Goal: Task Accomplishment & Management: Use online tool/utility

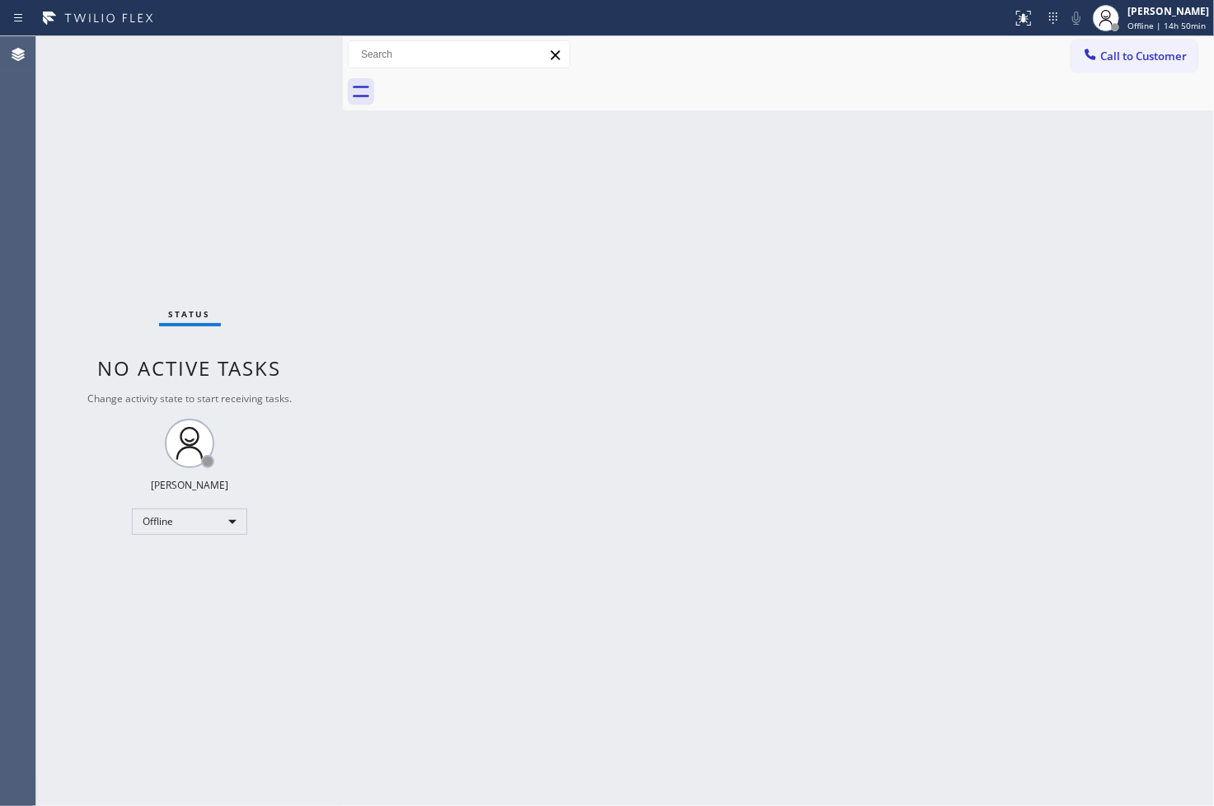
drag, startPoint x: 266, startPoint y: 143, endPoint x: 352, endPoint y: 150, distance: 86.0
click at [343, 150] on div at bounding box center [343, 421] width 0 height 770
click at [294, 59] on div "Status No active tasks Change activity state to start receiving tasks. [PERSON_…" at bounding box center [194, 421] width 317 height 770
click at [1092, 653] on div "Back to Dashboard Change Sender ID Customers Technicians Select a contact Outbo…" at bounding box center [783, 421] width 861 height 770
click at [121, 293] on div "Status No active tasks Change activity state to start receiving tasks. [PERSON_…" at bounding box center [194, 421] width 317 height 770
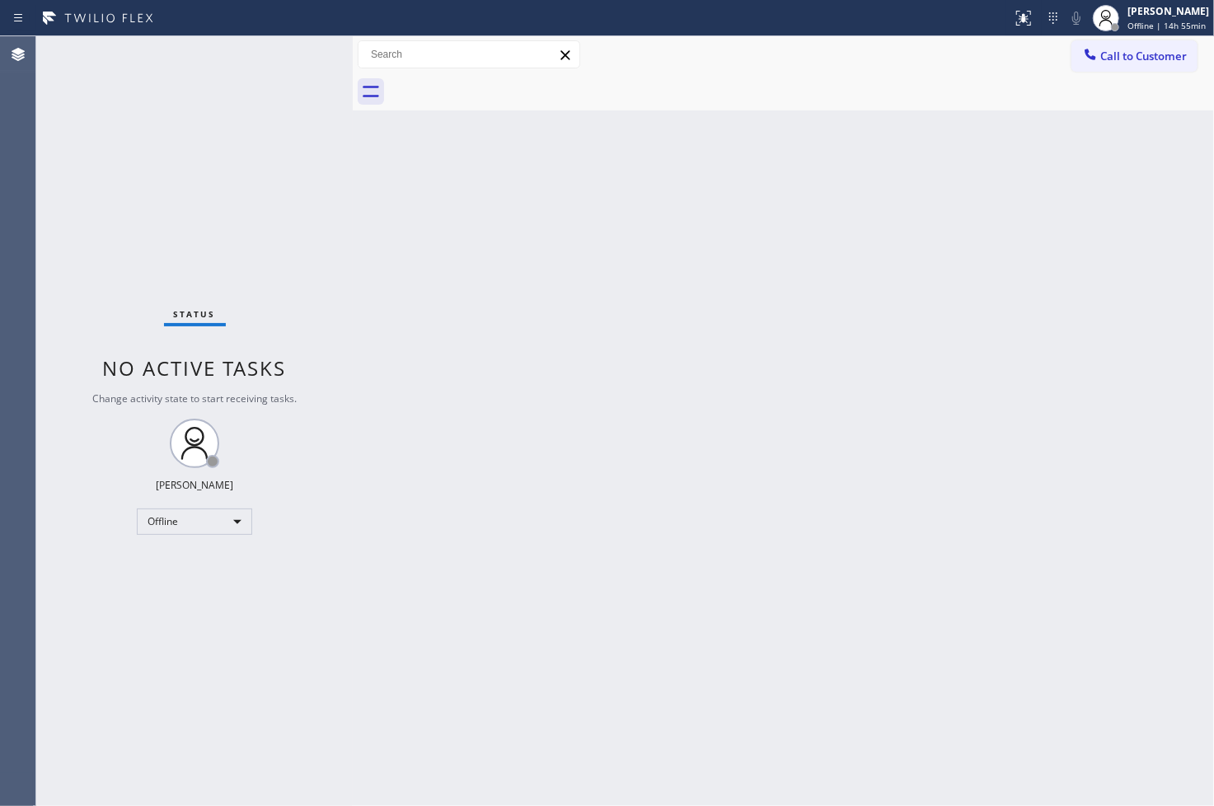
click at [101, 289] on div "Status No active tasks Change activity state to start receiving tasks. [PERSON_…" at bounding box center [194, 421] width 317 height 770
click at [45, 538] on div "Status No active tasks Change activity state to start receiving tasks. [PERSON_…" at bounding box center [194, 421] width 317 height 770
click at [232, 523] on div "Offline" at bounding box center [194, 522] width 115 height 26
click at [187, 558] on li "Available" at bounding box center [194, 565] width 112 height 20
click at [232, 408] on div "Status No active tasks Change activity state to start receiving tasks. [PERSON_…" at bounding box center [194, 421] width 317 height 770
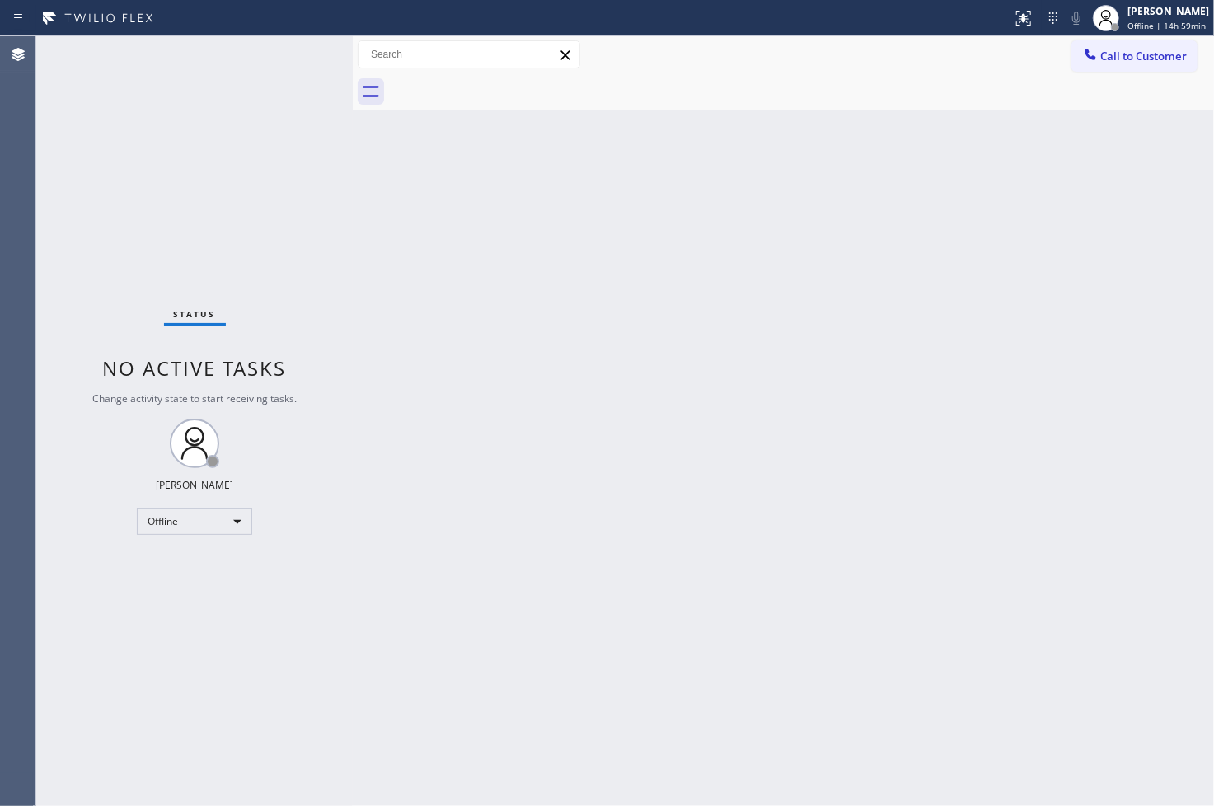
click at [278, 343] on div "Status No active tasks Change activity state to start receiving tasks. [PERSON_…" at bounding box center [194, 421] width 317 height 770
click at [266, 146] on div "Status No active tasks You are ready to start receiving tasks. [PERSON_NAME]" at bounding box center [194, 421] width 317 height 770
click at [287, 61] on div "Status No active tasks You are ready to start receiving tasks. [PERSON_NAME]" at bounding box center [194, 421] width 317 height 770
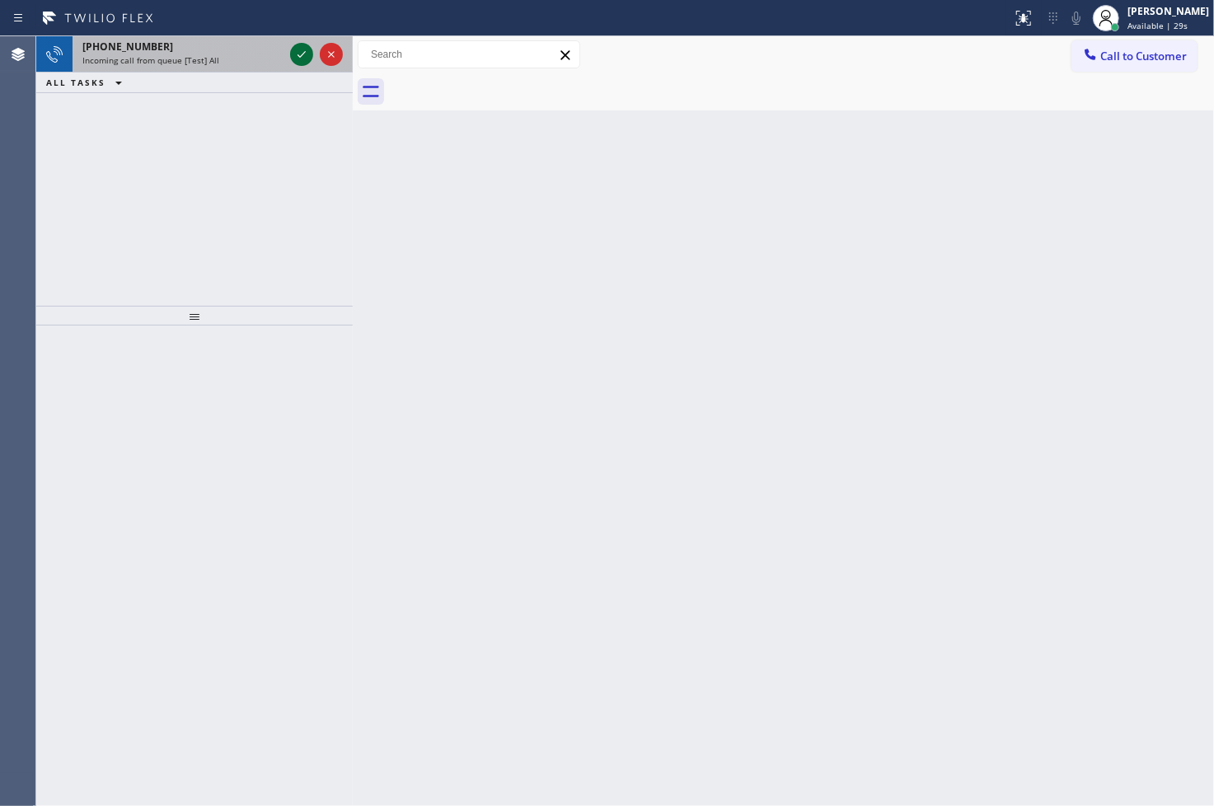
click at [303, 61] on icon at bounding box center [302, 55] width 20 height 20
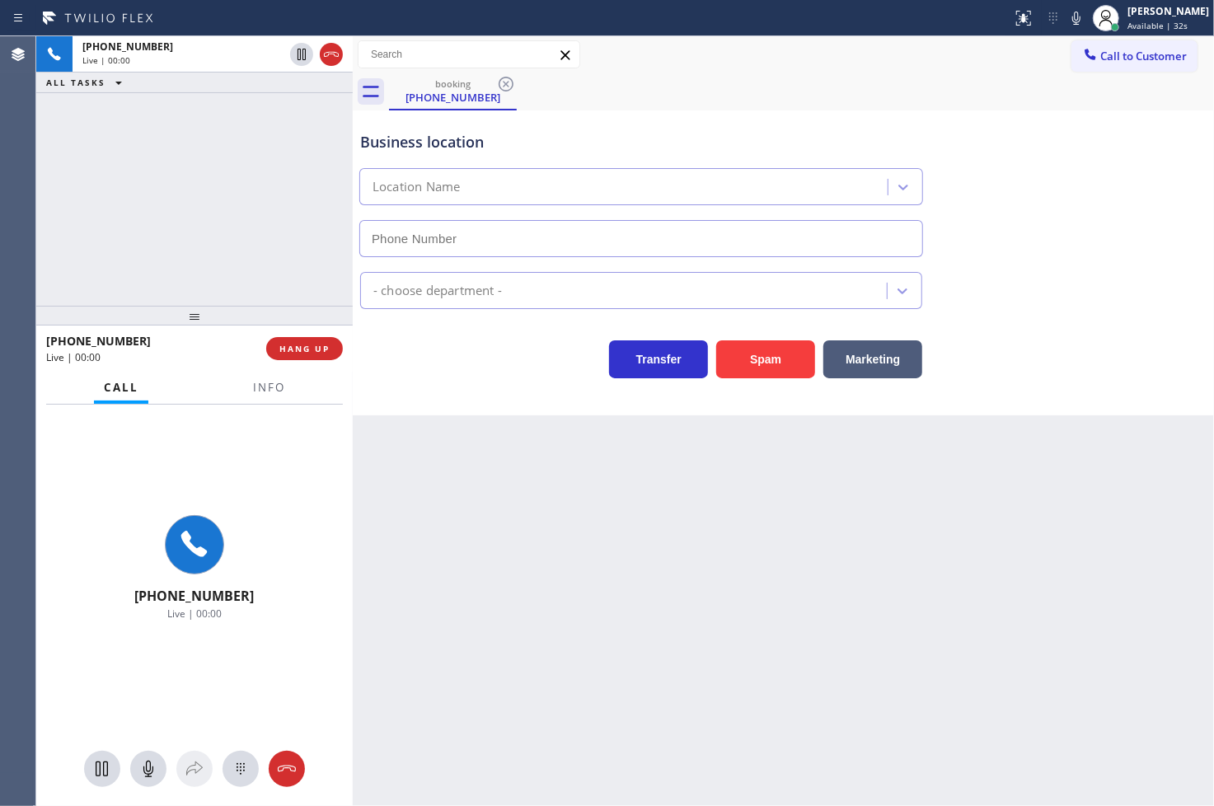
click at [257, 401] on div at bounding box center [269, 402] width 52 height 3
type input "[PHONE_NUMBER]"
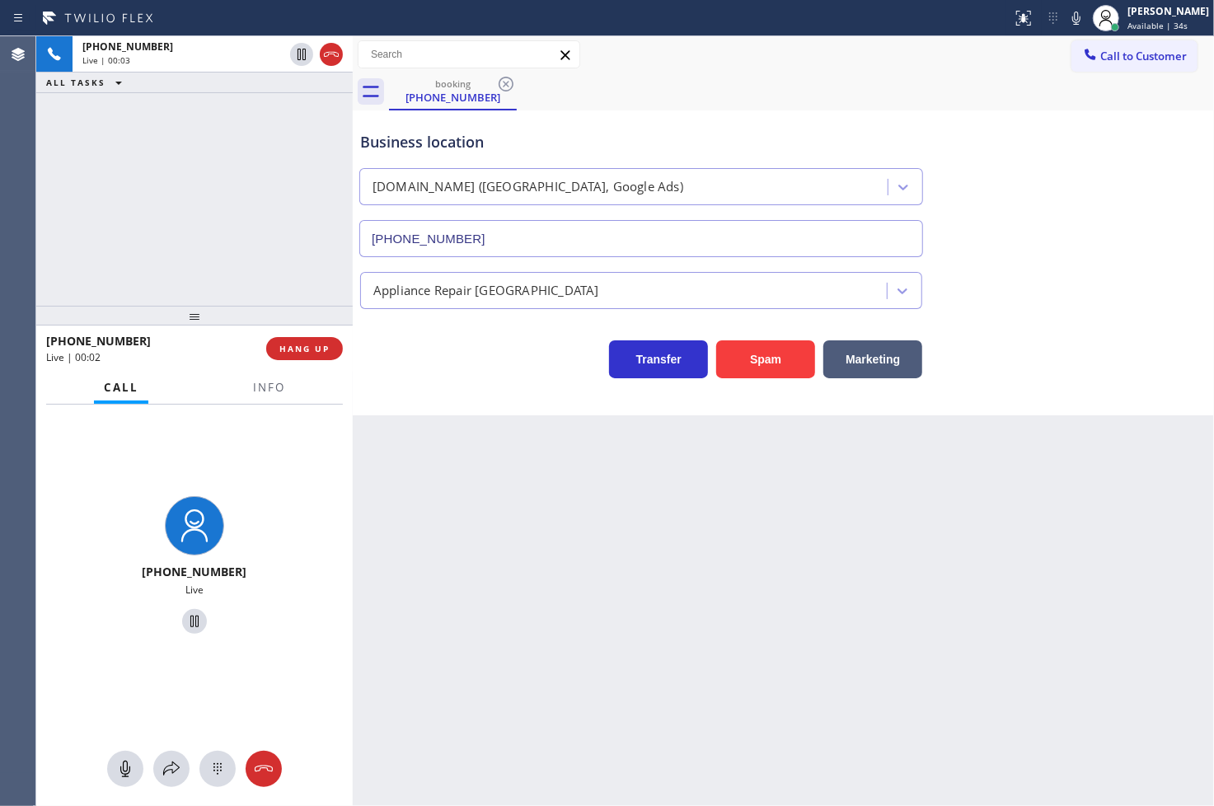
click at [391, 385] on div "Business location [DOMAIN_NAME] ([GEOGRAPHIC_DATA], Google Ads) [PHONE_NUMBER] …" at bounding box center [783, 262] width 861 height 305
click at [215, 254] on div "[PHONE_NUMBER] Live | 00:03 ALL TASKS ALL TASKS ACTIVE TASKS TASKS IN WRAP UP" at bounding box center [194, 171] width 317 height 270
click at [440, 358] on div "Transfer Spam Marketing" at bounding box center [641, 355] width 569 height 46
click at [142, 199] on div "[PHONE_NUMBER] Live | 00:05 ALL TASKS ALL TASKS ACTIVE TASKS TASKS IN WRAP UP" at bounding box center [194, 171] width 317 height 270
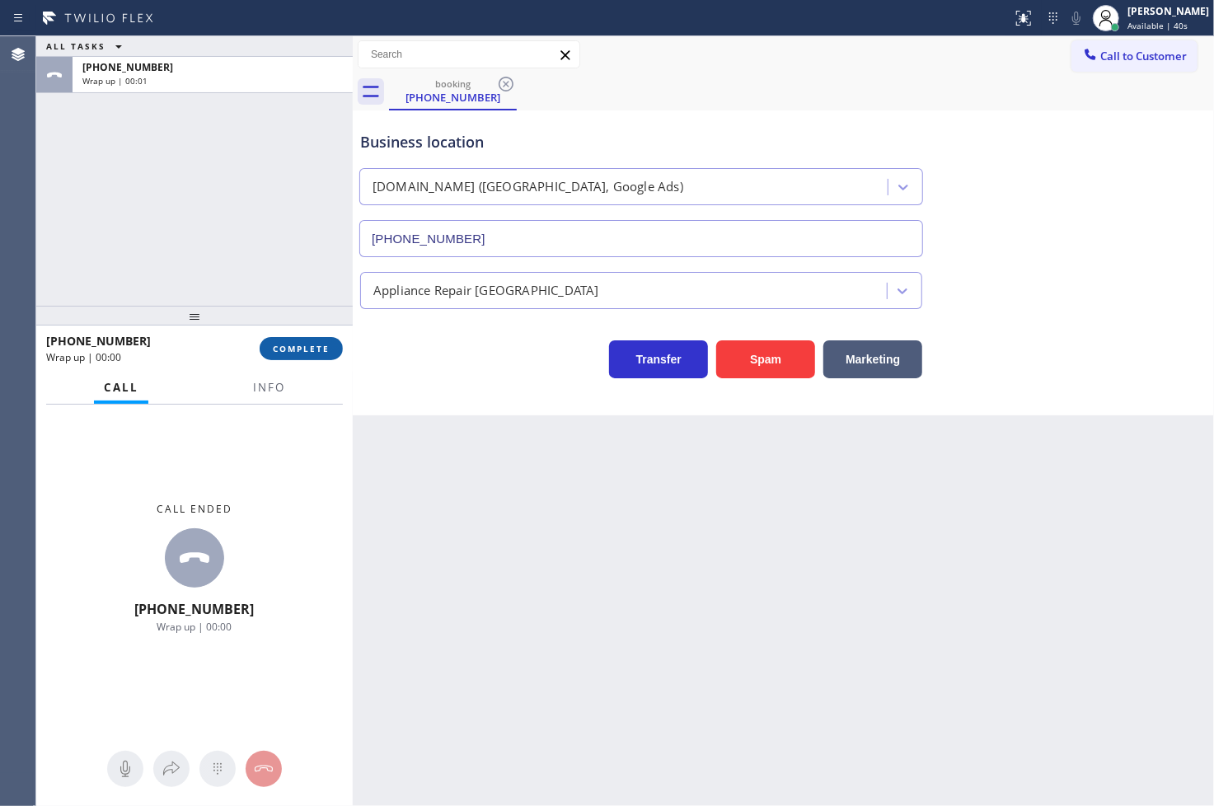
click at [295, 352] on span "COMPLETE" at bounding box center [301, 349] width 57 height 12
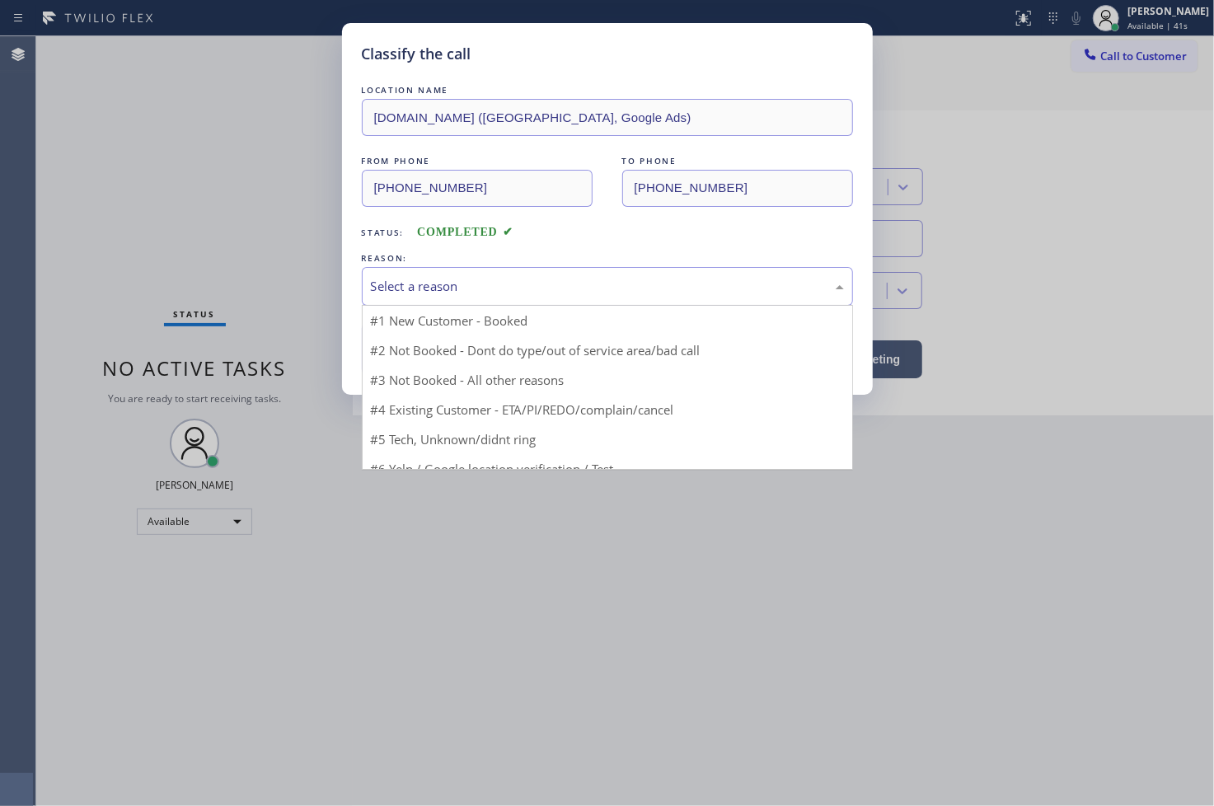
click at [485, 282] on div "Select a reason" at bounding box center [607, 286] width 473 height 19
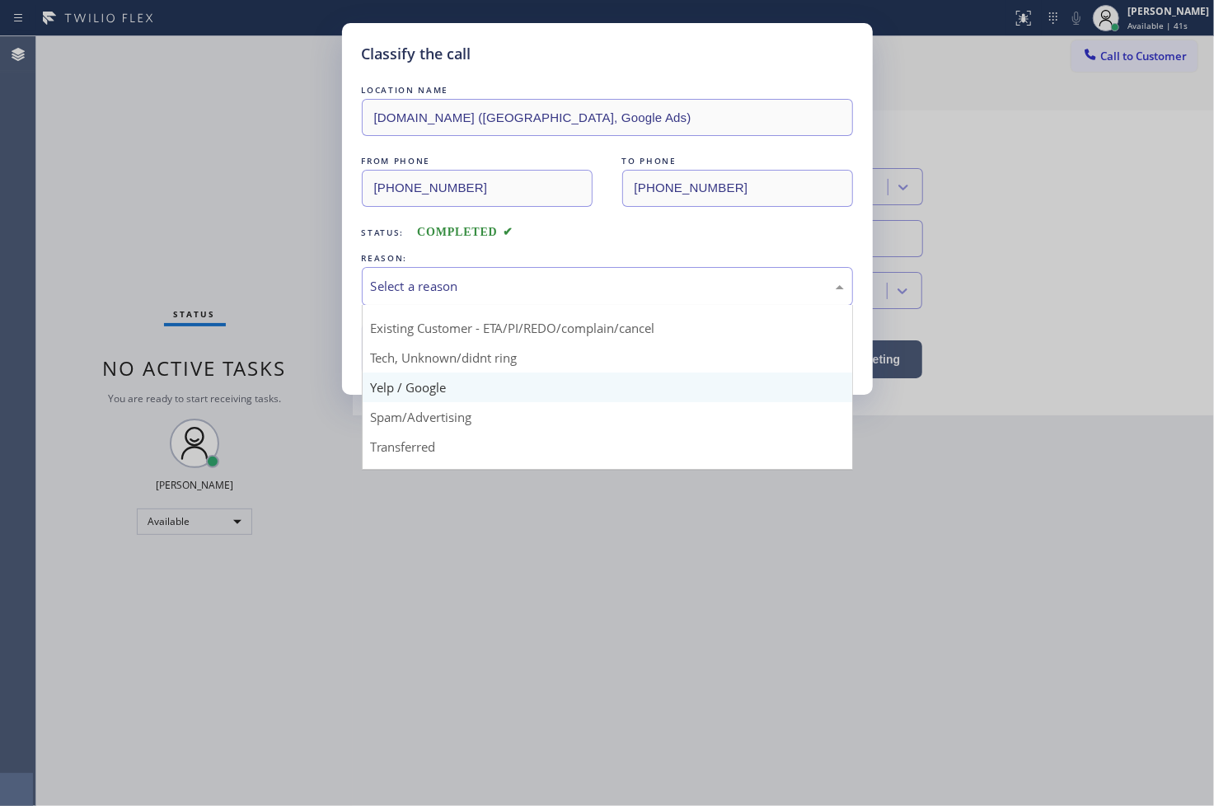
scroll to position [103, 0]
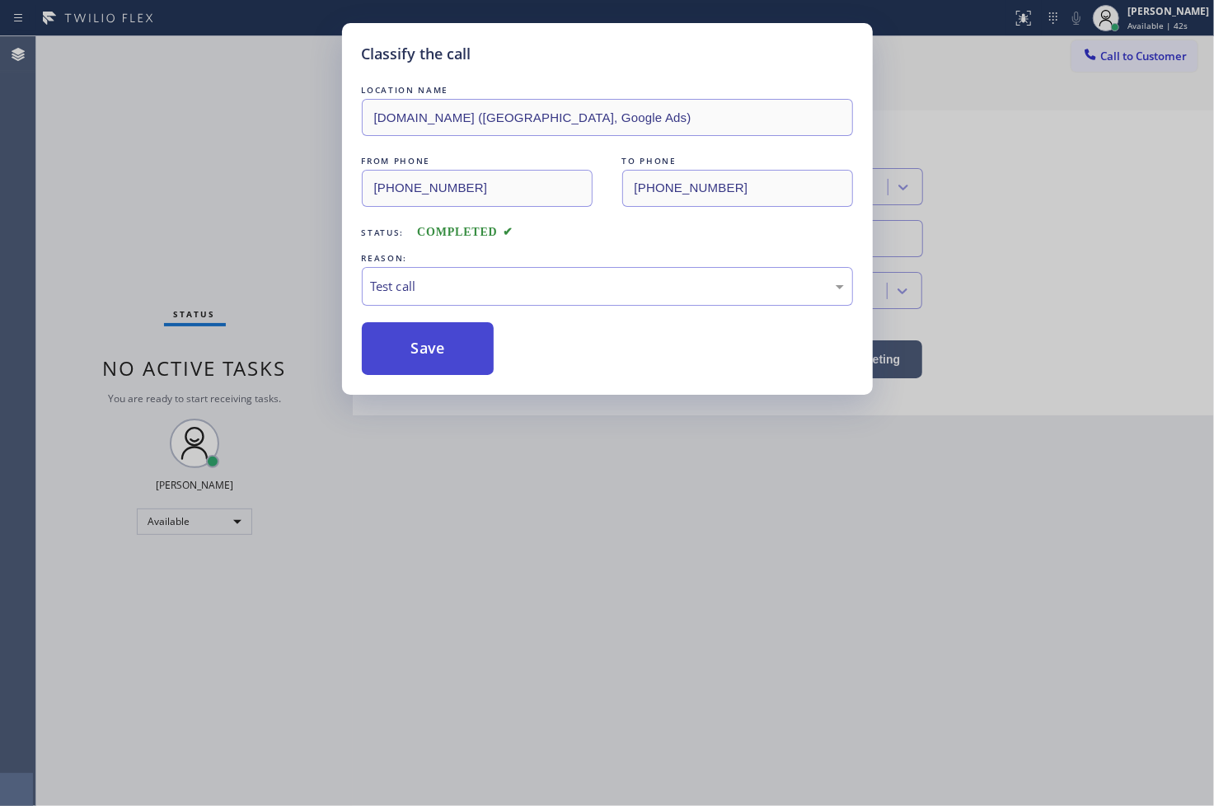
click at [445, 328] on button "Save" at bounding box center [428, 348] width 133 height 53
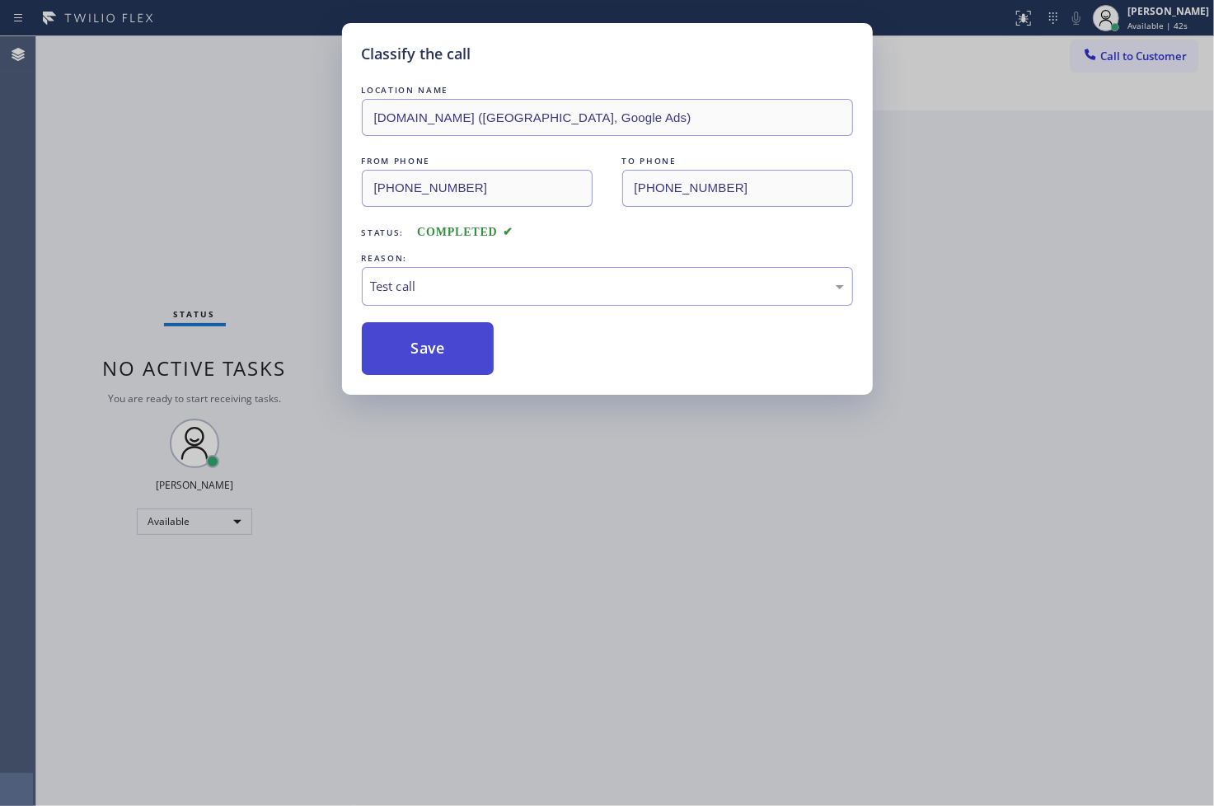
click at [444, 352] on button "Save" at bounding box center [428, 348] width 133 height 53
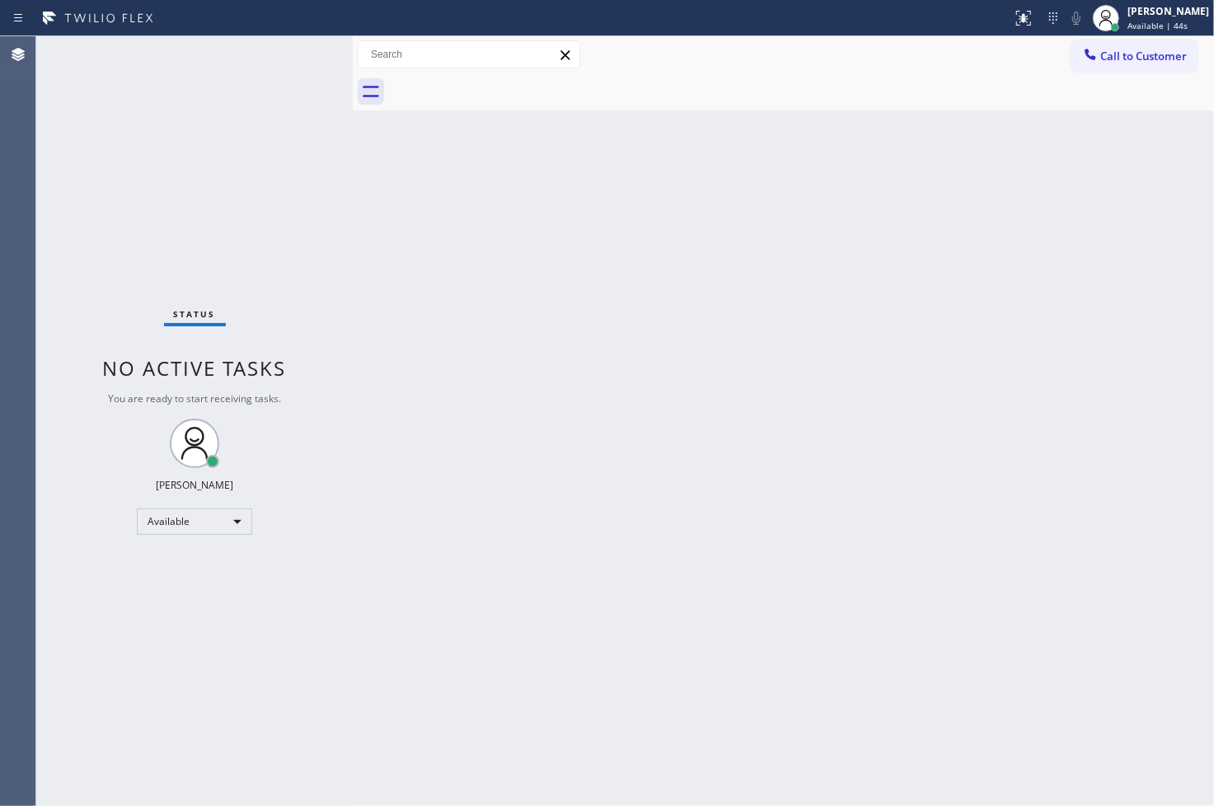
click at [311, 300] on div "Status No active tasks You are ready to start receiving tasks. [PERSON_NAME]" at bounding box center [194, 421] width 317 height 770
click at [286, 58] on div "Status No active tasks You are ready to start receiving tasks. [PERSON_NAME]" at bounding box center [194, 421] width 317 height 770
click at [285, 56] on div "Status No active tasks You are ready to start receiving tasks. [PERSON_NAME]" at bounding box center [194, 421] width 317 height 770
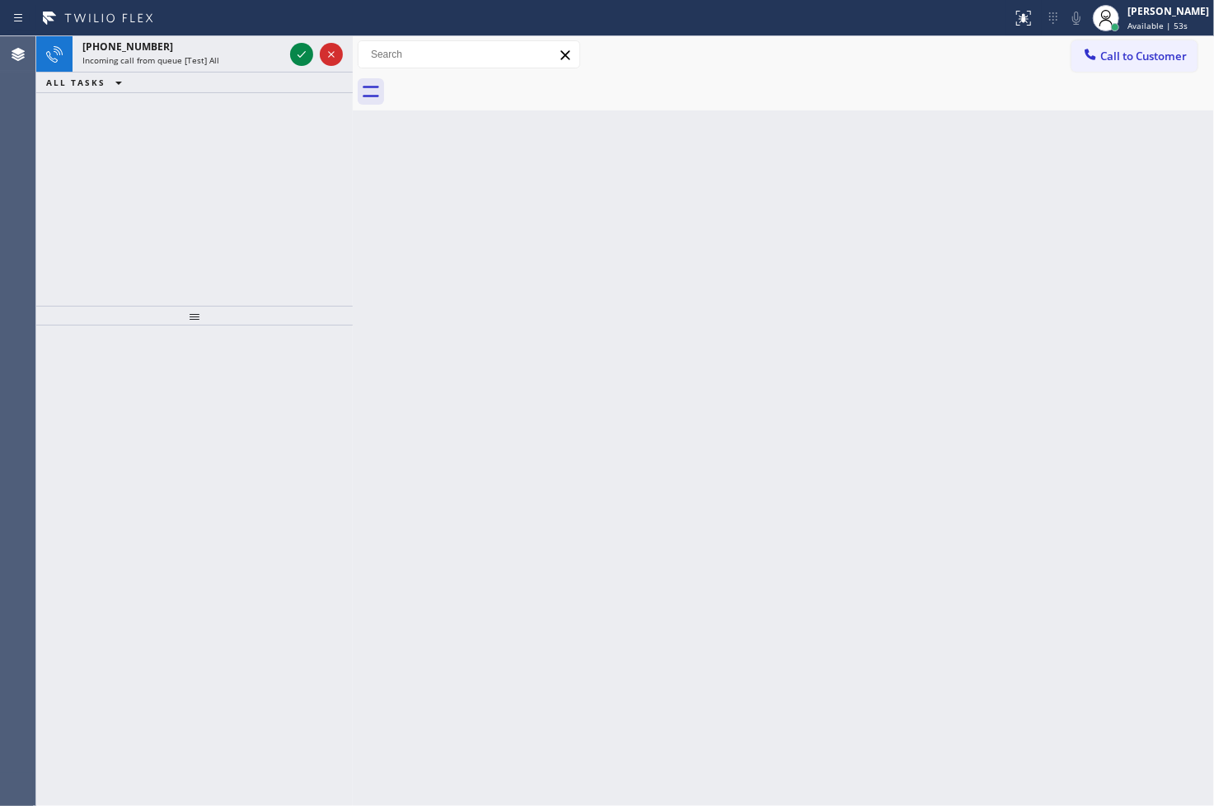
click at [285, 56] on div "[PHONE_NUMBER] Incoming call from queue [Test] All" at bounding box center [180, 54] width 214 height 36
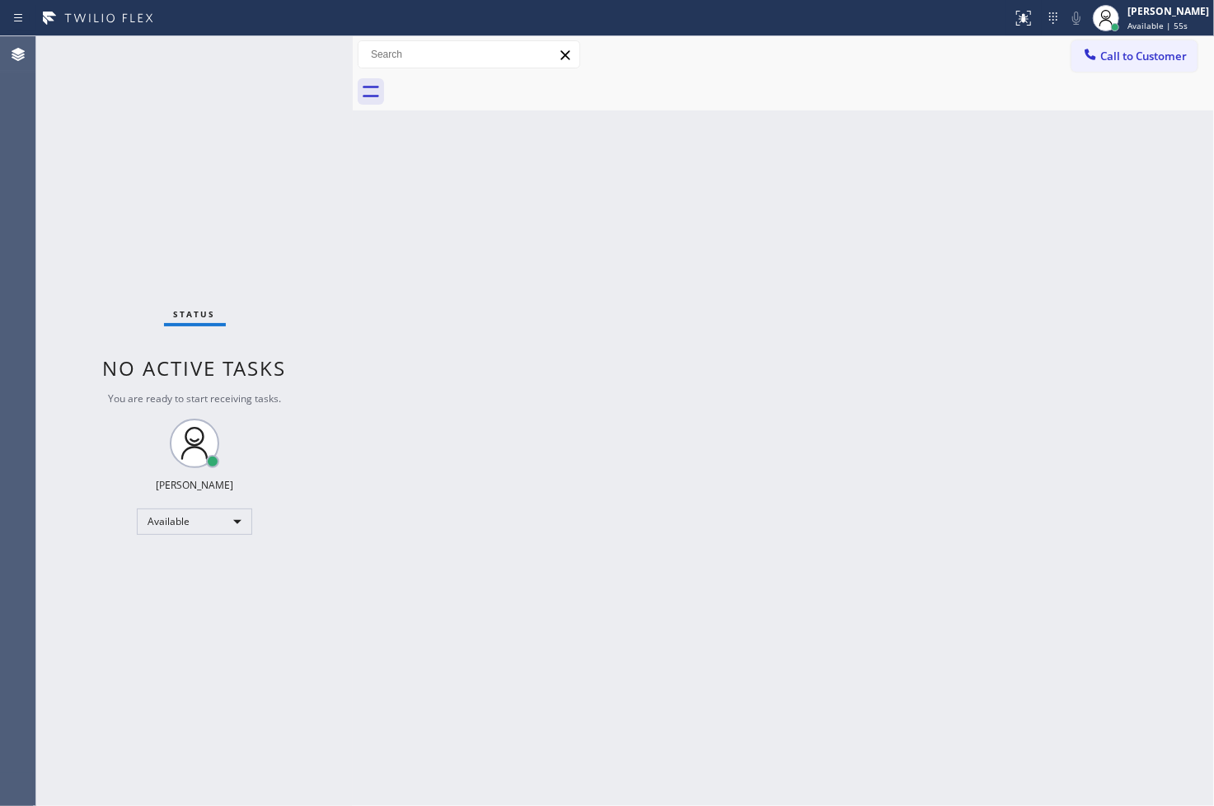
click at [294, 58] on div "Status No active tasks You are ready to start receiving tasks. [PERSON_NAME]" at bounding box center [194, 421] width 317 height 770
click at [454, 554] on div "Back to Dashboard Change Sender ID Customers Technicians Select a contact Outbo…" at bounding box center [783, 421] width 861 height 770
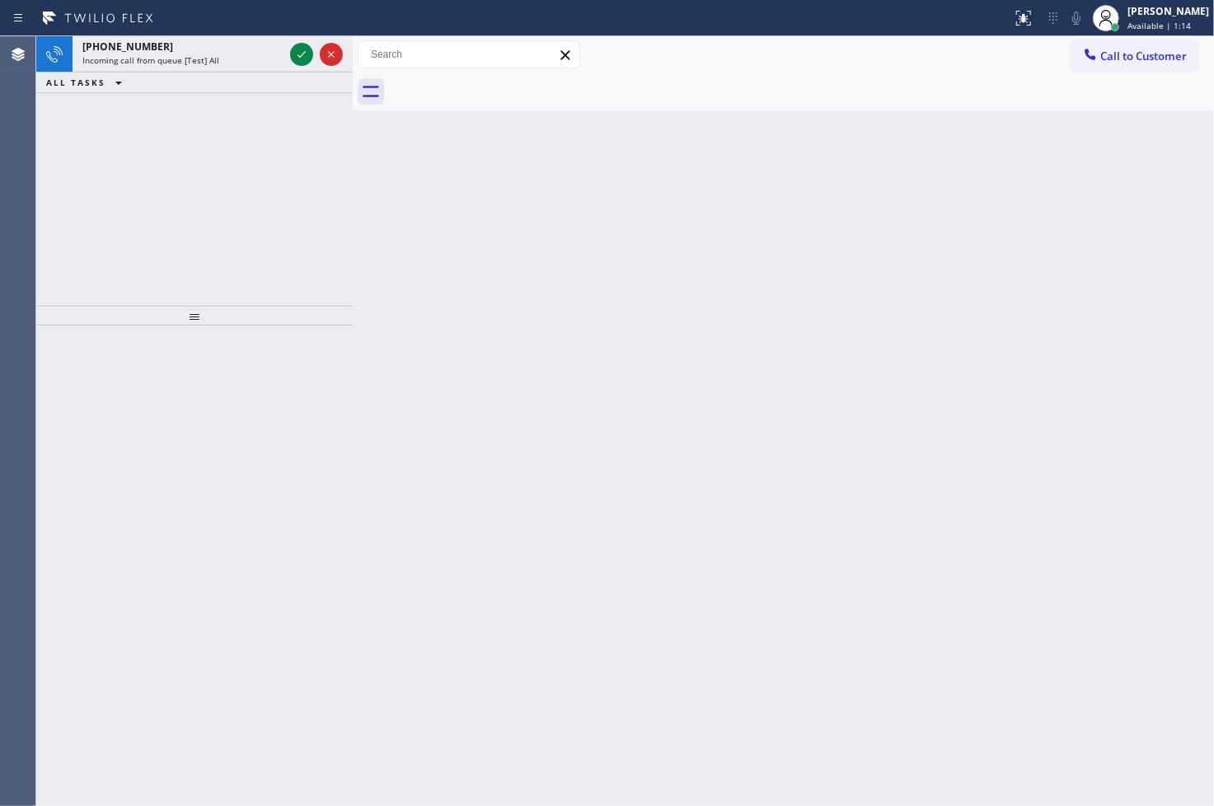
click at [112, 182] on div "[PHONE_NUMBER] Incoming call from queue [Test] All ALL TASKS ALL TASKS ACTIVE T…" at bounding box center [194, 171] width 317 height 270
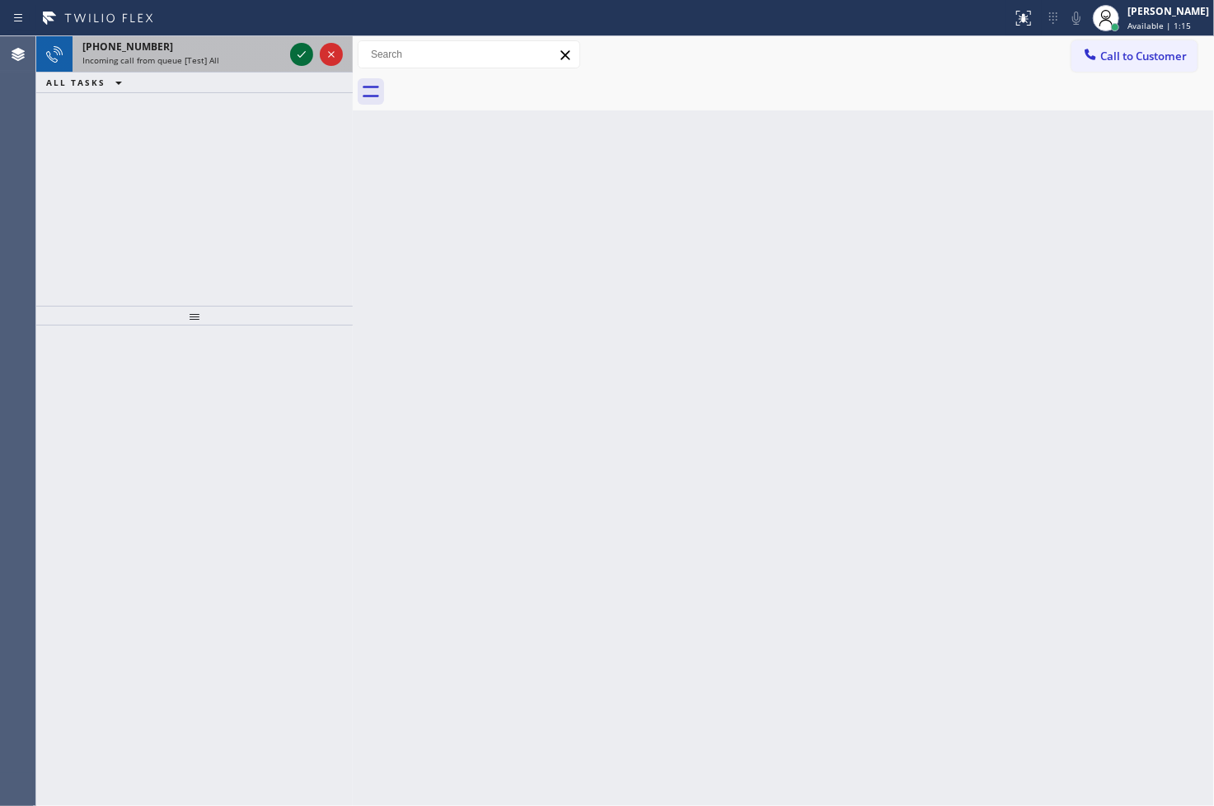
click at [298, 60] on icon at bounding box center [302, 55] width 20 height 20
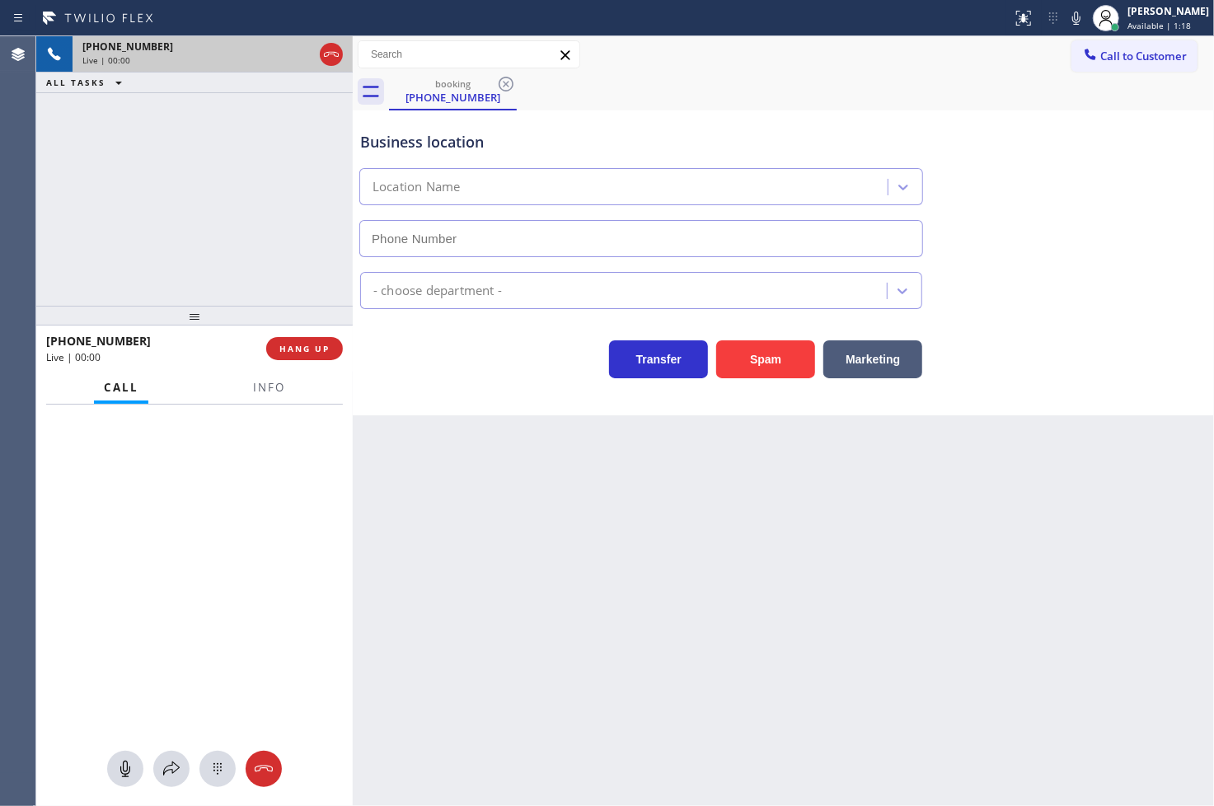
type input "[PHONE_NUMBER]"
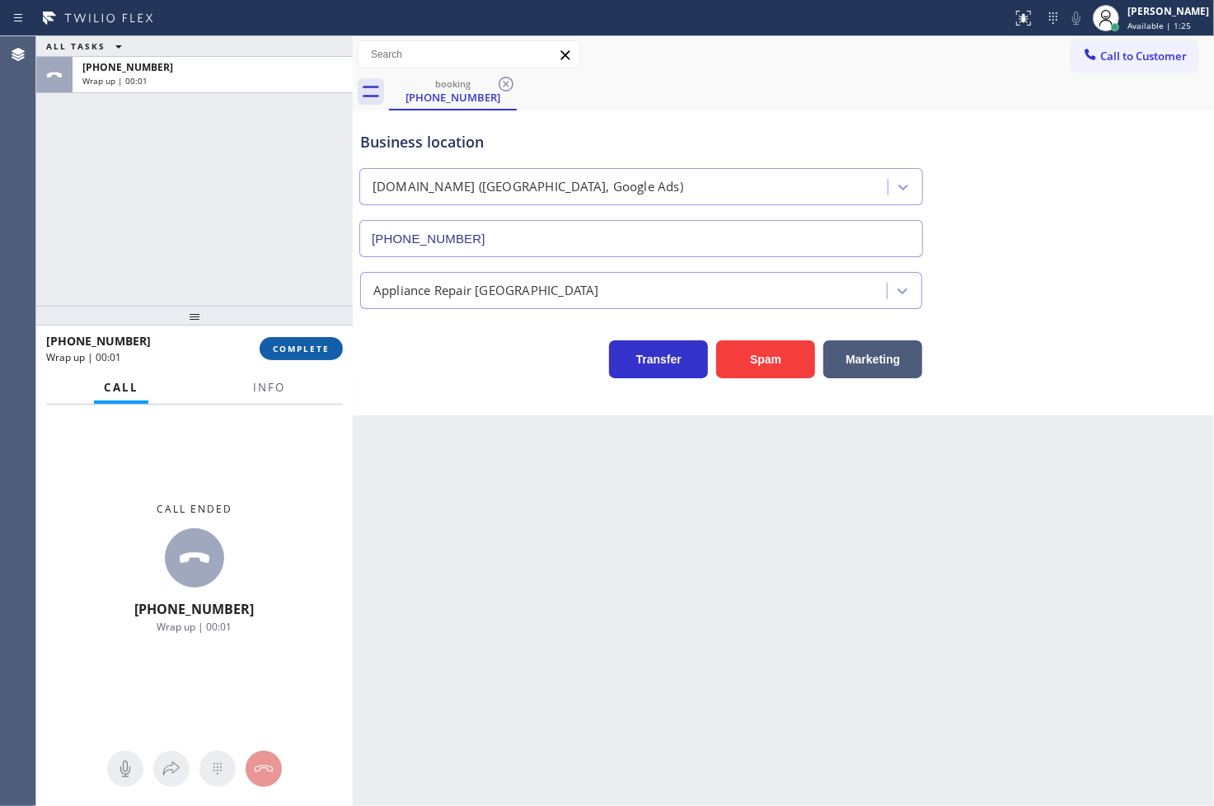
click at [317, 358] on button "COMPLETE" at bounding box center [301, 348] width 83 height 23
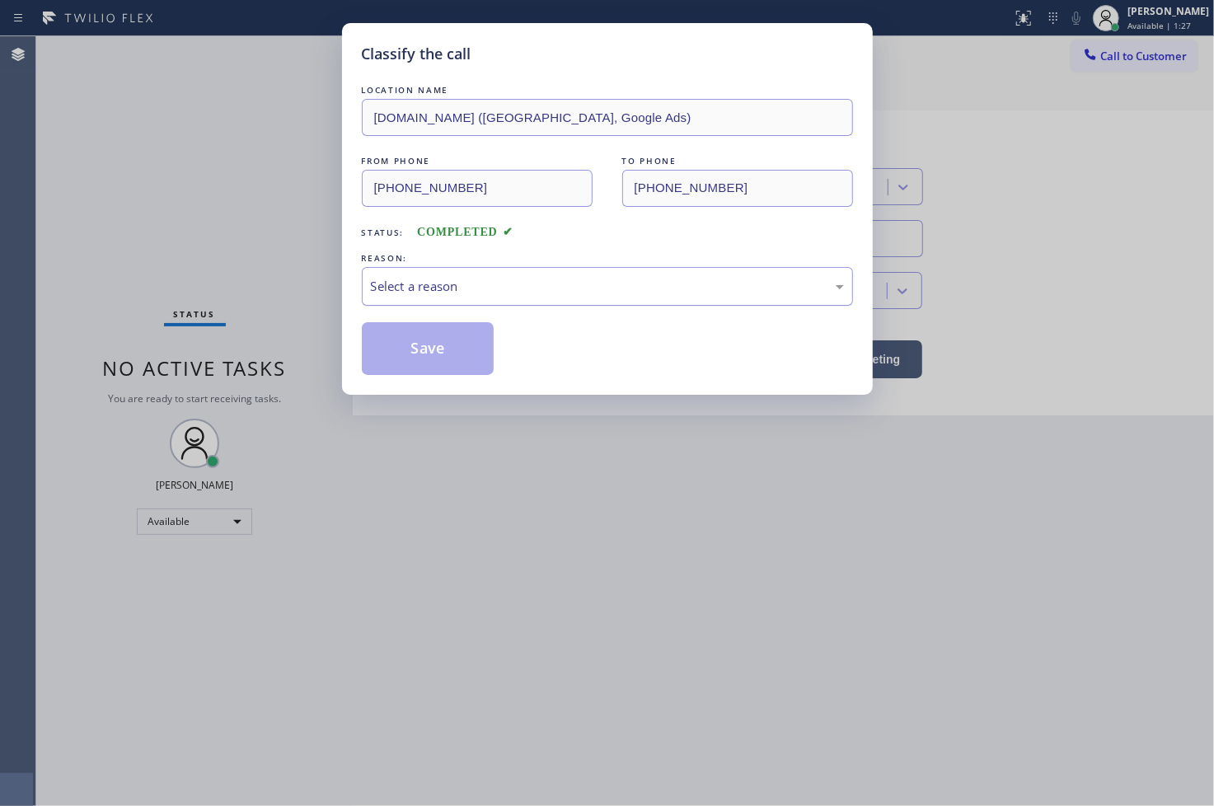
click at [425, 294] on div "Select a reason" at bounding box center [607, 286] width 473 height 19
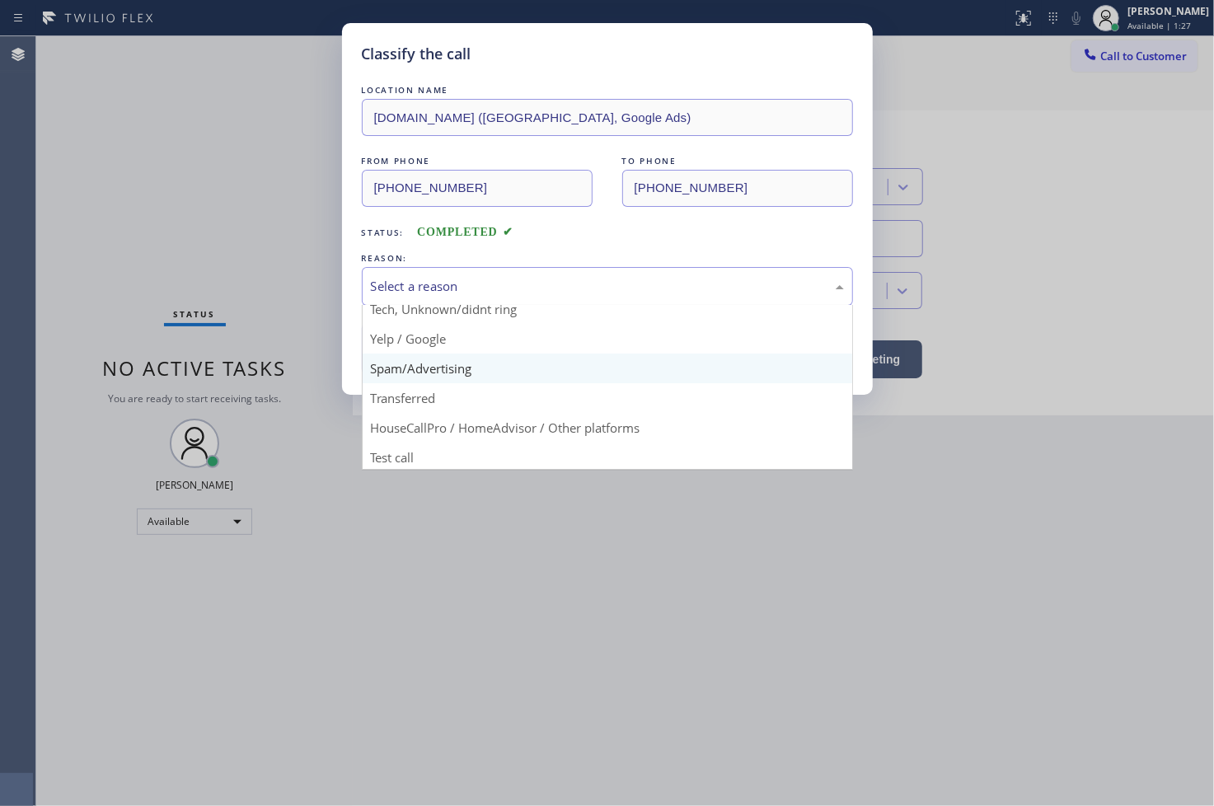
scroll to position [103, 0]
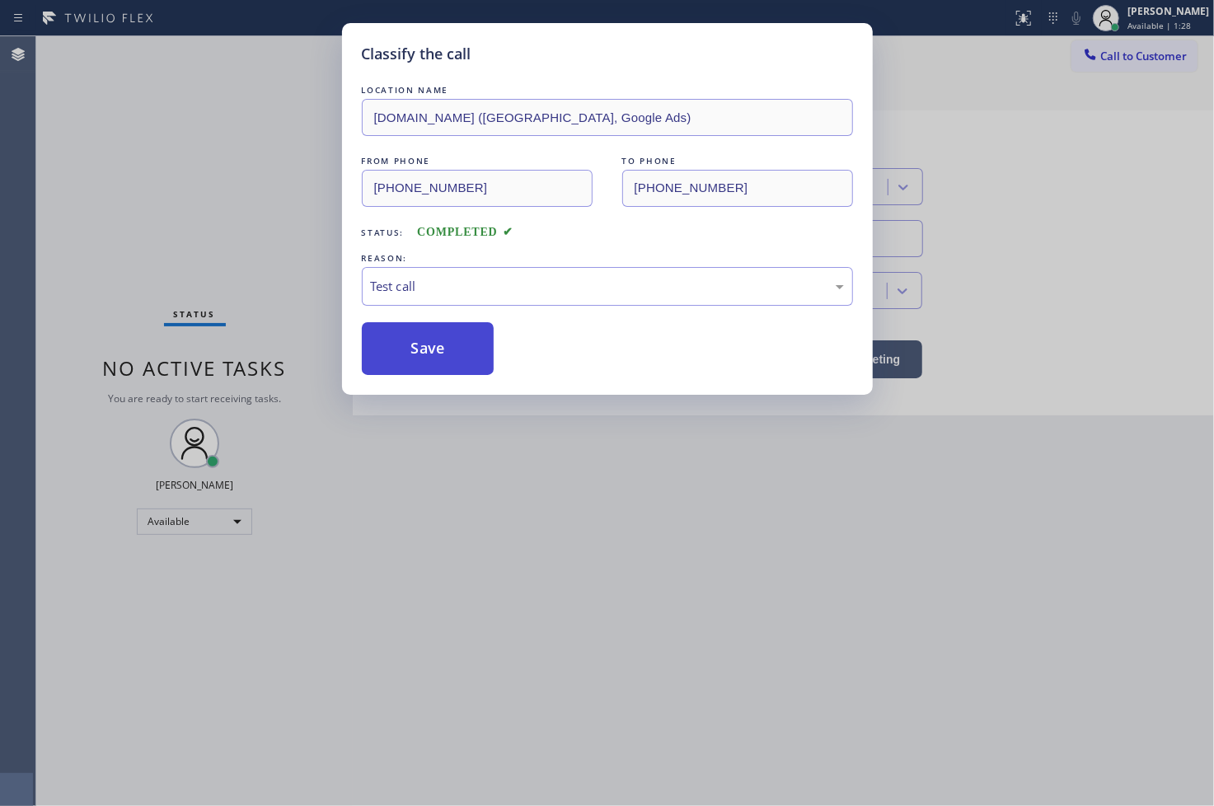
click at [438, 360] on button "Save" at bounding box center [428, 348] width 133 height 53
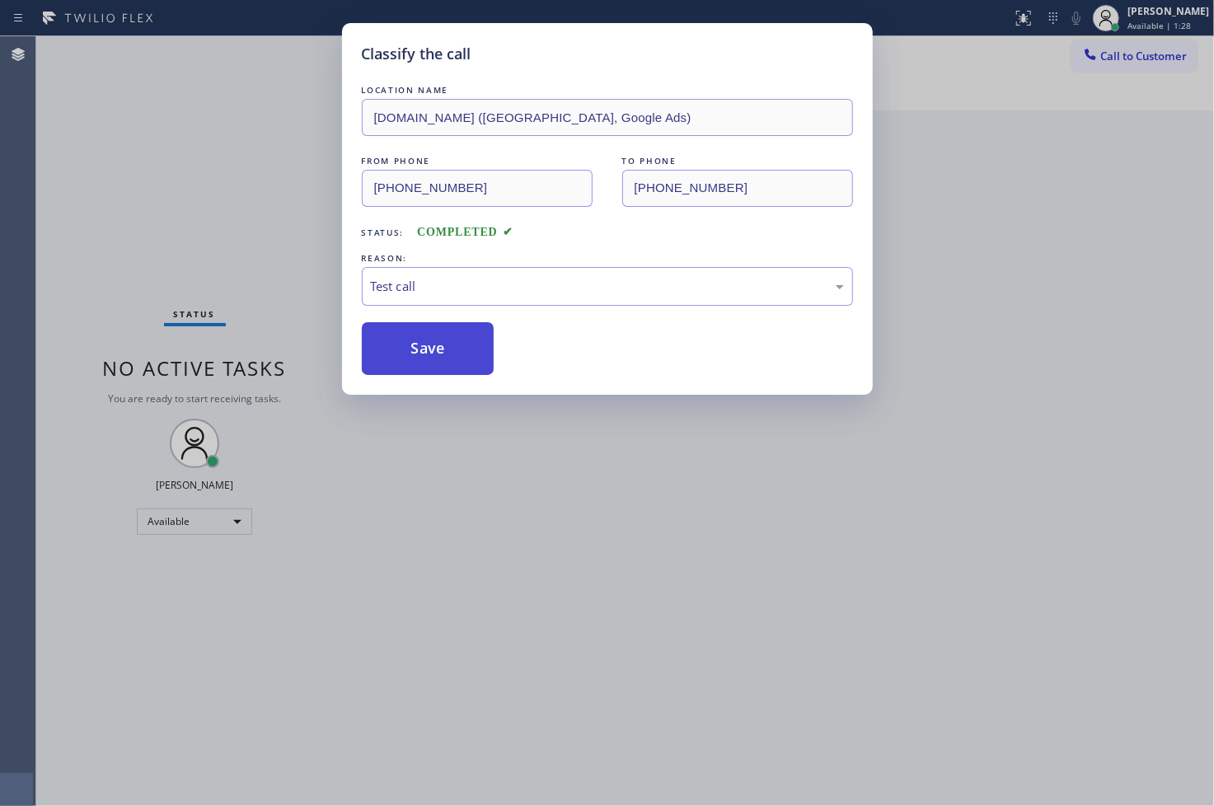
click at [438, 360] on button "Save" at bounding box center [428, 348] width 133 height 53
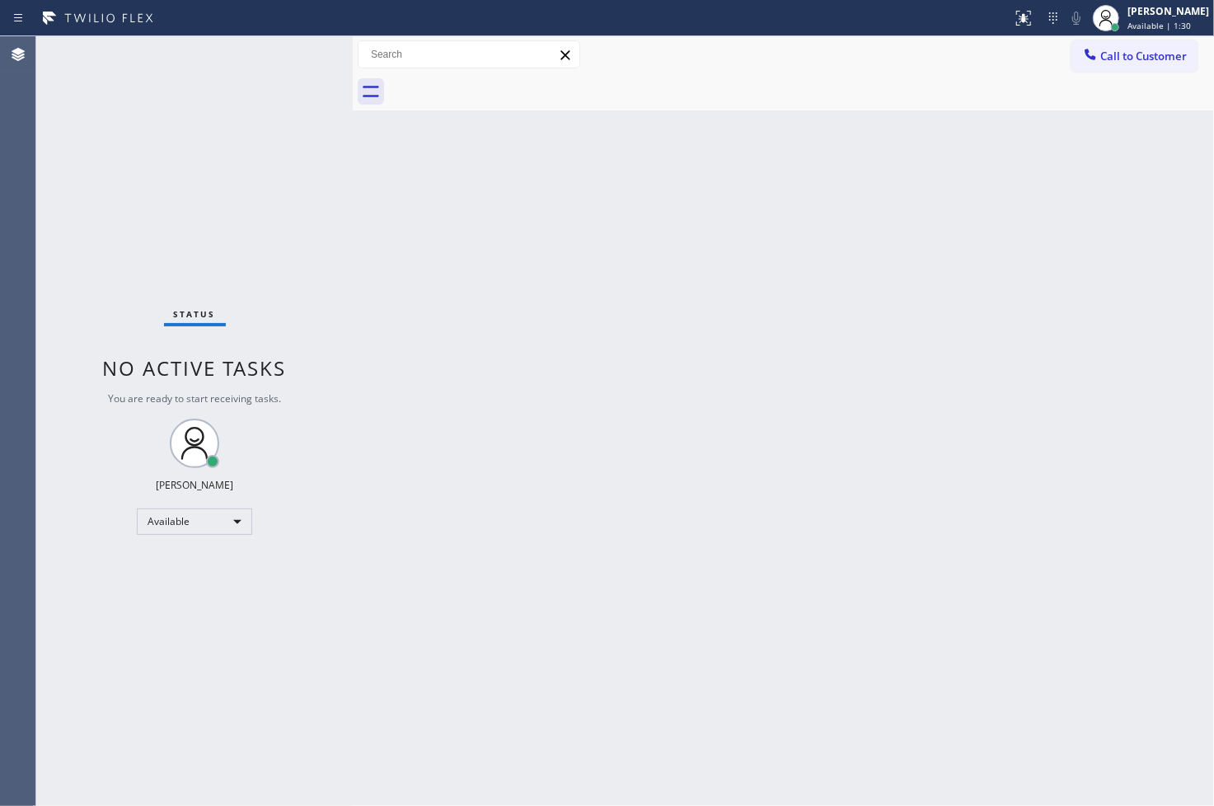
click at [287, 48] on div "Status No active tasks You are ready to start receiving tasks. [PERSON_NAME]" at bounding box center [194, 421] width 317 height 770
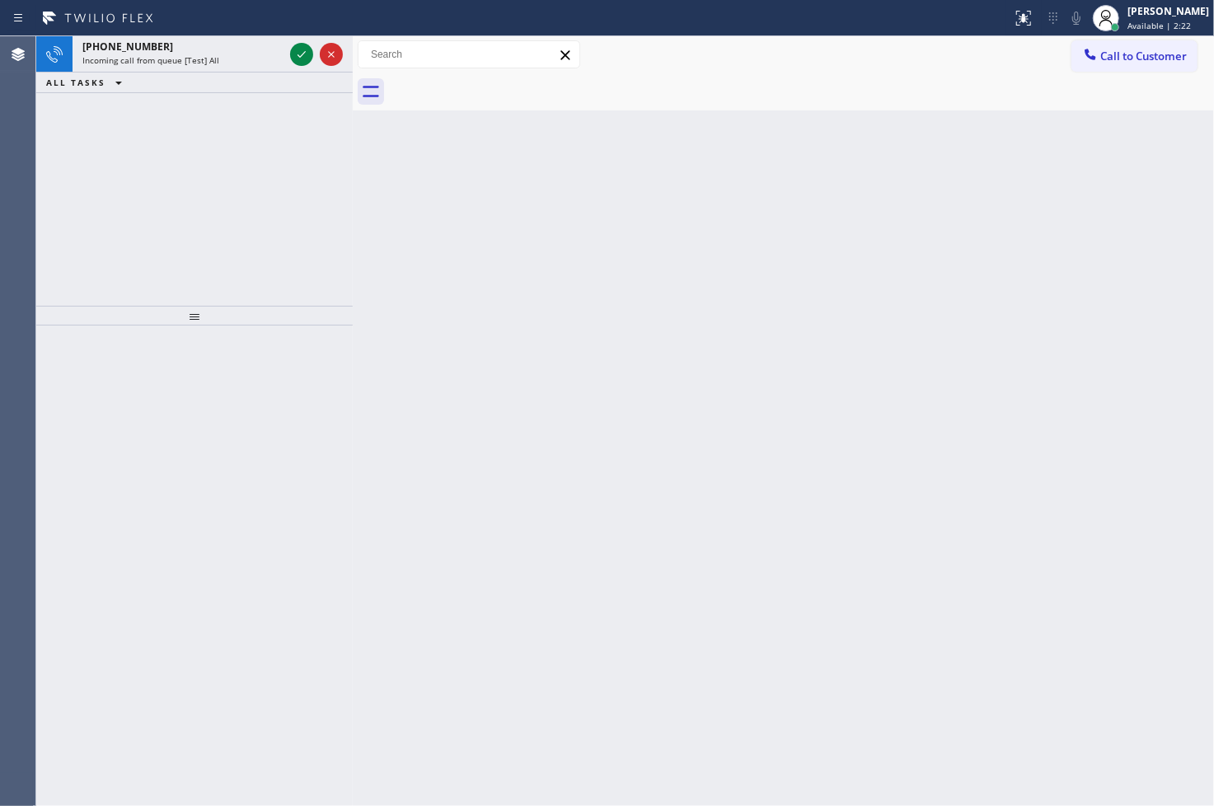
click at [289, 58] on div at bounding box center [316, 54] width 59 height 36
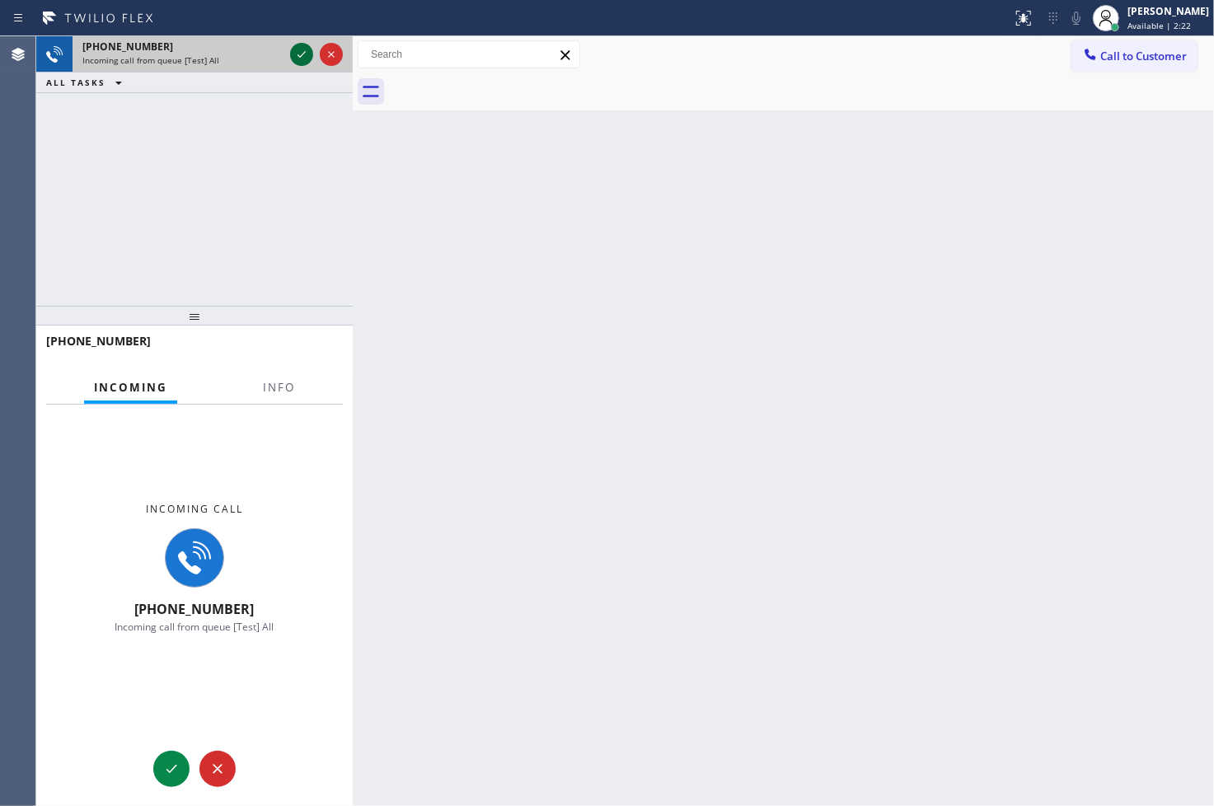
click at [297, 52] on icon at bounding box center [302, 55] width 20 height 20
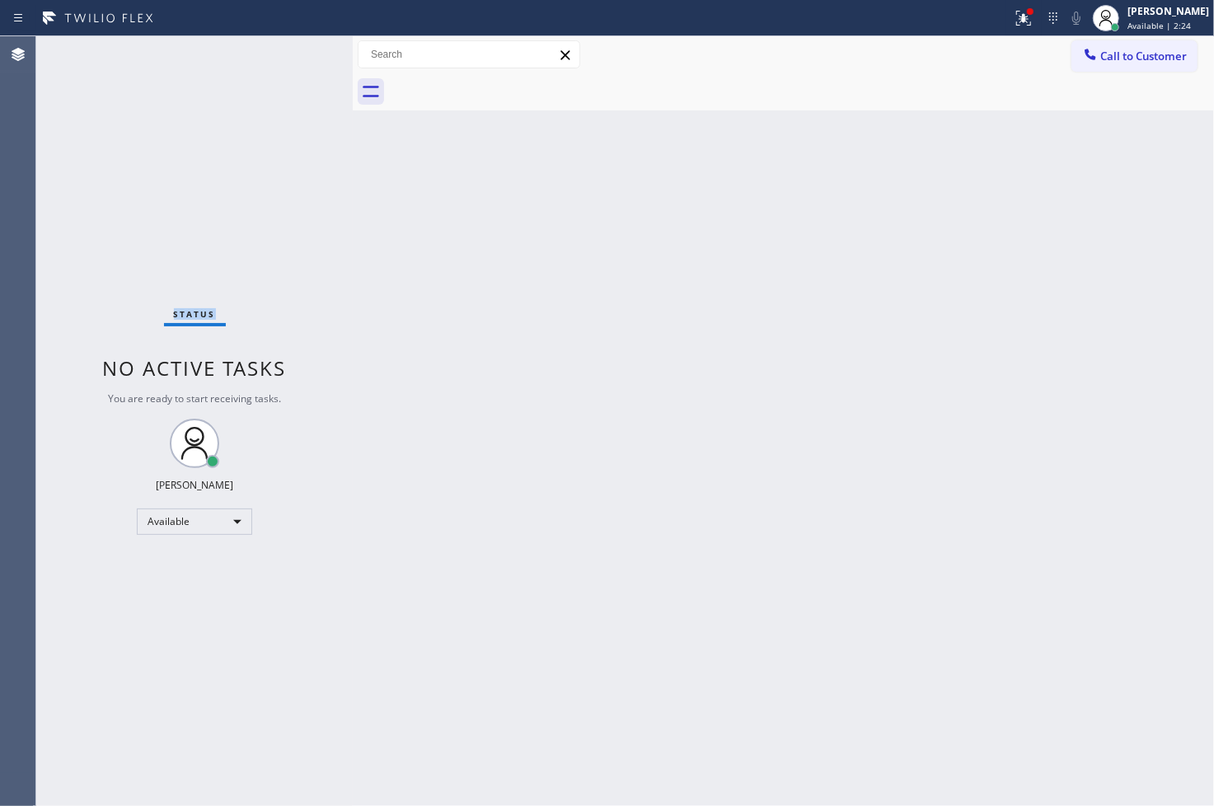
click at [297, 52] on div "Status No active tasks You are ready to start receiving tasks. [PERSON_NAME]" at bounding box center [194, 421] width 317 height 770
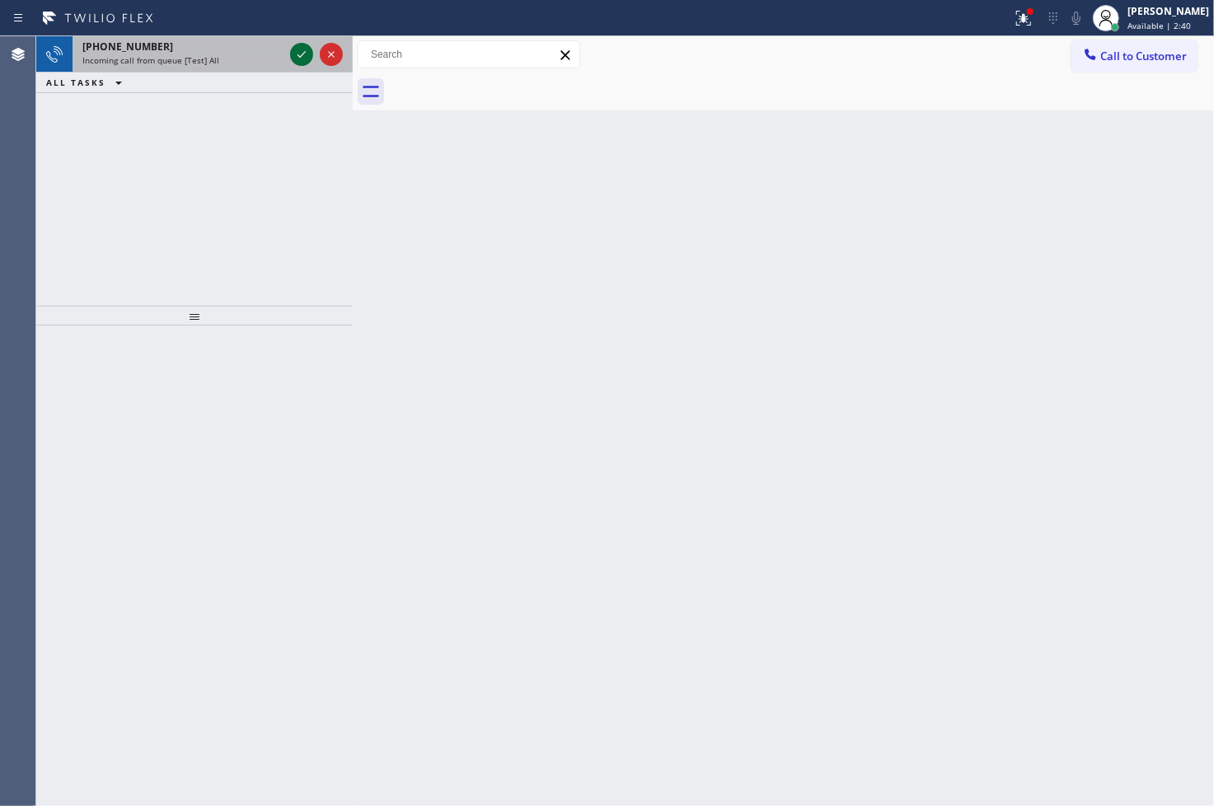
click at [297, 52] on icon at bounding box center [302, 55] width 20 height 20
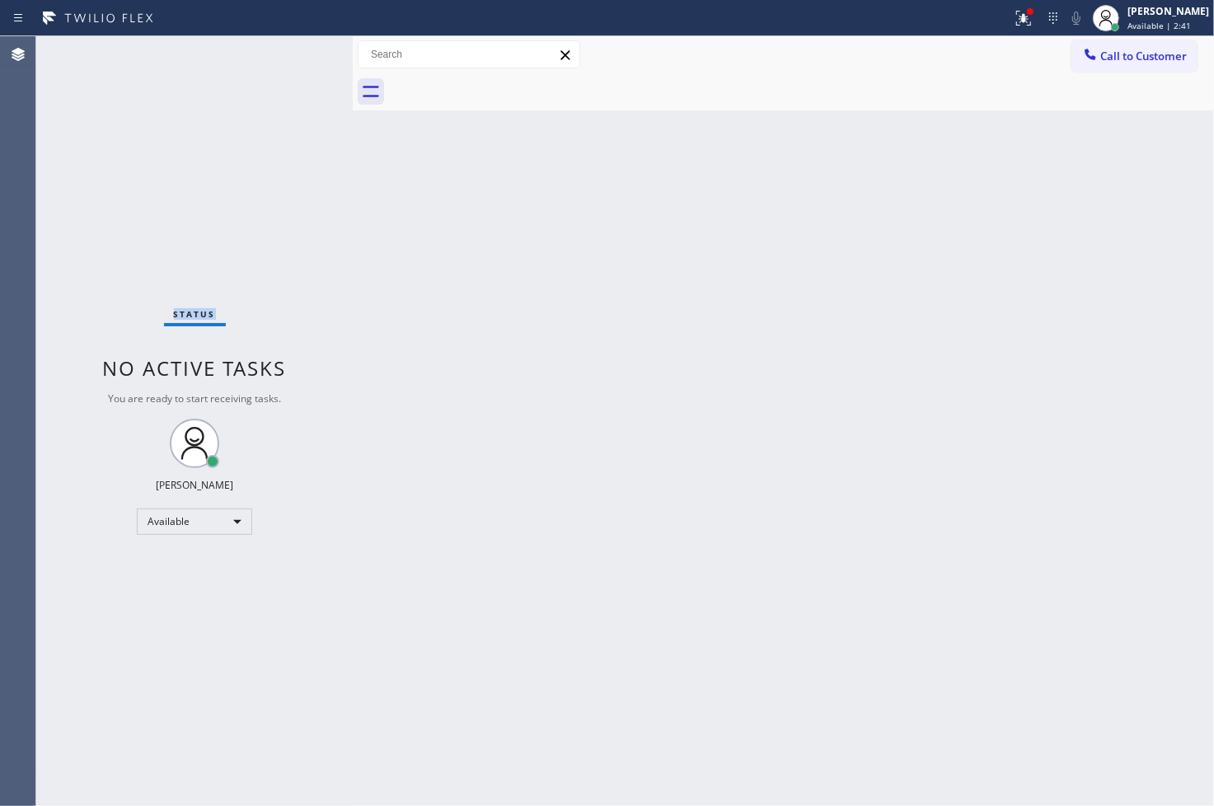
click at [297, 52] on div "Status No active tasks You are ready to start receiving tasks. [PERSON_NAME]" at bounding box center [194, 421] width 317 height 770
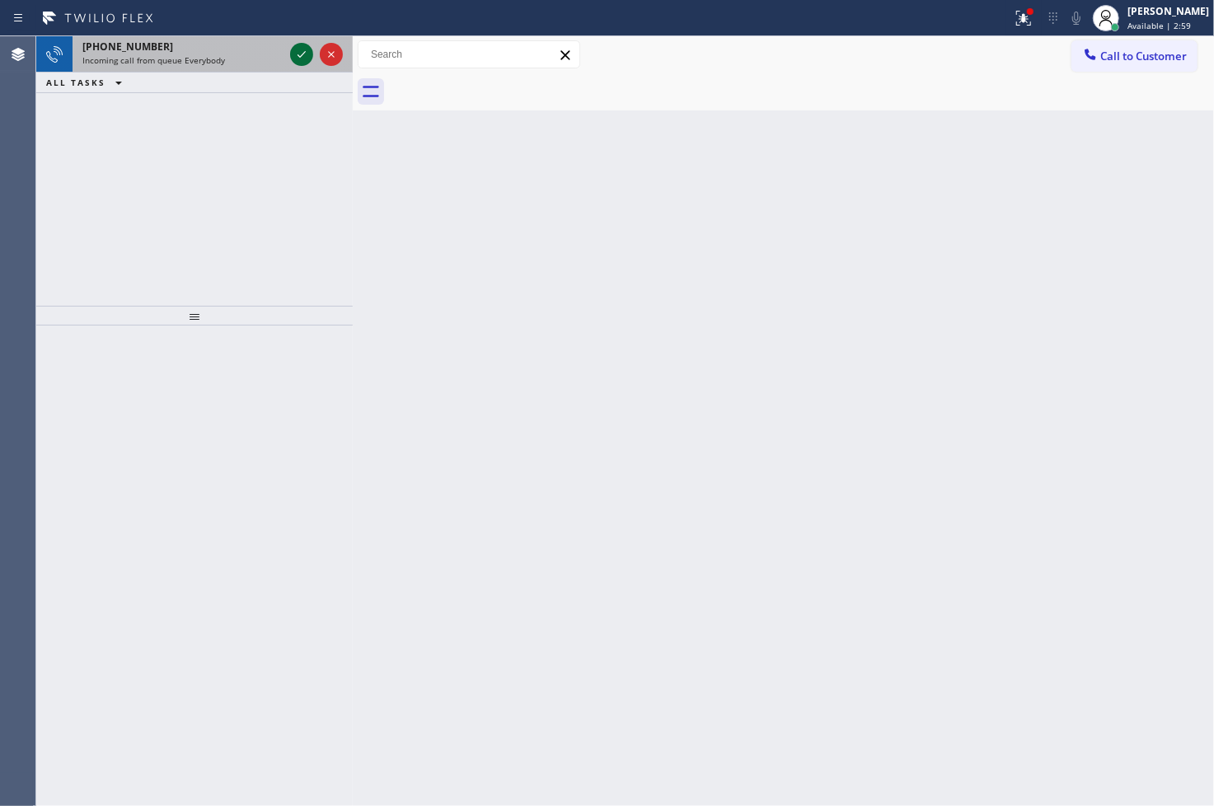
click at [297, 52] on icon at bounding box center [302, 55] width 20 height 20
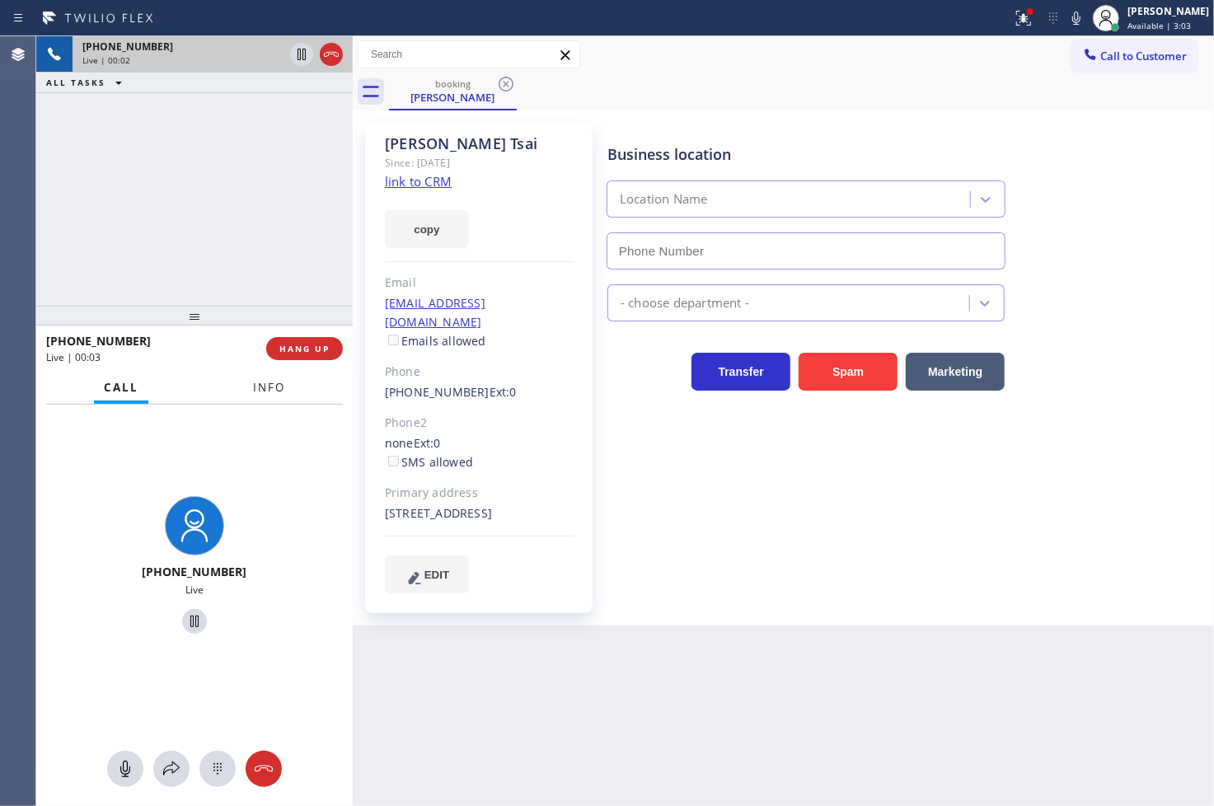
click at [264, 376] on button "Info" at bounding box center [269, 388] width 52 height 32
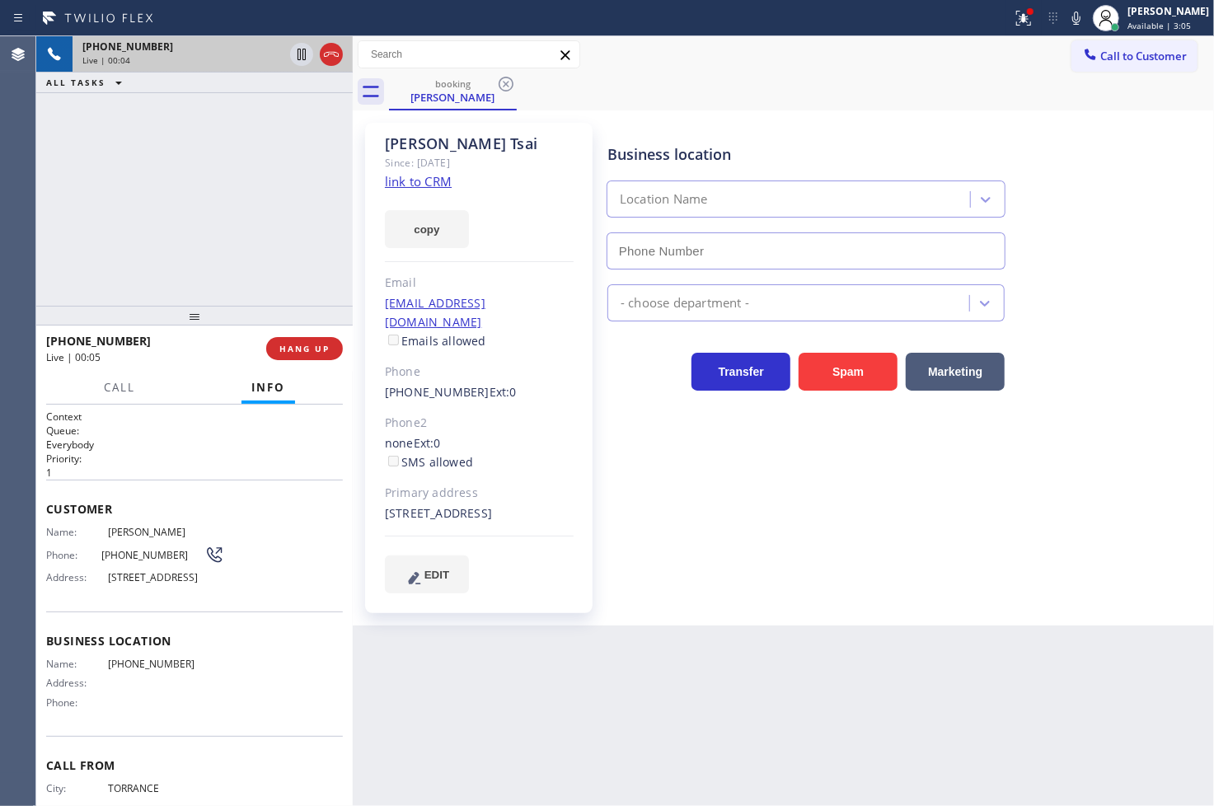
click at [173, 272] on div "[PHONE_NUMBER] Live | 00:04 ALL TASKS ALL TASKS ACTIVE TASKS TASKS IN WRAP UP" at bounding box center [194, 171] width 317 height 270
click at [186, 249] on div "[PHONE_NUMBER] Live | 00:05 ALL TASKS ALL TASKS ACTIVE TASKS TASKS IN WRAP UP" at bounding box center [194, 171] width 317 height 270
click at [407, 179] on link "link to CRM" at bounding box center [418, 181] width 67 height 16
click at [214, 204] on div "[PHONE_NUMBER] Live | 00:08 ALL TASKS ALL TASKS ACTIVE TASKS TASKS IN WRAP UP" at bounding box center [194, 171] width 317 height 270
click at [250, 143] on div "[PHONE_NUMBER] Live | 00:20 ALL TASKS ALL TASKS ACTIVE TASKS TASKS IN WRAP UP" at bounding box center [194, 171] width 317 height 270
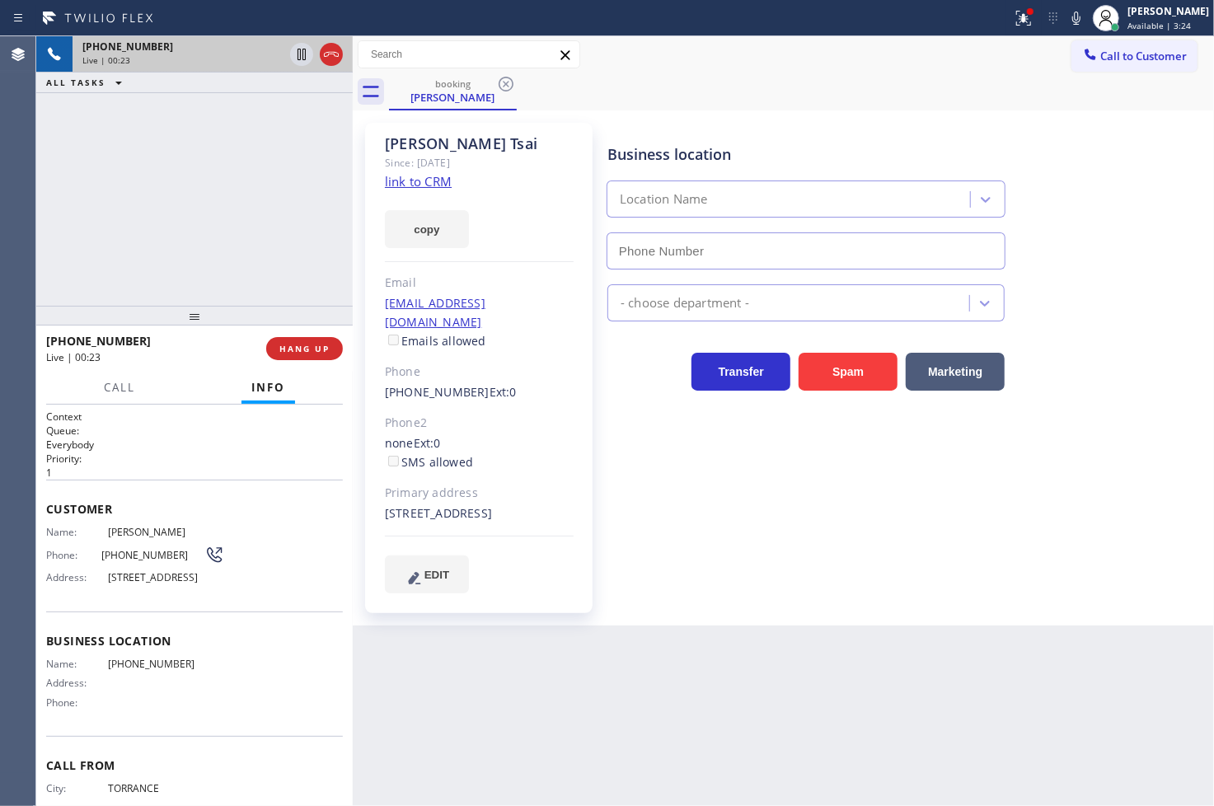
click at [143, 297] on div "[PHONE_NUMBER] Live | 00:23 ALL TASKS ALL TASKS ACTIVE TASKS TASKS IN WRAP UP" at bounding box center [194, 171] width 317 height 270
click at [141, 130] on div "[PHONE_NUMBER] Live | 00:23 ALL TASKS ALL TASKS ACTIVE TASKS TASKS IN WRAP UP" at bounding box center [194, 171] width 317 height 270
click at [269, 105] on div "[PHONE_NUMBER] Live | 00:25 ALL TASKS ALL TASKS ACTIVE TASKS TASKS IN WRAP UP" at bounding box center [194, 171] width 317 height 270
click at [297, 51] on icon at bounding box center [302, 55] width 20 height 20
click at [458, 229] on button "copy" at bounding box center [427, 229] width 84 height 38
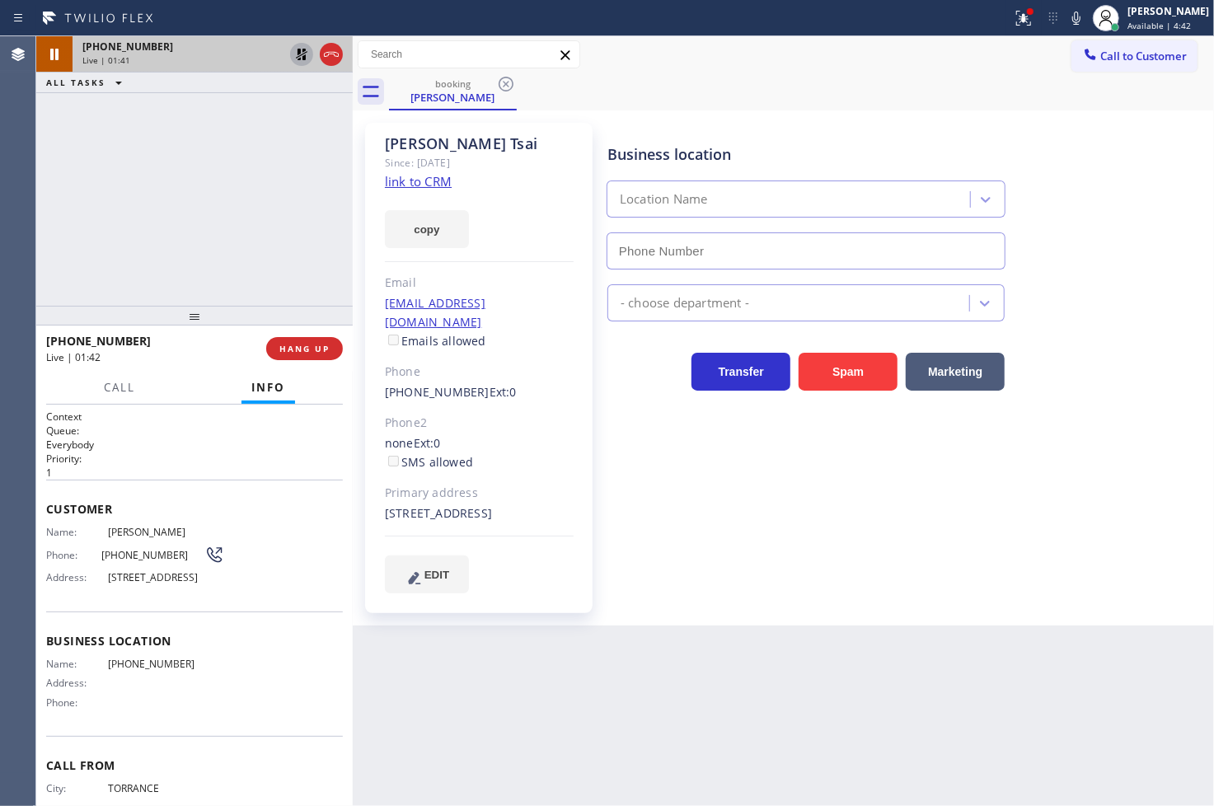
click at [96, 229] on div "[PHONE_NUMBER] Live | 01:41 ALL TASKS ALL TASKS ACTIVE TASKS TASKS IN WRAP UP" at bounding box center [194, 171] width 317 height 270
click at [299, 50] on icon at bounding box center [302, 55] width 12 height 12
click at [208, 168] on div "[PHONE_NUMBER] Live | 02:24 ALL TASKS ALL TASKS ACTIVE TASKS TASKS IN WRAP UP" at bounding box center [194, 171] width 317 height 270
click at [731, 505] on div "Business location Location Name - choose department - Transfer Spam Marketing" at bounding box center [907, 358] width 606 height 462
click at [195, 248] on div "[PHONE_NUMBER] Live | 02:35 ALL TASKS ALL TASKS ACTIVE TASKS TASKS IN WRAP UP" at bounding box center [194, 171] width 317 height 270
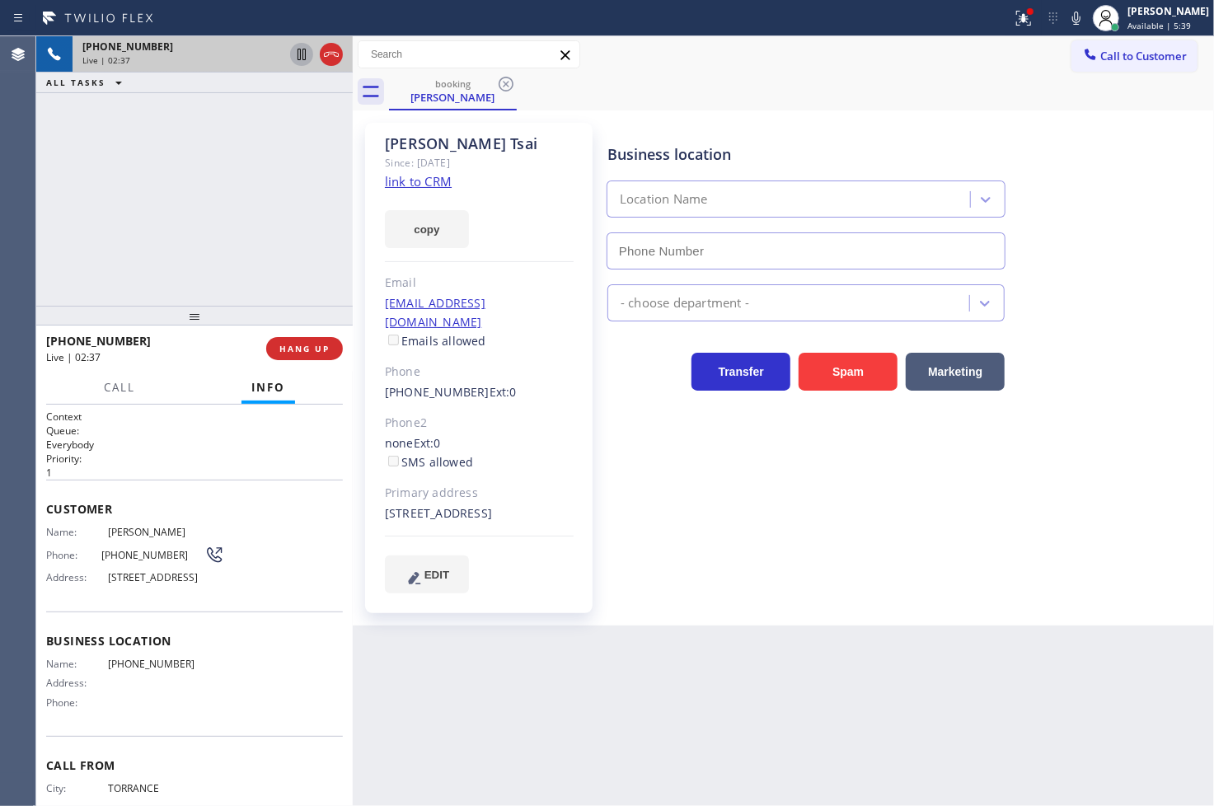
click at [1092, 142] on div "Business location Location Name" at bounding box center [907, 194] width 606 height 149
click at [890, 83] on div "booking [PERSON_NAME]" at bounding box center [801, 91] width 825 height 37
click at [206, 259] on div "[PHONE_NUMBER] Live | 02:38 ALL TASKS ALL TASKS ACTIVE TASKS TASKS IN WRAP UP" at bounding box center [194, 171] width 317 height 270
click at [206, 259] on div "[PHONE_NUMBER] Live | 02:41 ALL TASKS ALL TASKS ACTIVE TASKS TASKS IN WRAP UP" at bounding box center [194, 171] width 317 height 270
click at [185, 204] on div "[PHONE_NUMBER] Live | 02:41 ALL TASKS ALL TASKS ACTIVE TASKS TASKS IN WRAP UP" at bounding box center [194, 171] width 317 height 270
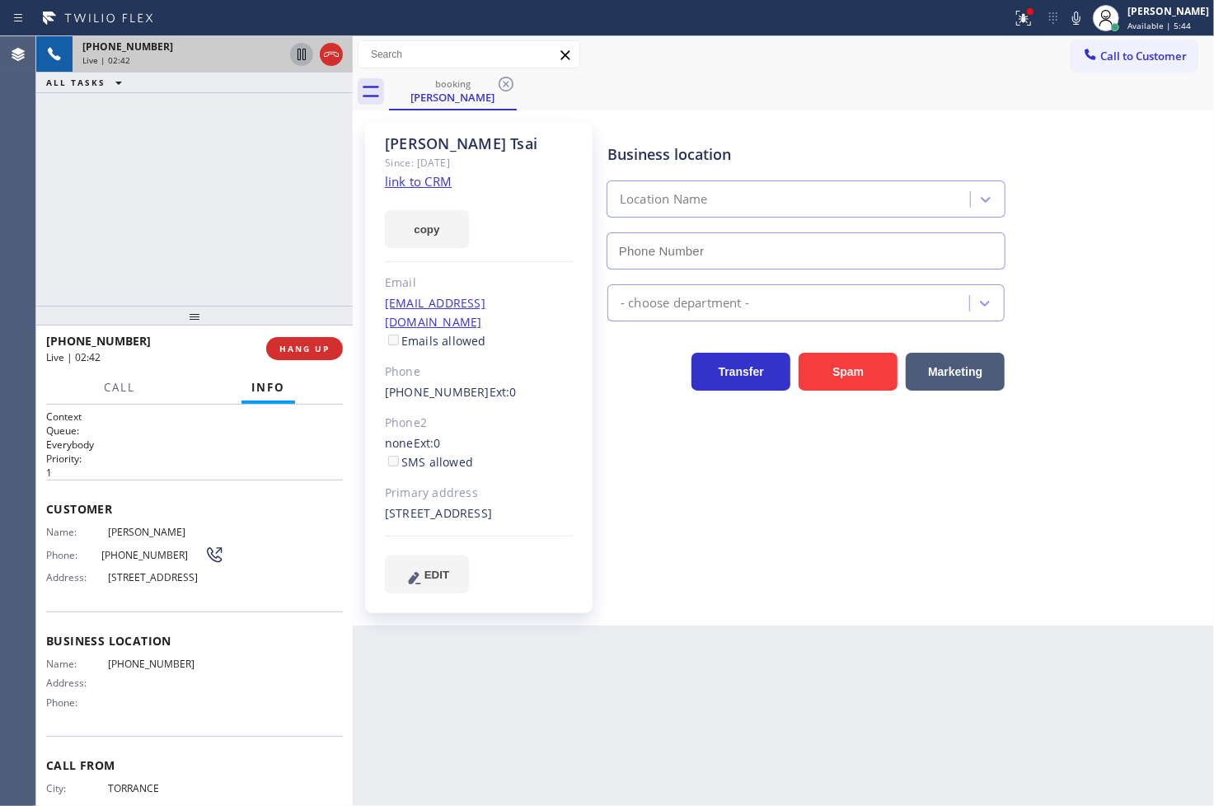
click at [252, 211] on div "[PHONE_NUMBER] Live | 02:42 ALL TASKS ALL TASKS ACTIVE TASKS TASKS IN WRAP UP" at bounding box center [194, 171] width 317 height 270
click at [300, 58] on icon at bounding box center [302, 55] width 8 height 12
click at [117, 274] on div "[PHONE_NUMBER] Live | 02:59 ALL TASKS ALL TASKS ACTIVE TASKS TASKS IN WRAP UP" at bounding box center [194, 171] width 317 height 270
click at [59, 198] on div "[PHONE_NUMBER] Live | 03:30 ALL TASKS ALL TASKS ACTIVE TASKS TASKS IN WRAP UP" at bounding box center [194, 171] width 317 height 270
click at [307, 56] on icon at bounding box center [302, 55] width 20 height 20
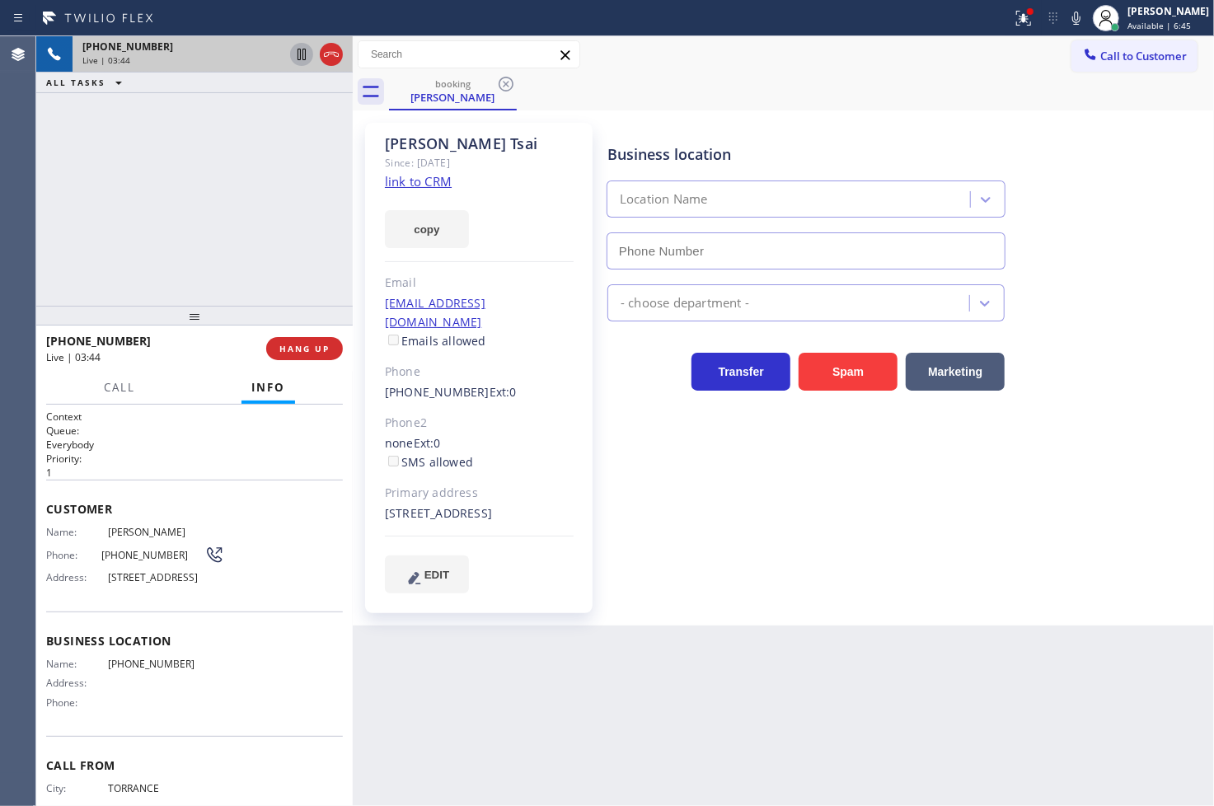
click at [243, 232] on div "[PHONE_NUMBER] Live | 03:44 ALL TASKS ALL TASKS ACTIVE TASKS TASKS IN WRAP UP" at bounding box center [194, 171] width 317 height 270
click at [1006, 31] on button at bounding box center [1024, 18] width 36 height 36
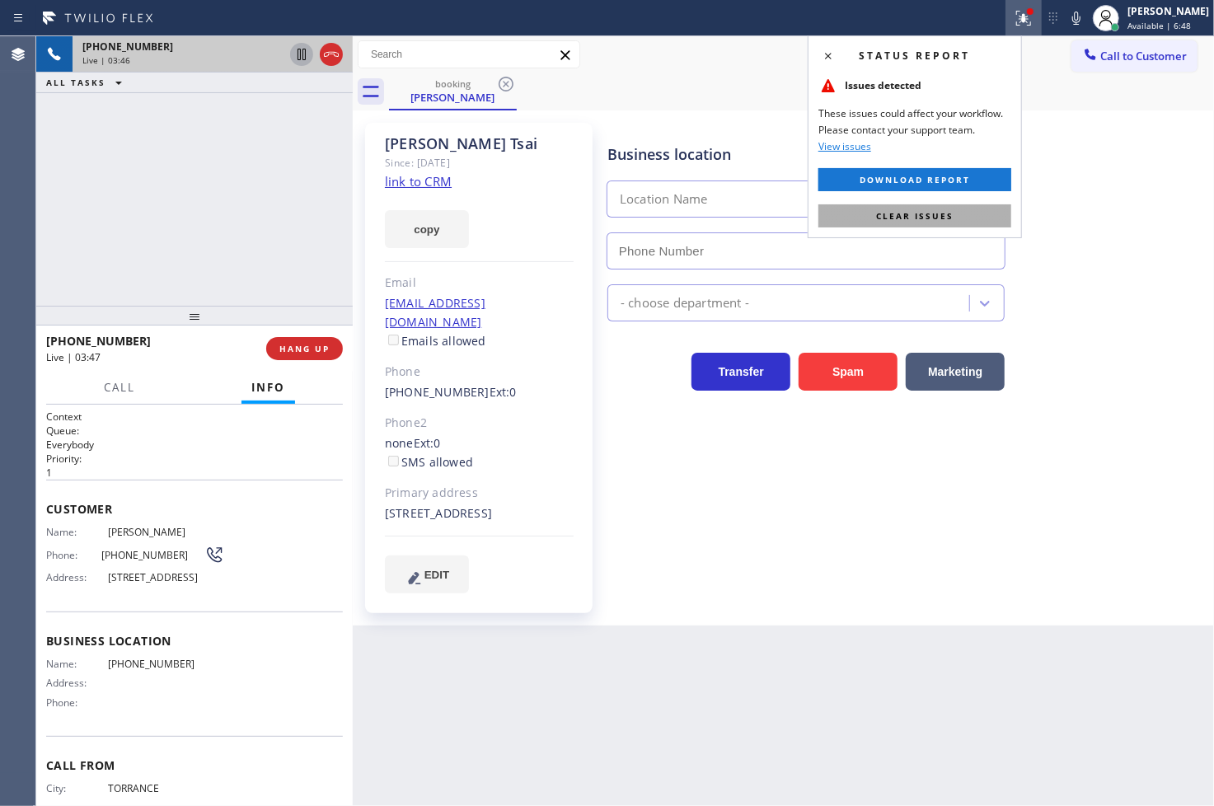
click at [951, 210] on span "Clear issues" at bounding box center [914, 216] width 77 height 12
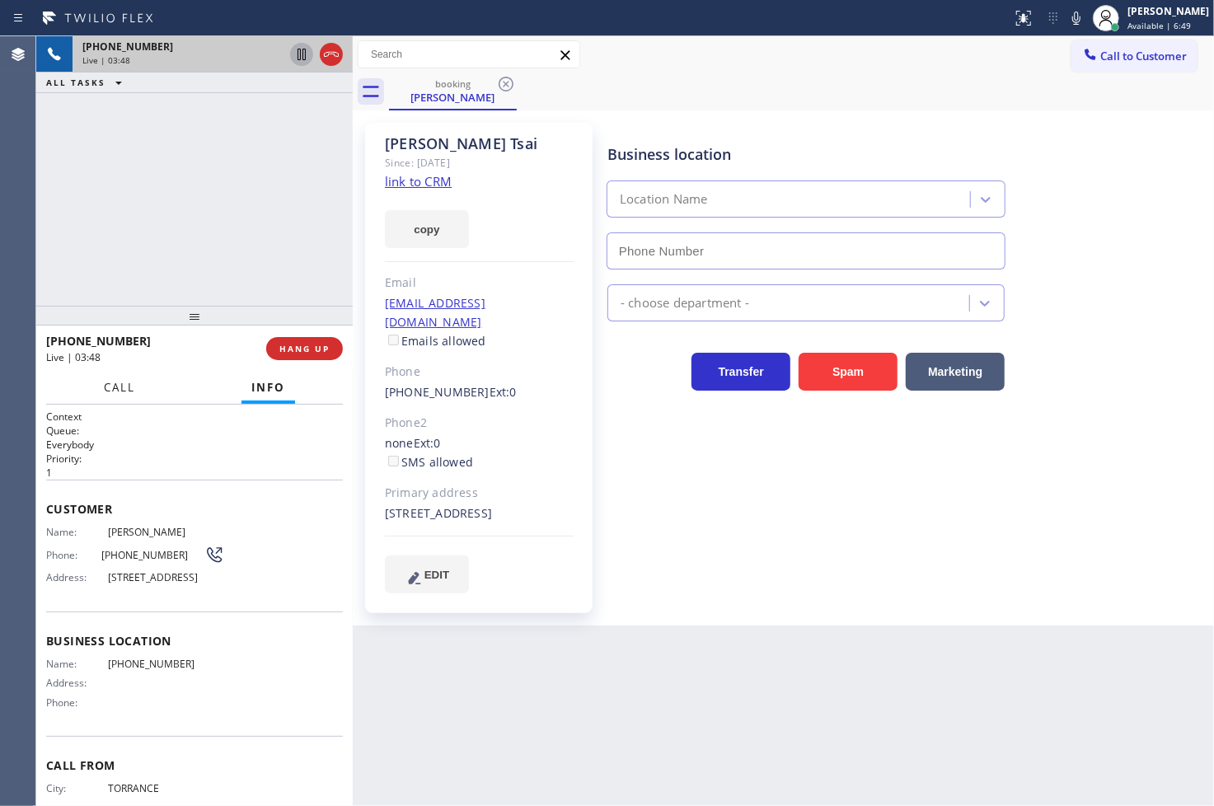
click at [105, 398] on button "Call" at bounding box center [119, 388] width 51 height 32
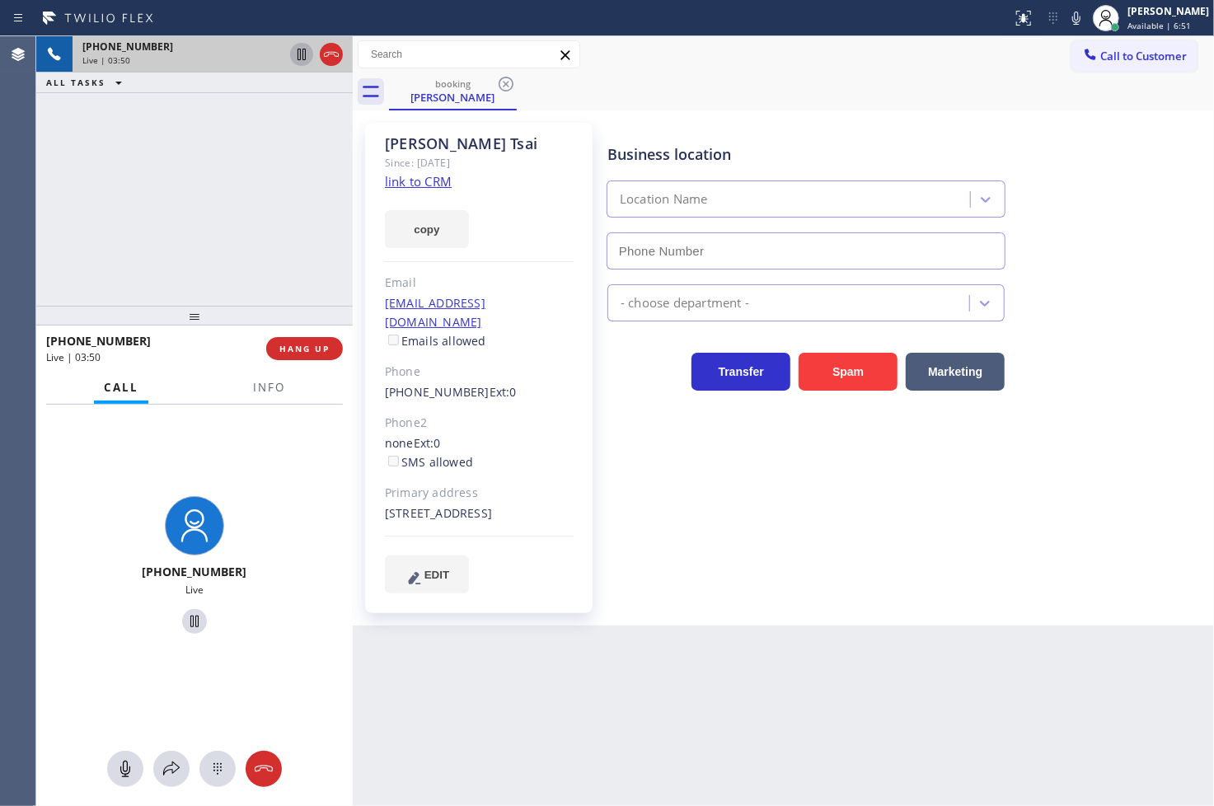
click at [511, 759] on div "Back to Dashboard Change Sender ID Customers Technicians Select a contact Outbo…" at bounding box center [783, 421] width 861 height 770
click at [157, 780] on button at bounding box center [171, 769] width 36 height 36
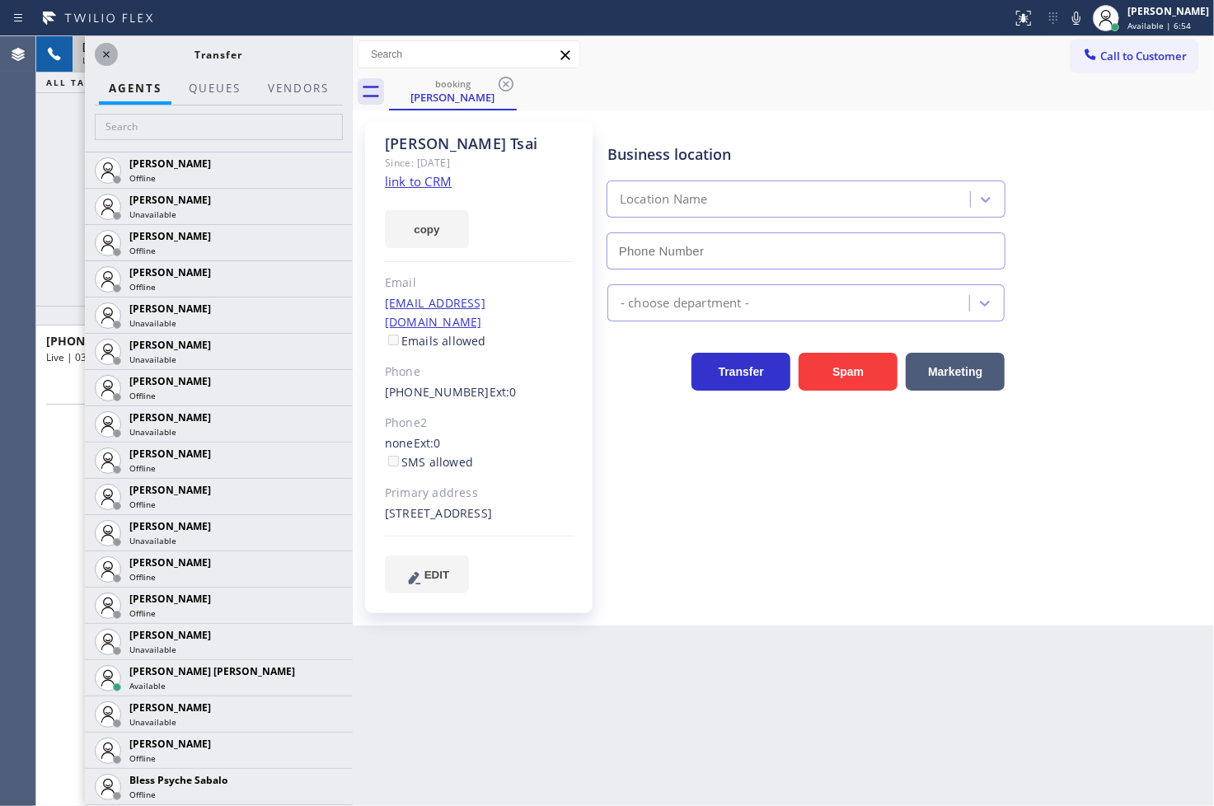
click at [106, 62] on icon at bounding box center [106, 55] width 20 height 20
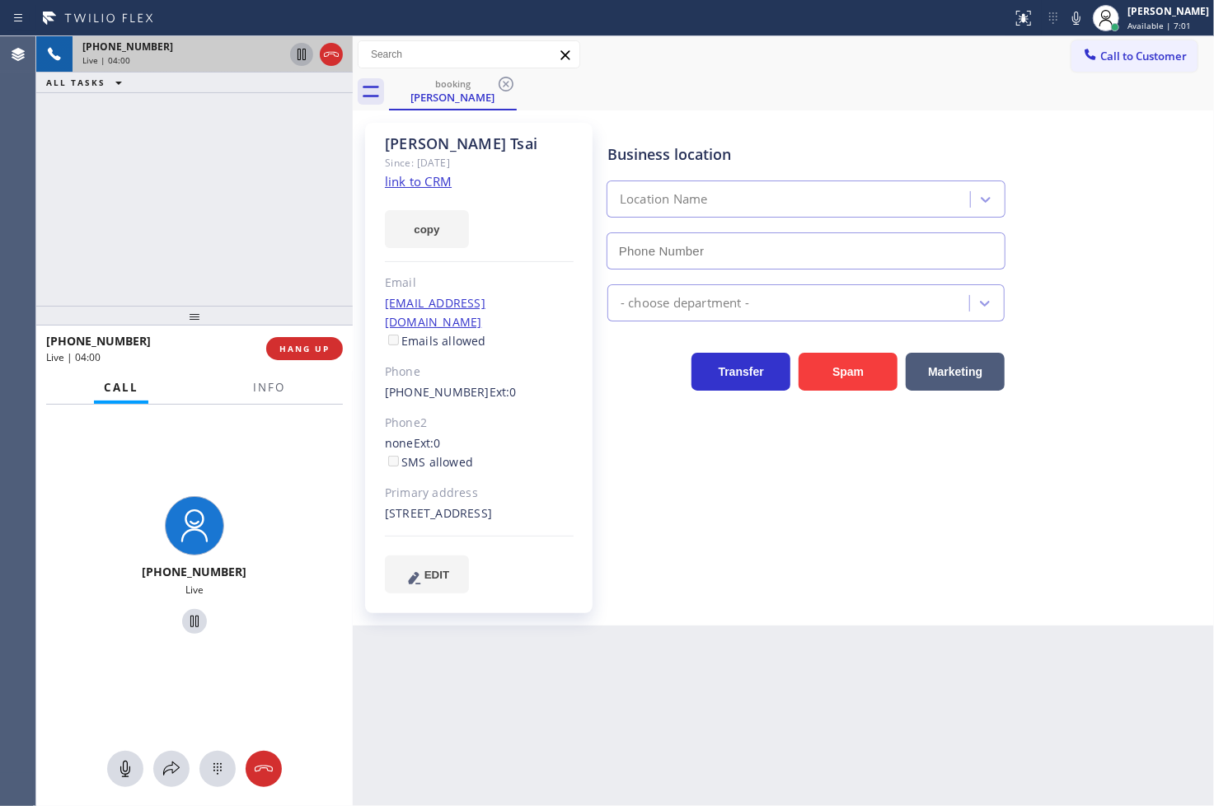
click at [245, 485] on div "[PHONE_NUMBER] Live" at bounding box center [194, 568] width 317 height 326
click at [217, 251] on div "[PHONE_NUMBER] Live | 04:05 ALL TASKS ALL TASKS ACTIVE TASKS TASKS IN WRAP UP" at bounding box center [194, 171] width 317 height 270
click at [268, 501] on div "[PHONE_NUMBER] Live" at bounding box center [194, 568] width 317 height 326
click at [224, 265] on div "[PHONE_NUMBER] Live | 04:08 ALL TASKS ALL TASKS ACTIVE TASKS TASKS IN WRAP UP […" at bounding box center [194, 171] width 317 height 270
click at [229, 251] on div "[PHONE_NUMBER] Live | 04:09 ALL TASKS ALL TASKS ACTIVE TASKS TASKS IN WRAP UP […" at bounding box center [194, 171] width 317 height 270
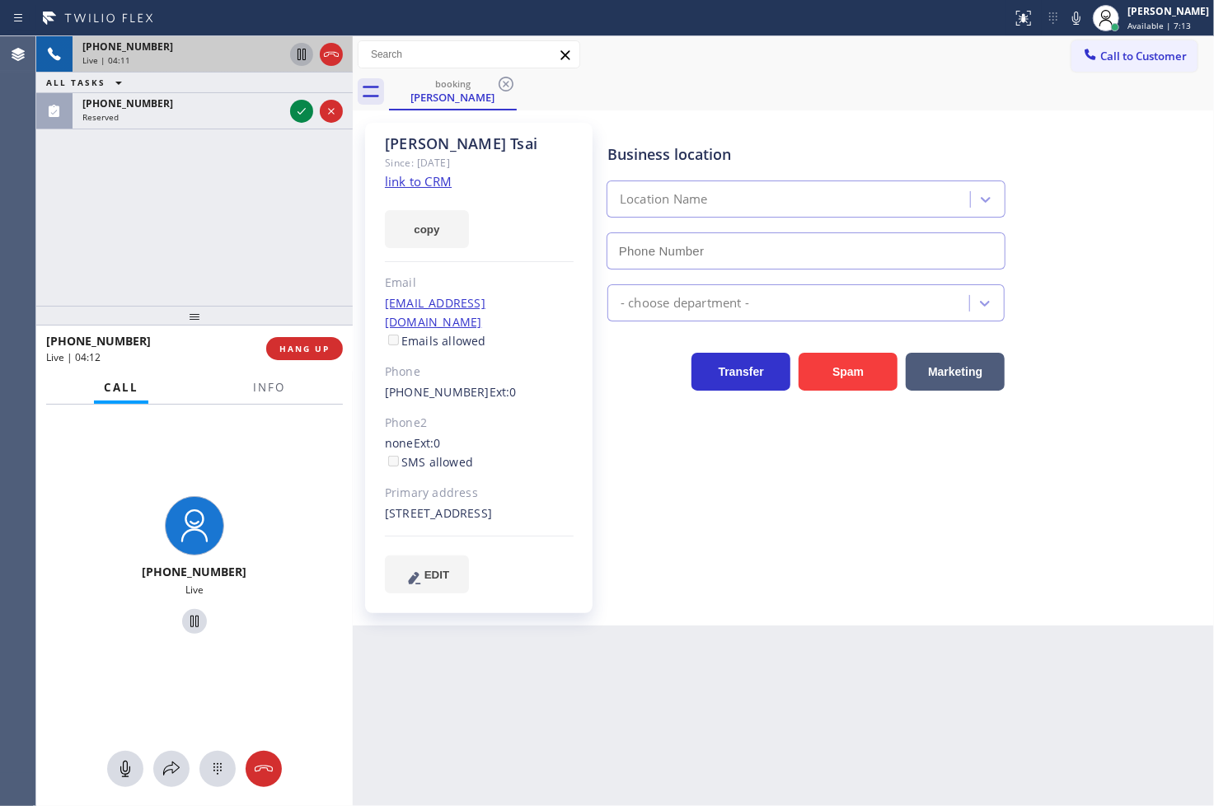
click at [945, 94] on div "booking [PERSON_NAME]" at bounding box center [801, 91] width 825 height 37
click at [260, 211] on div "[PHONE_NUMBER] Live | 04:12 ALL TASKS ALL TASKS ACTIVE TASKS TASKS IN WRAP UP […" at bounding box center [194, 171] width 317 height 270
click at [242, 220] on div "[PHONE_NUMBER] Live | 04:16 ALL TASKS ALL TASKS ACTIVE TASKS TASKS IN WRAP UP […" at bounding box center [194, 171] width 317 height 270
click at [242, 220] on div "[PHONE_NUMBER] Live | 04:18 ALL TASKS ALL TASKS ACTIVE TASKS TASKS IN WRAP UP […" at bounding box center [194, 171] width 317 height 270
click at [729, 474] on div "Business location Location Name - choose department - Transfer Spam Marketing" at bounding box center [907, 358] width 606 height 462
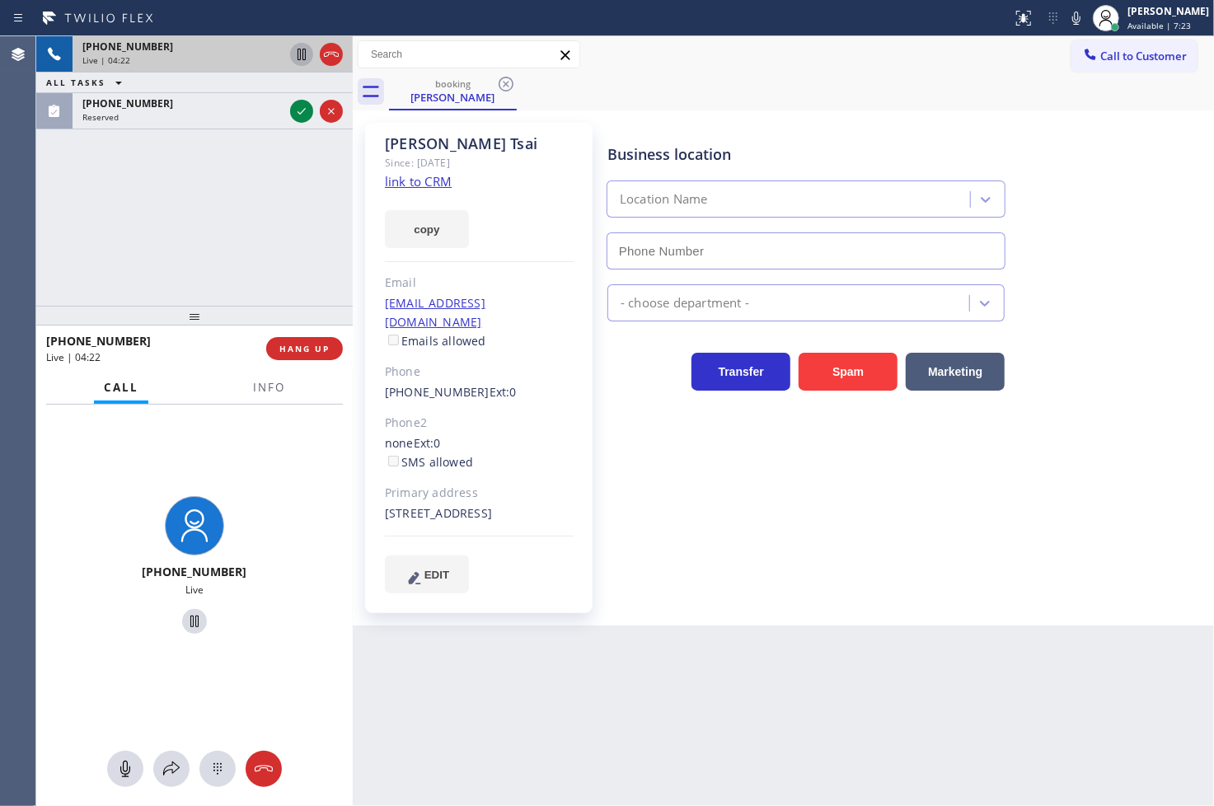
click at [163, 261] on div "[PHONE_NUMBER] Live | 04:22 ALL TASKS ALL TASKS ACTIVE TASKS TASKS IN WRAP UP […" at bounding box center [194, 171] width 317 height 270
click at [785, 509] on div "Business location Location Name - choose department - Transfer Spam Marketing" at bounding box center [907, 358] width 606 height 462
click at [195, 270] on div "[PHONE_NUMBER] Live | 04:23 ALL TASKS ALL TASKS ACTIVE TASKS TASKS IN WRAP UP […" at bounding box center [194, 171] width 317 height 270
click at [889, 511] on div "Business location Location Name - choose department - Transfer Spam Marketing" at bounding box center [907, 358] width 606 height 462
click at [115, 214] on div "[PHONE_NUMBER] Live | 04:24 ALL TASKS ALL TASKS ACTIVE TASKS TASKS IN WRAP UP […" at bounding box center [194, 171] width 317 height 270
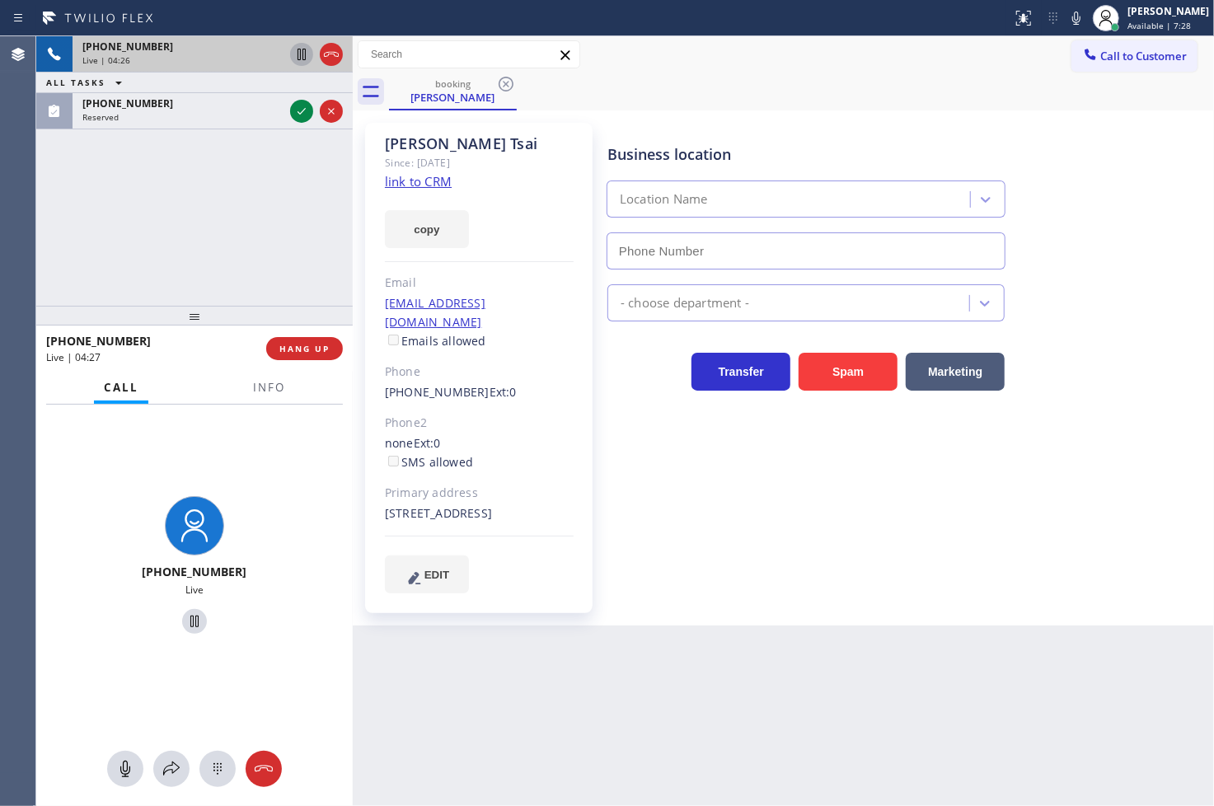
click at [257, 241] on div "[PHONE_NUMBER] Live | 04:26 ALL TASKS ALL TASKS ACTIVE TASKS TASKS IN WRAP UP […" at bounding box center [194, 171] width 317 height 270
click at [647, 451] on div "Business location Location Name - choose department - Transfer Spam Marketing" at bounding box center [907, 358] width 606 height 462
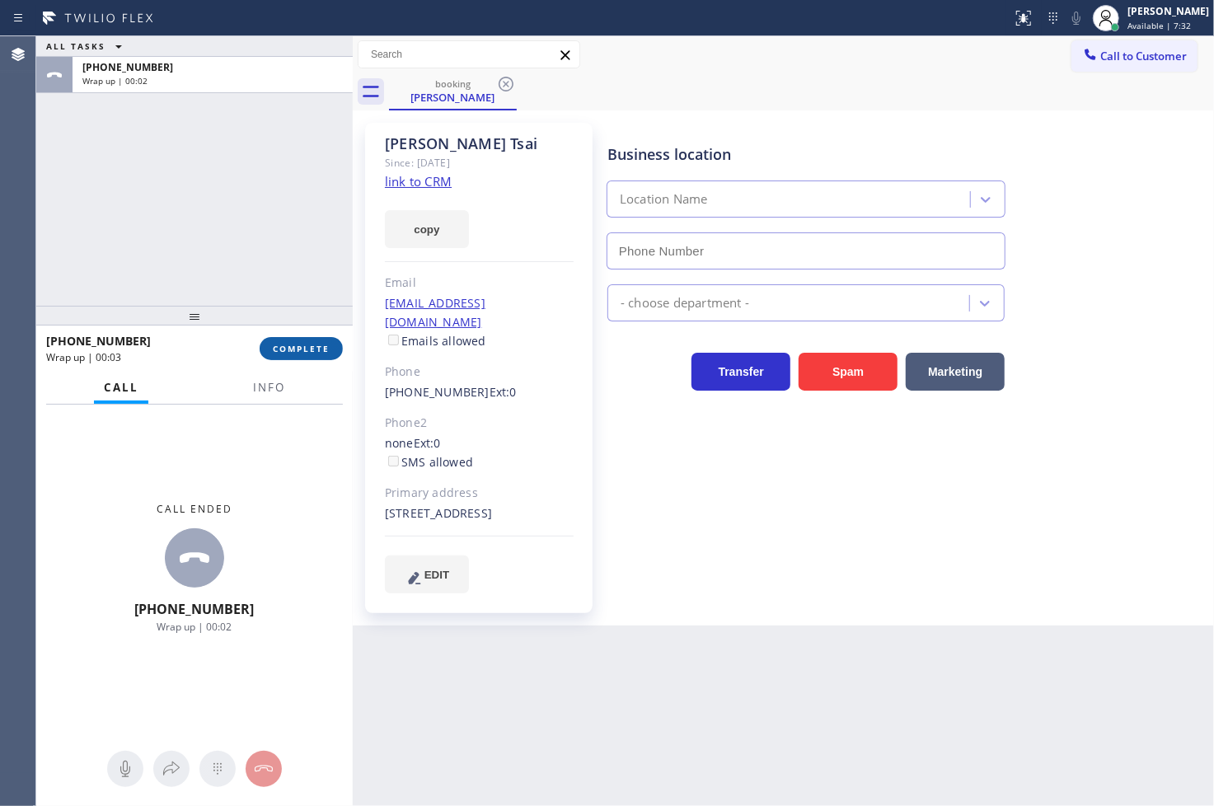
click at [313, 350] on span "COMPLETE" at bounding box center [301, 349] width 57 height 12
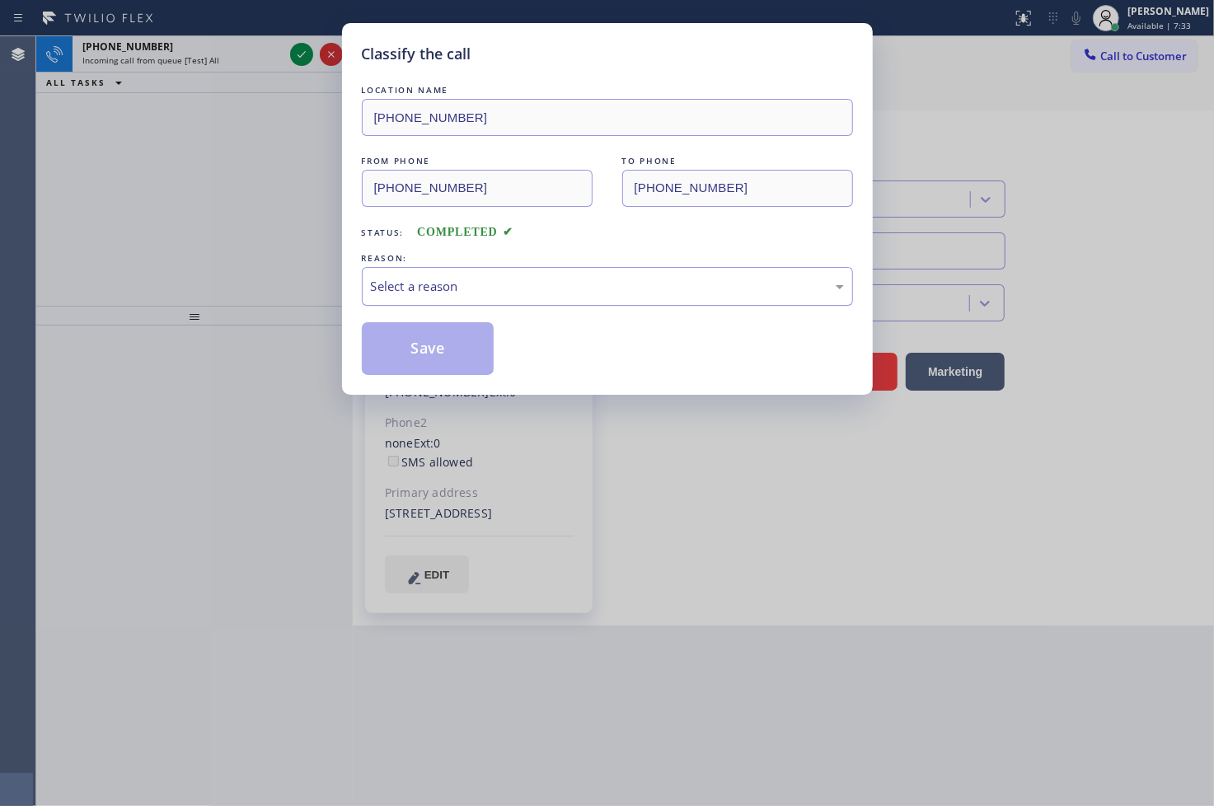
click at [407, 287] on div "Select a reason" at bounding box center [607, 286] width 473 height 19
click at [425, 355] on button "Save" at bounding box center [428, 348] width 133 height 53
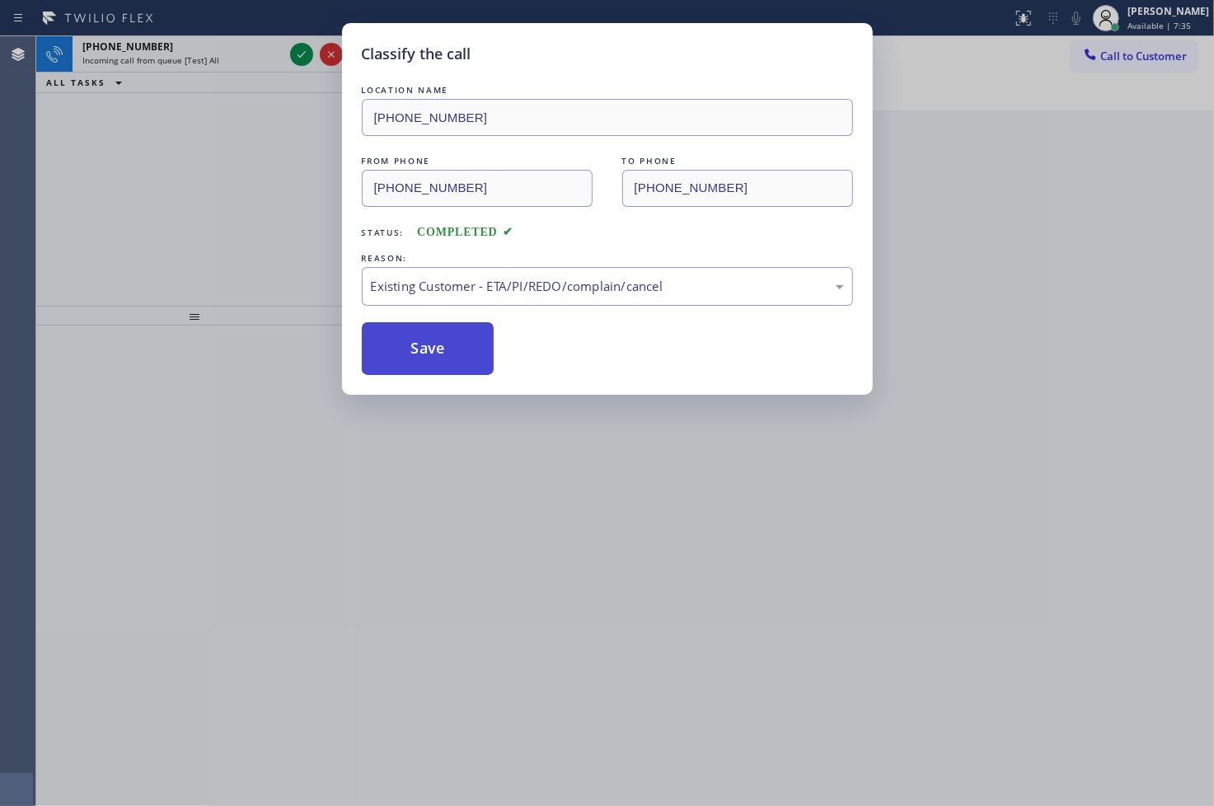
click at [425, 355] on button "Save" at bounding box center [428, 348] width 133 height 53
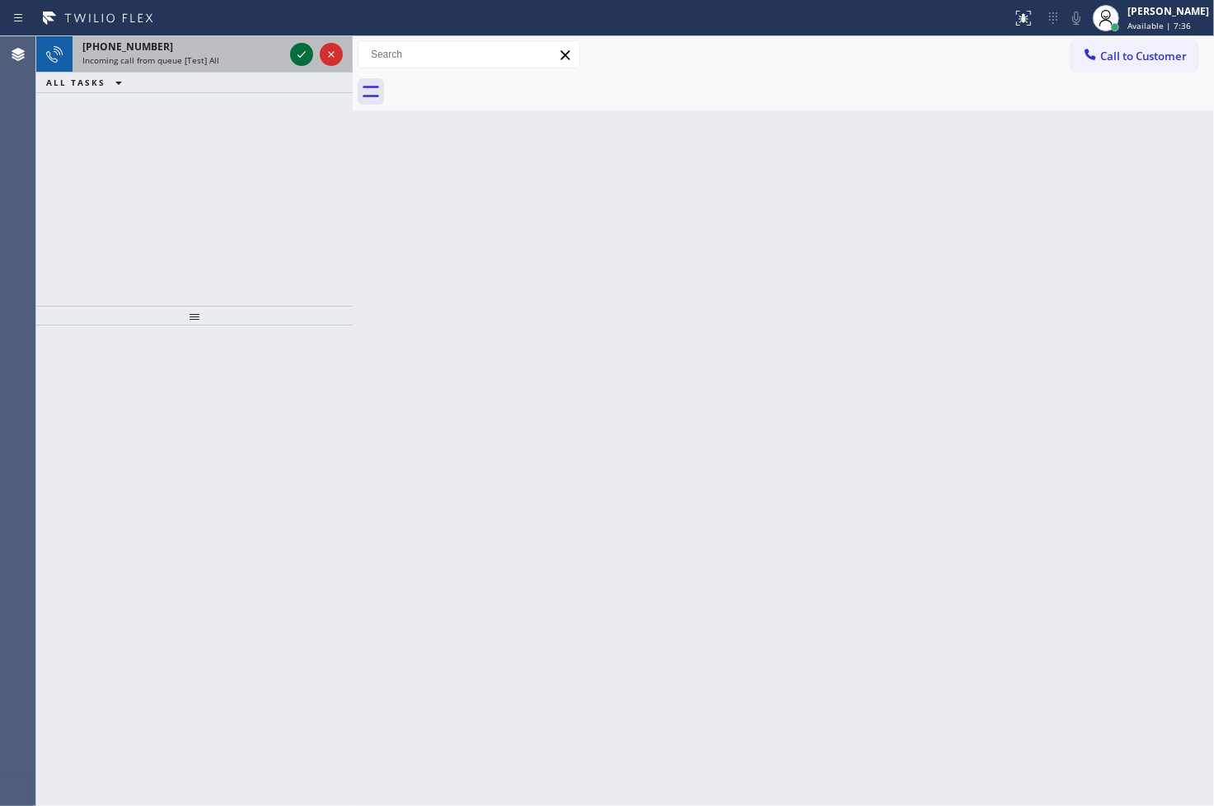
click at [298, 61] on icon at bounding box center [302, 55] width 20 height 20
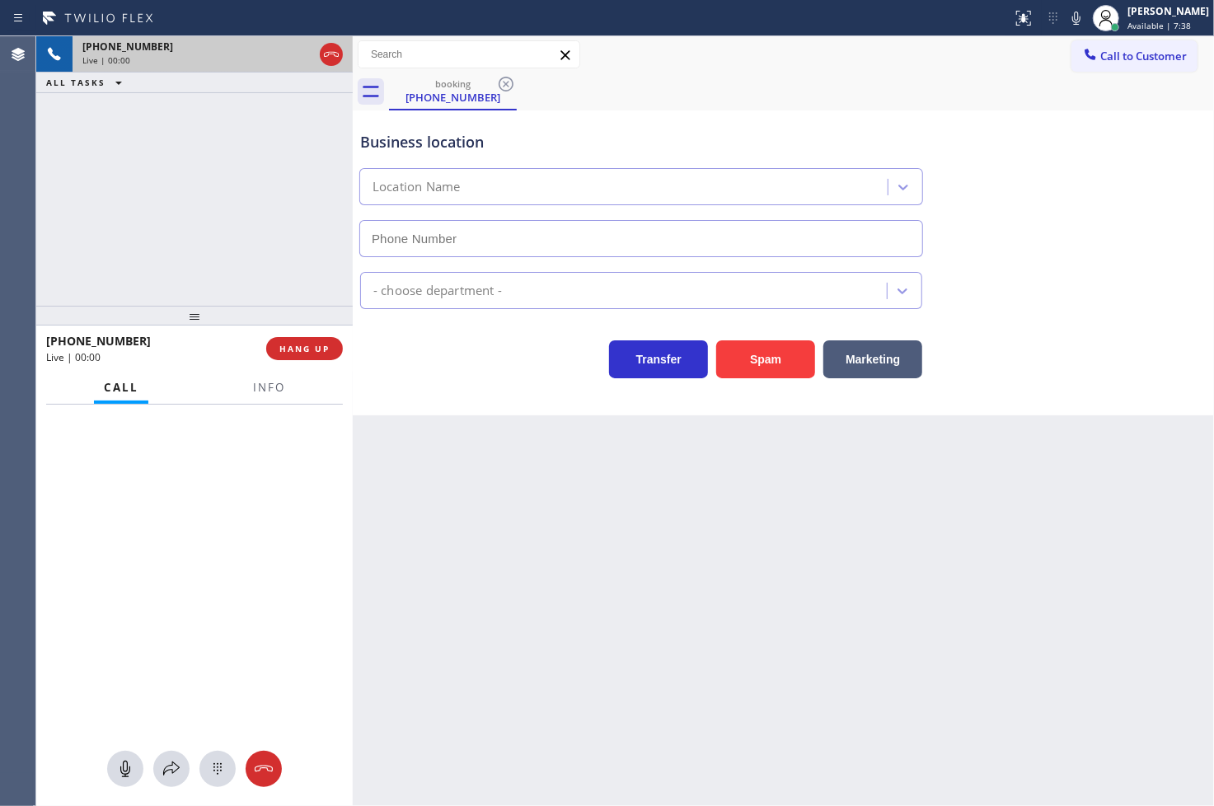
type input "[PHONE_NUMBER]"
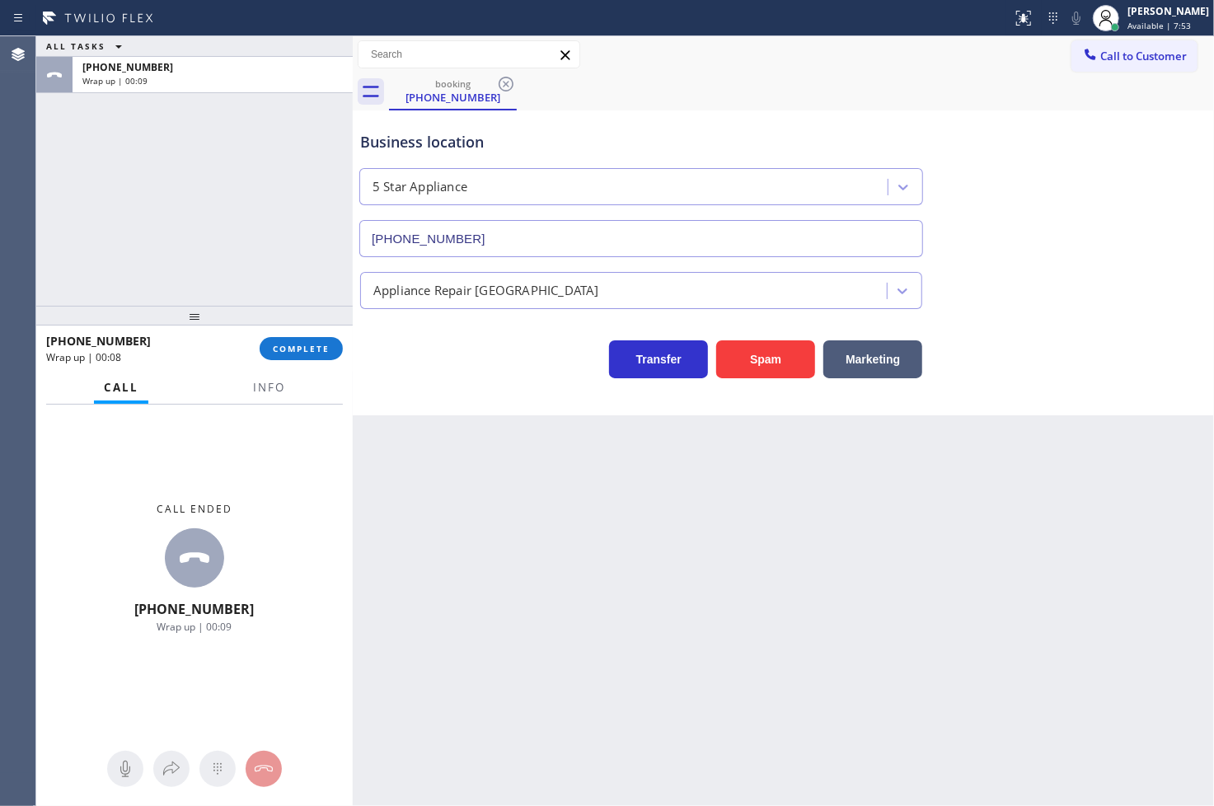
click at [77, 249] on div "ALL TASKS ALL TASKS ACTIVE TASKS TASKS IN WRAP UP [PHONE_NUMBER] Wrap up | 00:09" at bounding box center [194, 171] width 317 height 270
click at [286, 349] on span "COMPLETE" at bounding box center [301, 349] width 57 height 12
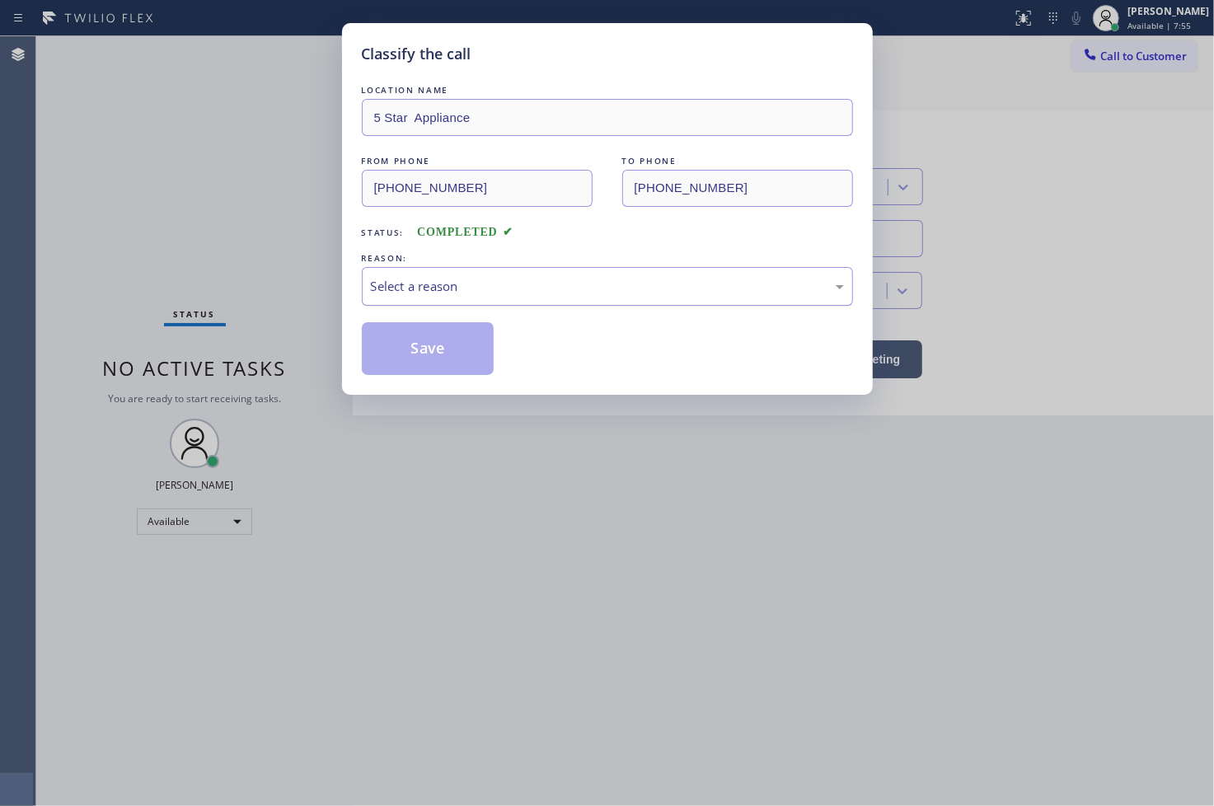
click at [467, 297] on div "Select a reason" at bounding box center [607, 286] width 491 height 39
click at [434, 358] on button "Save" at bounding box center [428, 348] width 133 height 53
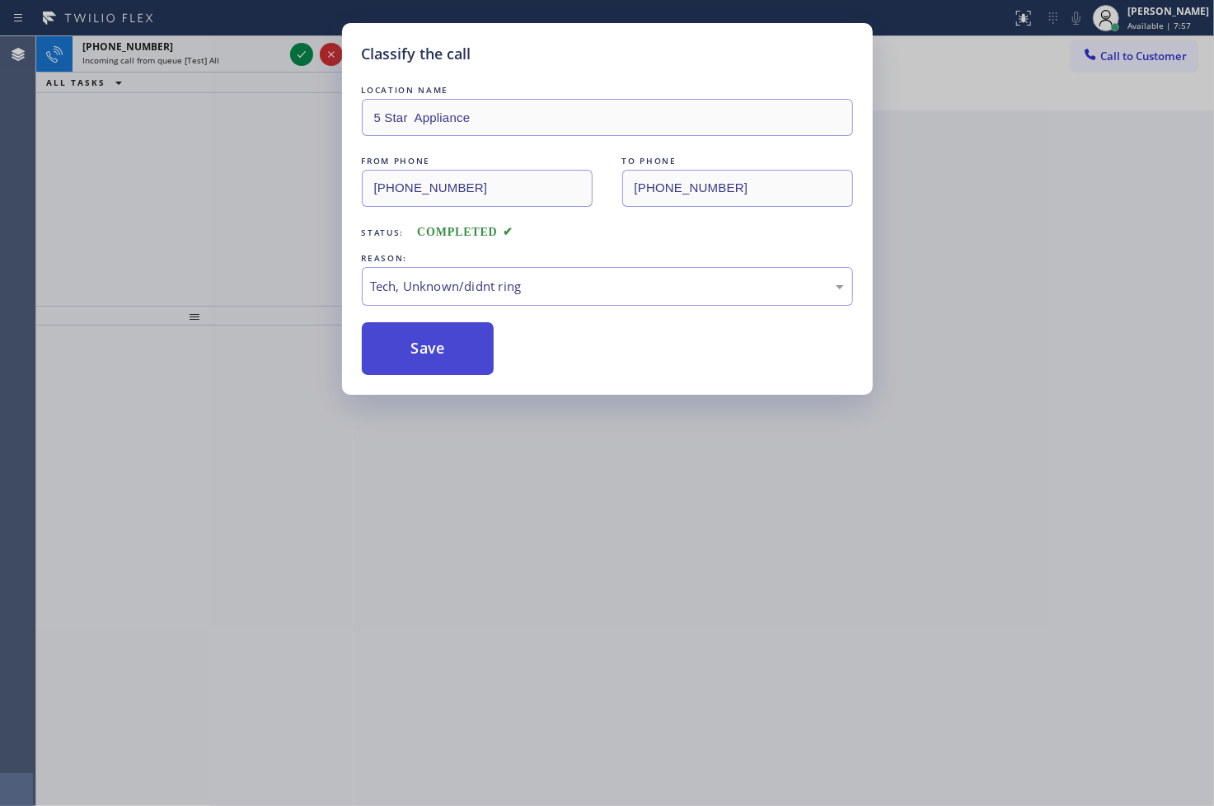
click at [434, 358] on button "Save" at bounding box center [428, 348] width 133 height 53
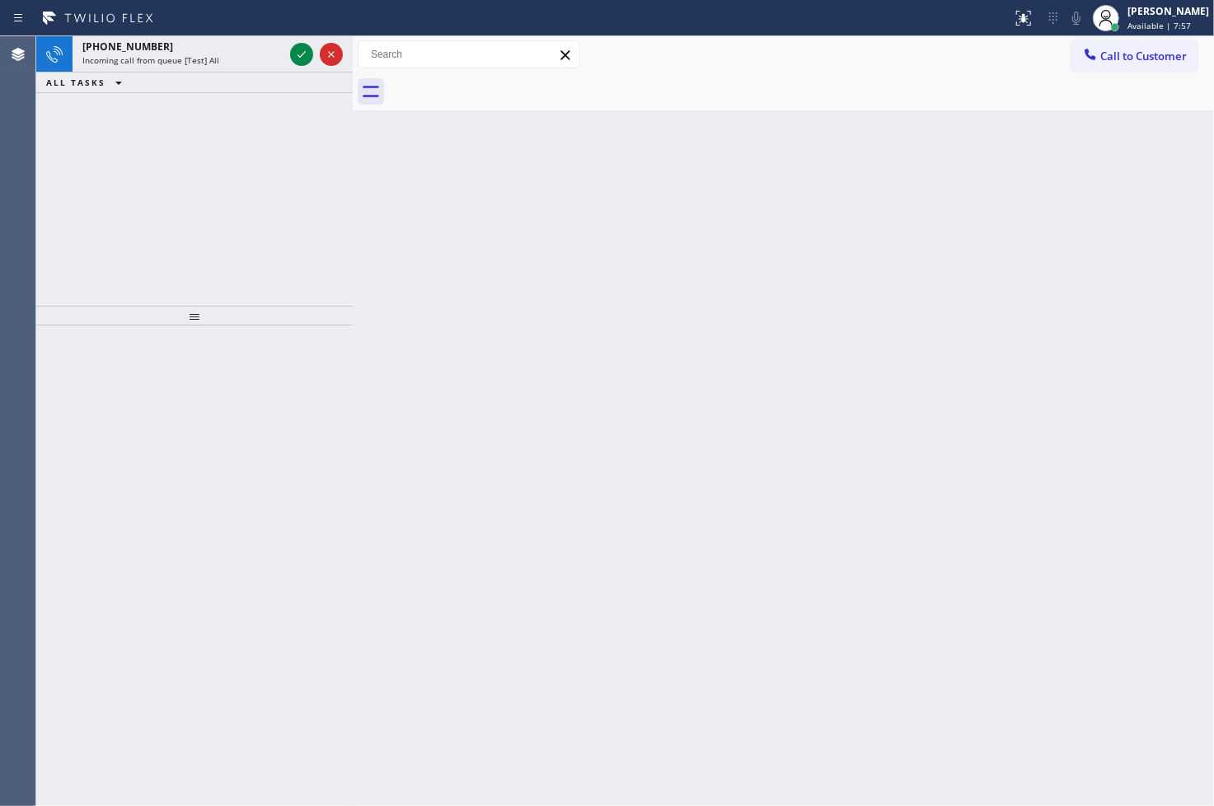
click at [434, 358] on div "Back to Dashboard Change Sender ID Customers Technicians Select a contact Outbo…" at bounding box center [783, 421] width 861 height 770
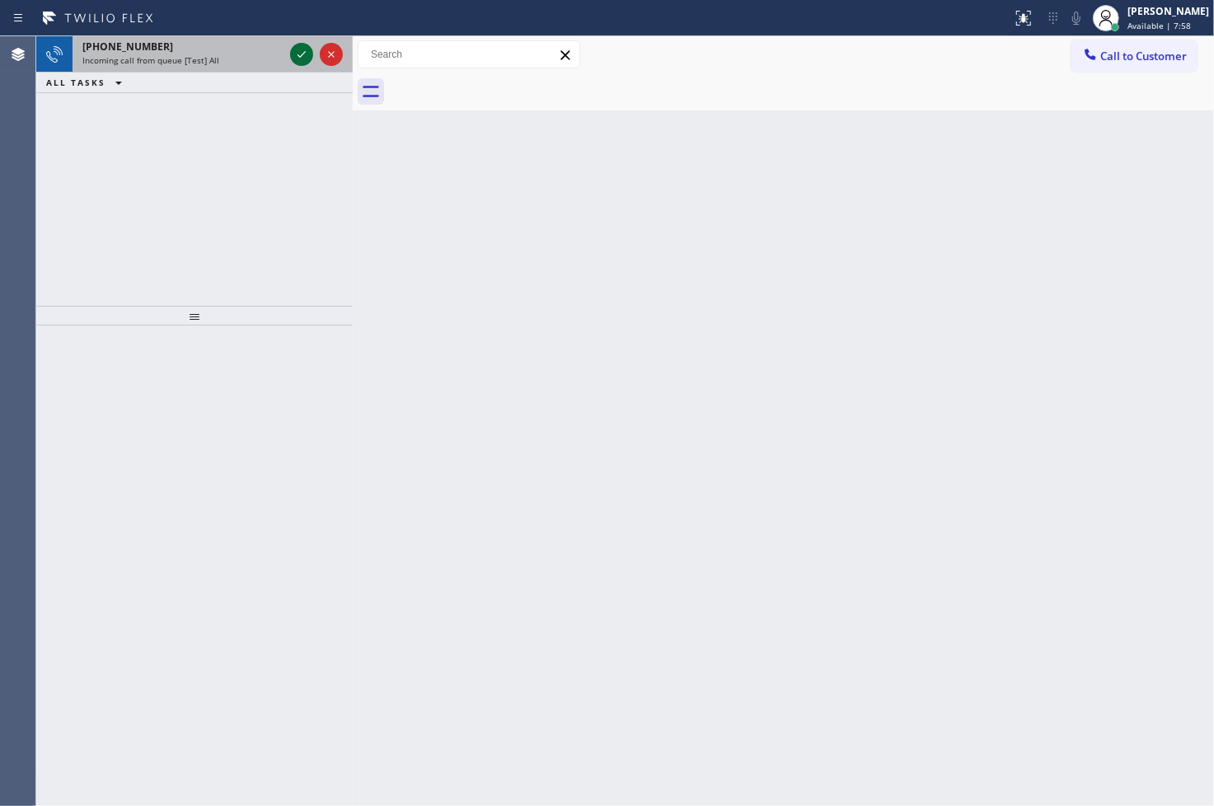
click at [306, 55] on icon at bounding box center [302, 55] width 20 height 20
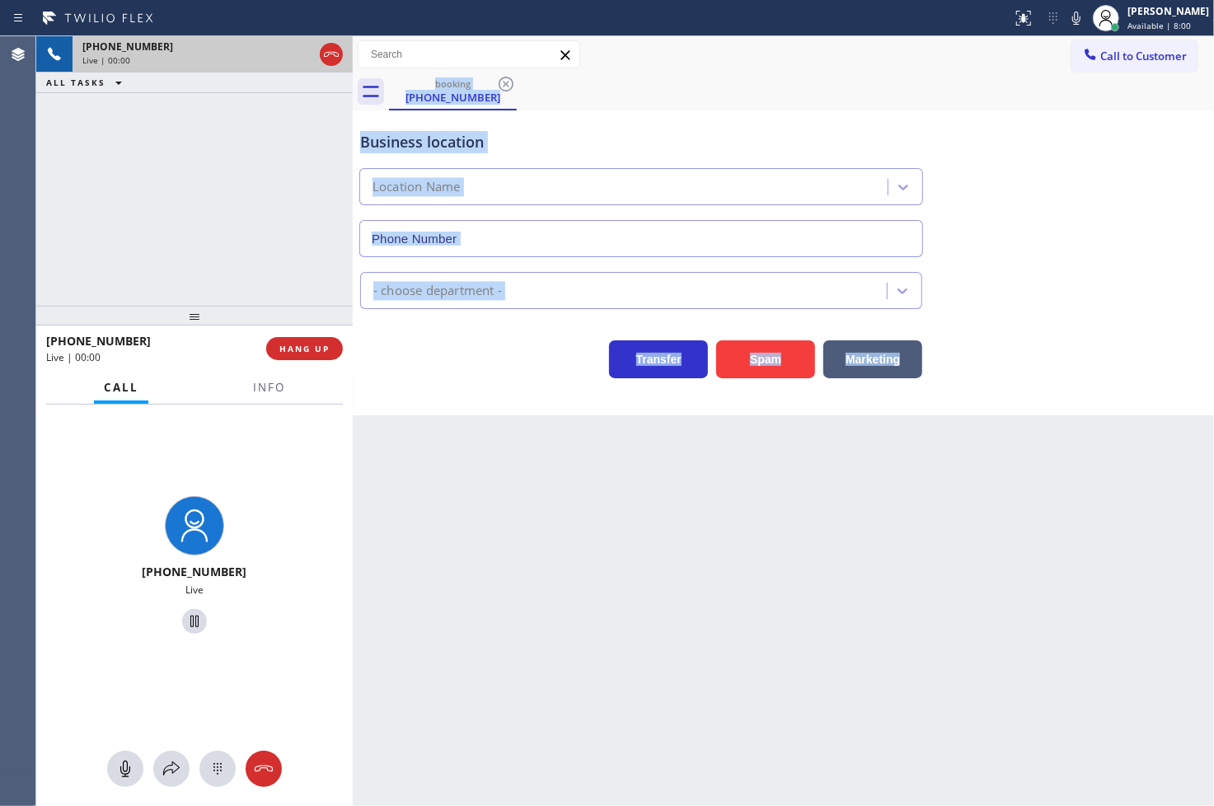
type input "[PHONE_NUMBER]"
click at [454, 388] on div "Business location [DOMAIN_NAME] ([GEOGRAPHIC_DATA], Google Ads) [PHONE_NUMBER] …" at bounding box center [783, 262] width 861 height 305
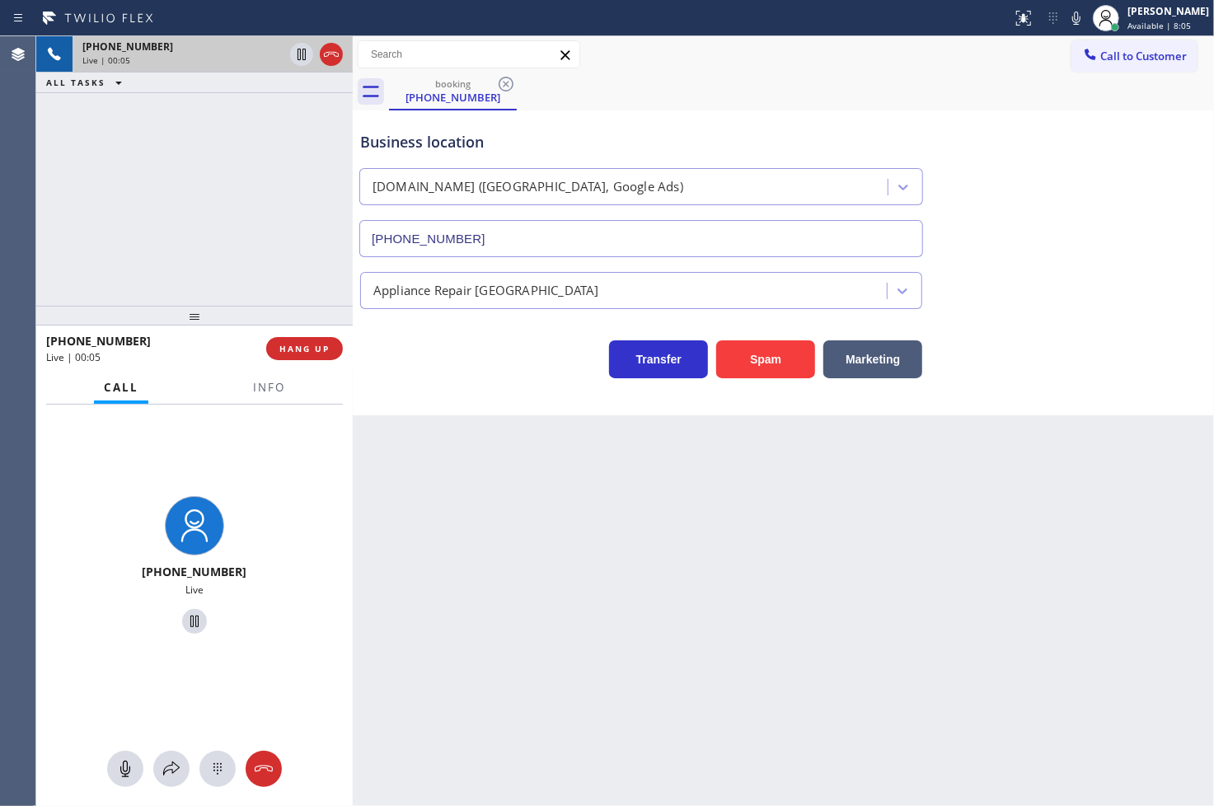
click at [196, 179] on div "[PHONE_NUMBER] Live | 00:05 ALL TASKS ALL TASKS ACTIVE TASKS TASKS IN WRAP UP" at bounding box center [194, 171] width 317 height 270
click at [465, 385] on div "Business location [DOMAIN_NAME] ([GEOGRAPHIC_DATA], Google Ads) [PHONE_NUMBER] …" at bounding box center [783, 262] width 861 height 305
click at [63, 162] on div "[PHONE_NUMBER] Live | 00:06 ALL TASKS ALL TASKS ACTIVE TASKS TASKS IN WRAP UP" at bounding box center [194, 171] width 317 height 270
click at [498, 392] on div "Business location [DOMAIN_NAME] ([GEOGRAPHIC_DATA], Google Ads) [PHONE_NUMBER] …" at bounding box center [783, 262] width 861 height 305
click at [219, 242] on div "[PHONE_NUMBER] Live | 00:07 ALL TASKS ALL TASKS ACTIVE TASKS TASKS IN WRAP UP" at bounding box center [194, 171] width 317 height 270
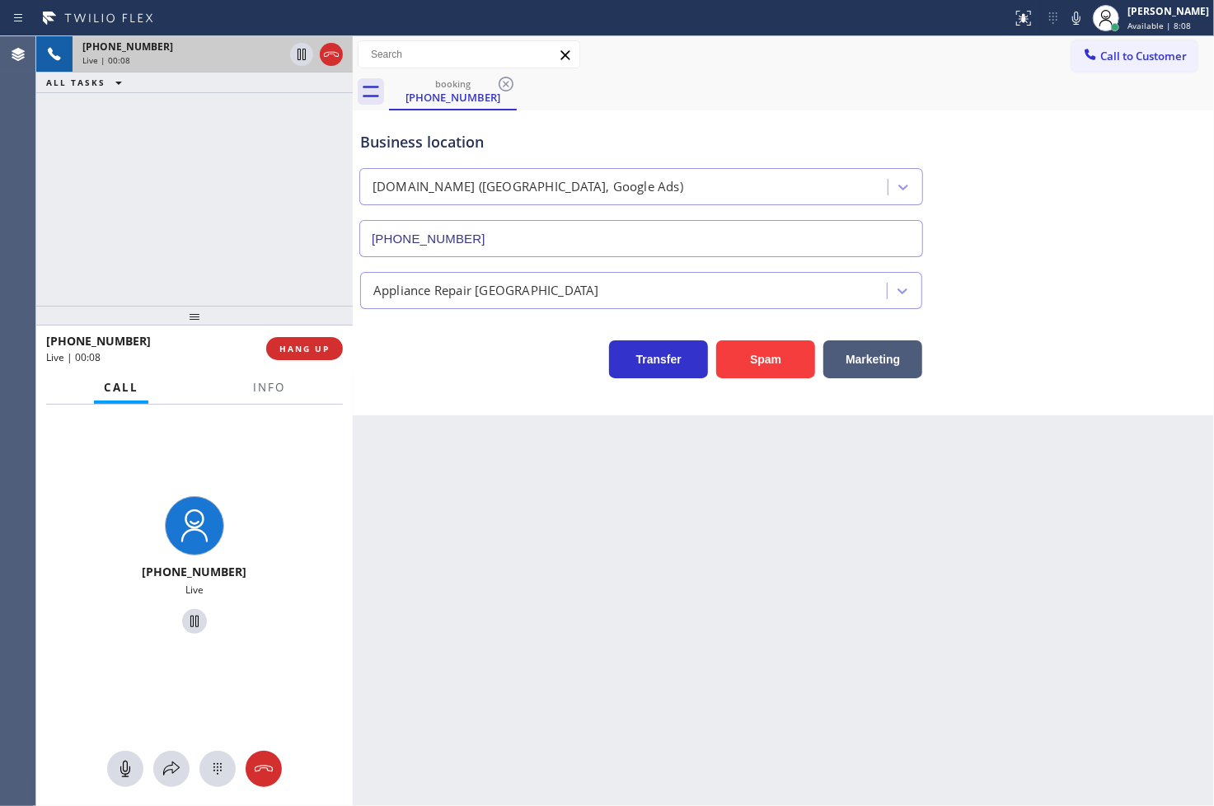
click at [431, 360] on div "Transfer Spam Marketing" at bounding box center [641, 355] width 569 height 46
click at [283, 351] on span "HANG UP" at bounding box center [304, 349] width 50 height 12
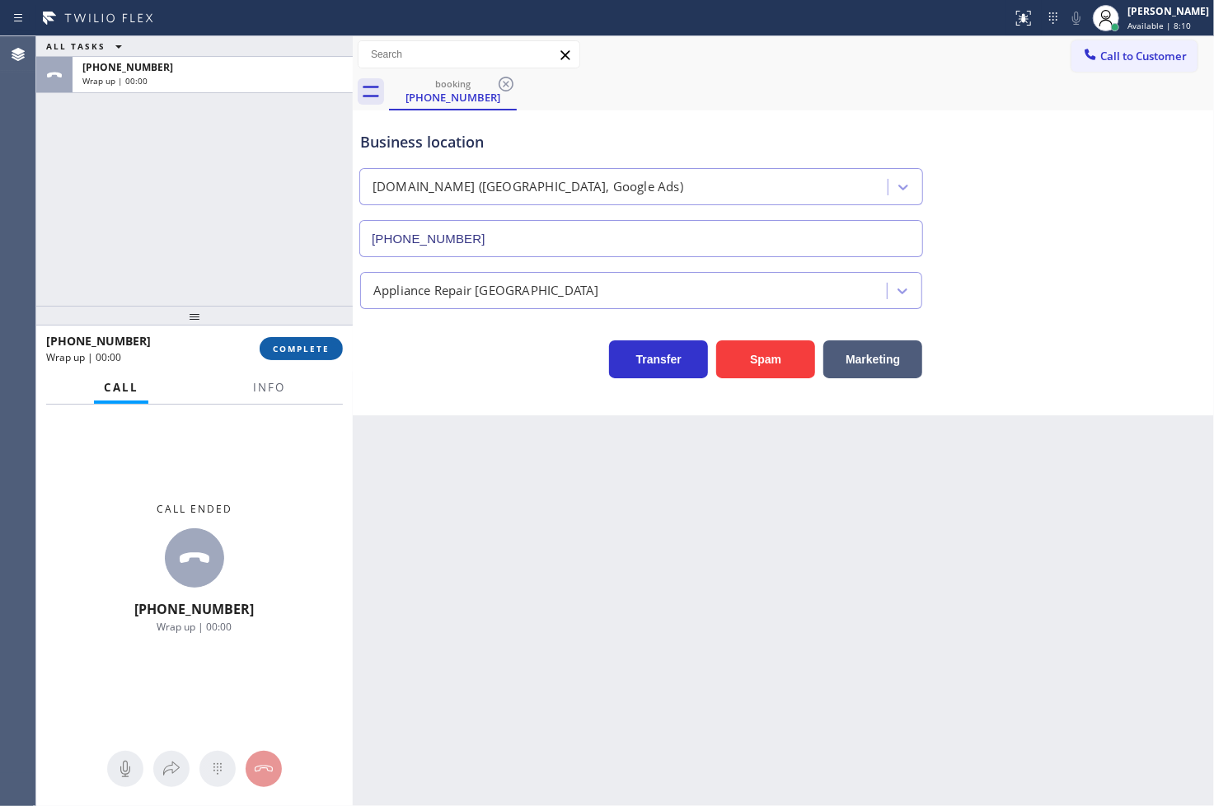
drag, startPoint x: 291, startPoint y: 351, endPoint x: 312, endPoint y: 350, distance: 20.6
click at [291, 351] on span "COMPLETE" at bounding box center [301, 349] width 57 height 12
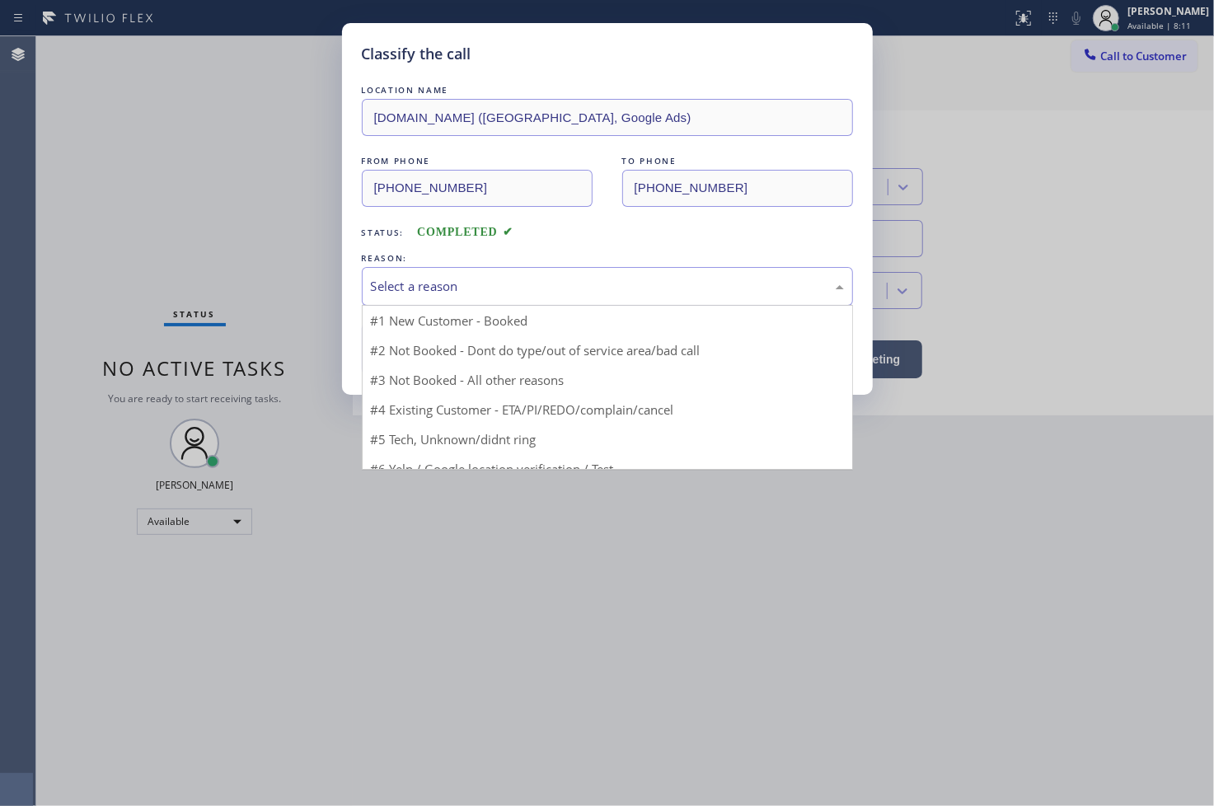
click at [442, 303] on div "Select a reason" at bounding box center [607, 286] width 491 height 39
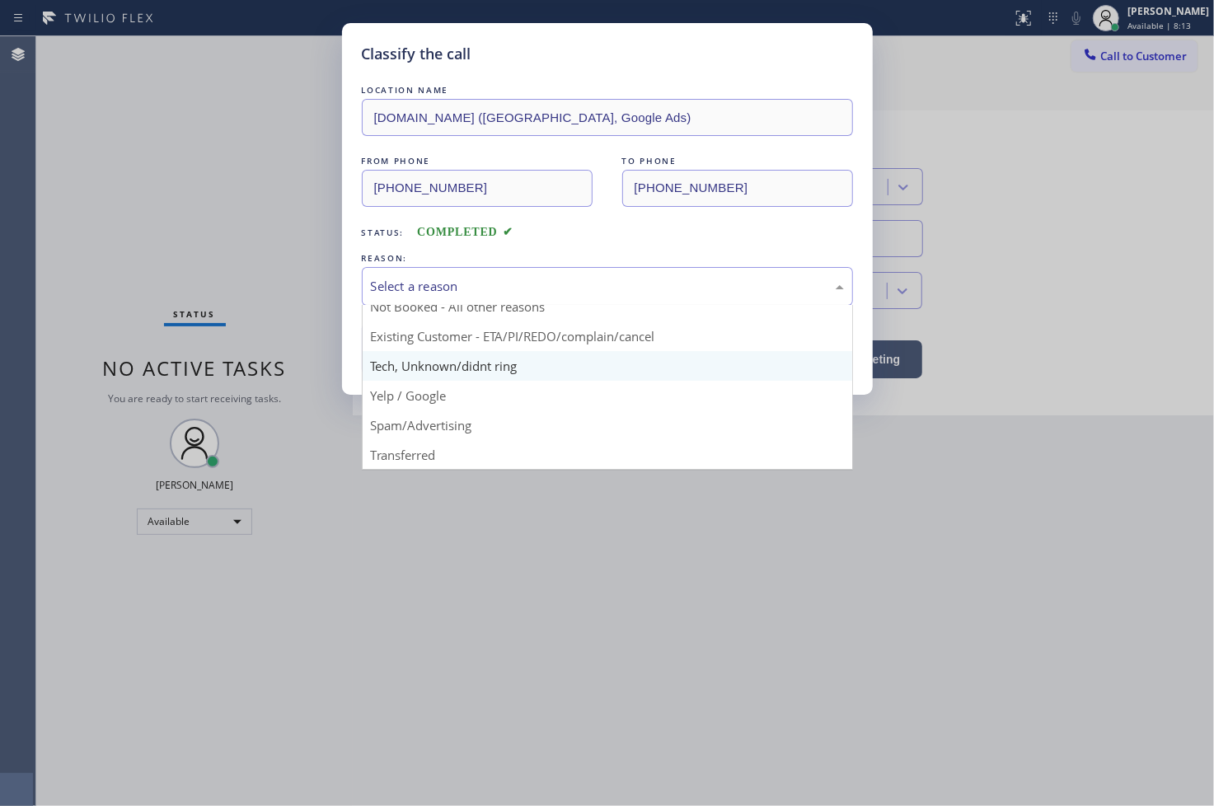
scroll to position [103, 0]
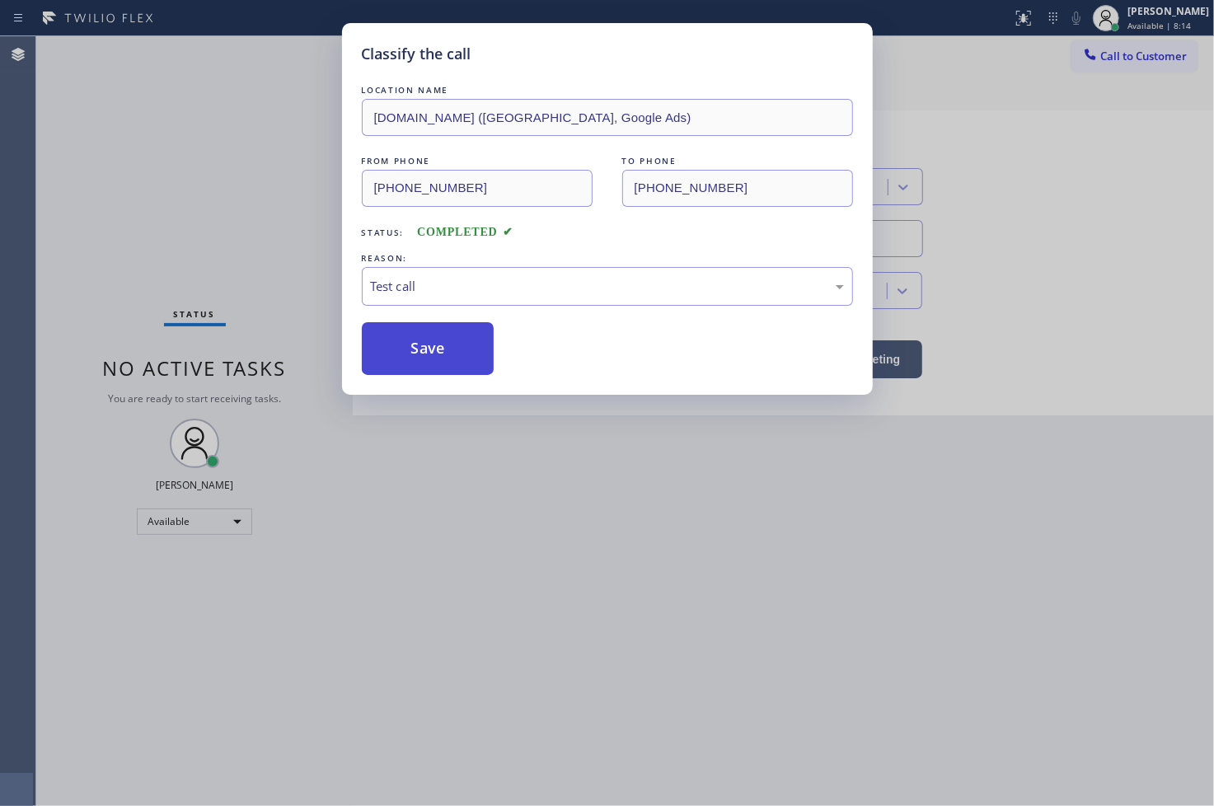
click at [439, 369] on button "Save" at bounding box center [428, 348] width 133 height 53
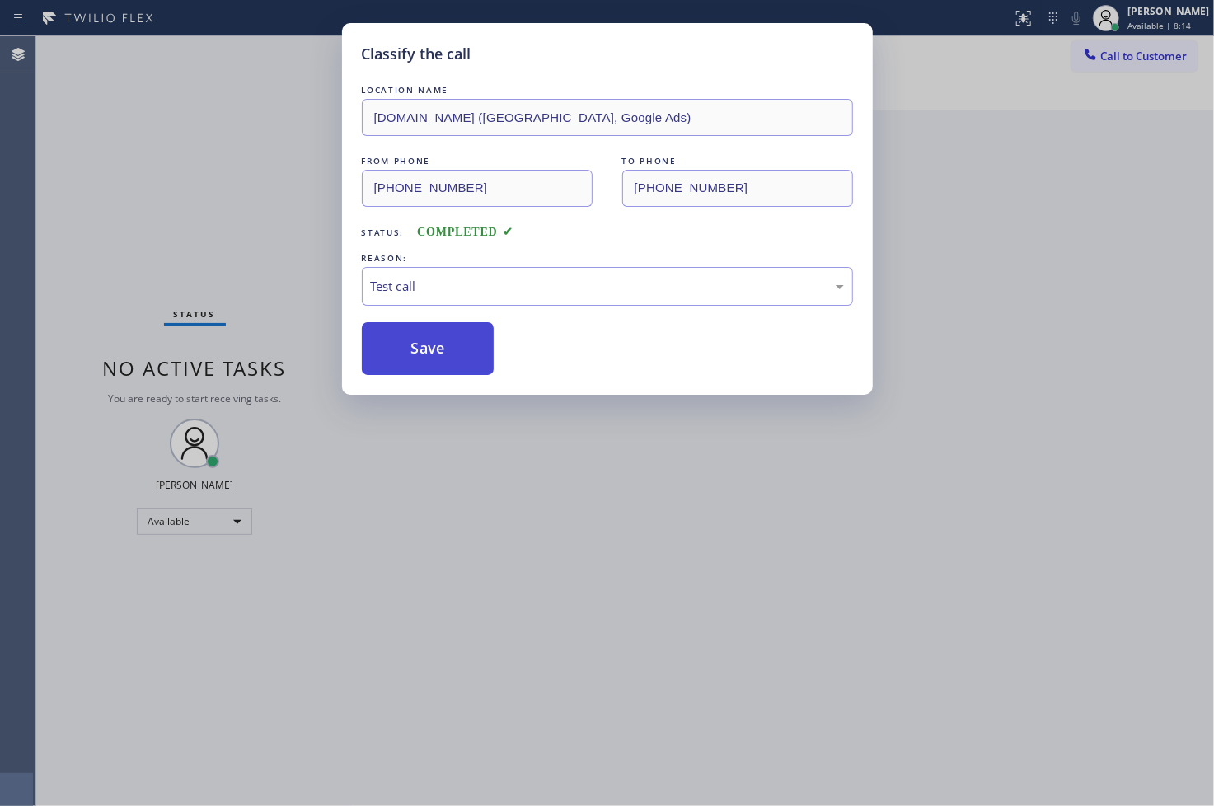
click at [439, 369] on button "Save" at bounding box center [428, 348] width 133 height 53
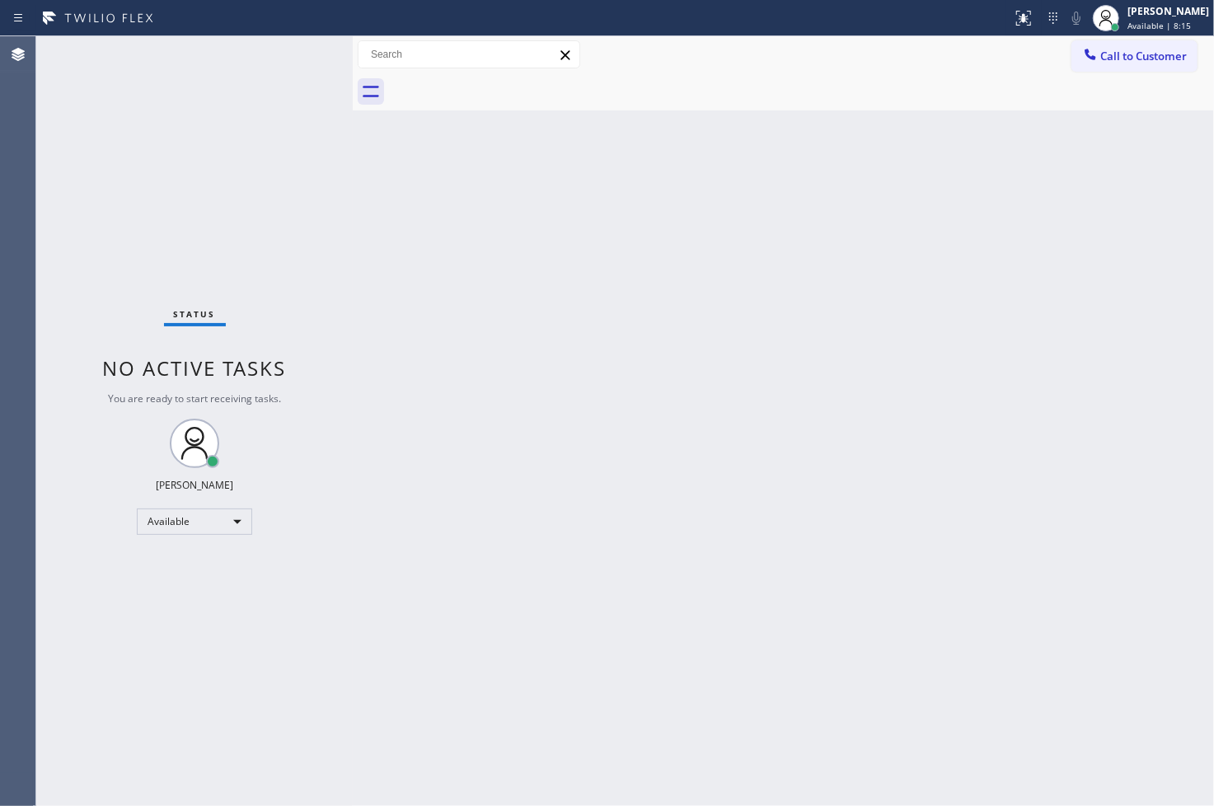
click at [284, 49] on div "Status No active tasks You are ready to start receiving tasks. [PERSON_NAME]" at bounding box center [194, 421] width 317 height 770
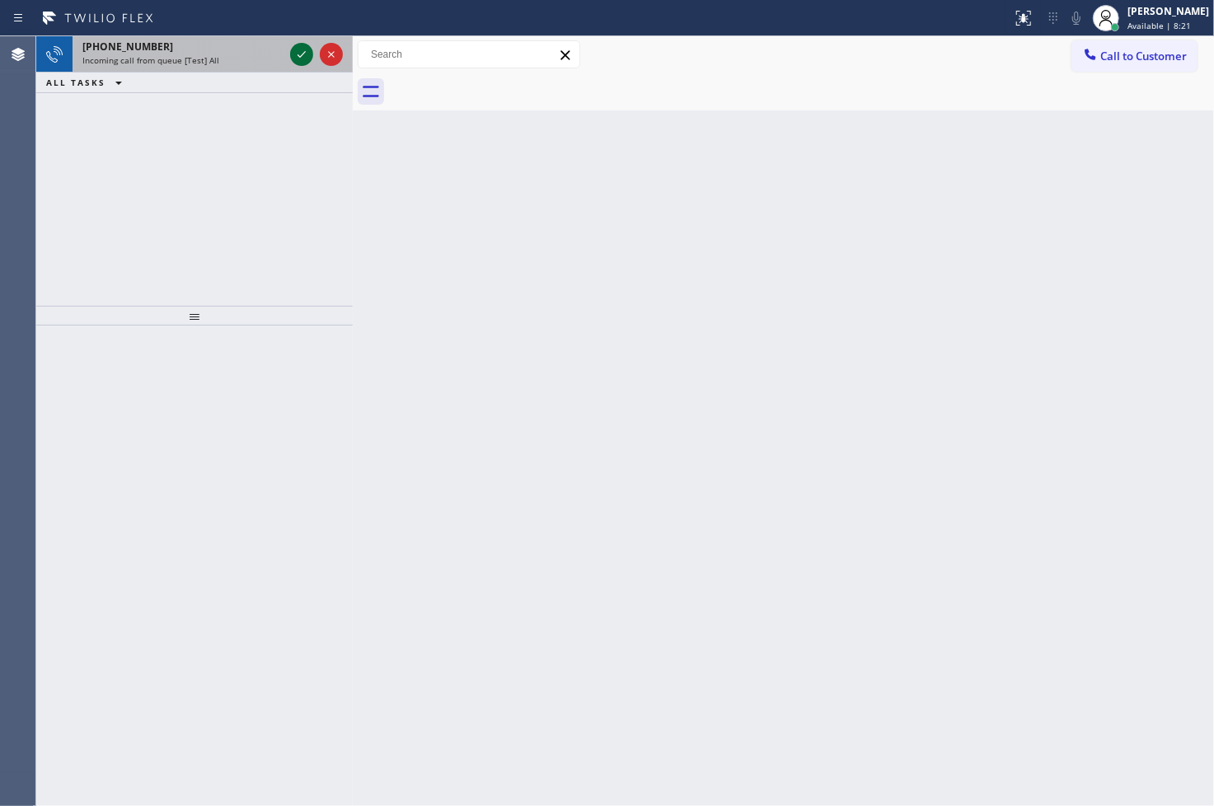
click at [305, 49] on icon at bounding box center [302, 55] width 20 height 20
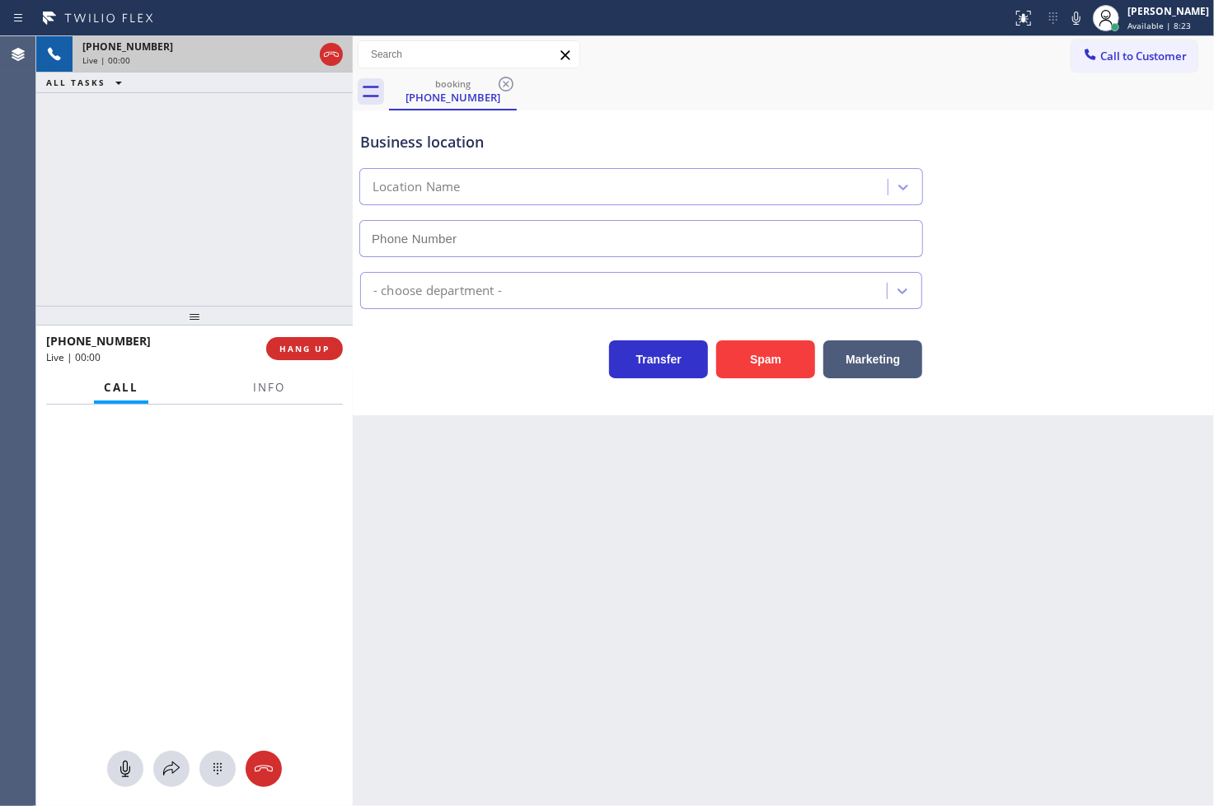
type input "[PHONE_NUMBER]"
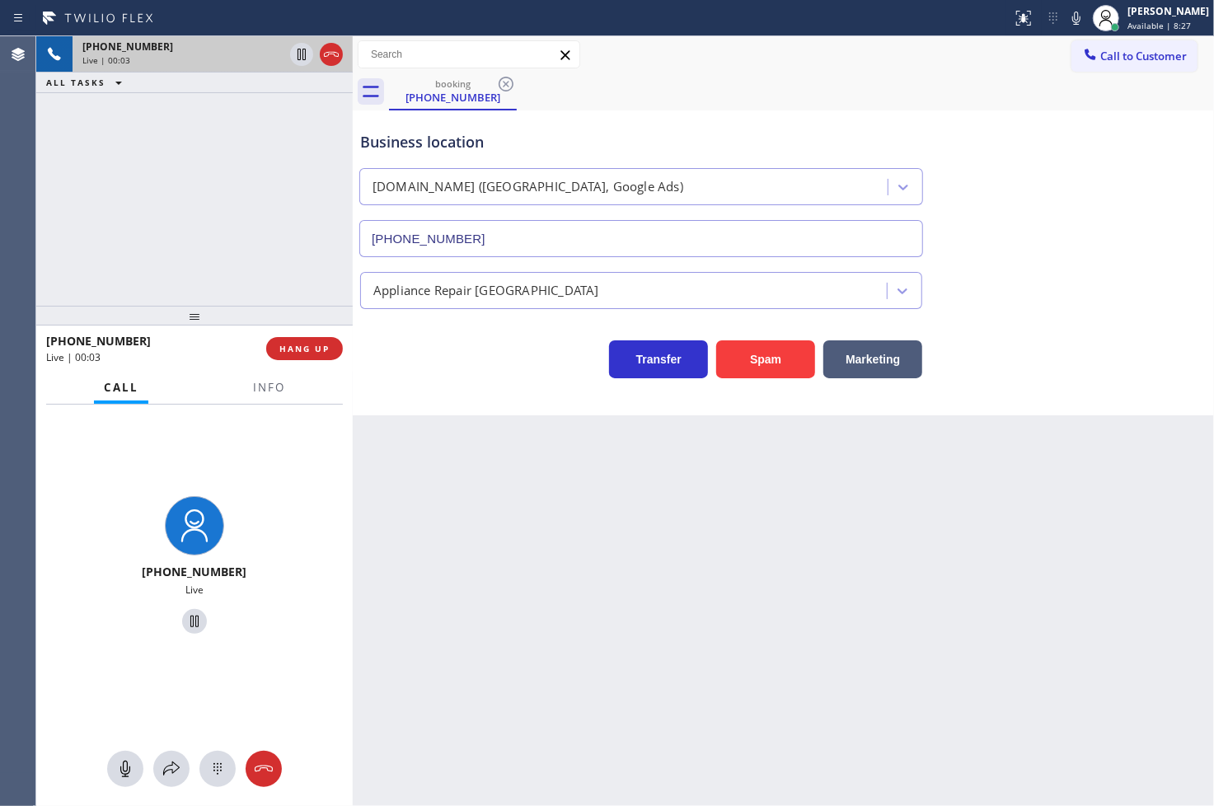
click at [161, 180] on div "[PHONE_NUMBER] Live | 00:03 ALL TASKS ALL TASKS ACTIVE TASKS TASKS IN WRAP UP" at bounding box center [194, 171] width 317 height 270
click at [497, 400] on div "Business location [DOMAIN_NAME] ([GEOGRAPHIC_DATA], Google Ads) [PHONE_NUMBER] …" at bounding box center [783, 262] width 861 height 305
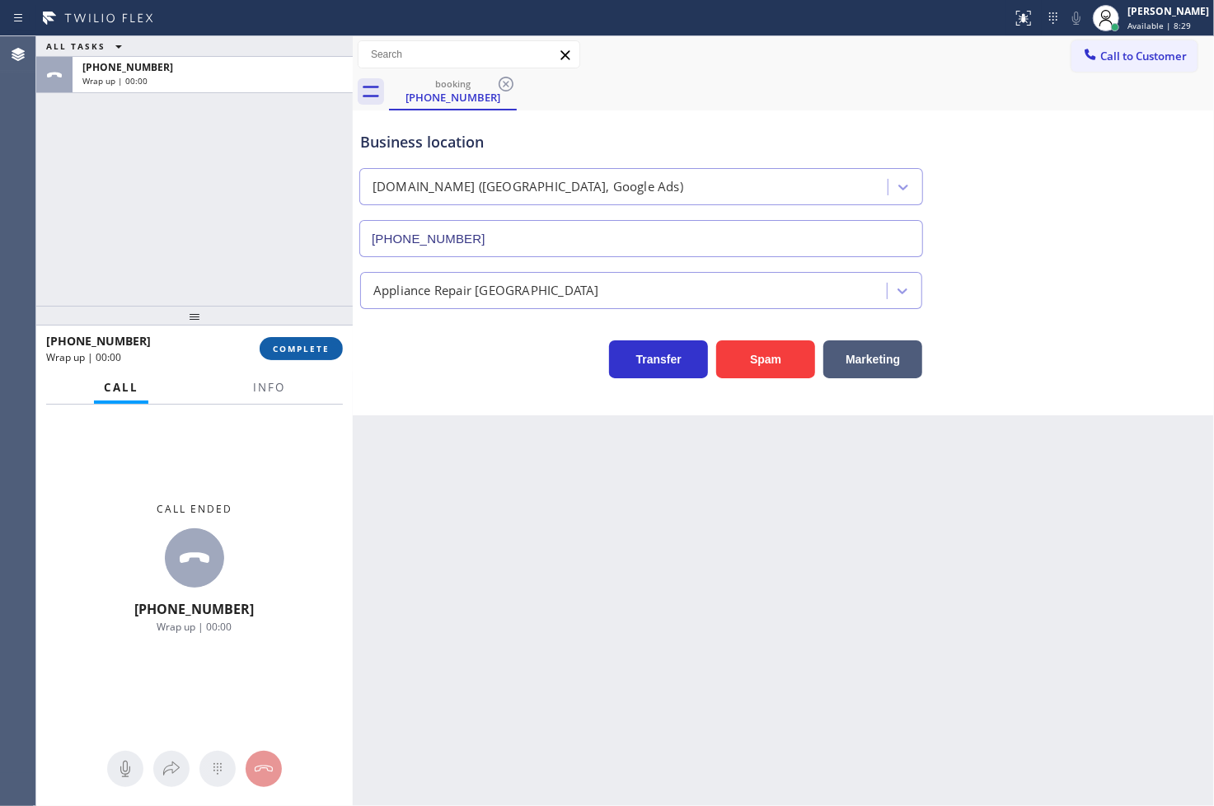
click at [322, 343] on span "COMPLETE" at bounding box center [301, 349] width 57 height 12
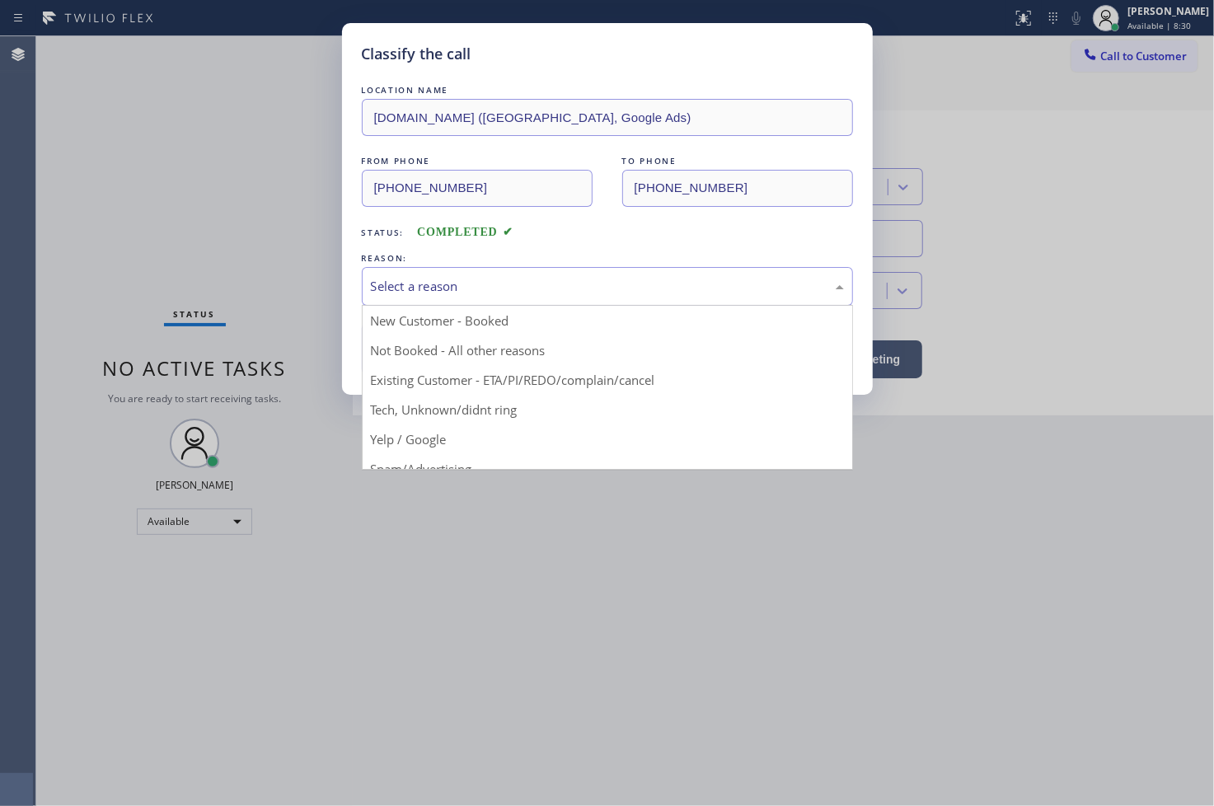
click at [413, 282] on div "Select a reason" at bounding box center [607, 286] width 473 height 19
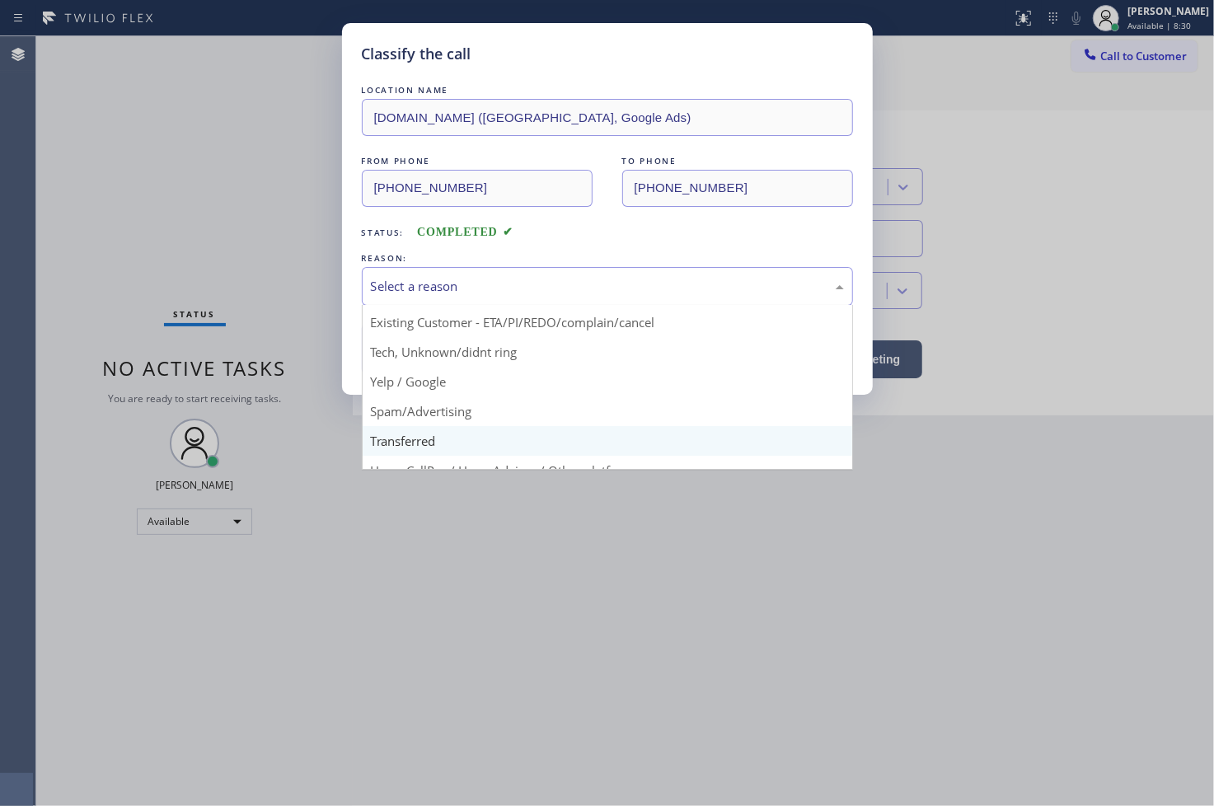
scroll to position [103, 0]
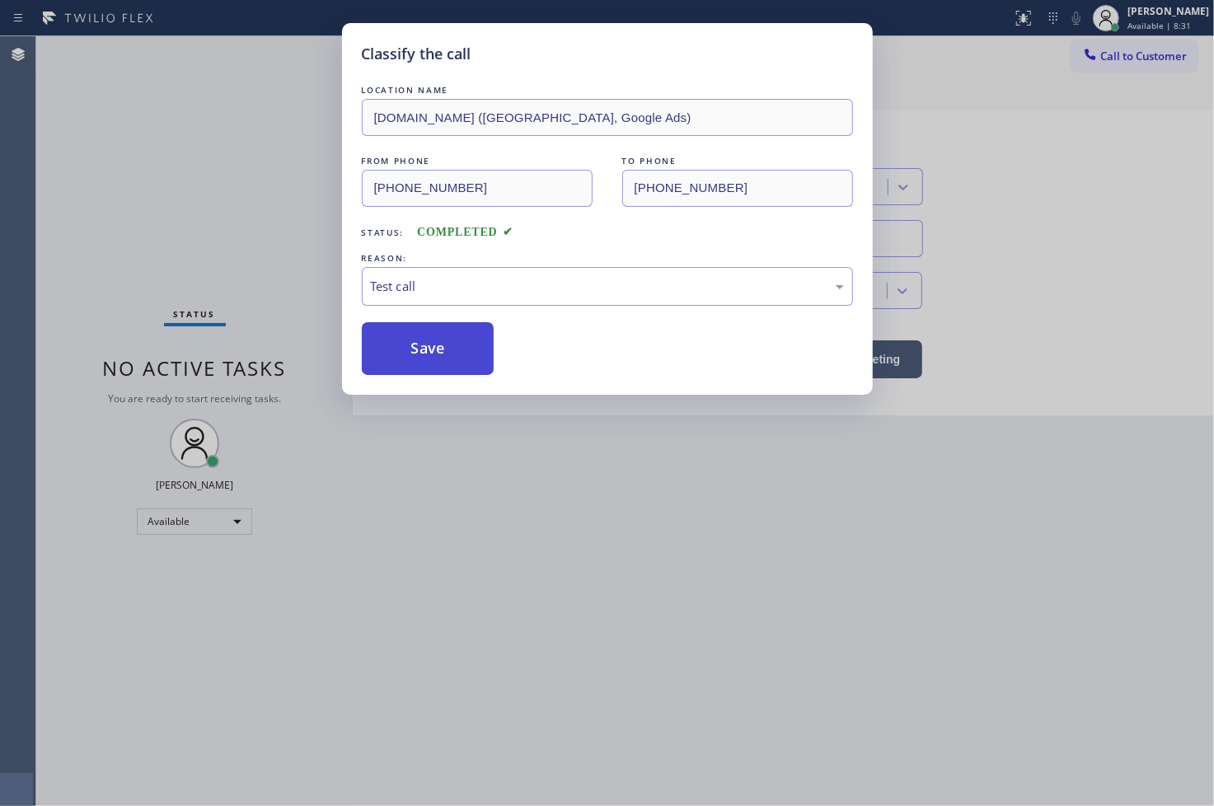
click at [429, 343] on button "Save" at bounding box center [428, 348] width 133 height 53
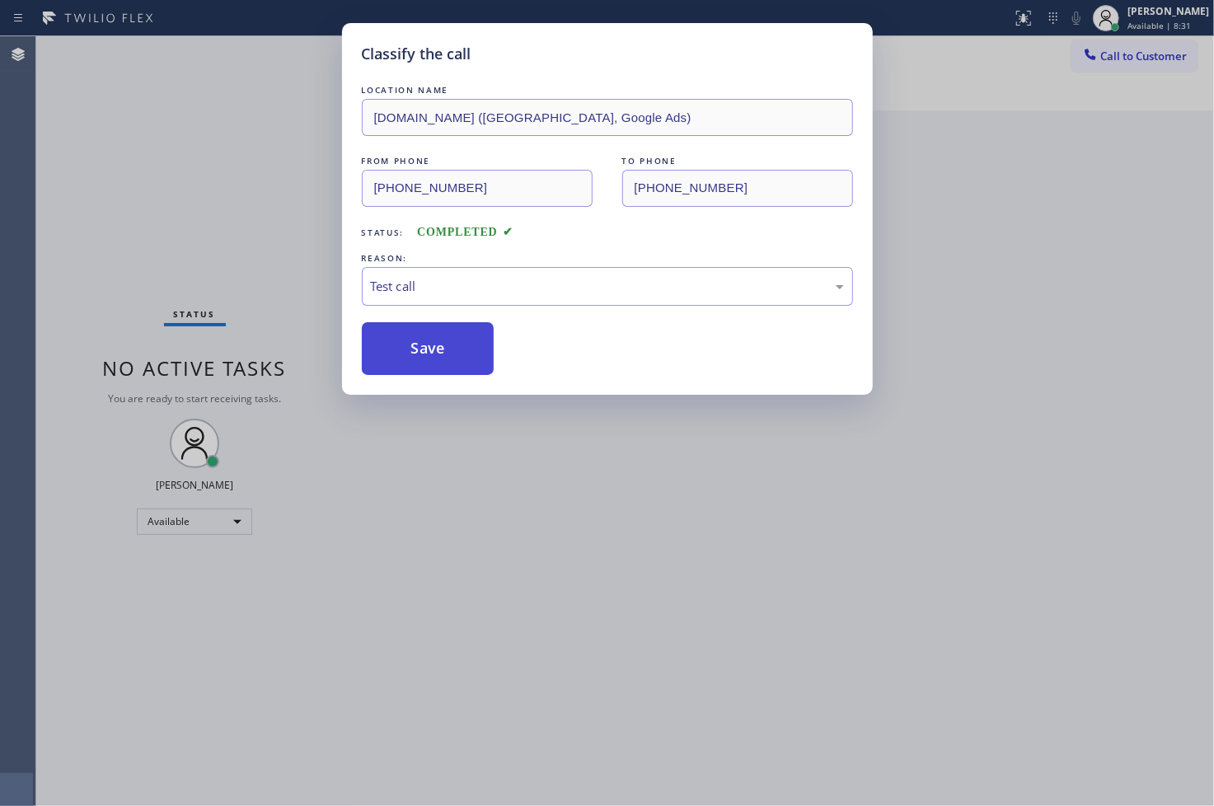
click at [429, 343] on button "Save" at bounding box center [428, 348] width 133 height 53
click at [239, 171] on div "Classify the call LOCATION NAME [DOMAIN_NAME] ([GEOGRAPHIC_DATA], Google Ads) F…" at bounding box center [607, 403] width 1214 height 806
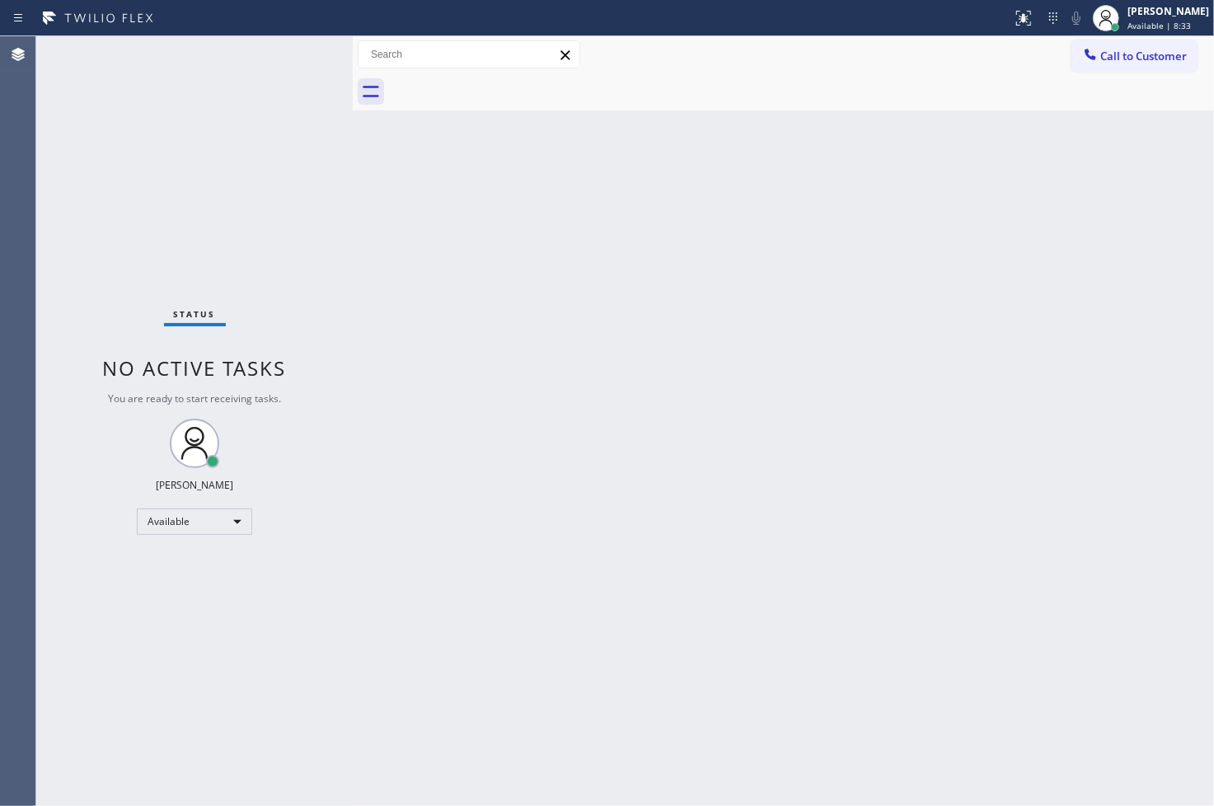
click at [280, 64] on div "Status No active tasks You are ready to start receiving tasks. [PERSON_NAME]" at bounding box center [194, 421] width 317 height 770
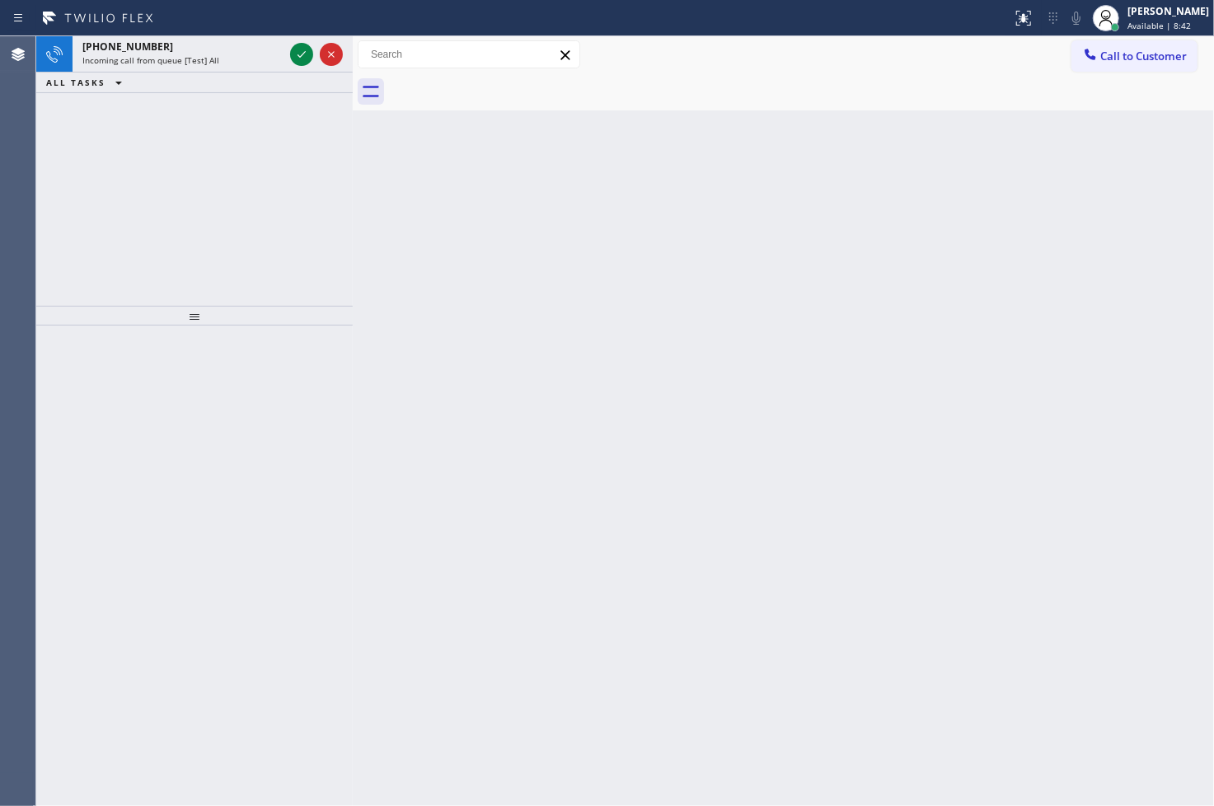
click at [280, 64] on div "Incoming call from queue [Test] All" at bounding box center [182, 60] width 201 height 12
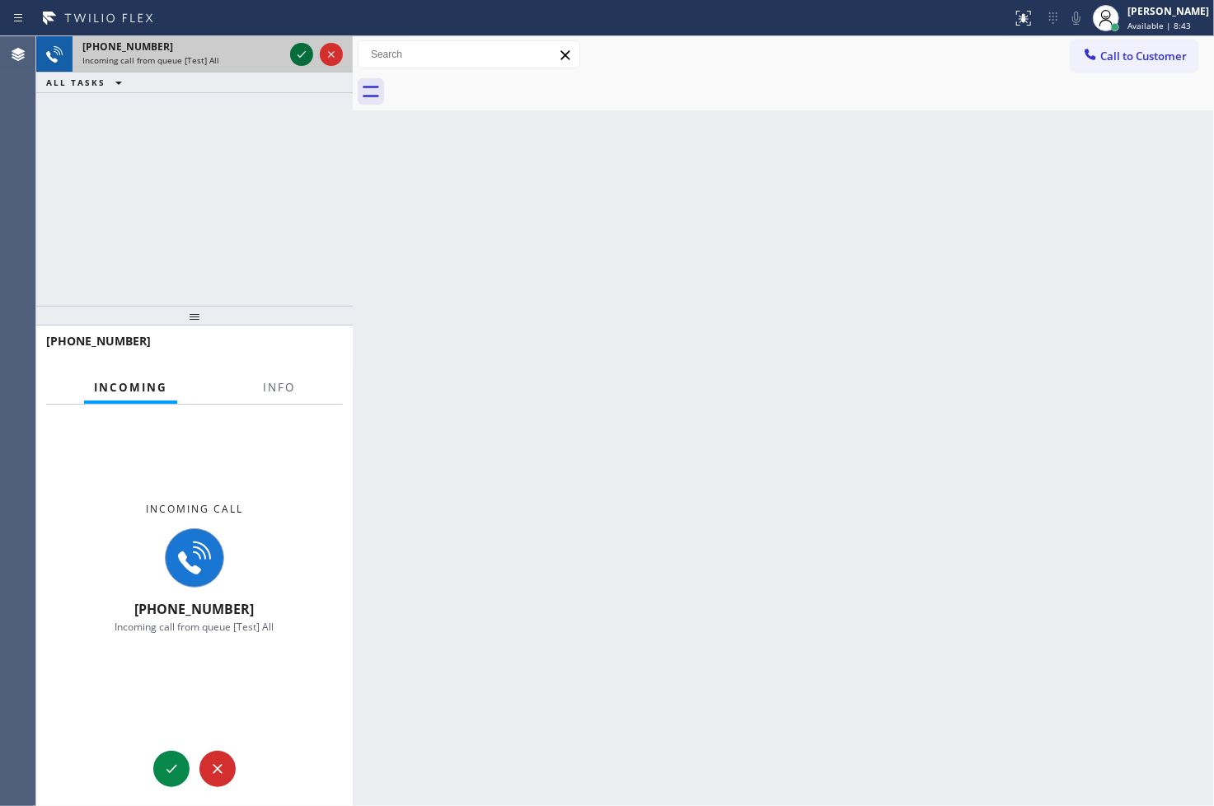
click at [299, 51] on icon at bounding box center [302, 55] width 20 height 20
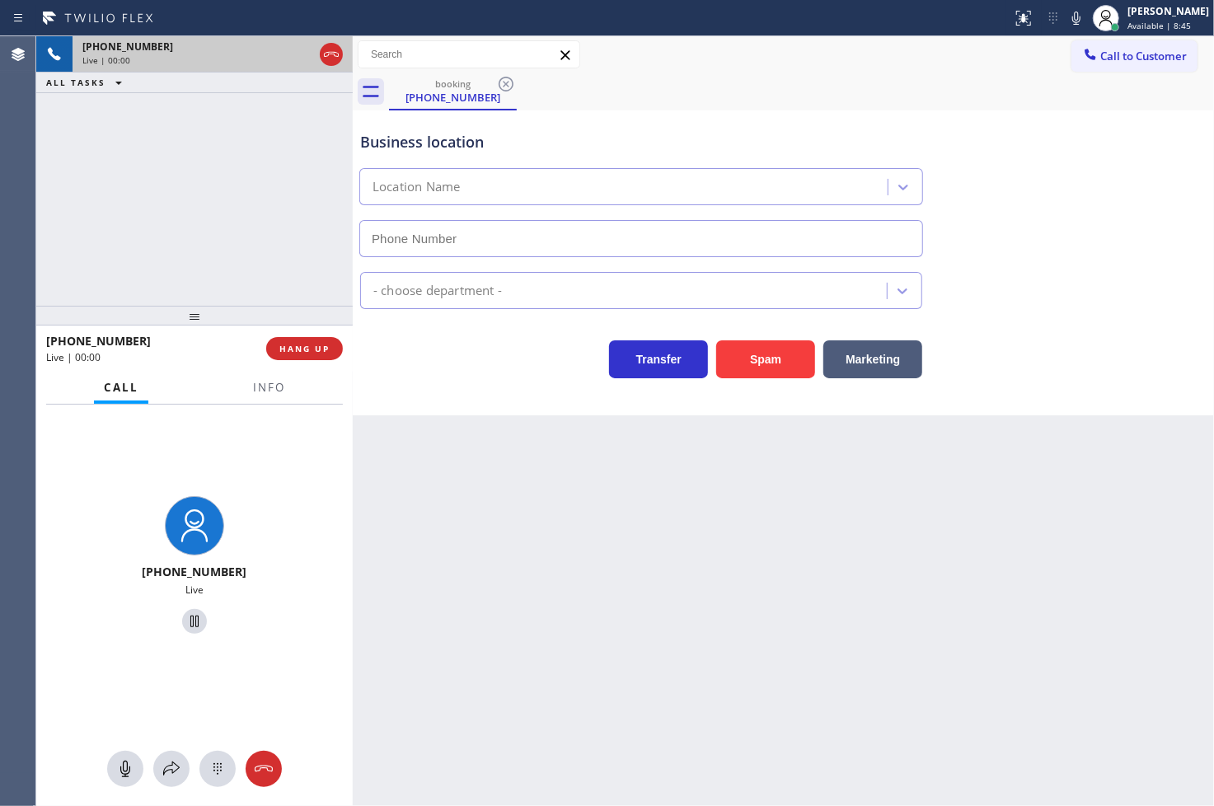
type input "[PHONE_NUMBER]"
click at [516, 528] on div "Back to Dashboard Change Sender ID Customers Technicians Select a contact Outbo…" at bounding box center [783, 421] width 861 height 770
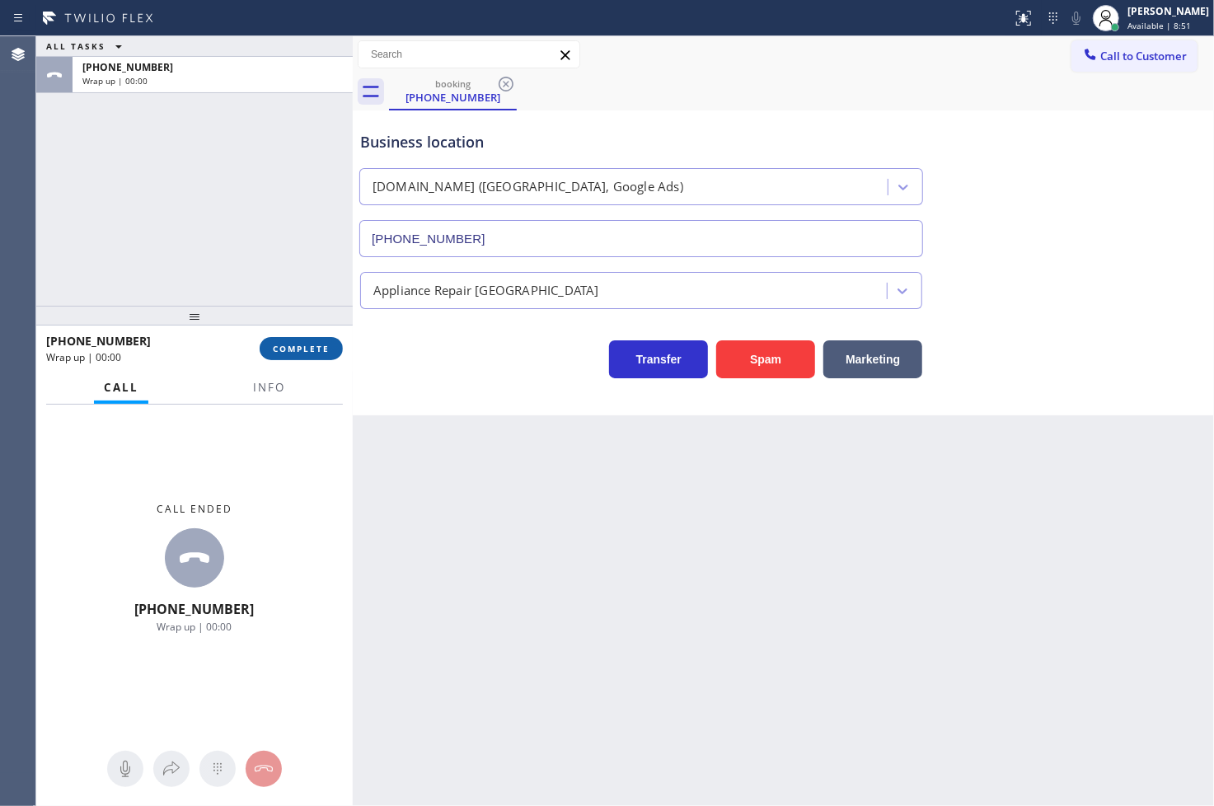
click at [290, 351] on span "COMPLETE" at bounding box center [301, 349] width 57 height 12
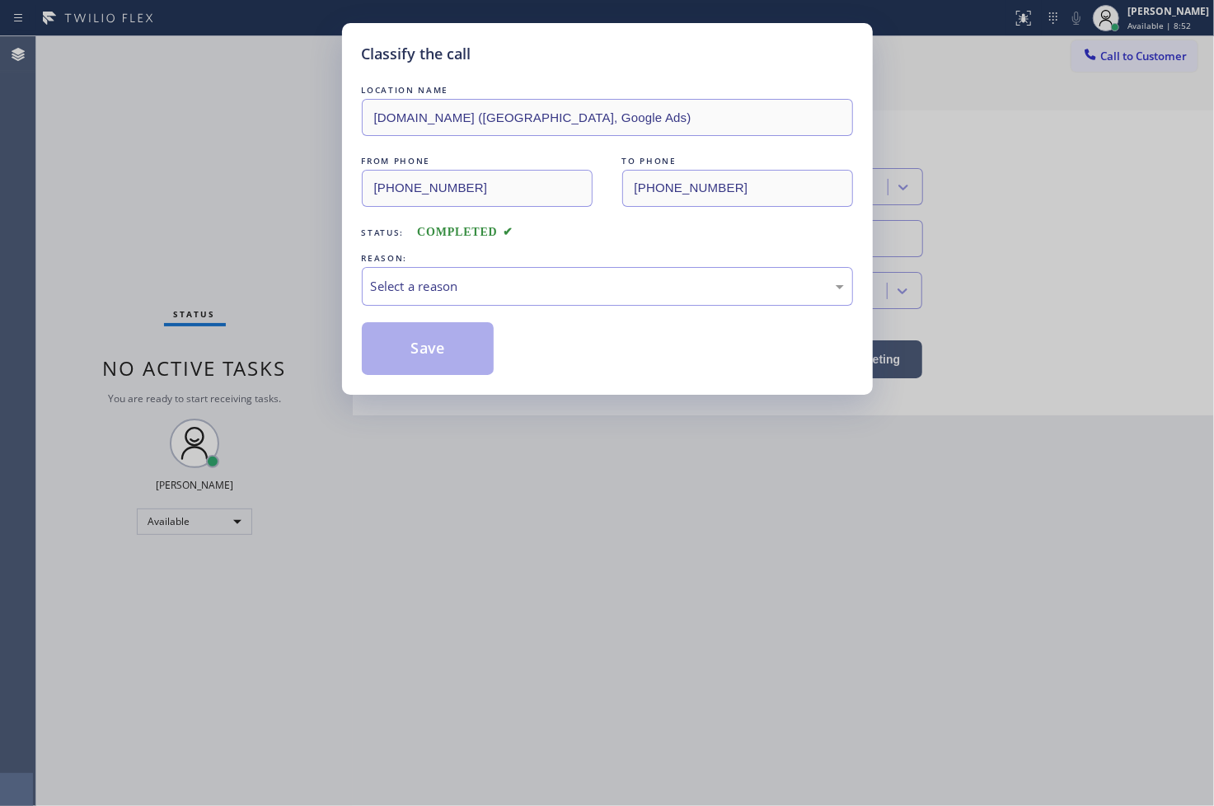
click at [433, 286] on div "Select a reason" at bounding box center [607, 286] width 473 height 19
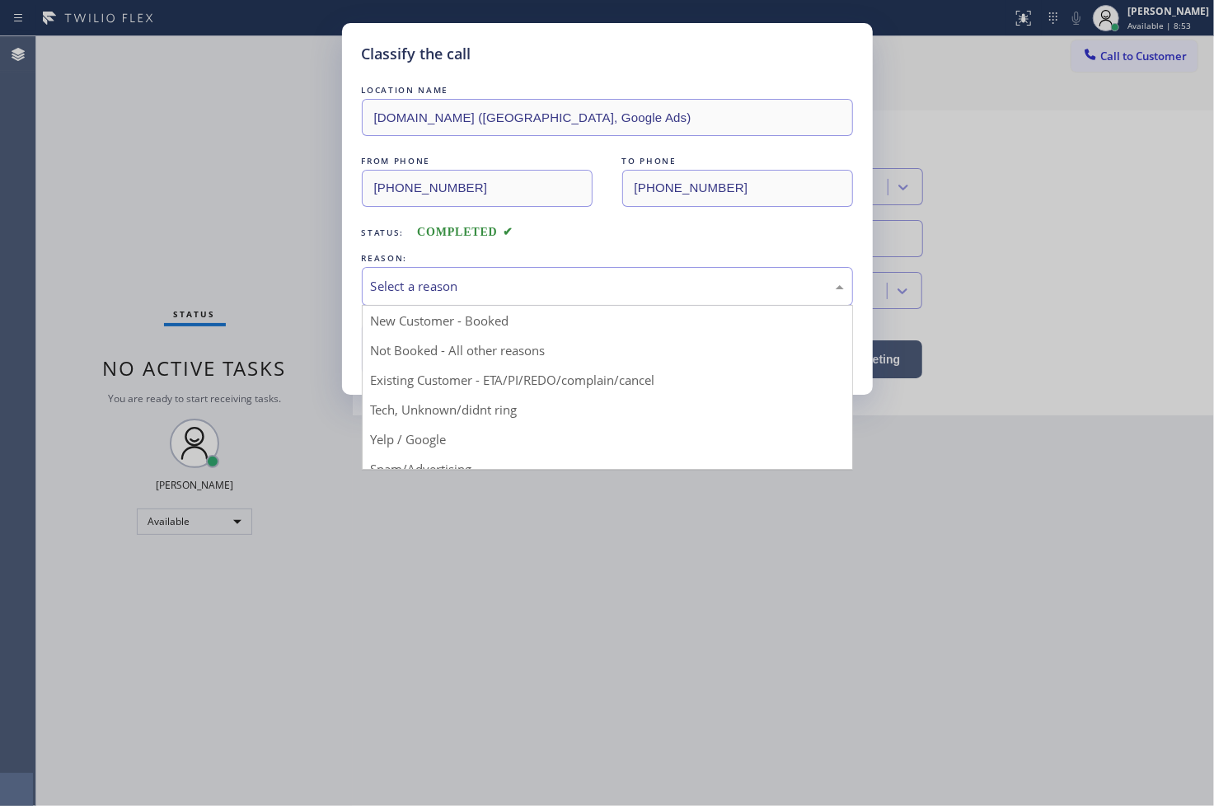
scroll to position [103, 0]
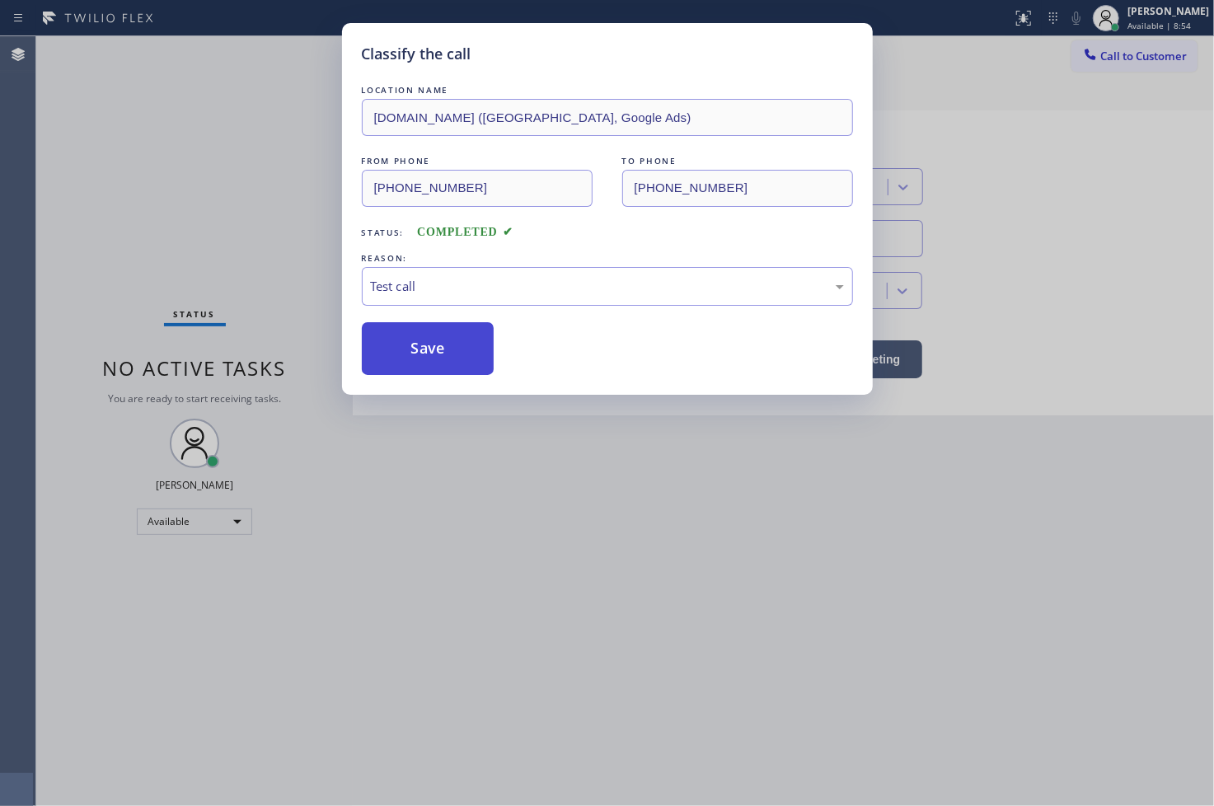
click at [425, 361] on button "Save" at bounding box center [428, 348] width 133 height 53
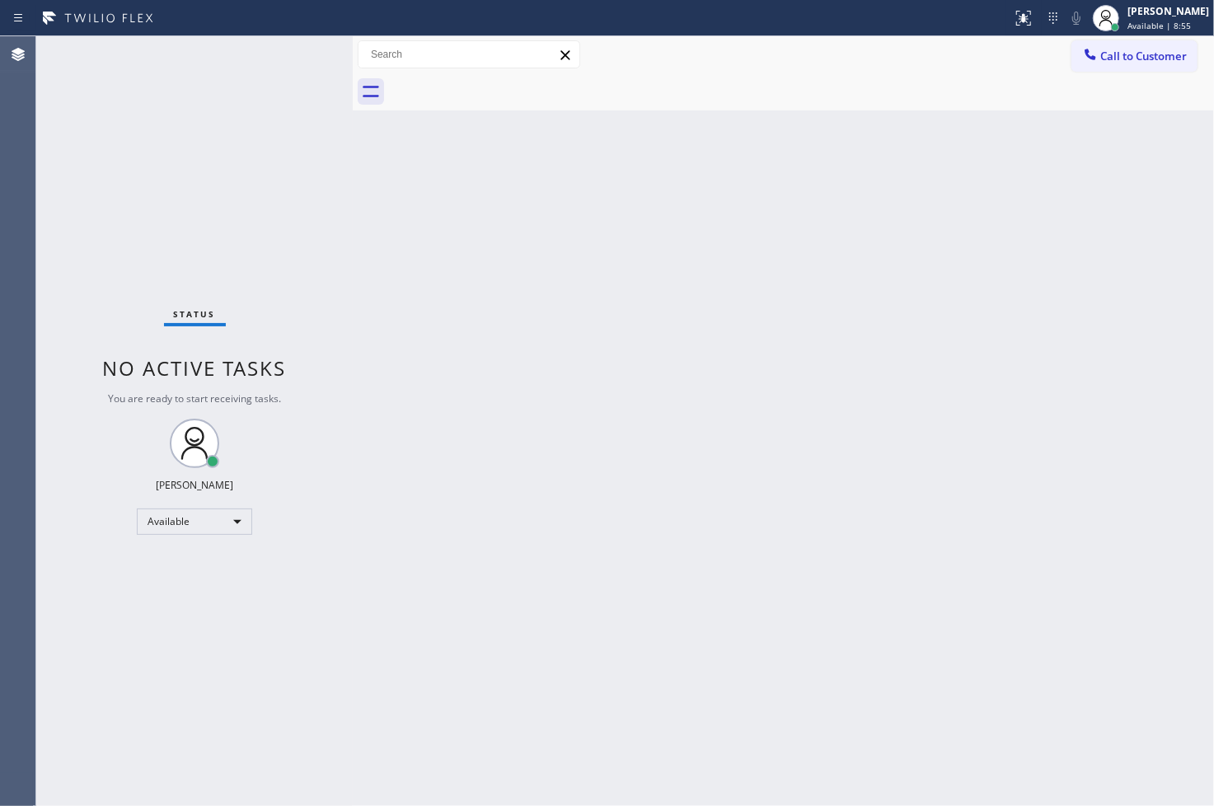
click at [299, 50] on div "Status No active tasks You are ready to start receiving tasks. [PERSON_NAME]" at bounding box center [194, 421] width 317 height 770
click at [287, 54] on div "Status No active tasks You are ready to start receiving tasks. [PERSON_NAME]" at bounding box center [194, 421] width 317 height 770
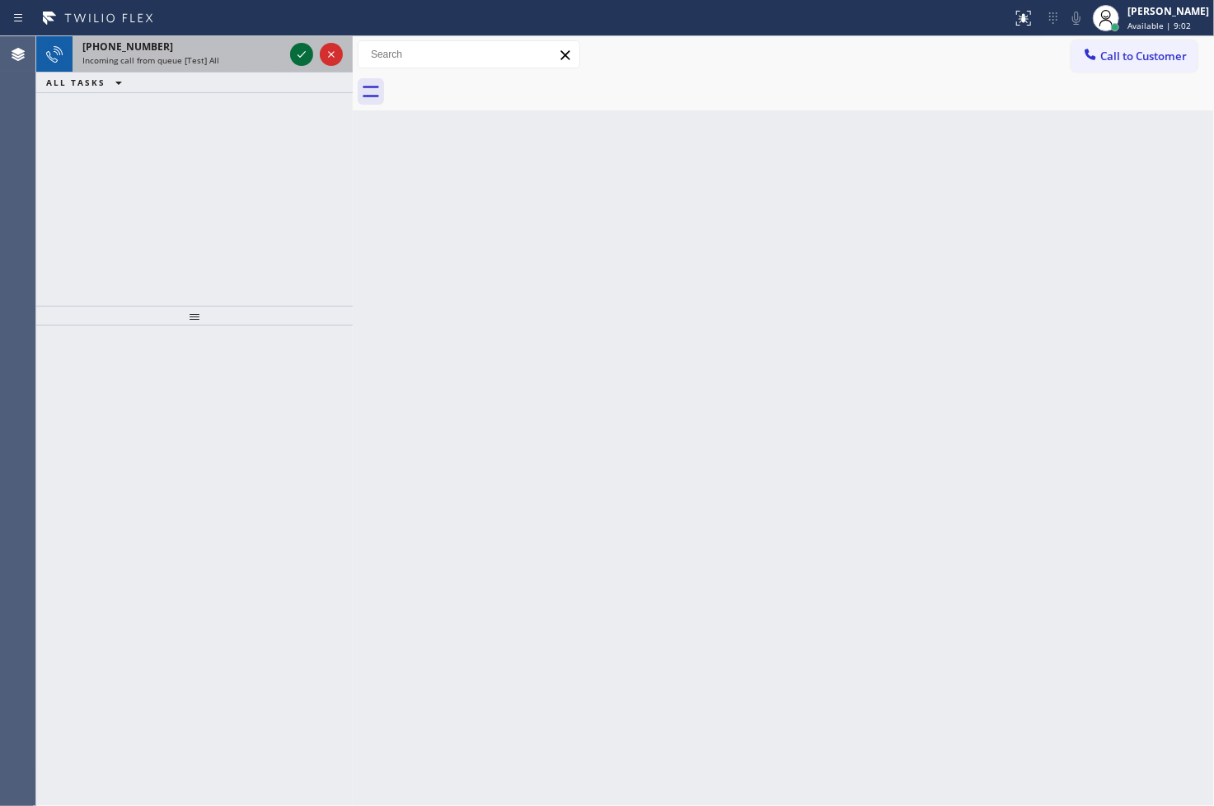
click at [294, 50] on icon at bounding box center [302, 55] width 20 height 20
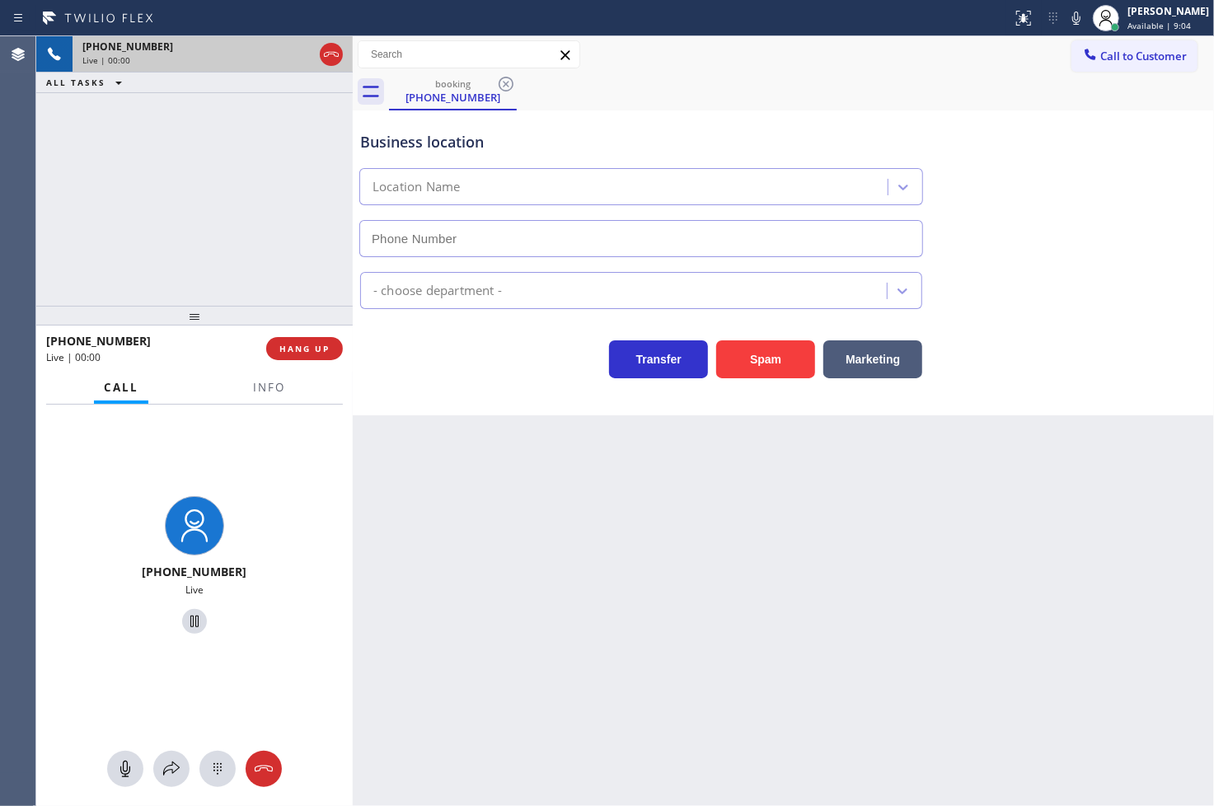
type input "[PHONE_NUMBER]"
click at [442, 386] on div "Business location [DOMAIN_NAME] ([GEOGRAPHIC_DATA], Google Ads) [PHONE_NUMBER] …" at bounding box center [783, 262] width 861 height 305
click at [136, 171] on div "[PHONE_NUMBER] Live | 00:04 ALL TASKS ALL TASKS ACTIVE TASKS TASKS IN WRAP UP" at bounding box center [194, 171] width 317 height 270
click at [453, 408] on div "Business location [DOMAIN_NAME] ([GEOGRAPHIC_DATA], Google Ads) [PHONE_NUMBER] …" at bounding box center [783, 262] width 861 height 305
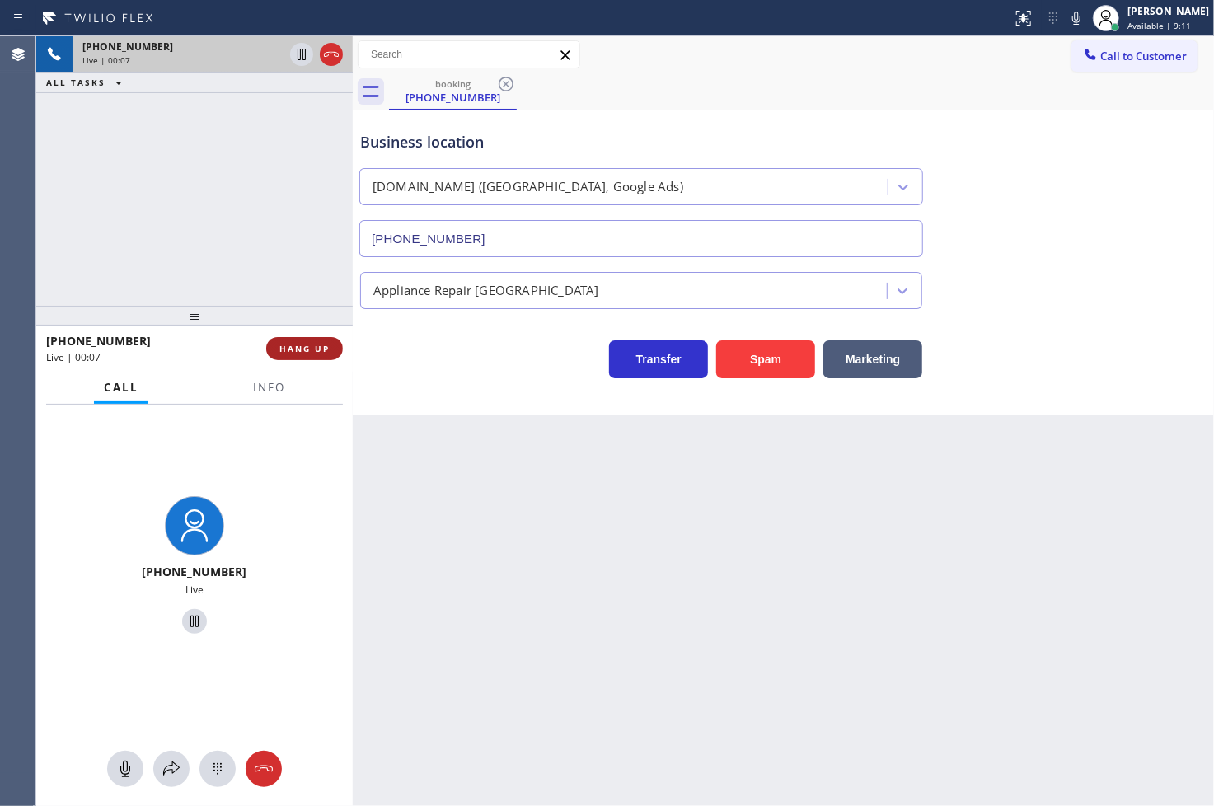
click at [297, 347] on span "HANG UP" at bounding box center [304, 349] width 50 height 12
click at [302, 343] on span "HANG UP" at bounding box center [304, 349] width 50 height 12
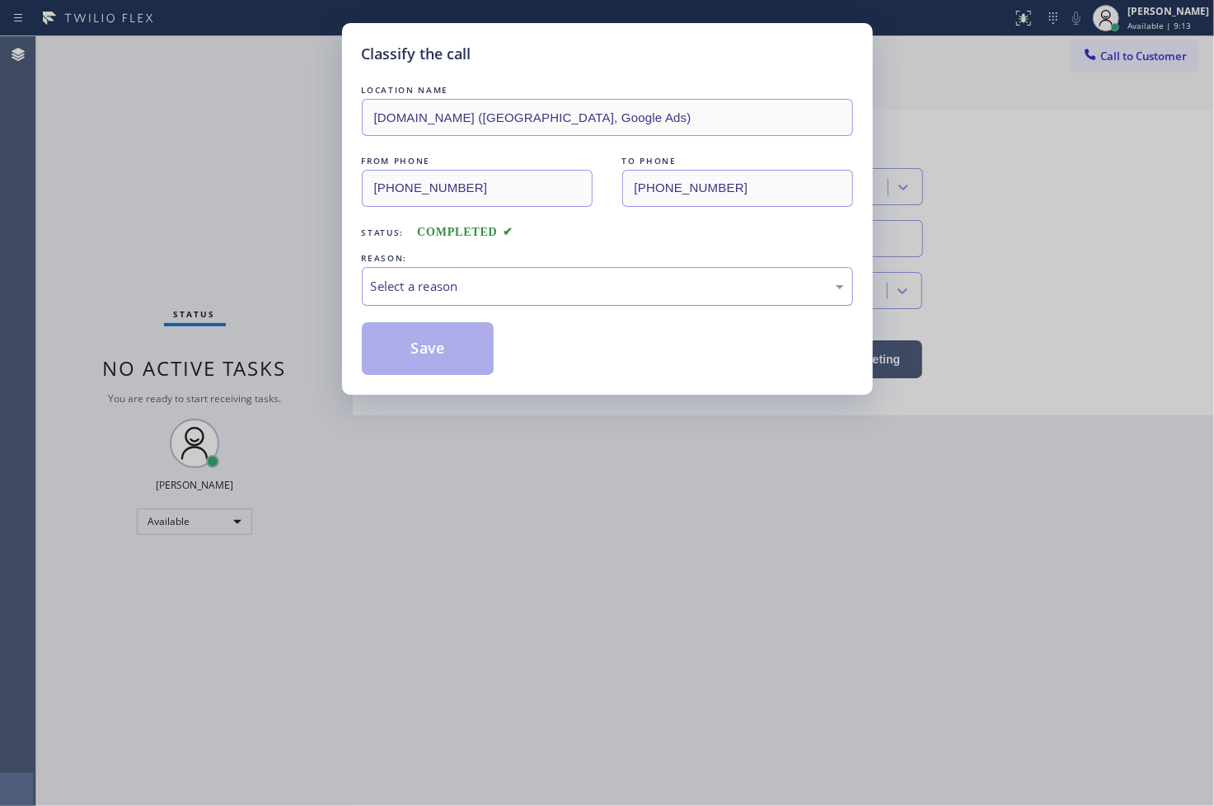
click at [404, 286] on div "Select a reason" at bounding box center [607, 286] width 473 height 19
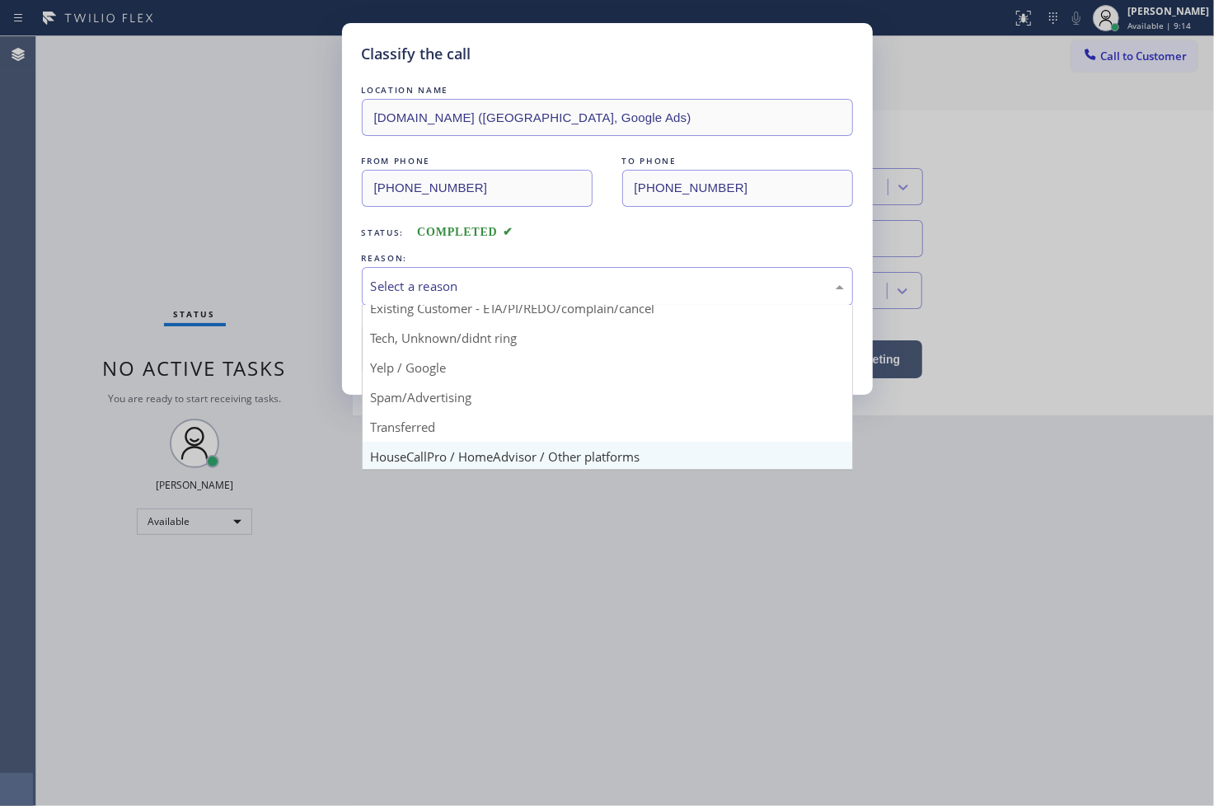
scroll to position [103, 0]
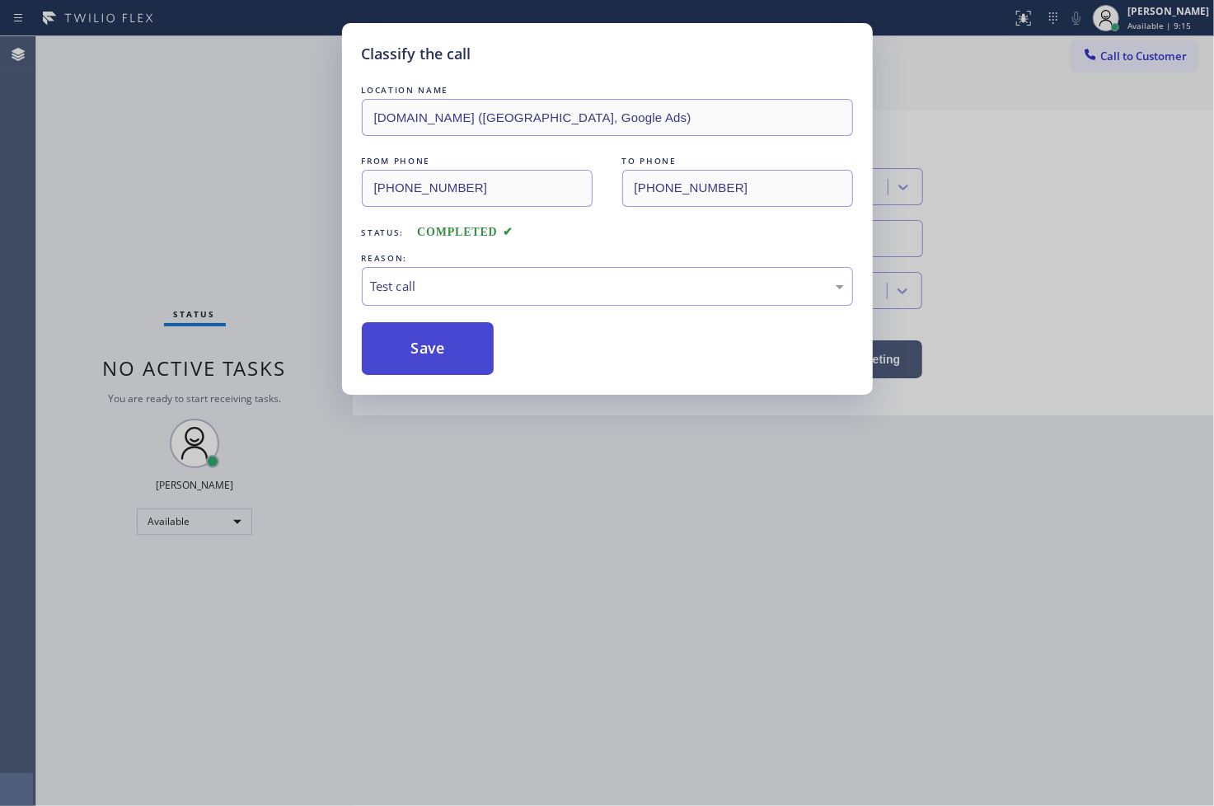
click at [432, 356] on button "Save" at bounding box center [428, 348] width 133 height 53
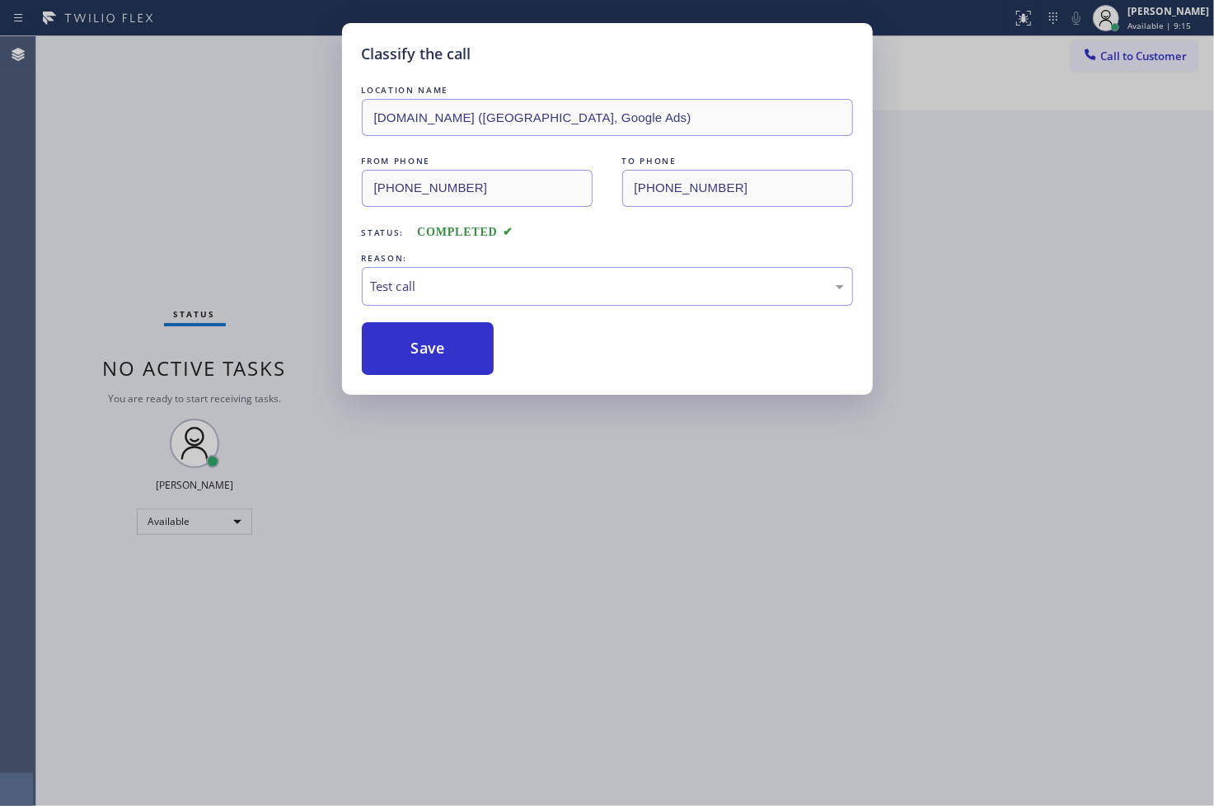
click at [287, 148] on div "Classify the call LOCATION NAME [DOMAIN_NAME] ([GEOGRAPHIC_DATA], Google Ads) F…" at bounding box center [607, 403] width 1214 height 806
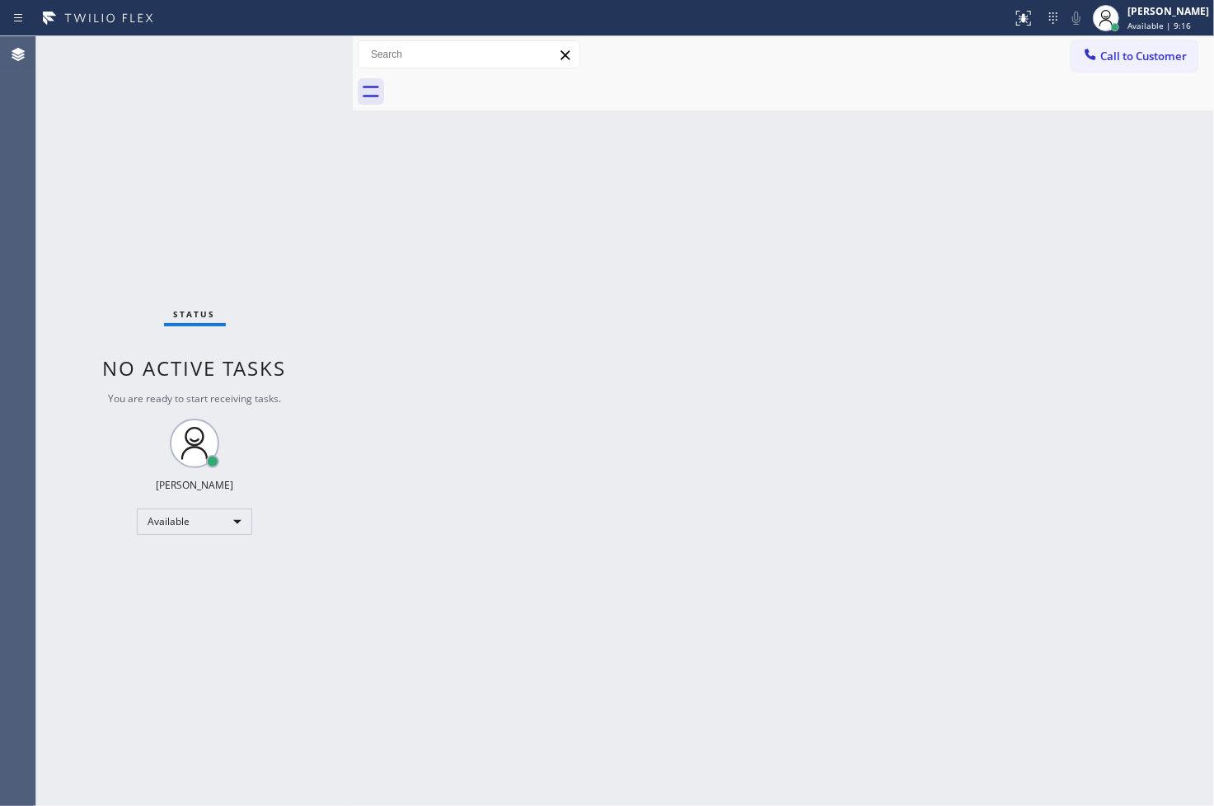
click at [306, 53] on div "Status No active tasks You are ready to start receiving tasks. [PERSON_NAME]" at bounding box center [194, 421] width 317 height 770
click at [295, 47] on div "Status No active tasks You are ready to start receiving tasks. [PERSON_NAME]" at bounding box center [194, 421] width 317 height 770
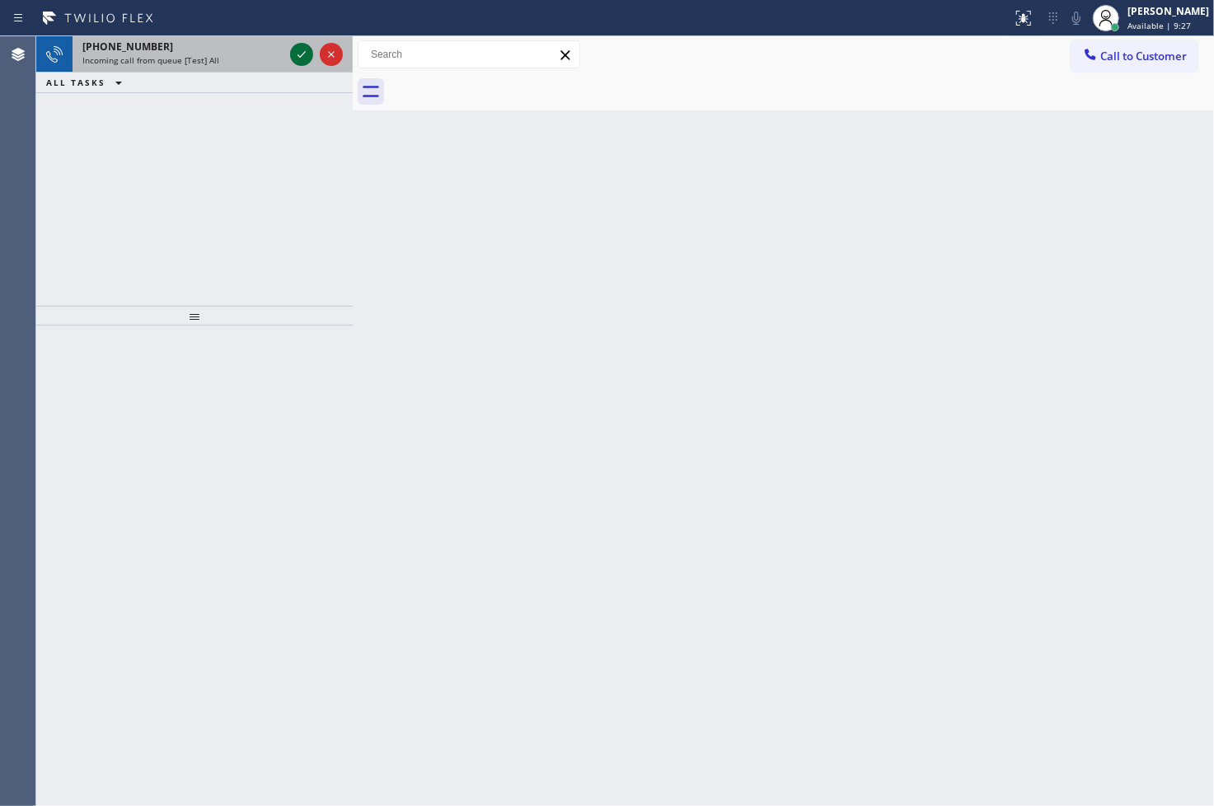
click at [295, 47] on icon at bounding box center [302, 55] width 20 height 20
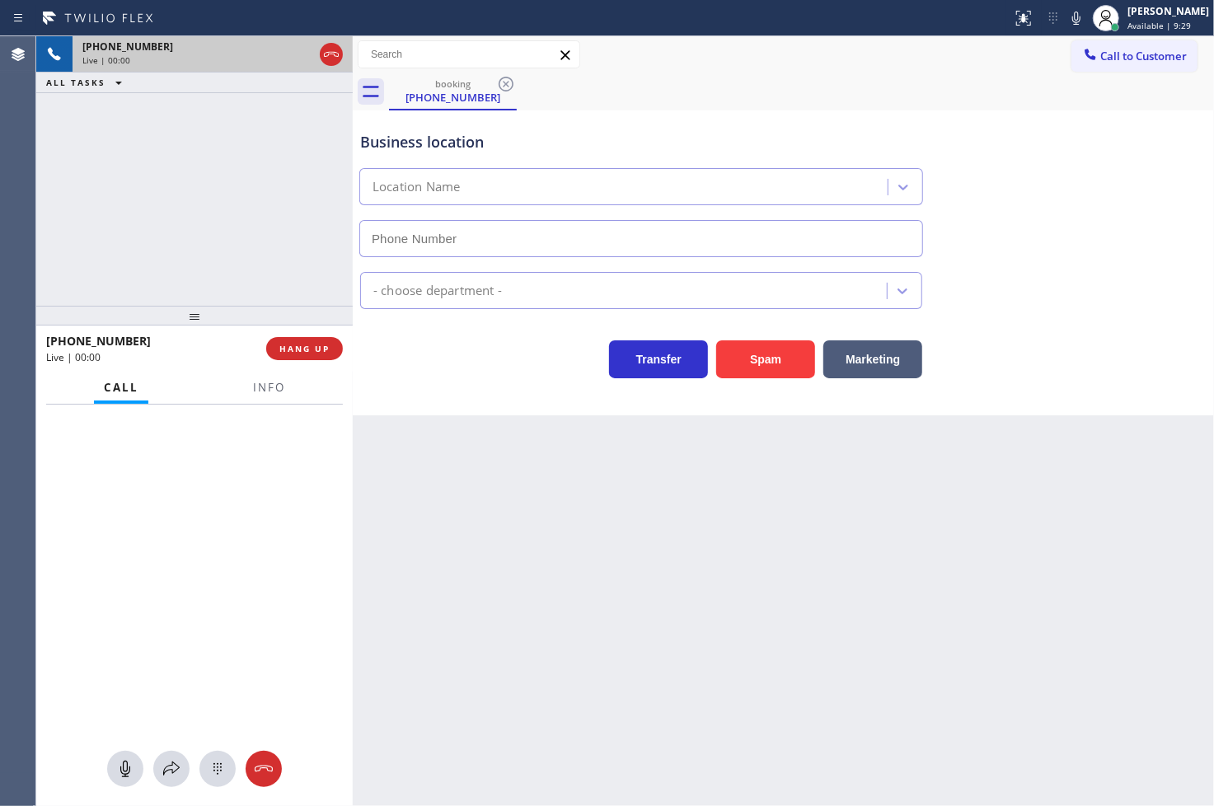
type input "[PHONE_NUMBER]"
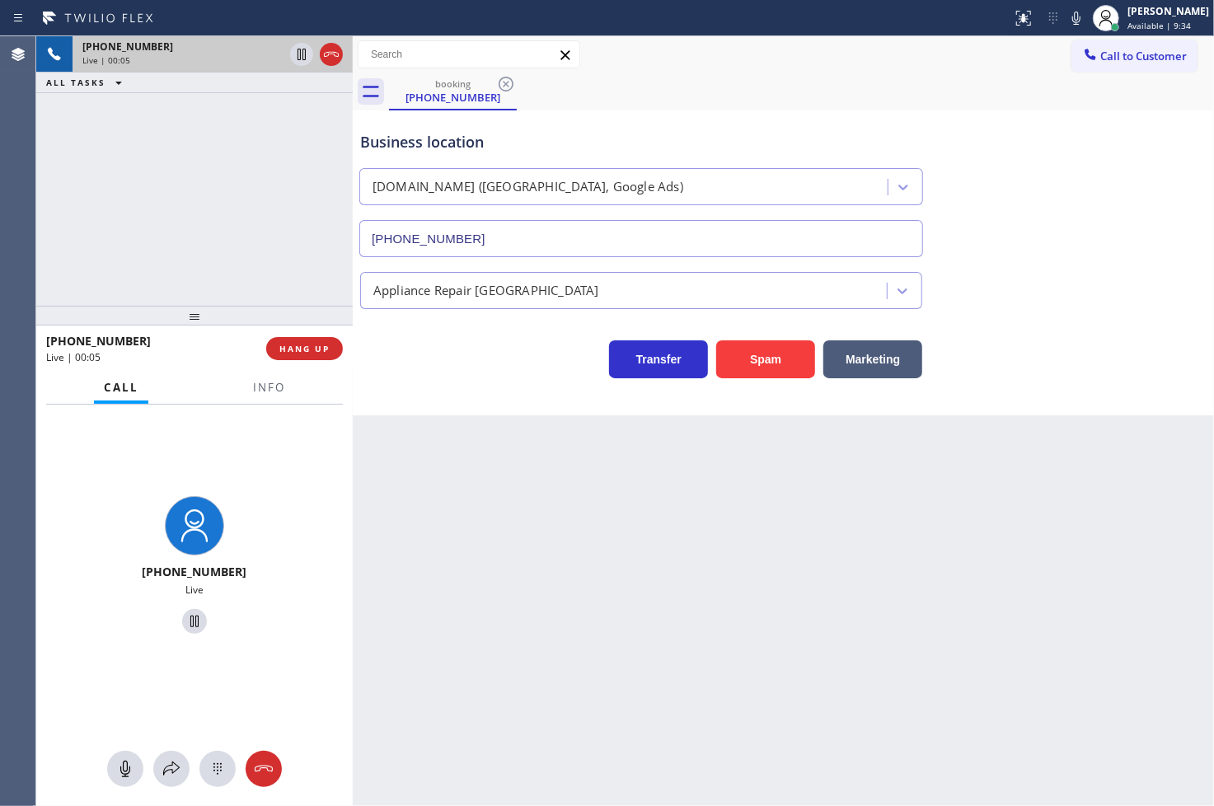
click at [465, 378] on div "Transfer Spam Marketing" at bounding box center [641, 355] width 569 height 46
click at [251, 264] on div "[PHONE_NUMBER] Live | 00:05 ALL TASKS ALL TASKS ACTIVE TASKS TASKS IN WRAP UP" at bounding box center [194, 171] width 317 height 270
click at [407, 369] on div "Transfer Spam Marketing" at bounding box center [641, 355] width 569 height 46
click at [289, 293] on div "[PHONE_NUMBER] Live | 00:06 ALL TASKS ALL TASKS ACTIVE TASKS TASKS IN WRAP UP" at bounding box center [194, 171] width 317 height 270
click at [303, 349] on span "HANG UP" at bounding box center [304, 349] width 50 height 12
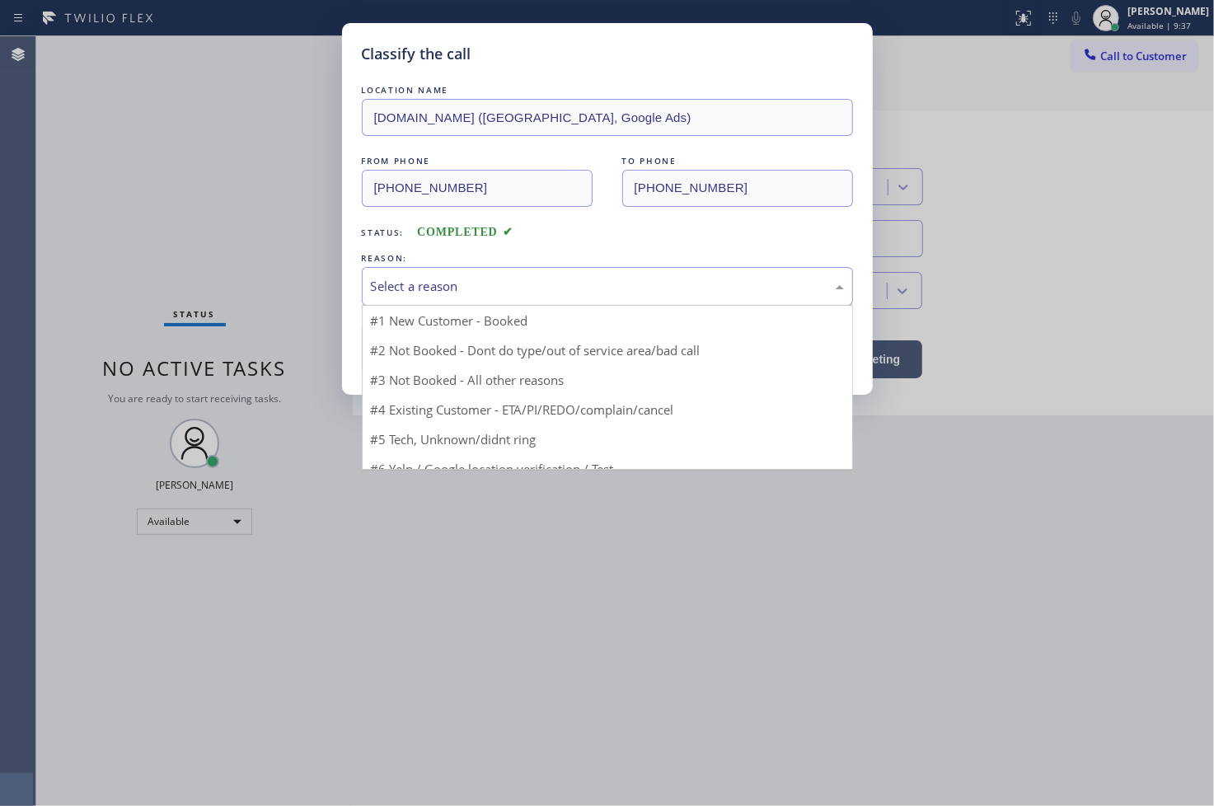
click at [404, 298] on div "Select a reason" at bounding box center [607, 286] width 491 height 39
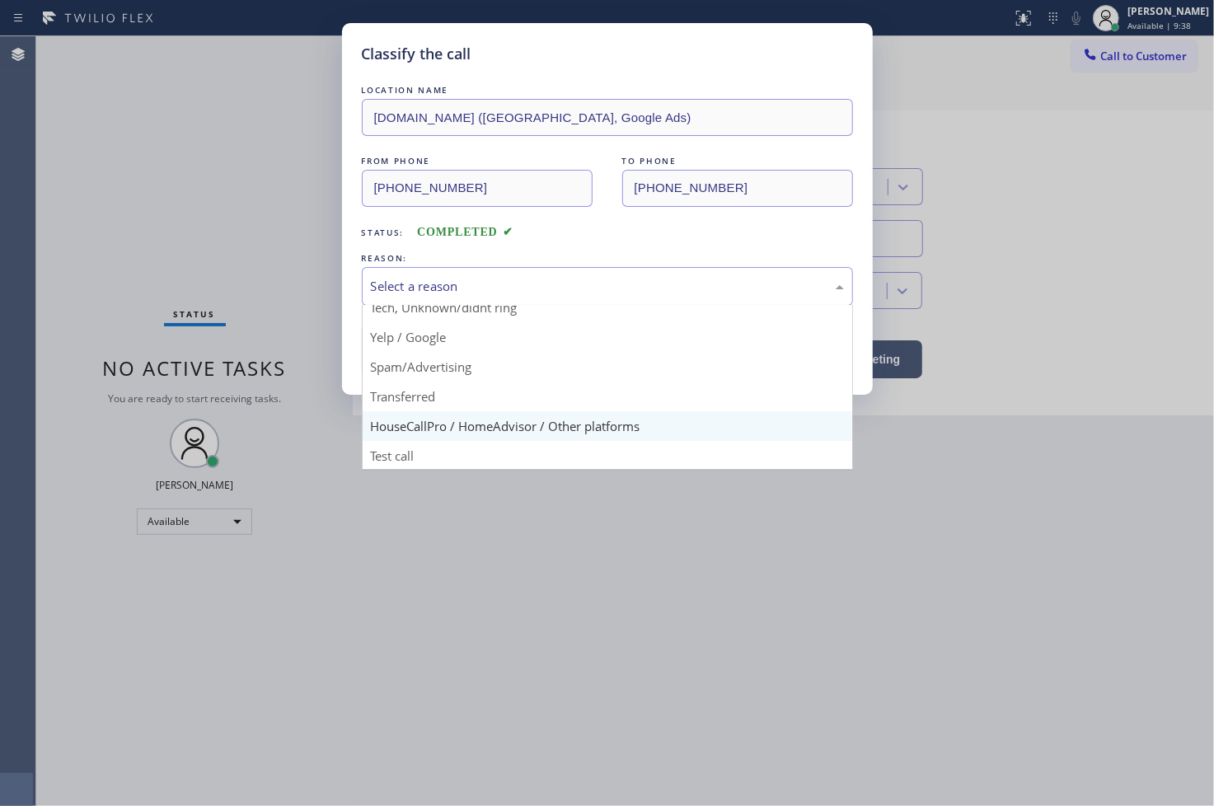
scroll to position [103, 0]
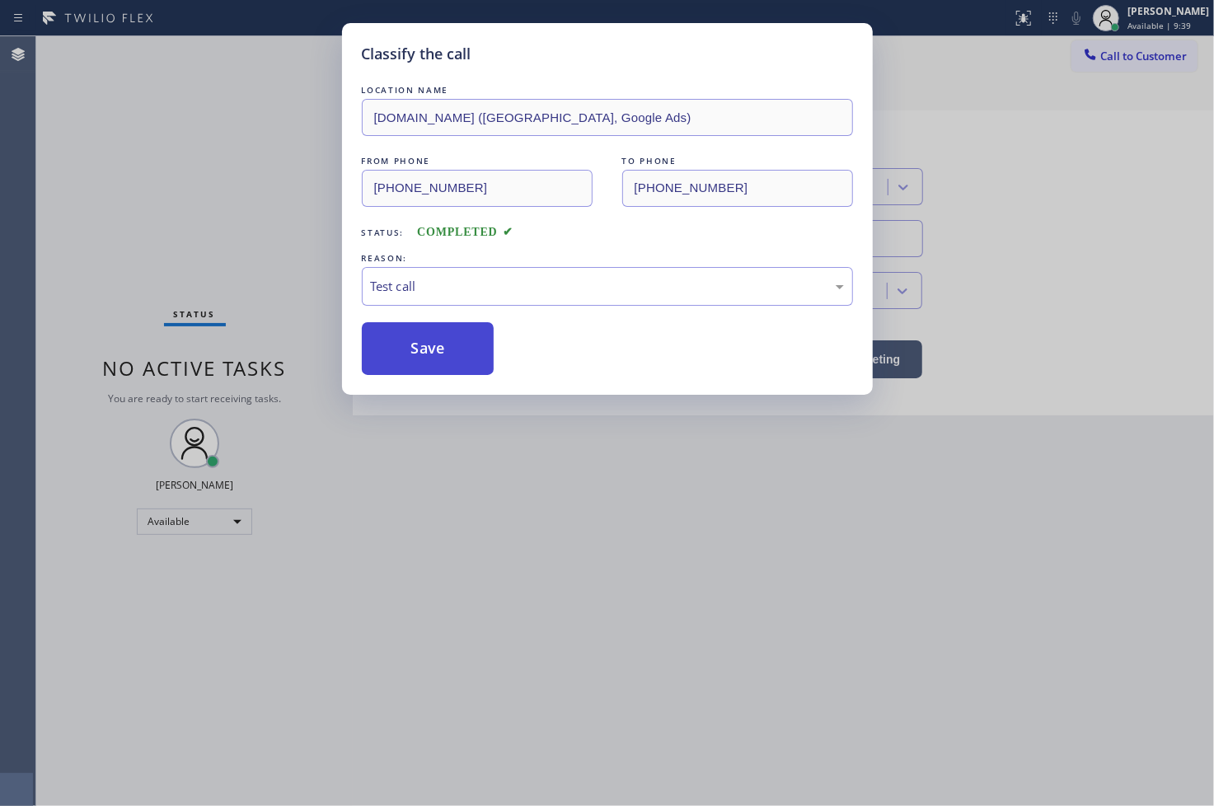
click at [425, 356] on button "Save" at bounding box center [428, 348] width 133 height 53
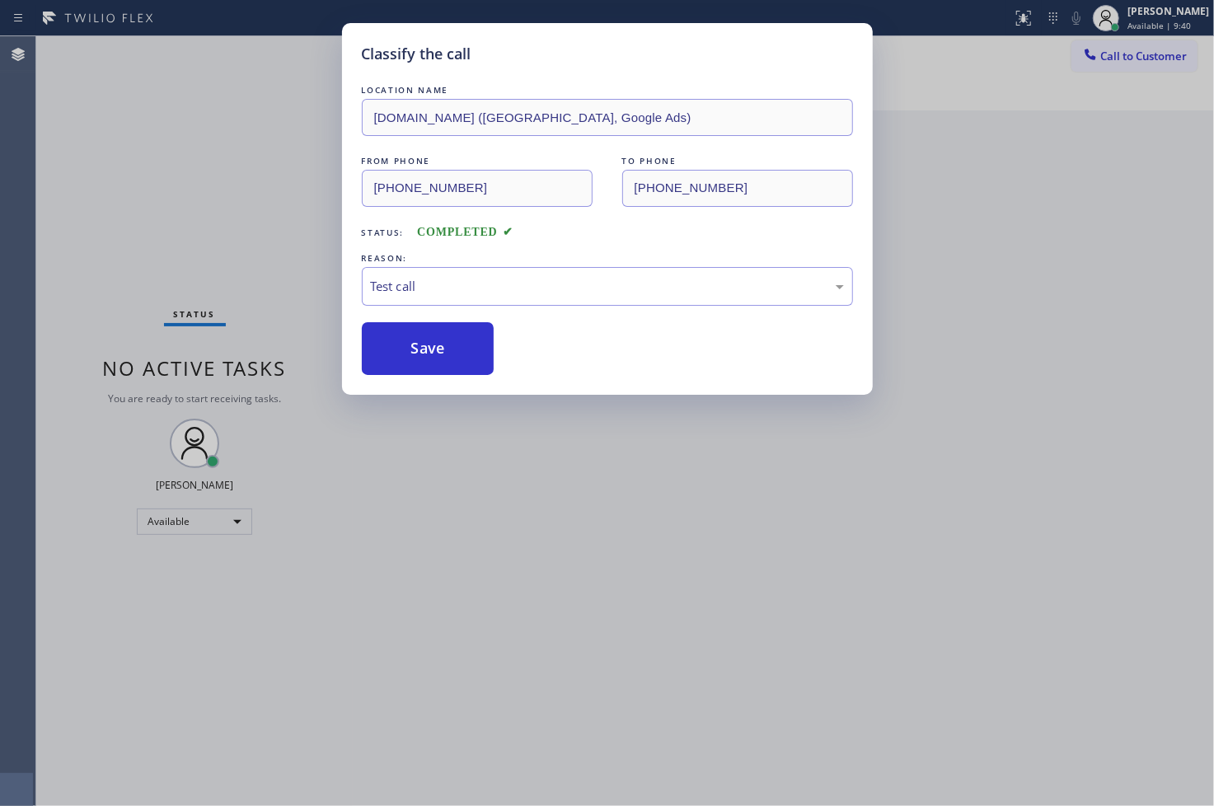
click at [243, 146] on div "Classify the call LOCATION NAME [DOMAIN_NAME] ([GEOGRAPHIC_DATA], Google Ads) F…" at bounding box center [607, 403] width 1214 height 806
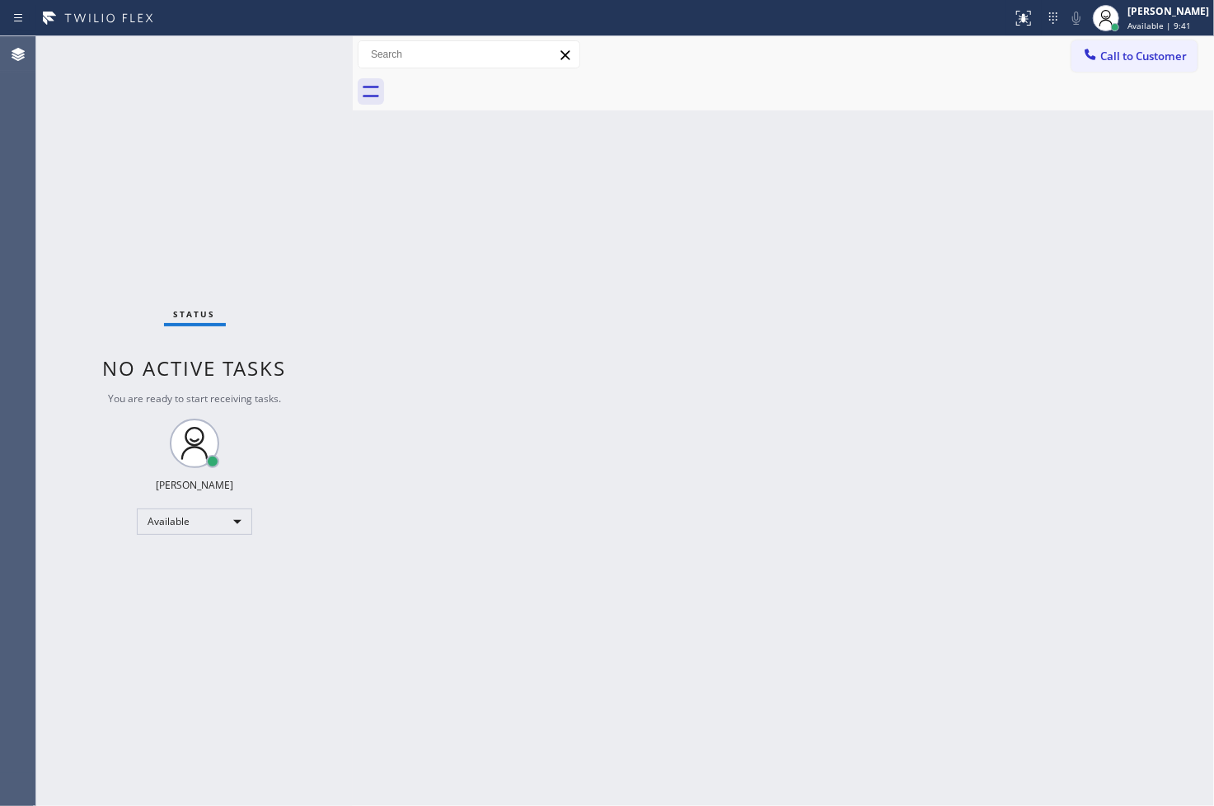
click at [283, 54] on div "Status No active tasks You are ready to start receiving tasks. [PERSON_NAME]" at bounding box center [194, 421] width 317 height 770
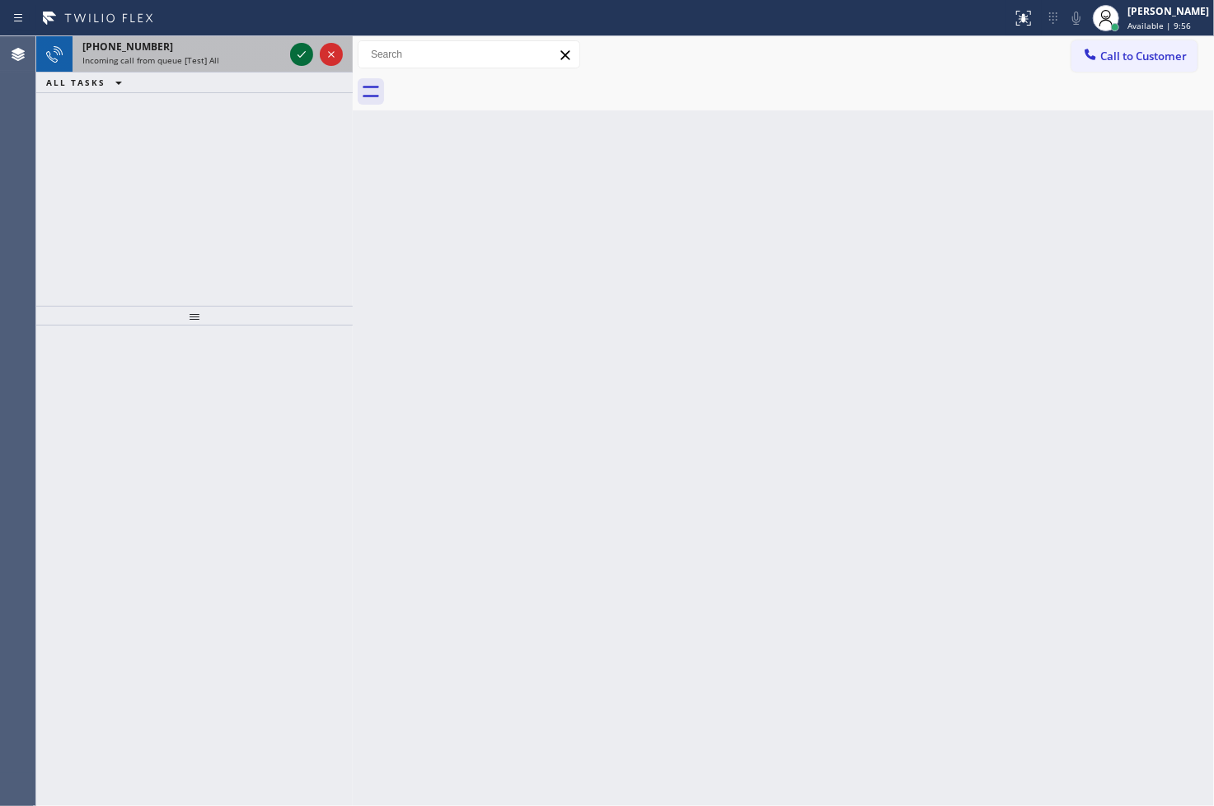
click at [295, 50] on icon at bounding box center [302, 55] width 20 height 20
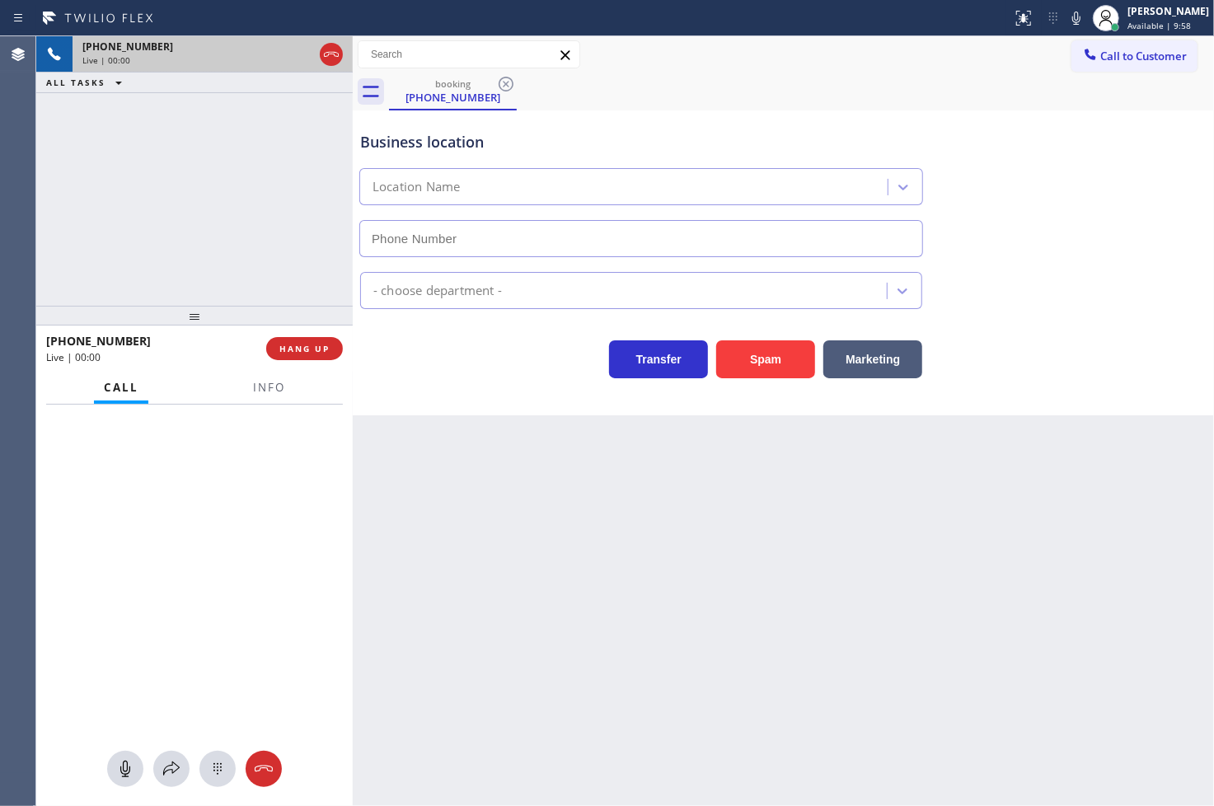
type input "[PHONE_NUMBER]"
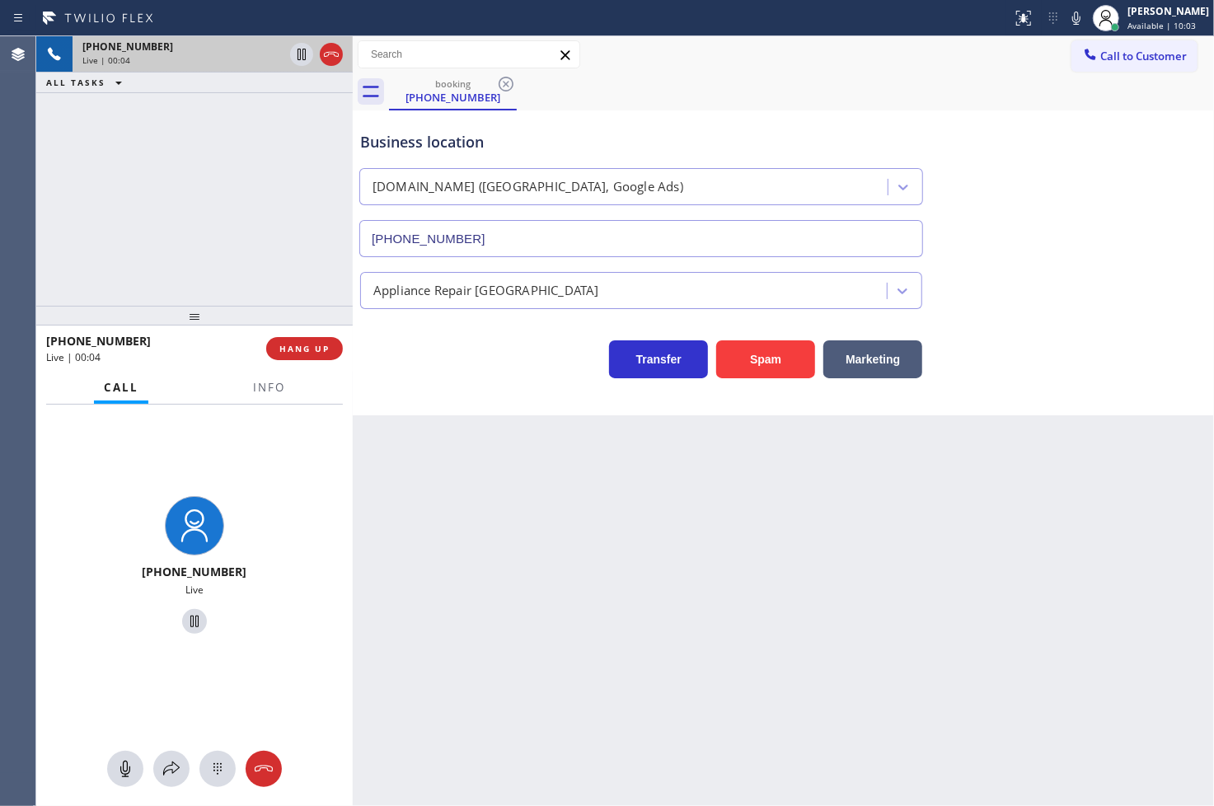
click at [249, 218] on div "[PHONE_NUMBER] Live | 00:04 ALL TASKS ALL TASKS ACTIVE TASKS TASKS IN WRAP UP" at bounding box center [194, 171] width 317 height 270
click at [219, 240] on div "[PHONE_NUMBER] Live | 00:05 ALL TASKS ALL TASKS ACTIVE TASKS TASKS IN WRAP UP" at bounding box center [194, 171] width 317 height 270
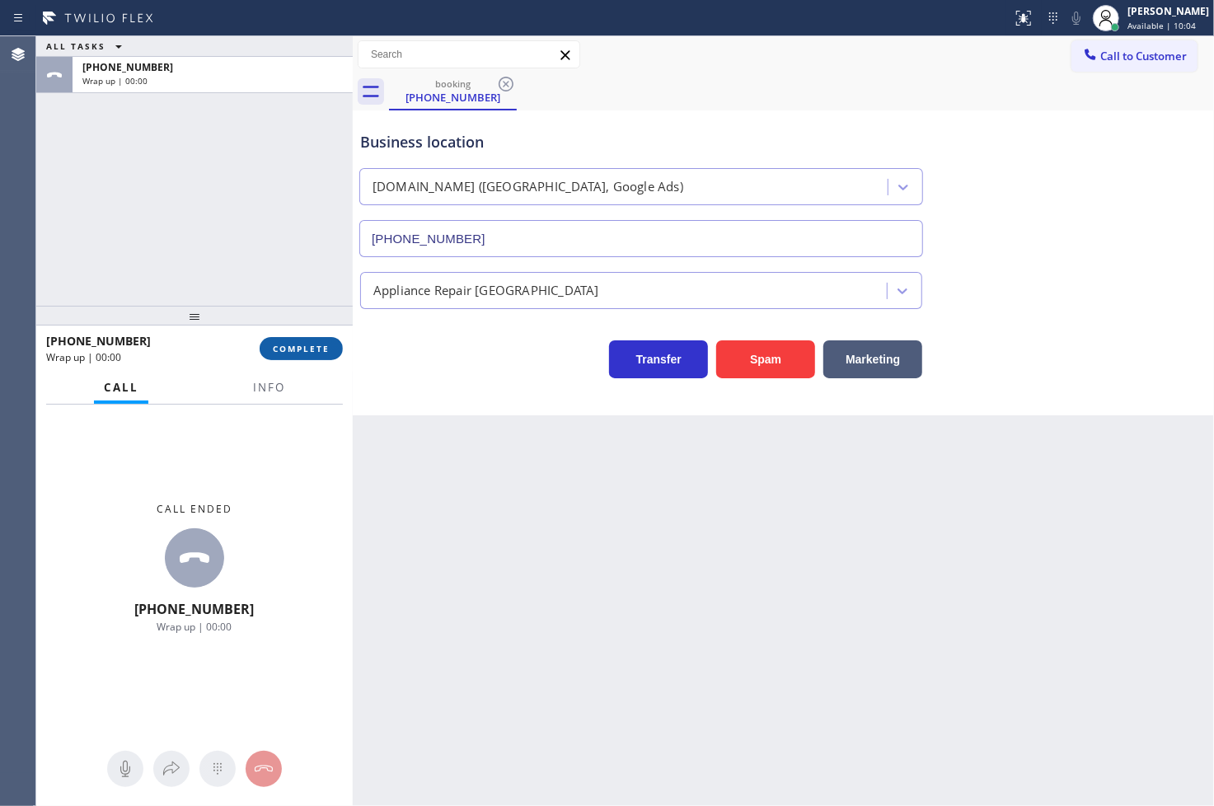
click at [298, 348] on span "COMPLETE" at bounding box center [301, 349] width 57 height 12
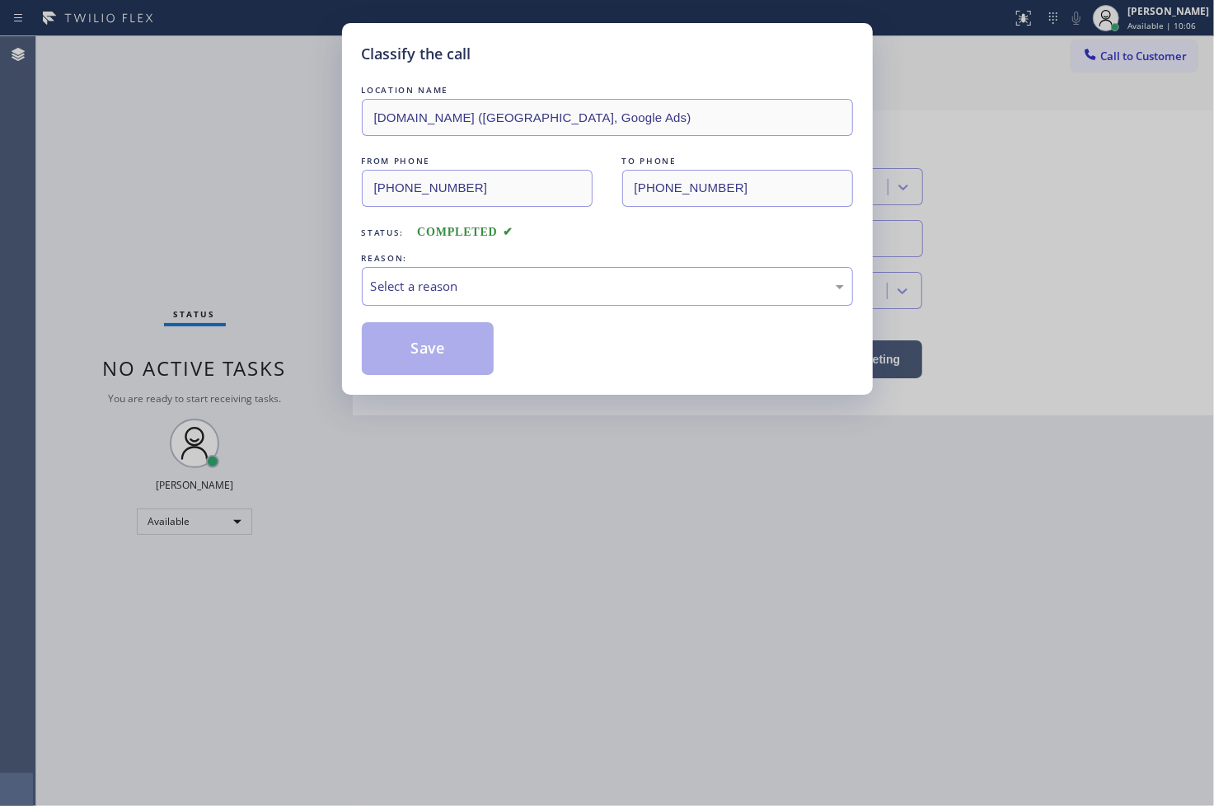
click at [435, 289] on div "Select a reason" at bounding box center [607, 286] width 473 height 19
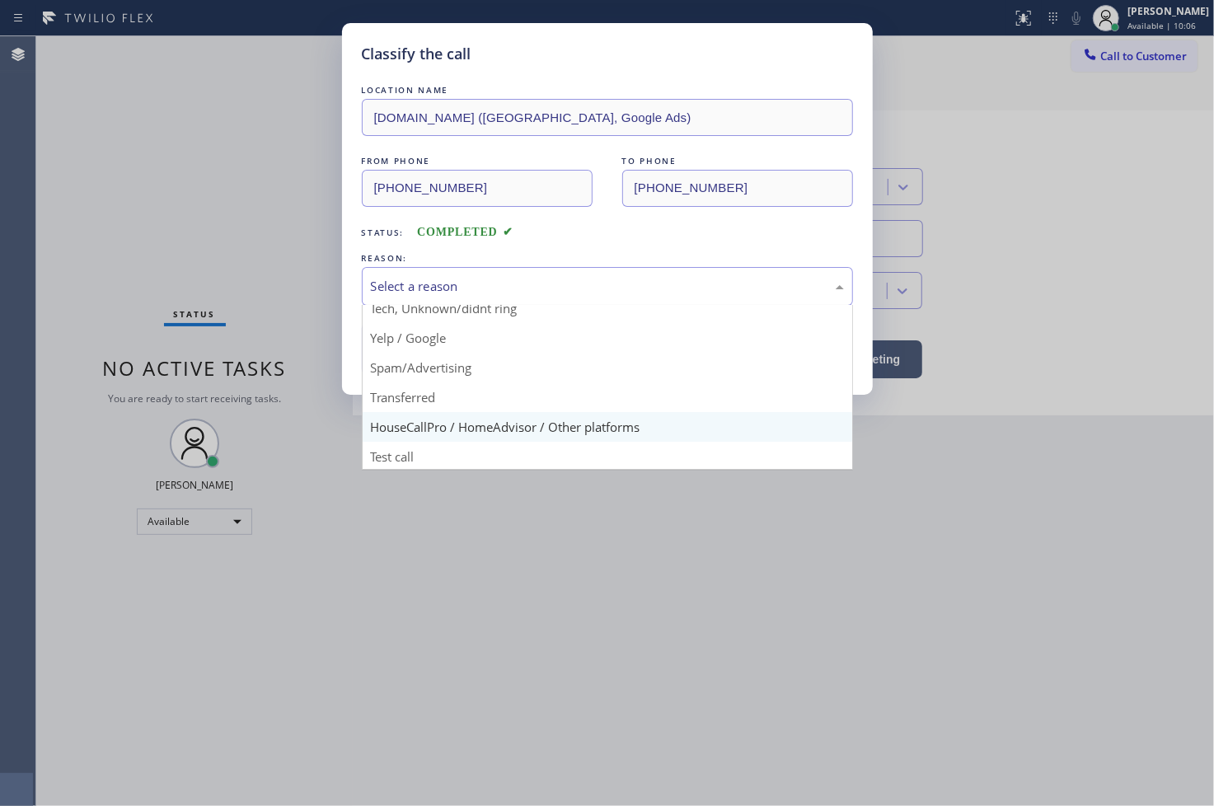
scroll to position [103, 0]
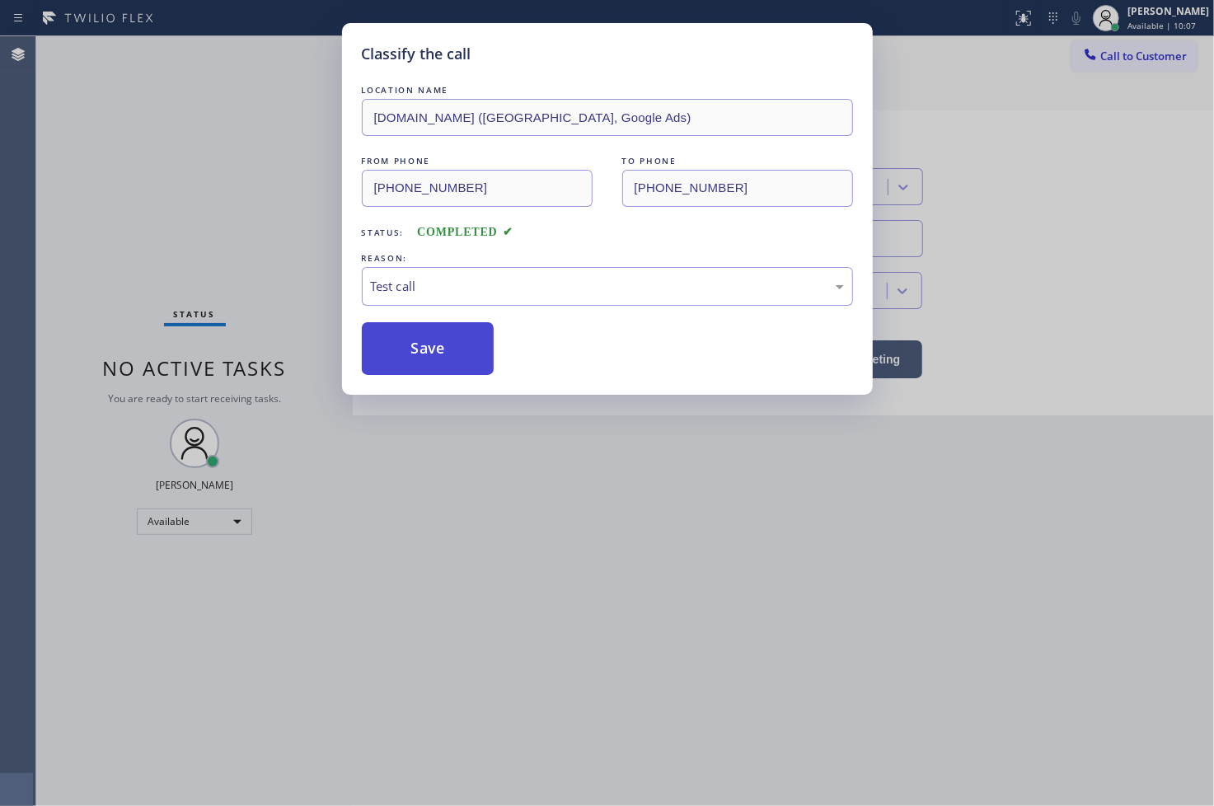
click at [431, 366] on button "Save" at bounding box center [428, 348] width 133 height 53
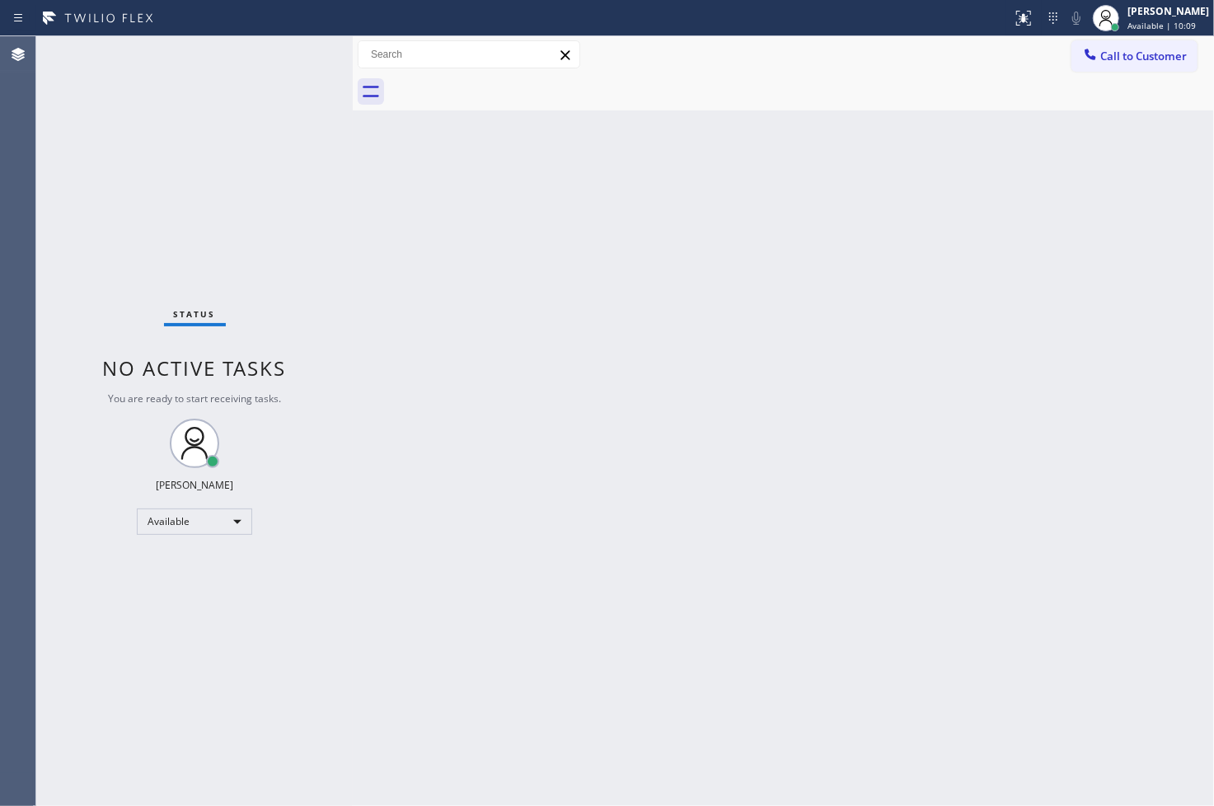
click at [287, 49] on div "Status No active tasks You are ready to start receiving tasks. [PERSON_NAME]" at bounding box center [194, 421] width 317 height 770
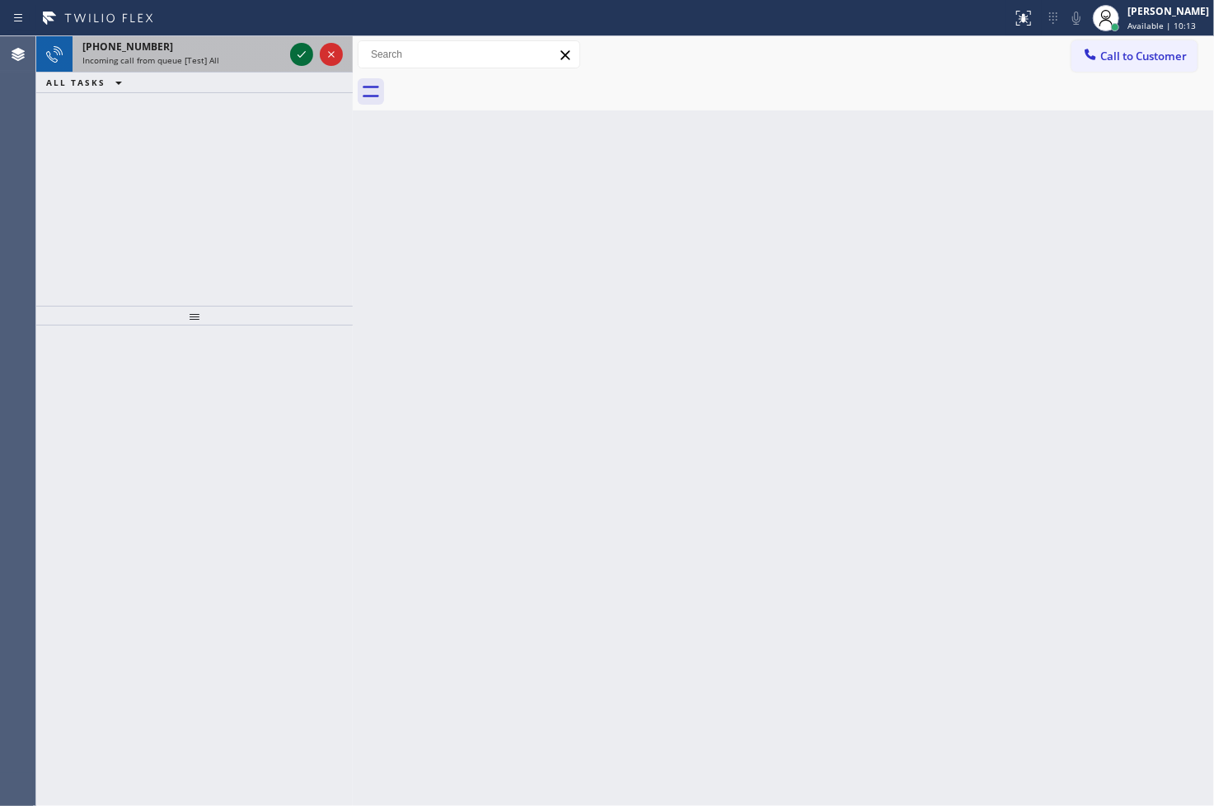
click at [298, 51] on icon at bounding box center [302, 55] width 20 height 20
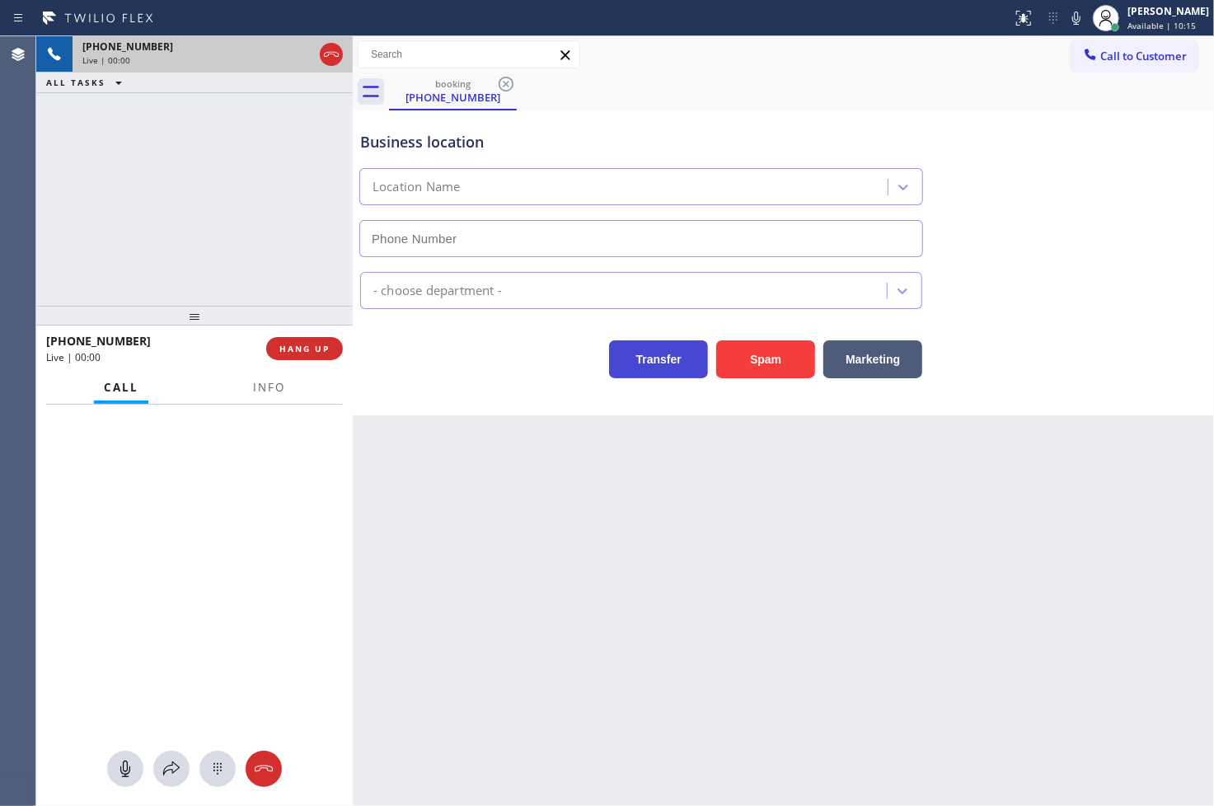
type input "[PHONE_NUMBER]"
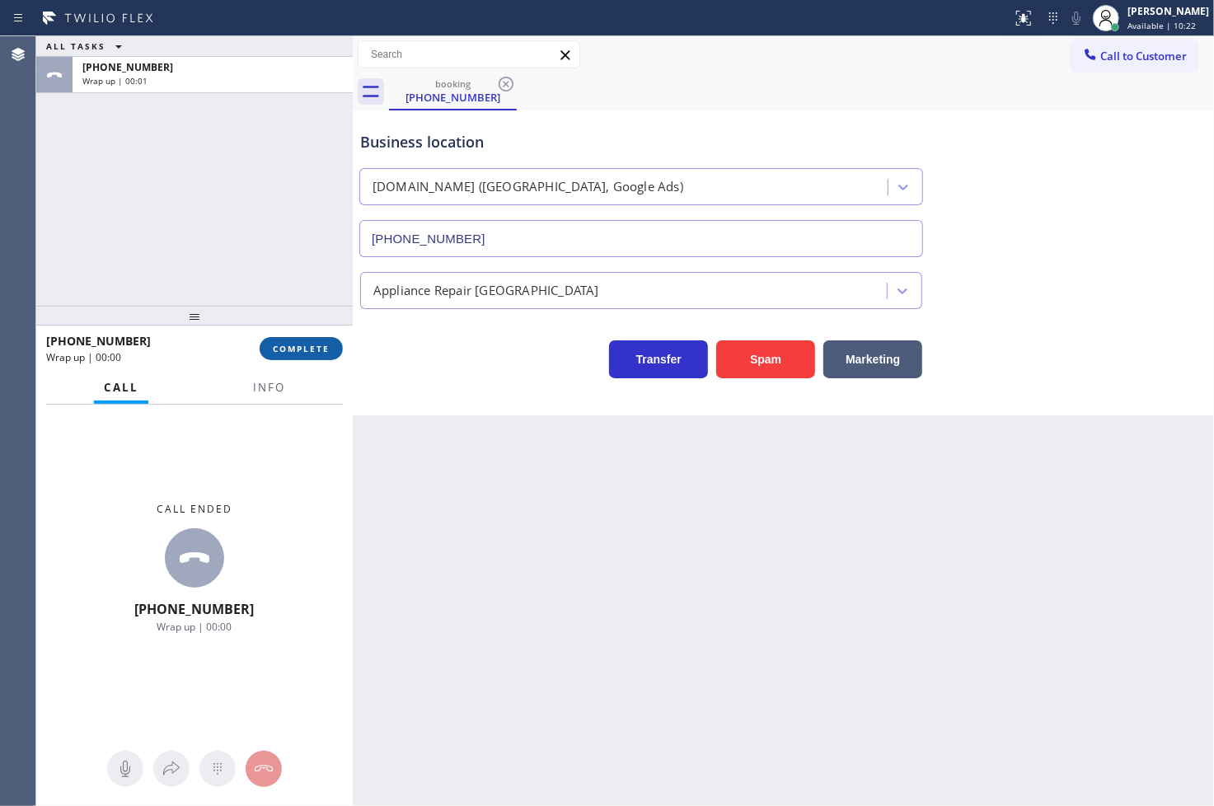
click at [317, 346] on span "COMPLETE" at bounding box center [301, 349] width 57 height 12
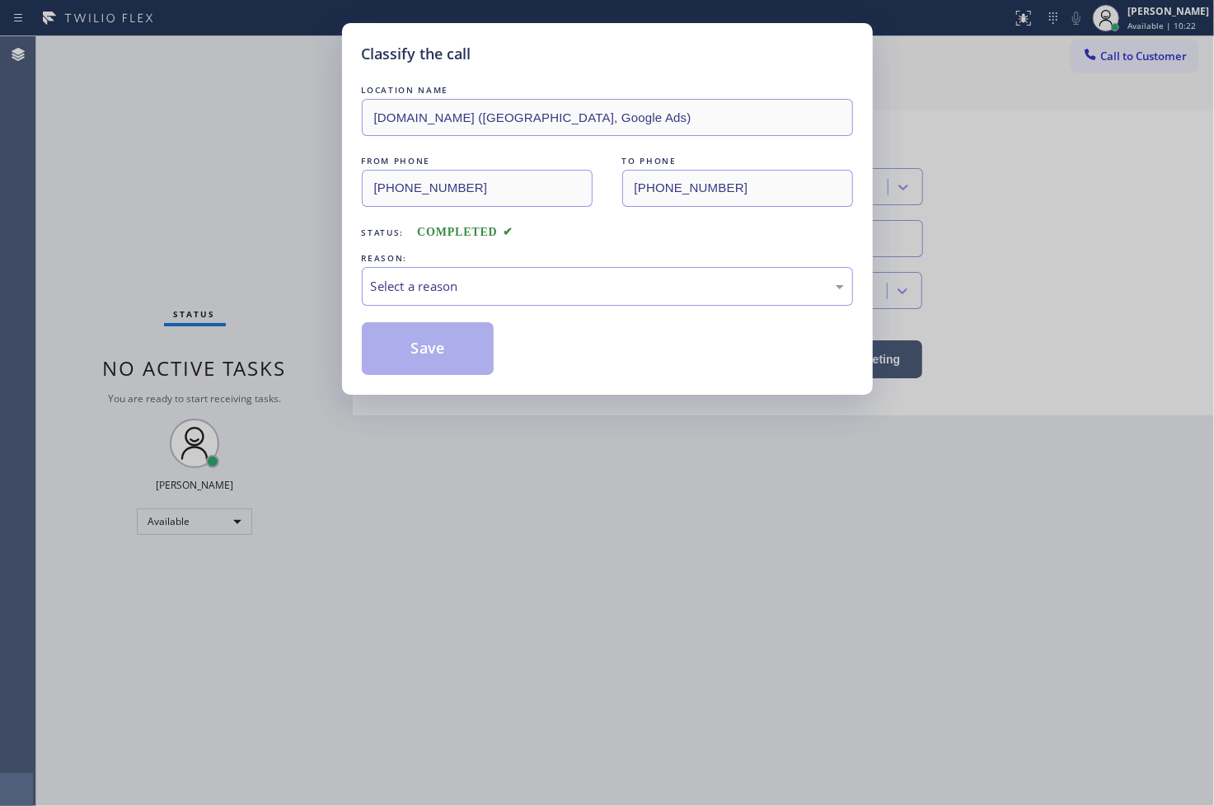
click at [432, 289] on div "Select a reason" at bounding box center [607, 286] width 473 height 19
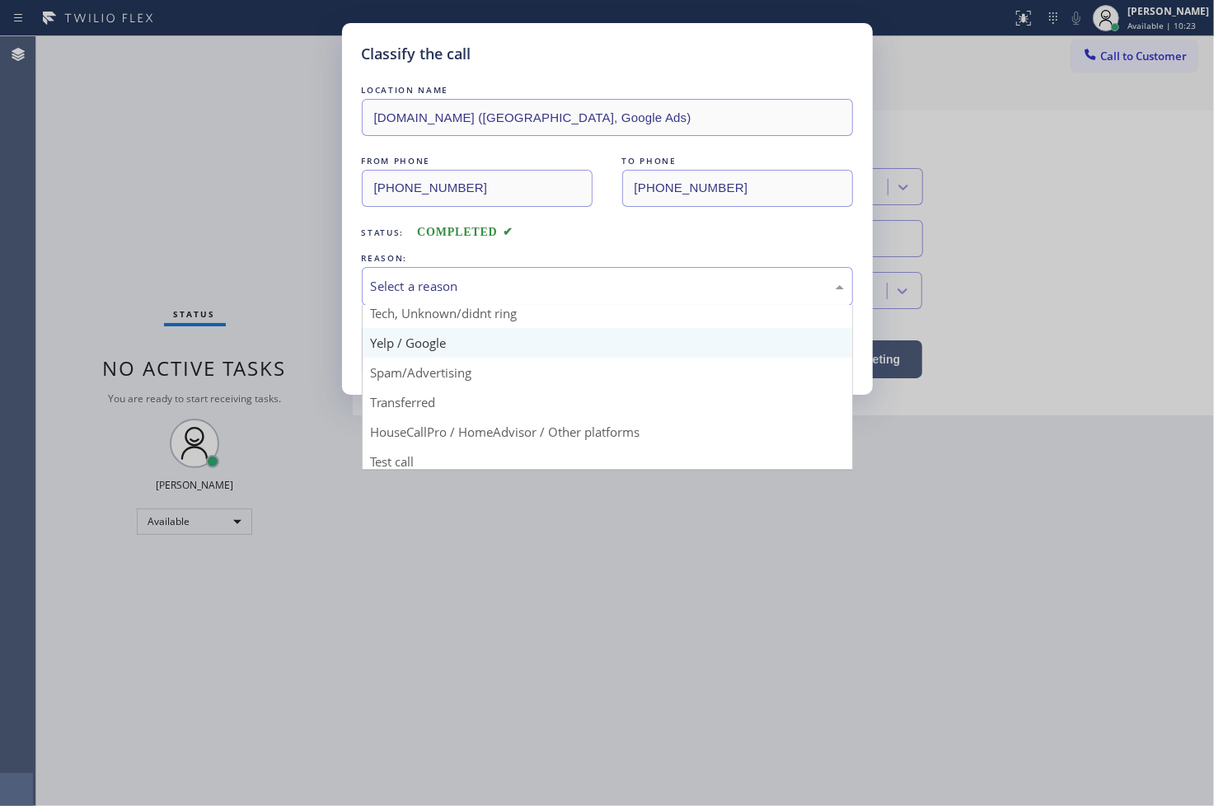
scroll to position [103, 0]
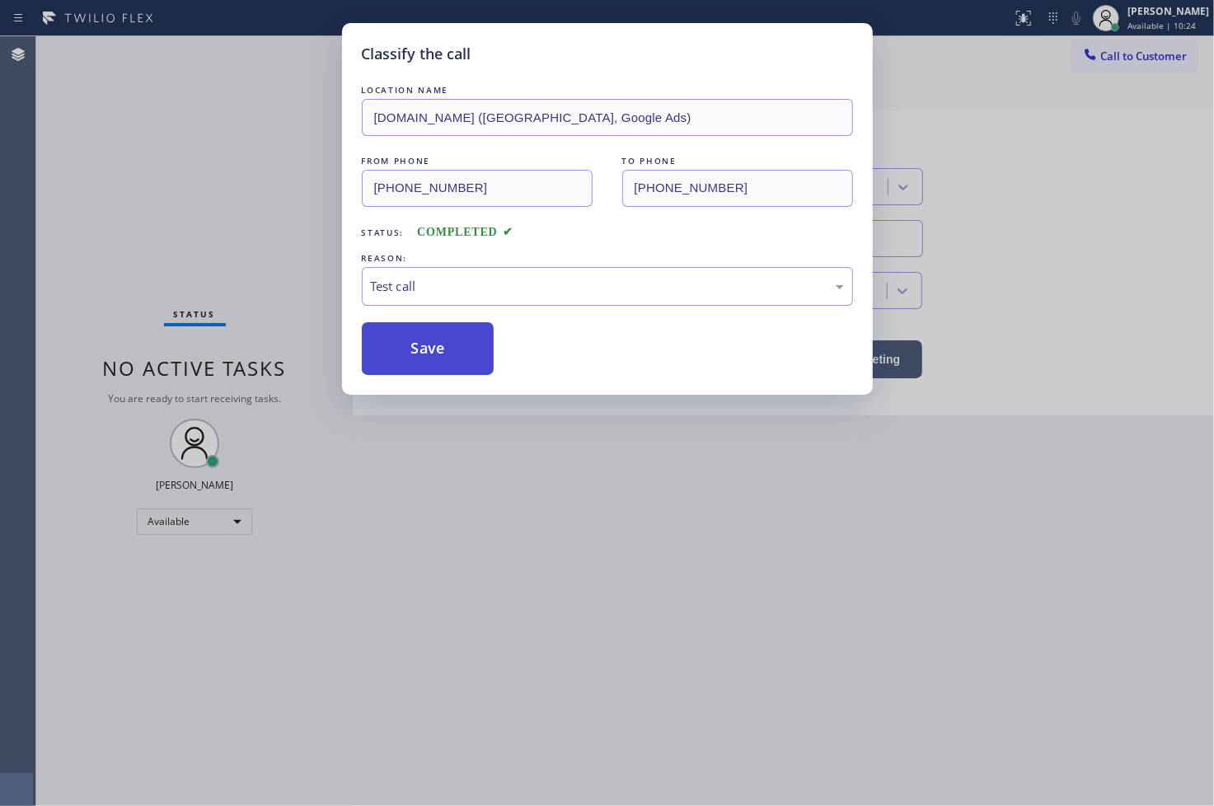
click at [422, 361] on button "Save" at bounding box center [428, 348] width 133 height 53
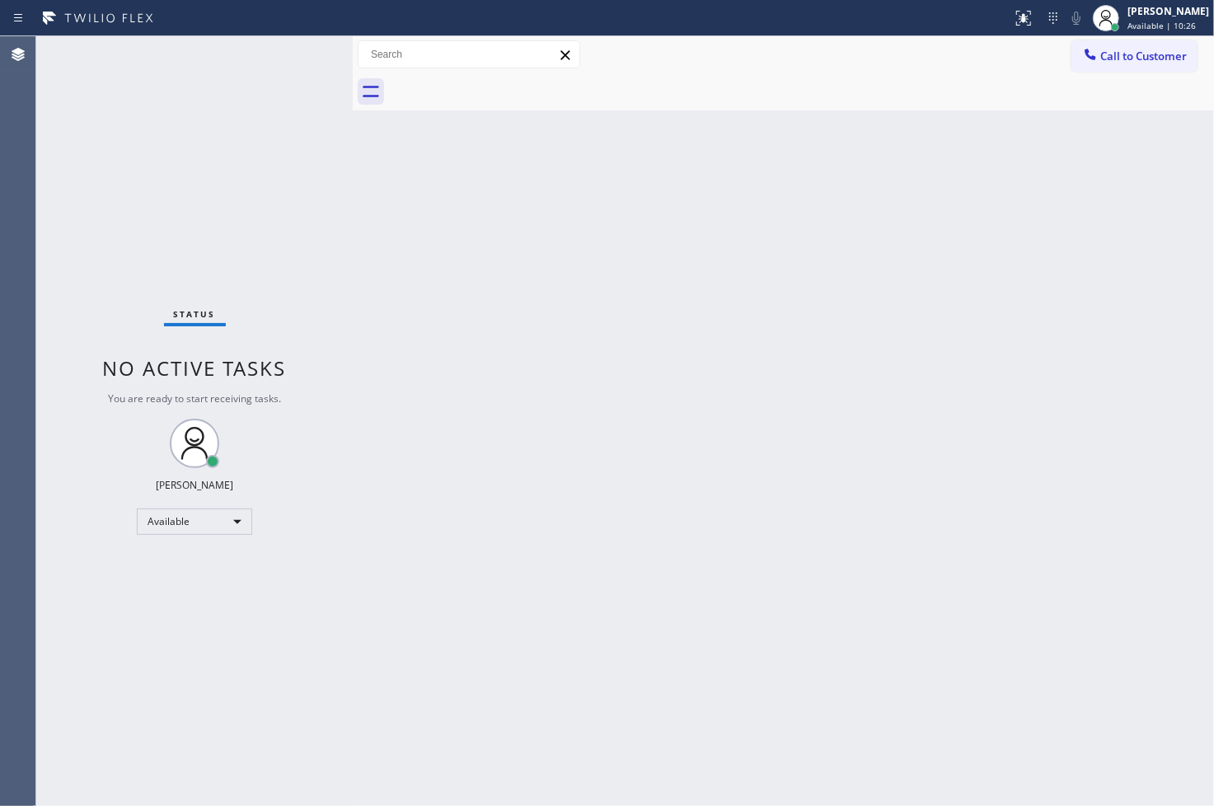
click at [294, 54] on div "Status No active tasks You are ready to start receiving tasks. [PERSON_NAME]" at bounding box center [194, 421] width 317 height 770
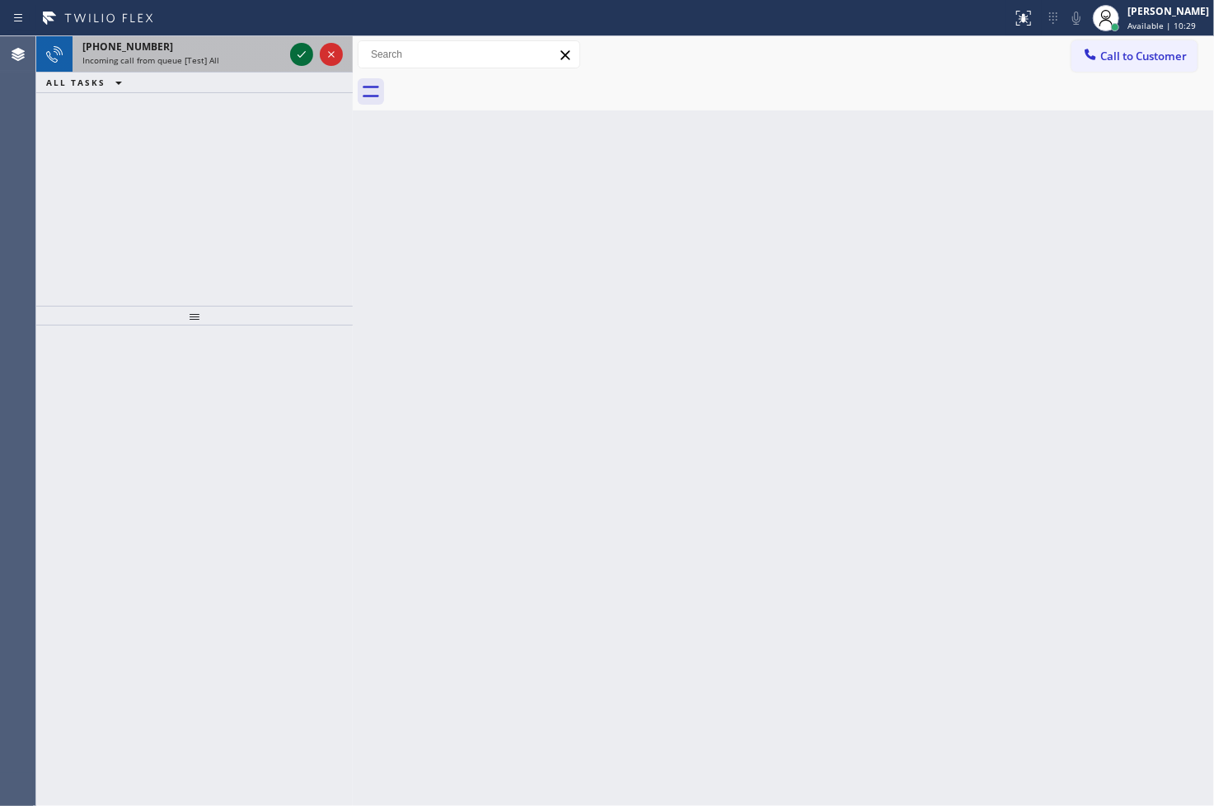
click at [294, 54] on icon at bounding box center [302, 55] width 20 height 20
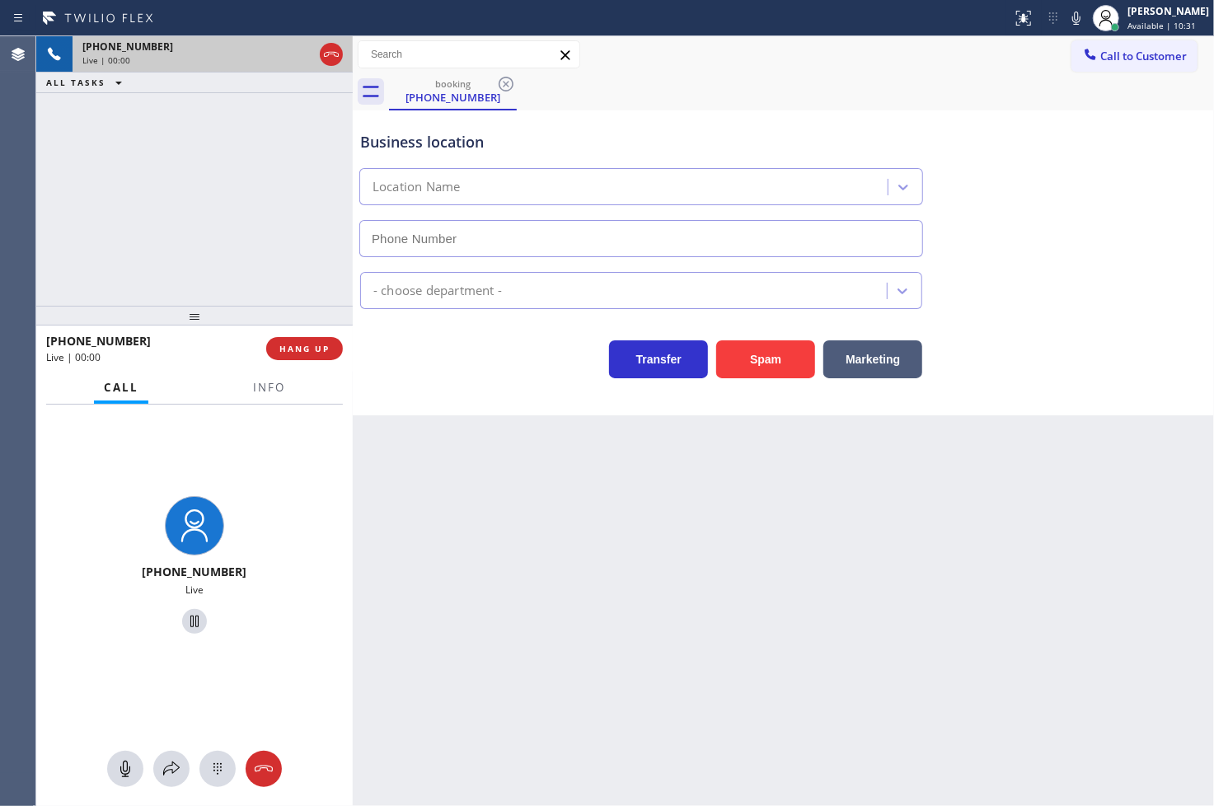
type input "[PHONE_NUMBER]"
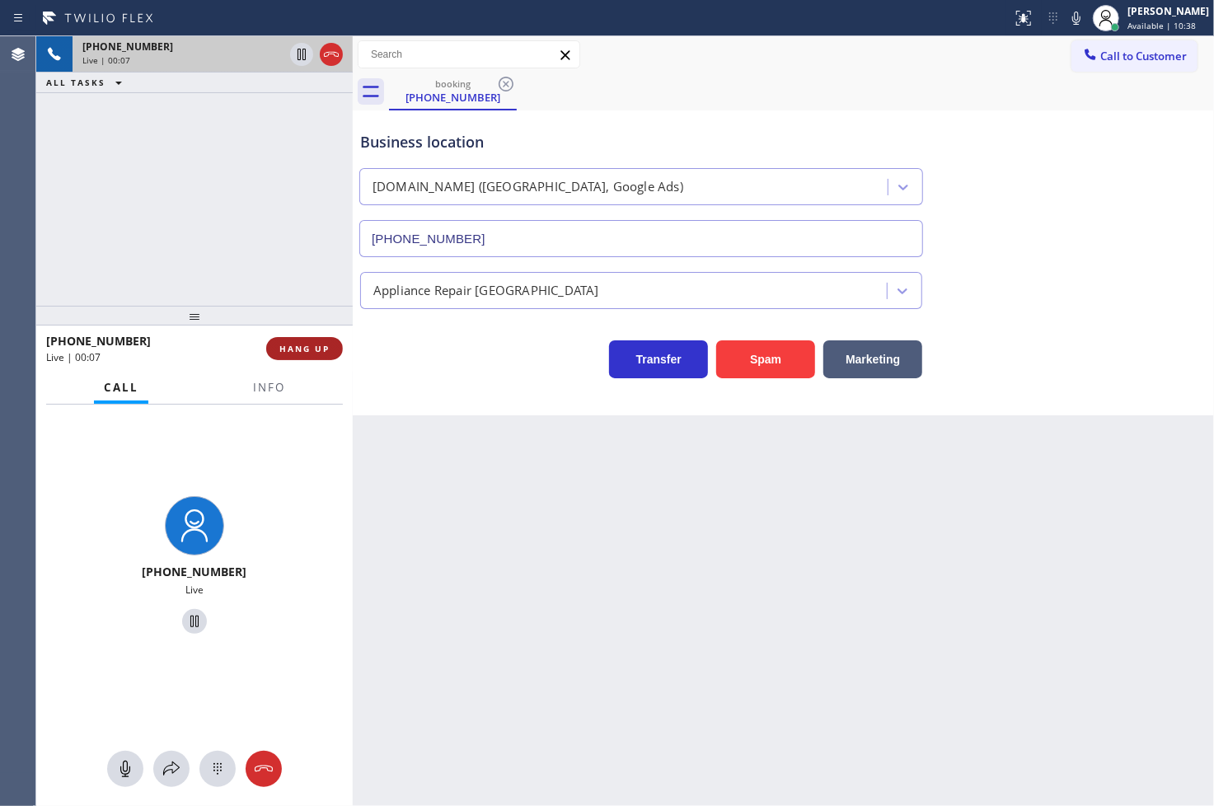
click at [308, 353] on span "HANG UP" at bounding box center [304, 349] width 50 height 12
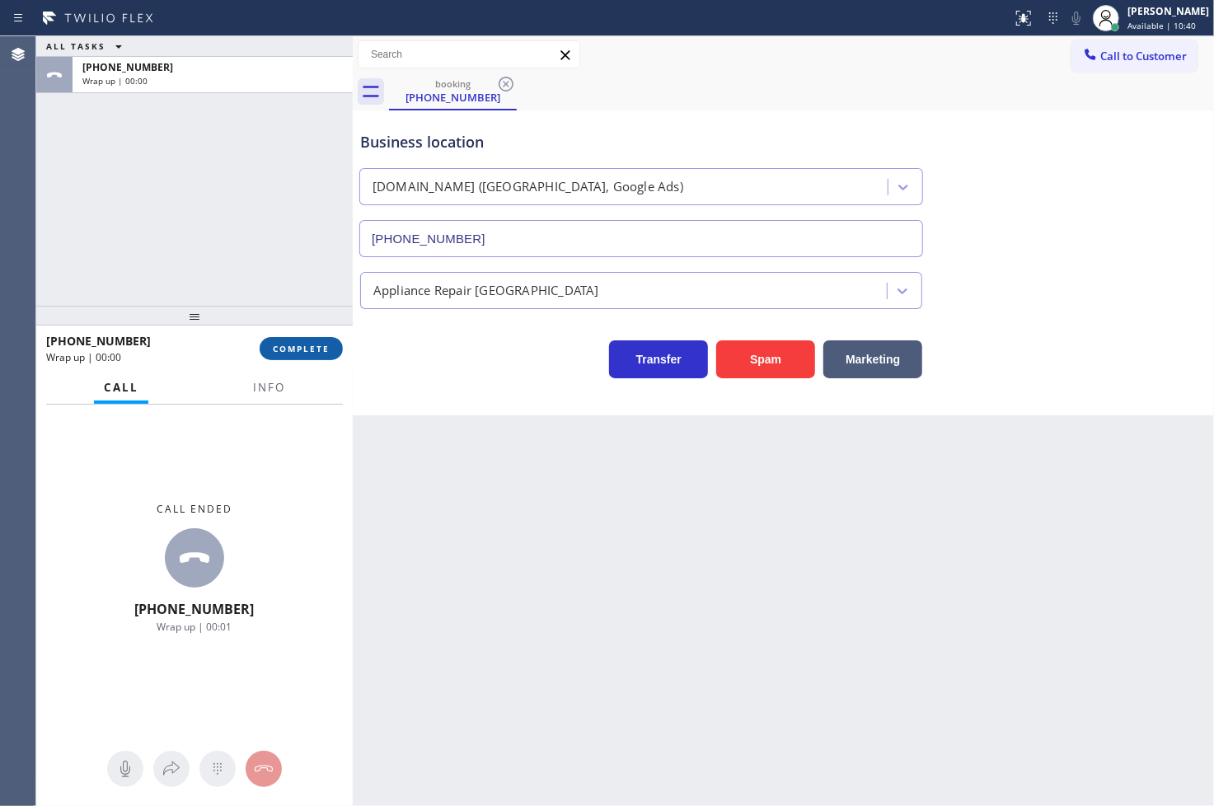
click at [300, 349] on span "COMPLETE" at bounding box center [301, 349] width 57 height 12
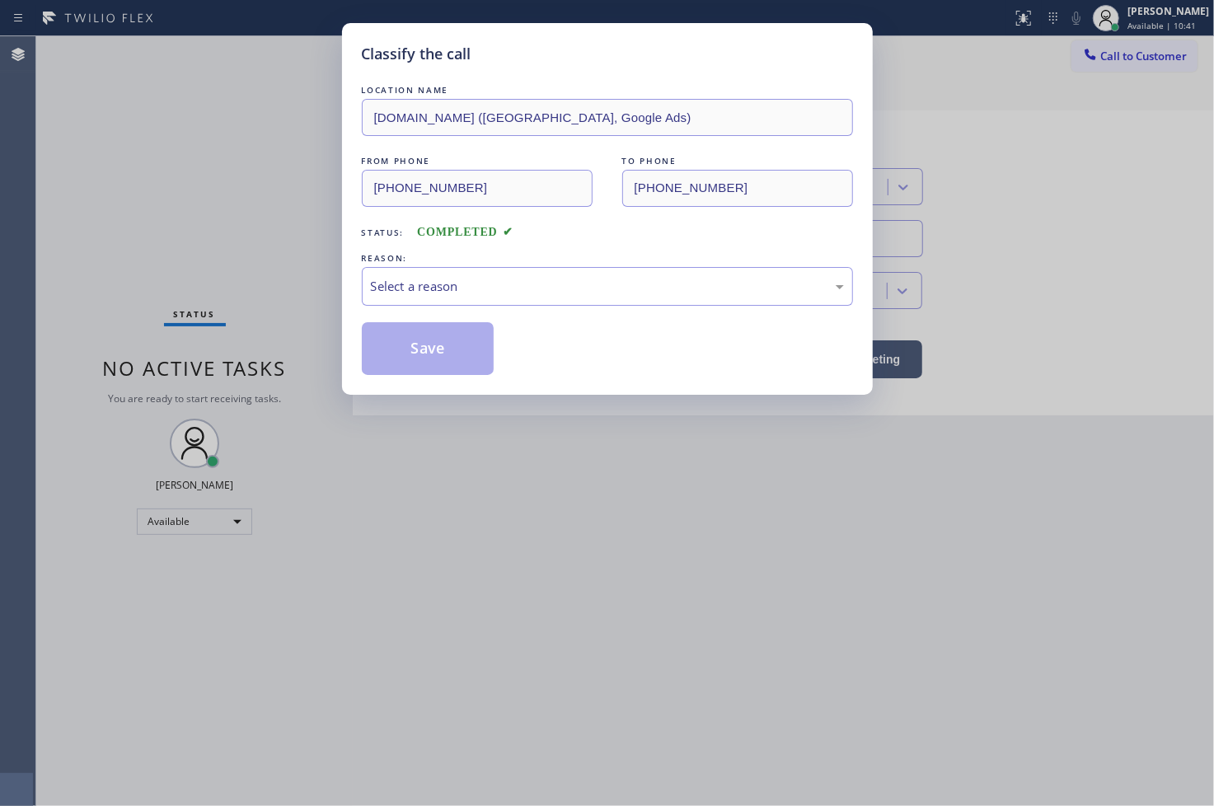
click at [455, 284] on div "Select a reason" at bounding box center [607, 286] width 473 height 19
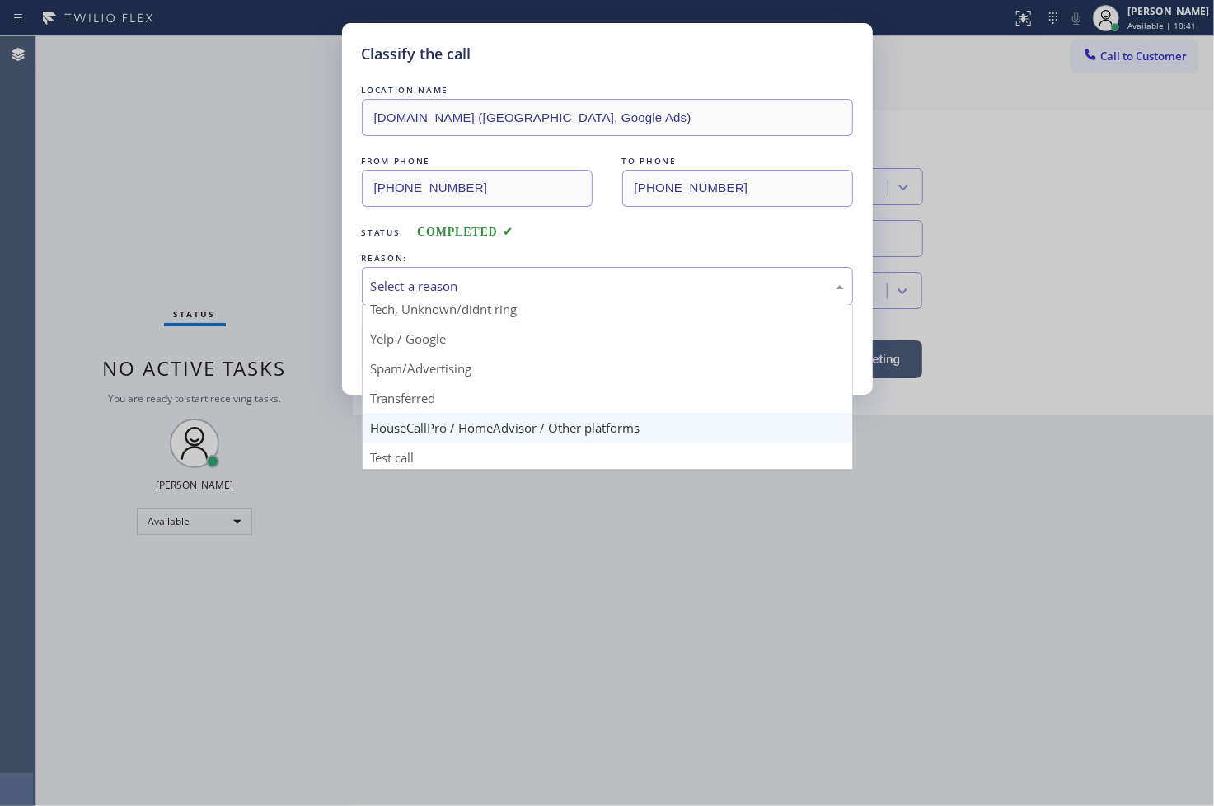
scroll to position [103, 0]
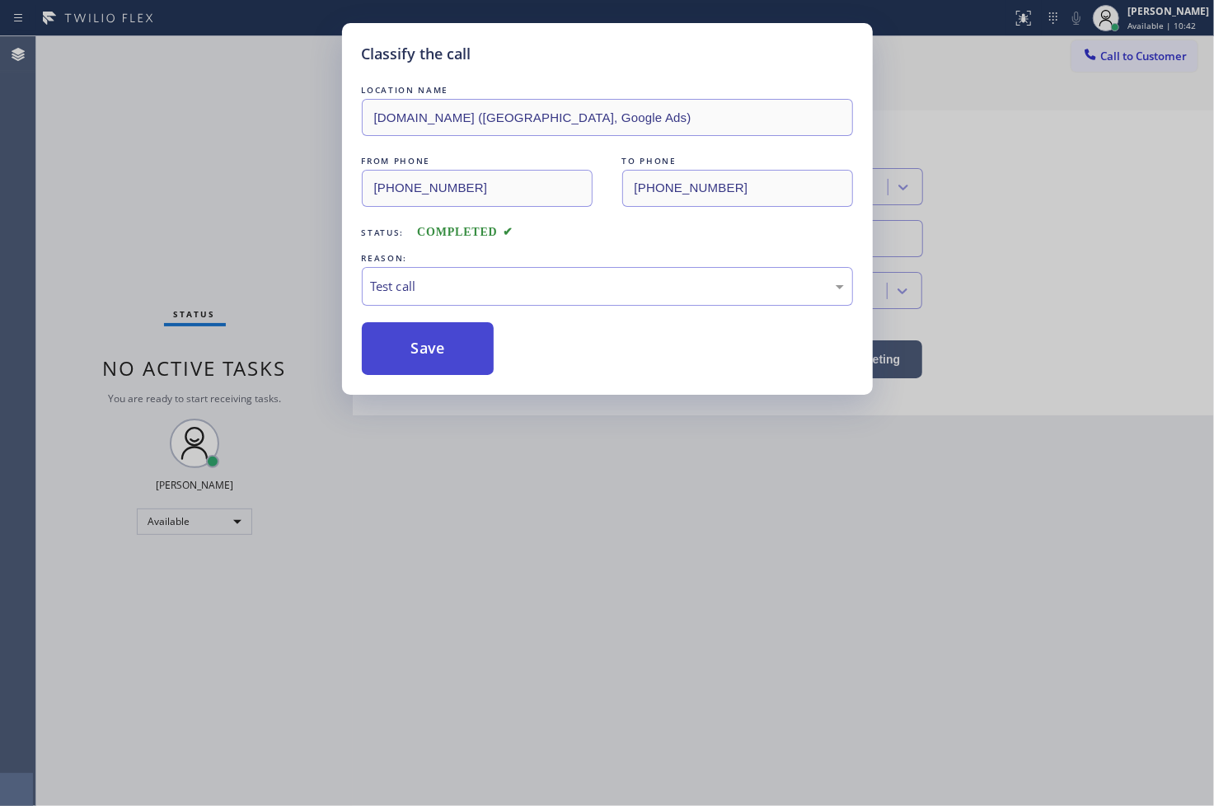
click at [421, 360] on button "Save" at bounding box center [428, 348] width 133 height 53
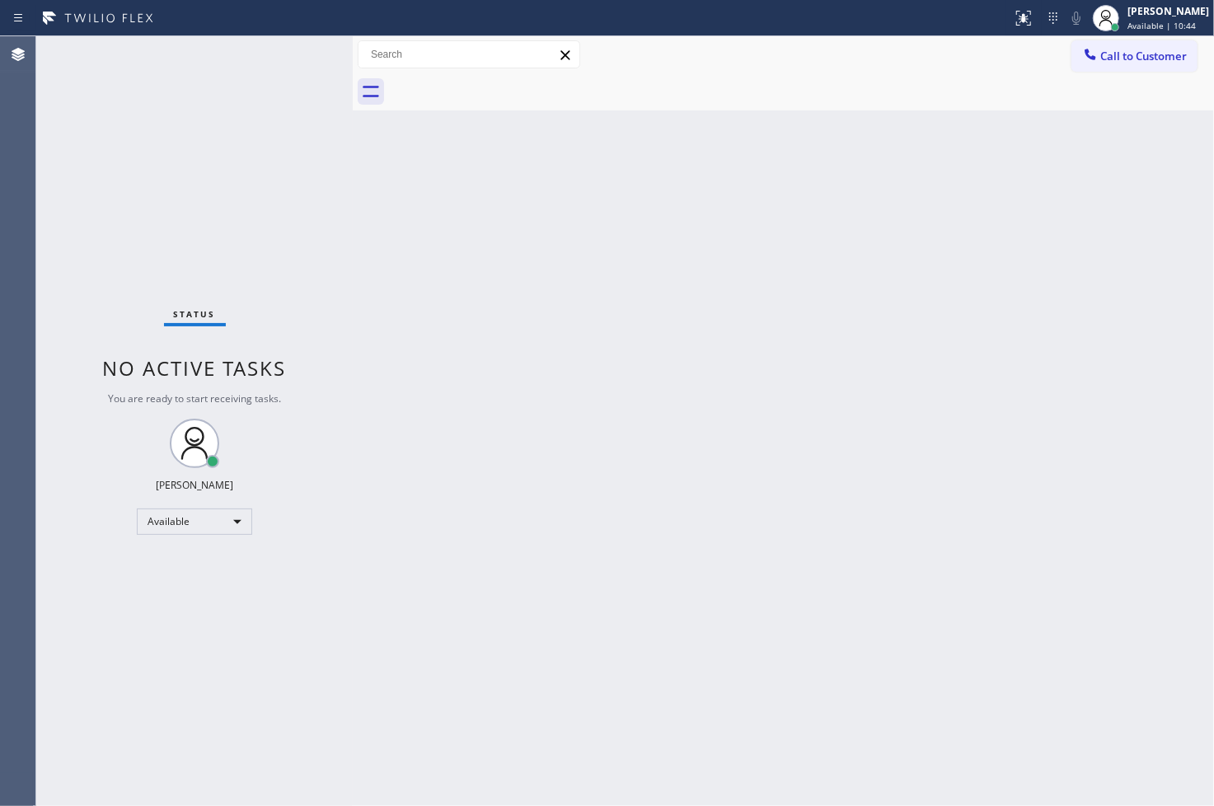
click at [292, 48] on div "Status No active tasks You are ready to start receiving tasks. [PERSON_NAME]" at bounding box center [194, 421] width 317 height 770
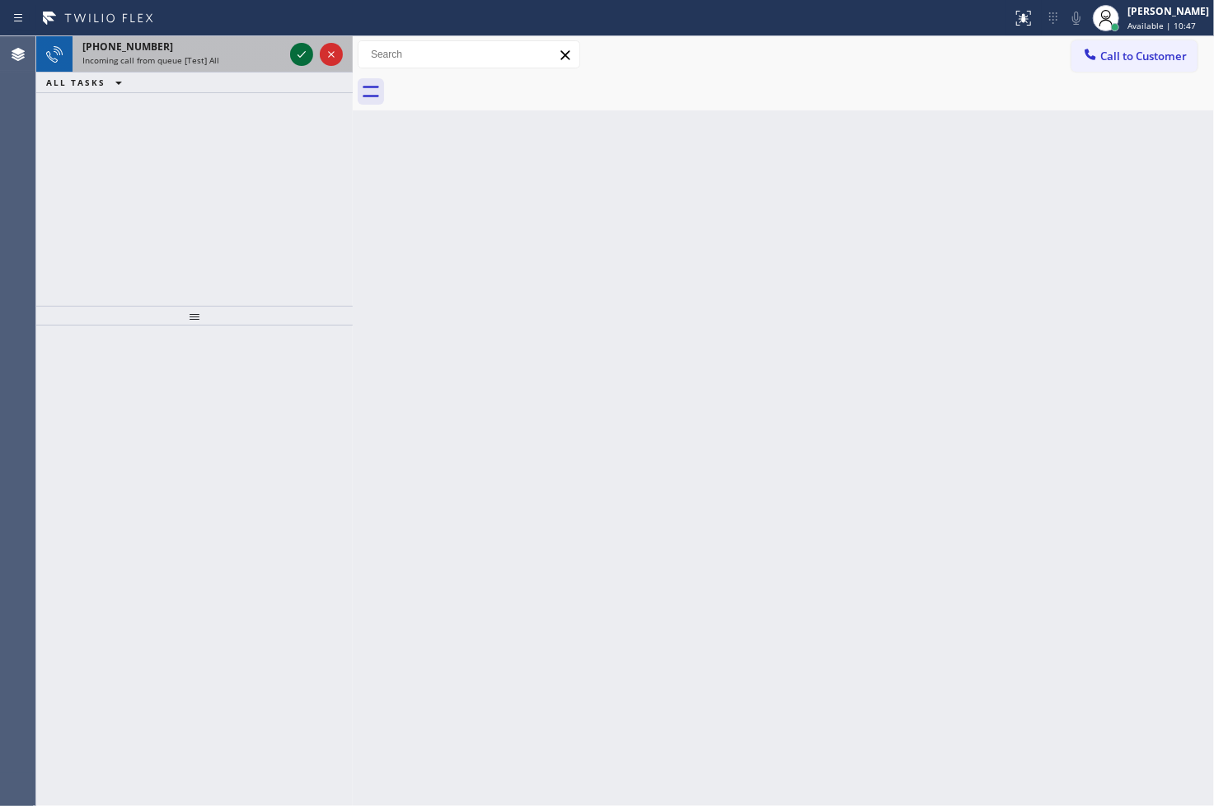
click at [292, 48] on icon at bounding box center [302, 55] width 20 height 20
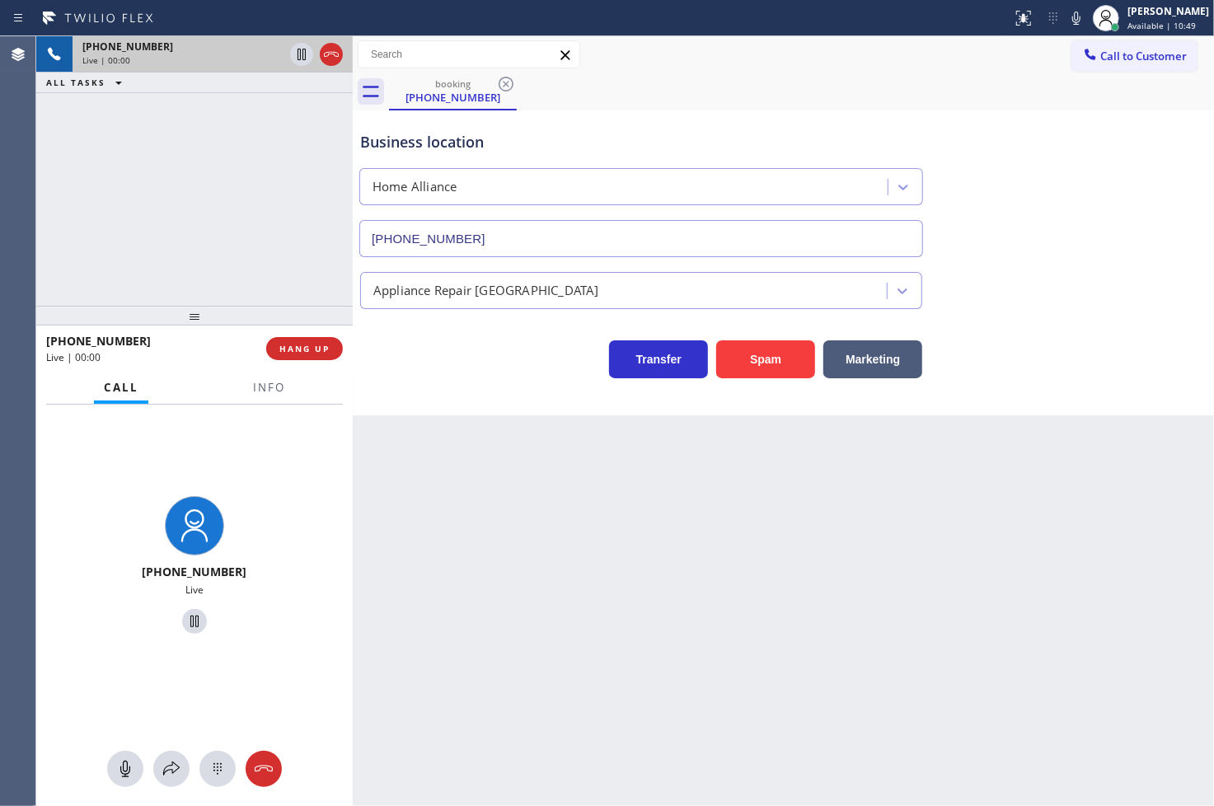
type input "[PHONE_NUMBER]"
click at [251, 392] on button "Info" at bounding box center [269, 388] width 52 height 32
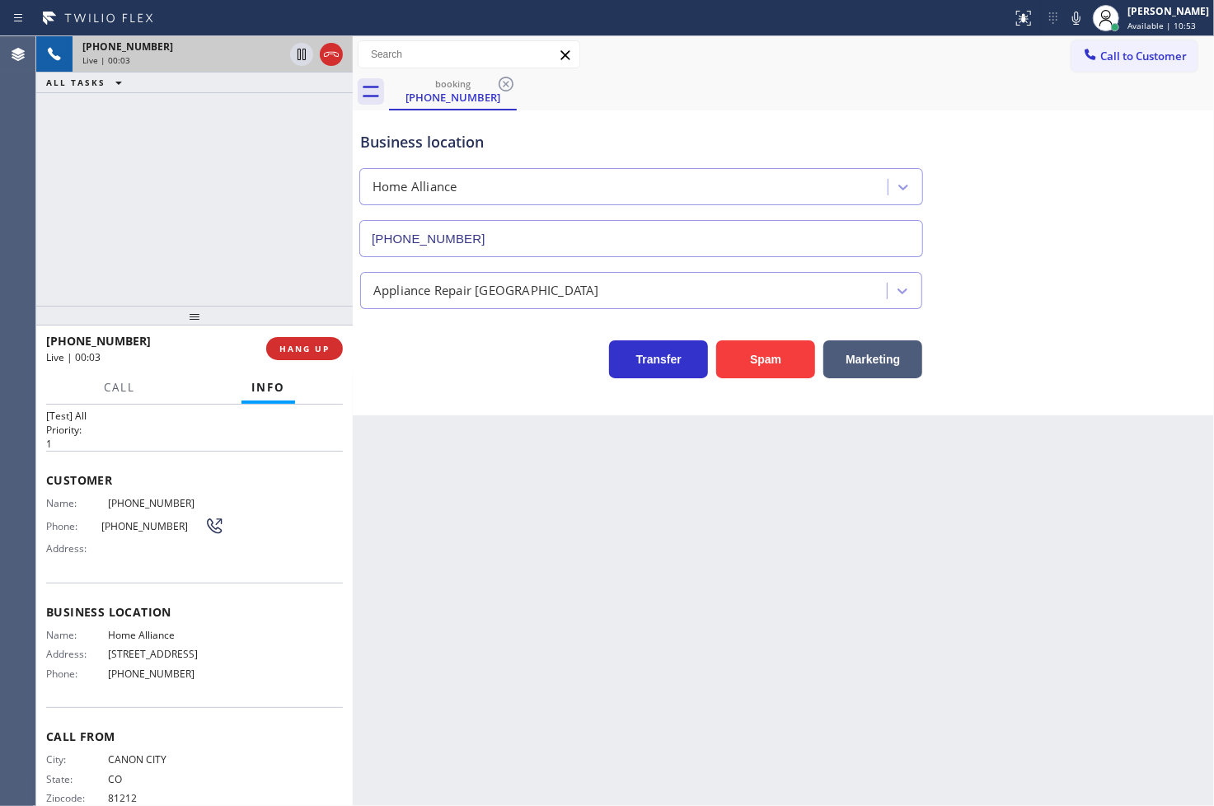
scroll to position [58, 0]
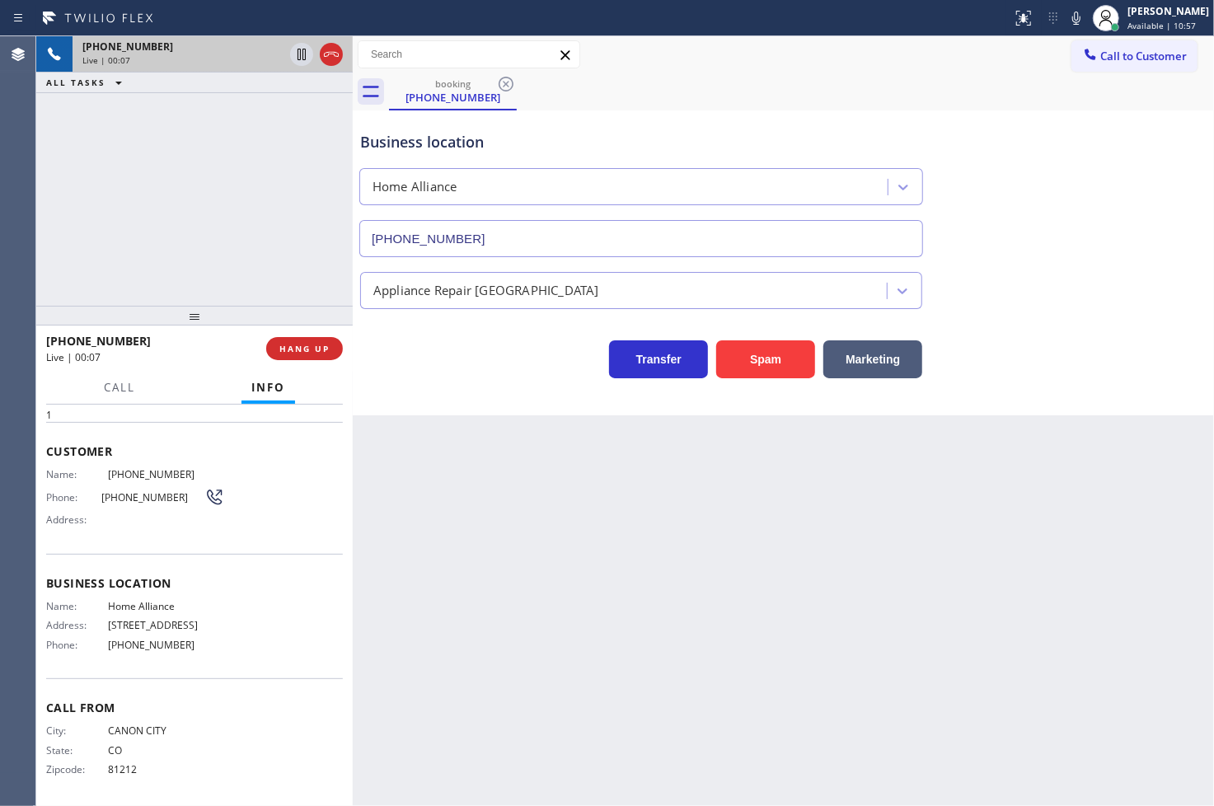
click at [448, 509] on div "Back to Dashboard Change Sender ID Customers Technicians Select a contact Outbo…" at bounding box center [783, 421] width 861 height 770
click at [204, 265] on div "[PHONE_NUMBER] Live | 00:10 ALL TASKS ALL TASKS ACTIVE TASKS TASKS IN WRAP UP" at bounding box center [194, 171] width 317 height 270
click at [429, 387] on div "Business location Home Alliance [PHONE_NUMBER] Appliance Repair High End Transf…" at bounding box center [783, 262] width 861 height 305
click at [831, 383] on div "Business location Home Alliance [PHONE_NUMBER] Appliance Repair High End Transf…" at bounding box center [783, 262] width 861 height 305
click at [844, 367] on button "Marketing" at bounding box center [873, 359] width 99 height 38
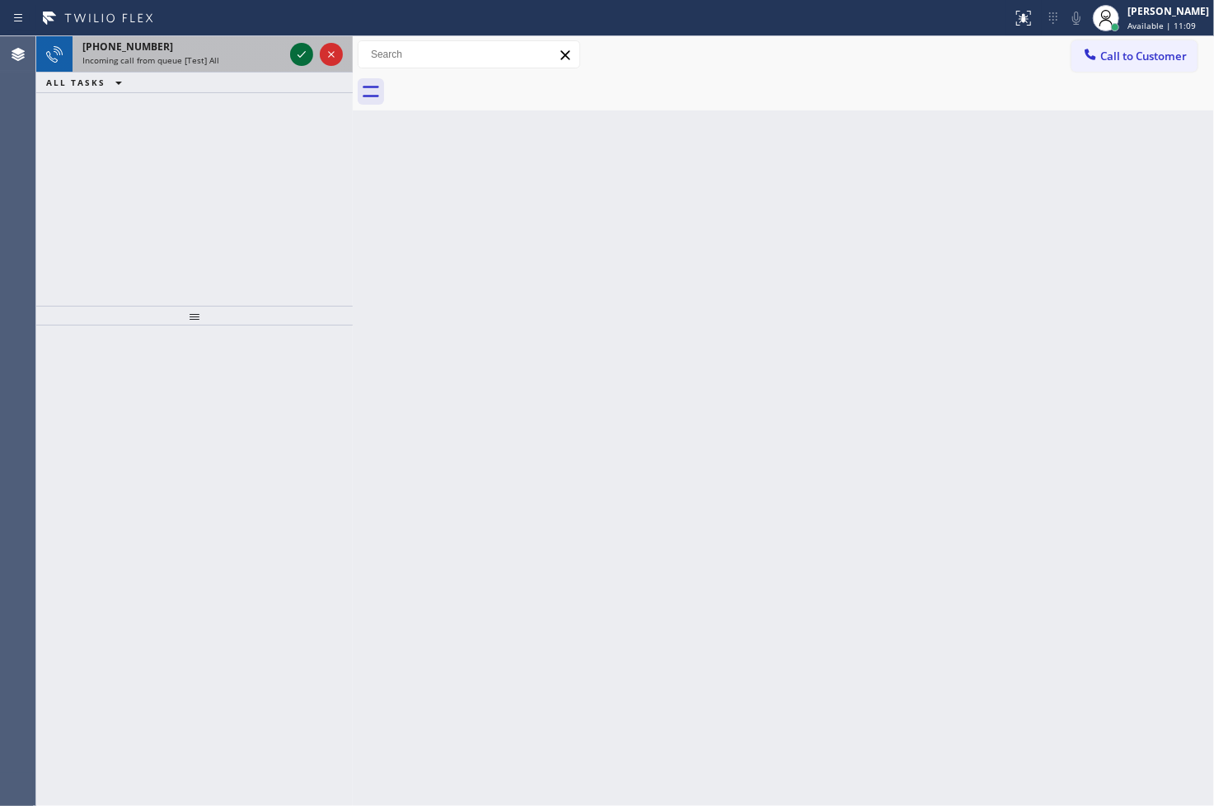
click at [298, 47] on icon at bounding box center [302, 55] width 20 height 20
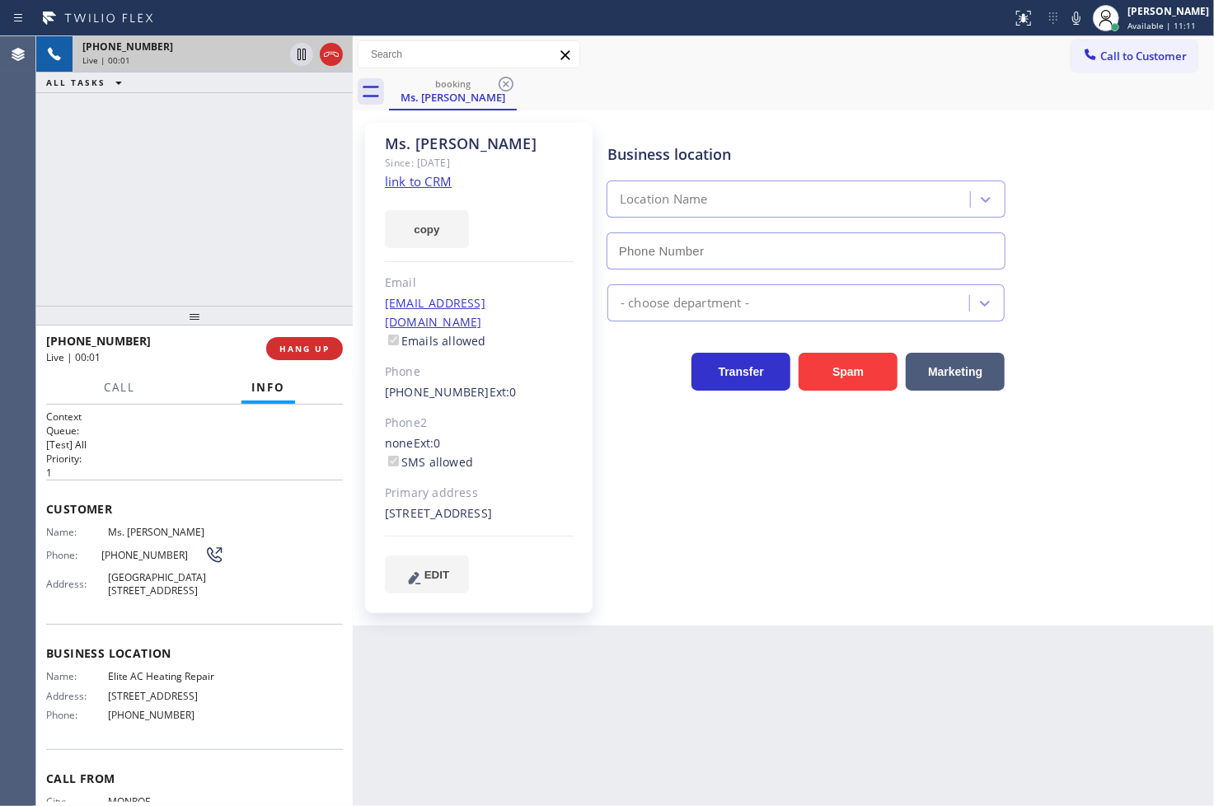
type input "[PHONE_NUMBER]"
click at [425, 176] on link "link to CRM" at bounding box center [418, 181] width 67 height 16
click at [299, 52] on icon at bounding box center [302, 55] width 20 height 20
click at [435, 228] on button "copy" at bounding box center [427, 229] width 84 height 38
click at [94, 261] on div "[PHONE_NUMBER] Live | 01:17 ALL TASKS ALL TASKS ACTIVE TASKS TASKS IN WRAP UP" at bounding box center [194, 171] width 317 height 270
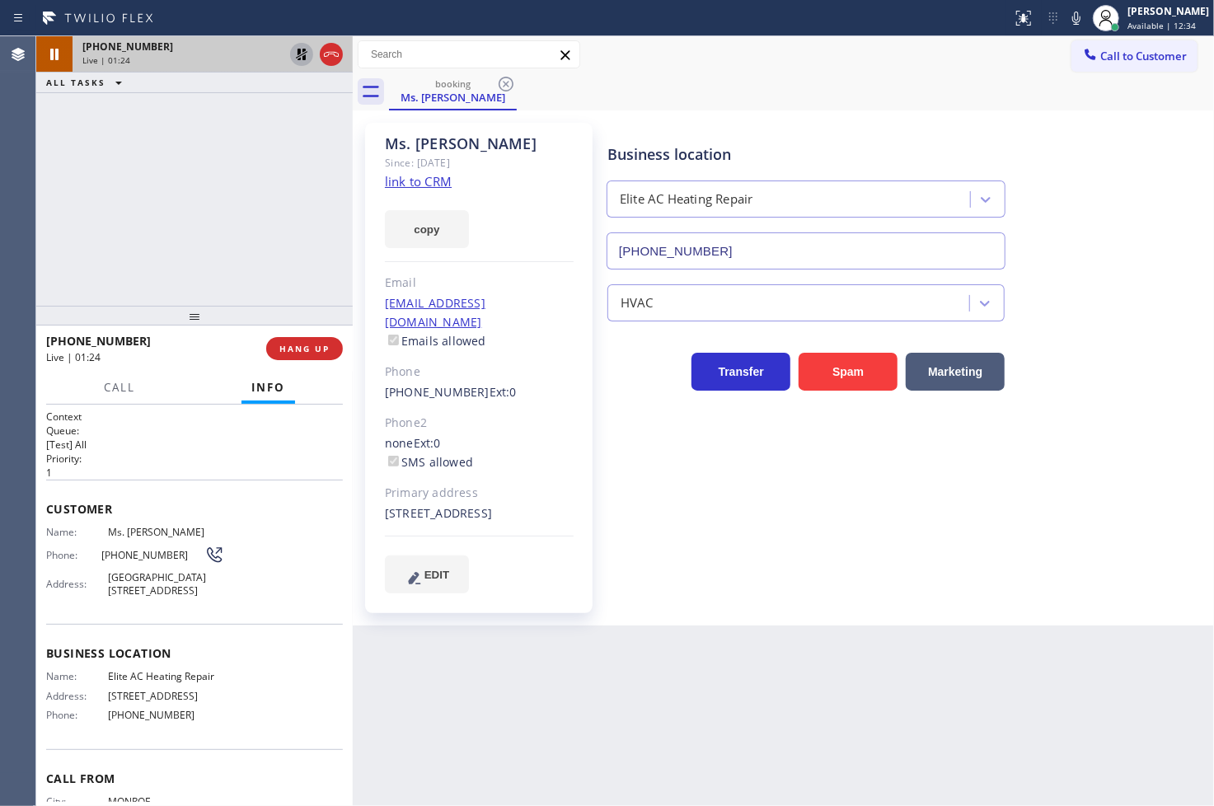
click at [115, 259] on div "[PHONE_NUMBER] Live | 01:24 ALL TASKS ALL TASKS ACTIVE TASKS TASKS IN WRAP UP" at bounding box center [194, 171] width 317 height 270
click at [115, 397] on button "Call" at bounding box center [119, 388] width 51 height 32
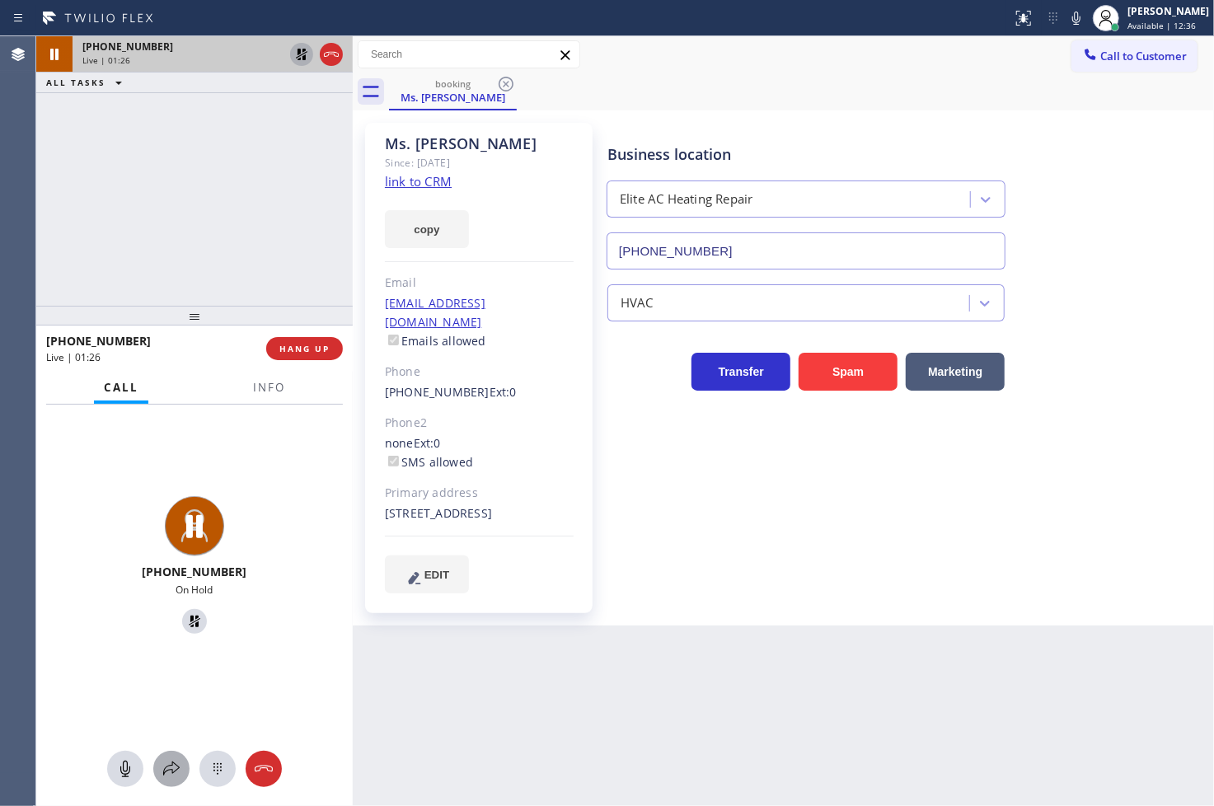
click at [184, 775] on div at bounding box center [171, 769] width 36 height 20
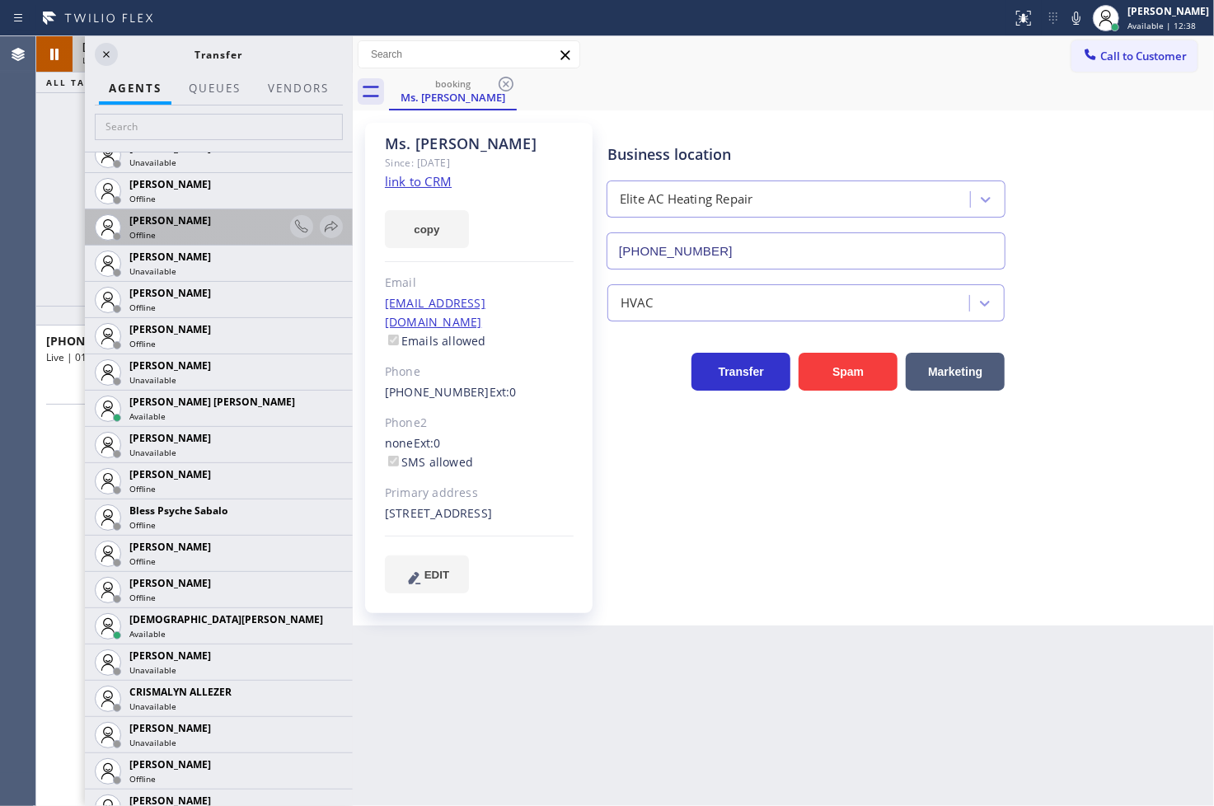
scroll to position [275, 0]
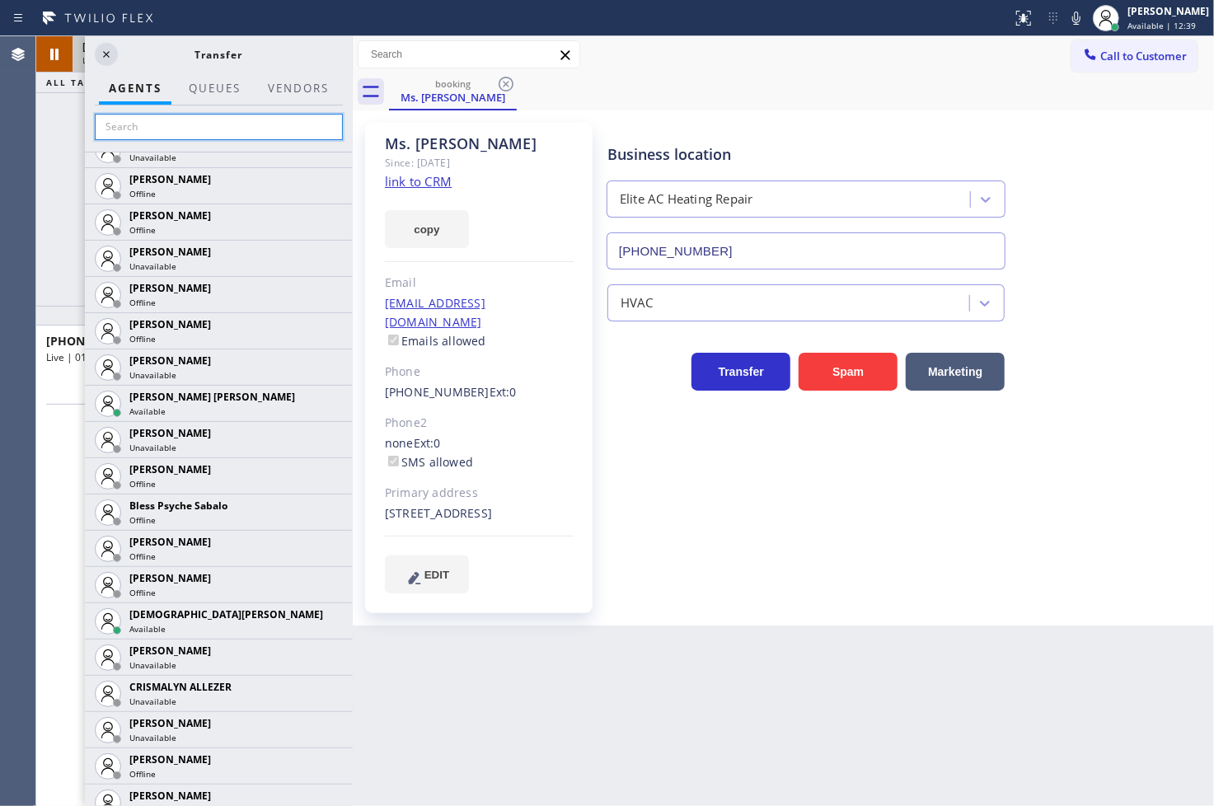
click at [179, 127] on input "text" at bounding box center [219, 127] width 248 height 26
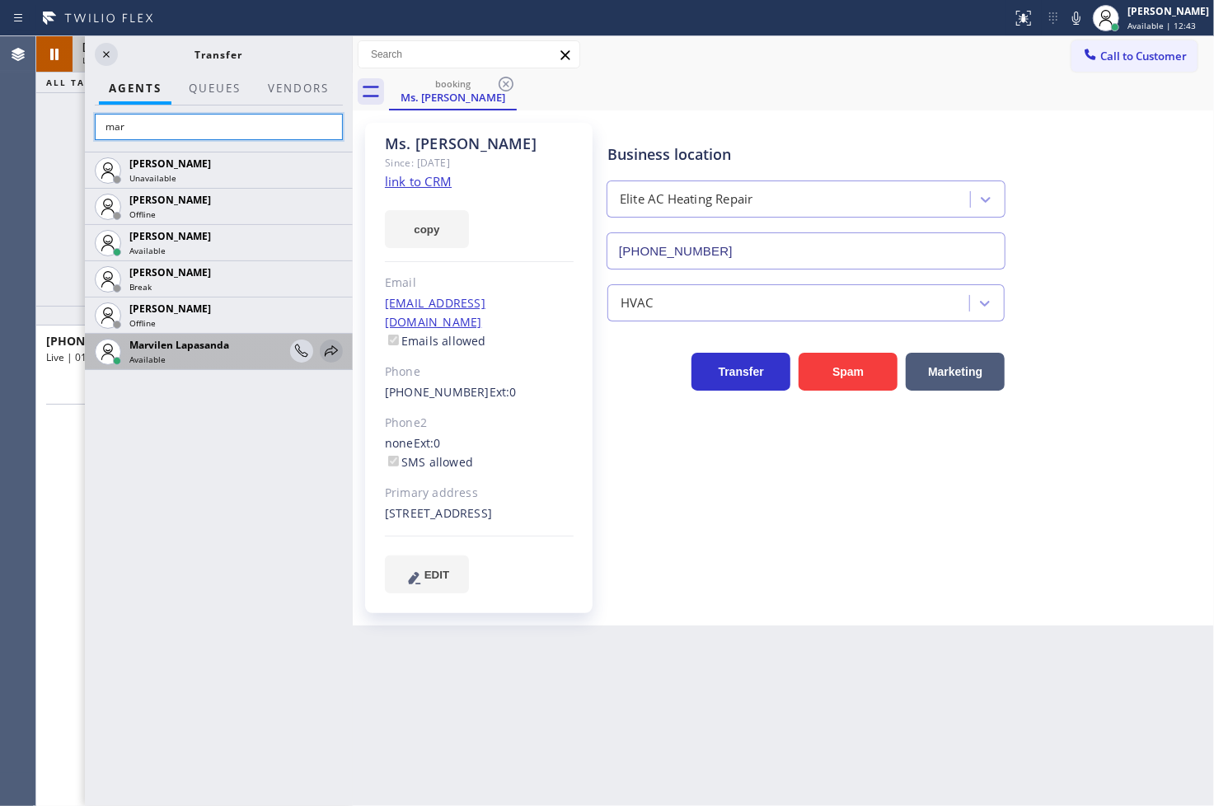
type input "mar"
click at [331, 359] on icon at bounding box center [332, 351] width 20 height 20
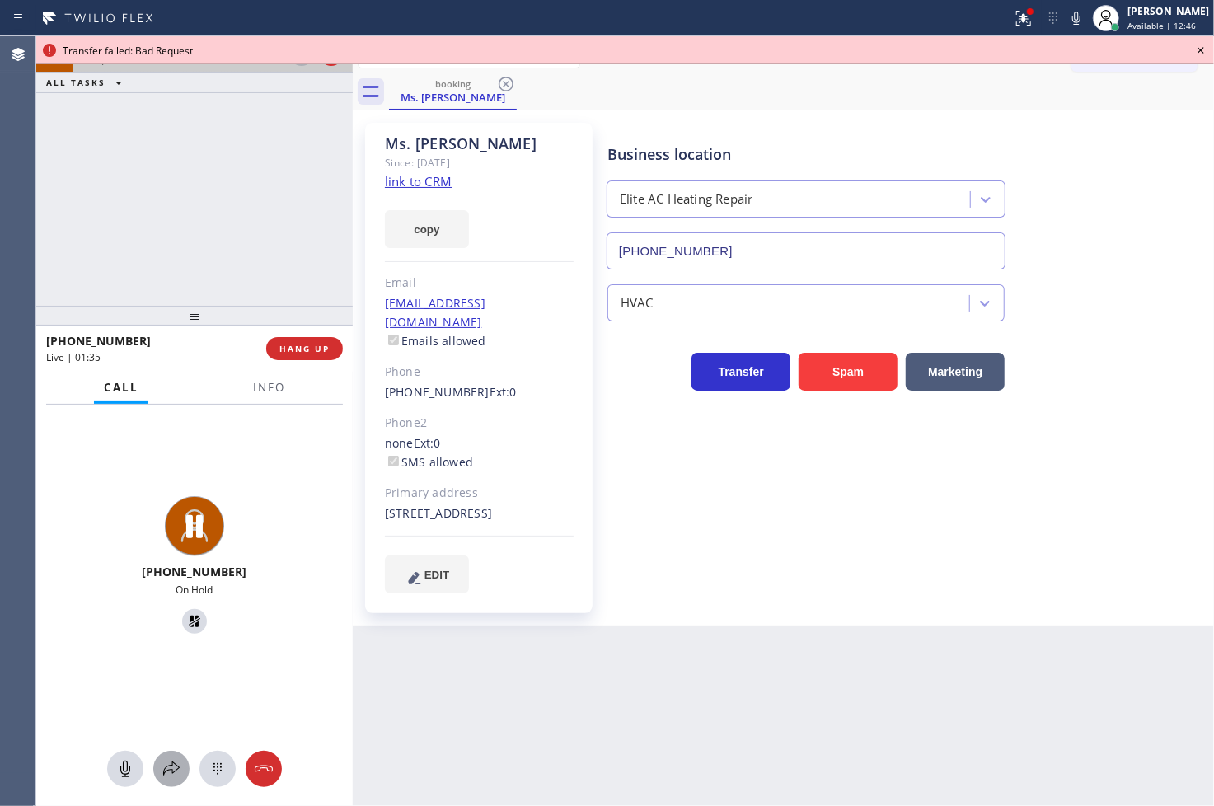
click at [165, 773] on icon at bounding box center [172, 769] width 20 height 20
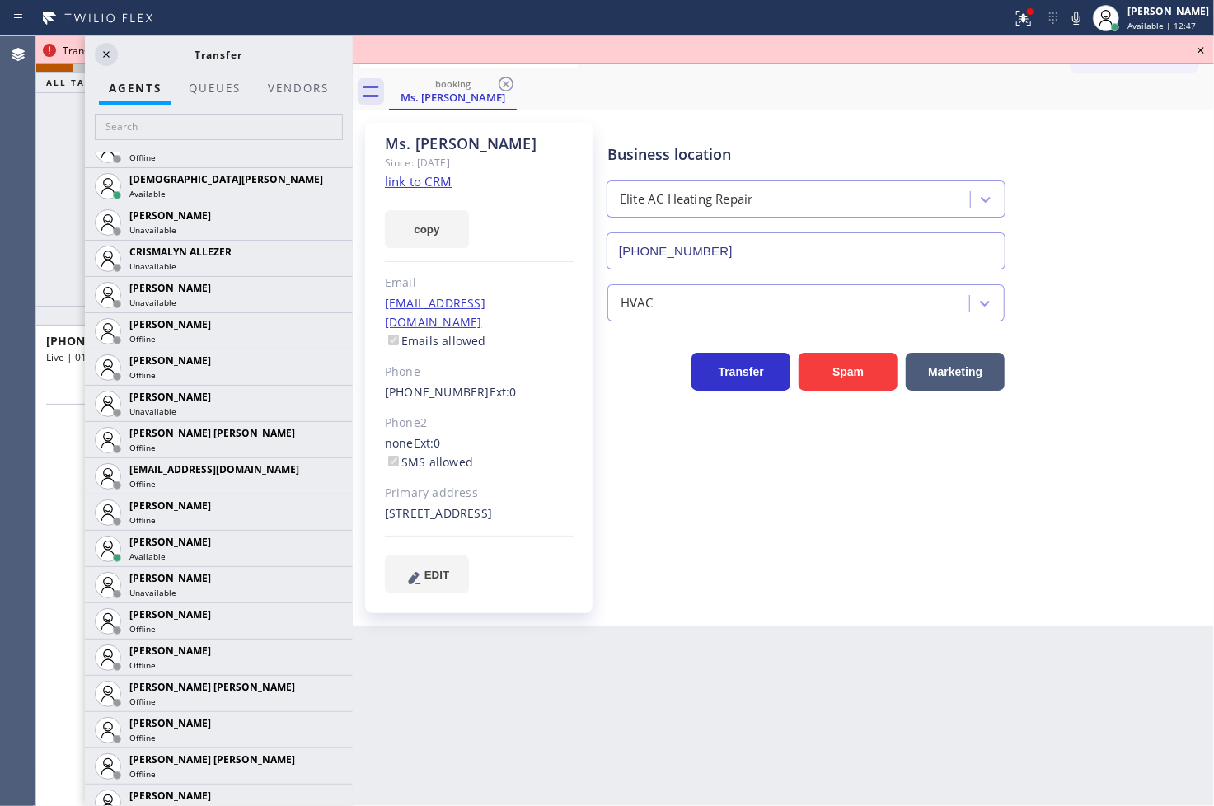
scroll to position [1099, 0]
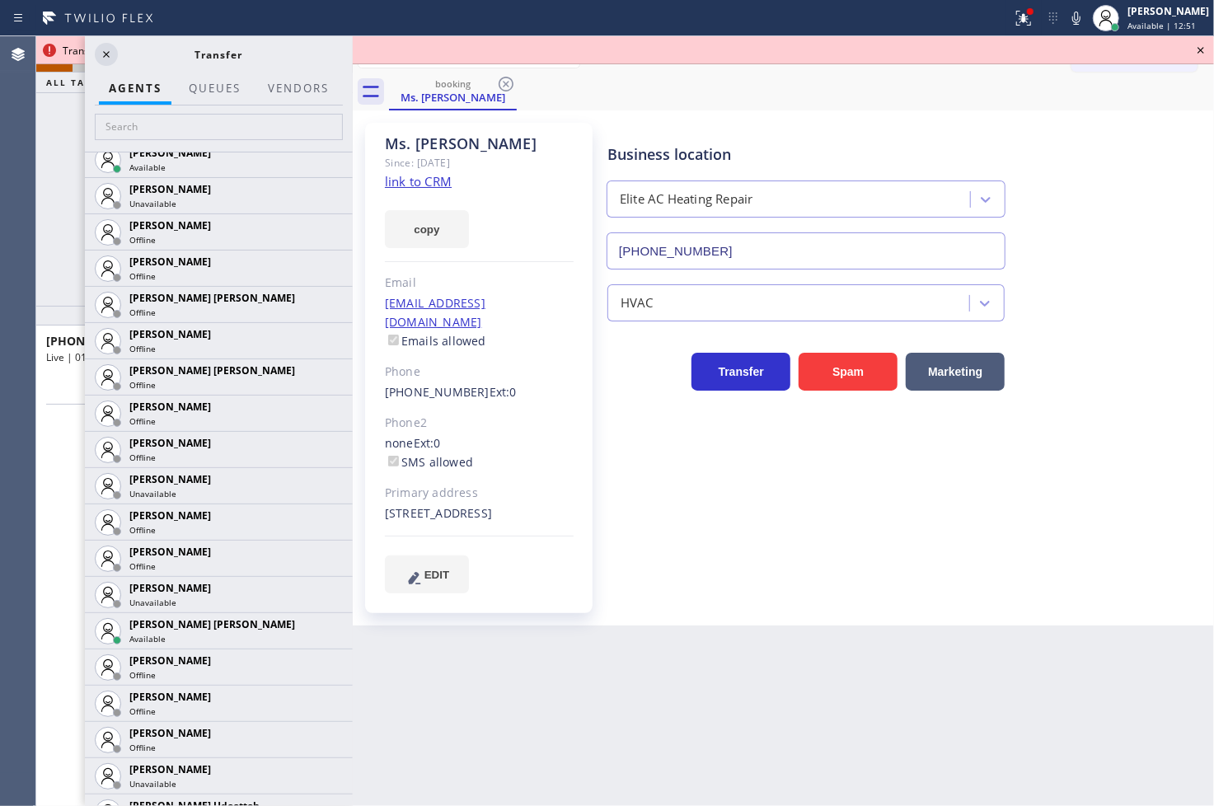
click at [43, 631] on div "[PHONE_NUMBER] On Hold" at bounding box center [194, 568] width 317 height 326
click at [322, 630] on icon at bounding box center [332, 631] width 20 height 20
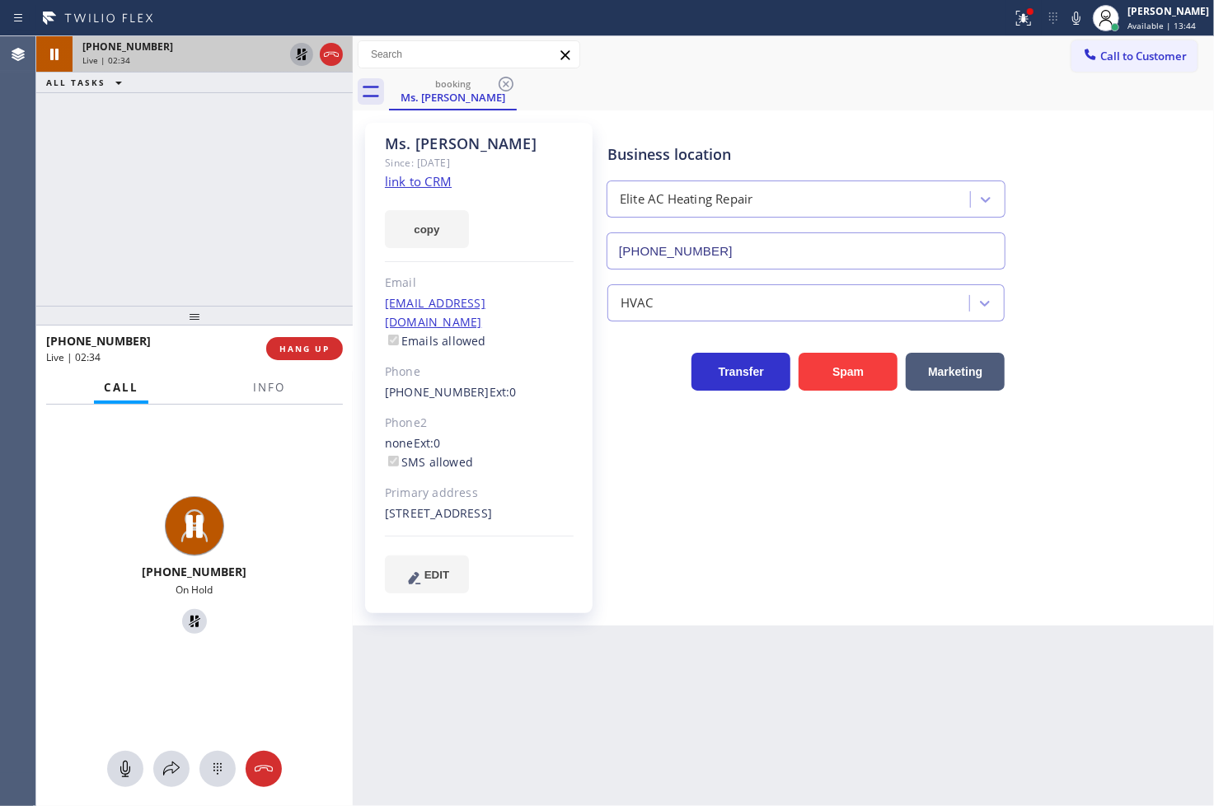
click at [96, 254] on div "[PHONE_NUMBER] Live | 02:34 ALL TASKS ALL TASKS ACTIVE TASKS TASKS IN WRAP UP" at bounding box center [194, 171] width 317 height 270
click at [297, 45] on icon at bounding box center [302, 55] width 20 height 20
click at [182, 208] on div "[PHONE_NUMBER] Live | 02:37 ALL TASKS ALL TASKS ACTIVE TASKS TASKS IN WRAP UP" at bounding box center [194, 171] width 317 height 270
click at [219, 256] on div "[PHONE_NUMBER] Live | 02:42 ALL TASKS ALL TASKS ACTIVE TASKS TASKS IN WRAP UP" at bounding box center [194, 171] width 317 height 270
click at [232, 424] on div "[PHONE_NUMBER] Live" at bounding box center [194, 568] width 317 height 326
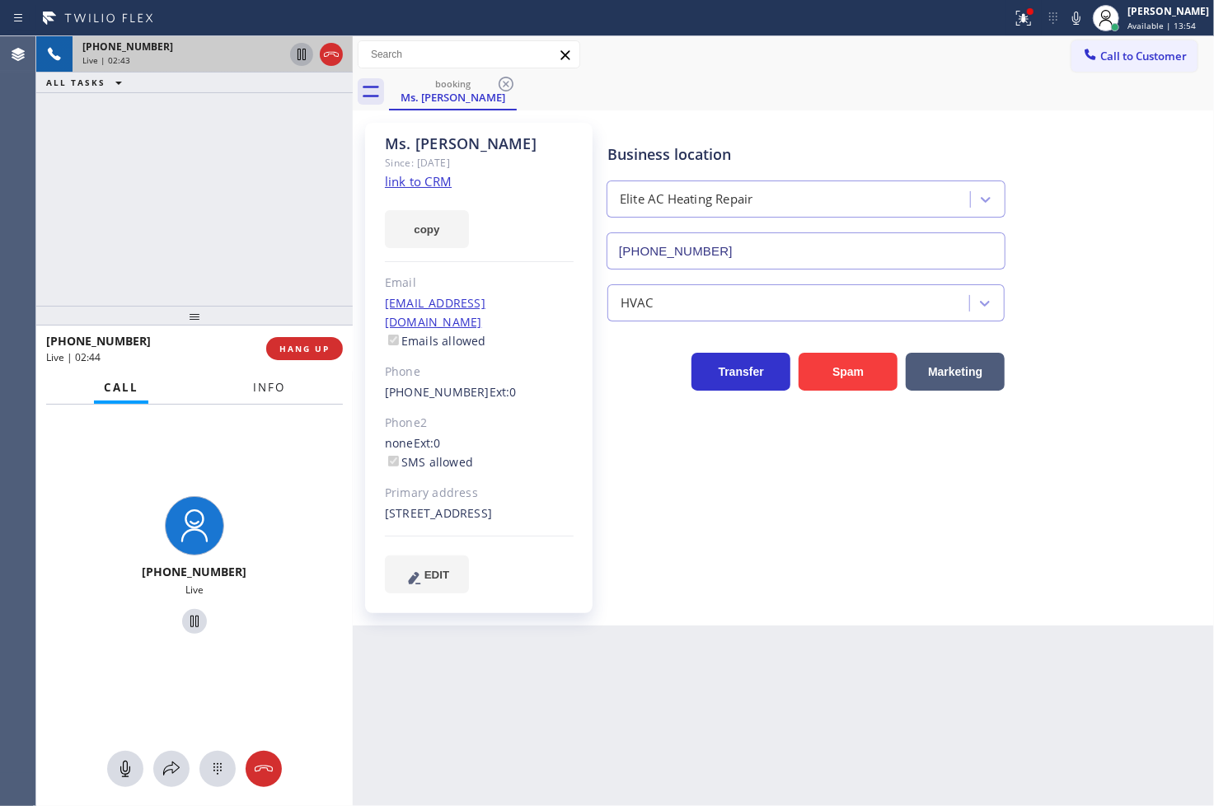
click at [261, 394] on span "Info" at bounding box center [269, 387] width 32 height 15
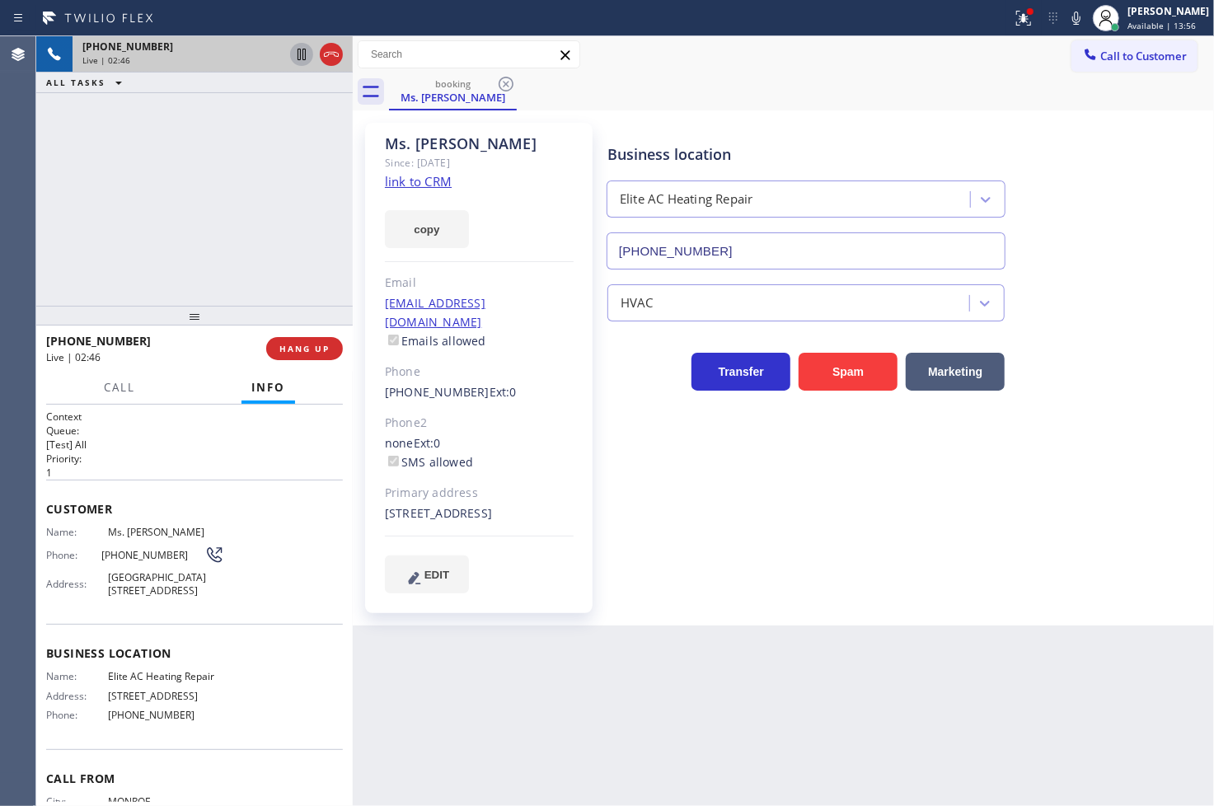
click at [291, 526] on div "Name: Ms. [PERSON_NAME] Phone: [PHONE_NUMBER] Address: [STREET_ADDRESS]" at bounding box center [194, 564] width 297 height 77
click at [193, 439] on p "[Test] All" at bounding box center [194, 445] width 297 height 14
click at [1027, 13] on div at bounding box center [1030, 11] width 7 height 7
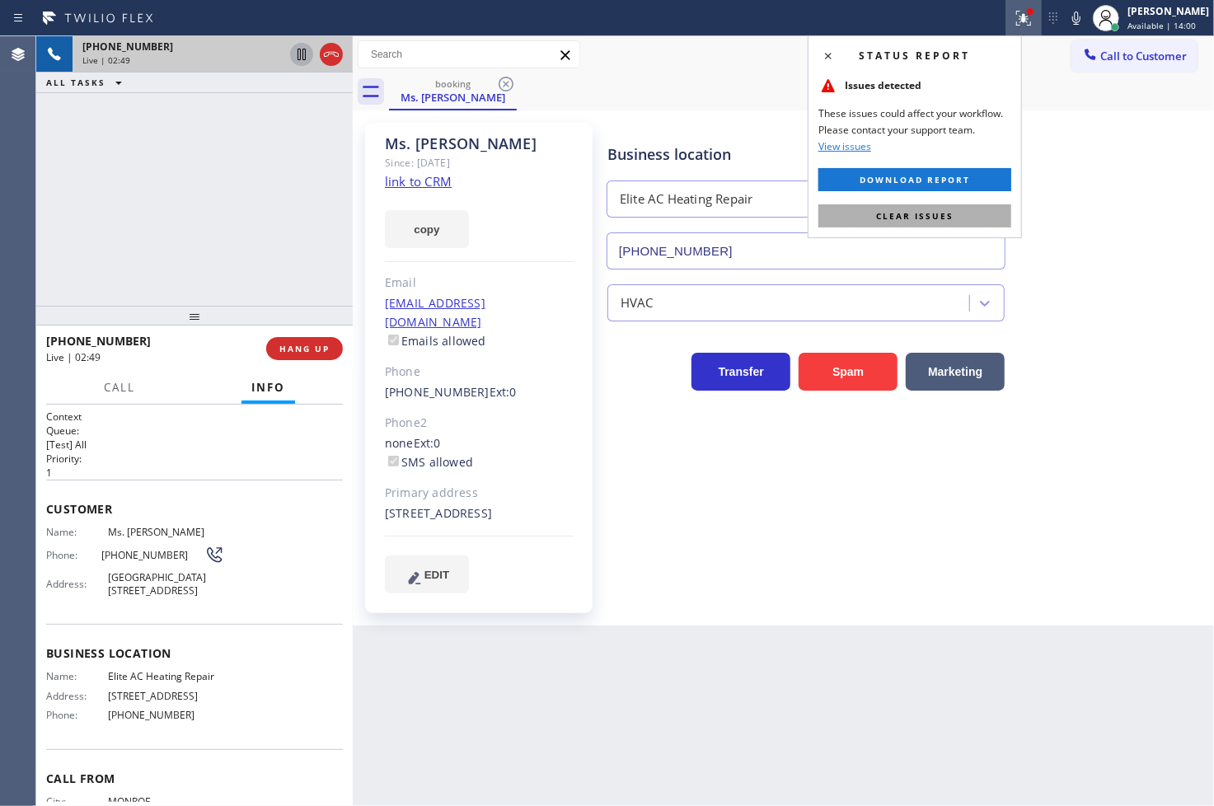
click at [944, 211] on span "Clear issues" at bounding box center [914, 216] width 77 height 12
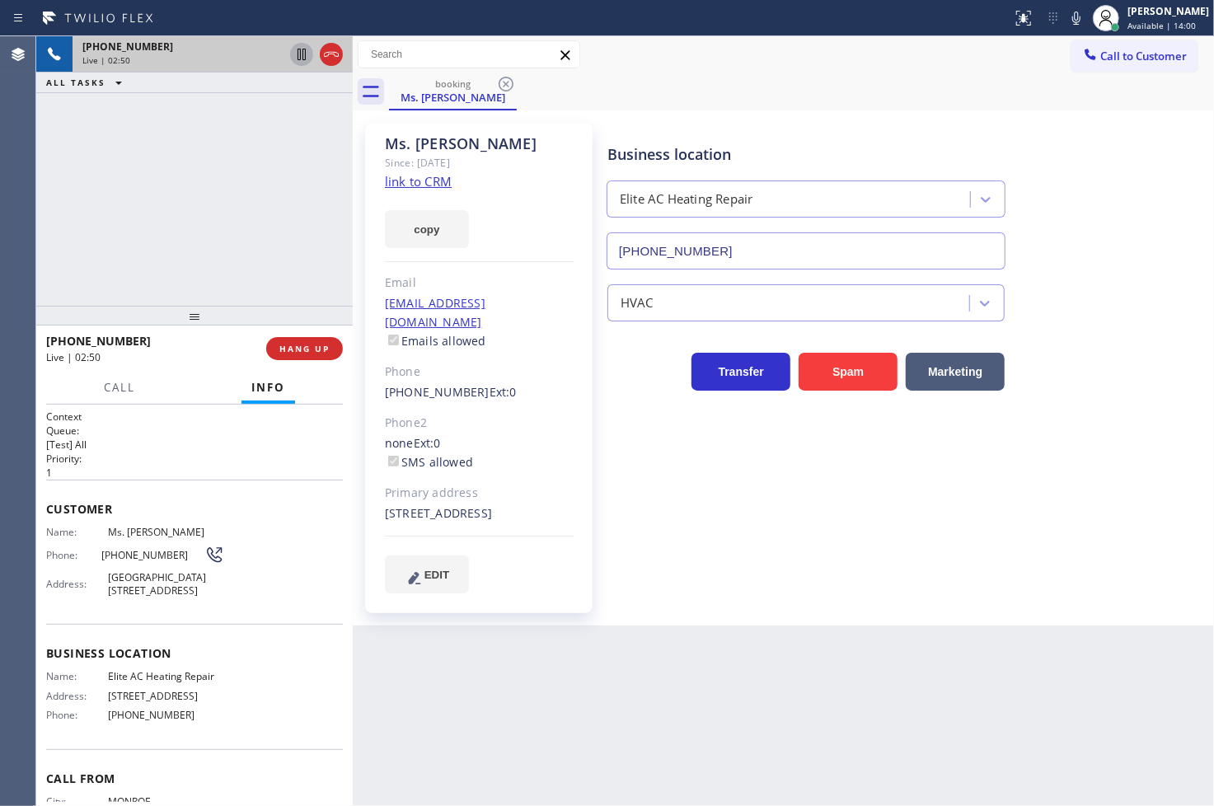
click at [204, 213] on div "[PHONE_NUMBER] Live | 02:50 ALL TASKS ALL TASKS ACTIVE TASKS TASKS IN WRAP UP" at bounding box center [194, 171] width 317 height 270
click at [232, 470] on p "1" at bounding box center [194, 473] width 297 height 14
click at [195, 389] on div "Call Info" at bounding box center [194, 388] width 297 height 33
click at [174, 257] on div "[PHONE_NUMBER] Live | 03:15 ALL TASKS ALL TASKS ACTIVE TASKS TASKS IN WRAP UP […" at bounding box center [194, 171] width 317 height 270
click at [185, 224] on div "[PHONE_NUMBER] Live | 03:17 ALL TASKS ALL TASKS ACTIVE TASKS TASKS IN WRAP UP […" at bounding box center [194, 171] width 317 height 270
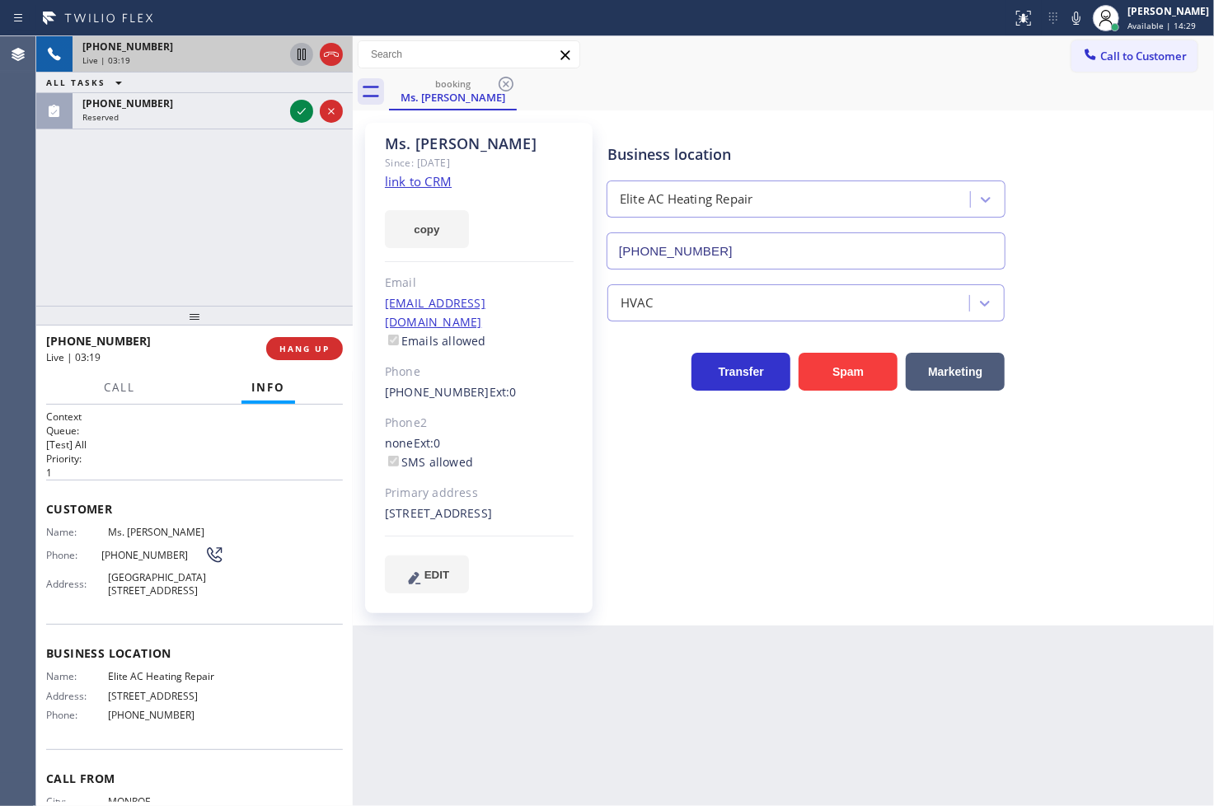
click at [220, 217] on div "[PHONE_NUMBER] Live | 03:19 ALL TASKS ALL TASKS ACTIVE TASKS TASKS IN WRAP UP […" at bounding box center [194, 171] width 317 height 270
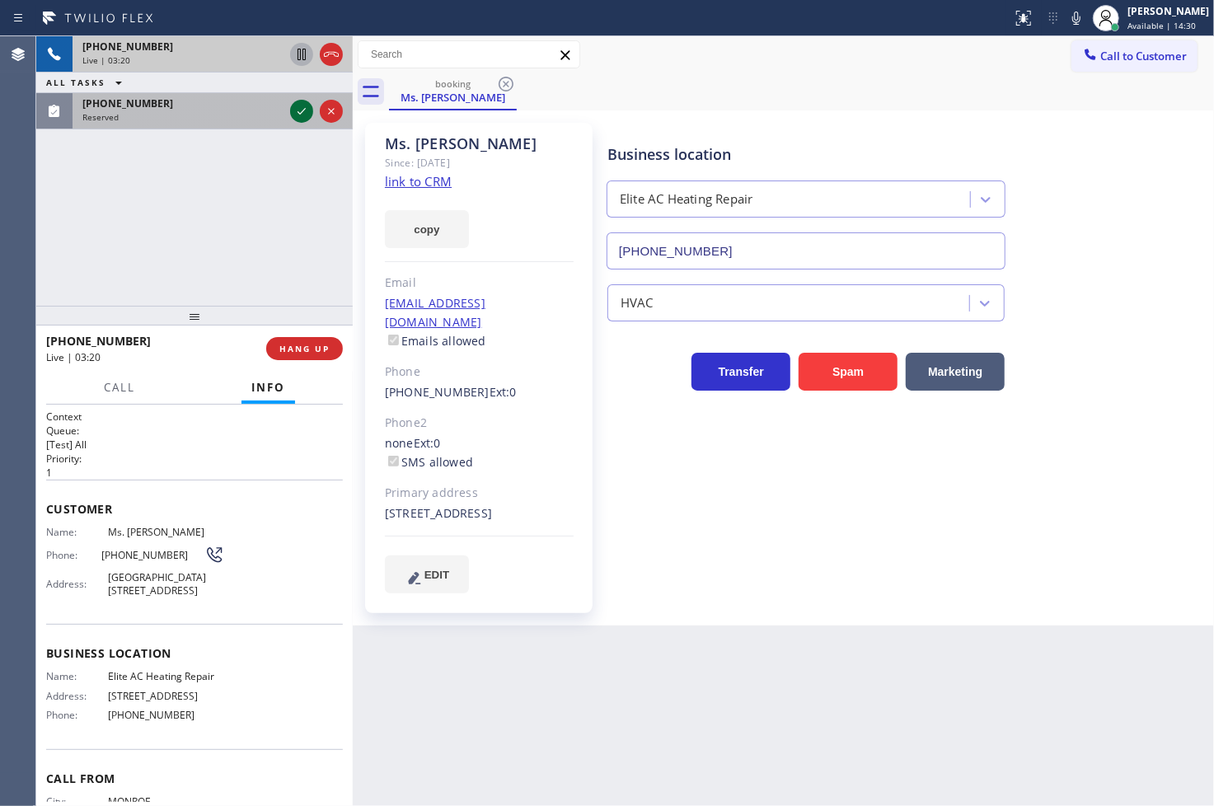
click at [303, 111] on icon at bounding box center [302, 111] width 20 height 20
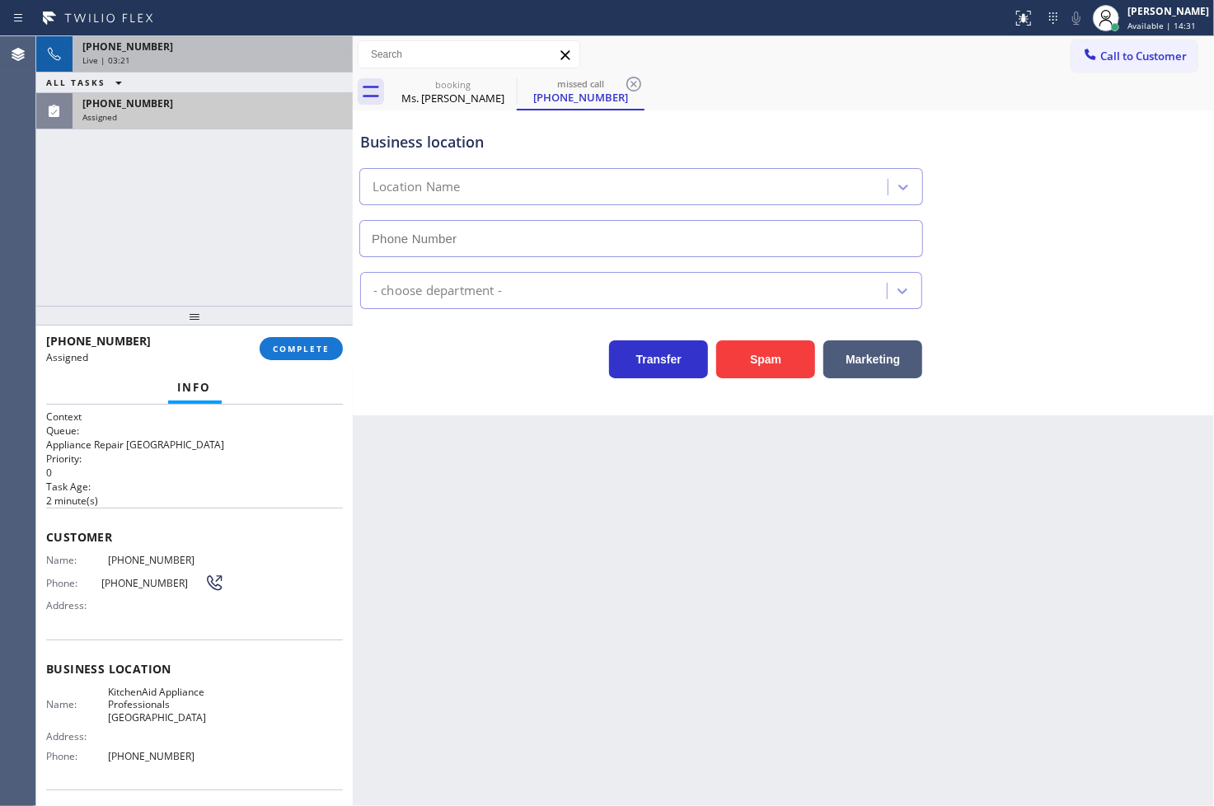
type input "[PHONE_NUMBER]"
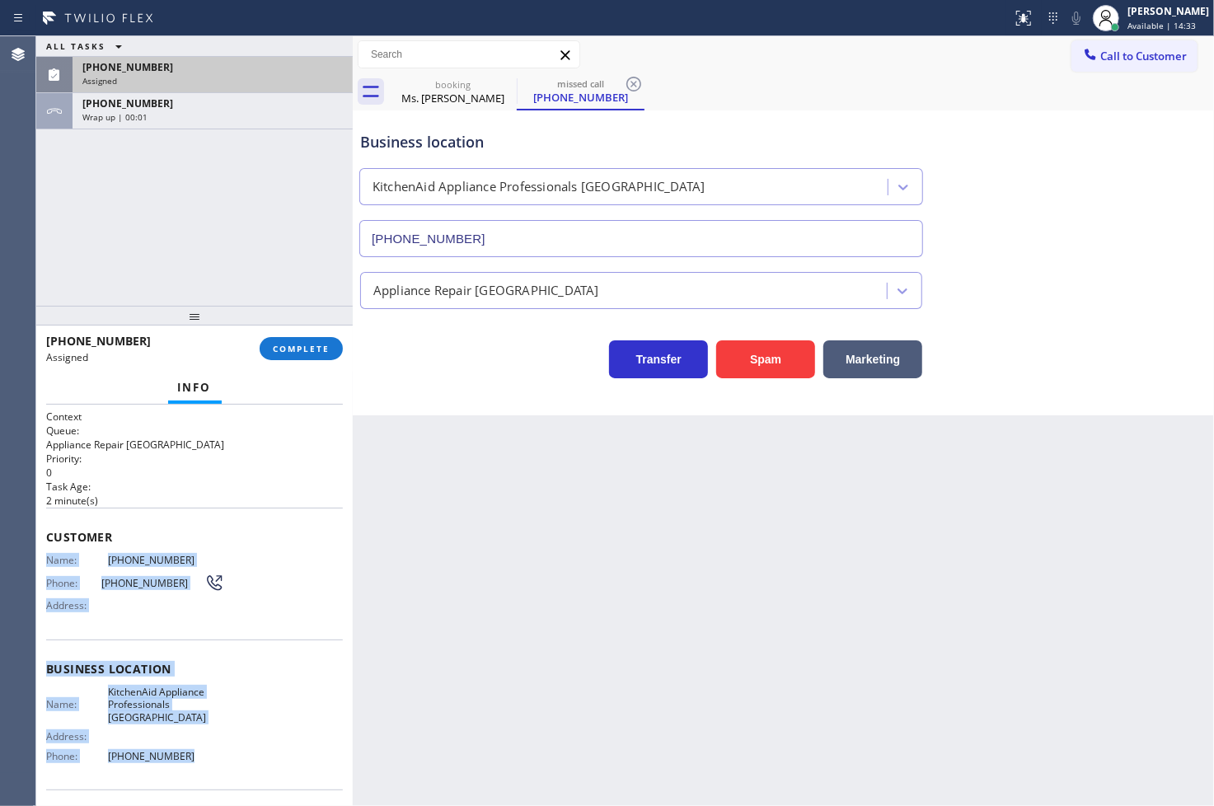
drag, startPoint x: 45, startPoint y: 556, endPoint x: 225, endPoint y: 775, distance: 282.9
click at [225, 775] on div "Context Queue: Appliance Repair High End Priority: 0 Task Age: [DEMOGRAPHIC_DAT…" at bounding box center [194, 662] width 297 height 505
copy div "Name: [PHONE_NUMBER] Phone: [PHONE_NUMBER] Address: Business location Name: Kit…"
click at [309, 352] on span "COMPLETE" at bounding box center [301, 349] width 57 height 12
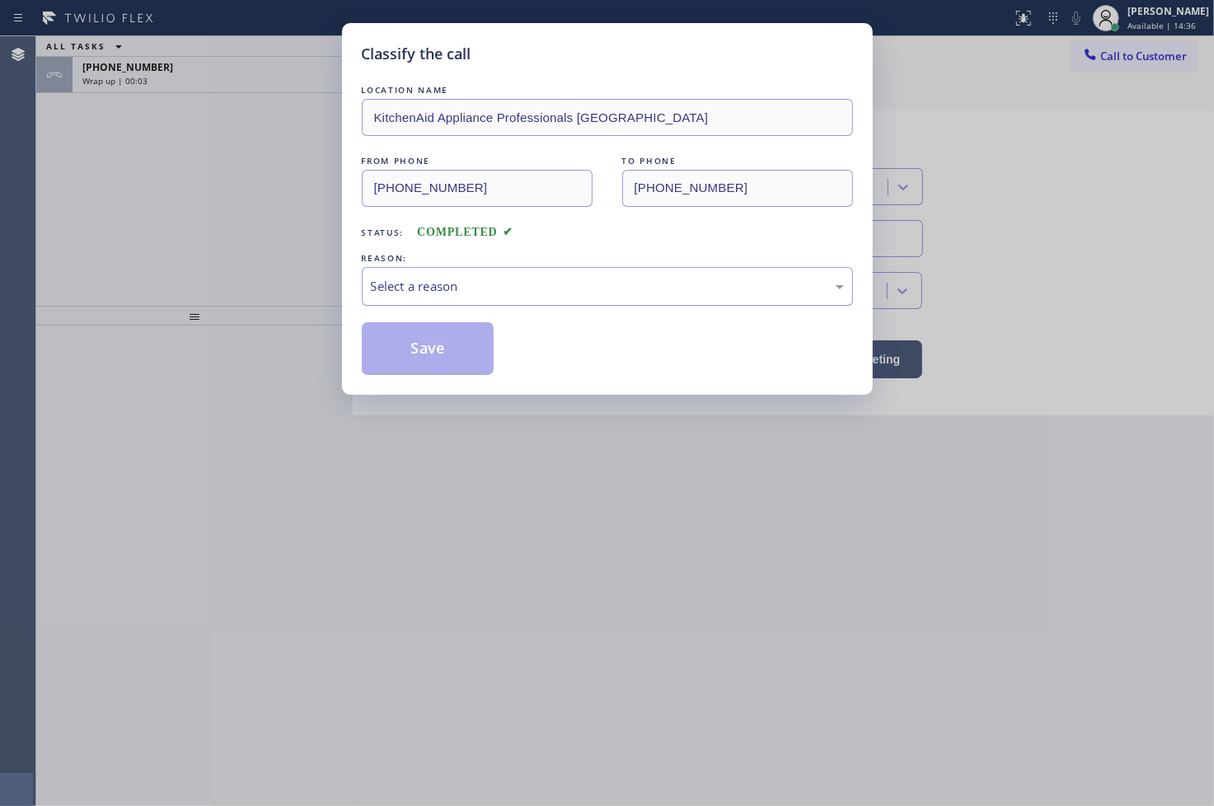
click at [432, 285] on div "Select a reason" at bounding box center [607, 286] width 473 height 19
click at [439, 350] on button "Save" at bounding box center [428, 348] width 133 height 53
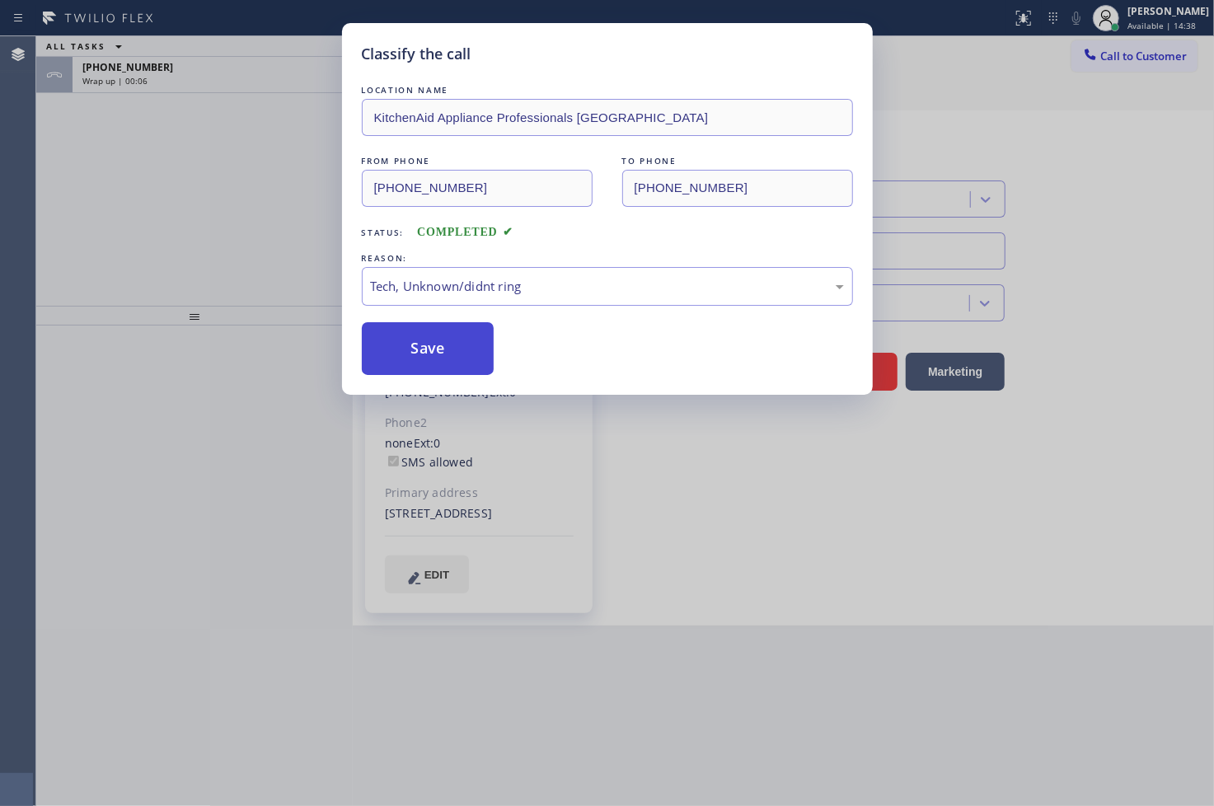
click at [439, 350] on button "Save" at bounding box center [428, 348] width 133 height 53
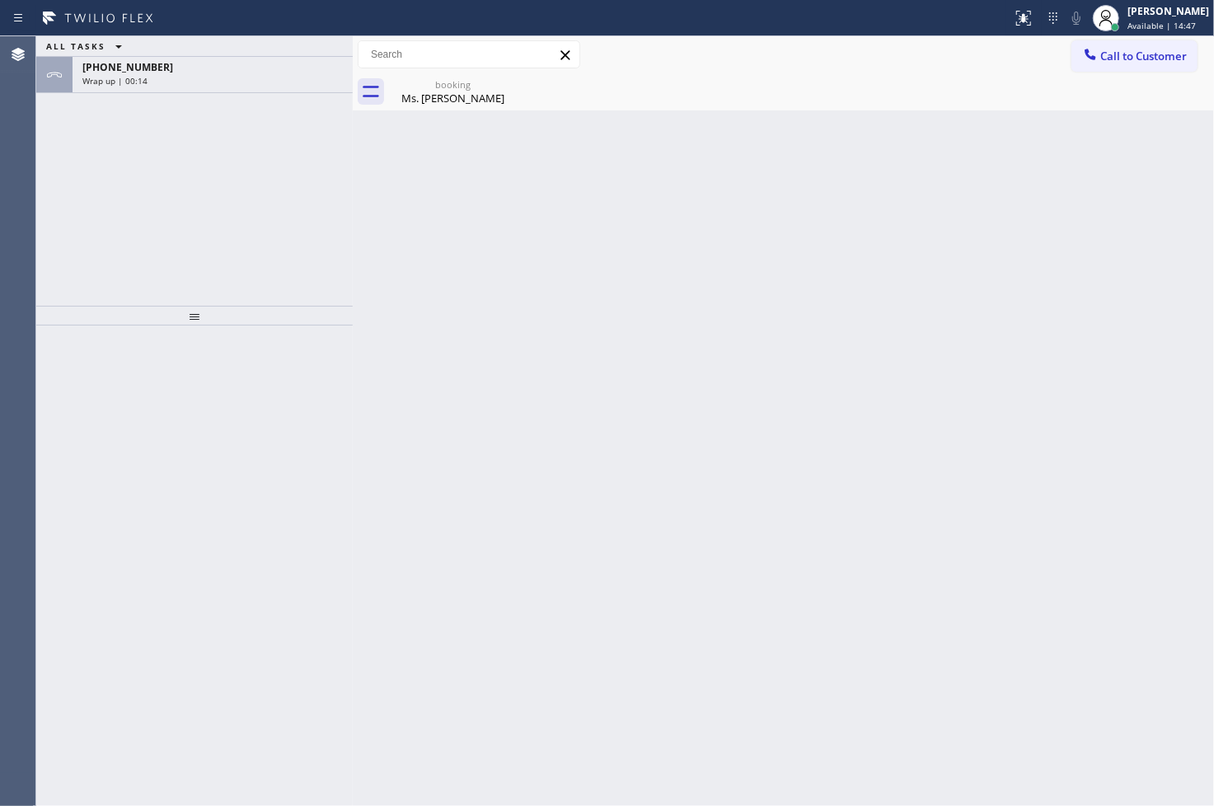
click at [74, 442] on div at bounding box center [194, 566] width 317 height 481
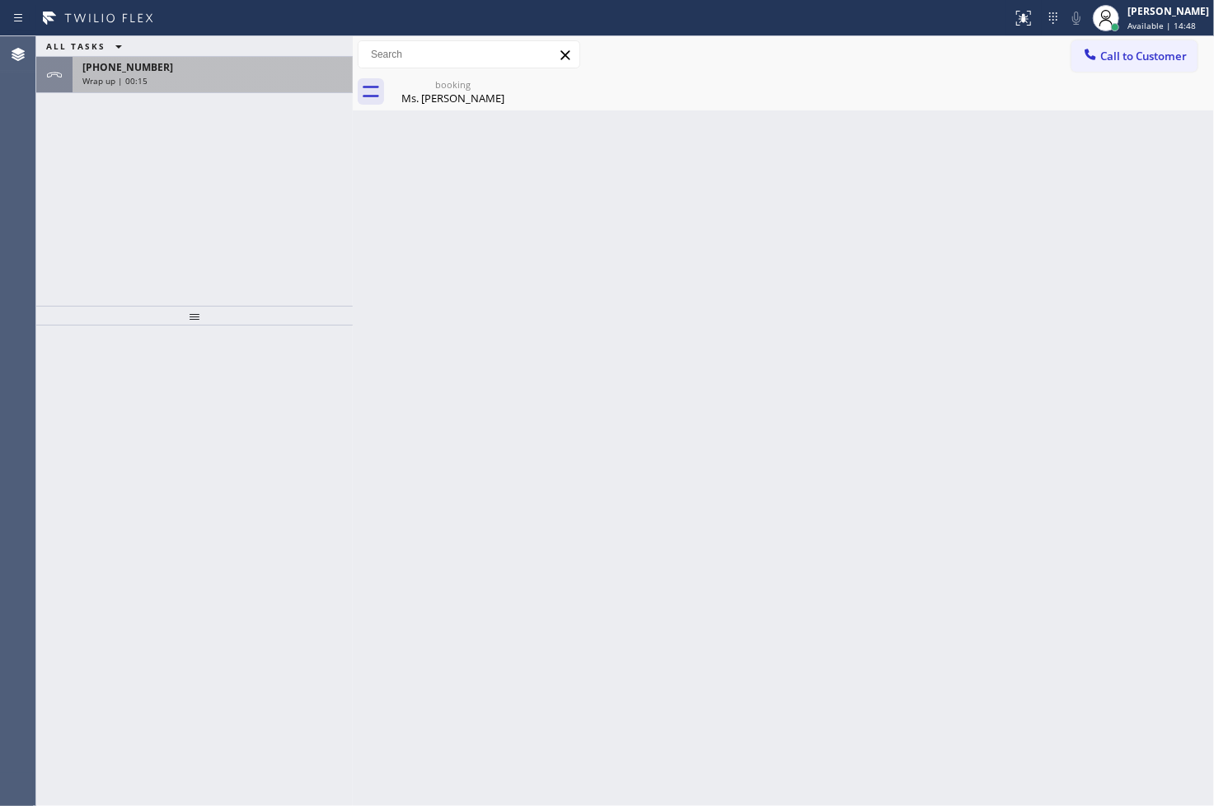
click at [284, 70] on div "[PHONE_NUMBER]" at bounding box center [212, 67] width 261 height 14
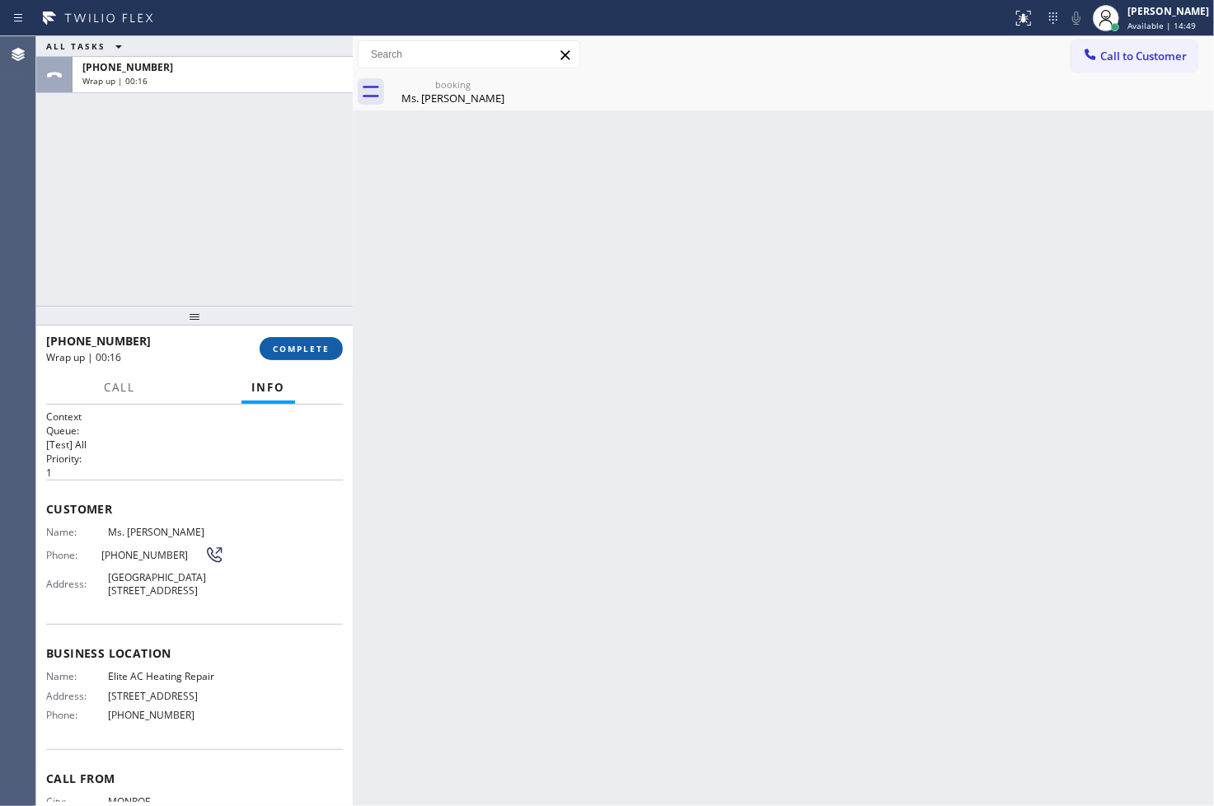
click at [303, 343] on span "COMPLETE" at bounding box center [301, 349] width 57 height 12
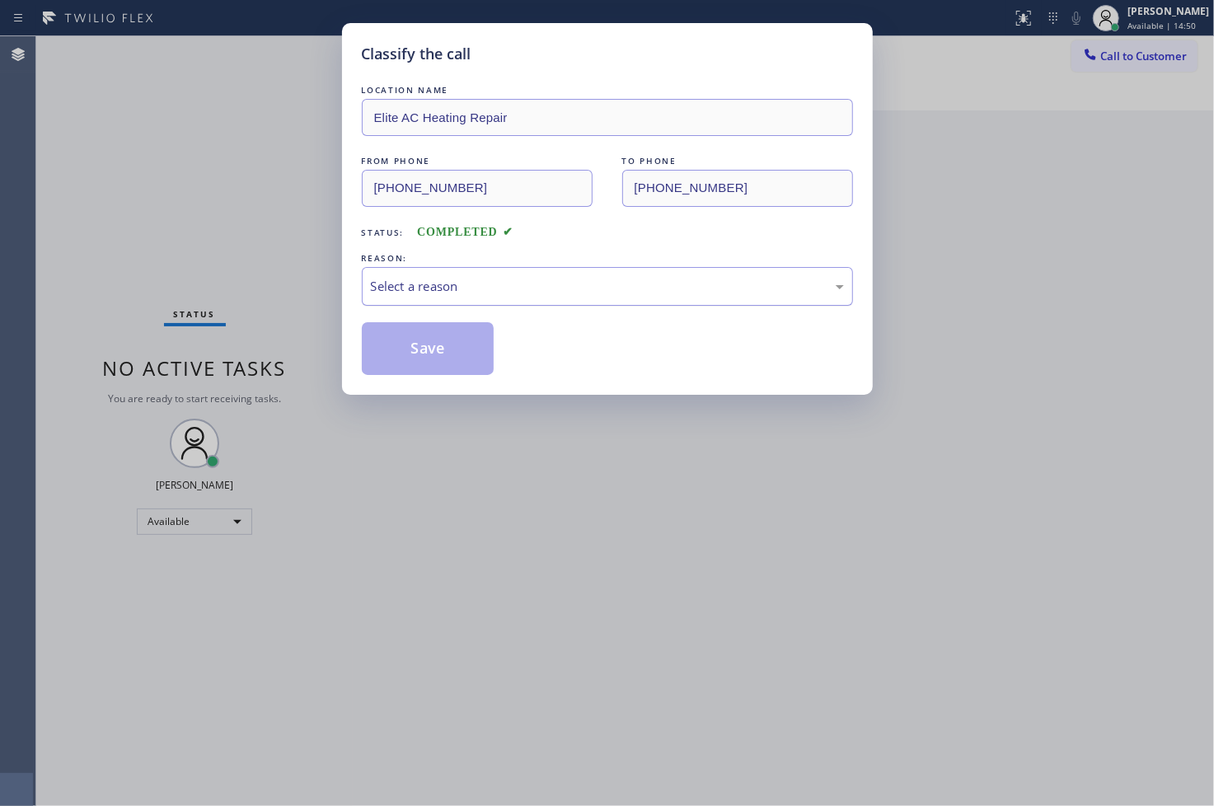
click at [456, 294] on div "Select a reason" at bounding box center [607, 286] width 473 height 19
click at [448, 350] on button "Save" at bounding box center [428, 348] width 133 height 53
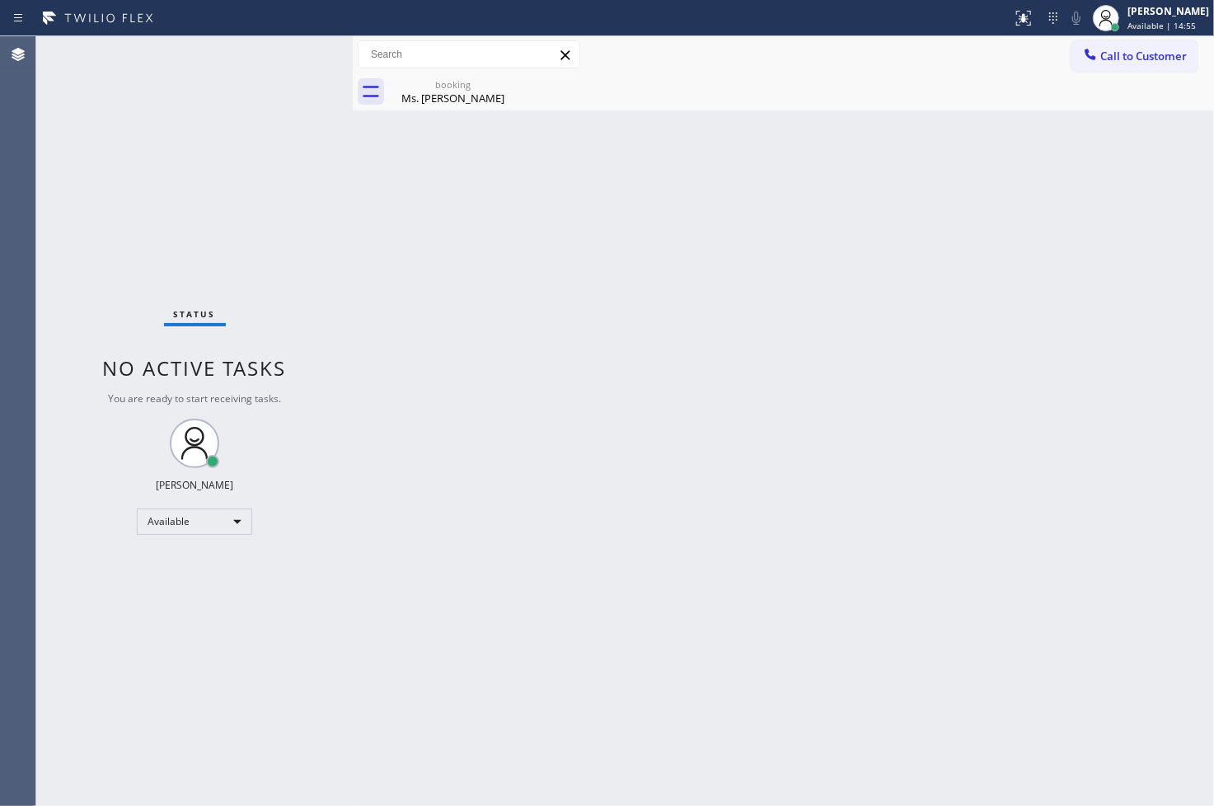
click at [292, 48] on div "Status No active tasks You are ready to start receiving tasks. [PERSON_NAME]" at bounding box center [194, 421] width 317 height 770
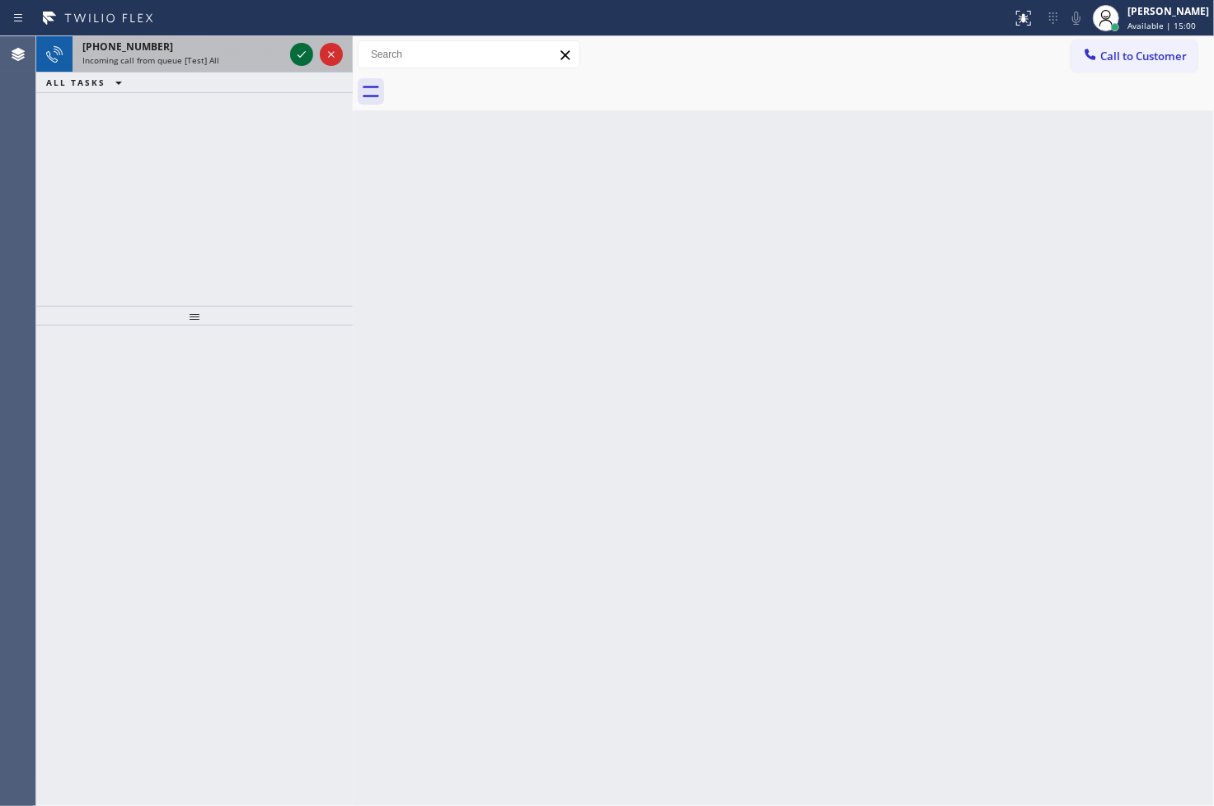
click at [292, 48] on icon at bounding box center [302, 55] width 20 height 20
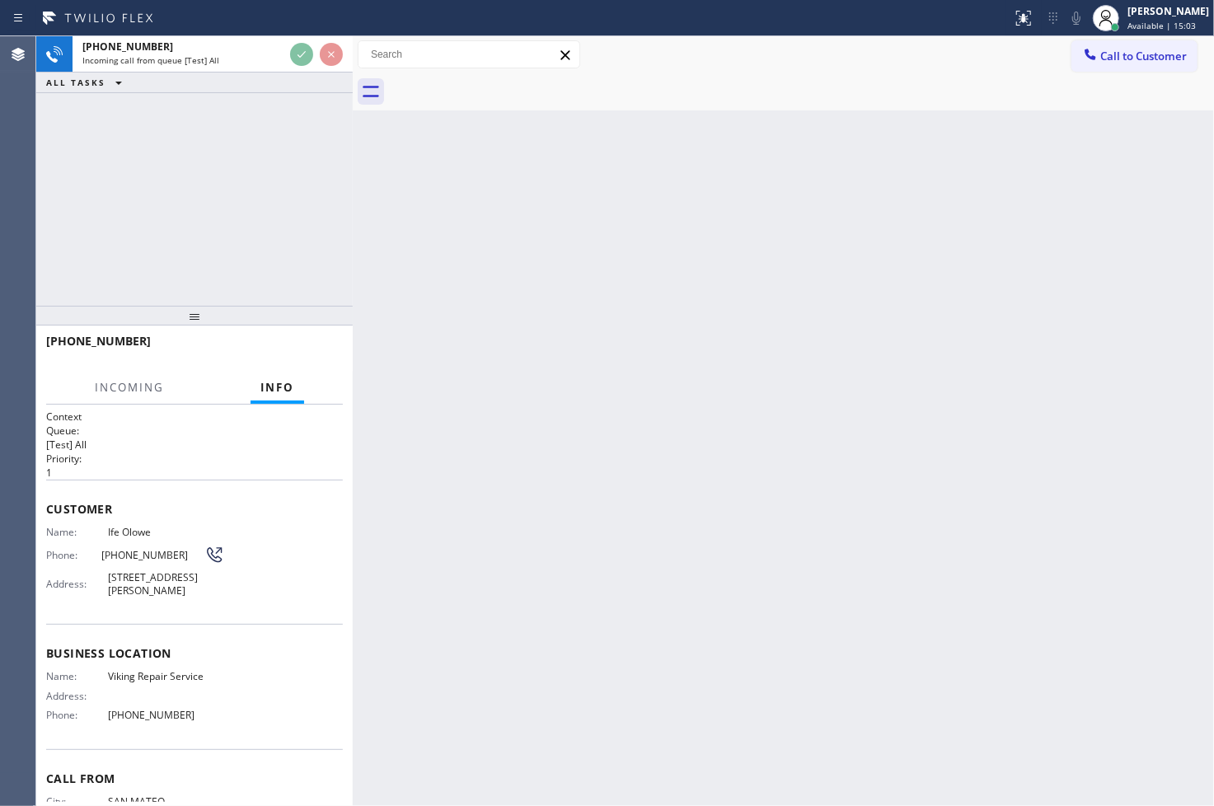
click at [768, 353] on div "Back to Dashboard Change Sender ID Customers Technicians Select a contact Outbo…" at bounding box center [783, 421] width 861 height 770
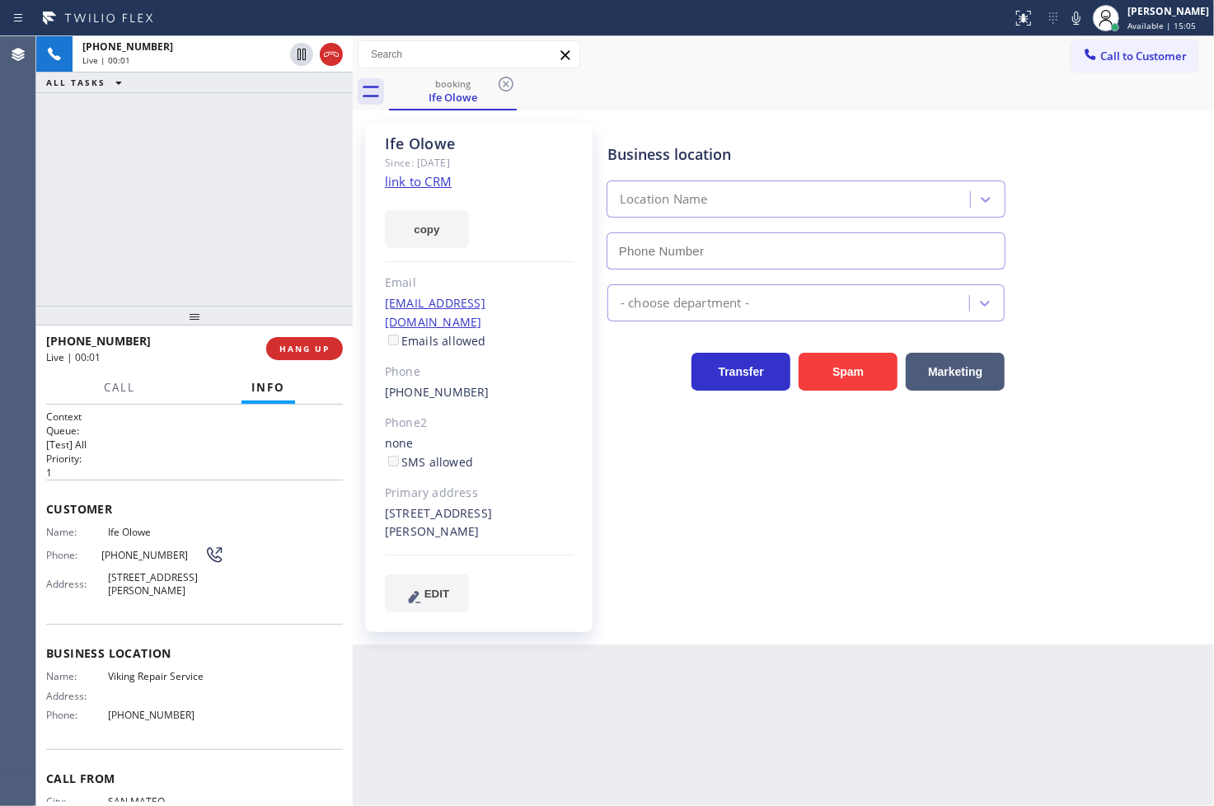
type input "[PHONE_NUMBER]"
click at [410, 181] on link "link to CRM" at bounding box center [418, 181] width 67 height 16
click at [210, 192] on div "[PHONE_NUMBER] Live | 00:54 ALL TASKS ALL TASKS ACTIVE TASKS TASKS IN WRAP UP" at bounding box center [194, 171] width 317 height 270
click at [662, 455] on div "Business location Viking Repair Service [PHONE_NUMBER] Appliance Repair High En…" at bounding box center [907, 367] width 606 height 481
click at [134, 212] on div "[PHONE_NUMBER] Live | 01:01 ALL TASKS ALL TASKS ACTIVE TASKS TASKS IN WRAP UP" at bounding box center [194, 171] width 317 height 270
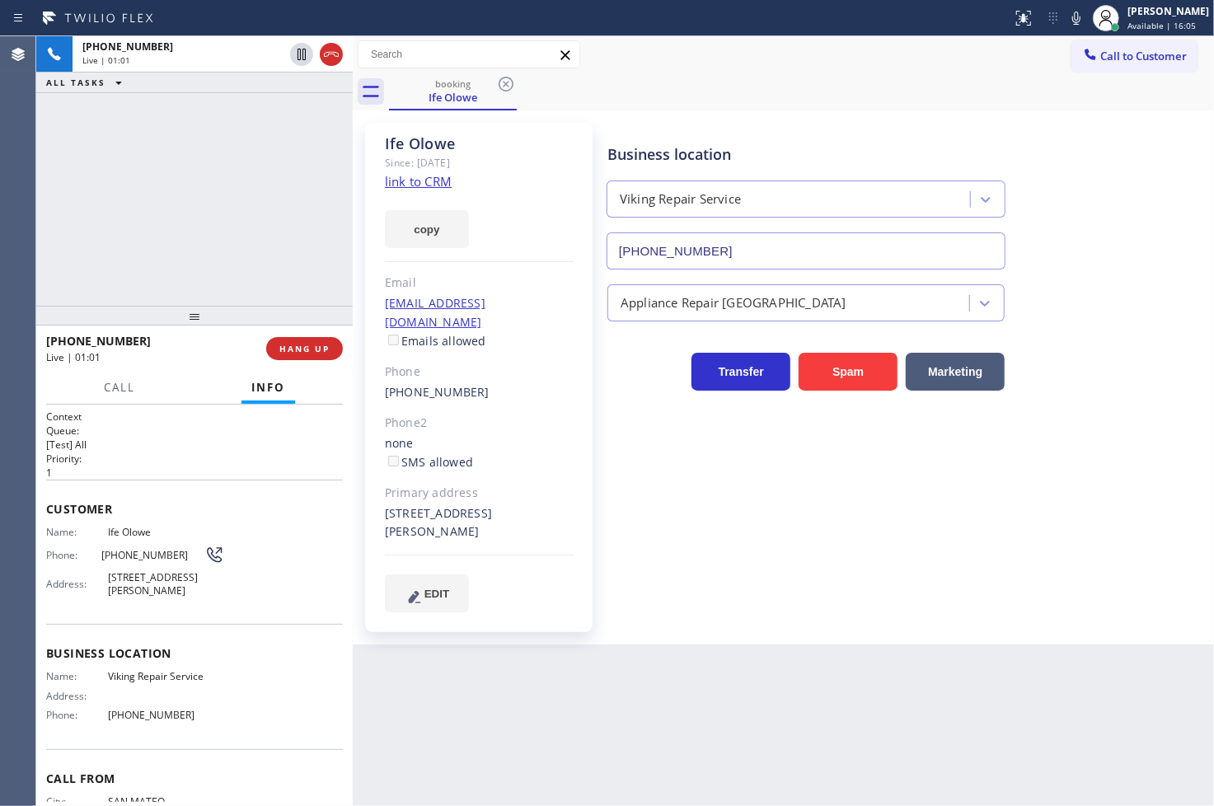
click at [220, 434] on h2 "Queue:" at bounding box center [194, 431] width 297 height 14
click at [192, 242] on div "[PHONE_NUMBER] Live | 01:01 ALL TASKS ALL TASKS ACTIVE TASKS TASKS IN WRAP UP" at bounding box center [194, 171] width 317 height 270
click at [261, 466] on p "1" at bounding box center [194, 473] width 297 height 14
click at [307, 351] on span "HANG UP" at bounding box center [304, 349] width 50 height 12
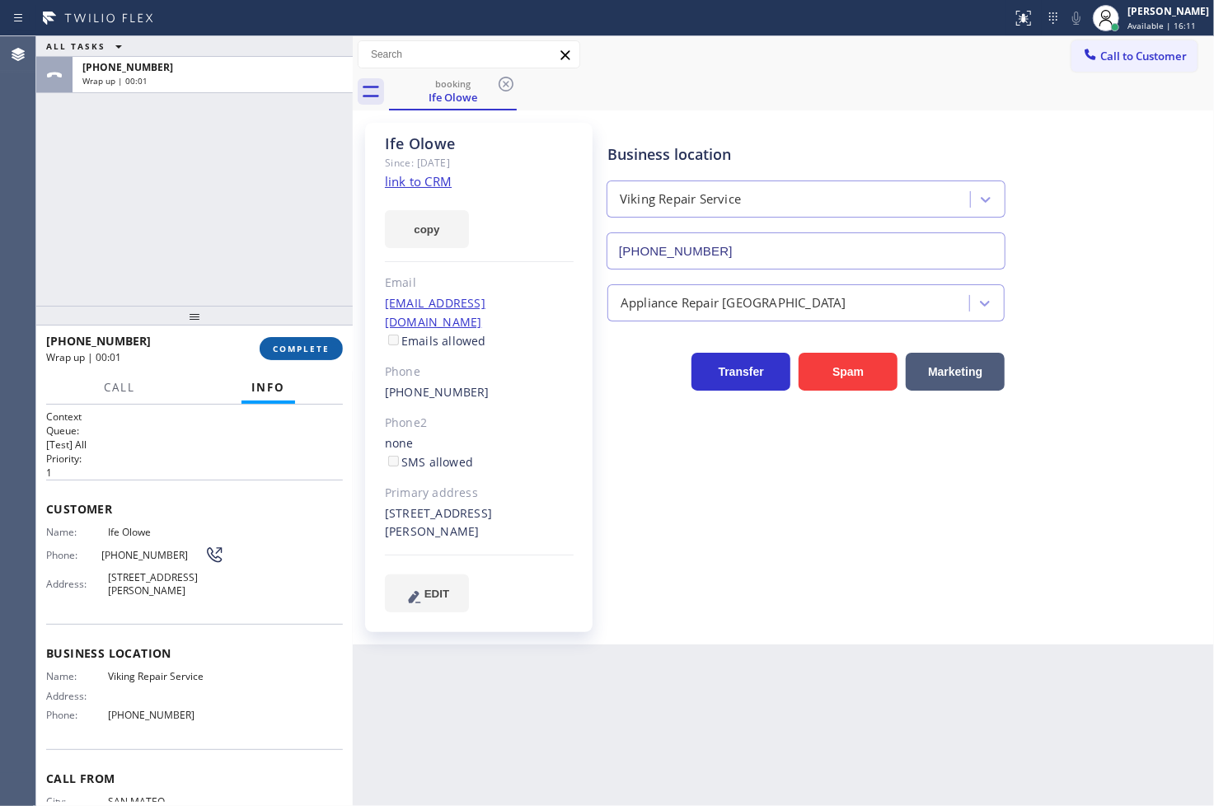
click at [307, 351] on span "COMPLETE" at bounding box center [301, 349] width 57 height 12
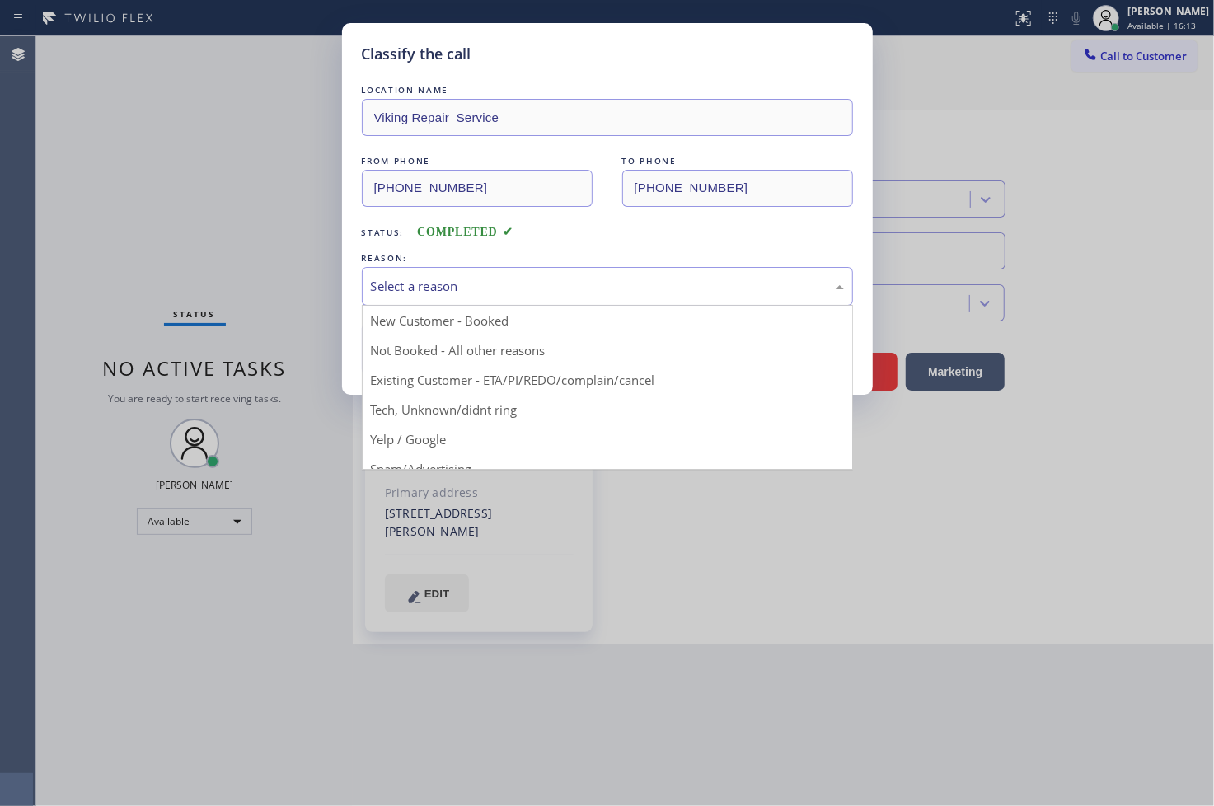
click at [445, 299] on div "Select a reason" at bounding box center [607, 286] width 491 height 39
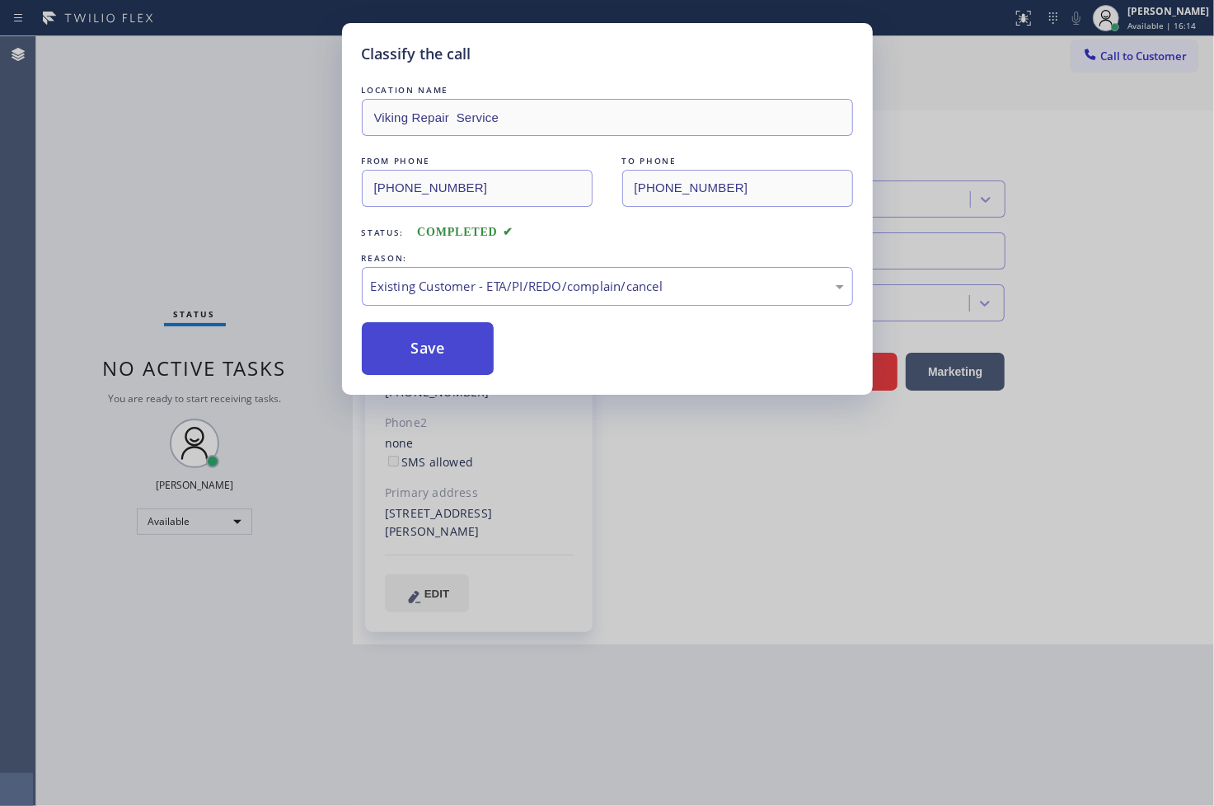
click at [443, 359] on button "Save" at bounding box center [428, 348] width 133 height 53
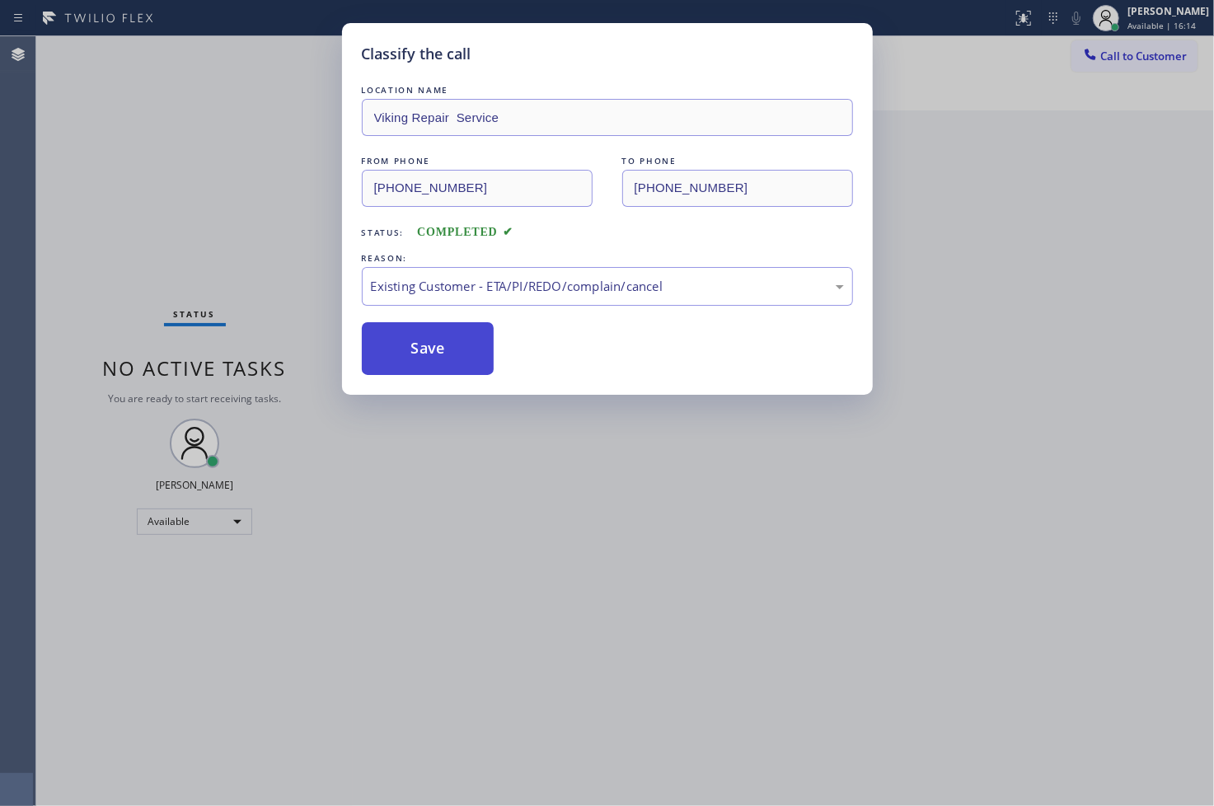
click at [443, 359] on button "Save" at bounding box center [428, 348] width 133 height 53
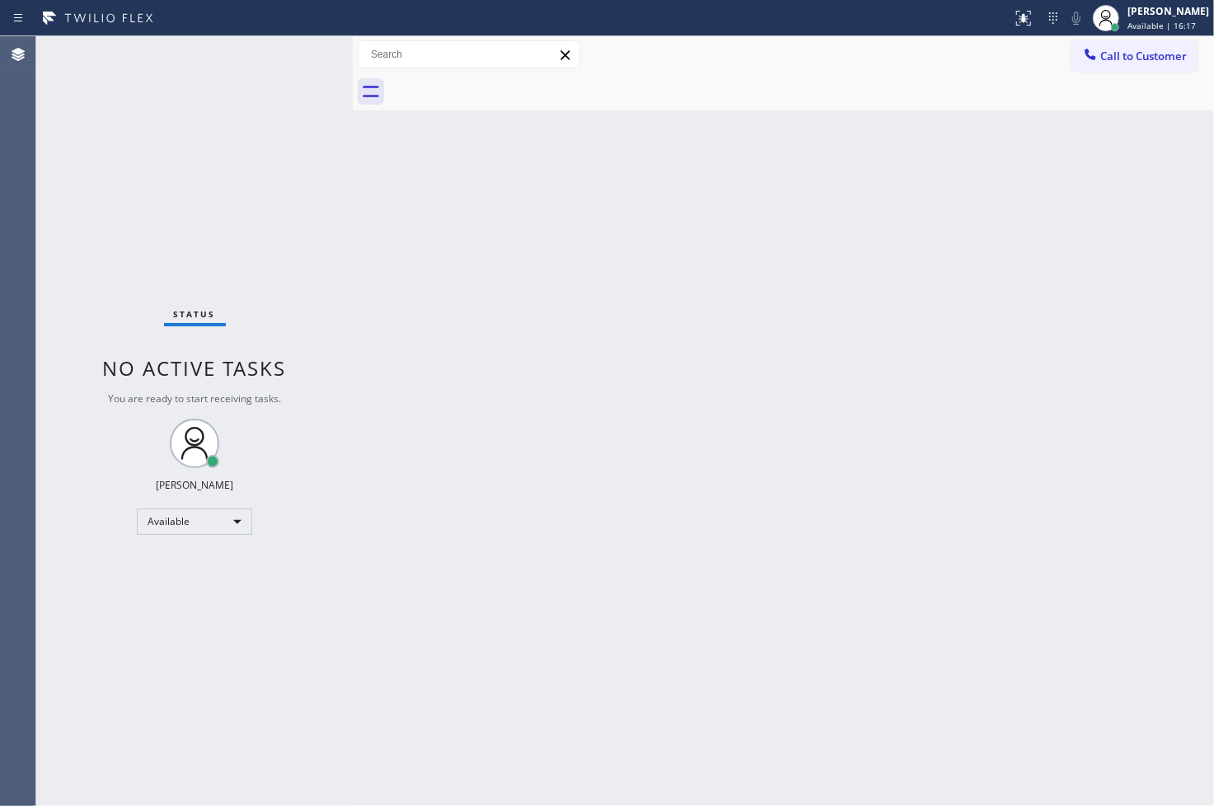
click at [137, 372] on span "No active tasks" at bounding box center [195, 367] width 184 height 27
click at [285, 96] on div "Status No active tasks You are ready to start receiving tasks. [PERSON_NAME]" at bounding box center [194, 421] width 317 height 770
click at [298, 39] on div "Status No active tasks You are ready to start receiving tasks. [PERSON_NAME]" at bounding box center [194, 421] width 317 height 770
click at [297, 67] on div "Status No active tasks You are ready to start receiving tasks. [PERSON_NAME]" at bounding box center [194, 421] width 317 height 770
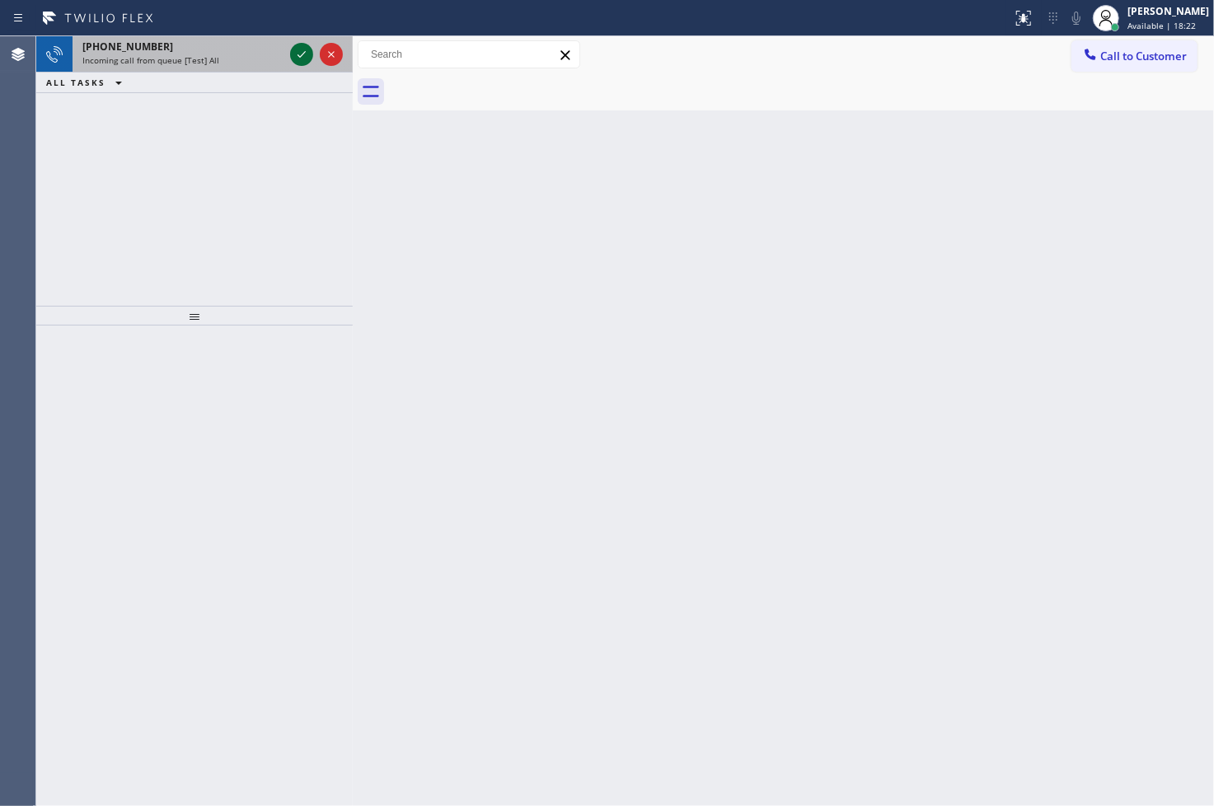
click at [293, 56] on icon at bounding box center [302, 55] width 20 height 20
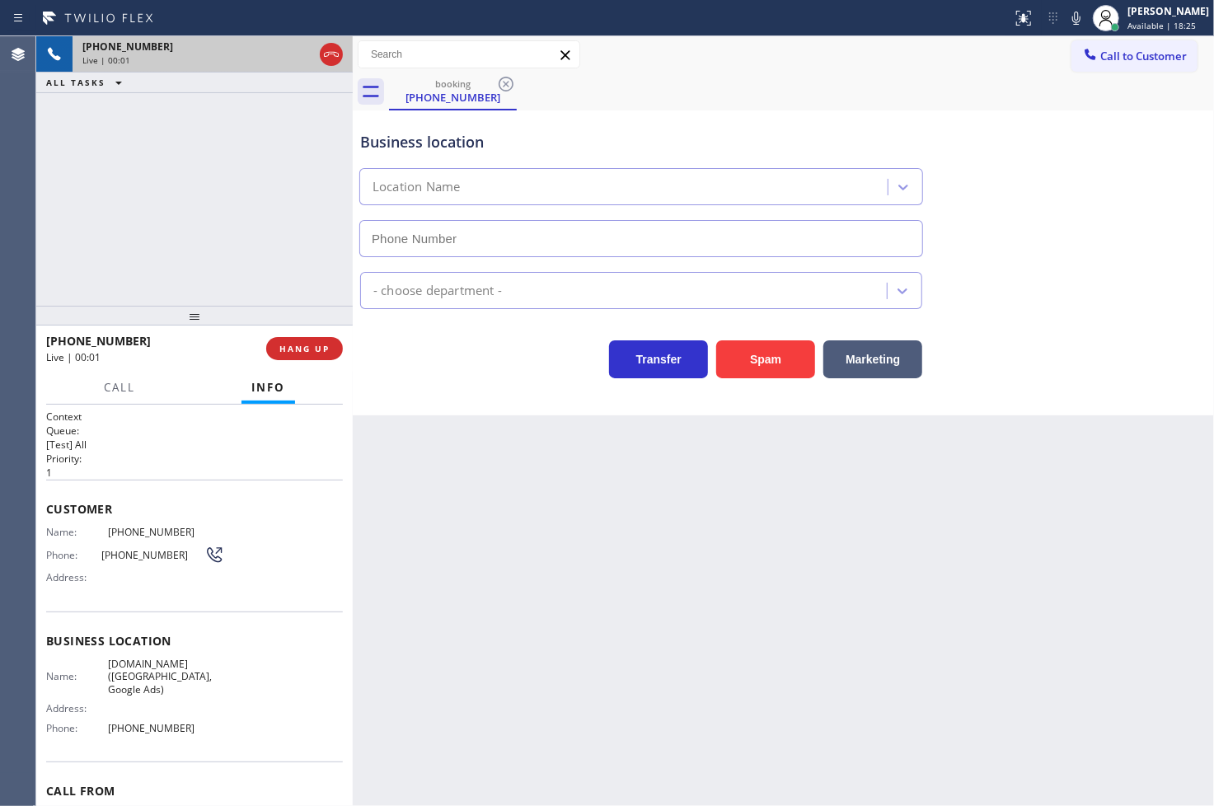
type input "[PHONE_NUMBER]"
click at [423, 380] on div "Business location [DOMAIN_NAME] ([GEOGRAPHIC_DATA], Google Ads) [PHONE_NUMBER] …" at bounding box center [783, 262] width 861 height 305
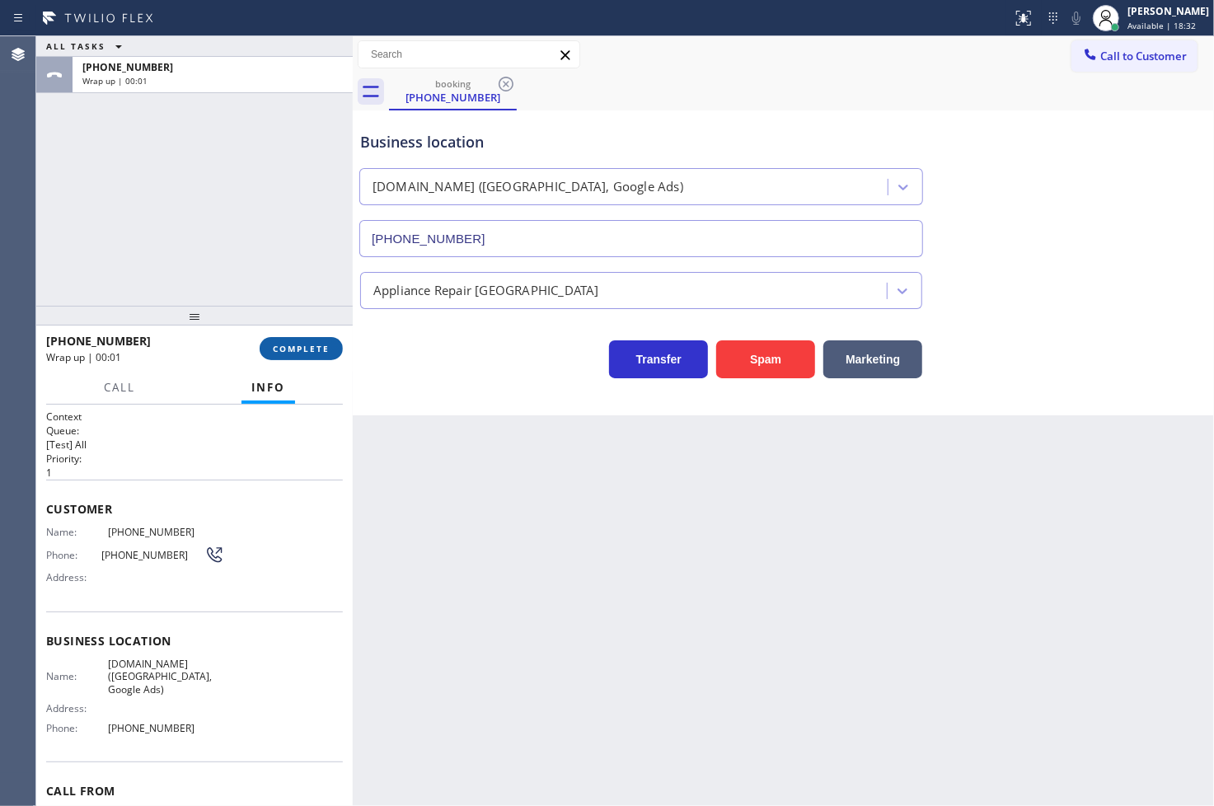
click at [269, 344] on button "COMPLETE" at bounding box center [301, 348] width 83 height 23
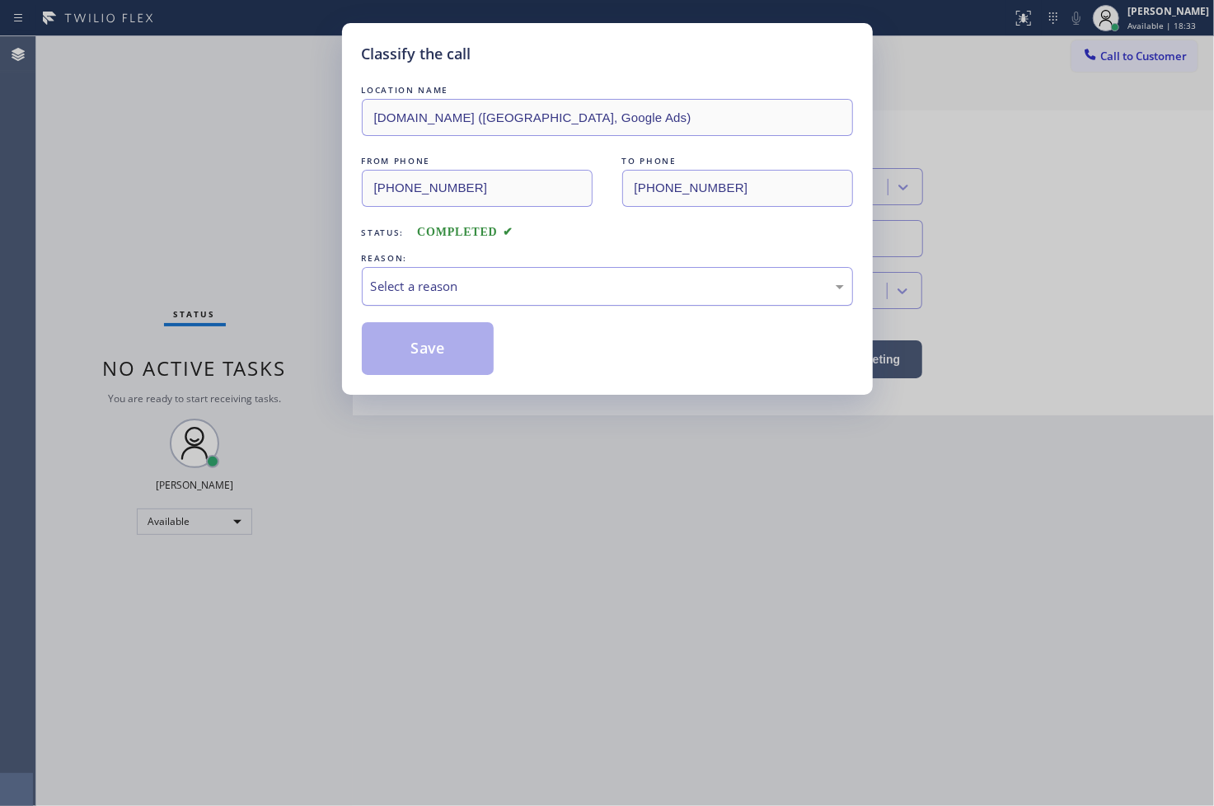
click at [424, 287] on div "Select a reason" at bounding box center [607, 286] width 473 height 19
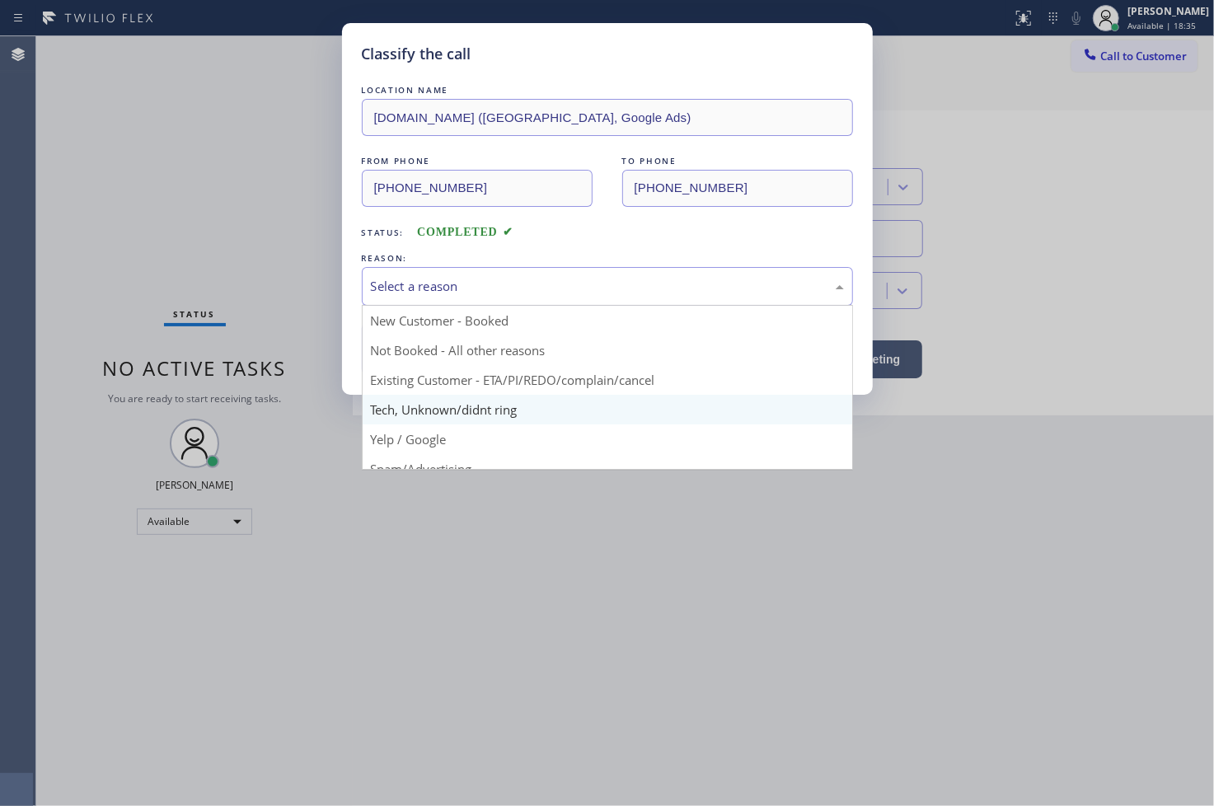
scroll to position [103, 0]
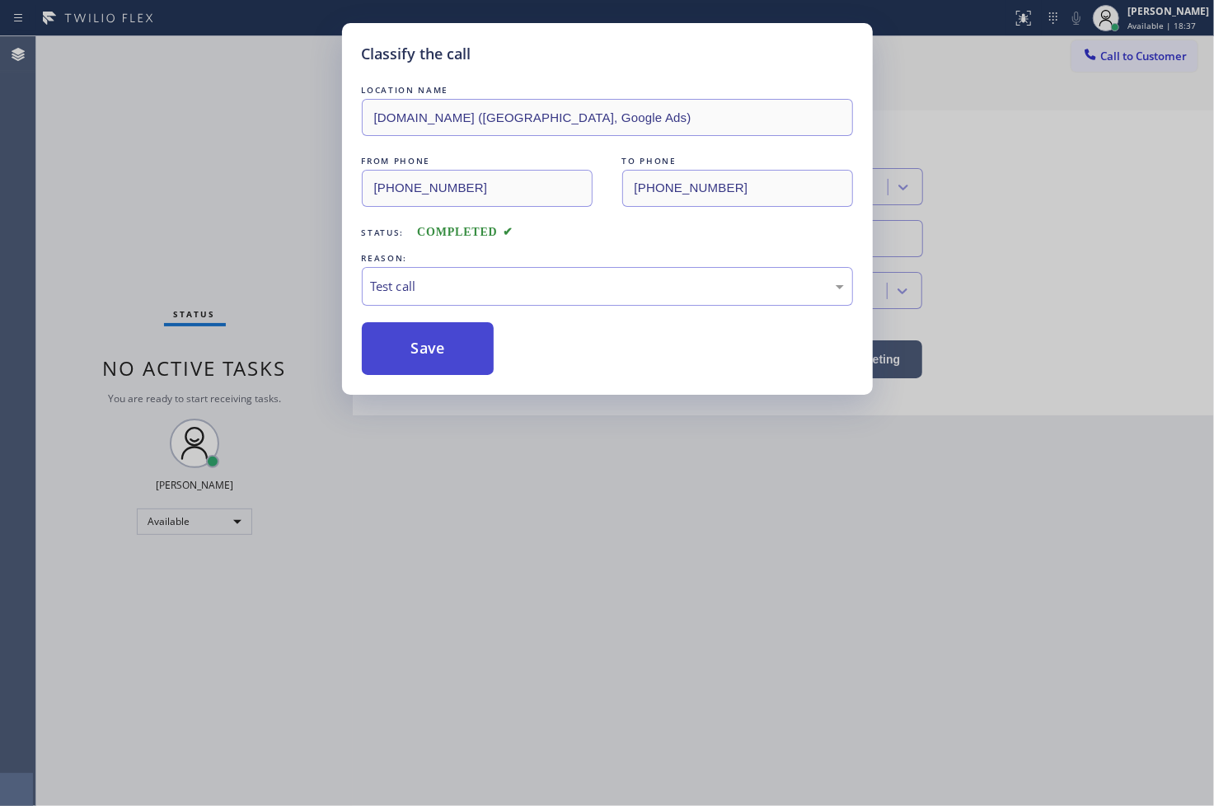
click at [426, 355] on button "Save" at bounding box center [428, 348] width 133 height 53
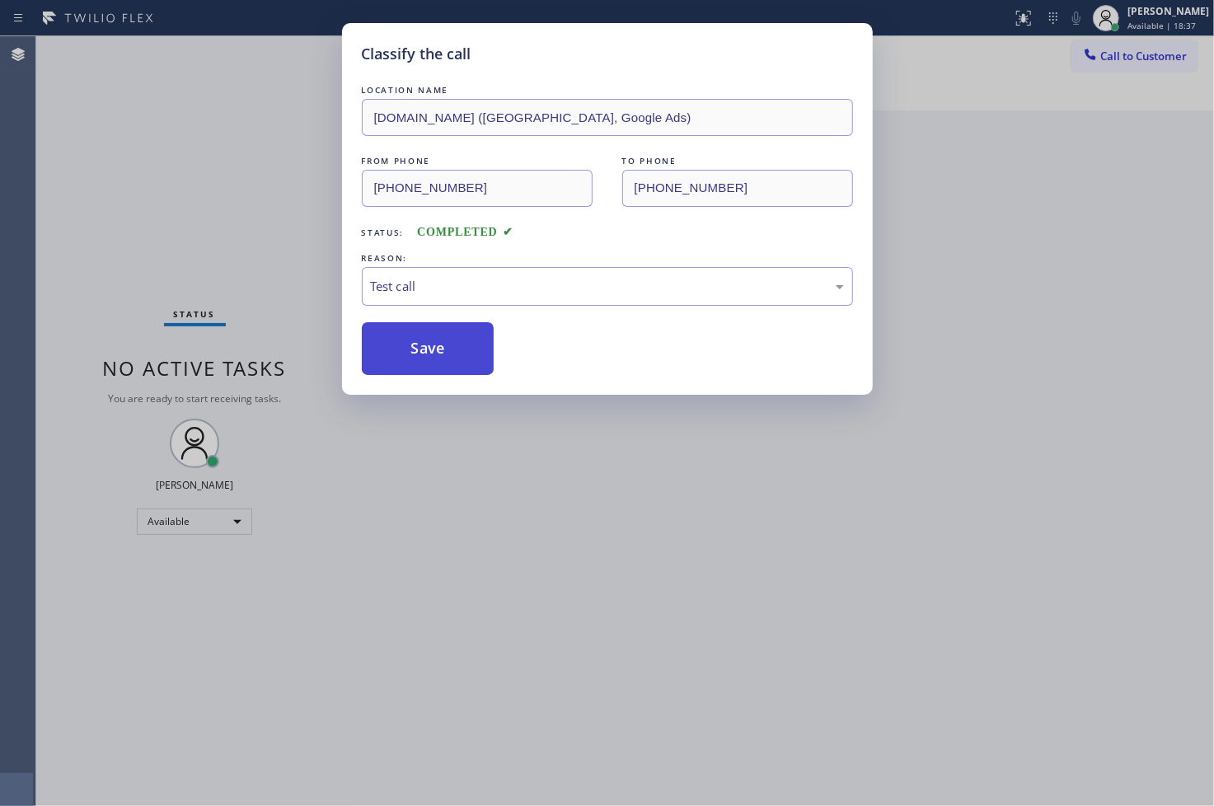
click at [426, 355] on button "Save" at bounding box center [428, 348] width 133 height 53
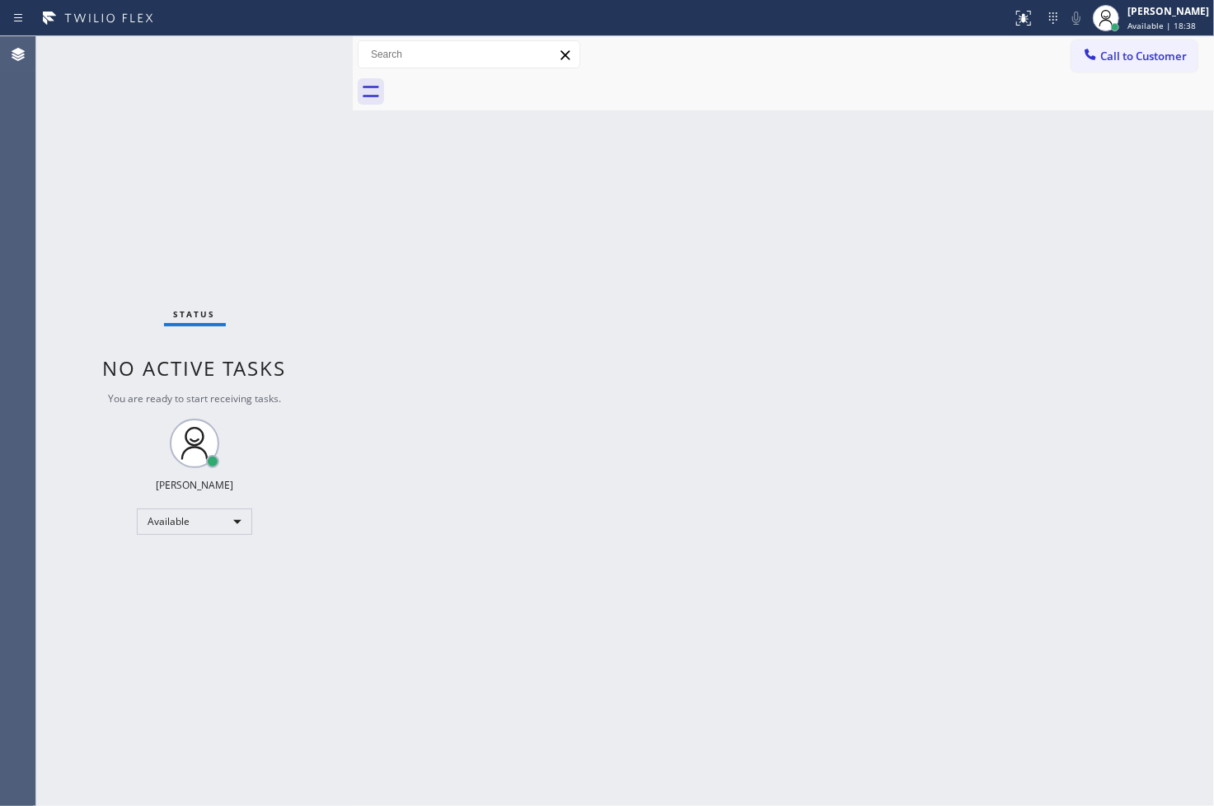
drag, startPoint x: 282, startPoint y: 250, endPoint x: 283, endPoint y: 236, distance: 14.0
click at [282, 248] on div "Status No active tasks You are ready to start receiving tasks. [PERSON_NAME]" at bounding box center [194, 421] width 317 height 770
click at [303, 48] on div "Status No active tasks You are ready to start receiving tasks. [PERSON_NAME]" at bounding box center [194, 421] width 317 height 770
click at [293, 47] on div "Status No active tasks You are ready to start receiving tasks. [PERSON_NAME]" at bounding box center [194, 421] width 317 height 770
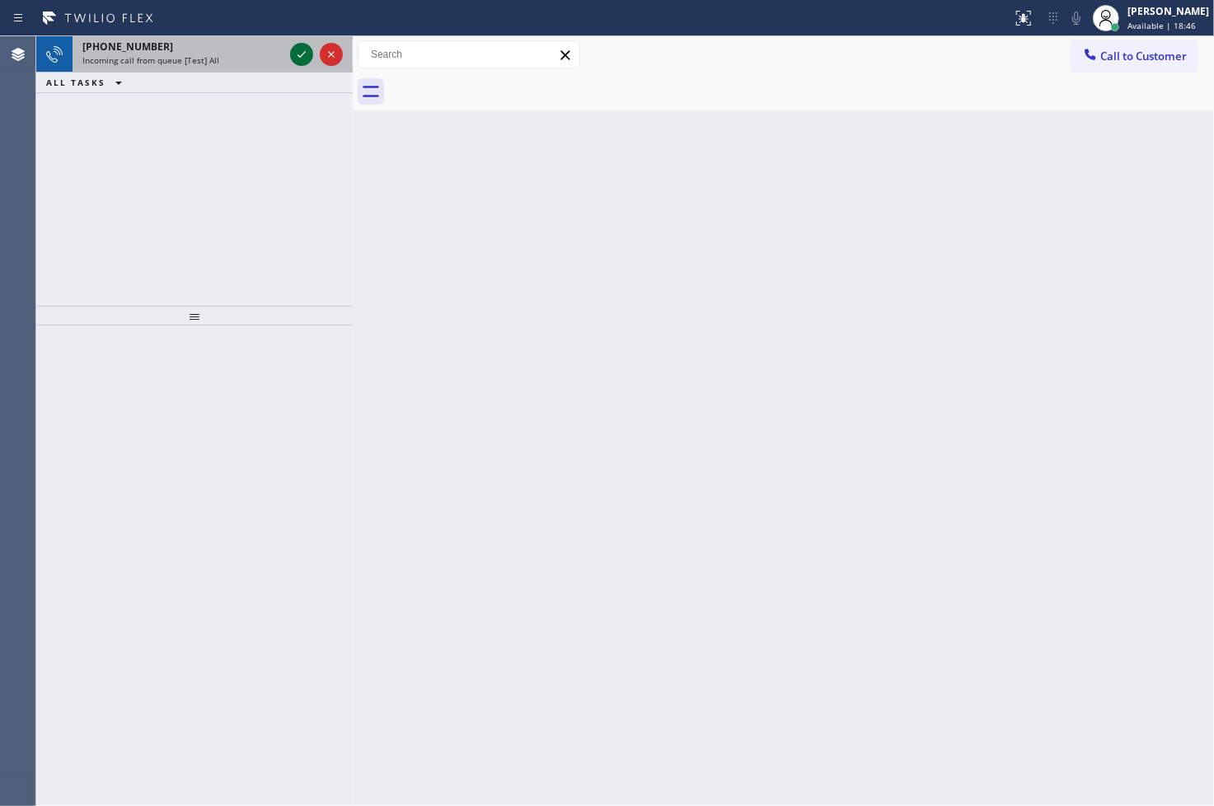
click at [293, 47] on icon at bounding box center [302, 55] width 20 height 20
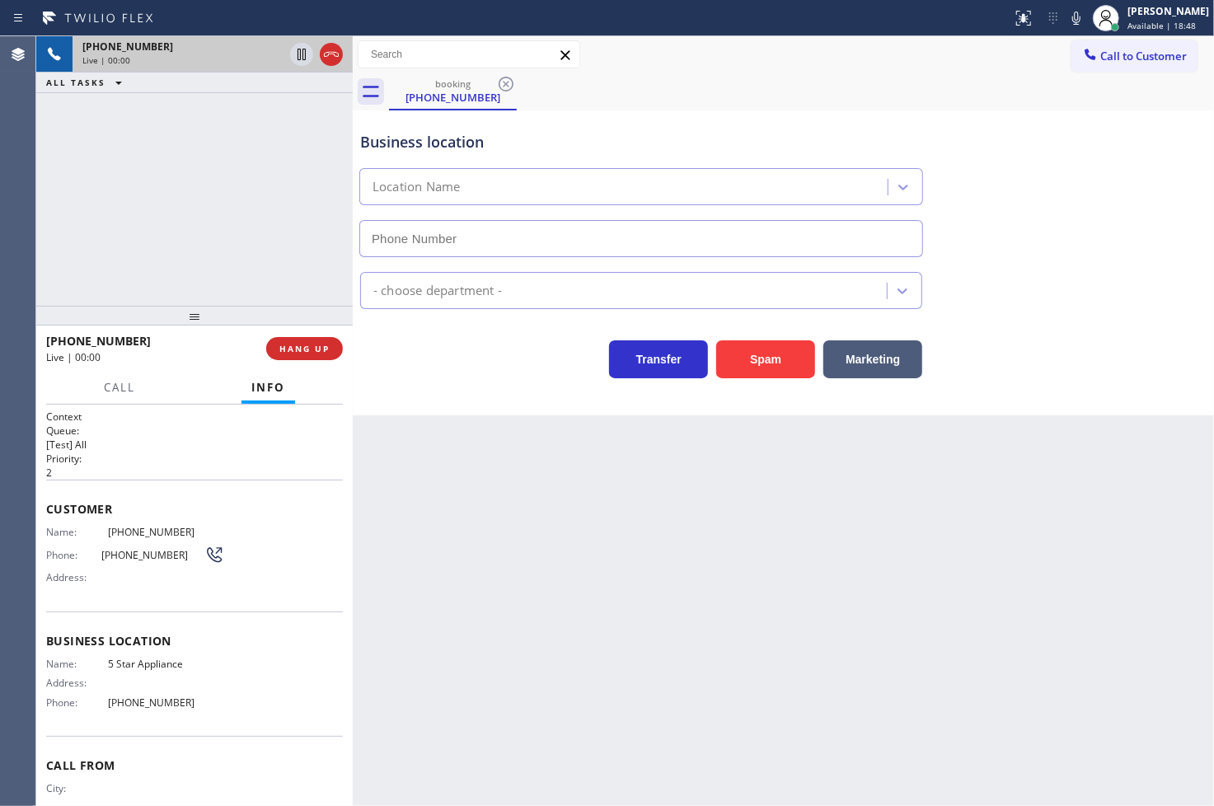
type input "[PHONE_NUMBER]"
click at [233, 253] on div "[PHONE_NUMBER] Live | 00:04 ALL TASKS ALL TASKS ACTIVE TASKS TASKS IN WRAP UP" at bounding box center [194, 171] width 317 height 270
click at [417, 361] on div "Transfer Spam Marketing" at bounding box center [641, 355] width 569 height 46
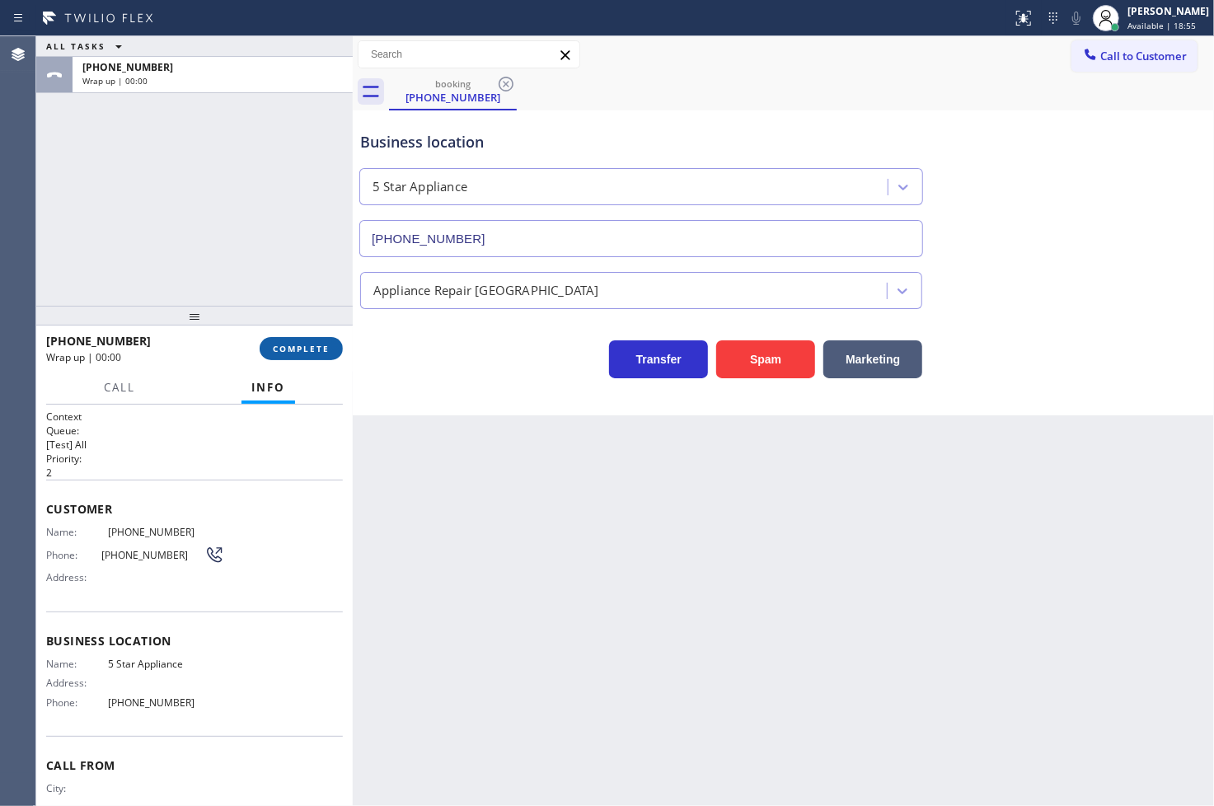
click at [297, 354] on span "COMPLETE" at bounding box center [301, 349] width 57 height 12
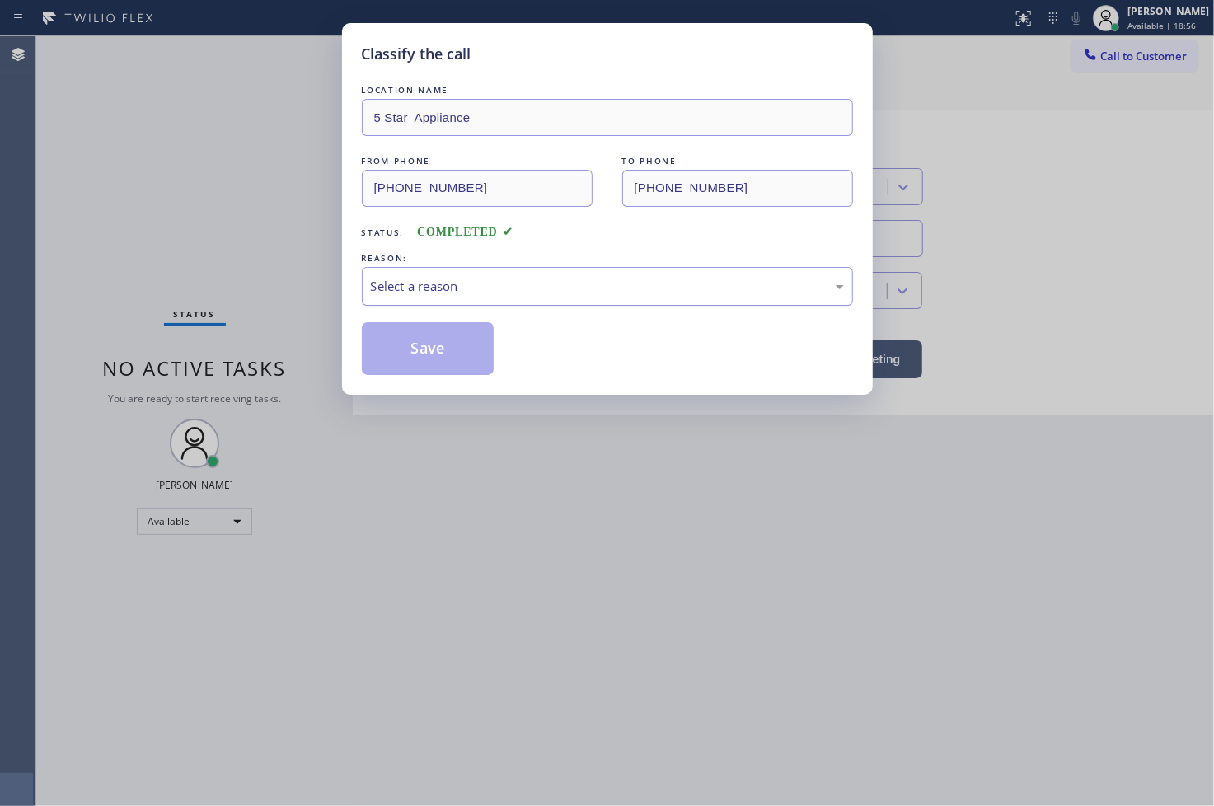
click at [416, 290] on div "Select a reason" at bounding box center [607, 286] width 473 height 19
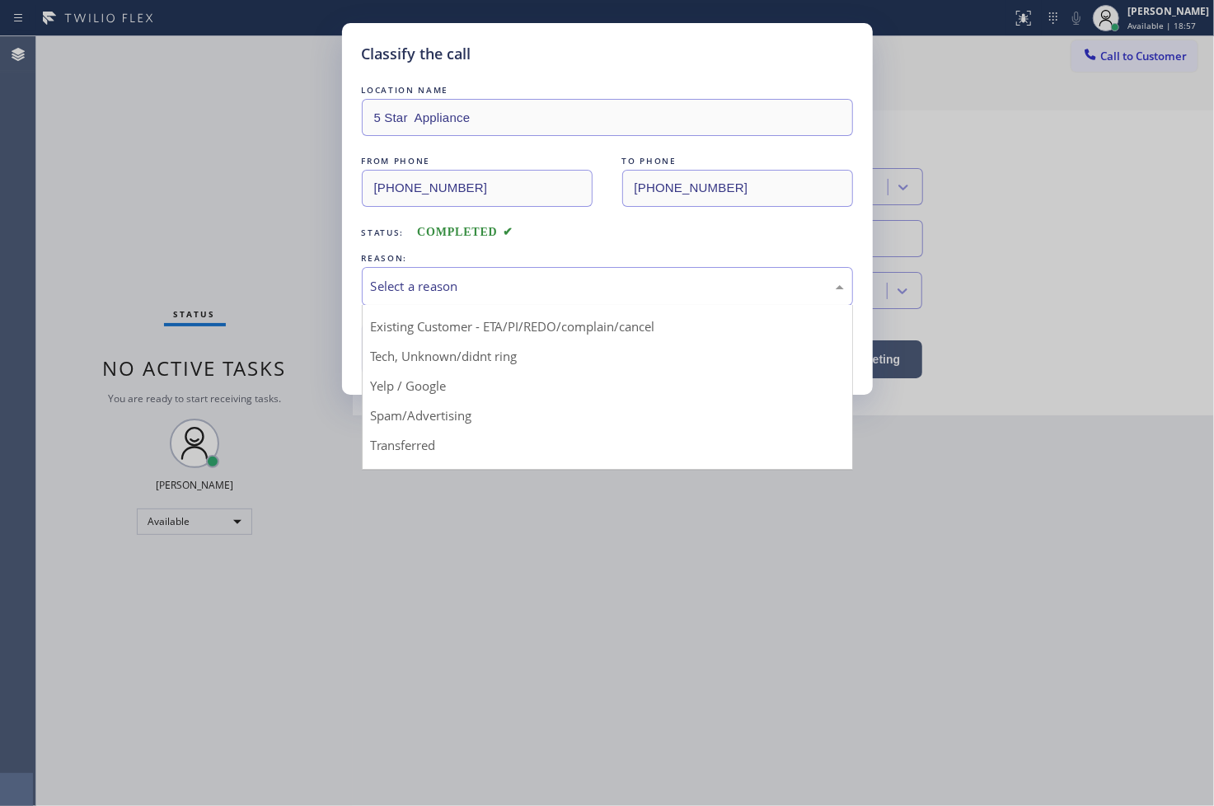
scroll to position [103, 0]
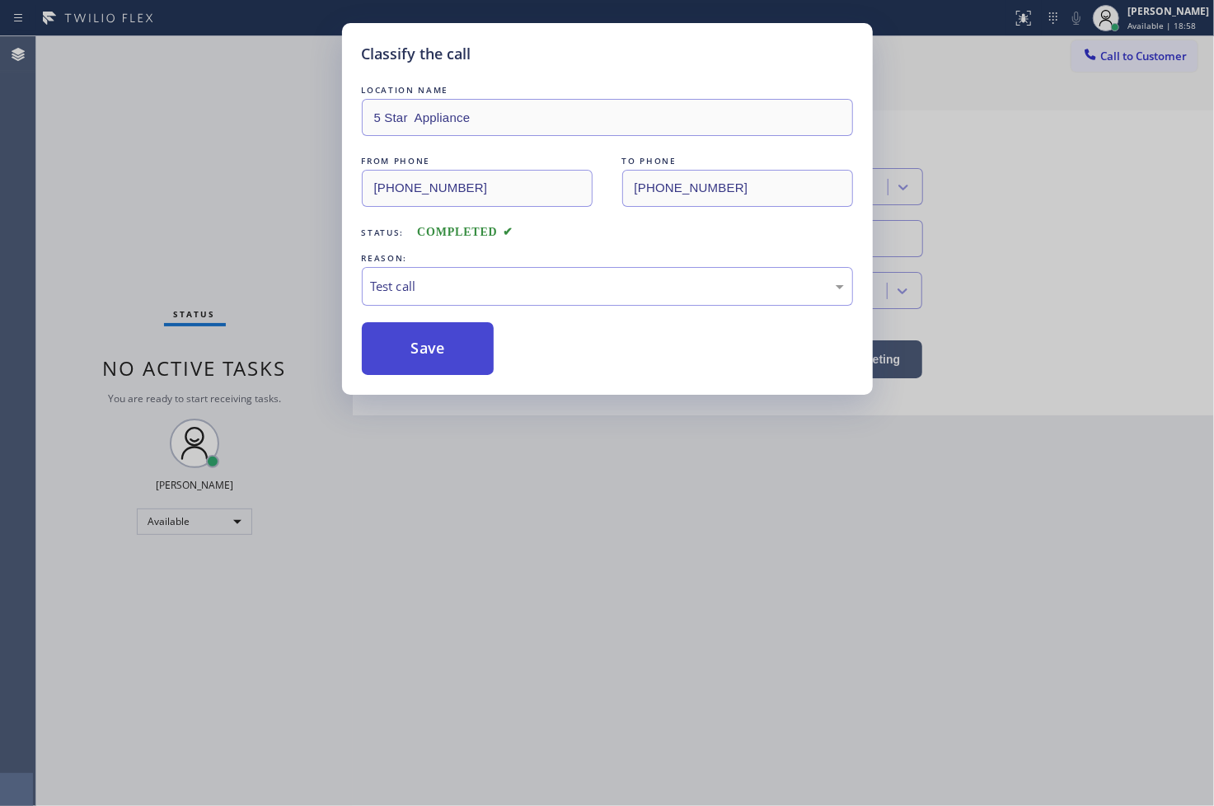
click at [430, 333] on button "Save" at bounding box center [428, 348] width 133 height 53
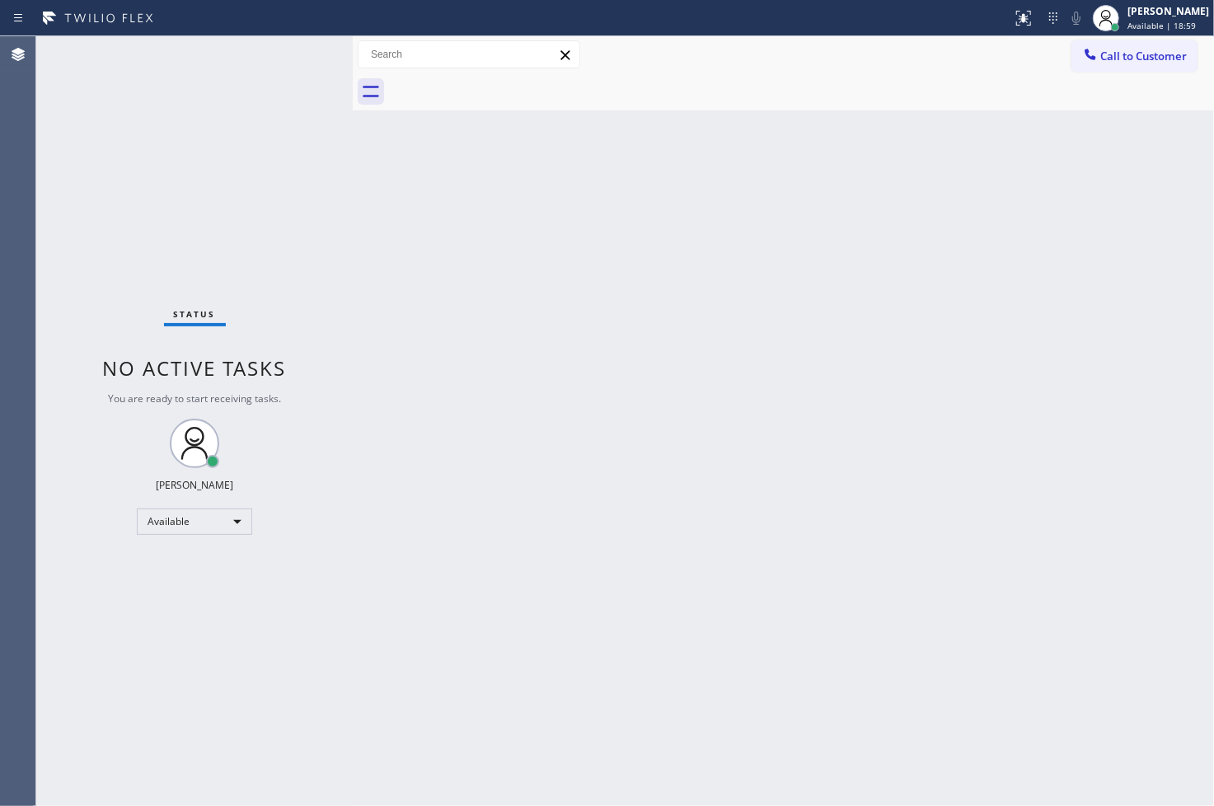
click at [283, 60] on div "Status No active tasks You are ready to start receiving tasks. [PERSON_NAME]" at bounding box center [194, 421] width 317 height 770
click at [1041, 732] on div "Back to Dashboard Change Sender ID Customers Technicians Select a contact Outbo…" at bounding box center [783, 421] width 861 height 770
click at [536, 320] on div "Back to Dashboard Change Sender ID Customers Technicians Select a contact Outbo…" at bounding box center [783, 421] width 861 height 770
click at [290, 186] on div "Status No active tasks You are ready to start receiving tasks. [PERSON_NAME]" at bounding box center [194, 421] width 317 height 770
click at [276, 80] on div "Status No active tasks You are ready to start receiving tasks. [PERSON_NAME]" at bounding box center [194, 421] width 317 height 770
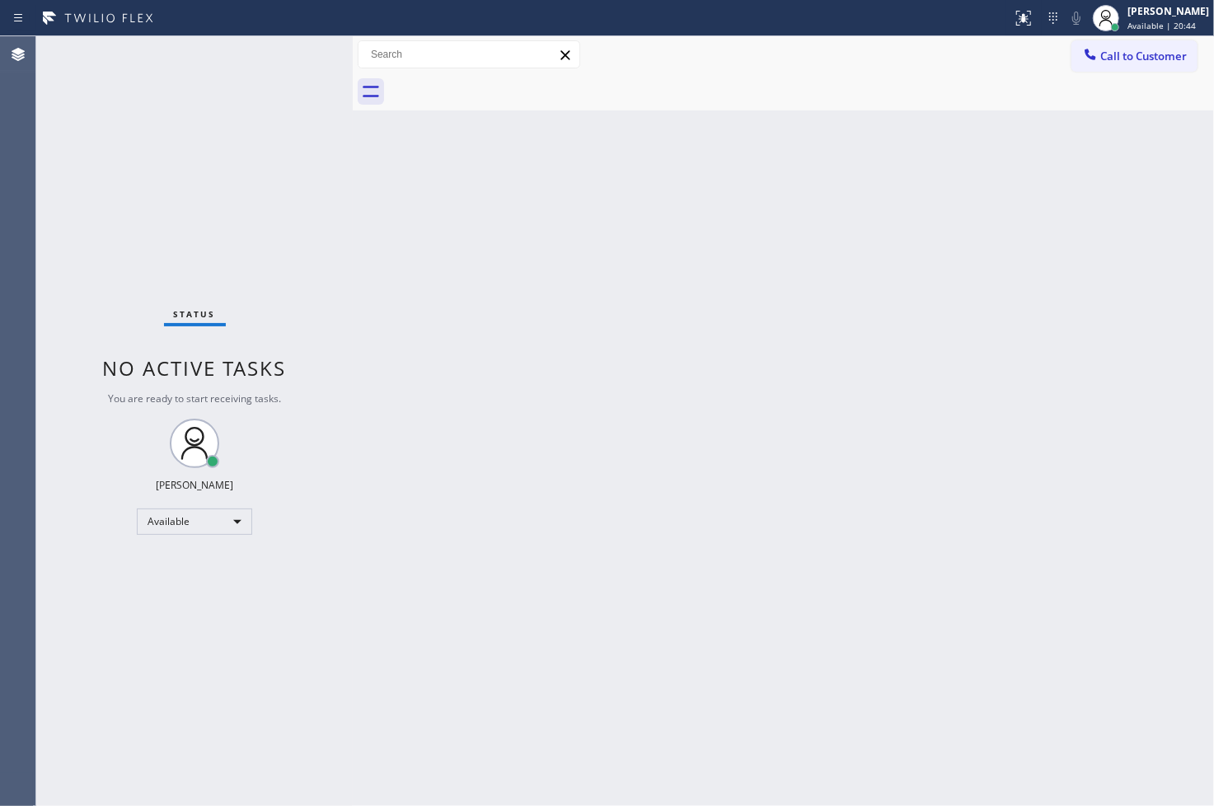
click at [281, 54] on div "Status No active tasks You are ready to start receiving tasks. [PERSON_NAME]" at bounding box center [194, 421] width 317 height 770
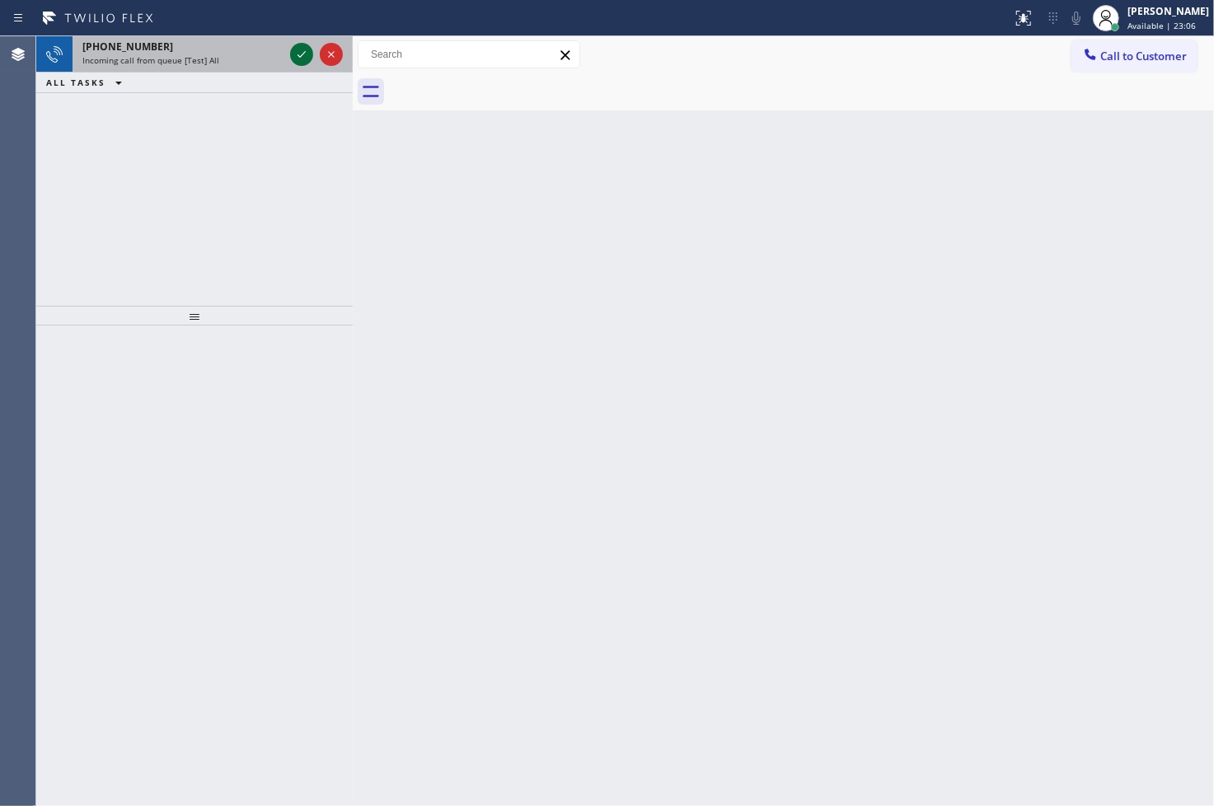
click at [308, 58] on icon at bounding box center [302, 55] width 20 height 20
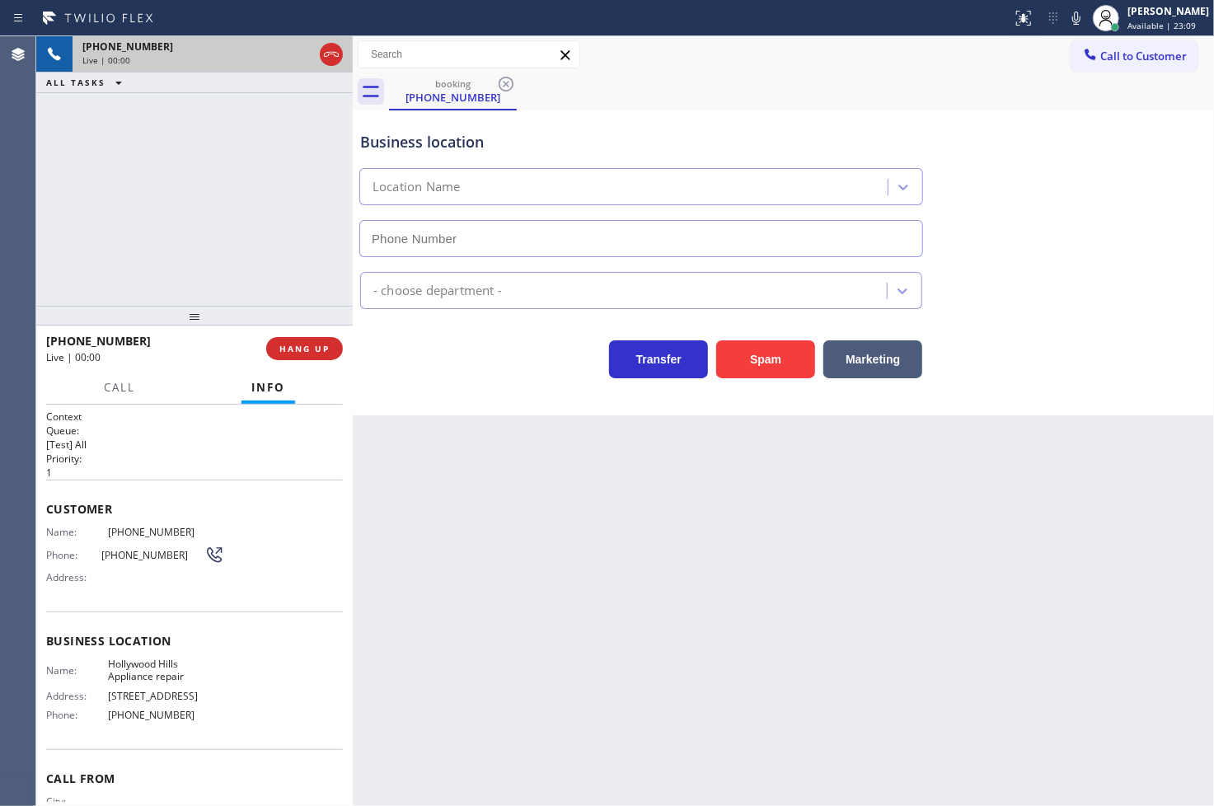
type input "[PHONE_NUMBER]"
click at [490, 350] on div "Transfer Spam Marketing" at bounding box center [641, 355] width 569 height 46
click at [289, 267] on div "[PHONE_NUMBER] Live | 00:05 ALL TASKS ALL TASKS ACTIVE TASKS TASKS IN WRAP UP" at bounding box center [194, 171] width 317 height 270
click at [397, 373] on div "Transfer Spam Marketing" at bounding box center [641, 355] width 569 height 46
click at [261, 206] on div "[PHONE_NUMBER] Live | 00:08 ALL TASKS ALL TASKS ACTIVE TASKS TASKS IN WRAP UP" at bounding box center [194, 171] width 317 height 270
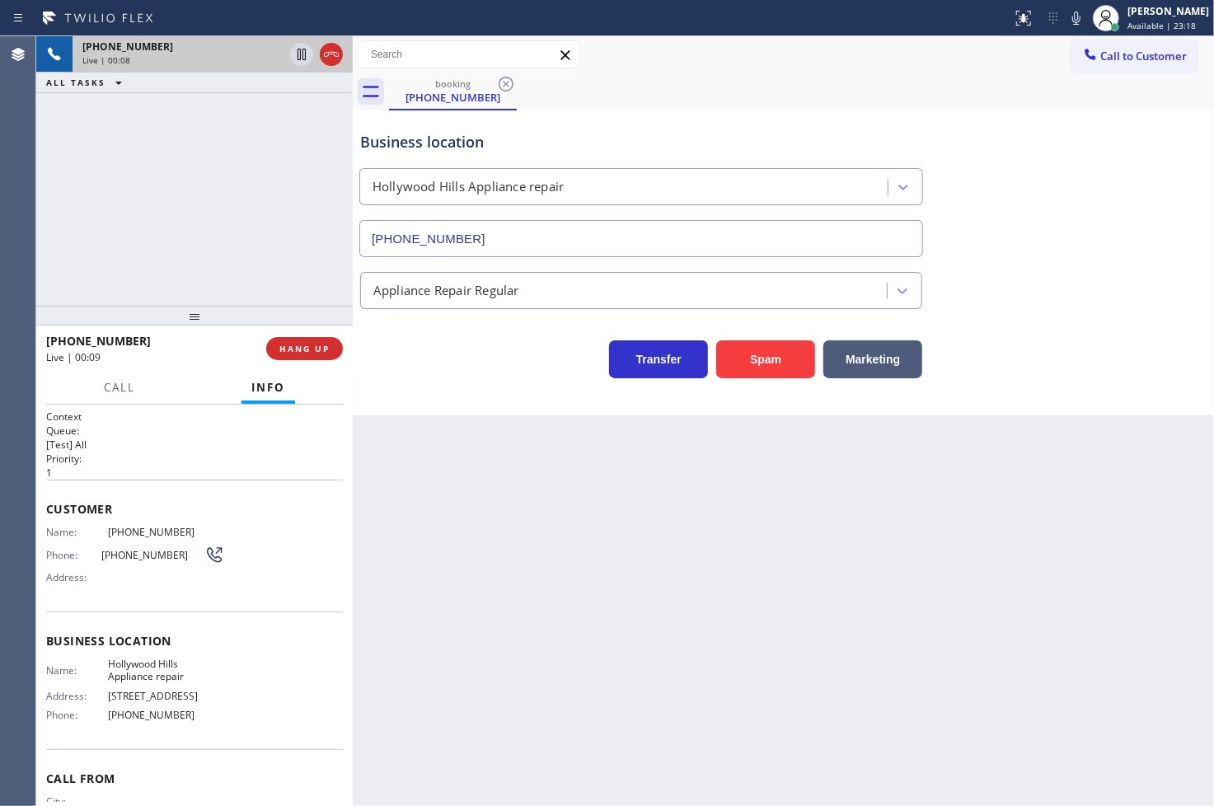
click at [470, 372] on div "Transfer Spam Marketing" at bounding box center [641, 355] width 569 height 46
click at [864, 364] on button "Marketing" at bounding box center [873, 359] width 99 height 38
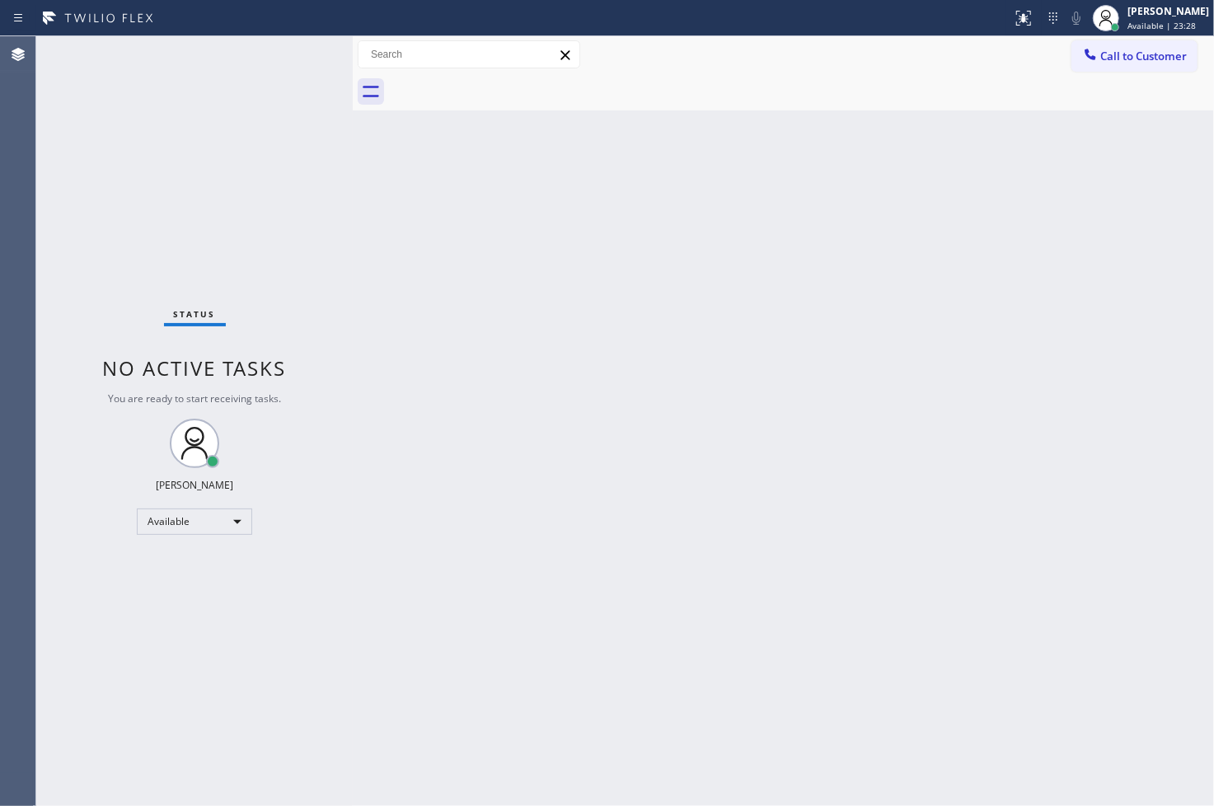
click at [266, 157] on div "Status No active tasks You are ready to start receiving tasks. [PERSON_NAME]" at bounding box center [194, 421] width 317 height 770
click at [287, 45] on div "Status No active tasks You are ready to start receiving tasks. [PERSON_NAME]" at bounding box center [194, 421] width 317 height 770
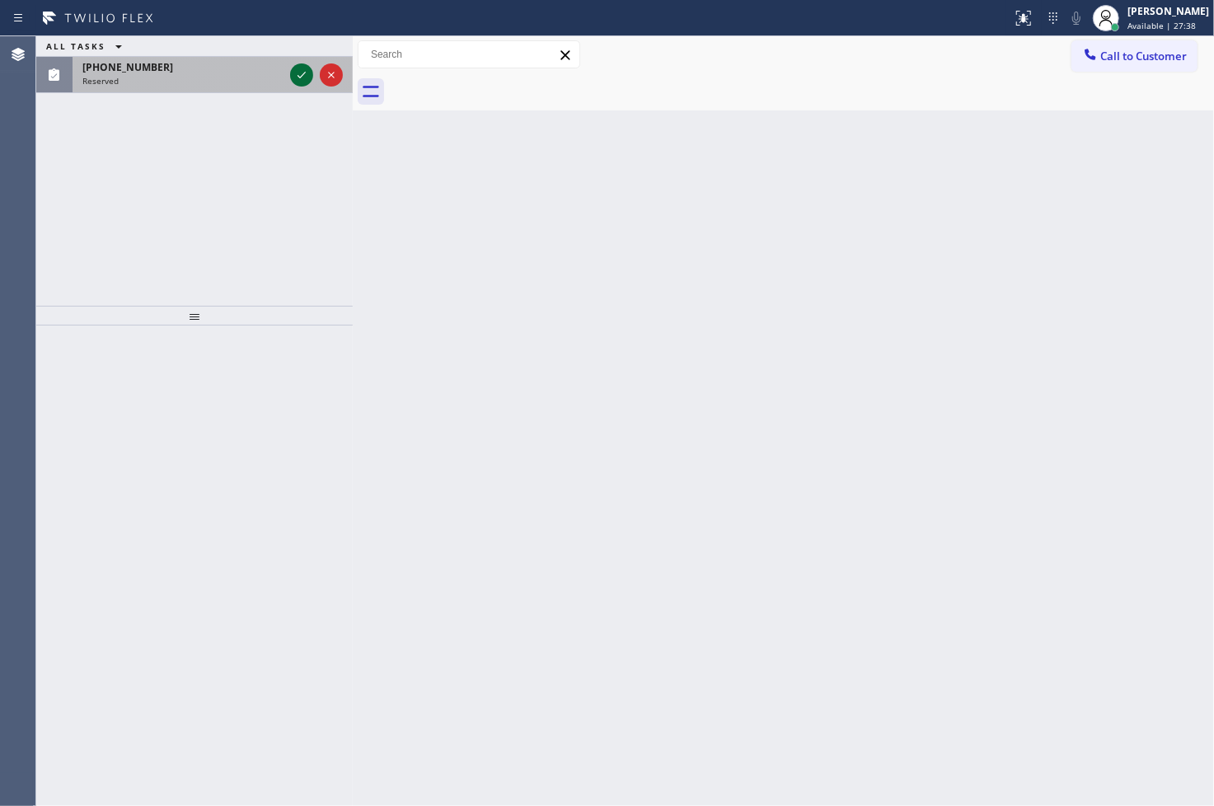
click at [294, 78] on icon at bounding box center [302, 75] width 20 height 20
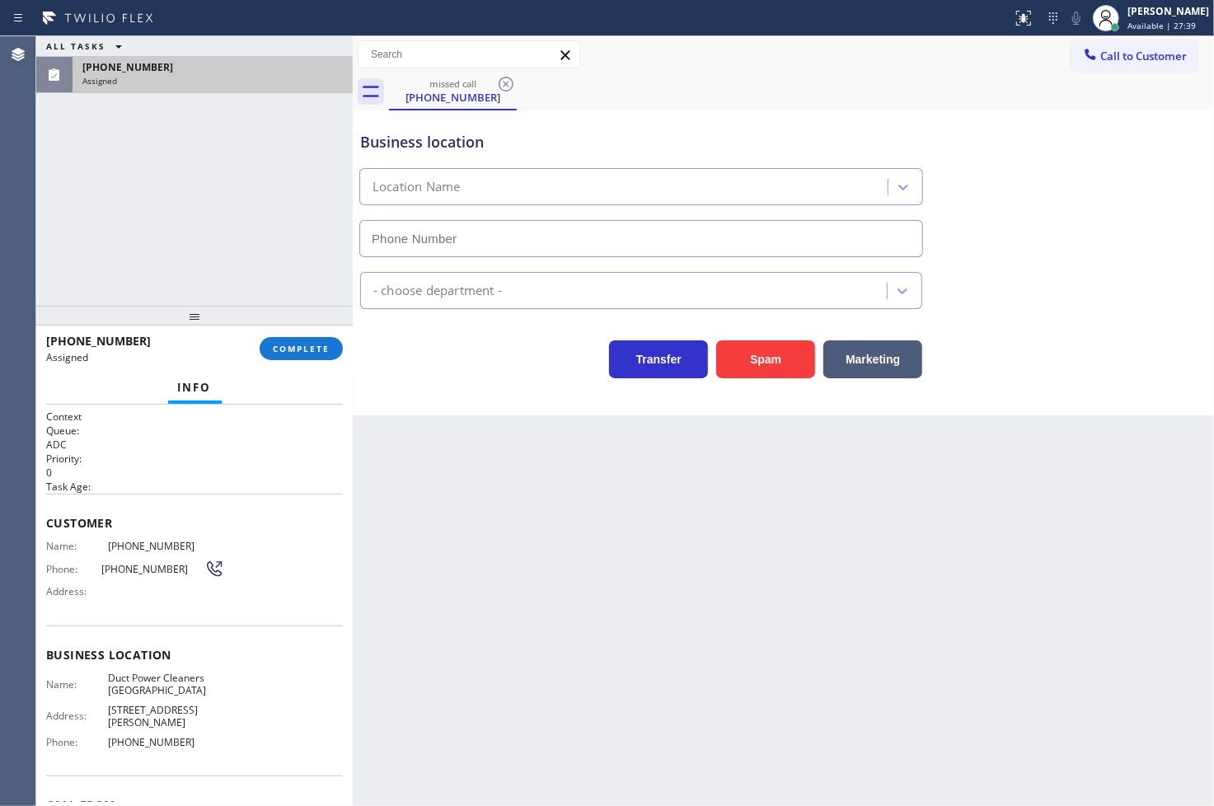
type input "[PHONE_NUMBER]"
drag, startPoint x: 43, startPoint y: 555, endPoint x: 55, endPoint y: 585, distance: 32.9
click at [55, 585] on div "Context Queue: ADC Priority: 0 Task Age: Customer Name: [PHONE_NUMBER] Phone: […" at bounding box center [194, 606] width 317 height 402
click at [48, 549] on span "Name:" at bounding box center [77, 546] width 62 height 12
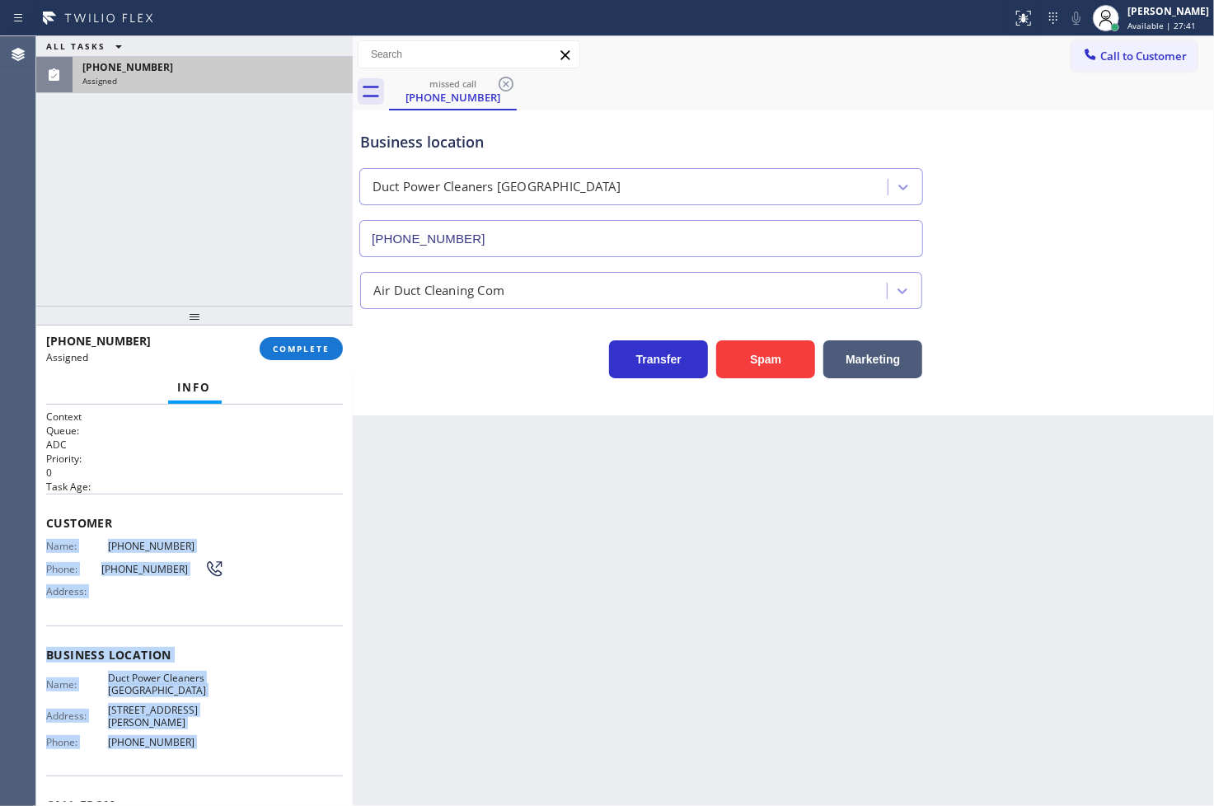
drag, startPoint x: 48, startPoint y: 549, endPoint x: 198, endPoint y: 735, distance: 238.6
click at [198, 735] on div "Context Queue: ADC Priority: 0 Task Age: Customer Name: [PHONE_NUMBER] Phone: […" at bounding box center [194, 655] width 297 height 491
copy div "Name: [PHONE_NUMBER] Phone: [PHONE_NUMBER] Address: Business location Name: Duc…"
click at [308, 346] on span "COMPLETE" at bounding box center [301, 349] width 57 height 12
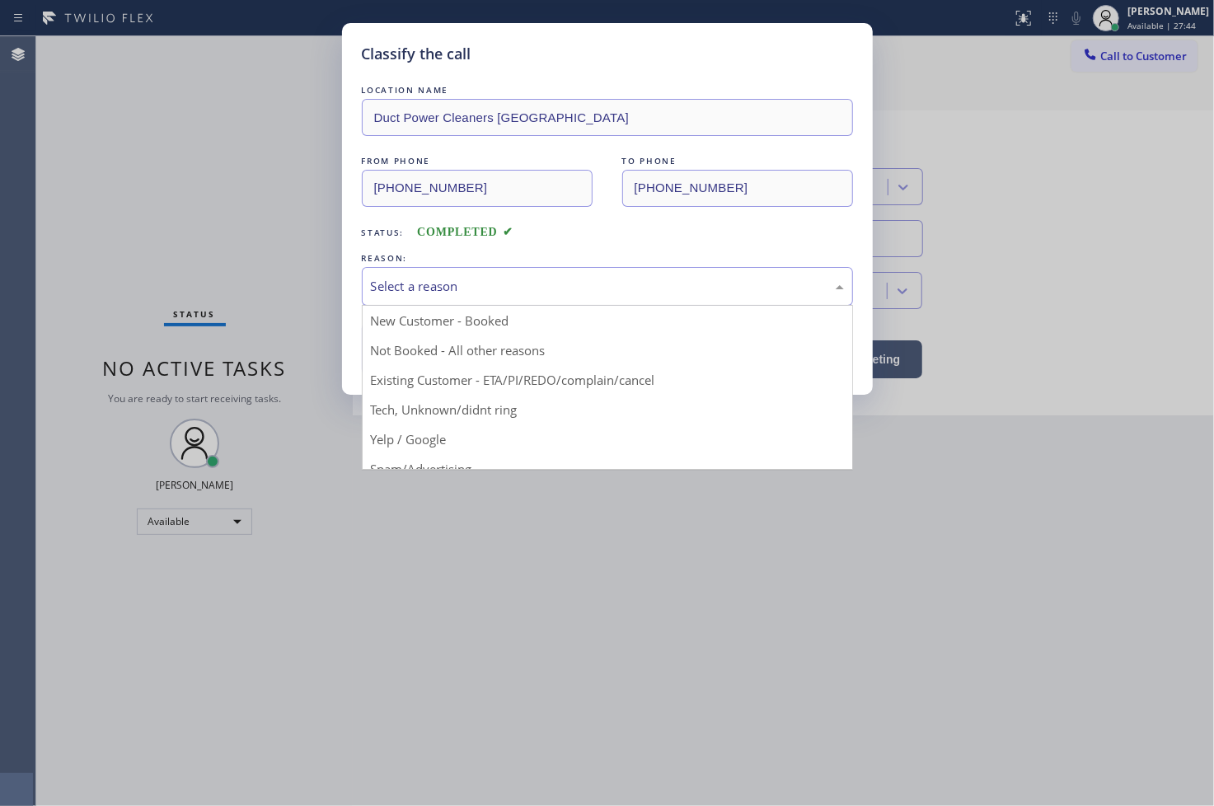
click at [481, 294] on div "Select a reason" at bounding box center [607, 286] width 473 height 19
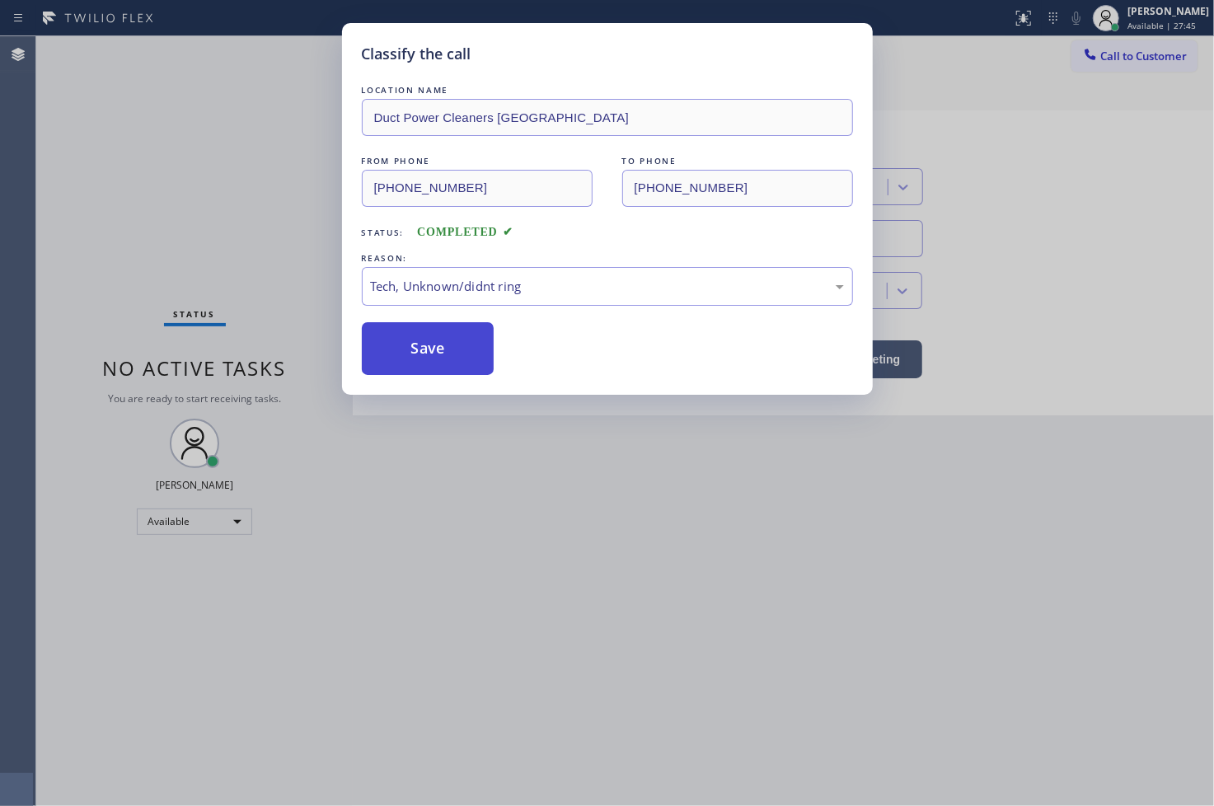
click at [406, 326] on button "Save" at bounding box center [428, 348] width 133 height 53
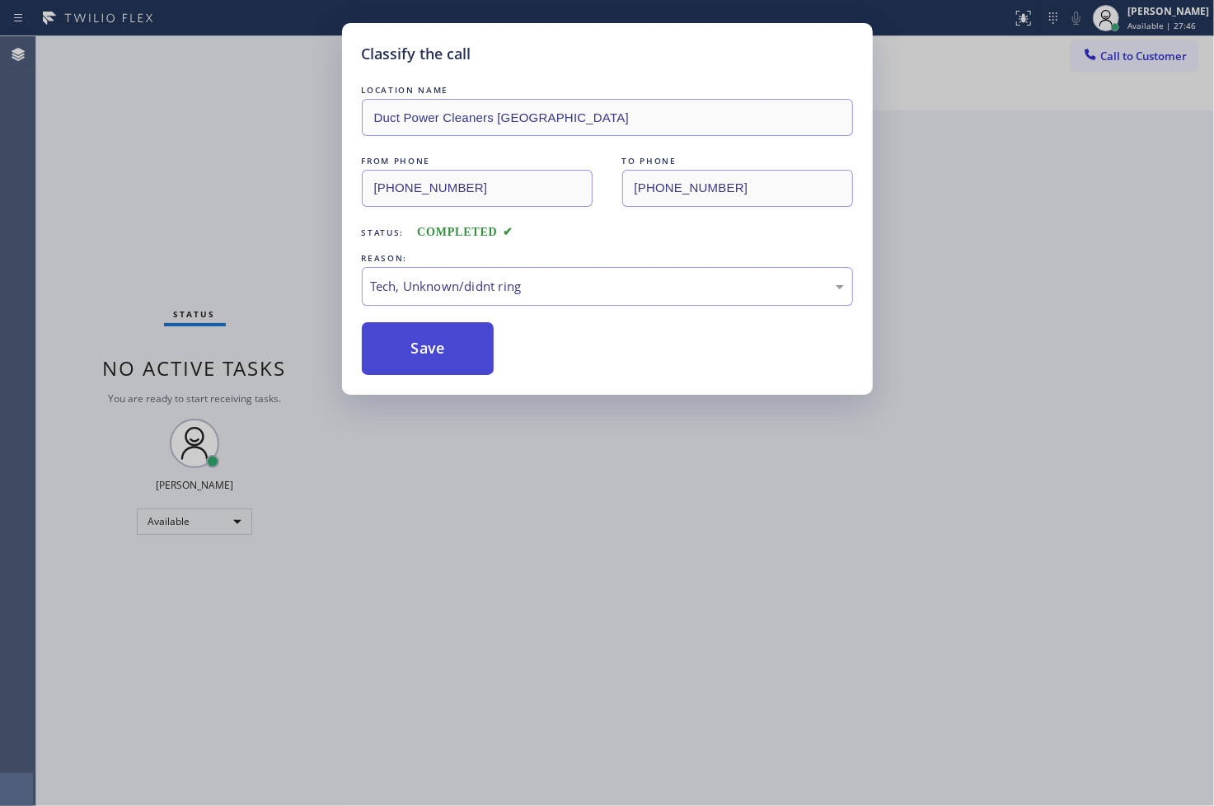
click at [406, 326] on button "Save" at bounding box center [428, 348] width 133 height 53
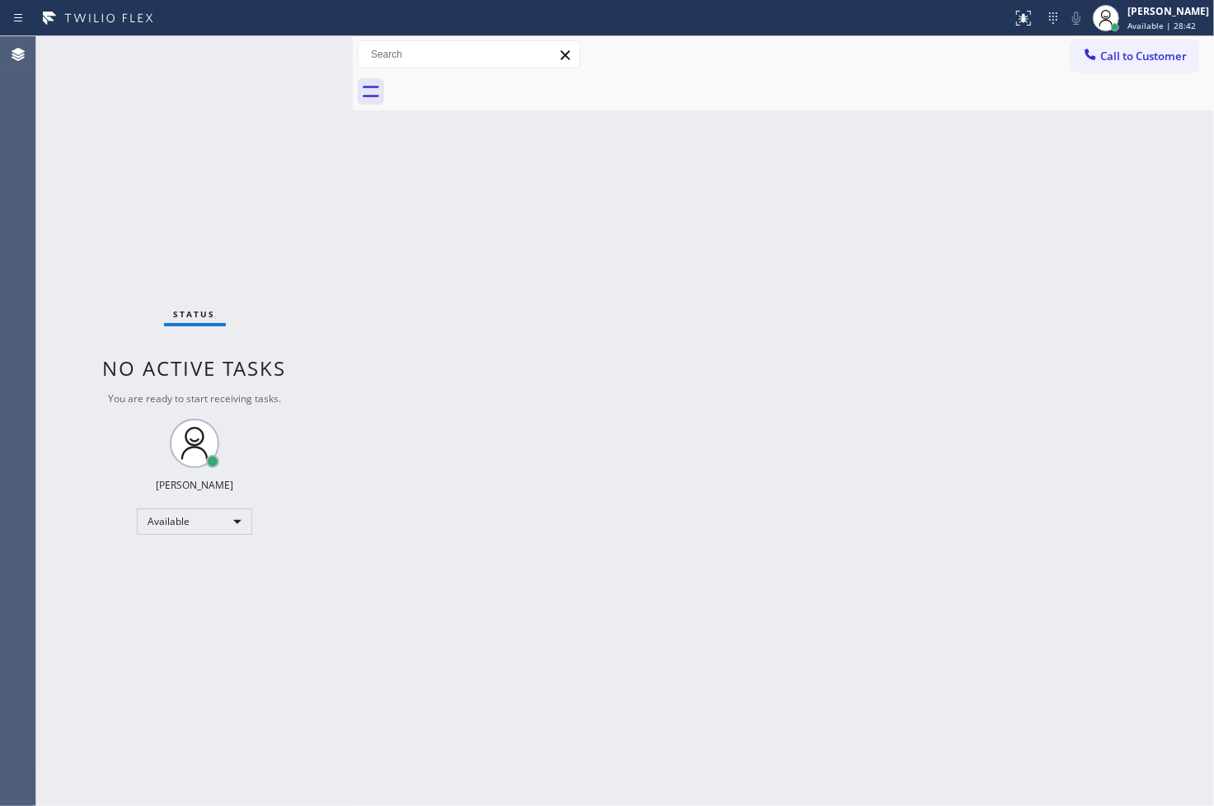
click at [117, 308] on div "Status No active tasks You are ready to start receiving tasks. [PERSON_NAME]" at bounding box center [194, 421] width 317 height 770
click at [305, 45] on div "Status No active tasks You are ready to start receiving tasks. [PERSON_NAME]" at bounding box center [194, 421] width 317 height 770
click at [305, 51] on div "Status No active tasks You are ready to start receiving tasks. [PERSON_NAME]" at bounding box center [194, 421] width 317 height 770
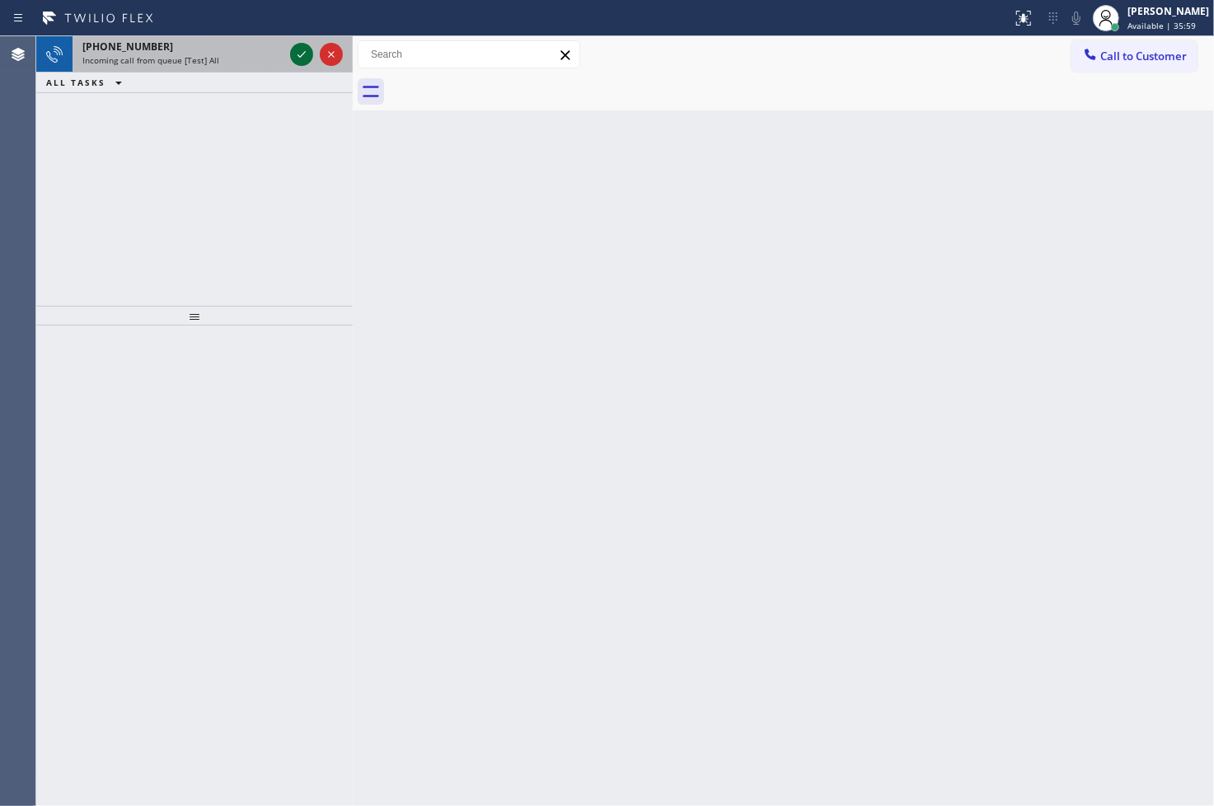
click at [305, 51] on icon at bounding box center [302, 54] width 8 height 7
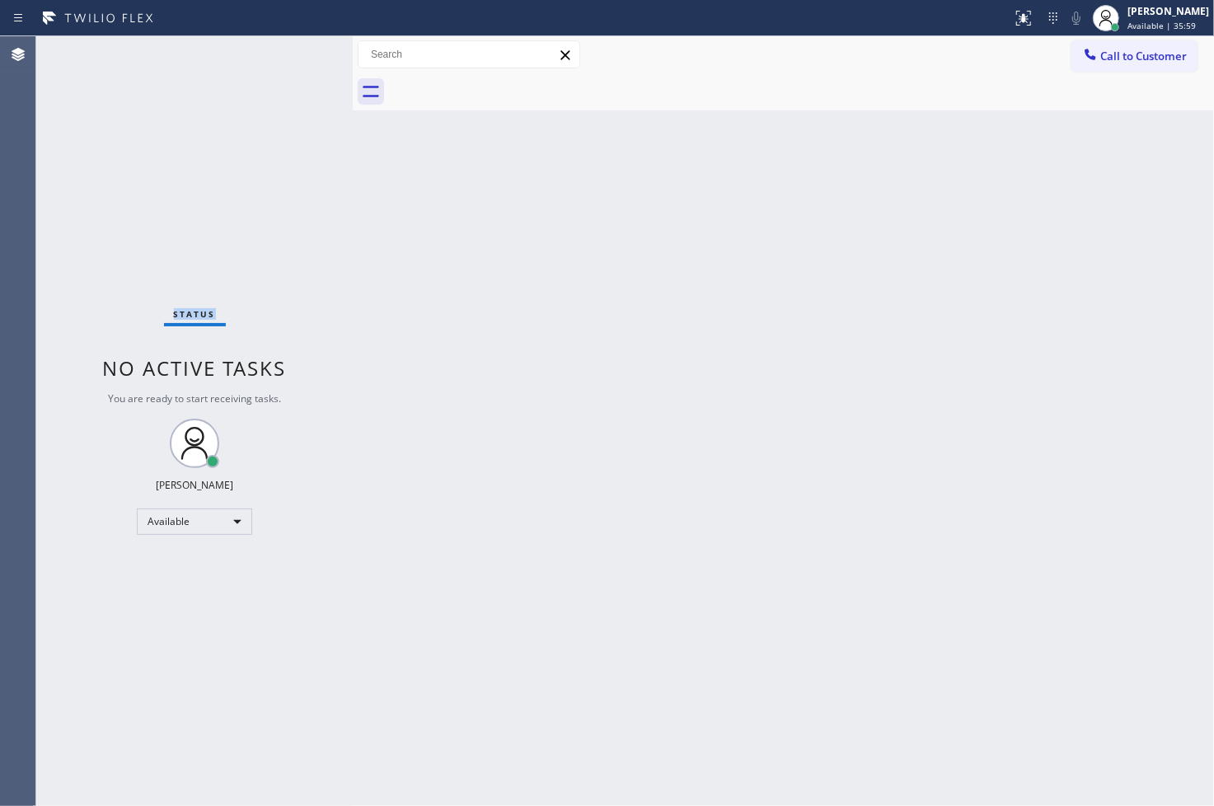
click at [305, 51] on div "Status No active tasks You are ready to start receiving tasks. [PERSON_NAME]" at bounding box center [194, 421] width 317 height 770
click at [1014, 18] on icon at bounding box center [1024, 18] width 20 height 20
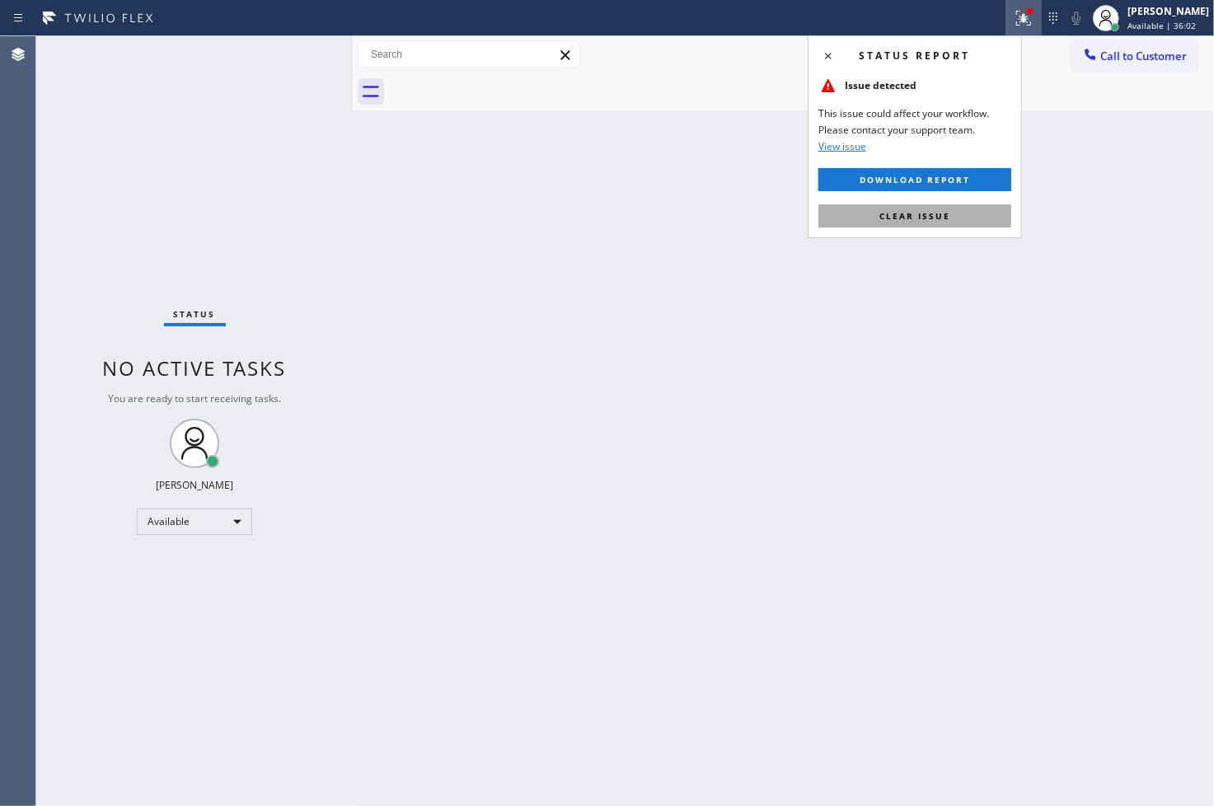
click at [937, 217] on span "Clear issue" at bounding box center [915, 216] width 71 height 12
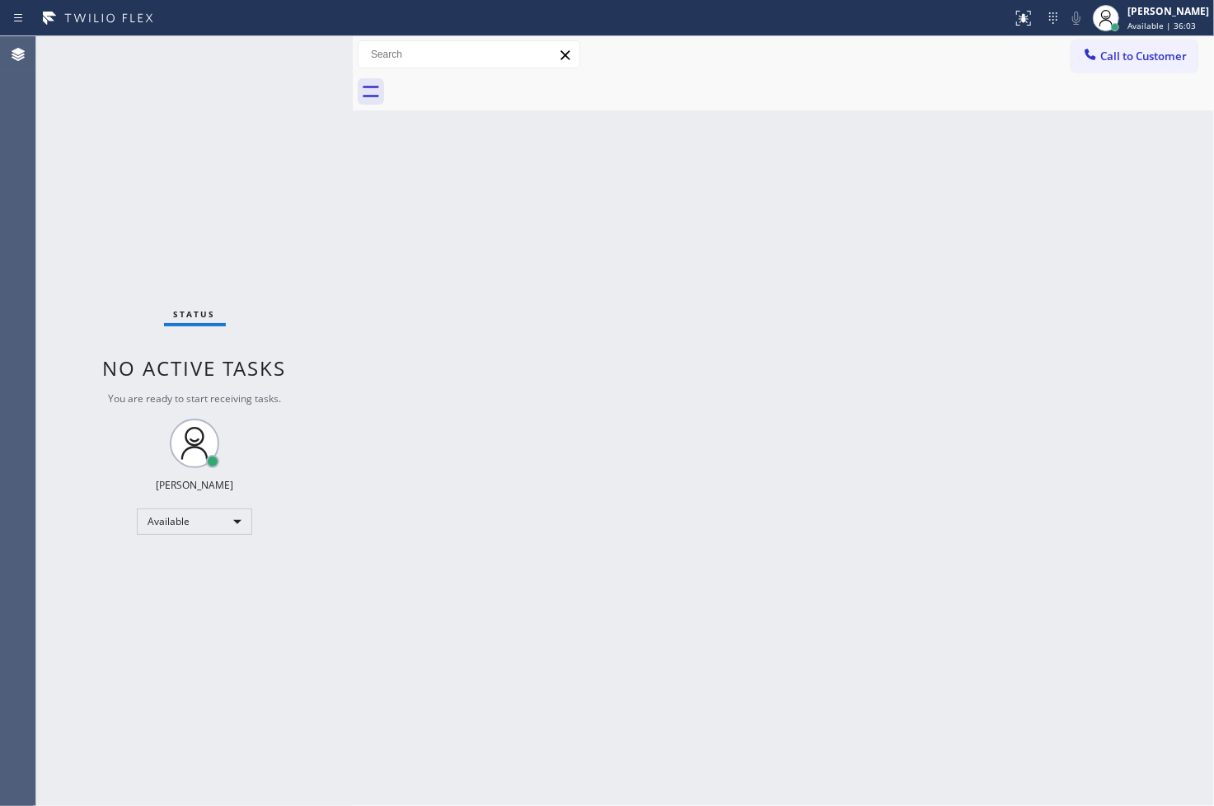
click at [204, 326] on div "Status No active tasks You are ready to start receiving tasks. [PERSON_NAME]" at bounding box center [194, 421] width 317 height 770
click at [242, 196] on div "Status No active tasks You are ready to start receiving tasks. [PERSON_NAME]" at bounding box center [194, 421] width 317 height 770
click at [302, 46] on div "Status No active tasks You are ready to start receiving tasks. [PERSON_NAME]" at bounding box center [194, 421] width 317 height 770
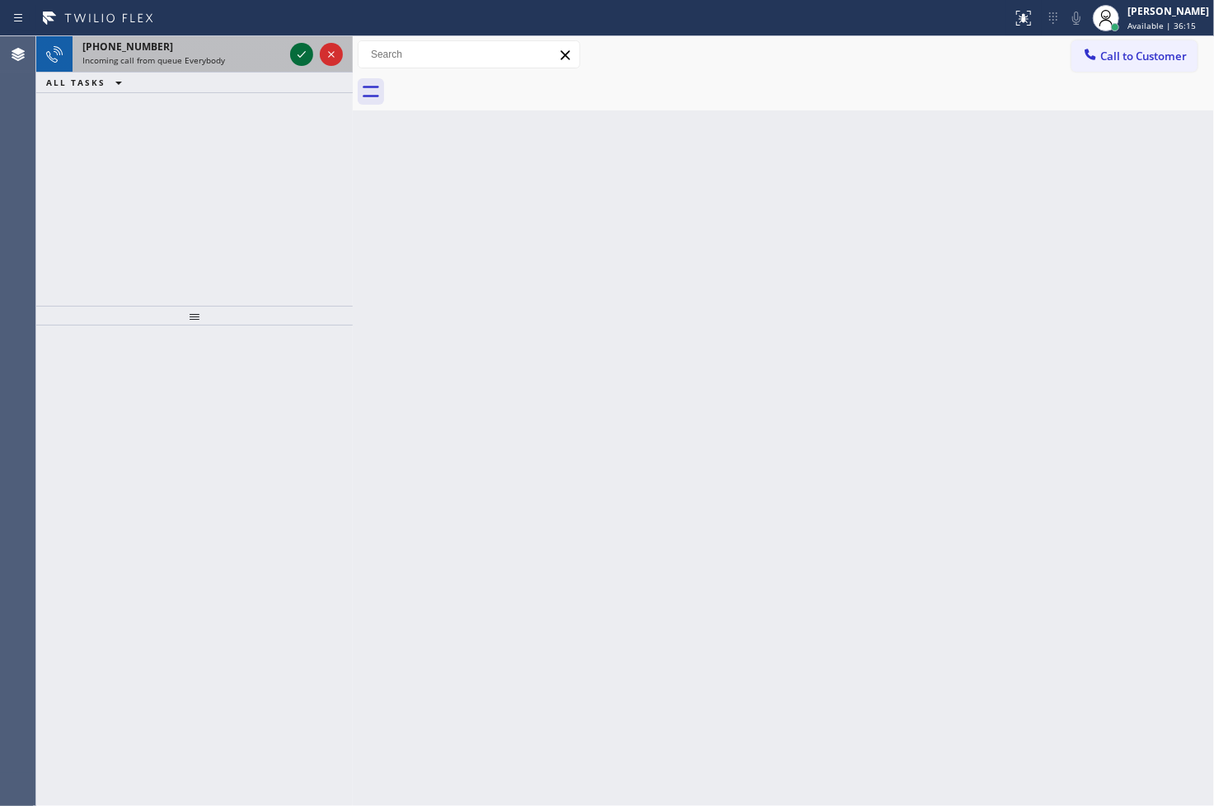
click at [302, 46] on icon at bounding box center [302, 55] width 20 height 20
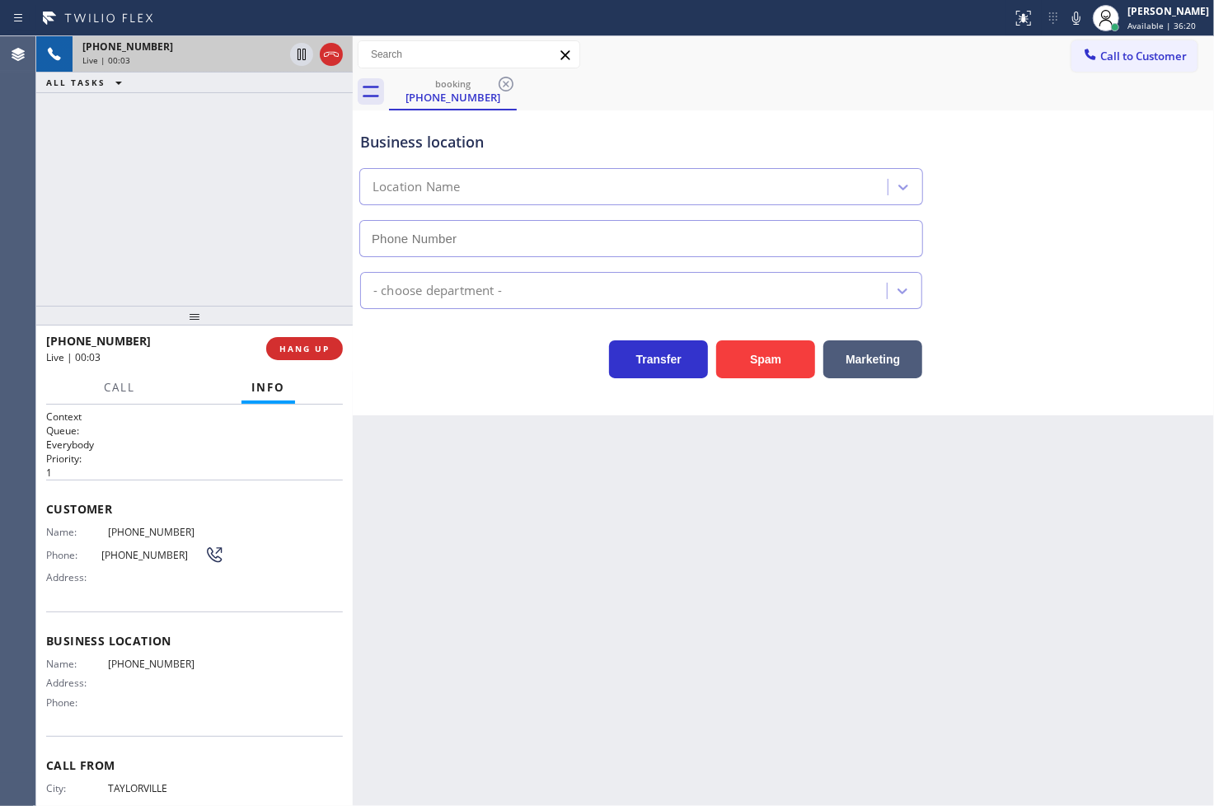
click at [492, 386] on div "Business location Location Name - choose department - Transfer Spam Marketing" at bounding box center [783, 262] width 861 height 305
click at [228, 219] on div "[PHONE_NUMBER] Live | 00:03 ALL TASKS ALL TASKS ACTIVE TASKS TASKS IN WRAP UP" at bounding box center [194, 171] width 317 height 270
click at [619, 411] on div "Business location Location Name - choose department - Transfer Spam Marketing" at bounding box center [783, 262] width 861 height 305
click at [155, 252] on div "[PHONE_NUMBER] Live | 00:08 ALL TASKS ALL TASKS ACTIVE TASKS TASKS IN WRAP UP" at bounding box center [194, 171] width 317 height 270
click at [425, 513] on div "Back to Dashboard Change Sender ID Customers Technicians Select a contact Outbo…" at bounding box center [783, 421] width 861 height 770
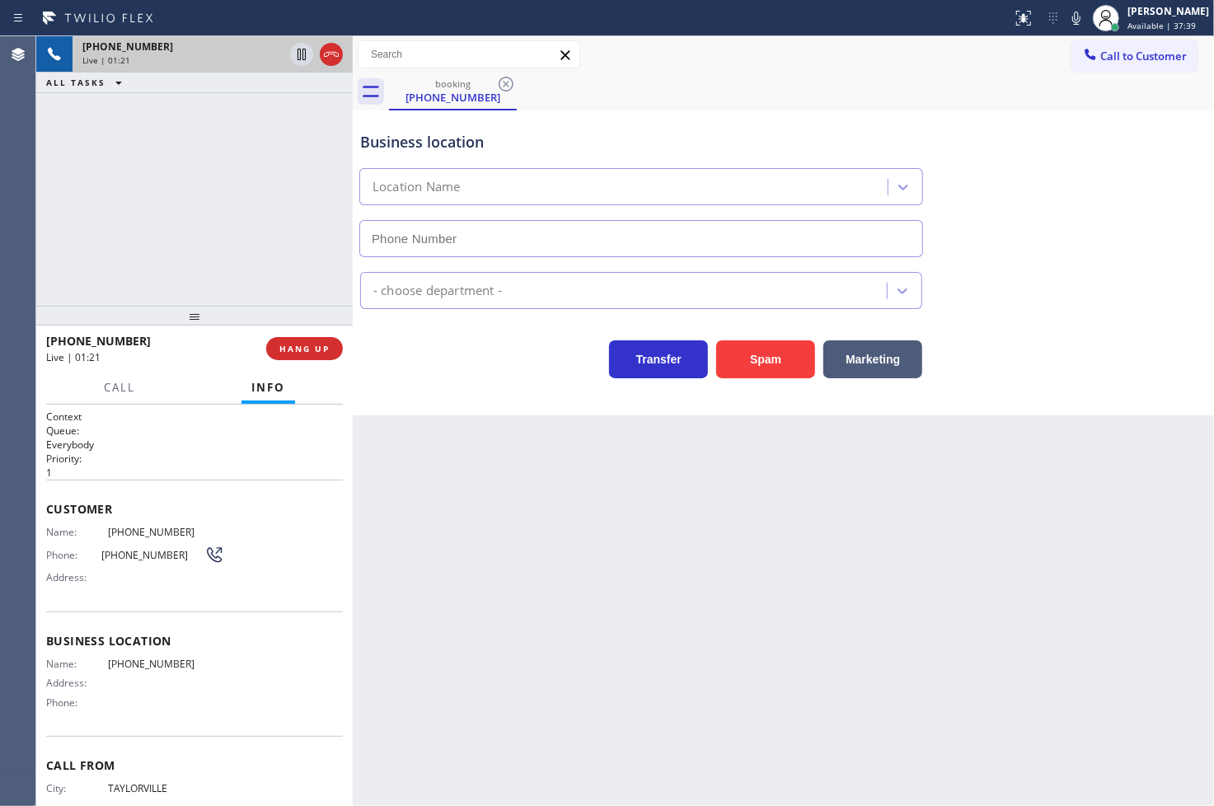
click at [426, 359] on div "Transfer Spam Marketing" at bounding box center [641, 355] width 569 height 46
click at [227, 226] on div "[PHONE_NUMBER] Live | 01:22 ALL TASKS ALL TASKS ACTIVE TASKS TASKS IN WRAP UP" at bounding box center [194, 171] width 317 height 270
click at [391, 348] on div "Transfer Spam Marketing" at bounding box center [641, 355] width 569 height 46
click at [318, 336] on div "[PHONE_NUMBER] Live | 01:23 HANG UP" at bounding box center [194, 348] width 297 height 43
click at [317, 343] on span "HANG UP" at bounding box center [304, 349] width 50 height 12
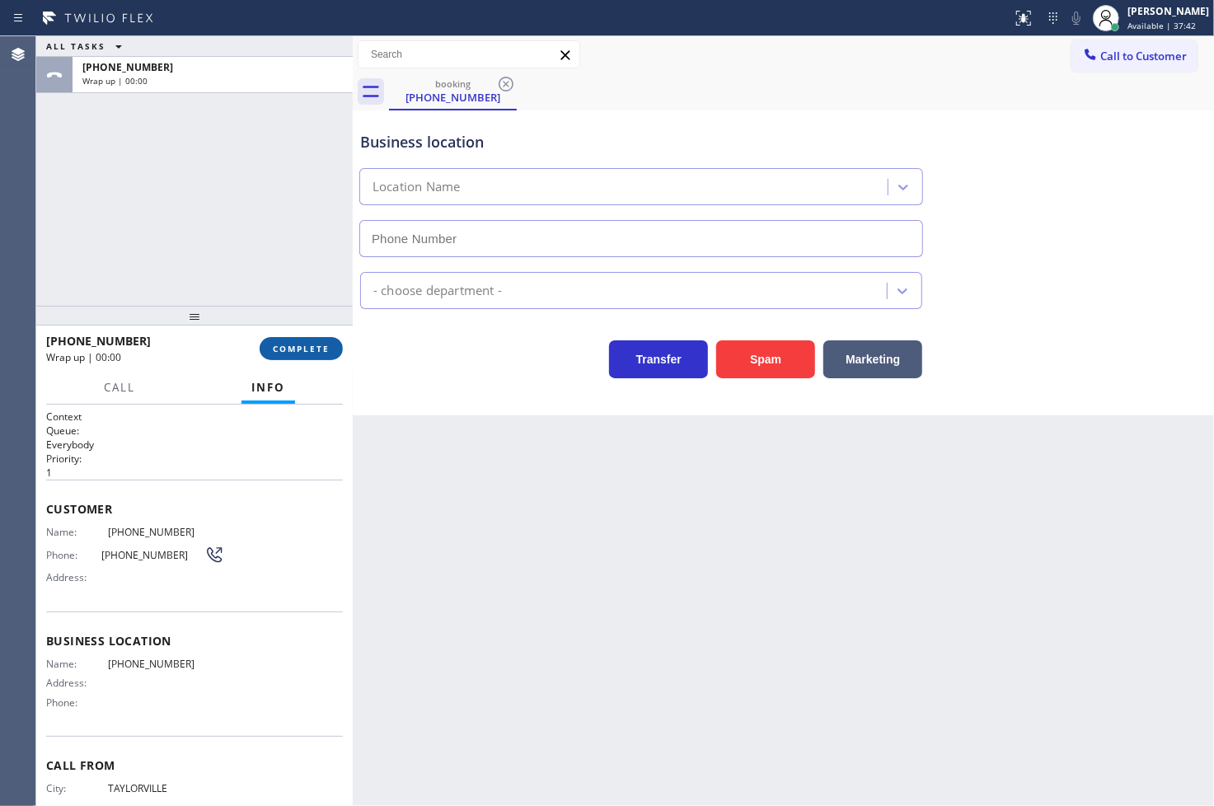
click at [317, 343] on span "COMPLETE" at bounding box center [301, 349] width 57 height 12
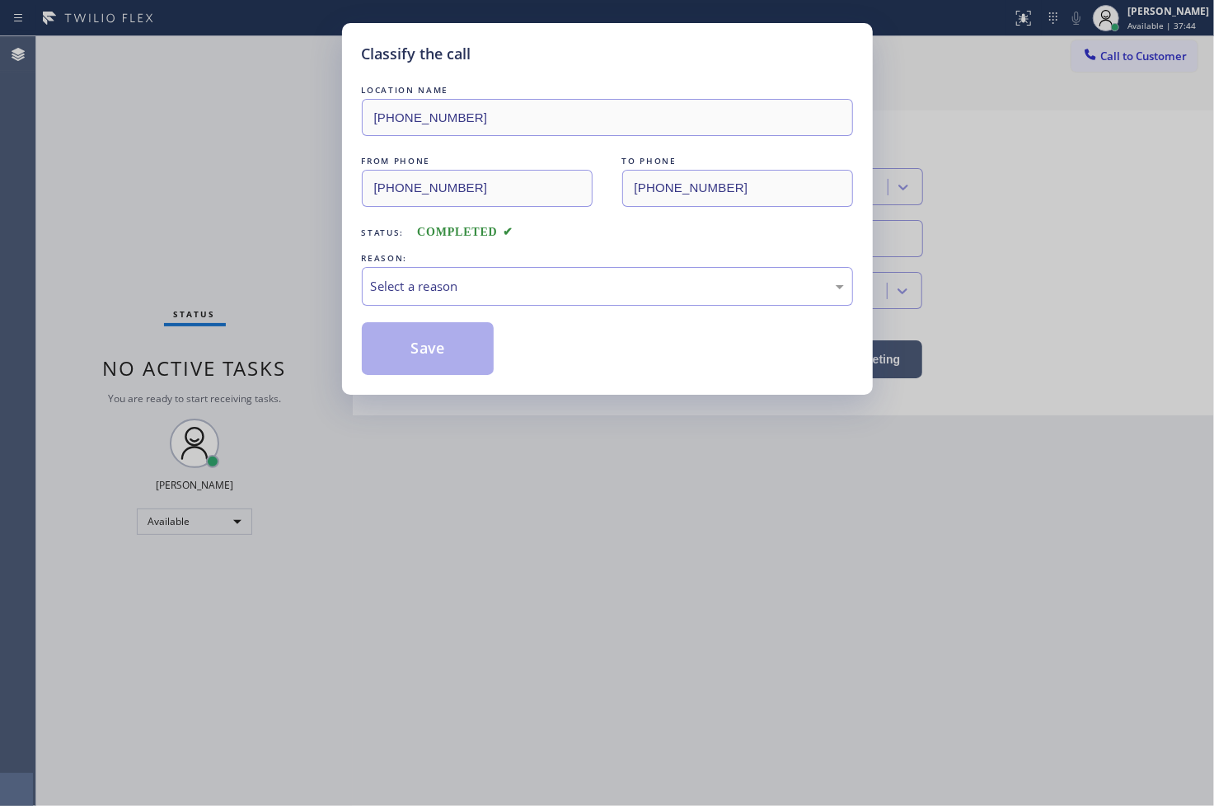
click at [425, 289] on div "Select a reason" at bounding box center [607, 286] width 473 height 19
click at [418, 360] on button "Save" at bounding box center [428, 348] width 133 height 53
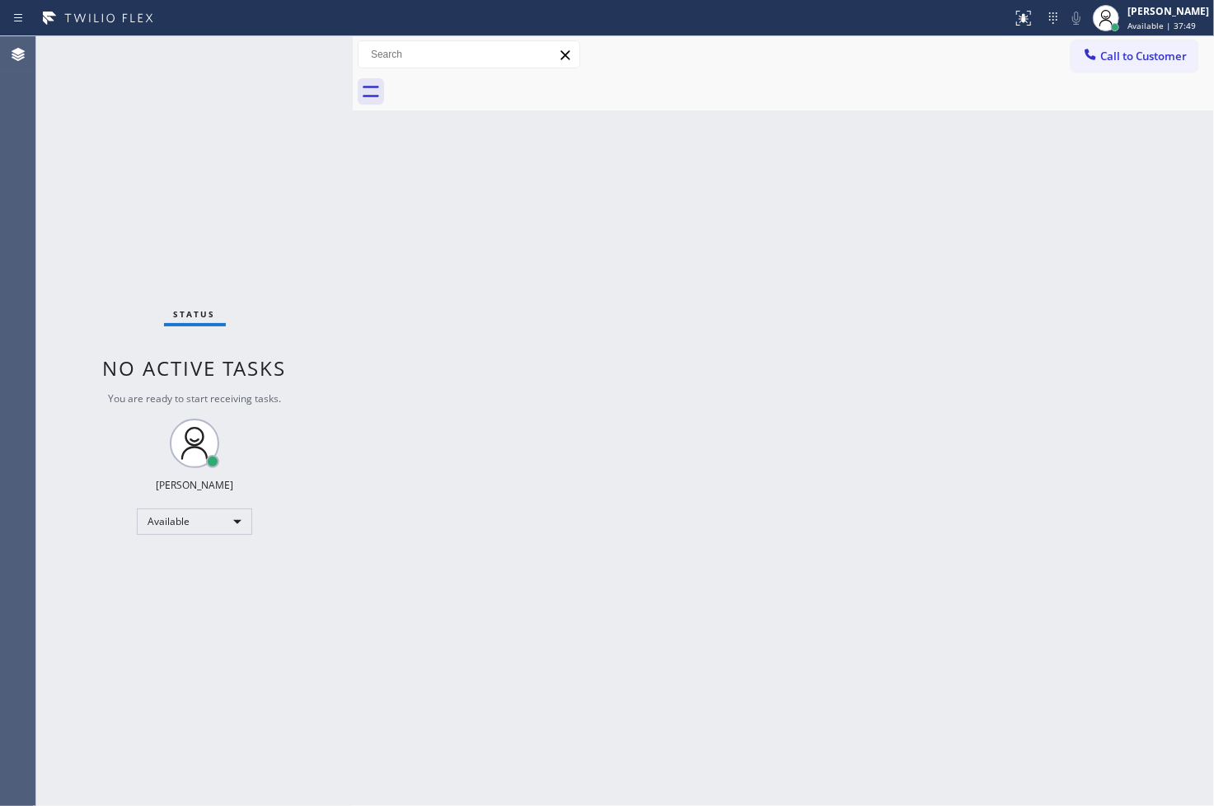
click at [256, 317] on div "Status No active tasks You are ready to start receiving tasks. [PERSON_NAME]" at bounding box center [194, 421] width 317 height 770
click at [293, 47] on div "Status No active tasks You are ready to start receiving tasks. [PERSON_NAME]" at bounding box center [194, 421] width 317 height 770
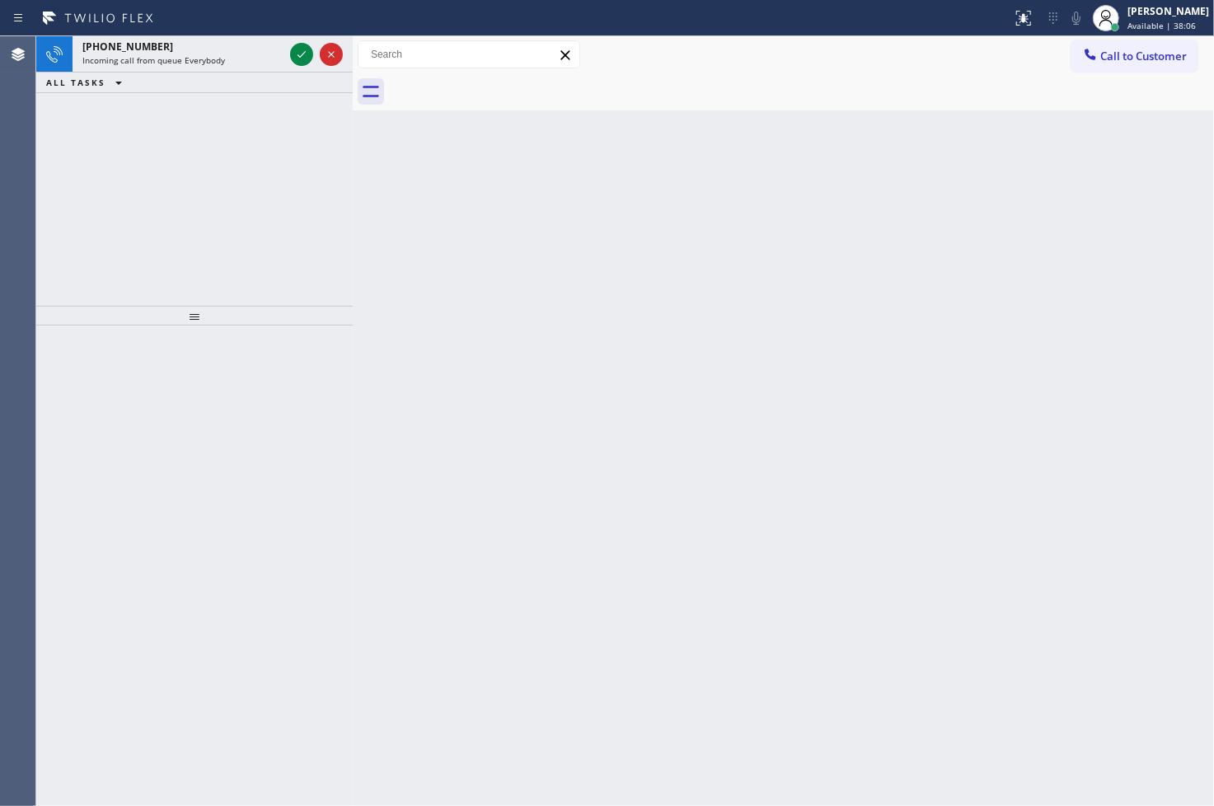
click at [80, 181] on div "[PHONE_NUMBER] Incoming call from queue Everybody ALL TASKS ALL TASKS ACTIVE TA…" at bounding box center [194, 171] width 317 height 270
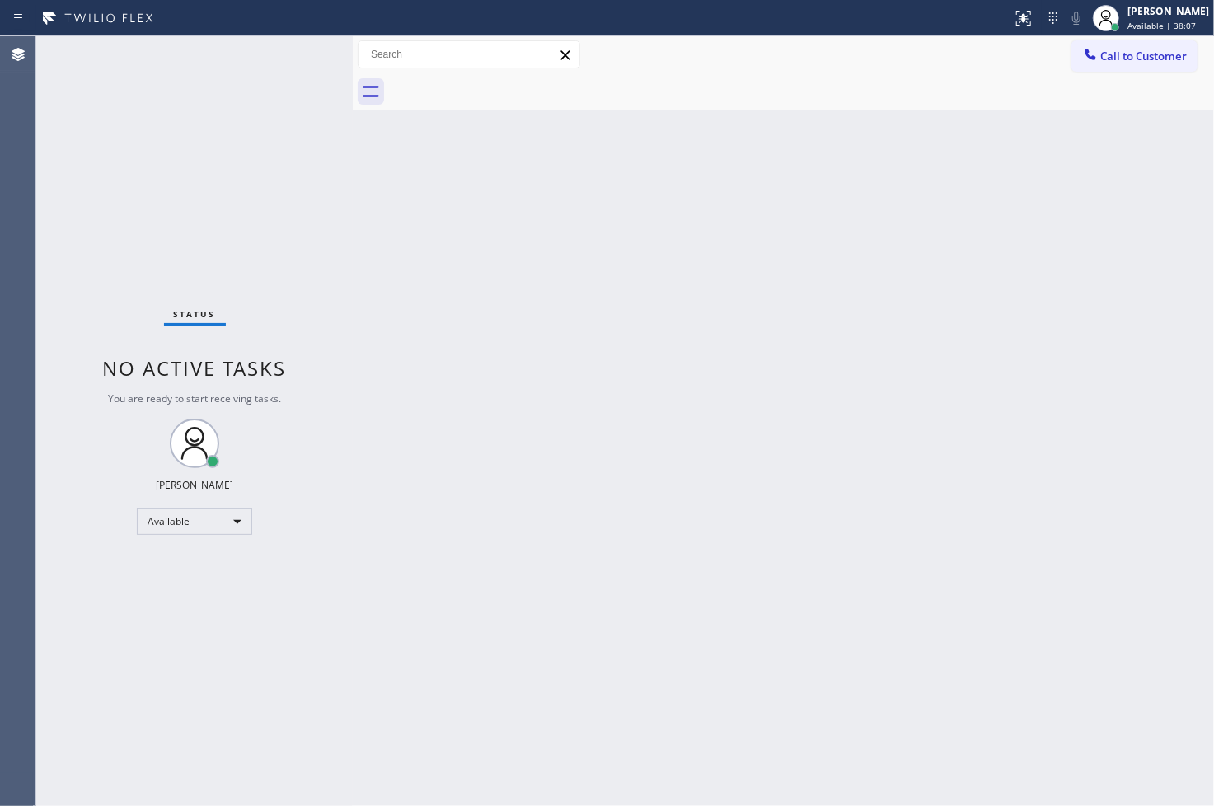
click at [292, 56] on div "Status No active tasks You are ready to start receiving tasks. [PERSON_NAME]" at bounding box center [194, 421] width 317 height 770
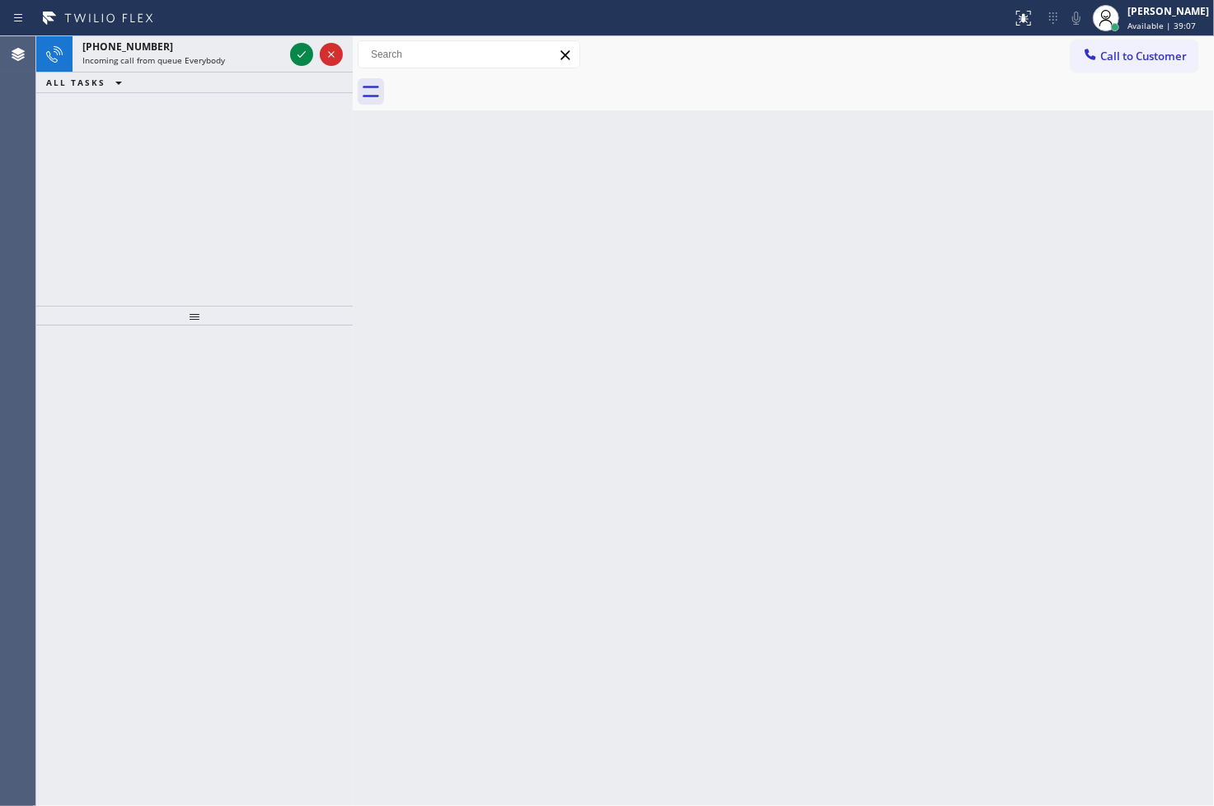
click at [100, 239] on div "[PHONE_NUMBER] Incoming call from queue Everybody ALL TASKS ALL TASKS ACTIVE TA…" at bounding box center [194, 171] width 317 height 270
click at [118, 240] on div "[PHONE_NUMBER] Incoming call from queue [Test] All ALL TASKS ALL TASKS ACTIVE T…" at bounding box center [194, 171] width 317 height 270
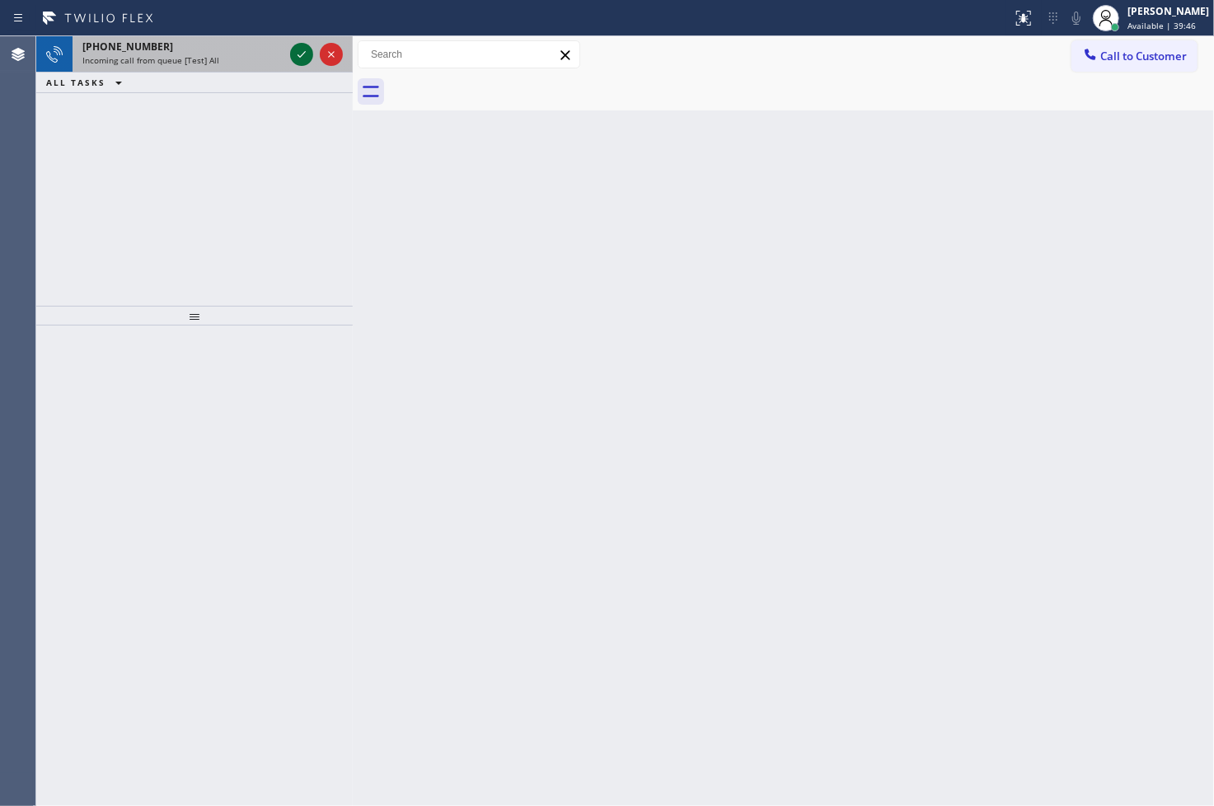
click at [298, 51] on icon at bounding box center [302, 55] width 20 height 20
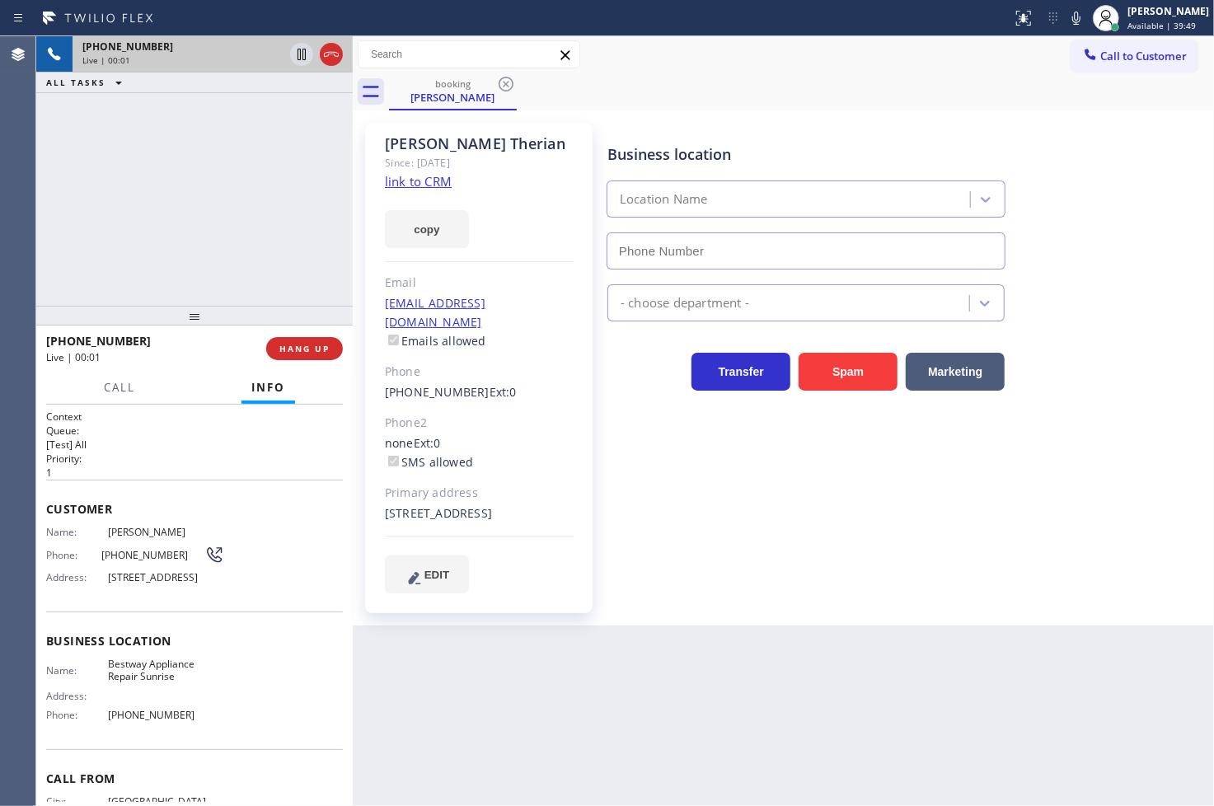
type input "[PHONE_NUMBER]"
click at [426, 183] on link "link to CRM" at bounding box center [418, 181] width 67 height 16
click at [212, 97] on div "[PHONE_NUMBER] Live | 00:06 ALL TASKS ALL TASKS ACTIVE TASKS TASKS IN WRAP UP" at bounding box center [194, 171] width 317 height 270
click at [251, 253] on div "[PHONE_NUMBER] Live | 00:06 ALL TASKS ALL TASKS ACTIVE TASKS TASKS IN WRAP UP" at bounding box center [194, 171] width 317 height 270
click at [113, 202] on div "[PHONE_NUMBER] Live | 00:23 ALL TASKS ALL TASKS ACTIVE TASKS TASKS IN WRAP UP" at bounding box center [194, 171] width 317 height 270
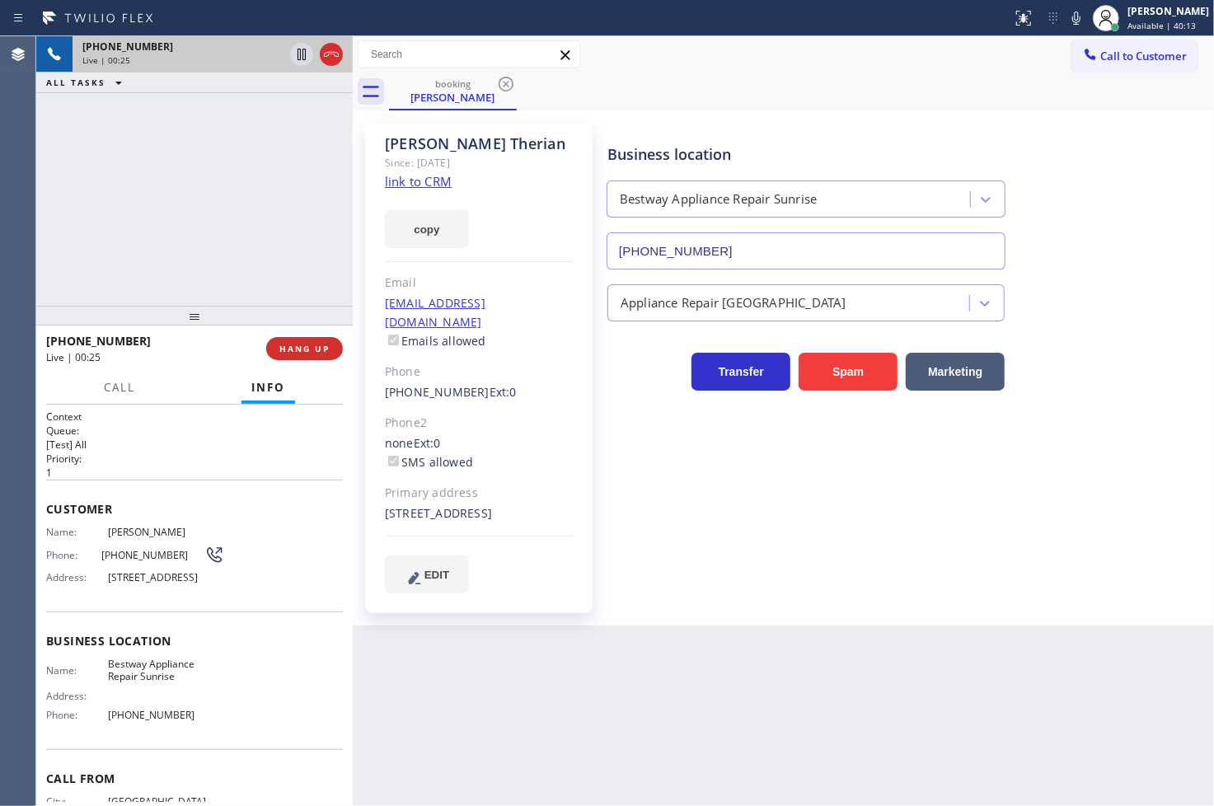
click at [157, 414] on h1 "Context" at bounding box center [194, 417] width 297 height 14
click at [155, 251] on div "[PHONE_NUMBER] Live | 00:25 ALL TASKS ALL TASKS ACTIVE TASKS TASKS IN WRAP UP" at bounding box center [194, 171] width 317 height 270
click at [184, 369] on div "[PHONE_NUMBER] Live | 00:27" at bounding box center [156, 348] width 220 height 43
click at [176, 397] on div "Call Info" at bounding box center [194, 388] width 297 height 33
click at [252, 193] on div "[PHONE_NUMBER] Live | 00:29 ALL TASKS ALL TASKS ACTIVE TASKS TASKS IN WRAP UP" at bounding box center [194, 171] width 317 height 270
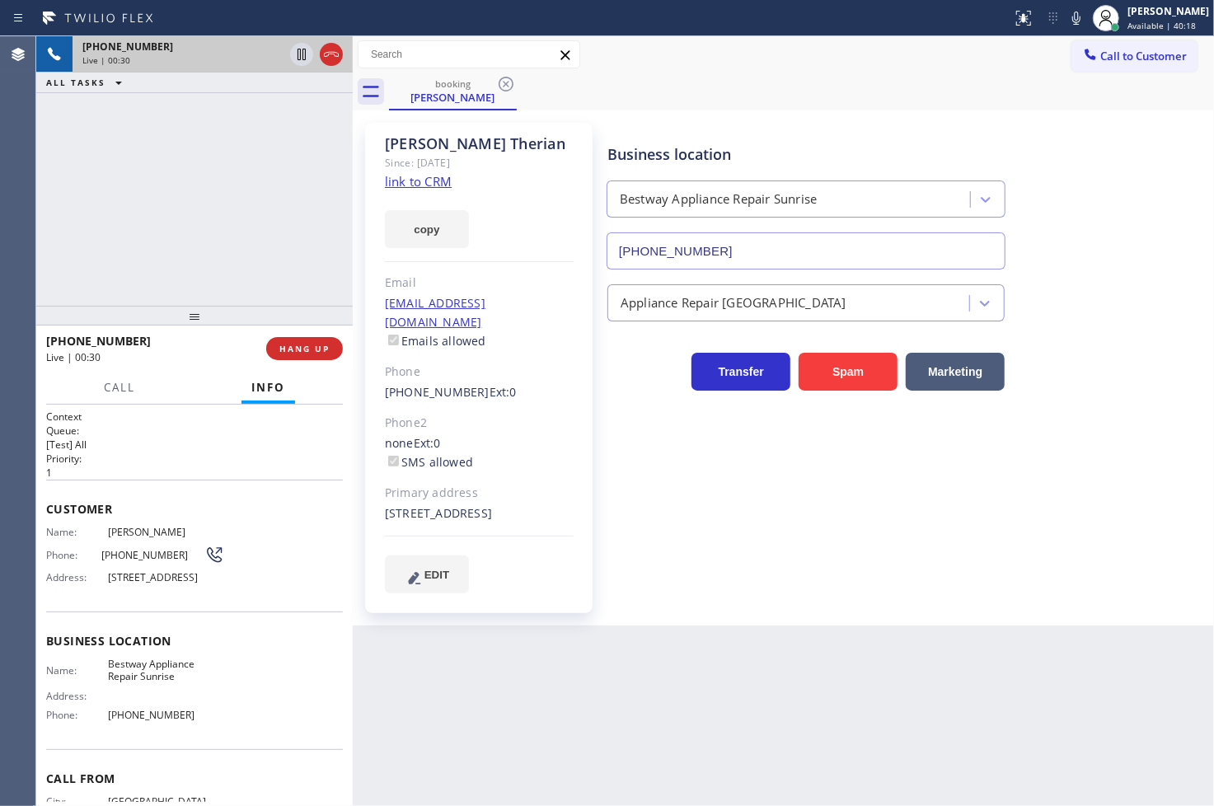
click at [116, 444] on p "[Test] All" at bounding box center [194, 445] width 297 height 14
click at [128, 388] on span "Call" at bounding box center [119, 387] width 31 height 15
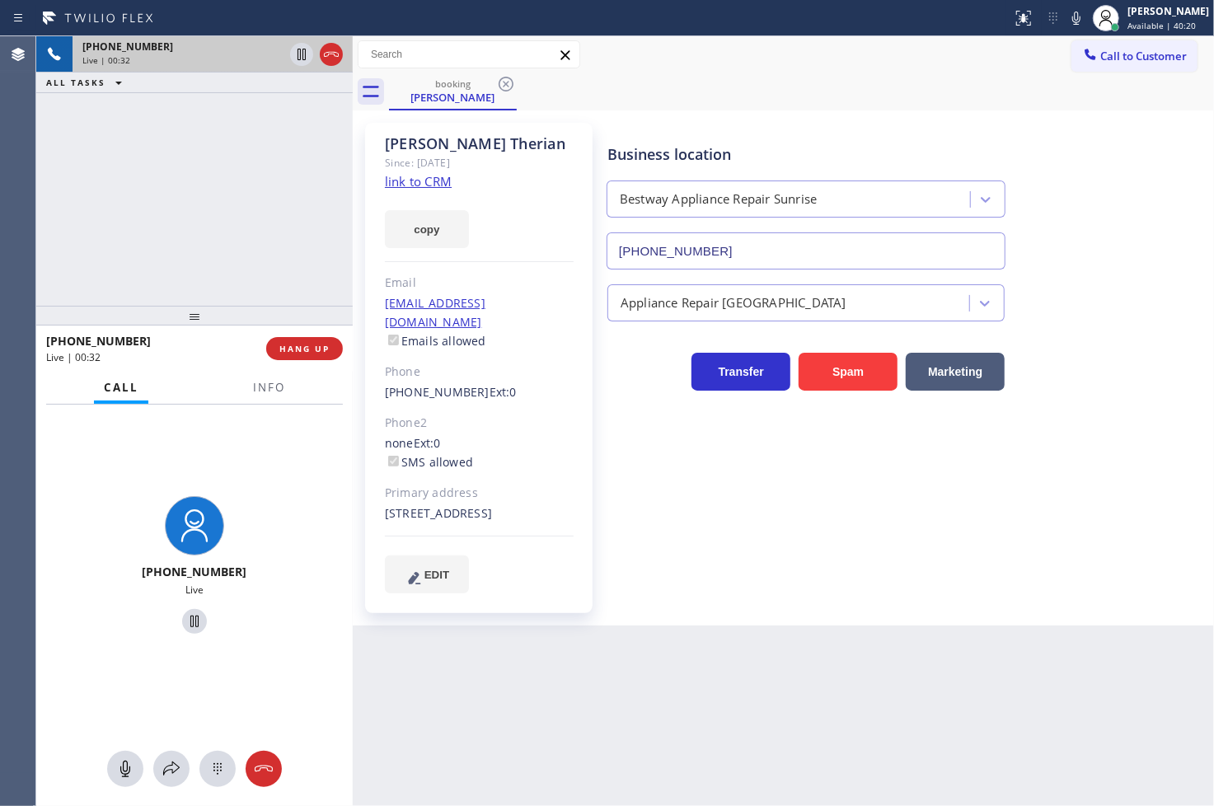
click at [261, 206] on div "[PHONE_NUMBER] Live | 00:32 ALL TASKS ALL TASKS ACTIVE TASKS TASKS IN WRAP UP" at bounding box center [194, 171] width 317 height 270
click at [303, 54] on icon at bounding box center [302, 55] width 20 height 20
click at [411, 233] on button "copy" at bounding box center [427, 229] width 84 height 38
click at [84, 250] on div "[PHONE_NUMBER] Live | 00:38 ALL TASKS ALL TASKS ACTIVE TASKS TASKS IN WRAP UP" at bounding box center [194, 171] width 317 height 270
click at [1073, 19] on icon at bounding box center [1077, 18] width 8 height 13
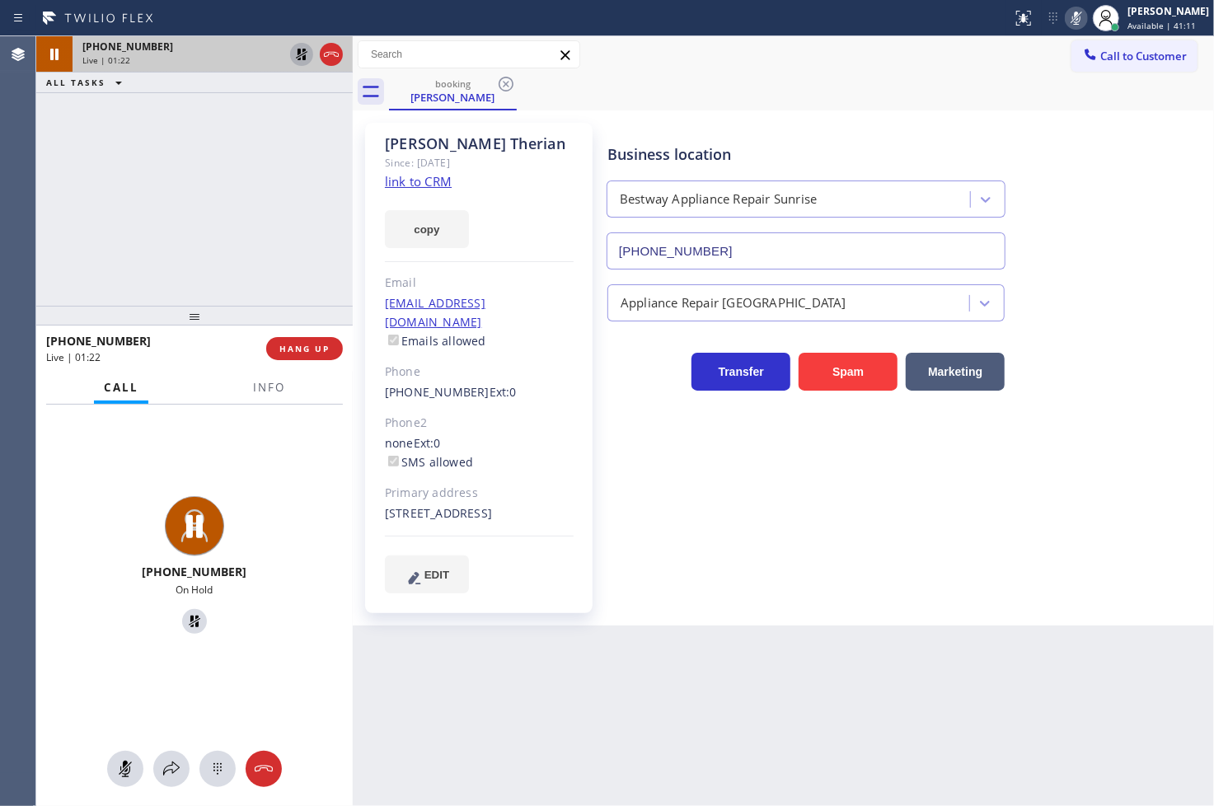
click at [96, 643] on div "[PHONE_NUMBER] On Hold" at bounding box center [194, 568] width 317 height 326
click at [259, 397] on button "Info" at bounding box center [269, 388] width 52 height 32
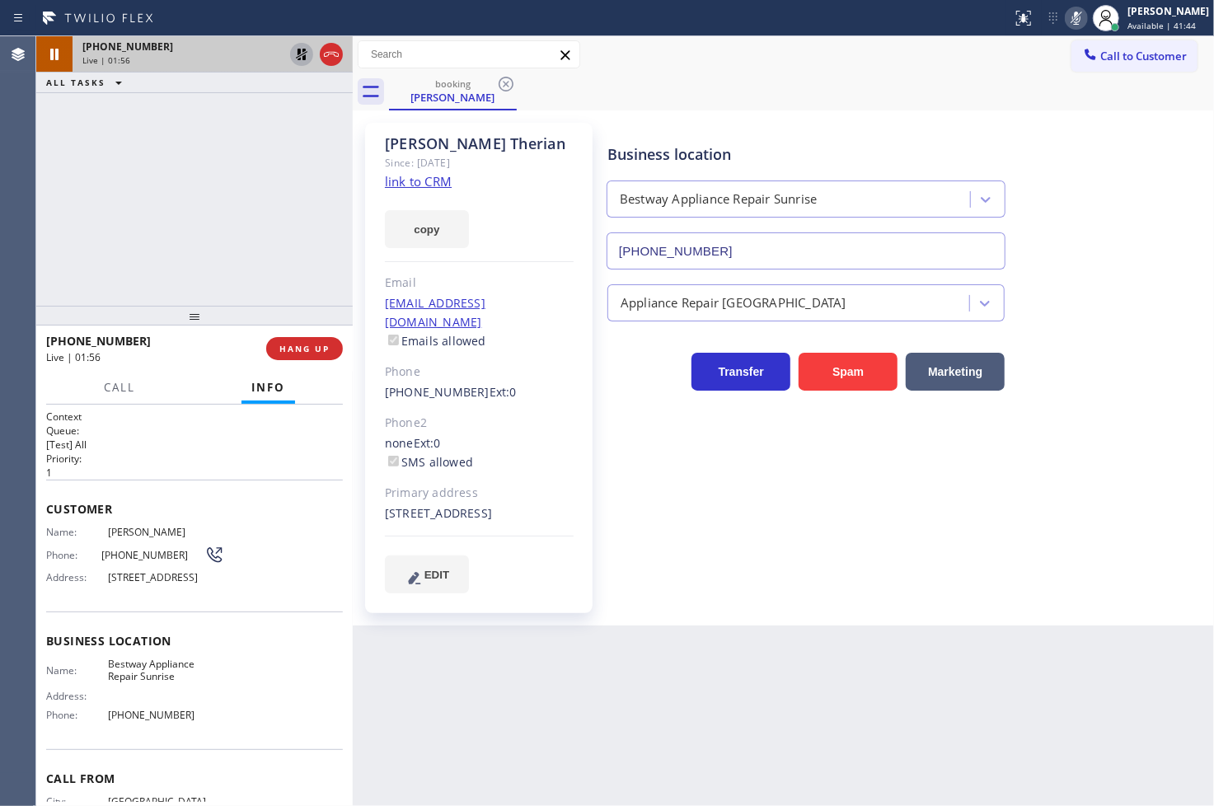
click at [50, 229] on div "[PHONE_NUMBER] Live | 01:56 ALL TASKS ALL TASKS ACTIVE TASKS TASKS IN WRAP UP" at bounding box center [194, 171] width 317 height 270
click at [320, 223] on div "[PHONE_NUMBER] Live | 01:57 ALL TASKS ALL TASKS ACTIVE TASKS TASKS IN WRAP UP" at bounding box center [194, 171] width 317 height 270
click at [125, 380] on span "Call" at bounding box center [119, 387] width 31 height 15
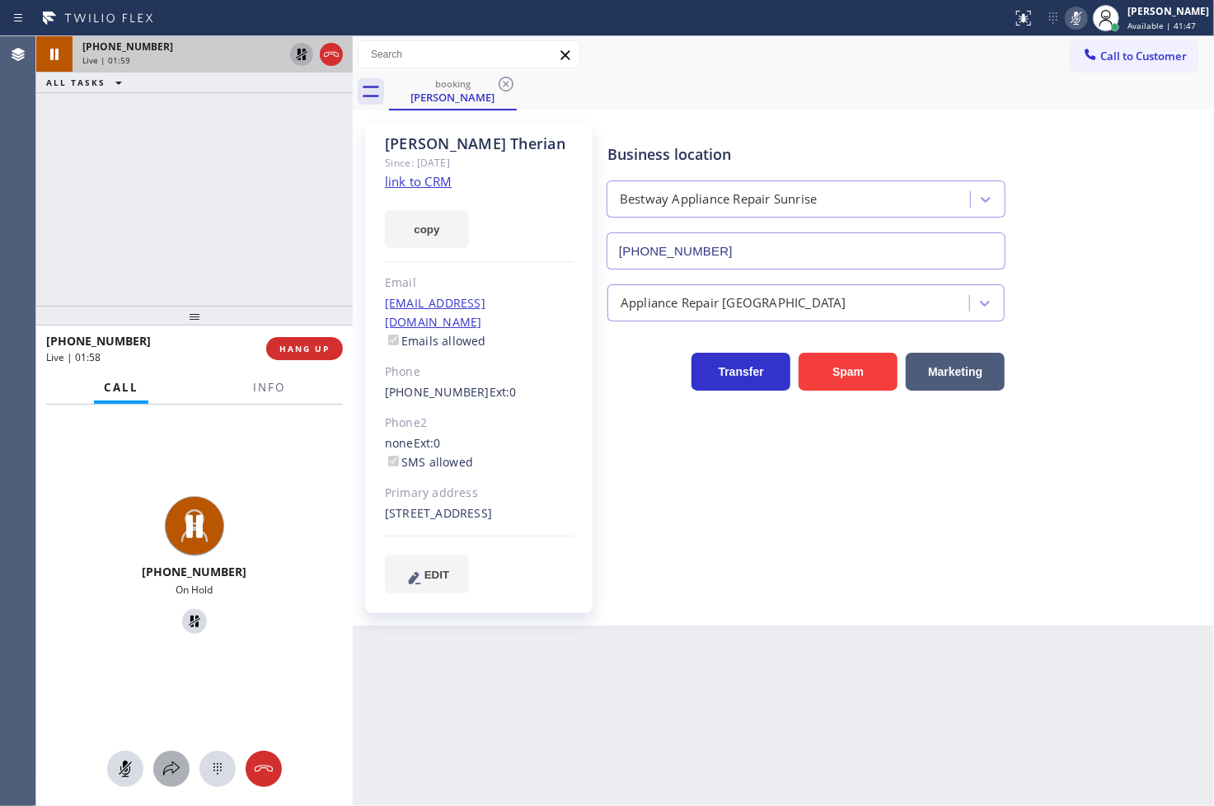
click at [173, 770] on icon at bounding box center [172, 769] width 20 height 20
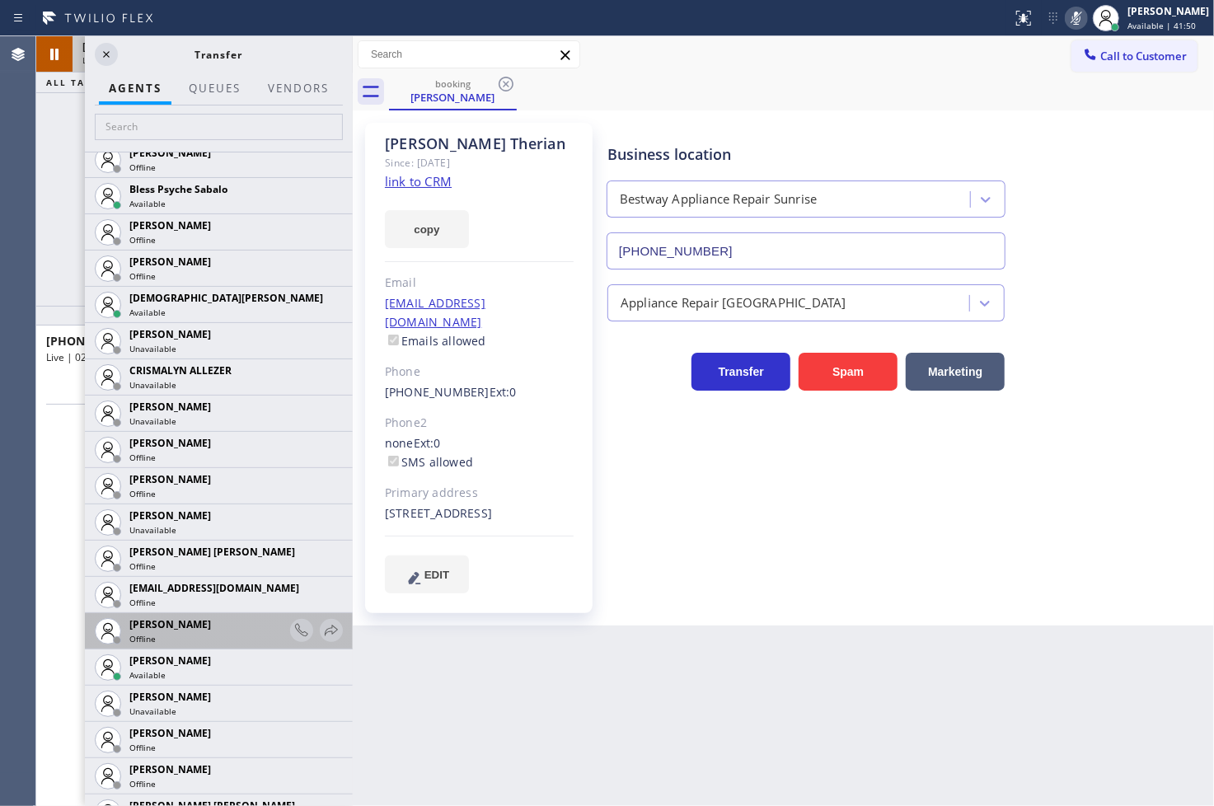
scroll to position [549, 0]
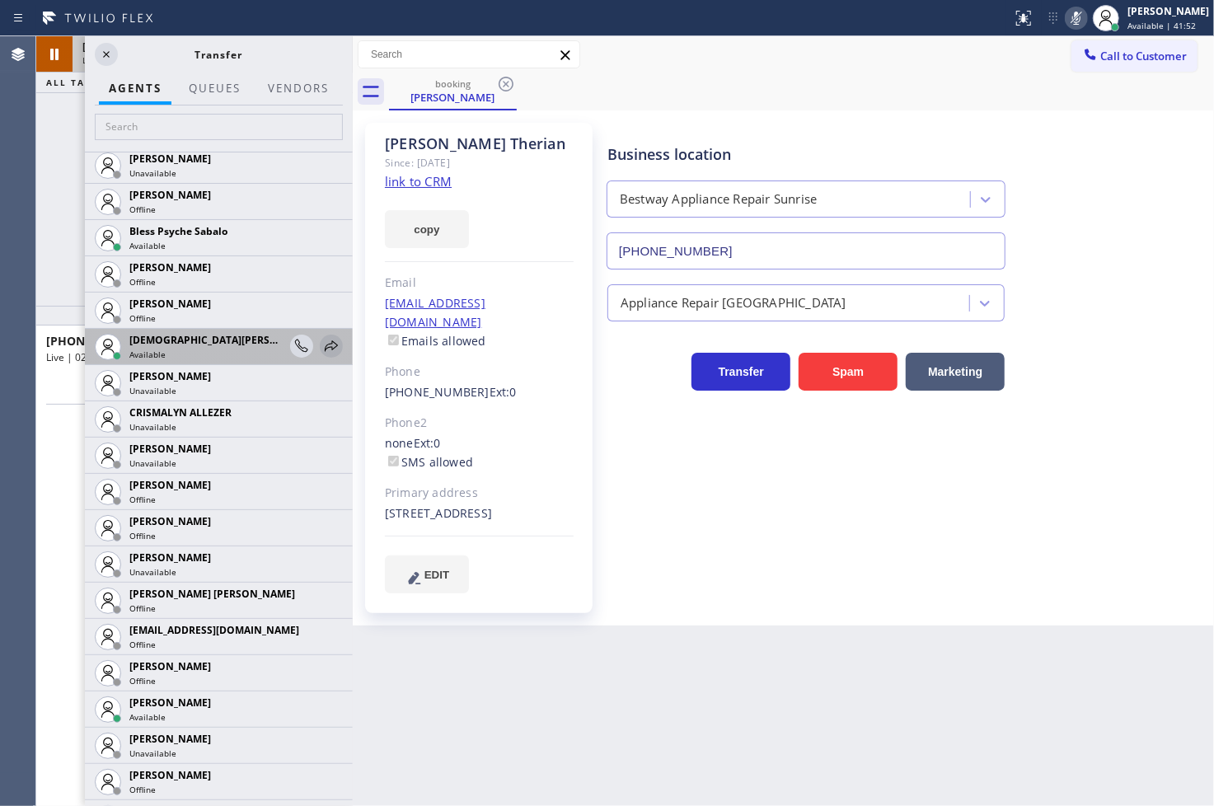
click at [322, 344] on icon at bounding box center [332, 346] width 20 height 20
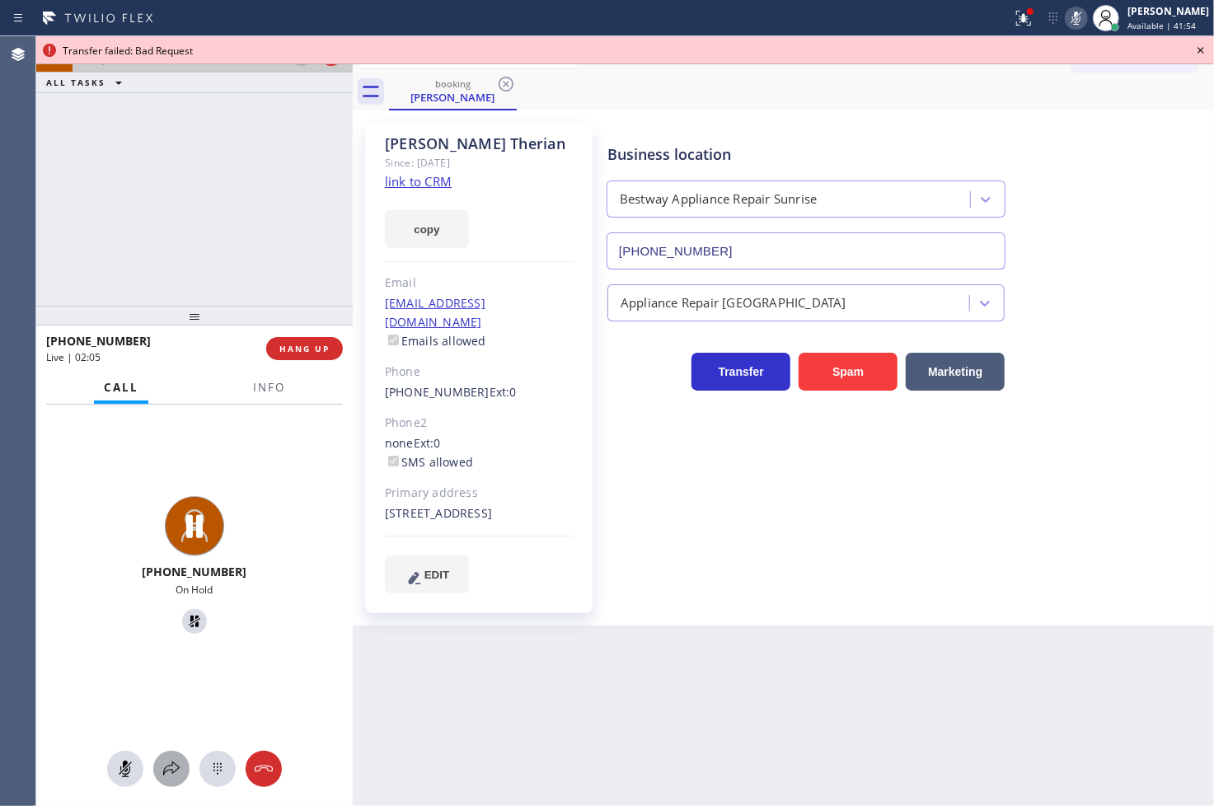
click at [171, 780] on button at bounding box center [171, 769] width 36 height 36
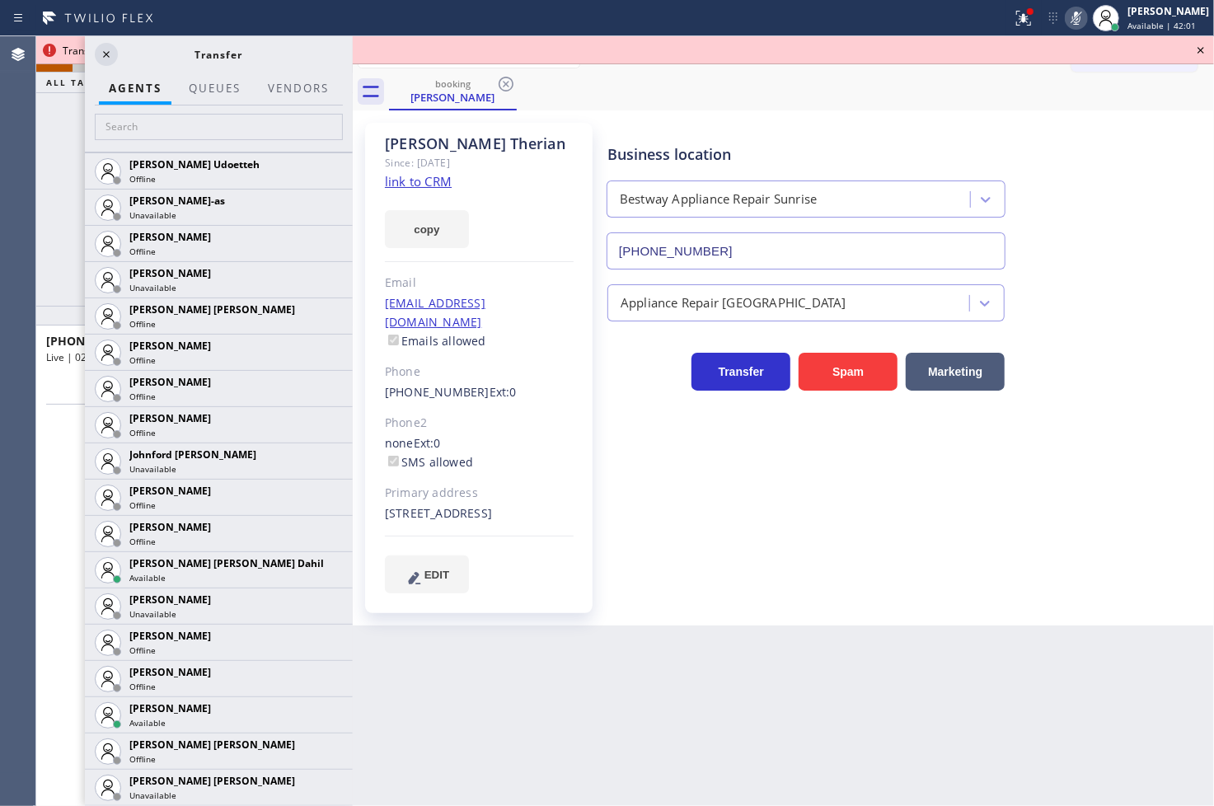
scroll to position [2106, 0]
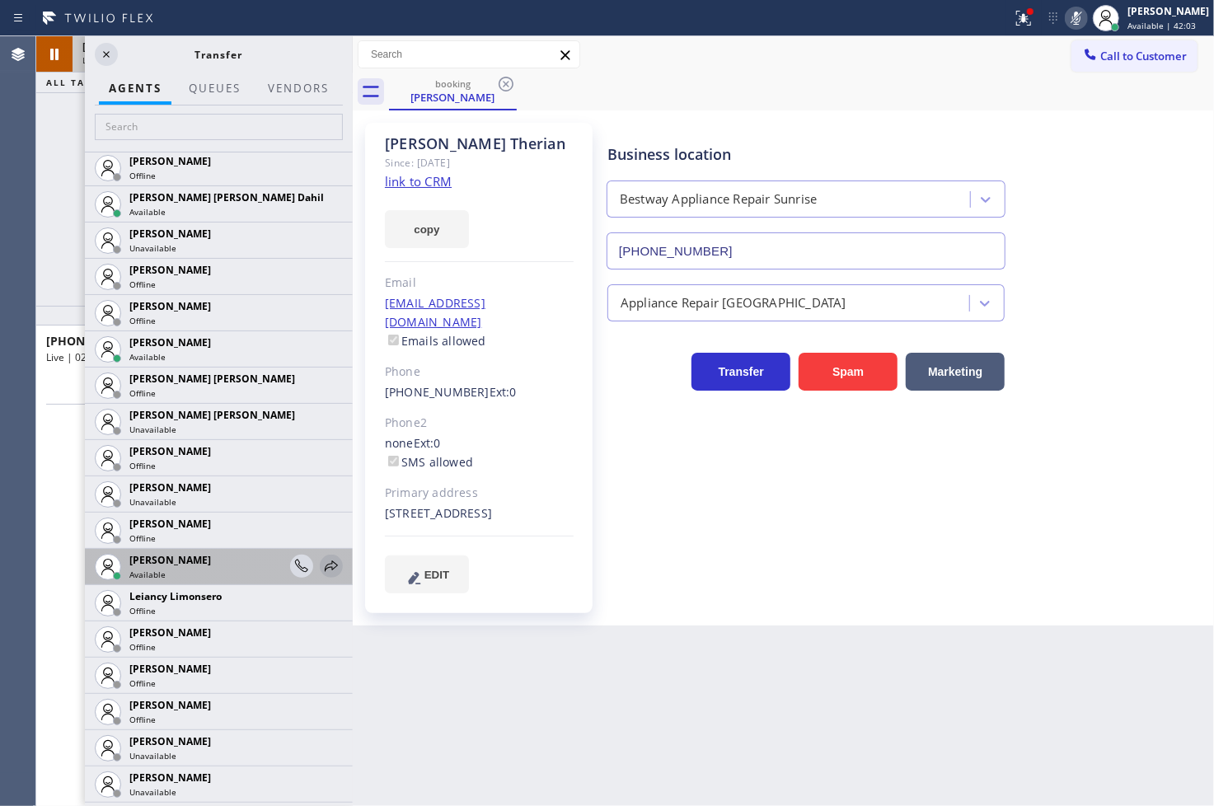
click at [322, 559] on icon at bounding box center [332, 566] width 20 height 20
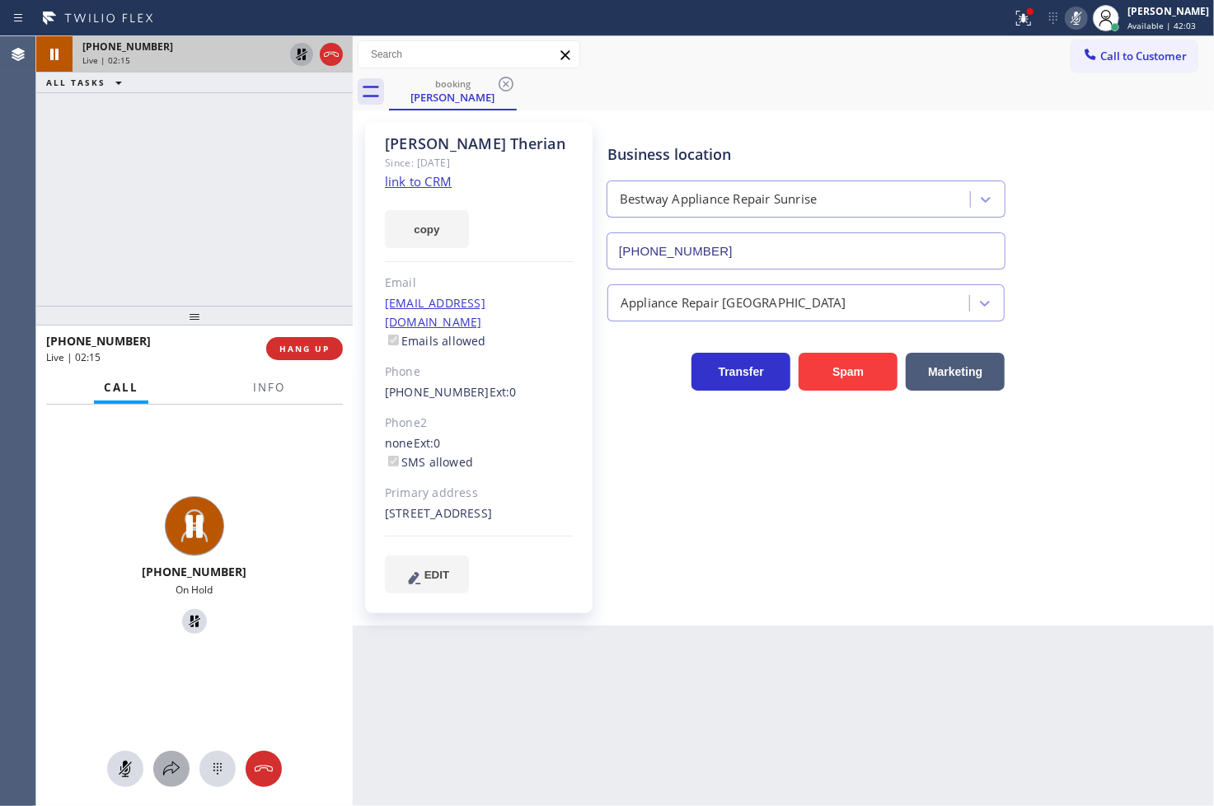
click at [168, 767] on icon at bounding box center [172, 769] width 20 height 20
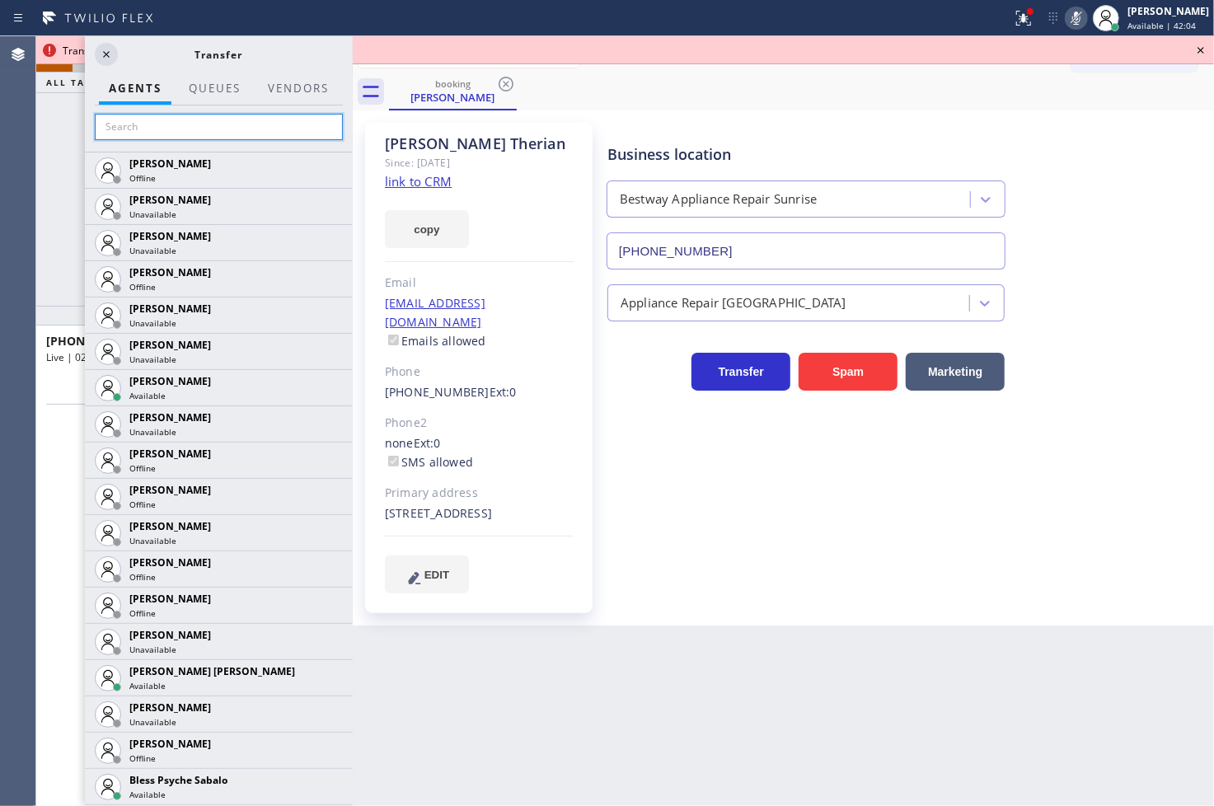
click at [220, 126] on input "text" at bounding box center [219, 127] width 248 height 26
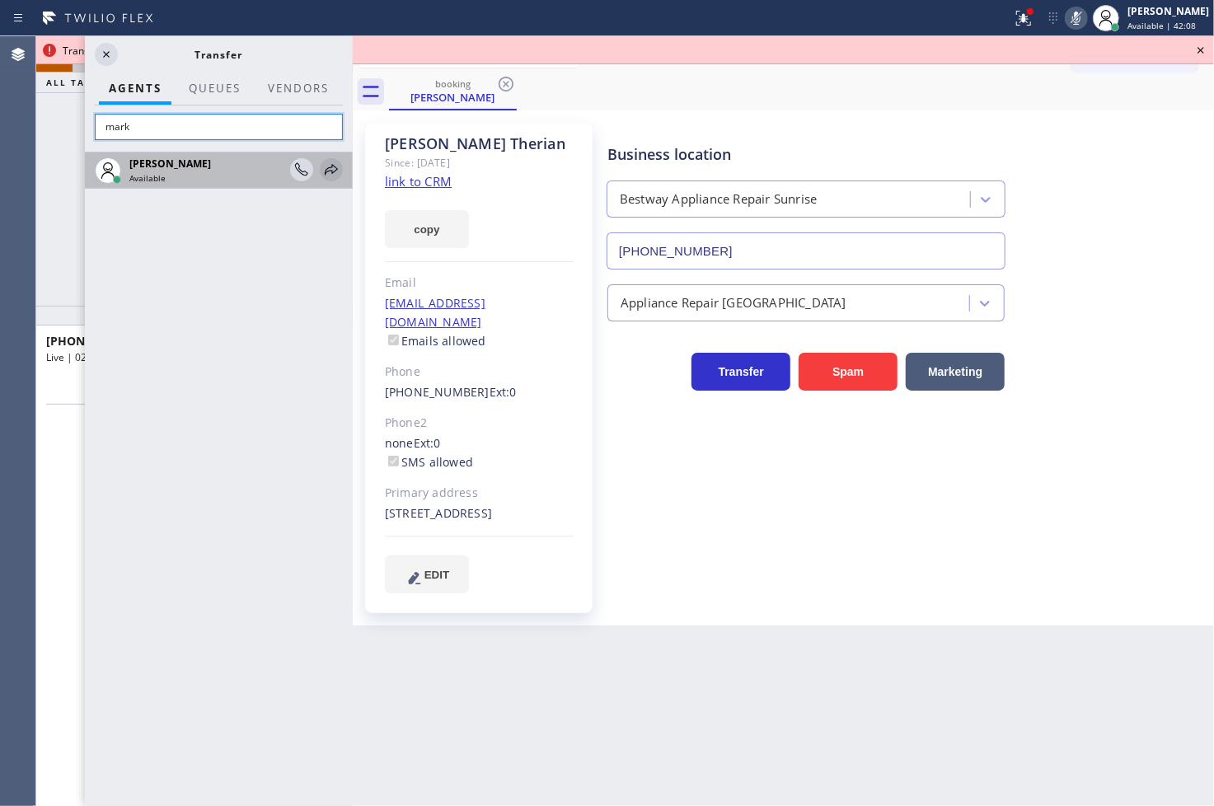
type input "mark"
click at [334, 170] on icon at bounding box center [332, 170] width 20 height 20
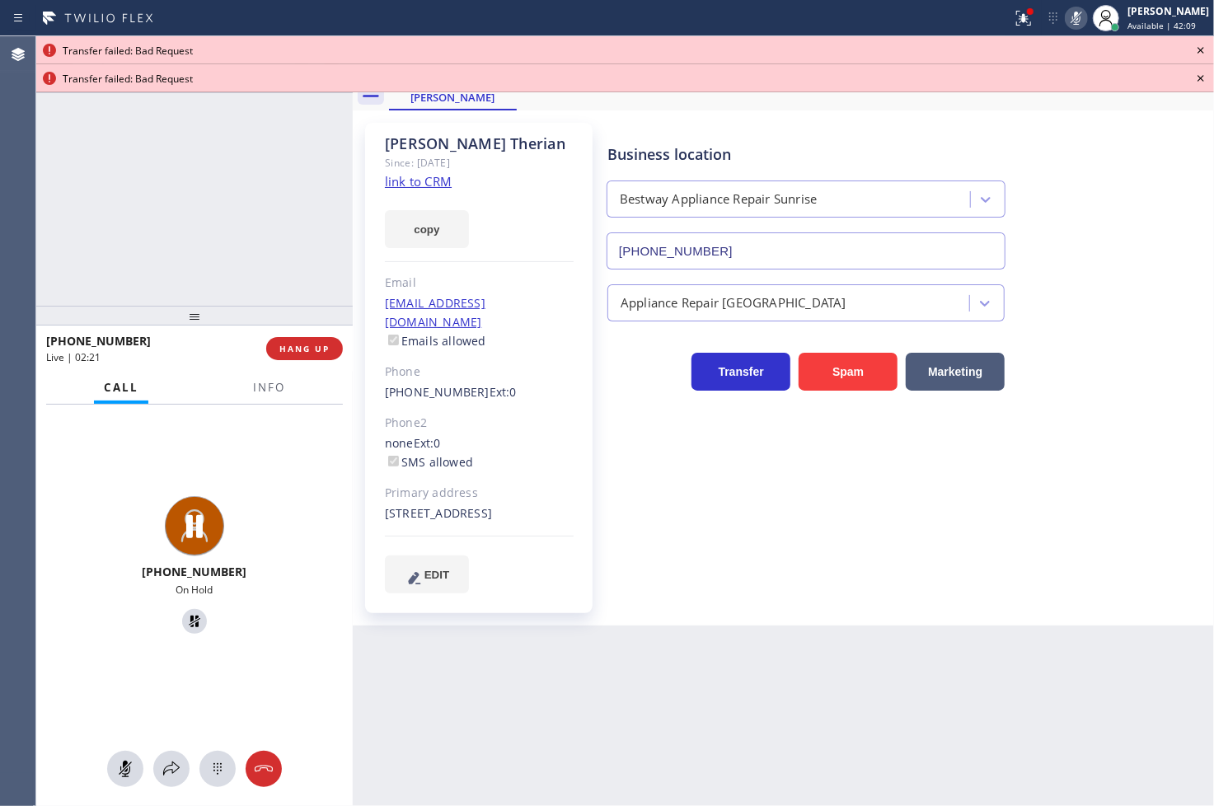
click at [1196, 47] on icon at bounding box center [1201, 50] width 20 height 20
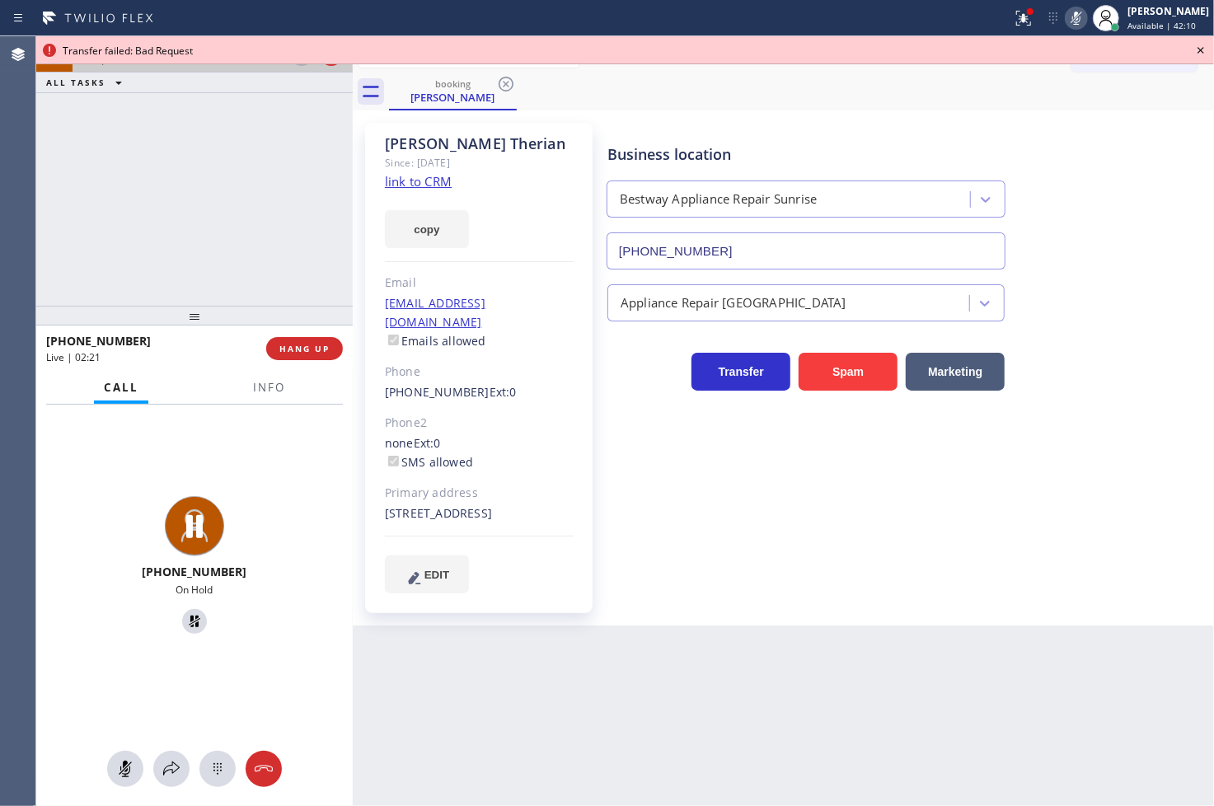
click at [1196, 47] on icon at bounding box center [1201, 50] width 20 height 20
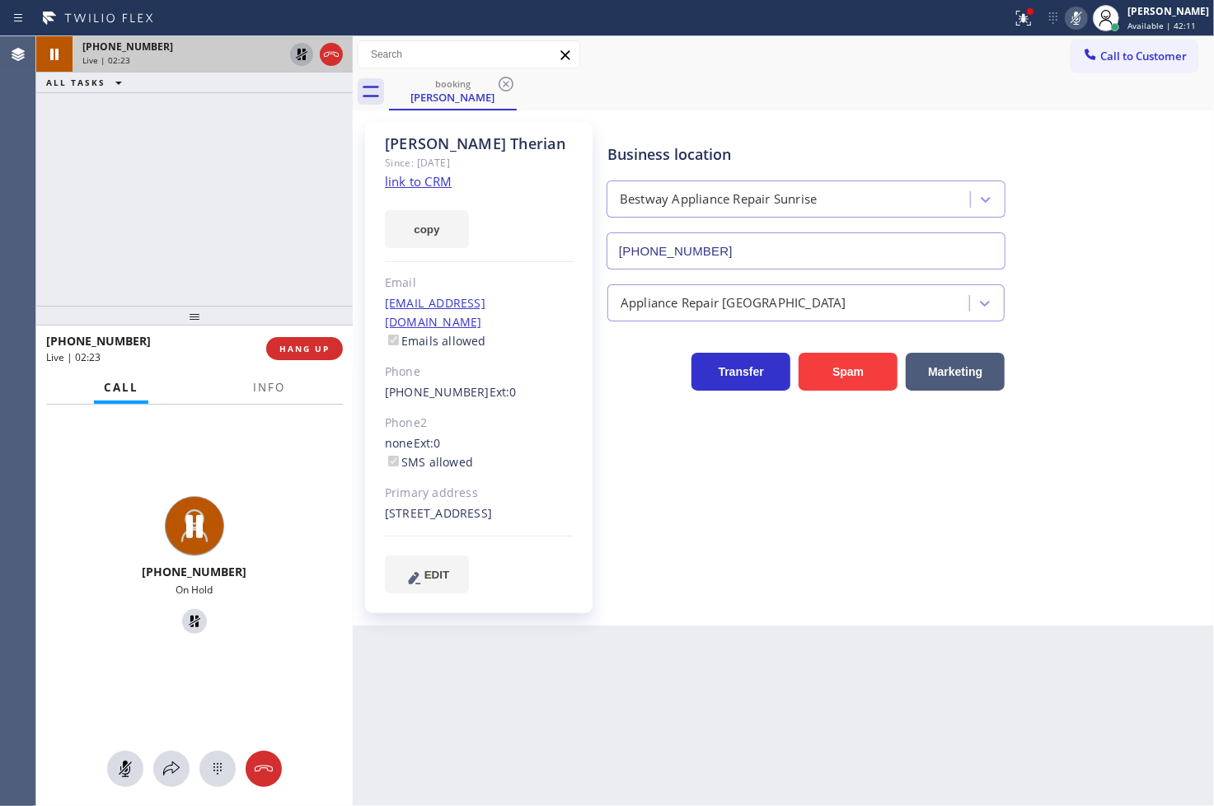
click at [308, 55] on icon at bounding box center [302, 55] width 20 height 20
click at [1067, 22] on icon at bounding box center [1077, 18] width 20 height 20
click at [909, 121] on div "Business location Bestway Appliance Repair Sunrise [PHONE_NUMBER]" at bounding box center [907, 194] width 606 height 149
click at [1035, 53] on div "Call to Customer Outbound call Location Search location Your caller id phone nu…" at bounding box center [783, 54] width 861 height 29
click at [1017, 18] on div at bounding box center [1024, 18] width 36 height 20
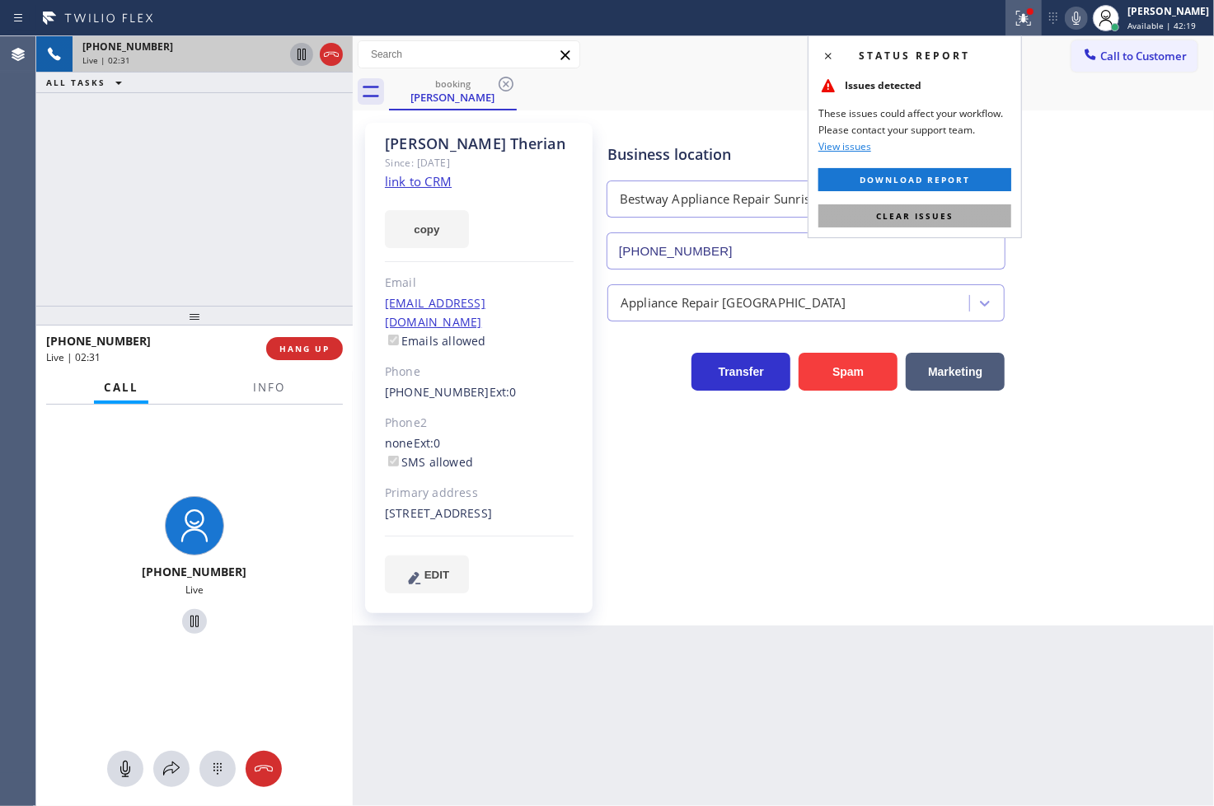
click at [926, 219] on span "Clear issues" at bounding box center [914, 216] width 77 height 12
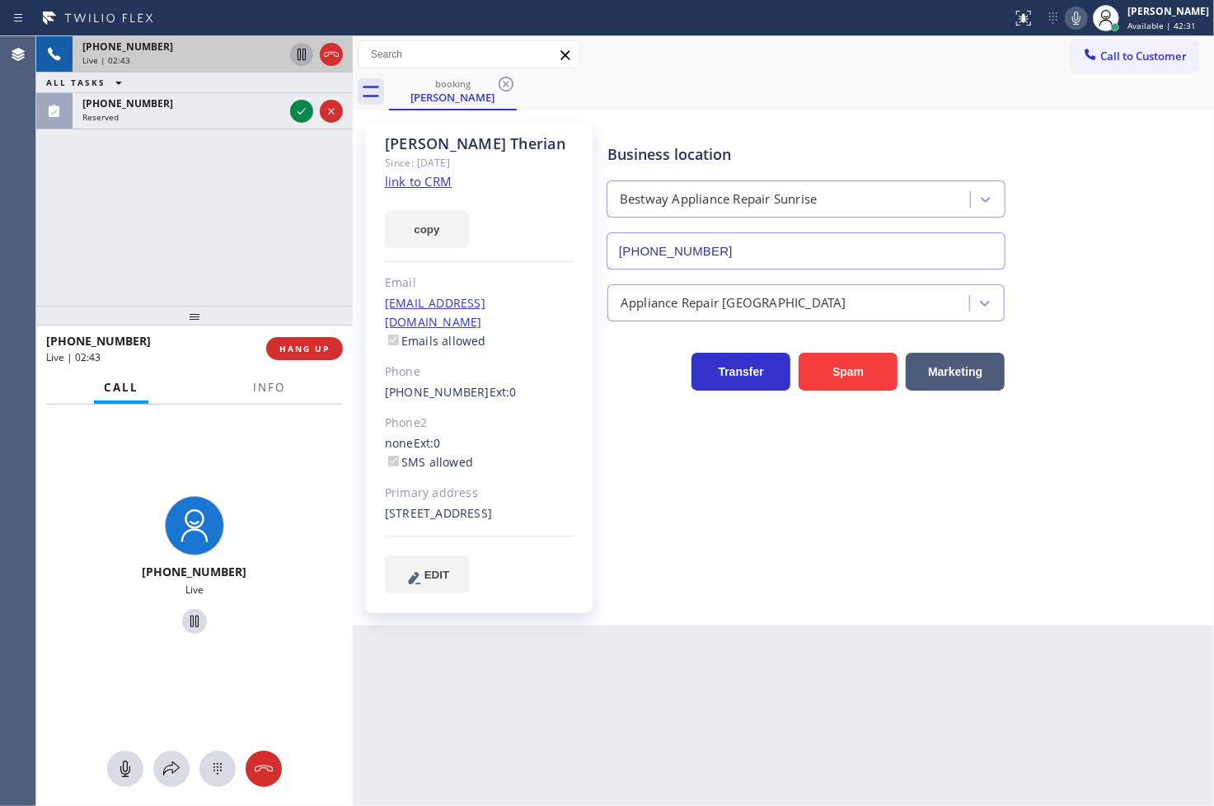
click at [74, 231] on div "[PHONE_NUMBER] Live | 02:43 ALL TASKS ALL TASKS ACTIVE TASKS TASKS IN WRAP UP […" at bounding box center [194, 171] width 317 height 270
click at [266, 459] on div "[PHONE_NUMBER] Live" at bounding box center [194, 568] width 317 height 326
click at [253, 383] on span "Info" at bounding box center [269, 387] width 32 height 15
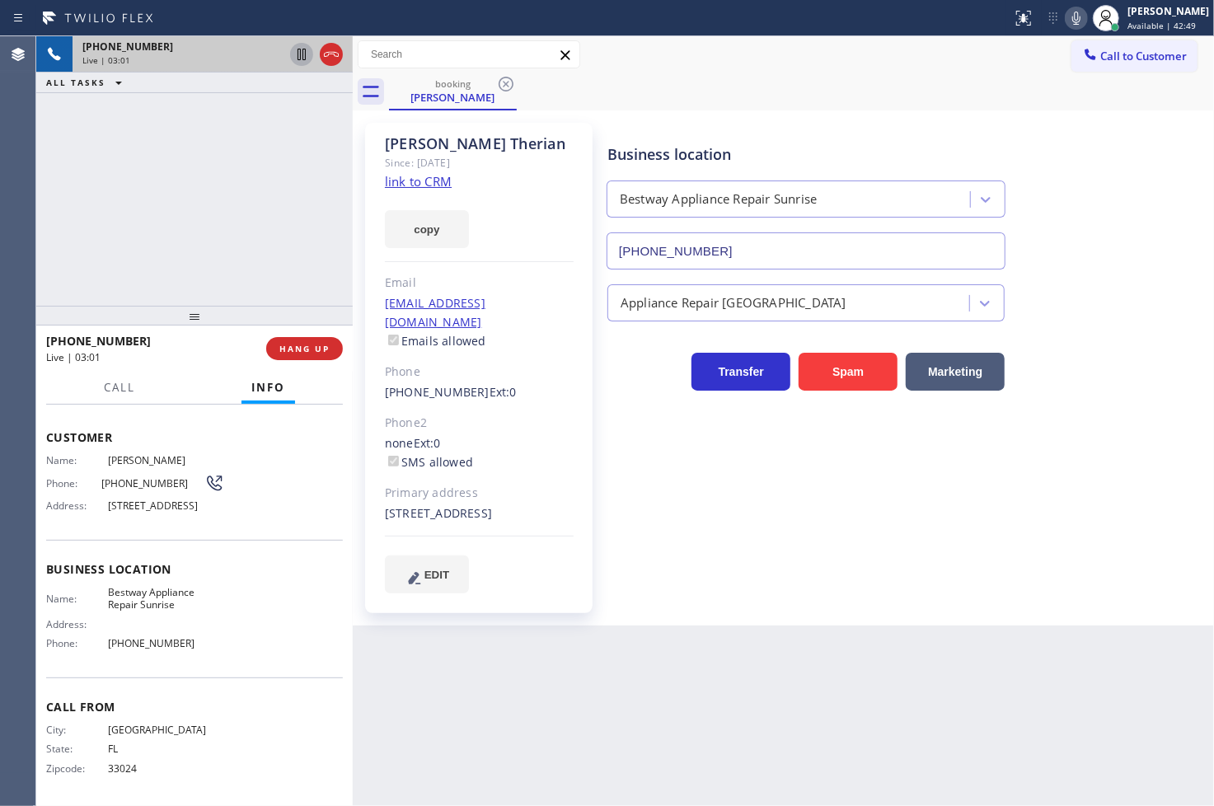
scroll to position [0, 0]
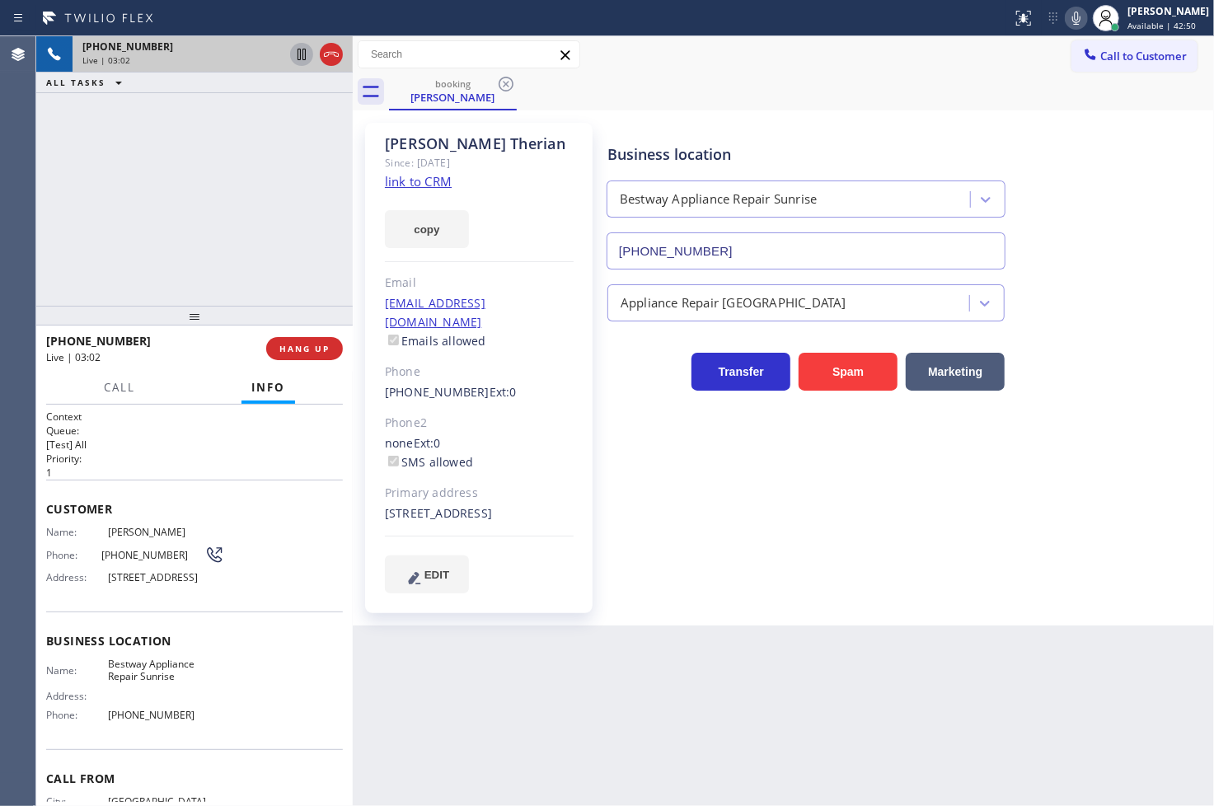
click at [176, 466] on p "1" at bounding box center [194, 473] width 297 height 14
click at [137, 246] on div "[PHONE_NUMBER] Live | 03:04 ALL TASKS ALL TASKS ACTIVE TASKS TASKS IN WRAP UP" at bounding box center [194, 171] width 317 height 270
click at [761, 532] on div "Business location Bestway Appliance Repair Sunrise [PHONE_NUMBER] Appliance Rep…" at bounding box center [907, 358] width 606 height 462
click at [167, 204] on div "[PHONE_NUMBER] Live | 03:06 ALL TASKS ALL TASKS ACTIVE TASKS TASKS IN WRAP UP" at bounding box center [194, 171] width 317 height 270
click at [167, 460] on h2 "Priority:" at bounding box center [194, 459] width 297 height 14
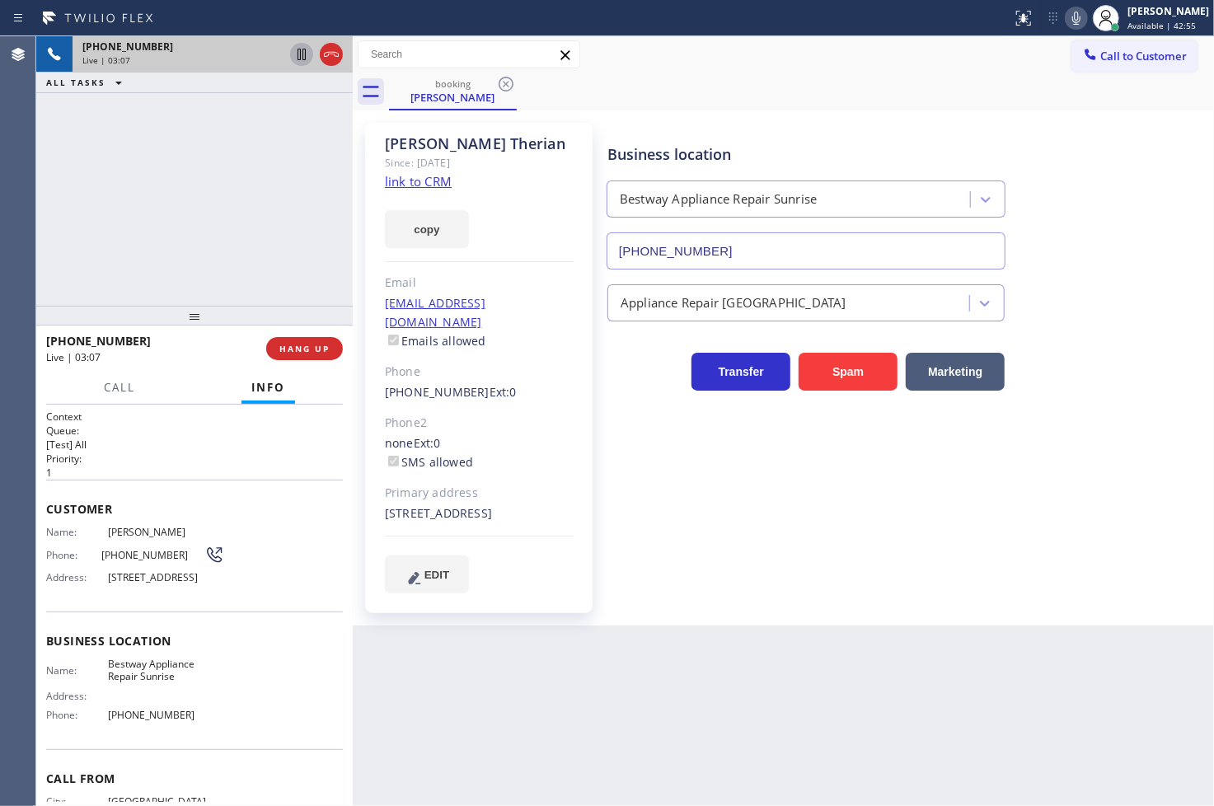
click at [173, 235] on div "[PHONE_NUMBER] Live | 03:07 ALL TASKS ALL TASKS ACTIVE TASKS TASKS IN WRAP UP" at bounding box center [194, 171] width 317 height 270
click at [256, 261] on div "[PHONE_NUMBER] Live | 03:08 ALL TASKS ALL TASKS ACTIVE TASKS TASKS IN WRAP UP" at bounding box center [194, 171] width 317 height 270
click at [322, 341] on button "HANG UP" at bounding box center [304, 348] width 77 height 23
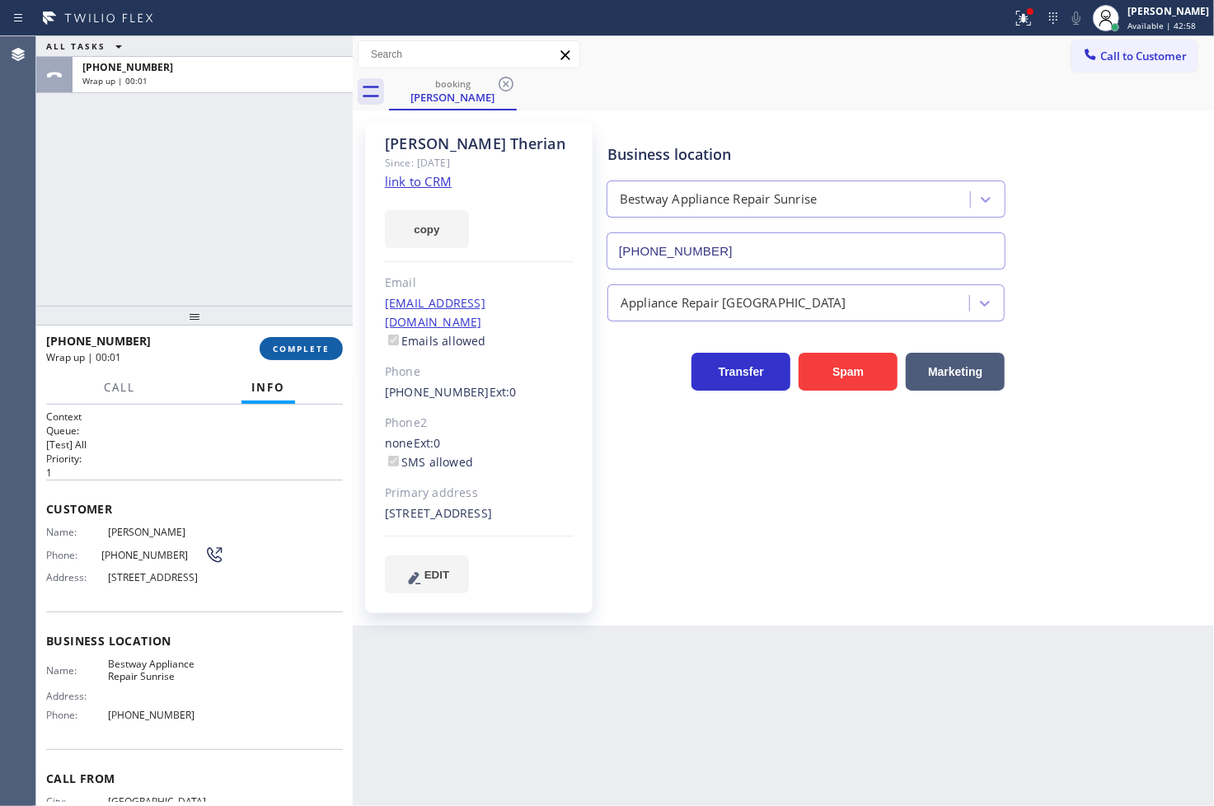
click at [317, 343] on span "COMPLETE" at bounding box center [301, 349] width 57 height 12
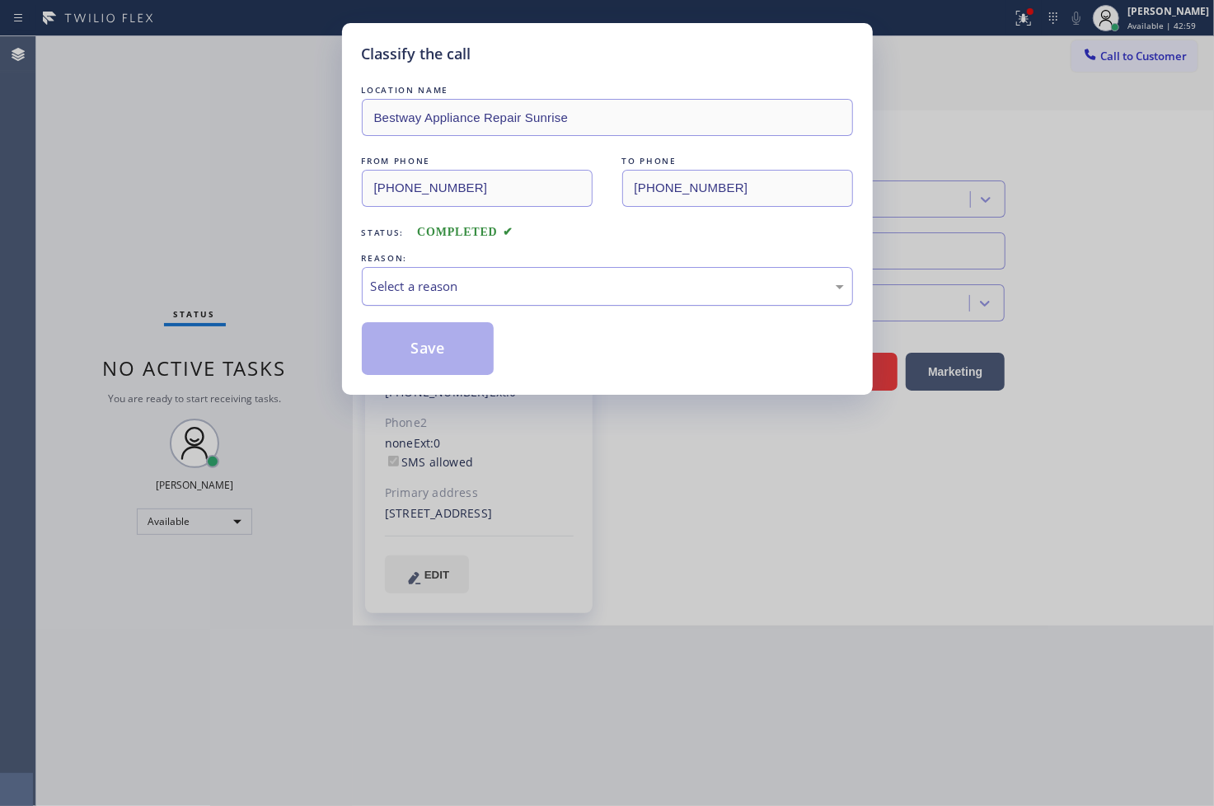
click at [426, 298] on div "Select a reason" at bounding box center [607, 286] width 491 height 39
click at [444, 344] on button "Save" at bounding box center [428, 348] width 133 height 53
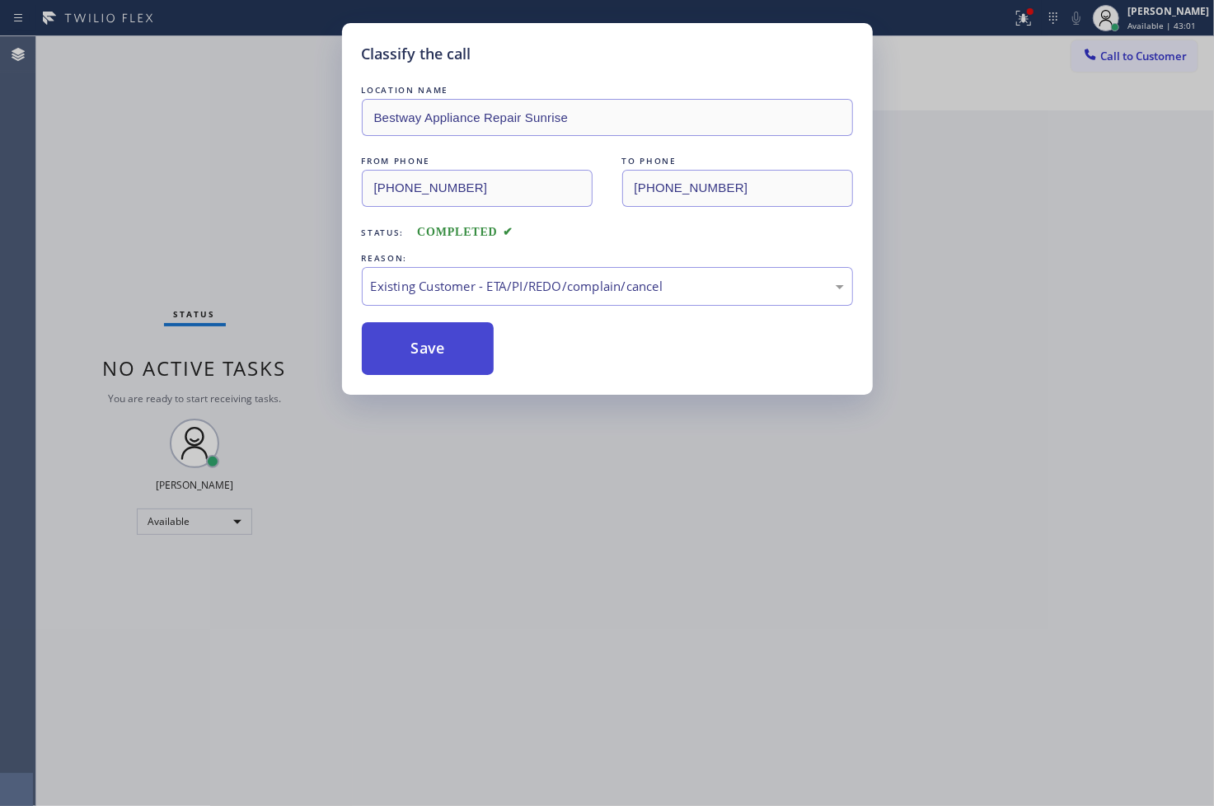
click at [444, 344] on button "Save" at bounding box center [428, 348] width 133 height 53
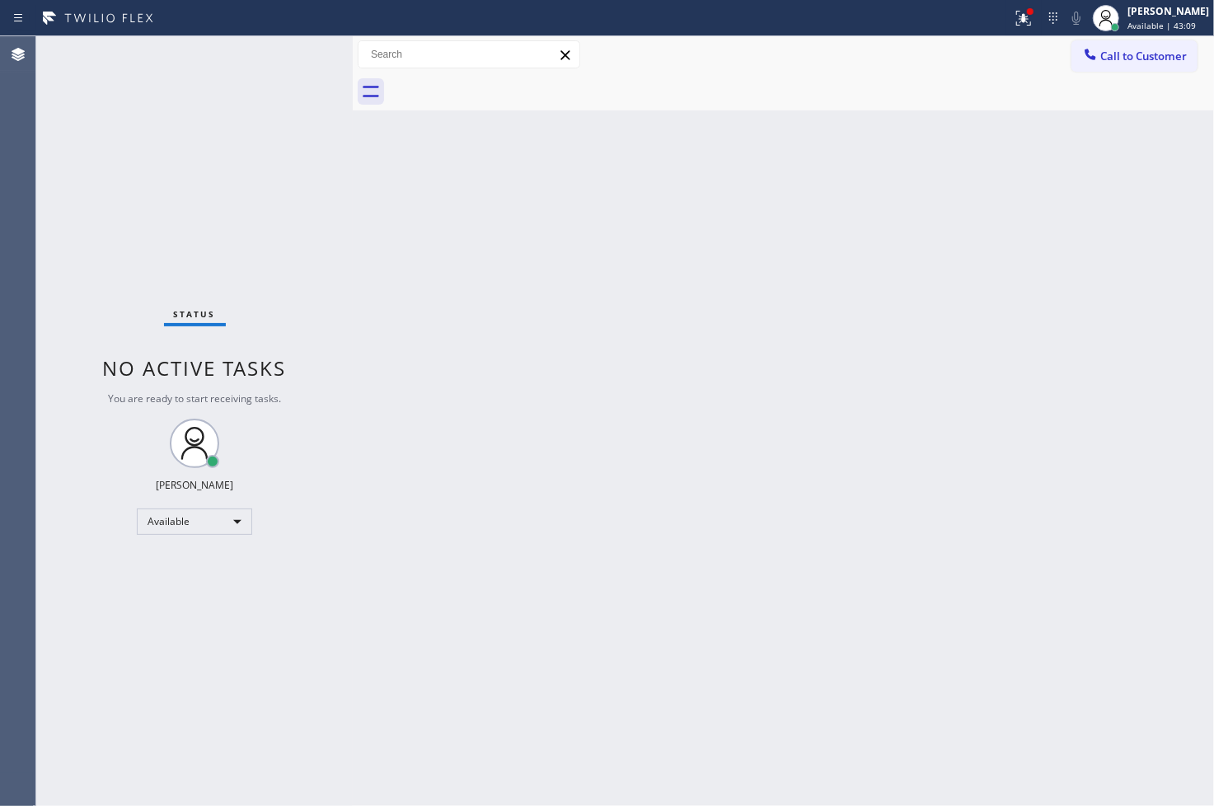
click at [566, 631] on div "Back to Dashboard Change Sender ID Customers Technicians Select a contact Outbo…" at bounding box center [783, 421] width 861 height 770
click at [1014, 20] on icon at bounding box center [1024, 18] width 20 height 20
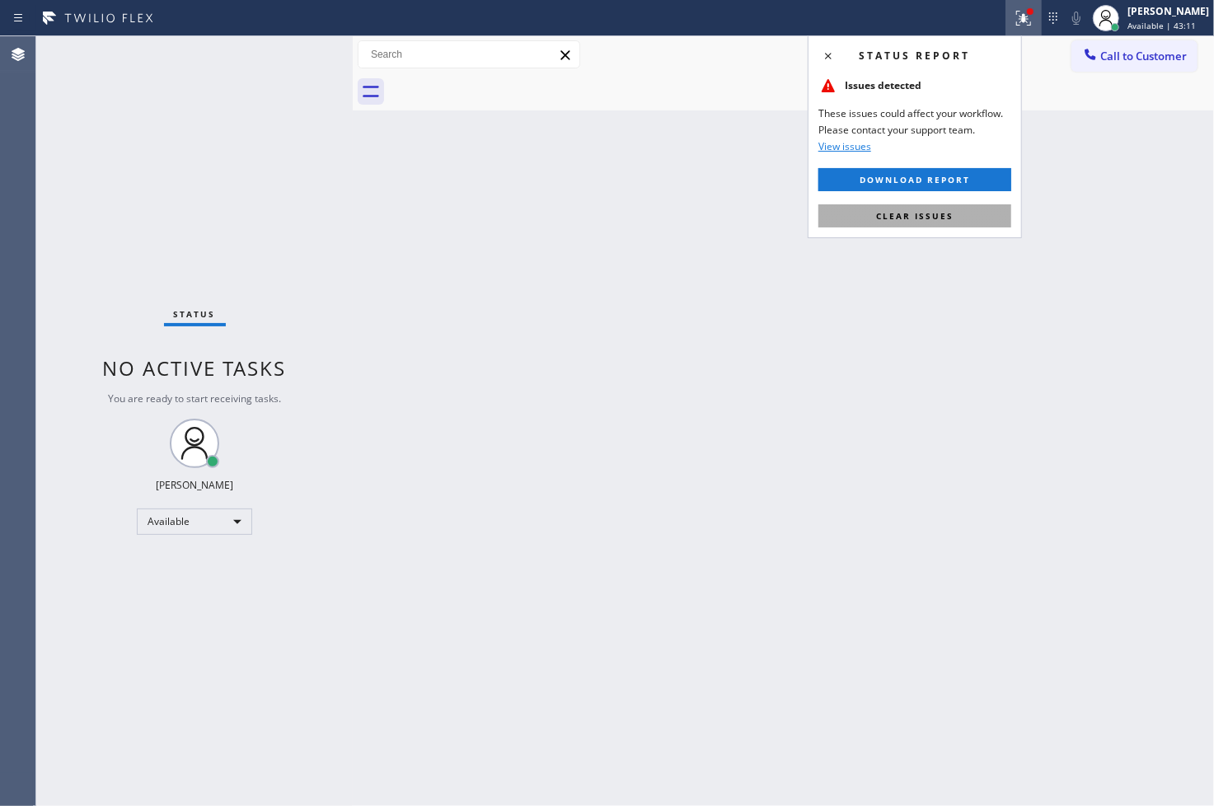
click at [951, 210] on span "Clear issues" at bounding box center [914, 216] width 77 height 12
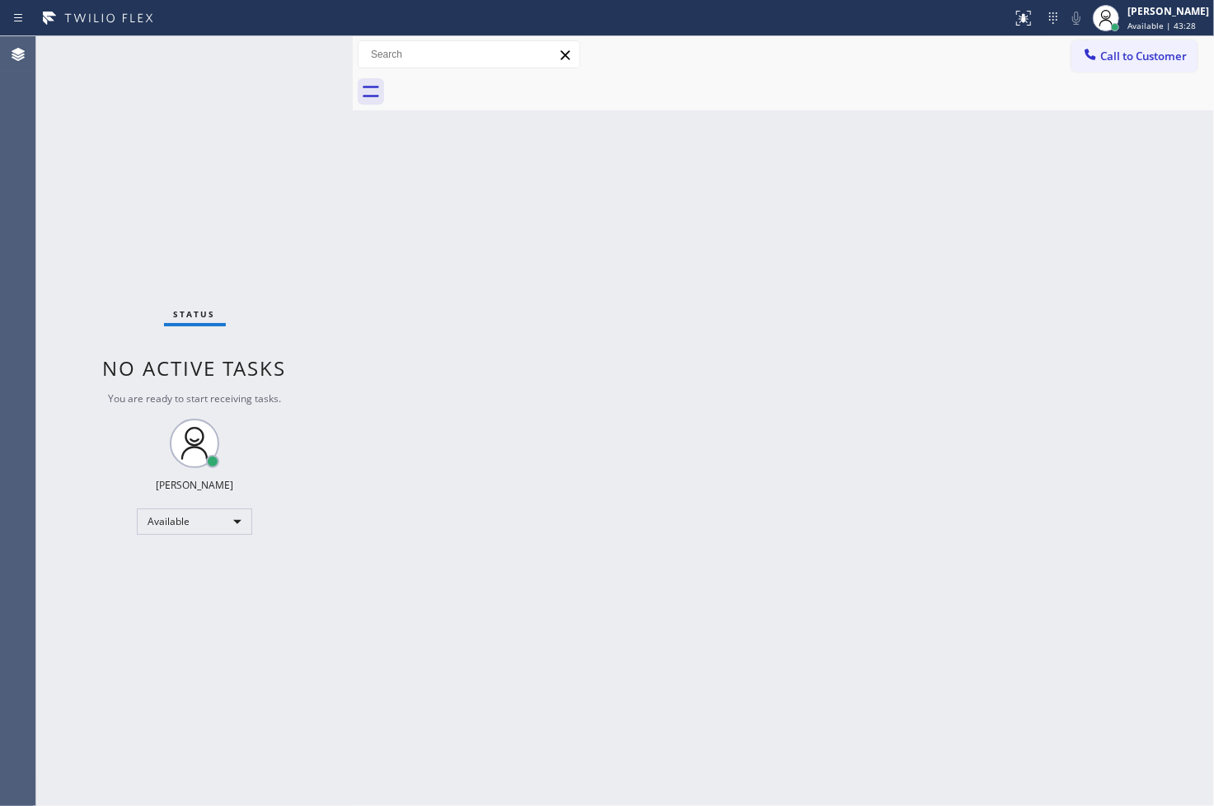
click at [97, 254] on div "Status No active tasks You are ready to start receiving tasks. [PERSON_NAME]" at bounding box center [194, 421] width 317 height 770
click at [250, 138] on div "Status No active tasks You are ready to start receiving tasks. [PERSON_NAME]" at bounding box center [194, 421] width 317 height 770
click at [312, 47] on div "Status No active tasks You are ready to start receiving tasks. [PERSON_NAME]" at bounding box center [194, 421] width 317 height 770
click at [286, 68] on div "Status No active tasks You are ready to start receiving tasks. [PERSON_NAME]" at bounding box center [194, 421] width 317 height 770
click at [287, 62] on div "Status No active tasks You are ready to start receiving tasks. [PERSON_NAME]" at bounding box center [194, 421] width 317 height 770
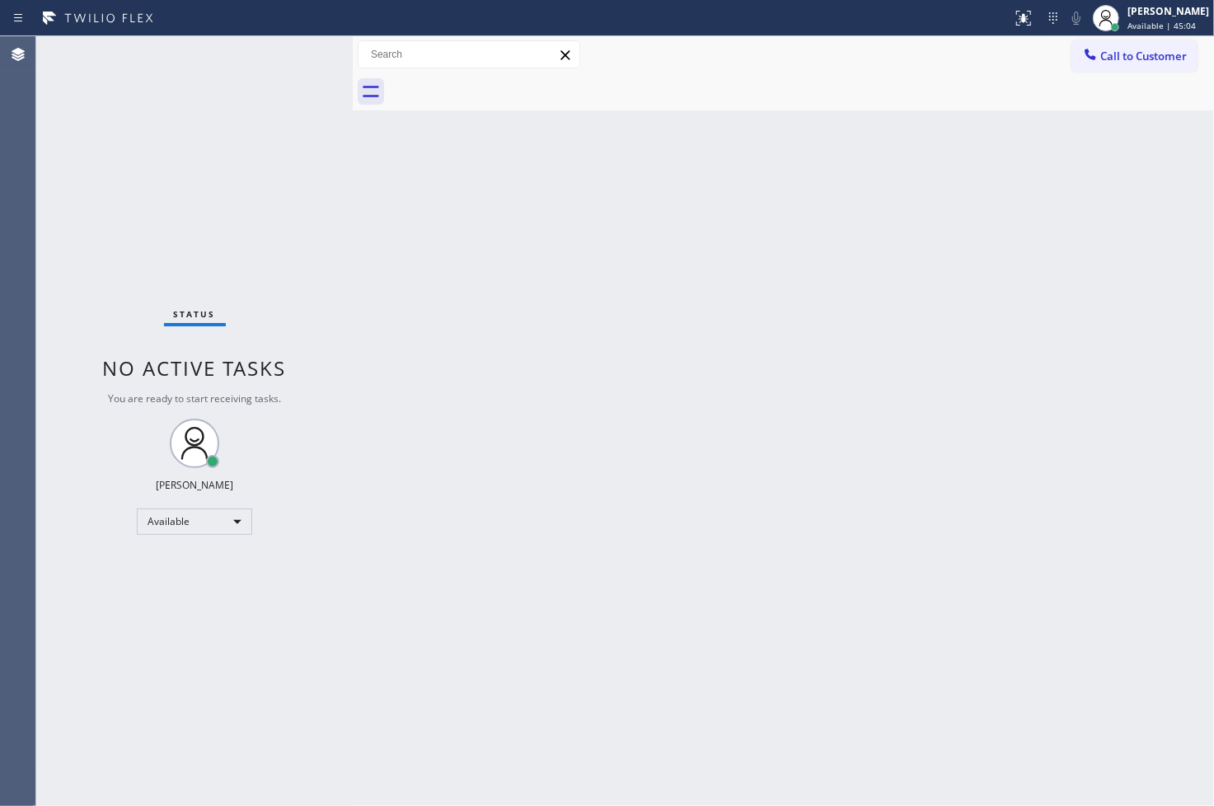
click at [102, 598] on div "Status No active tasks You are ready to start receiving tasks. [PERSON_NAME]" at bounding box center [194, 421] width 317 height 770
click at [767, 540] on div "Back to Dashboard Change Sender ID Customers Technicians Select a contact Outbo…" at bounding box center [783, 421] width 861 height 770
click at [289, 217] on div "Status No active tasks You are ready to start receiving tasks. [PERSON_NAME]" at bounding box center [194, 421] width 317 height 770
click at [275, 58] on div "Status No active tasks You are ready to start receiving tasks. [PERSON_NAME]" at bounding box center [194, 421] width 317 height 770
click at [292, 49] on div "Status No active tasks You are ready to start receiving tasks. [PERSON_NAME]" at bounding box center [194, 421] width 317 height 770
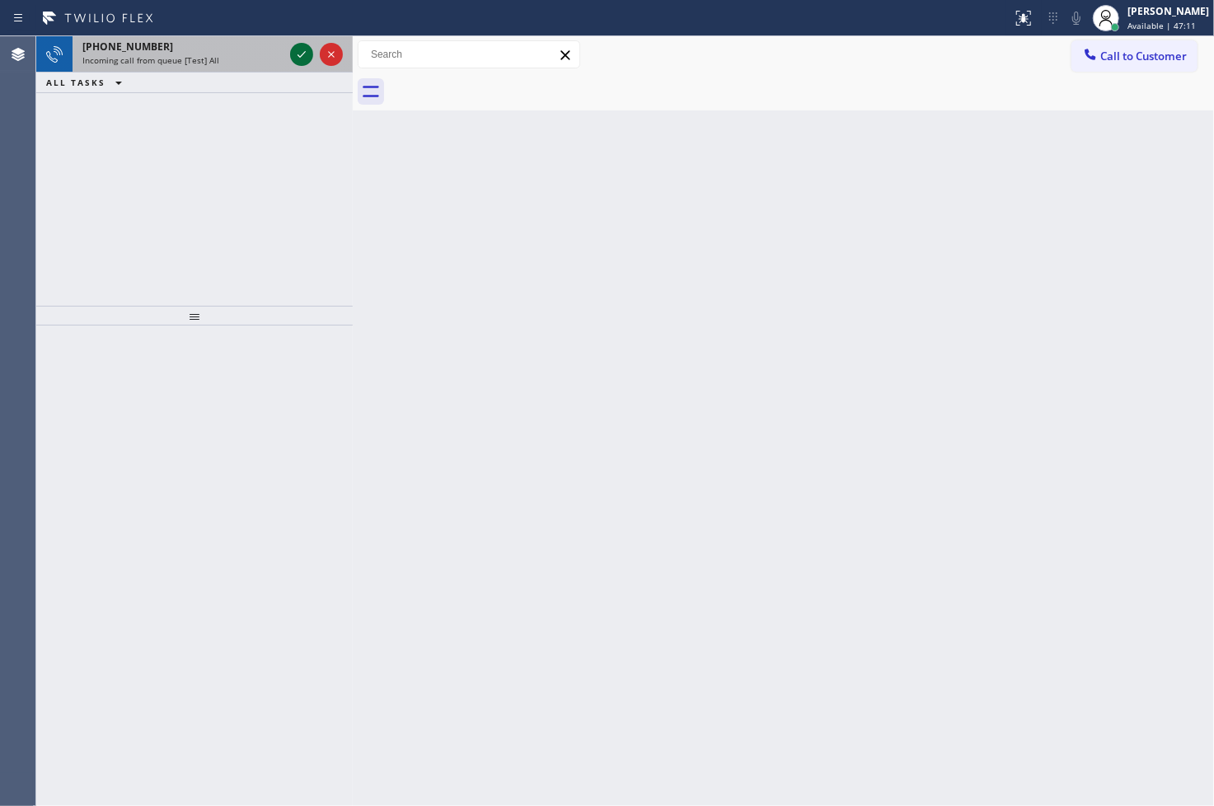
click at [292, 49] on icon at bounding box center [302, 55] width 20 height 20
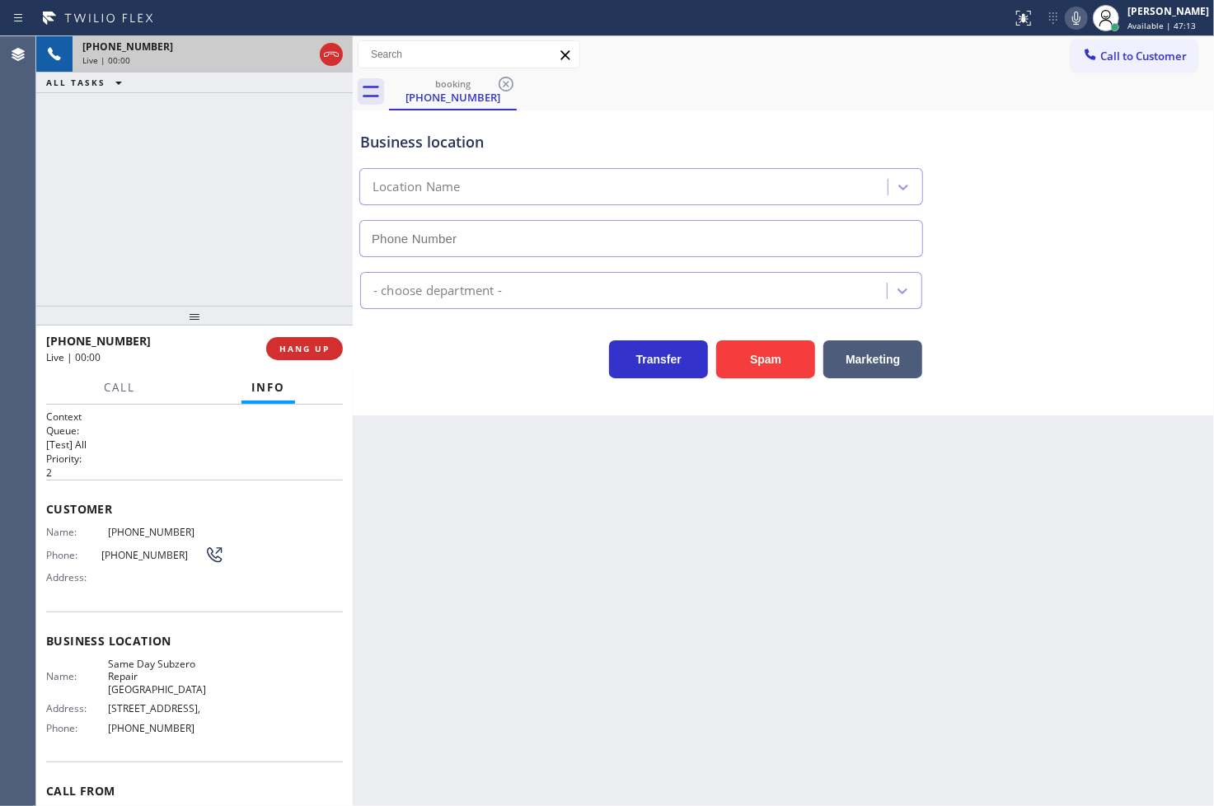
type input "[PHONE_NUMBER]"
click at [754, 340] on div "Spam" at bounding box center [761, 355] width 107 height 46
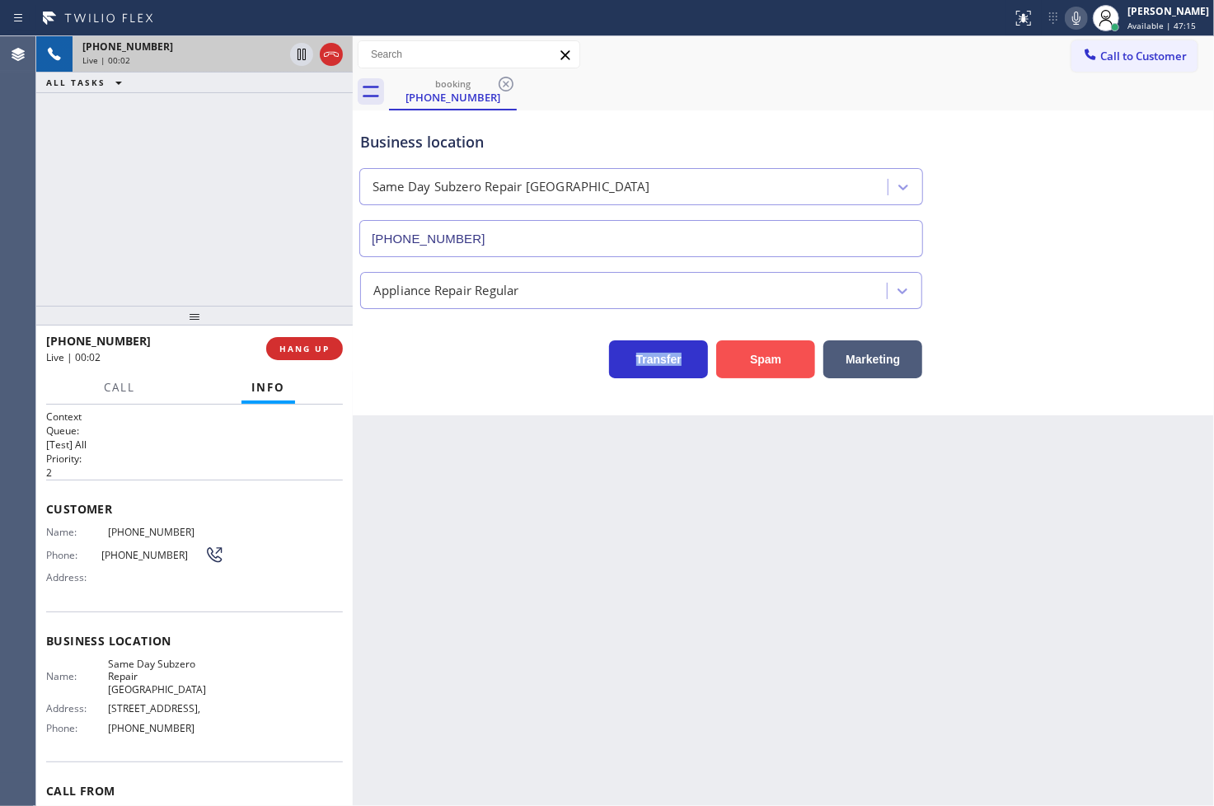
click at [764, 356] on button "Spam" at bounding box center [765, 359] width 99 height 38
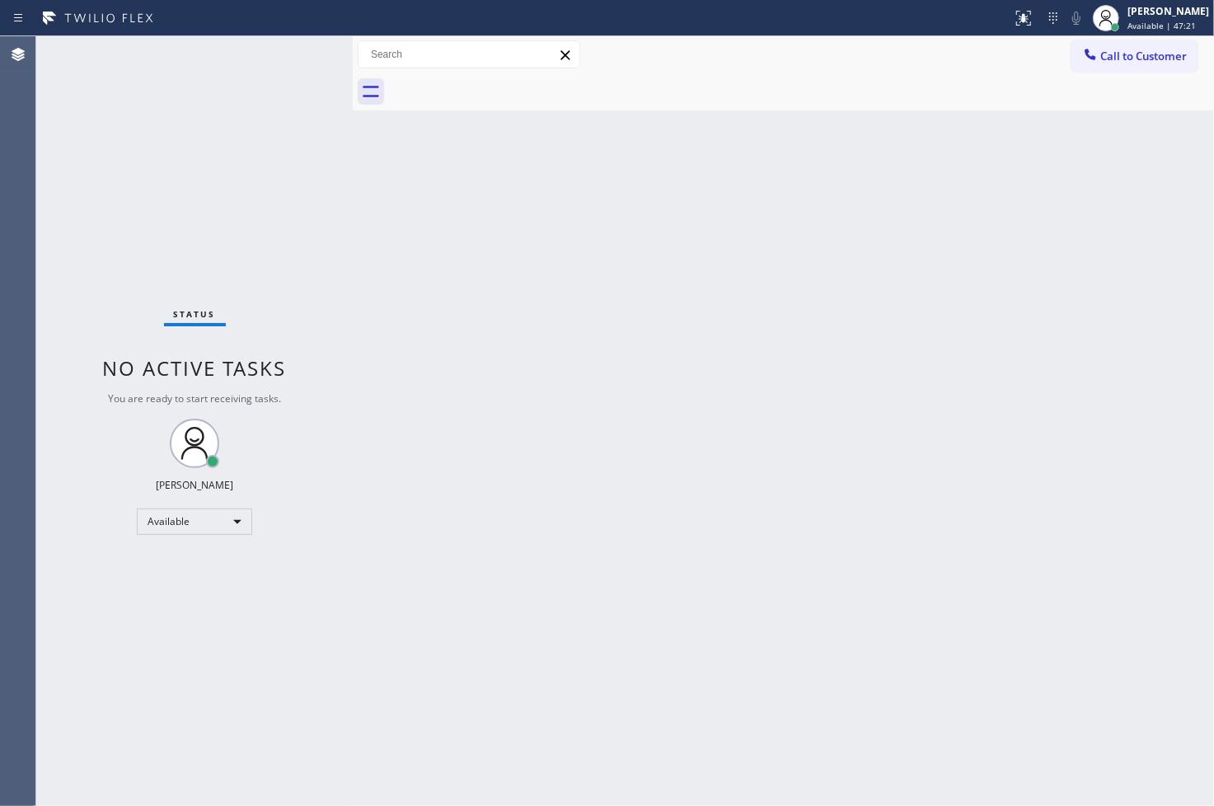
click at [287, 173] on div "Status No active tasks You are ready to start receiving tasks. [PERSON_NAME]" at bounding box center [194, 421] width 317 height 770
click at [293, 54] on div "Status No active tasks You are ready to start receiving tasks. [PERSON_NAME]" at bounding box center [194, 421] width 317 height 770
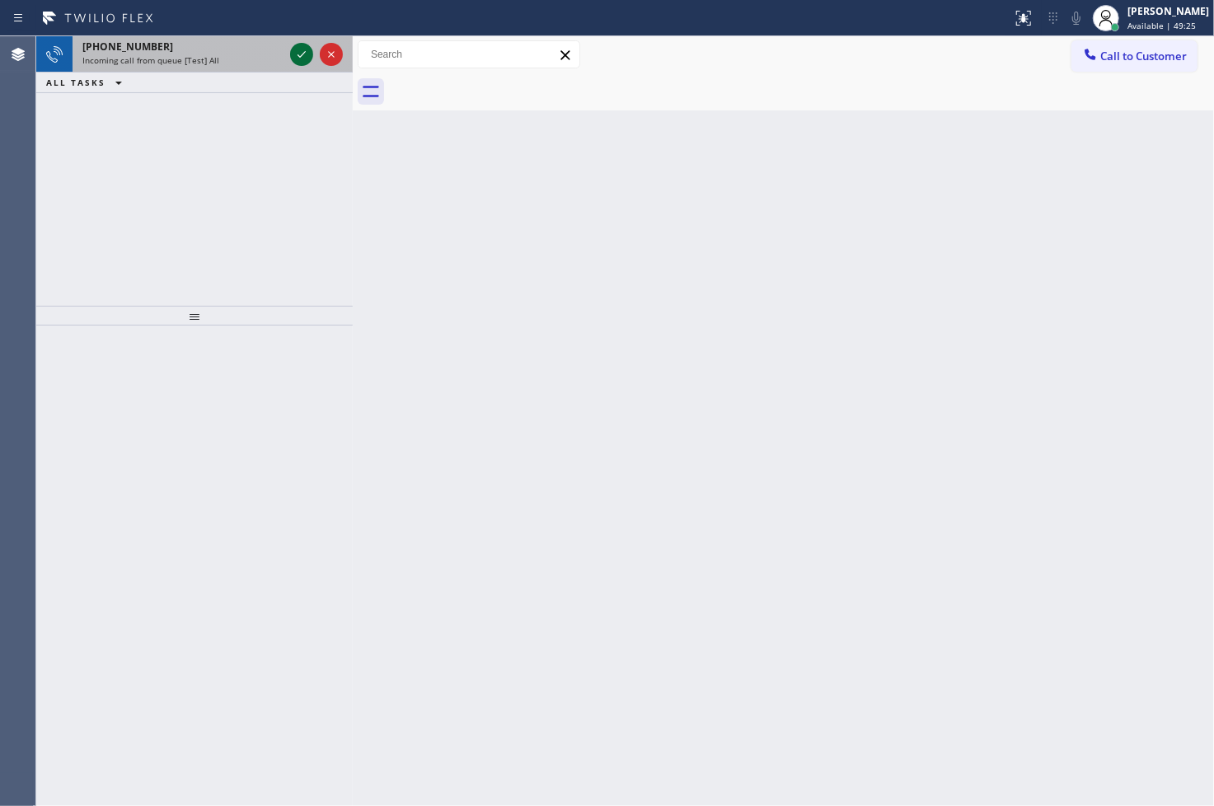
click at [301, 50] on icon at bounding box center [302, 55] width 20 height 20
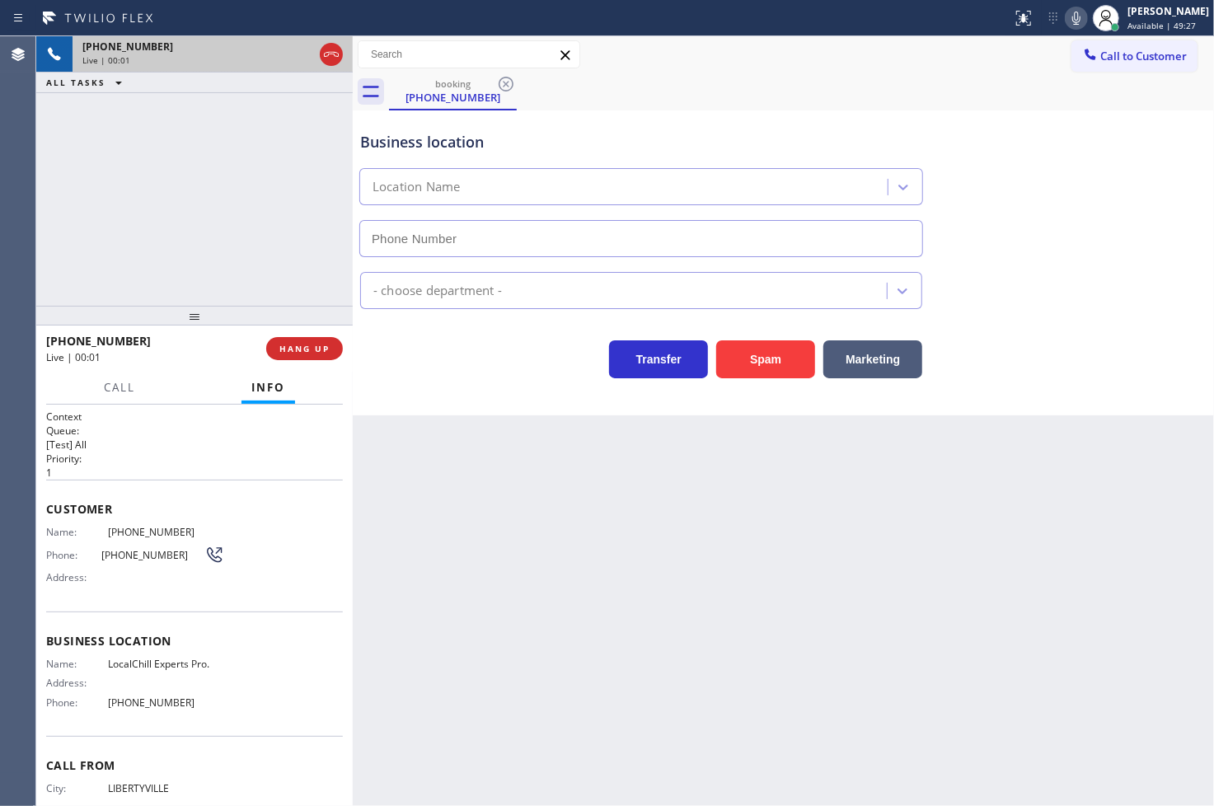
type input "[PHONE_NUMBER]"
click at [542, 533] on div "Back to Dashboard Change Sender ID Customers Technicians Select a contact Outbo…" at bounding box center [783, 421] width 861 height 770
click at [213, 282] on div "[PHONE_NUMBER] Live | 00:03 ALL TASKS ALL TASKS ACTIVE TASKS TASKS IN WRAP UP" at bounding box center [194, 171] width 317 height 270
click at [384, 368] on div "Transfer Spam Marketing" at bounding box center [641, 355] width 569 height 46
click at [231, 254] on div "[PHONE_NUMBER] Live | 00:04 ALL TASKS ALL TASKS ACTIVE TASKS TASKS IN WRAP UP" at bounding box center [194, 171] width 317 height 270
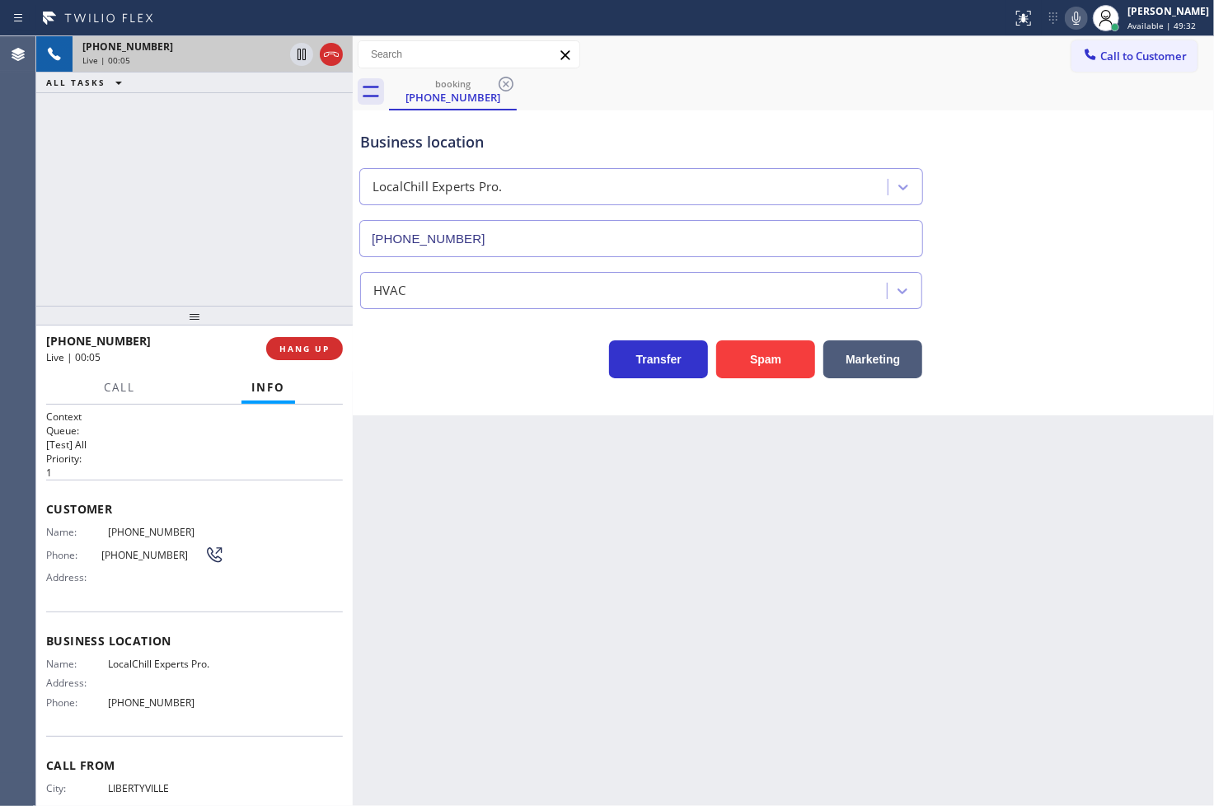
click at [392, 358] on div "Transfer Spam Marketing" at bounding box center [641, 355] width 569 height 46
click at [256, 266] on div "[PHONE_NUMBER] Live | 00:05 ALL TASKS ALL TASKS ACTIVE TASKS TASKS IN WRAP UP" at bounding box center [194, 171] width 317 height 270
click at [200, 365] on div "[PHONE_NUMBER] Live | 00:07" at bounding box center [156, 348] width 220 height 43
click at [181, 434] on h2 "Queue:" at bounding box center [194, 431] width 297 height 14
click at [130, 383] on span "Call" at bounding box center [119, 387] width 31 height 15
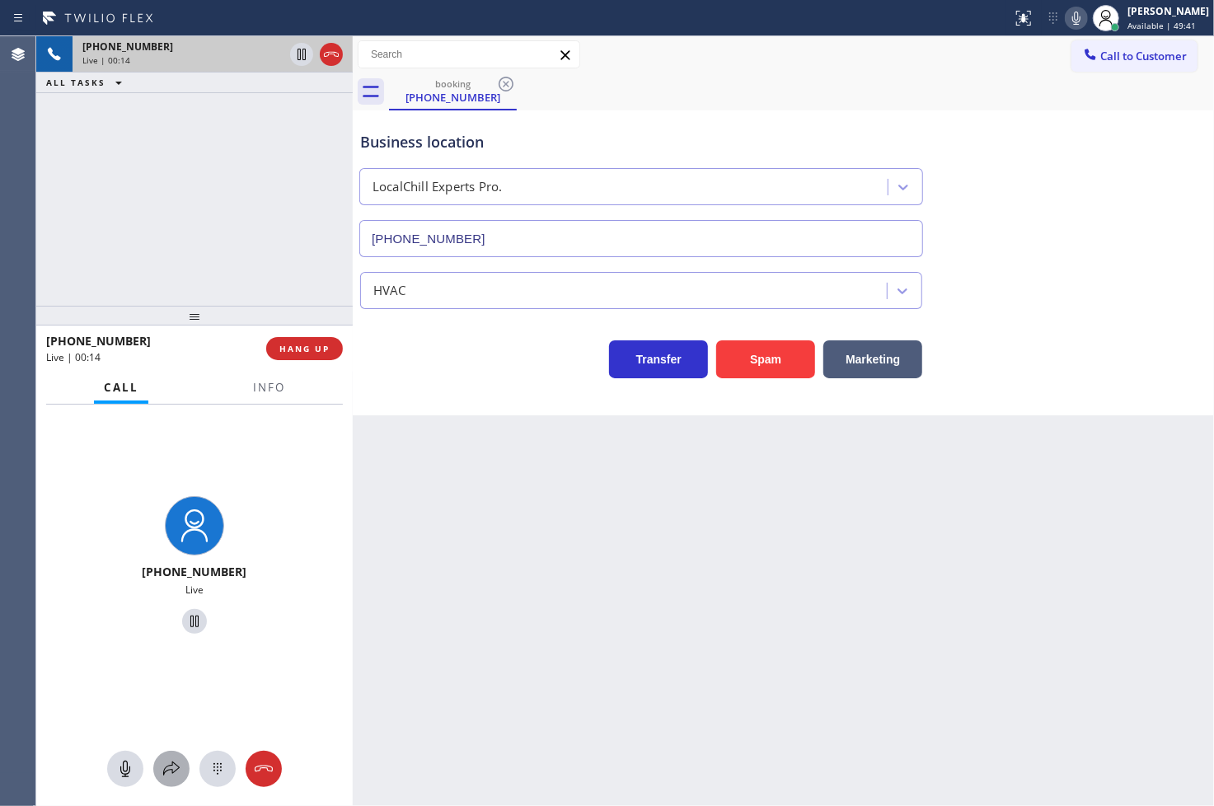
click at [171, 763] on icon at bounding box center [171, 769] width 16 height 14
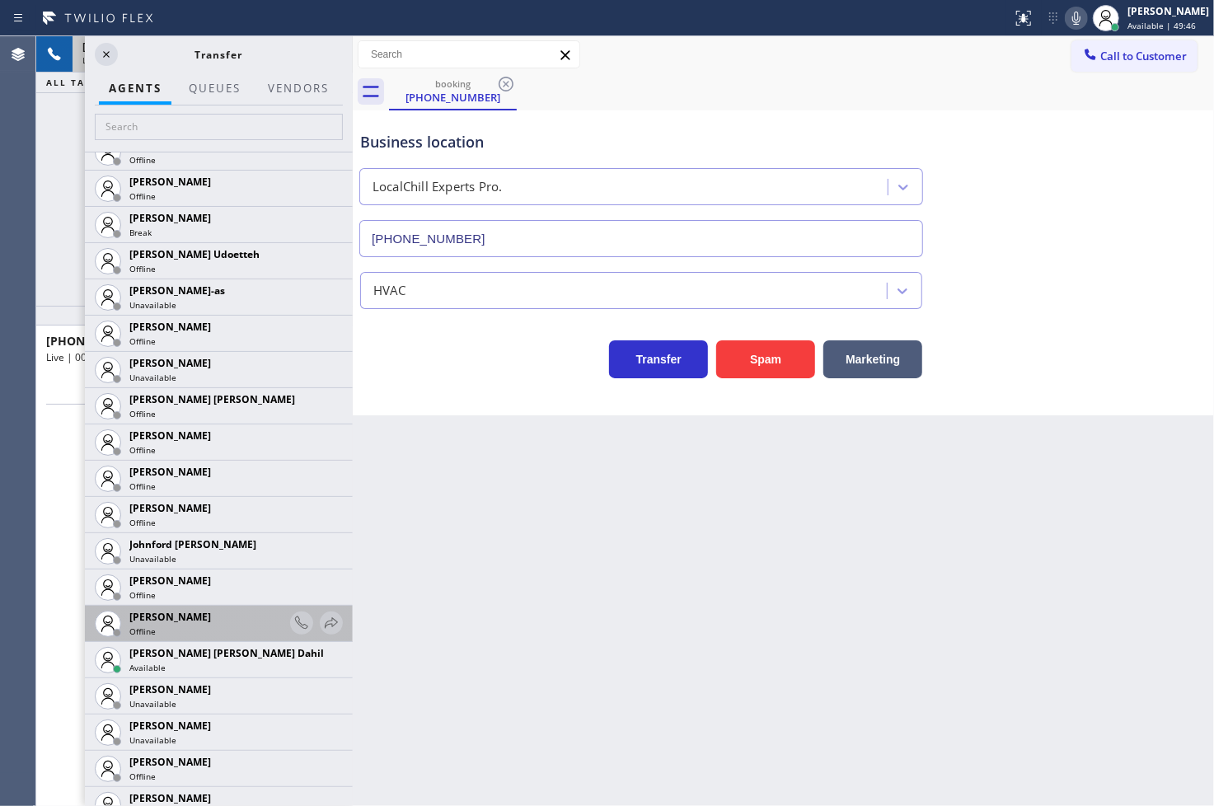
scroll to position [1649, 0]
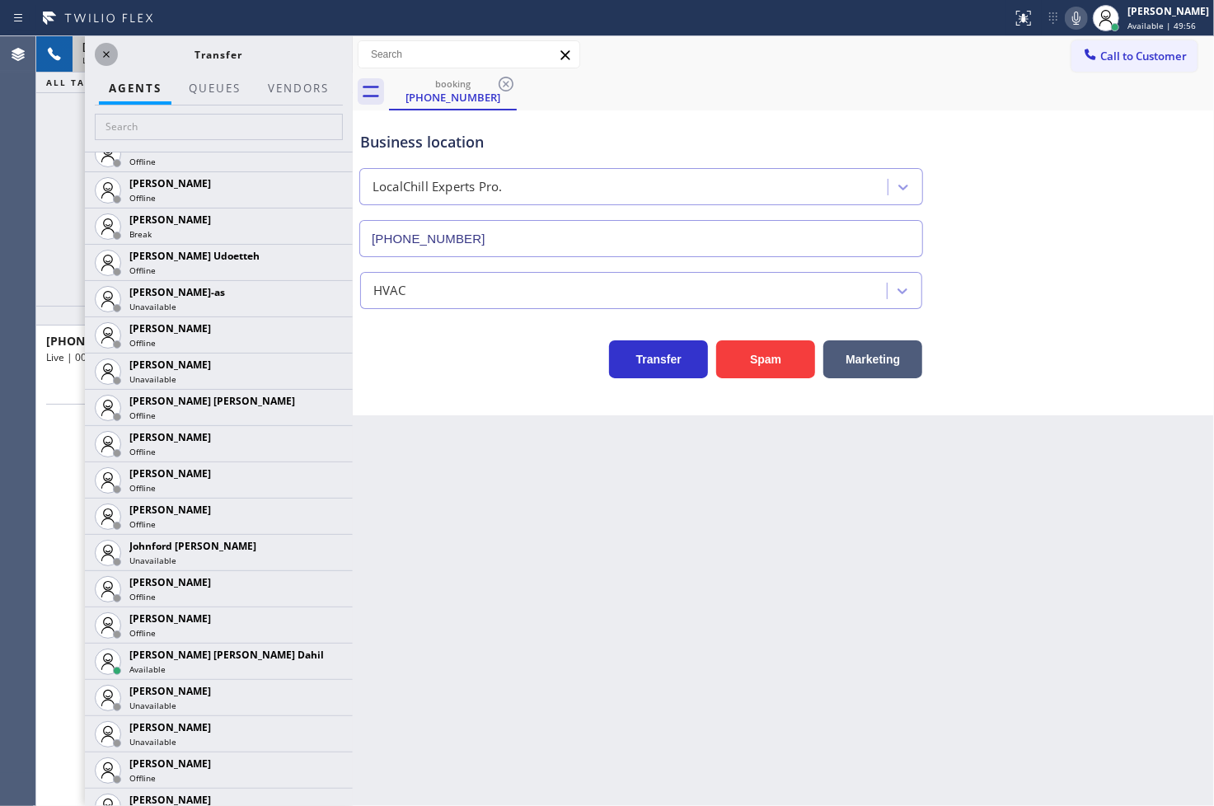
click at [102, 53] on icon at bounding box center [106, 55] width 20 height 20
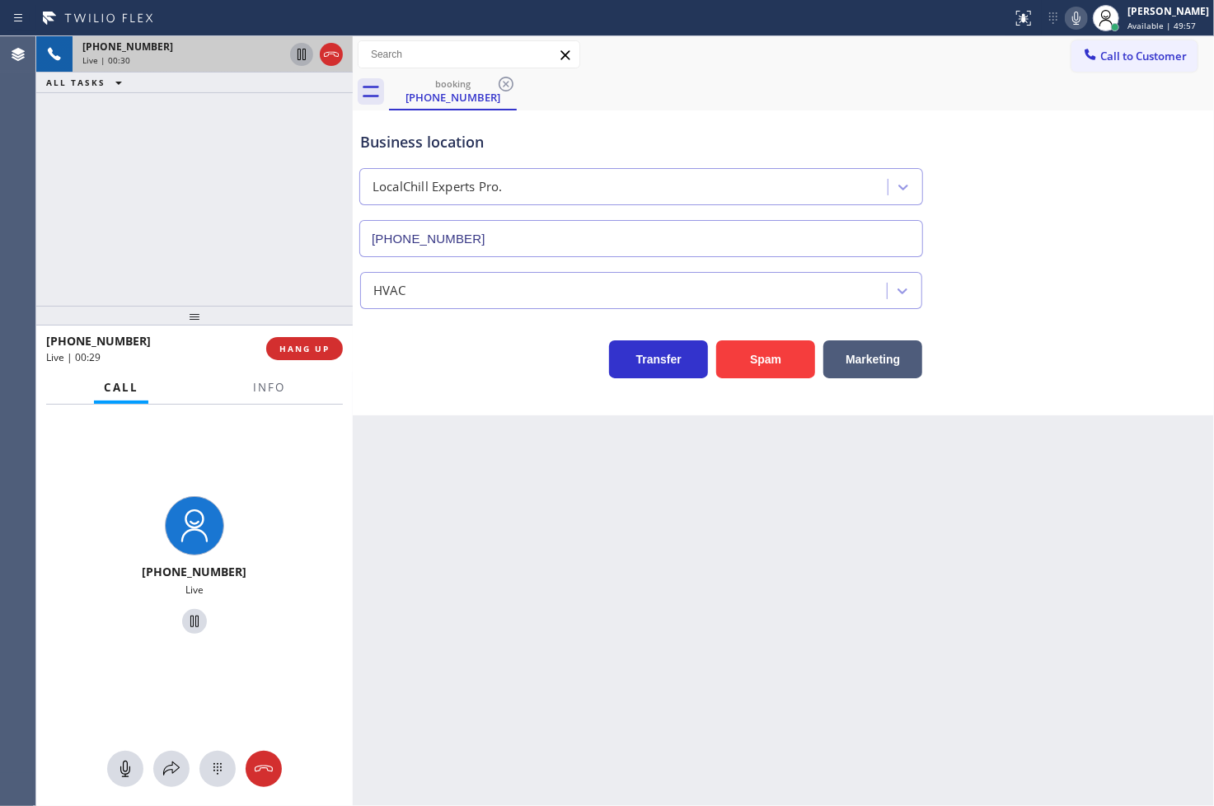
click at [300, 53] on icon at bounding box center [302, 55] width 8 height 12
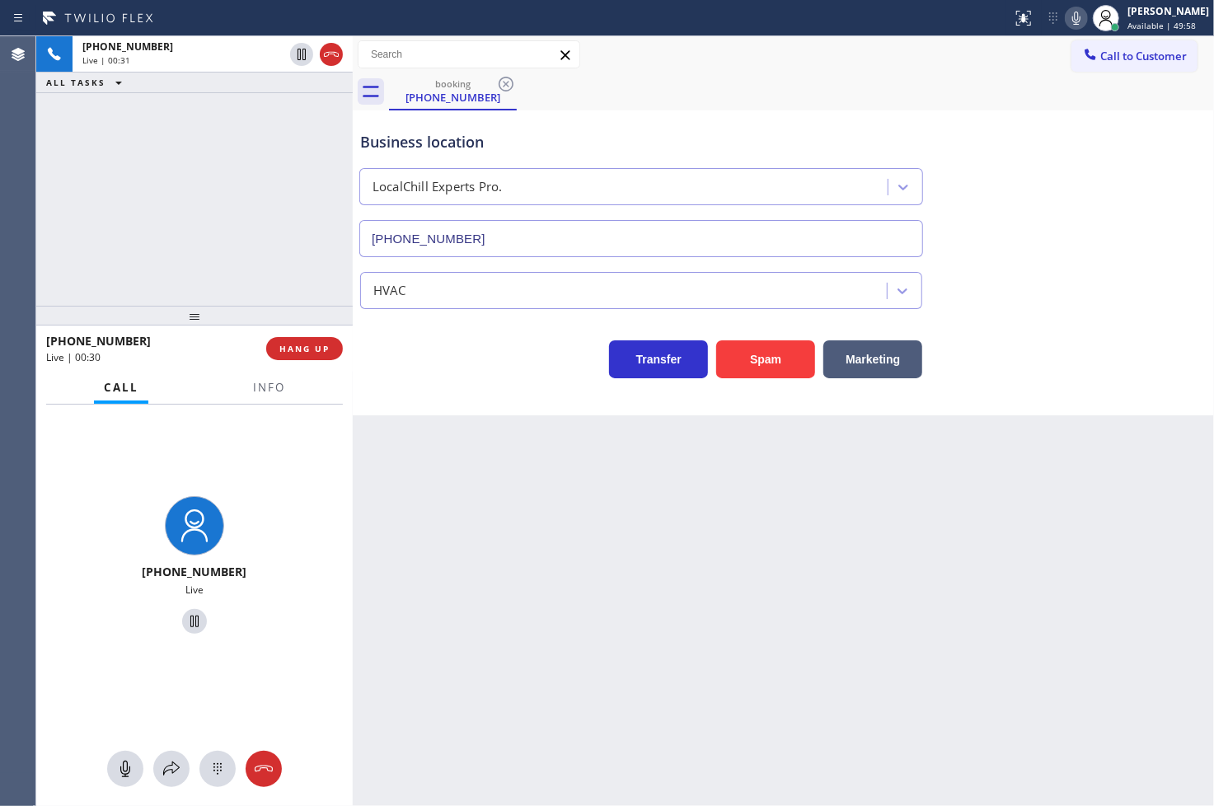
click at [1067, 11] on icon at bounding box center [1077, 18] width 20 height 20
click at [173, 764] on icon at bounding box center [172, 769] width 20 height 20
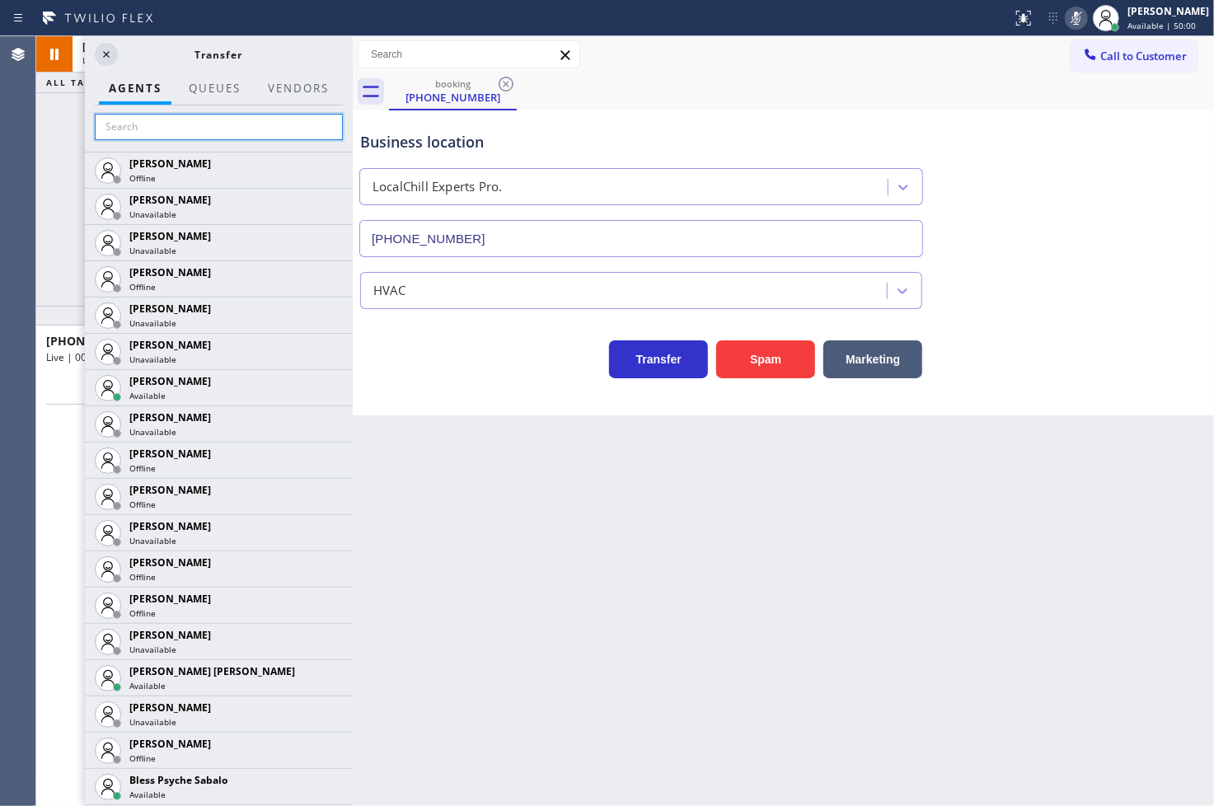
click at [120, 130] on input "text" at bounding box center [219, 127] width 248 height 26
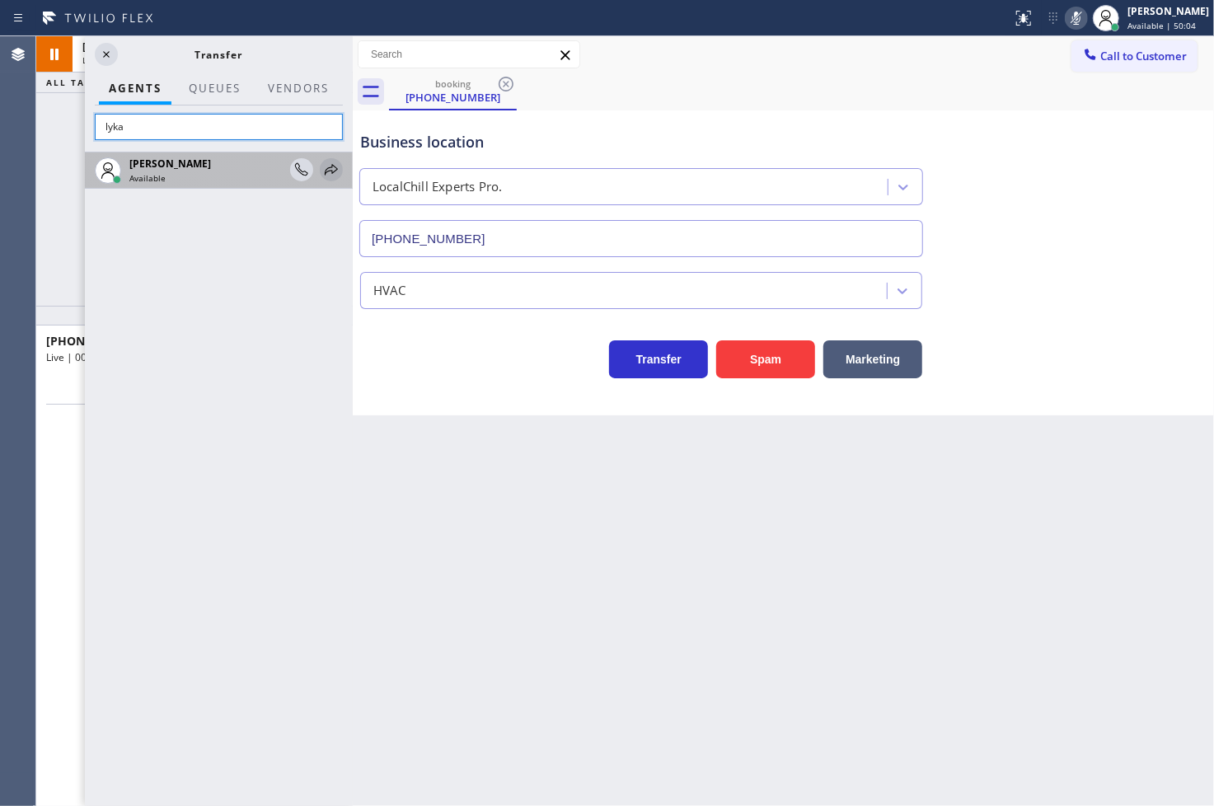
type input "lyka"
click at [338, 168] on icon at bounding box center [332, 170] width 20 height 20
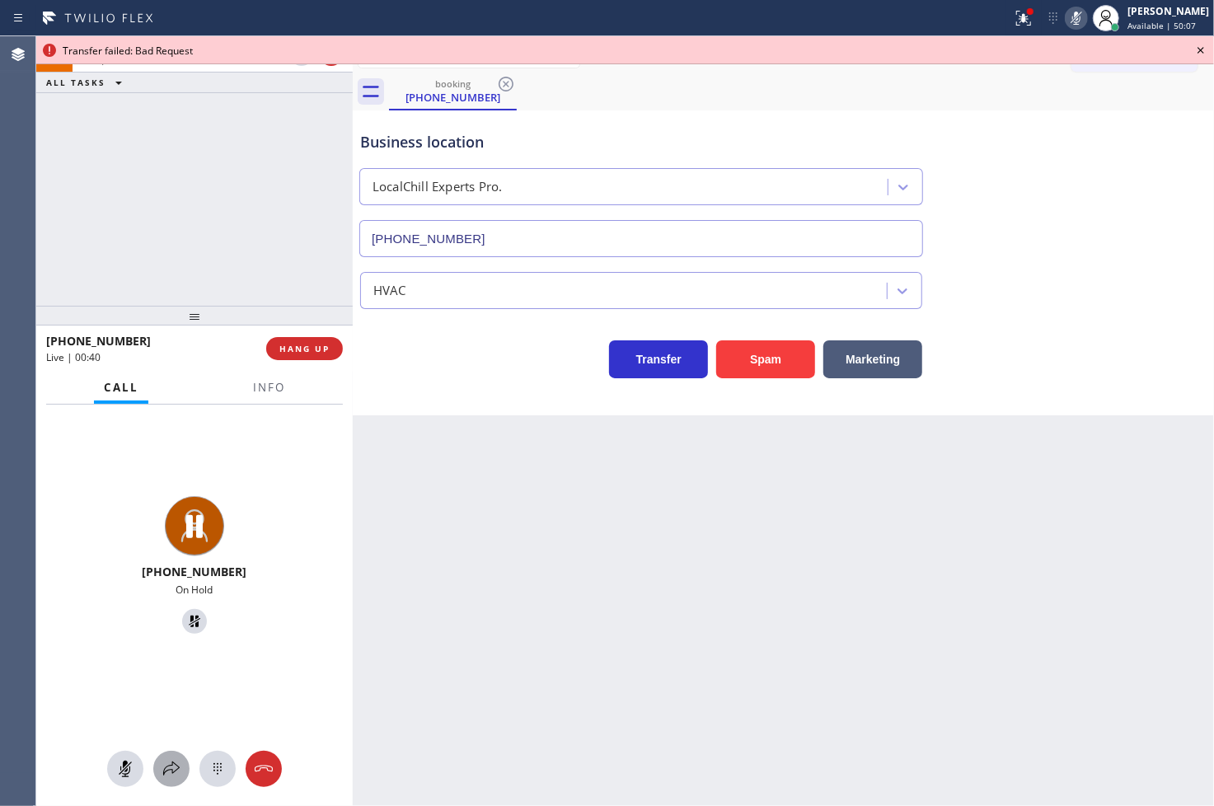
click at [171, 767] on icon at bounding box center [172, 769] width 20 height 20
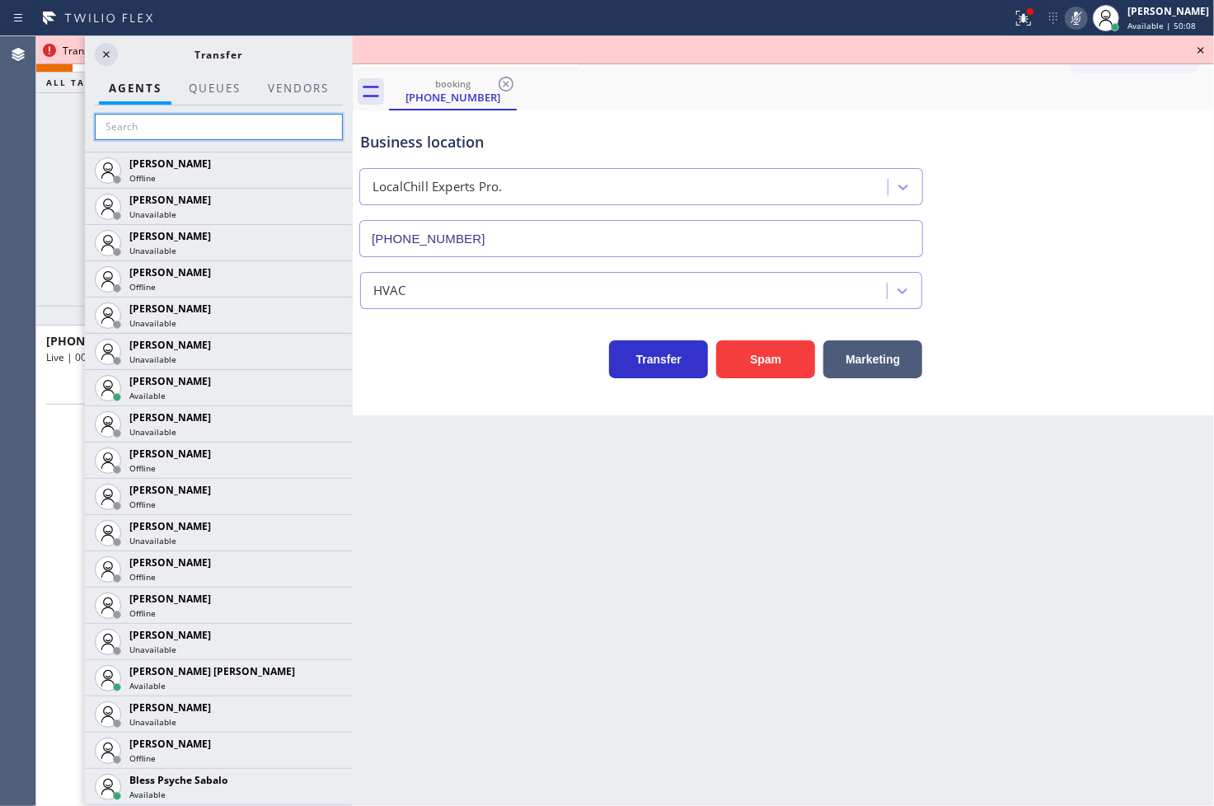
click at [170, 122] on input "text" at bounding box center [219, 127] width 248 height 26
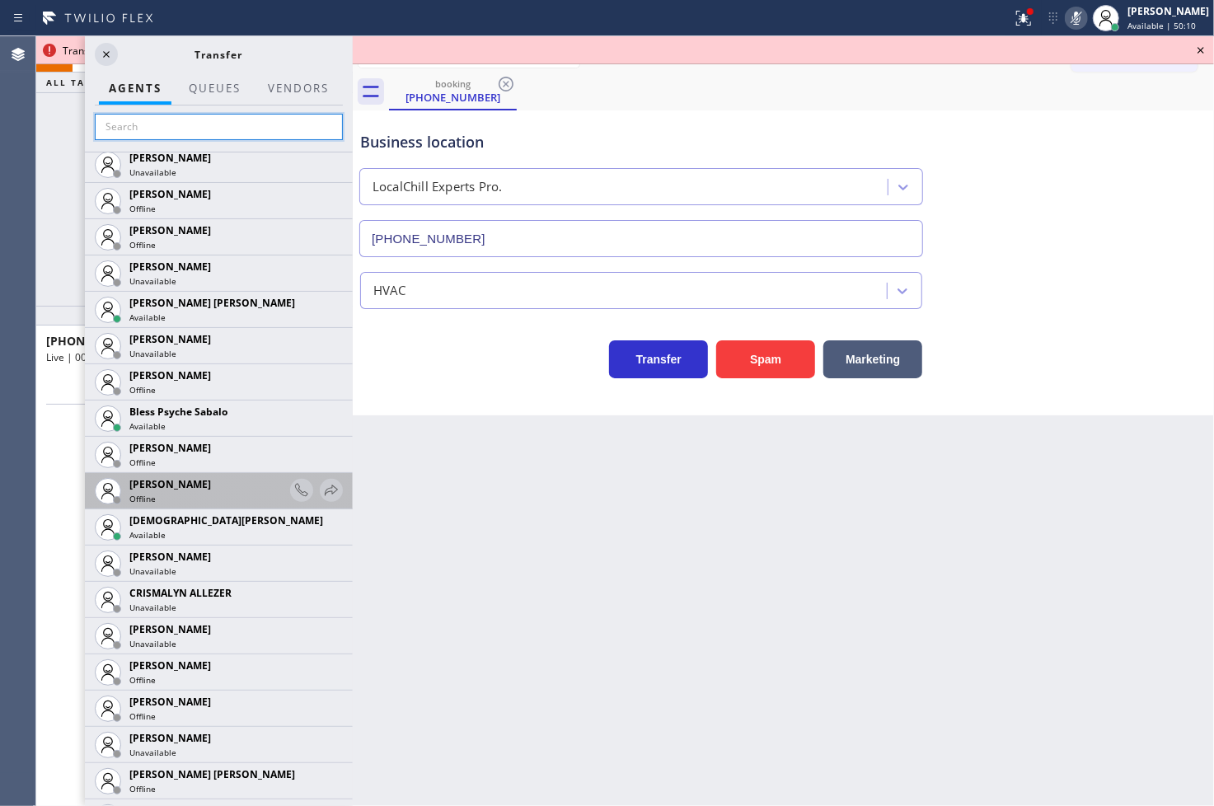
scroll to position [458, 0]
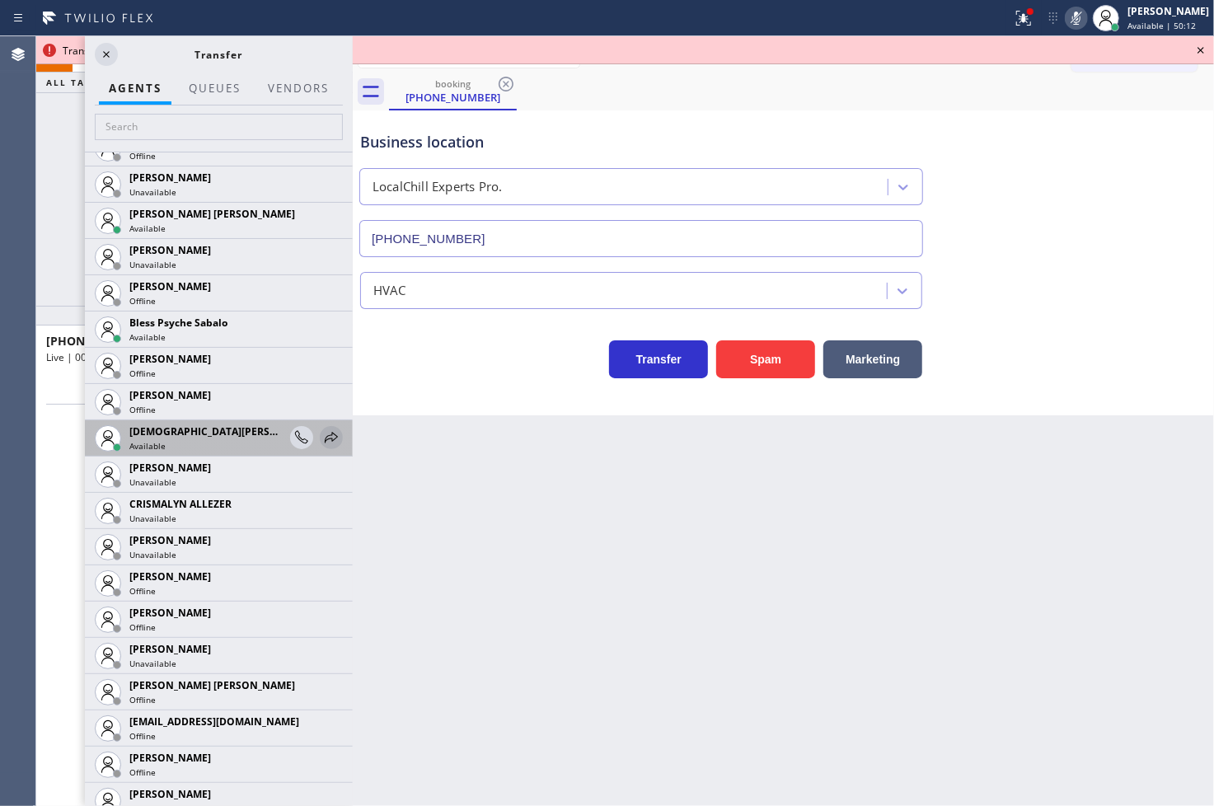
click at [322, 441] on icon at bounding box center [332, 438] width 20 height 20
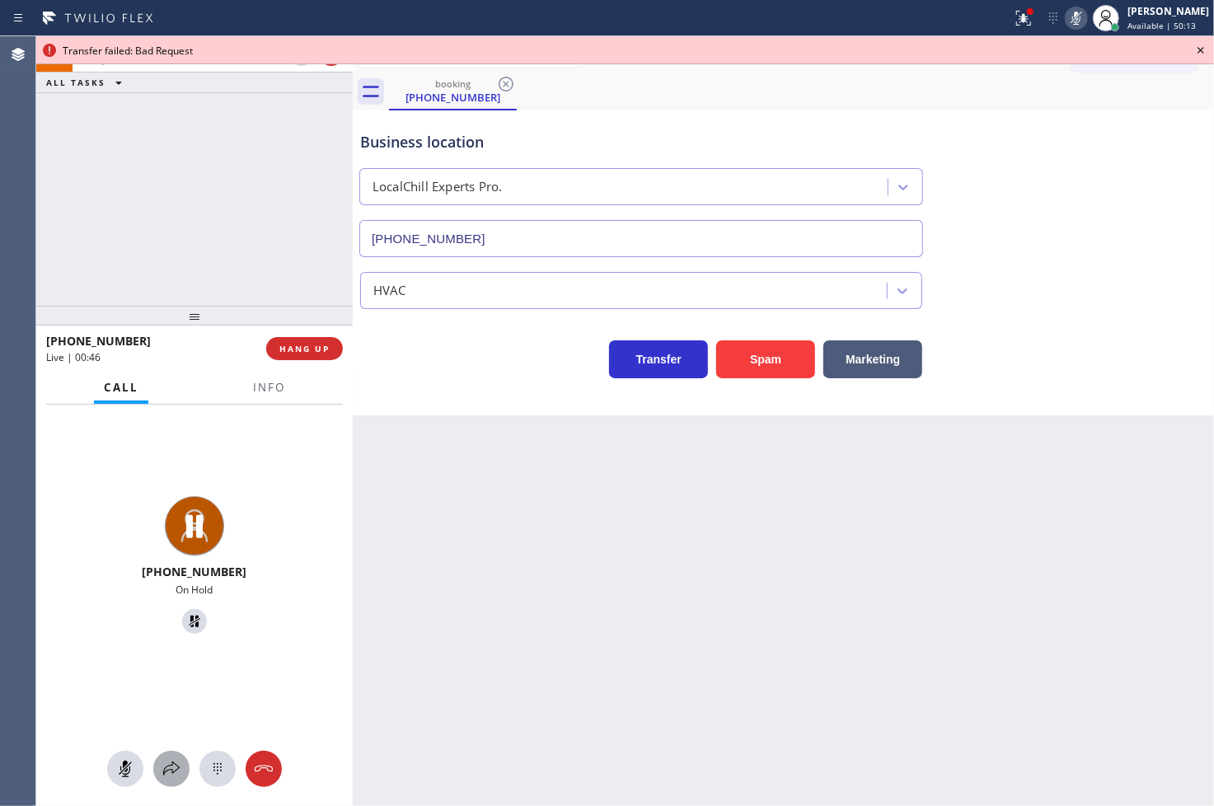
click at [176, 762] on icon at bounding box center [172, 769] width 20 height 20
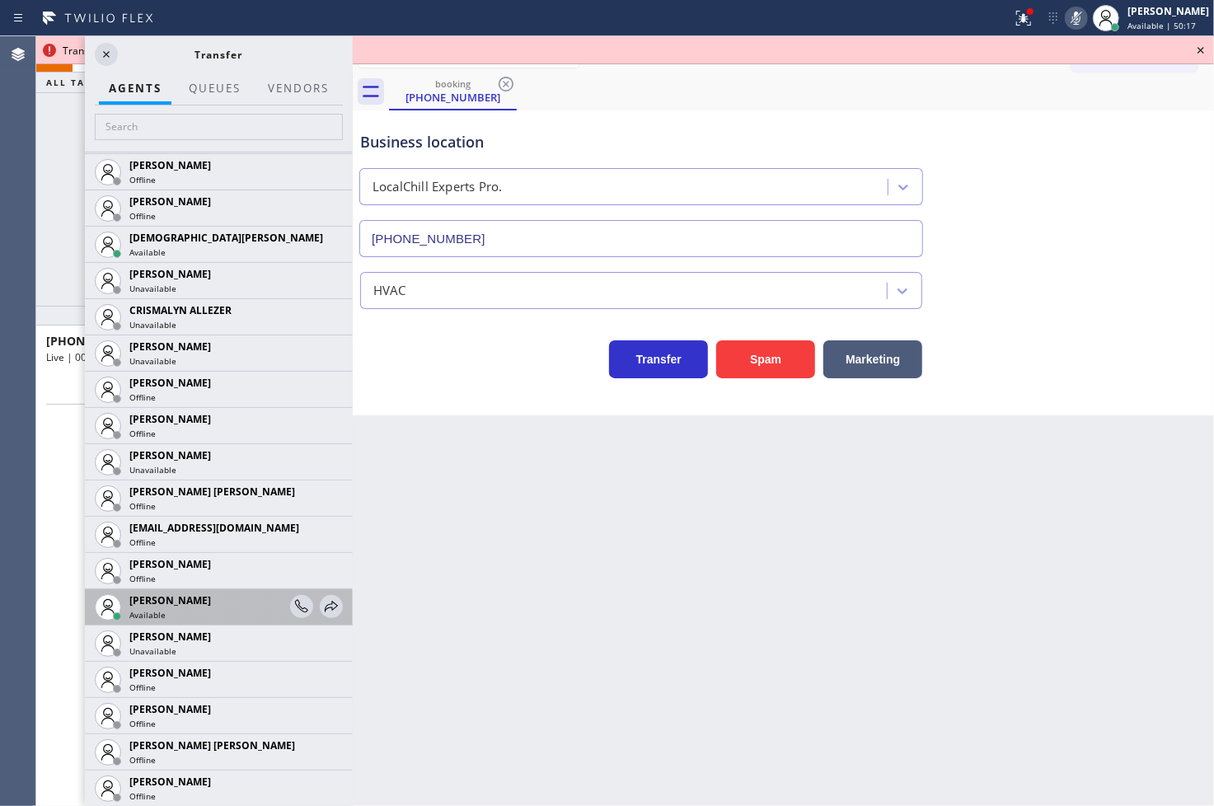
scroll to position [1007, 0]
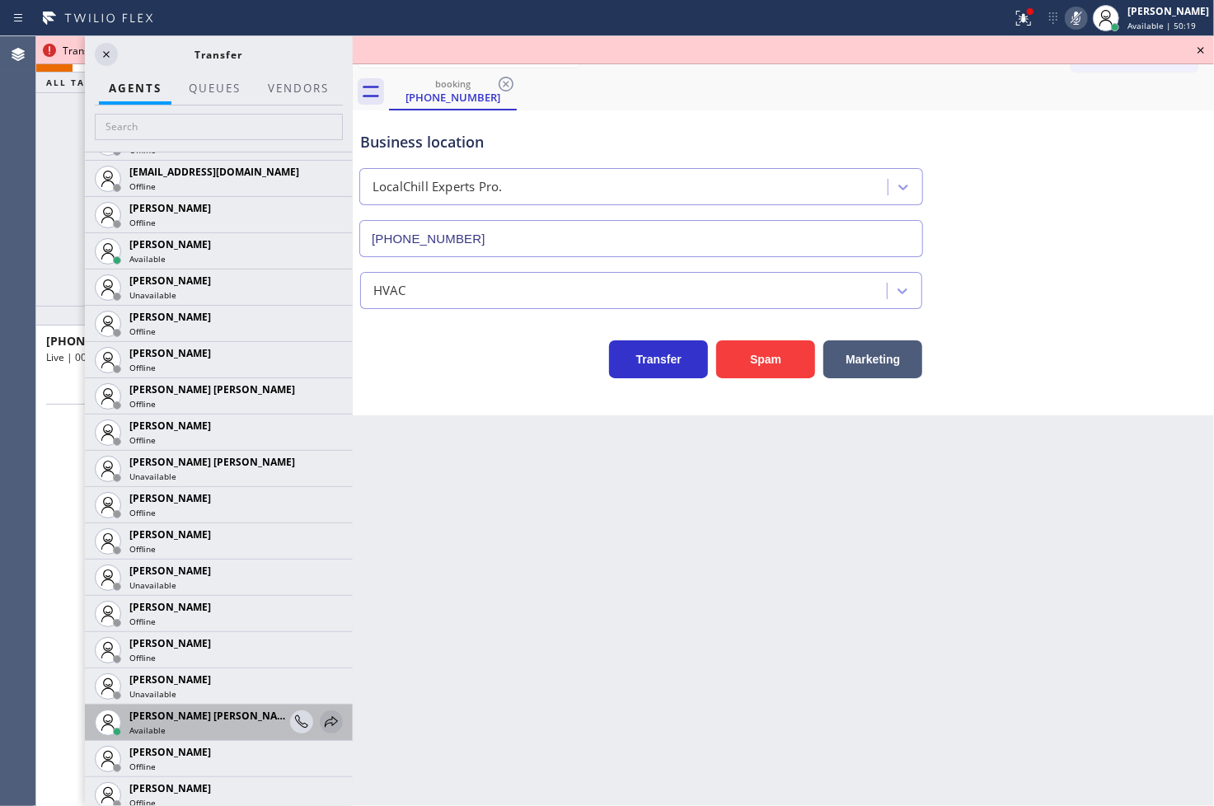
click at [325, 720] on icon at bounding box center [331, 721] width 13 height 11
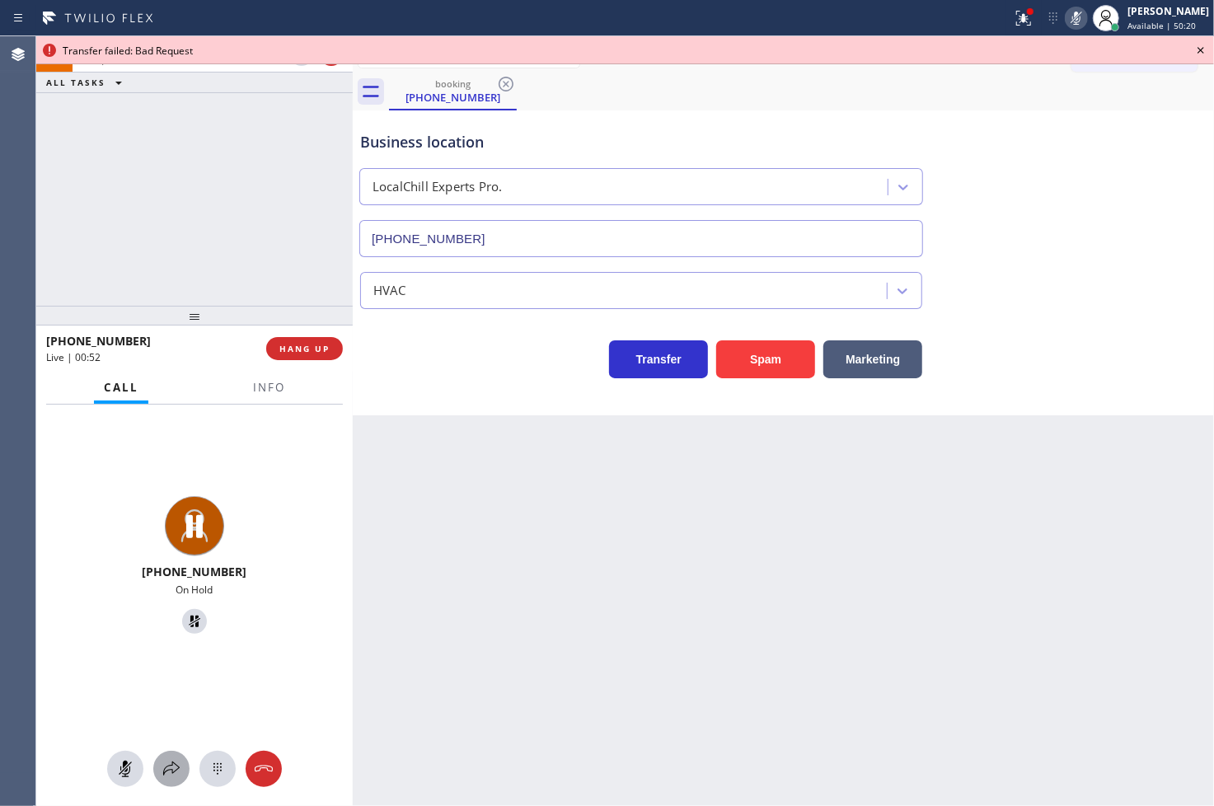
click at [171, 770] on icon at bounding box center [172, 769] width 20 height 20
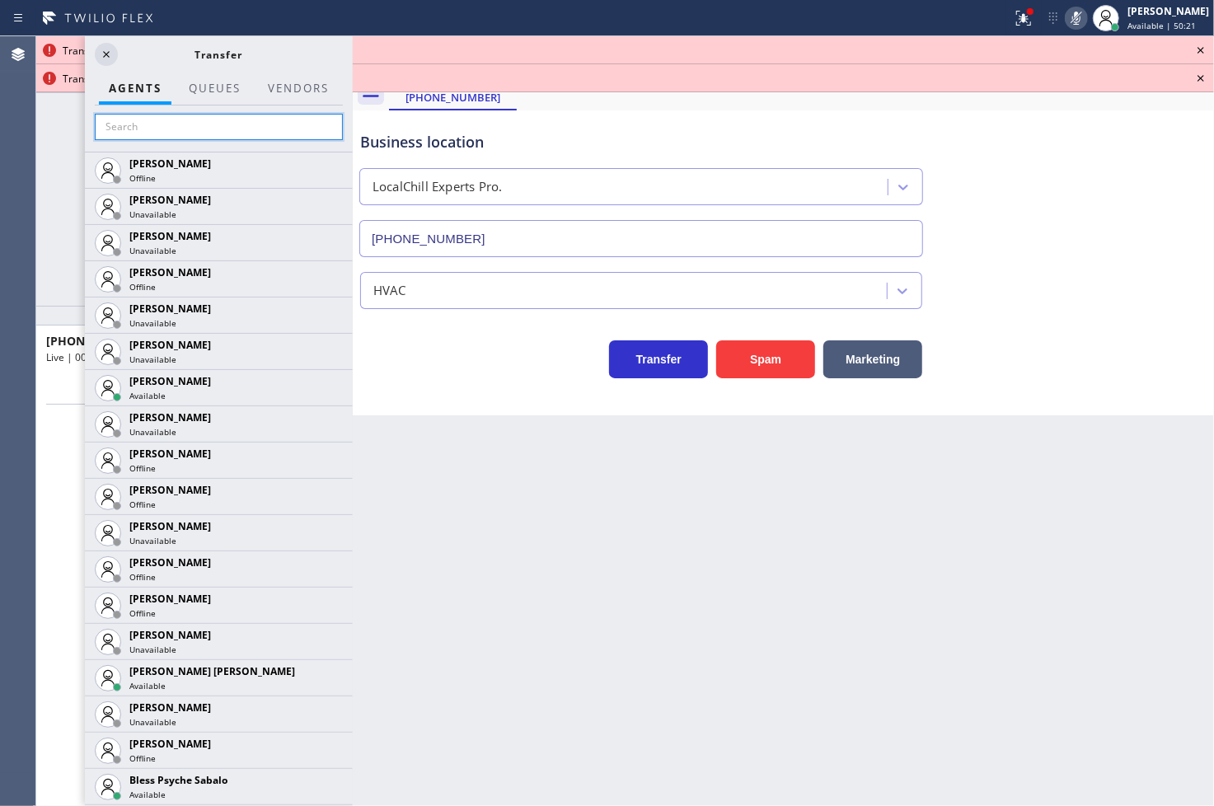
click at [190, 120] on input "text" at bounding box center [219, 127] width 248 height 26
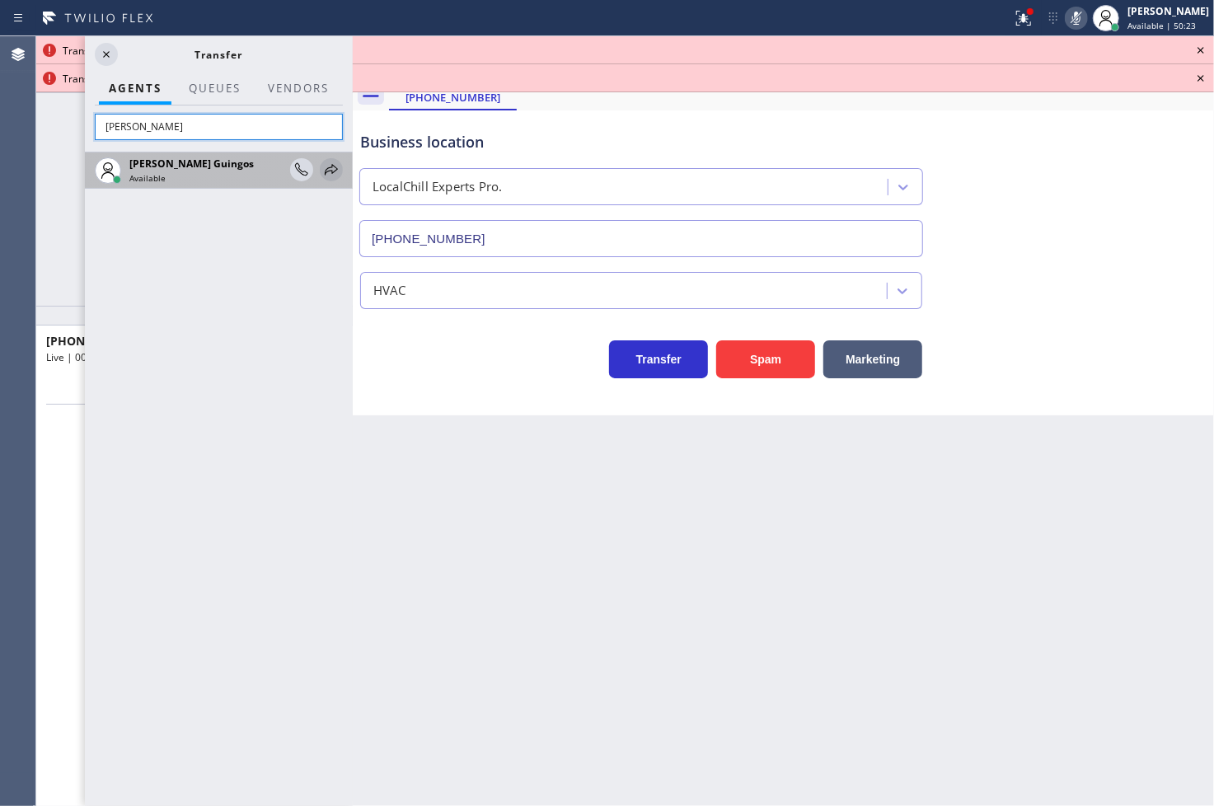
type input "[PERSON_NAME]"
click at [332, 168] on icon at bounding box center [332, 170] width 20 height 20
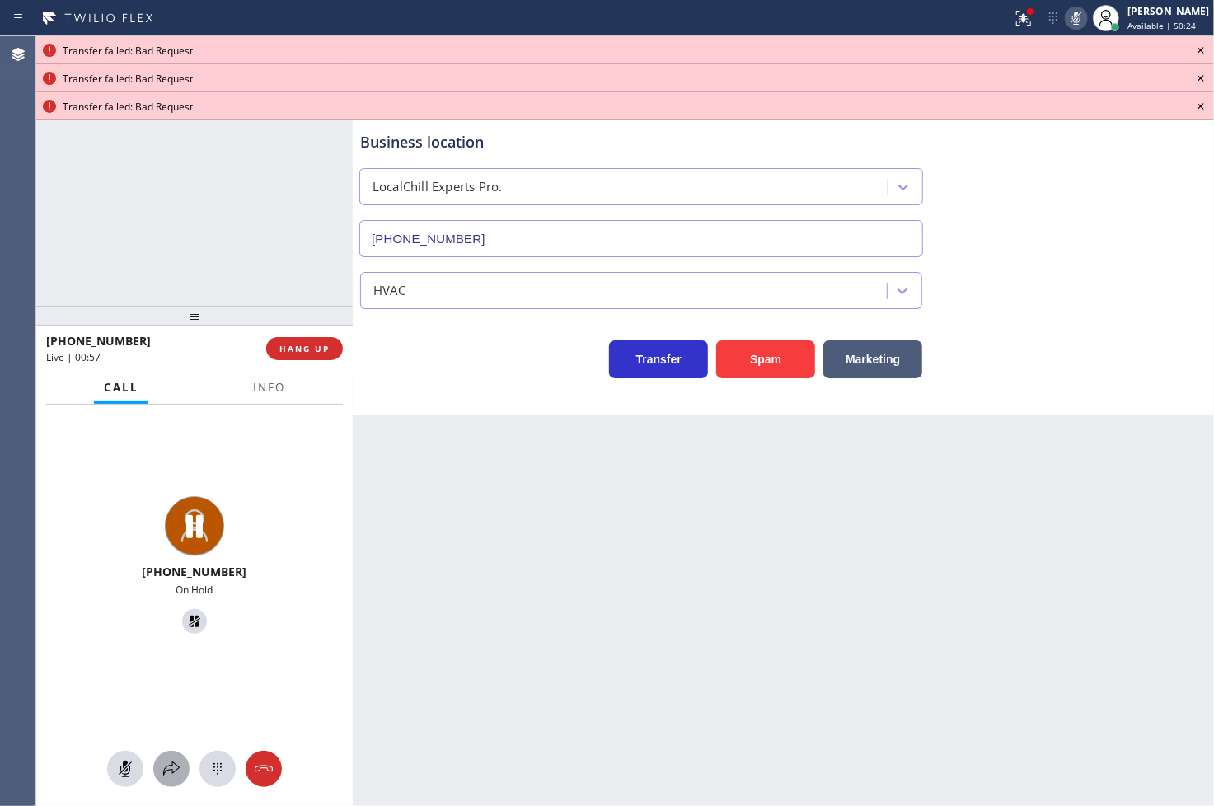
click at [170, 768] on icon at bounding box center [172, 769] width 20 height 20
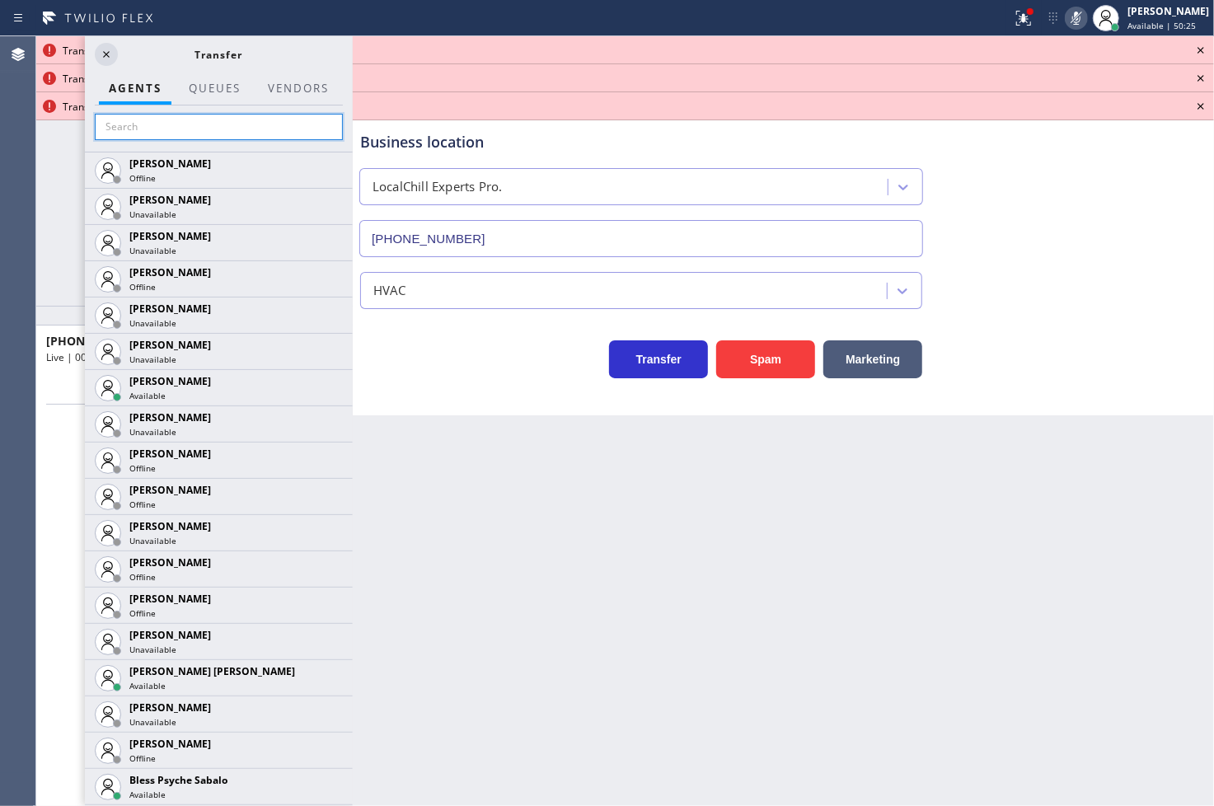
click at [157, 129] on input "text" at bounding box center [219, 127] width 248 height 26
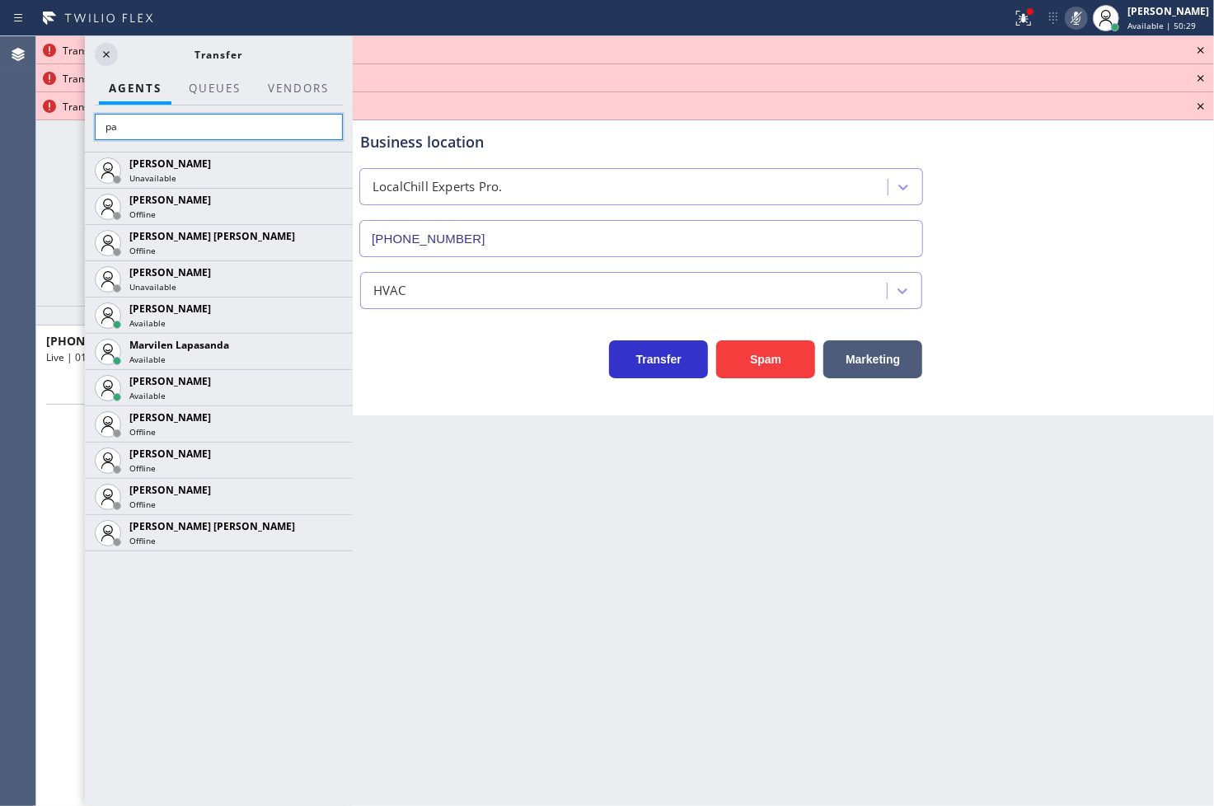
type input "p"
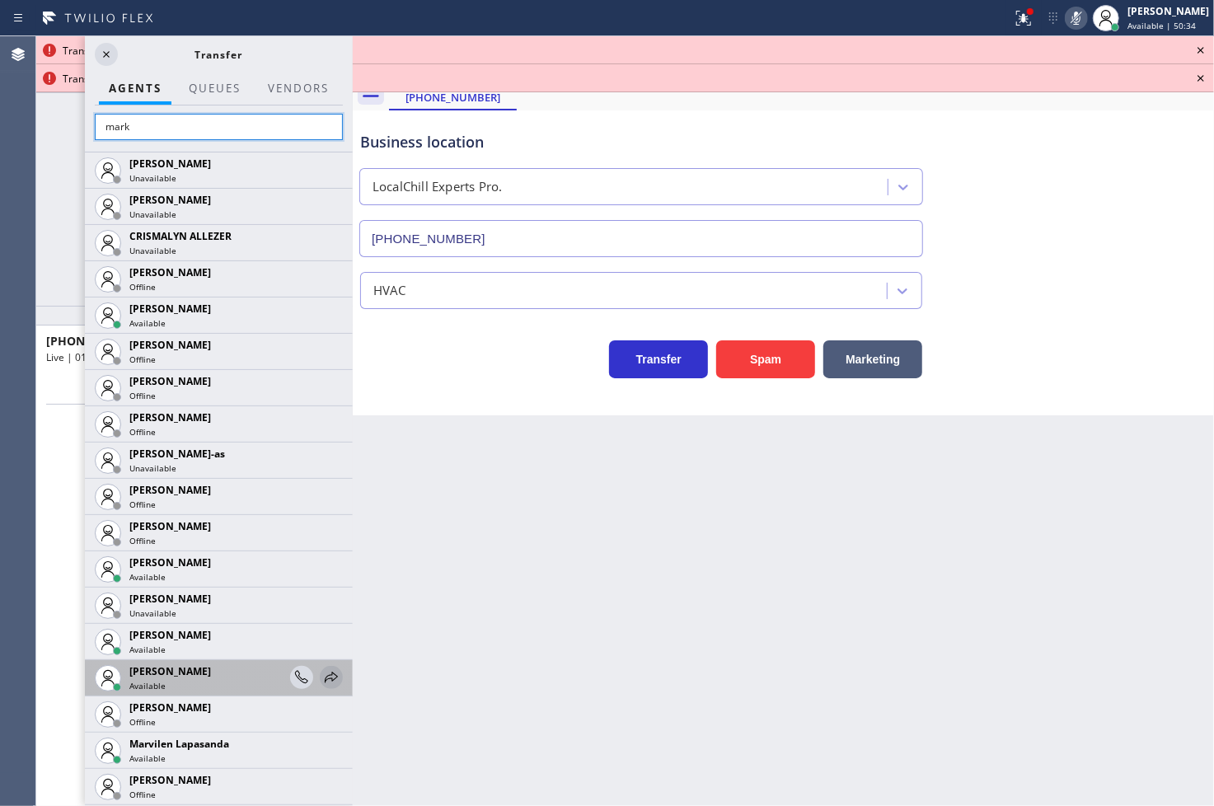
type input "mark"
click at [322, 684] on icon at bounding box center [332, 678] width 20 height 20
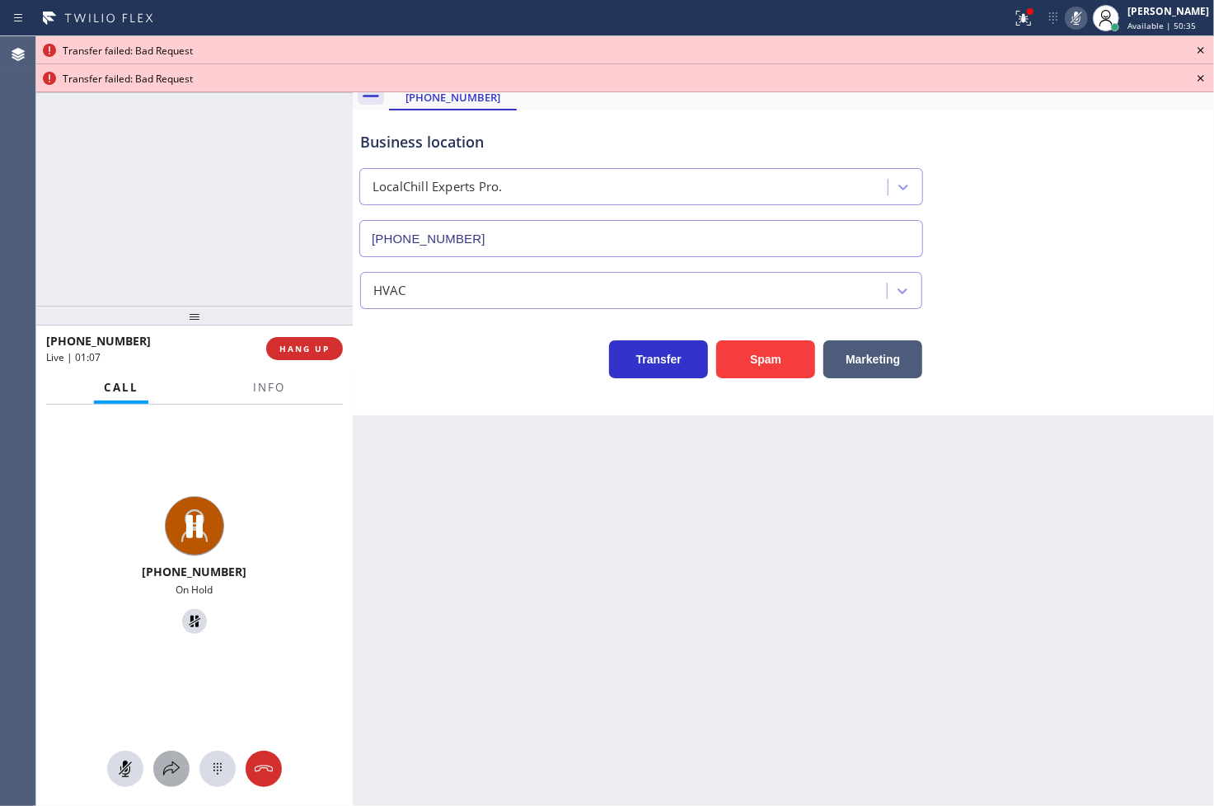
click at [168, 776] on icon at bounding box center [172, 769] width 20 height 20
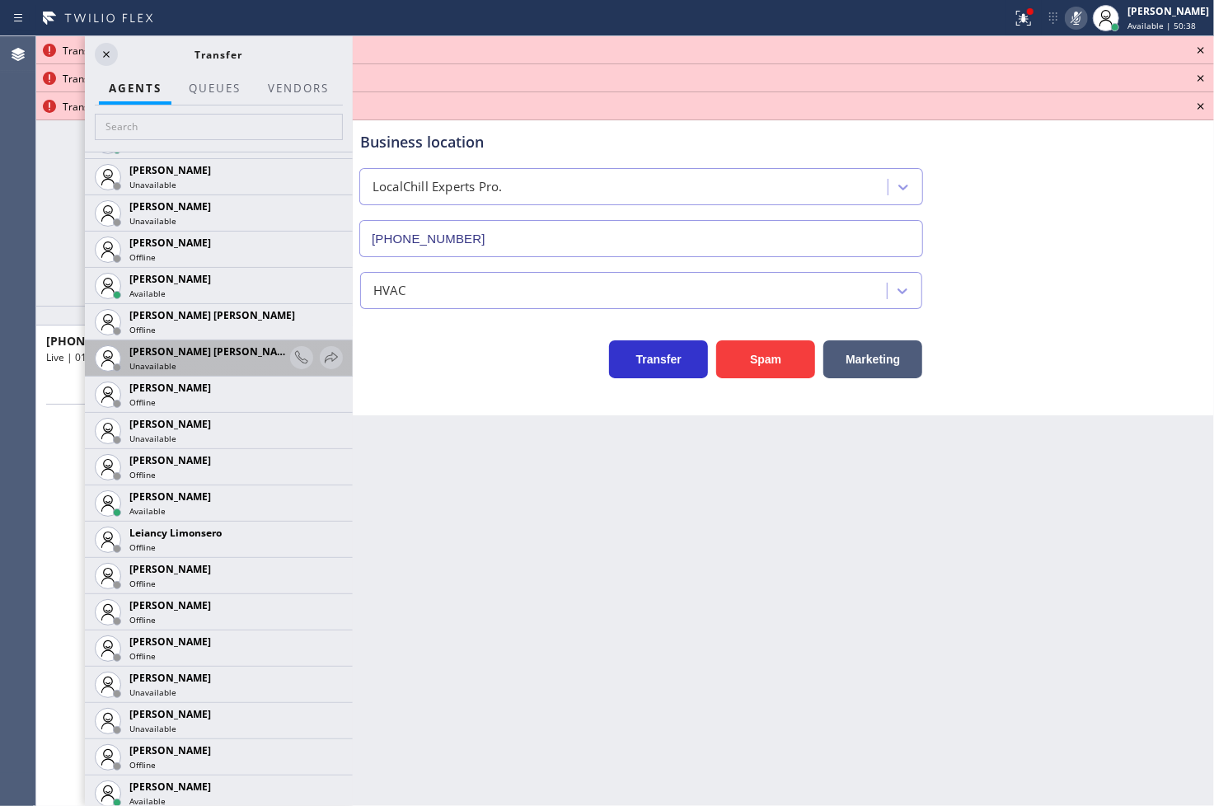
scroll to position [2473, 0]
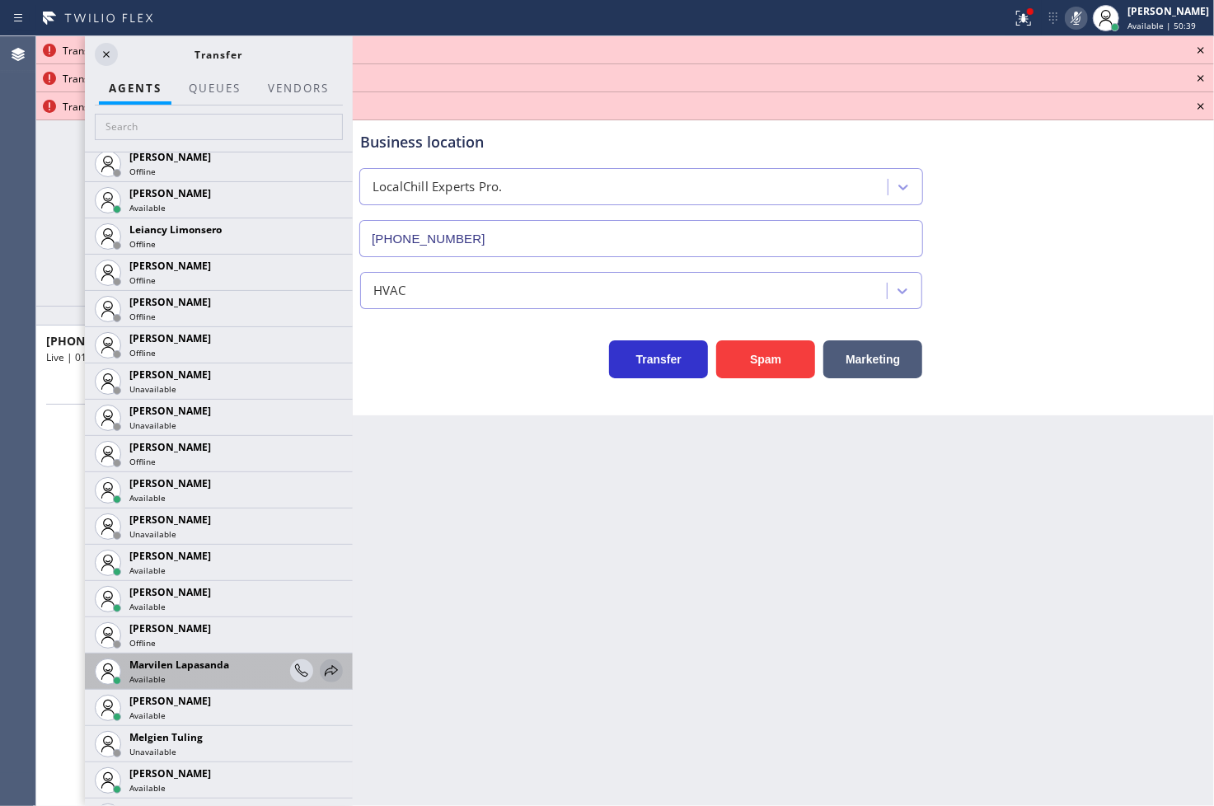
click at [322, 666] on icon at bounding box center [332, 671] width 20 height 20
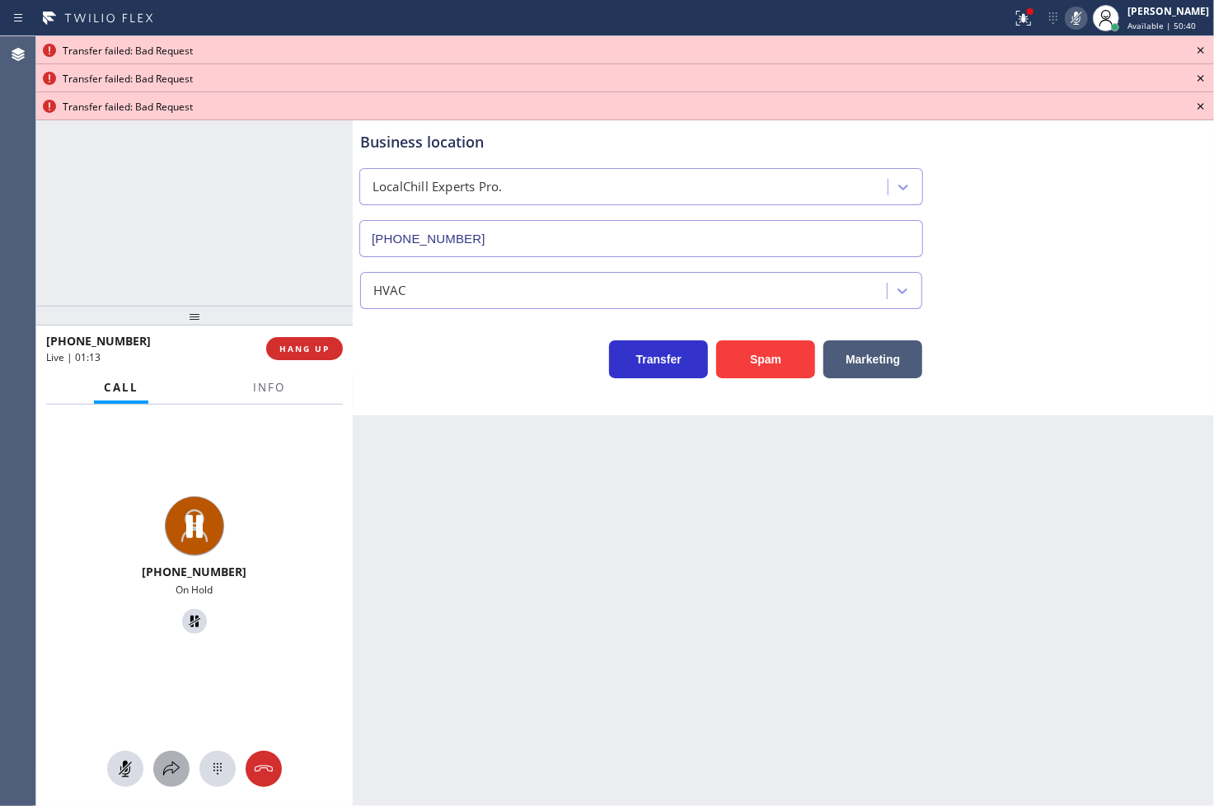
click at [173, 772] on icon at bounding box center [172, 769] width 20 height 20
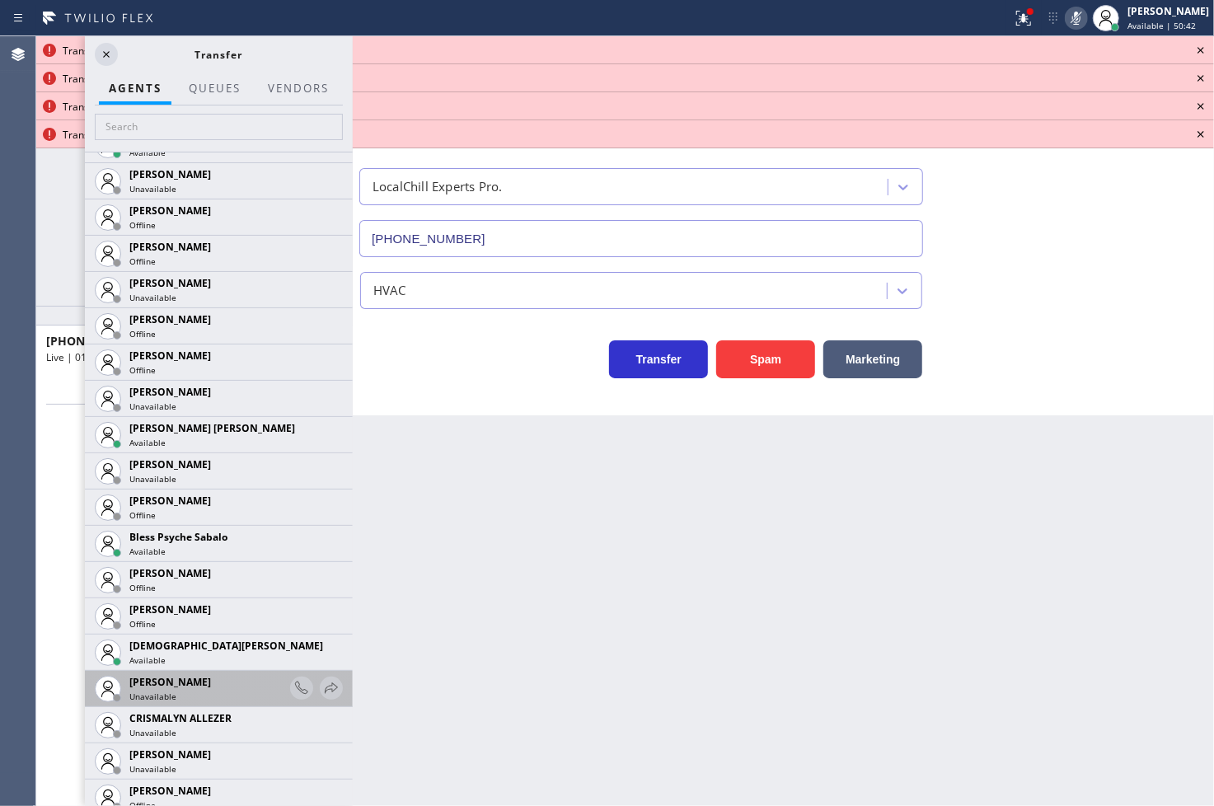
scroll to position [641, 0]
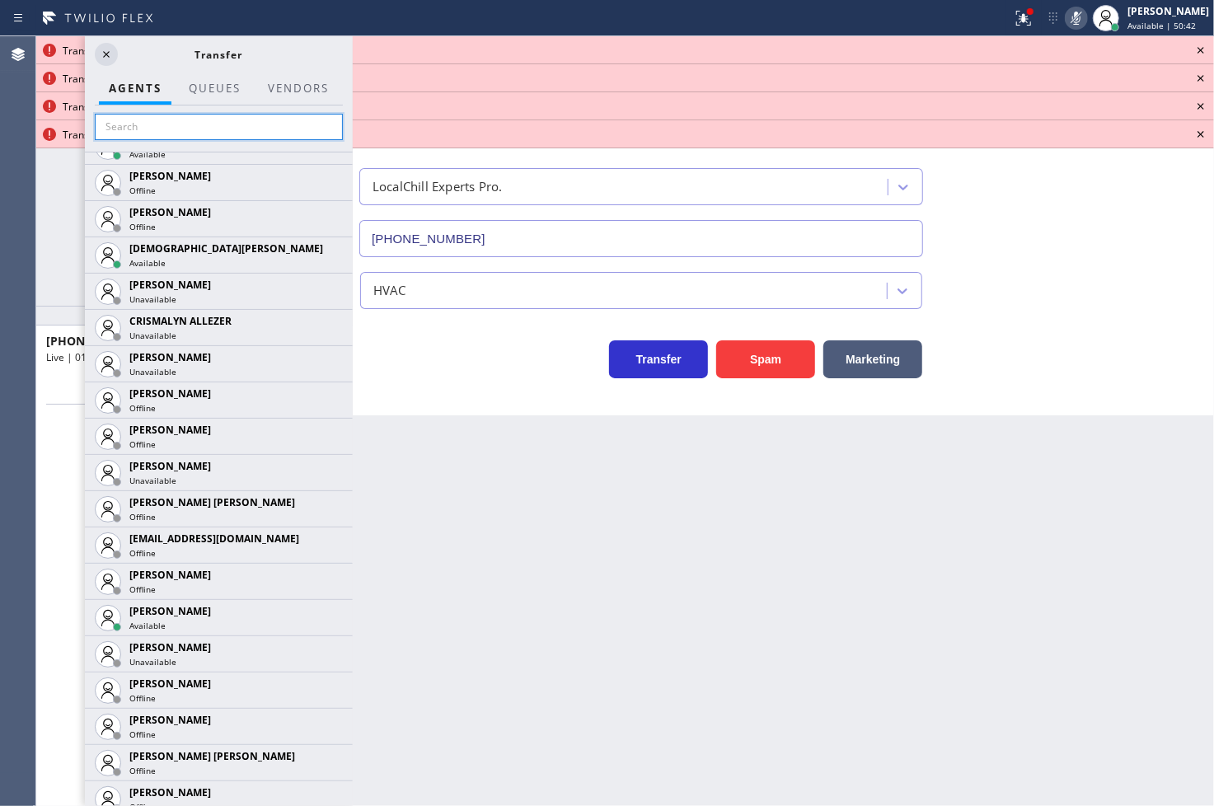
click at [209, 128] on input "text" at bounding box center [219, 127] width 248 height 26
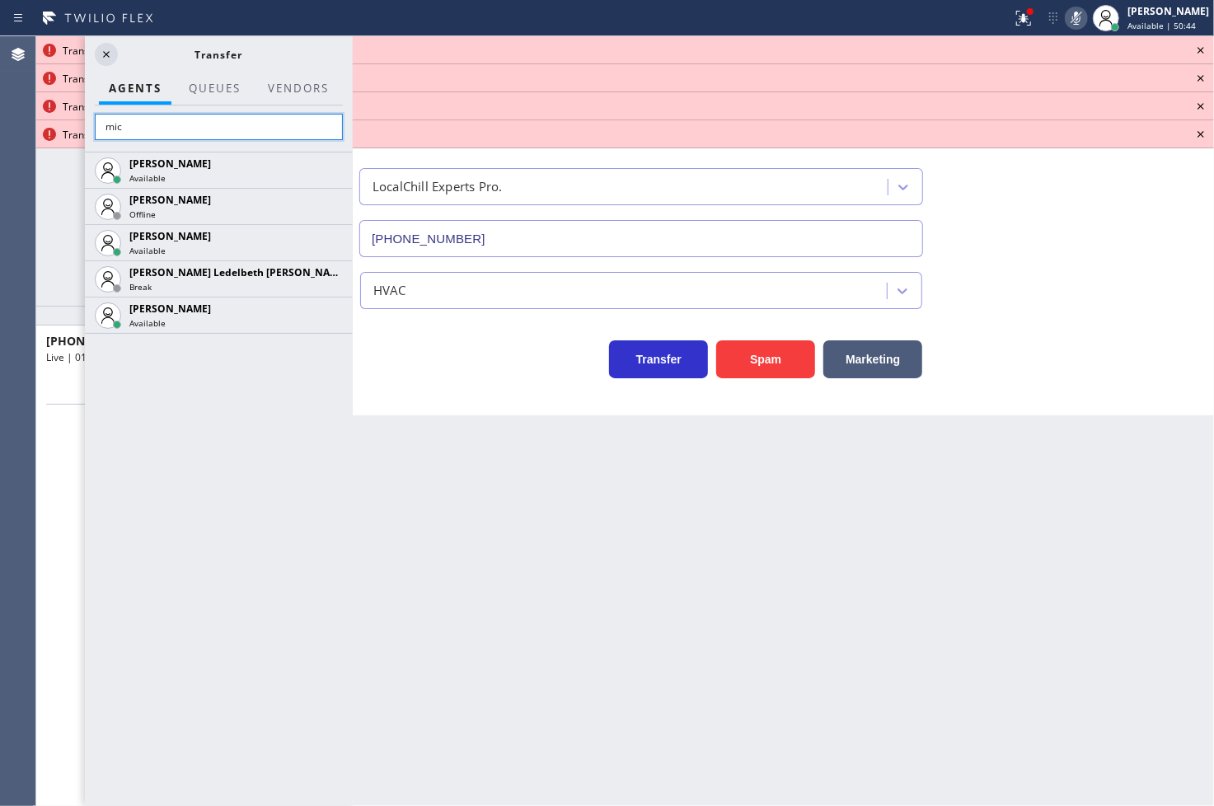
scroll to position [0, 0]
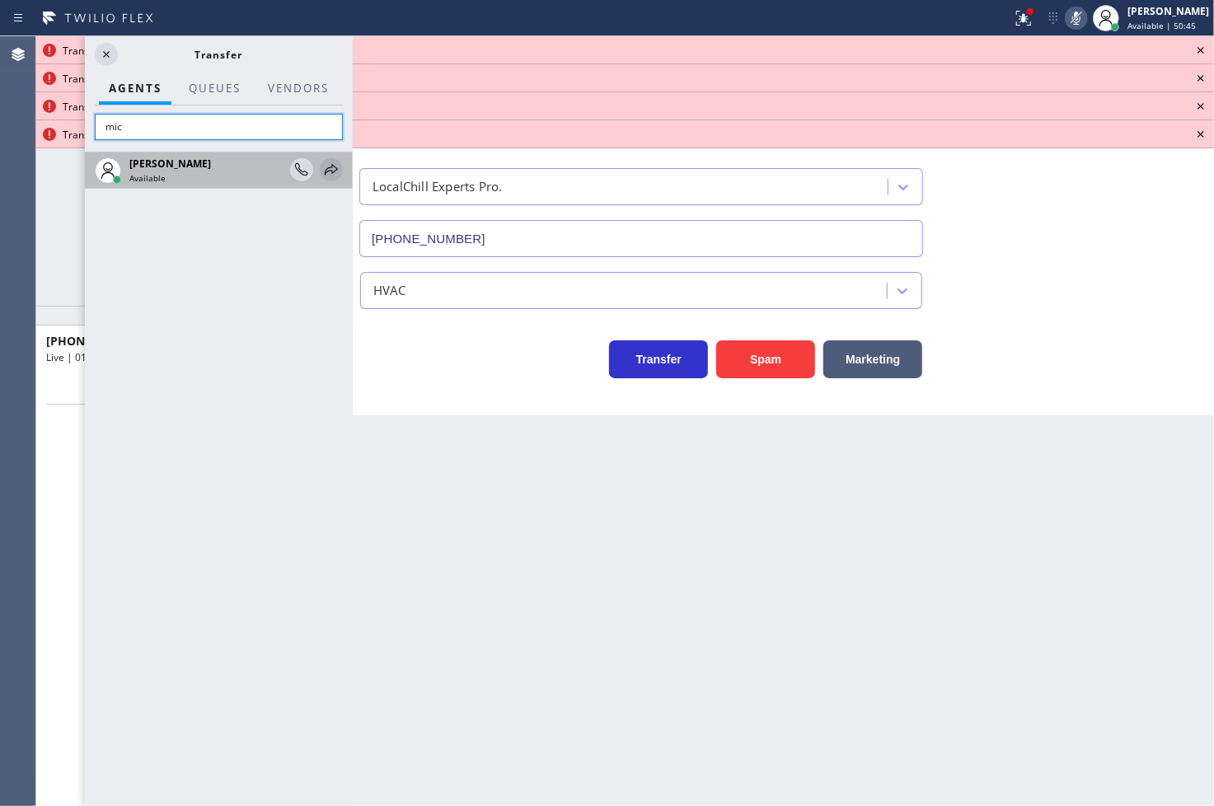
type input "mic"
click at [331, 168] on icon at bounding box center [332, 170] width 20 height 20
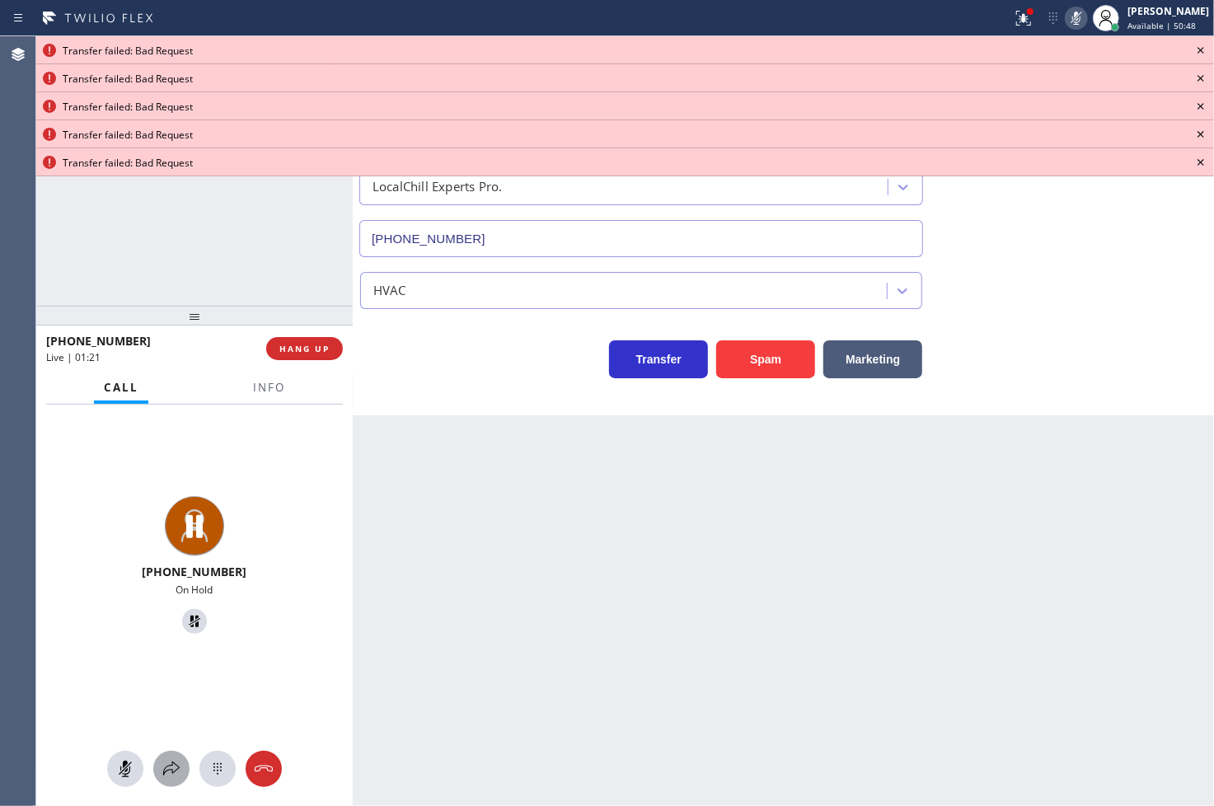
click at [175, 780] on button at bounding box center [171, 769] width 36 height 36
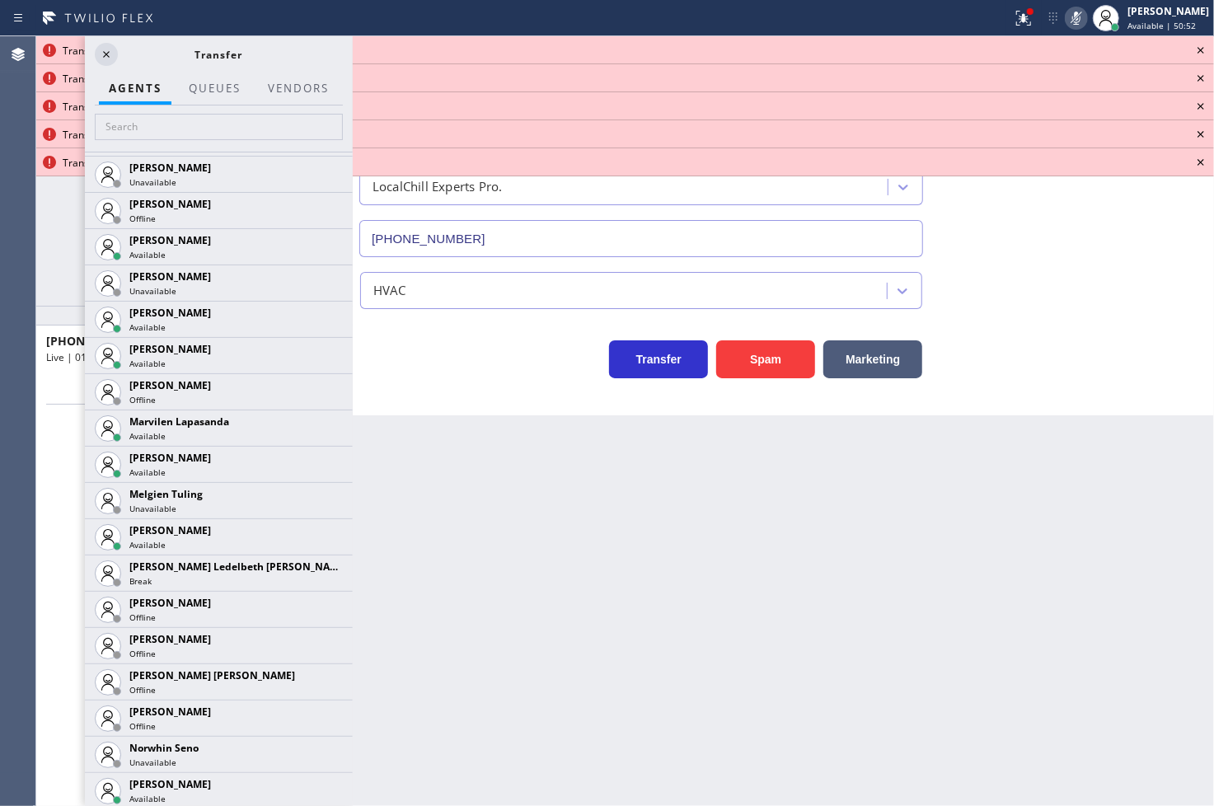
scroll to position [2839, 0]
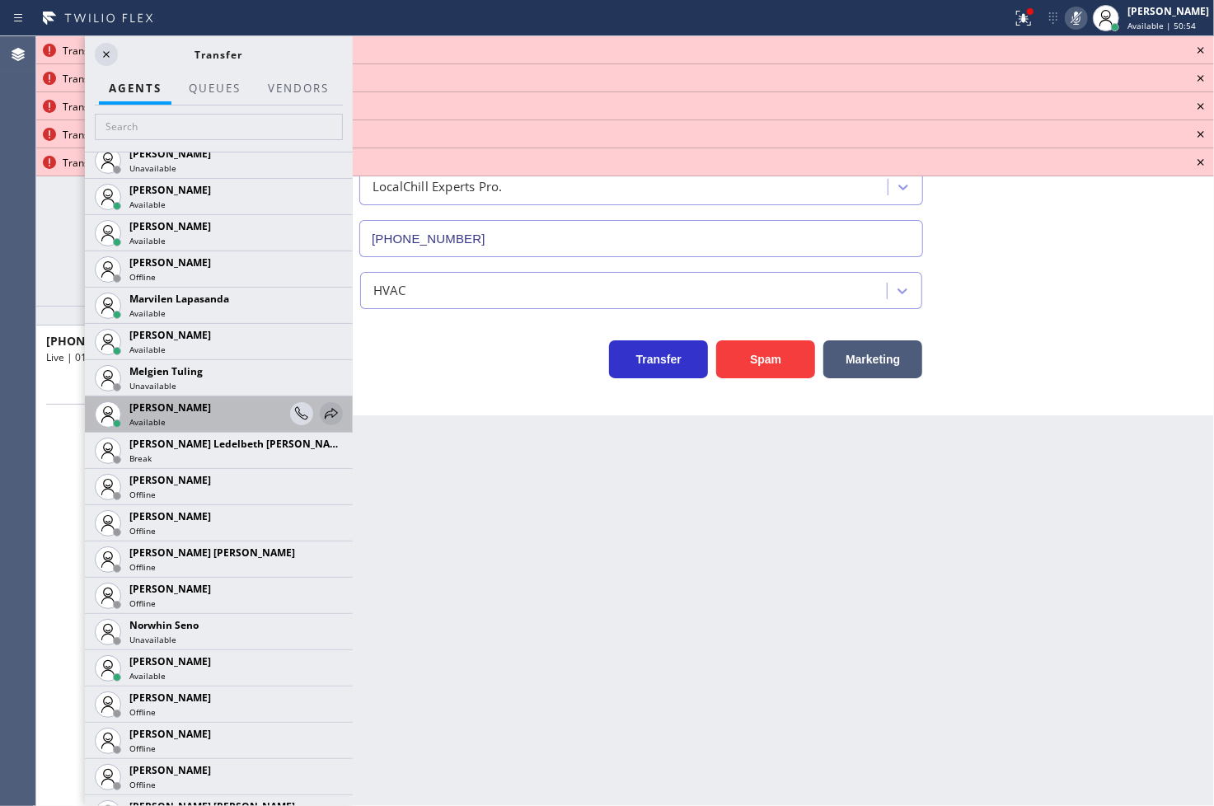
click at [322, 408] on icon at bounding box center [332, 414] width 20 height 20
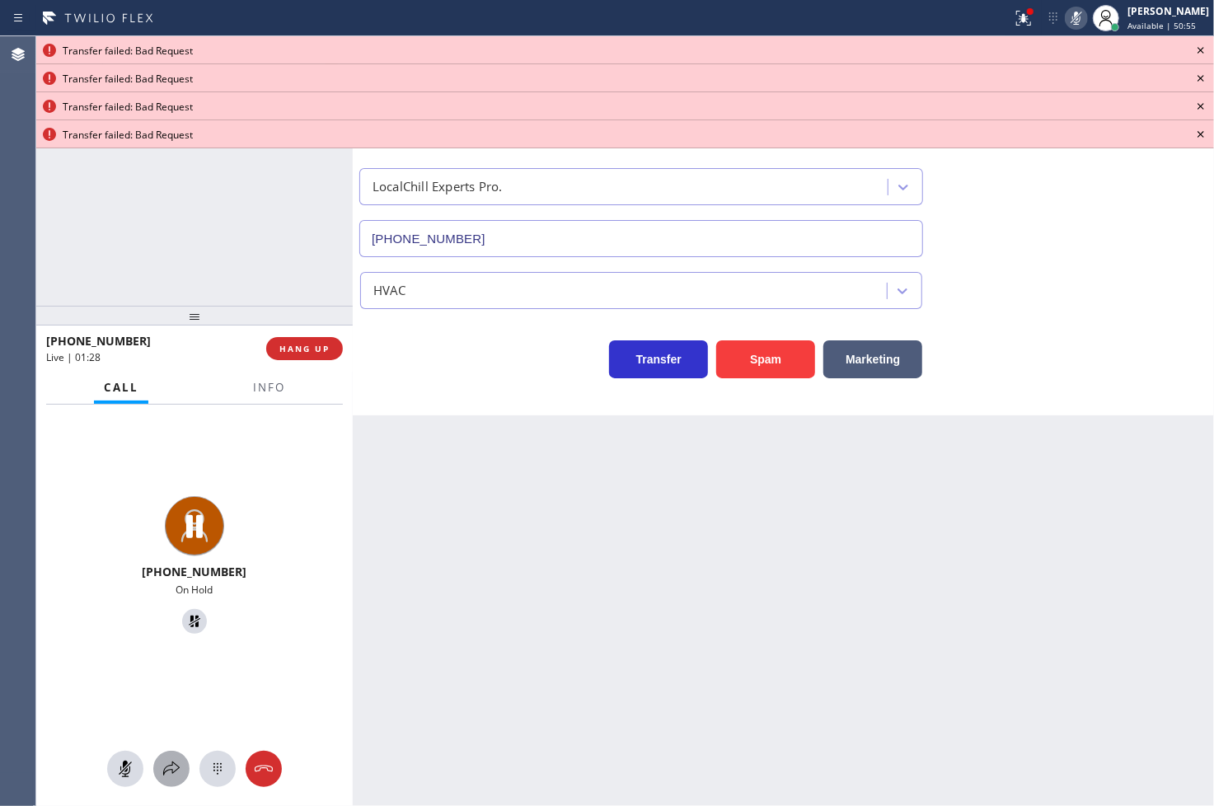
click at [170, 767] on icon at bounding box center [172, 769] width 20 height 20
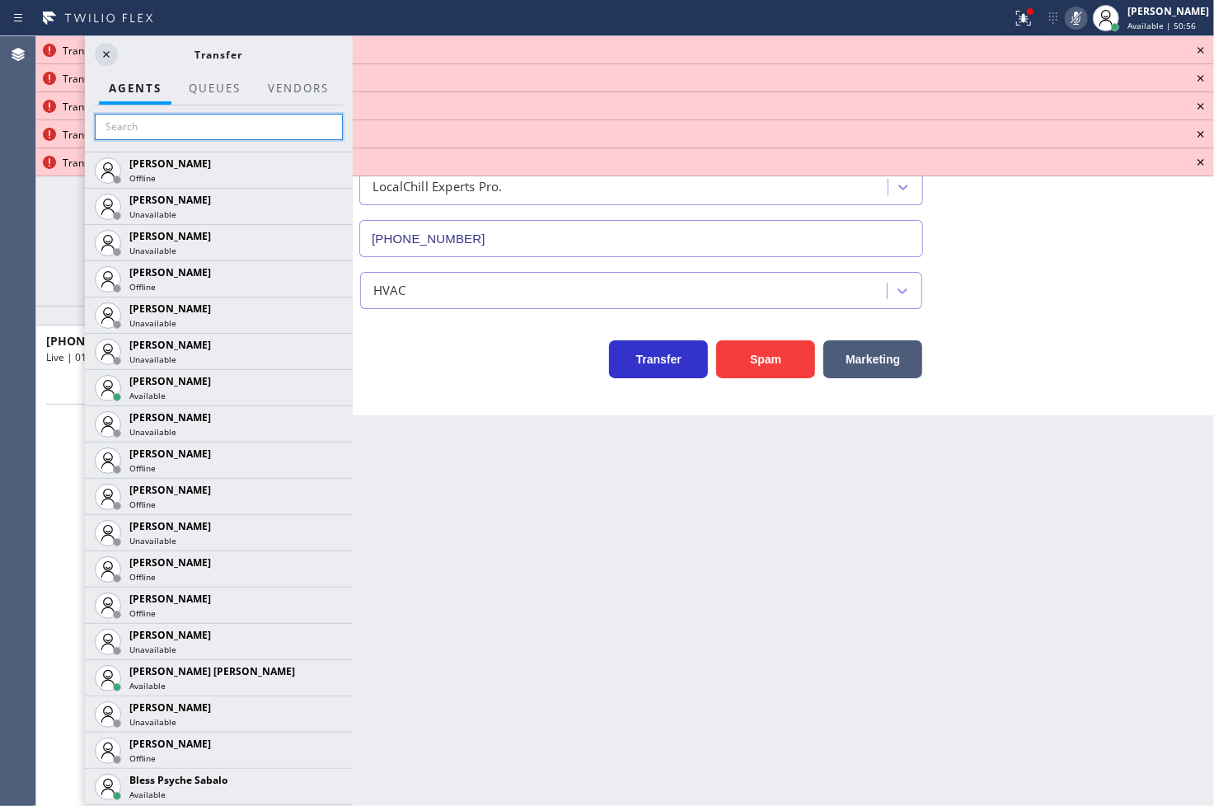
click at [159, 120] on input "text" at bounding box center [219, 127] width 248 height 26
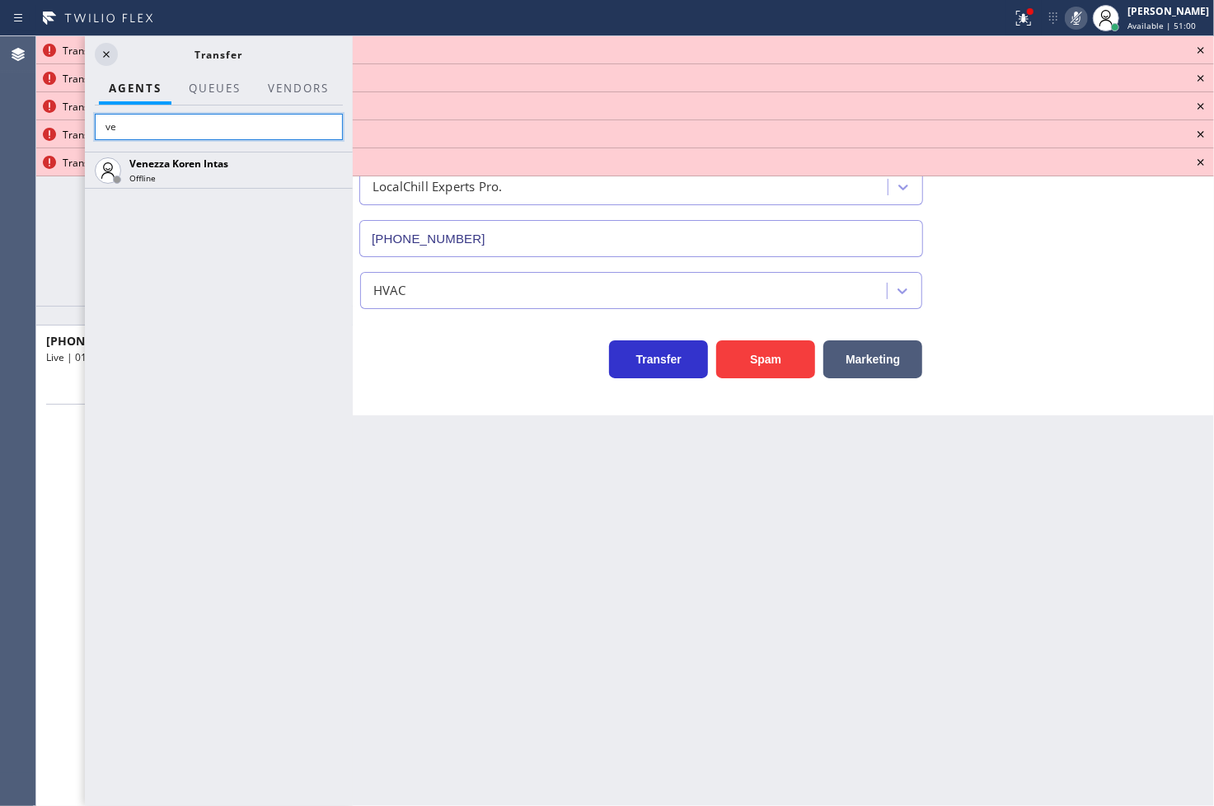
type input "v"
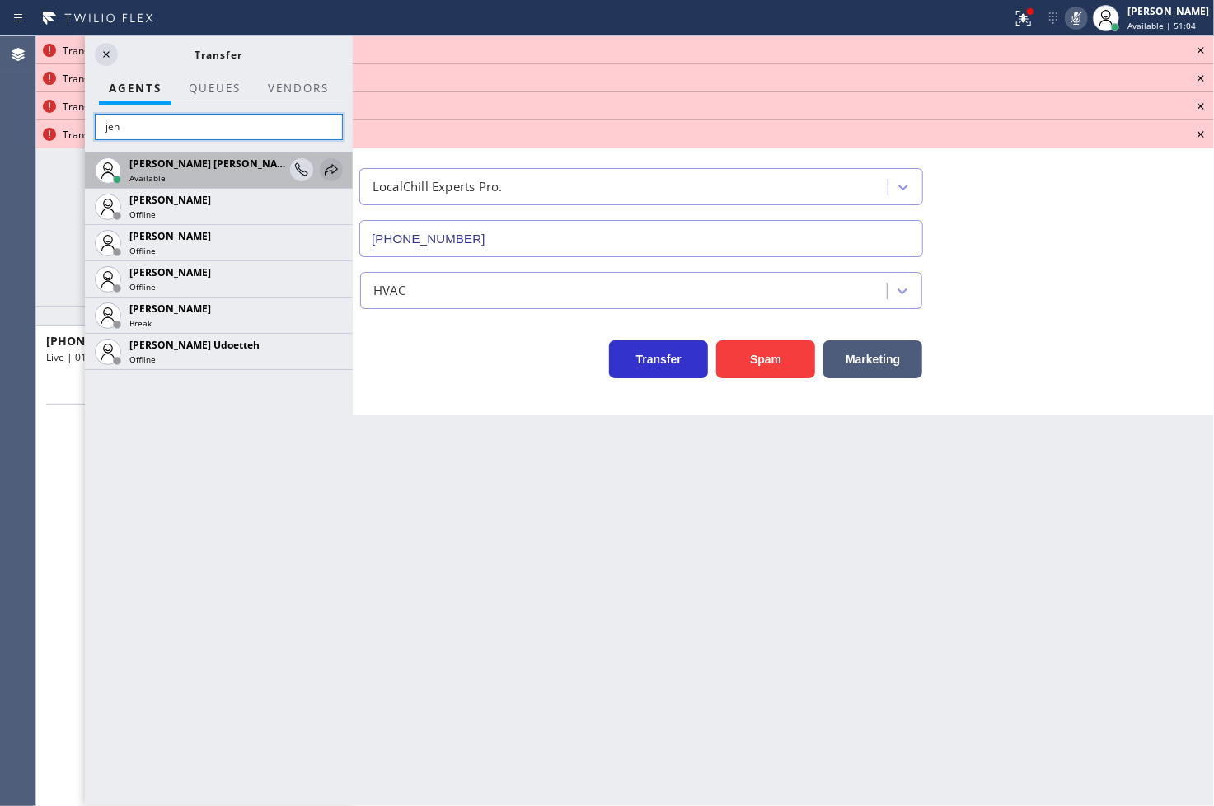
type input "jen"
click at [328, 167] on icon at bounding box center [332, 170] width 20 height 20
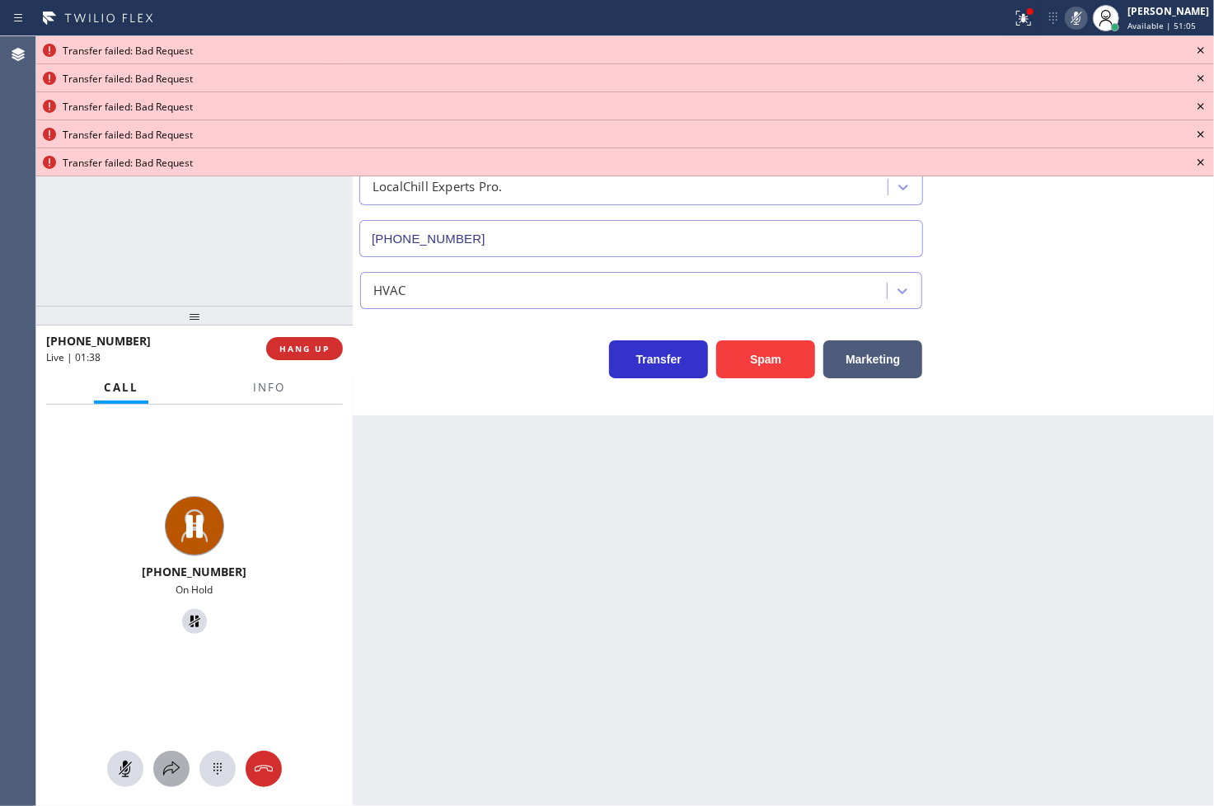
click at [175, 776] on icon at bounding box center [172, 769] width 20 height 20
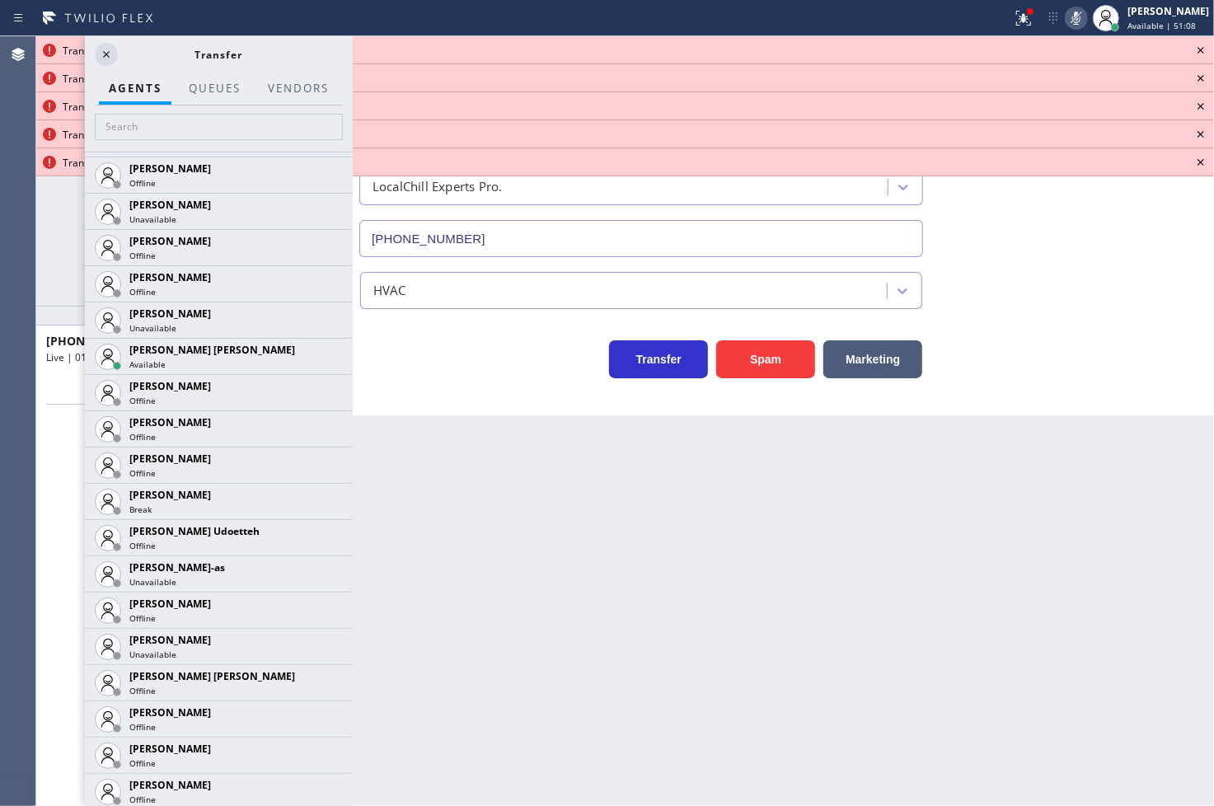
scroll to position [1923, 0]
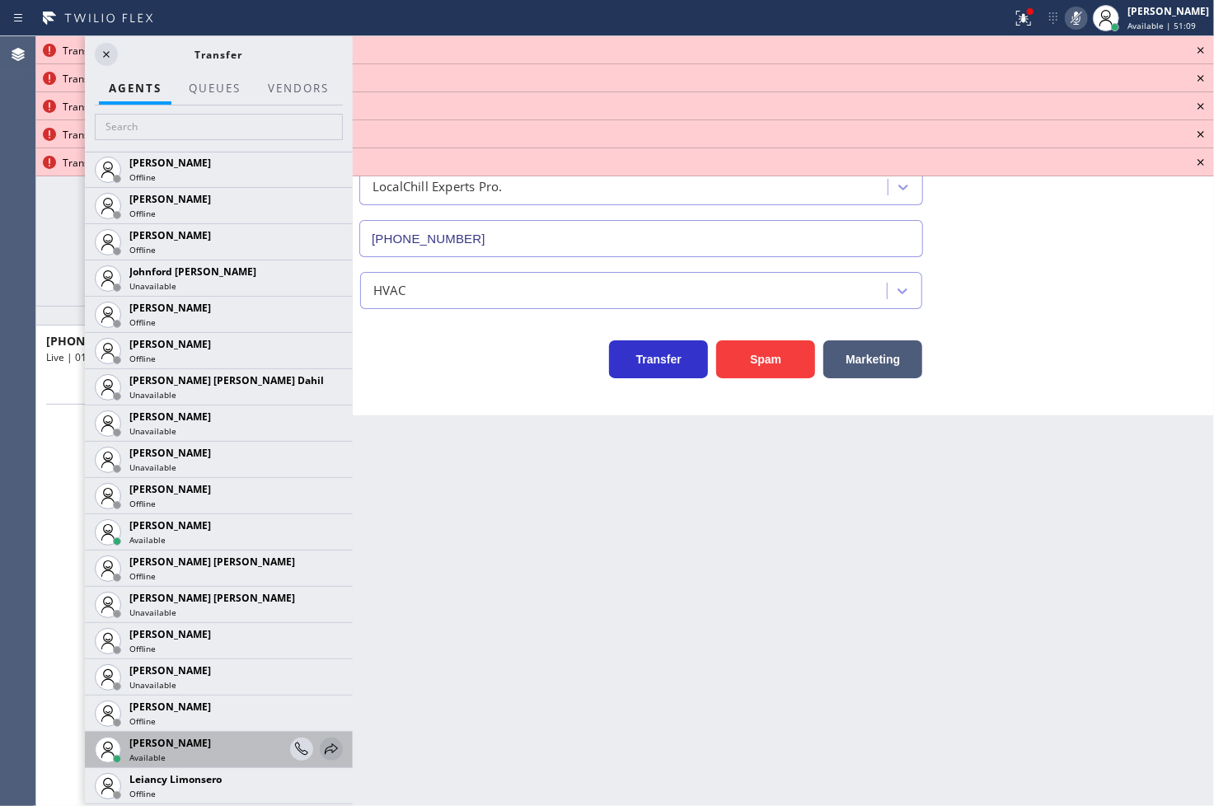
click at [322, 748] on icon at bounding box center [332, 749] width 20 height 20
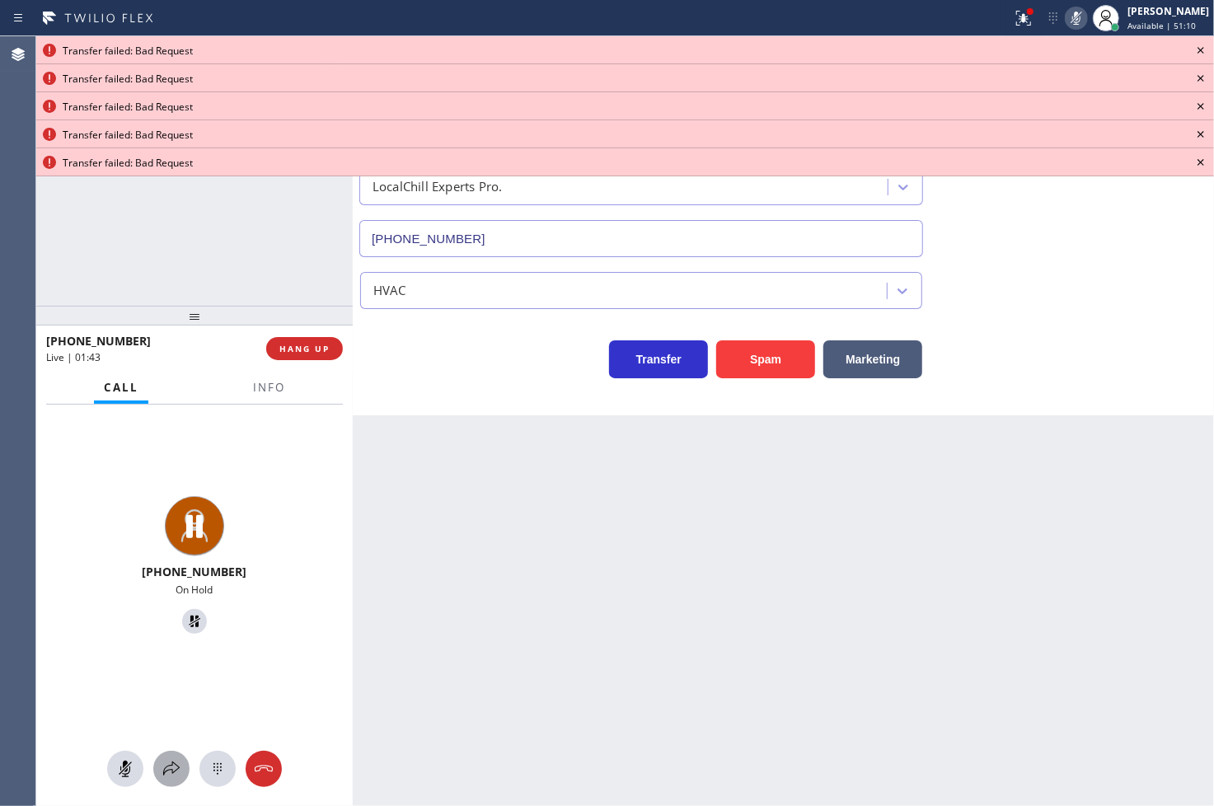
click at [167, 783] on button at bounding box center [171, 769] width 36 height 36
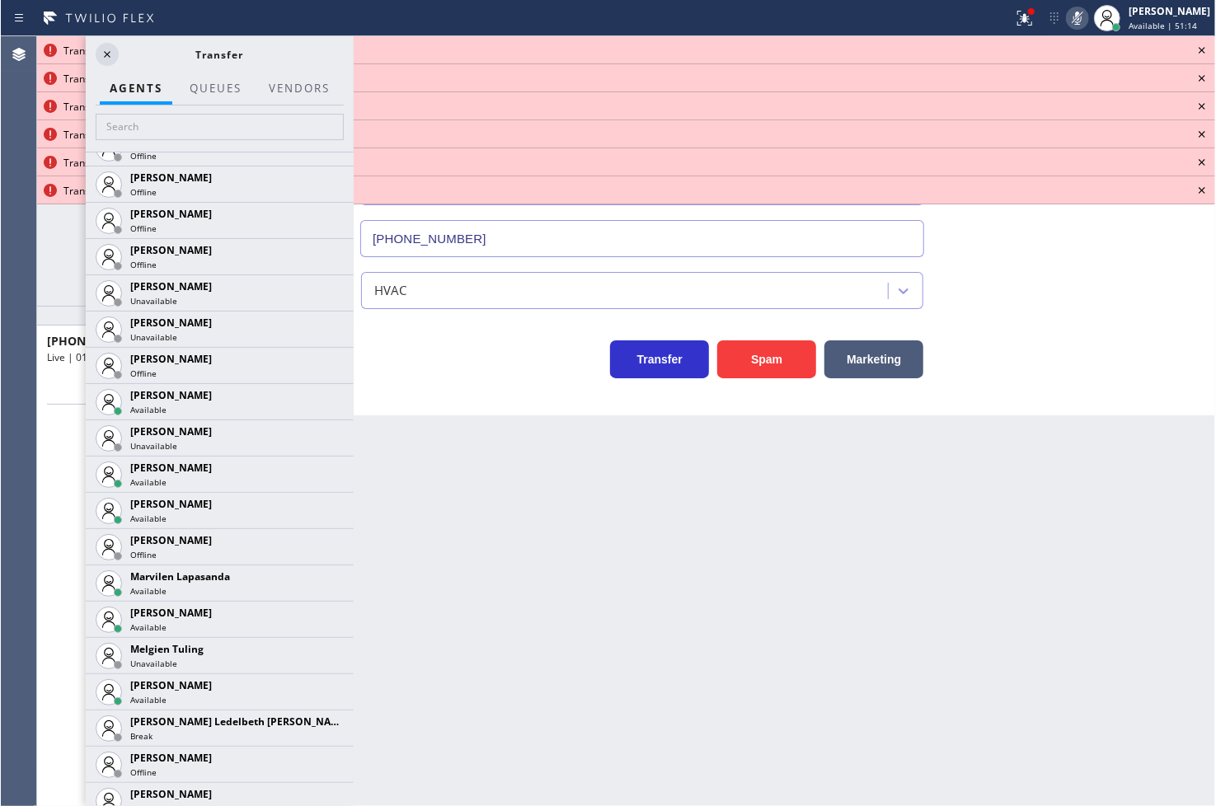
scroll to position [2565, 0]
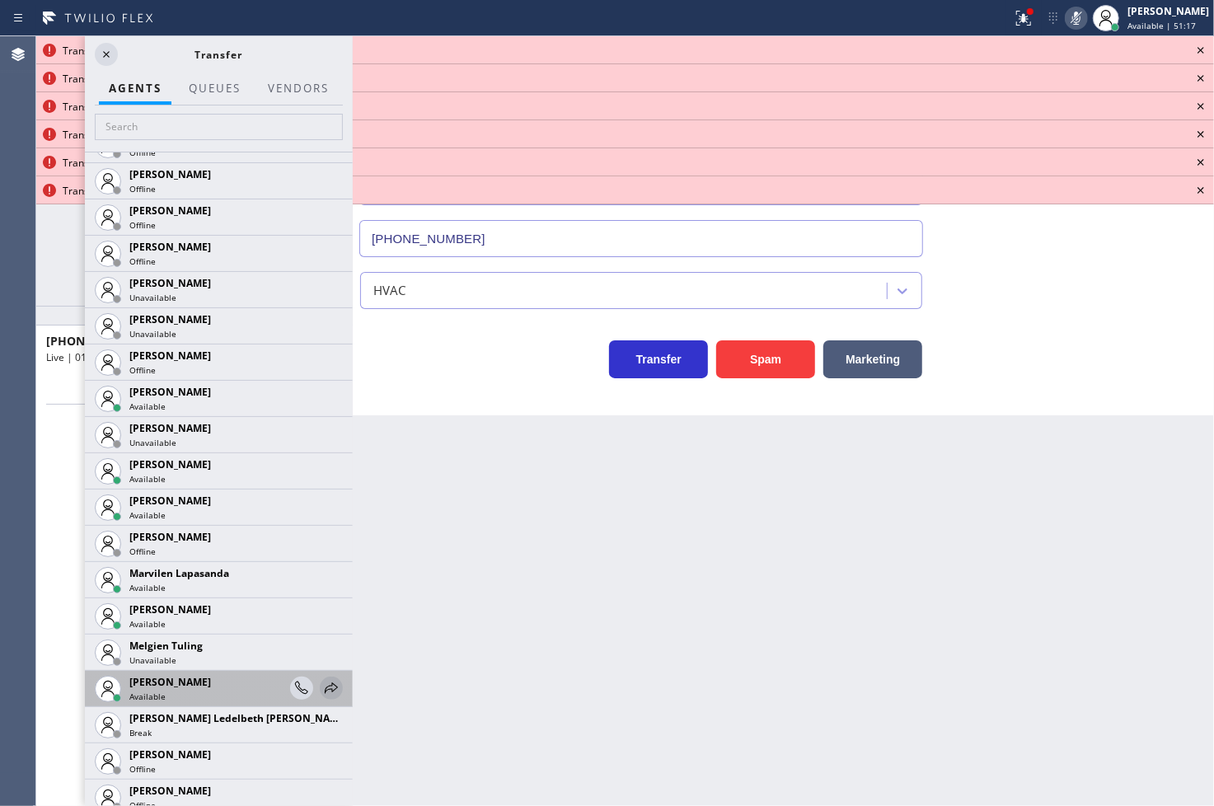
click at [325, 689] on icon at bounding box center [331, 688] width 13 height 11
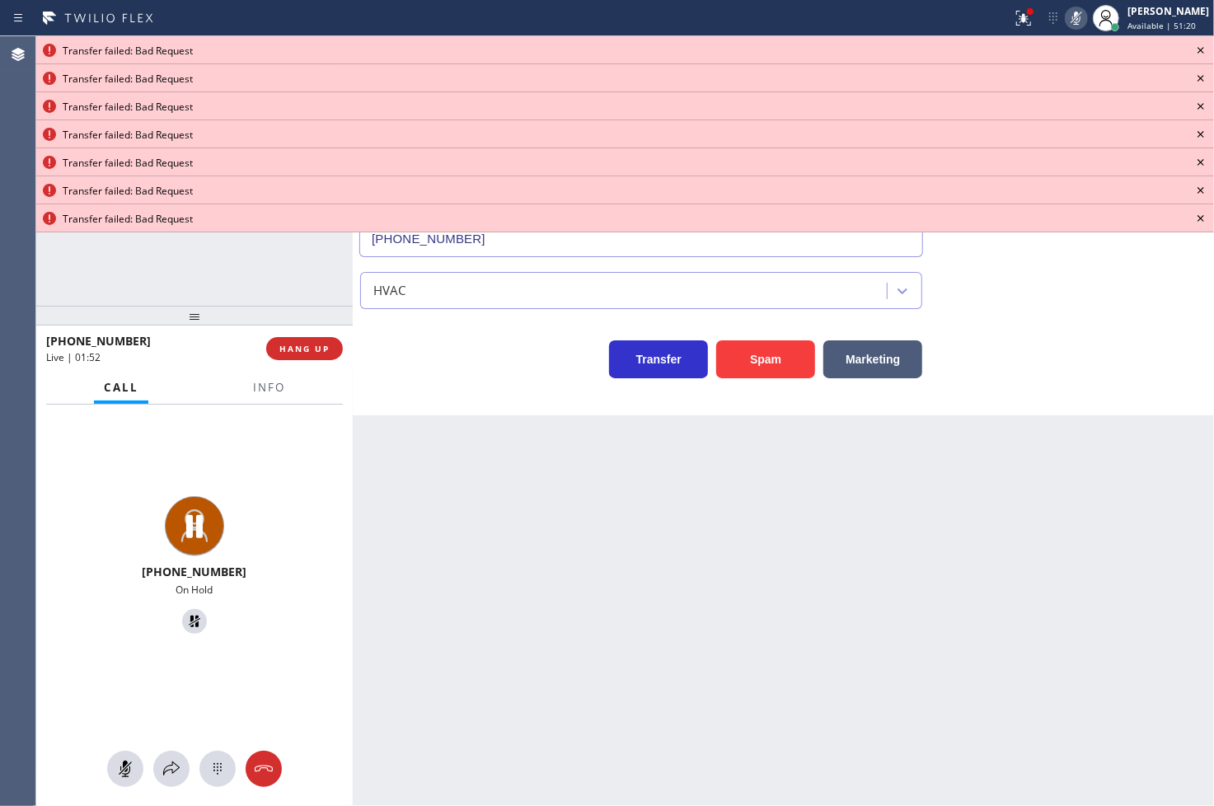
click at [1195, 49] on icon at bounding box center [1201, 50] width 20 height 20
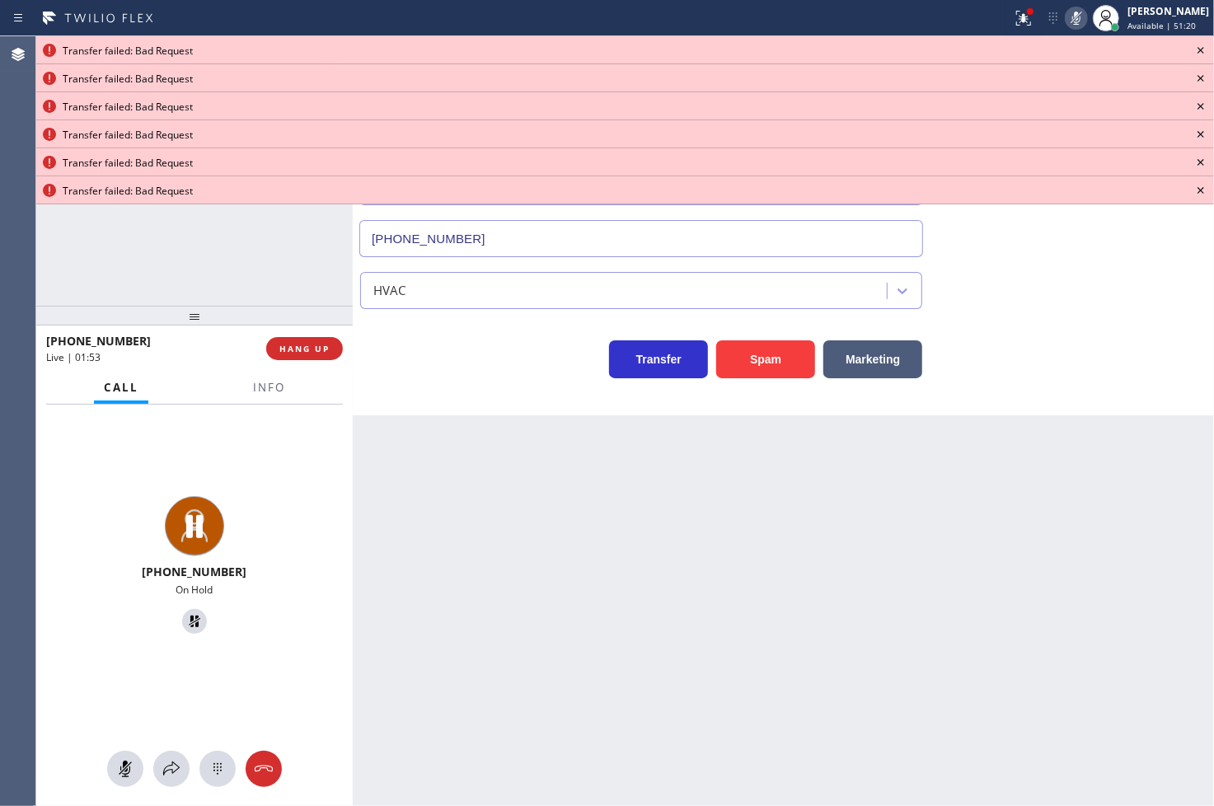
click at [1195, 49] on icon at bounding box center [1201, 50] width 20 height 20
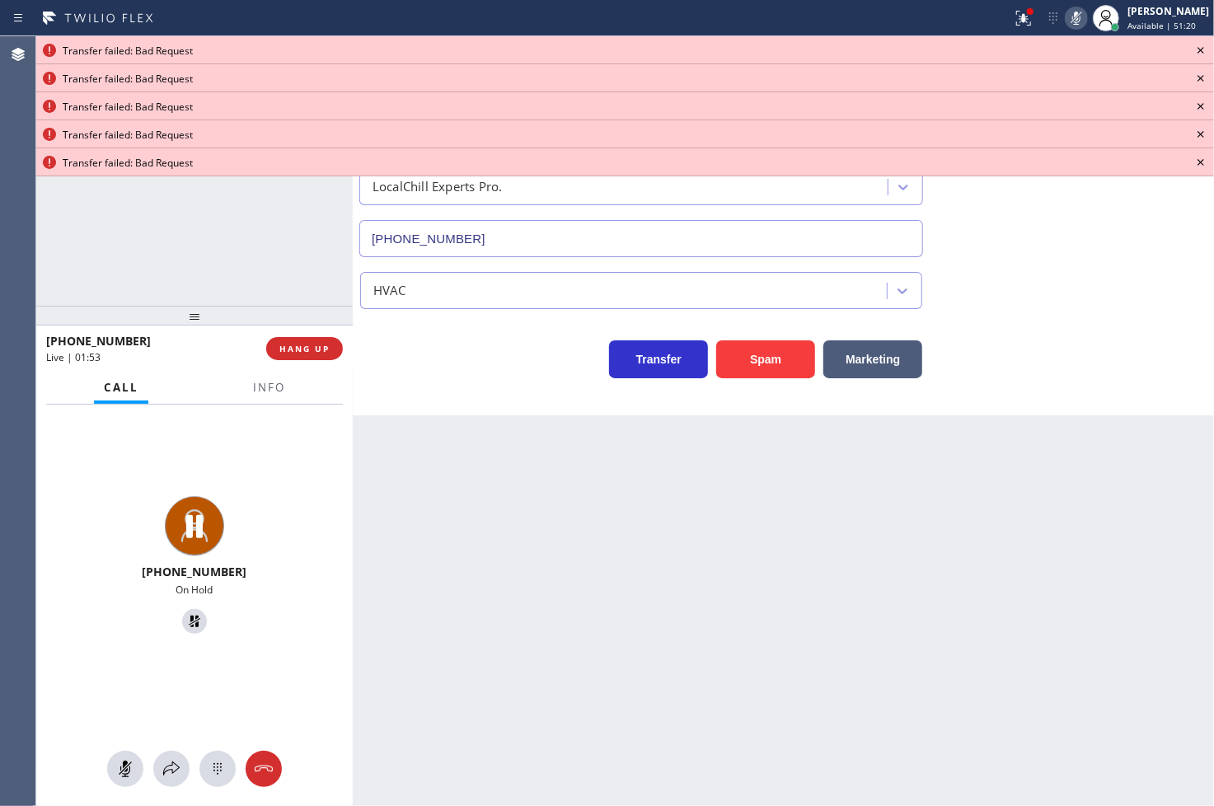
click at [1195, 49] on icon at bounding box center [1201, 50] width 20 height 20
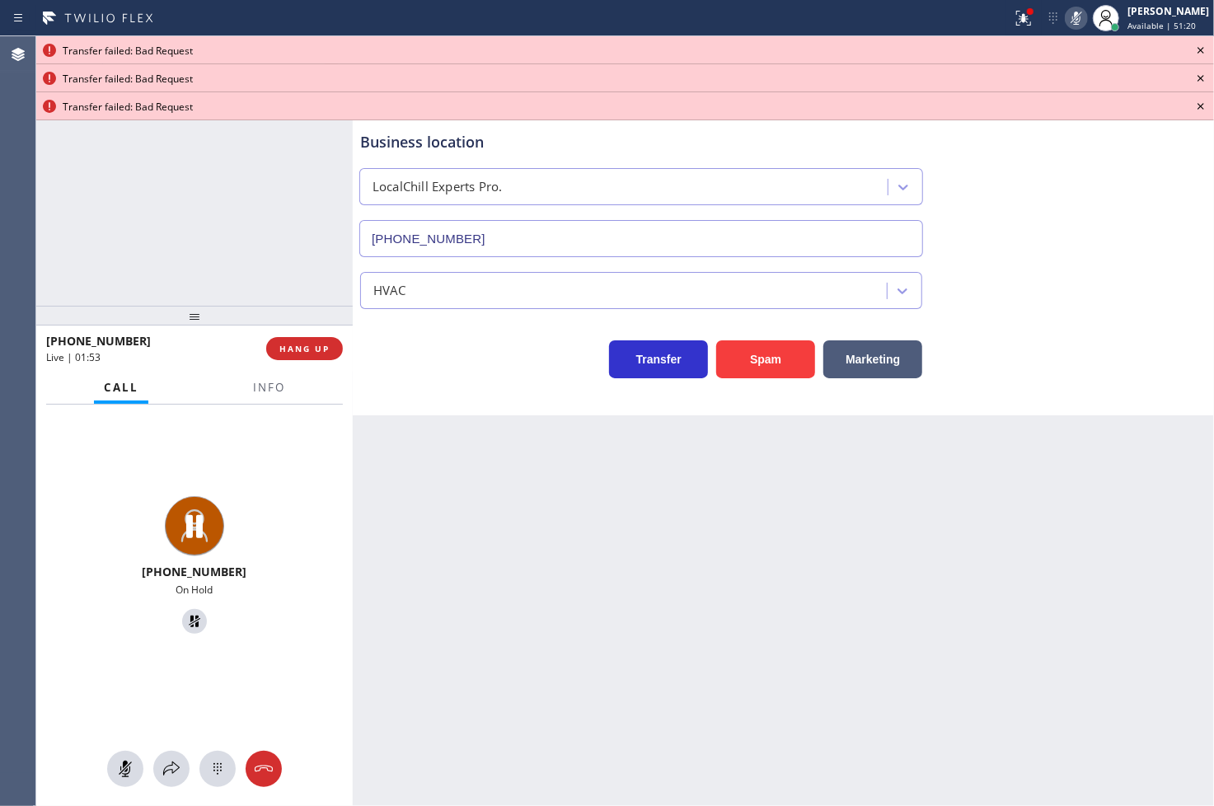
click at [1195, 49] on icon at bounding box center [1201, 50] width 20 height 20
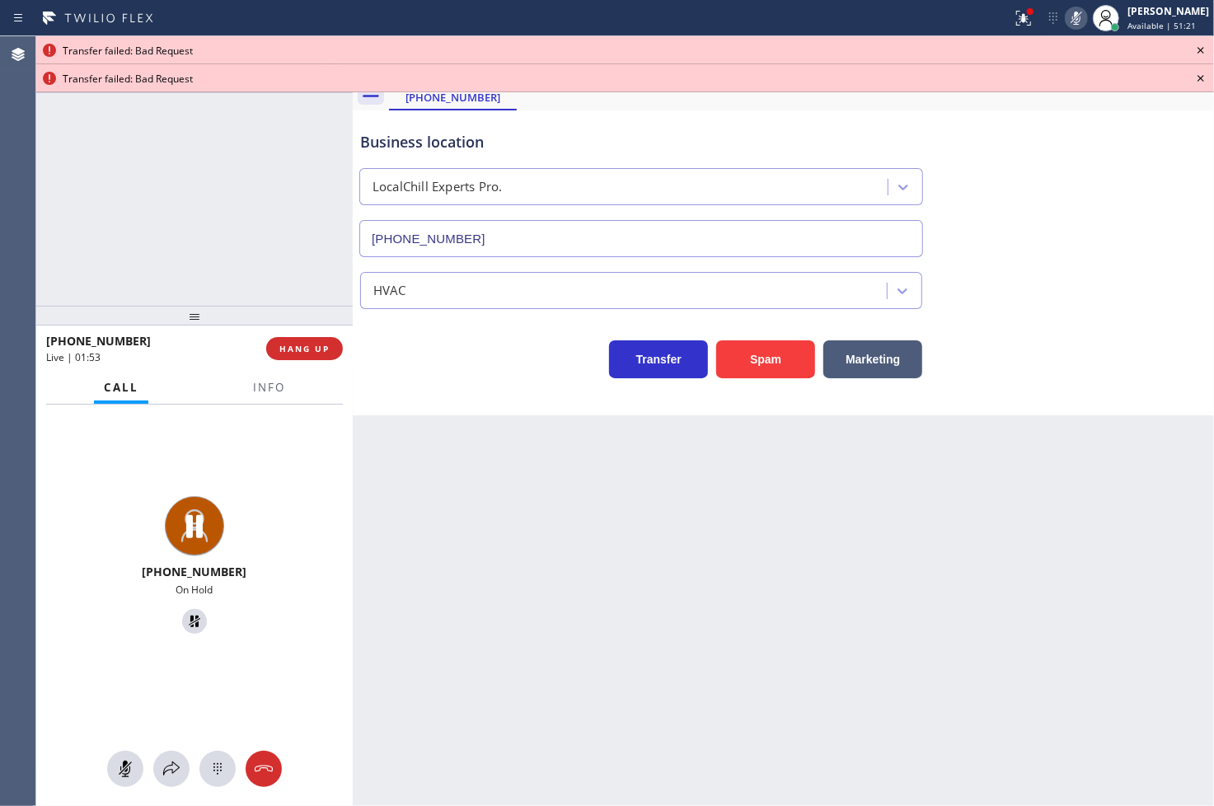
click at [1195, 49] on icon at bounding box center [1201, 50] width 20 height 20
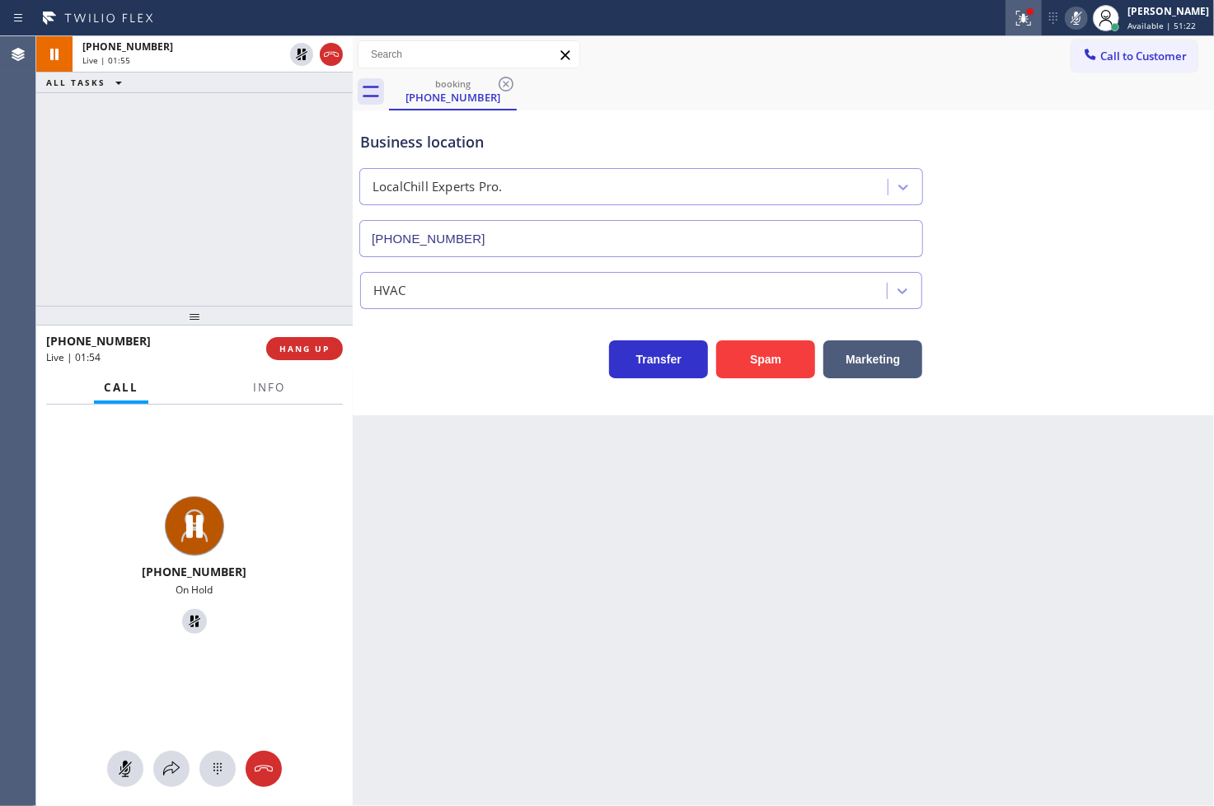
click at [1014, 16] on icon at bounding box center [1024, 18] width 20 height 20
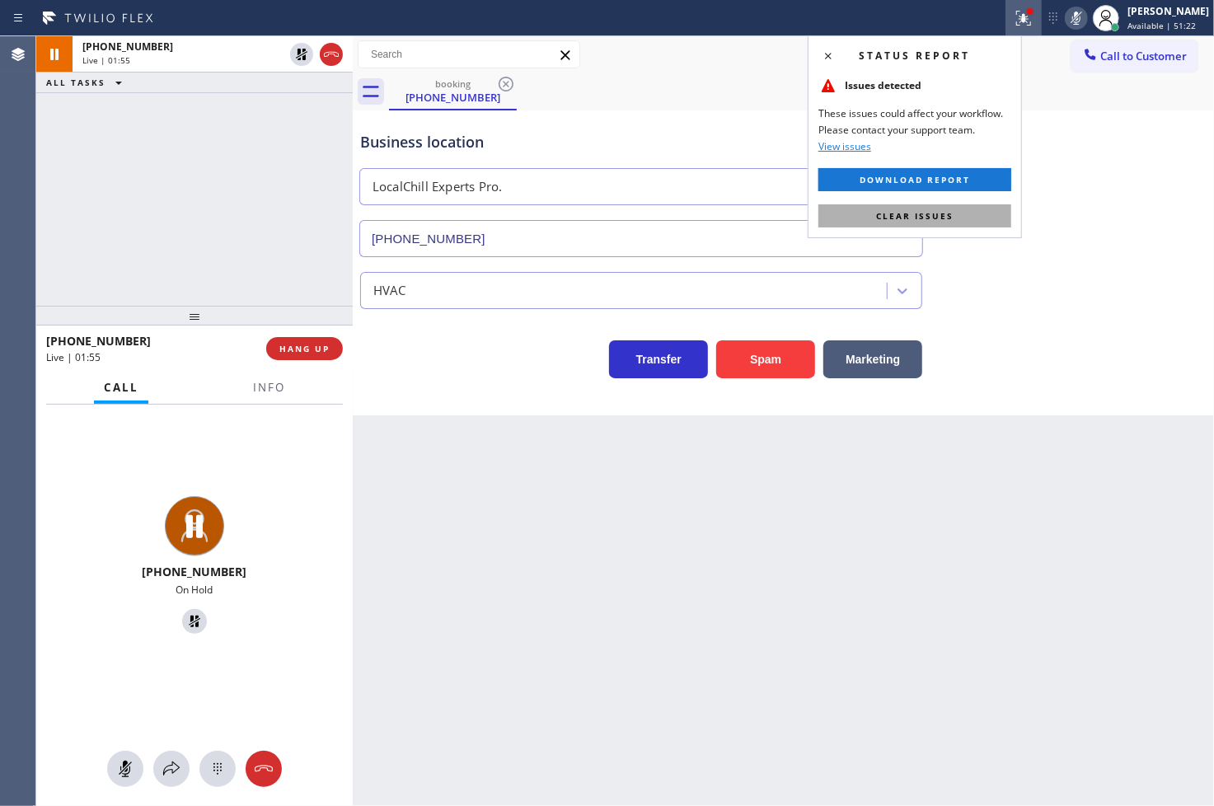
click at [913, 212] on span "Clear issues" at bounding box center [914, 216] width 77 height 12
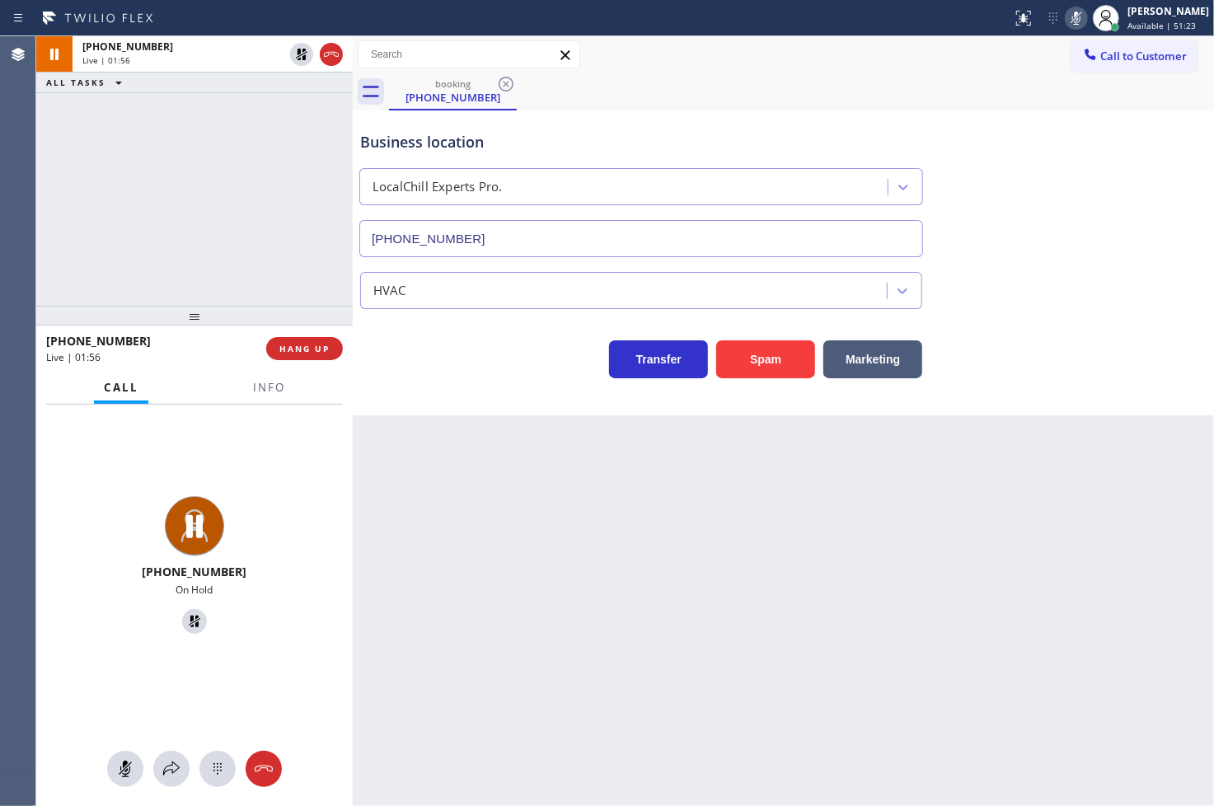
click at [1067, 11] on icon at bounding box center [1077, 18] width 20 height 20
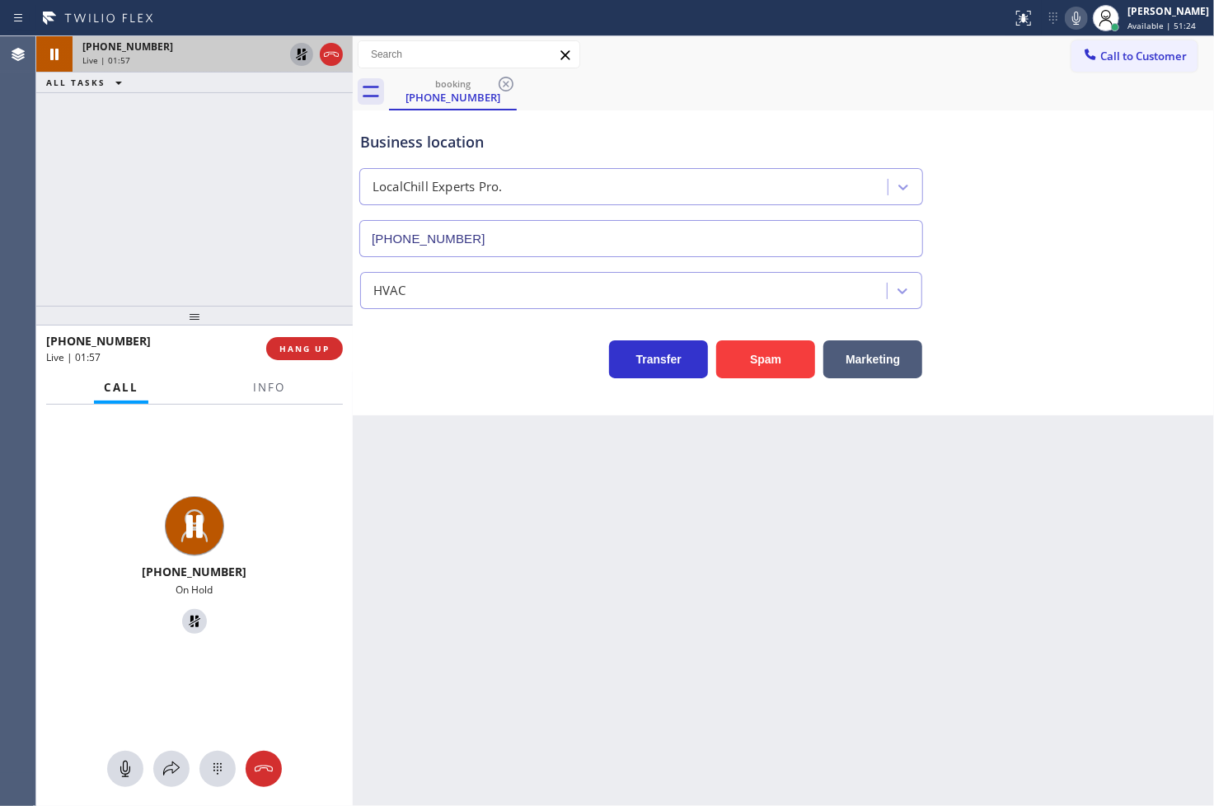
click at [301, 47] on icon at bounding box center [302, 55] width 20 height 20
click at [210, 148] on div "[PHONE_NUMBER] Live | 01:59 ALL TASKS ALL TASKS ACTIVE TASKS TASKS IN WRAP UP" at bounding box center [194, 171] width 317 height 270
click at [622, 550] on div "Back to Dashboard Change Sender ID Customers Technicians Select a contact Outbo…" at bounding box center [783, 421] width 861 height 770
click at [272, 246] on div "[PHONE_NUMBER] Live | 02:00 ALL TASKS ALL TASKS ACTIVE TASKS TASKS IN WRAP UP" at bounding box center [194, 171] width 317 height 270
click at [465, 476] on div "Back to Dashboard Change Sender ID Customers Technicians Select a contact Outbo…" at bounding box center [783, 421] width 861 height 770
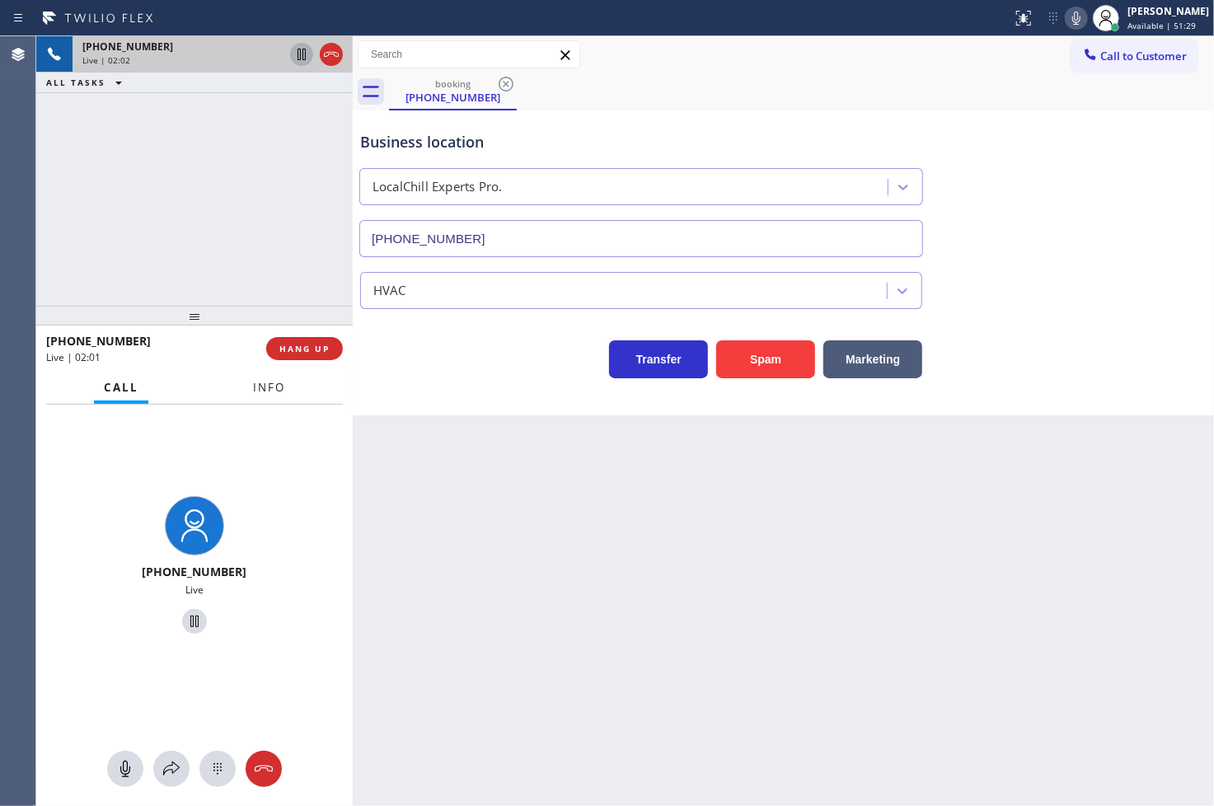
click at [284, 398] on button "Info" at bounding box center [269, 388] width 52 height 32
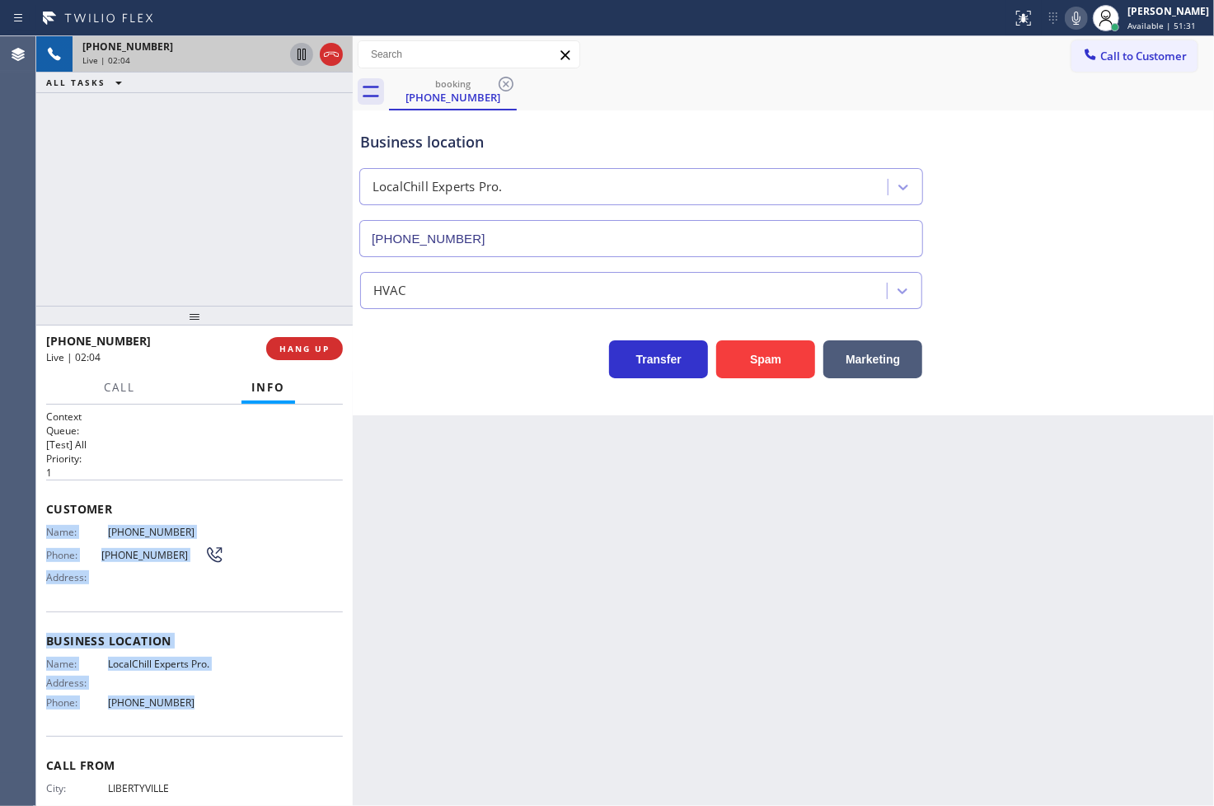
drag, startPoint x: 45, startPoint y: 531, endPoint x: 181, endPoint y: 695, distance: 213.6
click at [181, 695] on div "Context Queue: [Test] All Priority: 1 Customer Name: [PHONE_NUMBER] Phone: [PHO…" at bounding box center [194, 606] width 317 height 402
copy div "Name: [PHONE_NUMBER] Phone: [PHONE_NUMBER] Address: Business location Name: Loc…"
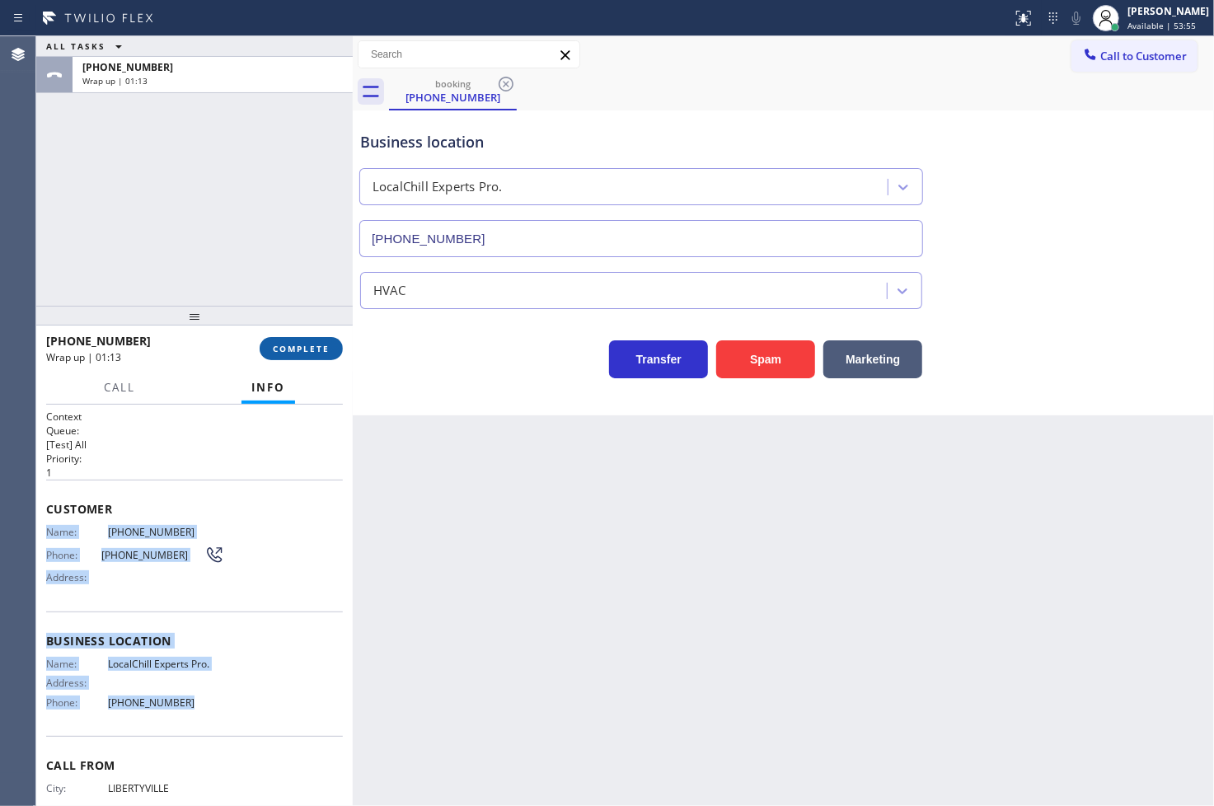
click at [275, 340] on button "COMPLETE" at bounding box center [301, 348] width 83 height 23
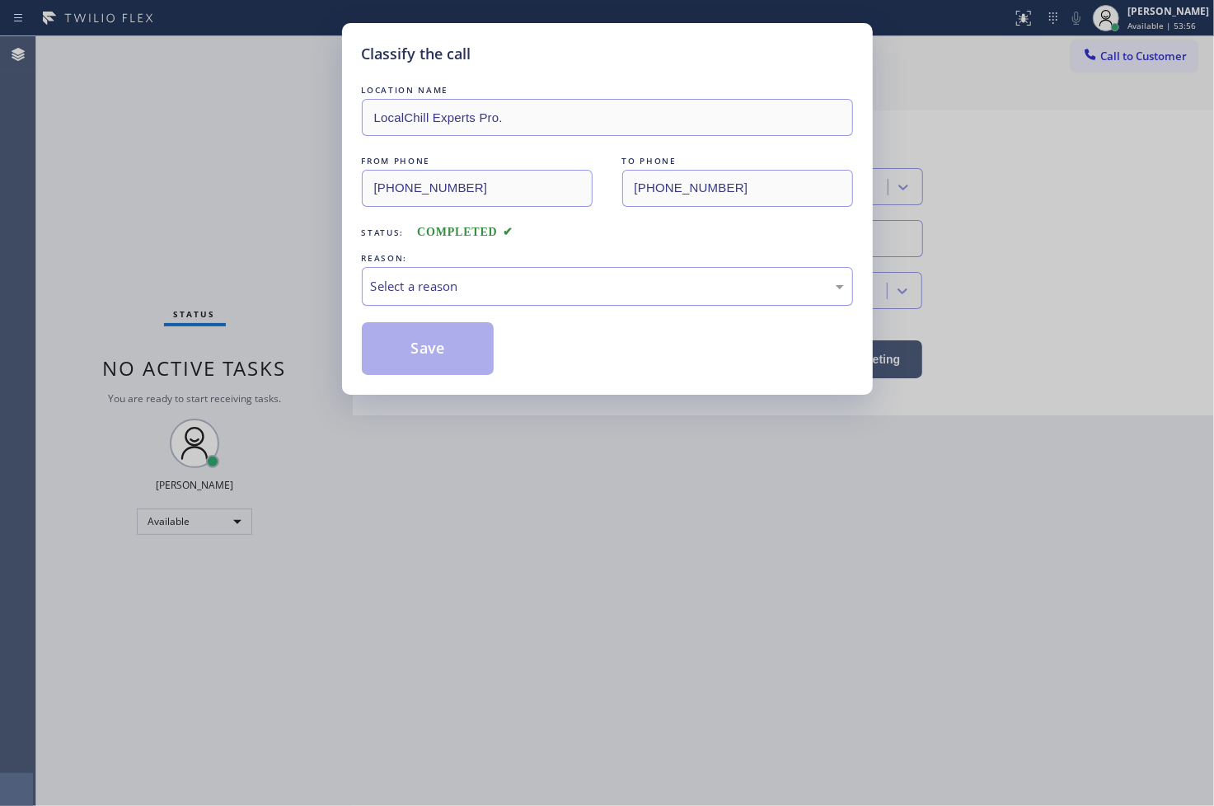
click at [427, 289] on div "Select a reason" at bounding box center [607, 286] width 473 height 19
click at [437, 358] on button "Save" at bounding box center [428, 348] width 133 height 53
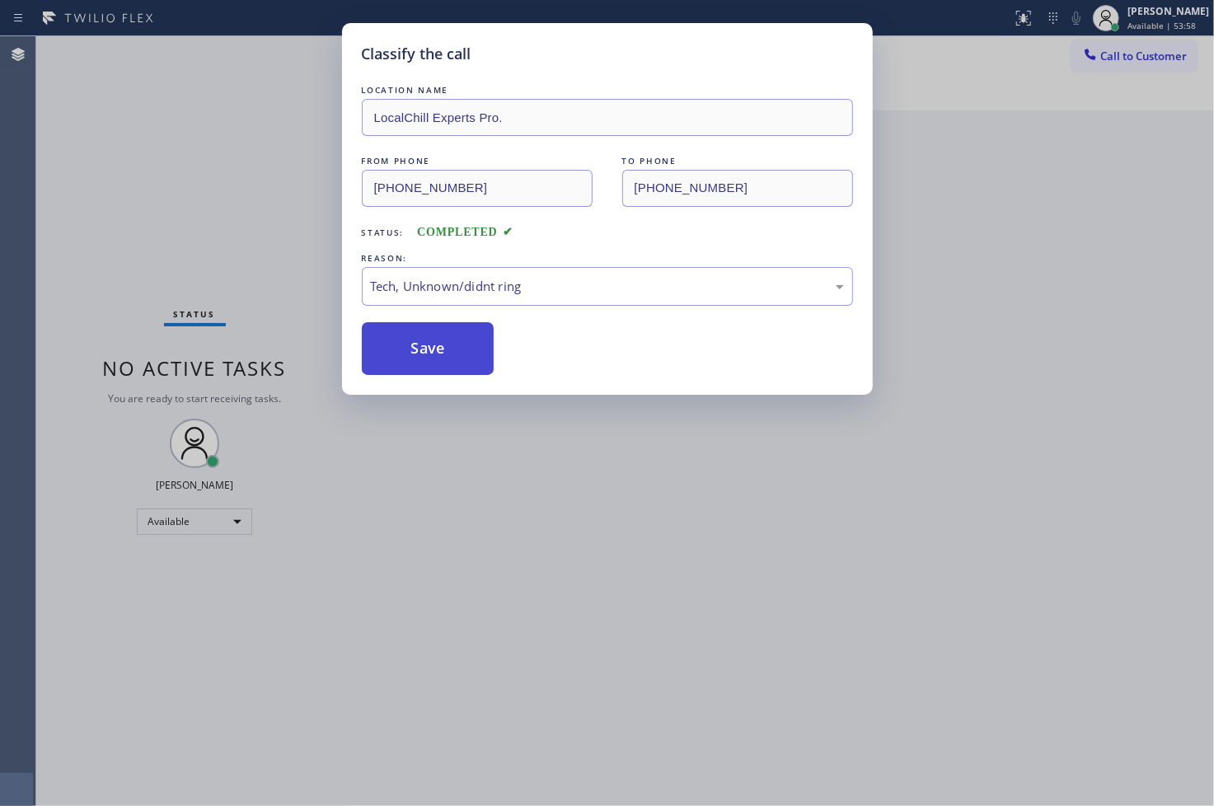
click at [437, 358] on button "Save" at bounding box center [428, 348] width 133 height 53
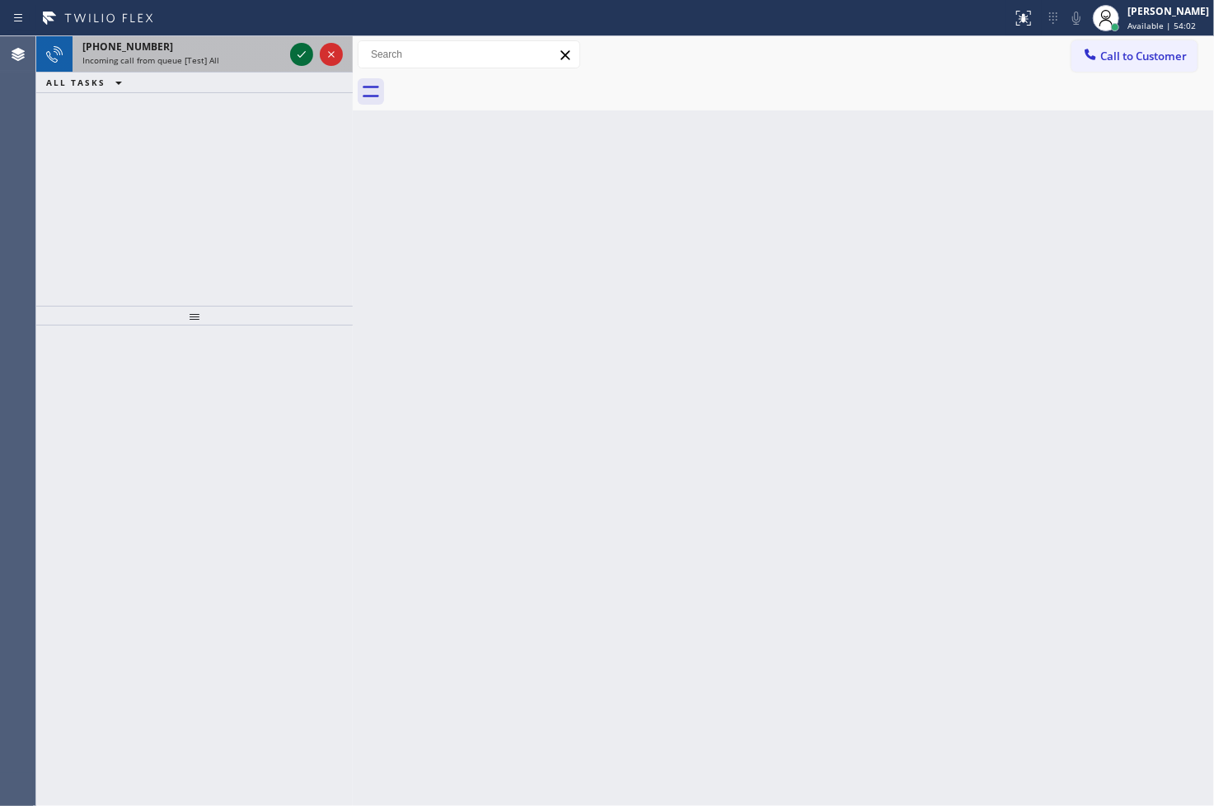
click at [301, 58] on icon at bounding box center [302, 55] width 20 height 20
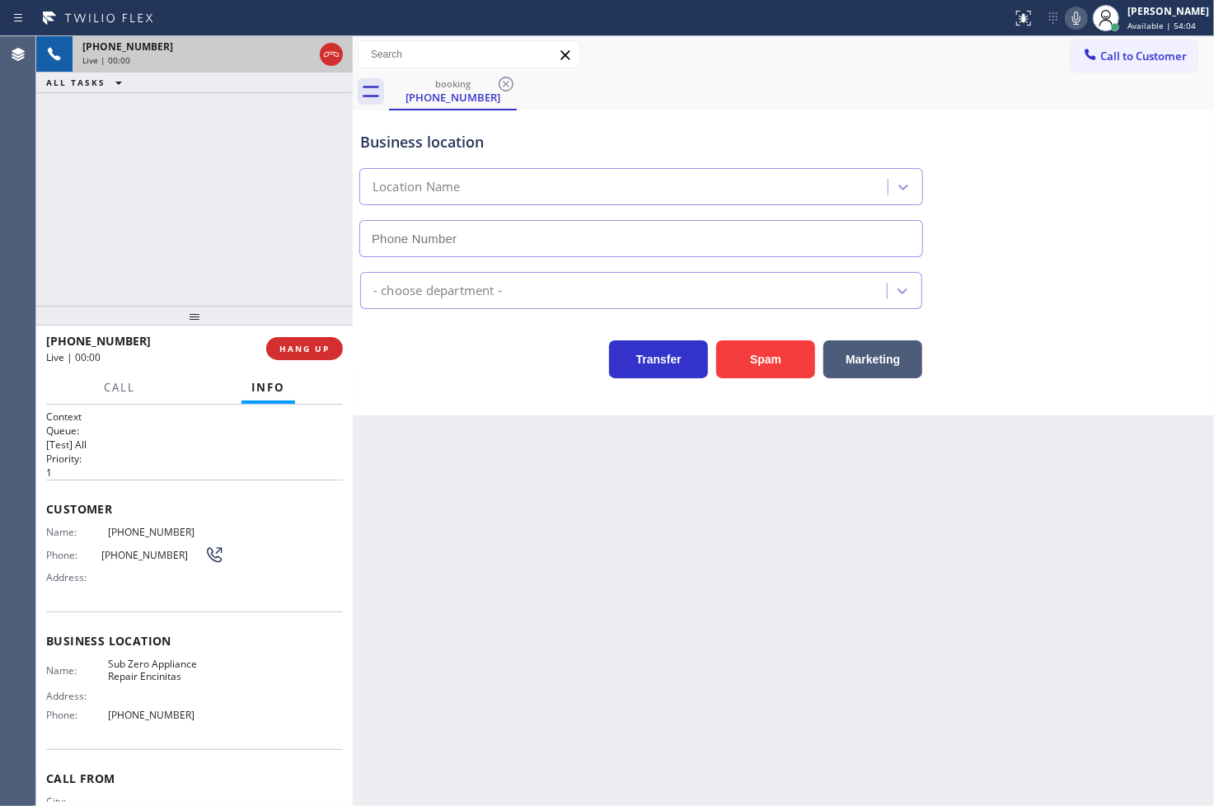
type input "[PHONE_NUMBER]"
click at [772, 351] on button "Spam" at bounding box center [765, 359] width 99 height 38
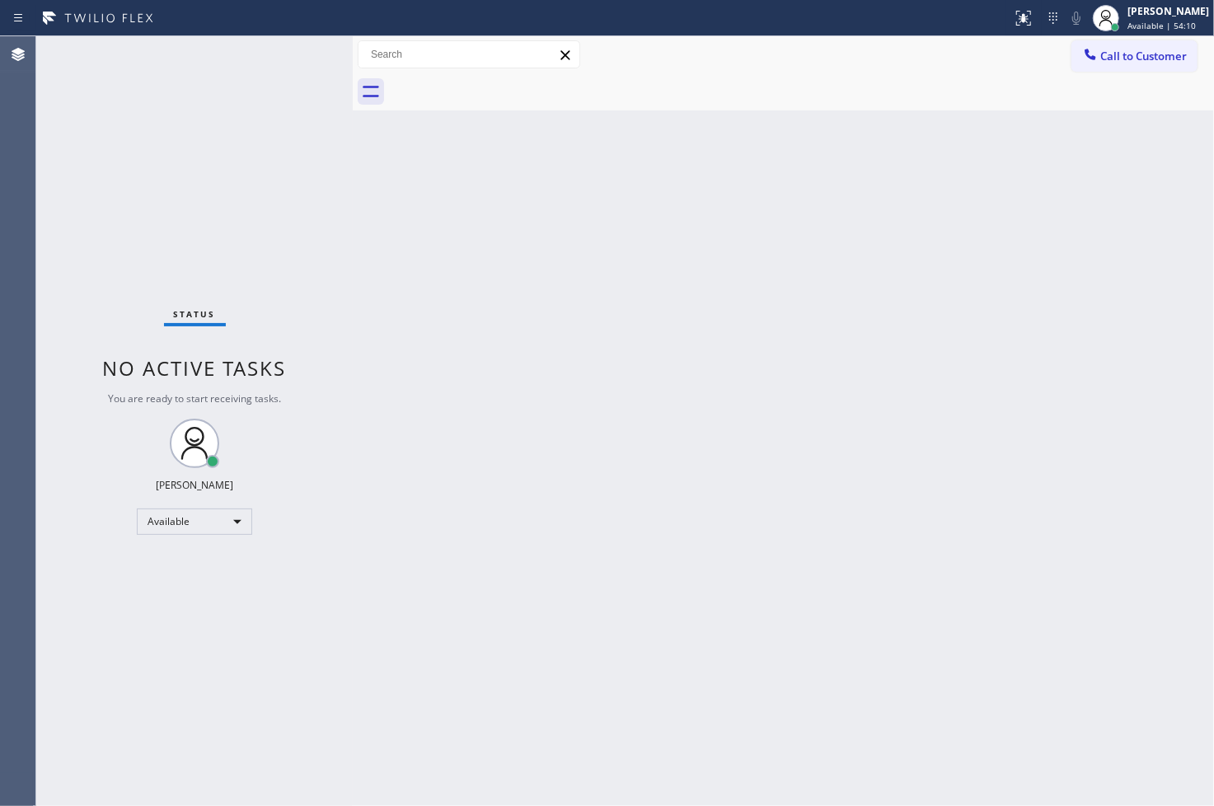
click at [908, 293] on div "Back to Dashboard Change Sender ID Customers Technicians Select a contact Outbo…" at bounding box center [783, 421] width 861 height 770
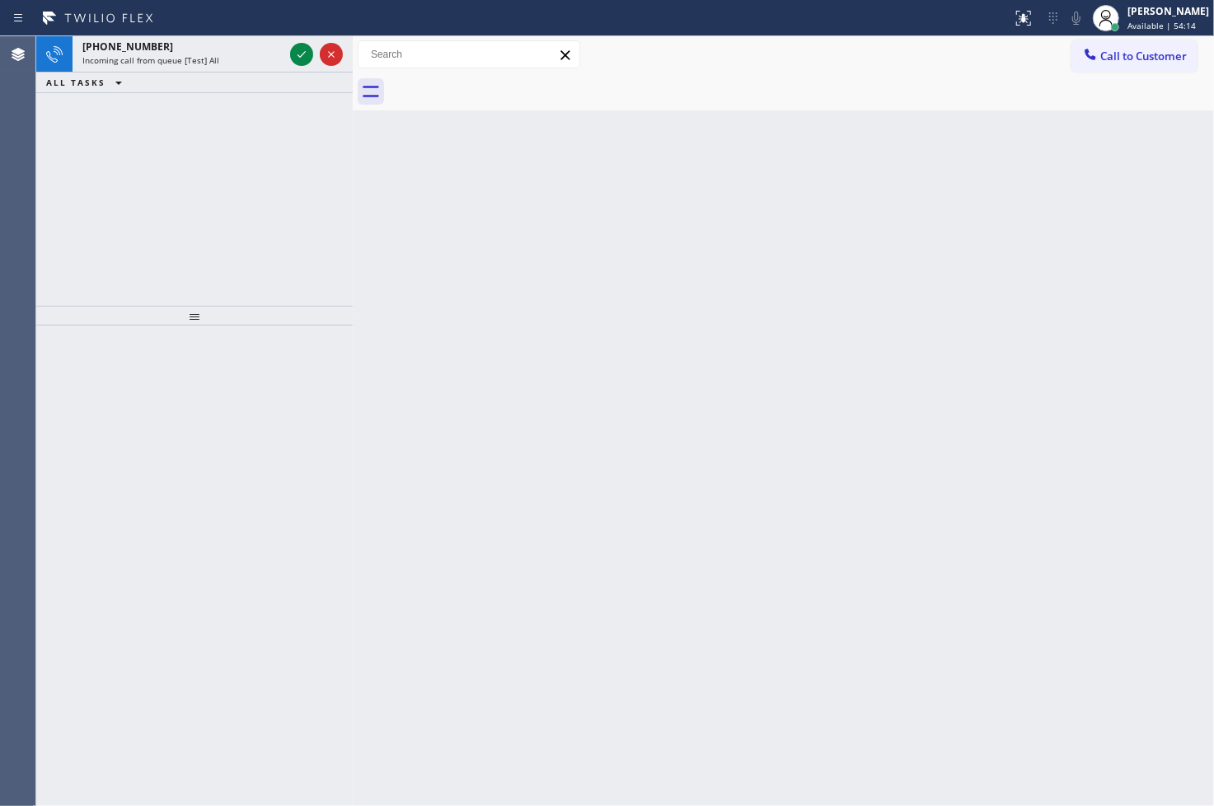
click at [297, 175] on div "[PHONE_NUMBER] Incoming call from queue [Test] All ALL TASKS ALL TASKS ACTIVE T…" at bounding box center [194, 171] width 317 height 270
click at [302, 56] on icon at bounding box center [302, 55] width 20 height 20
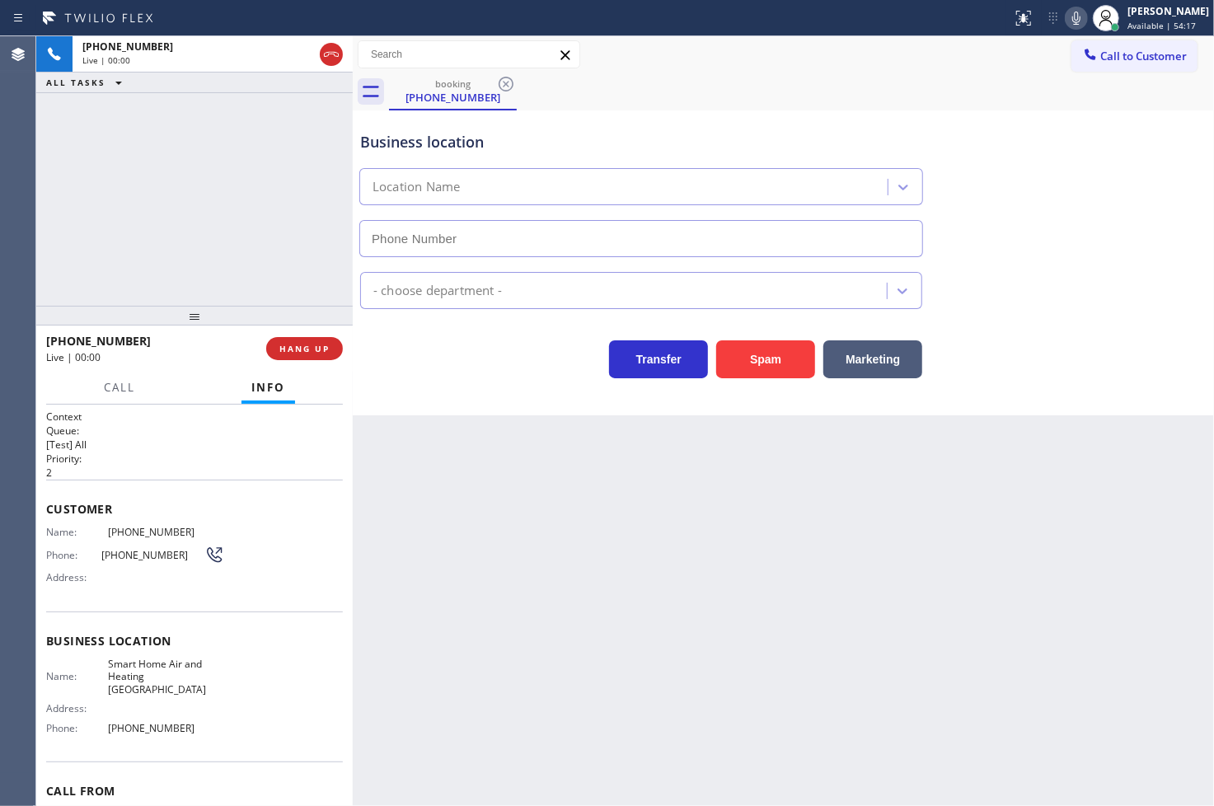
type input "[PHONE_NUMBER]"
click at [765, 357] on button "Spam" at bounding box center [765, 359] width 99 height 38
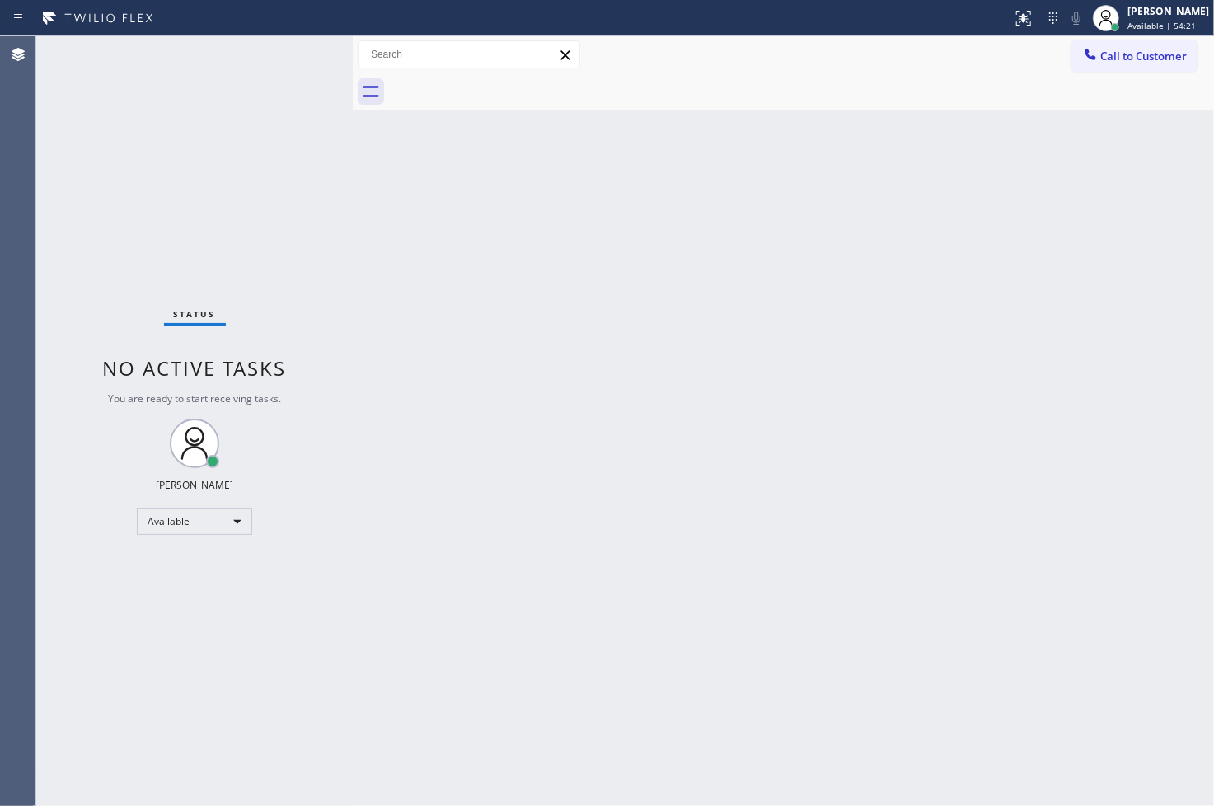
drag, startPoint x: 272, startPoint y: 223, endPoint x: 279, endPoint y: 168, distance: 54.8
click at [272, 223] on div "Status No active tasks You are ready to start receiving tasks. [PERSON_NAME]" at bounding box center [194, 421] width 317 height 770
click at [299, 54] on div "Status No active tasks You are ready to start receiving tasks. [PERSON_NAME]" at bounding box center [194, 421] width 317 height 770
click at [291, 53] on div "Status No active tasks You are ready to start receiving tasks. [PERSON_NAME]" at bounding box center [194, 421] width 317 height 770
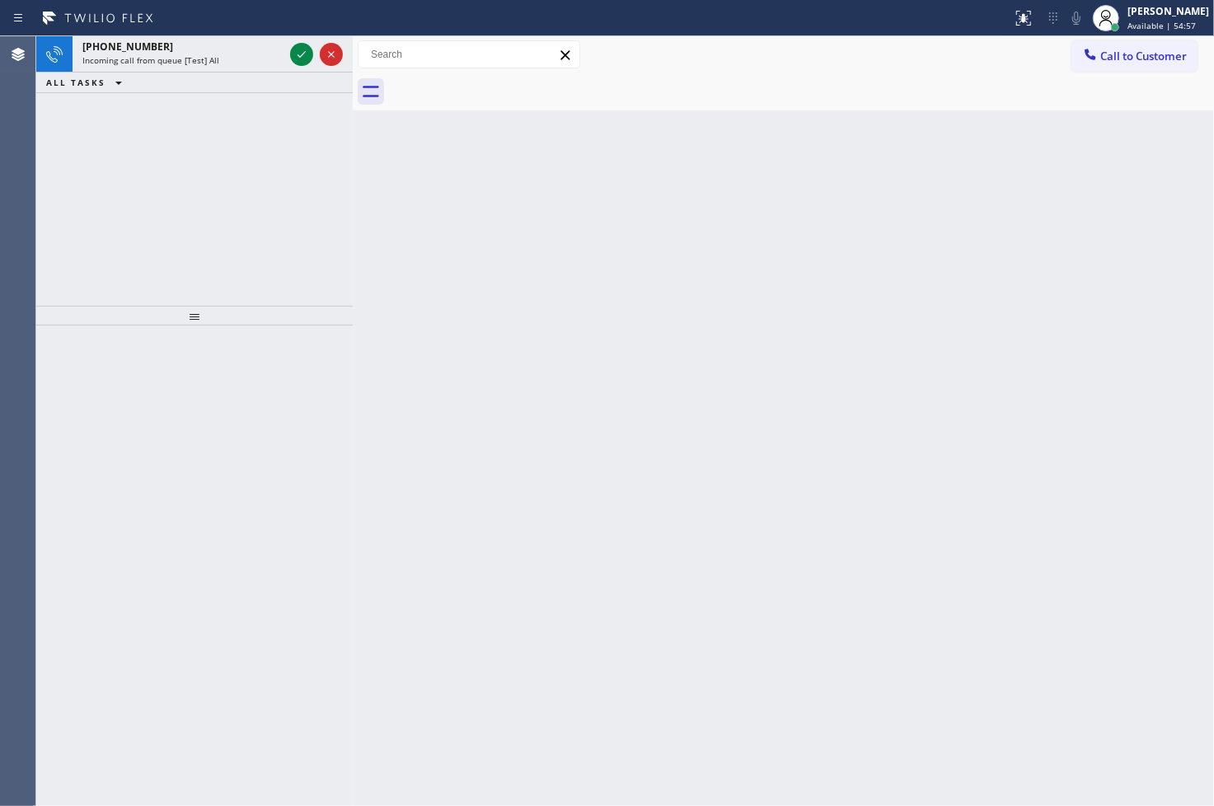
click at [59, 211] on div "[PHONE_NUMBER] Incoming call from queue [Test] All ALL TASKS ALL TASKS ACTIVE T…" at bounding box center [194, 171] width 317 height 270
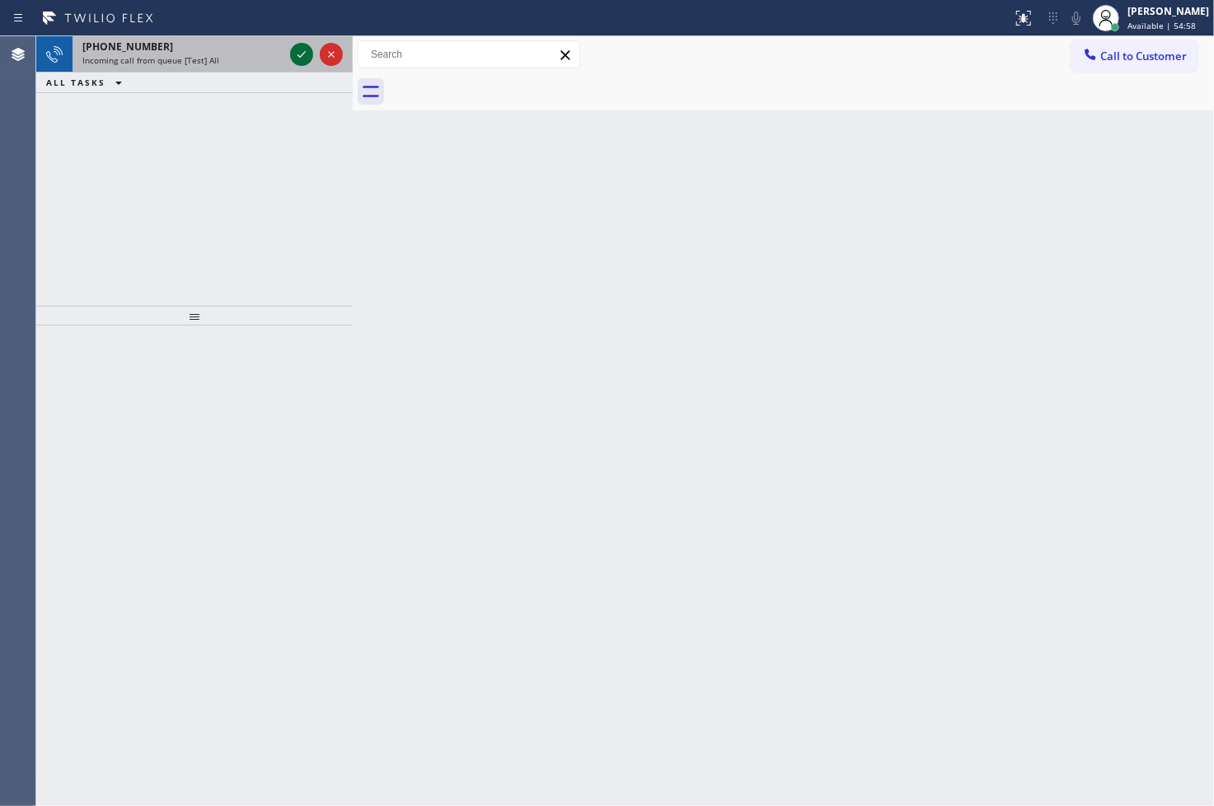
click at [306, 54] on icon at bounding box center [302, 55] width 20 height 20
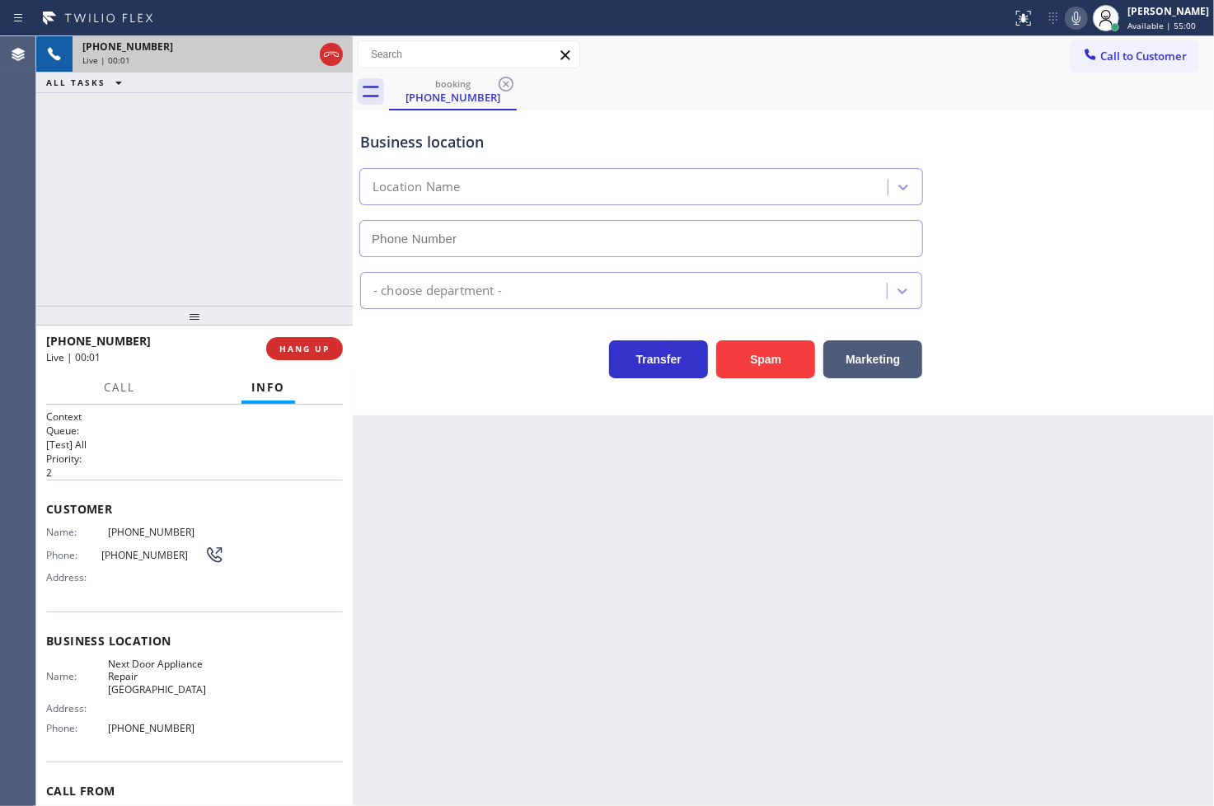
type input "[PHONE_NUMBER]"
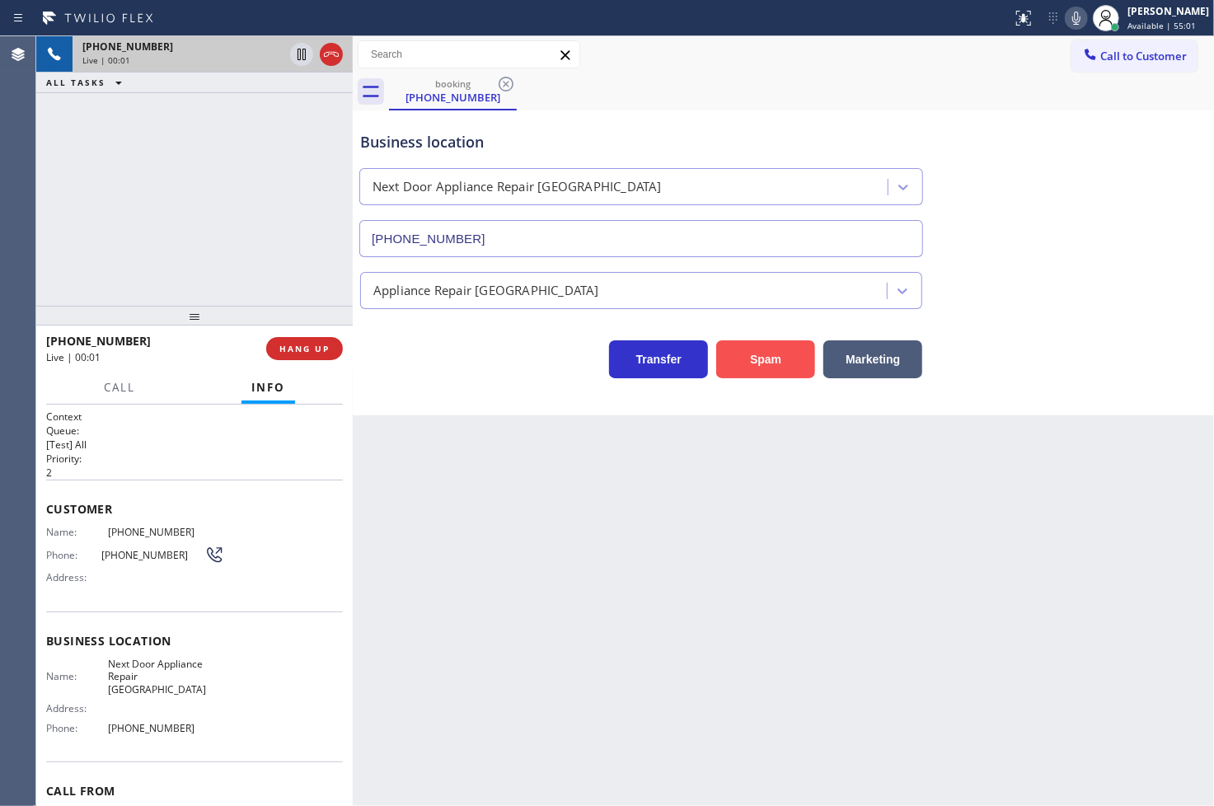
click at [782, 373] on button "Spam" at bounding box center [765, 359] width 99 height 38
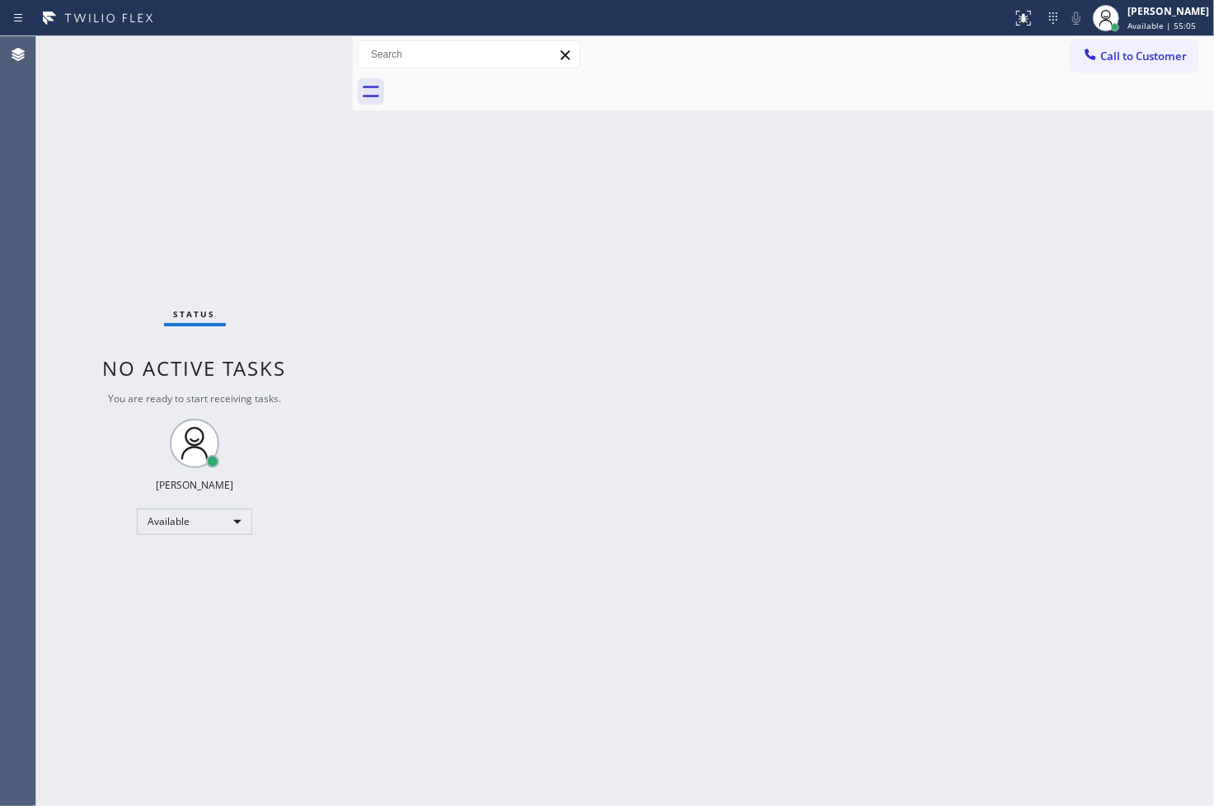
drag, startPoint x: 385, startPoint y: 149, endPoint x: 359, endPoint y: 145, distance: 25.9
click at [385, 149] on div "Back to Dashboard Change Sender ID Customers Technicians Select a contact Outbo…" at bounding box center [783, 421] width 861 height 770
click at [285, 55] on div "Status No active tasks You are ready to start receiving tasks. [PERSON_NAME]" at bounding box center [194, 421] width 317 height 770
click at [291, 54] on div "Status No active tasks You are ready to start receiving tasks. [PERSON_NAME]" at bounding box center [194, 421] width 317 height 770
click at [336, 367] on div "Status No active tasks You are ready to start receiving tasks. [PERSON_NAME]" at bounding box center [194, 421] width 317 height 770
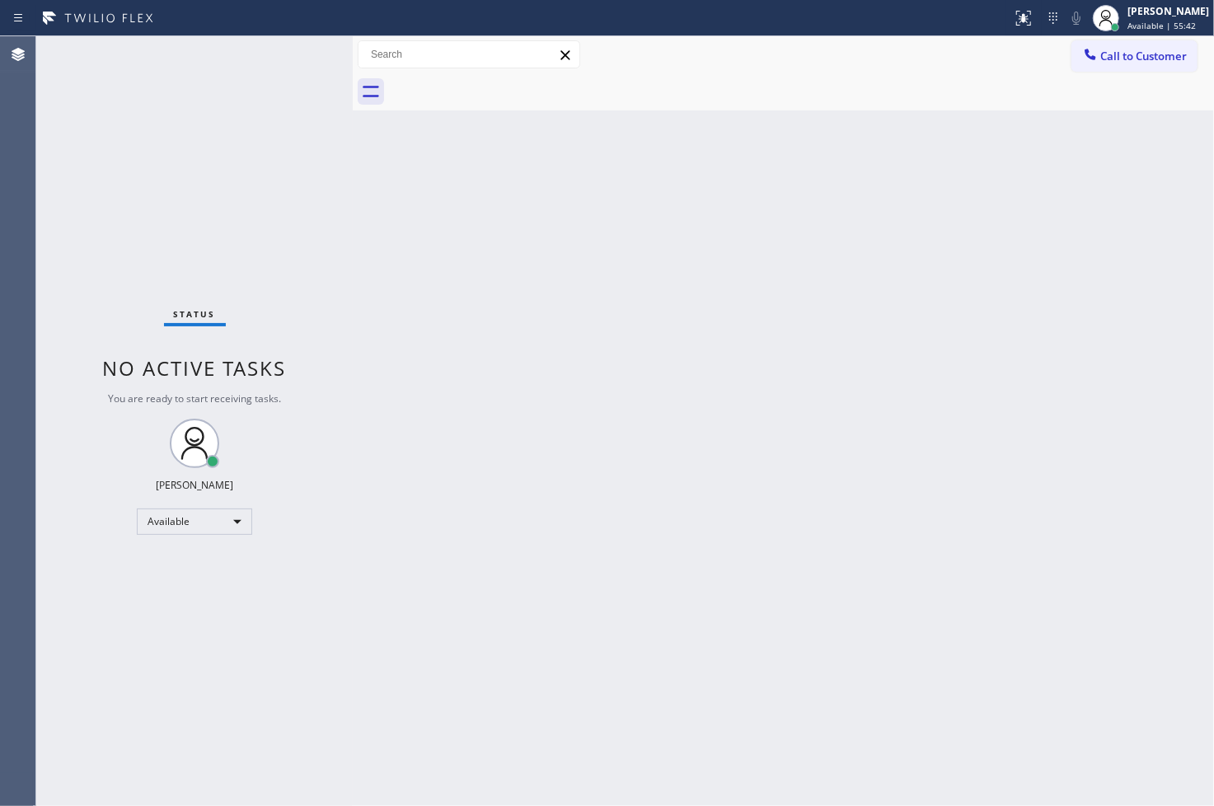
click at [333, 144] on div "Status No active tasks You are ready to start receiving tasks. [PERSON_NAME]" at bounding box center [194, 421] width 317 height 770
click at [289, 59] on div "Status No active tasks You are ready to start receiving tasks. [PERSON_NAME]" at bounding box center [194, 421] width 317 height 770
click at [282, 176] on div "Status No active tasks You are ready to start receiving tasks. [PERSON_NAME]" at bounding box center [194, 421] width 317 height 770
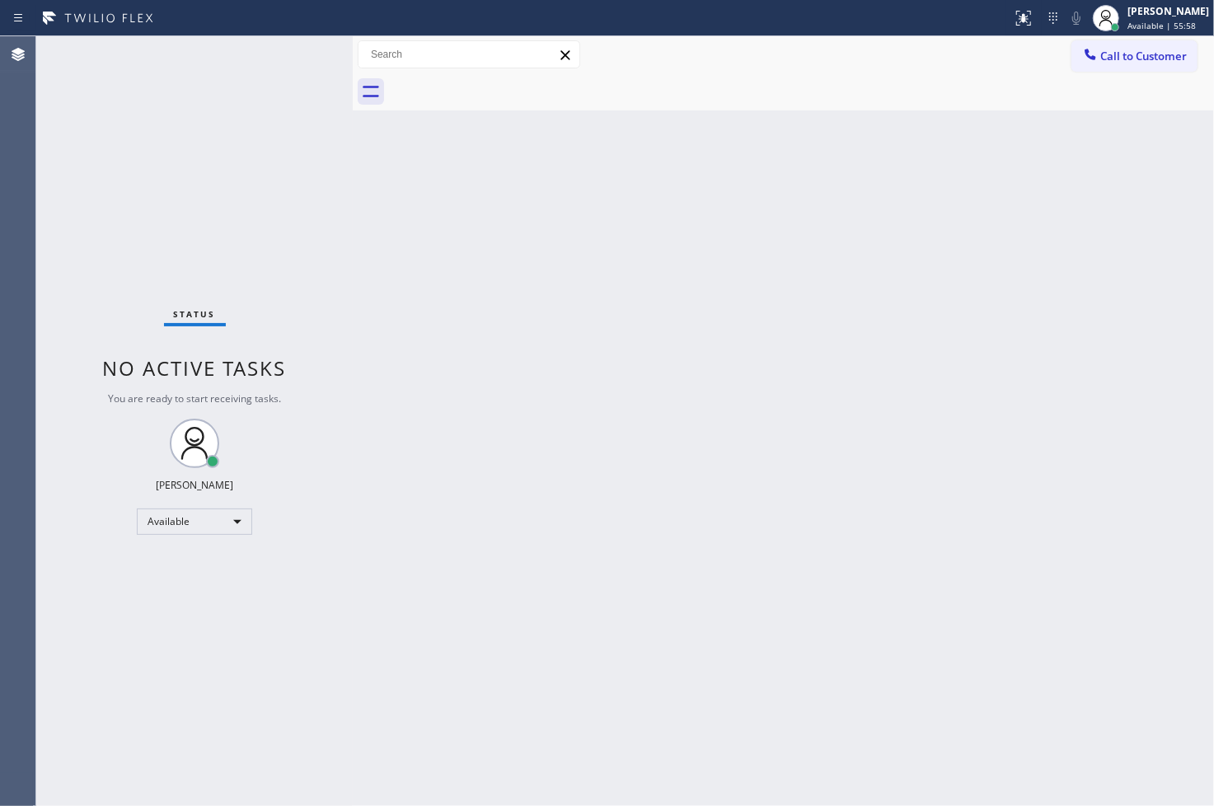
click at [397, 490] on div "Back to Dashboard Change Sender ID Customers Technicians Select a contact Outbo…" at bounding box center [783, 421] width 861 height 770
click at [472, 682] on div "Back to Dashboard Change Sender ID Customers Technicians Select a contact Outbo…" at bounding box center [783, 421] width 861 height 770
click at [281, 147] on div "Status No active tasks You are ready to start receiving tasks. [PERSON_NAME]" at bounding box center [194, 421] width 317 height 770
click at [275, 76] on div "Status No active tasks You are ready to start receiving tasks. [PERSON_NAME]" at bounding box center [194, 421] width 317 height 770
click at [286, 68] on div "Status No active tasks You are ready to start receiving tasks. [PERSON_NAME]" at bounding box center [194, 421] width 317 height 770
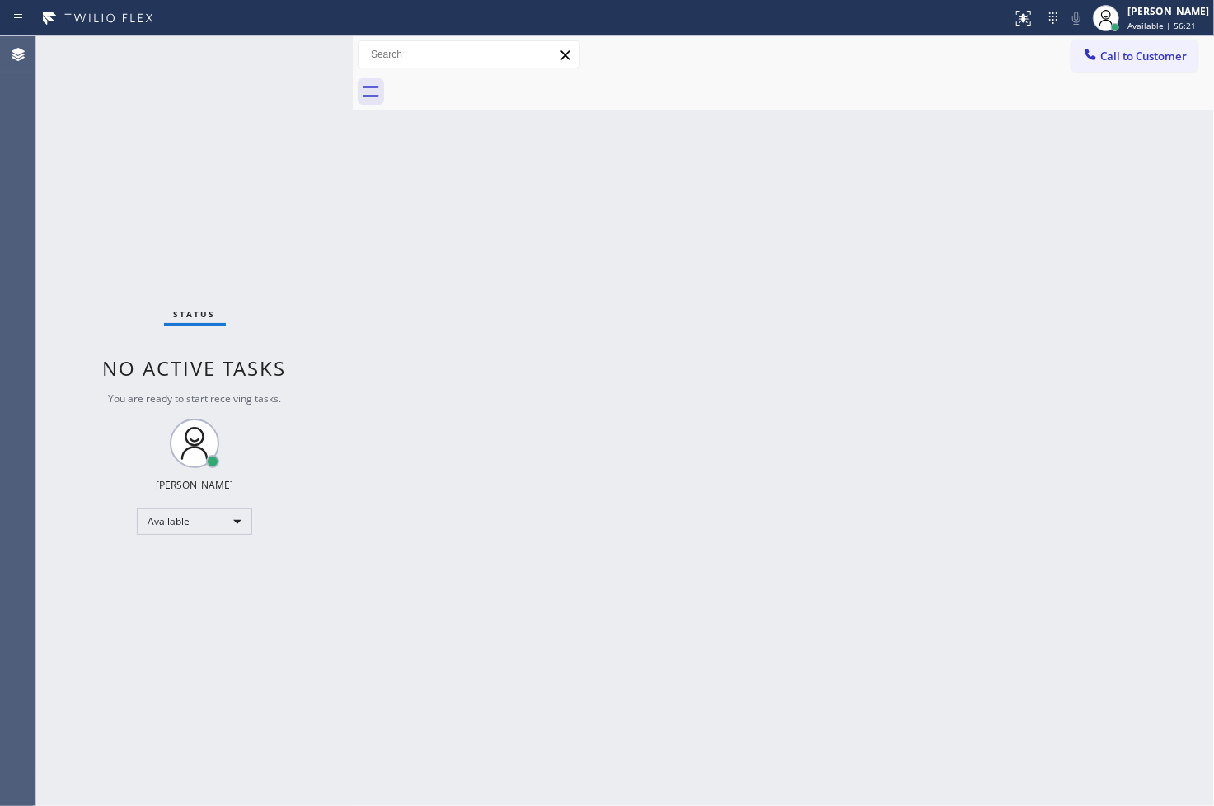
click at [106, 294] on div "Status No active tasks You are ready to start receiving tasks. [PERSON_NAME]" at bounding box center [194, 421] width 317 height 770
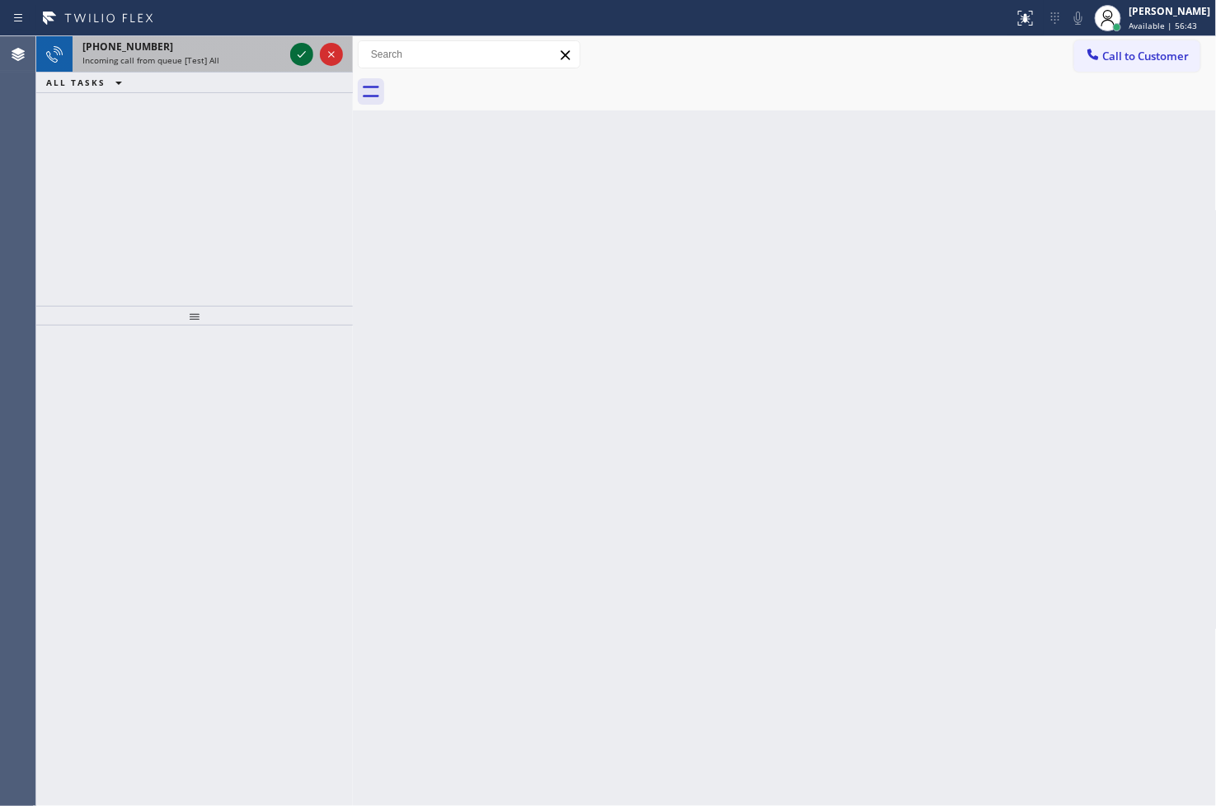
click at [303, 54] on icon at bounding box center [302, 55] width 20 height 20
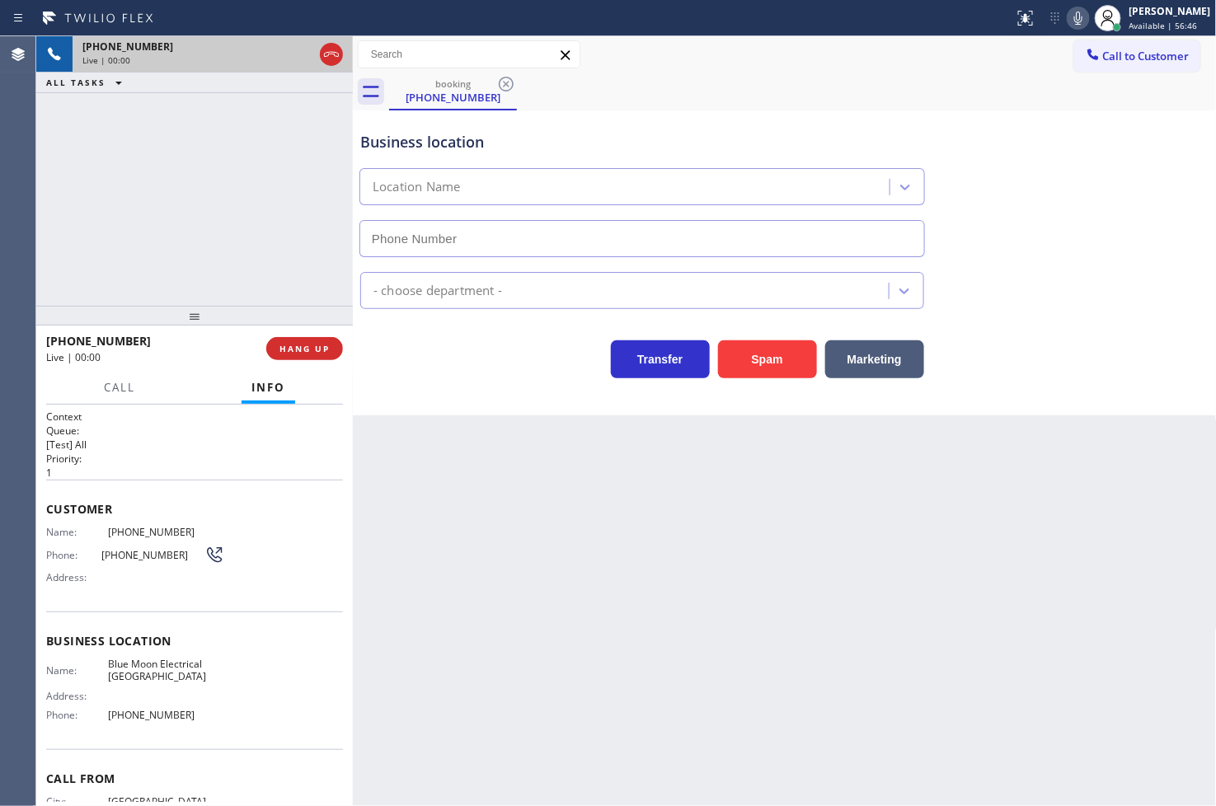
type input "[PHONE_NUMBER]"
click at [763, 366] on button "Spam" at bounding box center [767, 359] width 99 height 38
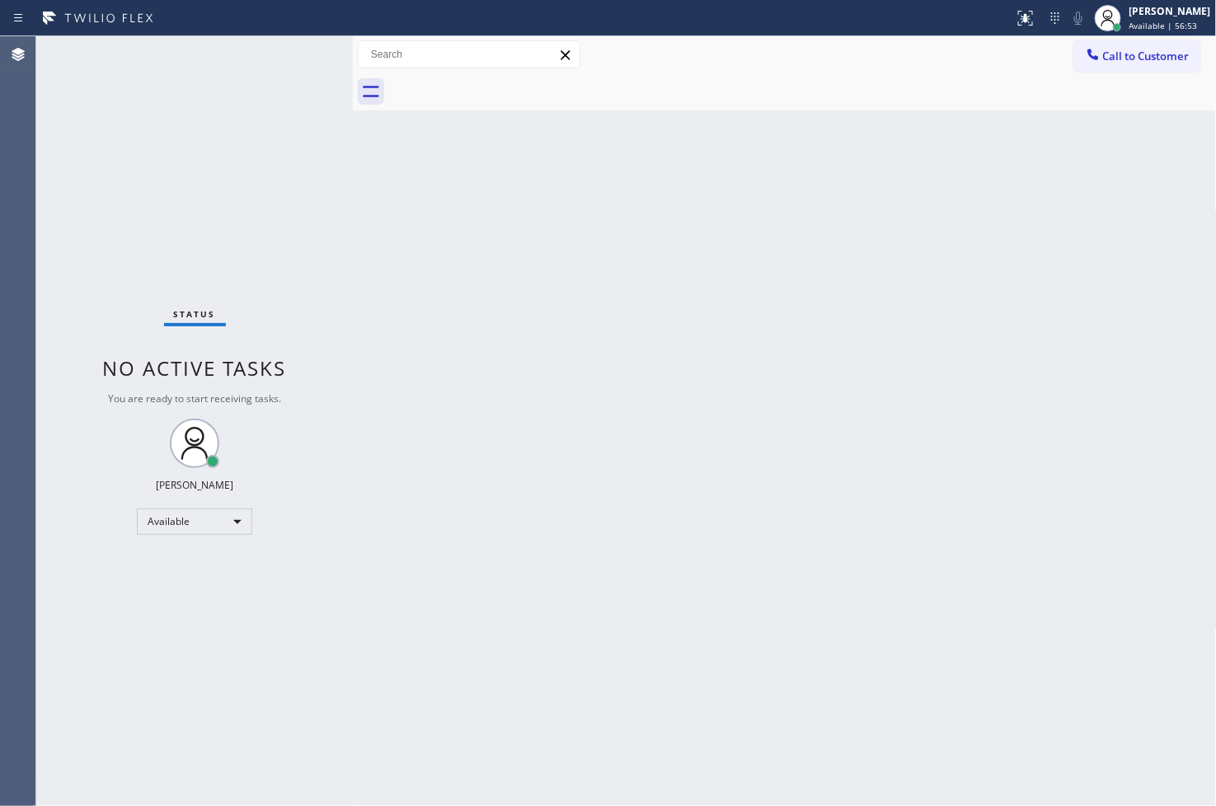
drag, startPoint x: 262, startPoint y: 130, endPoint x: 284, endPoint y: 110, distance: 29.8
click at [266, 128] on div "Status No active tasks You are ready to start receiving tasks. [PERSON_NAME]" at bounding box center [194, 421] width 317 height 770
click at [291, 58] on div "Status No active tasks You are ready to start receiving tasks. [PERSON_NAME]" at bounding box center [194, 421] width 317 height 770
click at [110, 505] on div "Status No active tasks You are ready to start receiving tasks. [PERSON_NAME]" at bounding box center [194, 421] width 317 height 770
click at [256, 120] on div "Status No active tasks You are ready to start receiving tasks. [PERSON_NAME]" at bounding box center [194, 421] width 317 height 770
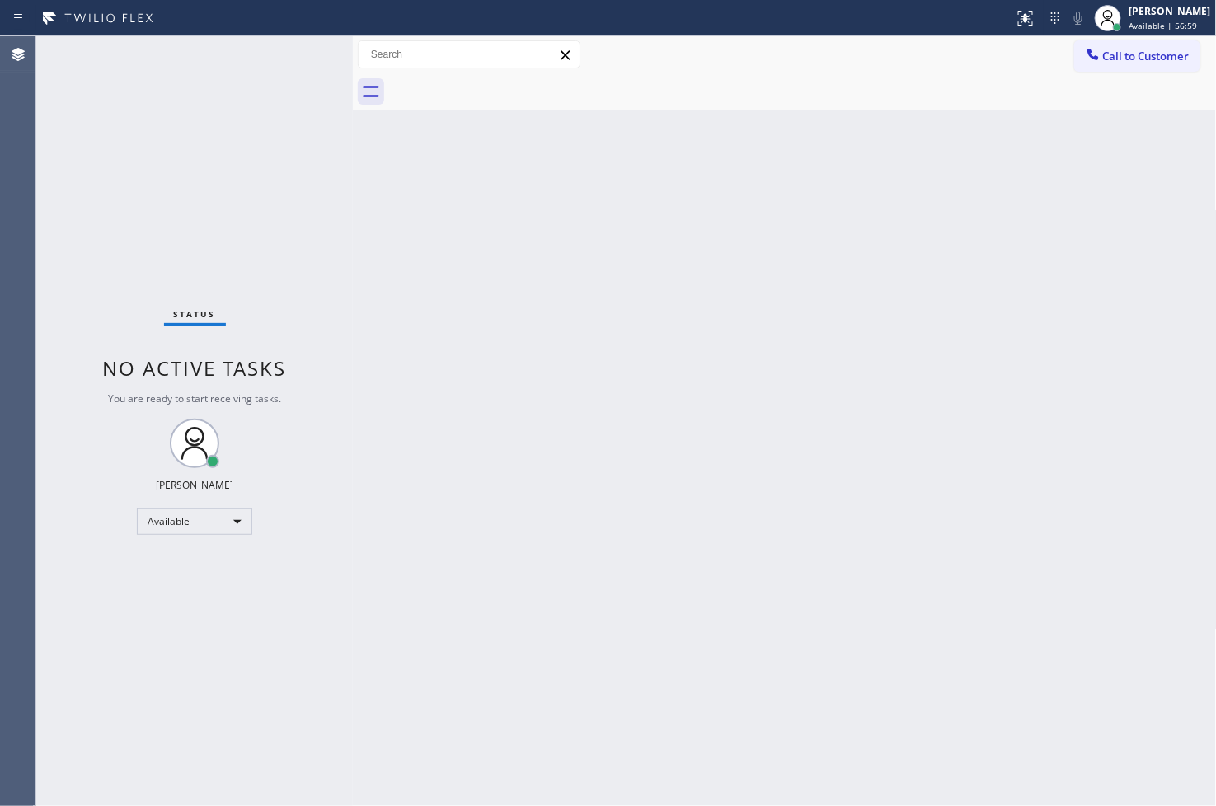
click at [300, 55] on div "Status No active tasks You are ready to start receiving tasks. [PERSON_NAME]" at bounding box center [194, 421] width 317 height 770
click at [289, 54] on div "Status No active tasks You are ready to start receiving tasks. [PERSON_NAME]" at bounding box center [194, 421] width 317 height 770
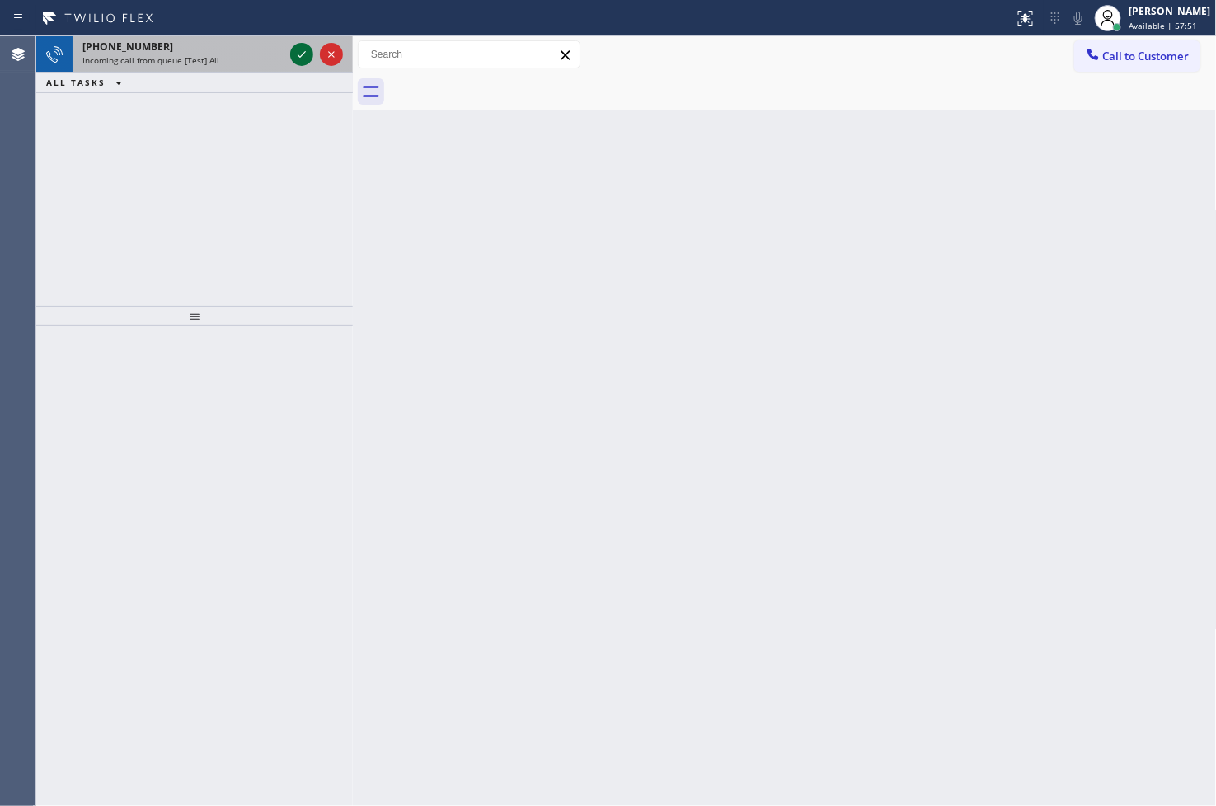
click at [301, 51] on icon at bounding box center [302, 55] width 20 height 20
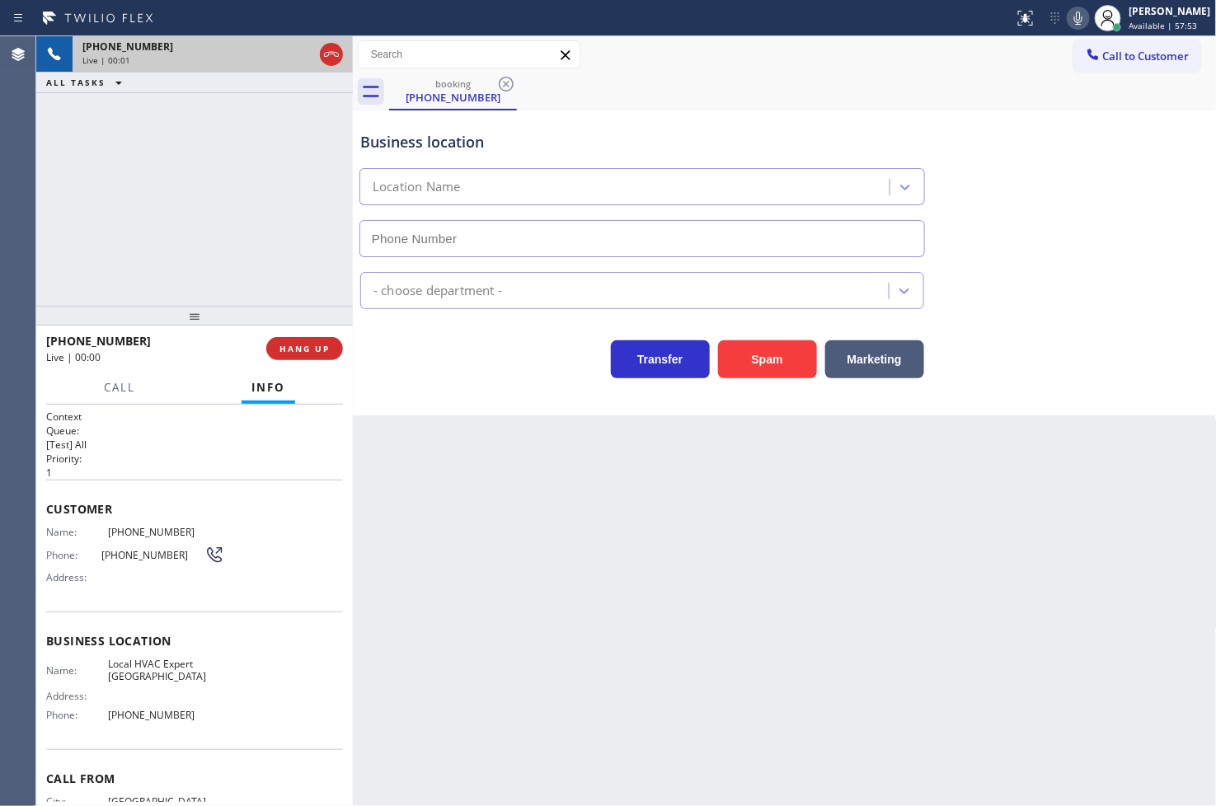
type input "[PHONE_NUMBER]"
click at [767, 357] on button "Spam" at bounding box center [767, 359] width 99 height 38
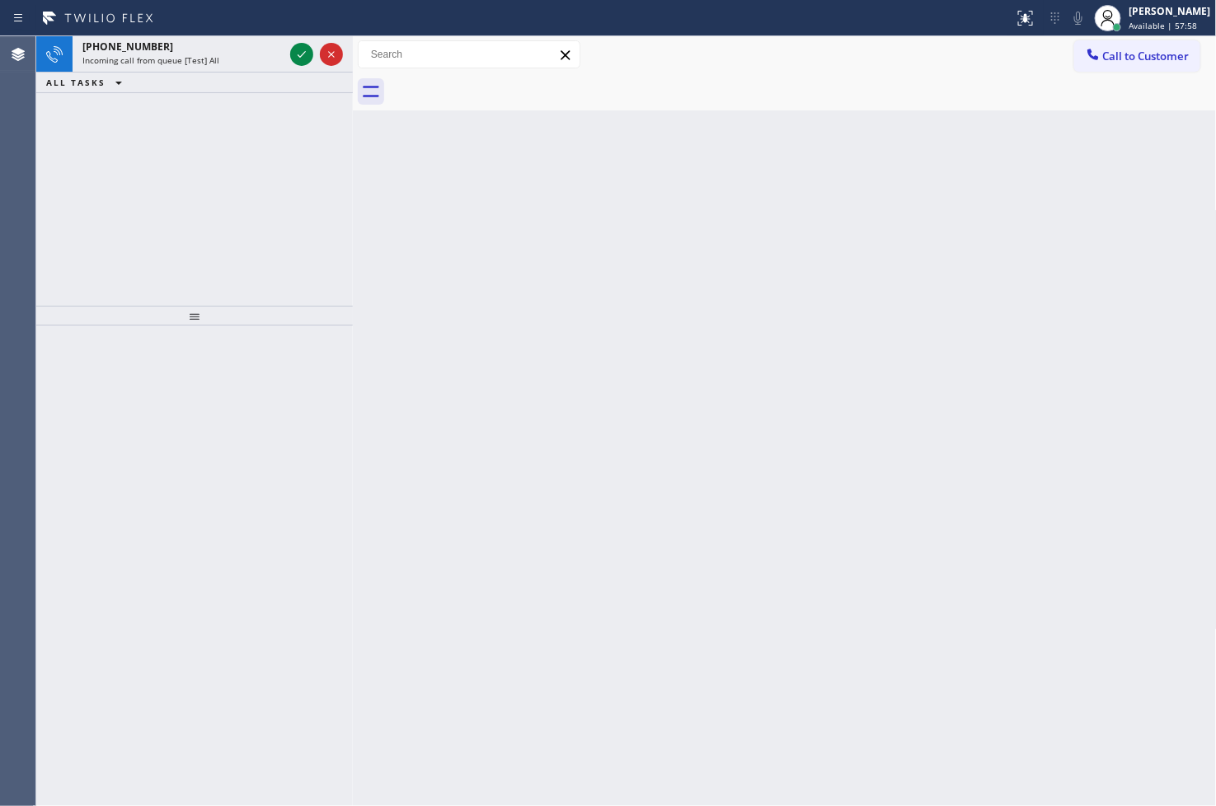
click at [309, 185] on div "[PHONE_NUMBER] Incoming call from queue [Test] All ALL TASKS ALL TASKS ACTIVE T…" at bounding box center [194, 171] width 317 height 270
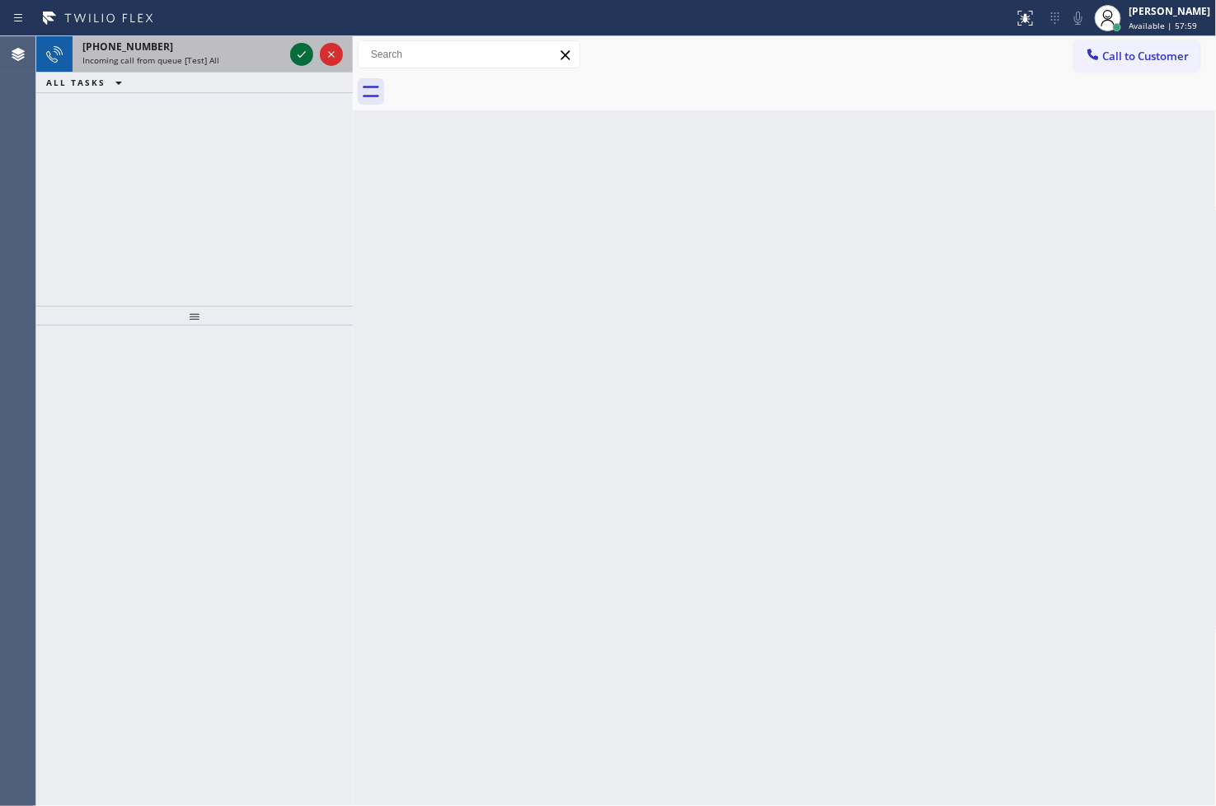
click at [303, 54] on icon at bounding box center [302, 54] width 8 height 7
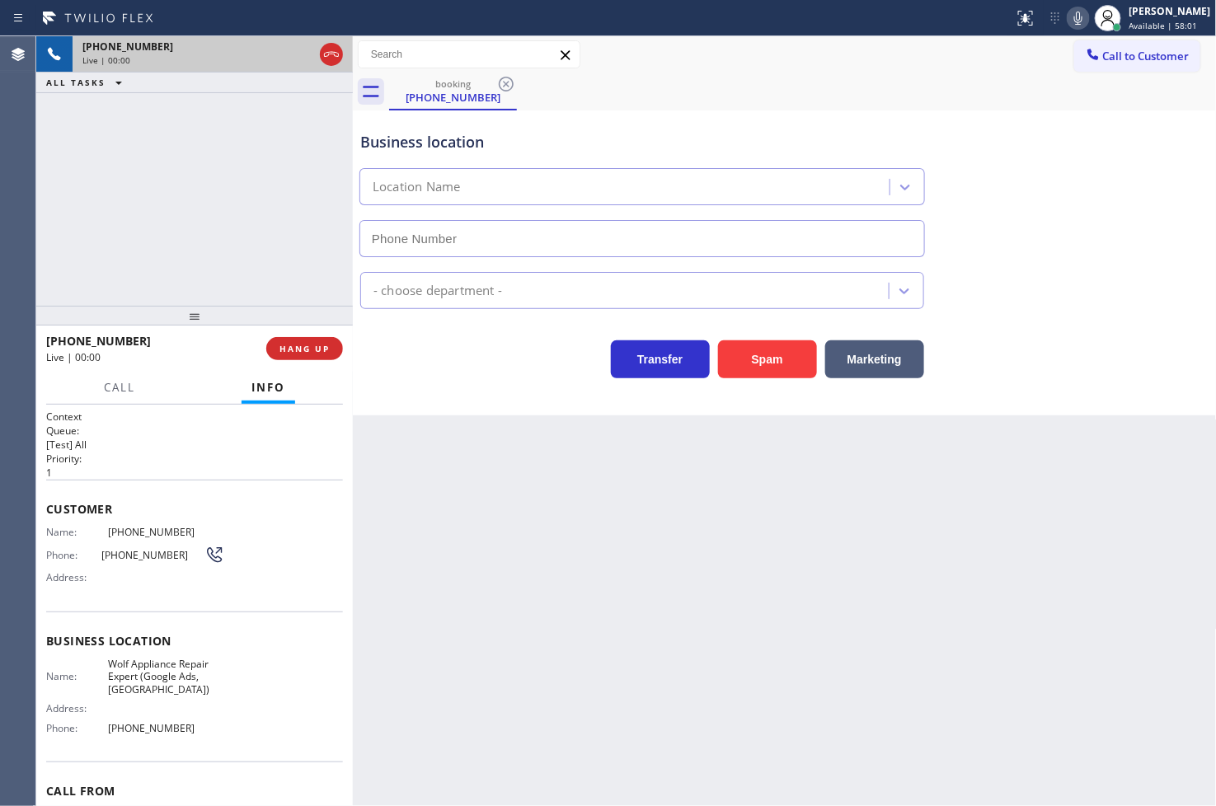
type input "[PHONE_NUMBER]"
click at [1068, 16] on icon at bounding box center [1078, 18] width 20 height 20
click at [1073, 21] on rect at bounding box center [1079, 17] width 12 height 12
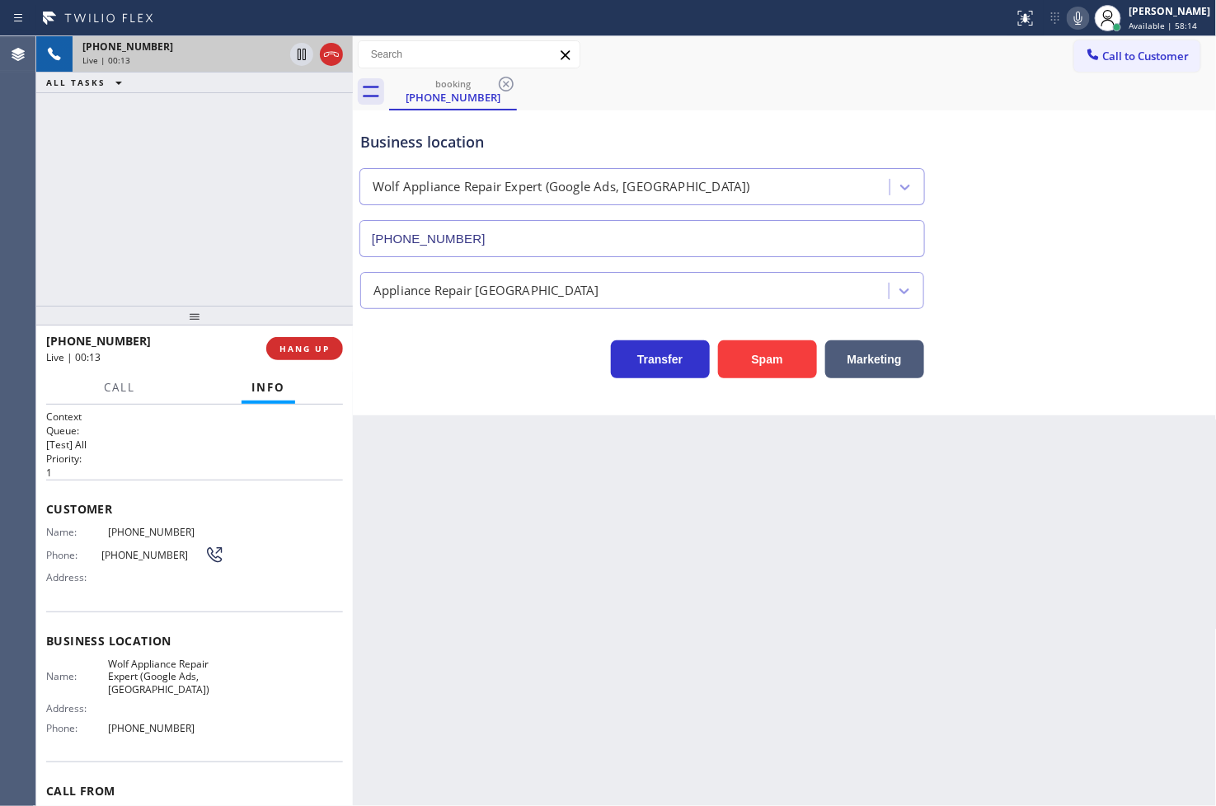
click at [251, 276] on div "[PHONE_NUMBER] Live | 00:13 ALL TASKS ALL TASKS ACTIVE TASKS TASKS IN WRAP UP" at bounding box center [194, 171] width 317 height 270
click at [489, 360] on div "Transfer Spam Marketing" at bounding box center [642, 355] width 570 height 46
click at [261, 274] on div "[PHONE_NUMBER] Live | 00:15 ALL TASKS ALL TASKS ACTIVE TASKS TASKS IN WRAP UP" at bounding box center [194, 171] width 317 height 270
click at [439, 373] on div "Transfer Spam Marketing" at bounding box center [642, 355] width 570 height 46
click at [136, 391] on button "Call" at bounding box center [119, 388] width 51 height 32
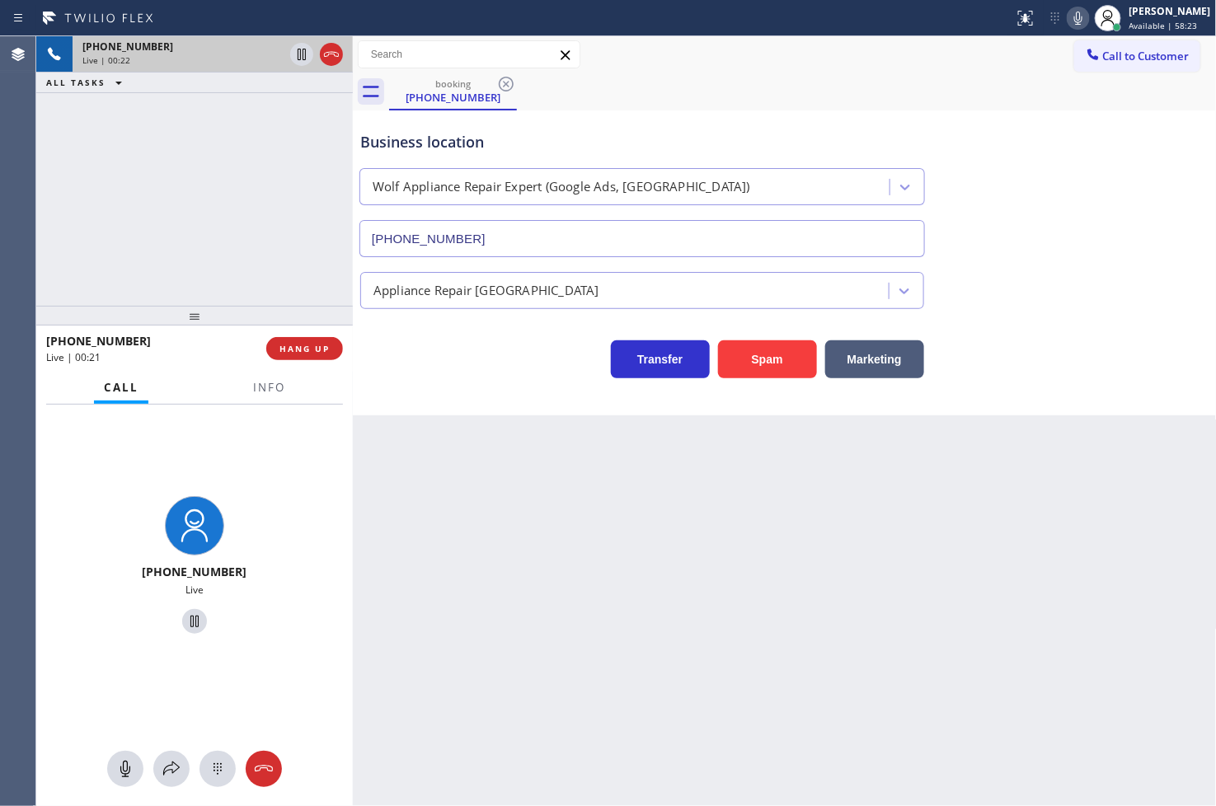
click at [250, 472] on div "[PHONE_NUMBER] Live" at bounding box center [194, 568] width 317 height 326
click at [491, 368] on div "Transfer Spam Marketing" at bounding box center [642, 355] width 570 height 46
click at [148, 247] on div "[PHONE_NUMBER] Live | 00:23 ALL TASKS ALL TASKS ACTIVE TASKS TASKS IN WRAP UP" at bounding box center [194, 171] width 317 height 270
click at [519, 397] on div "Business location Wolf Appliance Repair Expert (Google Ads, [GEOGRAPHIC_DATA]) …" at bounding box center [785, 262] width 864 height 305
click at [259, 382] on span "Info" at bounding box center [269, 387] width 32 height 15
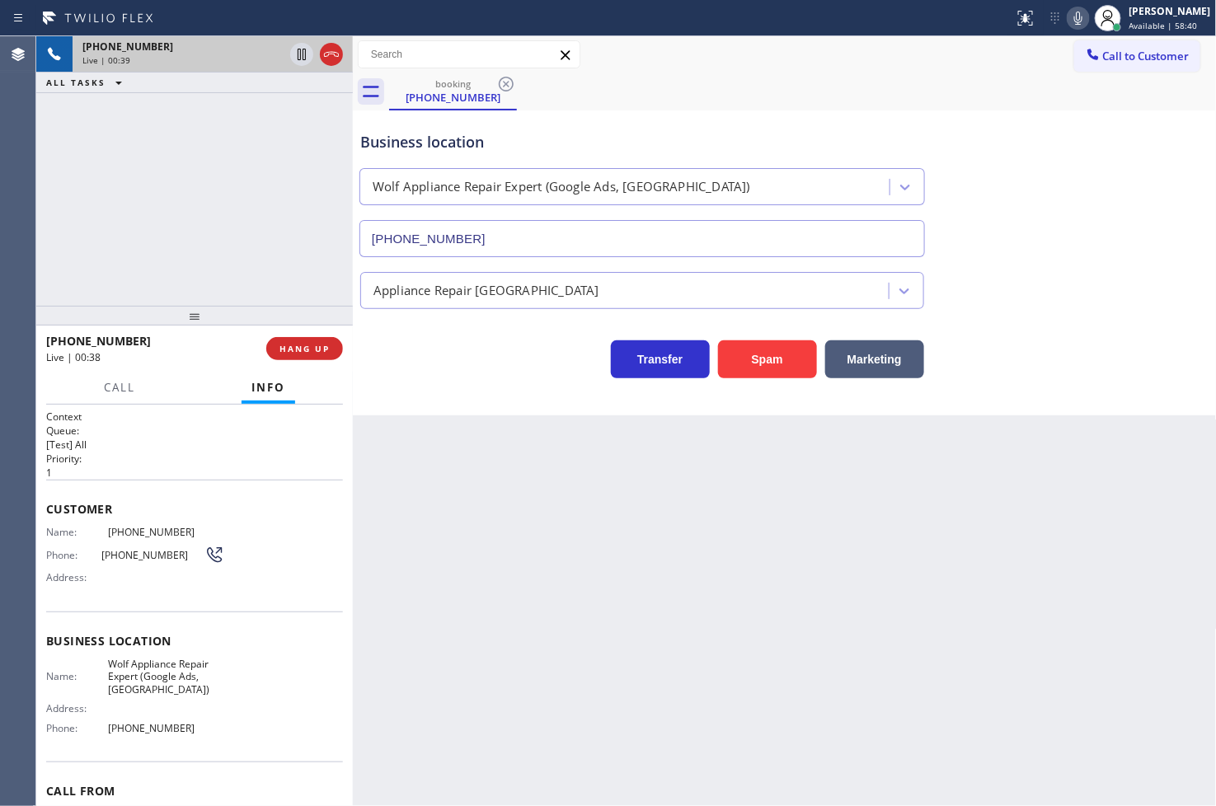
click at [438, 371] on div "Transfer Spam Marketing" at bounding box center [642, 355] width 570 height 46
click at [132, 452] on h2 "Priority:" at bounding box center [194, 459] width 297 height 14
click at [134, 445] on p "[Test] All" at bounding box center [194, 445] width 297 height 14
click at [102, 162] on div "[PHONE_NUMBER] Live | 01:30 ALL TASKS ALL TASKS ACTIVE TASKS TASKS IN WRAP UP" at bounding box center [194, 171] width 317 height 270
click at [121, 393] on span "Call" at bounding box center [119, 387] width 31 height 15
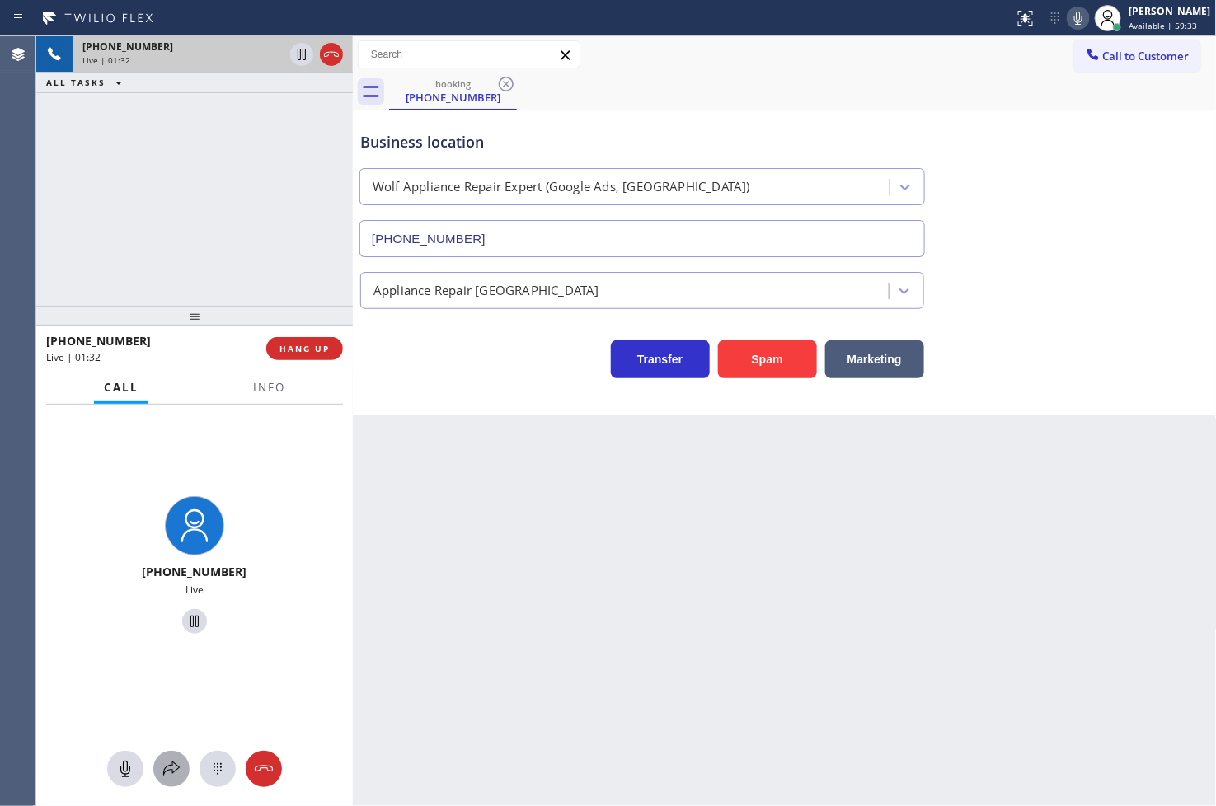
click at [171, 759] on icon at bounding box center [172, 769] width 20 height 20
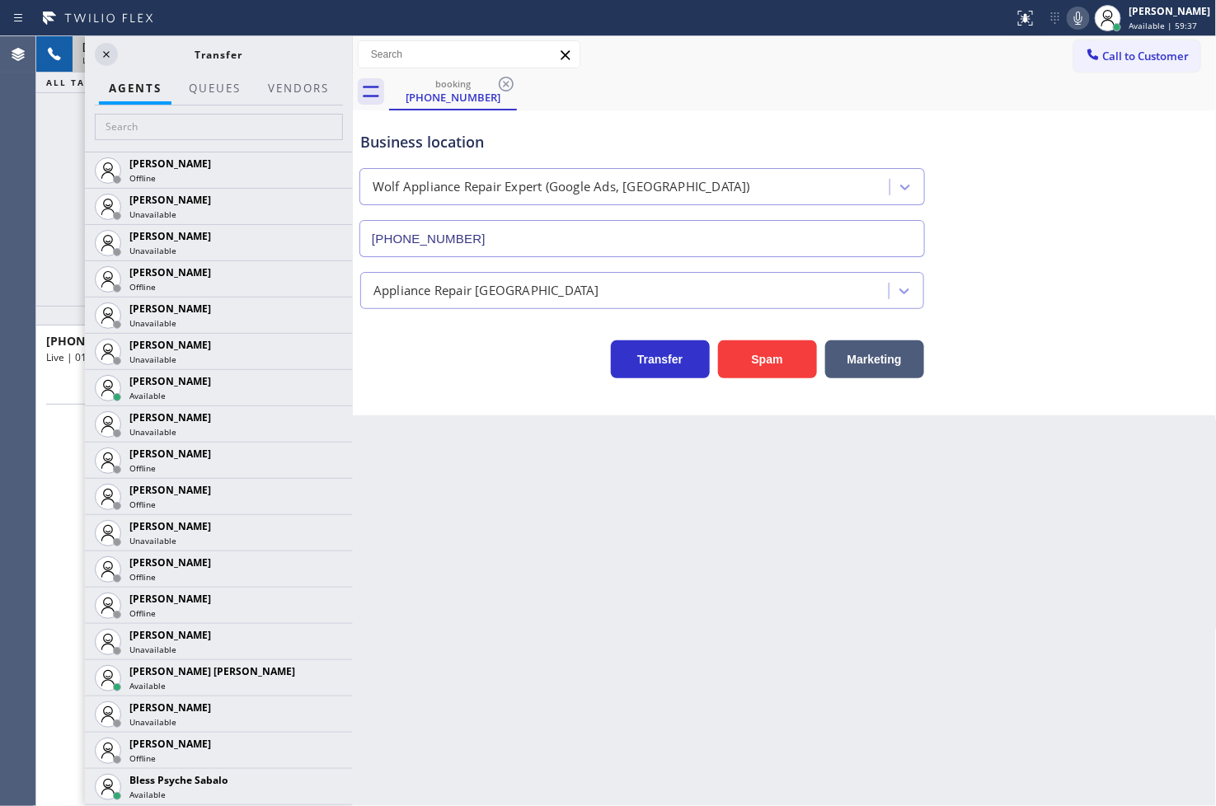
click at [47, 185] on div "[PHONE_NUMBER] Live | 01:36 ALL TASKS ALL TASKS ACTIVE TASKS TASKS IN WRAP UP" at bounding box center [194, 171] width 317 height 270
click at [104, 56] on icon at bounding box center [106, 54] width 7 height 7
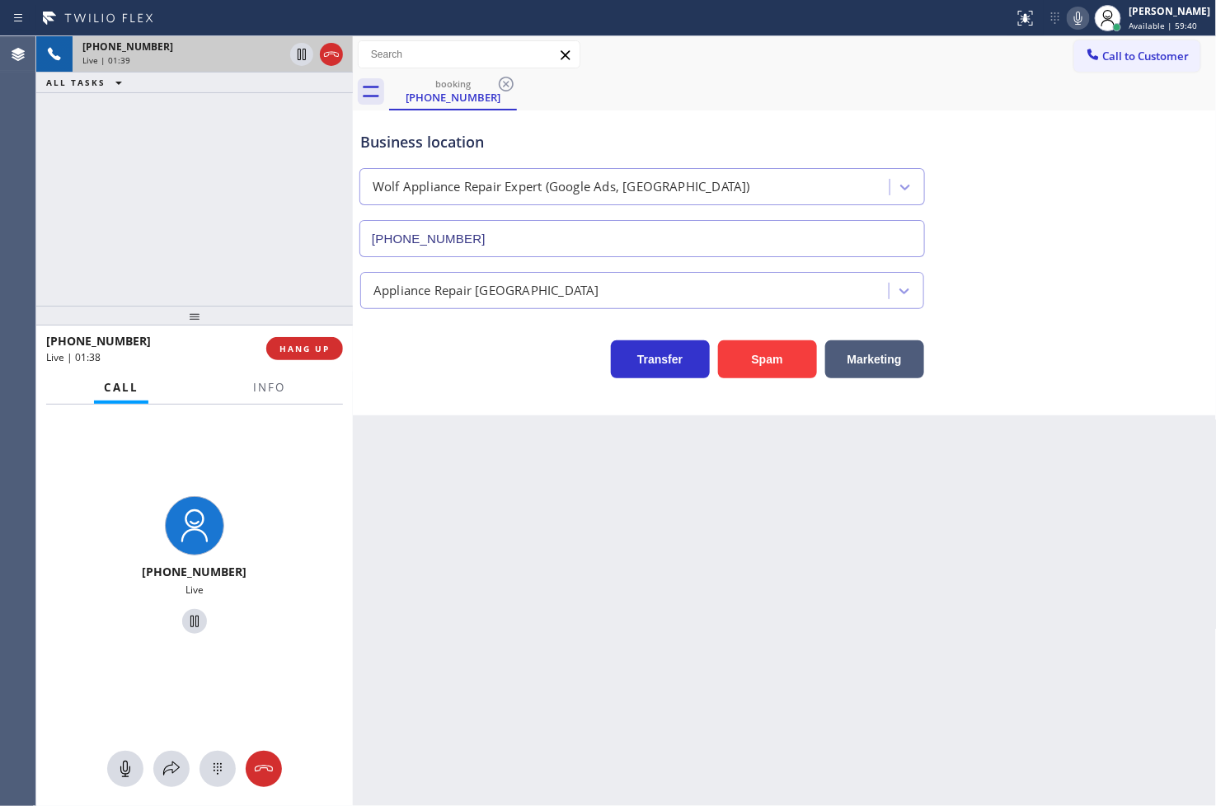
click at [272, 137] on div "[PHONE_NUMBER] Live | 01:39 ALL TASKS ALL TASKS ACTIVE TASKS TASKS IN WRAP UP" at bounding box center [194, 171] width 317 height 270
click at [302, 54] on icon at bounding box center [302, 55] width 20 height 20
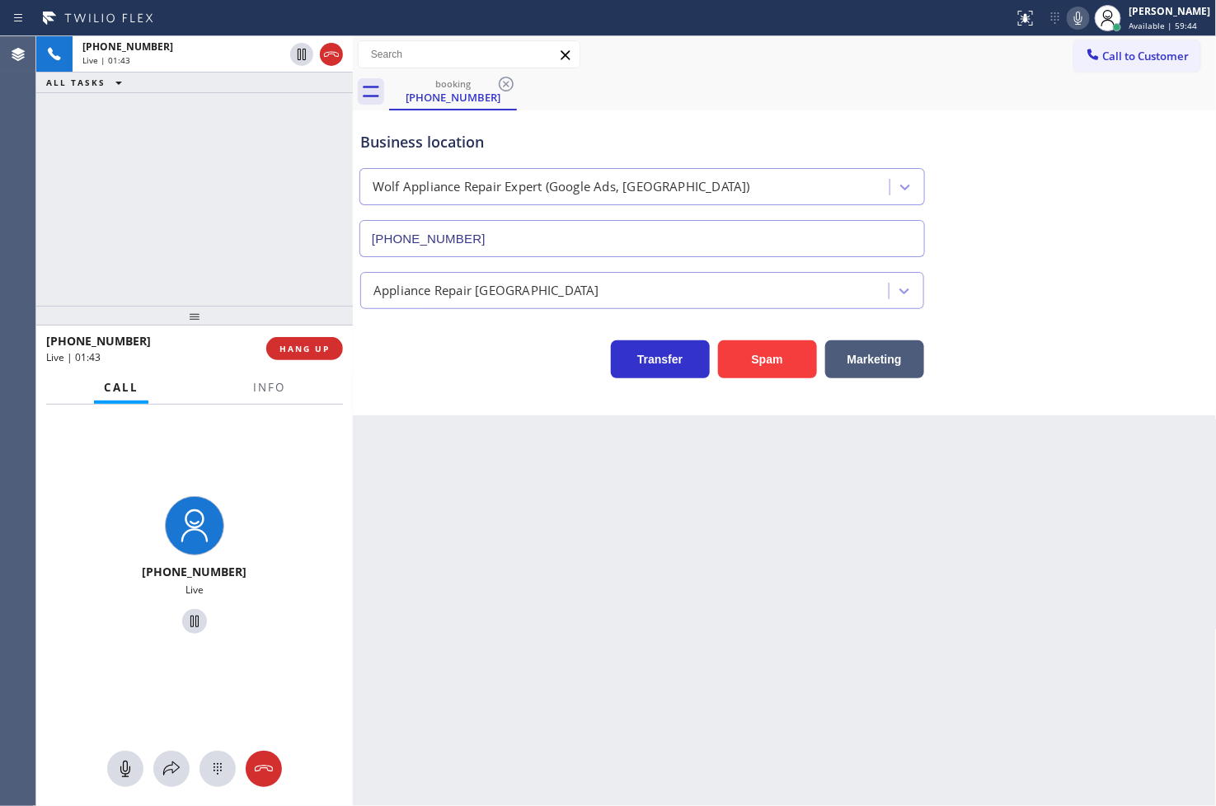
click at [243, 186] on div "[PHONE_NUMBER] Live | 01:43 ALL TASKS ALL TASKS ACTIVE TASKS TASKS IN WRAP UP" at bounding box center [194, 171] width 317 height 270
click at [275, 214] on div "[PHONE_NUMBER] Live | 01:44 ALL TASKS ALL TASKS ACTIVE TASKS TASKS IN WRAP UP" at bounding box center [194, 171] width 317 height 270
click at [167, 776] on icon at bounding box center [172, 769] width 20 height 20
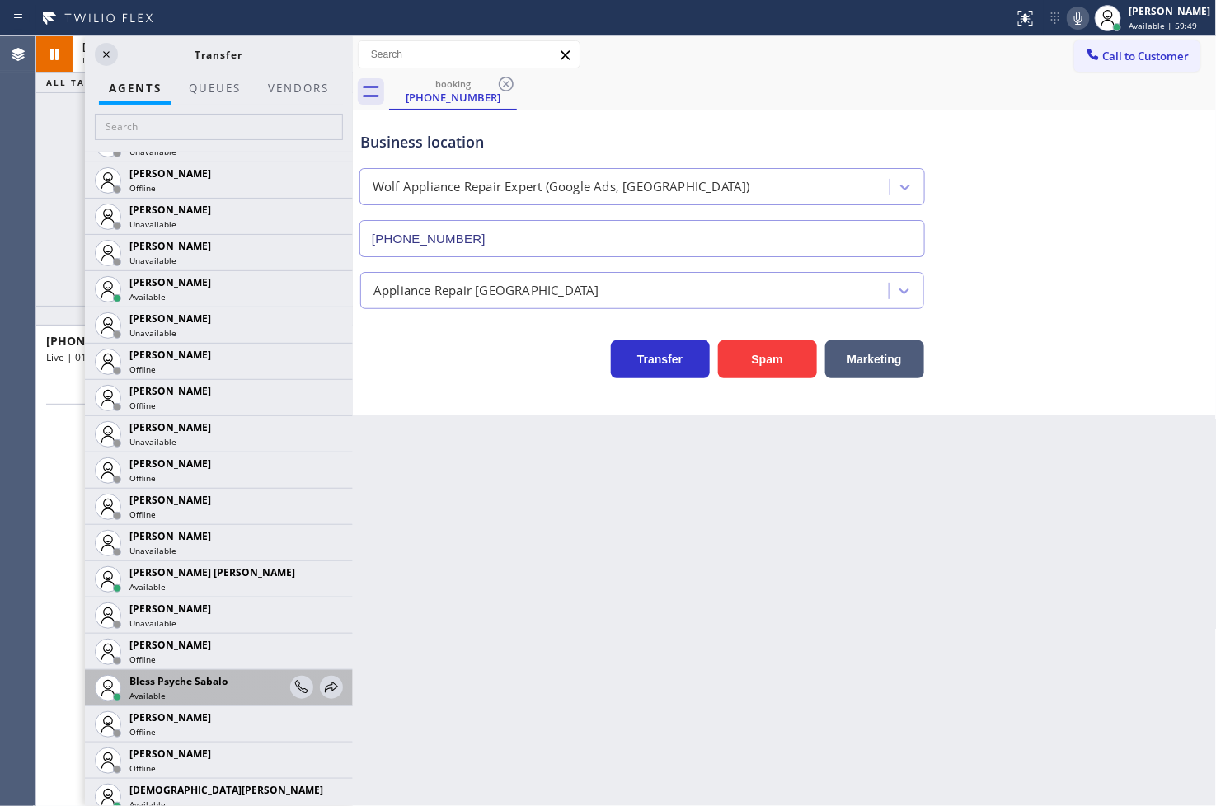
scroll to position [275, 0]
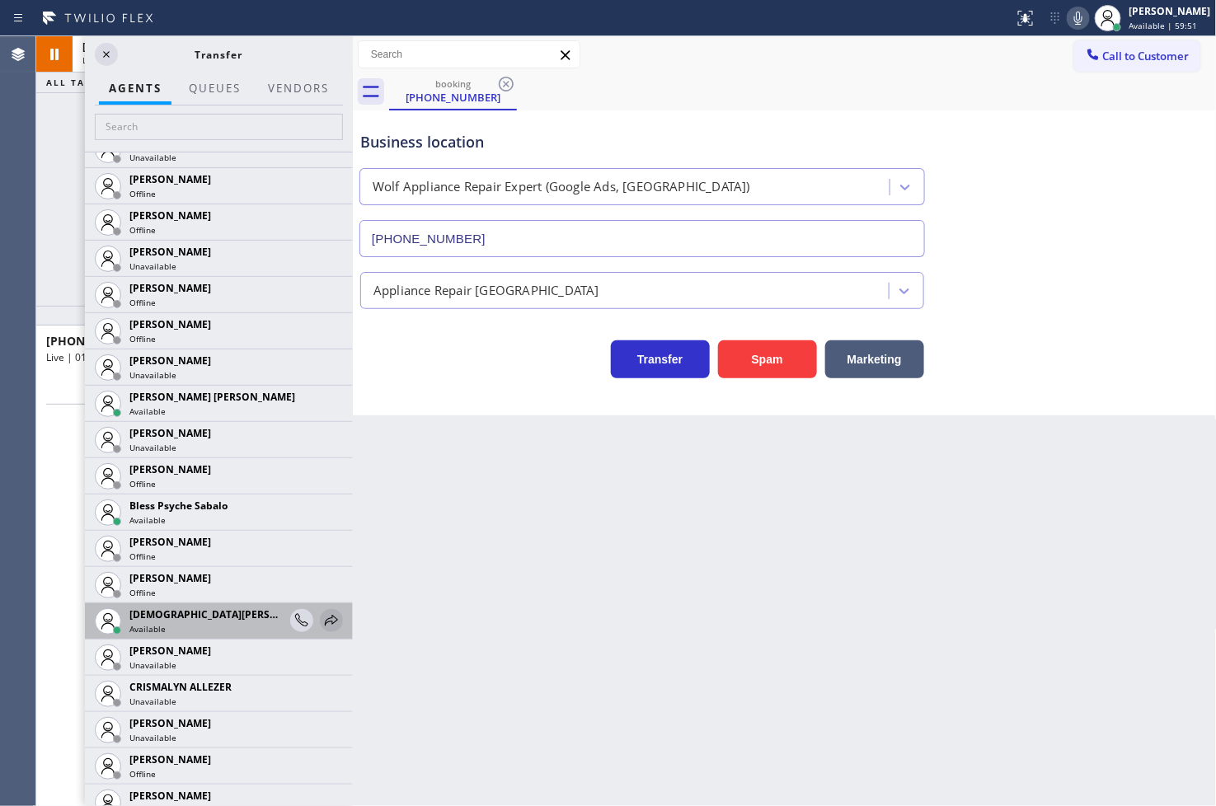
click at [322, 620] on icon at bounding box center [332, 621] width 20 height 20
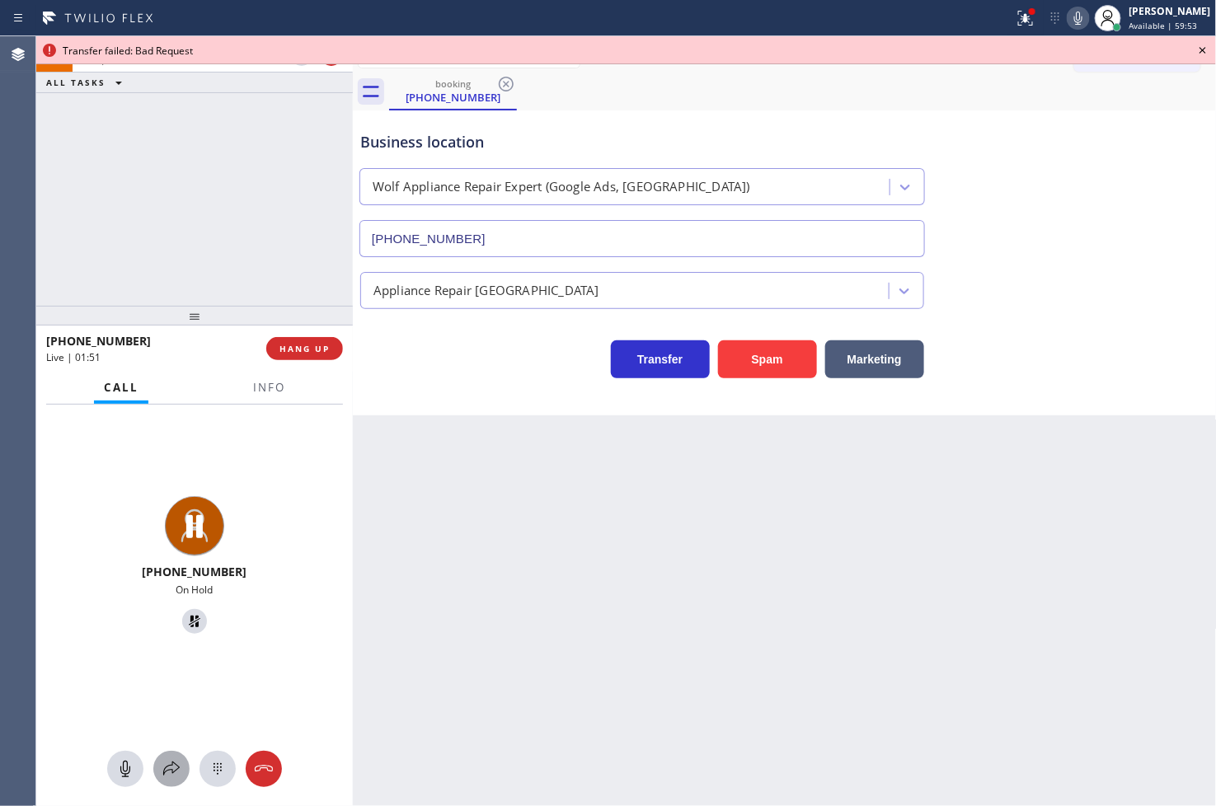
click at [168, 778] on icon at bounding box center [172, 769] width 20 height 20
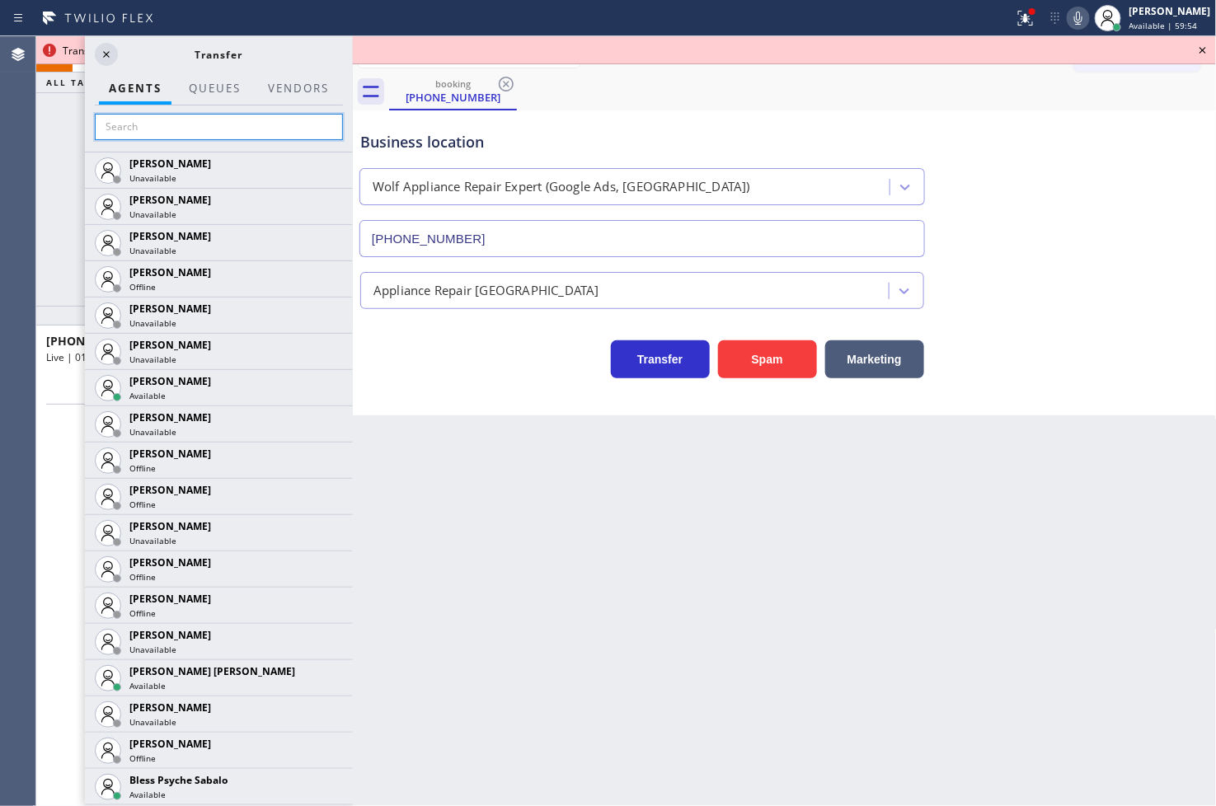
click at [140, 133] on input "text" at bounding box center [219, 127] width 248 height 26
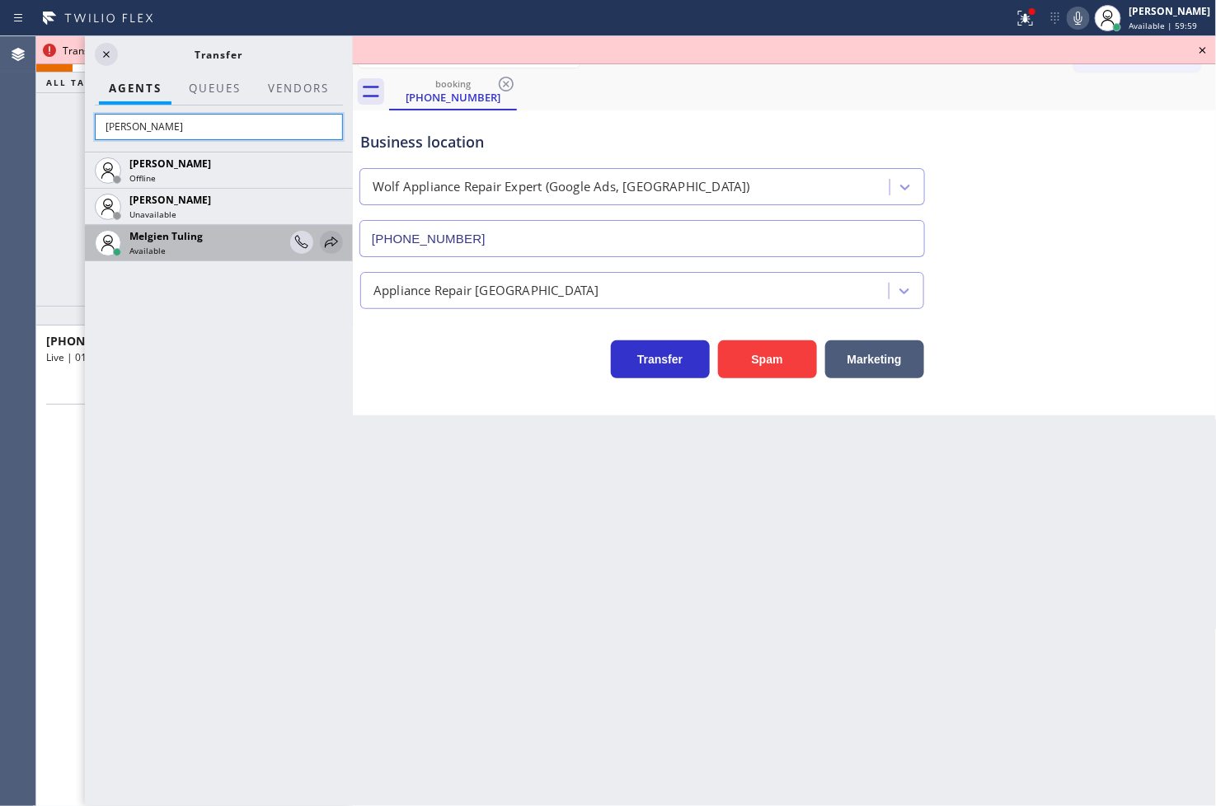
type input "[PERSON_NAME]"
click at [326, 237] on icon at bounding box center [332, 242] width 20 height 20
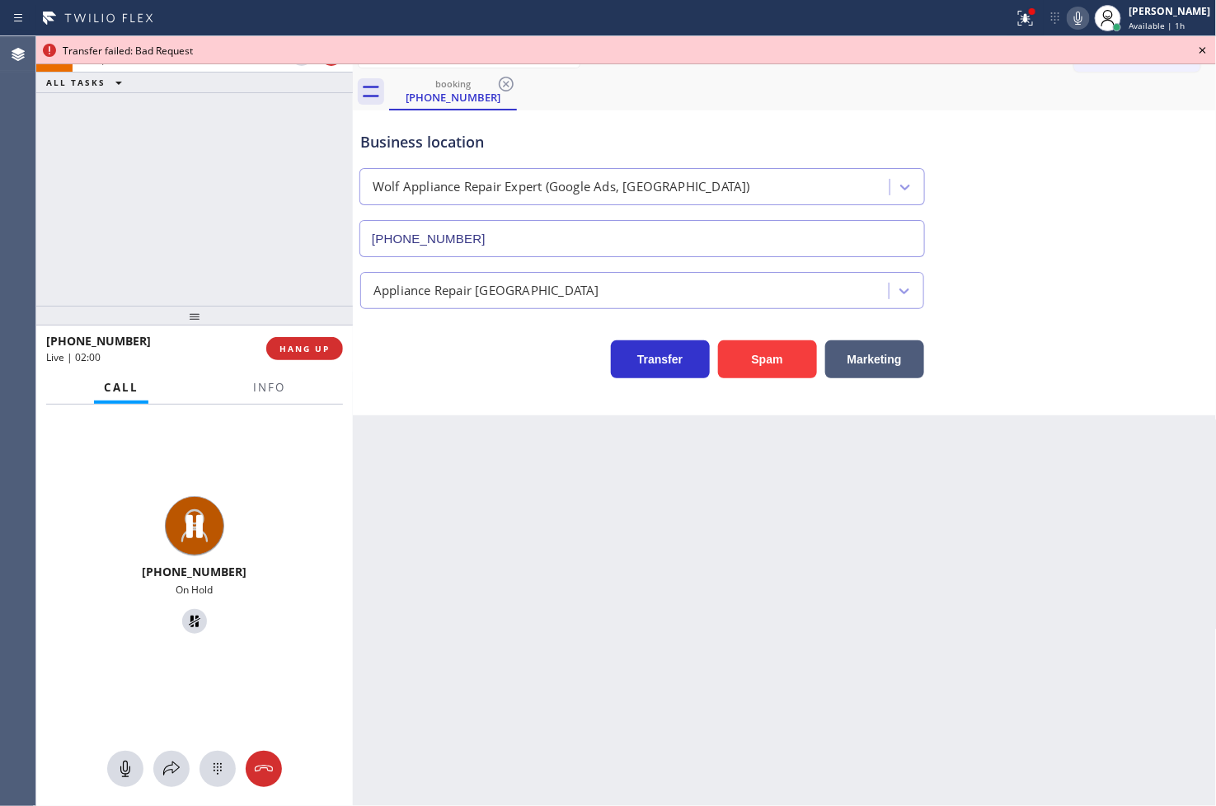
click at [163, 788] on div "[PHONE_NUMBER] On Hold" at bounding box center [194, 606] width 317 height 402
click at [162, 768] on icon at bounding box center [172, 769] width 20 height 20
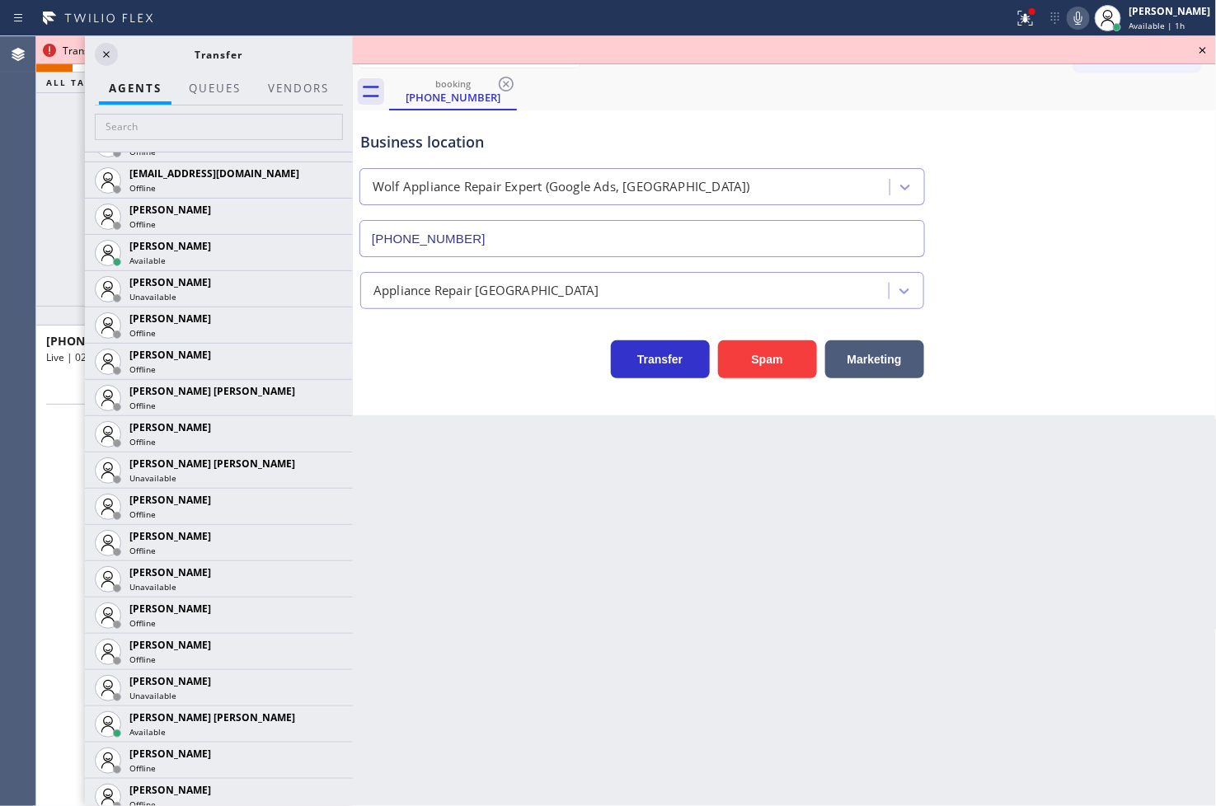
scroll to position [1099, 0]
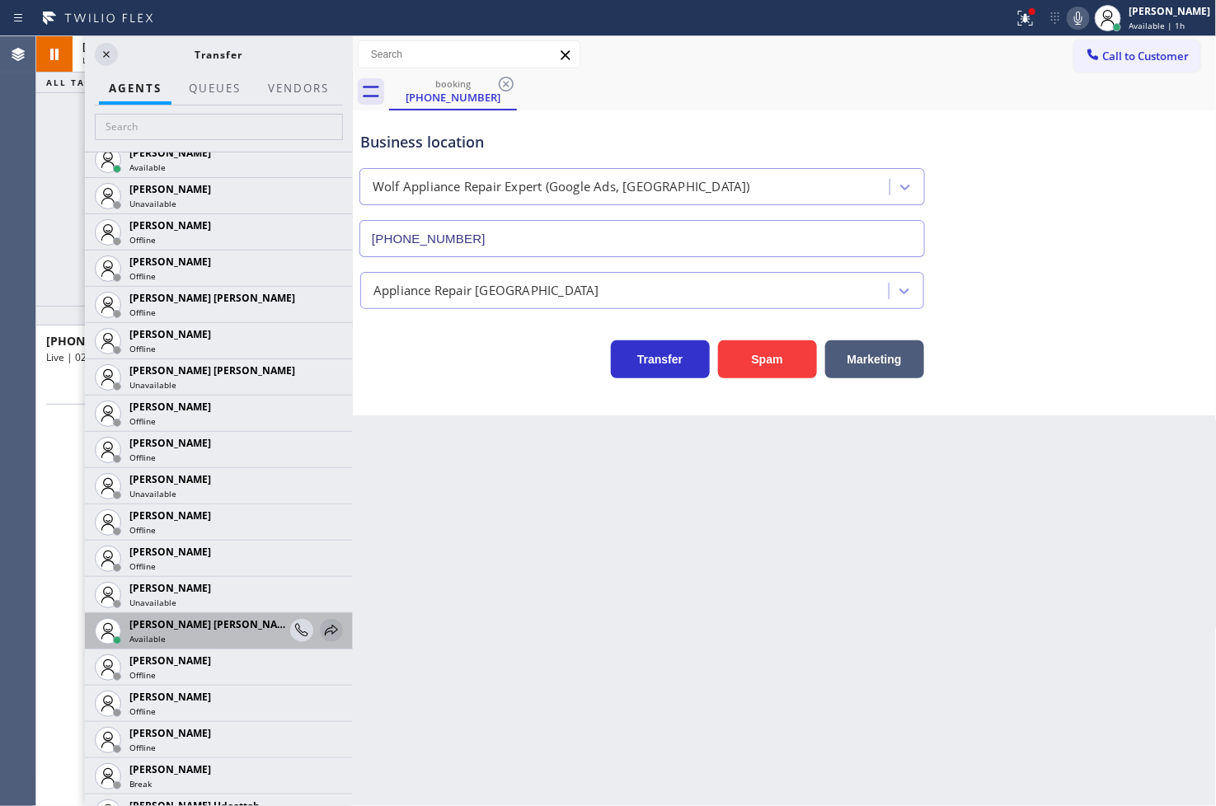
click at [322, 632] on icon at bounding box center [332, 631] width 20 height 20
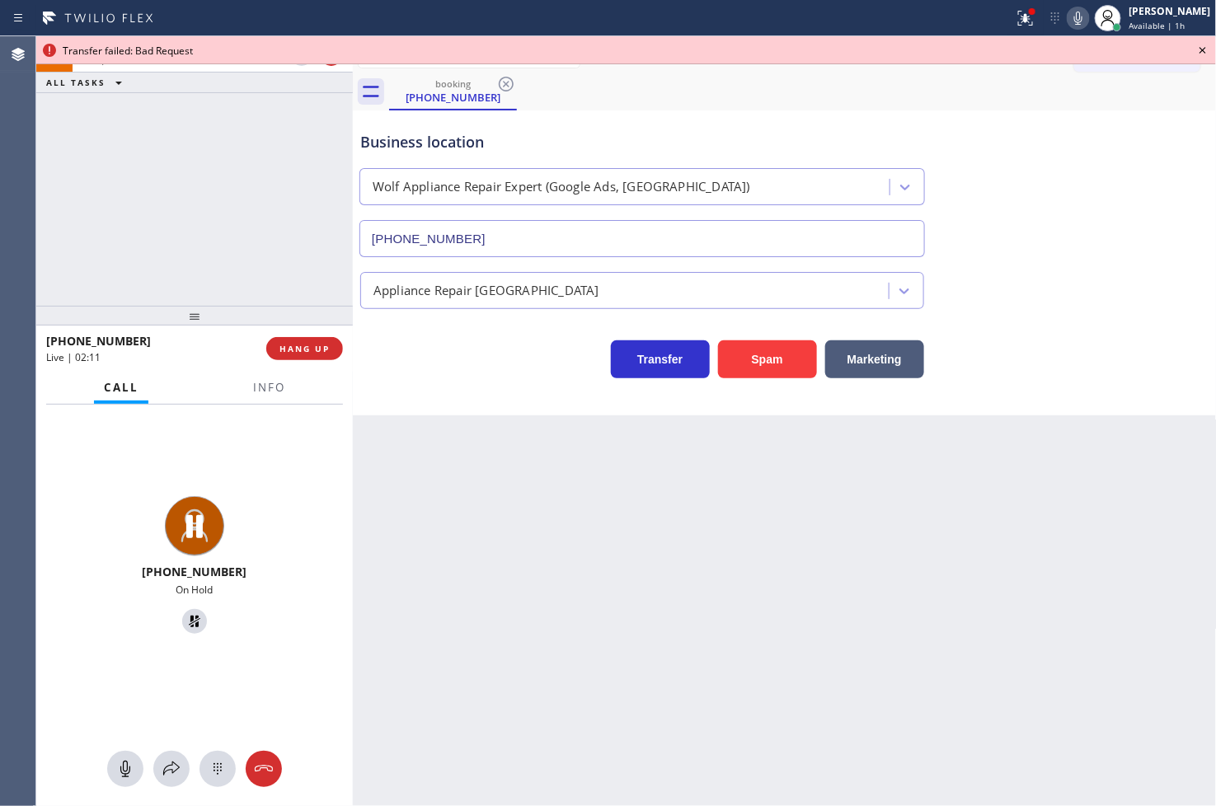
click at [1201, 51] on icon at bounding box center [1202, 50] width 7 height 7
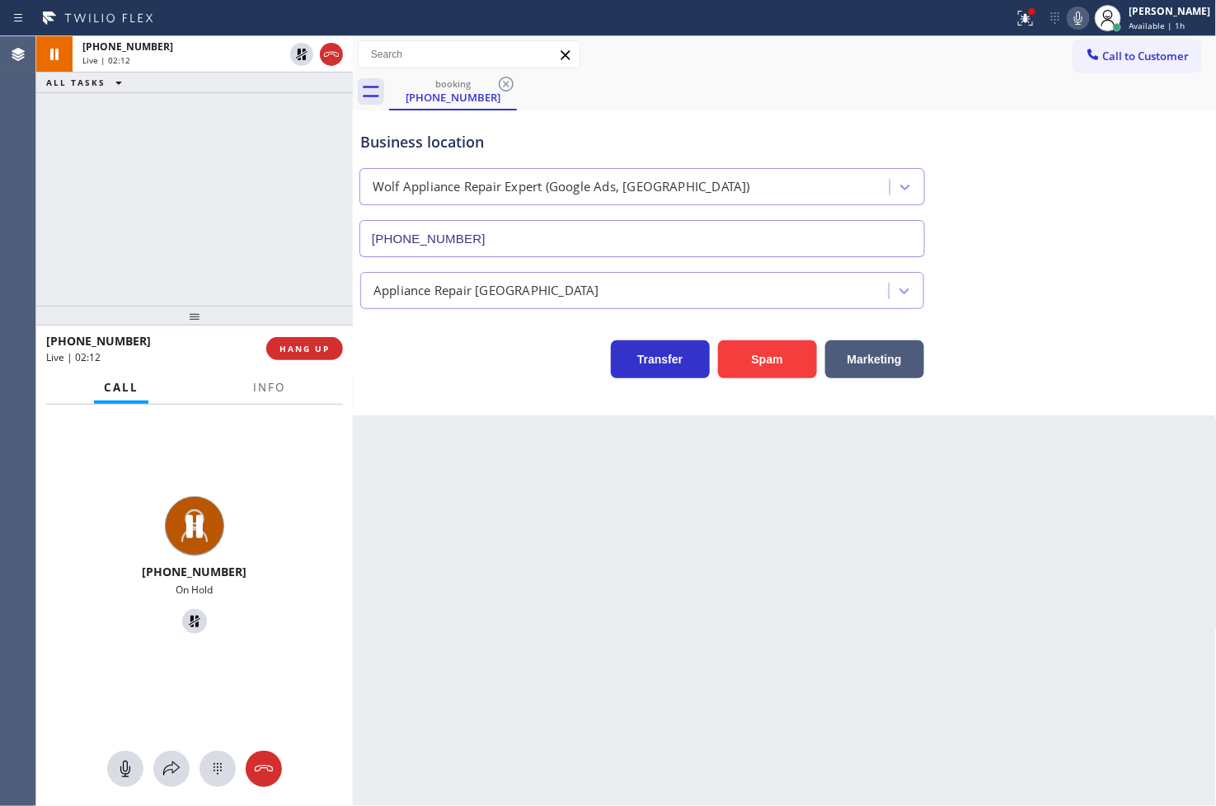
click at [1068, 12] on icon at bounding box center [1078, 18] width 20 height 20
click at [175, 772] on icon at bounding box center [172, 769] width 20 height 20
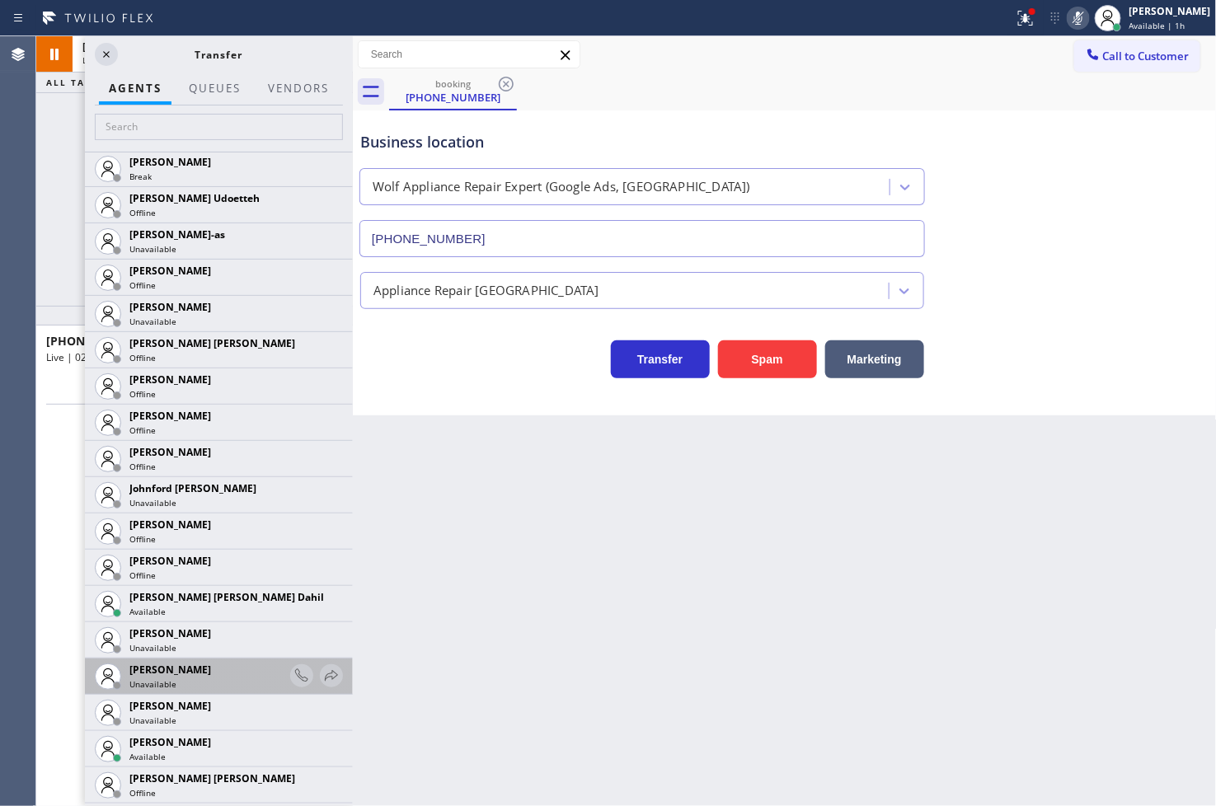
scroll to position [1740, 0]
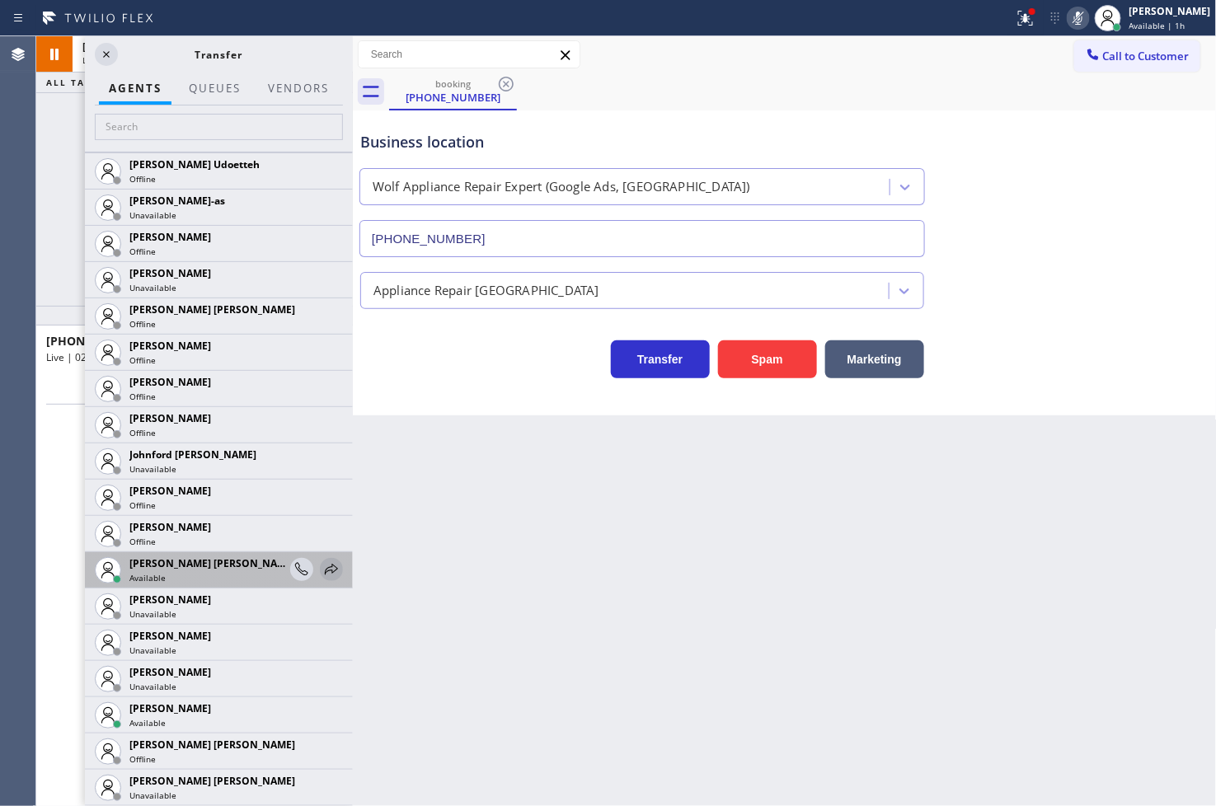
click at [322, 565] on icon at bounding box center [332, 570] width 20 height 20
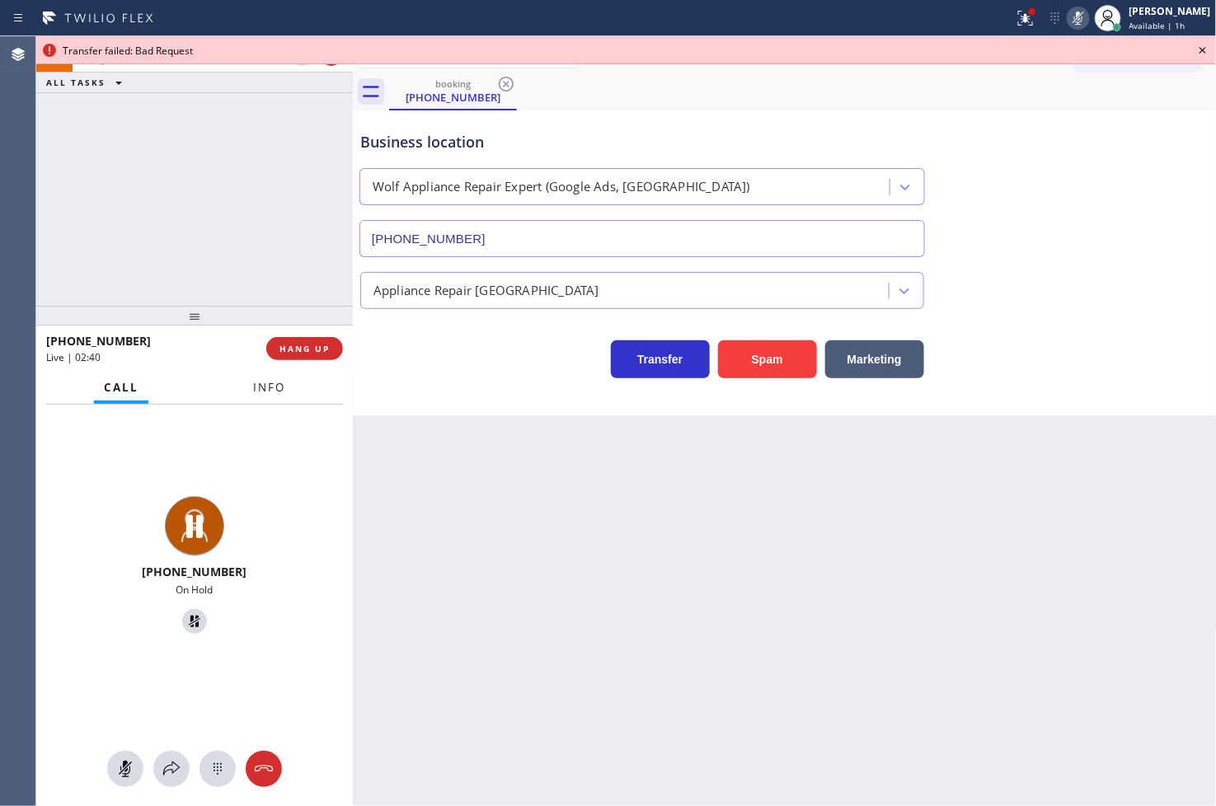
click at [266, 382] on span "Info" at bounding box center [269, 387] width 32 height 15
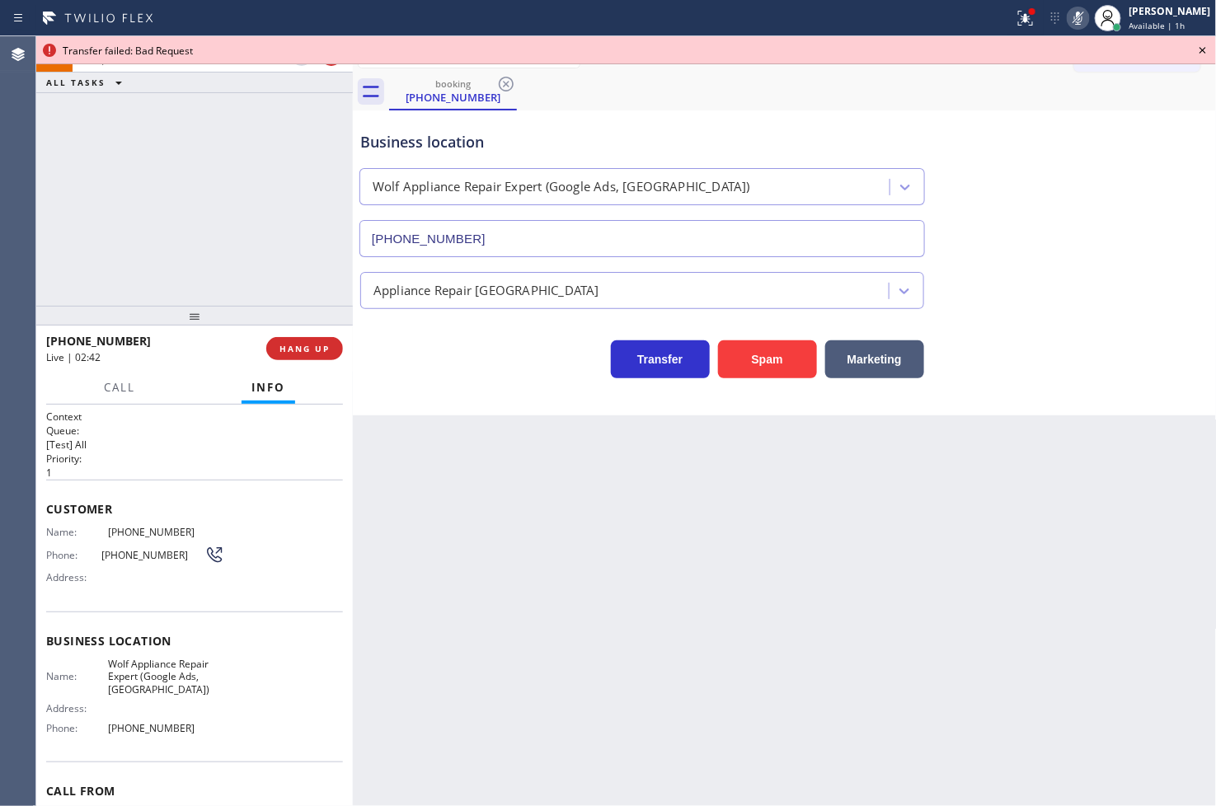
click at [46, 534] on span "Name:" at bounding box center [77, 532] width 62 height 12
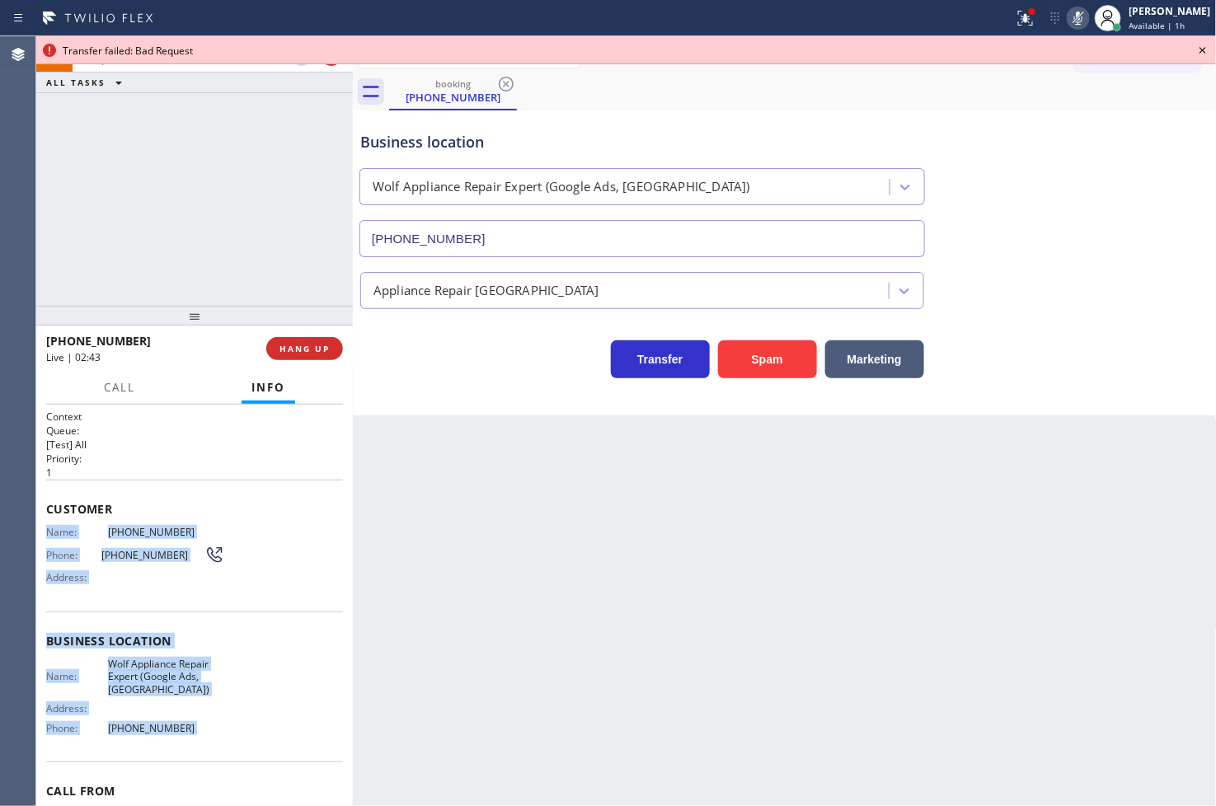
drag, startPoint x: 45, startPoint y: 534, endPoint x: 226, endPoint y: 734, distance: 269.1
click at [226, 734] on div "Context Queue: [Test] All Priority: 1 Customer Name: [PHONE_NUMBER] Phone: [PHO…" at bounding box center [194, 648] width 297 height 477
copy div "Name: [PHONE_NUMBER] Phone: [PHONE_NUMBER] Address: Business location Name: Wol…"
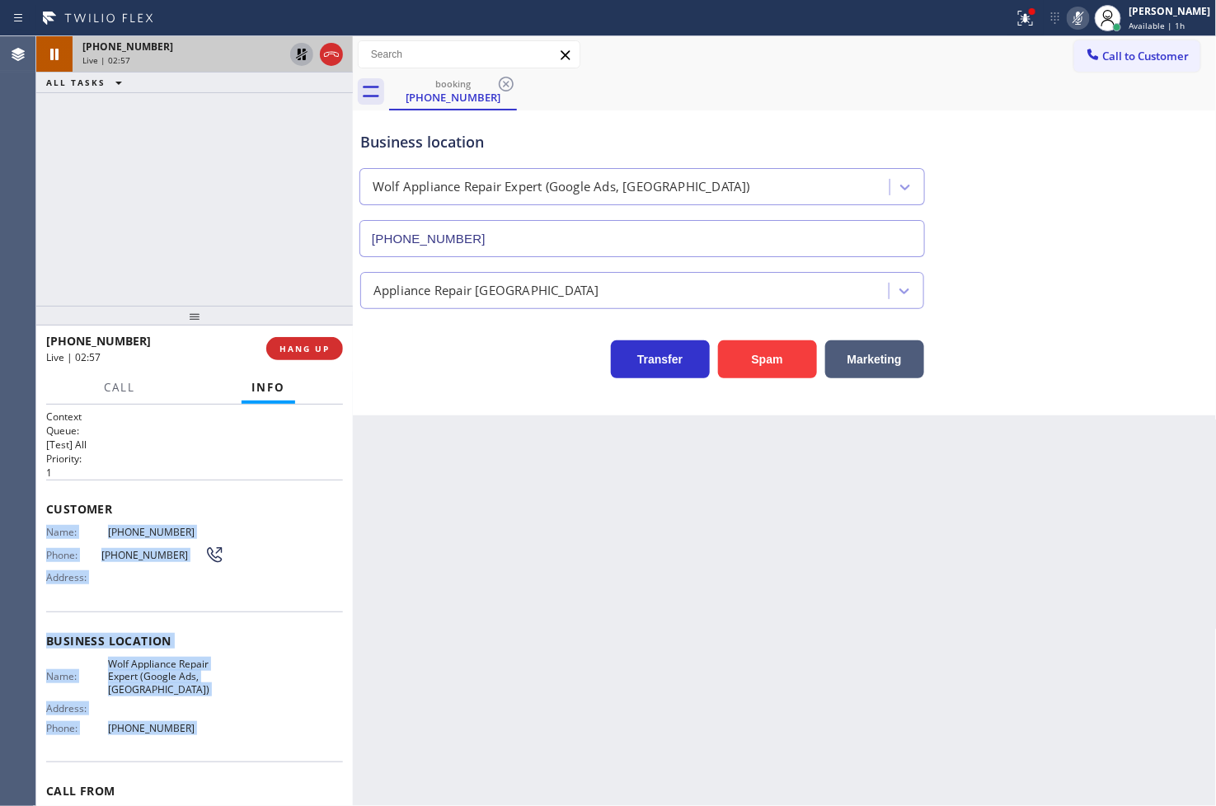
click at [302, 50] on icon at bounding box center [302, 55] width 20 height 20
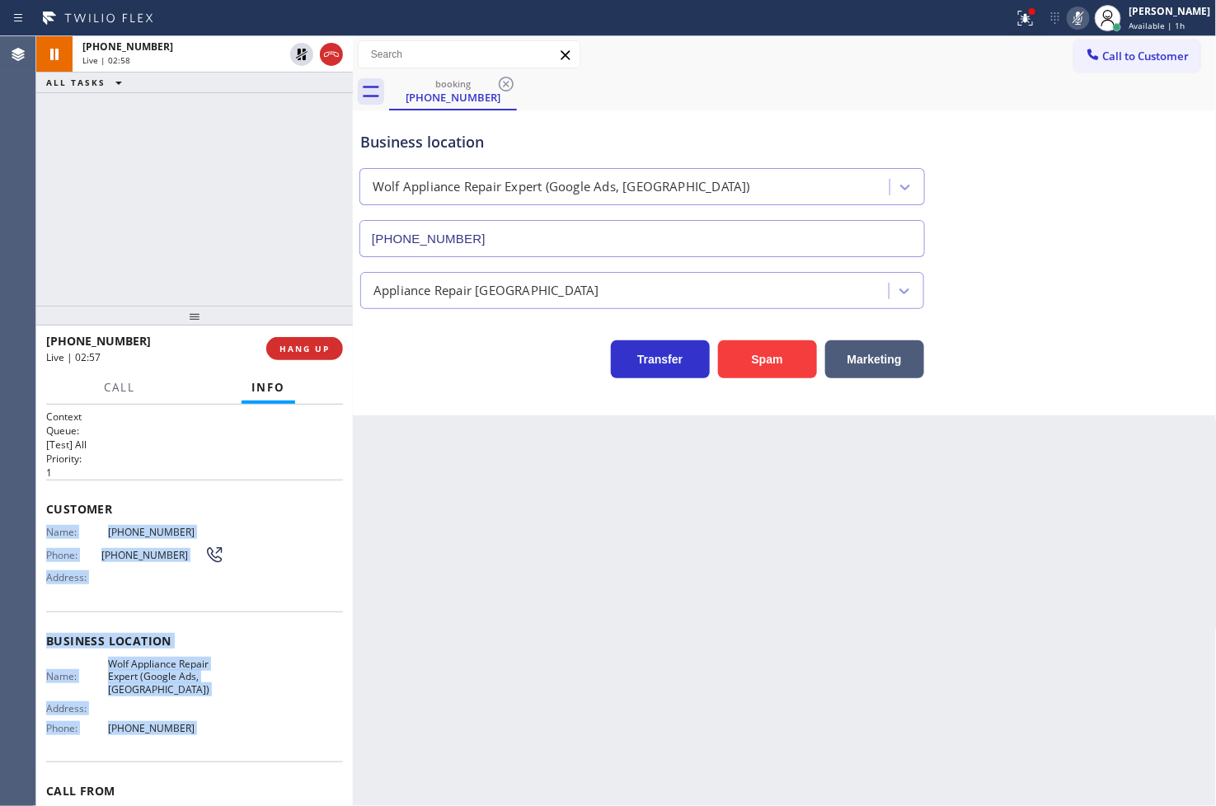
click at [1068, 20] on icon at bounding box center [1078, 18] width 20 height 20
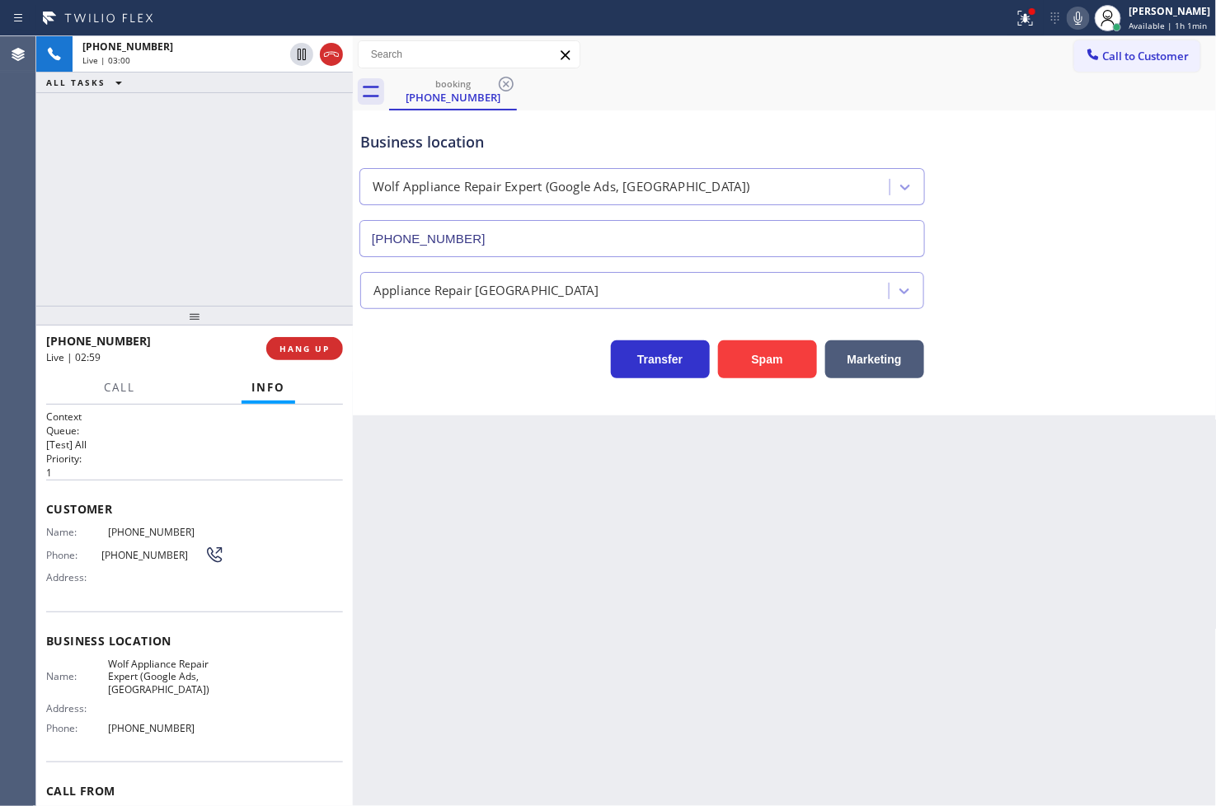
click at [312, 218] on div "[PHONE_NUMBER] Live | 03:00 ALL TASKS ALL TASKS ACTIVE TASKS TASKS IN WRAP UP" at bounding box center [194, 171] width 317 height 270
click at [622, 541] on div "Back to Dashboard Change Sender ID Customers Technicians Select a contact Outbo…" at bounding box center [785, 421] width 864 height 770
click at [215, 247] on div "[PHONE_NUMBER] Live | 04:06 ALL TASKS ALL TASKS ACTIVE TASKS TASKS IN WRAP UP" at bounding box center [194, 171] width 317 height 270
click at [472, 509] on div "Back to Dashboard Change Sender ID Customers Technicians Select a contact Outbo…" at bounding box center [785, 421] width 864 height 770
click at [1018, 465] on div "Back to Dashboard Change Sender ID Customers Technicians Select a contact Outbo…" at bounding box center [785, 421] width 864 height 770
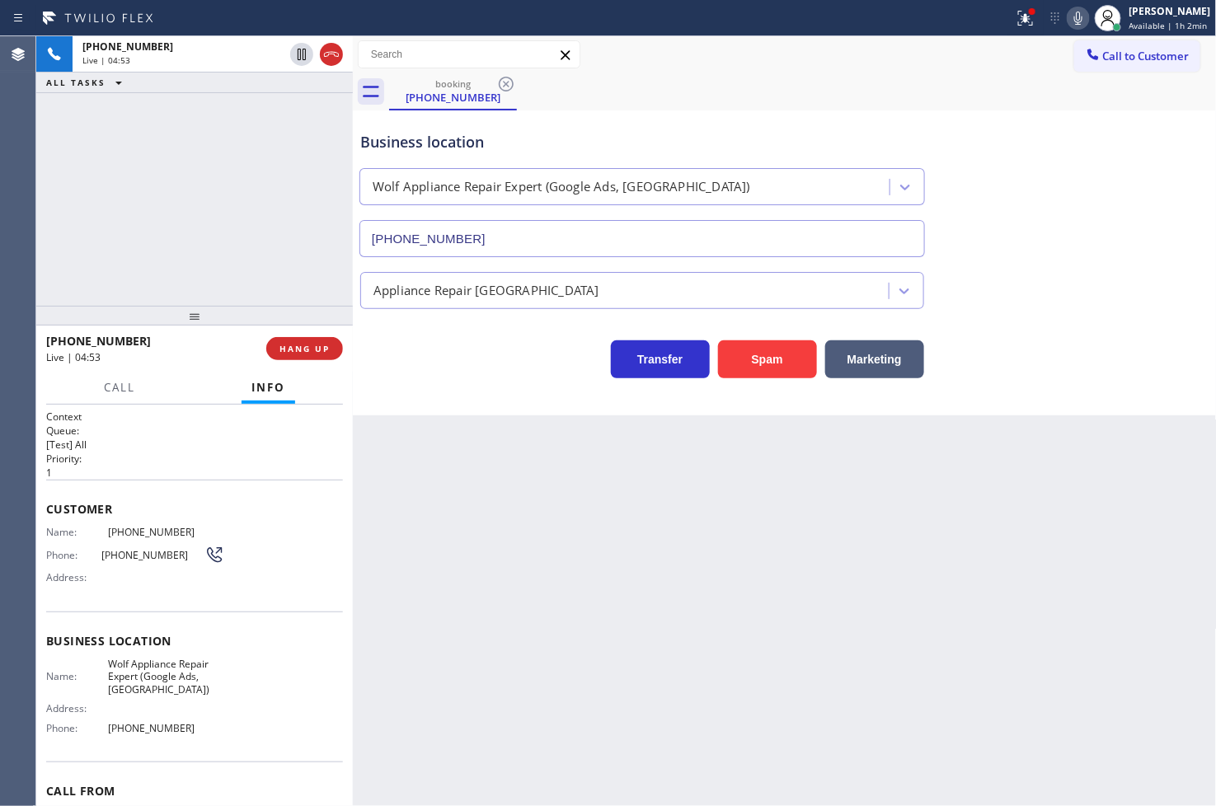
click at [779, 506] on div "Back to Dashboard Change Sender ID Customers Technicians Select a contact Outbo…" at bounding box center [785, 421] width 864 height 770
click at [450, 608] on div "Back to Dashboard Change Sender ID Customers Technicians Select a contact Outbo…" at bounding box center [785, 421] width 864 height 770
click at [468, 488] on div "Back to Dashboard Change Sender ID Customers Technicians Select a contact Outbo…" at bounding box center [785, 421] width 864 height 770
click at [440, 371] on div "Transfer Spam Marketing" at bounding box center [642, 355] width 570 height 46
click at [97, 190] on div "[PHONE_NUMBER] Live | 05:20 ALL TASKS ALL TASKS ACTIVE TASKS TASKS IN WRAP UP" at bounding box center [194, 171] width 317 height 270
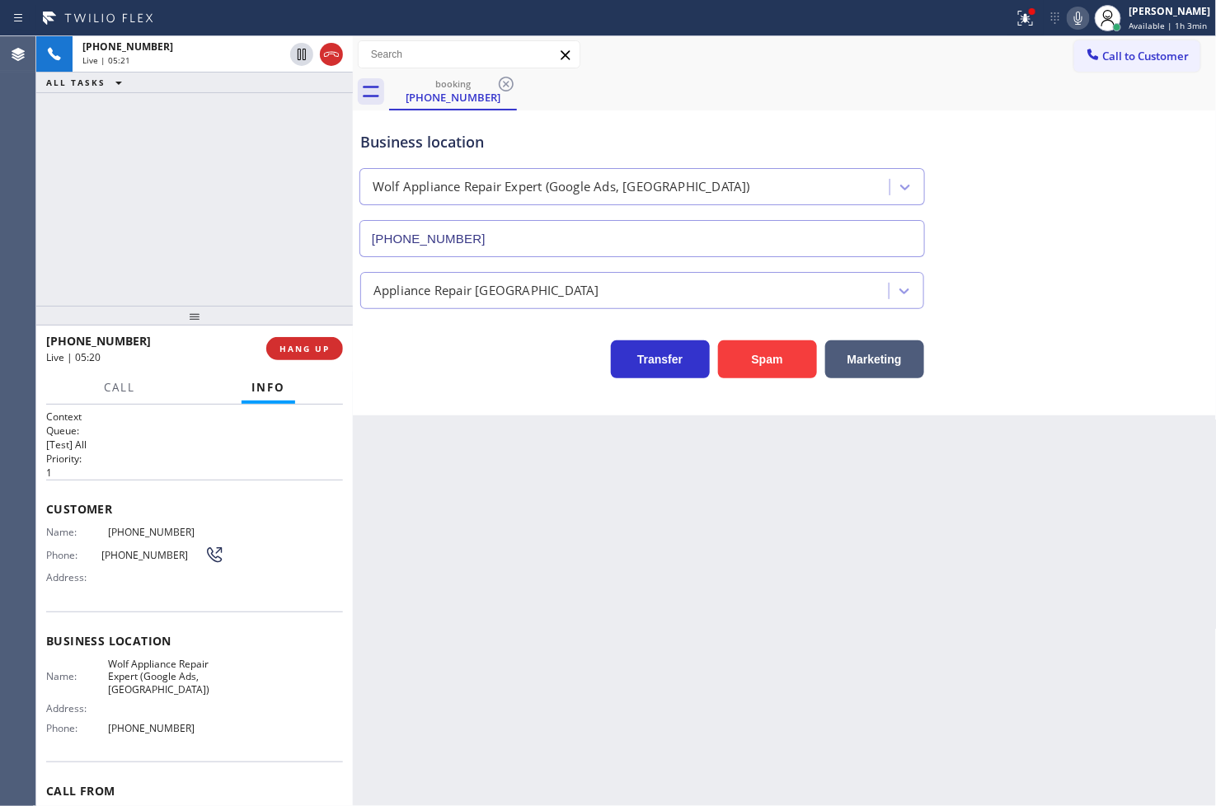
click at [481, 385] on div "Business location Wolf Appliance Repair Expert (Google Ads, [GEOGRAPHIC_DATA]) …" at bounding box center [785, 262] width 864 height 305
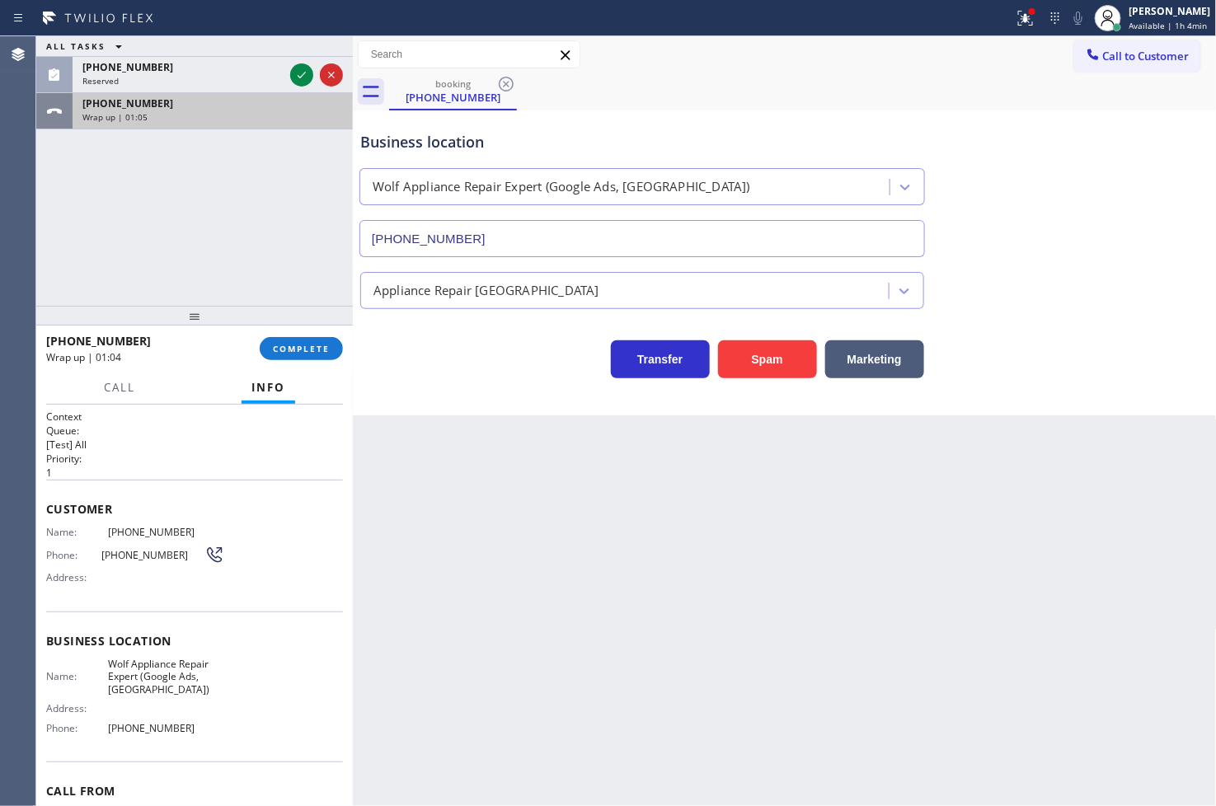
click at [231, 119] on div "Wrap up | 01:05" at bounding box center [212, 117] width 261 height 12
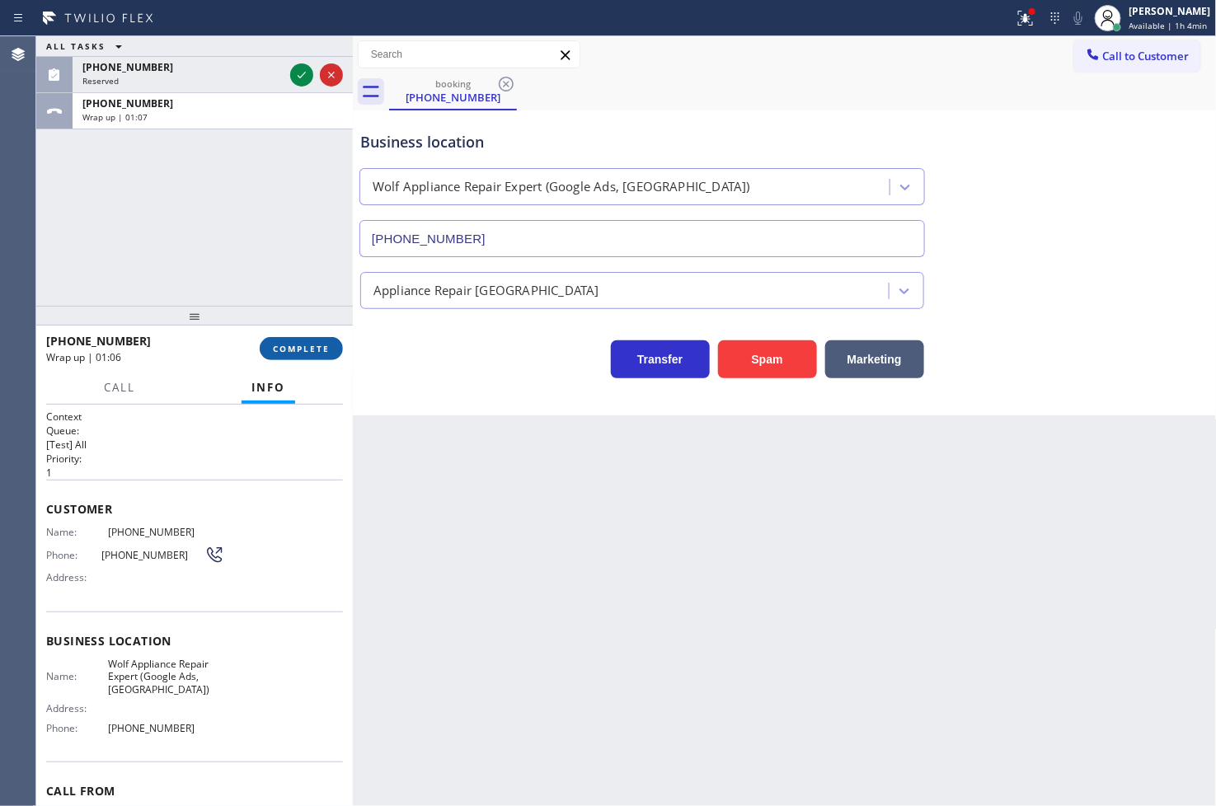
click at [298, 346] on span "COMPLETE" at bounding box center [301, 349] width 57 height 12
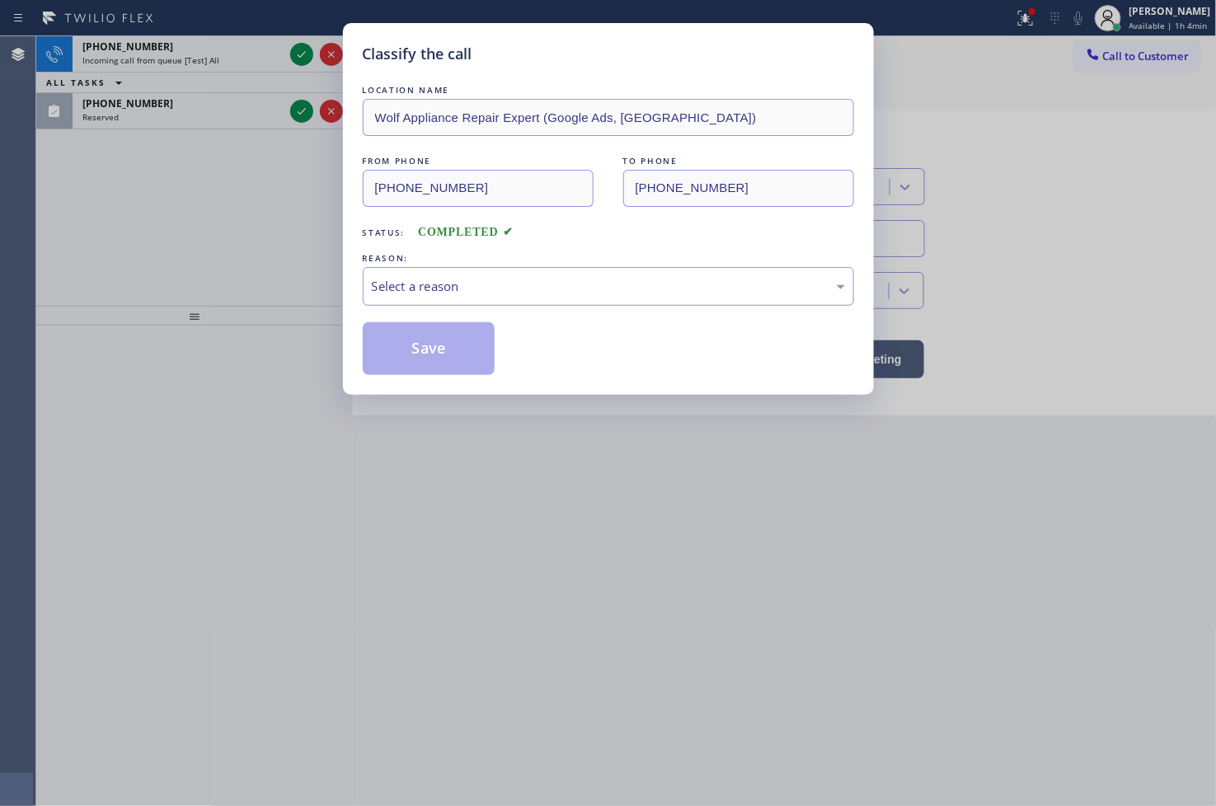
click at [430, 285] on div "Select a reason" at bounding box center [608, 286] width 473 height 19
click at [443, 359] on button "Save" at bounding box center [429, 348] width 133 height 53
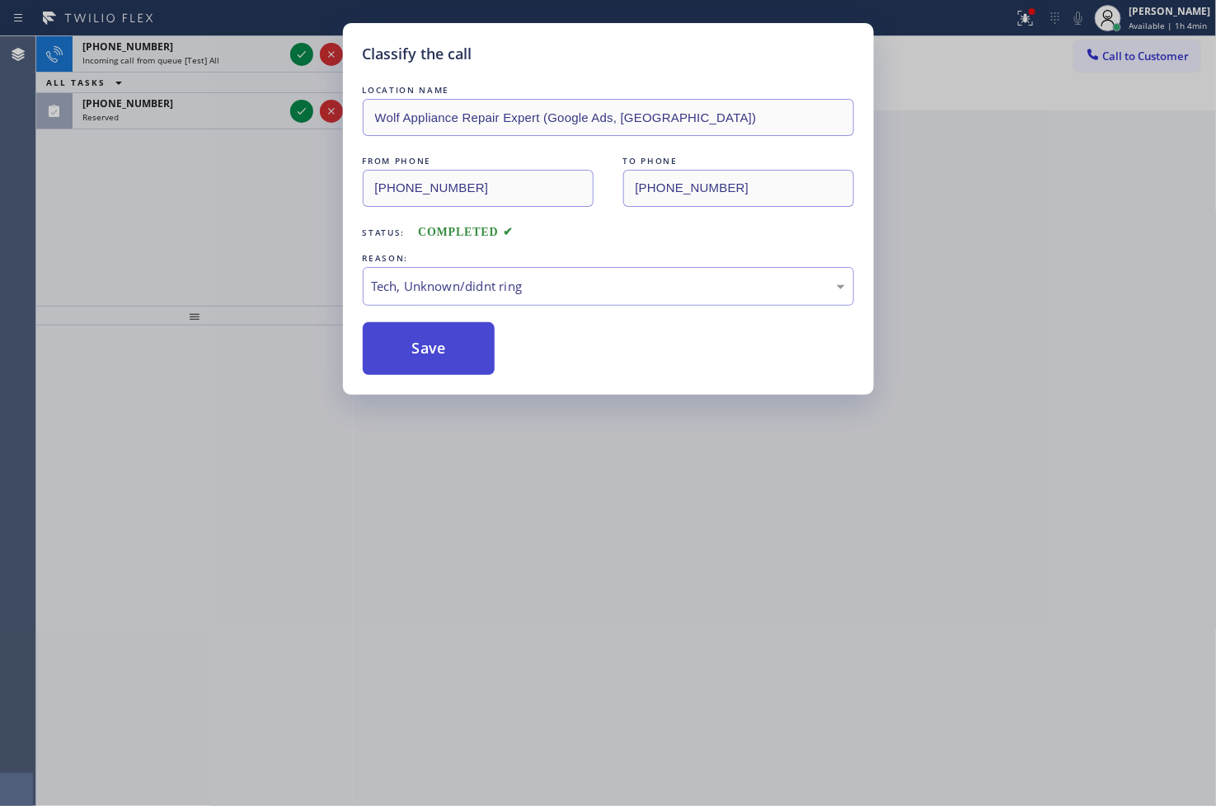
click at [443, 359] on button "Save" at bounding box center [429, 348] width 133 height 53
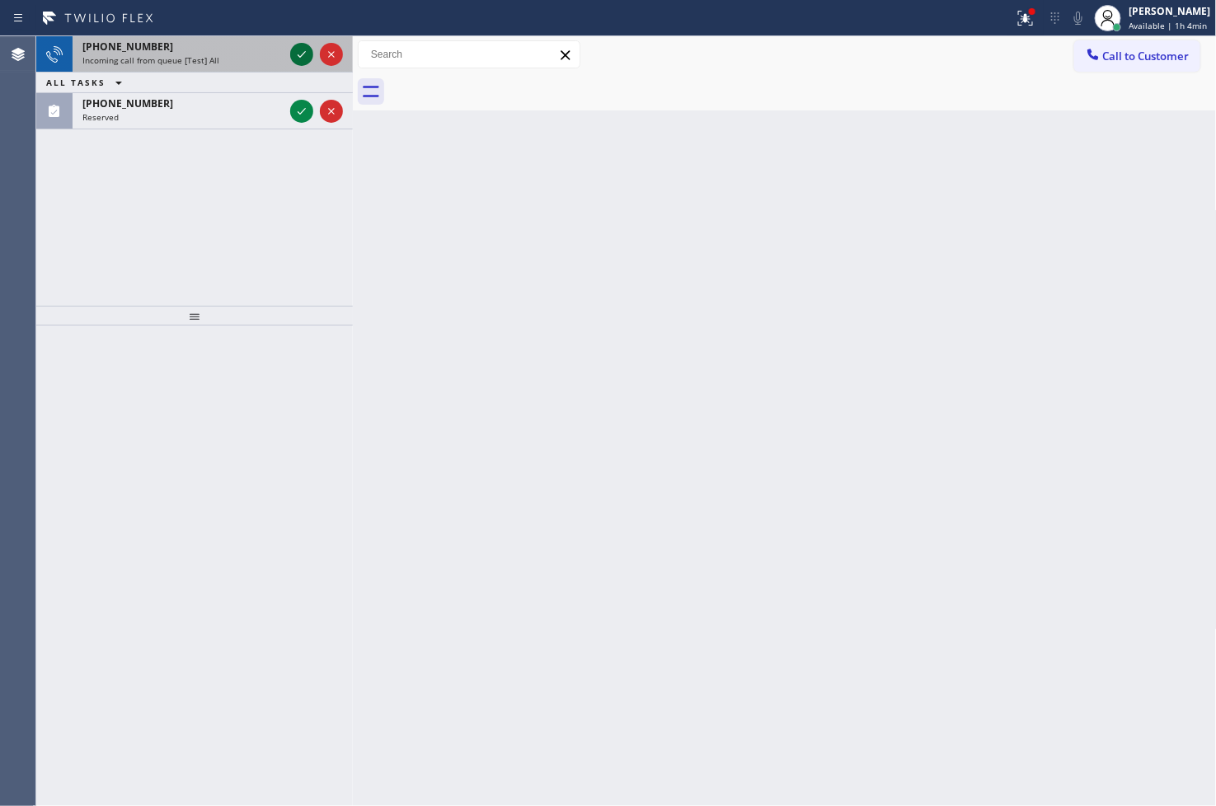
click at [303, 55] on icon at bounding box center [302, 55] width 20 height 20
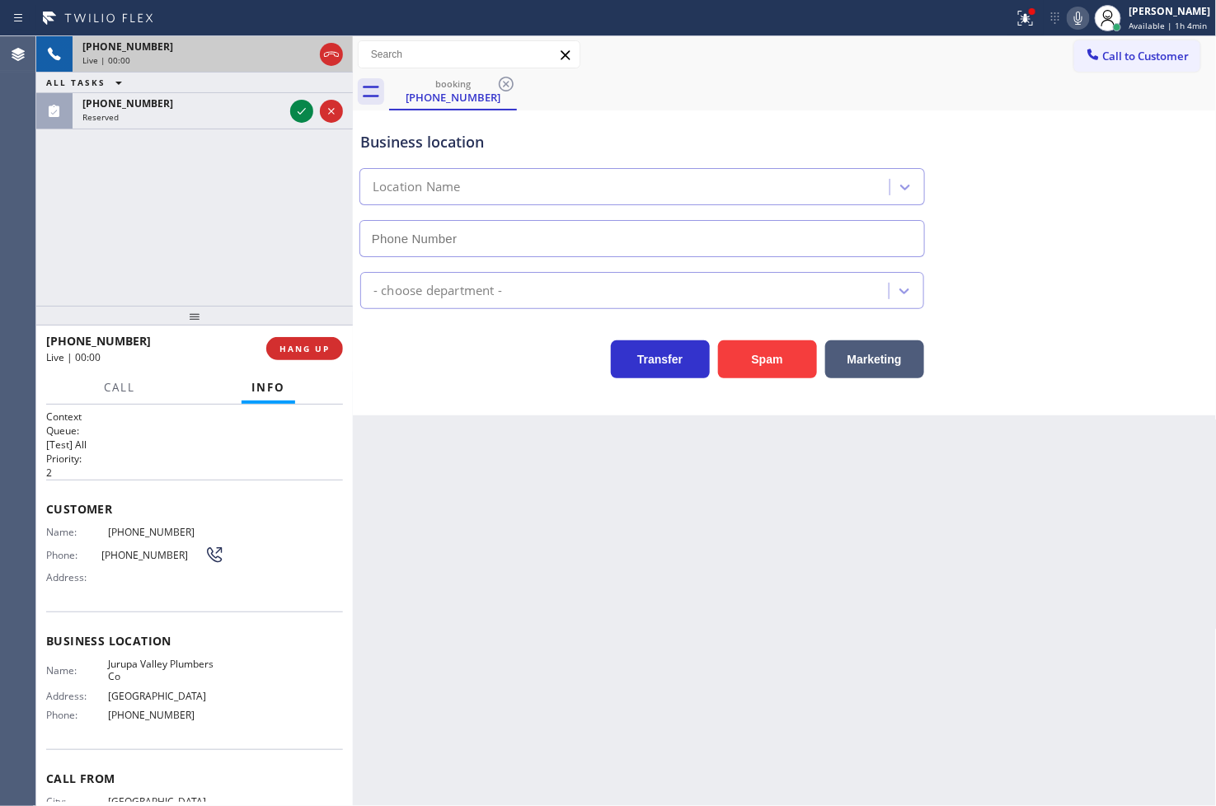
type input "[PHONE_NUMBER]"
click at [761, 359] on button "Spam" at bounding box center [767, 359] width 99 height 38
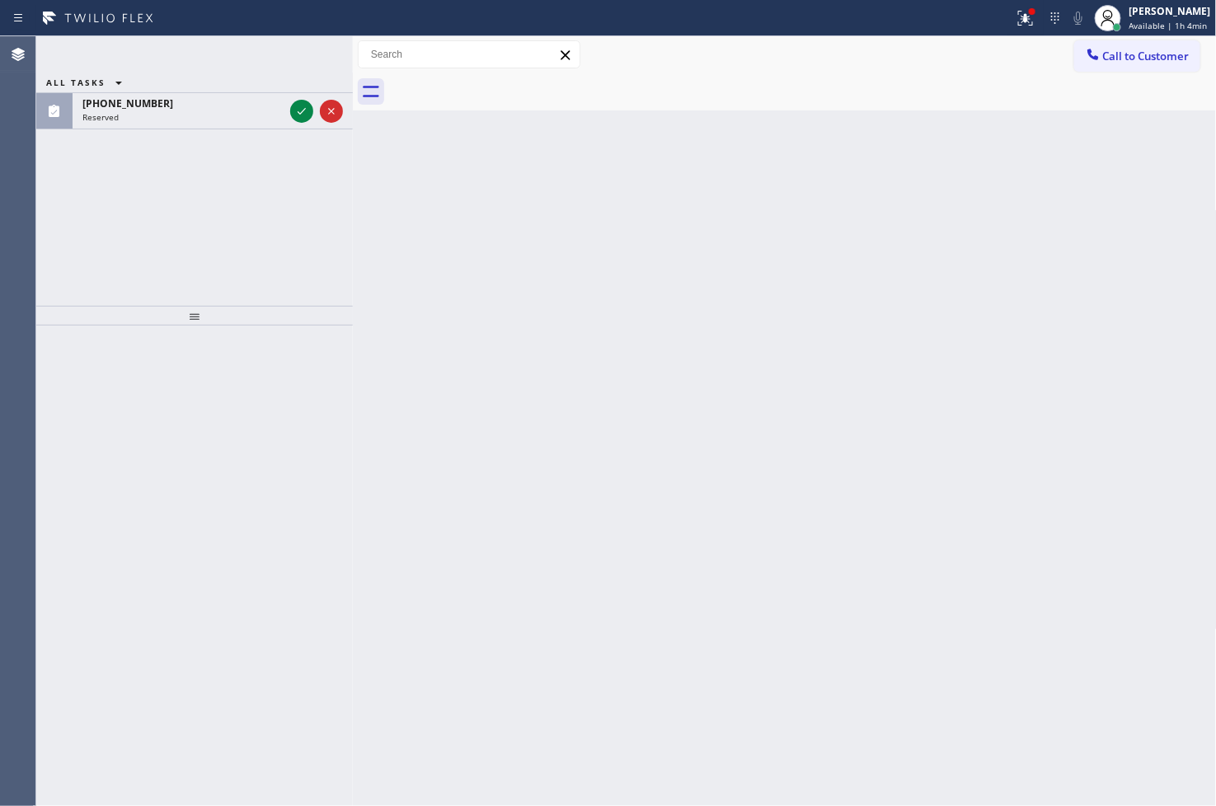
click at [298, 112] on icon at bounding box center [302, 111] width 20 height 20
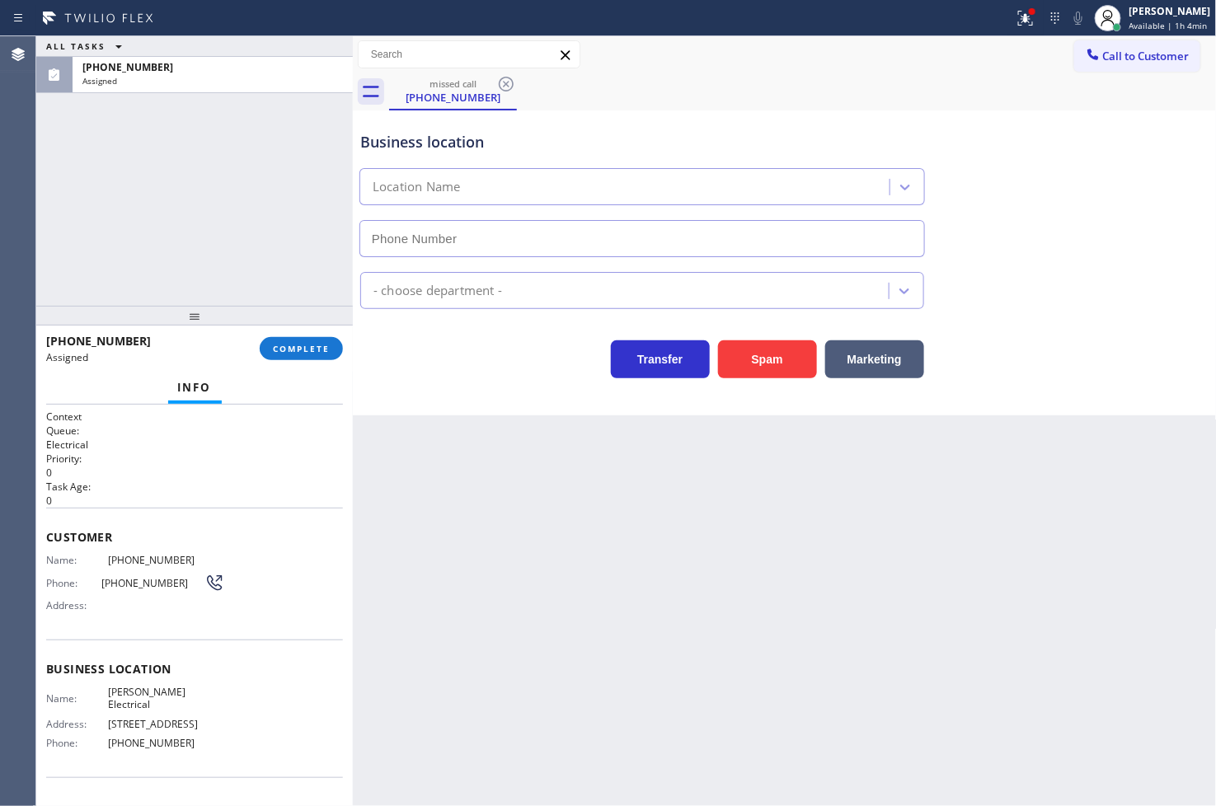
type input "[PHONE_NUMBER]"
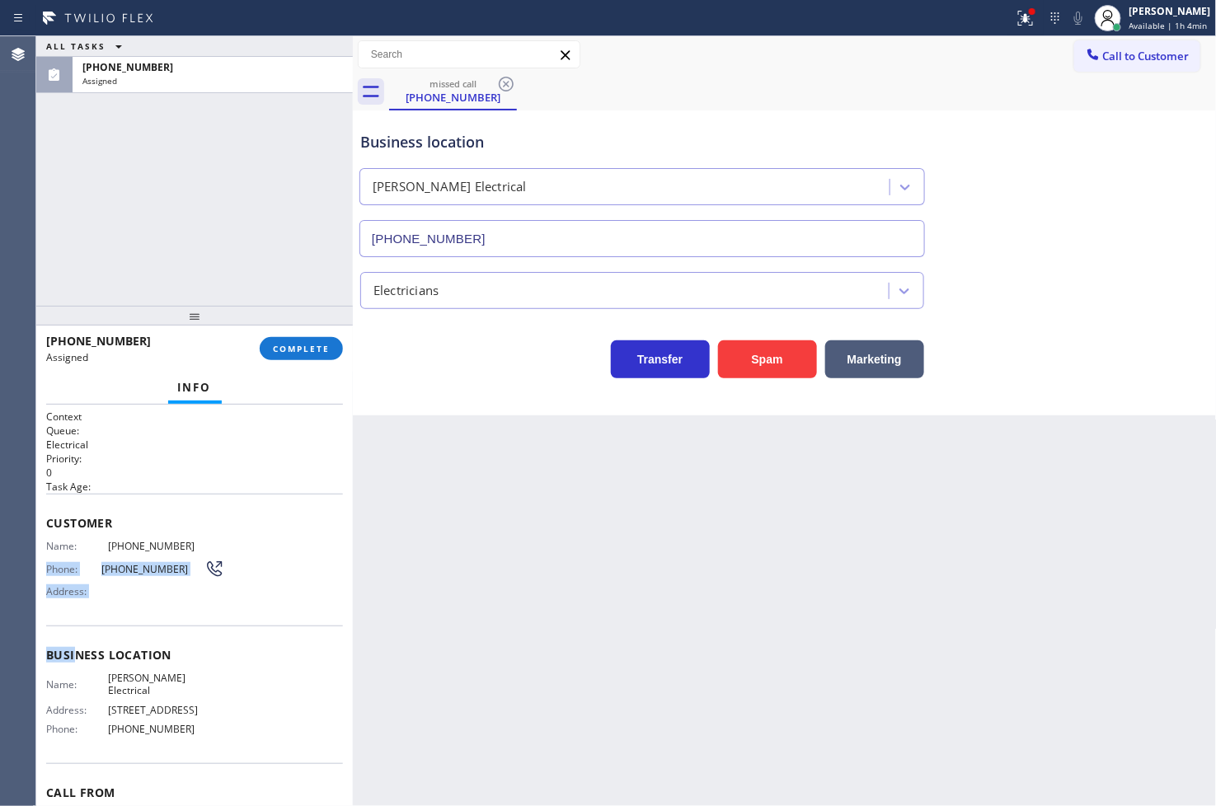
drag, startPoint x: 46, startPoint y: 554, endPoint x: 76, endPoint y: 648, distance: 98.6
click at [76, 648] on div "Context Queue: Electrical Priority: 0 Task Age: Customer Name: [PHONE_NUMBER] P…" at bounding box center [194, 649] width 297 height 478
click at [112, 608] on div "Customer Name: [PHONE_NUMBER] Phone: [PHONE_NUMBER] Address:" at bounding box center [194, 560] width 297 height 132
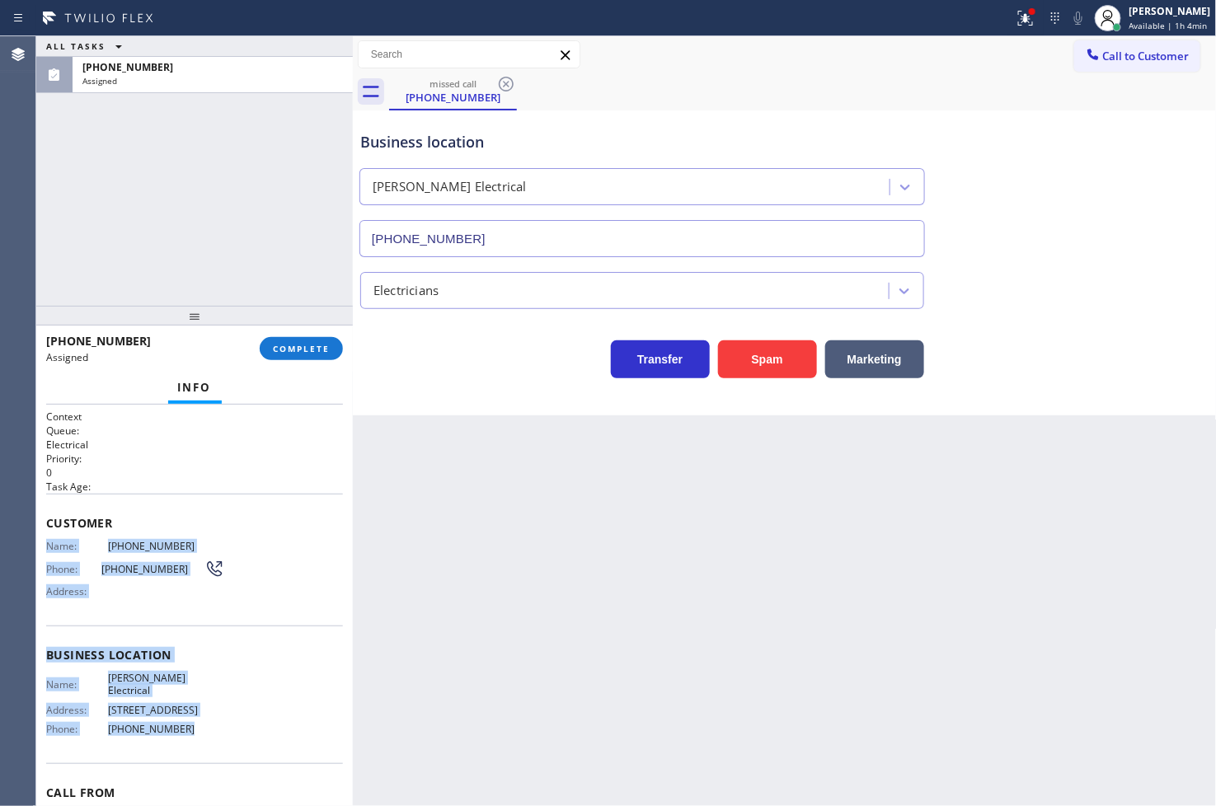
drag, startPoint x: 42, startPoint y: 538, endPoint x: 218, endPoint y: 747, distance: 273.2
click at [218, 747] on div "Context Queue: Electrical Priority: 0 Task Age: Customer Name: [PHONE_NUMBER] P…" at bounding box center [194, 606] width 317 height 402
copy div "Name: [PHONE_NUMBER] Phone: [PHONE_NUMBER] Address: Business location Name: [PE…"
click at [289, 349] on span "COMPLETE" at bounding box center [301, 349] width 57 height 12
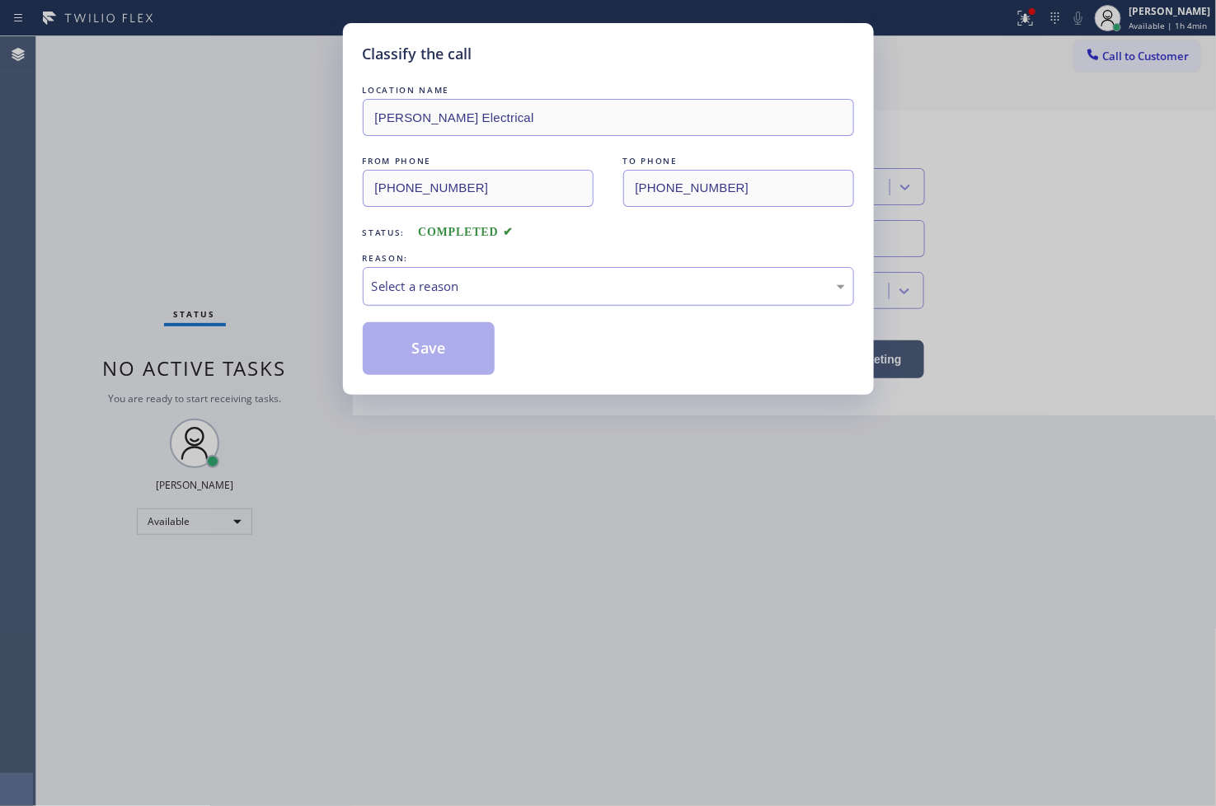
click at [456, 286] on div "Select a reason" at bounding box center [608, 286] width 473 height 19
click at [414, 355] on button "Save" at bounding box center [429, 348] width 133 height 53
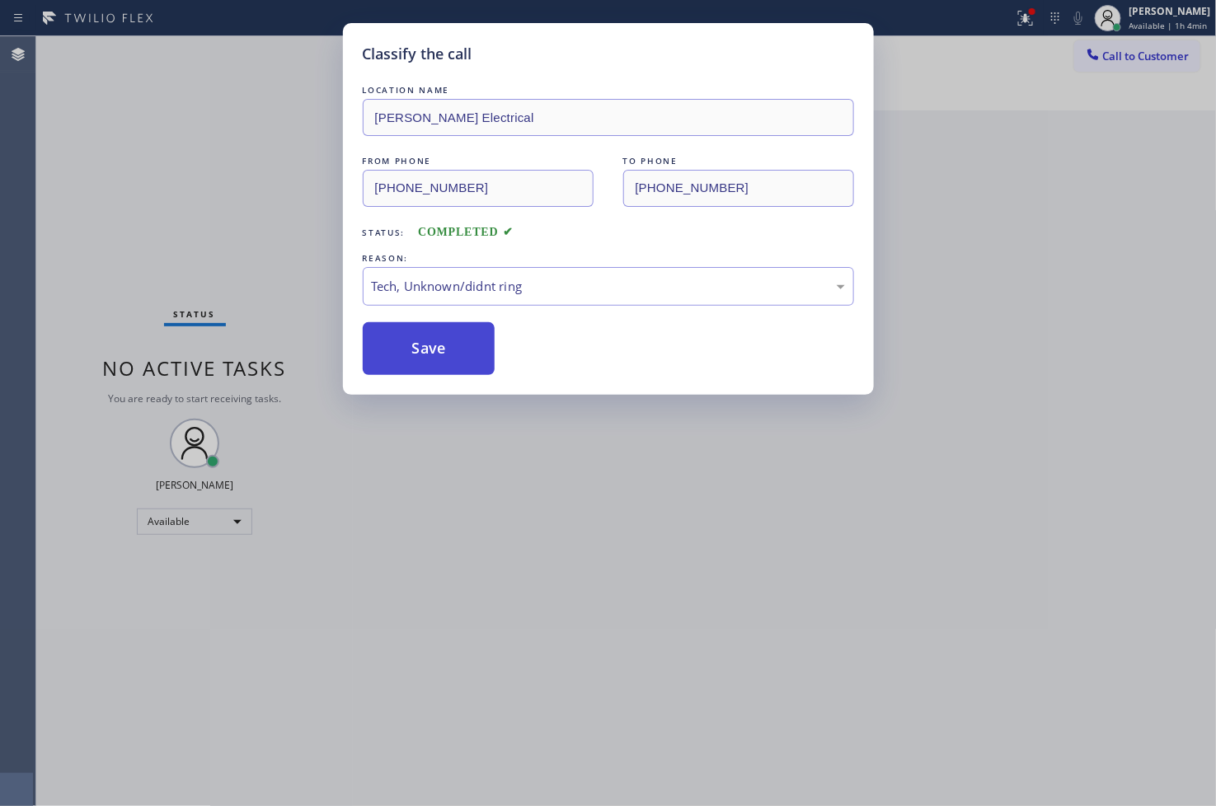
click at [414, 355] on button "Save" at bounding box center [429, 348] width 133 height 53
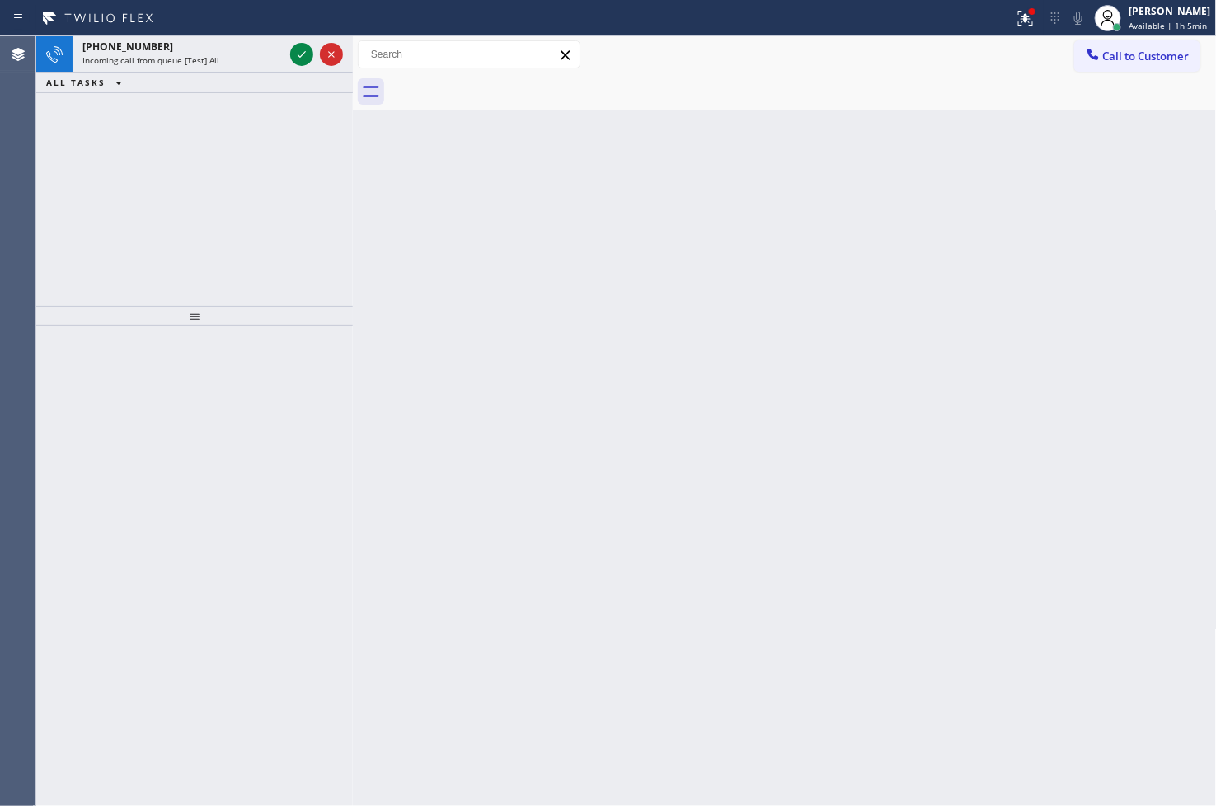
click at [63, 167] on div "[PHONE_NUMBER] Incoming call from queue [Test] All ALL TASKS ALL TASKS ACTIVE T…" at bounding box center [194, 171] width 317 height 270
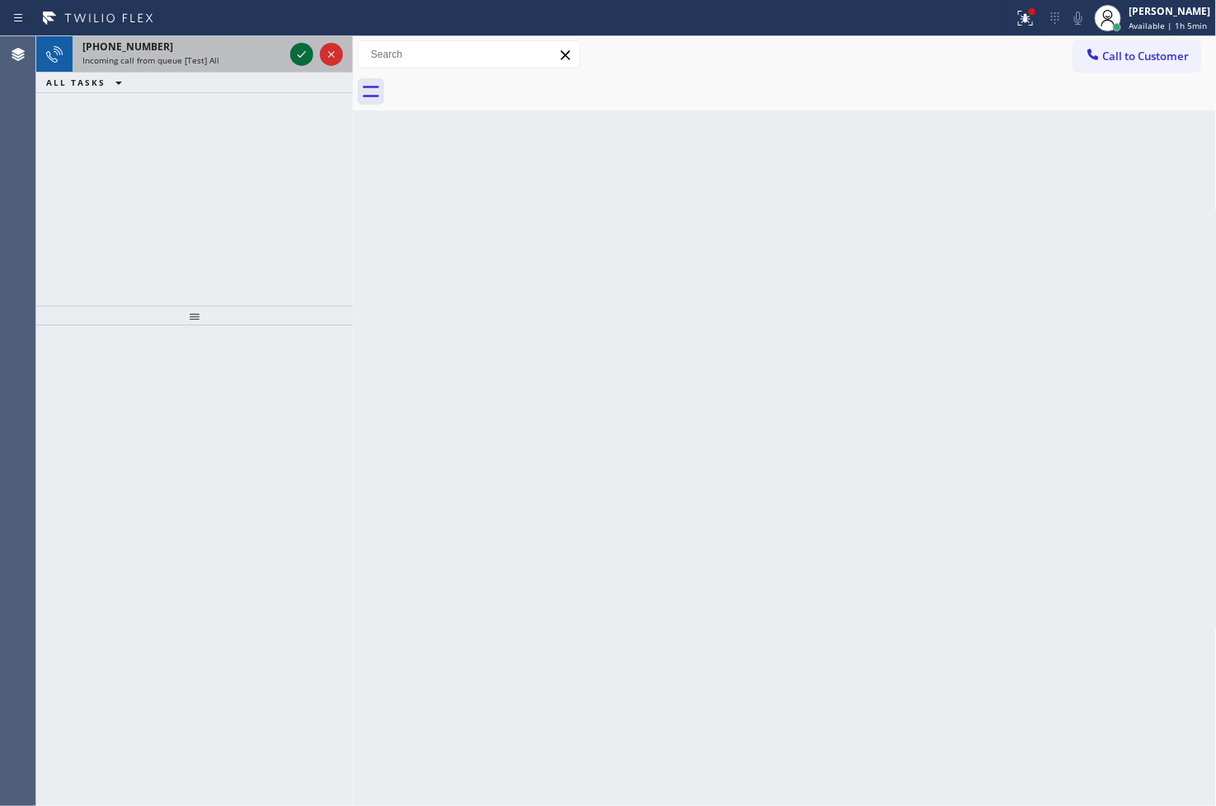
click at [292, 56] on icon at bounding box center [302, 55] width 20 height 20
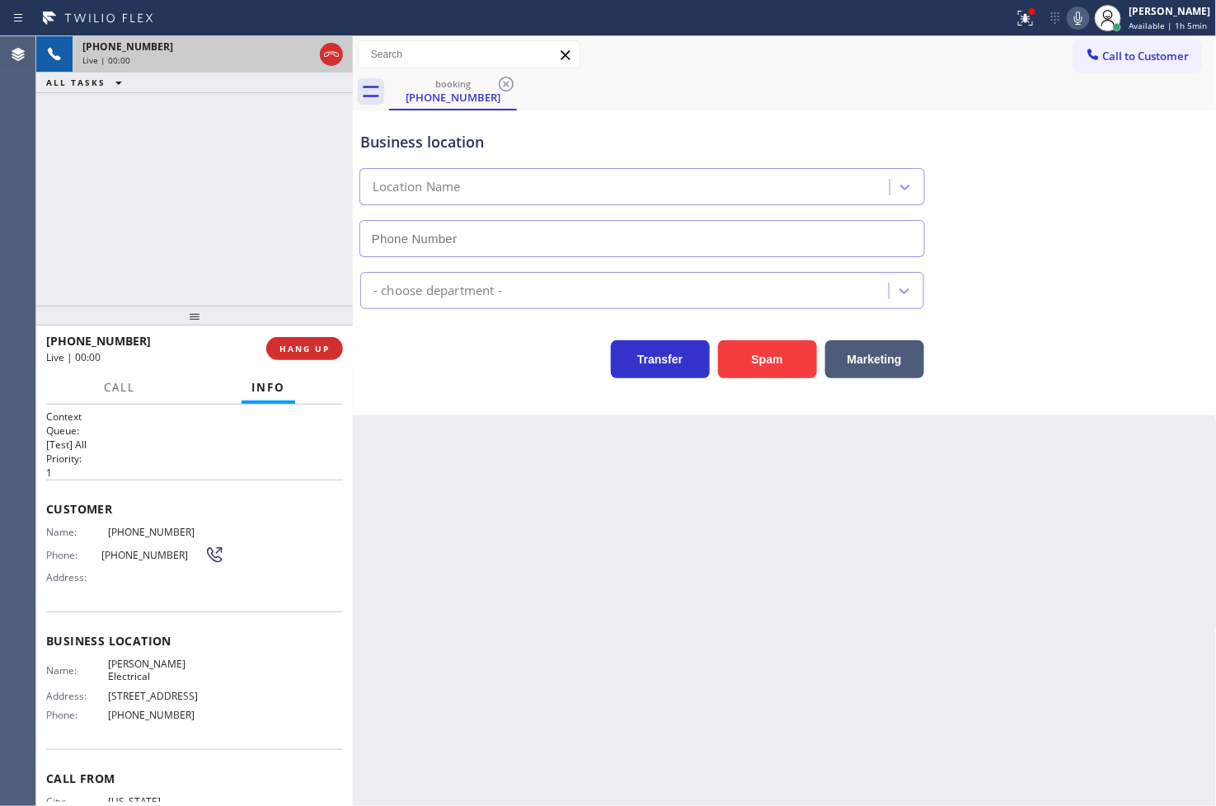
type input "[PHONE_NUMBER]"
click at [78, 256] on div "[PHONE_NUMBER] Live | 00:28 ALL TASKS ALL TASKS ACTIVE TASKS TASKS IN WRAP UP" at bounding box center [194, 171] width 317 height 270
click at [401, 396] on div "Business location [PERSON_NAME] Electrical [PHONE_NUMBER] Electricians Transfer…" at bounding box center [785, 262] width 864 height 305
click at [402, 446] on div "Back to Dashboard Change Sender ID Customers Technicians Select a contact Outbo…" at bounding box center [785, 421] width 864 height 770
click at [200, 233] on div "[PHONE_NUMBER] Live | 00:35 ALL TASKS ALL TASKS ACTIVE TASKS TASKS IN WRAP UP" at bounding box center [194, 171] width 317 height 270
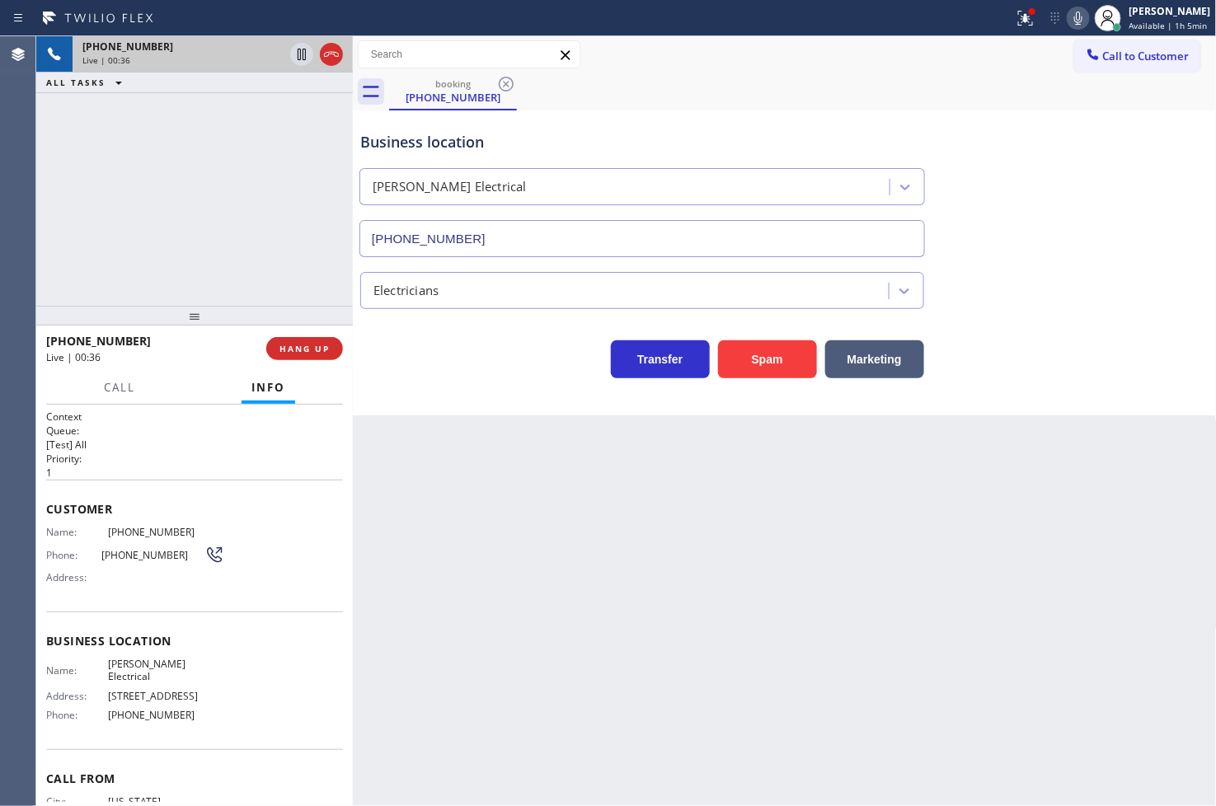
click at [455, 400] on div "Business location [PERSON_NAME] Electrical [PHONE_NUMBER] Electricians Transfer…" at bounding box center [785, 262] width 864 height 305
click at [102, 393] on button "Call" at bounding box center [119, 388] width 51 height 32
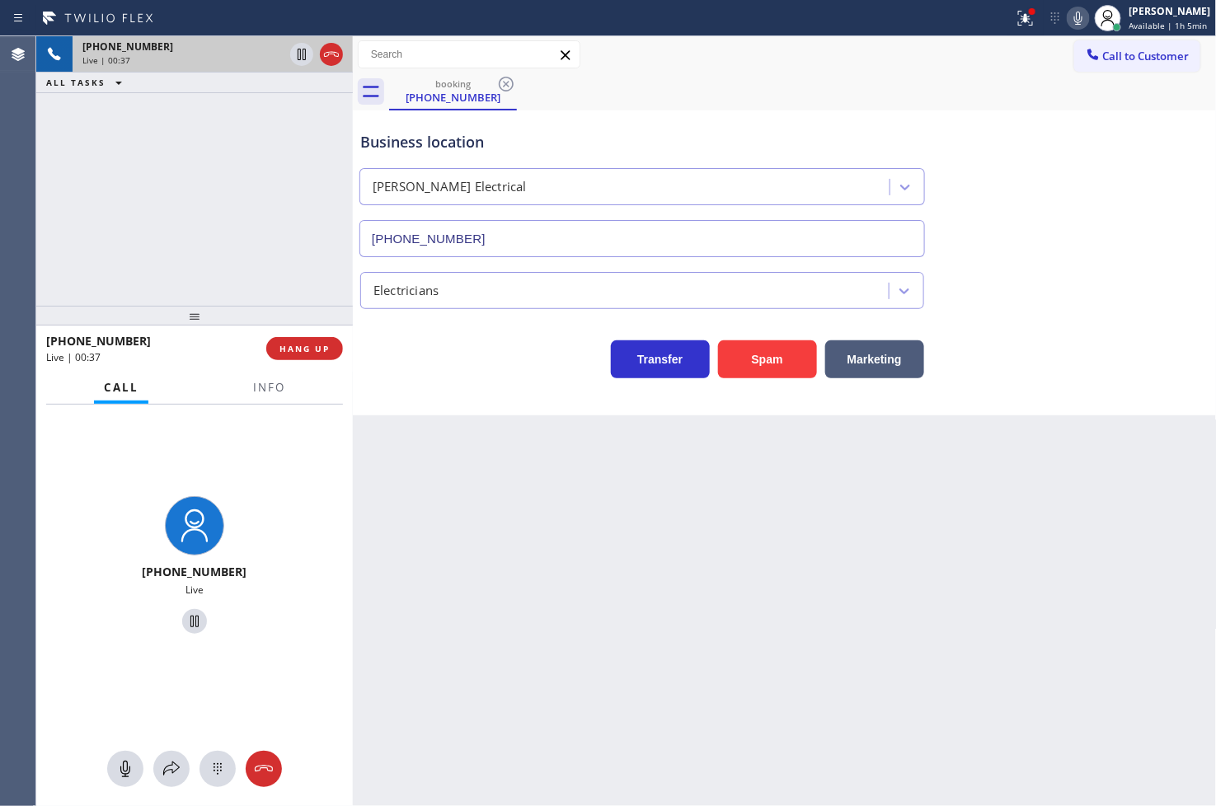
click at [114, 204] on div "[PHONE_NUMBER] Live | 00:37 ALL TASKS ALL TASKS ACTIVE TASKS TASKS IN WRAP UP" at bounding box center [194, 171] width 317 height 270
click at [501, 386] on div "Business location [PERSON_NAME] Electrical [PHONE_NUMBER] Electricians Transfer…" at bounding box center [785, 262] width 864 height 305
click at [331, 347] on button "HANG UP" at bounding box center [304, 348] width 77 height 23
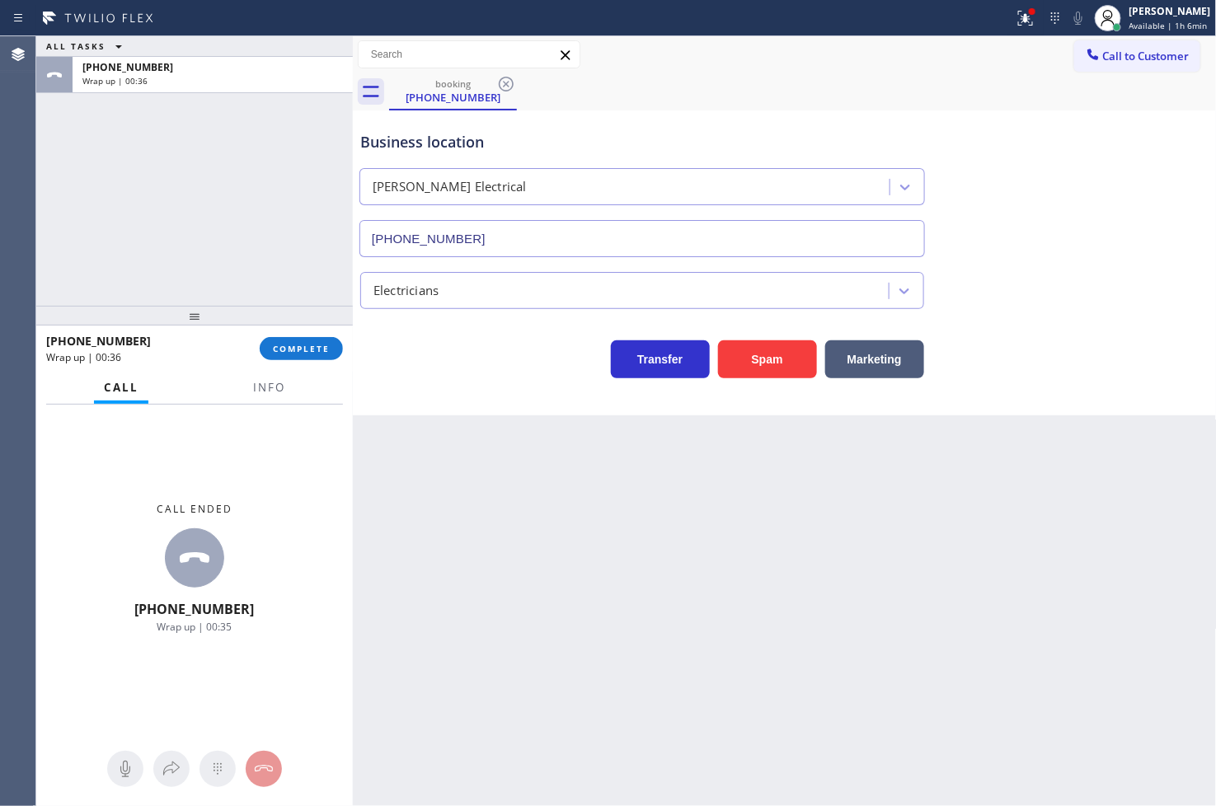
click at [631, 802] on div "Back to Dashboard Change Sender ID Customers Technicians Select a contact Outbo…" at bounding box center [785, 421] width 864 height 770
click at [84, 556] on div "Call ended [PHONE_NUMBER] Wrap up | 00:48" at bounding box center [194, 568] width 317 height 326
click at [290, 356] on button "COMPLETE" at bounding box center [301, 348] width 83 height 23
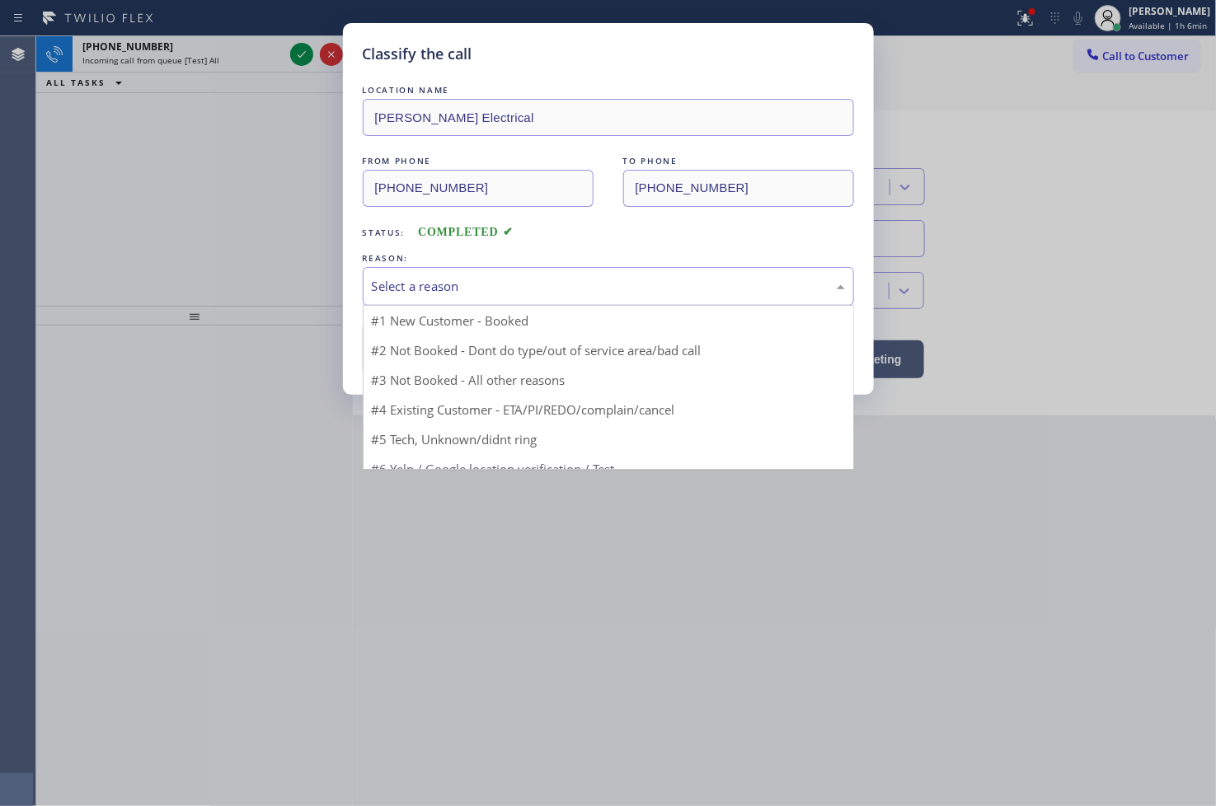
click at [434, 289] on div "Select a reason" at bounding box center [608, 286] width 473 height 19
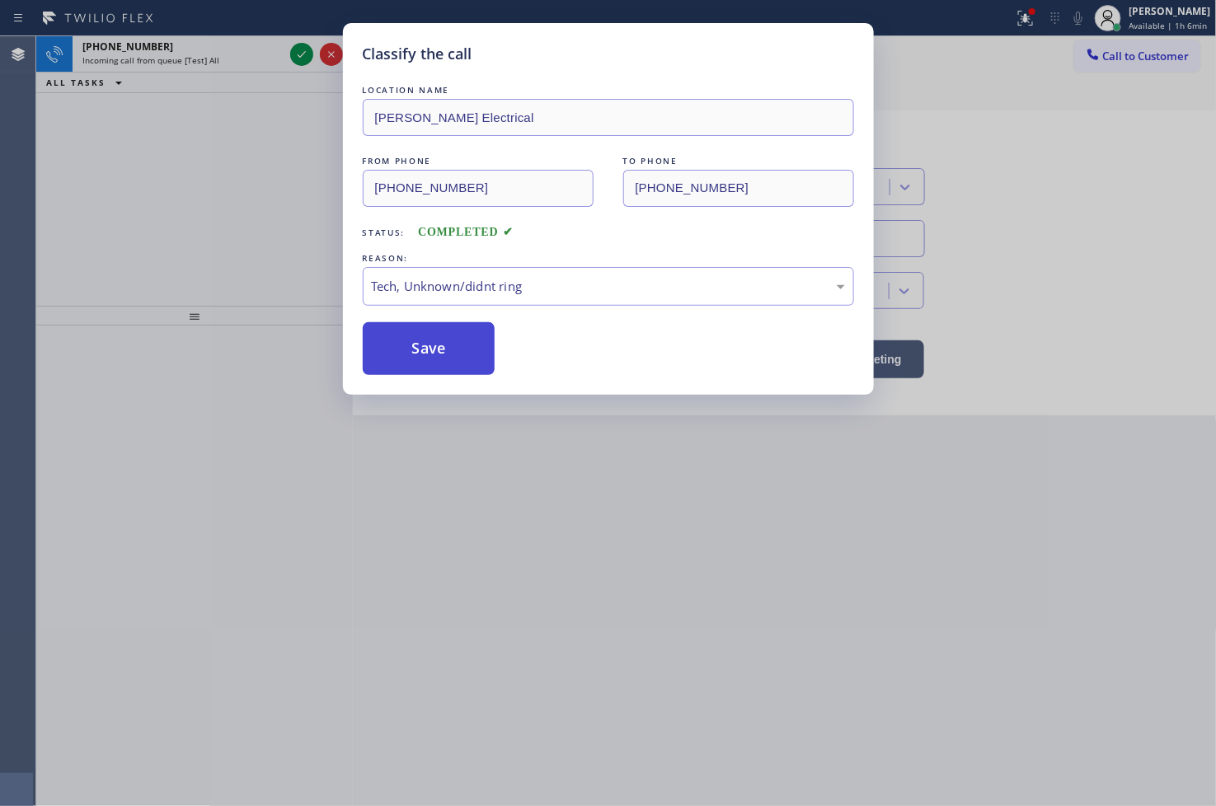
click at [445, 350] on button "Save" at bounding box center [429, 348] width 133 height 53
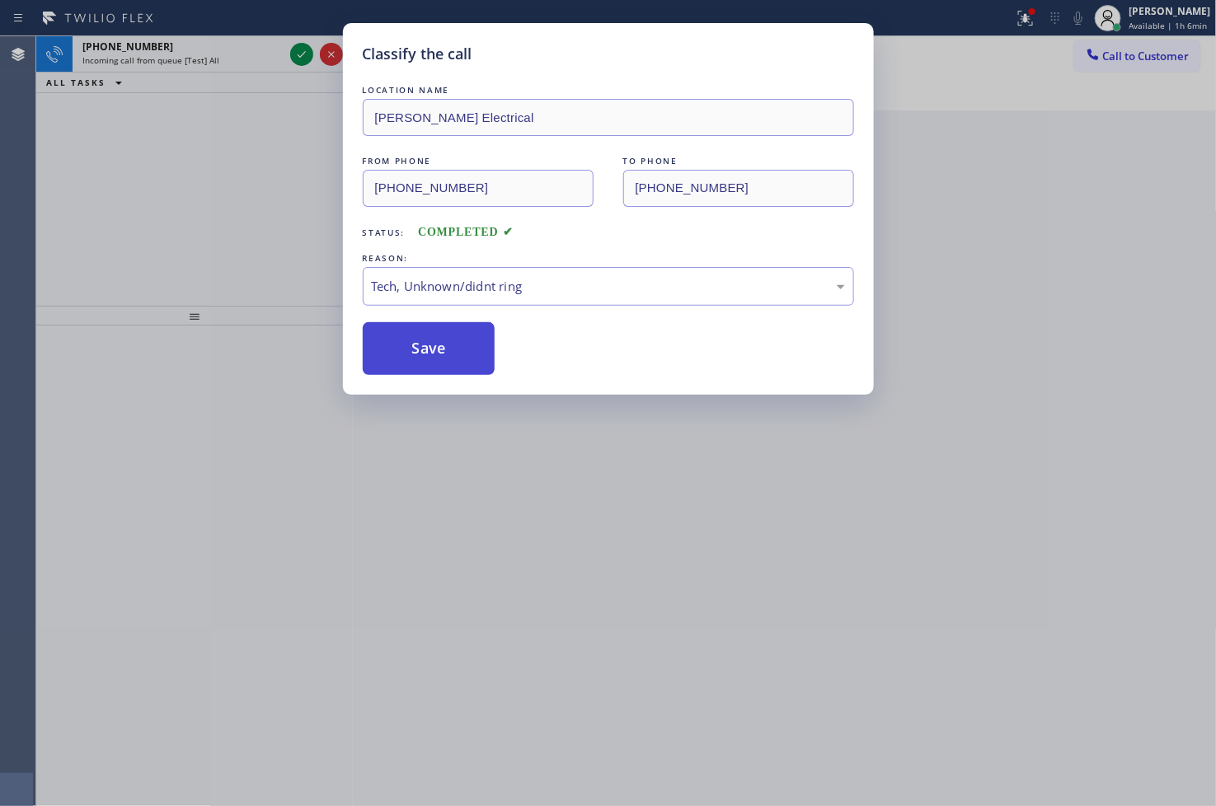
click at [445, 350] on button "Save" at bounding box center [429, 348] width 133 height 53
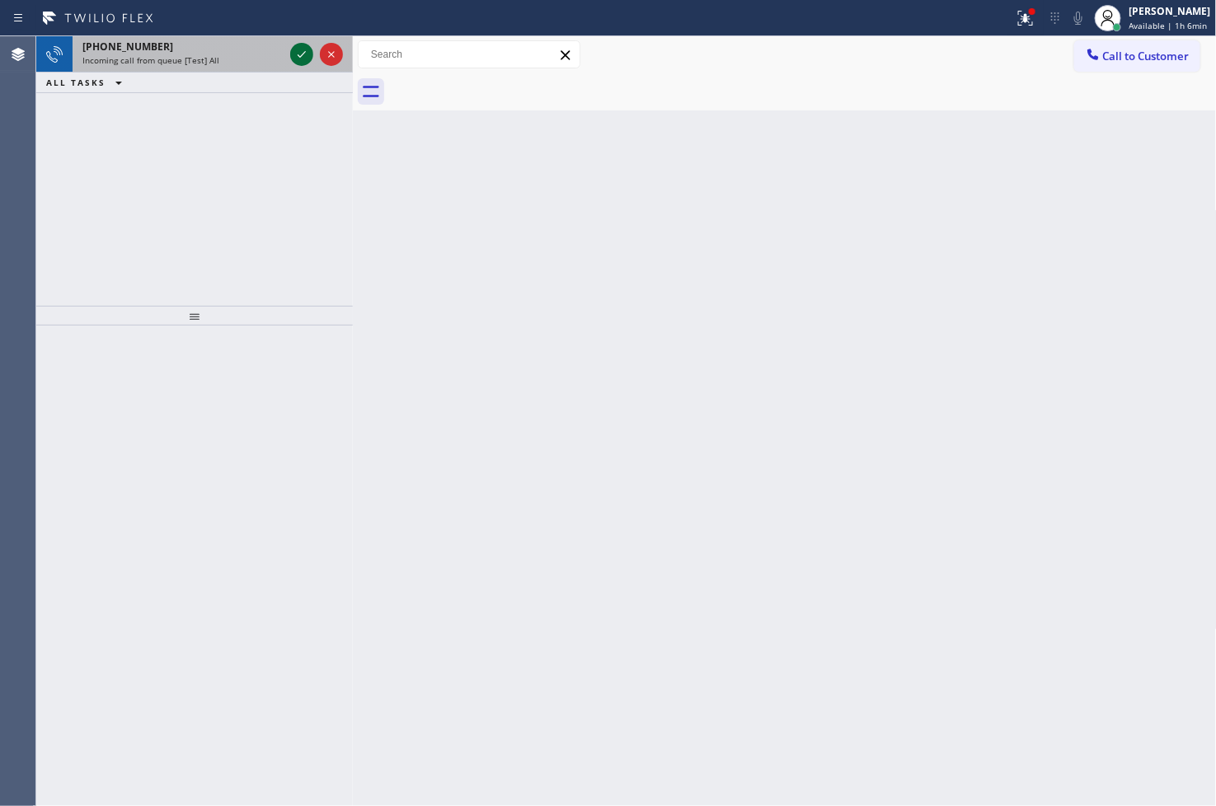
click at [300, 48] on icon at bounding box center [302, 55] width 20 height 20
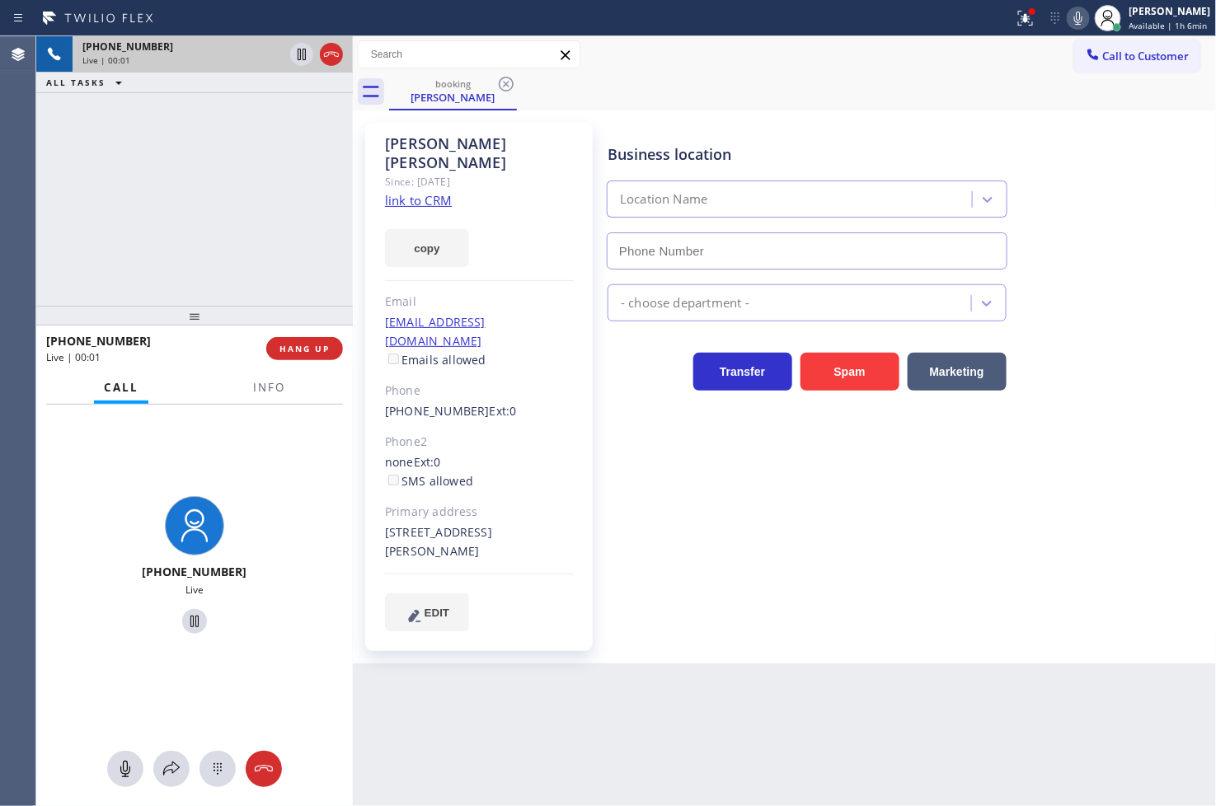
type input "[PHONE_NUMBER]"
click at [1068, 20] on icon at bounding box center [1078, 18] width 20 height 20
click at [401, 192] on link "link to CRM" at bounding box center [418, 200] width 67 height 16
click at [175, 163] on div "[PHONE_NUMBER] Live | 00:17 ALL TASKS ALL TASKS ACTIVE TASKS TASKS IN WRAP UP" at bounding box center [194, 171] width 317 height 270
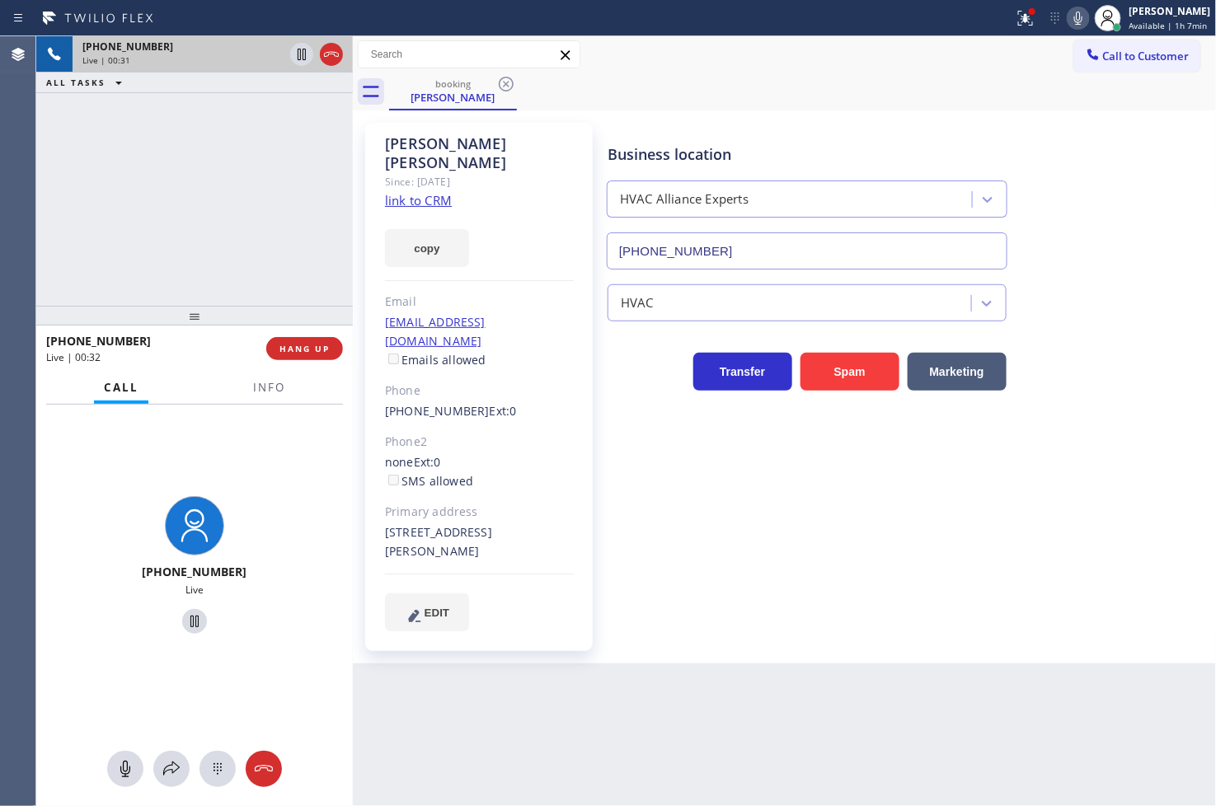
click at [151, 190] on div "[PHONE_NUMBER] Live | 00:31 ALL TASKS ALL TASKS ACTIVE TASKS TASKS IN WRAP UP" at bounding box center [194, 171] width 317 height 270
click at [240, 212] on div "[PHONE_NUMBER] Live | 00:33 ALL TASKS ALL TASKS ACTIVE TASKS TASKS IN WRAP UP" at bounding box center [194, 171] width 317 height 270
click at [174, 767] on icon at bounding box center [172, 769] width 20 height 20
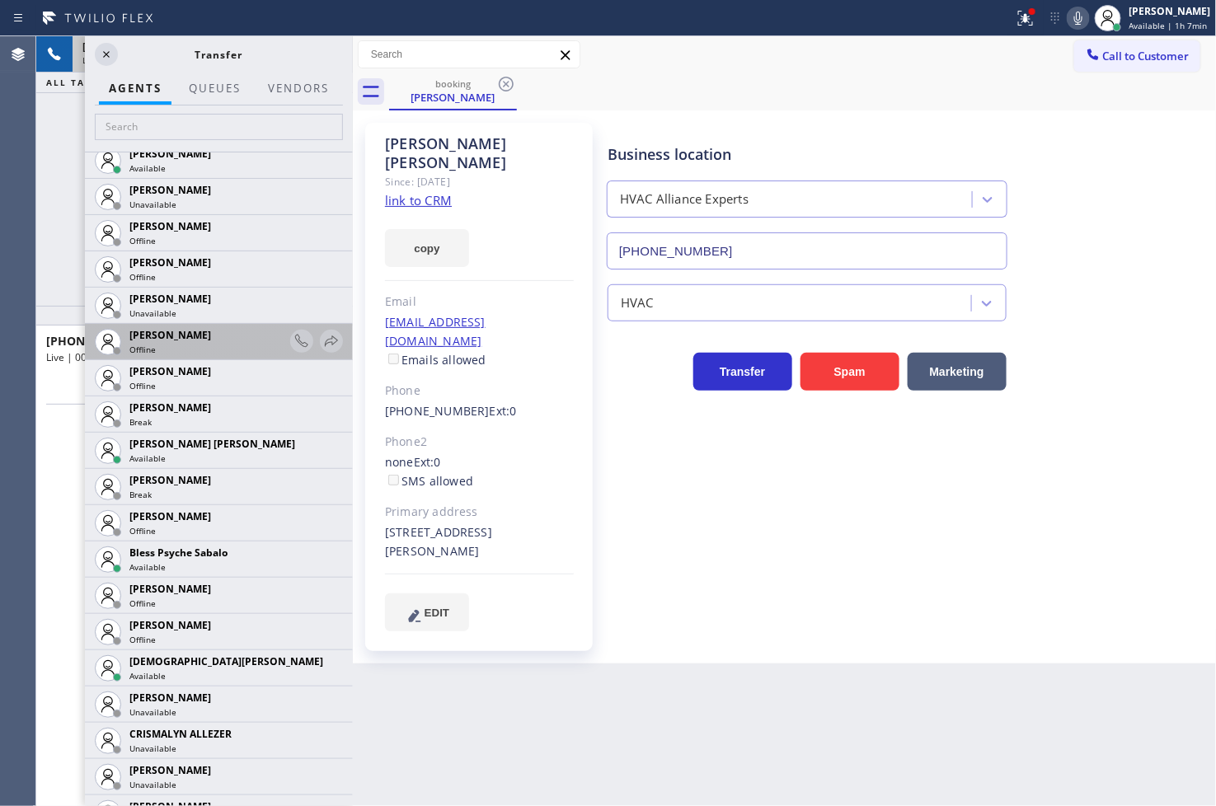
scroll to position [275, 0]
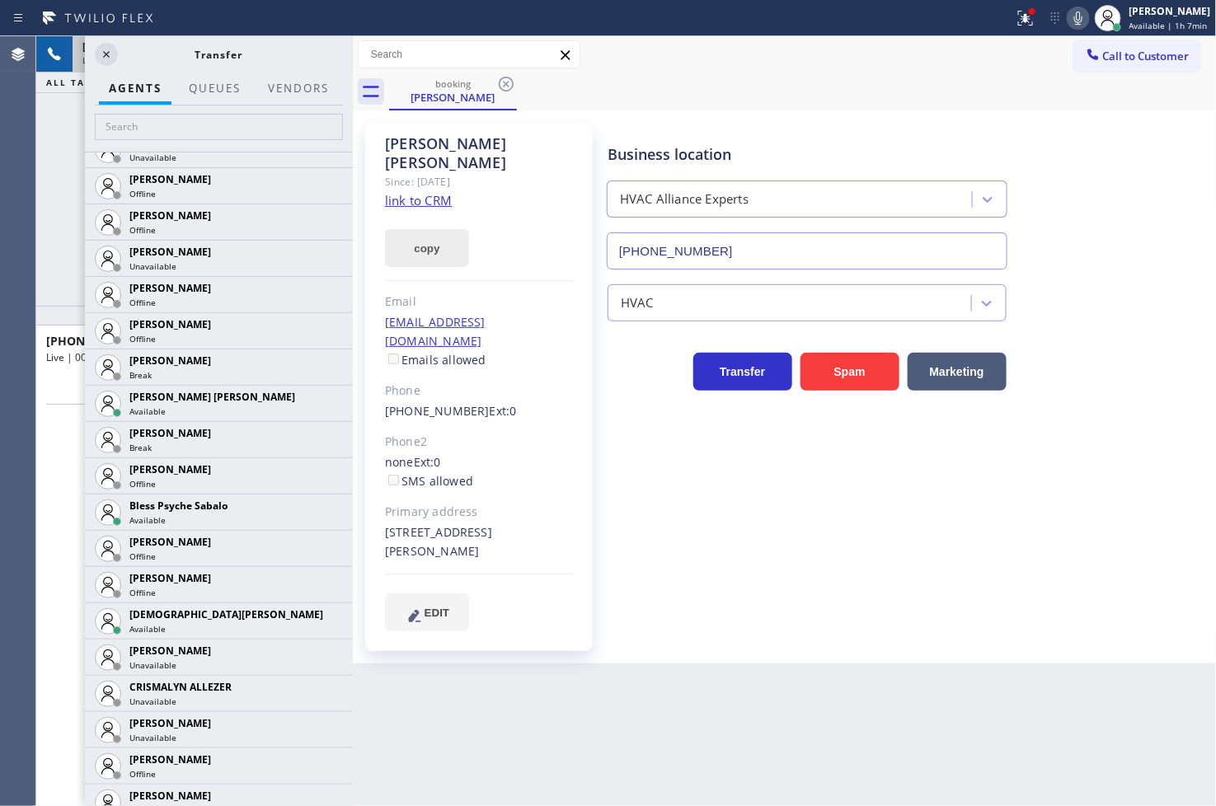
click at [429, 229] on button "copy" at bounding box center [427, 248] width 84 height 38
click at [106, 59] on icon at bounding box center [106, 55] width 20 height 20
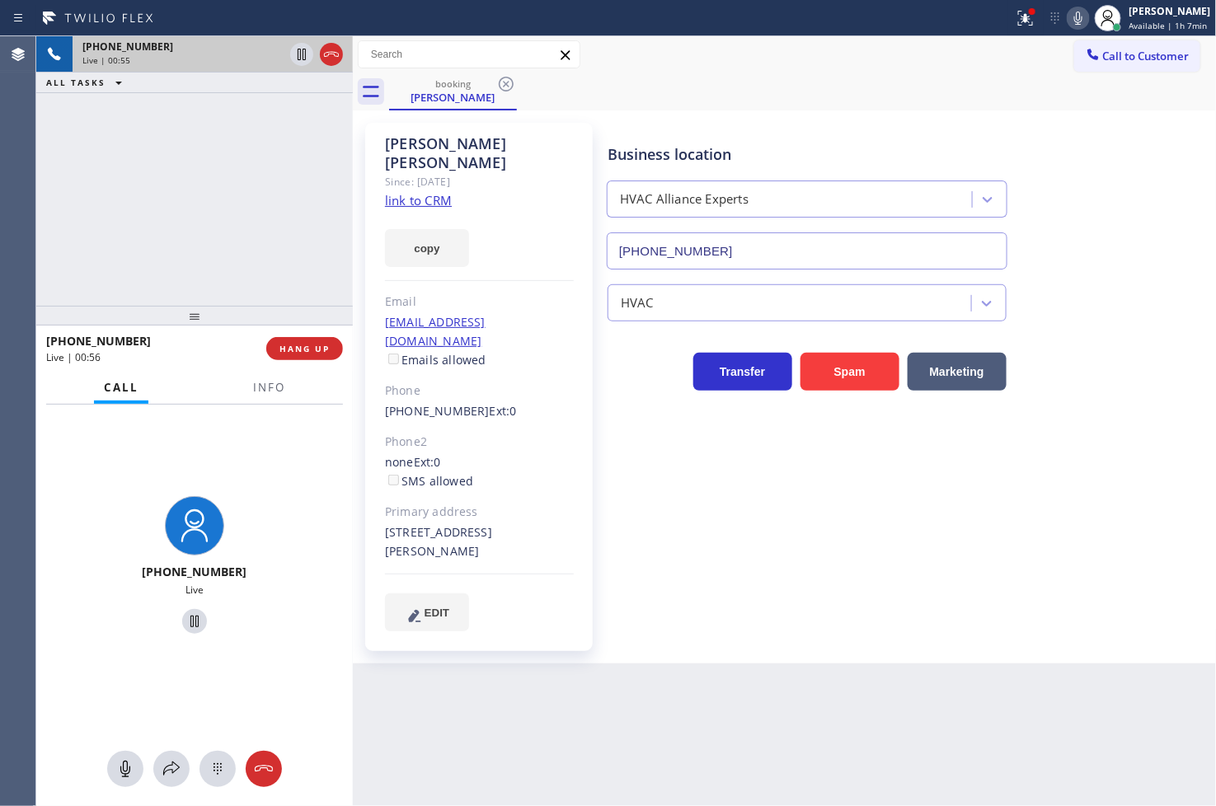
click at [143, 211] on div "[PHONE_NUMBER] Live | 00:55 ALL TASKS ALL TASKS ACTIVE TASKS TASKS IN WRAP UP" at bounding box center [194, 171] width 317 height 270
click at [973, 479] on div "Business location HVAC Alliance Experts [PHONE_NUMBER] HVAC Transfer Spam Marke…" at bounding box center [908, 377] width 608 height 500
click at [208, 528] on div at bounding box center [195, 526] width 58 height 58
click at [242, 513] on div "[PHONE_NUMBER] Live" at bounding box center [194, 567] width 127 height 143
click at [142, 171] on div "[PHONE_NUMBER] Live | 01:00 ALL TASKS ALL TASKS ACTIVE TASKS TASKS IN WRAP UP" at bounding box center [194, 171] width 317 height 270
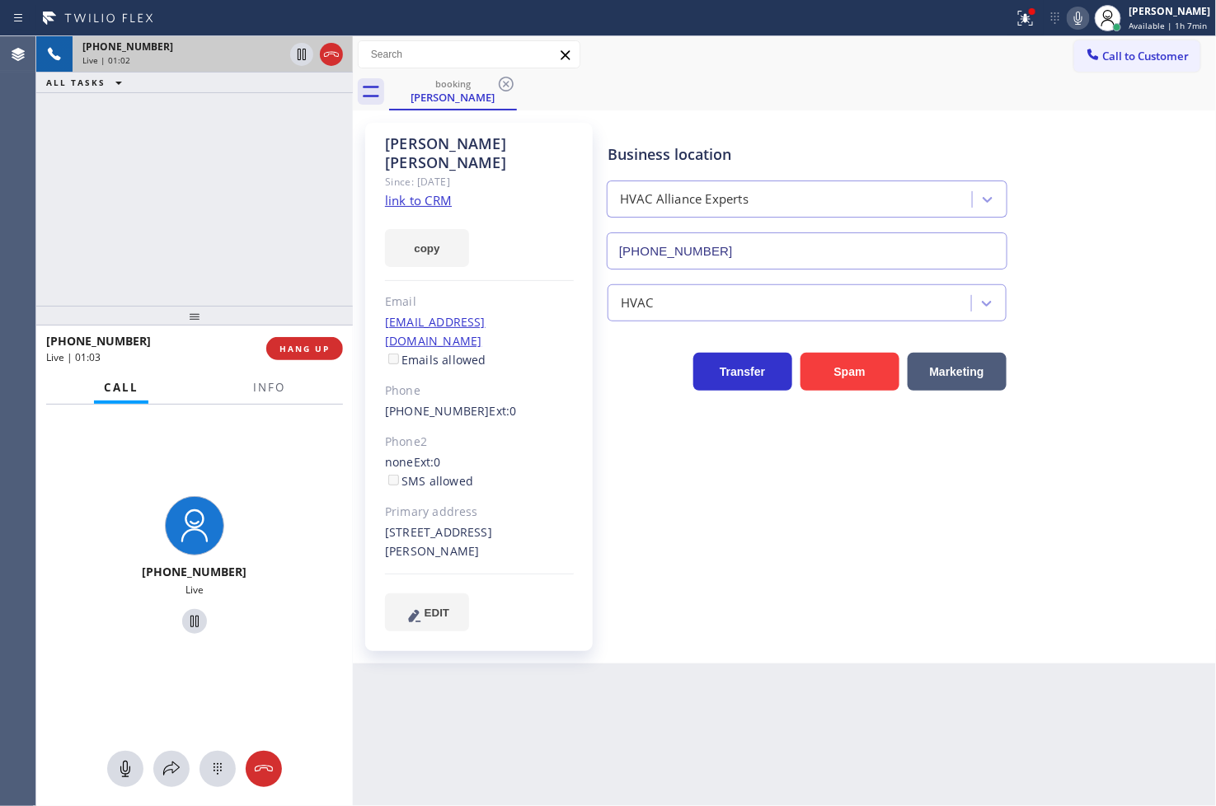
click at [273, 491] on div "[PHONE_NUMBER] Live" at bounding box center [194, 568] width 317 height 326
click at [93, 167] on div "[PHONE_NUMBER] Live | 01:03 ALL TASKS ALL TASKS ACTIVE TASKS TASKS IN WRAP UP" at bounding box center [194, 171] width 317 height 270
click at [262, 619] on div "[PHONE_NUMBER] Live" at bounding box center [194, 568] width 317 height 326
click at [256, 245] on div "[PHONE_NUMBER] Live | 01:05 ALL TASKS ALL TASKS ACTIVE TASKS TASKS IN WRAP UP" at bounding box center [194, 171] width 317 height 270
click at [299, 56] on icon at bounding box center [302, 55] width 20 height 20
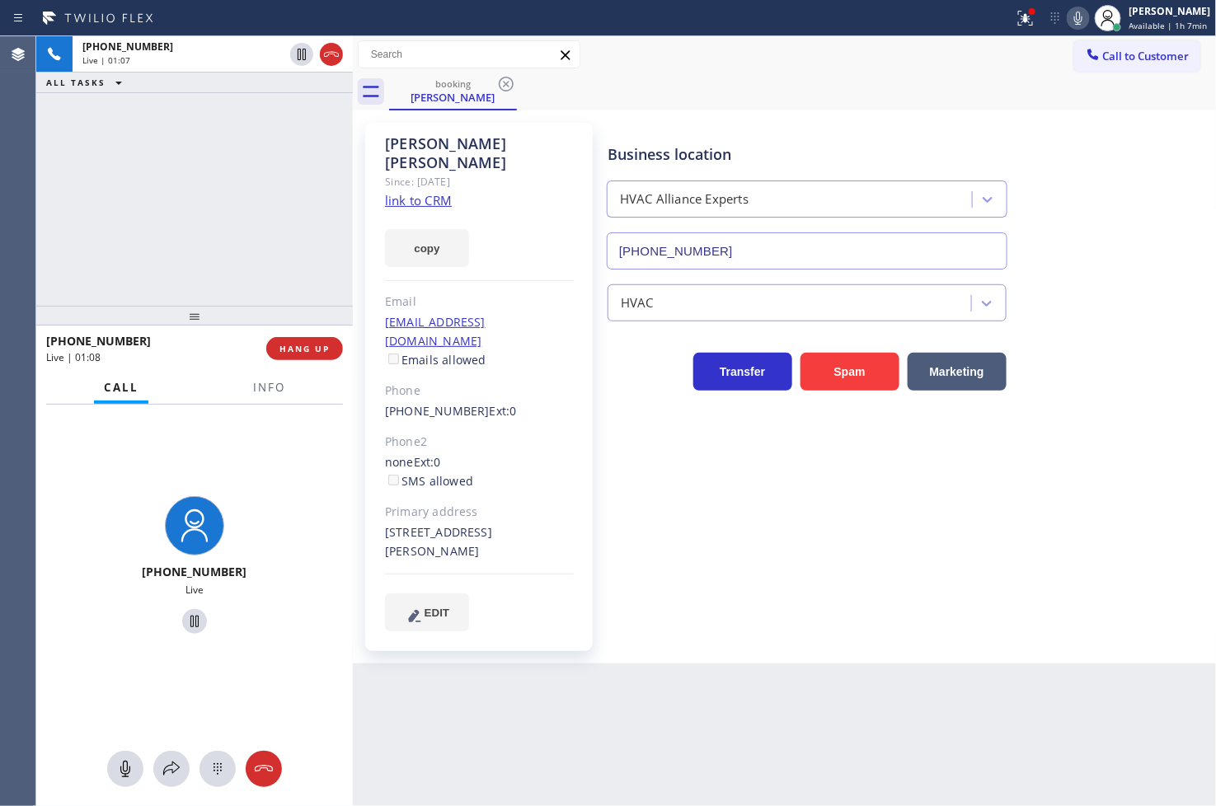
click at [1068, 14] on icon at bounding box center [1078, 18] width 20 height 20
click at [163, 765] on icon at bounding box center [172, 769] width 20 height 20
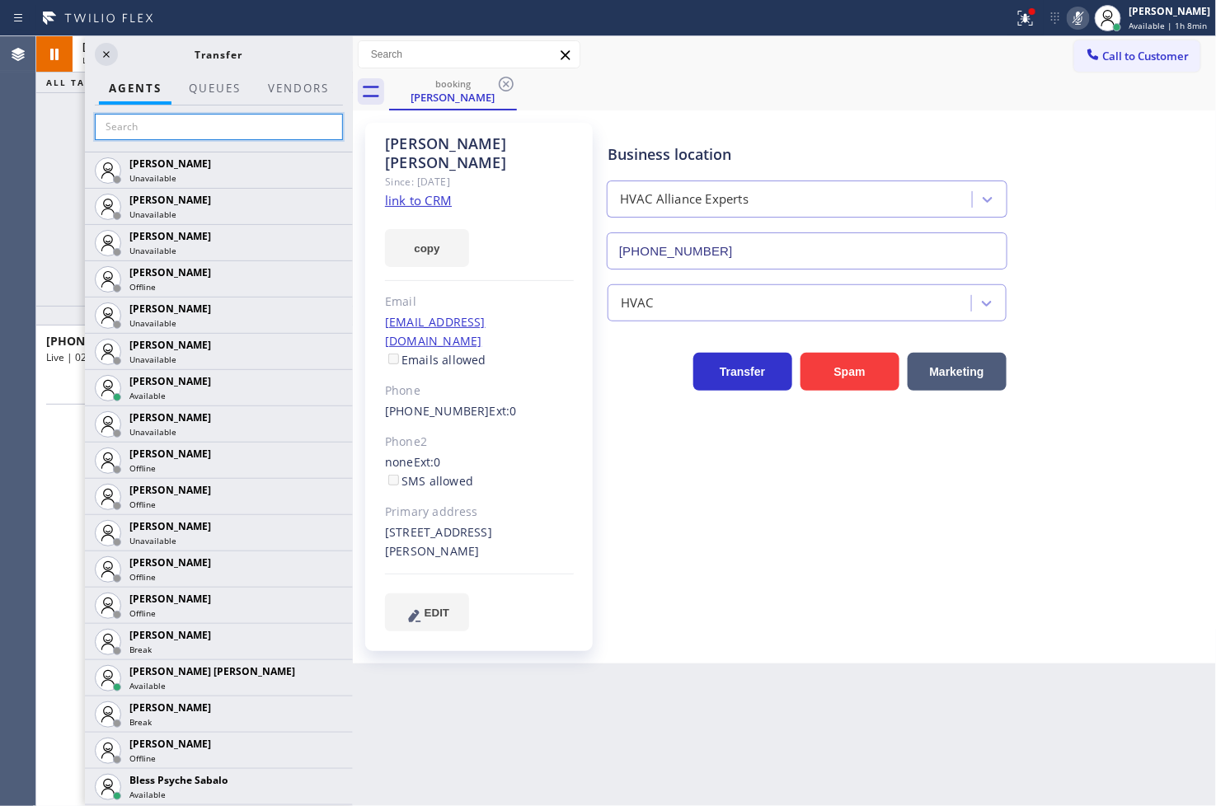
click at [153, 124] on input "text" at bounding box center [219, 127] width 248 height 26
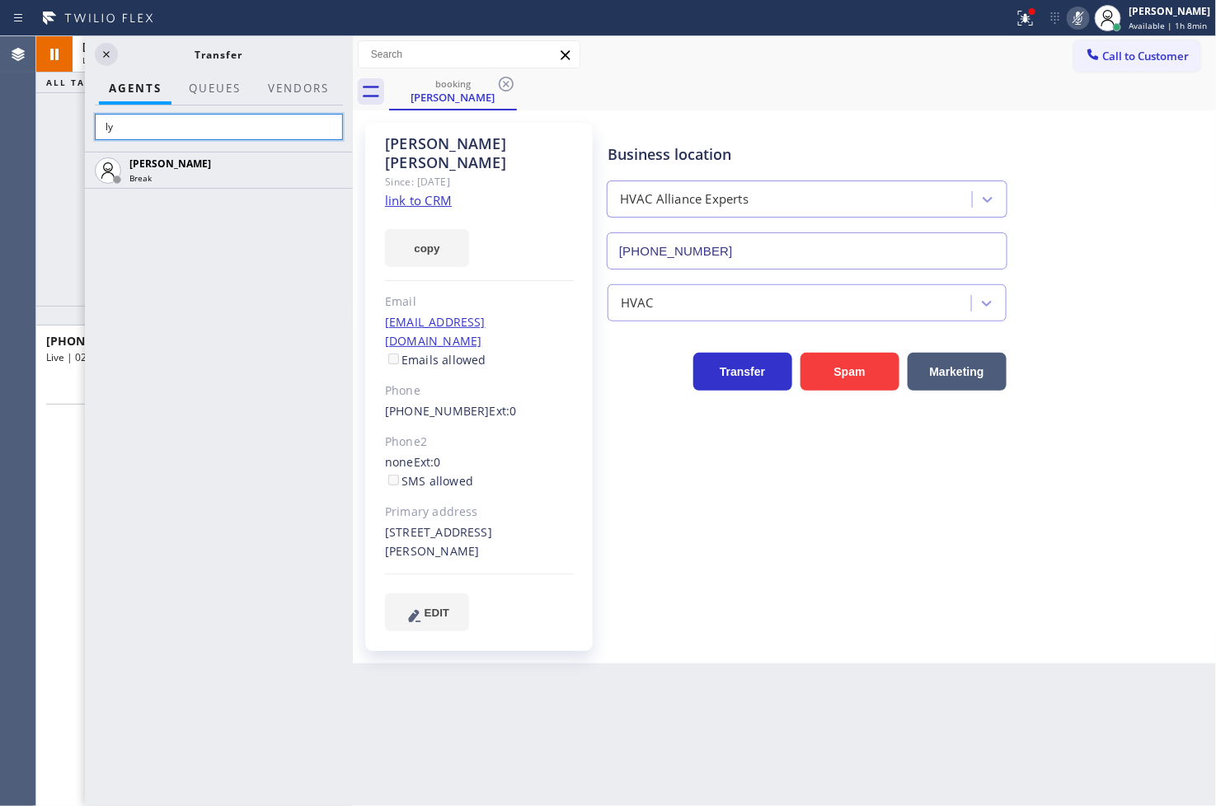
type input "l"
type input "[PERSON_NAME]"
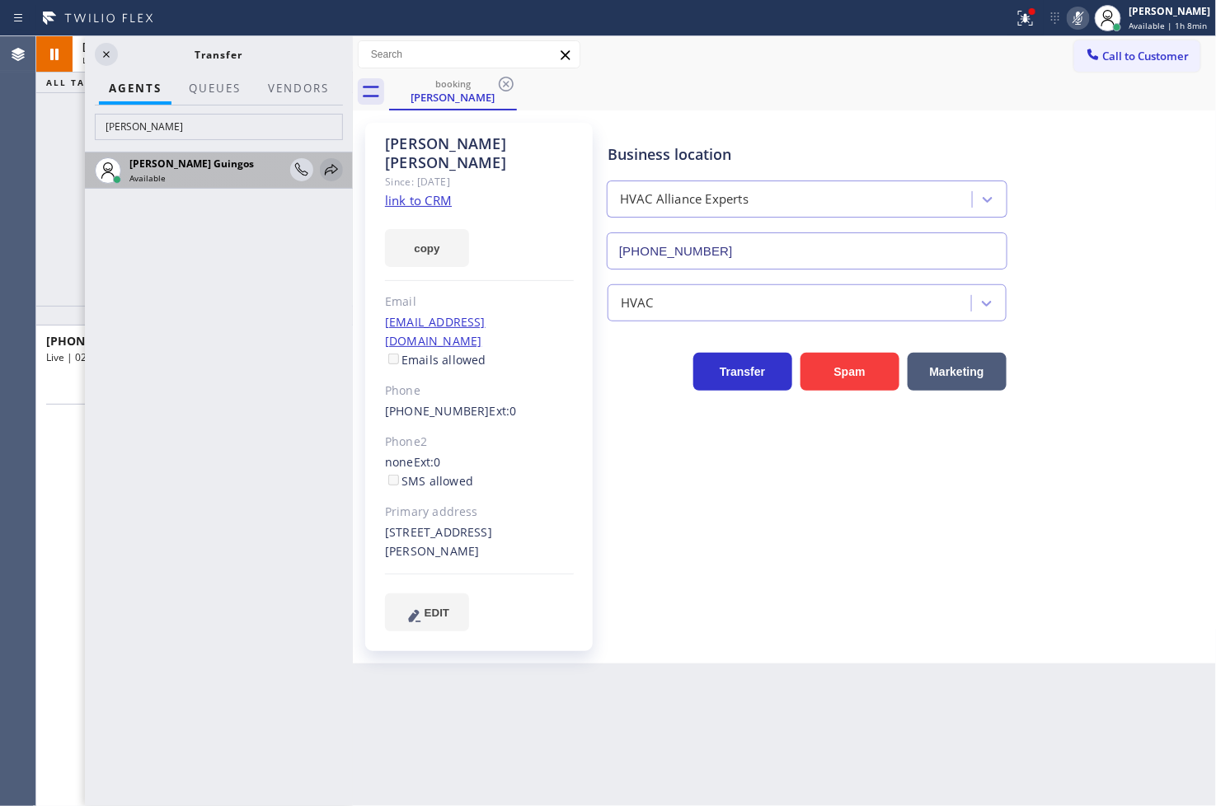
click at [332, 166] on icon at bounding box center [331, 169] width 13 height 11
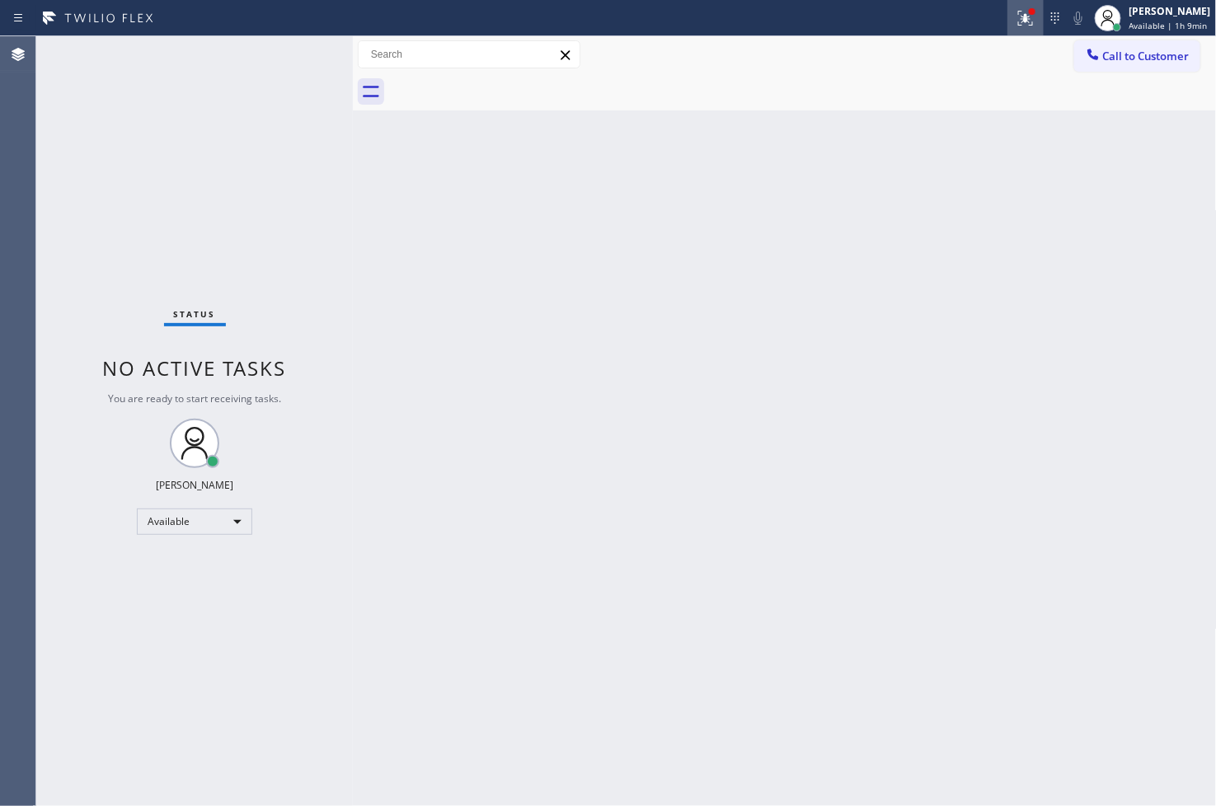
click at [1018, 20] on icon at bounding box center [1023, 17] width 10 height 12
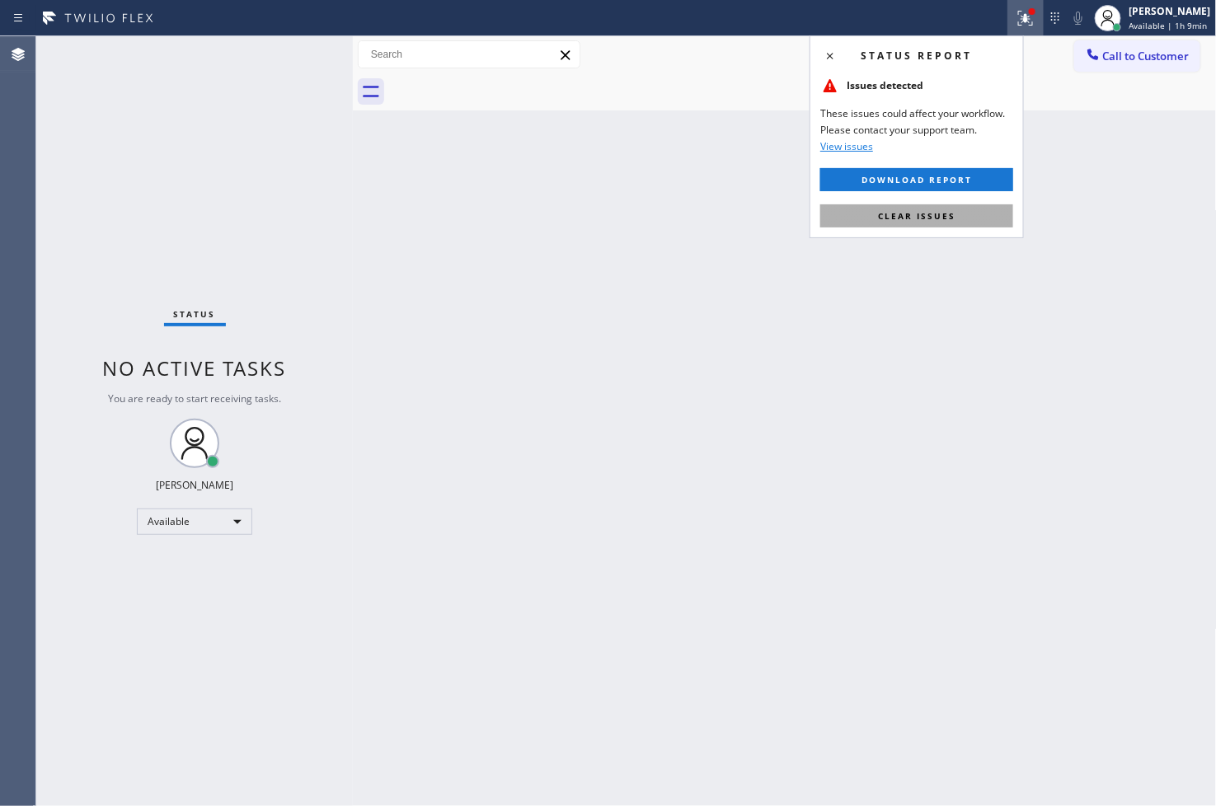
click at [938, 211] on span "Clear issues" at bounding box center [916, 216] width 77 height 12
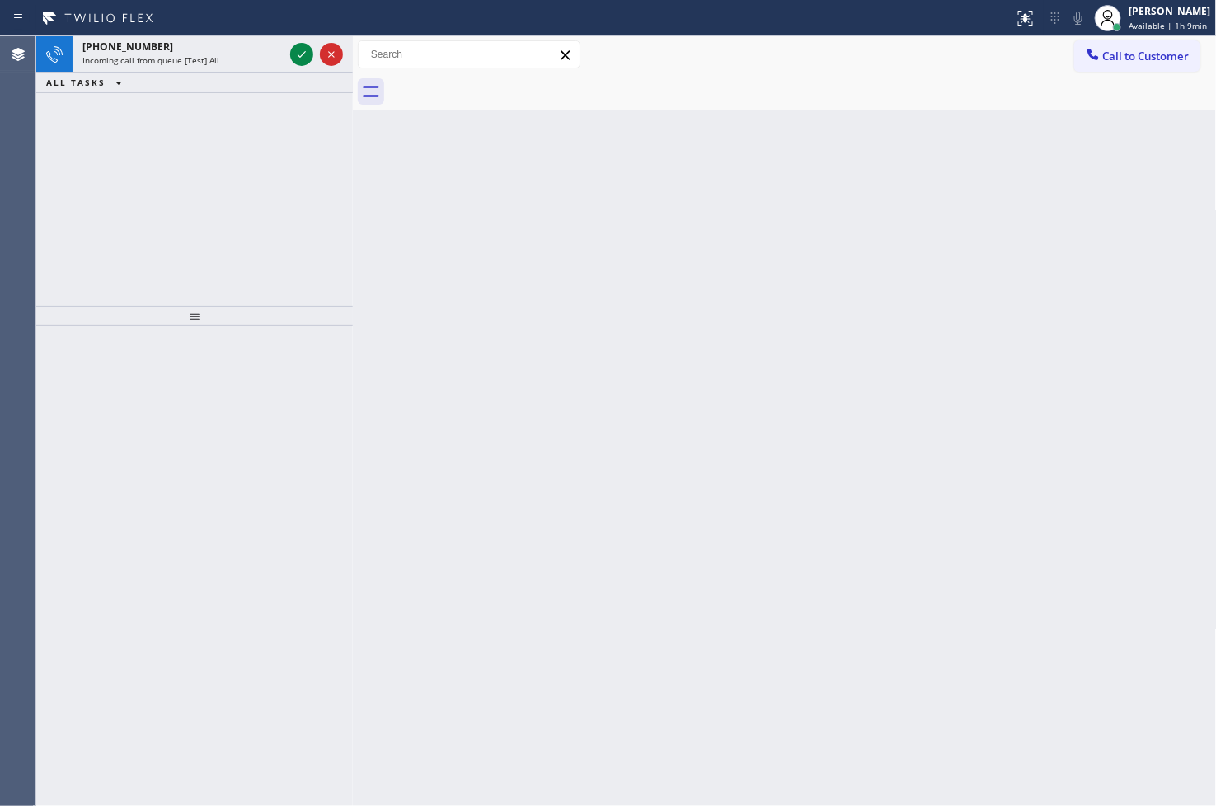
click at [67, 468] on div at bounding box center [194, 566] width 317 height 481
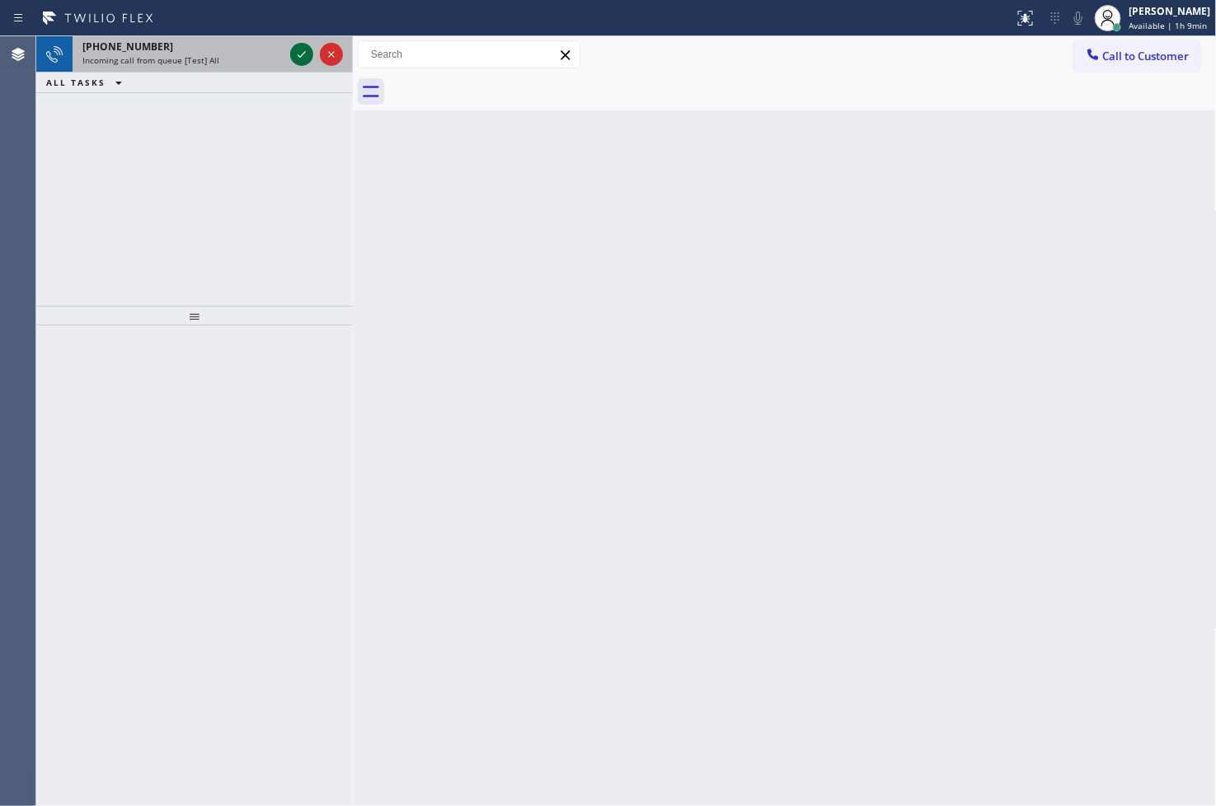
click at [303, 58] on icon at bounding box center [302, 55] width 20 height 20
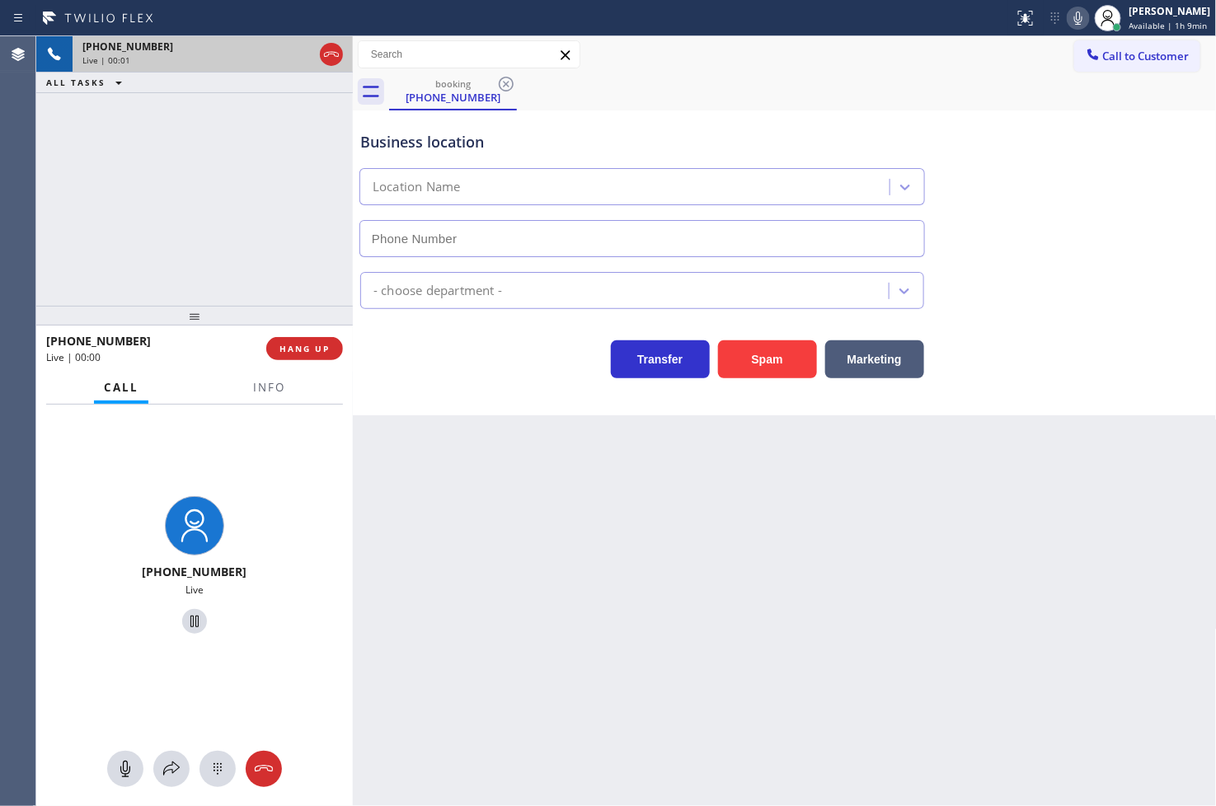
type input "[PHONE_NUMBER]"
click at [495, 415] on div "Business location Electric Wire Services [GEOGRAPHIC_DATA][PERSON_NAME] [PHONE_…" at bounding box center [785, 262] width 864 height 305
click at [1126, 297] on div "Electricians" at bounding box center [785, 287] width 856 height 44
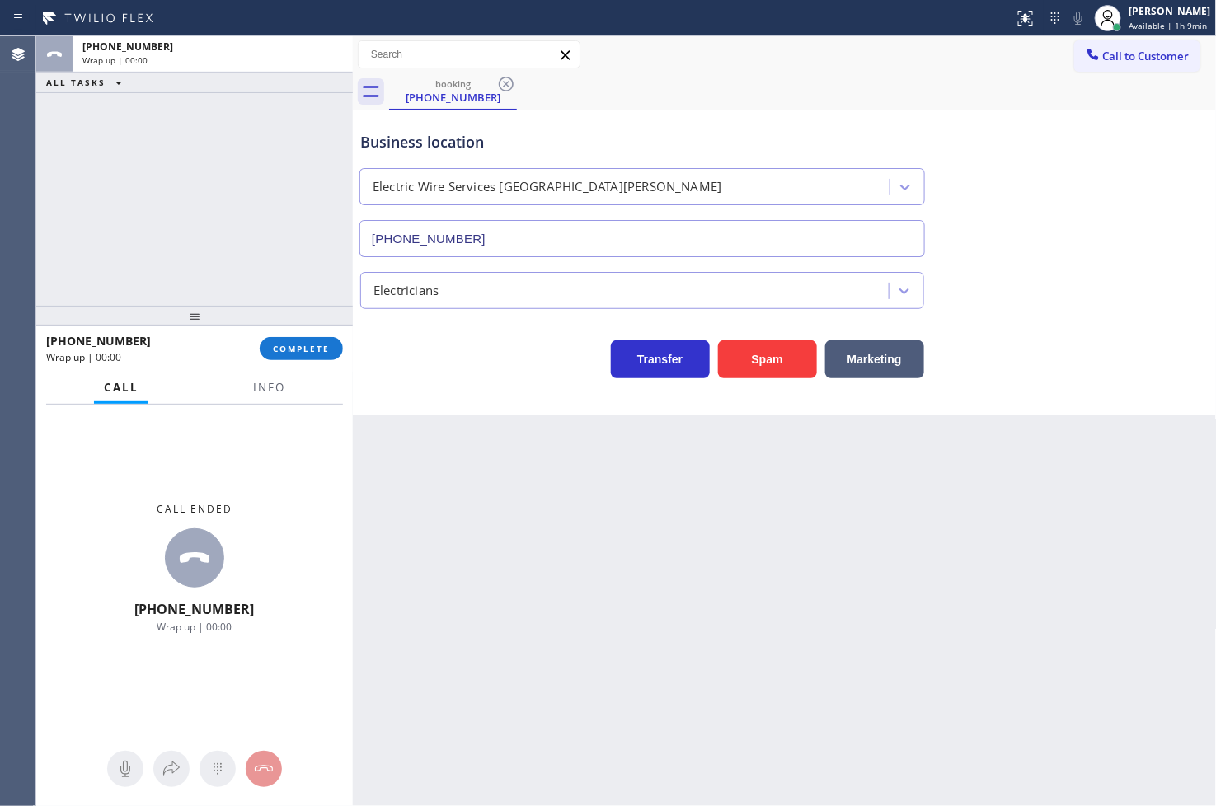
drag, startPoint x: 737, startPoint y: 597, endPoint x: 693, endPoint y: 589, distance: 44.3
click at [731, 598] on div "Back to Dashboard Change Sender ID Customers Technicians Select a contact Outbo…" at bounding box center [785, 421] width 864 height 770
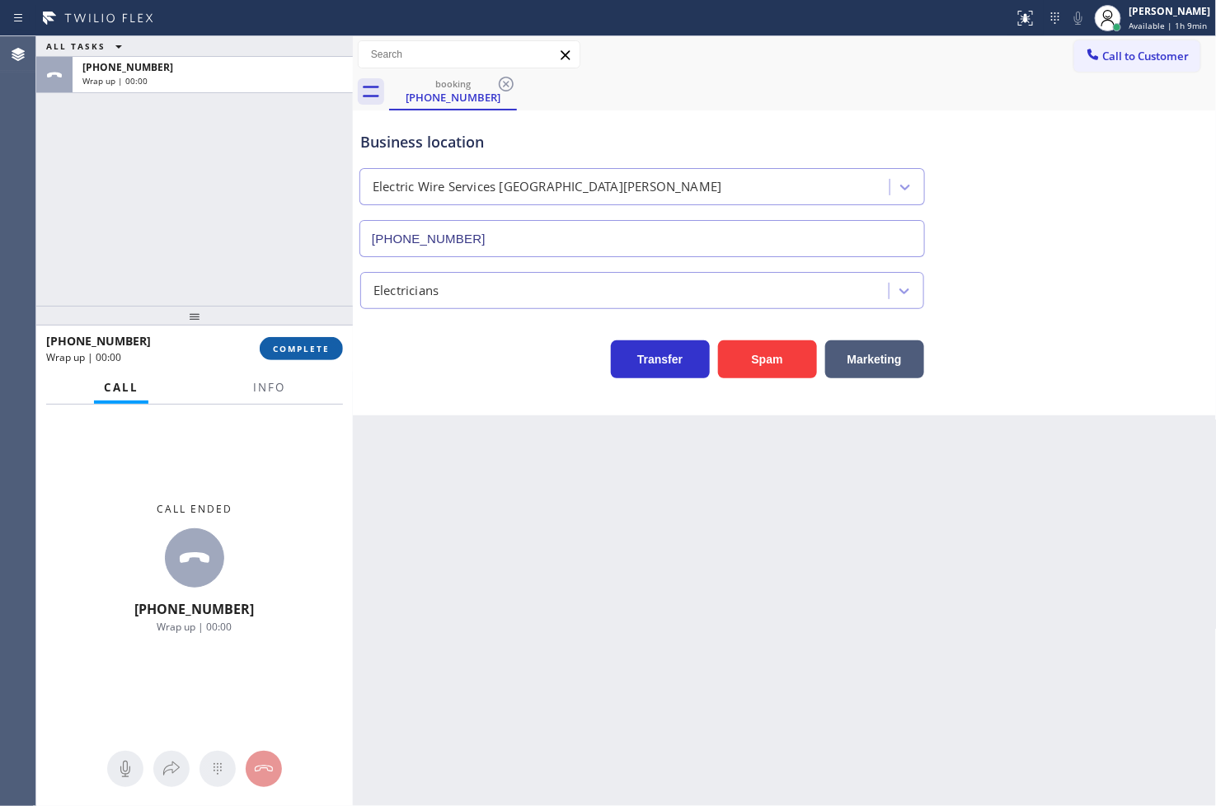
click at [272, 356] on button "COMPLETE" at bounding box center [301, 348] width 83 height 23
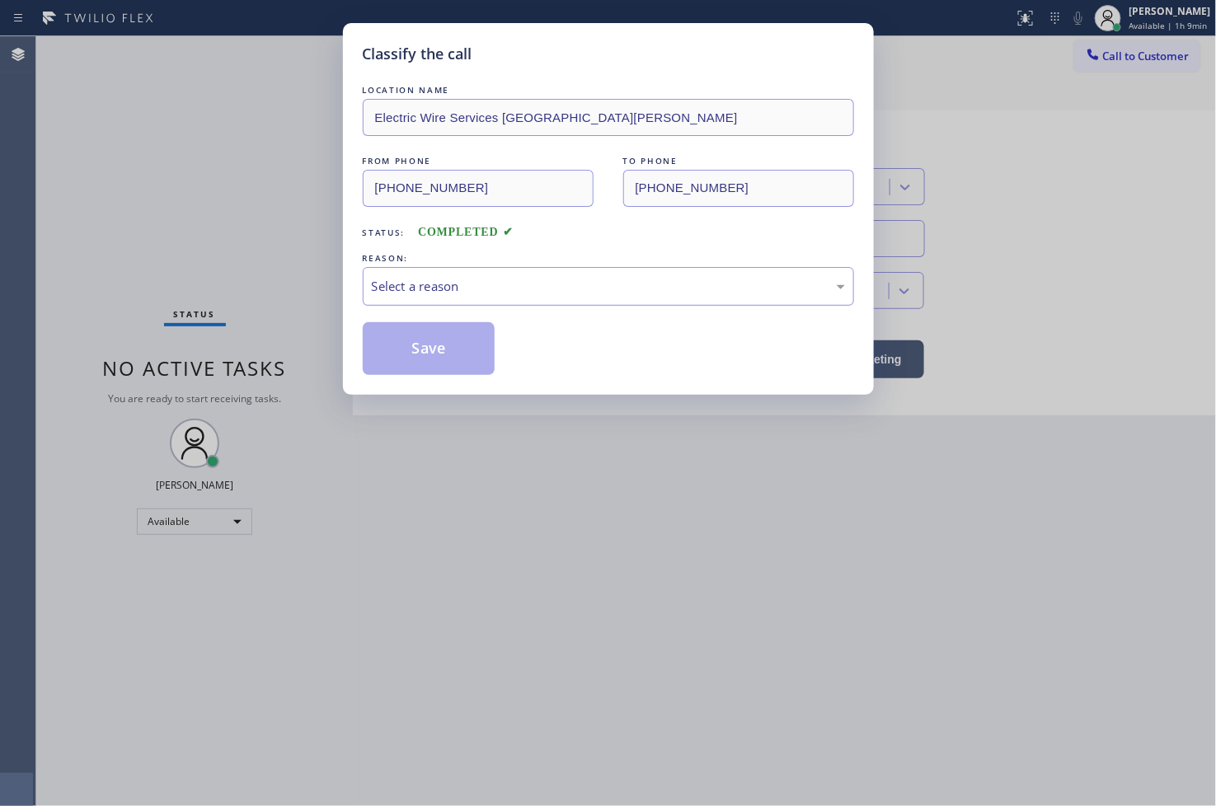
click at [445, 294] on div "Select a reason" at bounding box center [608, 286] width 473 height 19
click at [437, 343] on button "Save" at bounding box center [429, 348] width 133 height 53
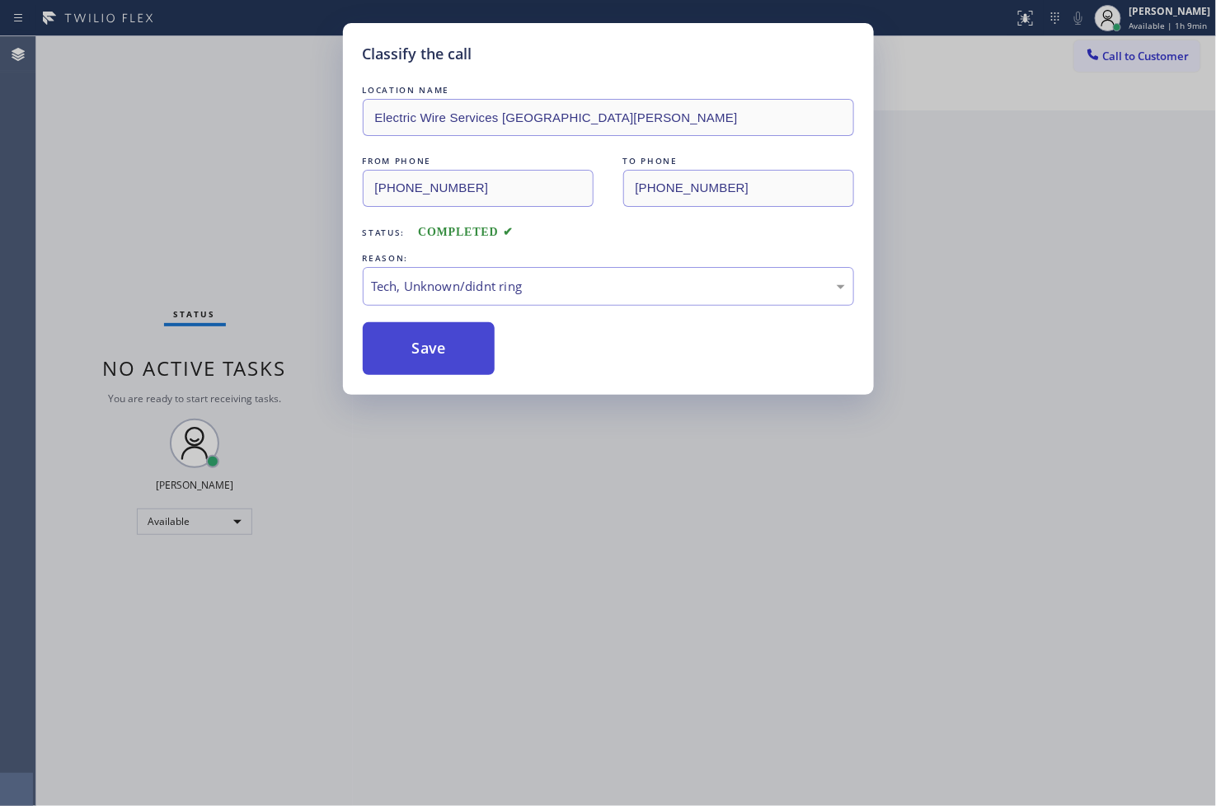
click at [437, 343] on button "Save" at bounding box center [429, 348] width 133 height 53
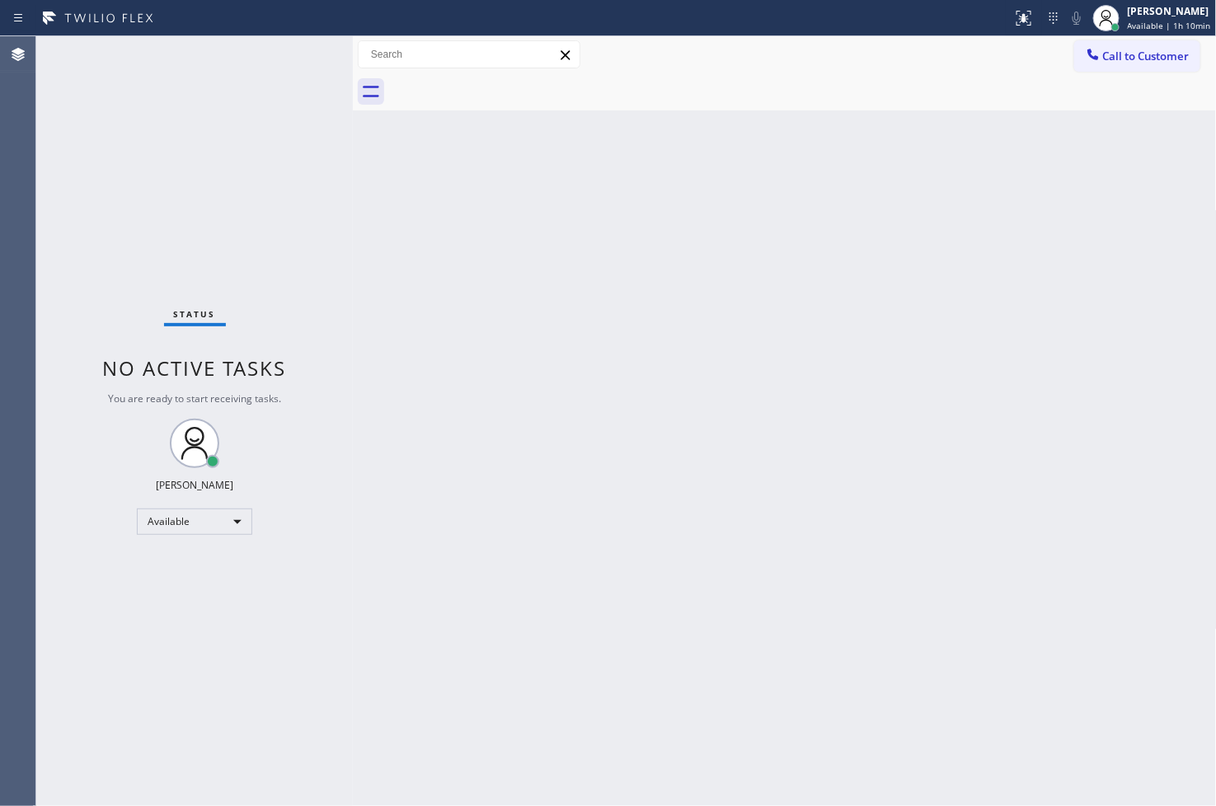
click at [66, 247] on div "Status No active tasks You are ready to start receiving tasks. [PERSON_NAME]" at bounding box center [194, 421] width 317 height 770
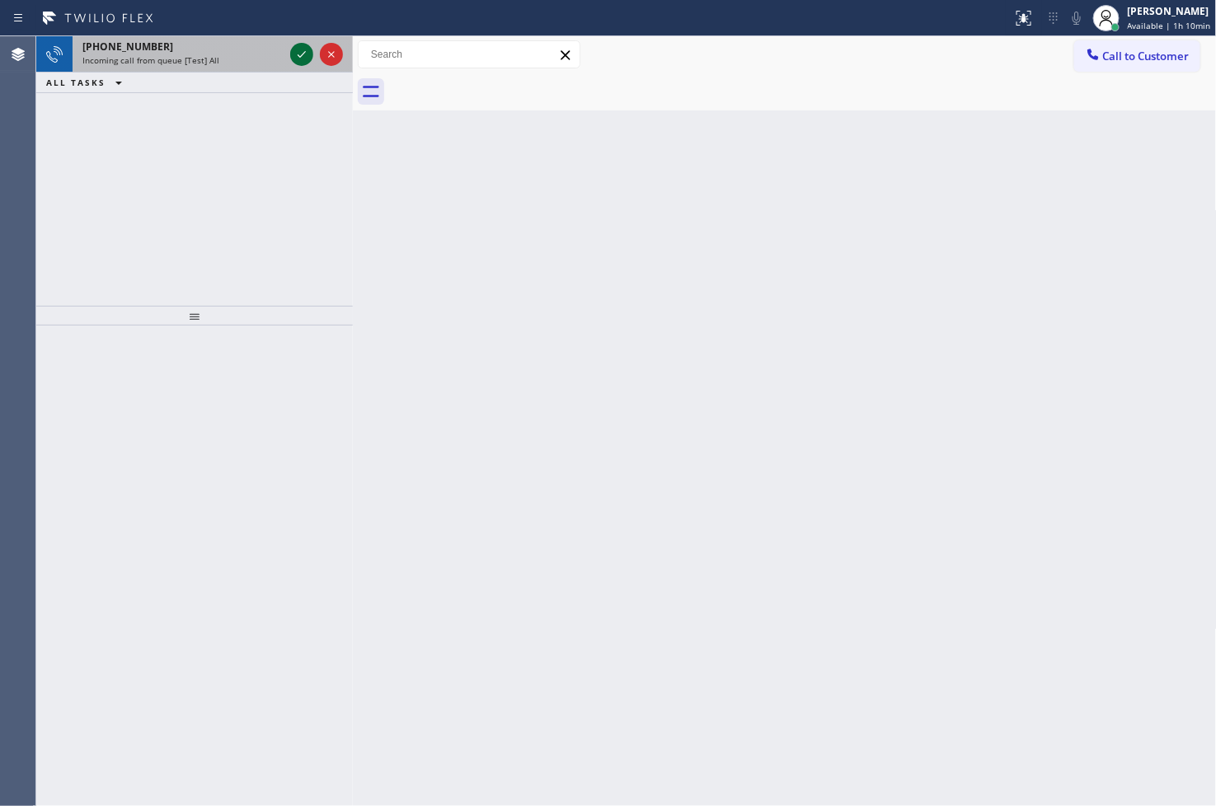
click at [301, 53] on icon at bounding box center [302, 55] width 20 height 20
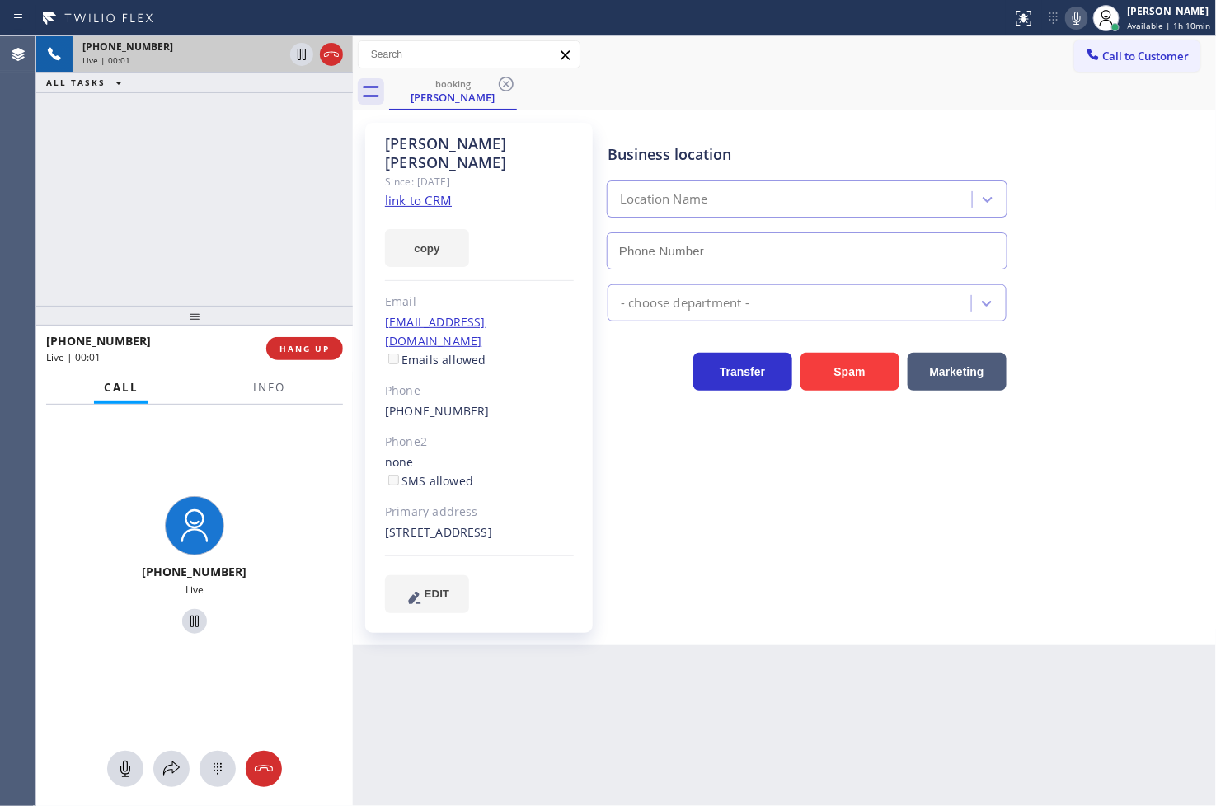
type input "[PHONE_NUMBER]"
click at [415, 192] on link "link to CRM" at bounding box center [418, 200] width 67 height 16
click at [279, 447] on div "[PHONE_NUMBER] Live" at bounding box center [194, 568] width 317 height 326
click at [267, 375] on button "Info" at bounding box center [269, 388] width 52 height 32
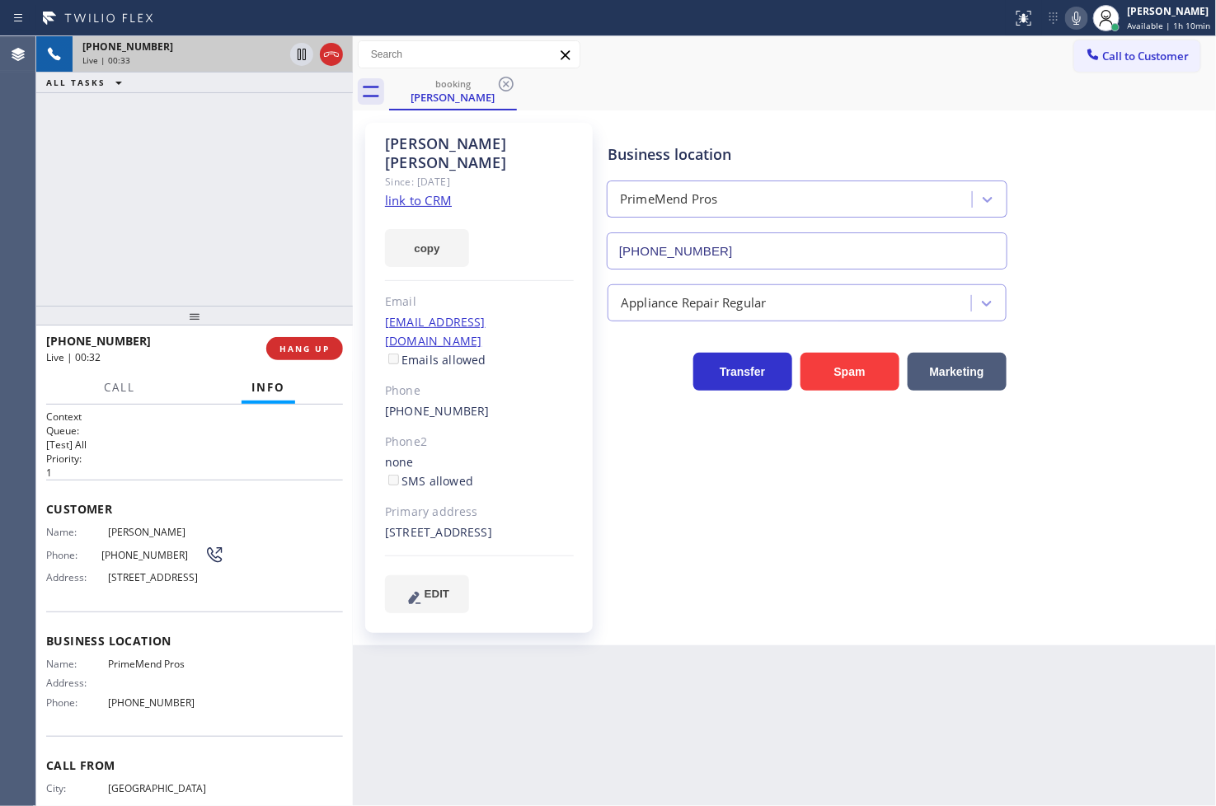
click at [233, 206] on div "[PHONE_NUMBER] Live | 00:33 ALL TASKS ALL TASKS ACTIVE TASKS TASKS IN WRAP UP" at bounding box center [194, 171] width 317 height 270
click at [186, 221] on div "[PHONE_NUMBER] Live | 00:58 ALL TASKS ALL TASKS ACTIVE TASKS TASKS IN WRAP UP" at bounding box center [194, 171] width 317 height 270
click at [217, 223] on div "[PHONE_NUMBER] Live | 00:58 ALL TASKS ALL TASKS ACTIVE TASKS TASKS IN WRAP UP" at bounding box center [194, 171] width 317 height 270
click at [186, 394] on div "Call Info" at bounding box center [194, 388] width 297 height 33
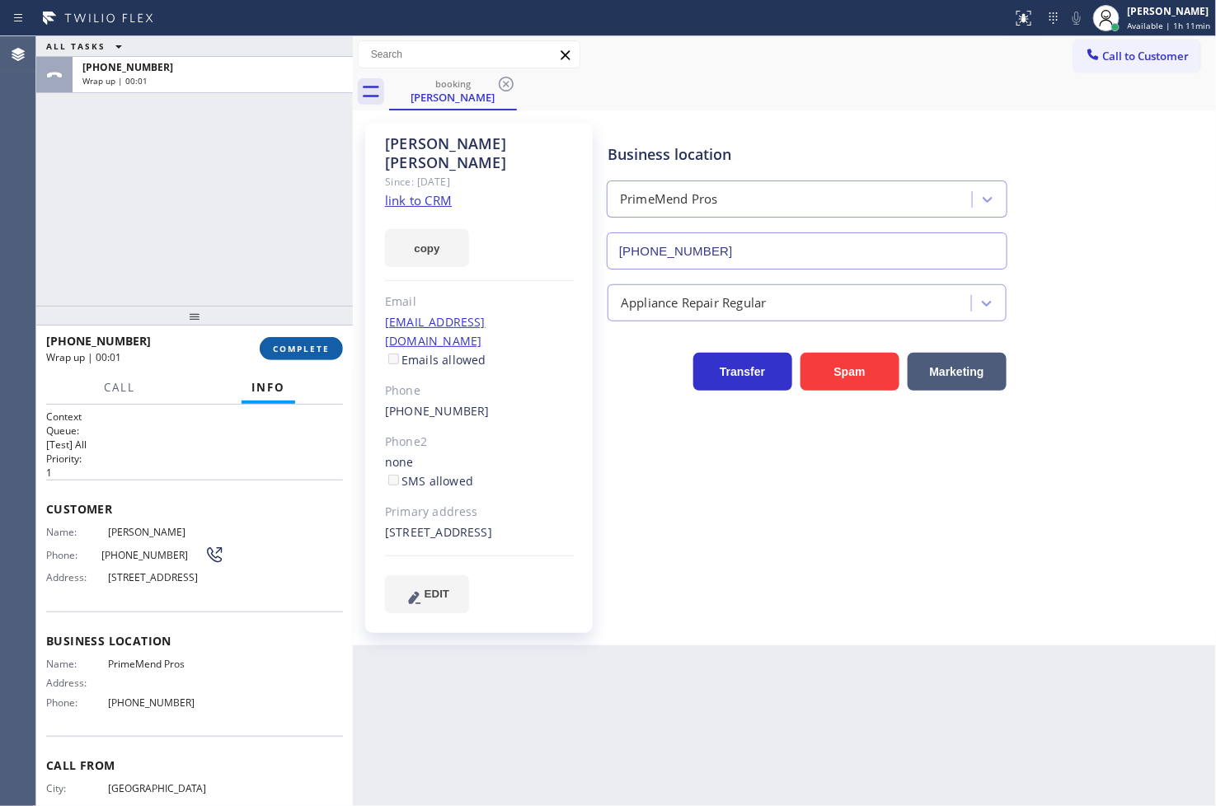
click at [303, 355] on button "COMPLETE" at bounding box center [301, 348] width 83 height 23
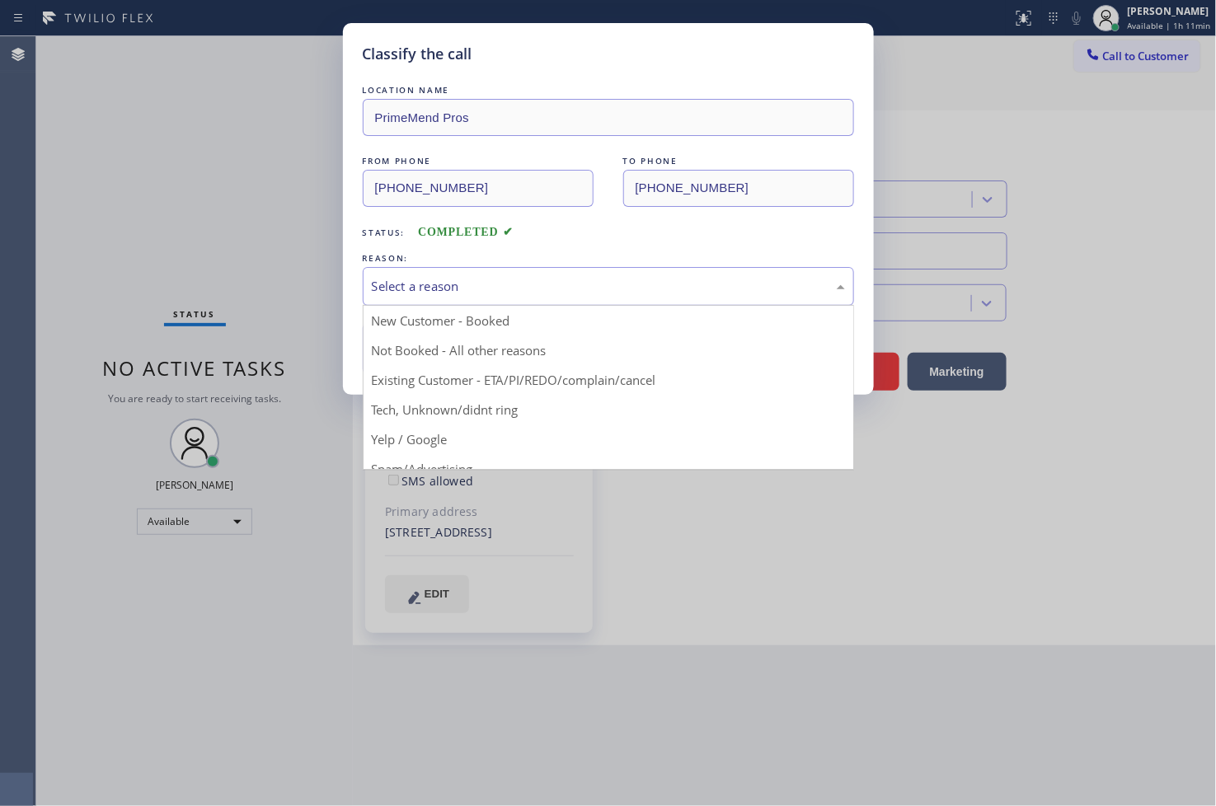
click at [506, 285] on div "Select a reason" at bounding box center [608, 286] width 473 height 19
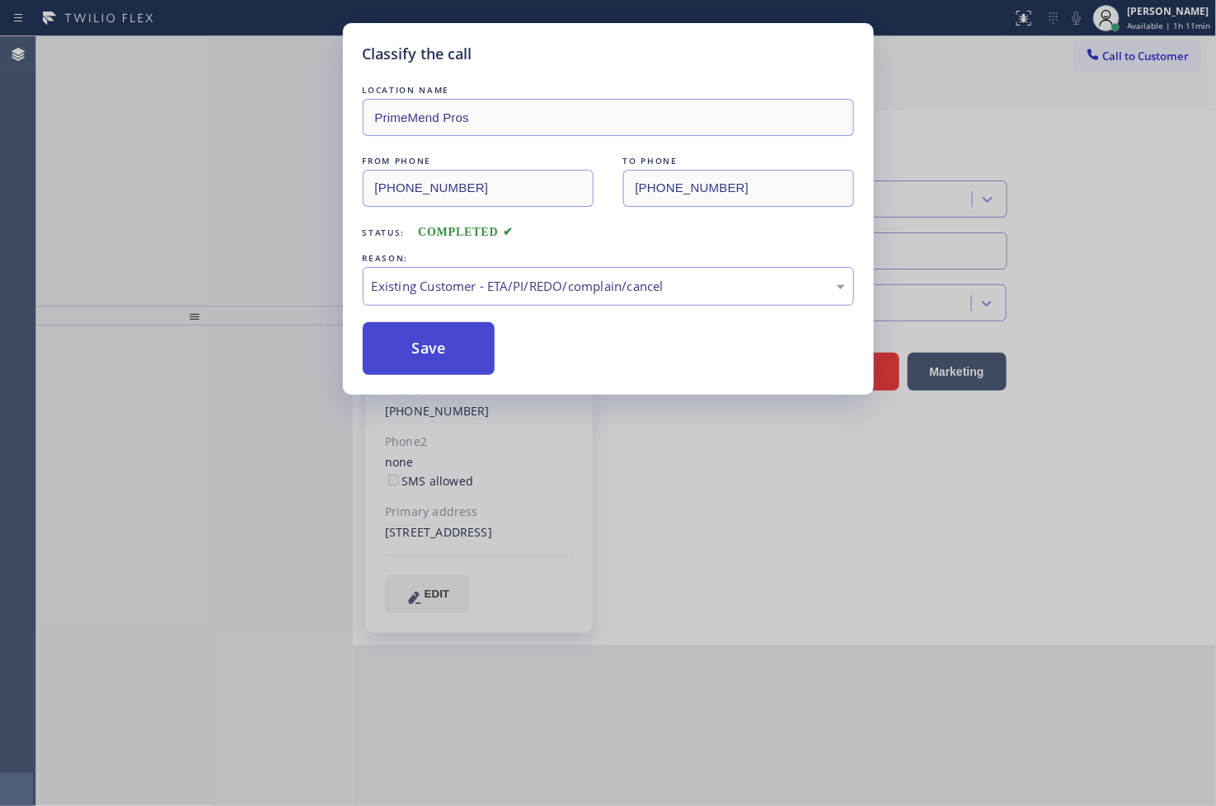
click at [475, 328] on button "Save" at bounding box center [429, 348] width 133 height 53
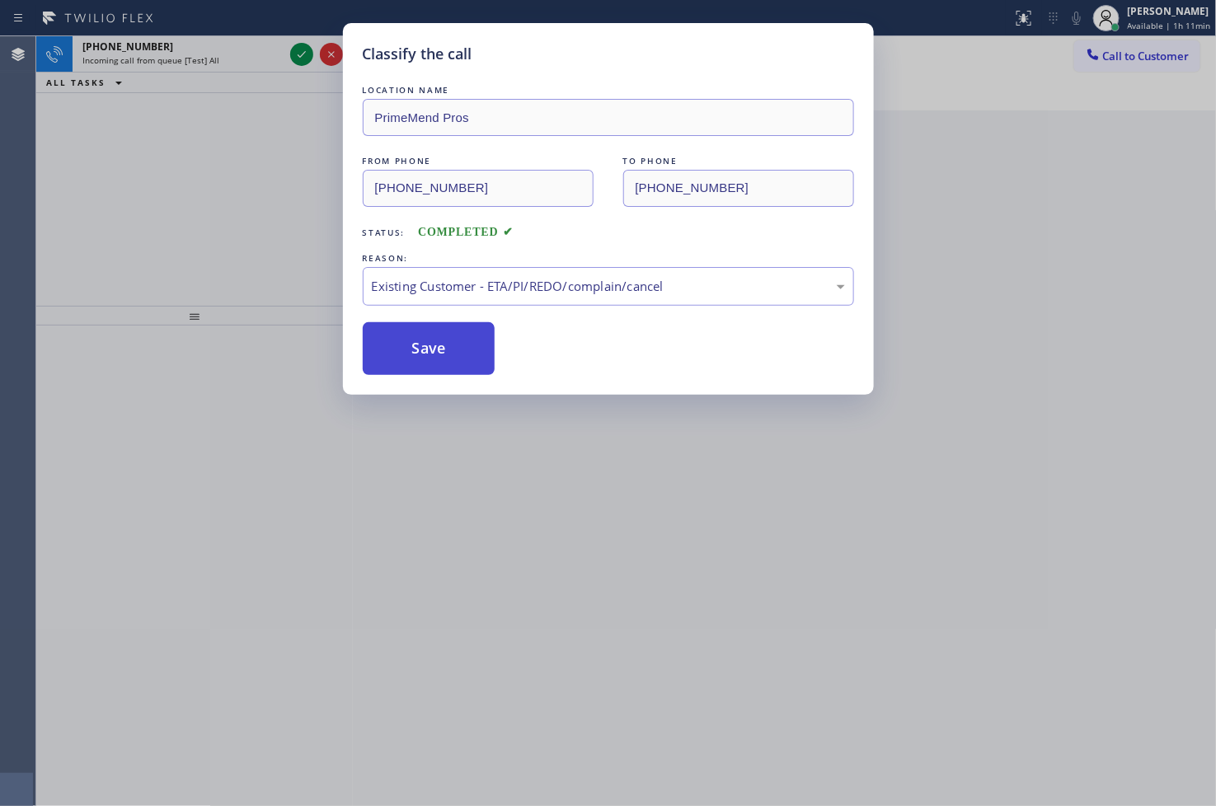
click at [475, 328] on button "Save" at bounding box center [429, 348] width 133 height 53
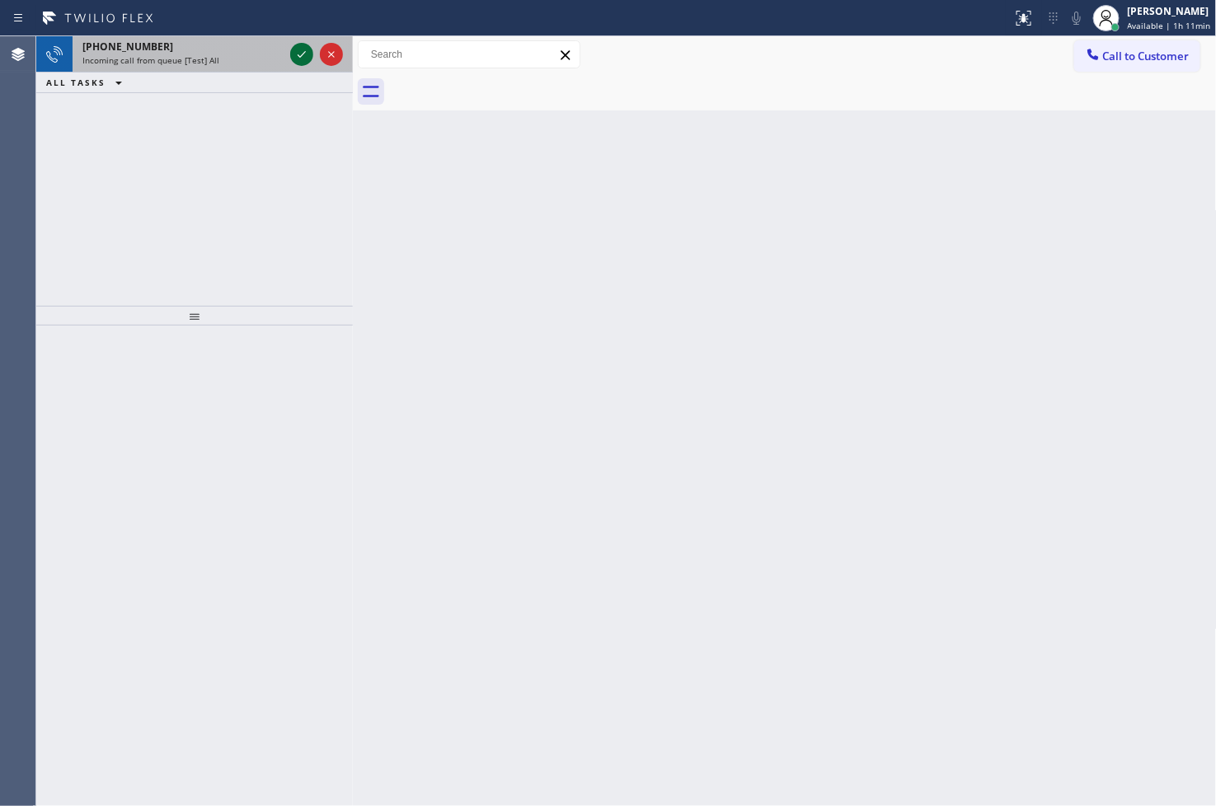
click at [298, 56] on icon at bounding box center [302, 55] width 20 height 20
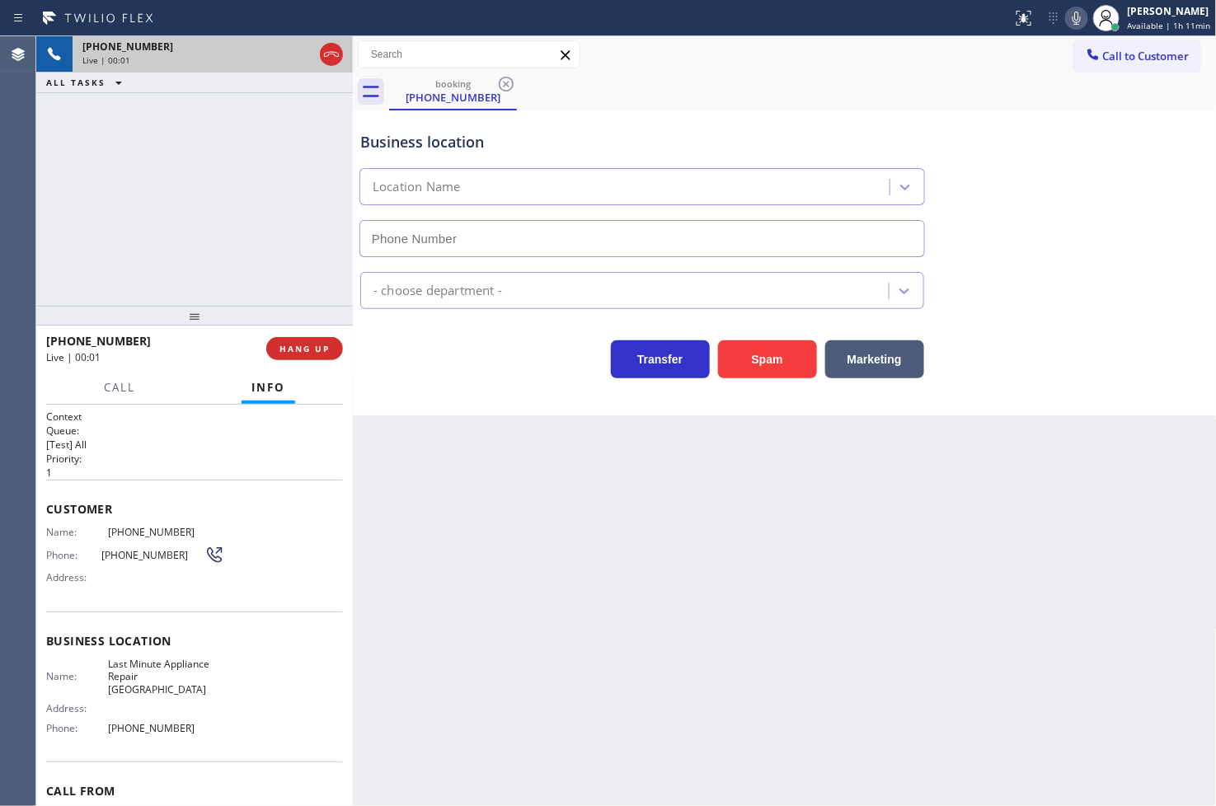
type input "[PHONE_NUMBER]"
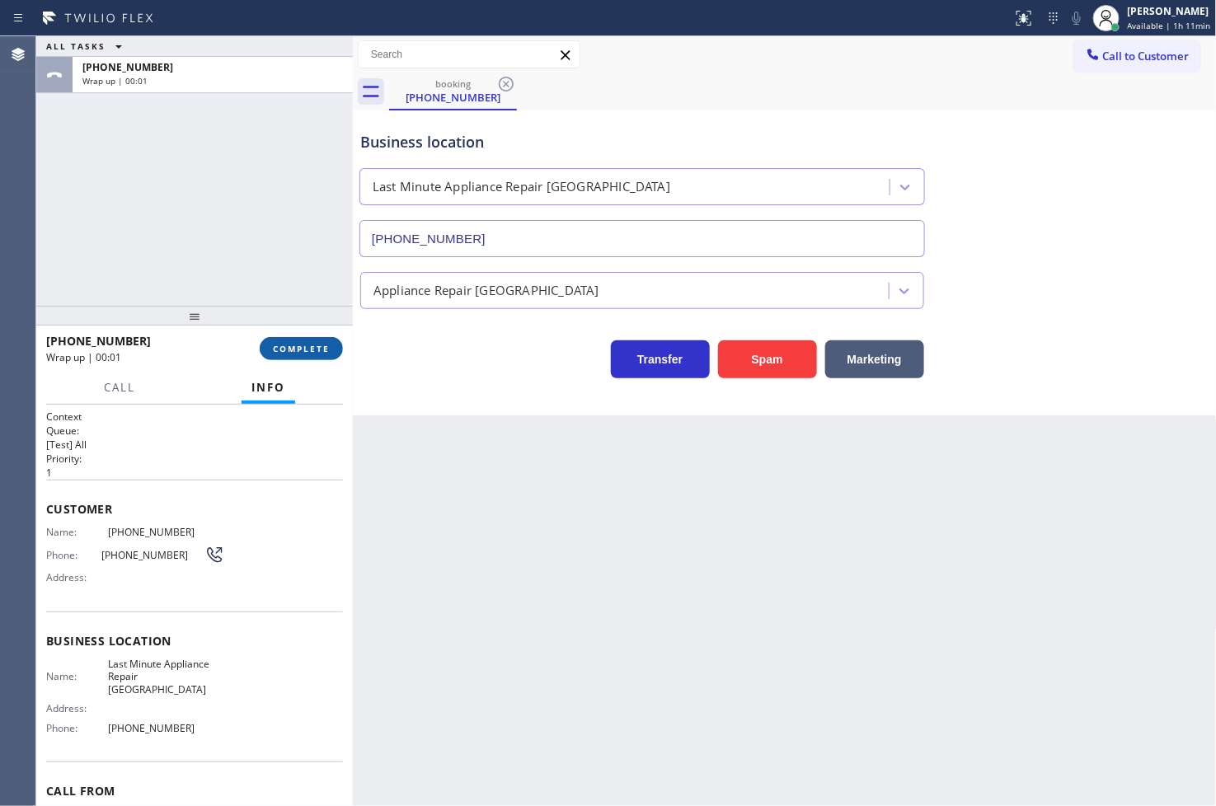
click at [284, 341] on button "COMPLETE" at bounding box center [301, 348] width 83 height 23
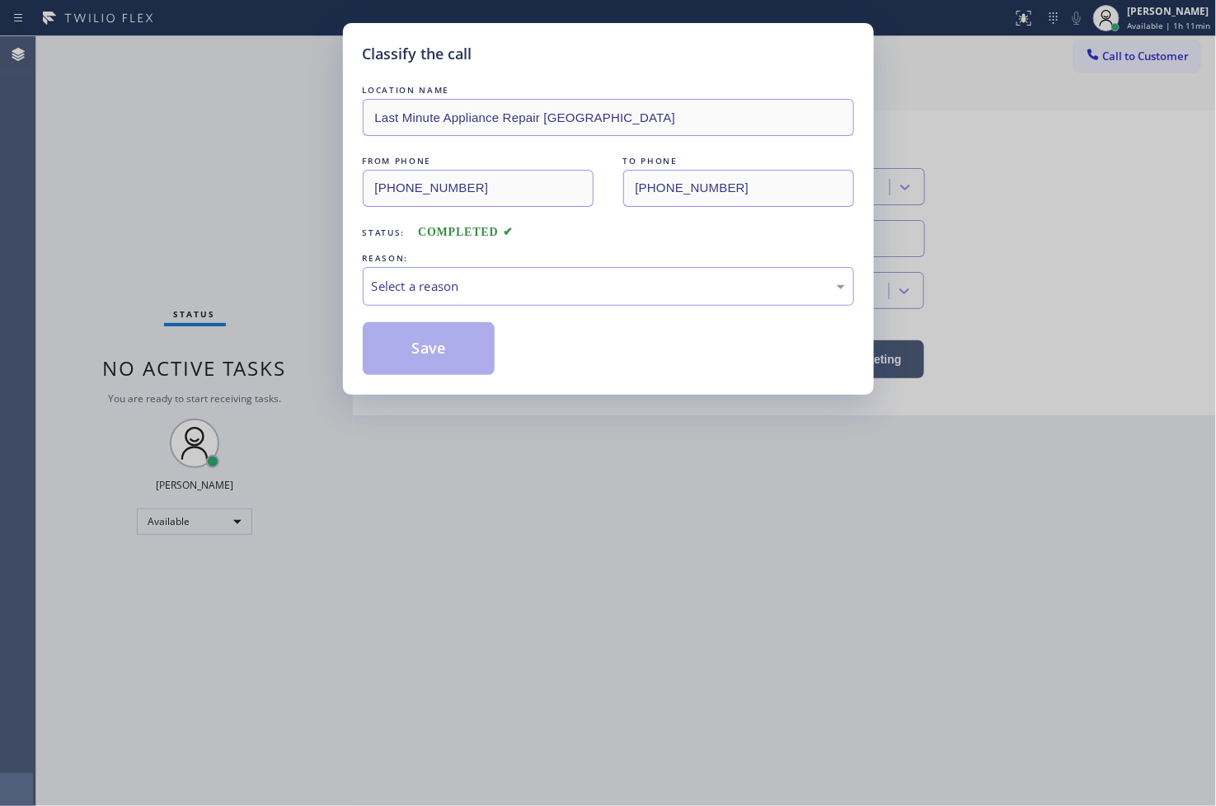
click at [439, 308] on div "LOCATION NAME Last Minute Appliance Repair Tacoma FROM PHONE [PHONE_NUMBER] TO …" at bounding box center [608, 228] width 491 height 293
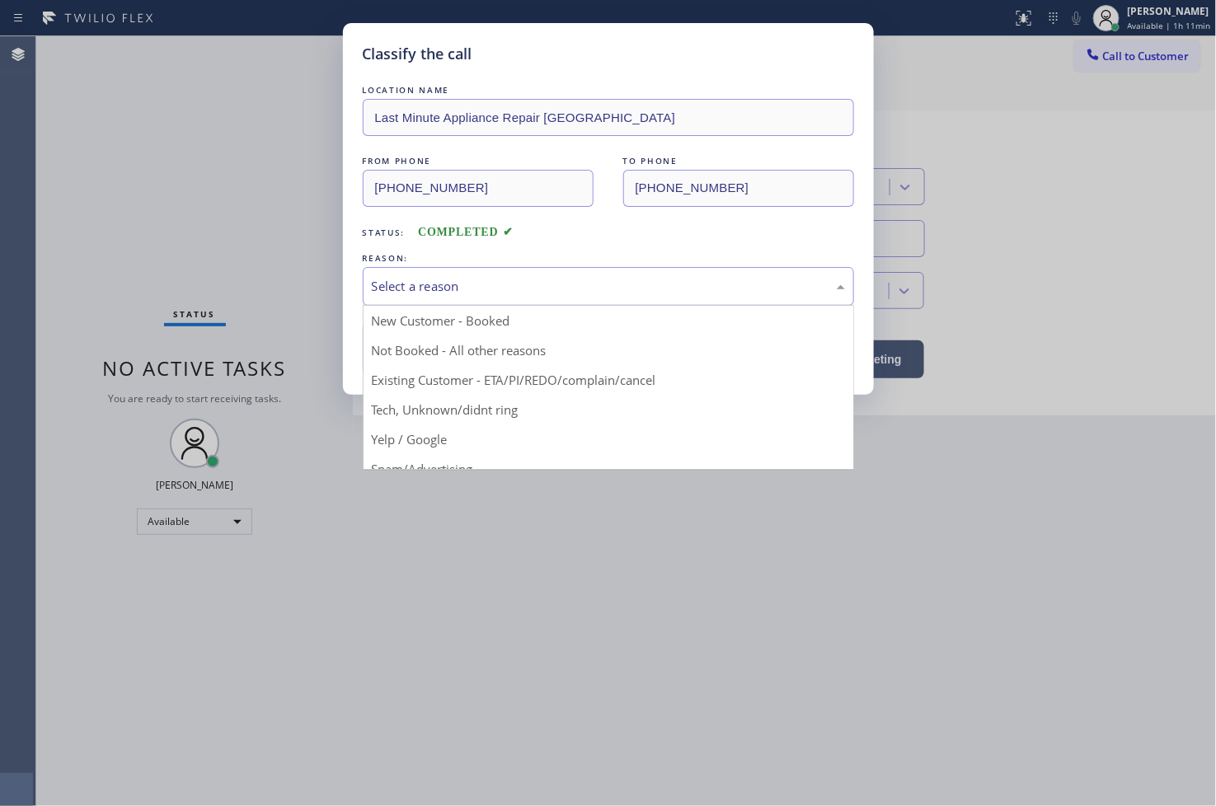
click at [444, 290] on div "Select a reason" at bounding box center [608, 286] width 473 height 19
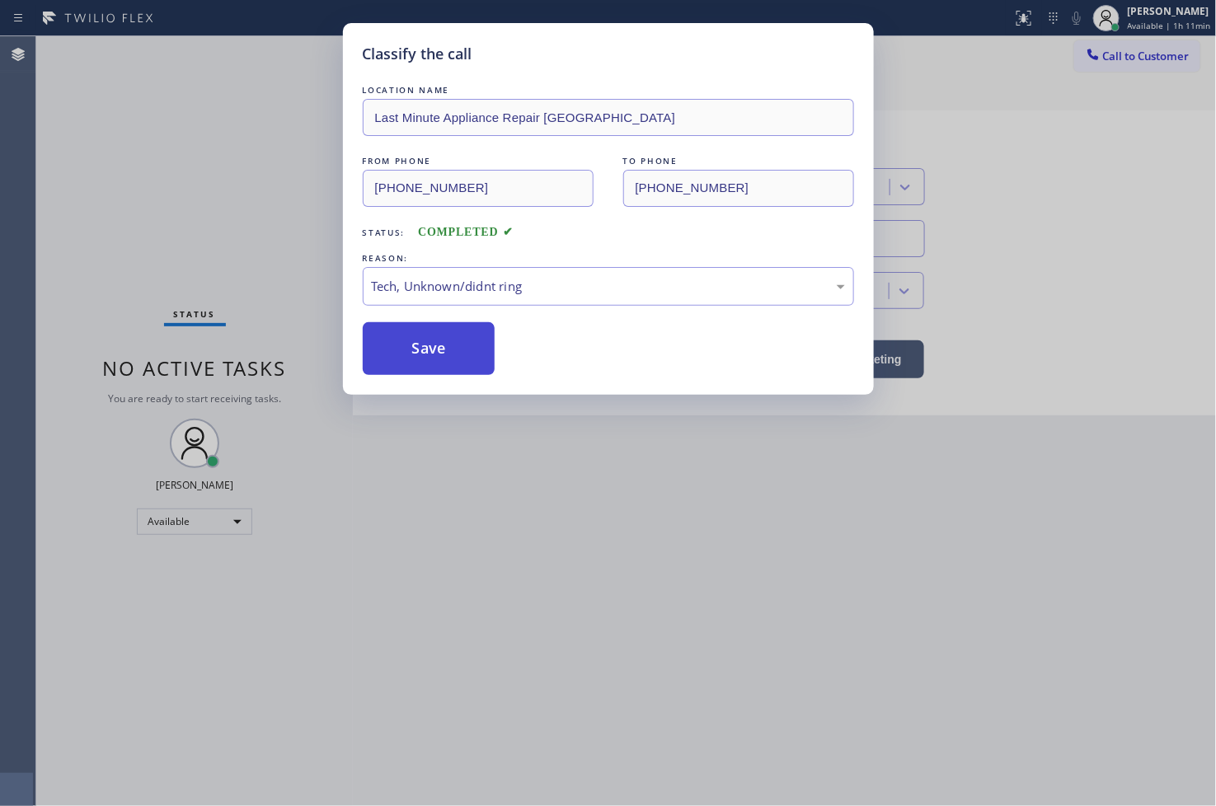
click at [448, 350] on button "Save" at bounding box center [429, 348] width 133 height 53
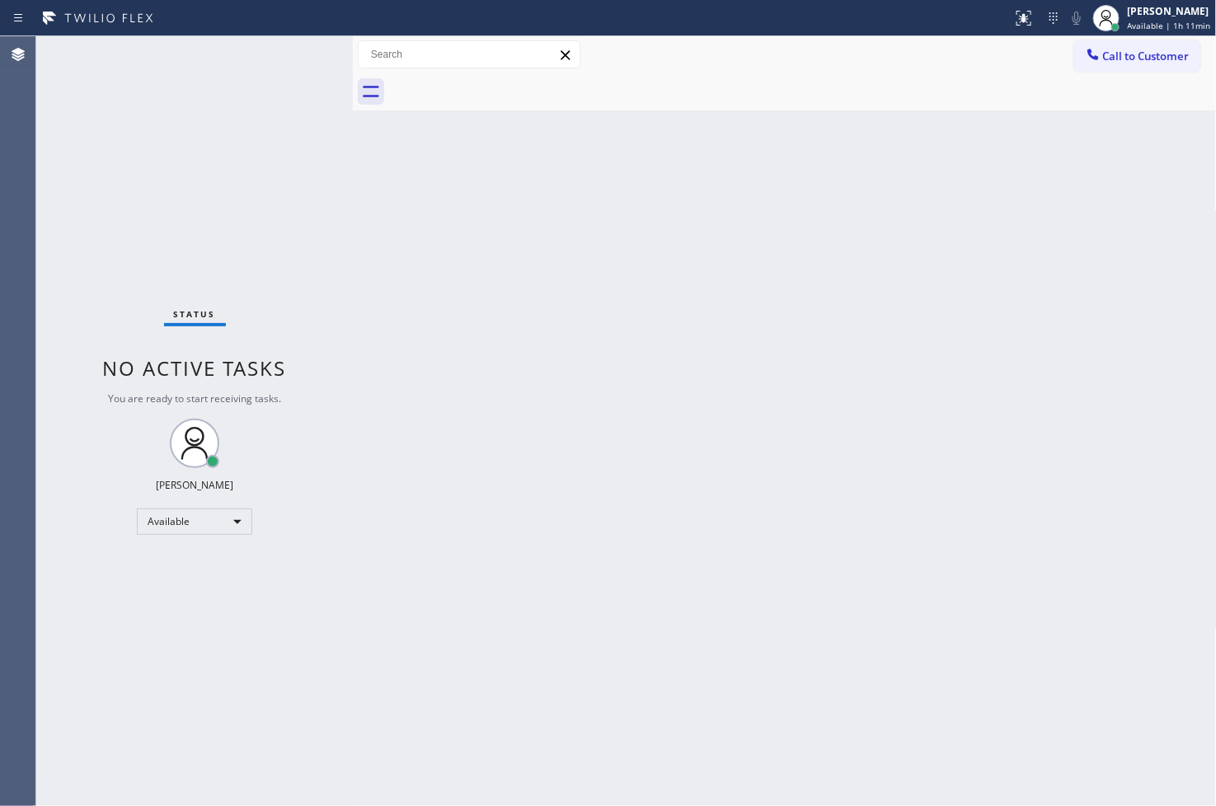
click at [567, 590] on div "Back to Dashboard Change Sender ID Customers Technicians Select a contact Outbo…" at bounding box center [785, 421] width 864 height 770
click at [96, 242] on div "Status No active tasks You are ready to start receiving tasks. [PERSON_NAME]" at bounding box center [194, 421] width 317 height 770
click at [253, 85] on div "Status No active tasks You are ready to start receiving tasks. [PERSON_NAME]" at bounding box center [194, 421] width 317 height 770
click at [285, 54] on div "Status No active tasks You are ready to start receiving tasks. [PERSON_NAME]" at bounding box center [194, 421] width 317 height 770
click at [284, 68] on div "Status No active tasks You are ready to start receiving tasks. [PERSON_NAME]" at bounding box center [194, 421] width 317 height 770
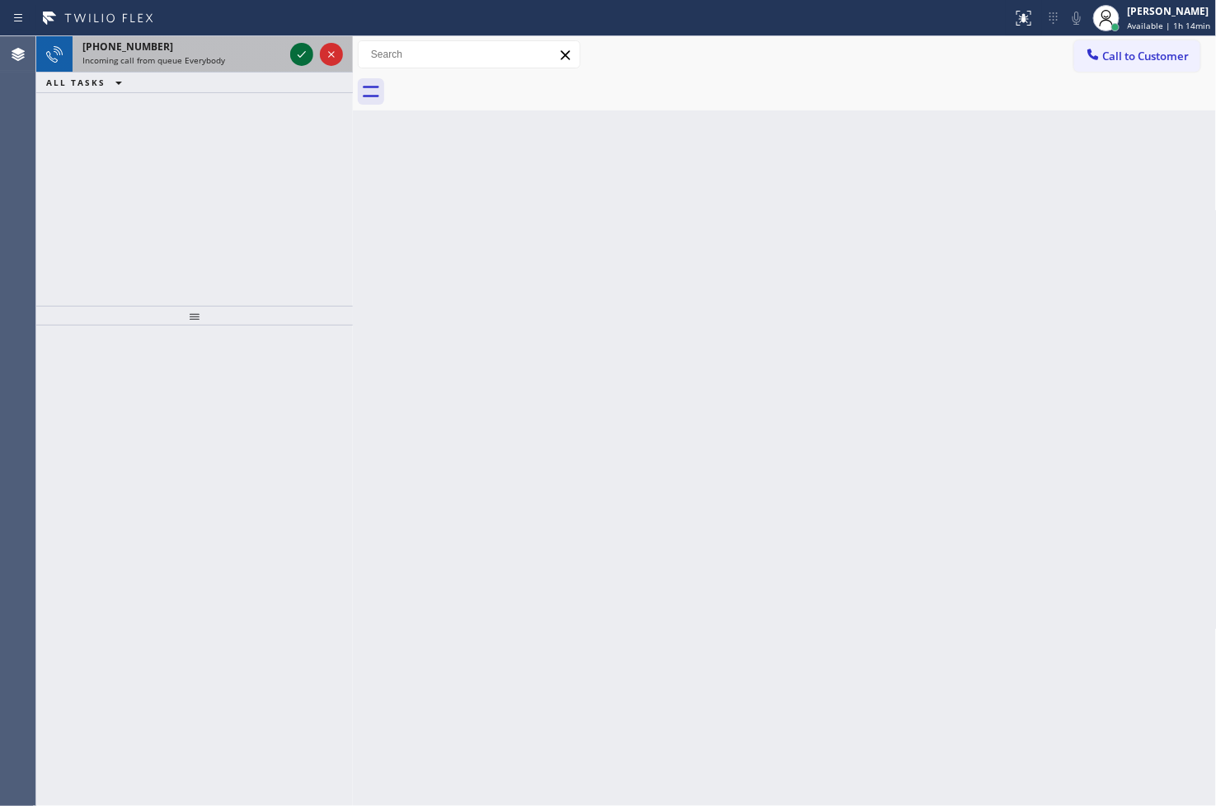
click at [298, 54] on icon at bounding box center [302, 55] width 20 height 20
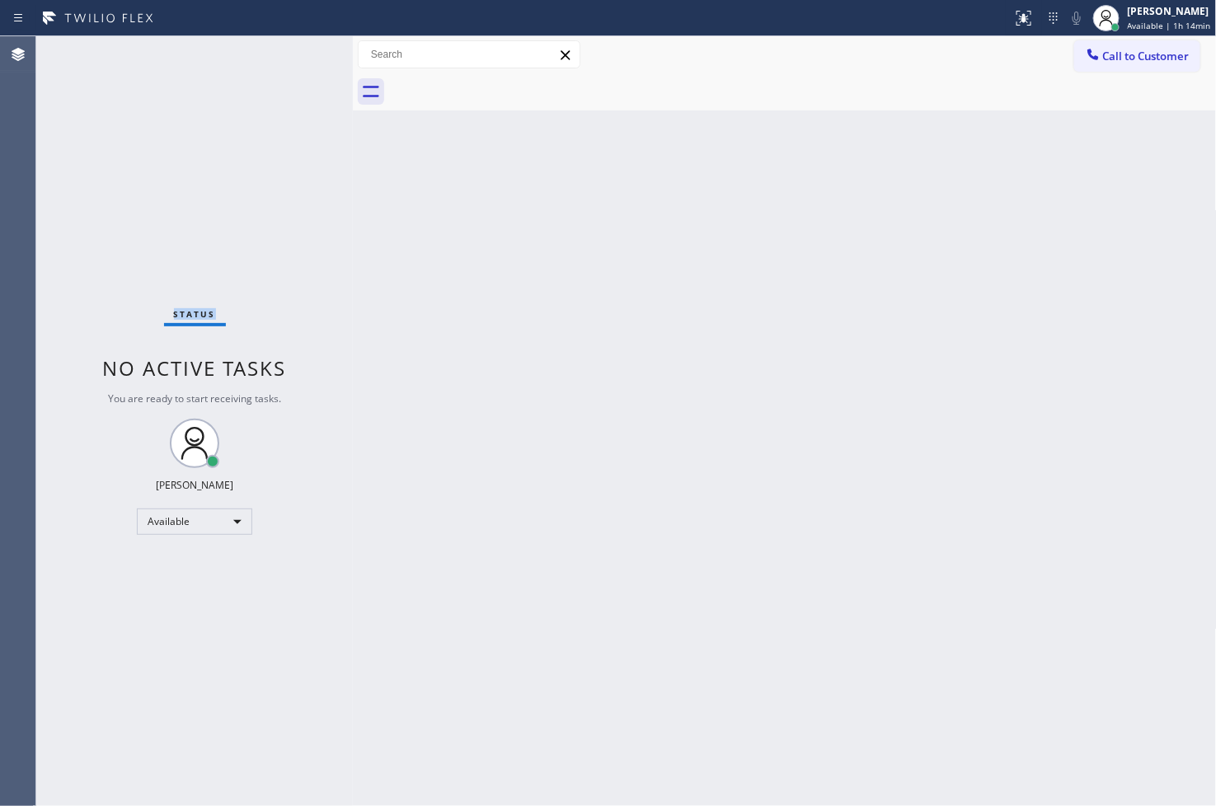
click at [298, 54] on div "Status No active tasks You are ready to start receiving tasks. [PERSON_NAME]" at bounding box center [194, 421] width 317 height 770
click at [1014, 14] on icon at bounding box center [1024, 18] width 20 height 20
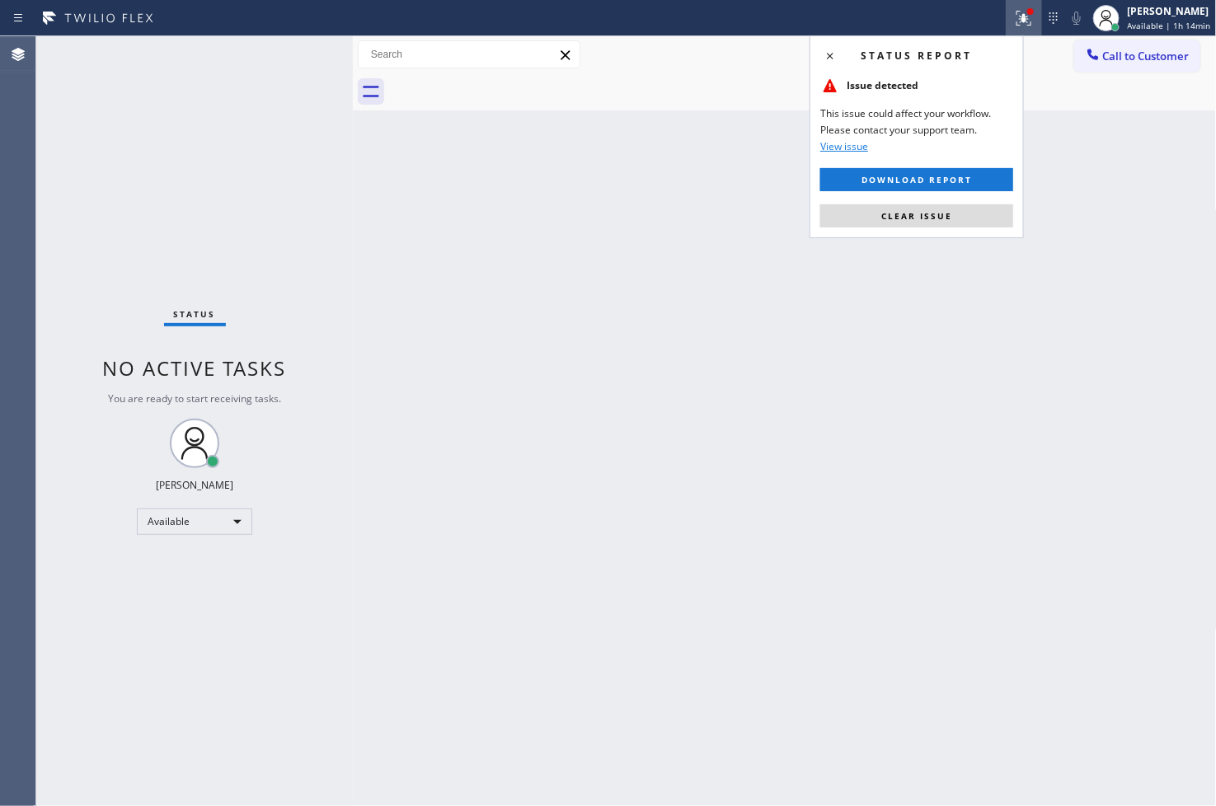
click at [949, 203] on div "Status report Issue detected This issue could affect your workflow. Please cont…" at bounding box center [917, 136] width 214 height 203
click at [948, 207] on button "Clear issue" at bounding box center [916, 215] width 193 height 23
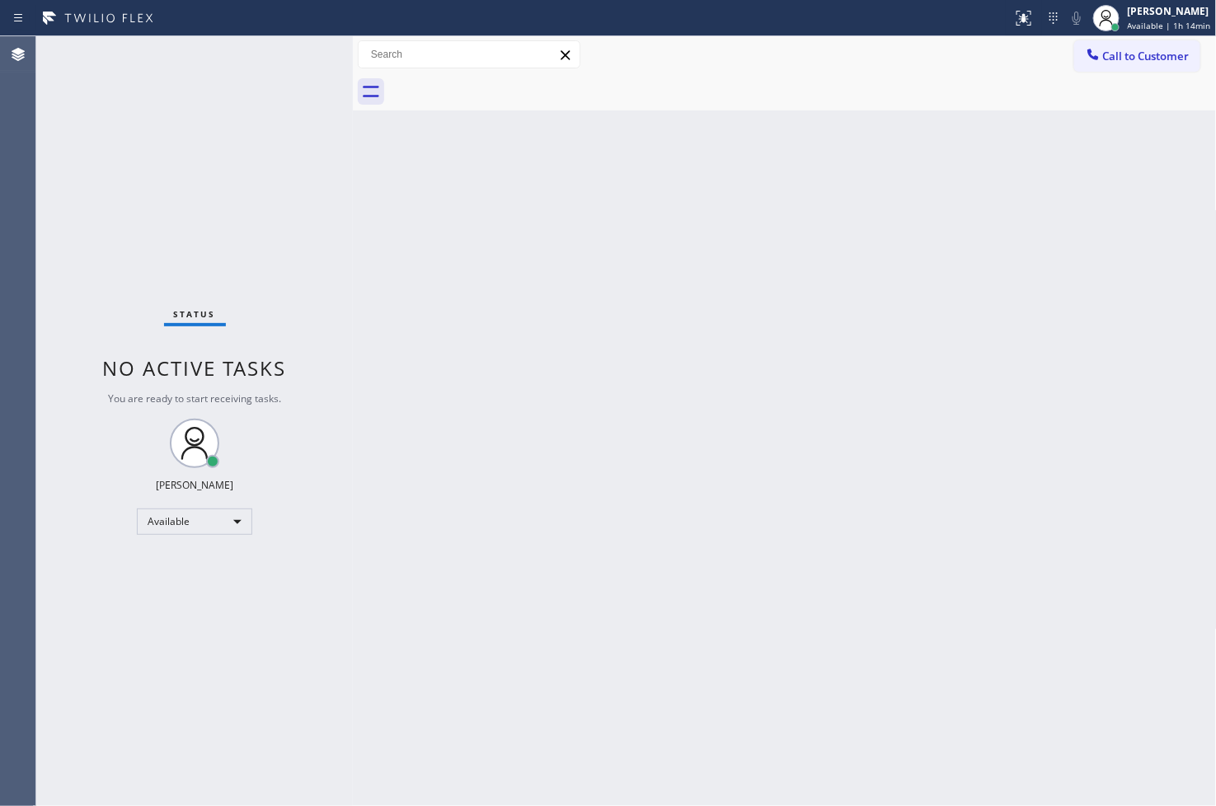
click at [393, 548] on div "Back to Dashboard Change Sender ID Customers Technicians Select a contact Outbo…" at bounding box center [785, 421] width 864 height 770
click at [135, 591] on div "Status No active tasks You are ready to start receiving tasks. [PERSON_NAME]" at bounding box center [194, 421] width 317 height 770
click at [218, 280] on div "Status No active tasks You are ready to start receiving tasks. [PERSON_NAME]" at bounding box center [194, 421] width 317 height 770
click at [289, 136] on div "Status No active tasks You are ready to start receiving tasks. [PERSON_NAME]" at bounding box center [194, 421] width 317 height 770
click at [305, 55] on div "Status No active tasks You are ready to start receiving tasks. [PERSON_NAME]" at bounding box center [194, 421] width 317 height 770
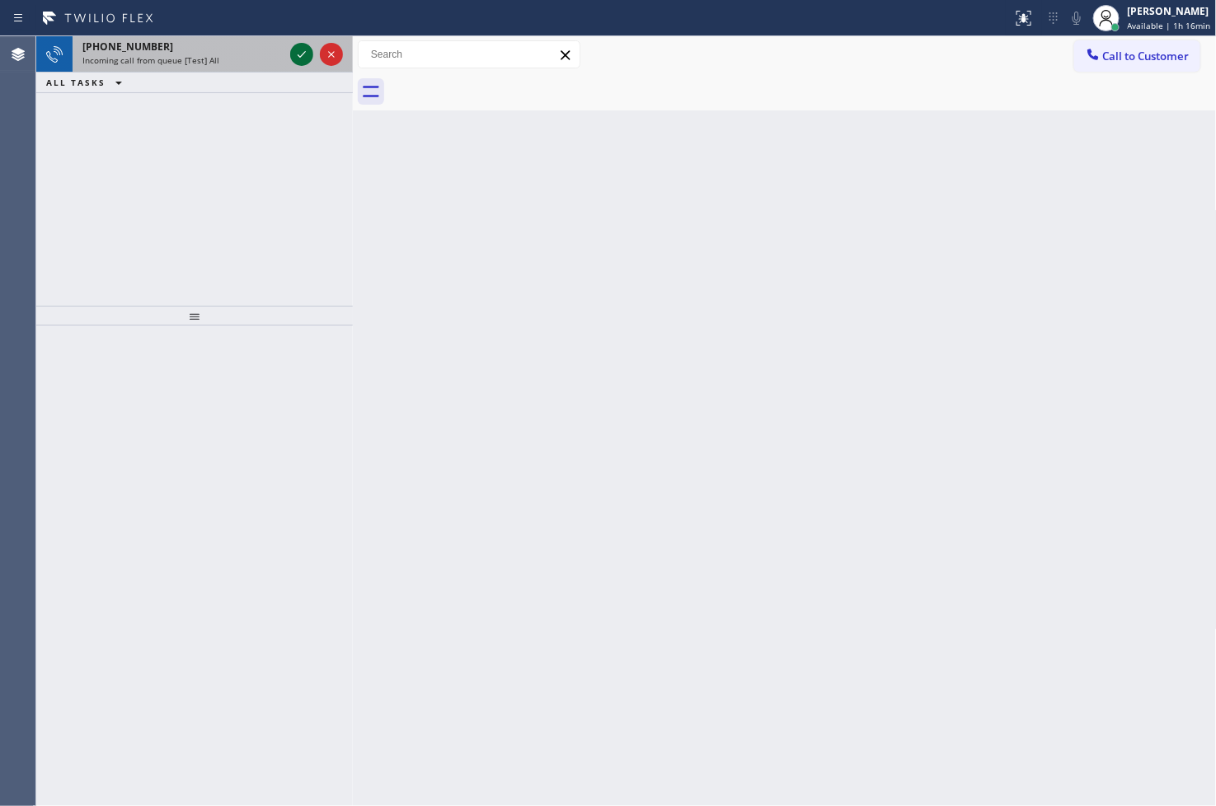
click at [305, 55] on icon at bounding box center [302, 55] width 20 height 20
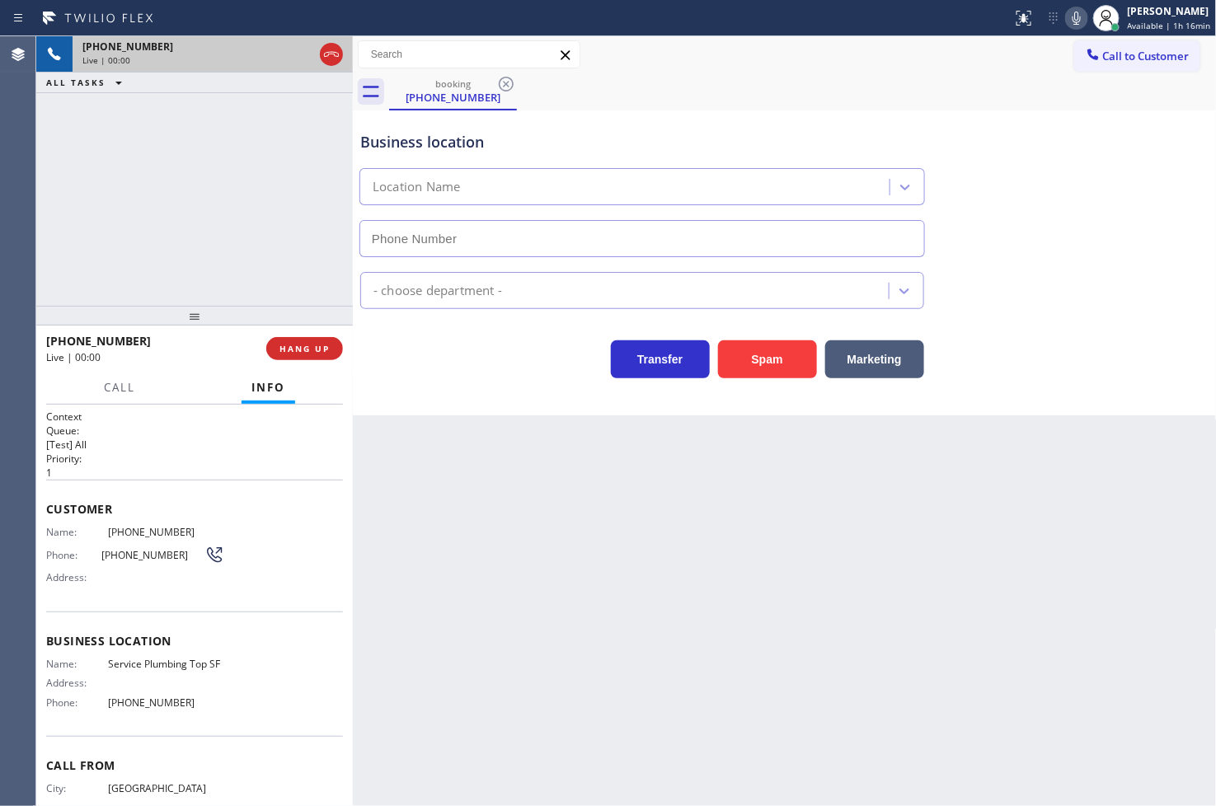
type input "[PHONE_NUMBER]"
click at [743, 361] on button "Spam" at bounding box center [767, 359] width 99 height 38
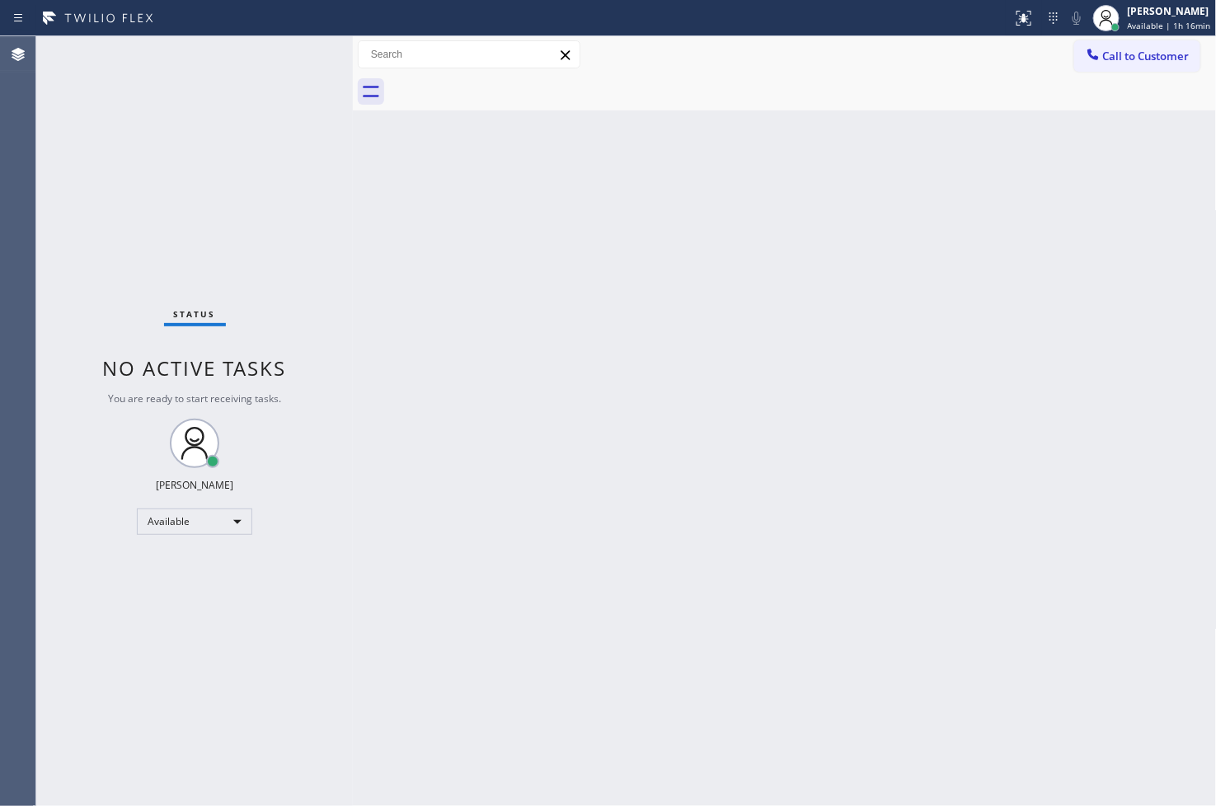
click at [569, 316] on div "Back to Dashboard Change Sender ID Customers Technicians Select a contact Outbo…" at bounding box center [785, 421] width 864 height 770
click at [291, 138] on div "Status No active tasks You are ready to start receiving tasks. [PERSON_NAME]" at bounding box center [194, 421] width 317 height 770
click at [300, 49] on div "Status No active tasks You are ready to start receiving tasks. [PERSON_NAME]" at bounding box center [194, 421] width 317 height 770
click at [290, 56] on div "Status No active tasks You are ready to start receiving tasks. [PERSON_NAME]" at bounding box center [194, 421] width 317 height 770
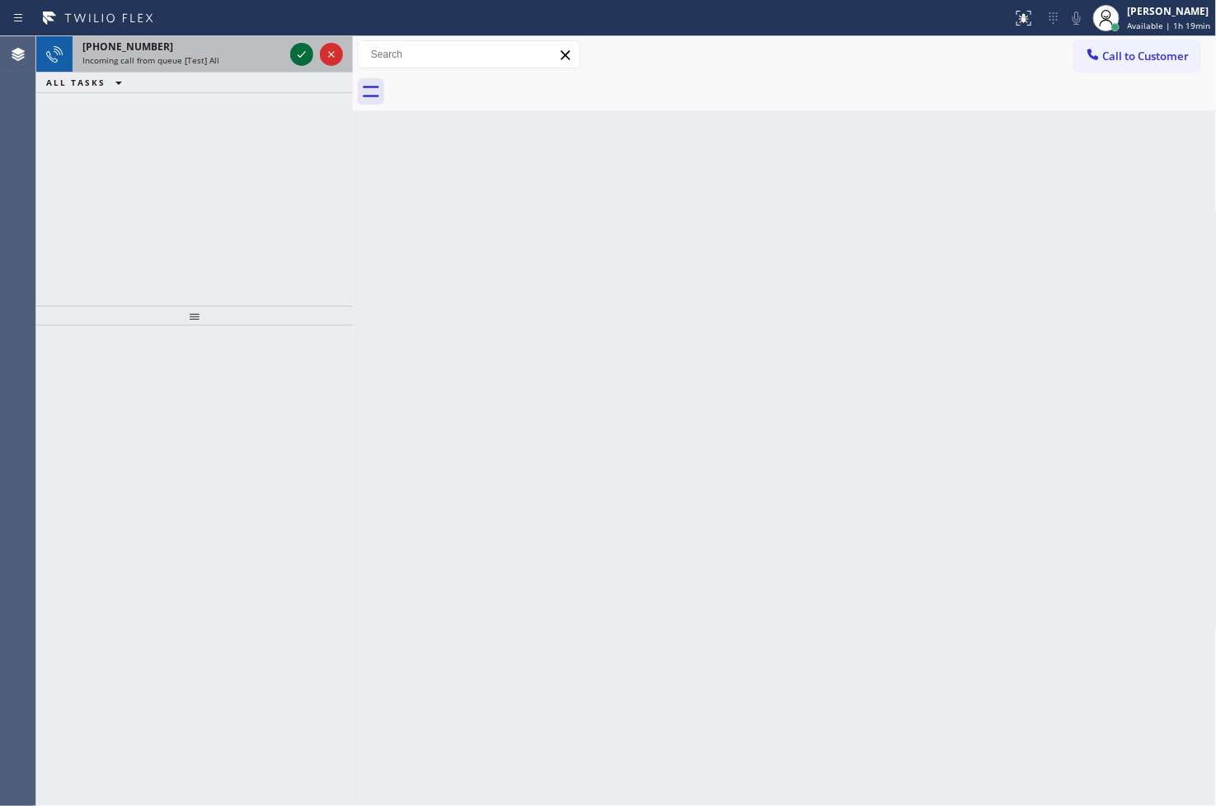
click at [290, 56] on div at bounding box center [301, 55] width 23 height 20
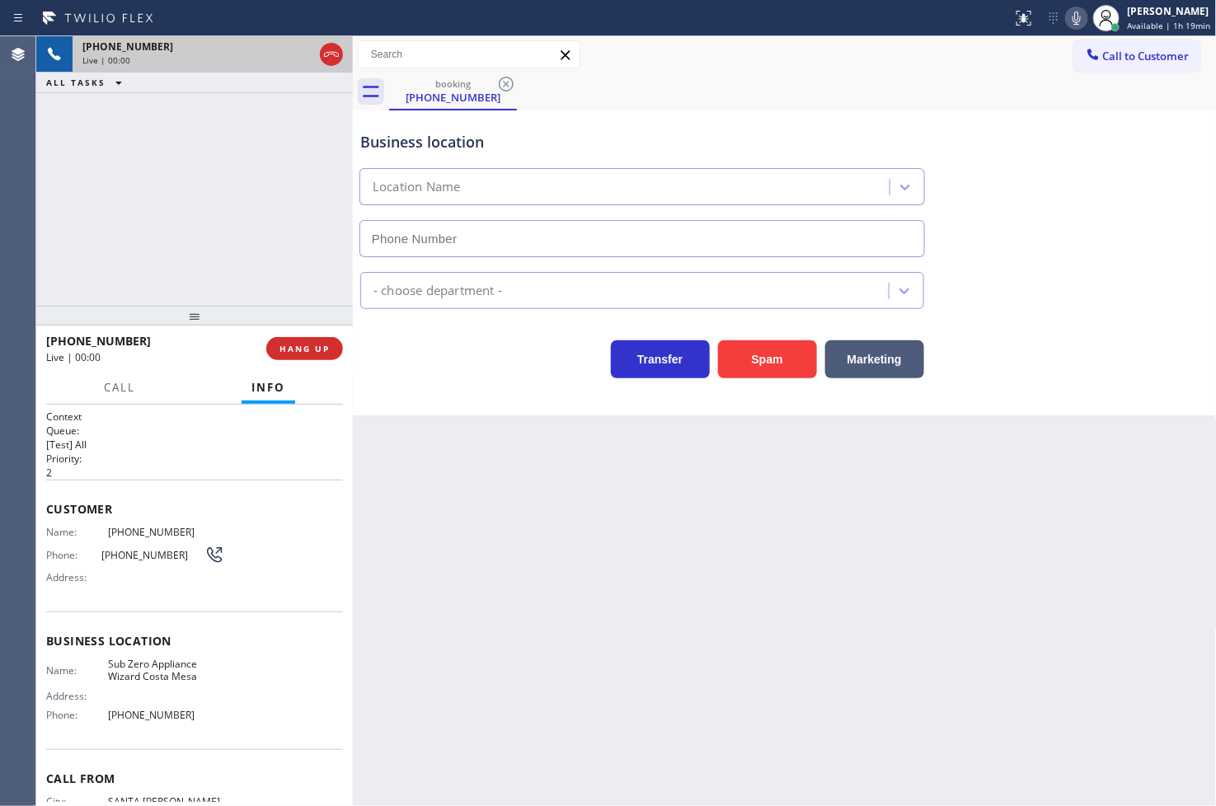
type input "[PHONE_NUMBER]"
click at [758, 354] on button "Spam" at bounding box center [767, 359] width 99 height 38
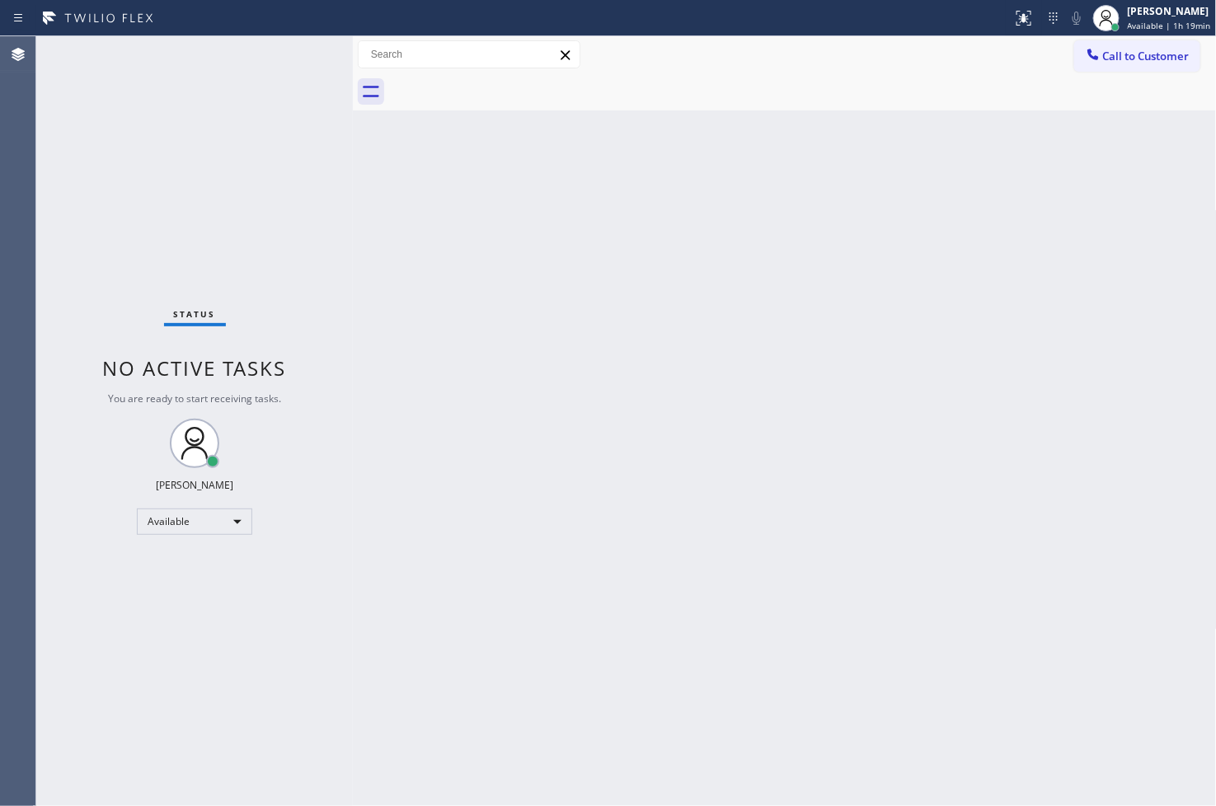
click at [51, 223] on div "Status No active tasks You are ready to start receiving tasks. [PERSON_NAME]" at bounding box center [194, 421] width 317 height 770
click at [289, 60] on div "Status No active tasks You are ready to start receiving tasks. [PERSON_NAME]" at bounding box center [194, 421] width 317 height 770
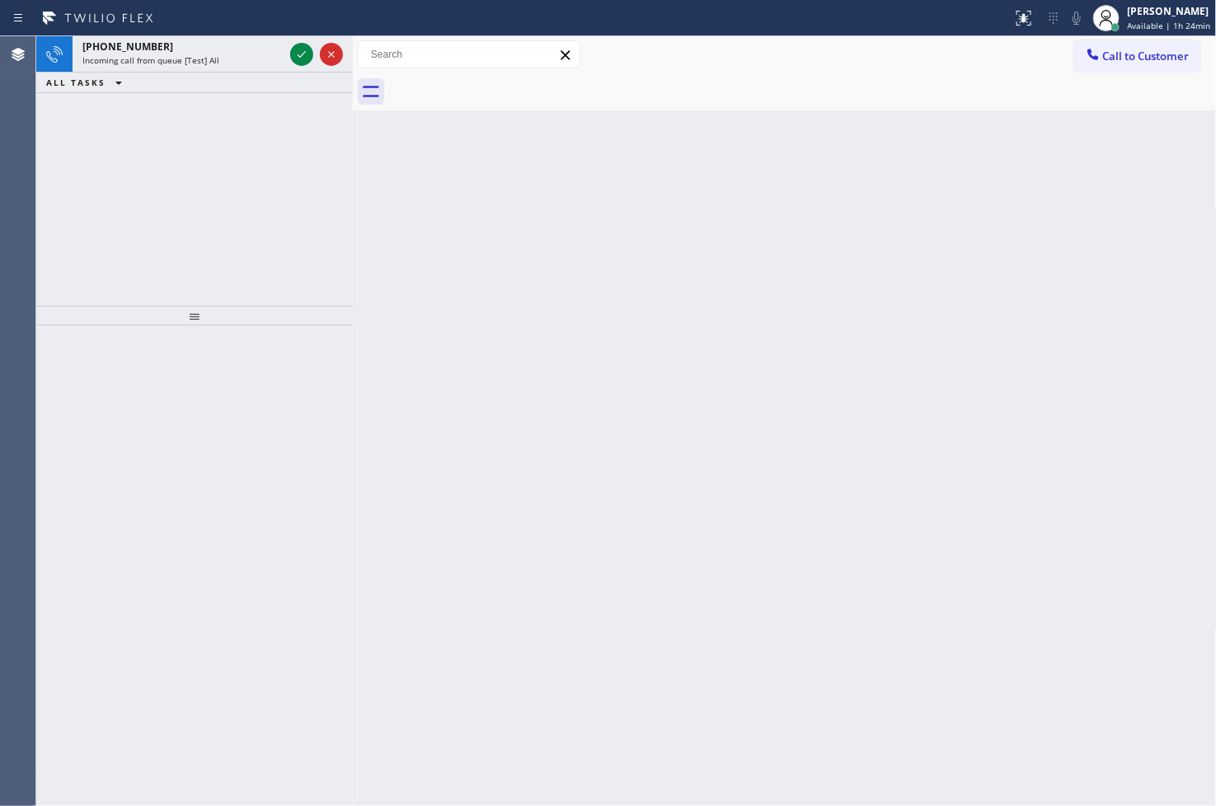
drag, startPoint x: 83, startPoint y: 254, endPoint x: 129, endPoint y: 174, distance: 91.9
click at [91, 244] on div "[PHONE_NUMBER] Incoming call from queue [Test] All ALL TASKS ALL TASKS ACTIVE T…" at bounding box center [194, 171] width 317 height 270
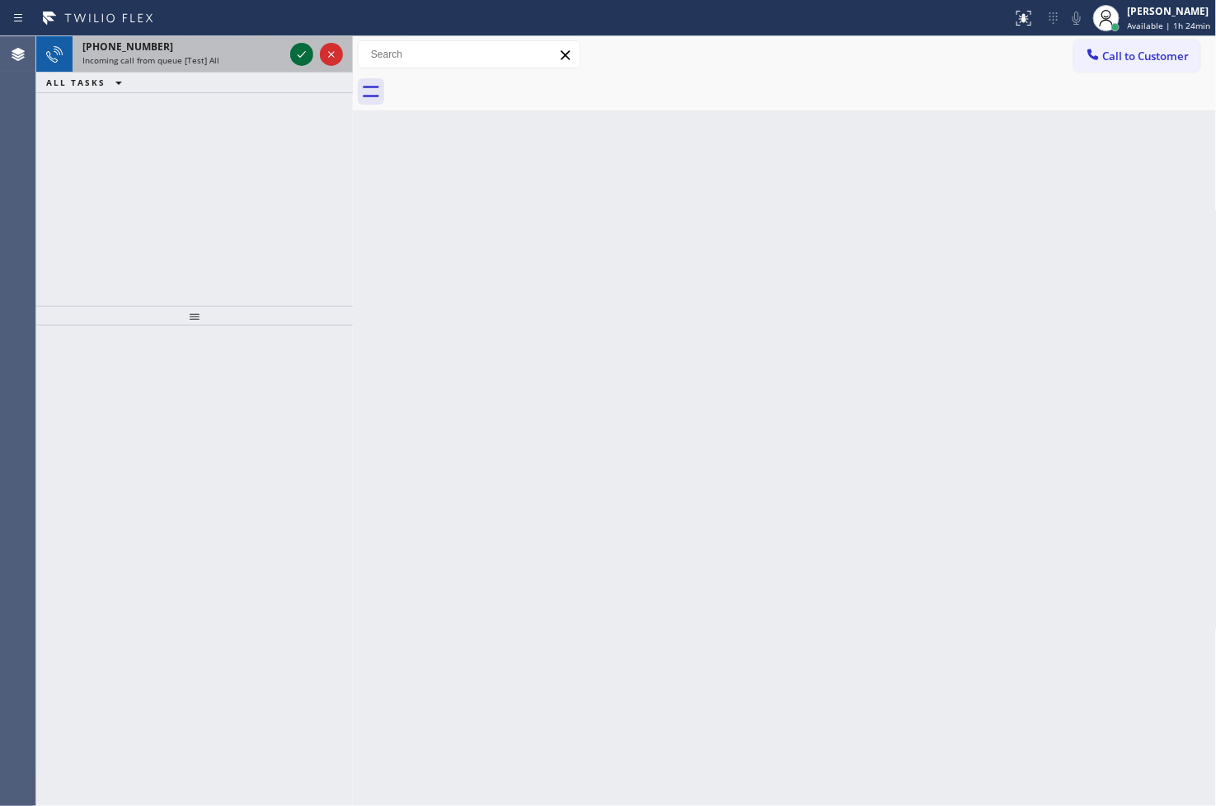
click at [308, 51] on icon at bounding box center [302, 55] width 20 height 20
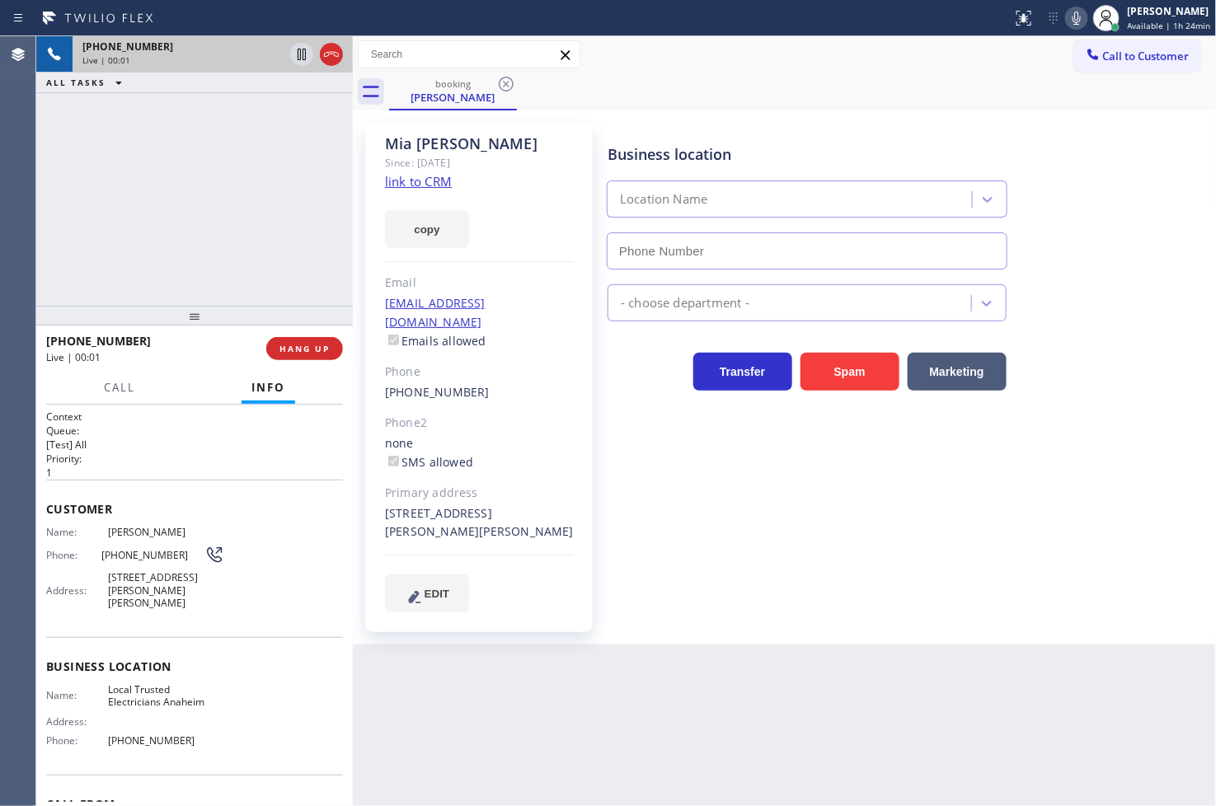
type input "[PHONE_NUMBER]"
click at [425, 181] on link "link to CRM" at bounding box center [418, 181] width 67 height 16
click at [306, 54] on icon at bounding box center [302, 55] width 20 height 20
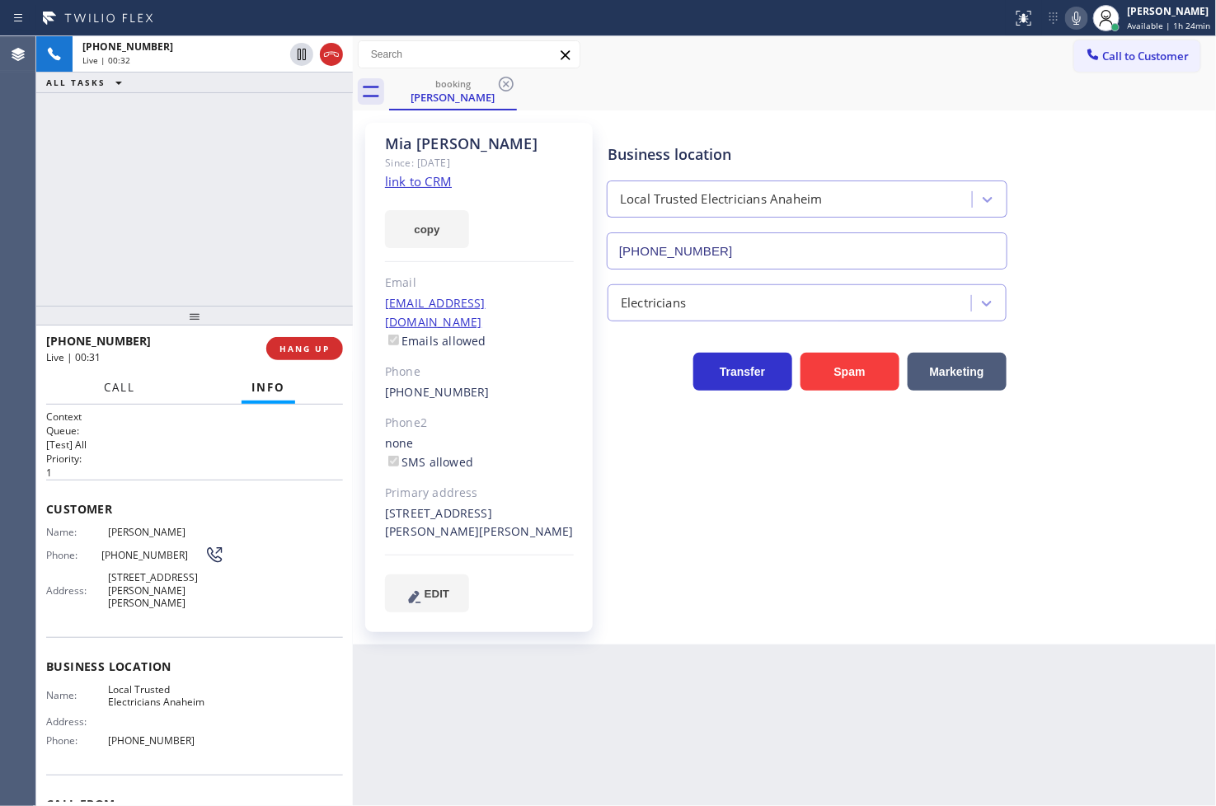
click at [118, 397] on button "Call" at bounding box center [119, 388] width 51 height 32
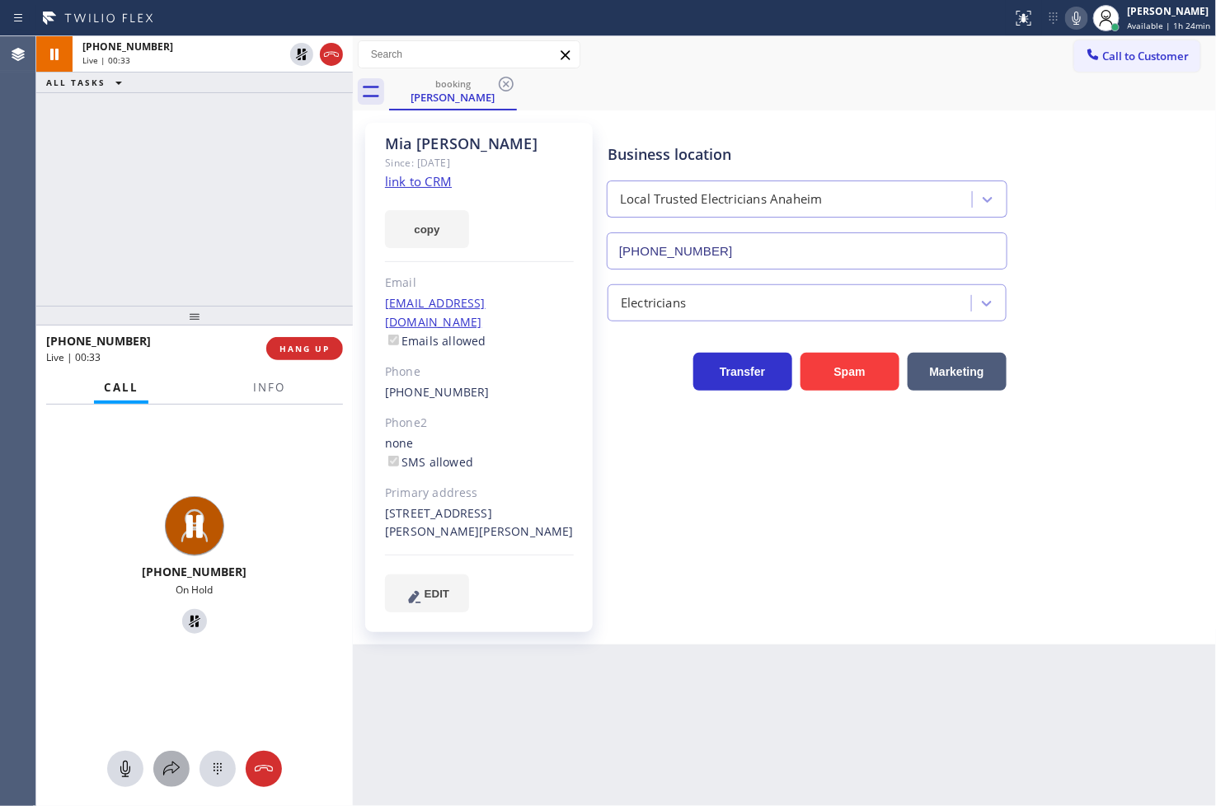
click at [165, 769] on icon at bounding box center [171, 769] width 16 height 14
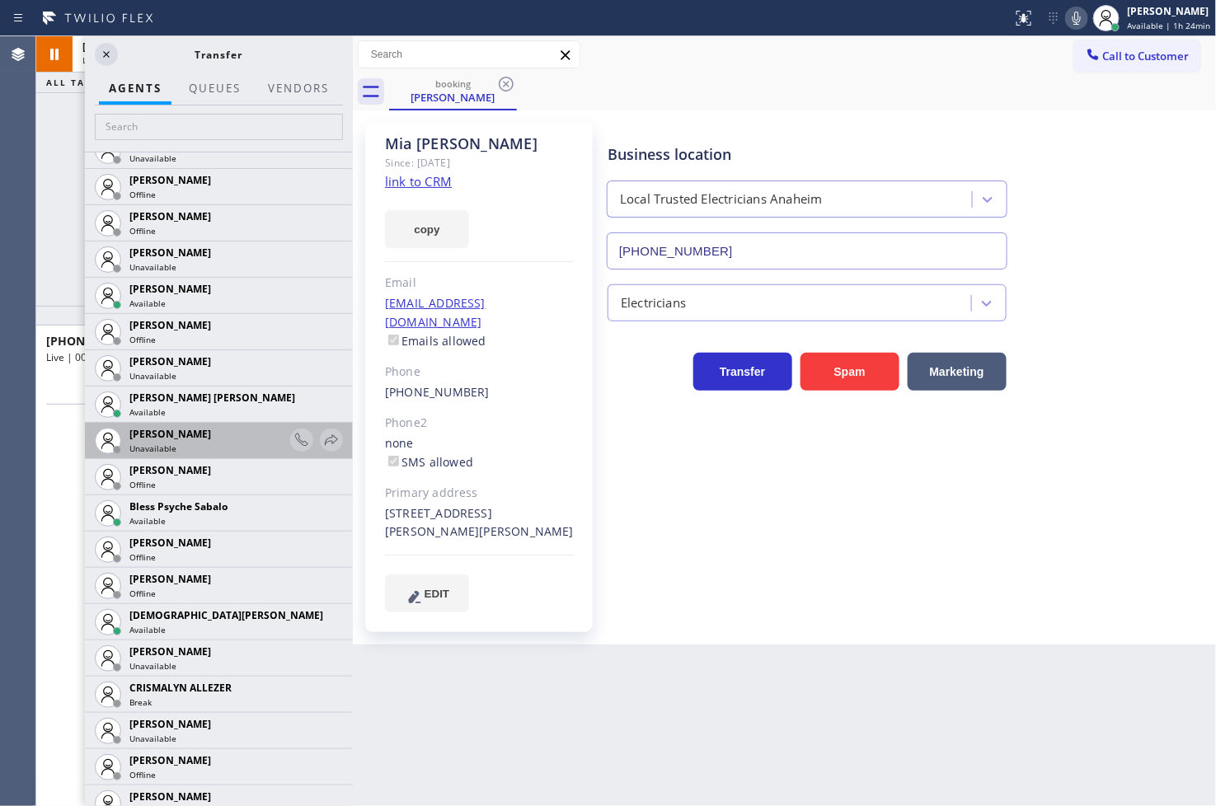
scroll to position [275, 0]
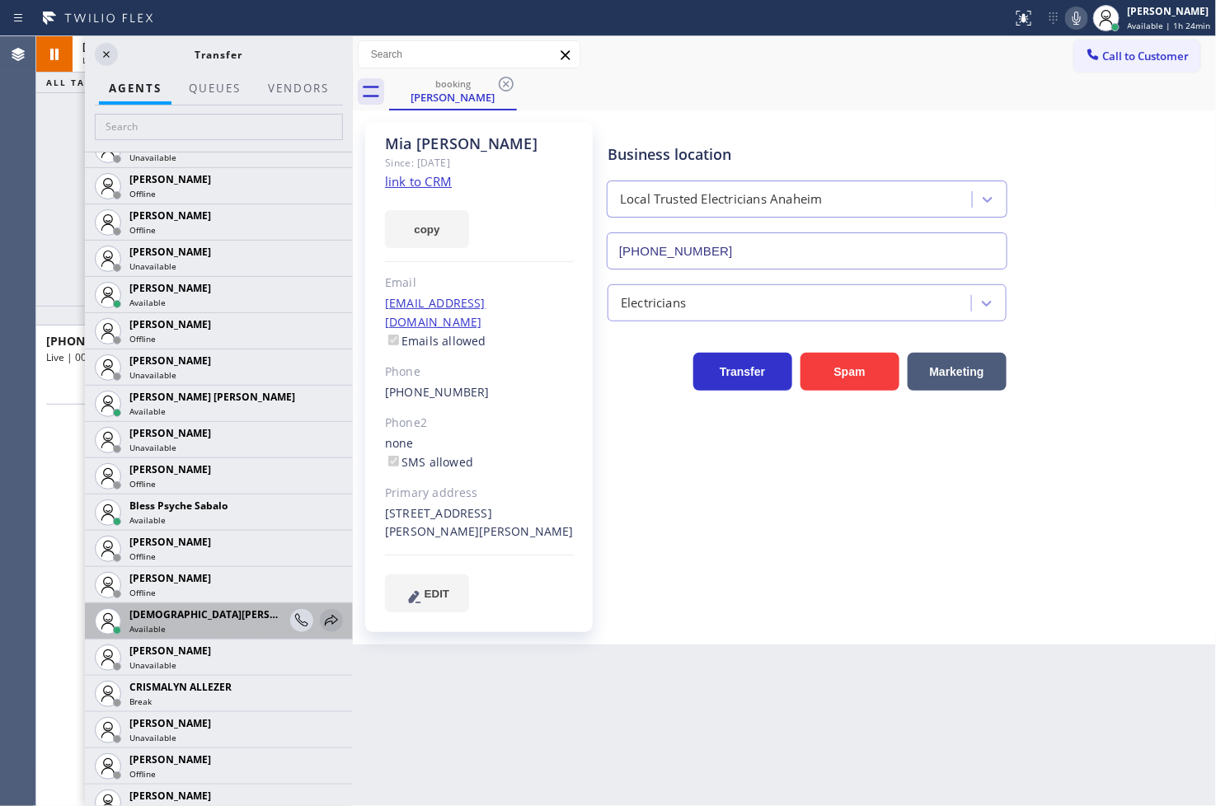
click at [322, 620] on icon at bounding box center [332, 621] width 20 height 20
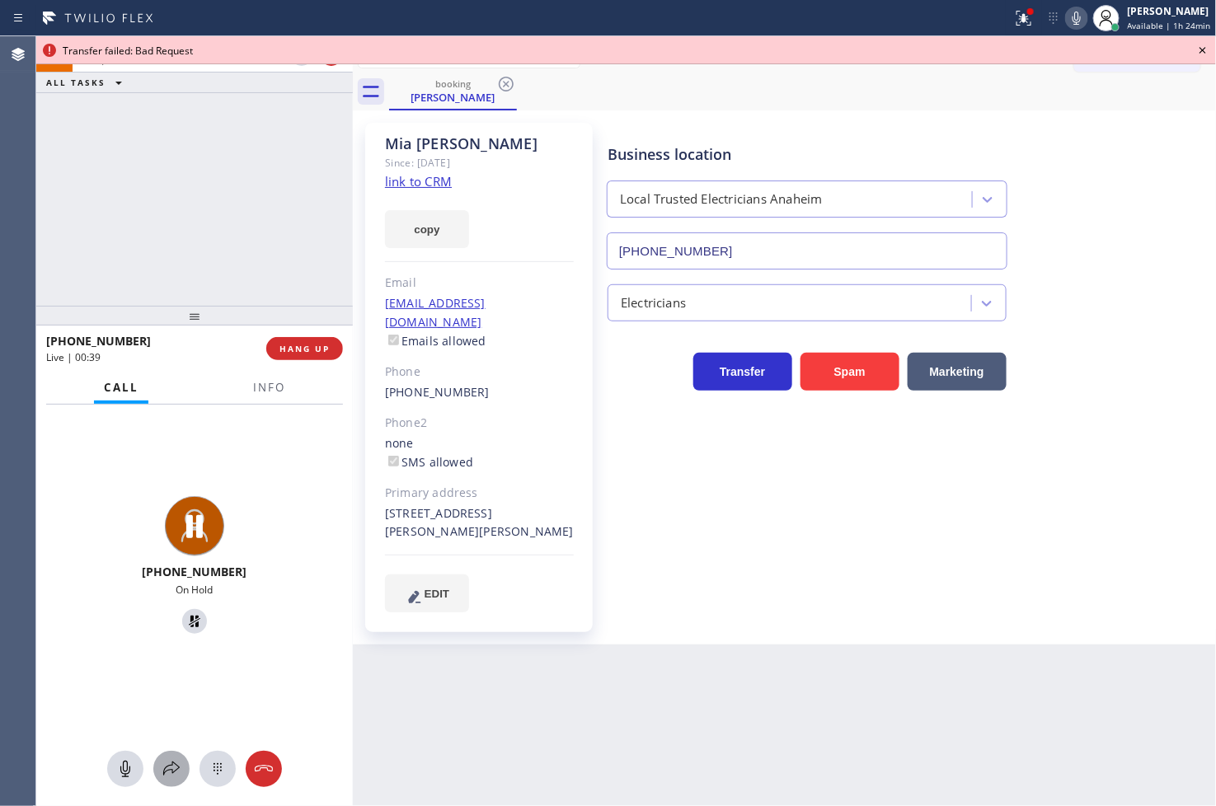
click at [178, 768] on icon at bounding box center [171, 769] width 16 height 14
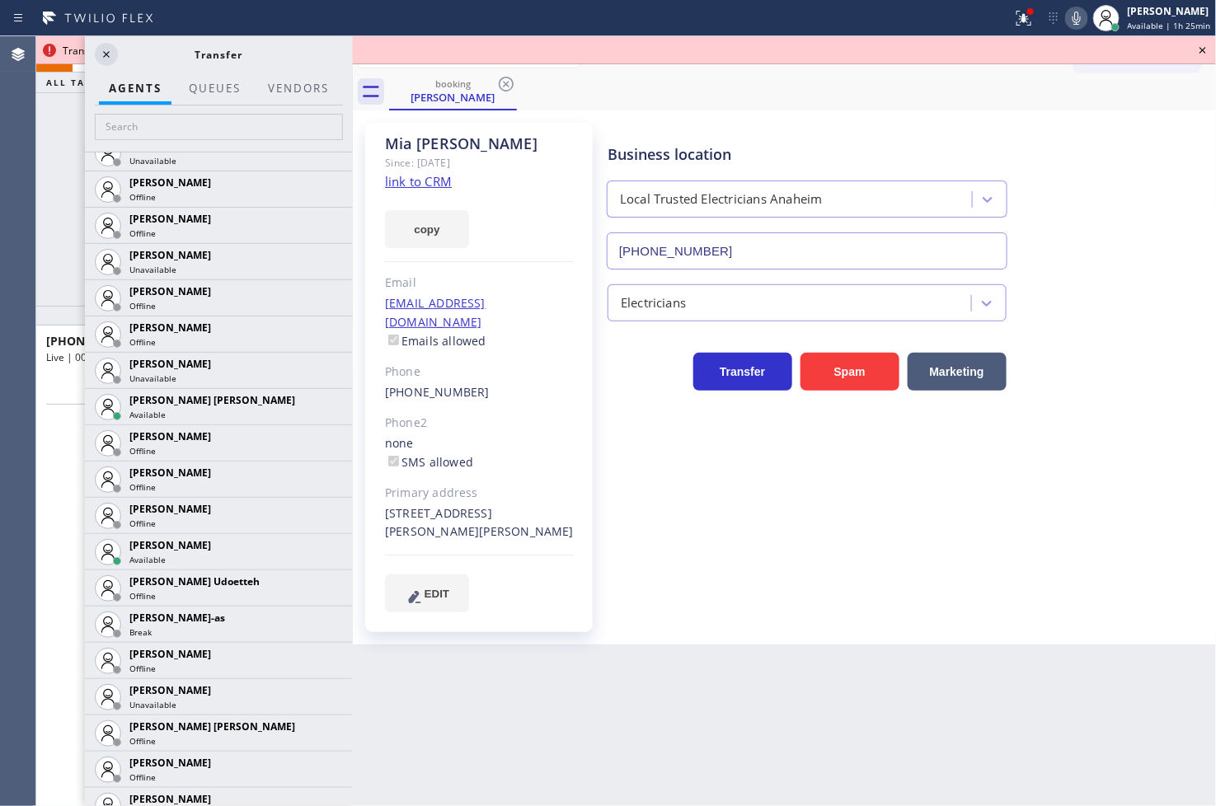
scroll to position [1373, 0]
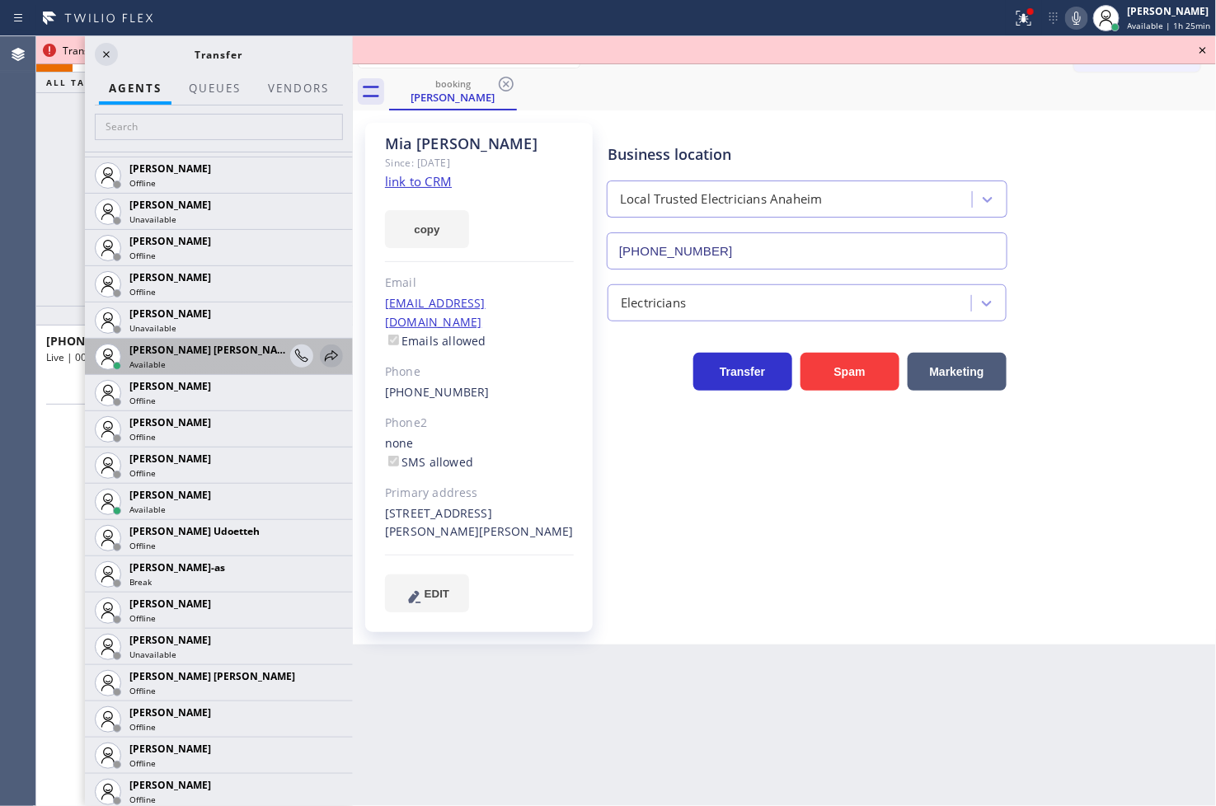
click at [322, 355] on icon at bounding box center [332, 356] width 20 height 20
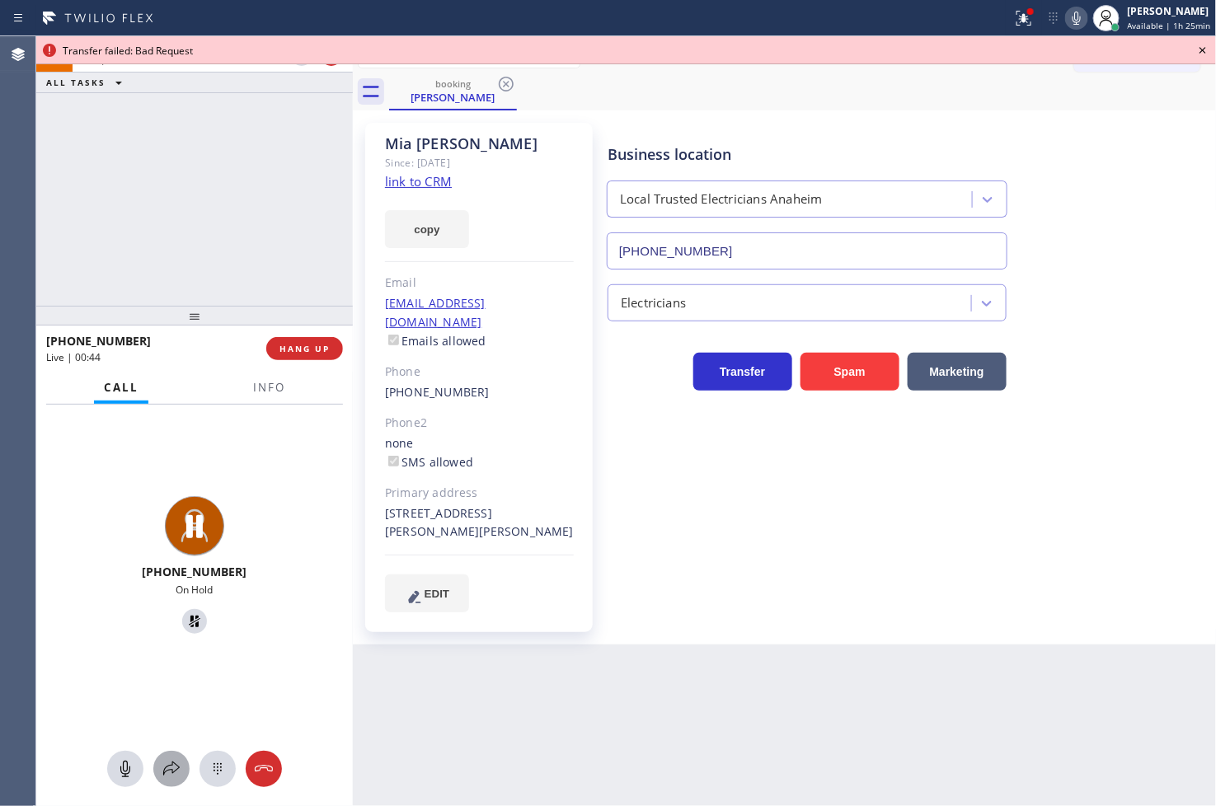
click at [180, 769] on icon at bounding box center [172, 769] width 20 height 20
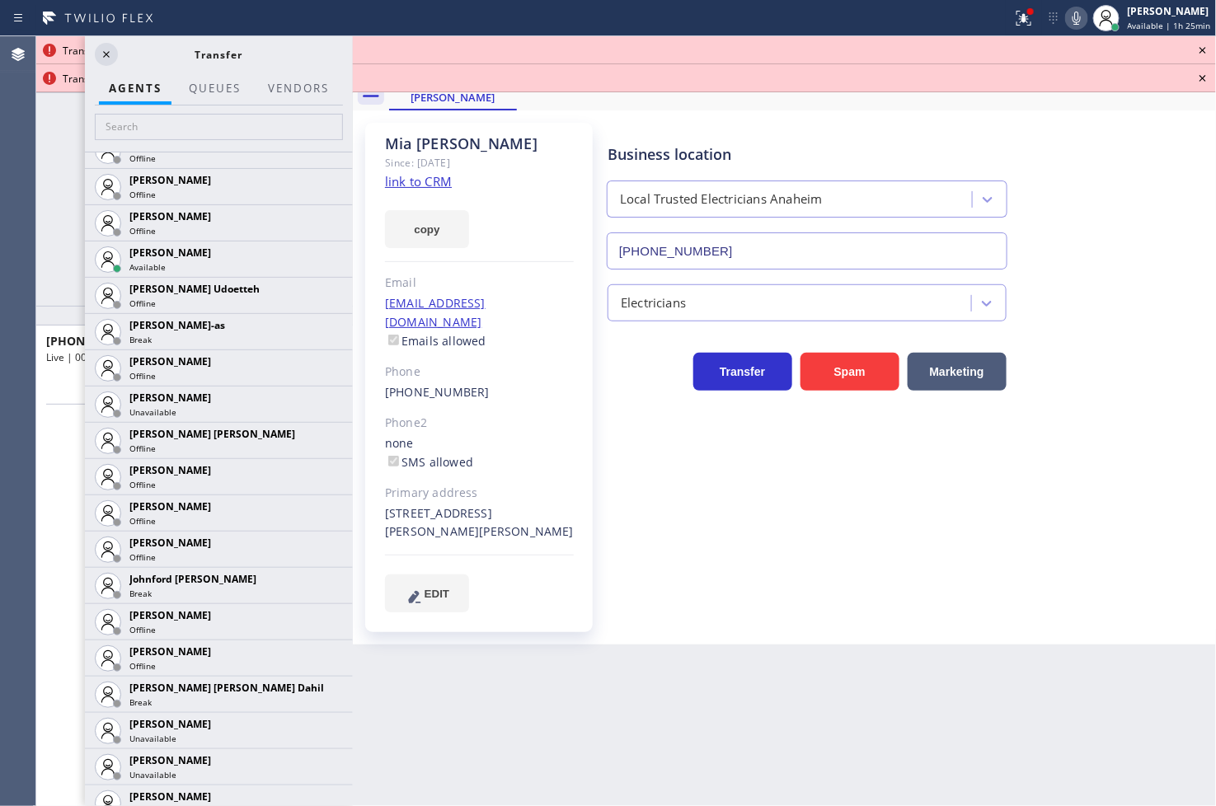
scroll to position [1740, 0]
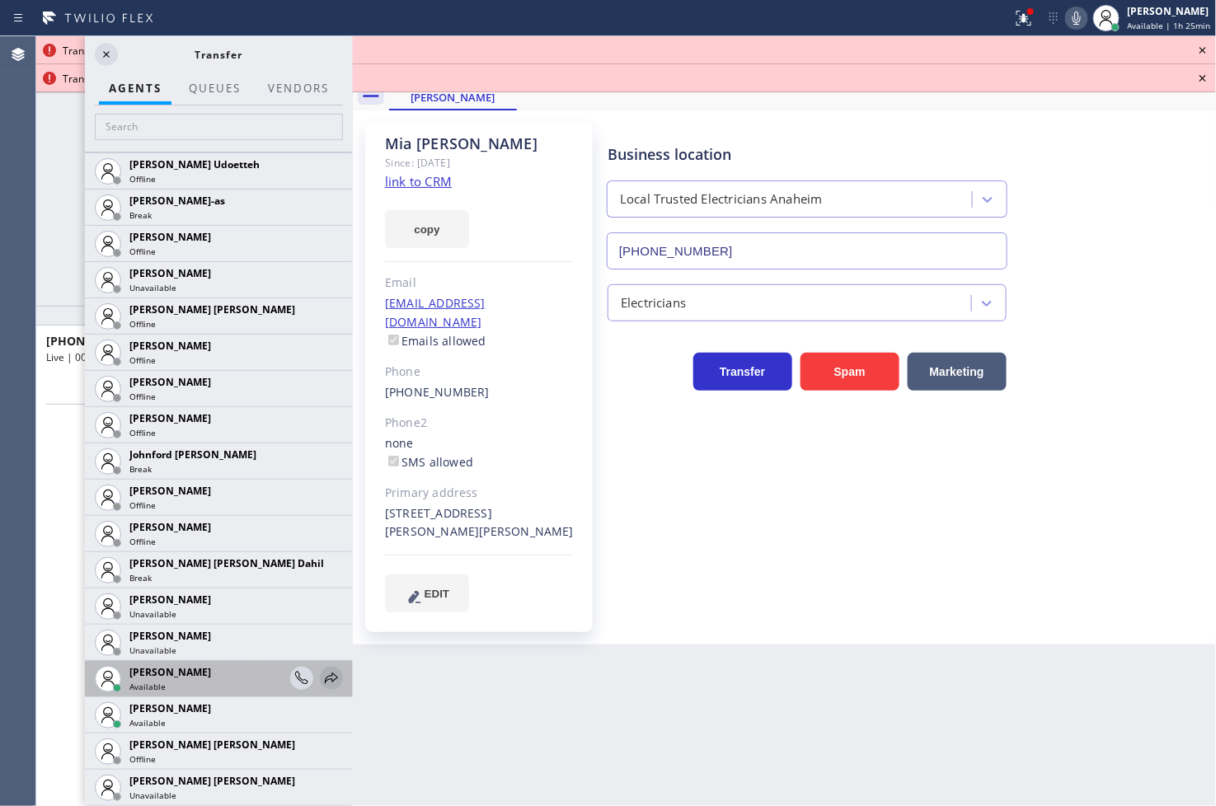
click at [322, 679] on icon at bounding box center [332, 679] width 20 height 20
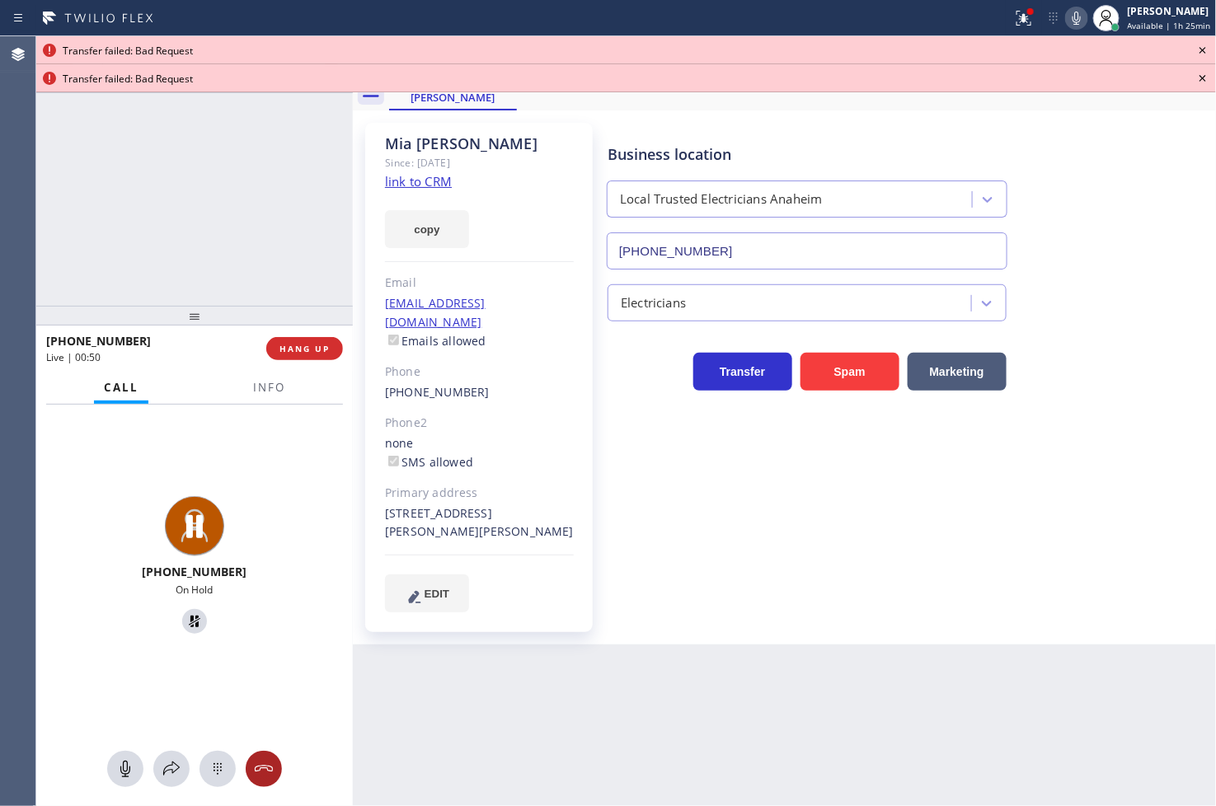
click at [268, 763] on icon at bounding box center [264, 769] width 20 height 20
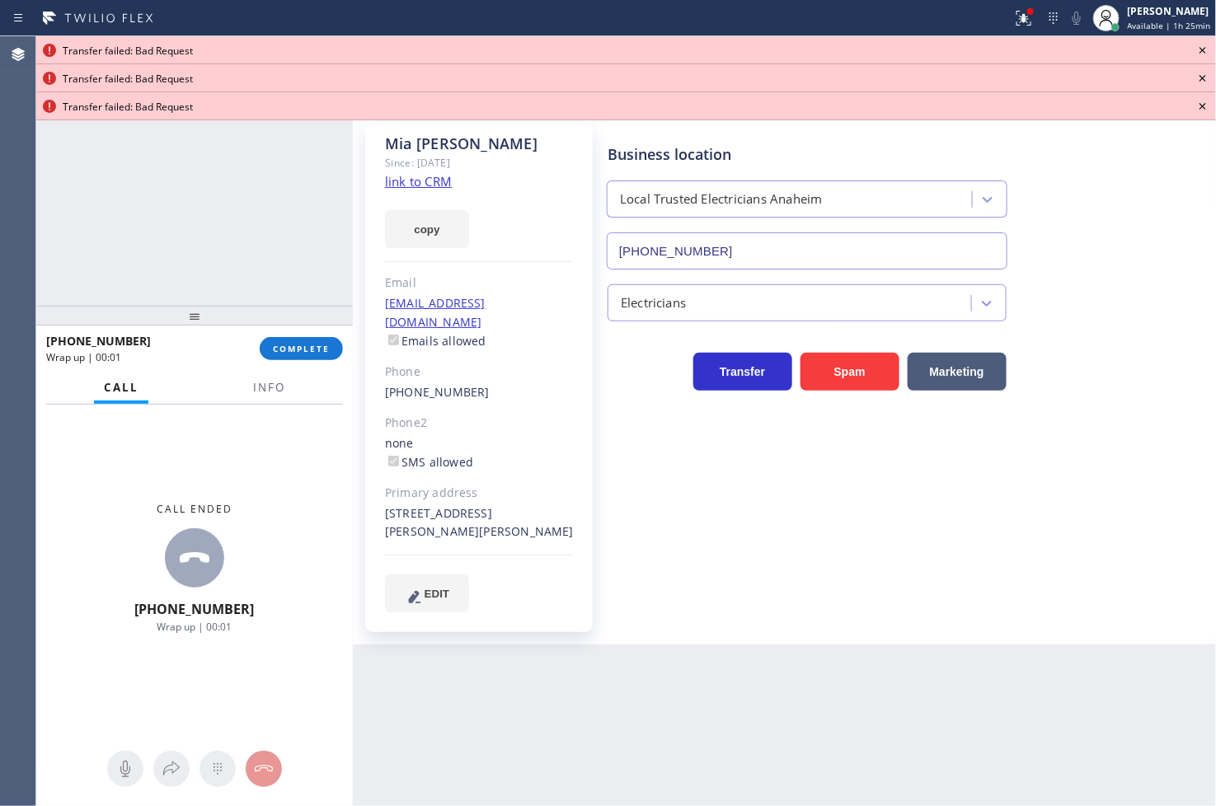
click at [1200, 45] on icon at bounding box center [1203, 50] width 20 height 20
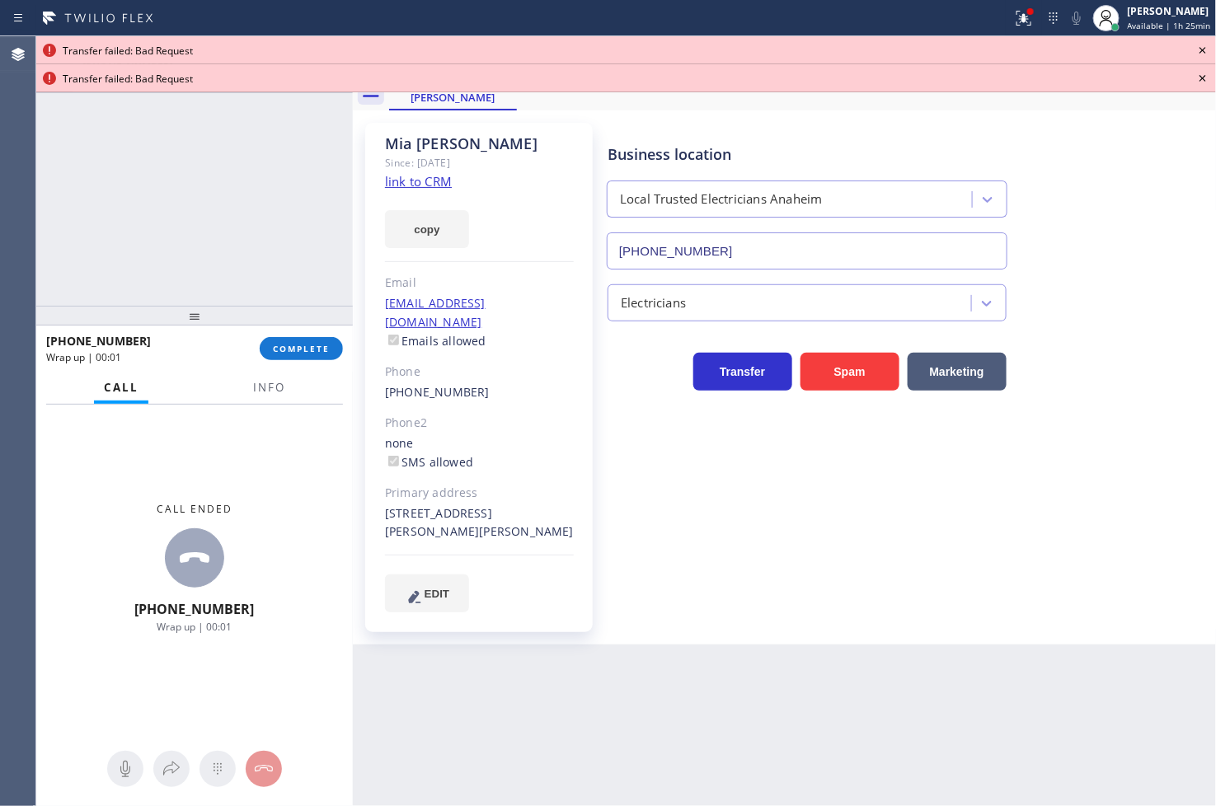
click at [1200, 45] on icon at bounding box center [1203, 50] width 20 height 20
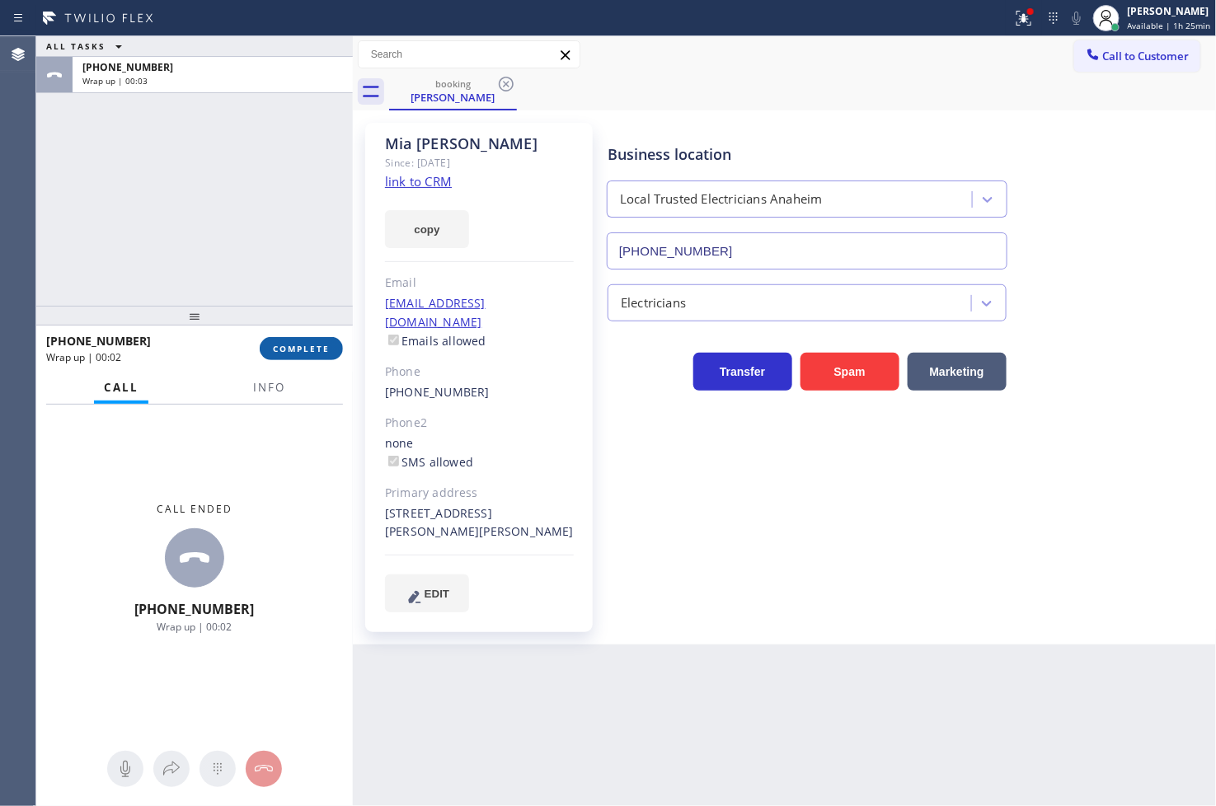
click at [301, 344] on span "COMPLETE" at bounding box center [301, 349] width 57 height 12
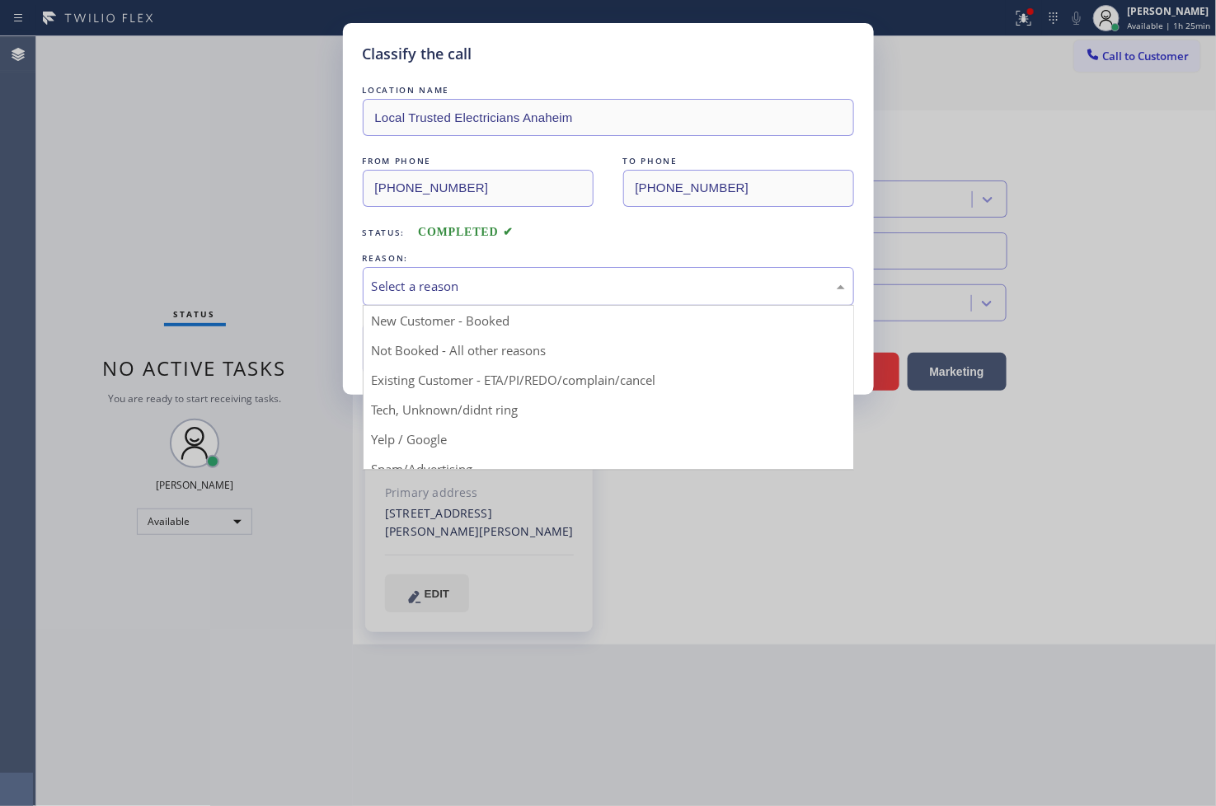
click at [454, 289] on div "Select a reason" at bounding box center [608, 286] width 473 height 19
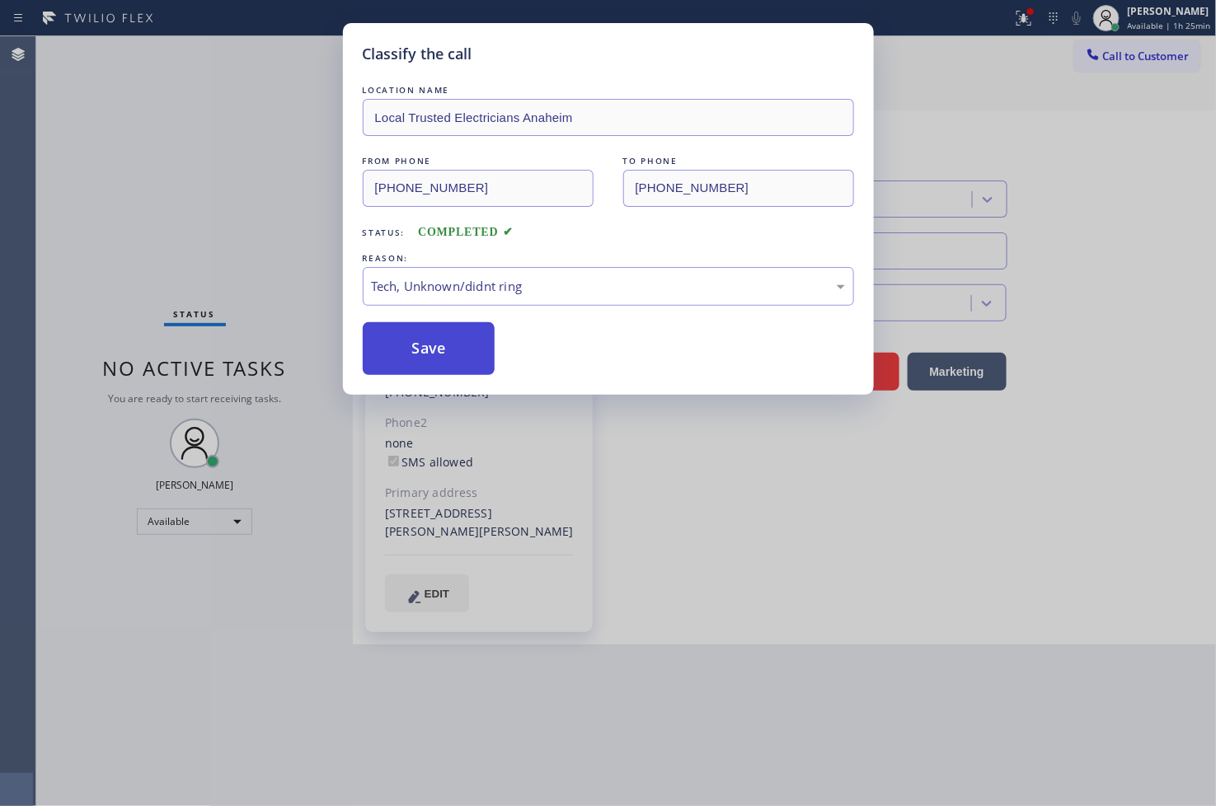
click at [455, 360] on button "Save" at bounding box center [429, 348] width 133 height 53
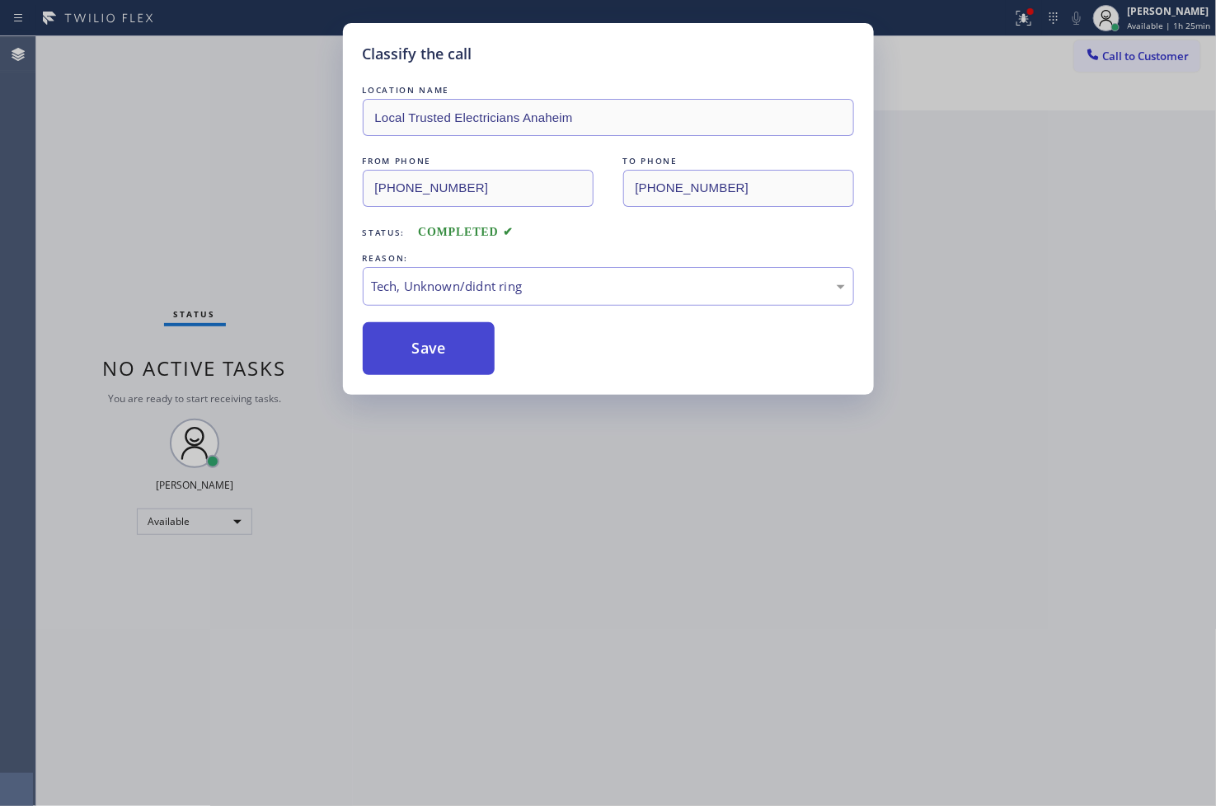
click at [455, 360] on button "Save" at bounding box center [429, 348] width 133 height 53
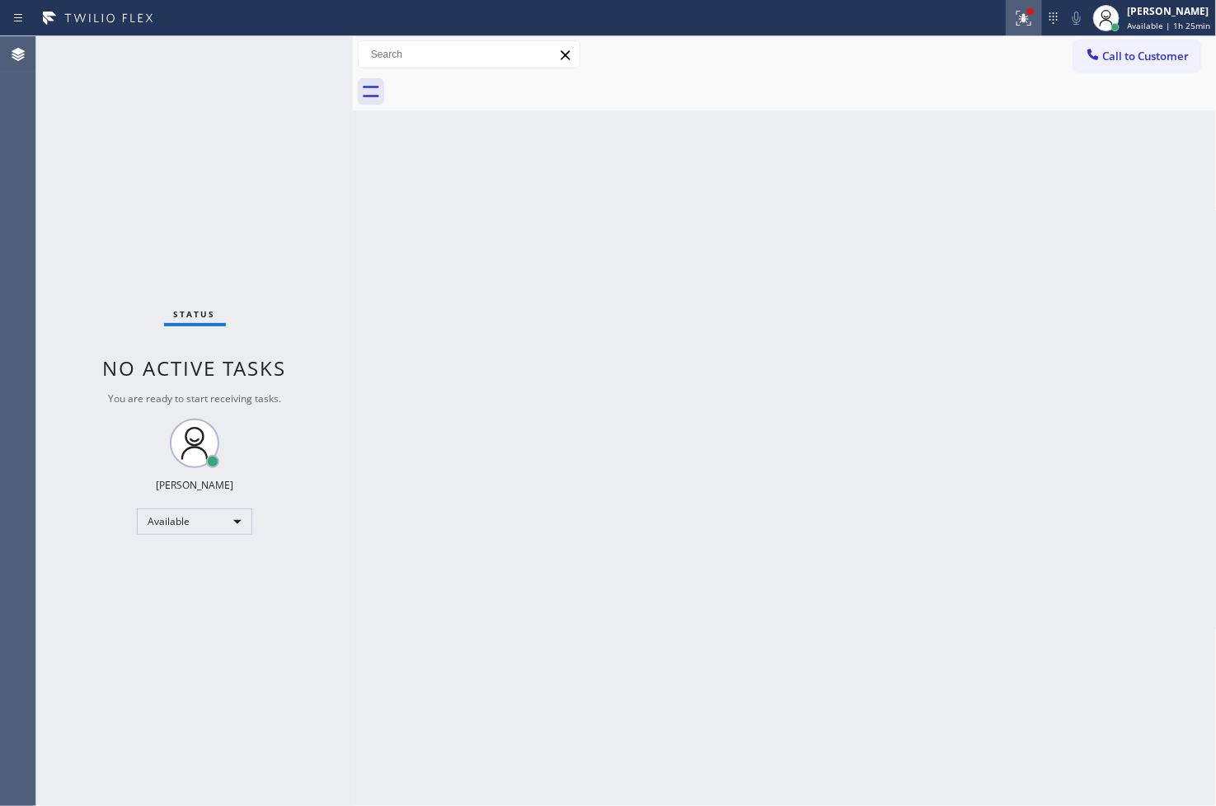
click at [1014, 18] on icon at bounding box center [1024, 18] width 20 height 20
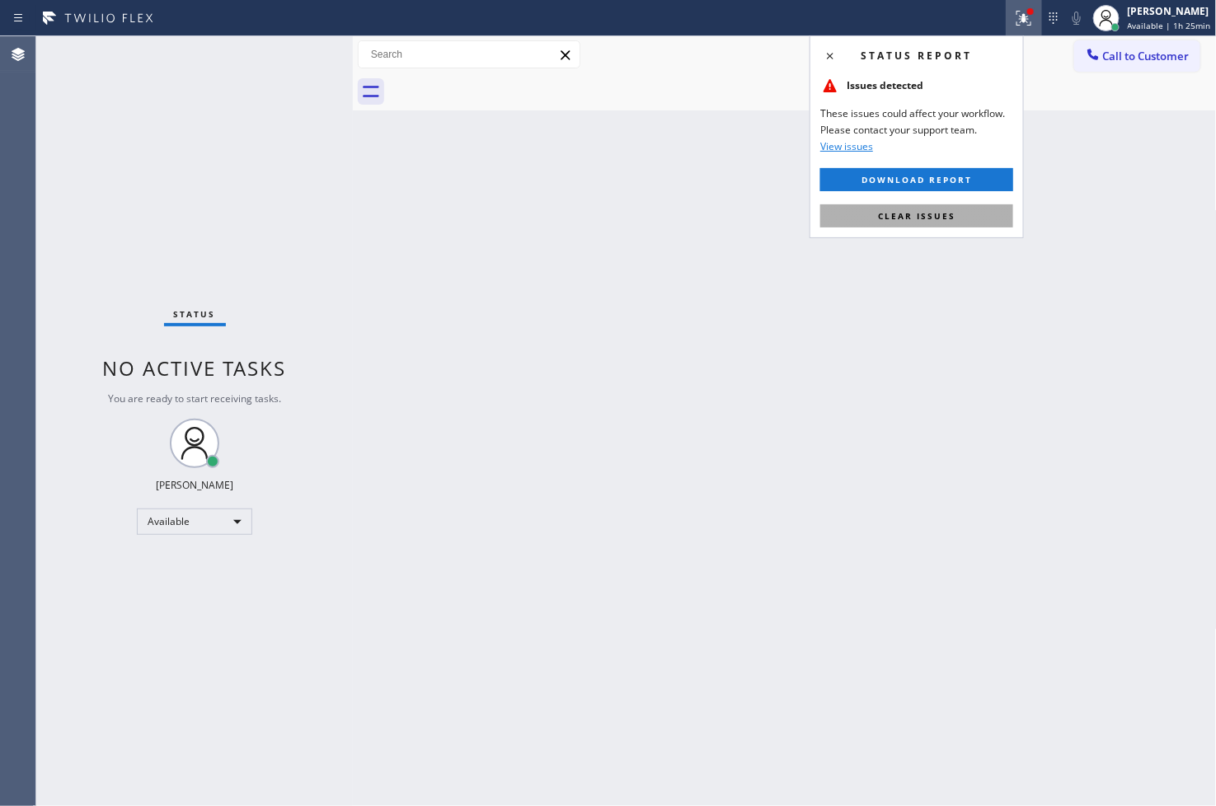
click at [965, 209] on button "Clear issues" at bounding box center [916, 215] width 193 height 23
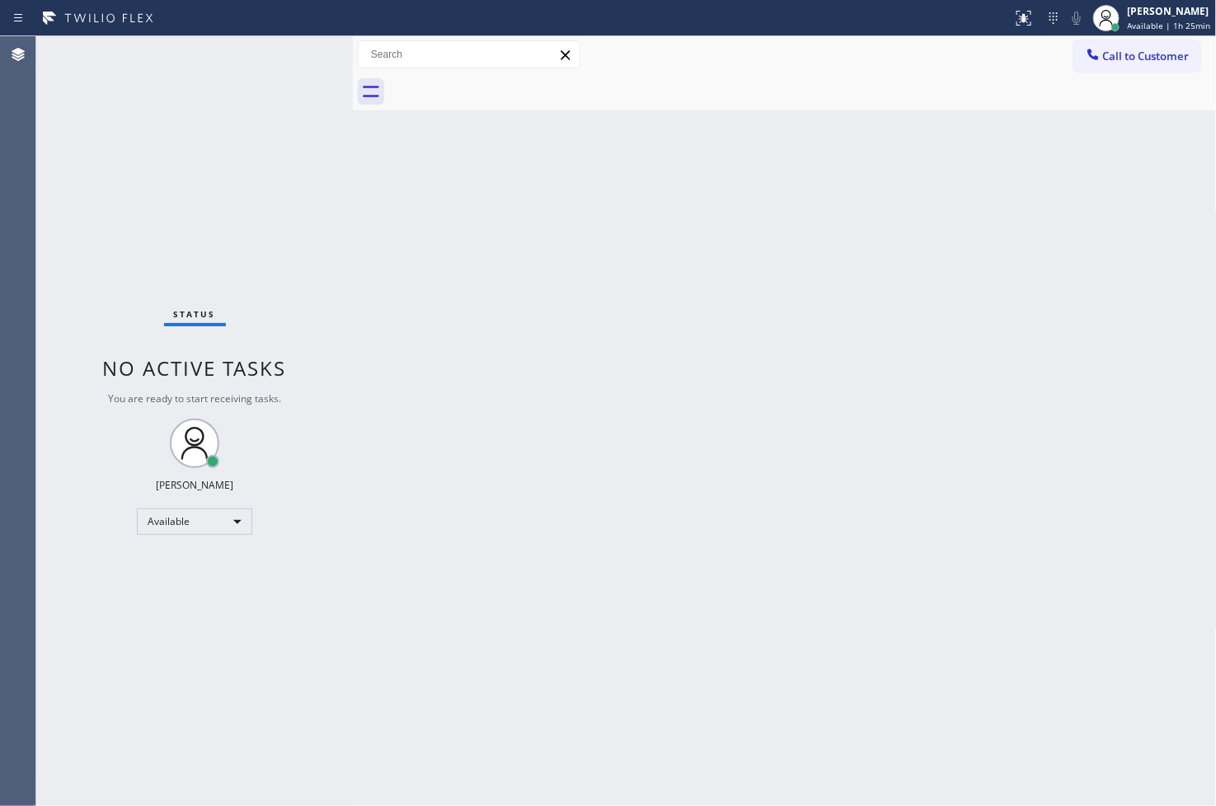
click at [241, 163] on div "Status No active tasks You are ready to start receiving tasks. [PERSON_NAME]" at bounding box center [194, 421] width 317 height 770
click at [302, 50] on div "Status No active tasks You are ready to start receiving tasks. [PERSON_NAME]" at bounding box center [194, 421] width 317 height 770
click at [298, 42] on div "Status No active tasks You are ready to start receiving tasks. [PERSON_NAME]" at bounding box center [194, 421] width 317 height 770
click at [289, 48] on div "Status No active tasks You are ready to start receiving tasks. [PERSON_NAME]" at bounding box center [194, 421] width 317 height 770
click at [291, 59] on div "Status No active tasks You are ready to start receiving tasks. [PERSON_NAME]" at bounding box center [194, 421] width 317 height 770
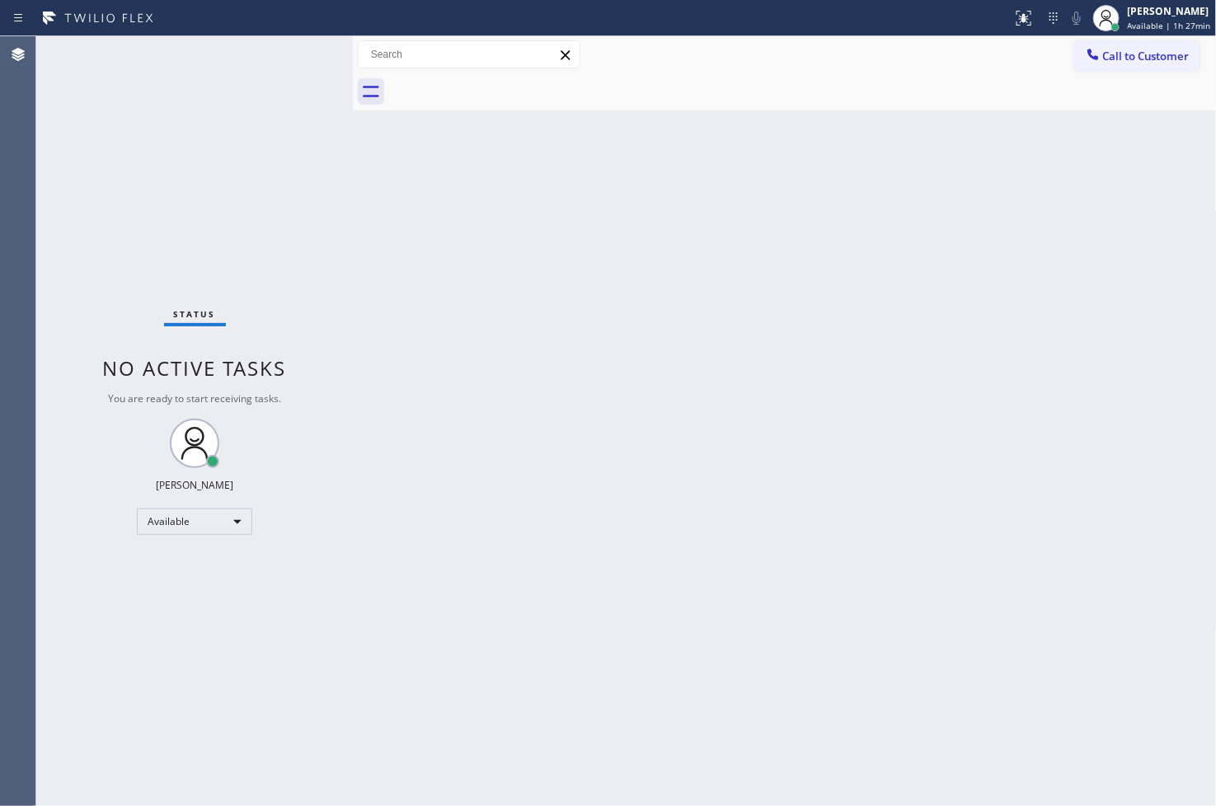
drag, startPoint x: 121, startPoint y: 590, endPoint x: 138, endPoint y: 569, distance: 27.6
click at [121, 590] on div "Status No active tasks You are ready to start receiving tasks. [PERSON_NAME]" at bounding box center [194, 421] width 317 height 770
click at [240, 91] on div "Status No active tasks You are ready to start receiving tasks. [PERSON_NAME]" at bounding box center [194, 421] width 317 height 770
click at [292, 52] on div "Status No active tasks You are ready to start receiving tasks. [PERSON_NAME]" at bounding box center [194, 421] width 317 height 770
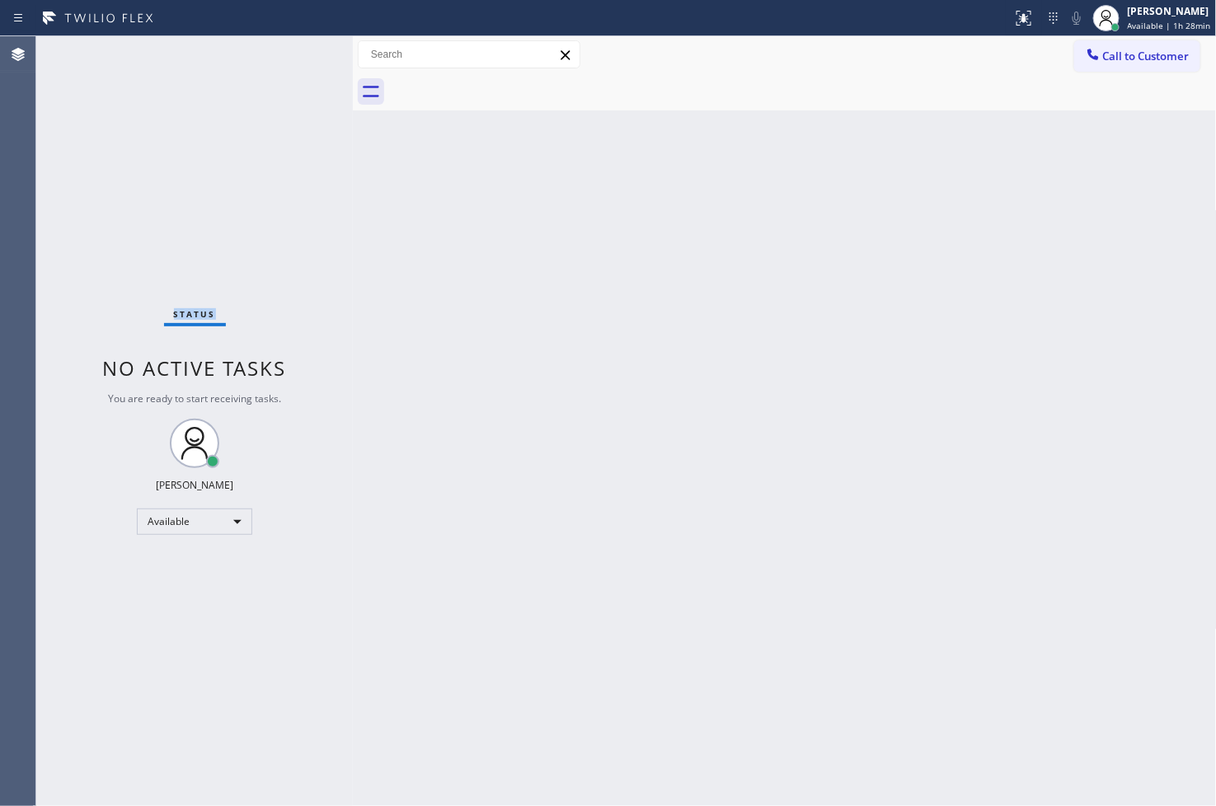
click at [292, 52] on div "Status No active tasks You are ready to start receiving tasks. [PERSON_NAME]" at bounding box center [194, 421] width 317 height 770
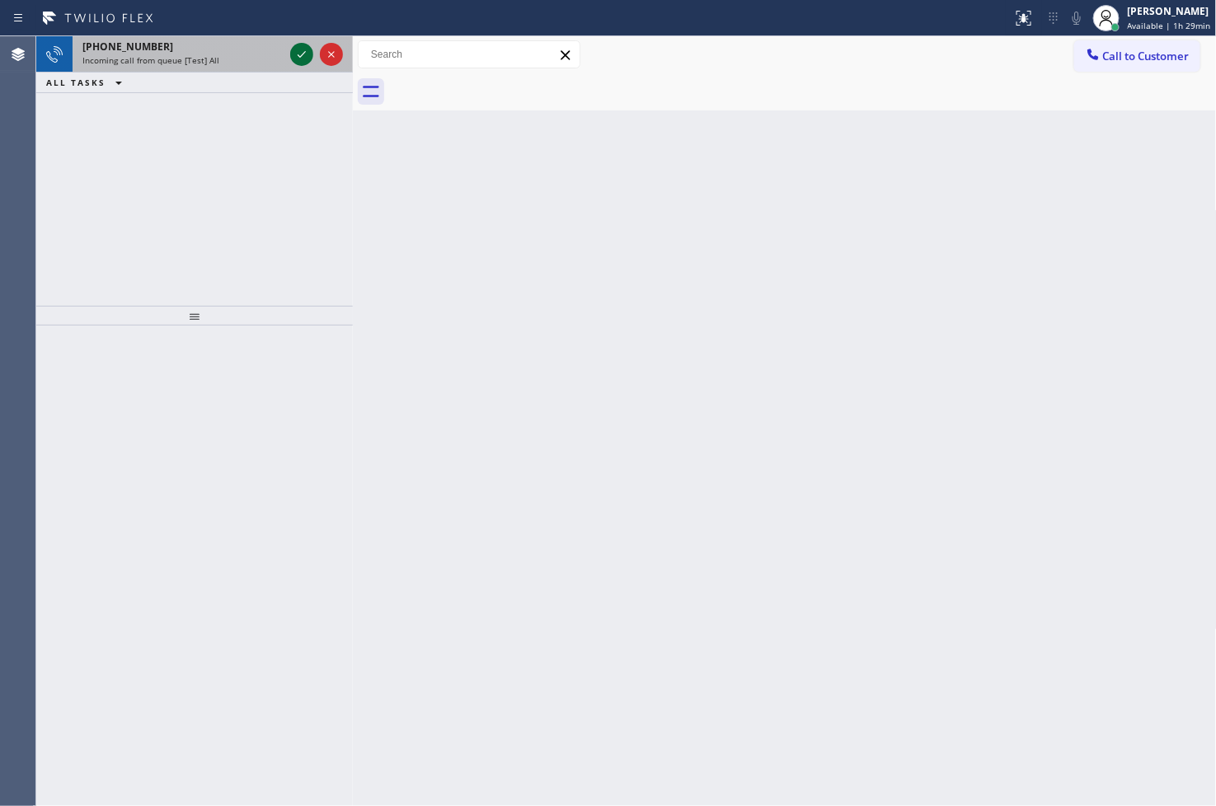
click at [295, 51] on icon at bounding box center [302, 55] width 20 height 20
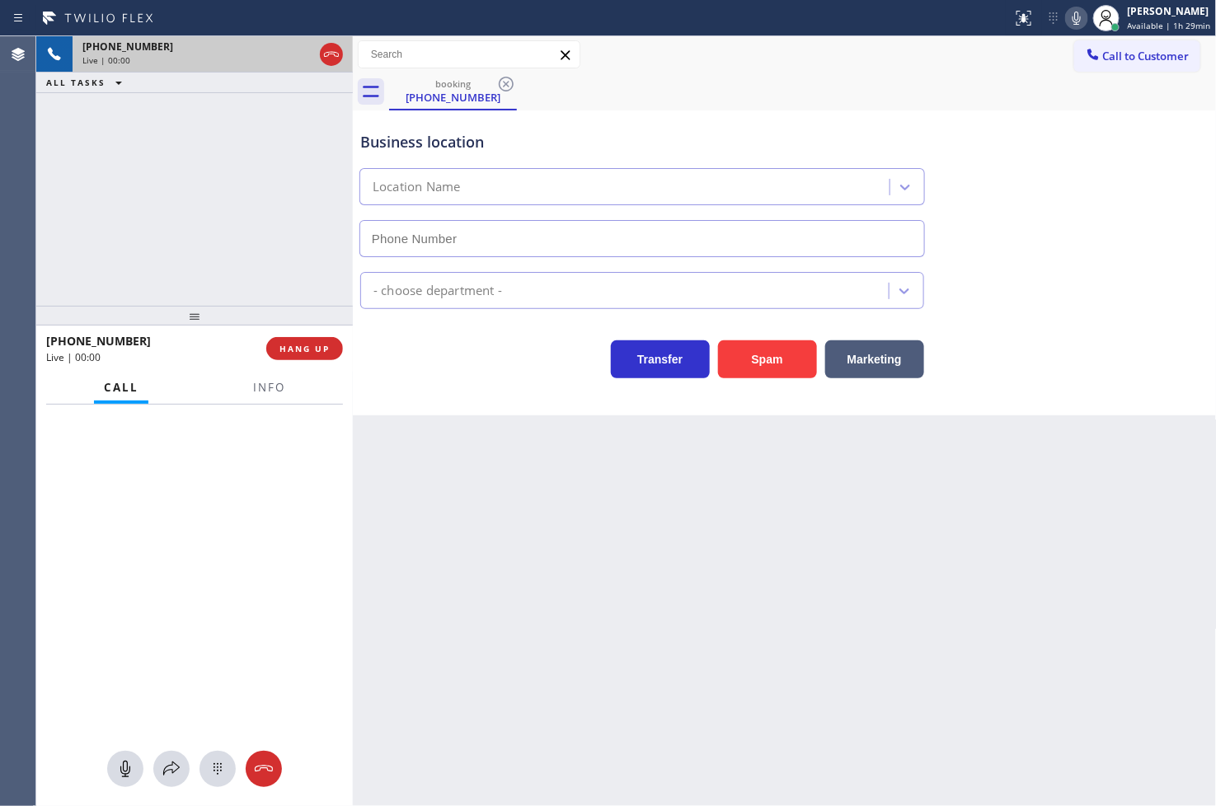
type input "[PHONE_NUMBER]"
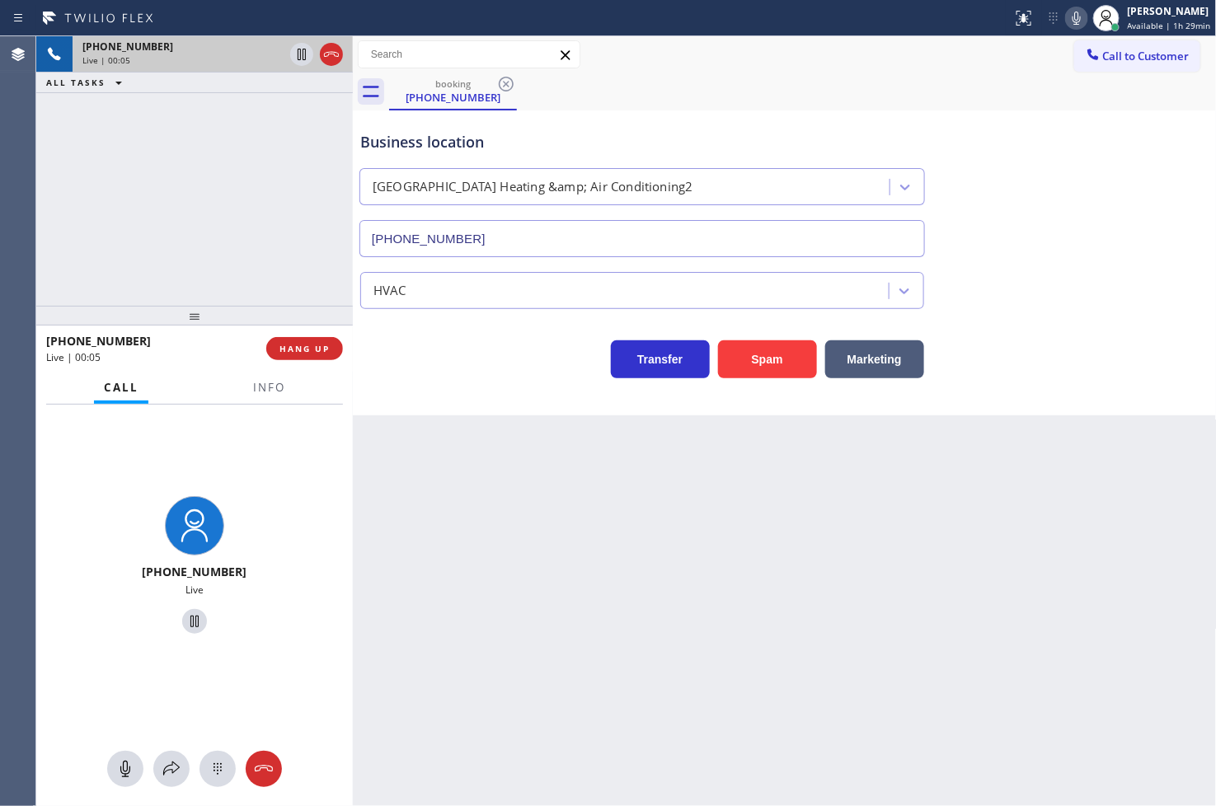
click at [1067, 16] on icon at bounding box center [1077, 18] width 20 height 20
click at [1071, 16] on rect at bounding box center [1077, 17] width 12 height 12
click at [1067, 16] on icon at bounding box center [1077, 18] width 20 height 20
click at [789, 369] on button "Spam" at bounding box center [767, 359] width 99 height 38
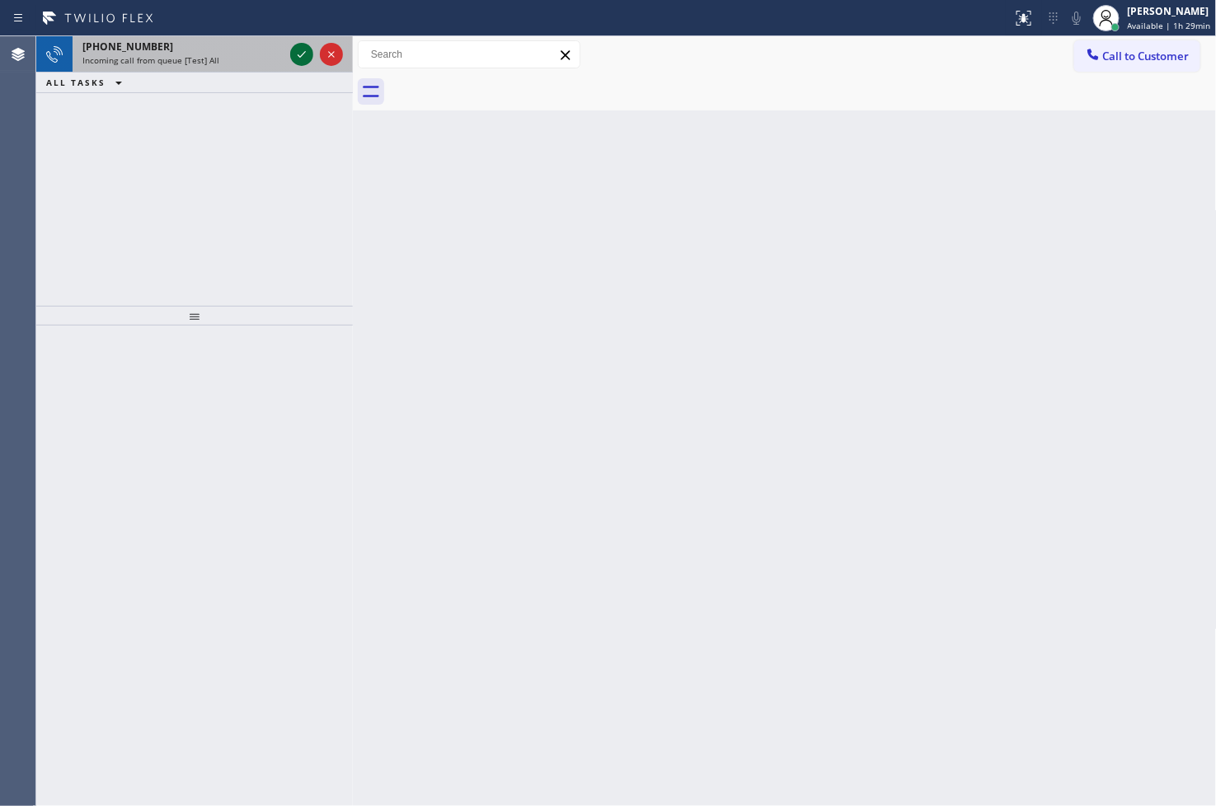
click at [305, 56] on icon at bounding box center [302, 55] width 20 height 20
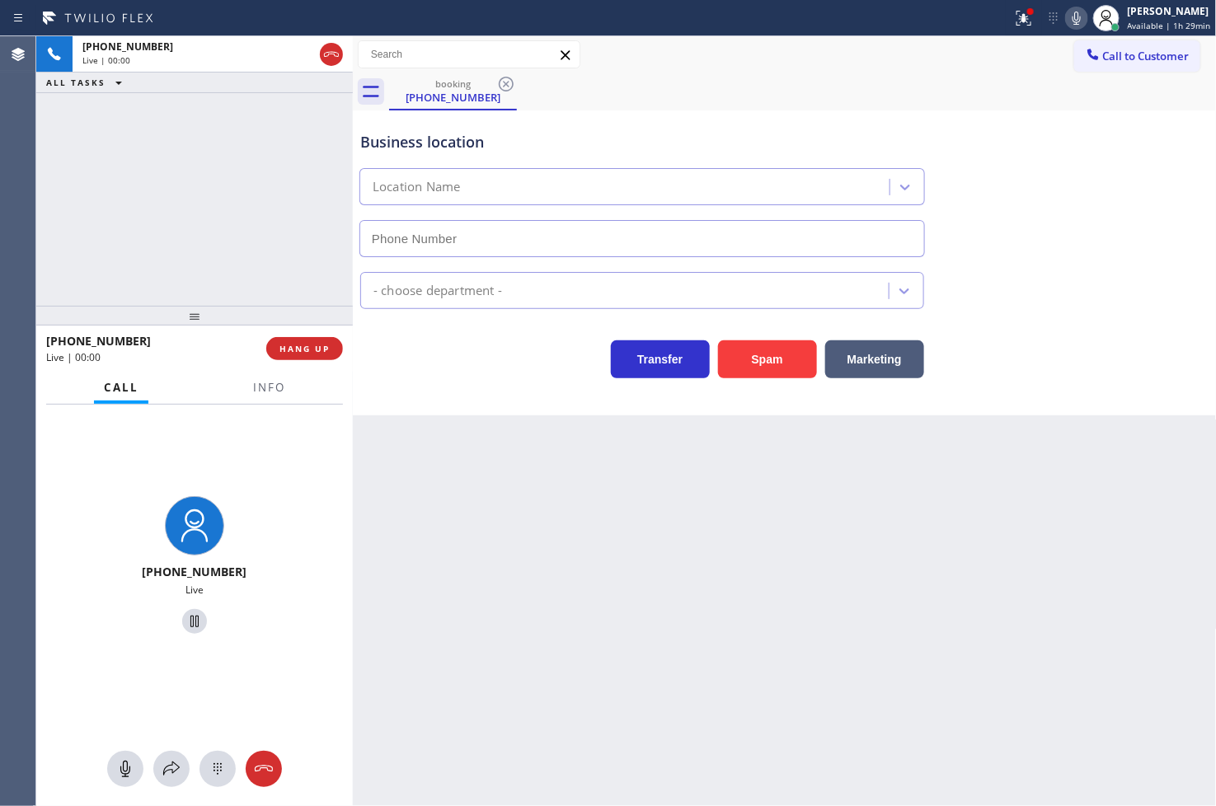
type input "[PHONE_NUMBER]"
click at [1014, 12] on icon at bounding box center [1024, 18] width 20 height 20
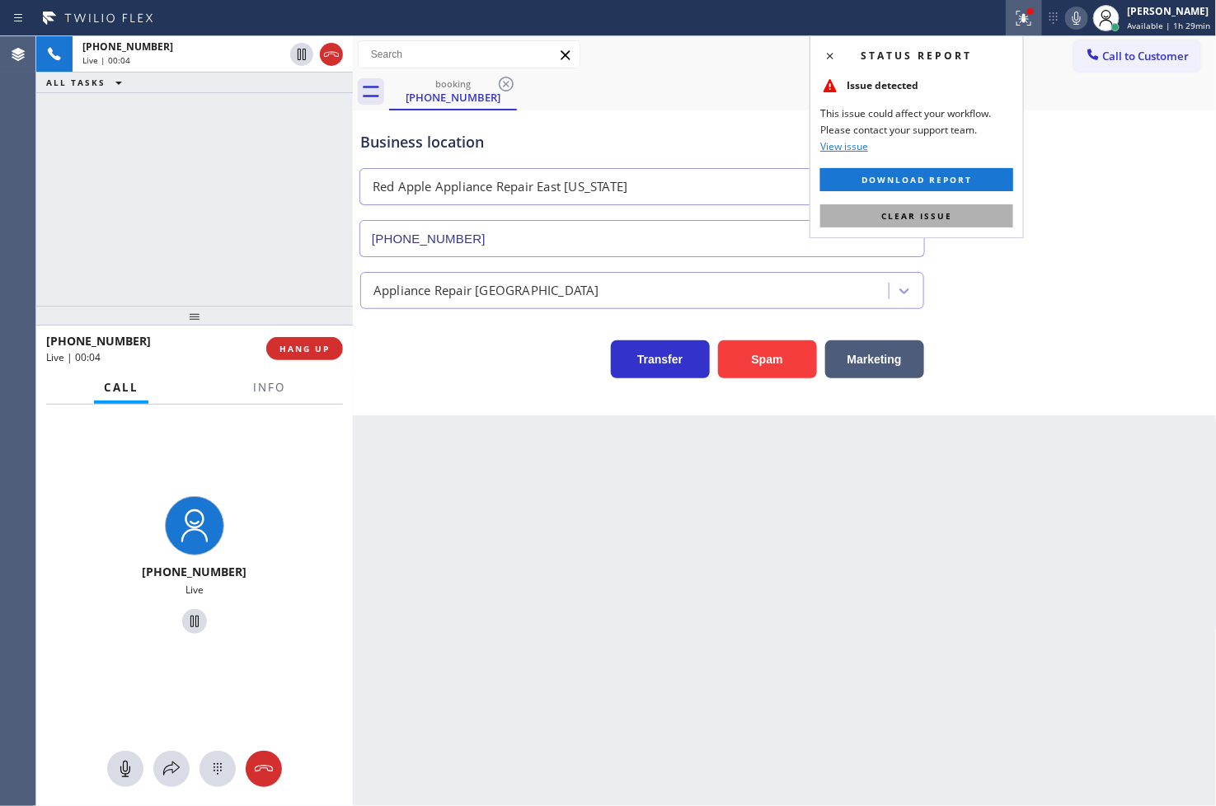
click at [974, 209] on button "Clear issue" at bounding box center [916, 215] width 193 height 23
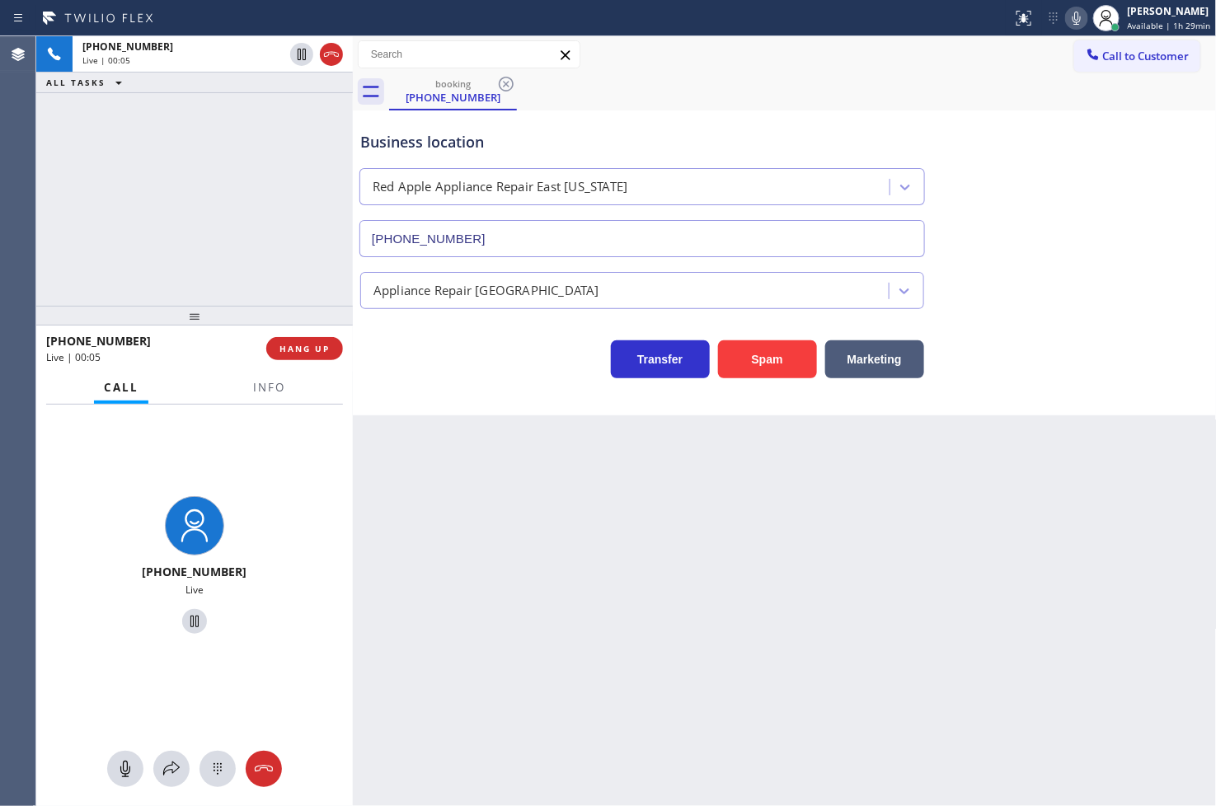
click at [1073, 12] on icon at bounding box center [1077, 18] width 8 height 13
click at [1067, 11] on icon at bounding box center [1077, 18] width 20 height 20
click at [474, 408] on div "Business location Red Apple Appliance Repair [GEOGRAPHIC_DATA][US_STATE] [PHONE…" at bounding box center [785, 262] width 864 height 305
click at [476, 396] on div "Business location Red Apple Appliance Repair [GEOGRAPHIC_DATA][US_STATE] [PHONE…" at bounding box center [785, 262] width 864 height 305
click at [239, 236] on div "[PHONE_NUMBER] Live | 00:26 ALL TASKS ALL TASKS ACTIVE TASKS TASKS IN WRAP UP" at bounding box center [194, 171] width 317 height 270
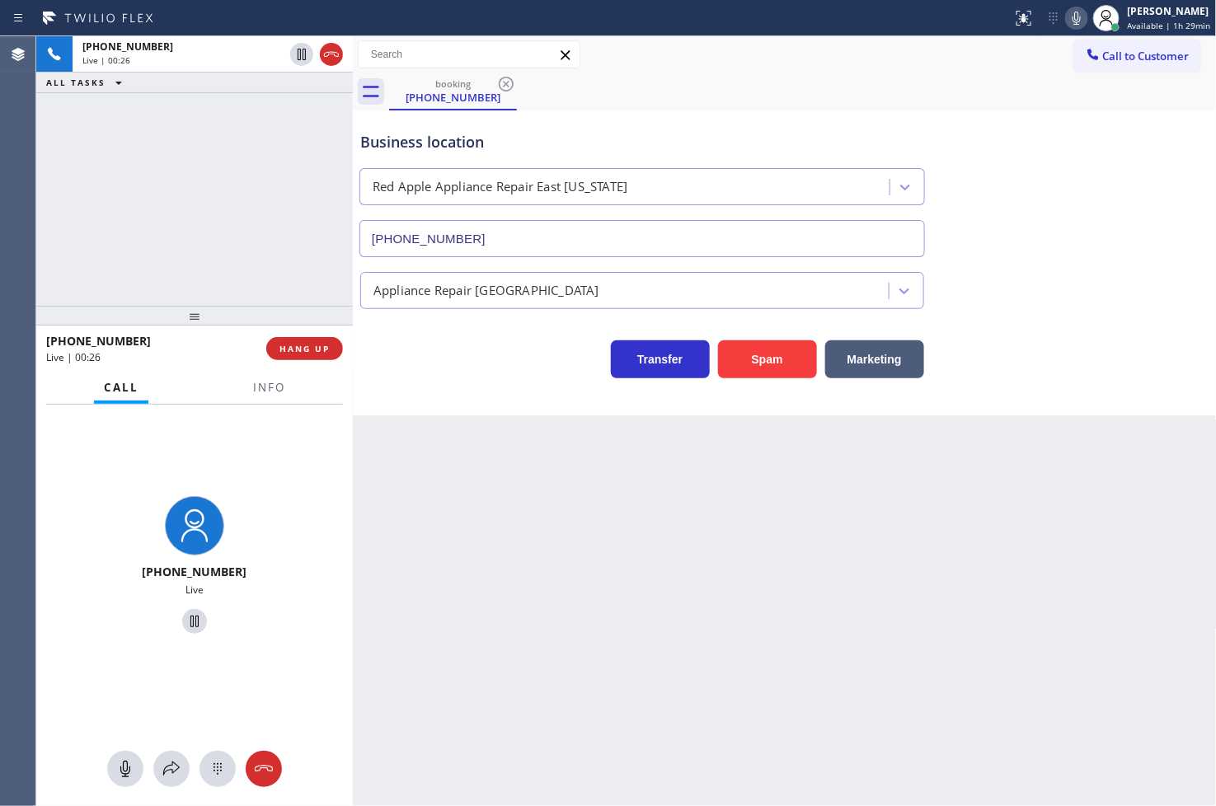
click at [449, 382] on div "Business location Red Apple Appliance Repair [GEOGRAPHIC_DATA][US_STATE] [PHONE…" at bounding box center [785, 262] width 864 height 305
click at [196, 232] on div "[PHONE_NUMBER] Live | 00:27 ALL TASKS ALL TASKS ACTIVE TASKS TASKS IN WRAP UP" at bounding box center [194, 171] width 317 height 270
click at [445, 367] on div "Transfer Spam Marketing" at bounding box center [642, 355] width 570 height 46
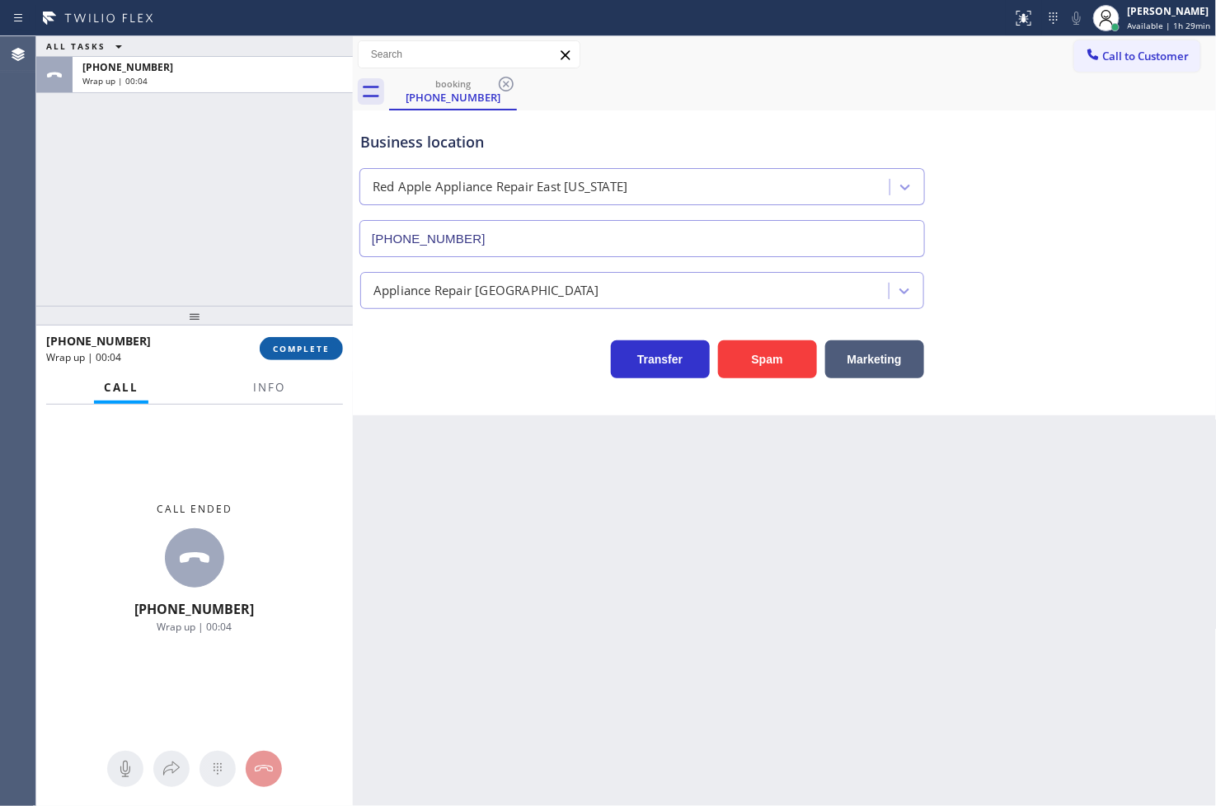
click at [312, 354] on span "COMPLETE" at bounding box center [301, 349] width 57 height 12
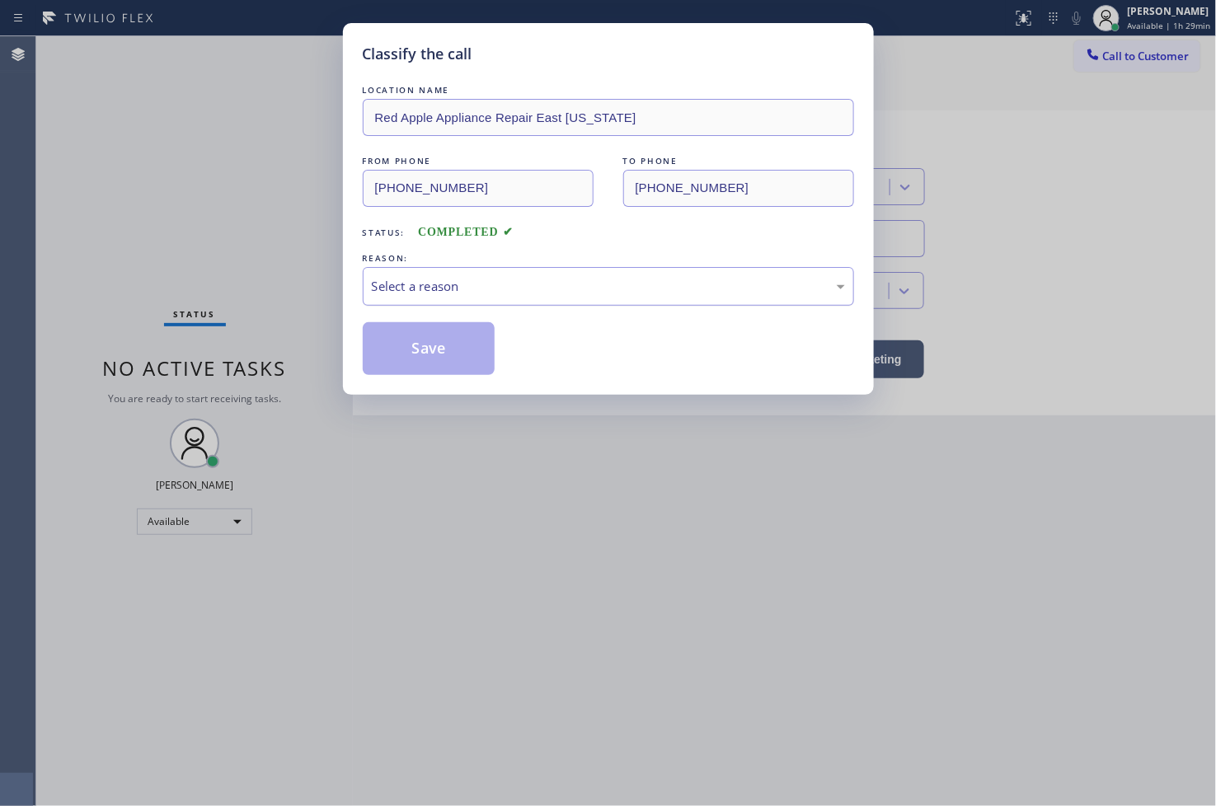
click at [423, 280] on div "Select a reason" at bounding box center [608, 286] width 473 height 19
click at [445, 354] on button "Save" at bounding box center [429, 348] width 133 height 53
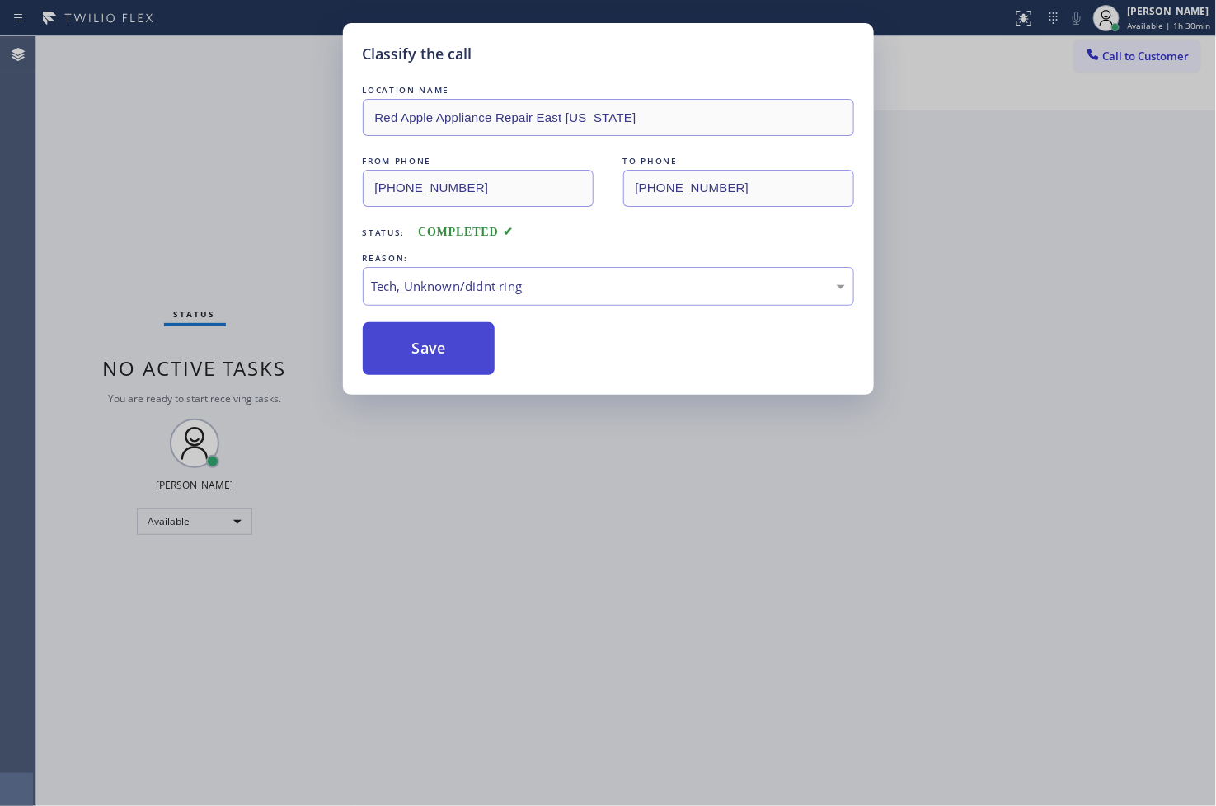
click at [445, 354] on button "Save" at bounding box center [429, 348] width 133 height 53
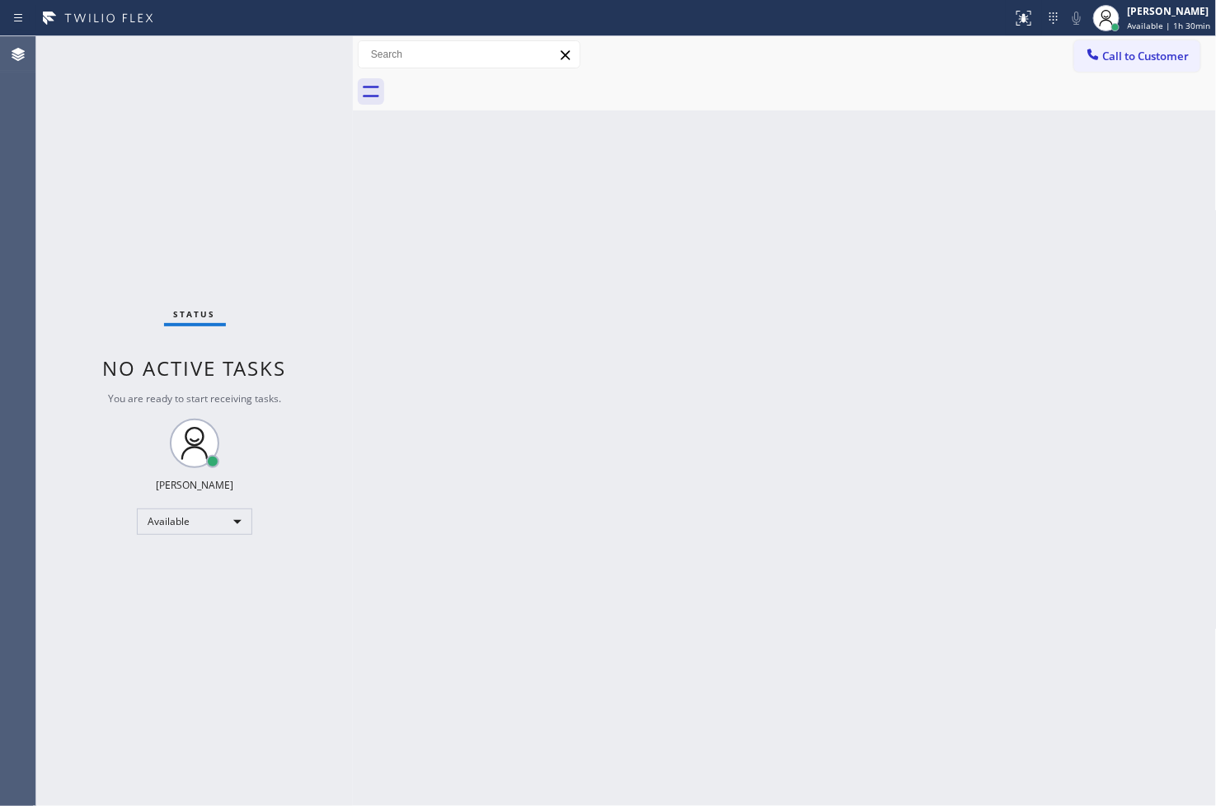
click at [1099, 426] on div "Back to Dashboard Change Sender ID Customers Technicians Select a contact Outbo…" at bounding box center [785, 421] width 864 height 770
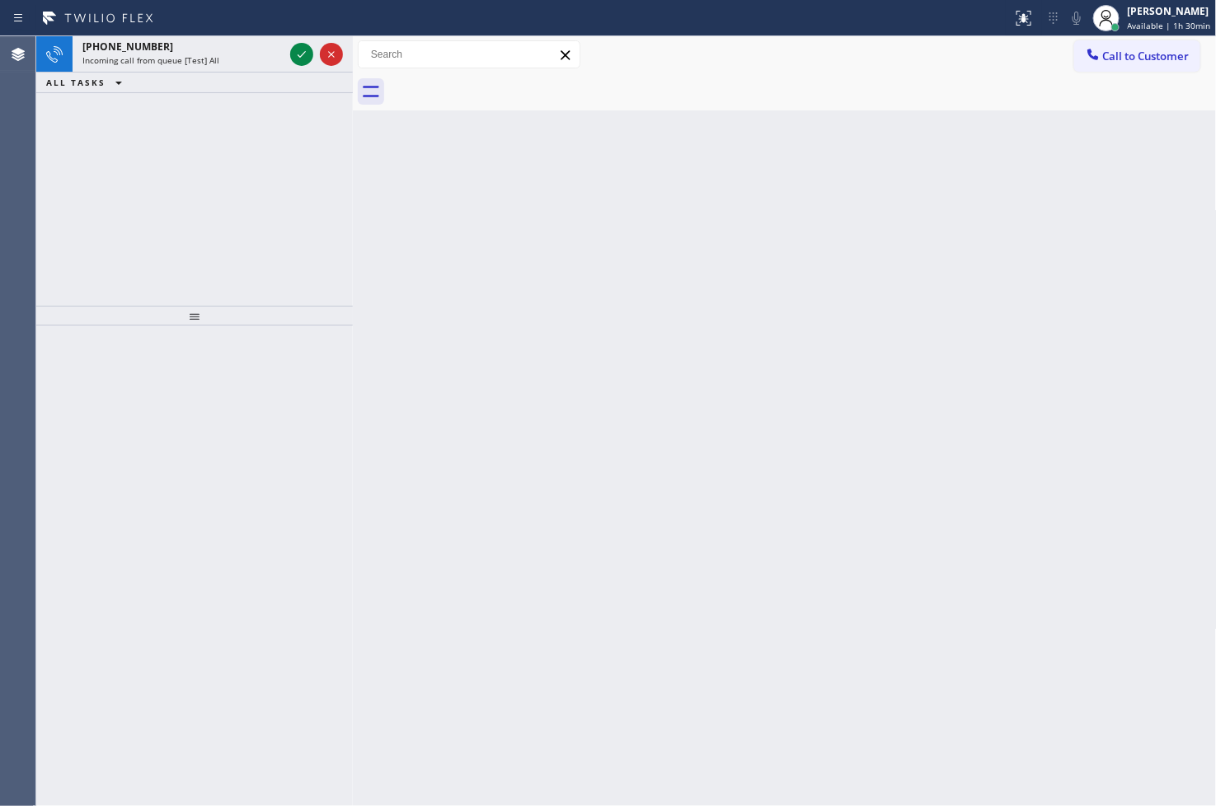
click at [101, 220] on div "[PHONE_NUMBER] Incoming call from queue [Test] All ALL TASKS ALL TASKS ACTIVE T…" at bounding box center [194, 171] width 317 height 270
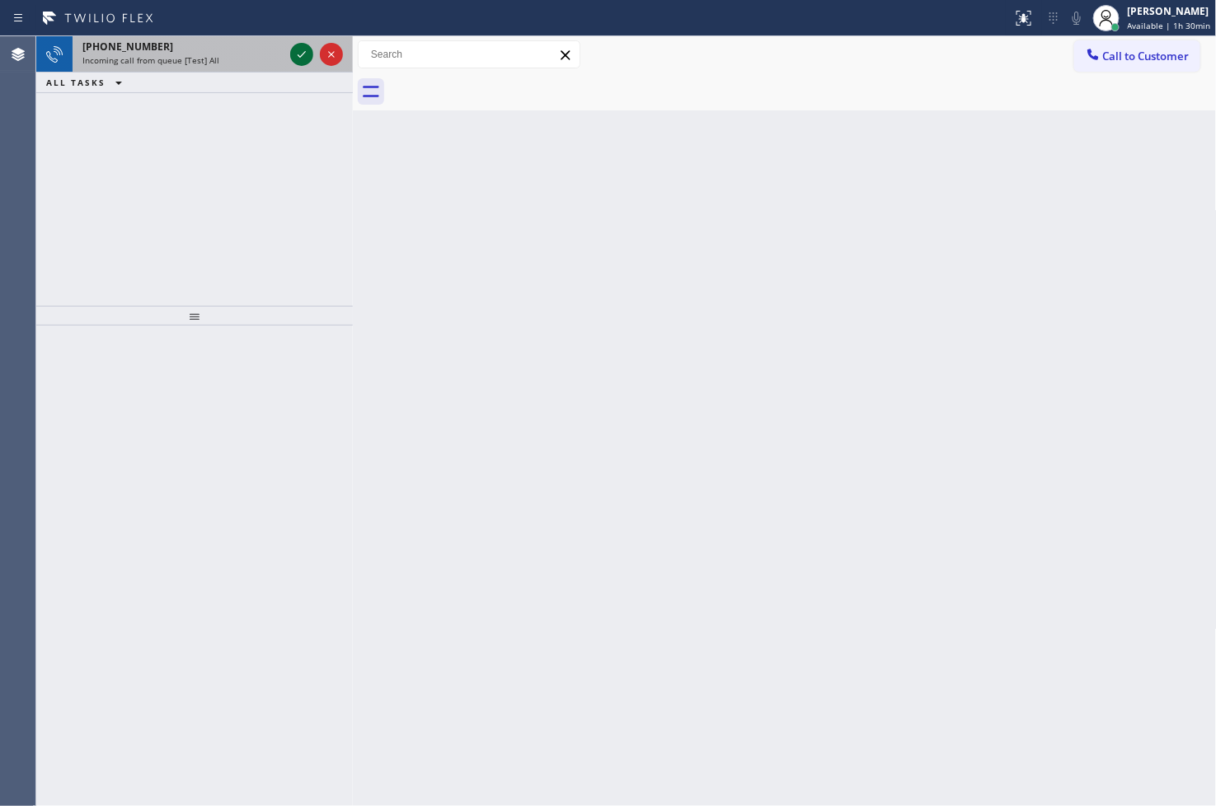
click at [300, 47] on icon at bounding box center [302, 55] width 20 height 20
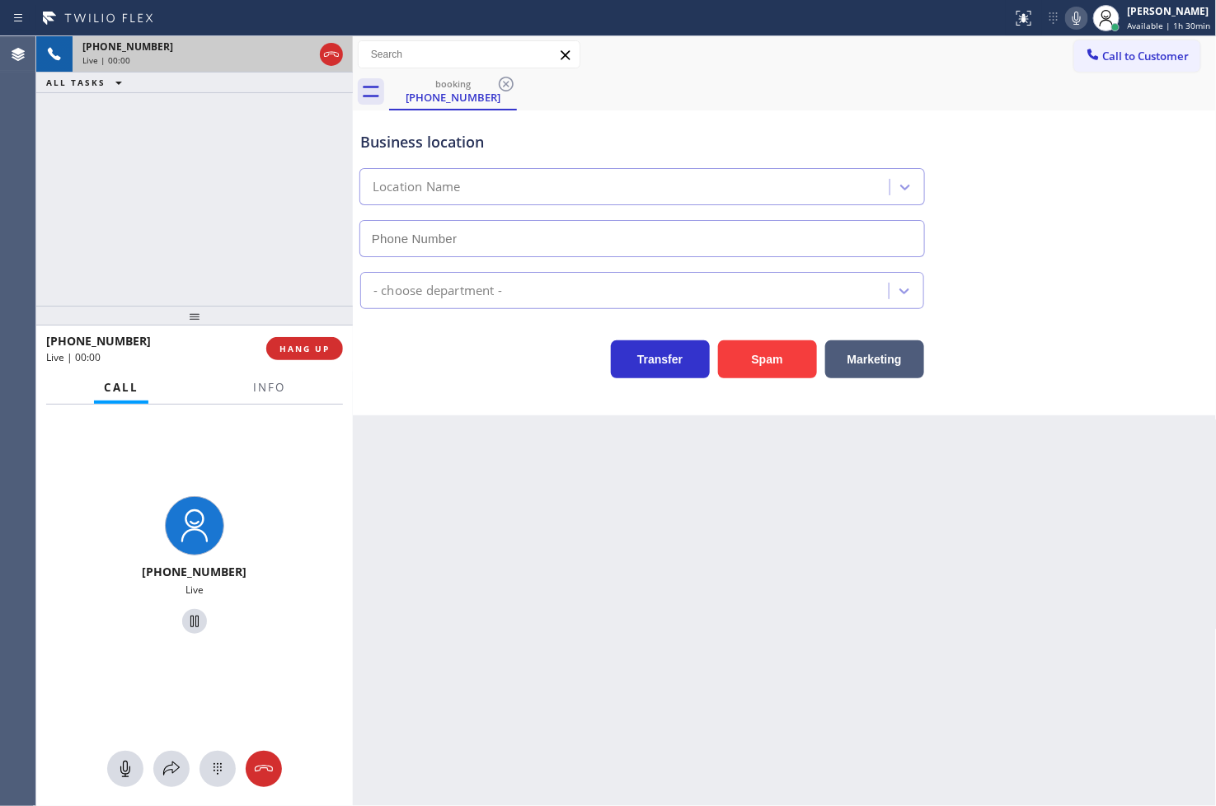
type input "[PHONE_NUMBER]"
click at [444, 379] on div "Business location Hollywood Best Contractors [PHONE_NUMBER] Contractors Transfe…" at bounding box center [785, 262] width 864 height 305
drag, startPoint x: 421, startPoint y: 366, endPoint x: 363, endPoint y: 316, distance: 77.2
click at [407, 356] on div "Transfer Spam Marketing" at bounding box center [642, 355] width 570 height 46
click at [192, 191] on div "[PHONE_NUMBER] Live | 00:06 ALL TASKS ALL TASKS ACTIVE TASKS TASKS IN WRAP UP" at bounding box center [194, 171] width 317 height 270
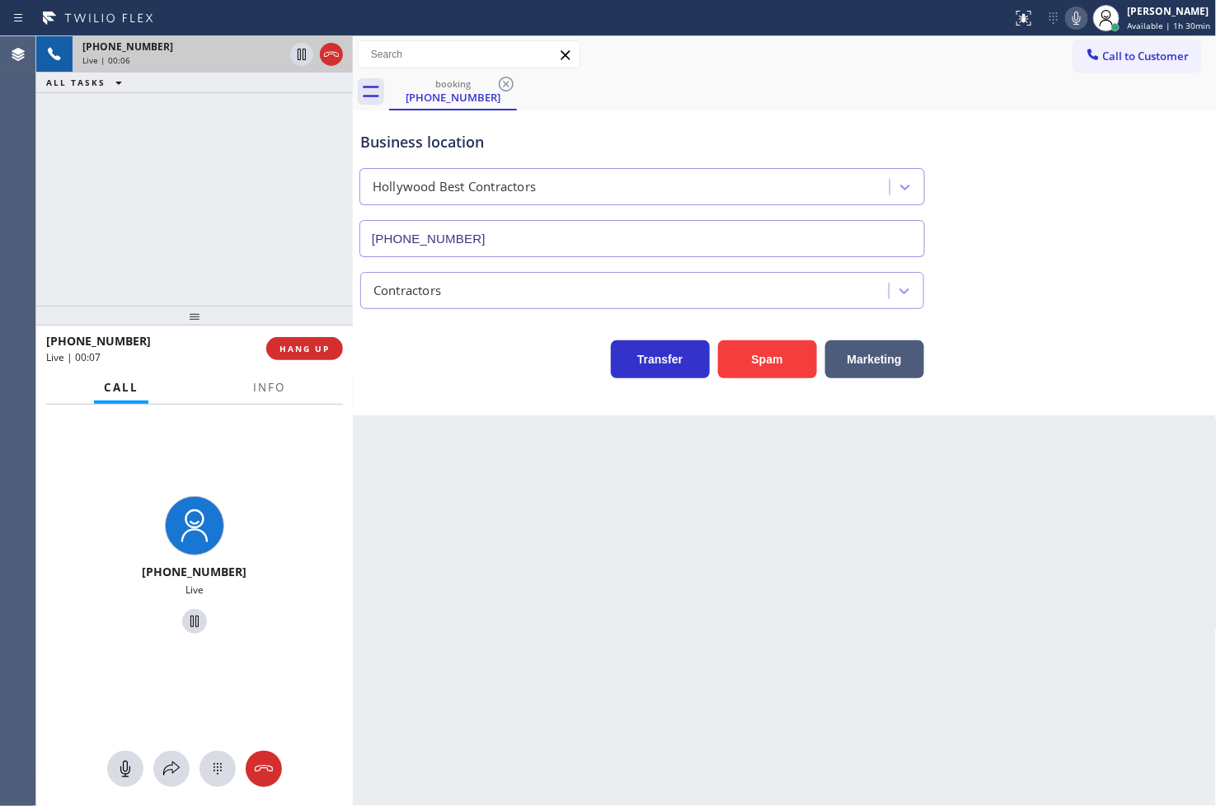
click at [411, 352] on div "Transfer Spam Marketing" at bounding box center [642, 355] width 570 height 46
click at [322, 350] on span "HANG UP" at bounding box center [304, 349] width 50 height 12
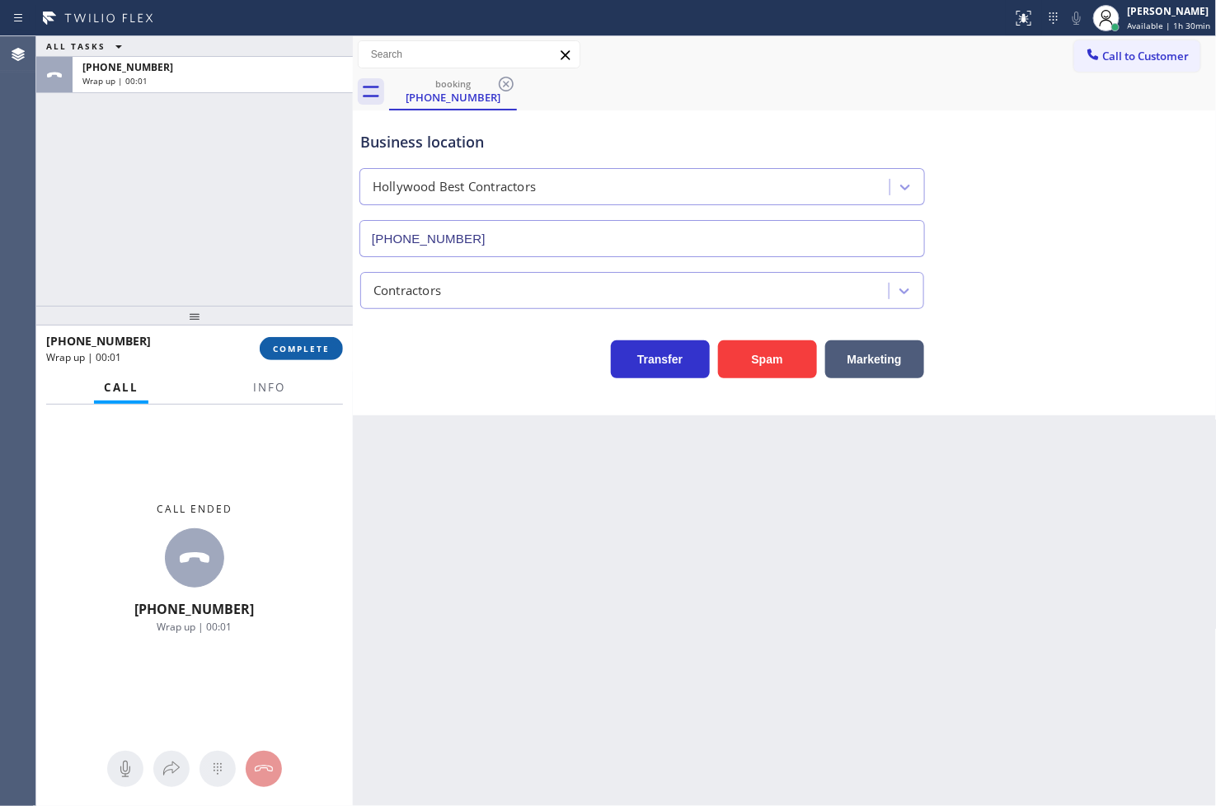
click at [322, 350] on span "COMPLETE" at bounding box center [301, 349] width 57 height 12
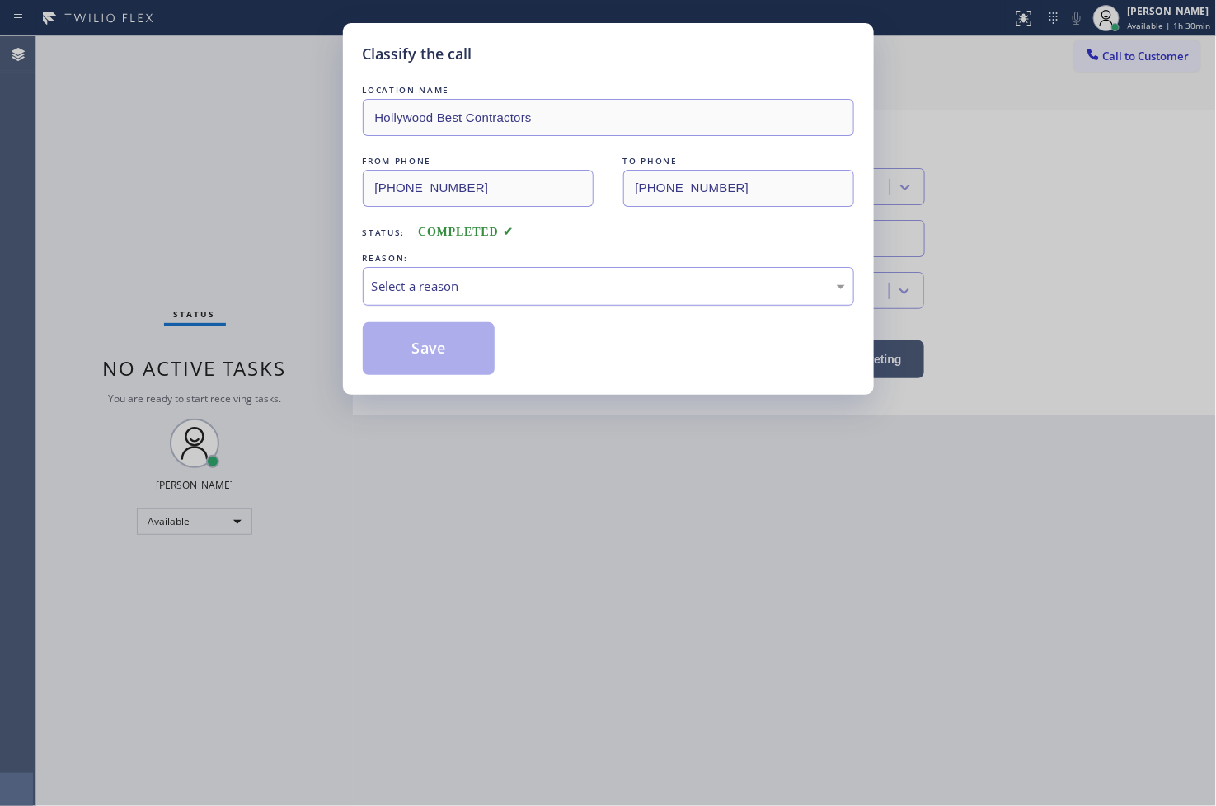
click at [402, 283] on div "Select a reason" at bounding box center [608, 286] width 473 height 19
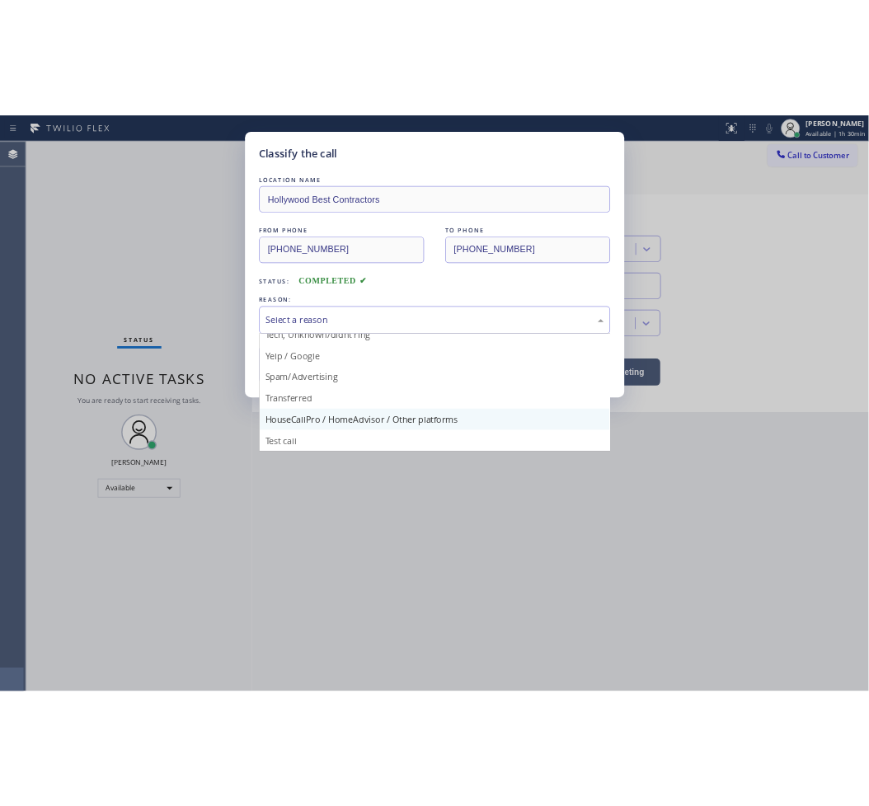
scroll to position [12, 0]
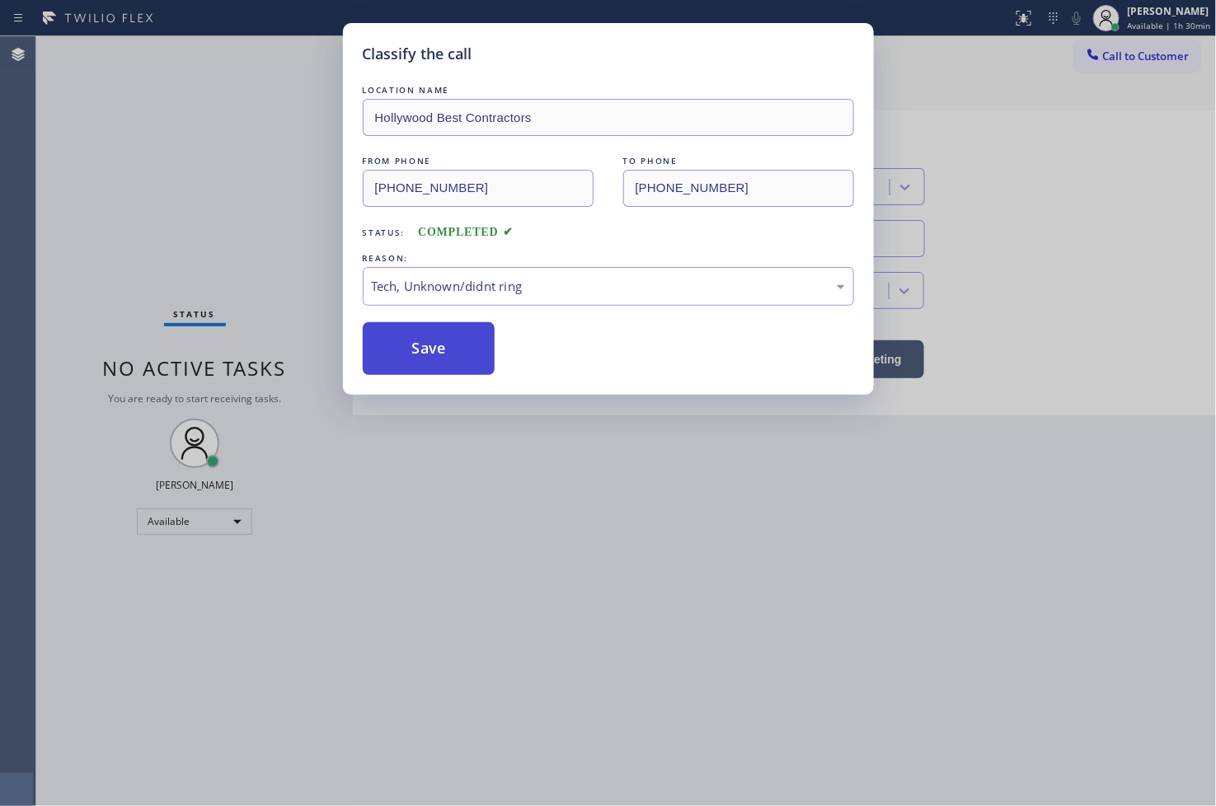
click at [430, 358] on button "Save" at bounding box center [429, 348] width 133 height 53
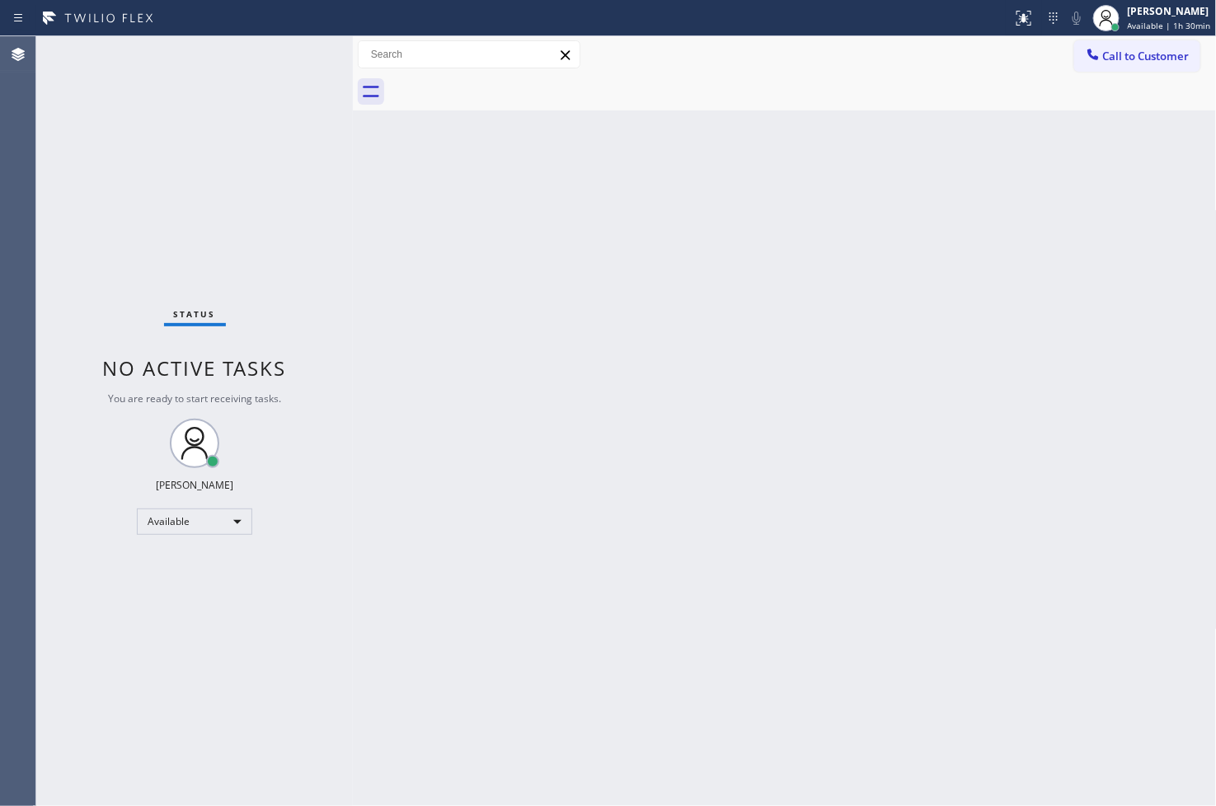
click at [264, 196] on div "Status No active tasks You are ready to start receiving tasks. [PERSON_NAME]" at bounding box center [194, 421] width 317 height 770
click at [298, 49] on div "Status No active tasks You are ready to start receiving tasks. [PERSON_NAME]" at bounding box center [194, 421] width 317 height 770
click at [118, 179] on div "Status No active tasks You are ready to start receiving tasks. [PERSON_NAME]" at bounding box center [194, 421] width 317 height 770
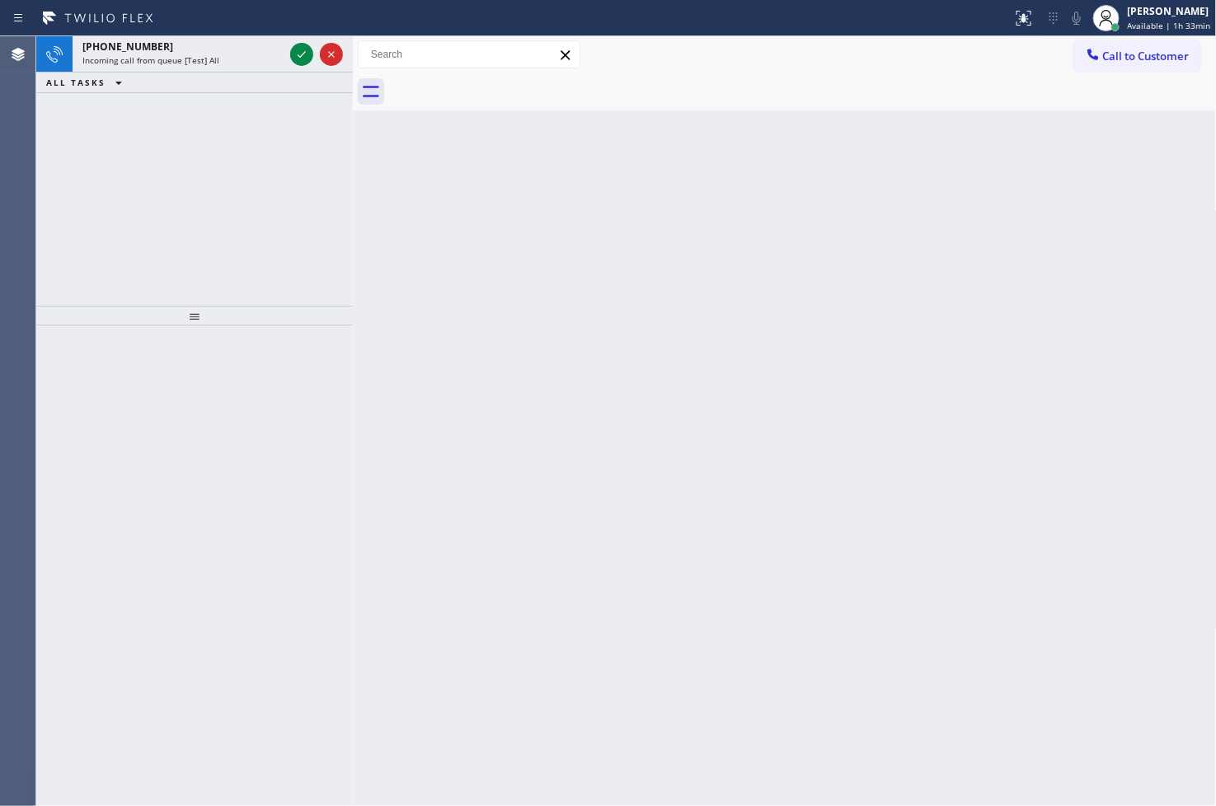
click at [289, 269] on div "[PHONE_NUMBER] Incoming call from queue [Test] All ALL TASKS ALL TASKS ACTIVE T…" at bounding box center [194, 171] width 317 height 270
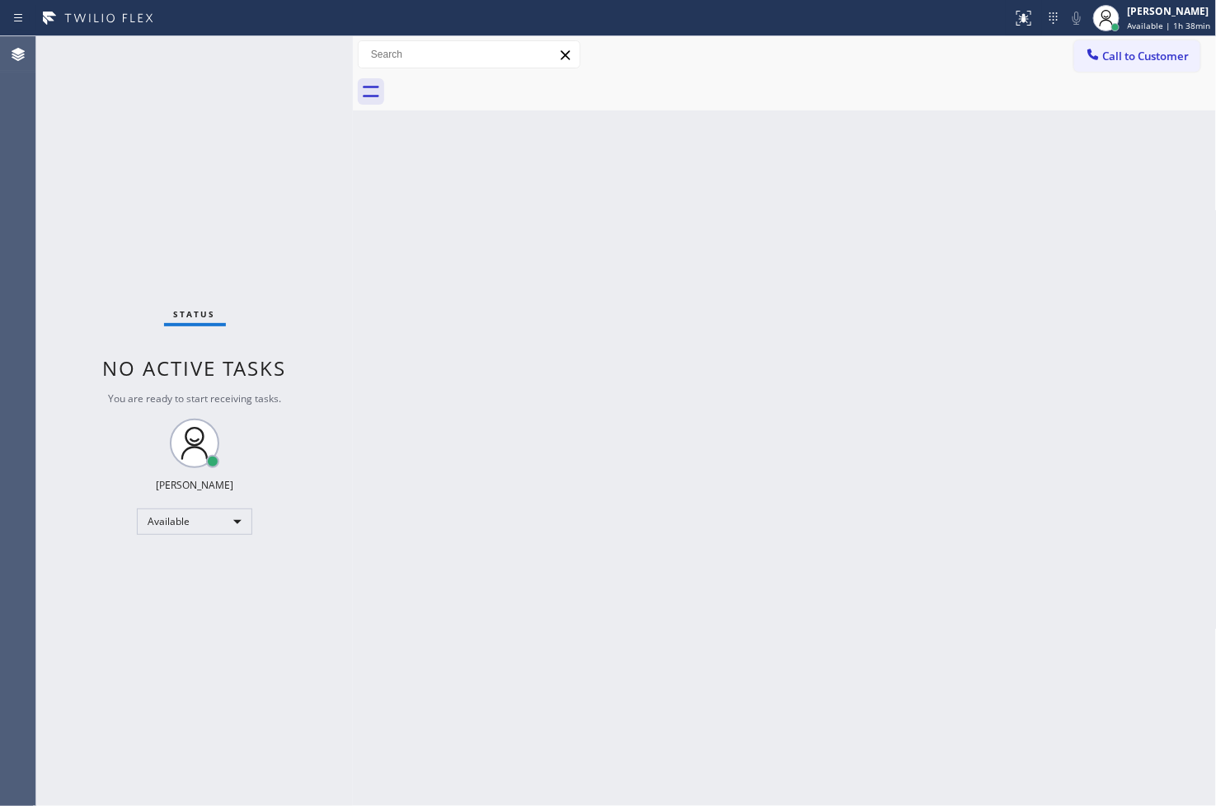
click at [289, 52] on div "Status No active tasks You are ready to start receiving tasks. [PERSON_NAME]" at bounding box center [194, 421] width 317 height 770
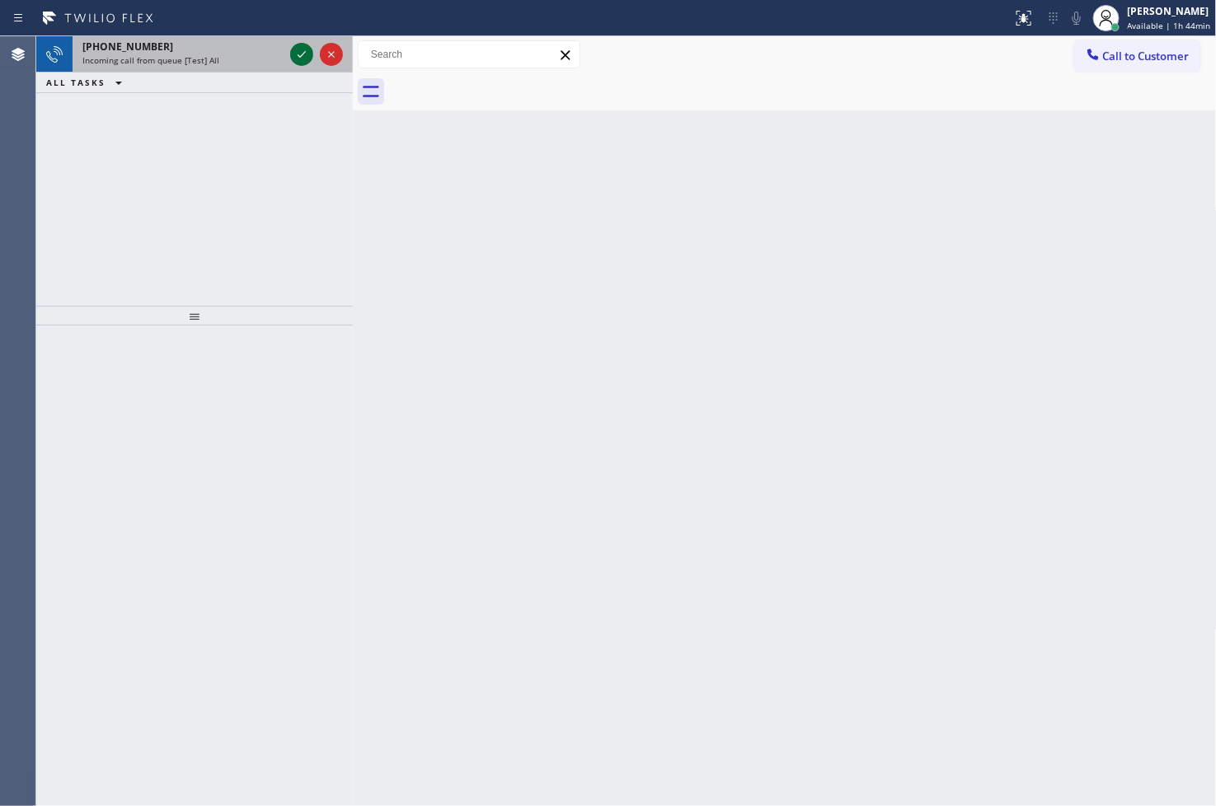
click at [300, 52] on icon at bounding box center [302, 55] width 20 height 20
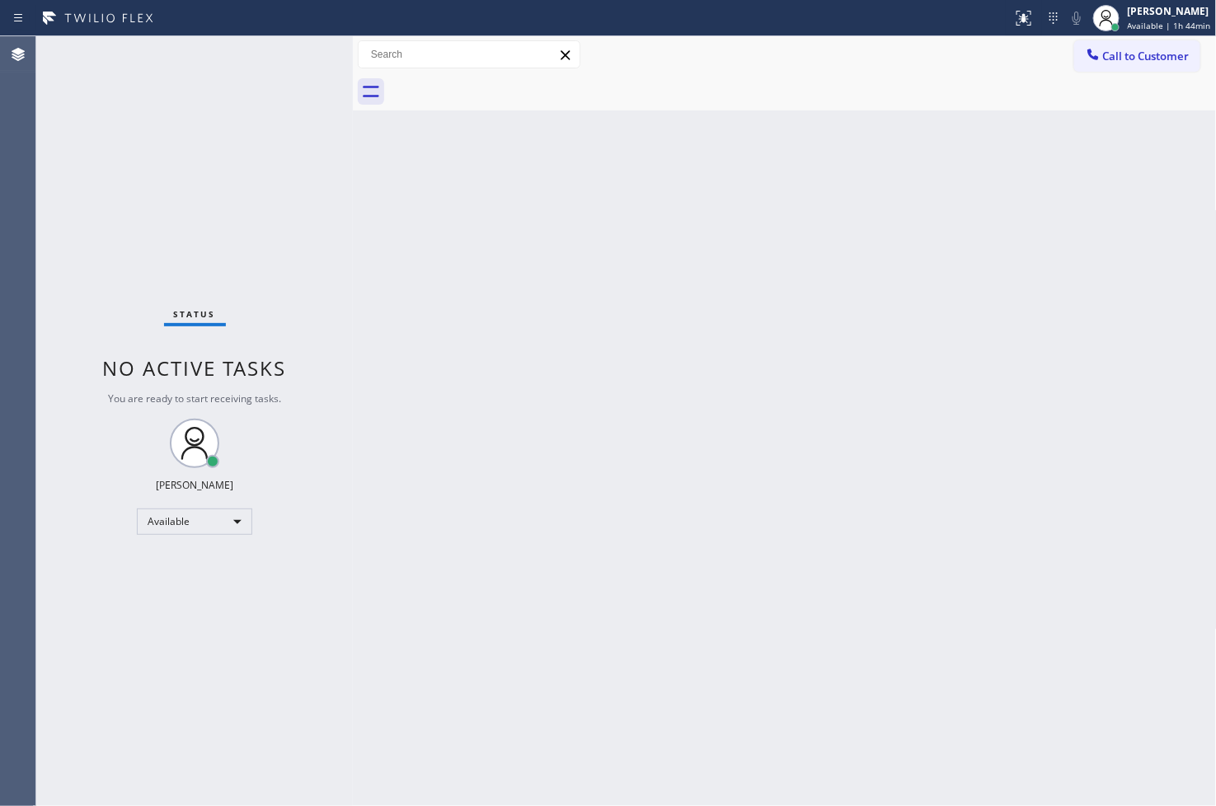
click at [300, 52] on div "Status No active tasks You are ready to start receiving tasks. [PERSON_NAME]" at bounding box center [194, 421] width 317 height 770
click at [1014, 16] on icon at bounding box center [1024, 18] width 20 height 20
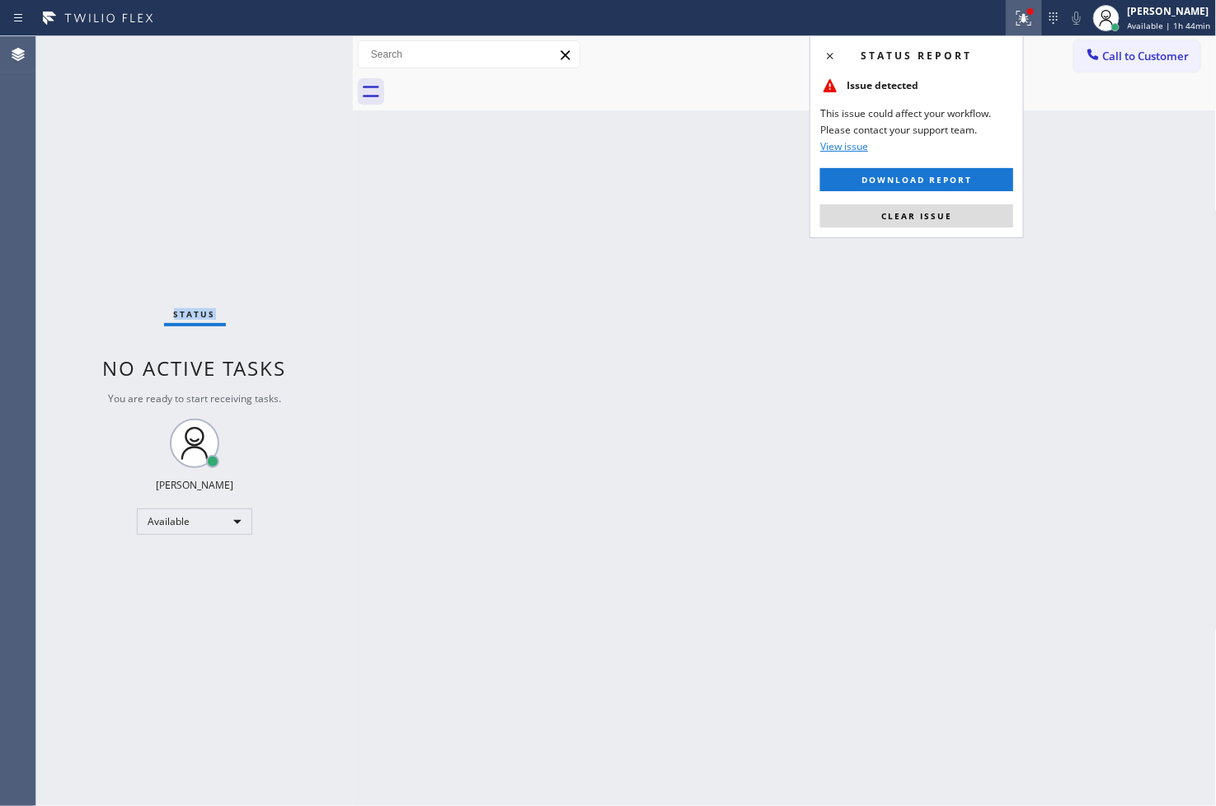
click at [971, 219] on button "Clear issue" at bounding box center [916, 215] width 193 height 23
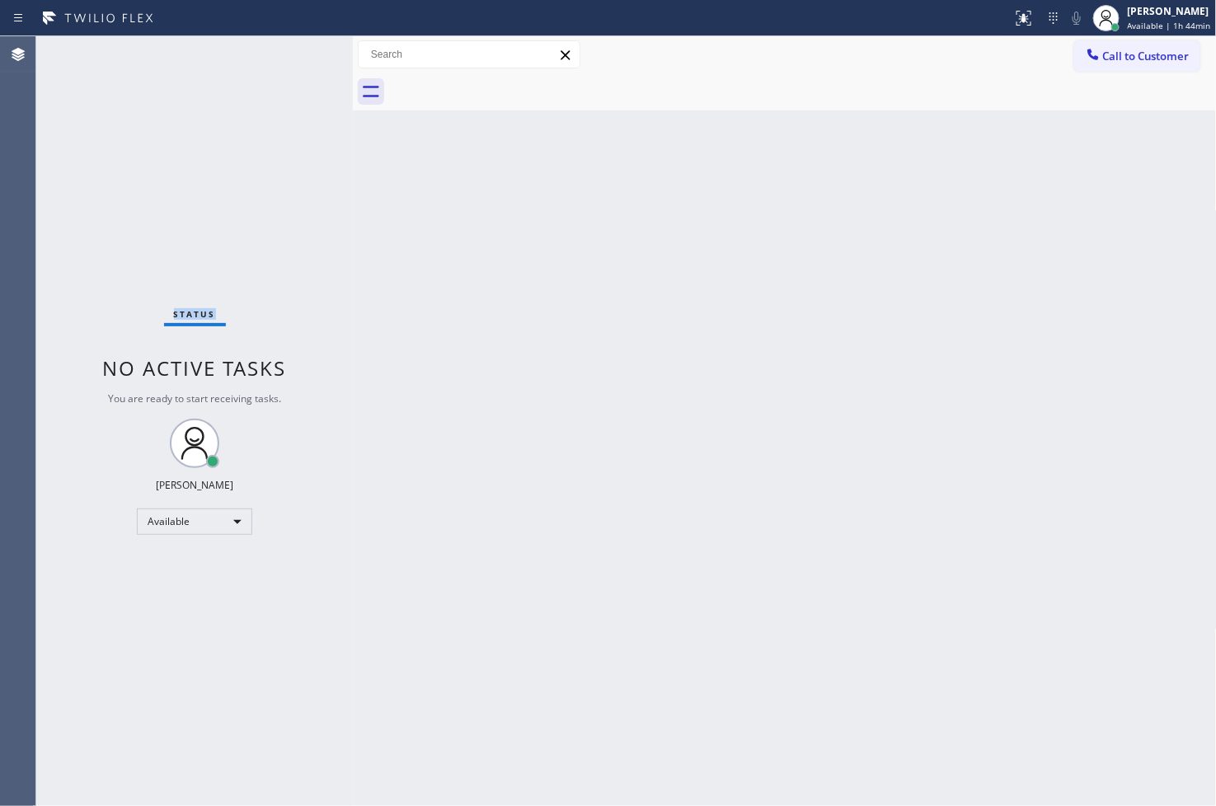
click at [291, 55] on div "Status No active tasks You are ready to start receiving tasks. [PERSON_NAME]" at bounding box center [194, 421] width 317 height 770
click at [292, 54] on div "Status No active tasks You are ready to start receiving tasks. [PERSON_NAME]" at bounding box center [194, 421] width 317 height 770
click at [301, 48] on div "Status No active tasks You are ready to start receiving tasks. [PERSON_NAME]" at bounding box center [194, 421] width 317 height 770
click at [622, 547] on div "Back to Dashboard Change Sender ID Customers Technicians Select a contact Outbo…" at bounding box center [785, 421] width 864 height 770
click at [317, 192] on div "Status No active tasks You are ready to start receiving tasks. [PERSON_NAME]" at bounding box center [194, 421] width 317 height 770
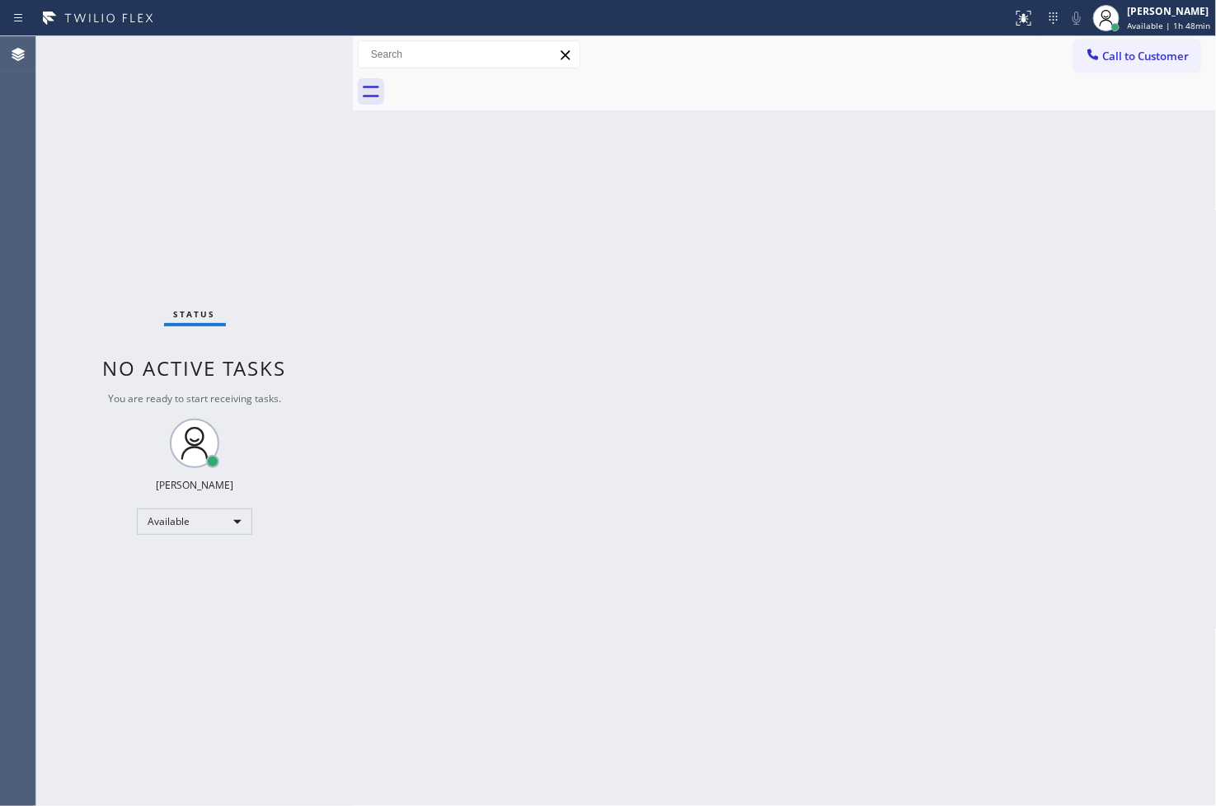
click at [290, 51] on div "Status No active tasks You are ready to start receiving tasks. [PERSON_NAME]" at bounding box center [194, 421] width 317 height 770
click at [87, 615] on div "Status No active tasks You are ready to start receiving tasks. [PERSON_NAME]" at bounding box center [194, 421] width 317 height 770
click at [720, 656] on div "Back to Dashboard Change Sender ID Customers Technicians Select a contact Outbo…" at bounding box center [785, 421] width 864 height 770
click at [852, 800] on div "Back to Dashboard Change Sender ID Customers Technicians Select a contact Outbo…" at bounding box center [785, 421] width 864 height 770
click at [534, 545] on div "Back to Dashboard Change Sender ID Customers Technicians Select a contact Outbo…" at bounding box center [785, 421] width 864 height 770
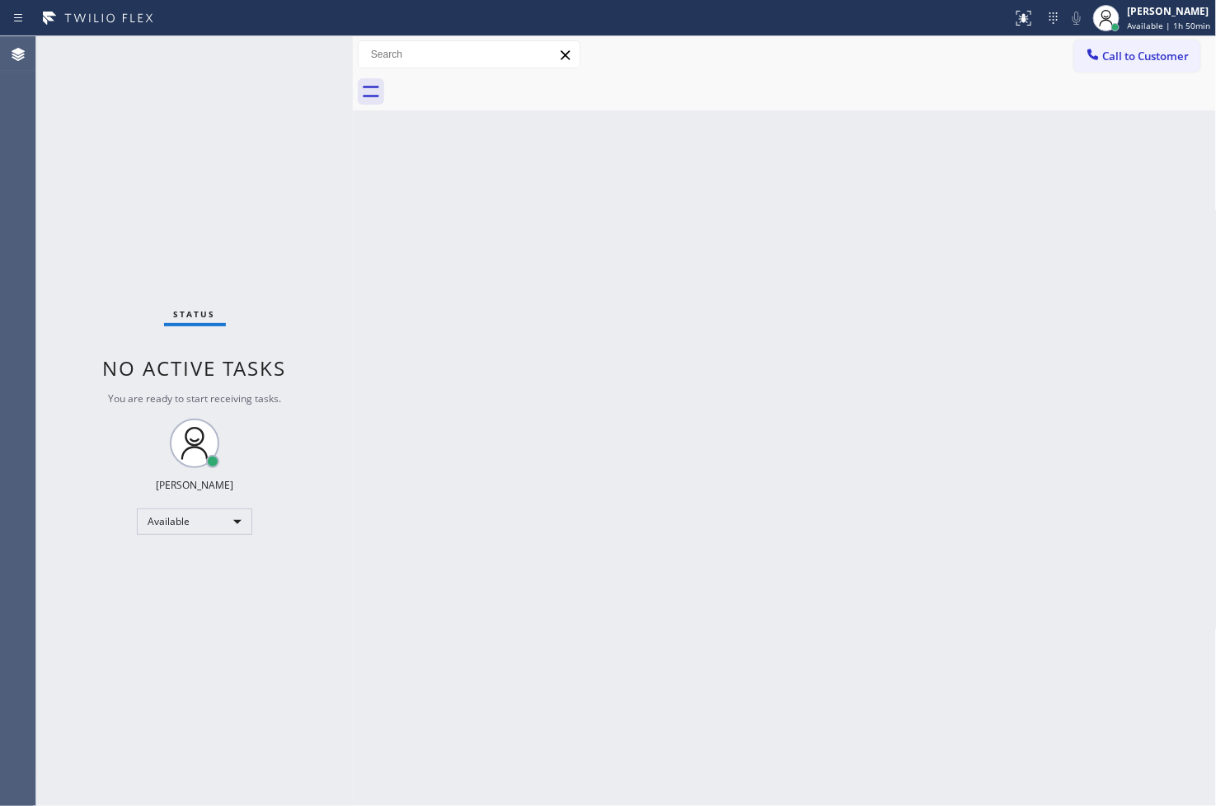
click at [124, 223] on div "Status No active tasks You are ready to start receiving tasks. [PERSON_NAME]" at bounding box center [194, 421] width 317 height 770
click at [284, 75] on div "Status No active tasks You are ready to start receiving tasks. [PERSON_NAME]" at bounding box center [194, 421] width 317 height 770
click at [297, 46] on div "Status No active tasks You are ready to start receiving tasks. [PERSON_NAME]" at bounding box center [194, 421] width 317 height 770
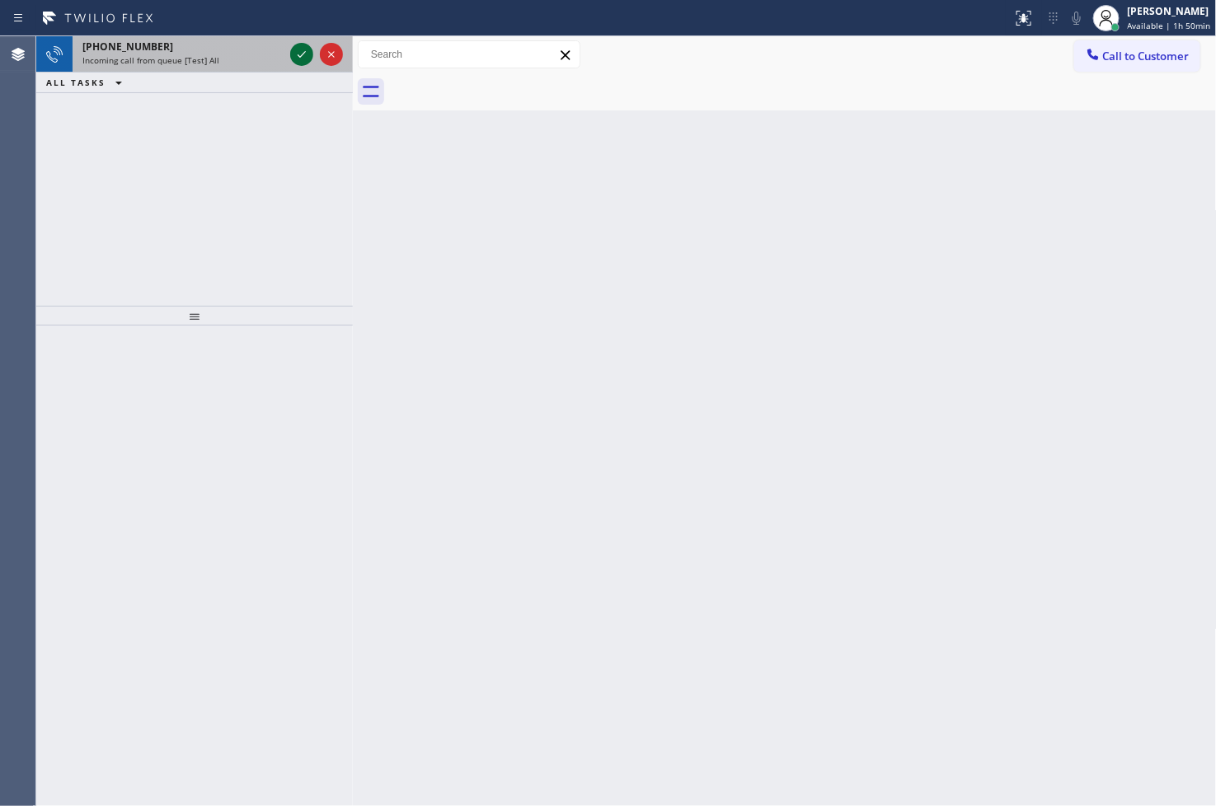
click at [297, 46] on icon at bounding box center [302, 55] width 20 height 20
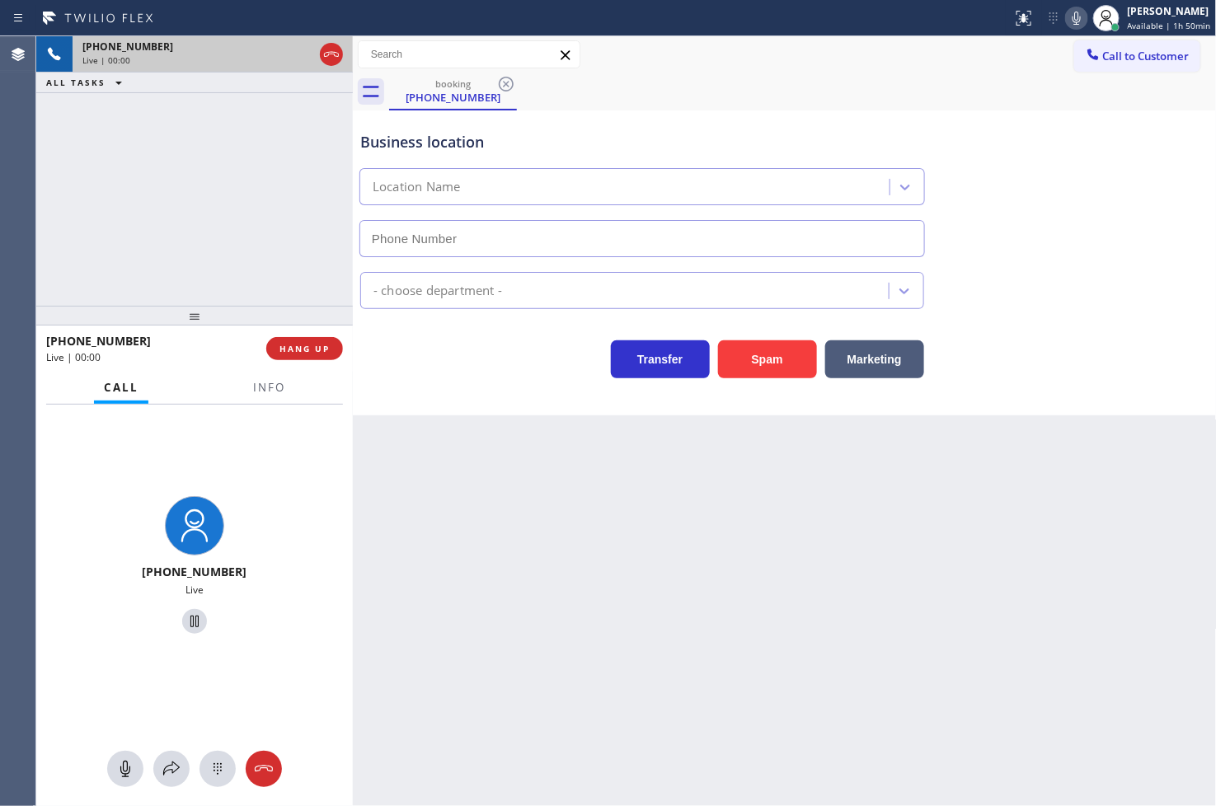
type input "[PHONE_NUMBER]"
click at [472, 392] on div "Business location Local Plumbing Service & Hydrojetting Repair [PHONE_NUMBER] P…" at bounding box center [785, 262] width 864 height 305
click at [260, 242] on div "[PHONE_NUMBER] Live | 00:05 ALL TASKS ALL TASKS ACTIVE TASKS TASKS IN WRAP UP" at bounding box center [194, 171] width 317 height 270
click at [514, 481] on div "Back to Dashboard Change Sender ID Customers Technicians Select a contact Outbo…" at bounding box center [785, 421] width 864 height 770
click at [226, 204] on div "[PHONE_NUMBER] Live | 00:05 ALL TASKS ALL TASKS ACTIVE TASKS TASKS IN WRAP UP" at bounding box center [194, 171] width 317 height 270
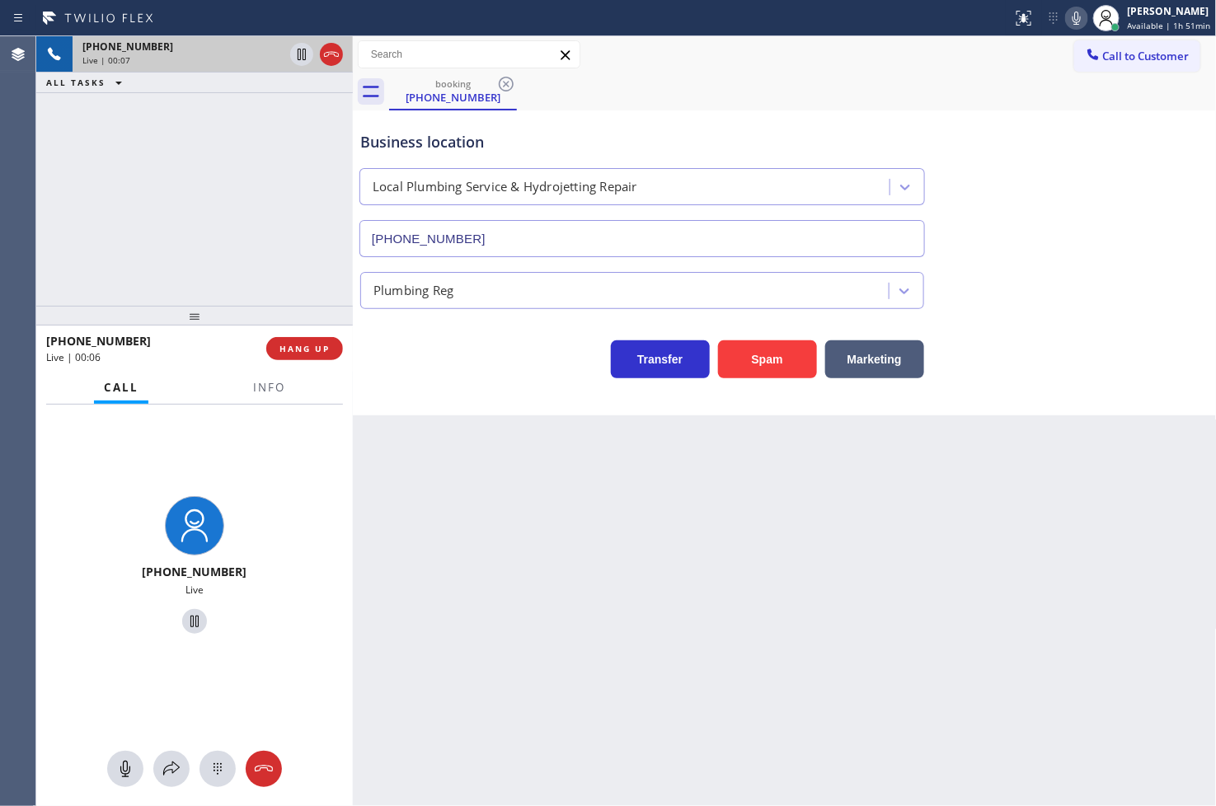
click at [465, 396] on div "Business location Local Plumbing Service & Hydrojetting Repair [PHONE_NUMBER] P…" at bounding box center [785, 262] width 864 height 305
click at [303, 295] on div "[PHONE_NUMBER] Live | 00:09 ALL TASKS ALL TASKS ACTIVE TASKS TASKS IN WRAP UP" at bounding box center [194, 171] width 317 height 270
click at [256, 388] on span "Info" at bounding box center [269, 387] width 32 height 15
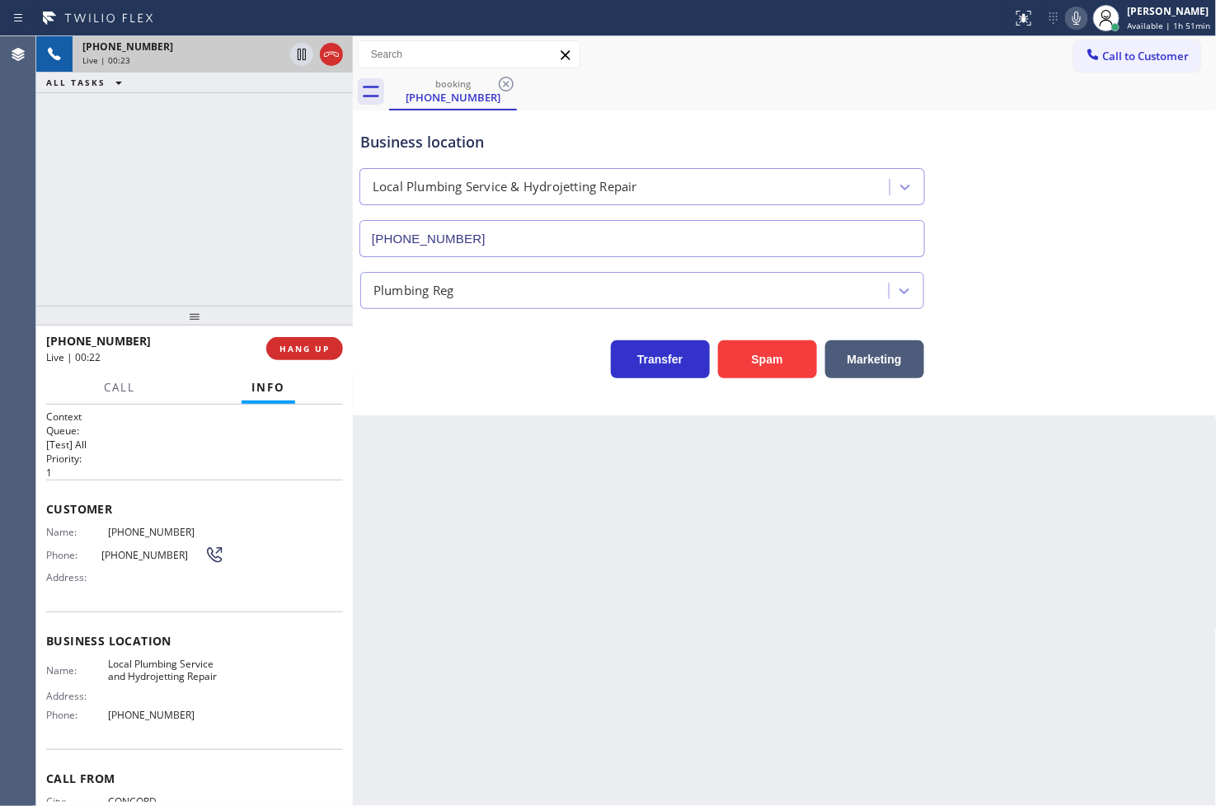
click at [416, 365] on div "Transfer Spam Marketing" at bounding box center [642, 355] width 570 height 46
click at [410, 351] on div "Transfer Spam Marketing" at bounding box center [642, 355] width 570 height 46
click at [474, 376] on div "Transfer Spam Marketing" at bounding box center [642, 355] width 570 height 46
click at [434, 372] on div "Transfer Spam Marketing" at bounding box center [642, 355] width 570 height 46
click at [247, 265] on div "[PHONE_NUMBER] Live | 00:41 ALL TASKS ALL TASKS ACTIVE TASKS TASKS IN WRAP UP" at bounding box center [194, 171] width 317 height 270
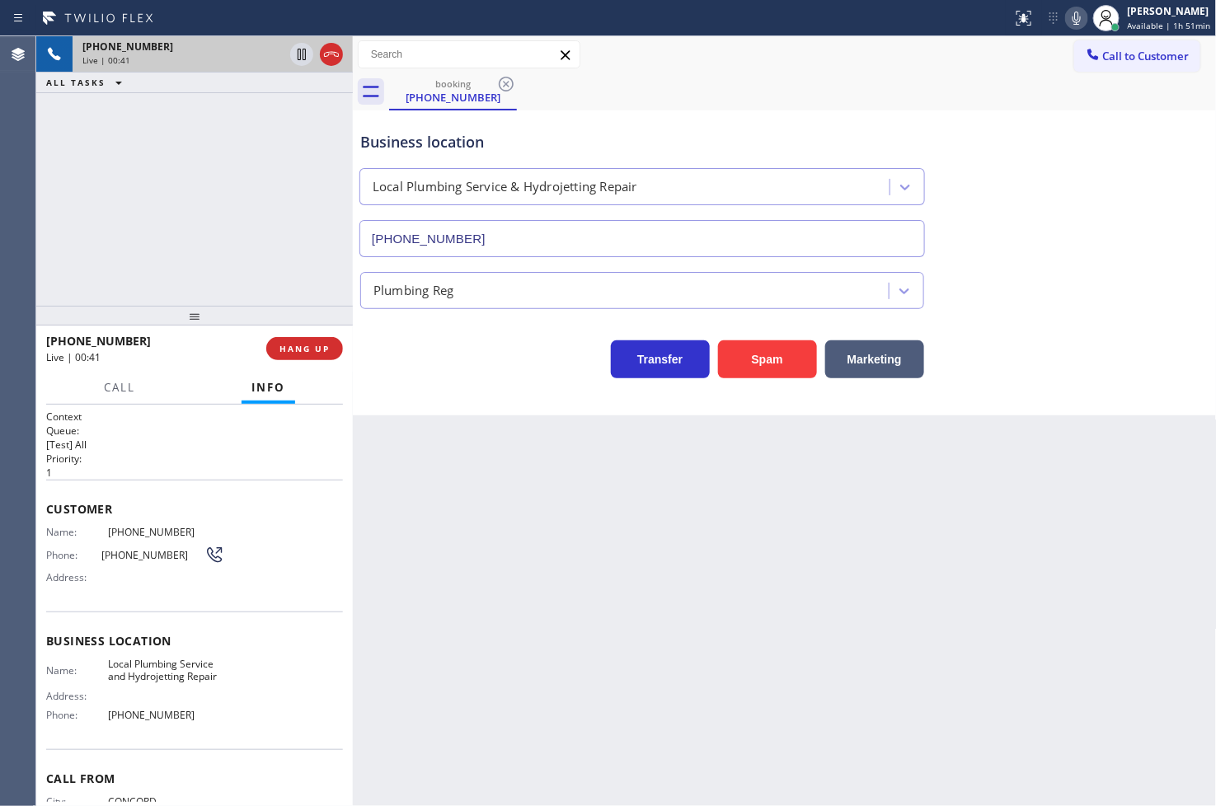
click at [389, 361] on div "Transfer Spam Marketing" at bounding box center [642, 355] width 570 height 46
click at [249, 257] on div "[PHONE_NUMBER] Live | 00:42 ALL TASKS ALL TASKS ACTIVE TASKS TASKS IN WRAP UP" at bounding box center [194, 171] width 317 height 270
click at [437, 365] on div "Transfer Spam Marketing" at bounding box center [642, 355] width 570 height 46
click at [278, 298] on div "[PHONE_NUMBER] Live | 00:43 ALL TASKS ALL TASKS ACTIVE TASKS TASKS IN WRAP UP" at bounding box center [194, 171] width 317 height 270
click at [419, 350] on div "Transfer Spam Marketing" at bounding box center [642, 355] width 570 height 46
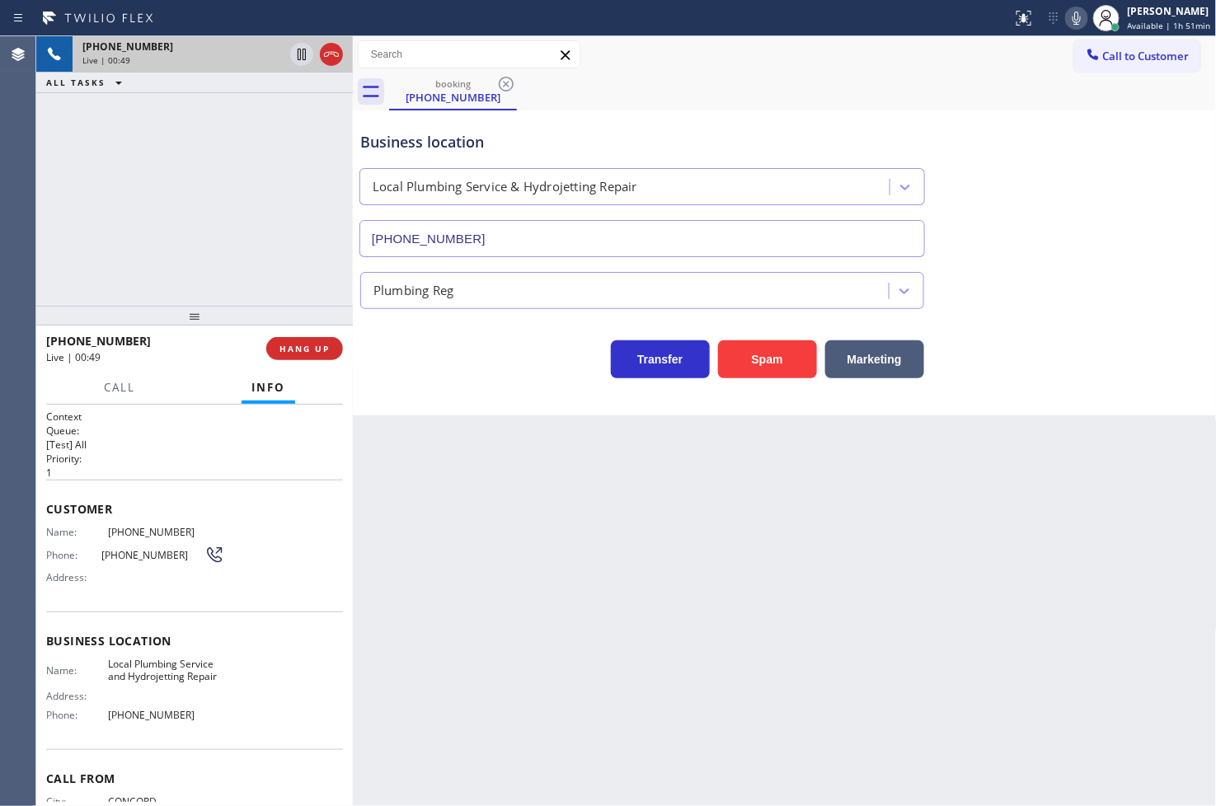
click at [425, 350] on div "Transfer Spam Marketing" at bounding box center [642, 355] width 570 height 46
click at [168, 235] on div "[PHONE_NUMBER] Live | 00:50 ALL TASKS ALL TASKS ACTIVE TASKS TASKS IN WRAP UP" at bounding box center [194, 171] width 317 height 270
click at [390, 348] on div "Transfer Spam Marketing" at bounding box center [642, 355] width 570 height 46
click at [239, 239] on div "[PHONE_NUMBER] Live | 00:51 ALL TASKS ALL TASKS ACTIVE TASKS TASKS IN WRAP UP" at bounding box center [194, 171] width 317 height 270
click at [439, 380] on div "Business location Local Plumbing Service & Hydrojetting Repair [PHONE_NUMBER] P…" at bounding box center [785, 262] width 864 height 305
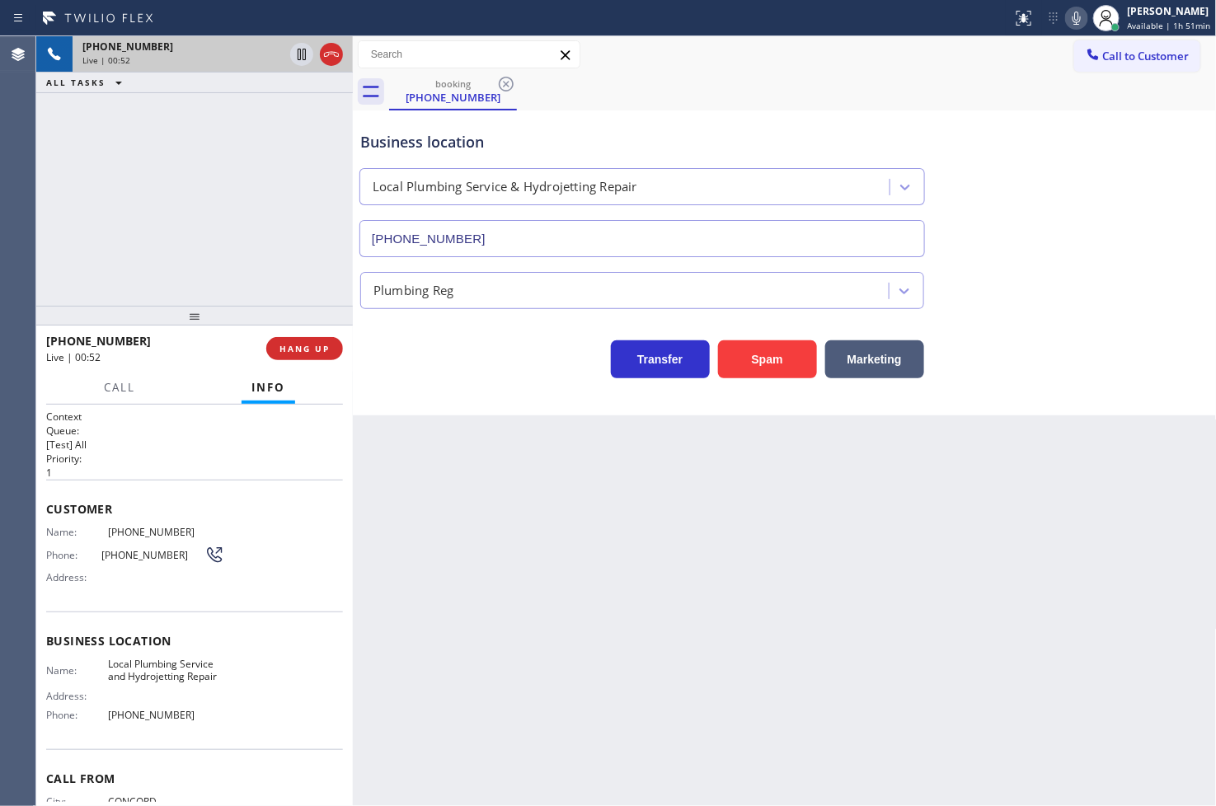
click at [418, 381] on div "Business location Local Plumbing Service & Hydrojetting Repair [PHONE_NUMBER] P…" at bounding box center [785, 262] width 864 height 305
click at [325, 348] on span "HANG UP" at bounding box center [304, 349] width 50 height 12
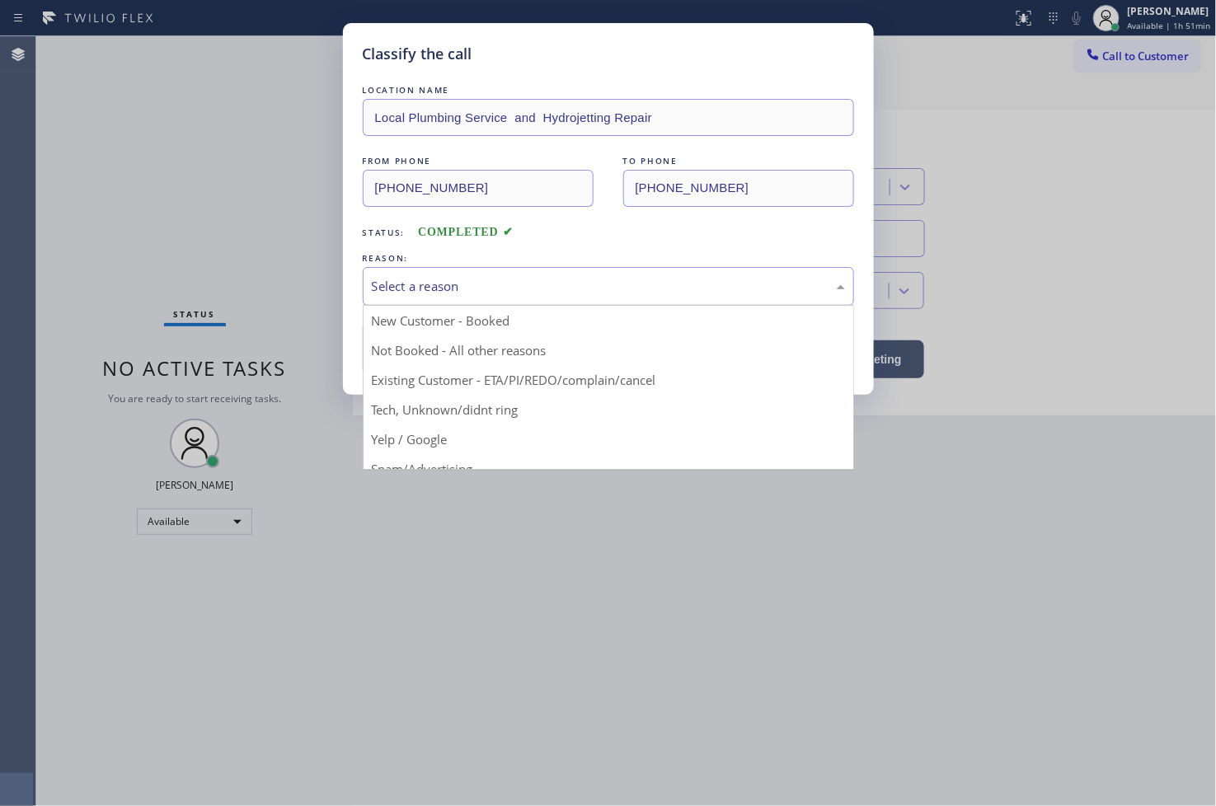
click at [414, 292] on div "Select a reason" at bounding box center [608, 286] width 473 height 19
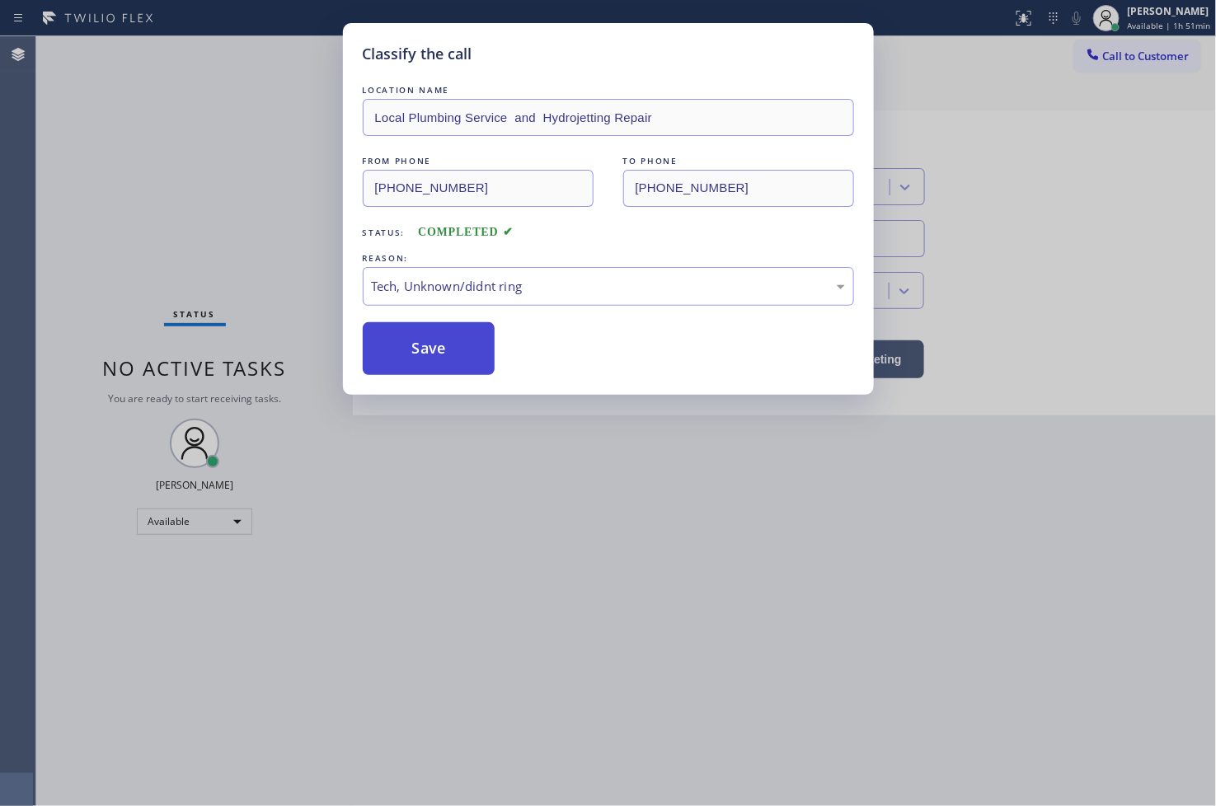
click at [435, 358] on button "Save" at bounding box center [429, 348] width 133 height 53
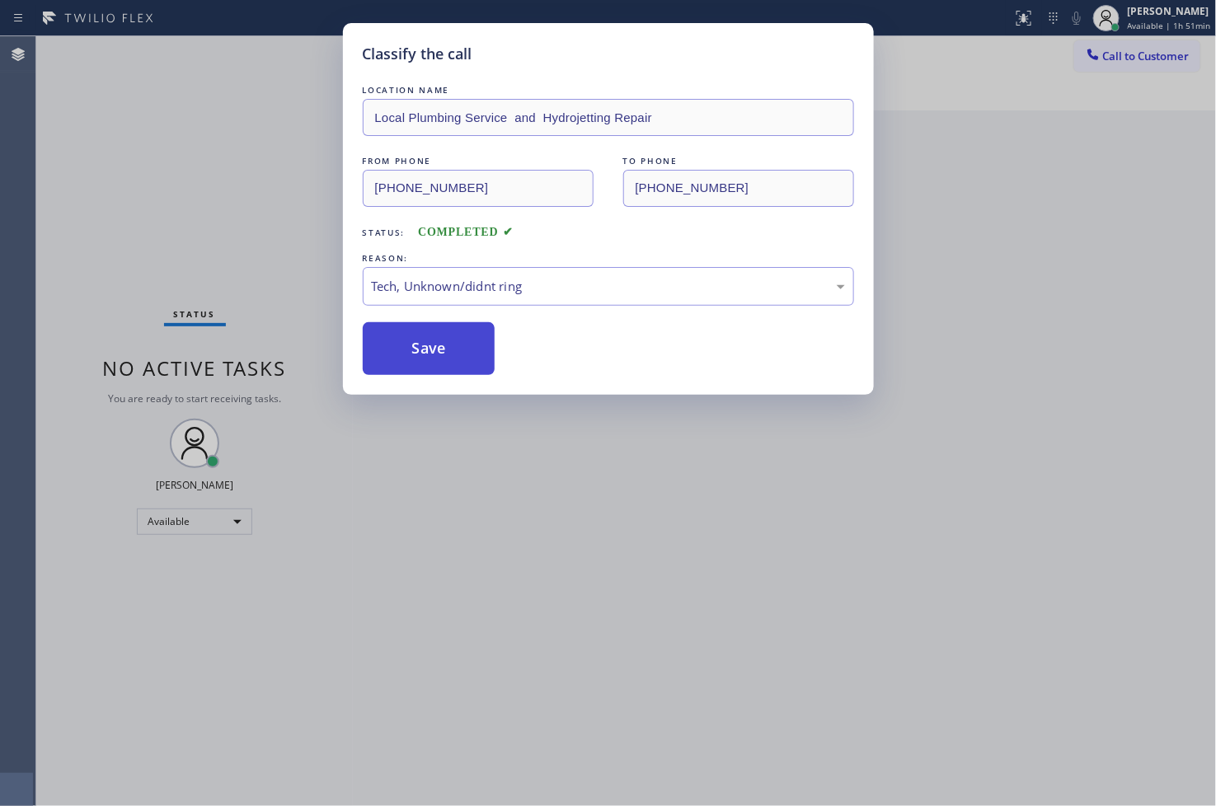
click at [435, 358] on button "Save" at bounding box center [429, 348] width 133 height 53
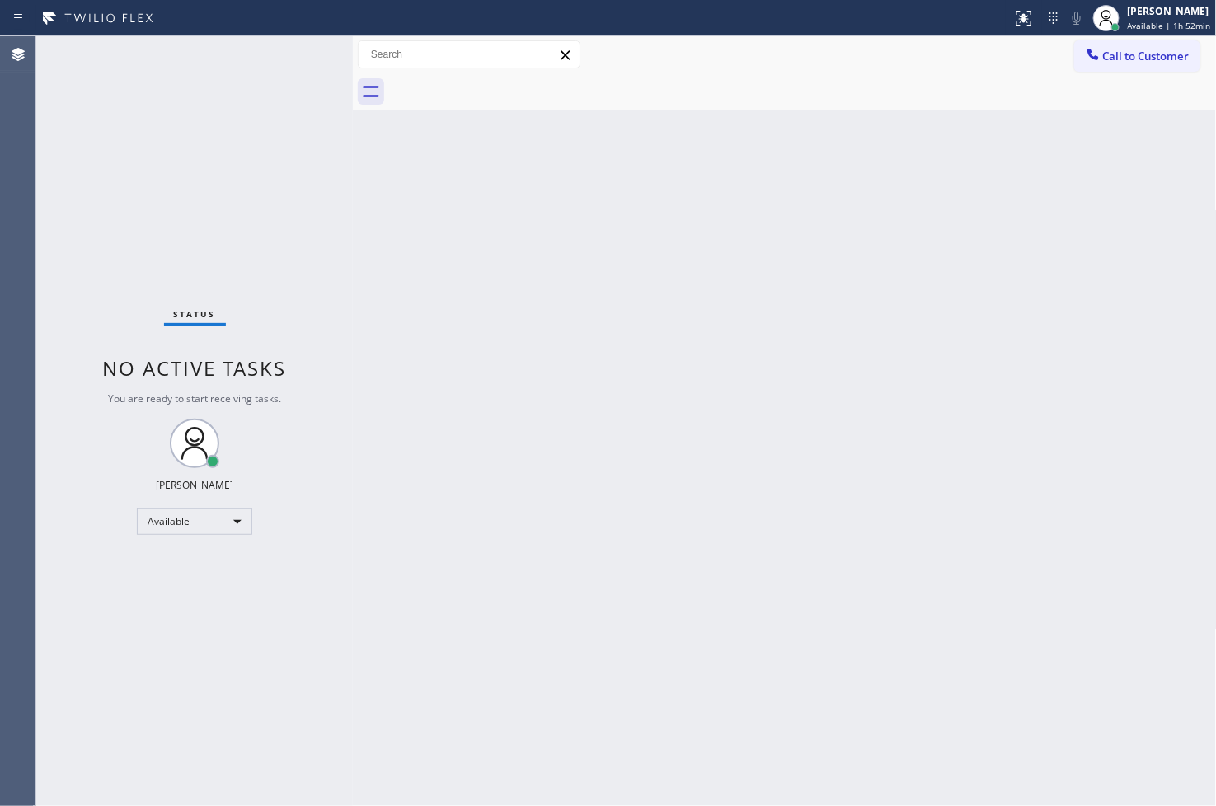
click at [125, 338] on div "Status No active tasks You are ready to start receiving tasks. [PERSON_NAME]" at bounding box center [194, 421] width 317 height 770
click at [390, 381] on div "Back to Dashboard Change Sender ID Customers Technicians Select a contact Outbo…" at bounding box center [785, 421] width 864 height 770
click at [79, 218] on div "Status No active tasks You are ready to start receiving tasks. [PERSON_NAME]" at bounding box center [194, 421] width 317 height 770
click at [292, 54] on div "Status No active tasks You are ready to start receiving tasks. [PERSON_NAME]" at bounding box center [194, 421] width 317 height 770
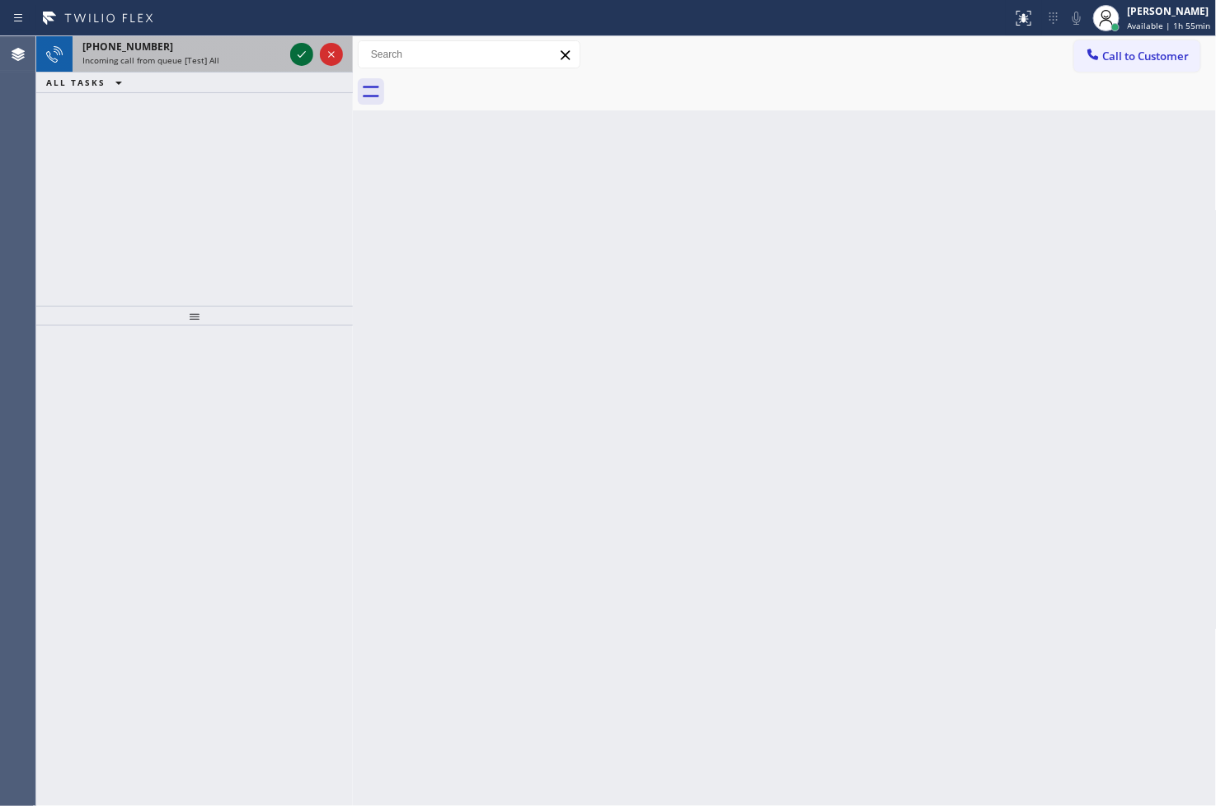
click at [303, 45] on icon at bounding box center [302, 55] width 20 height 20
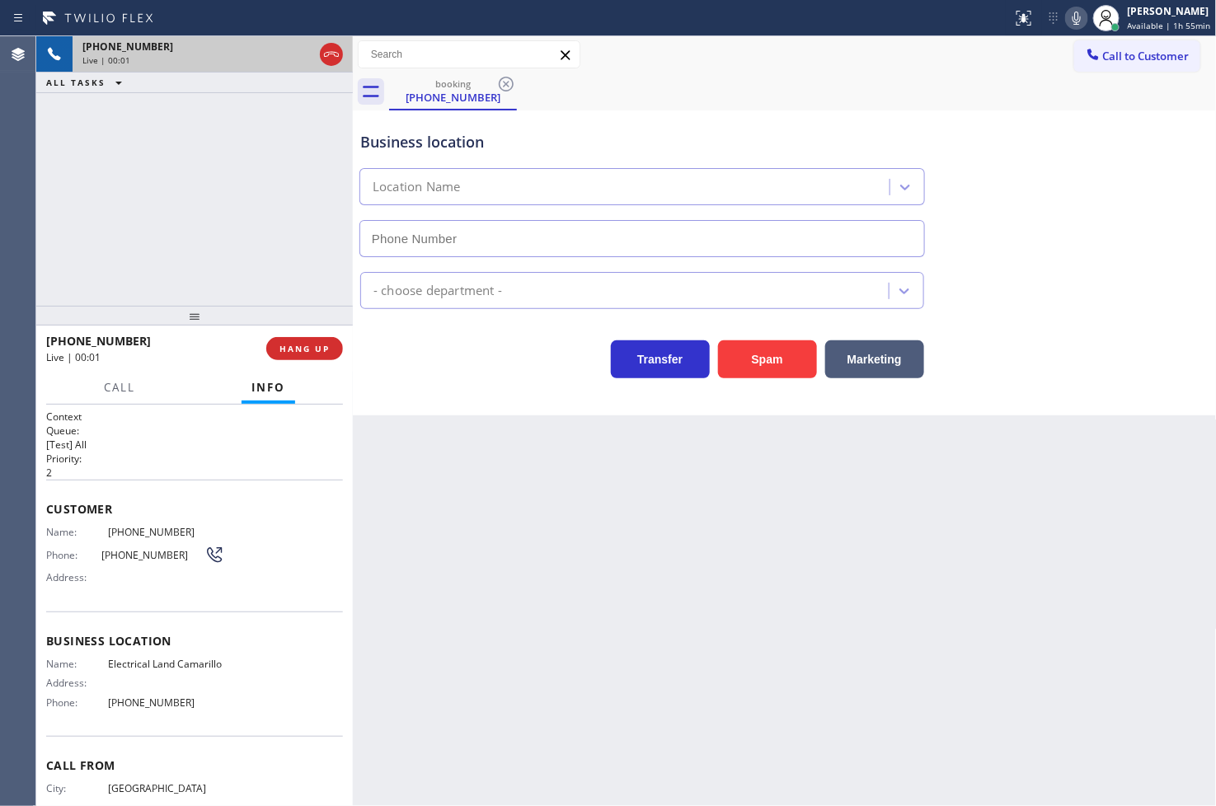
type input "[PHONE_NUMBER]"
click at [415, 351] on div "Transfer Spam Marketing" at bounding box center [642, 355] width 570 height 46
click at [261, 259] on div "[PHONE_NUMBER] Live | 00:08 ALL TASKS ALL TASKS ACTIVE TASKS TASKS IN WRAP UP" at bounding box center [194, 171] width 317 height 270
drag, startPoint x: 243, startPoint y: 261, endPoint x: 437, endPoint y: 332, distance: 206.6
click at [246, 260] on div "[PHONE_NUMBER] Live | 00:10 ALL TASKS ALL TASKS ACTIVE TASKS TASKS IN WRAP UP" at bounding box center [194, 171] width 317 height 270
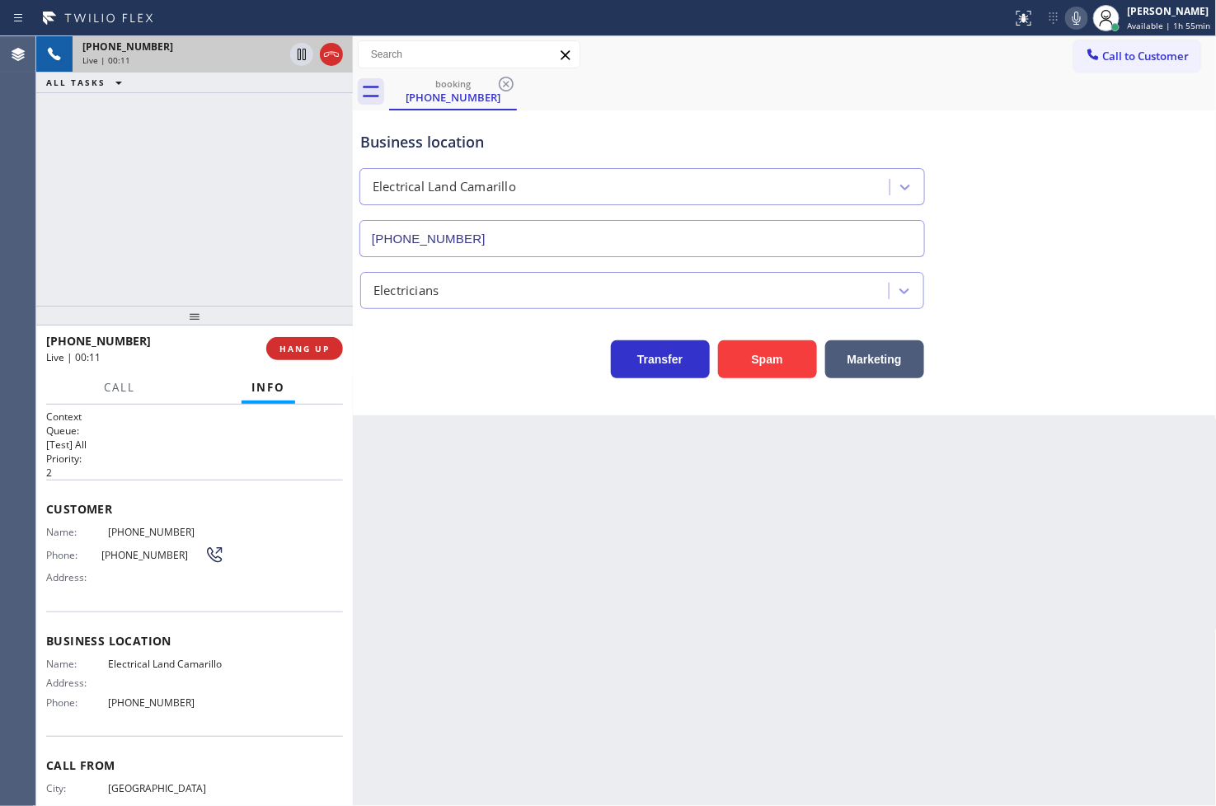
click at [486, 375] on div "Transfer Spam Marketing" at bounding box center [642, 355] width 570 height 46
click at [260, 266] on div "[PHONE_NUMBER] Live | 00:11 ALL TASKS ALL TASKS ACTIVE TASKS TASKS IN WRAP UP" at bounding box center [194, 171] width 317 height 270
click at [513, 404] on div "Business location Electrical Land [GEOGRAPHIC_DATA] [PHONE_NUMBER] Electricians…" at bounding box center [785, 262] width 864 height 305
click at [227, 273] on div "[PHONE_NUMBER] Live | 00:12 ALL TASKS ALL TASKS ACTIVE TASKS TASKS IN WRAP UP" at bounding box center [194, 171] width 317 height 270
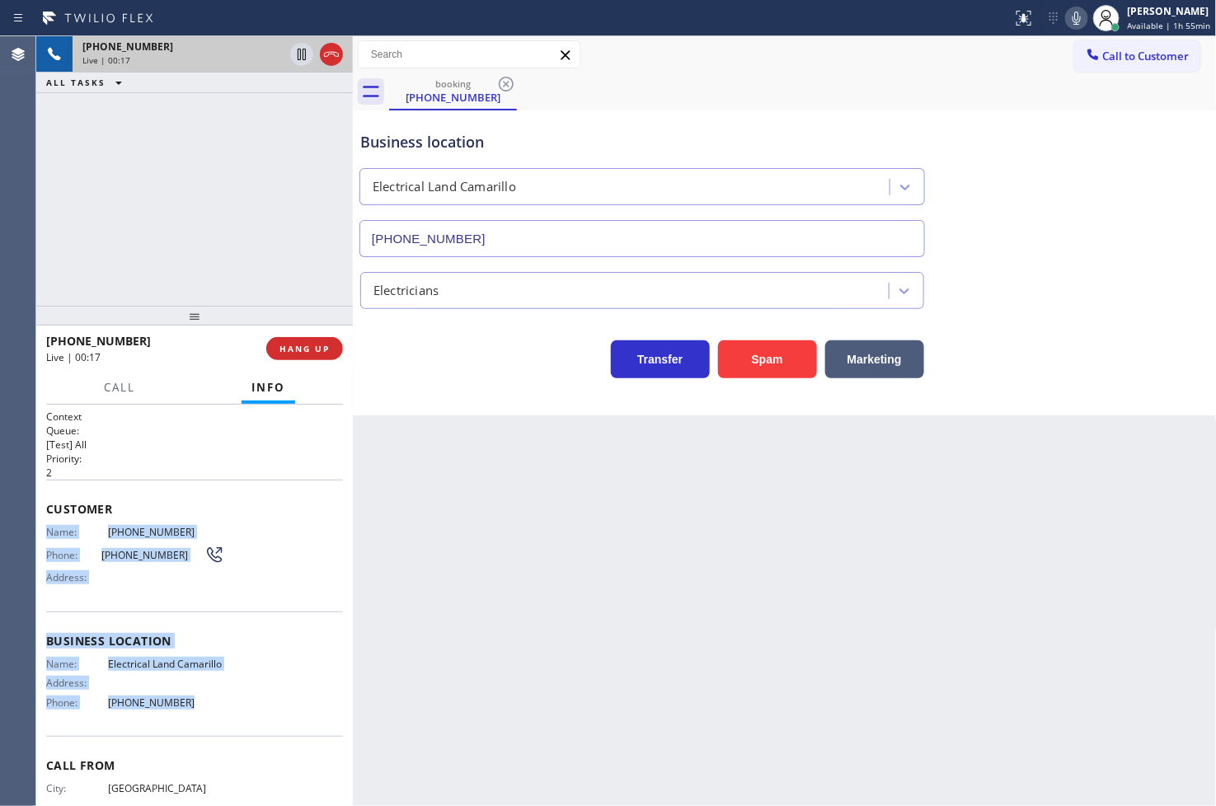
drag, startPoint x: 45, startPoint y: 533, endPoint x: 213, endPoint y: 721, distance: 251.6
click at [213, 721] on div "Context Queue: [Test] All Priority: 2 Customer Name: [PHONE_NUMBER] Phone: [PHO…" at bounding box center [194, 606] width 317 height 402
copy div "Name: [PHONE_NUMBER] Phone: [PHONE_NUMBER] Address: Business location Name: Ele…"
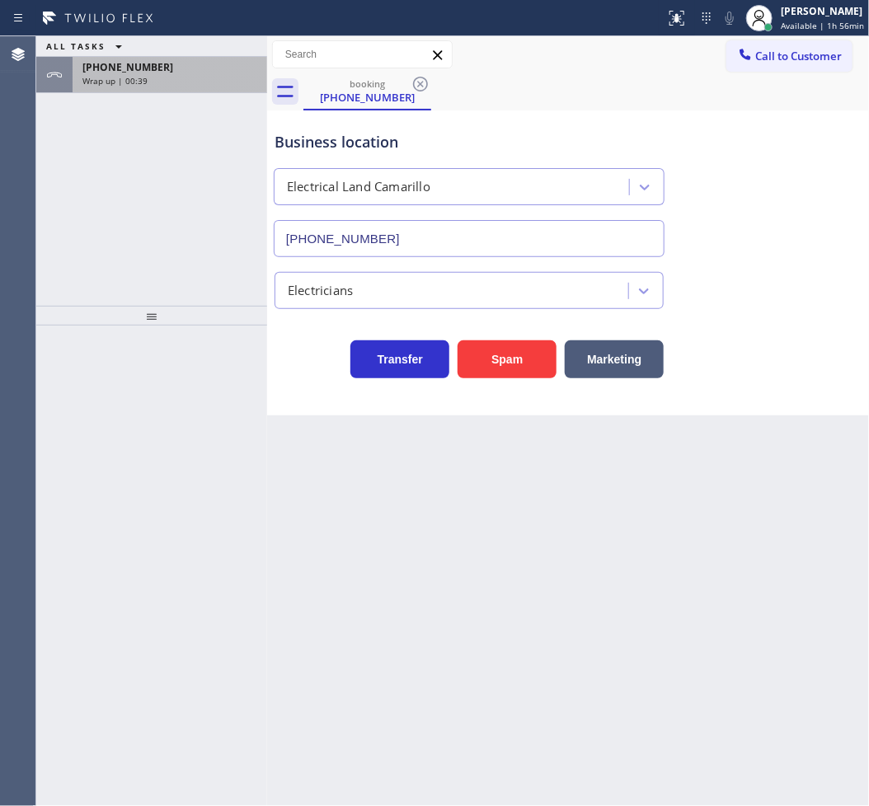
click at [176, 71] on div "[PHONE_NUMBER]" at bounding box center [169, 67] width 175 height 14
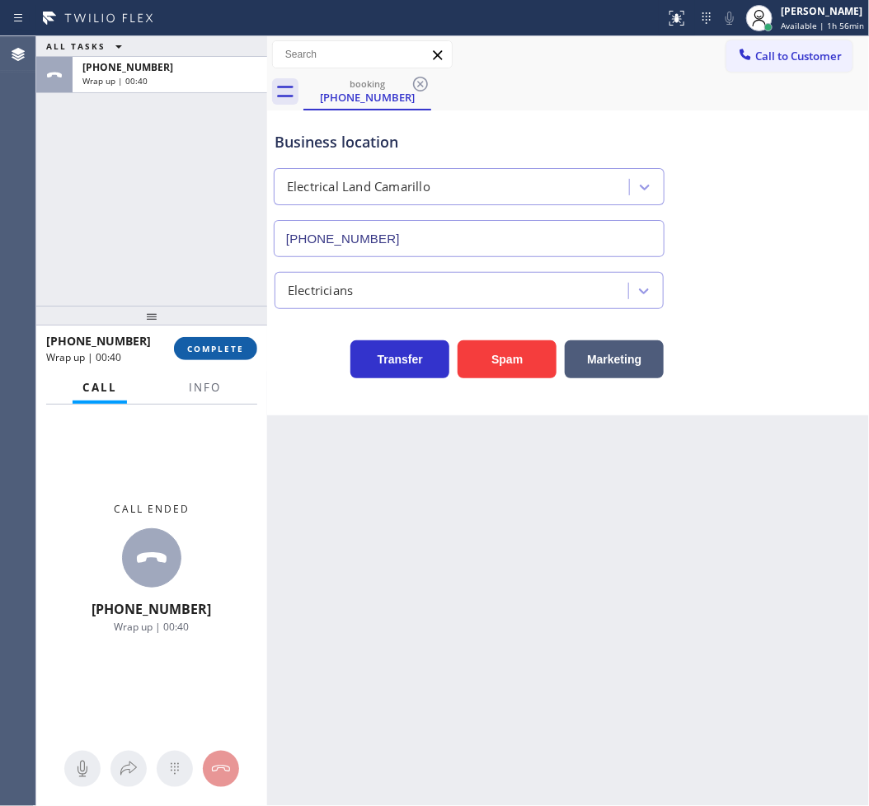
click at [200, 350] on span "COMPLETE" at bounding box center [215, 349] width 57 height 12
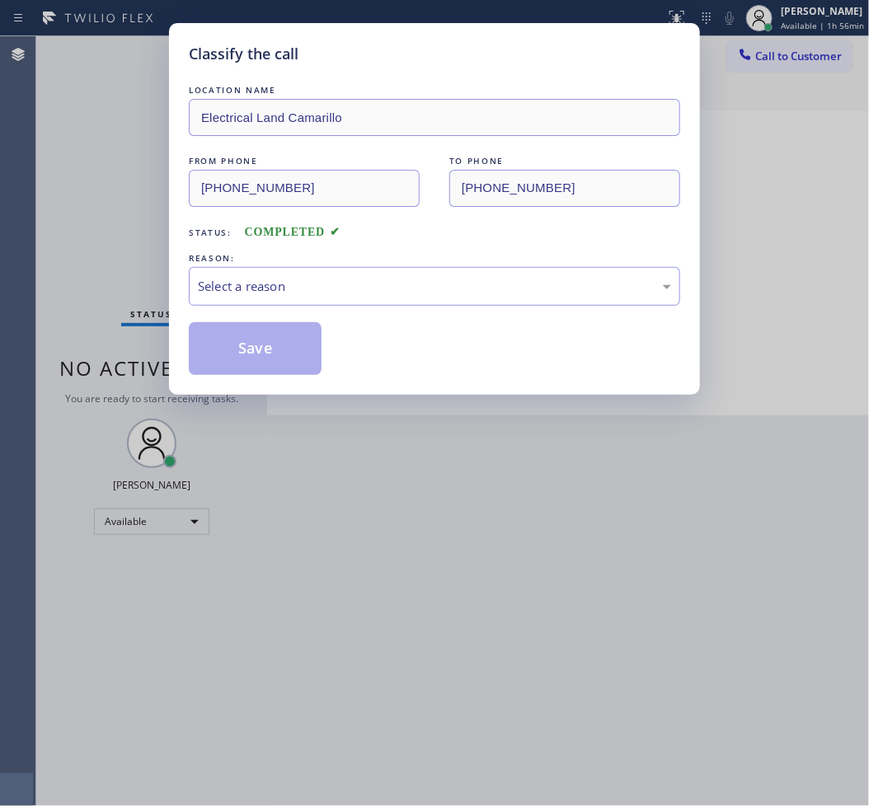
click at [352, 284] on div "Select a reason" at bounding box center [434, 286] width 473 height 19
click at [261, 363] on button "Save" at bounding box center [255, 348] width 133 height 53
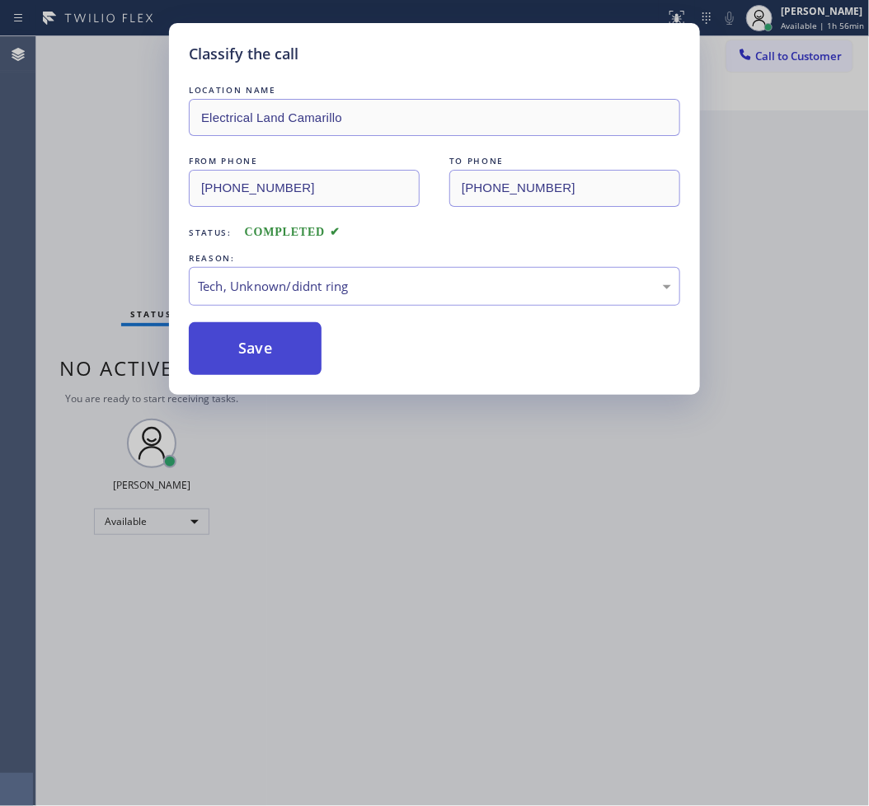
click at [261, 363] on button "Save" at bounding box center [255, 348] width 133 height 53
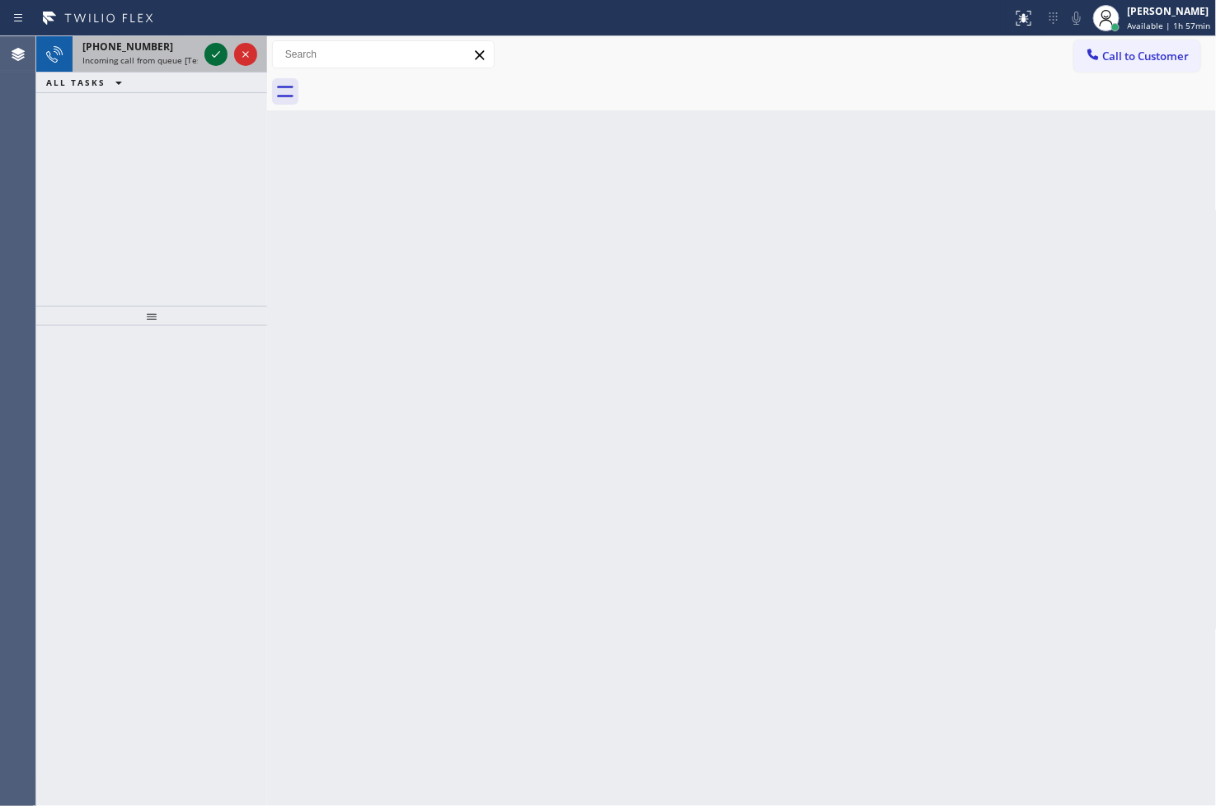
click at [220, 53] on icon at bounding box center [216, 55] width 20 height 20
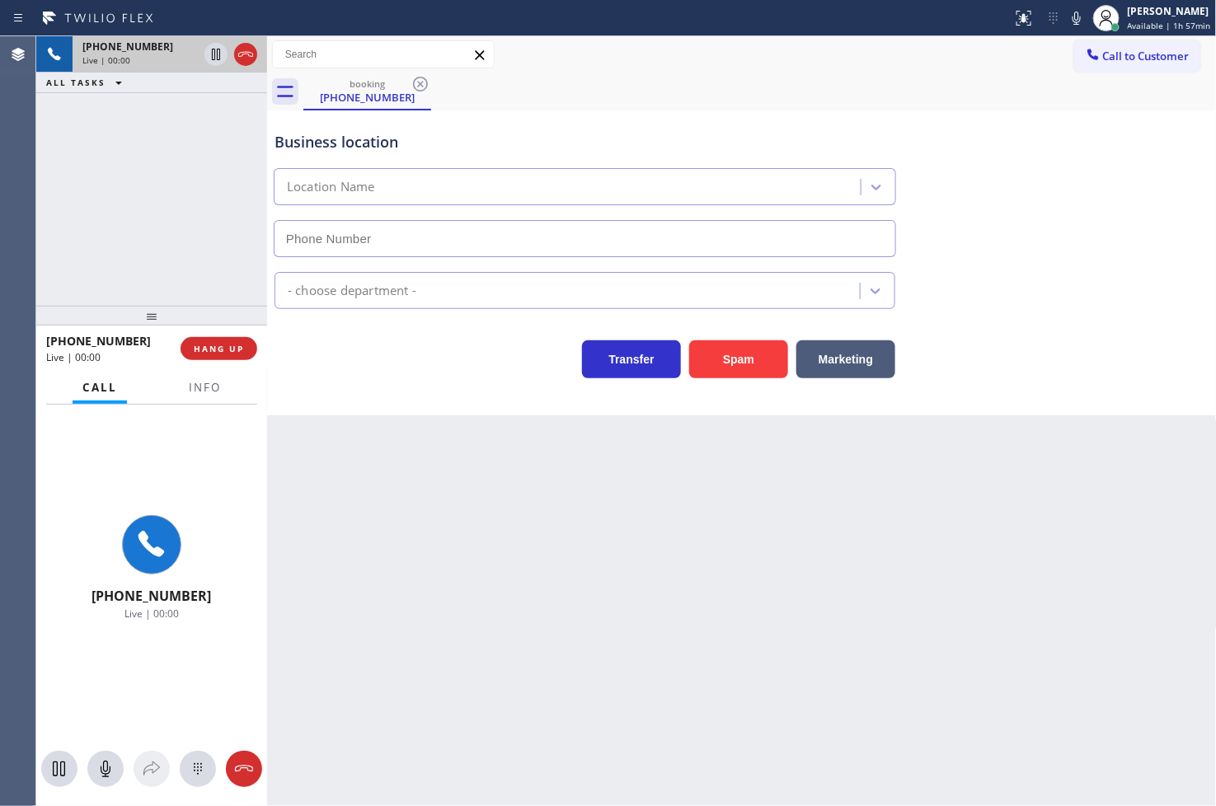
type input "(813) 544-5813"
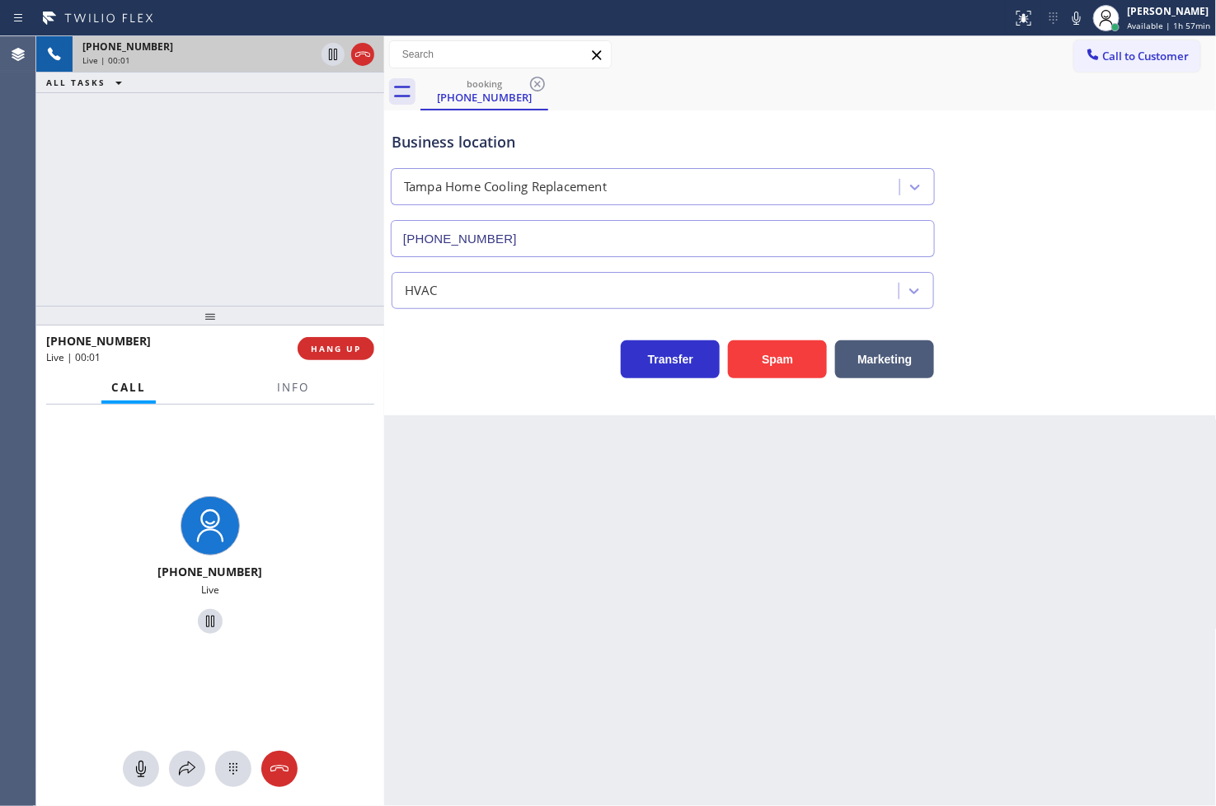
drag, startPoint x: 270, startPoint y: 182, endPoint x: 387, endPoint y: 194, distance: 117.6
click at [384, 194] on div at bounding box center [384, 421] width 0 height 770
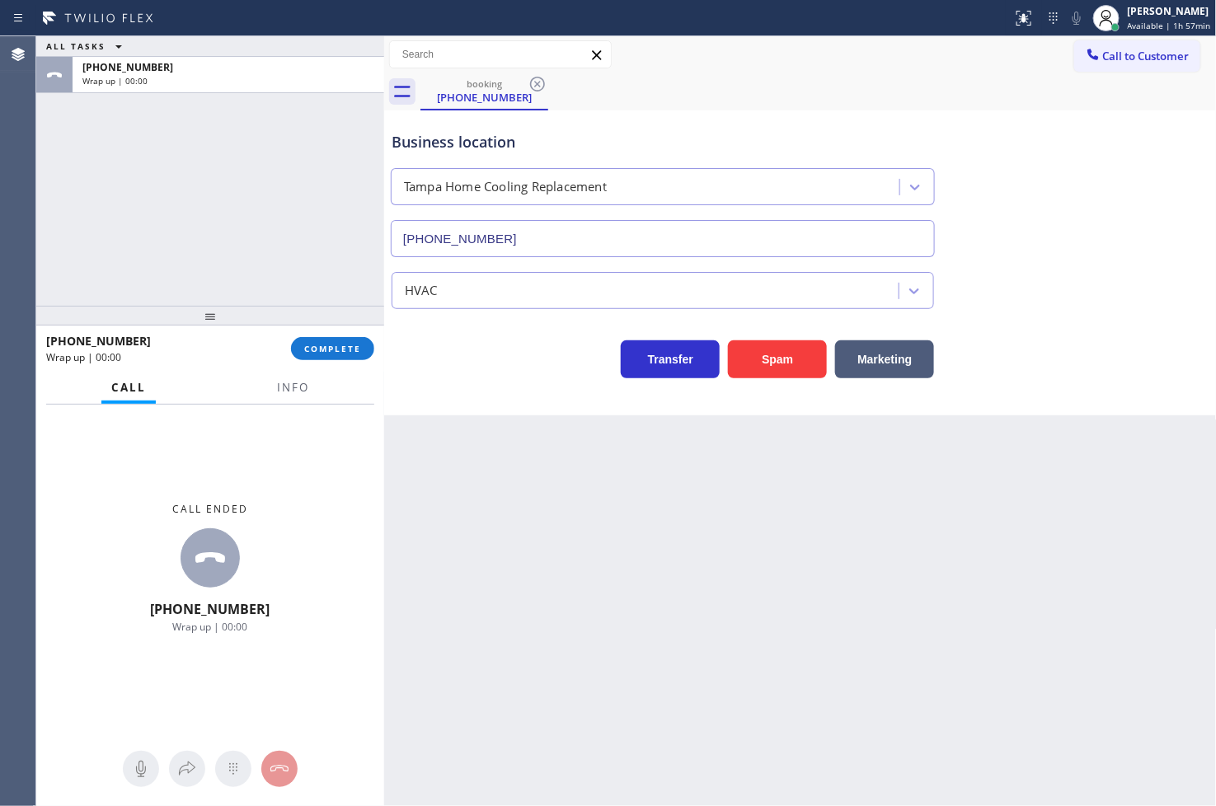
drag, startPoint x: 354, startPoint y: 356, endPoint x: 394, endPoint y: 317, distance: 55.4
click at [354, 356] on button "COMPLETE" at bounding box center [332, 348] width 83 height 23
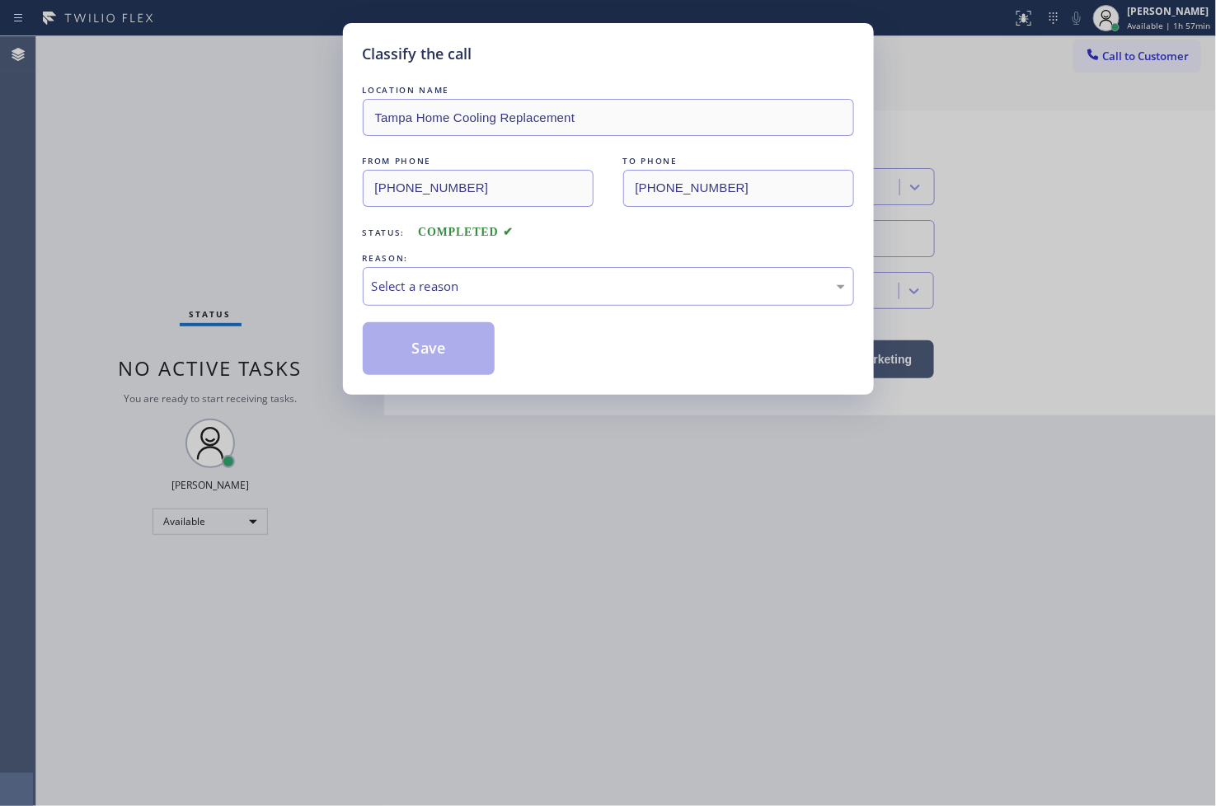
click at [485, 293] on div "Select a reason" at bounding box center [608, 286] width 473 height 19
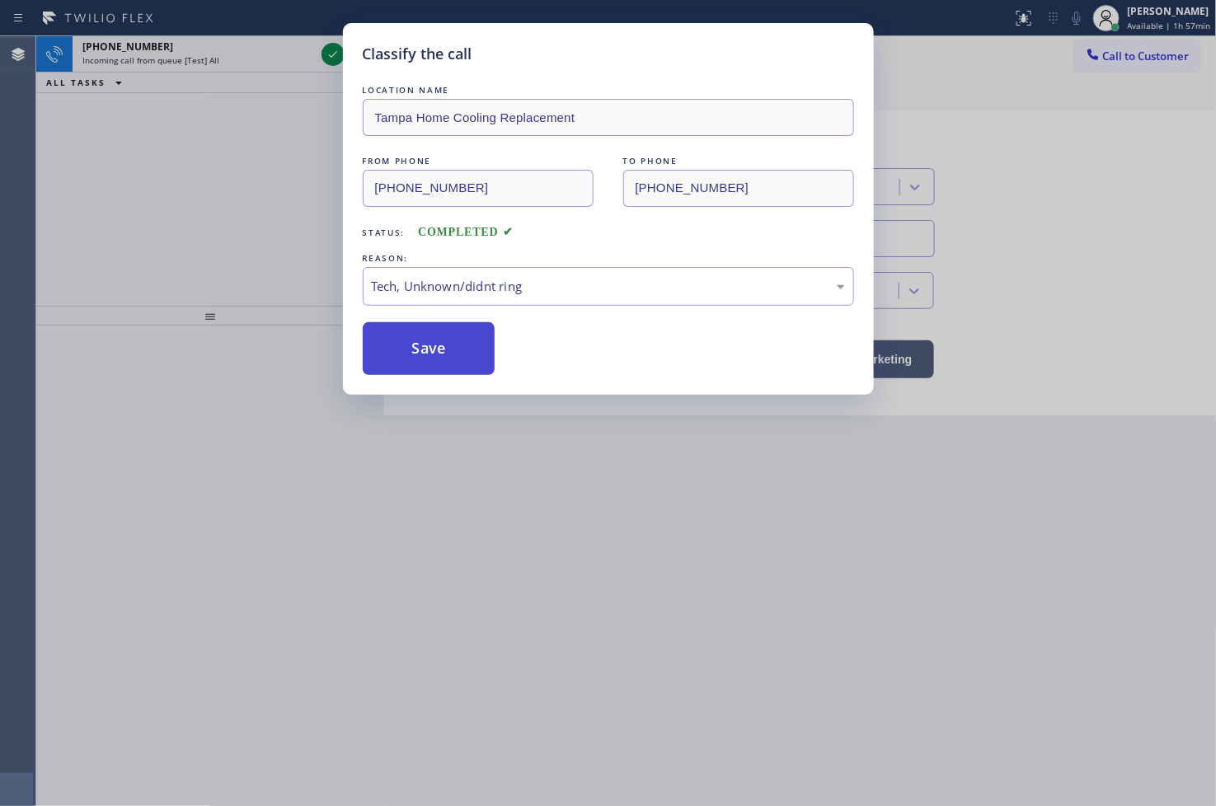
click at [439, 351] on button "Save" at bounding box center [429, 348] width 133 height 53
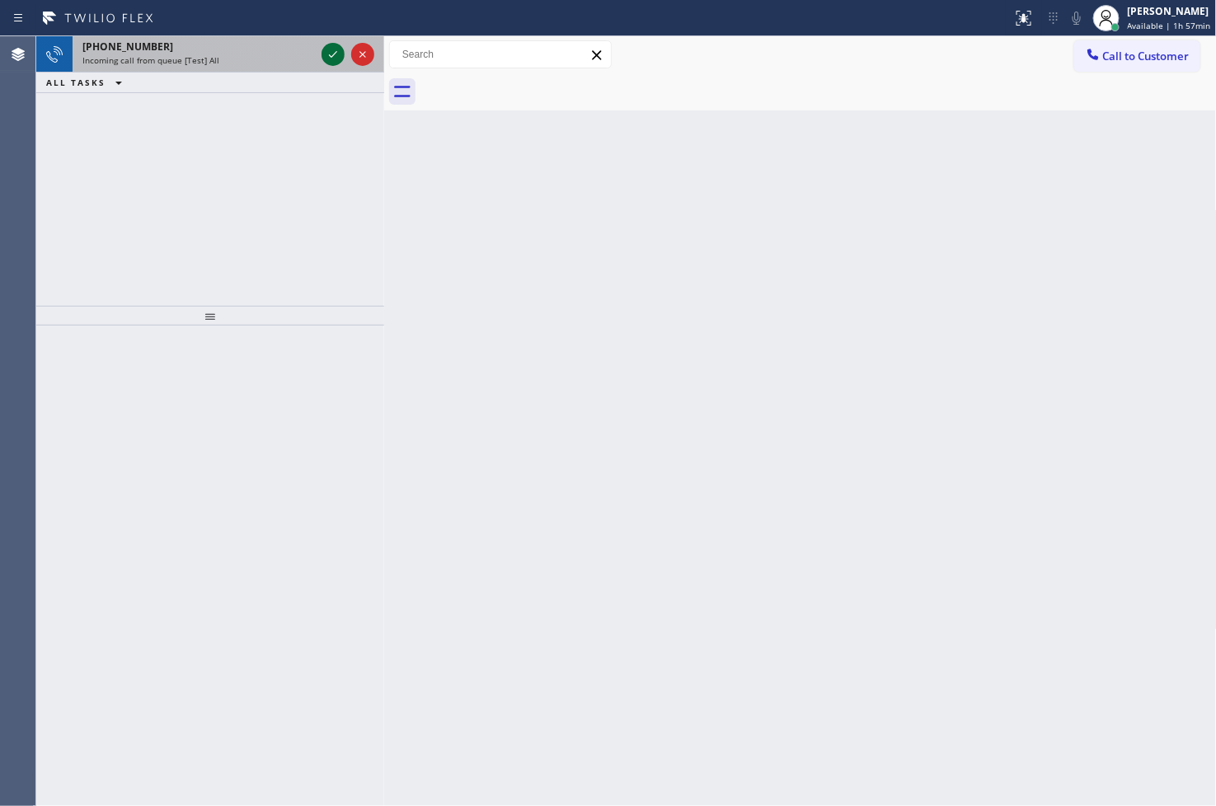
click at [331, 60] on icon at bounding box center [333, 55] width 20 height 20
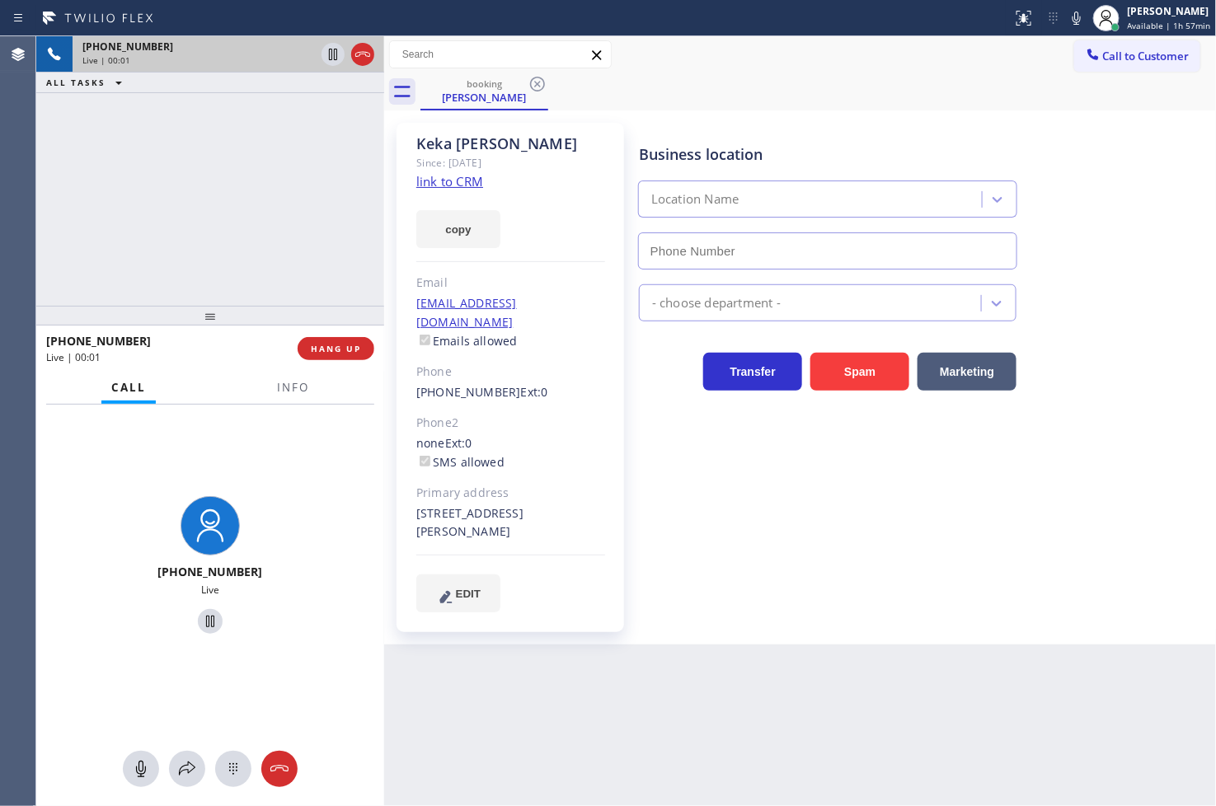
type input "(714) 583-6151"
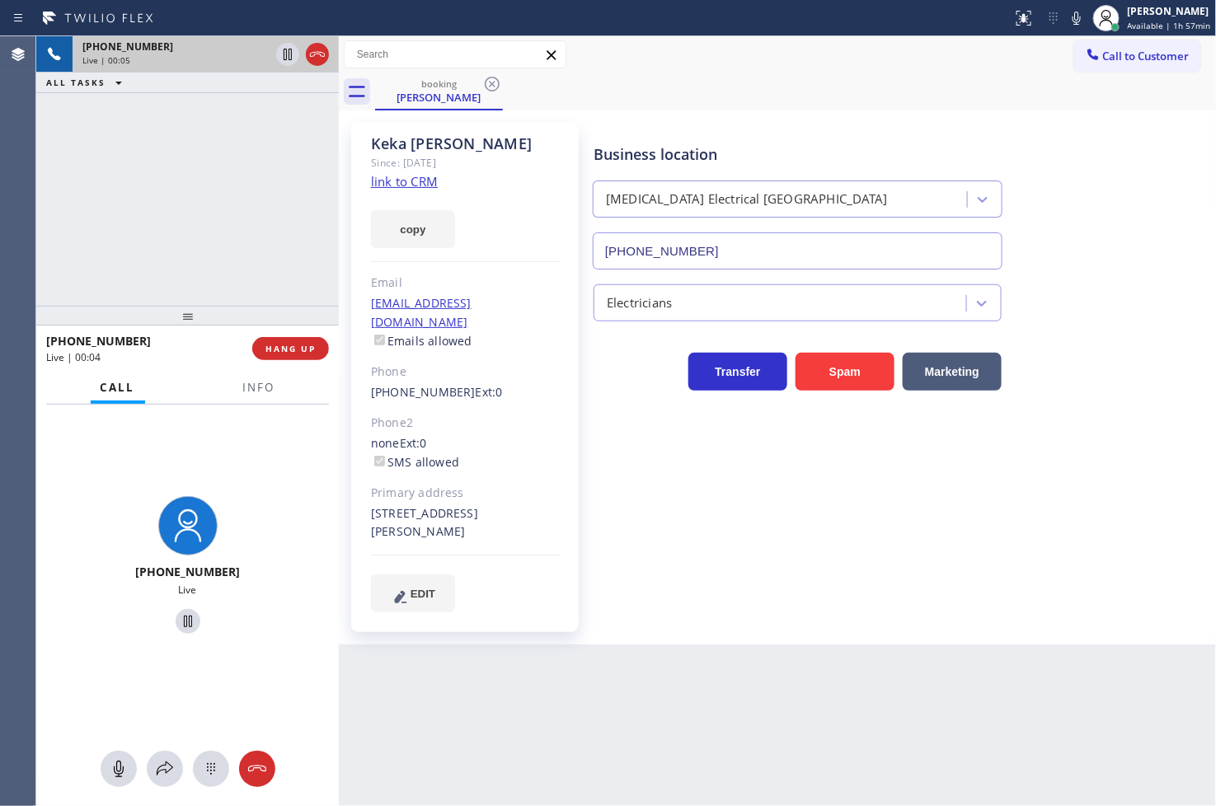
drag, startPoint x: 379, startPoint y: 203, endPoint x: 334, endPoint y: 209, distance: 45.7
click at [339, 209] on div at bounding box center [339, 421] width 0 height 770
click at [389, 181] on link "link to CRM" at bounding box center [404, 181] width 67 height 16
click at [167, 762] on icon at bounding box center [165, 769] width 20 height 20
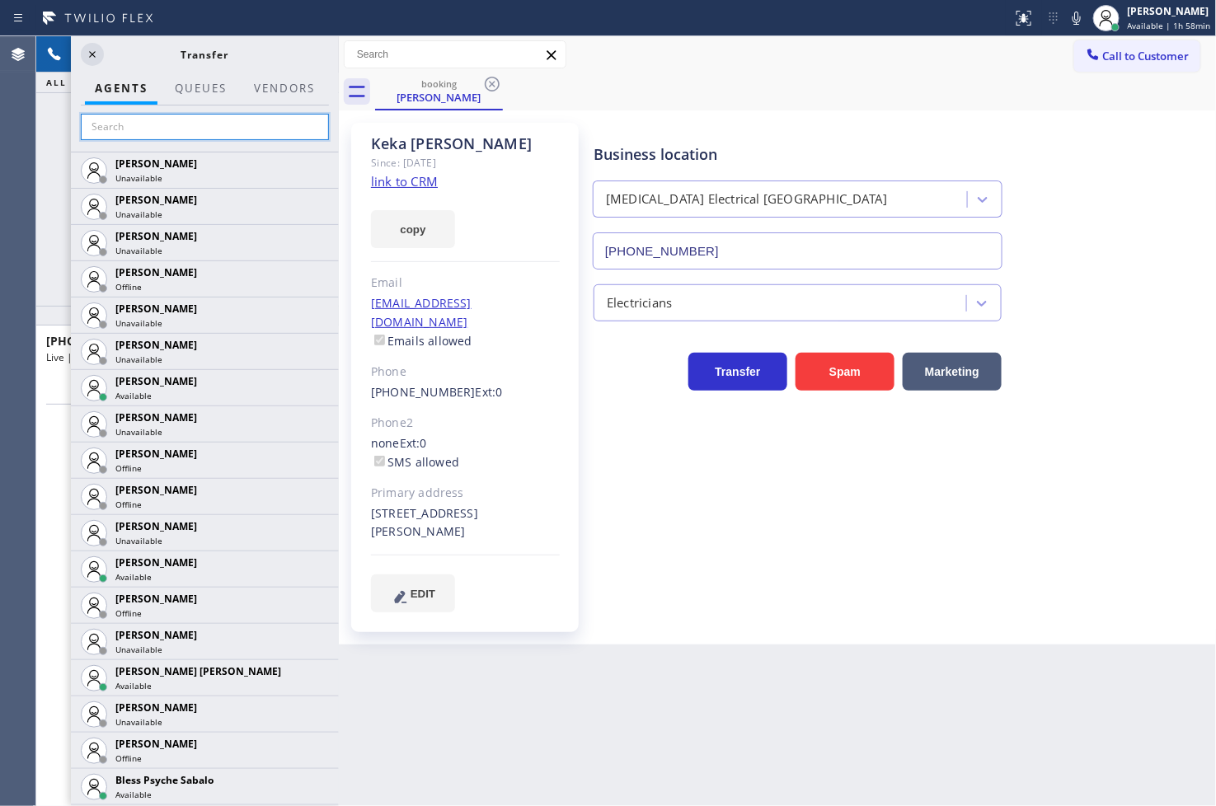
click at [149, 126] on input "text" at bounding box center [205, 127] width 248 height 26
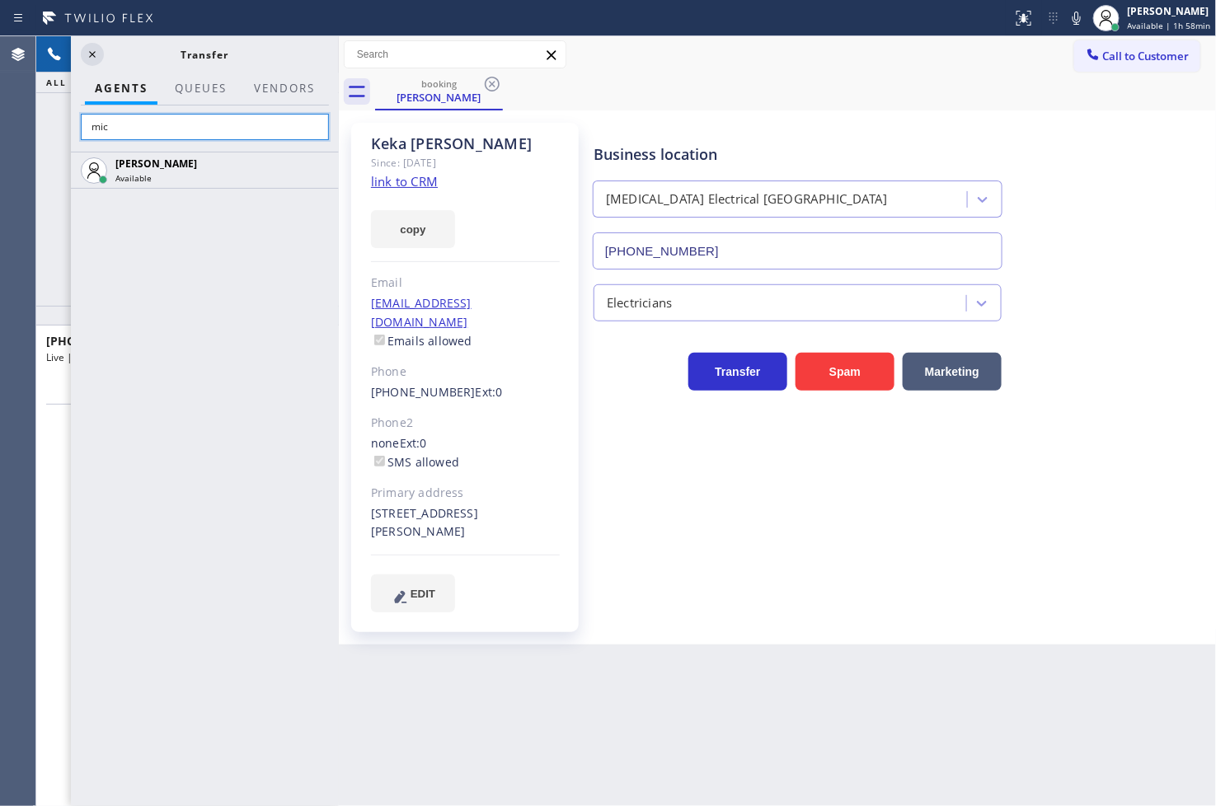
type input "mic"
click at [195, 266] on div "Michael Javier Available" at bounding box center [205, 479] width 268 height 655
click at [243, 422] on div "Michael Javier Available" at bounding box center [205, 479] width 268 height 655
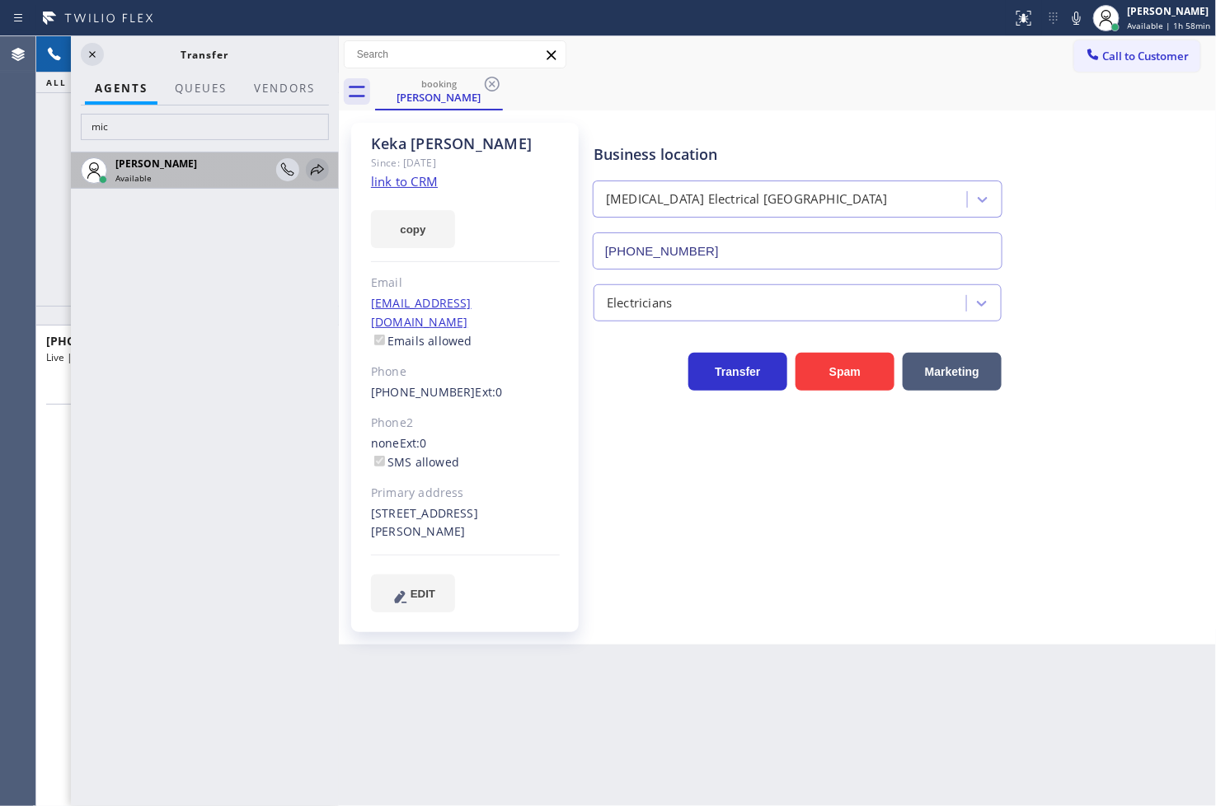
click at [317, 168] on icon at bounding box center [318, 170] width 20 height 20
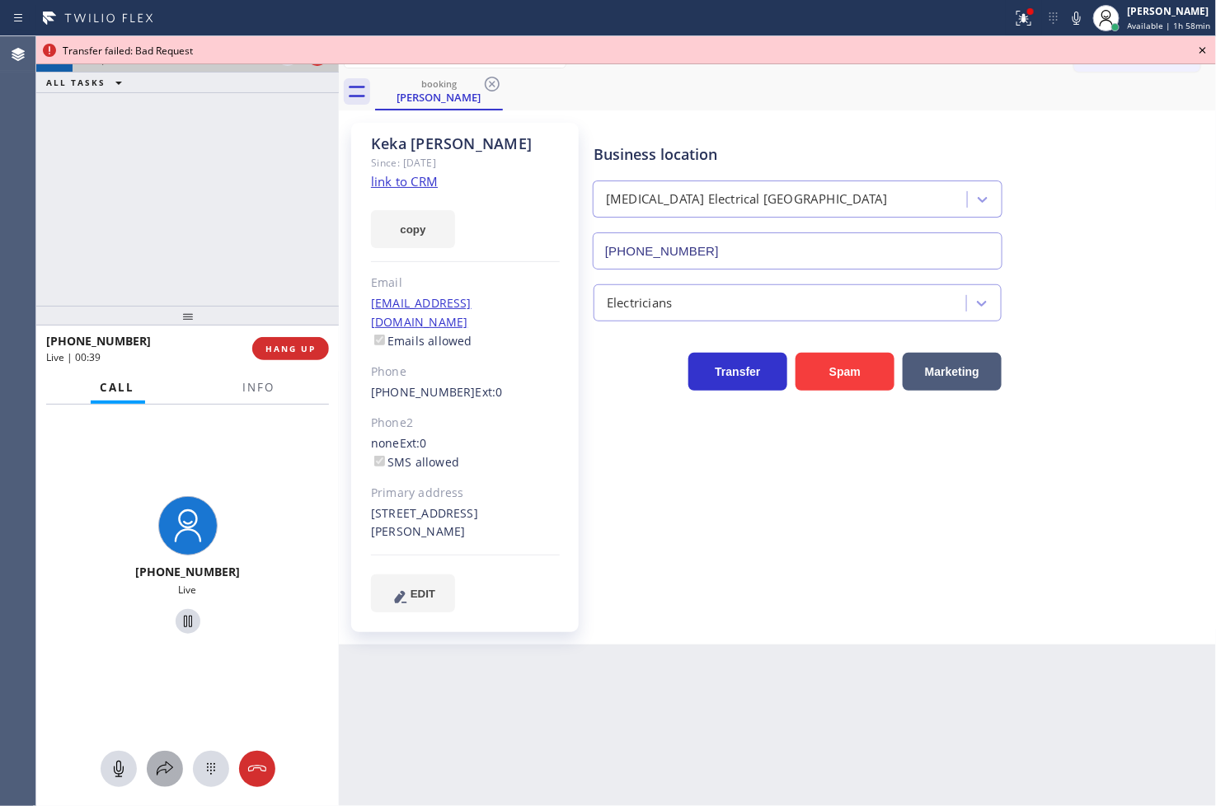
click at [167, 768] on icon at bounding box center [165, 769] width 20 height 20
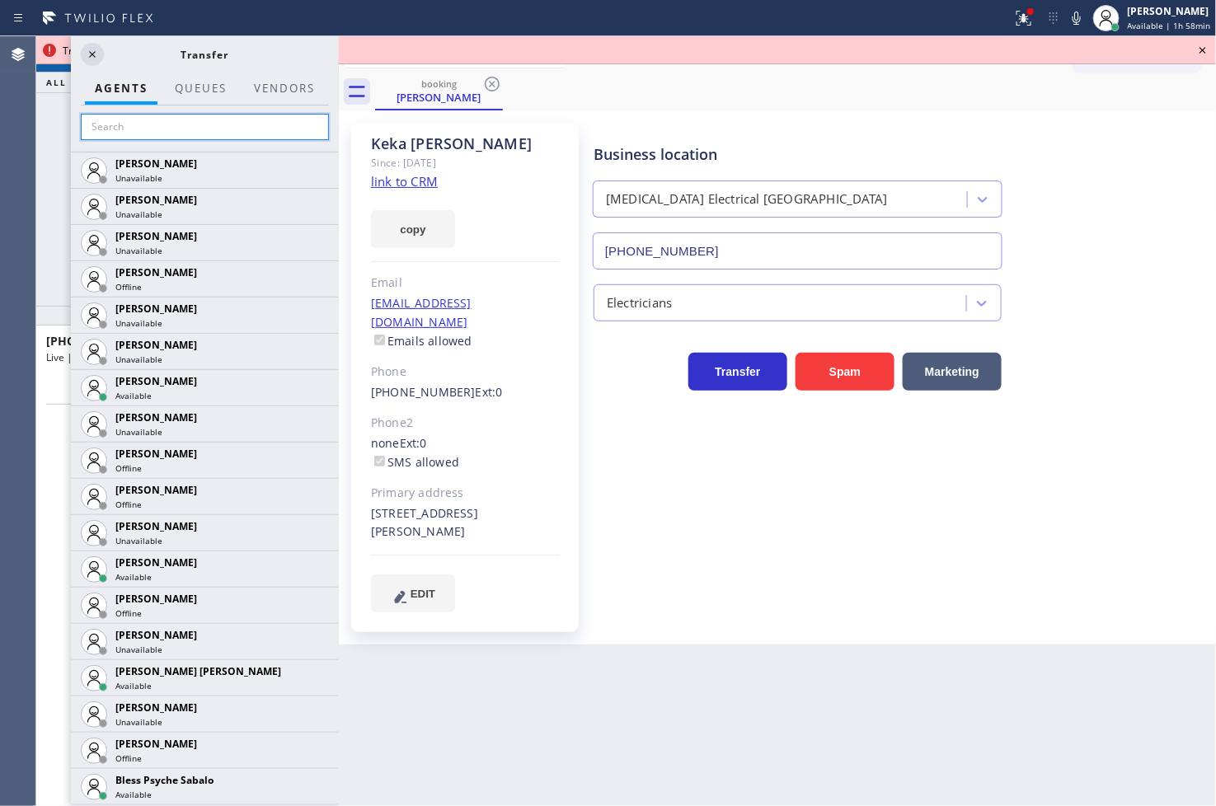
click at [169, 132] on input "text" at bounding box center [205, 127] width 248 height 26
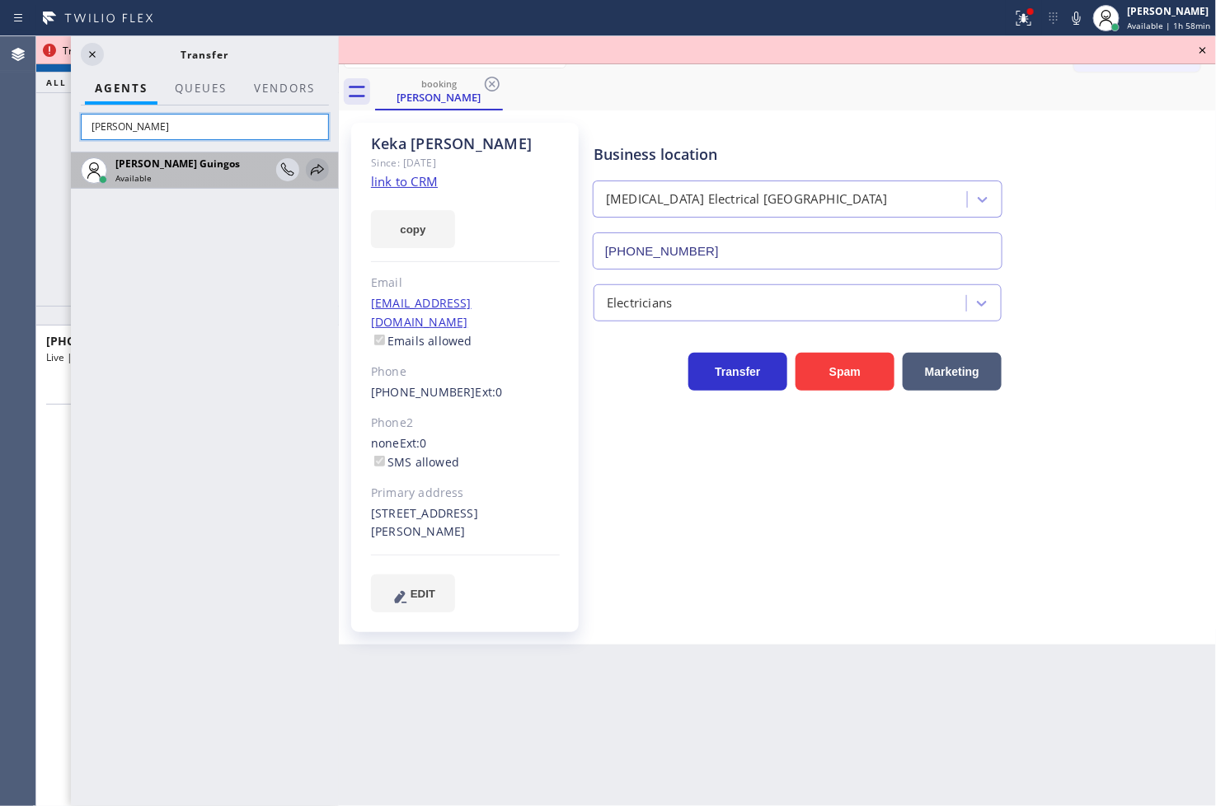
type input "[PERSON_NAME]"
click at [322, 168] on icon at bounding box center [317, 169] width 13 height 11
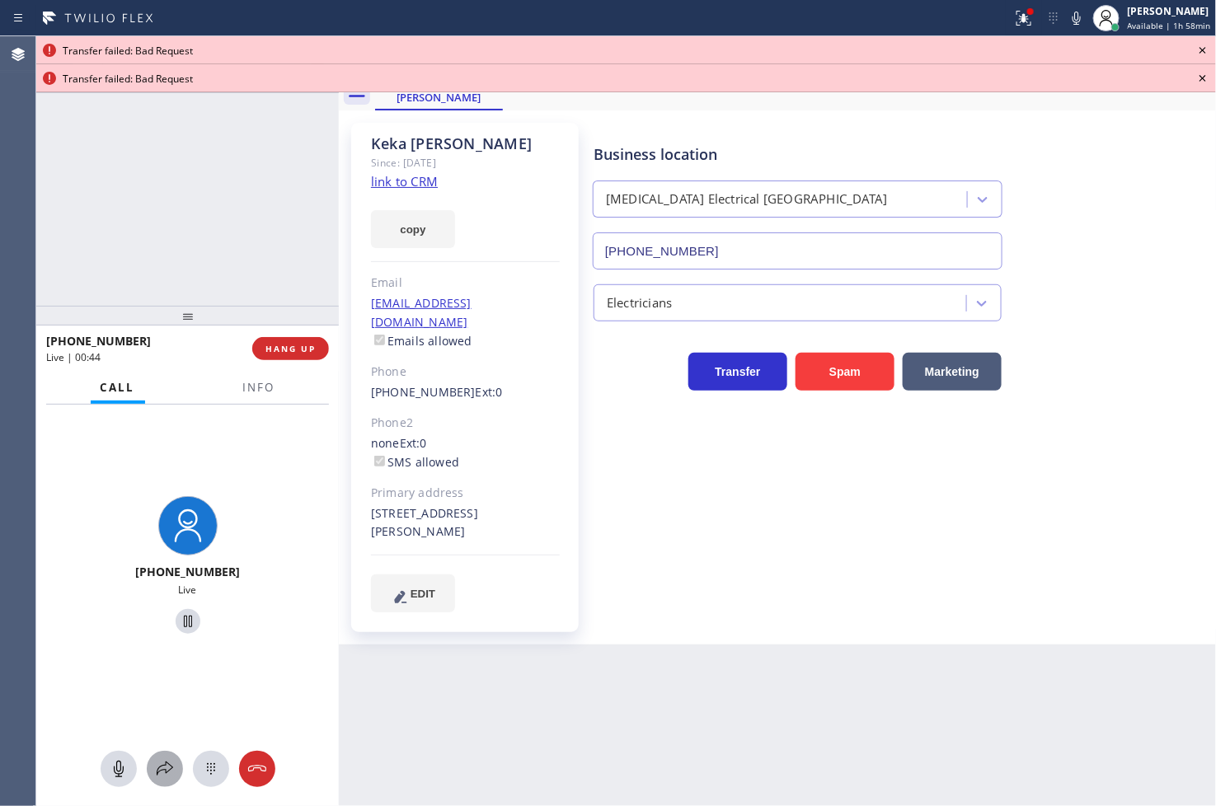
click at [167, 777] on icon at bounding box center [165, 769] width 20 height 20
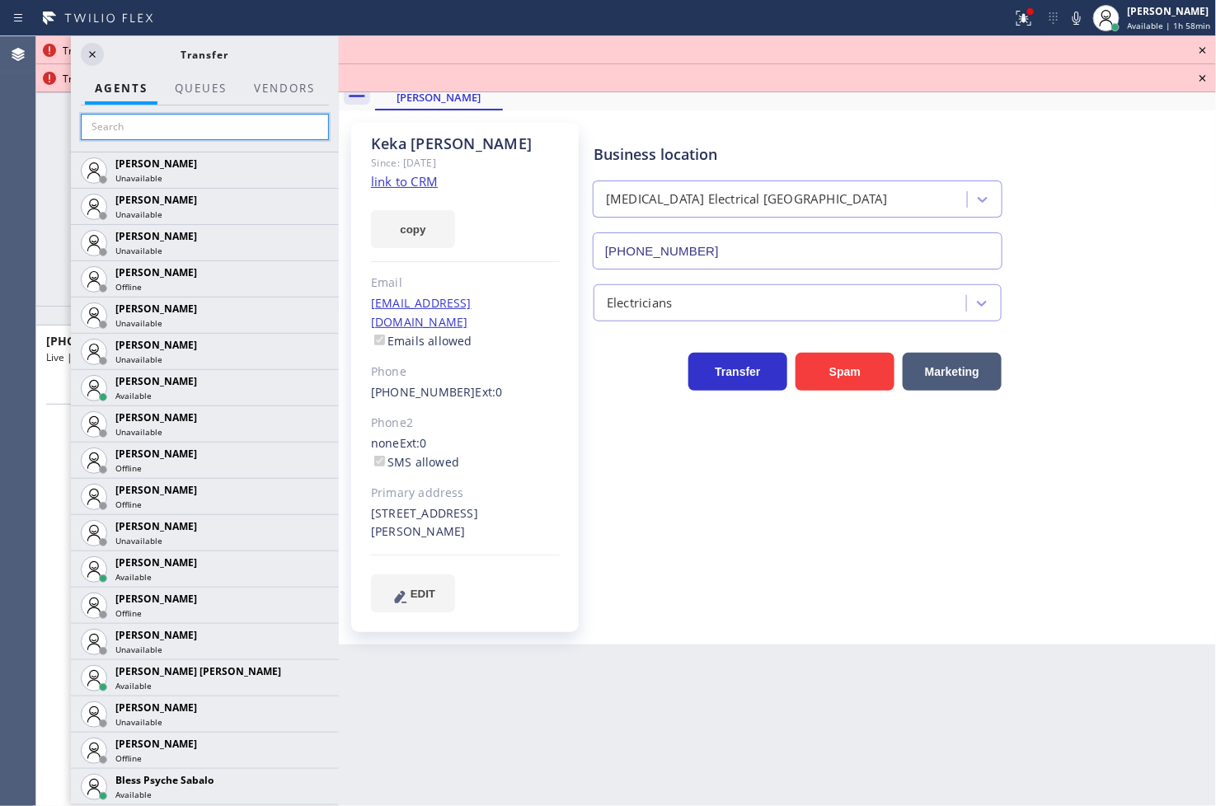
click at [117, 133] on input "text" at bounding box center [205, 127] width 248 height 26
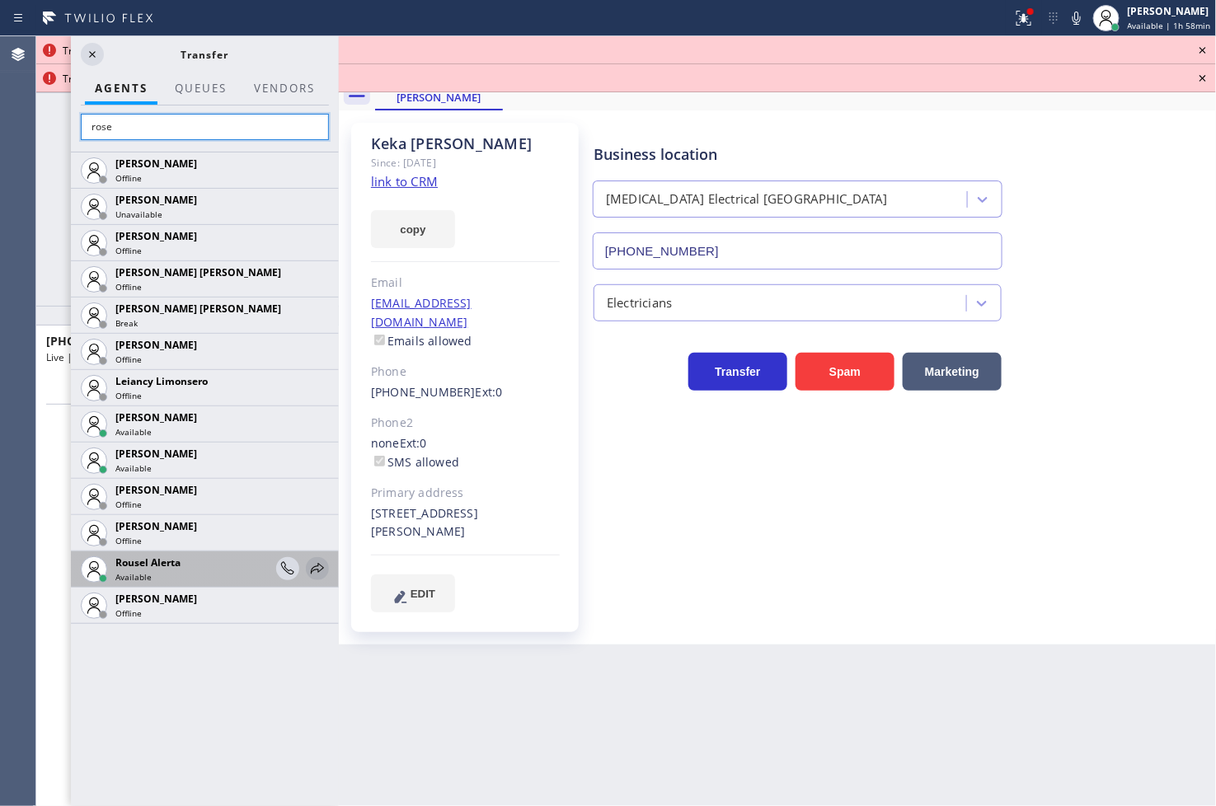
type input "rose"
click at [318, 567] on icon at bounding box center [318, 569] width 20 height 20
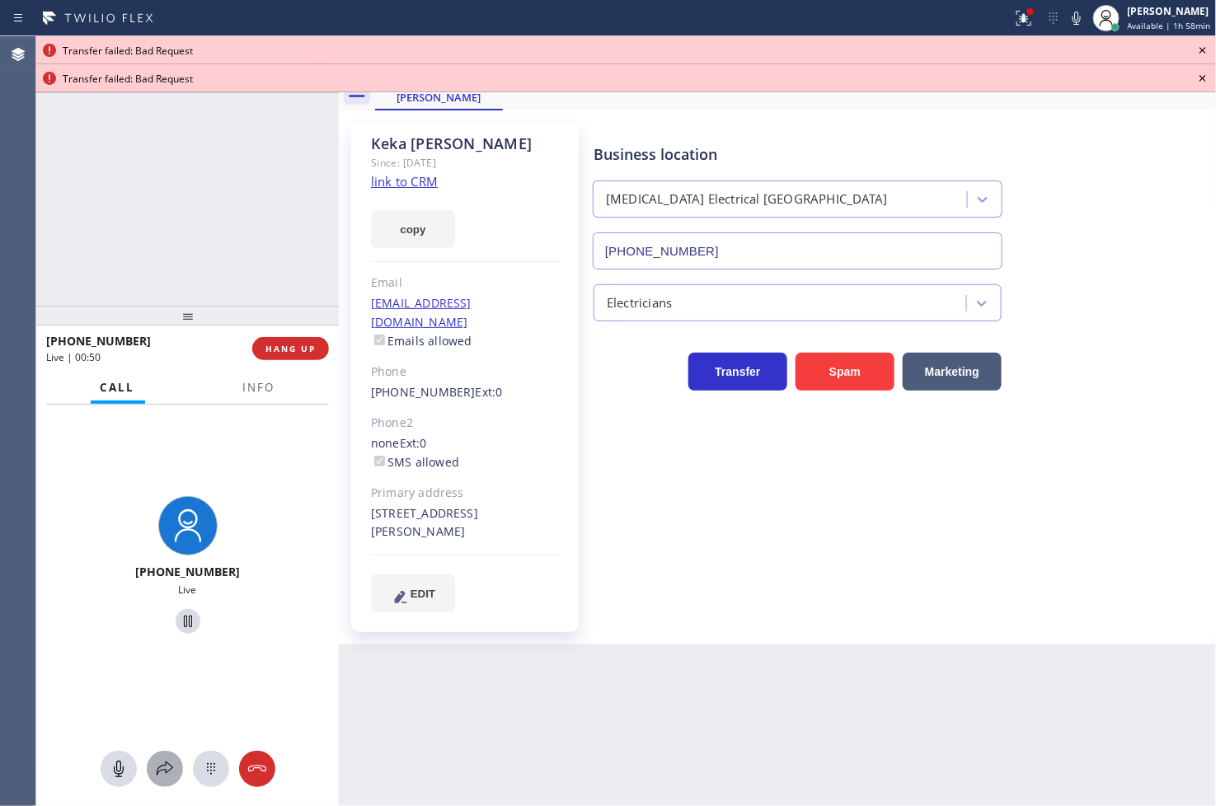
click at [163, 775] on icon at bounding box center [165, 769] width 20 height 20
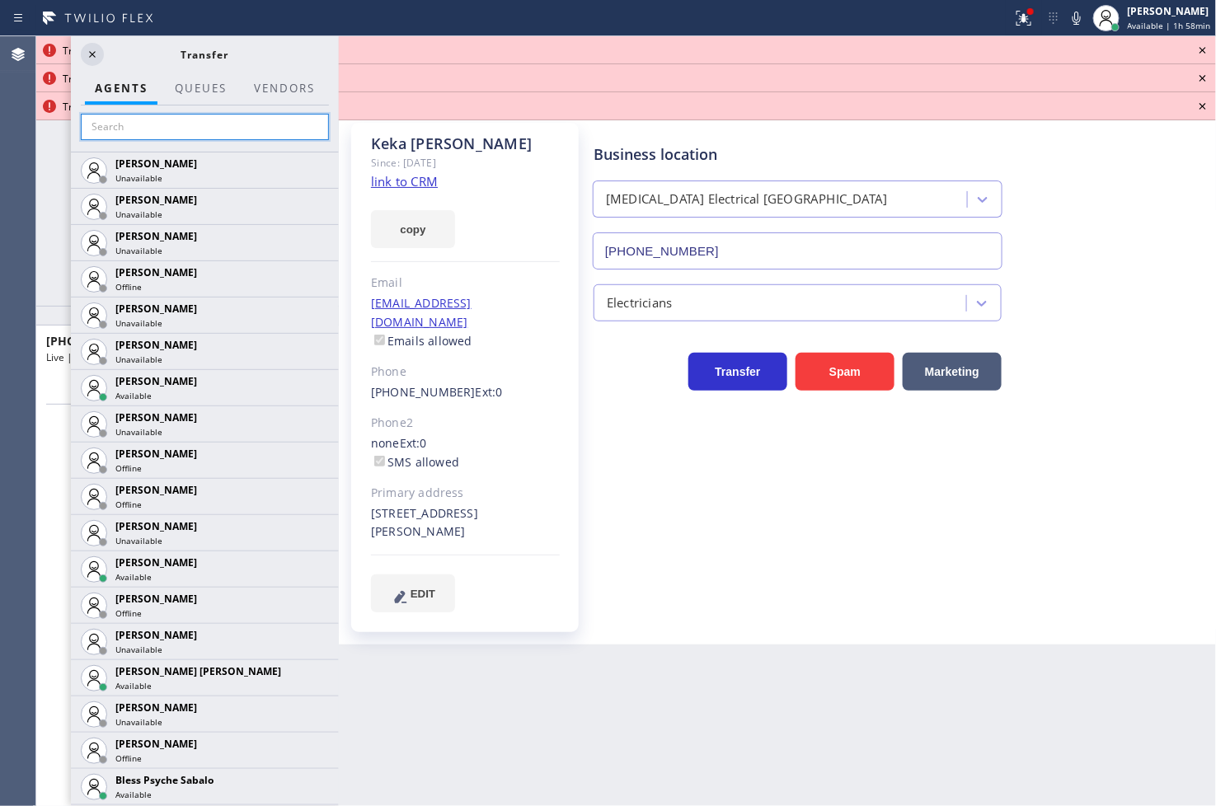
click at [168, 133] on input "text" at bounding box center [205, 127] width 248 height 26
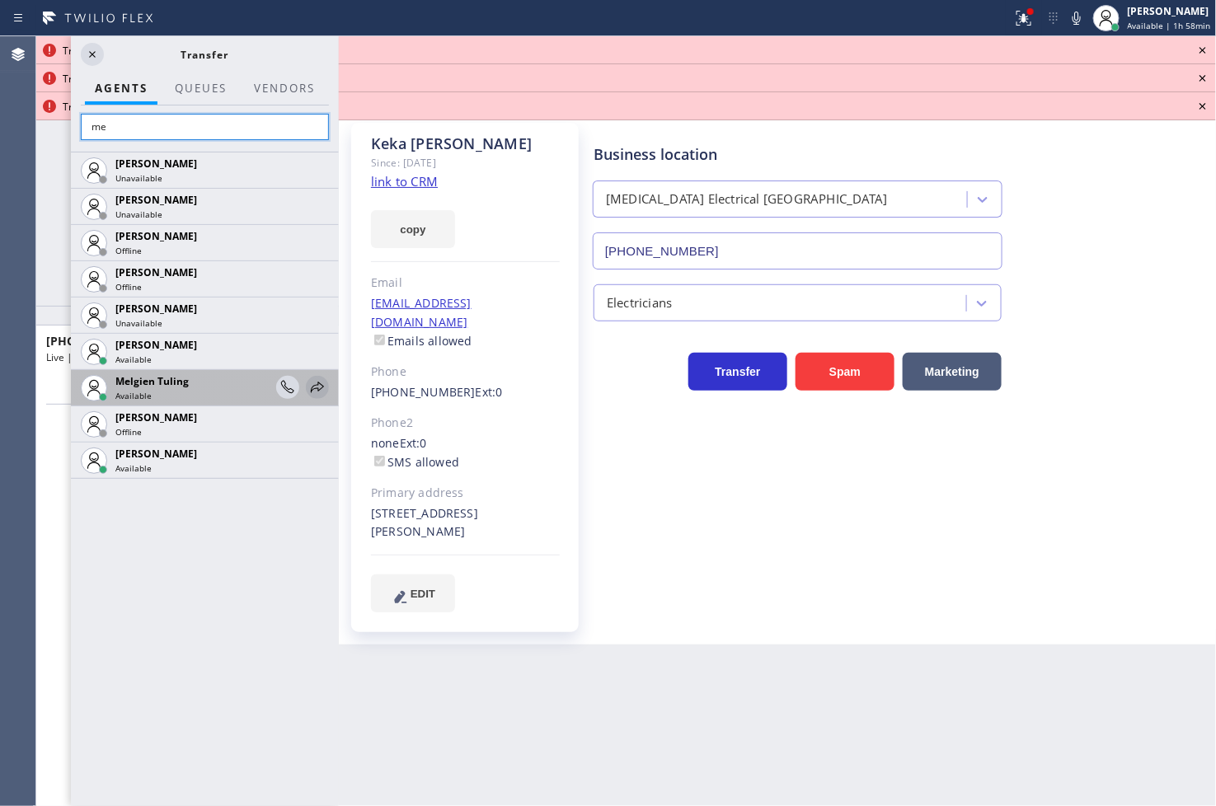
type input "me"
click at [310, 388] on icon at bounding box center [318, 388] width 20 height 20
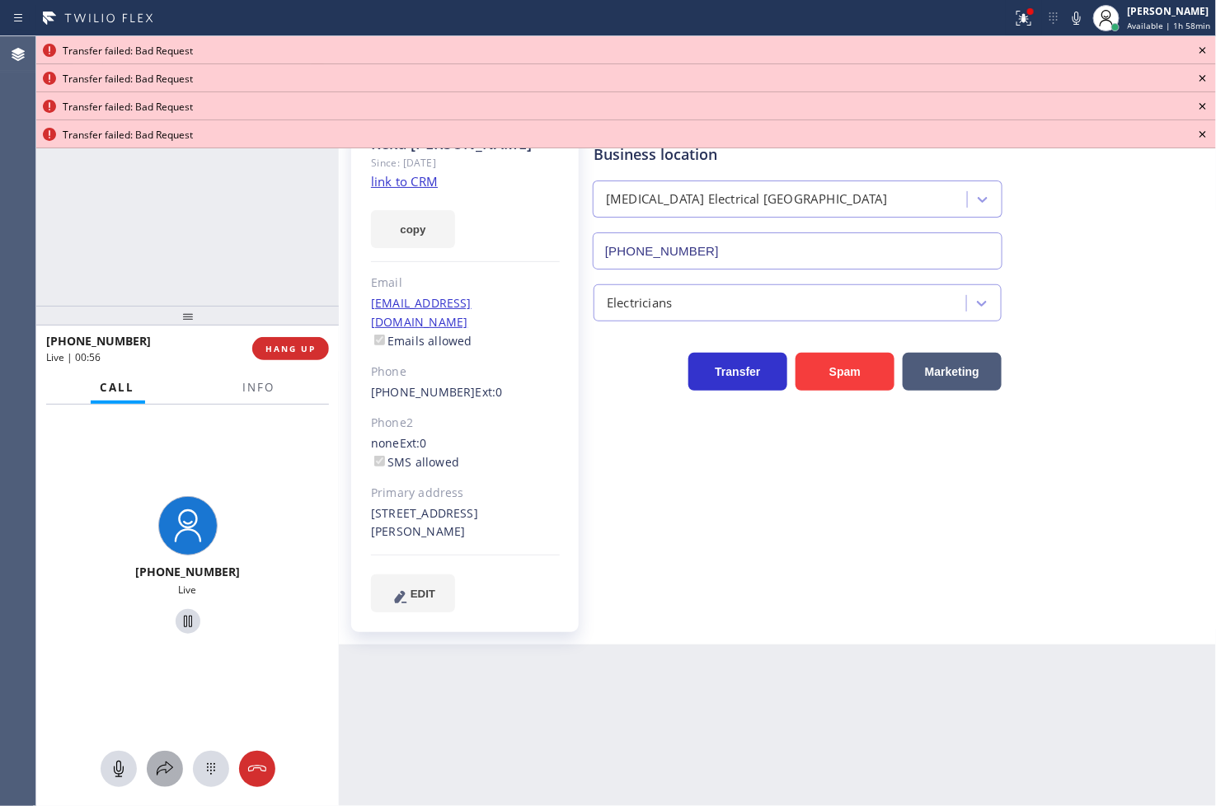
click at [161, 776] on icon at bounding box center [165, 769] width 20 height 20
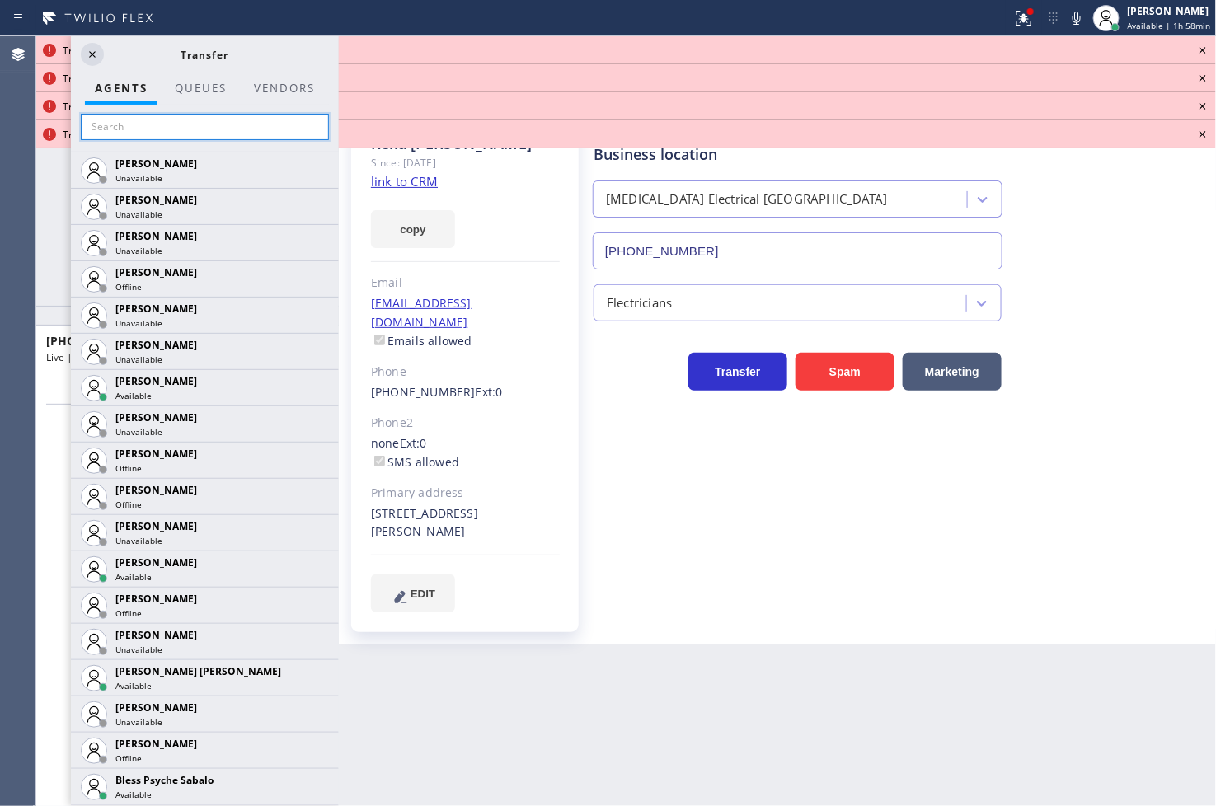
click at [179, 125] on input "text" at bounding box center [205, 127] width 248 height 26
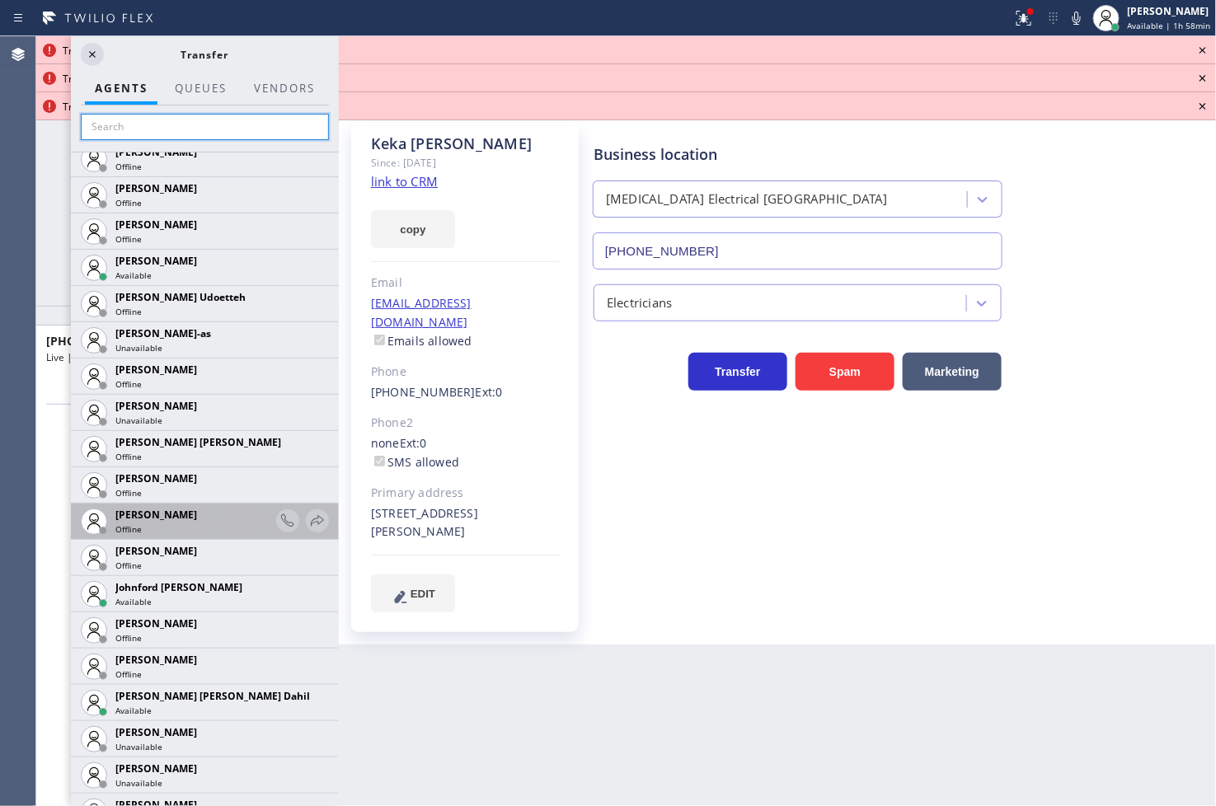
scroll to position [1649, 0]
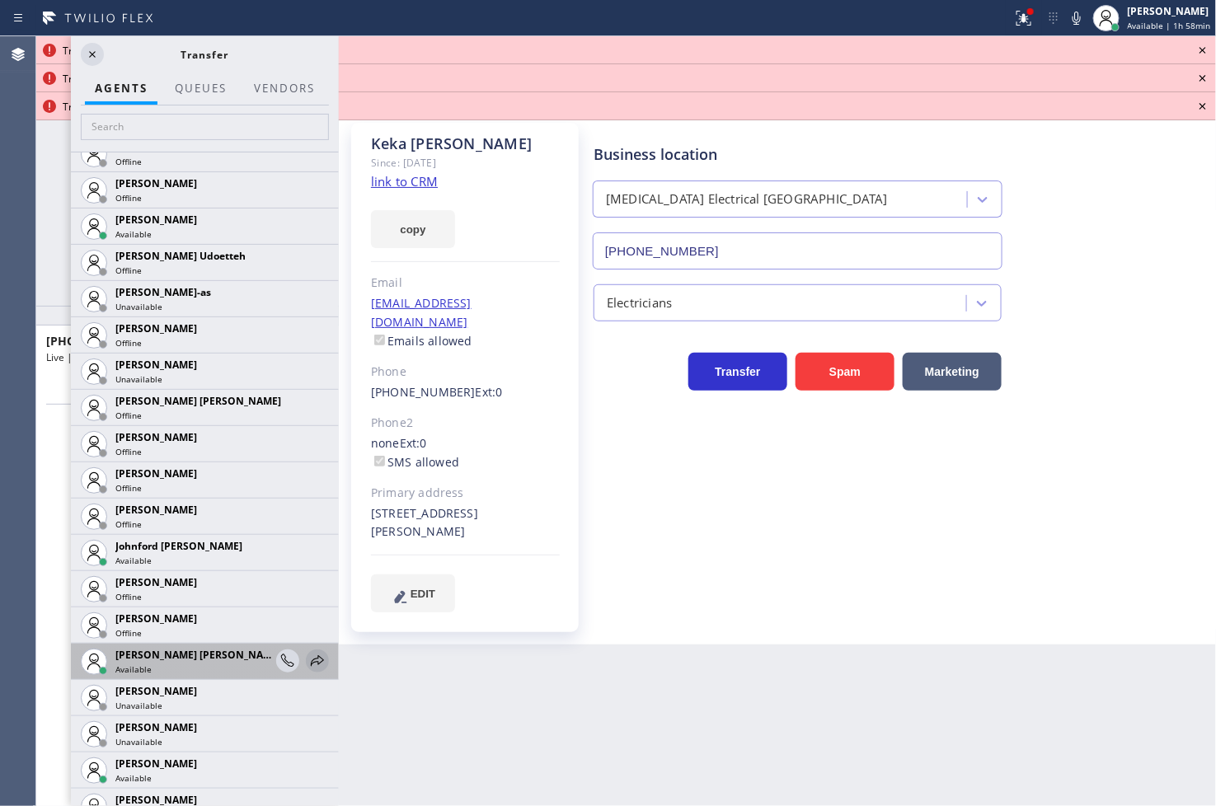
click at [308, 660] on icon at bounding box center [318, 661] width 20 height 20
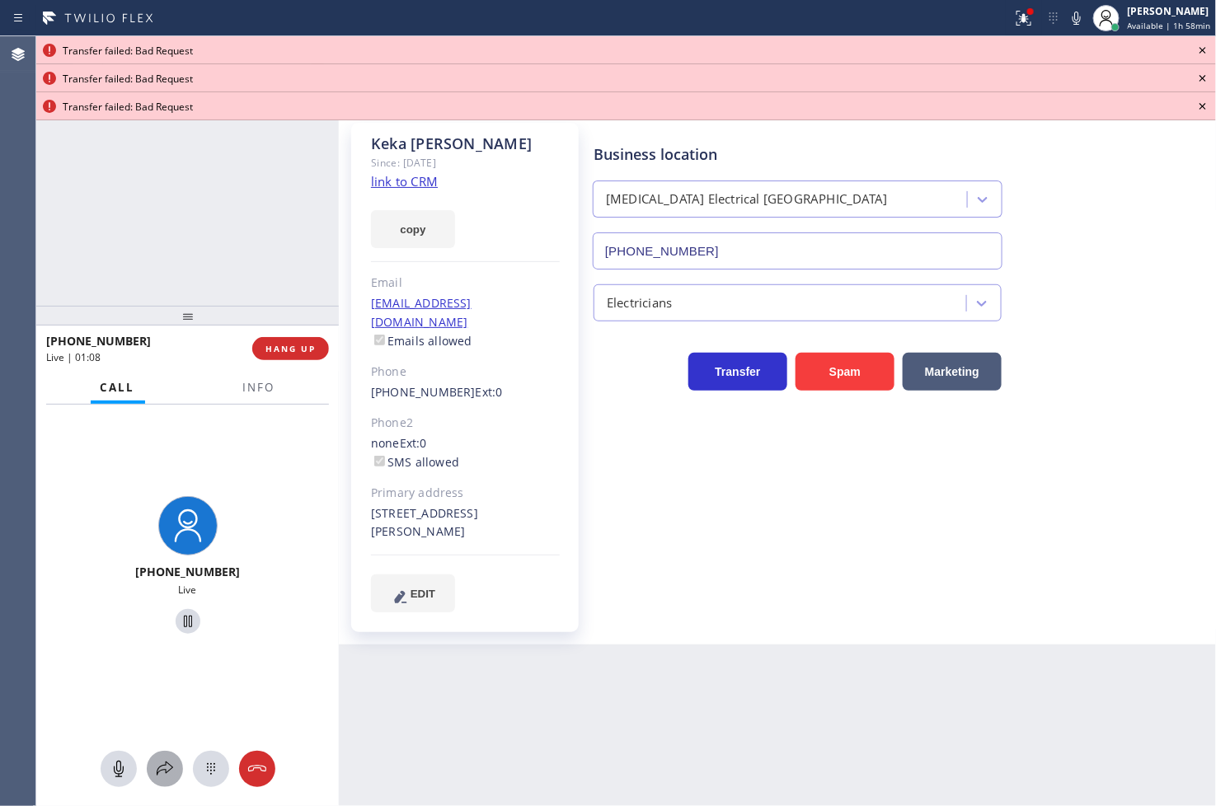
click at [161, 765] on icon at bounding box center [165, 769] width 20 height 20
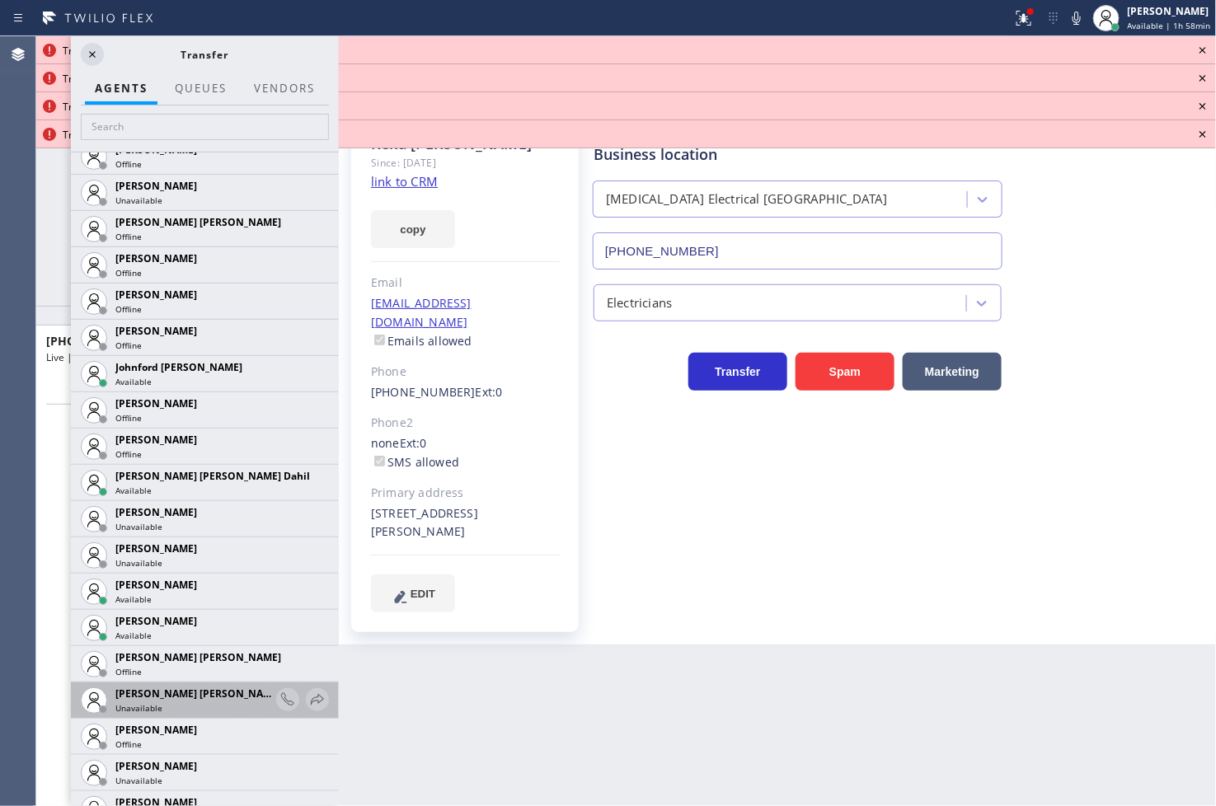
scroll to position [1832, 0]
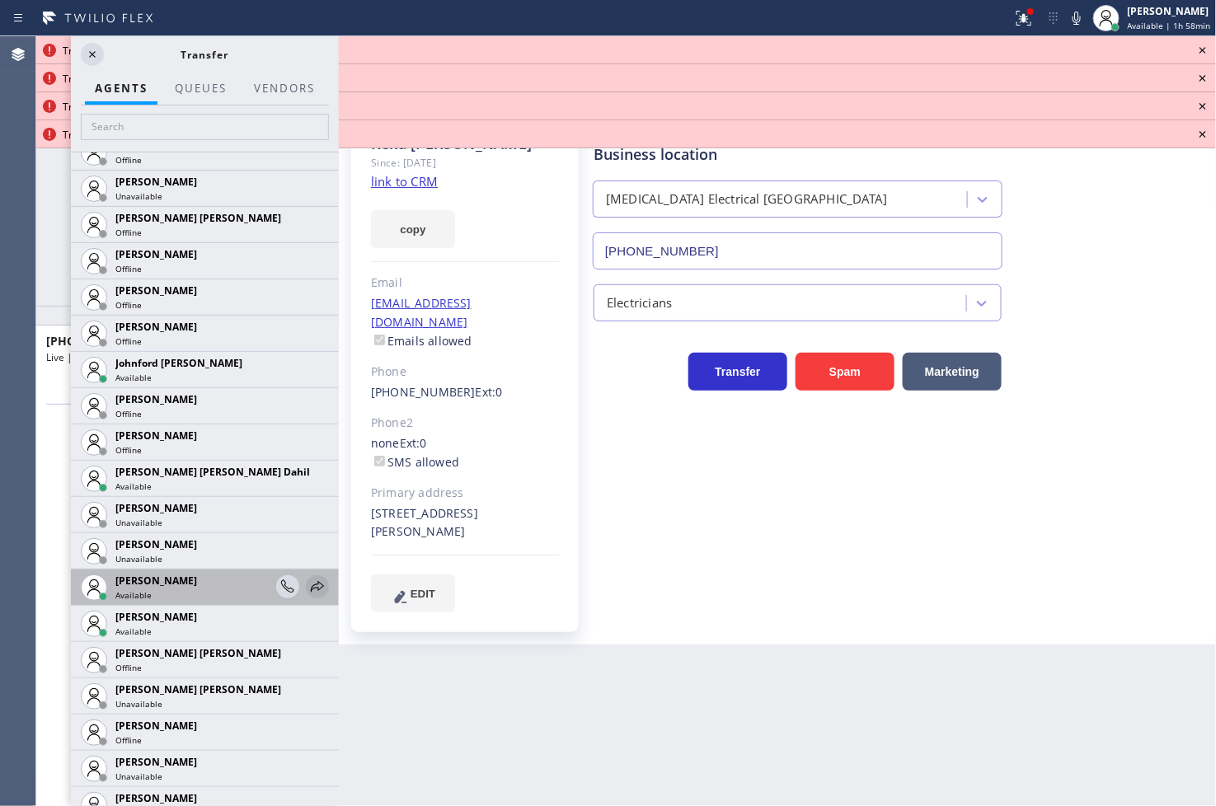
click at [311, 588] on icon at bounding box center [317, 586] width 13 height 11
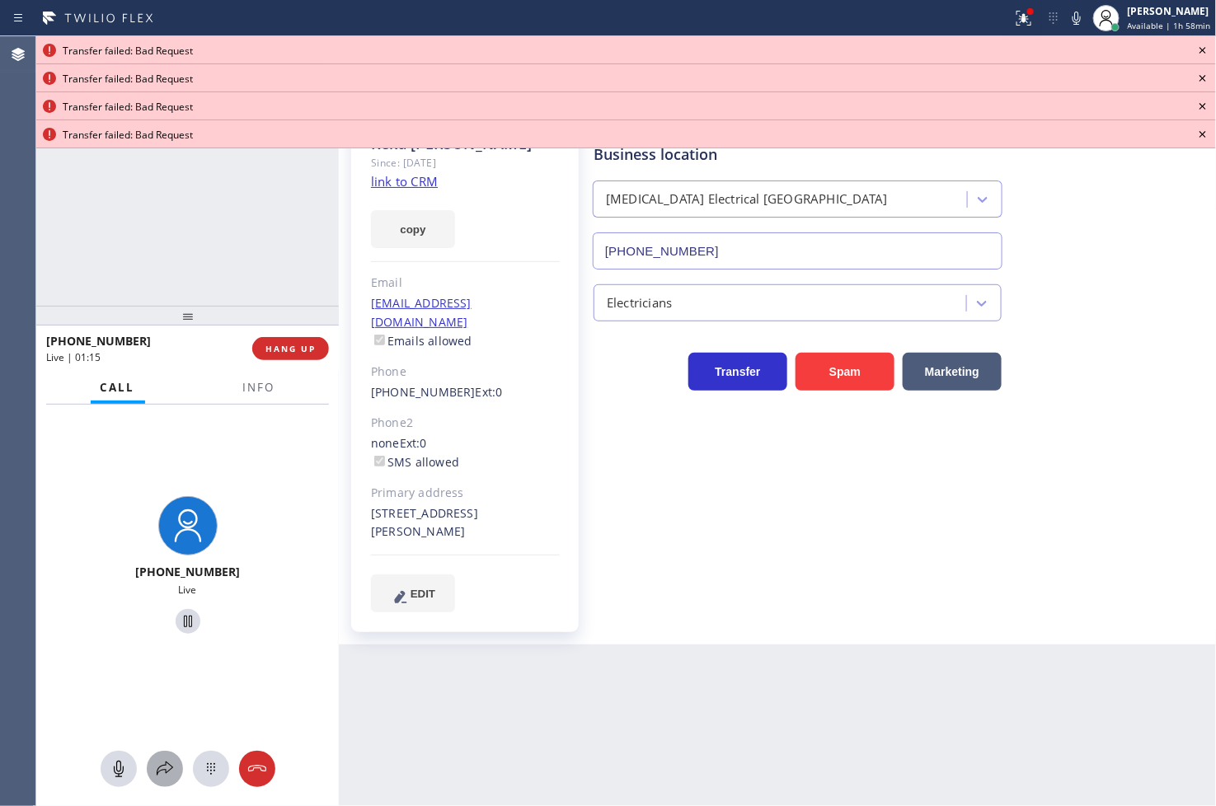
click at [163, 762] on icon at bounding box center [165, 769] width 20 height 20
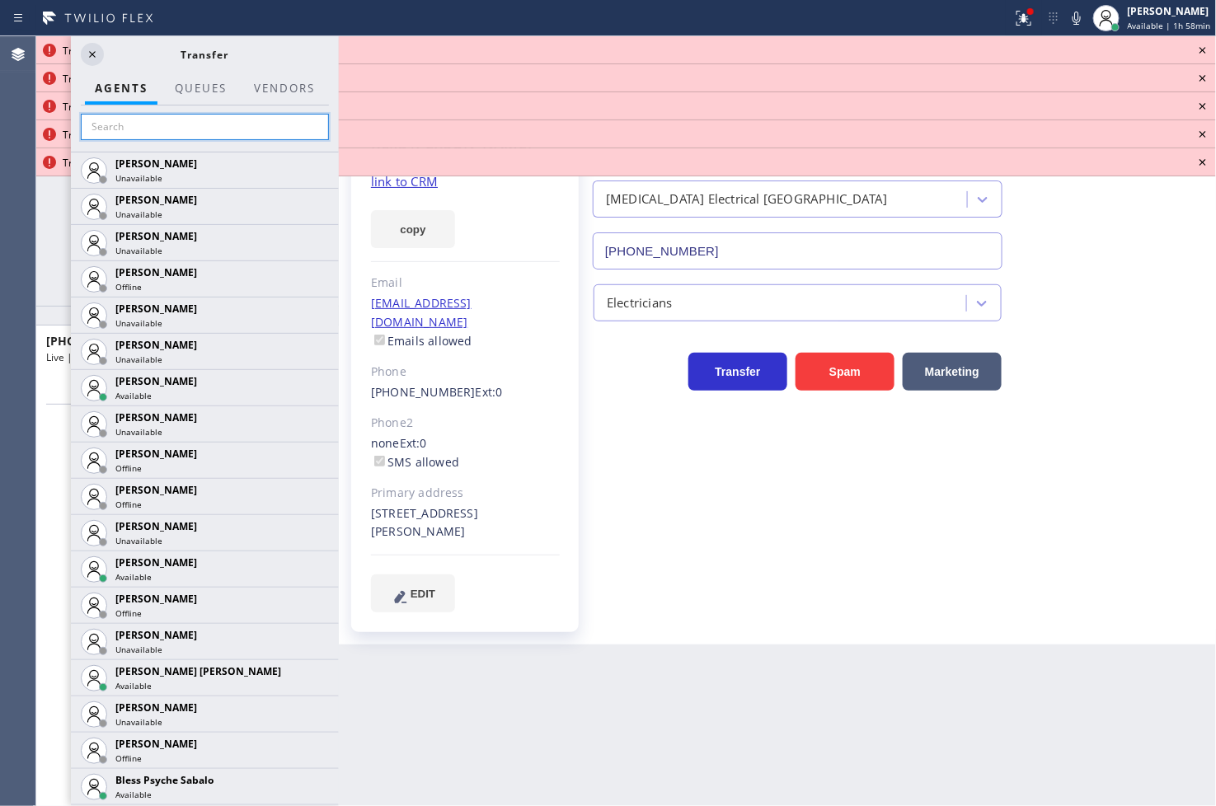
click at [157, 127] on input "text" at bounding box center [205, 127] width 248 height 26
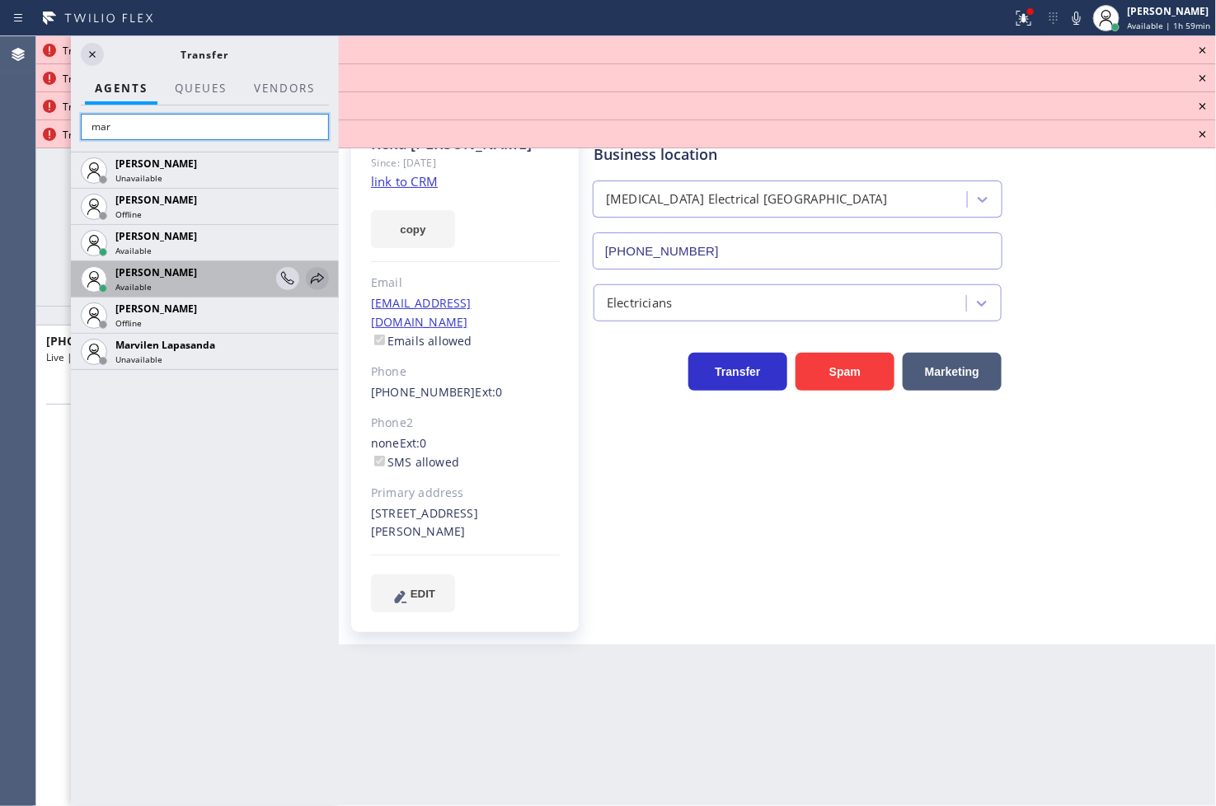
type input "mar"
click at [320, 285] on icon at bounding box center [318, 279] width 20 height 20
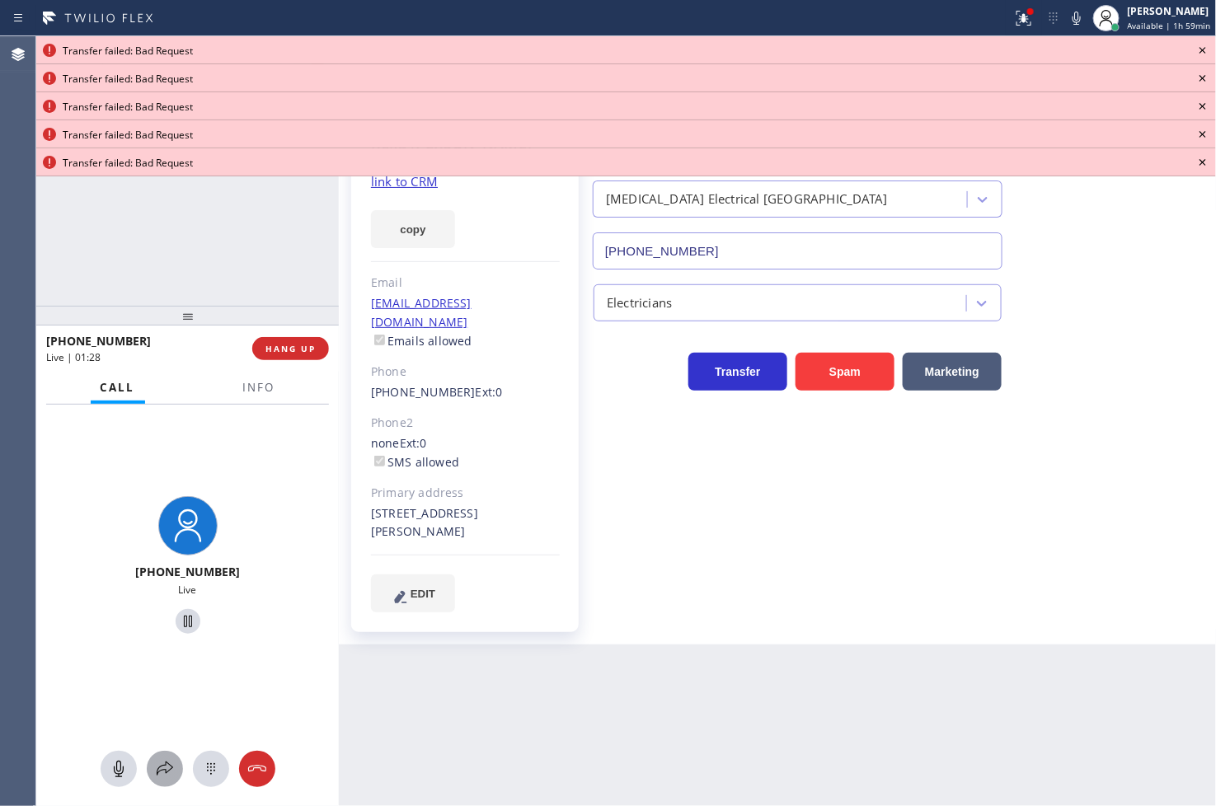
click at [163, 762] on icon at bounding box center [165, 769] width 20 height 20
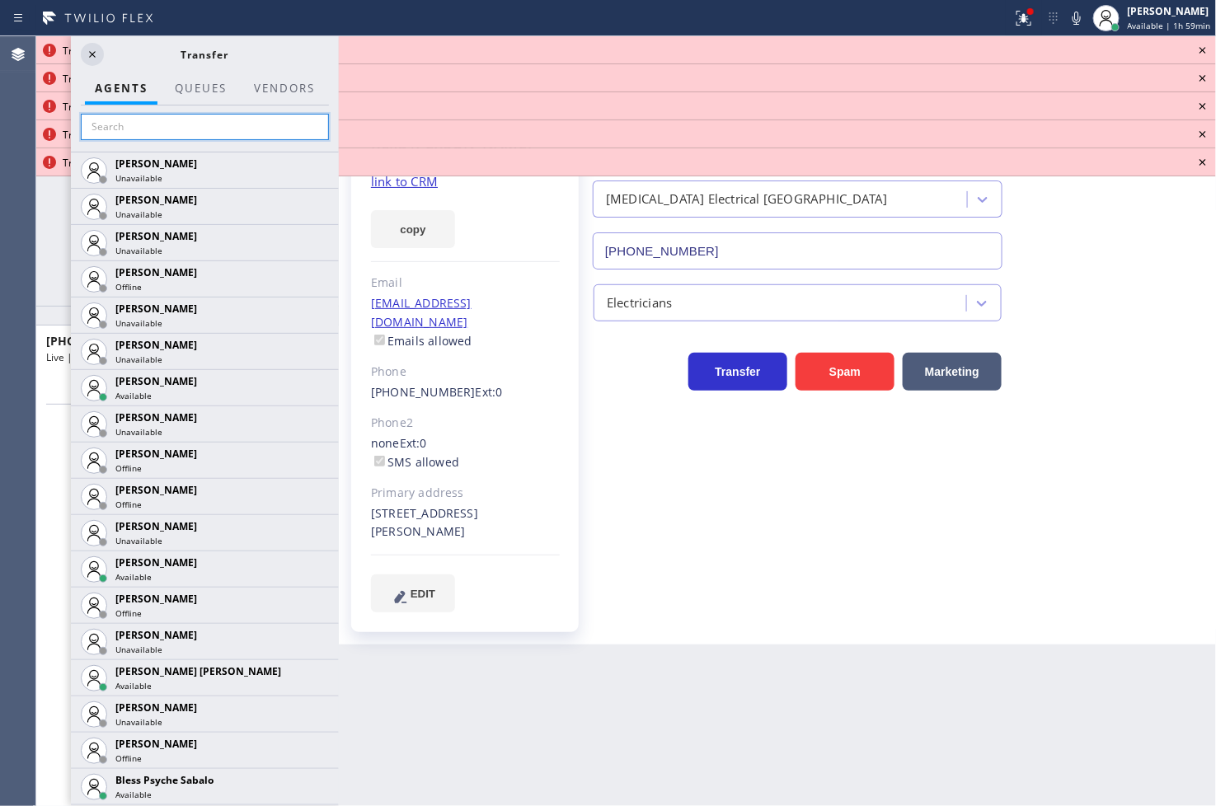
click at [133, 129] on input "text" at bounding box center [205, 127] width 248 height 26
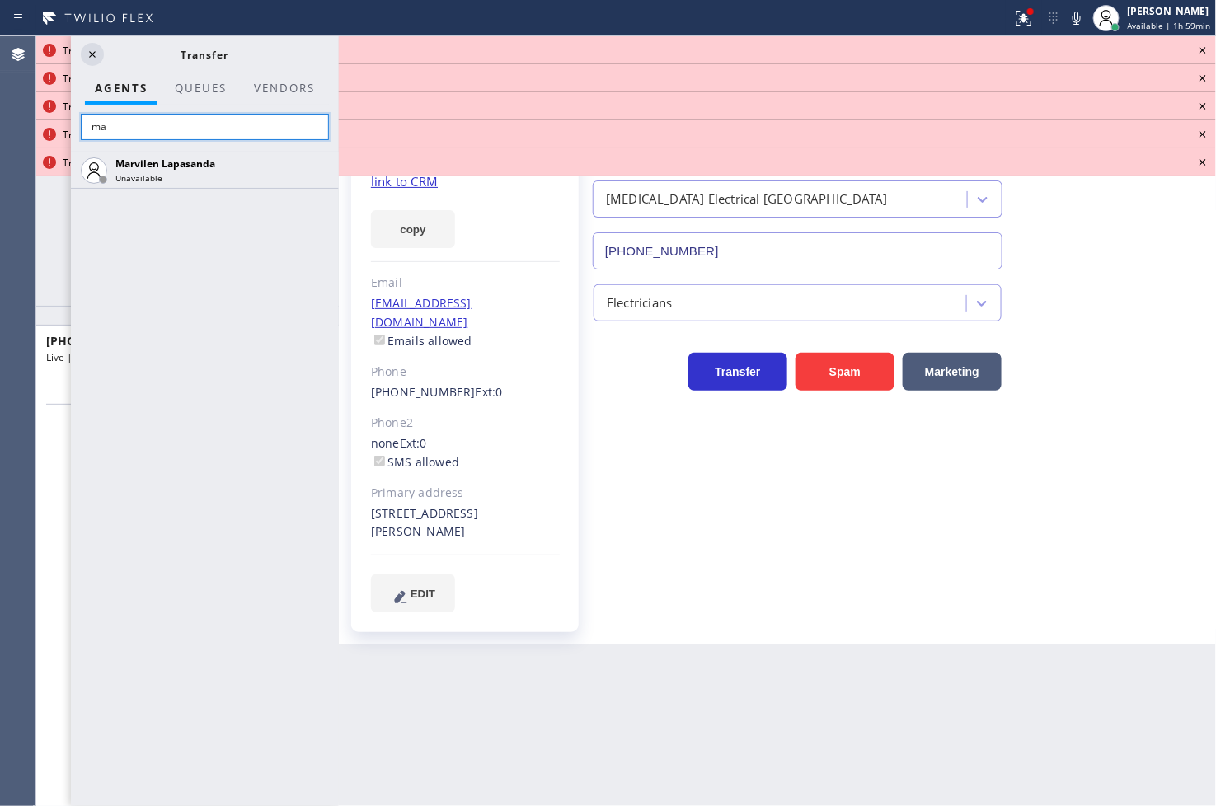
type input "m"
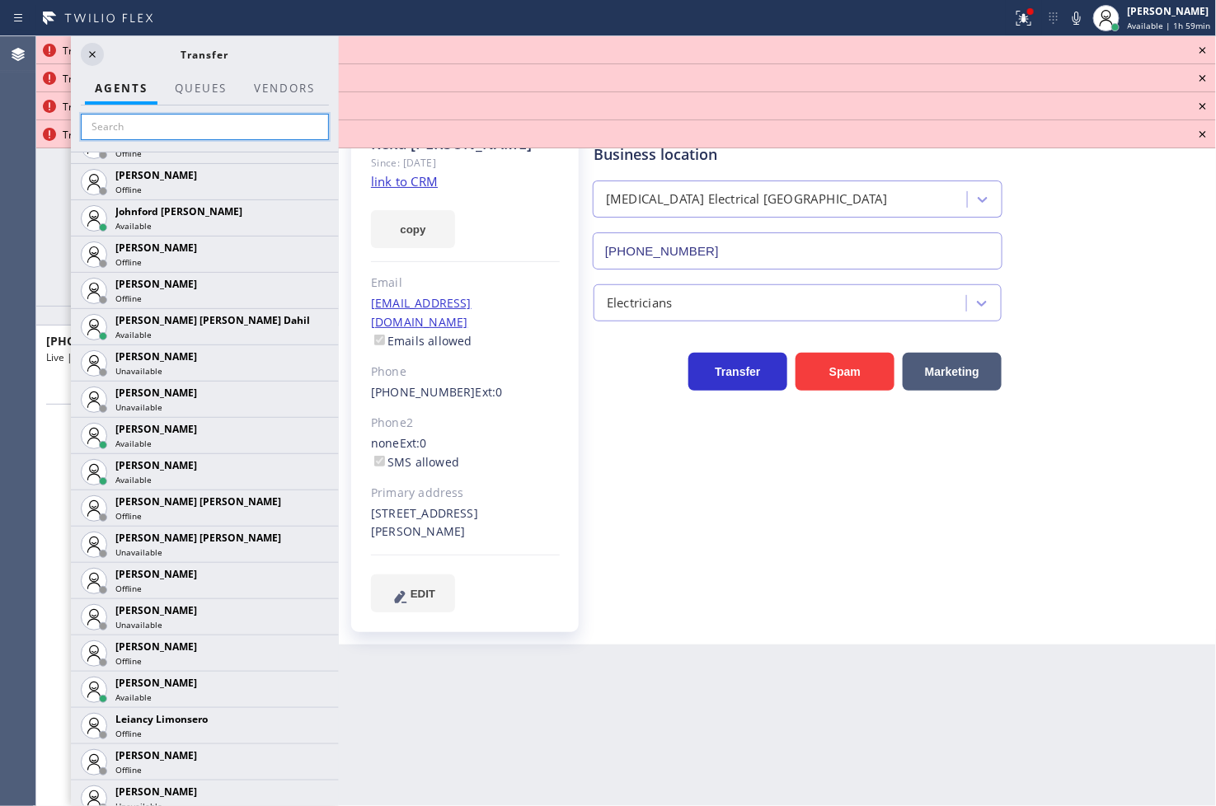
scroll to position [2106, 0]
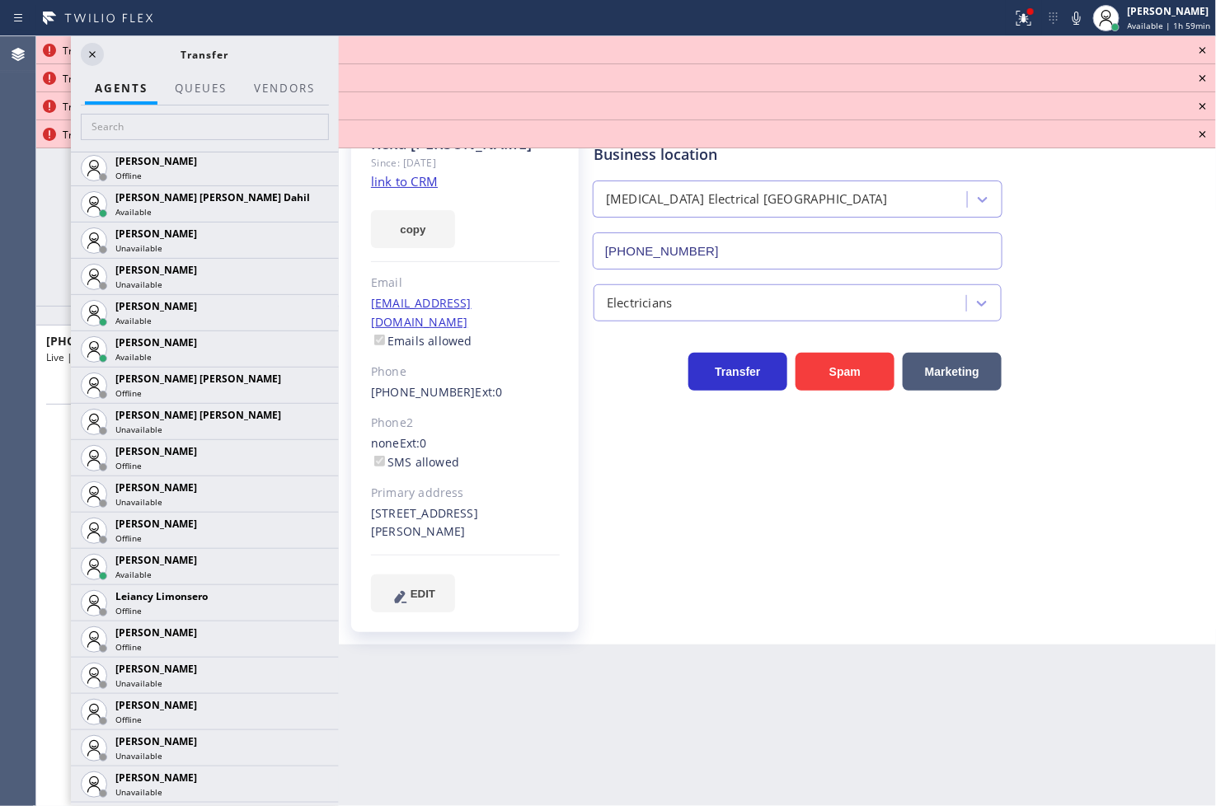
click at [0, 0] on icon at bounding box center [0, 0] width 0 height 0
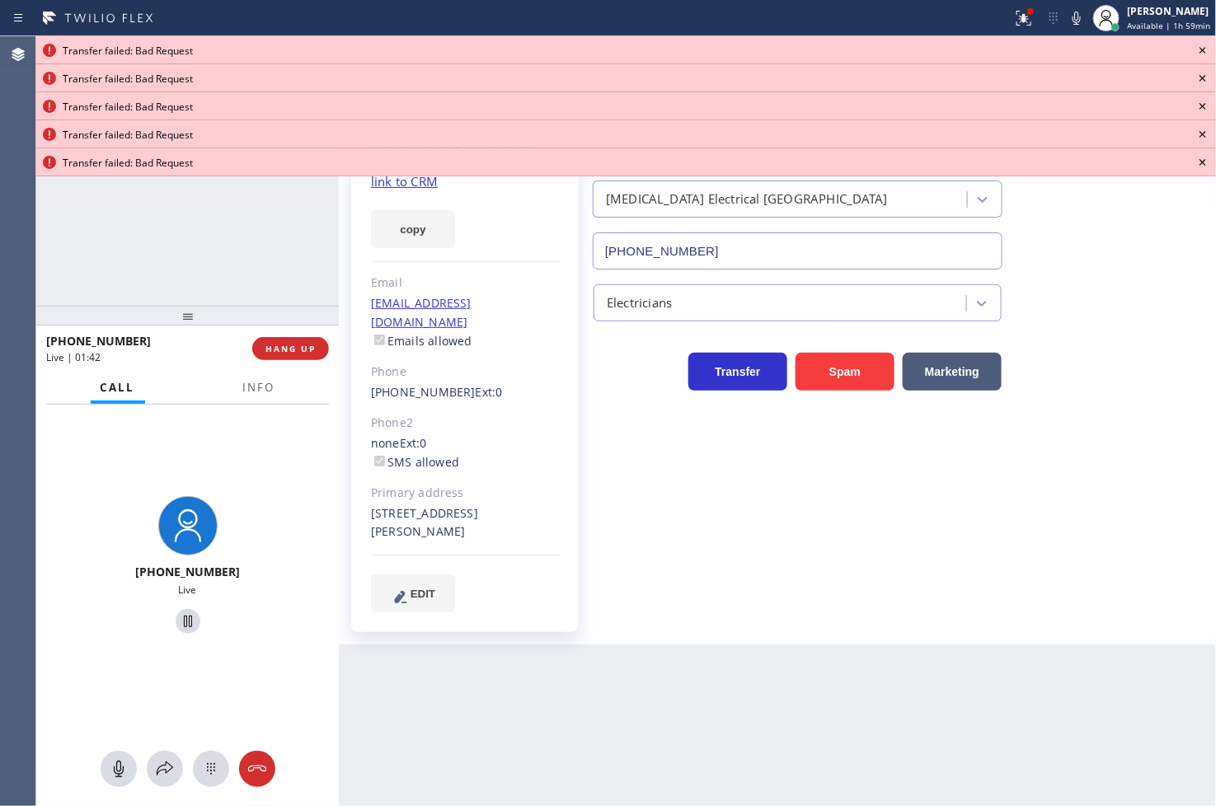
click at [868, 44] on icon at bounding box center [1203, 50] width 20 height 20
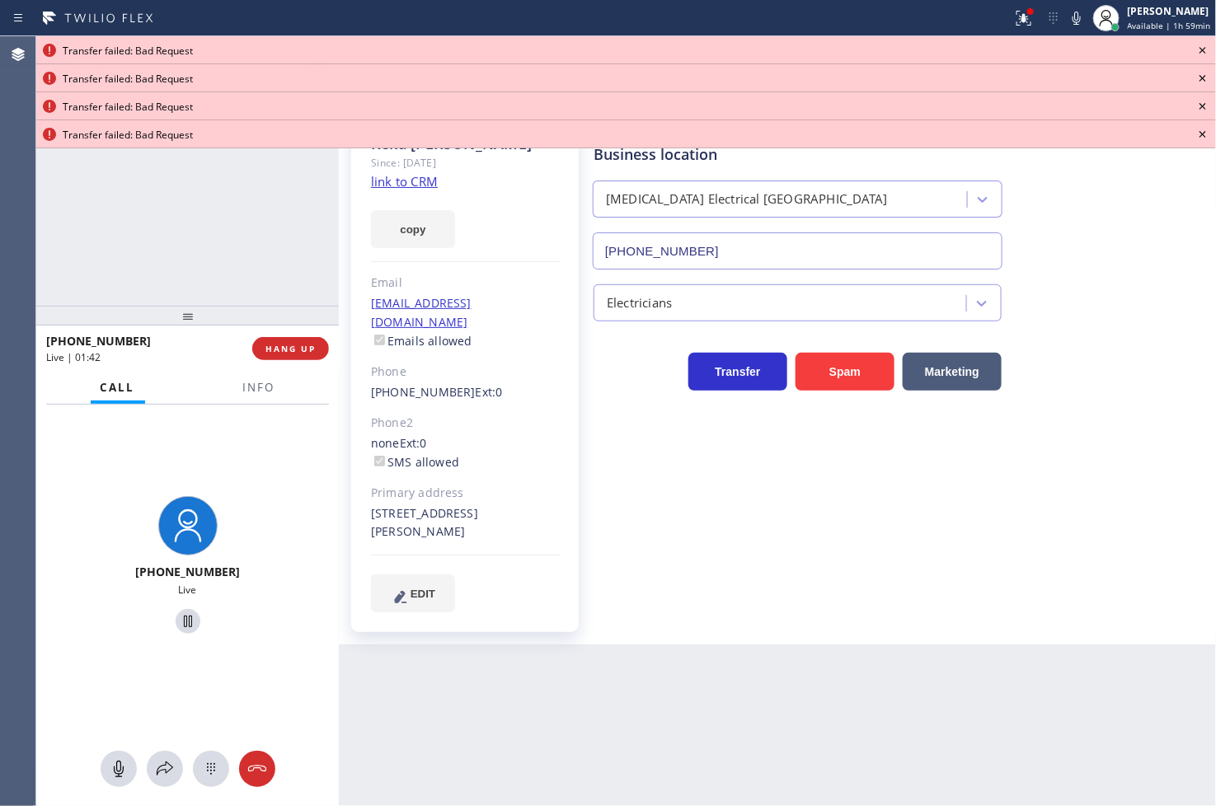
click at [868, 44] on icon at bounding box center [1203, 50] width 20 height 20
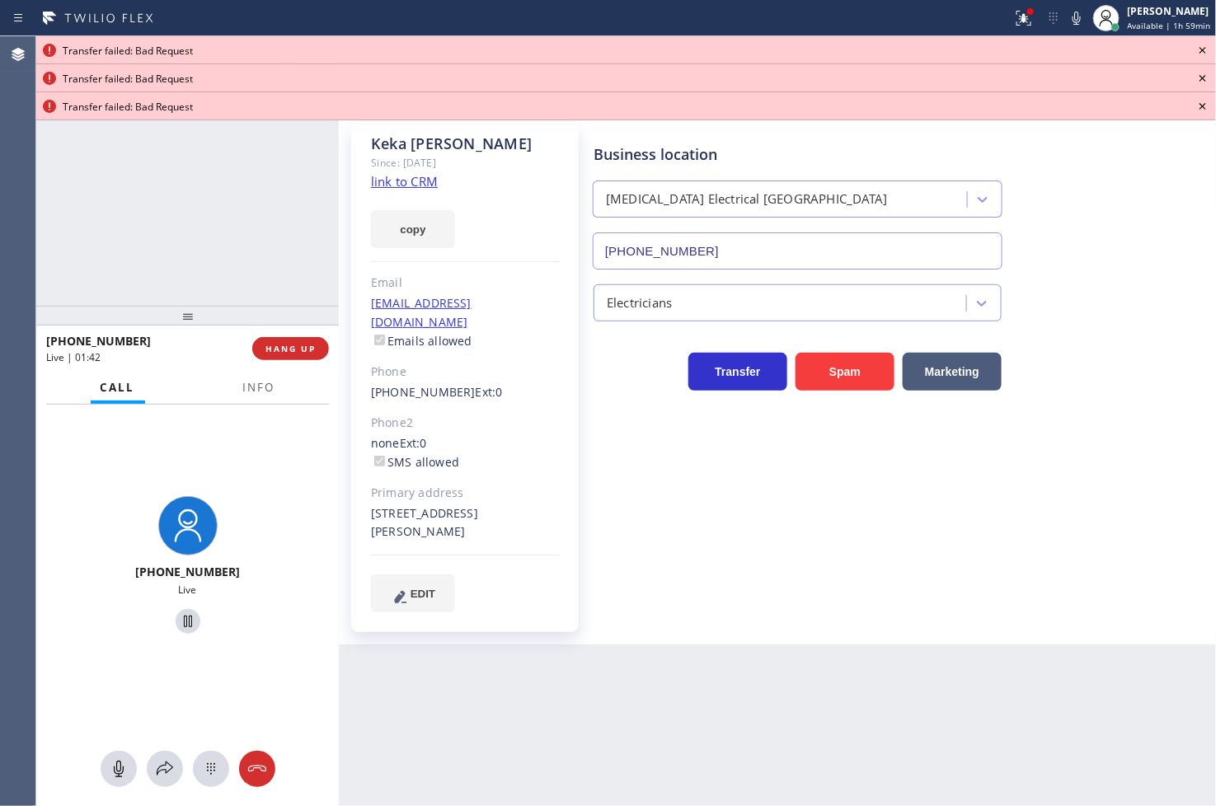
click at [868, 44] on icon at bounding box center [1203, 50] width 20 height 20
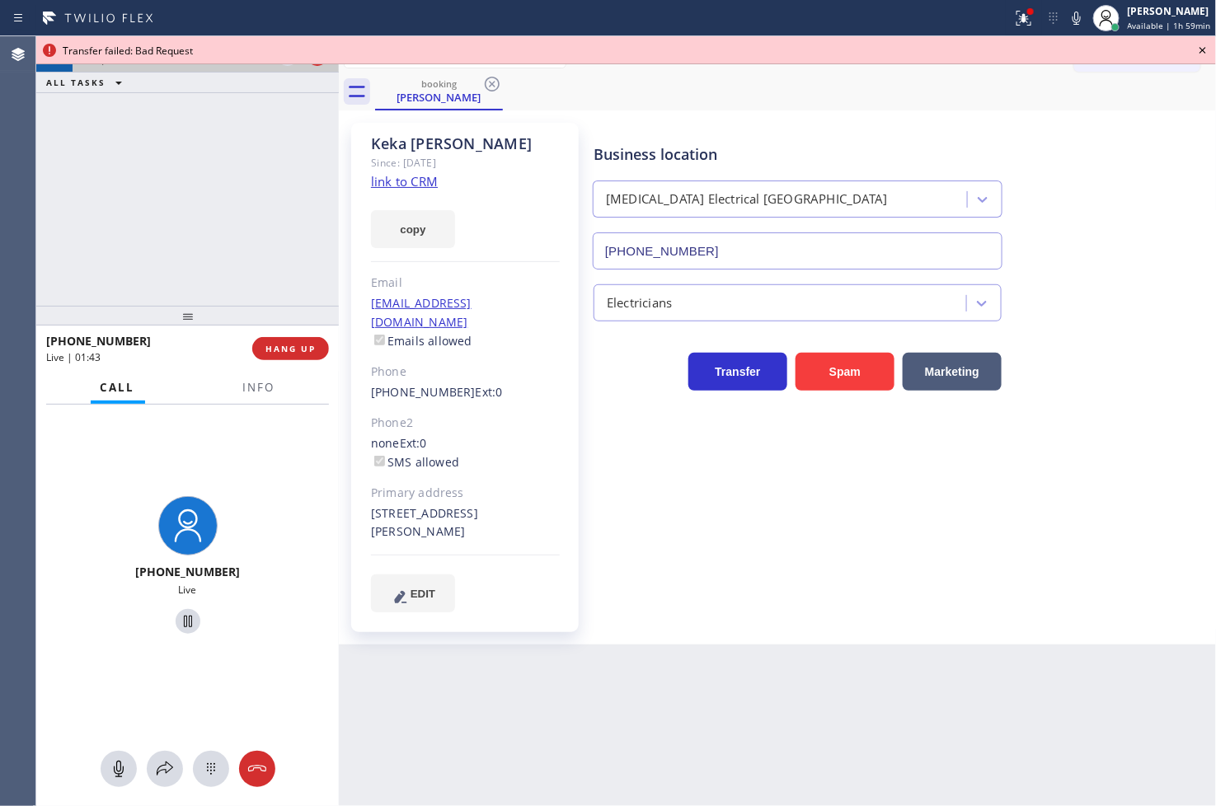
click at [868, 44] on icon at bounding box center [1203, 50] width 20 height 20
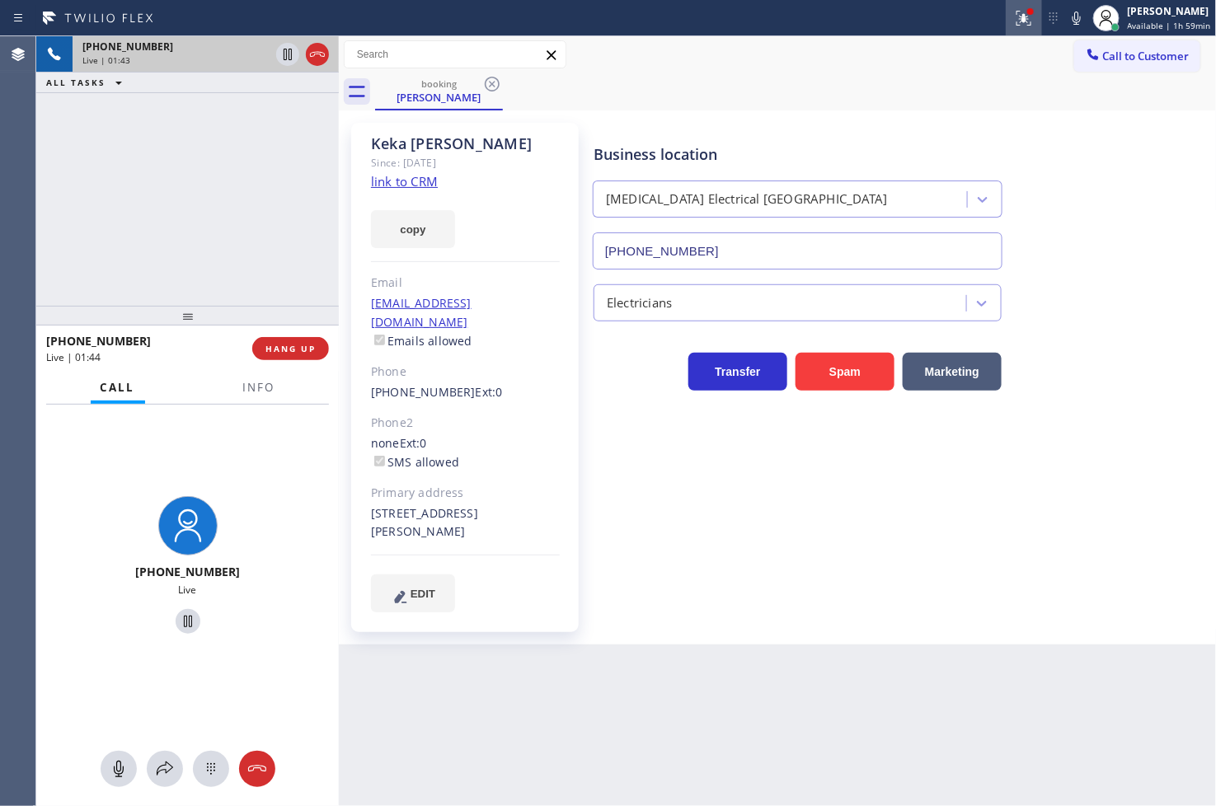
click at [868, 19] on icon at bounding box center [1021, 17] width 10 height 12
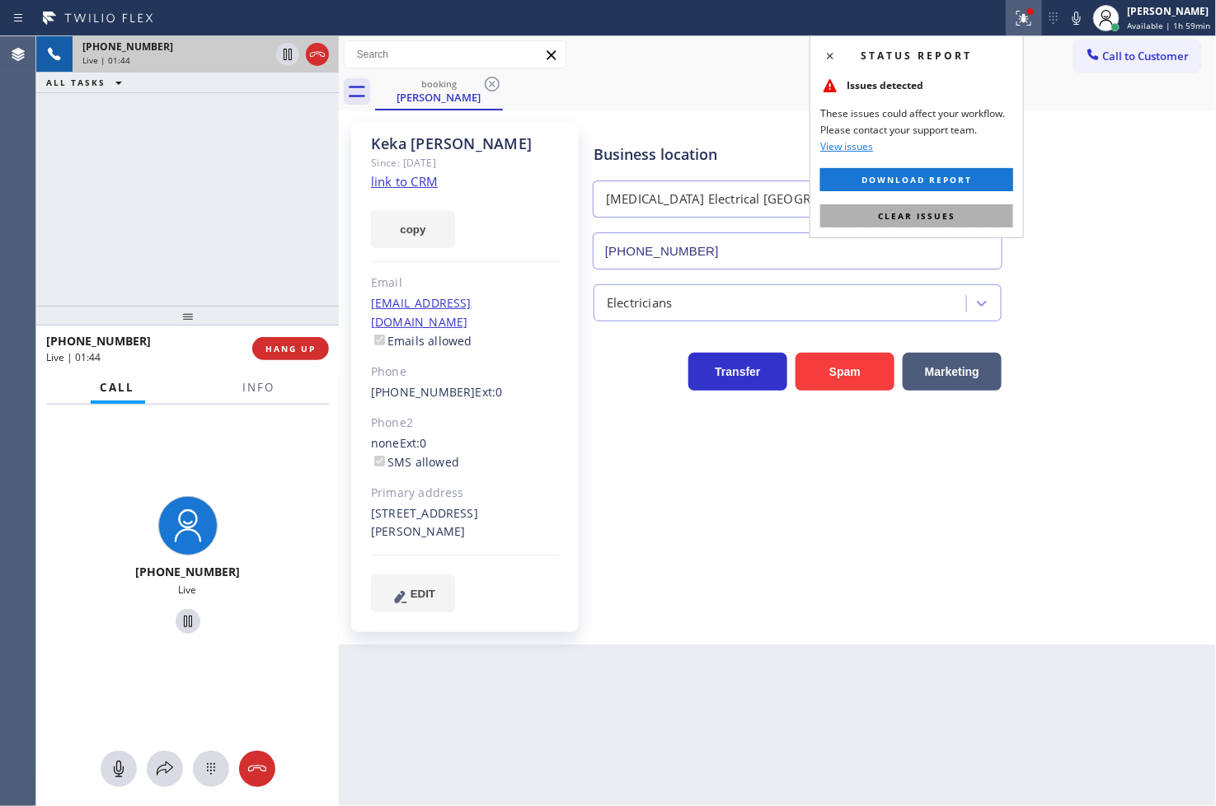
click at [868, 209] on button "Clear issues" at bounding box center [916, 215] width 193 height 23
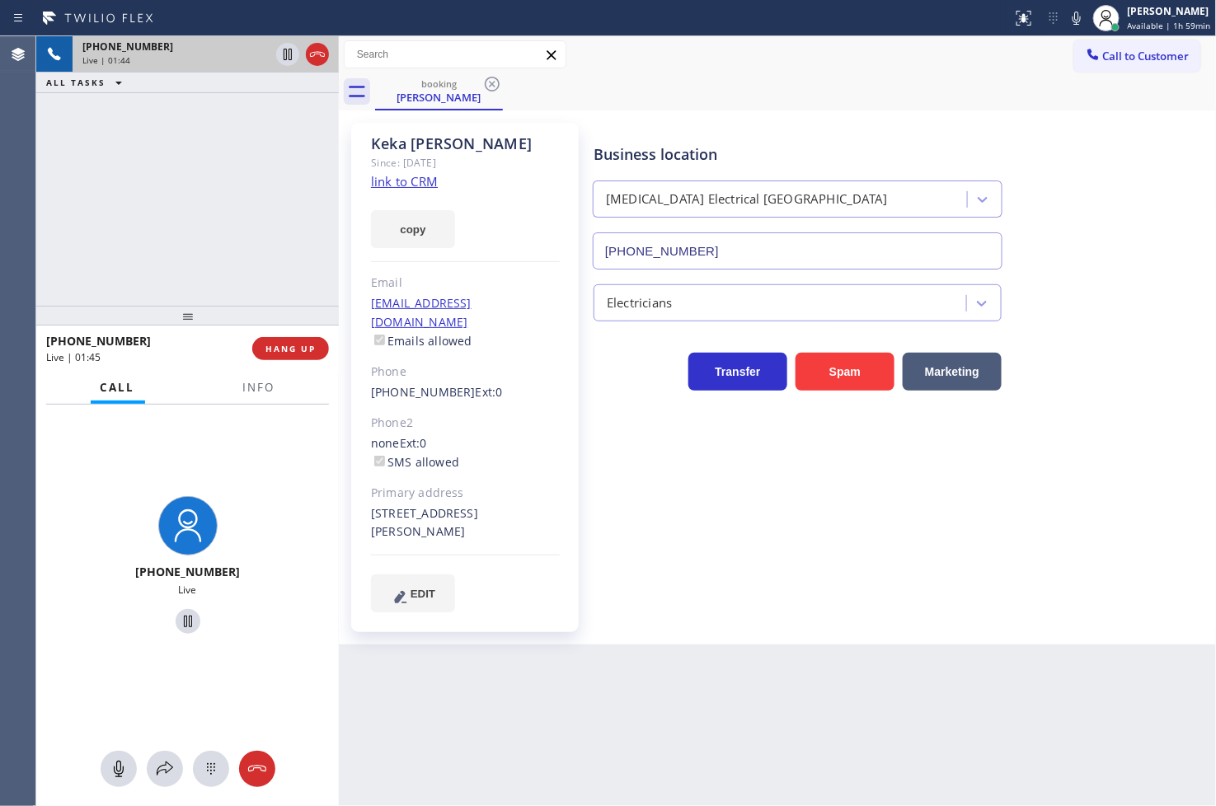
click at [23, 167] on div "Agent Desktop" at bounding box center [17, 421] width 35 height 770
click at [388, 229] on button "copy" at bounding box center [413, 229] width 84 height 38
click at [481, 728] on div "Back to Dashboard Change Sender ID Customers Technicians Select a contact Outbo…" at bounding box center [778, 421] width 878 height 770
click at [258, 442] on div "+19496104165 Live" at bounding box center [187, 568] width 303 height 326
click at [163, 765] on icon at bounding box center [165, 769] width 16 height 14
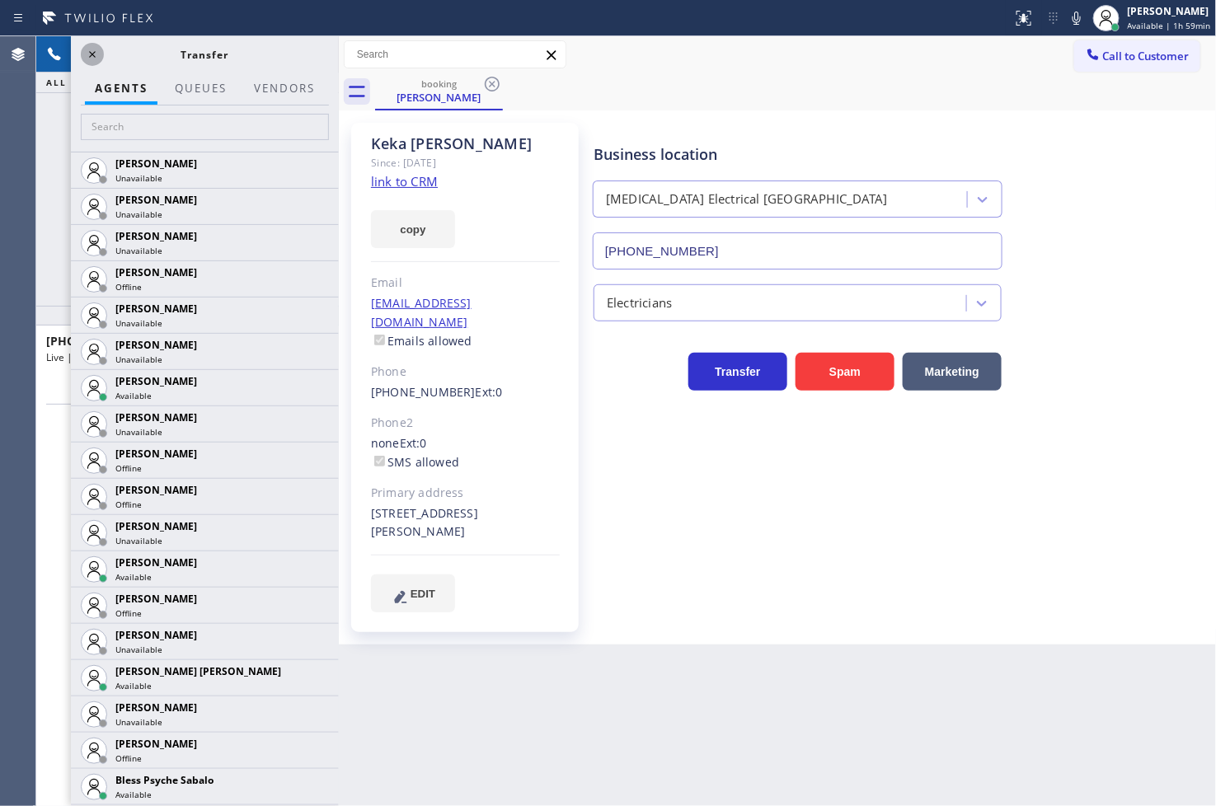
click at [92, 54] on icon at bounding box center [92, 54] width 7 height 7
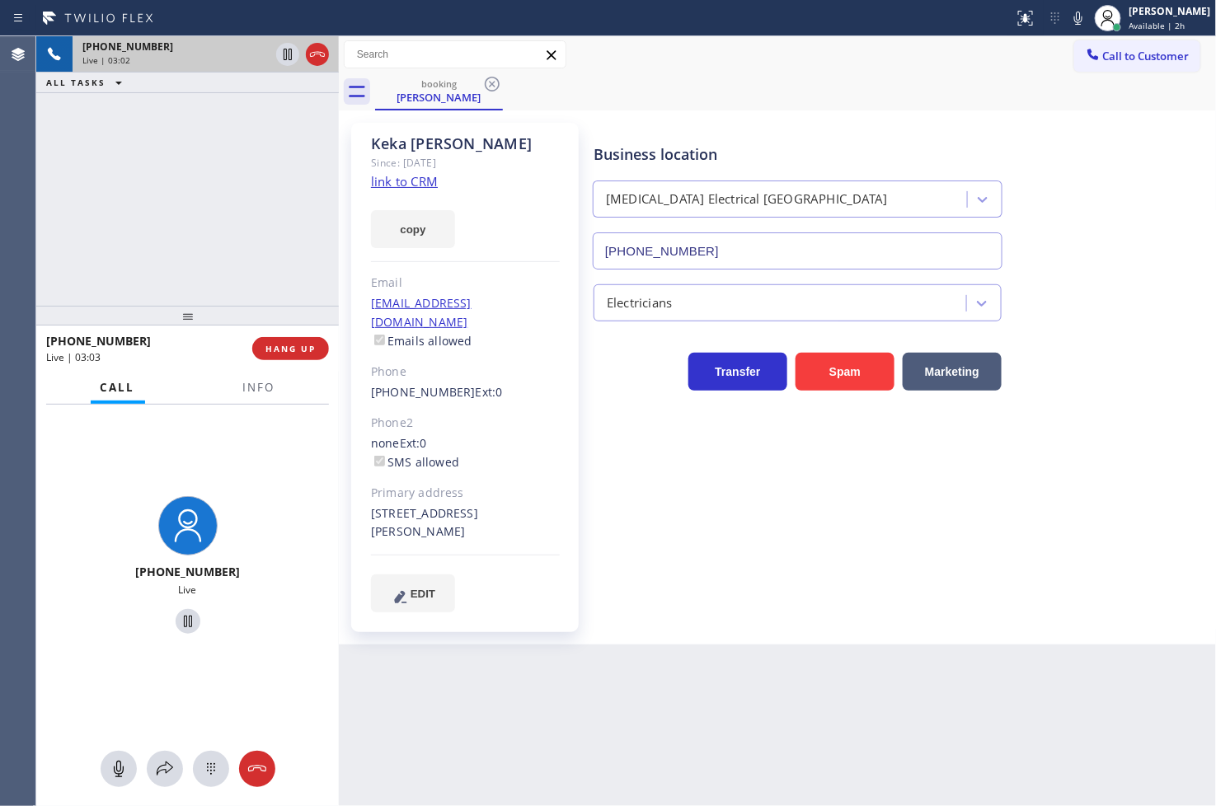
click at [269, 507] on div "+19496104165 Live" at bounding box center [187, 567] width 289 height 143
click at [220, 204] on div "+19496104165 Live | 03:03 ALL TASKS ALL TASKS ACTIVE TASKS TASKS IN WRAP UP" at bounding box center [187, 171] width 303 height 270
click at [267, 449] on div "+19496104165 Live" at bounding box center [187, 568] width 303 height 326
click at [223, 194] on div "+19496104165 Live | 03:04 ALL TASKS ALL TASKS ACTIVE TASKS TASKS IN WRAP UP" at bounding box center [187, 171] width 303 height 270
click at [257, 509] on div "+19496104165 Live" at bounding box center [187, 567] width 289 height 143
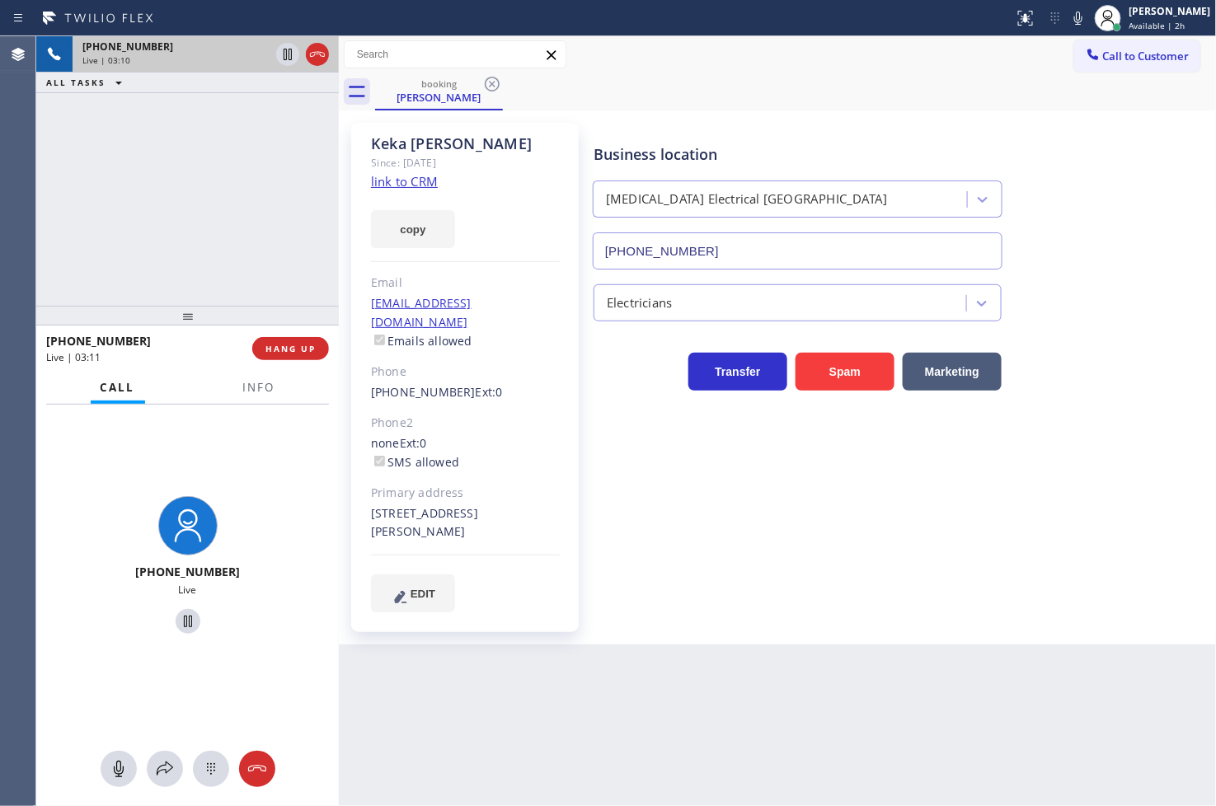
click at [239, 481] on div "+19496104165 Live" at bounding box center [187, 568] width 303 height 326
drag, startPoint x: 289, startPoint y: 458, endPoint x: 285, endPoint y: 437, distance: 20.9
click at [287, 458] on div "+19496104165 Live" at bounding box center [187, 568] width 303 height 326
click at [236, 248] on div "+19496104165 Live | 03:11 ALL TASKS ALL TASKS ACTIVE TASKS TASKS IN WRAP UP" at bounding box center [187, 171] width 303 height 270
click at [246, 464] on div "+19496104165 Live" at bounding box center [187, 568] width 303 height 326
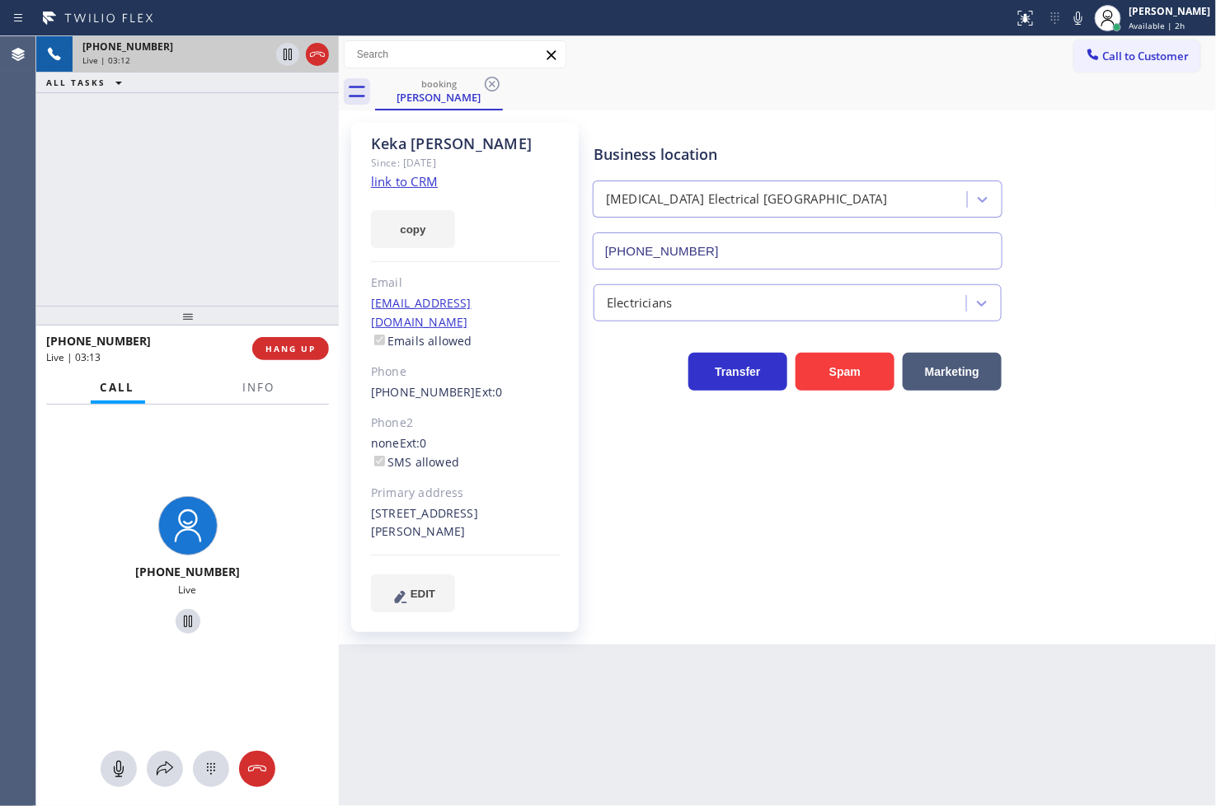
click at [176, 182] on div "+19496104165 Live | 03:12 ALL TASKS ALL TASKS ACTIVE TASKS TASKS IN WRAP UP" at bounding box center [187, 171] width 303 height 270
click at [430, 231] on button "copy" at bounding box center [413, 229] width 84 height 38
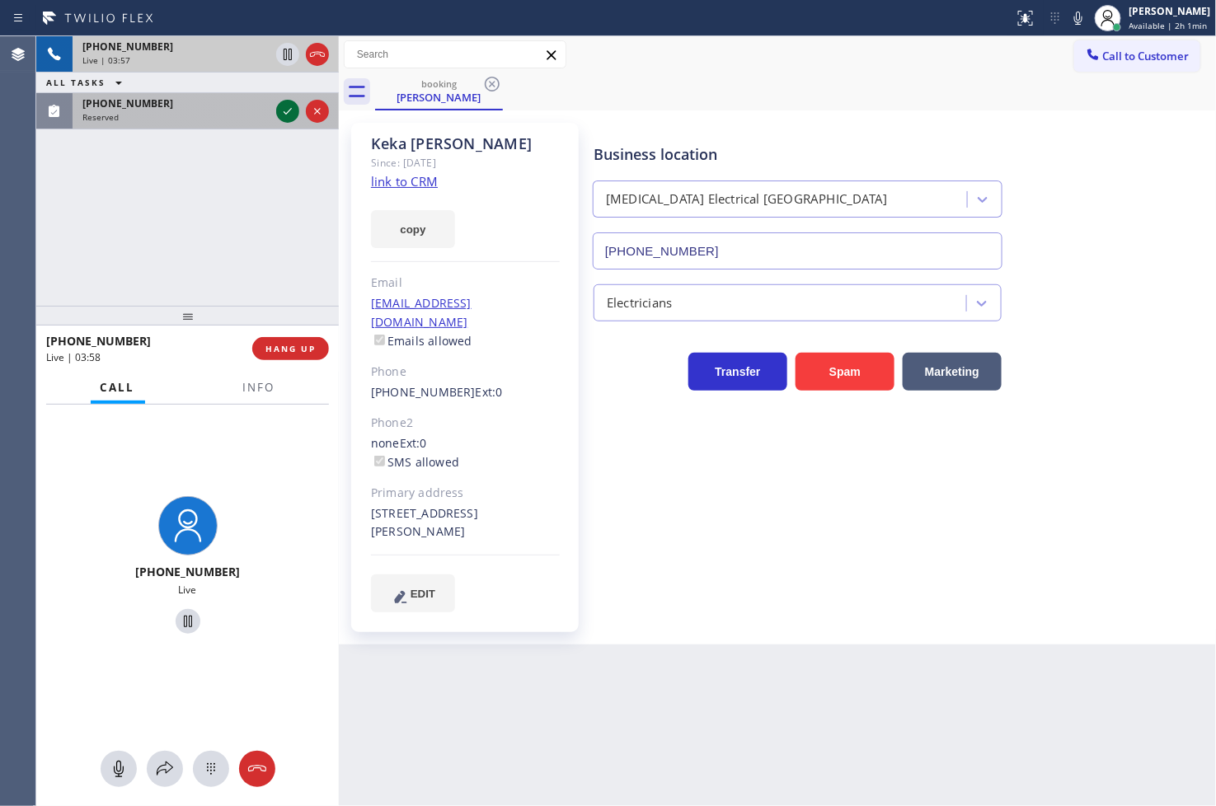
click at [287, 113] on icon at bounding box center [288, 111] width 20 height 20
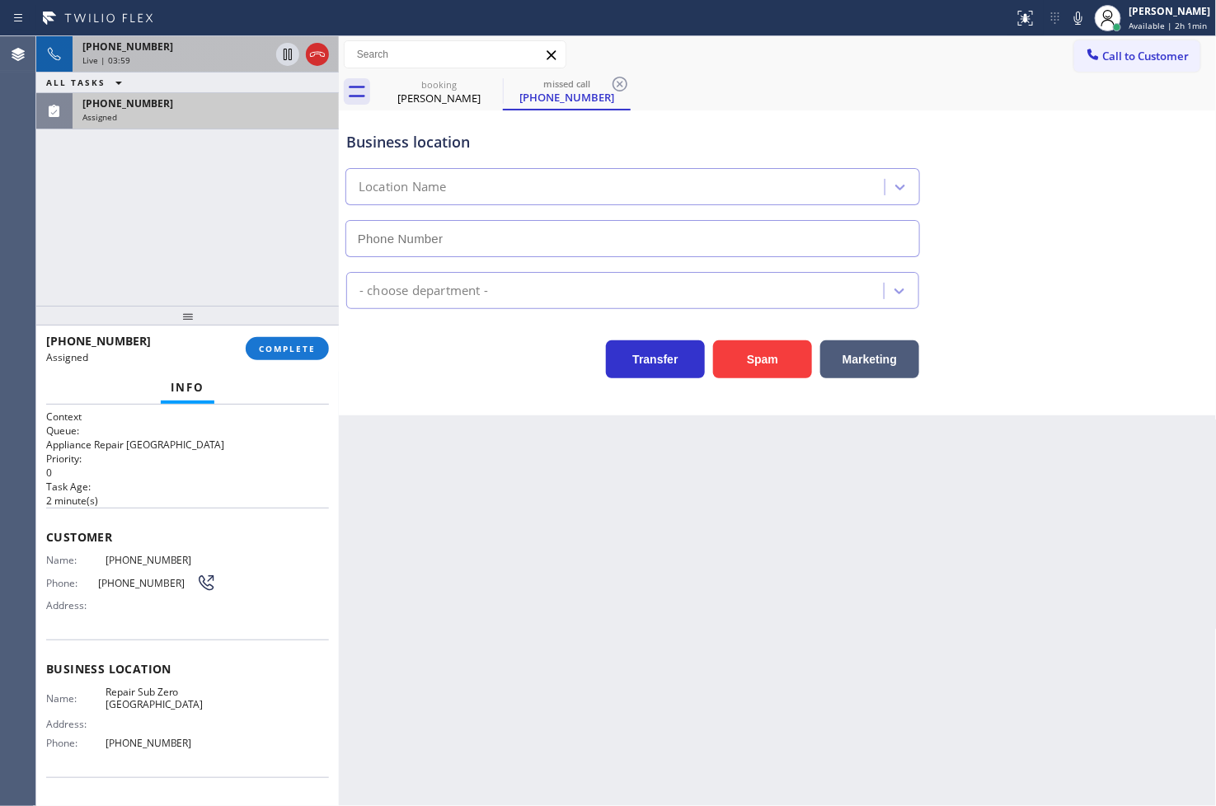
type input "(361) 202-8932"
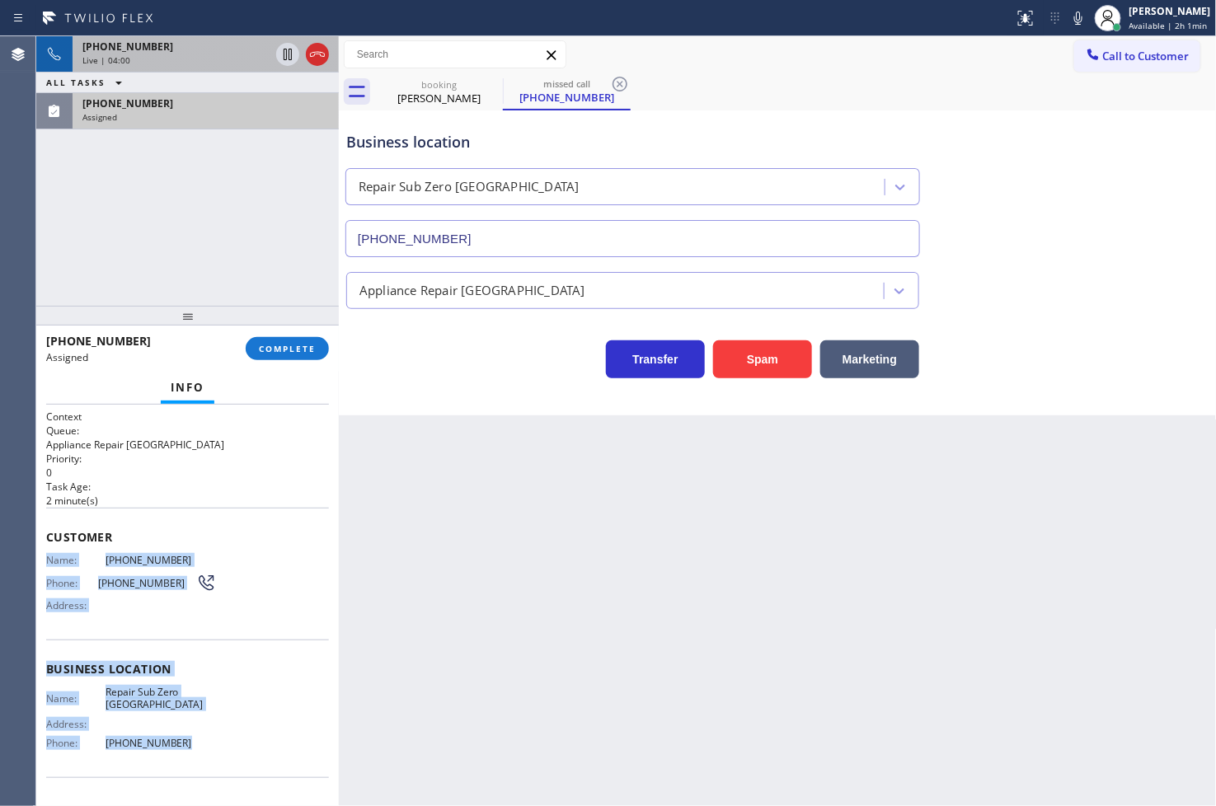
drag, startPoint x: 46, startPoint y: 562, endPoint x: 204, endPoint y: 742, distance: 239.5
click at [204, 742] on div "Context Queue: Appliance Repair High End Priority: 0 Task Age: 2 minute(s) Cust…" at bounding box center [187, 656] width 283 height 492
copy div "Name: (682) 202-7762 Phone: (682) 202-7762 Address: Business location Name: Rep…"
click at [289, 349] on span "COMPLETE" at bounding box center [287, 349] width 57 height 12
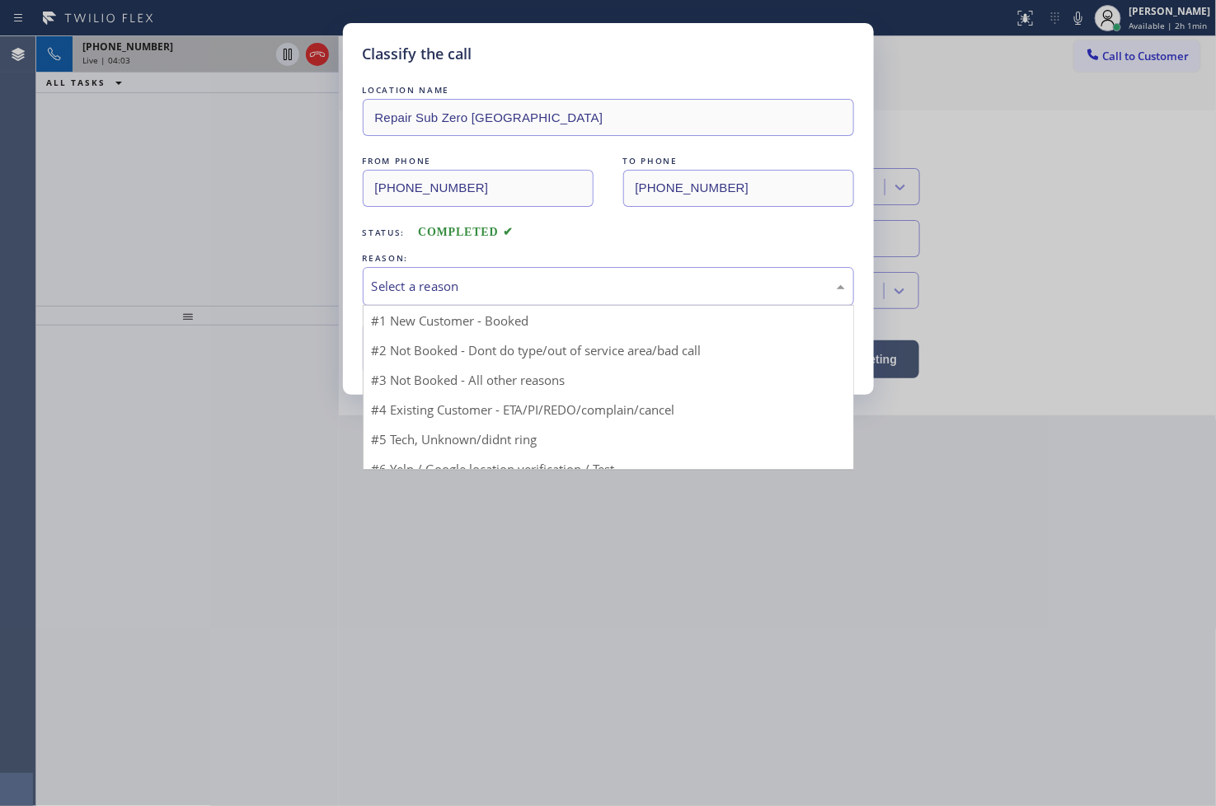
click at [467, 289] on div "Select a reason" at bounding box center [608, 286] width 473 height 19
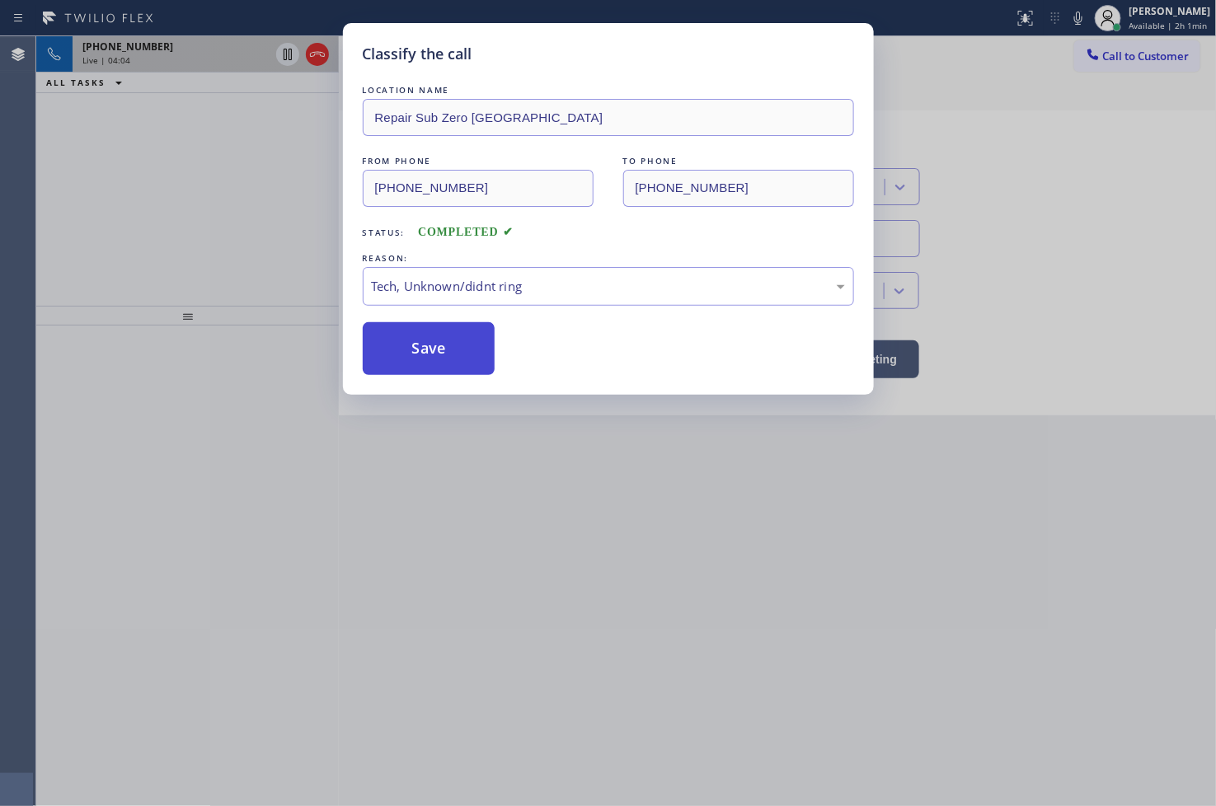
click at [407, 366] on button "Save" at bounding box center [429, 348] width 133 height 53
type input "(714) 583-6151"
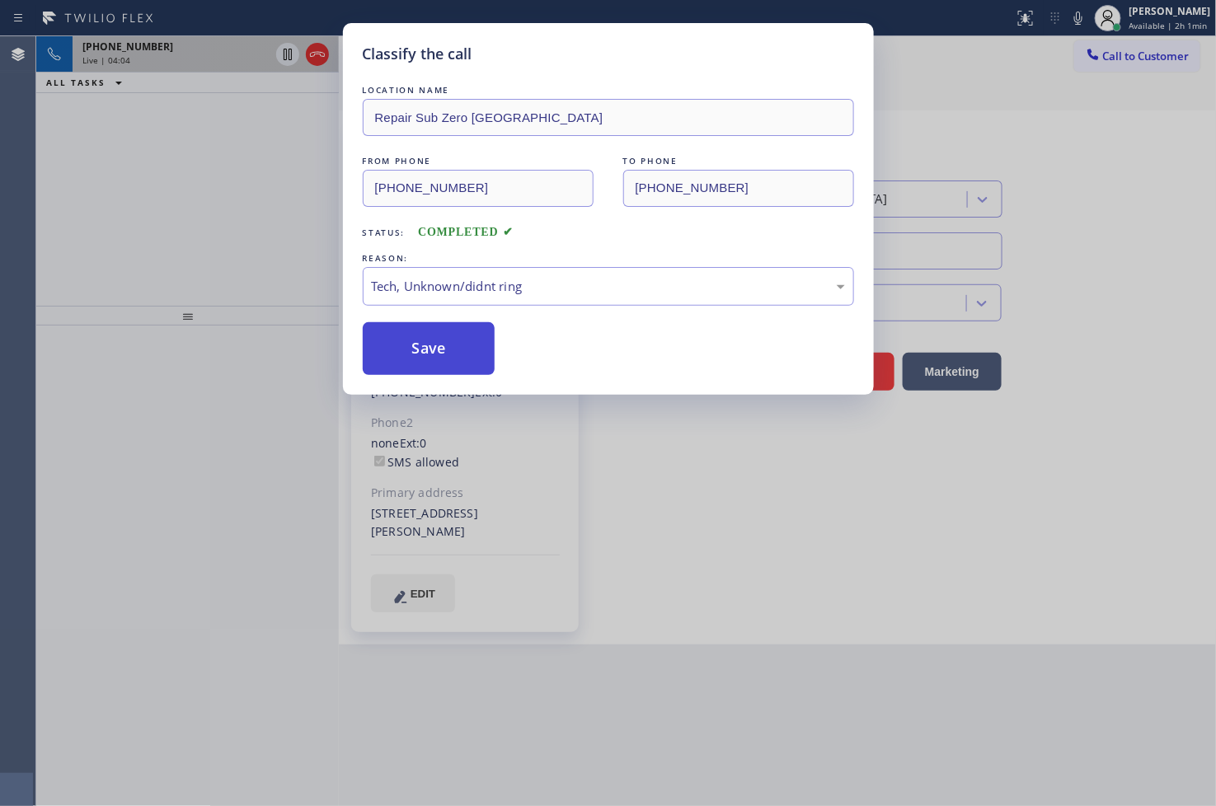
click at [407, 366] on button "Save" at bounding box center [429, 348] width 133 height 53
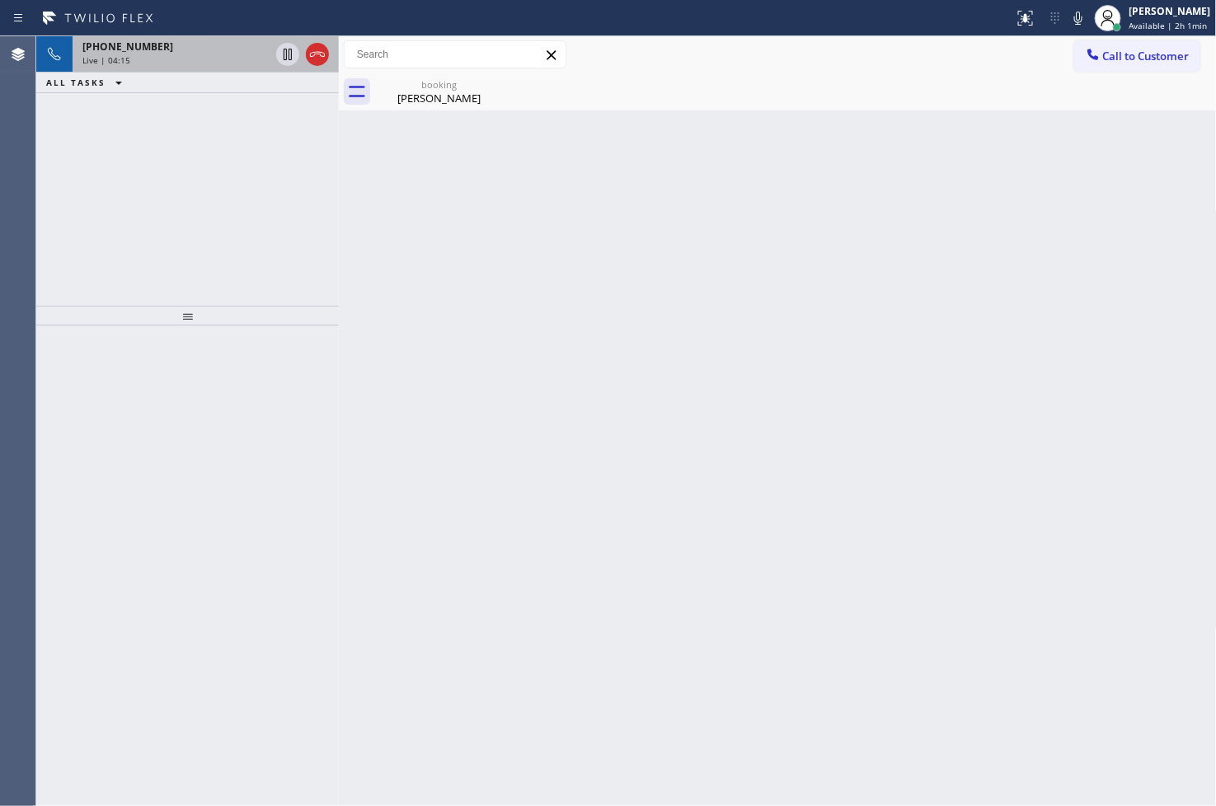
click at [79, 228] on div "+19496104165 Live | 04:15 ALL TASKS ALL TASKS ACTIVE TASKS TASKS IN WRAP UP" at bounding box center [187, 171] width 303 height 270
click at [251, 236] on div "+19496104165 Live | 04:21 ALL TASKS ALL TASKS ACTIVE TASKS TASKS IN WRAP UP" at bounding box center [187, 171] width 303 height 270
click at [190, 56] on div "Live | 04:21" at bounding box center [175, 60] width 187 height 12
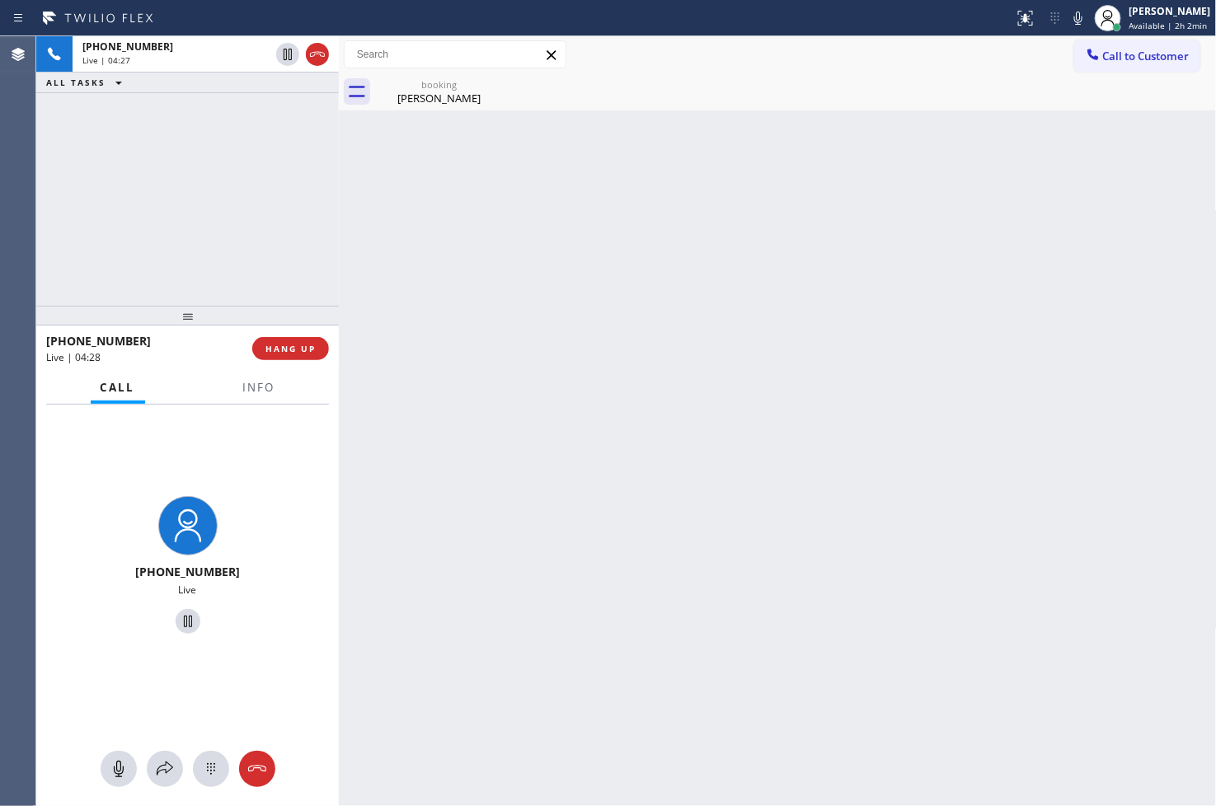
click at [542, 309] on div "Back to Dashboard Change Sender ID Customers Technicians Select a contact Outbo…" at bounding box center [778, 421] width 878 height 770
click at [400, 93] on div "Keka Anderson" at bounding box center [439, 98] width 124 height 15
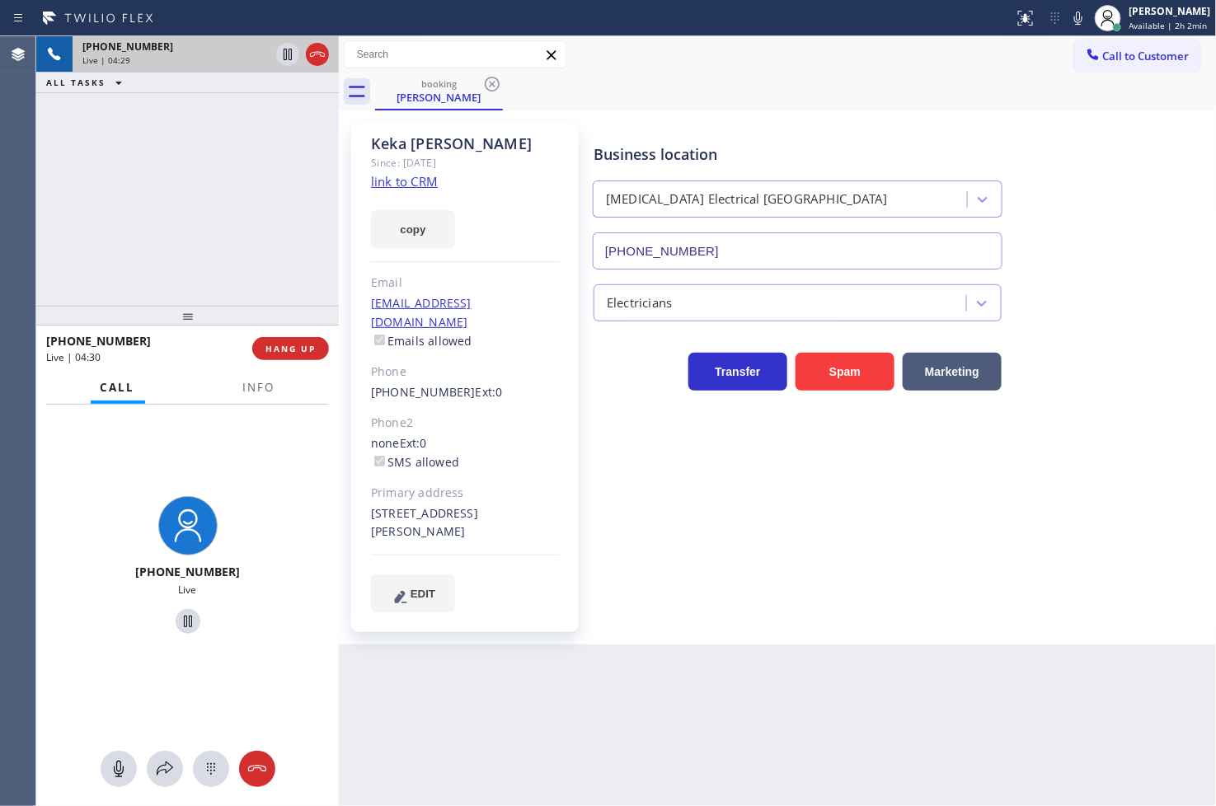
click at [153, 37] on div "+19496104165 Live | 04:29" at bounding box center [173, 54] width 200 height 36
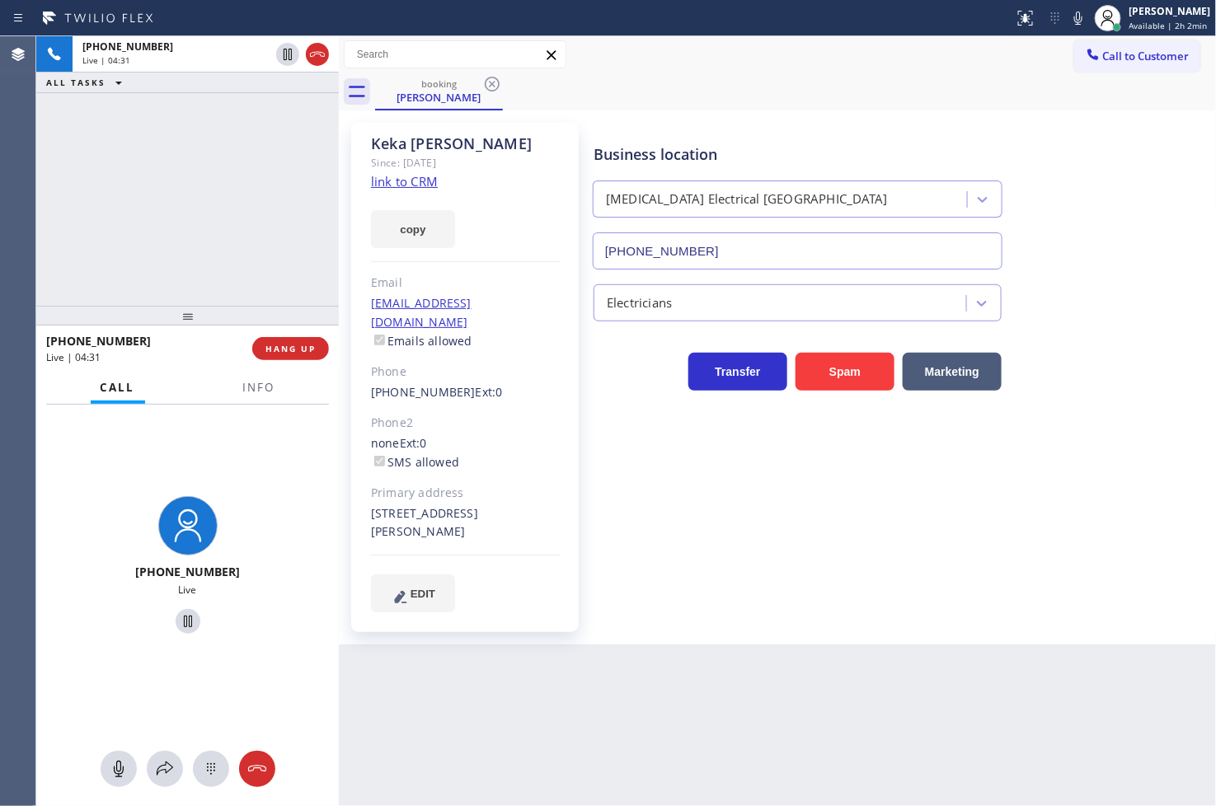
click at [538, 775] on div "Back to Dashboard Change Sender ID Customers Technicians Select a contact Outbo…" at bounding box center [778, 421] width 878 height 770
click at [291, 570] on div "+19496104165" at bounding box center [187, 572] width 289 height 16
click at [261, 397] on button "Info" at bounding box center [259, 388] width 52 height 32
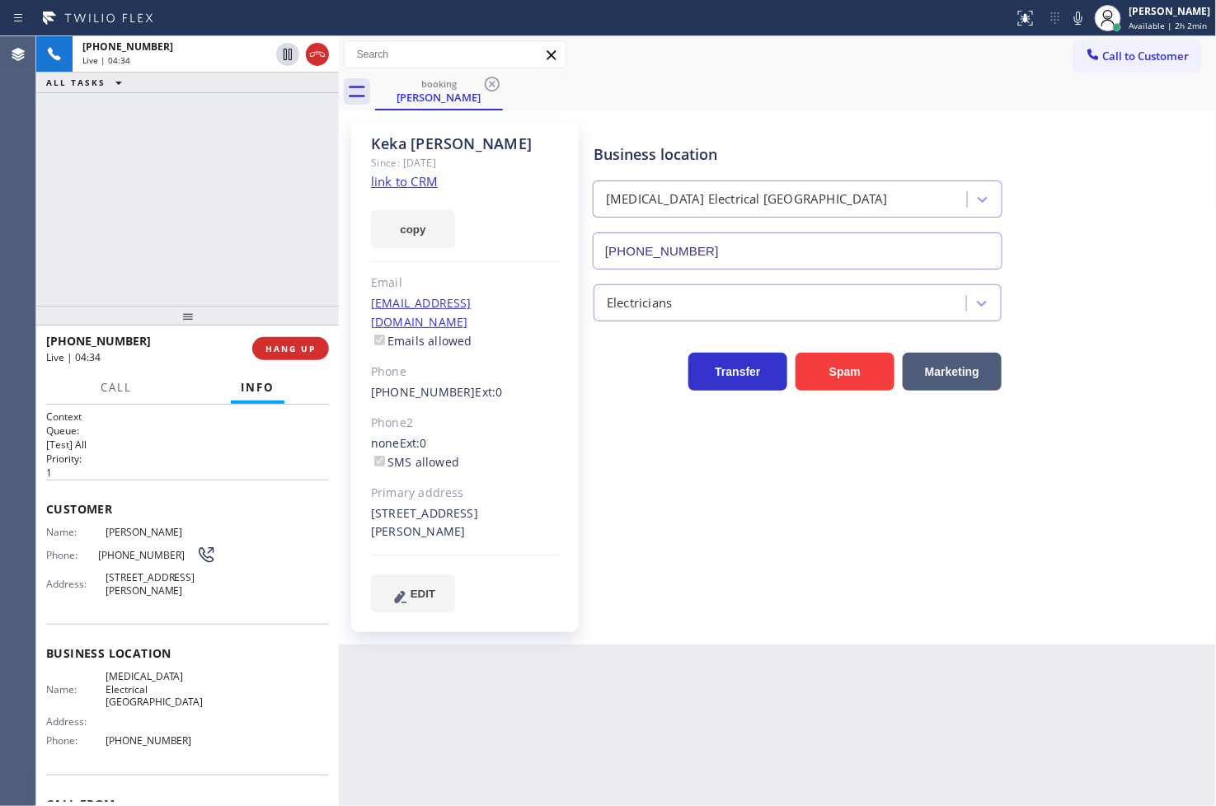
click at [500, 715] on div "Back to Dashboard Change Sender ID Customers Technicians Select a contact Outbo…" at bounding box center [778, 421] width 878 height 770
click at [404, 229] on button "copy" at bounding box center [413, 229] width 84 height 38
click at [466, 670] on div "Back to Dashboard Change Sender ID Customers Technicians Select a contact Outbo…" at bounding box center [778, 421] width 878 height 770
click at [439, 756] on div "Back to Dashboard Change Sender ID Customers Technicians Select a contact Outbo…" at bounding box center [778, 421] width 878 height 770
click at [203, 270] on div "+19496104165 Live | 04:48 ALL TASKS ALL TASKS ACTIVE TASKS TASKS IN WRAP UP" at bounding box center [187, 171] width 303 height 270
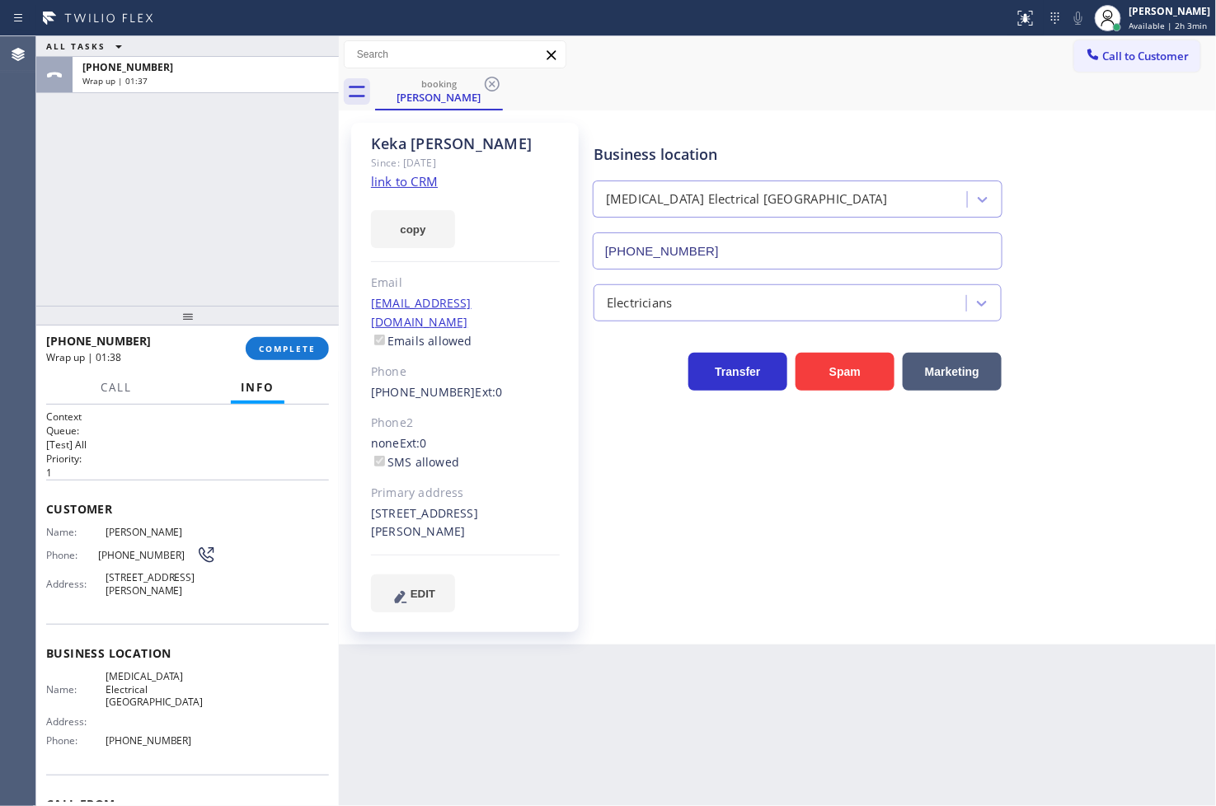
click at [87, 283] on div "ALL TASKS ALL TASKS ACTIVE TASKS TASKS IN WRAP UP +19496104165 Wrap up | 01:37" at bounding box center [187, 171] width 303 height 270
click at [302, 353] on span "COMPLETE" at bounding box center [287, 349] width 57 height 12
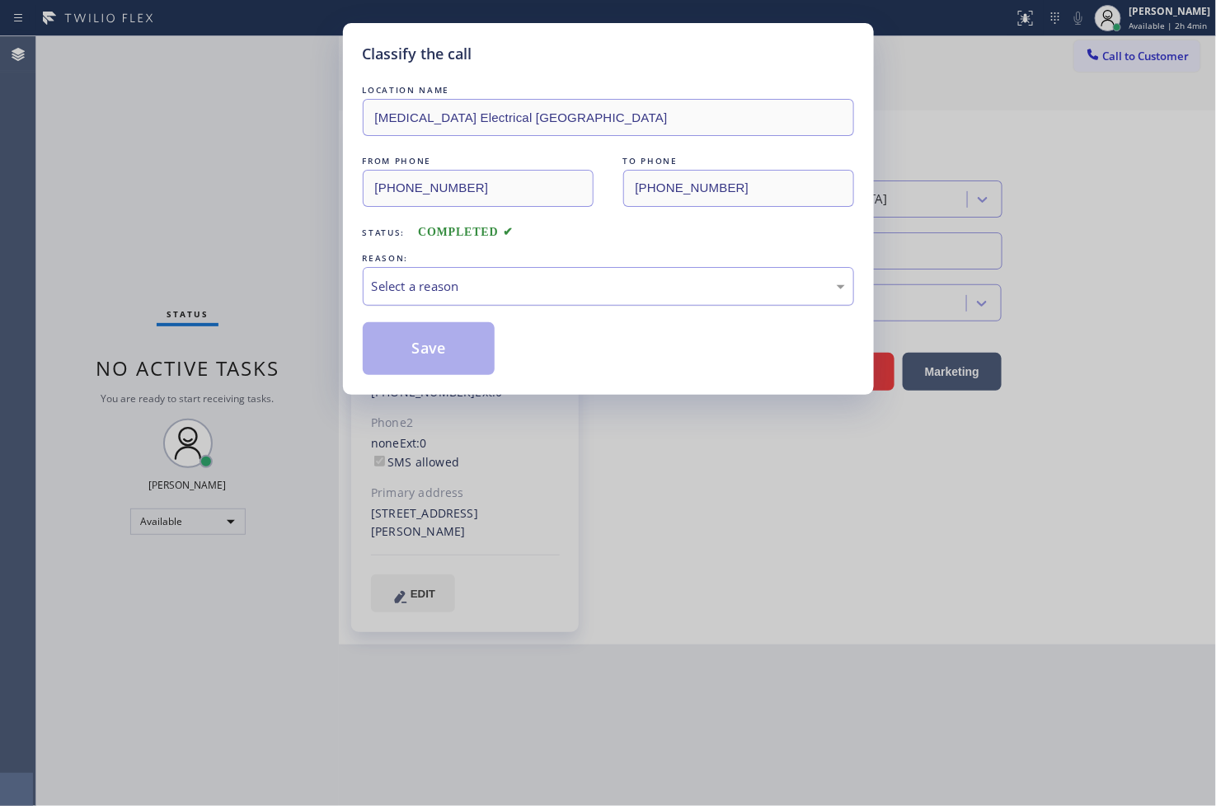
click at [401, 290] on div "Select a reason" at bounding box center [608, 286] width 473 height 19
click at [432, 351] on button "Save" at bounding box center [429, 348] width 133 height 53
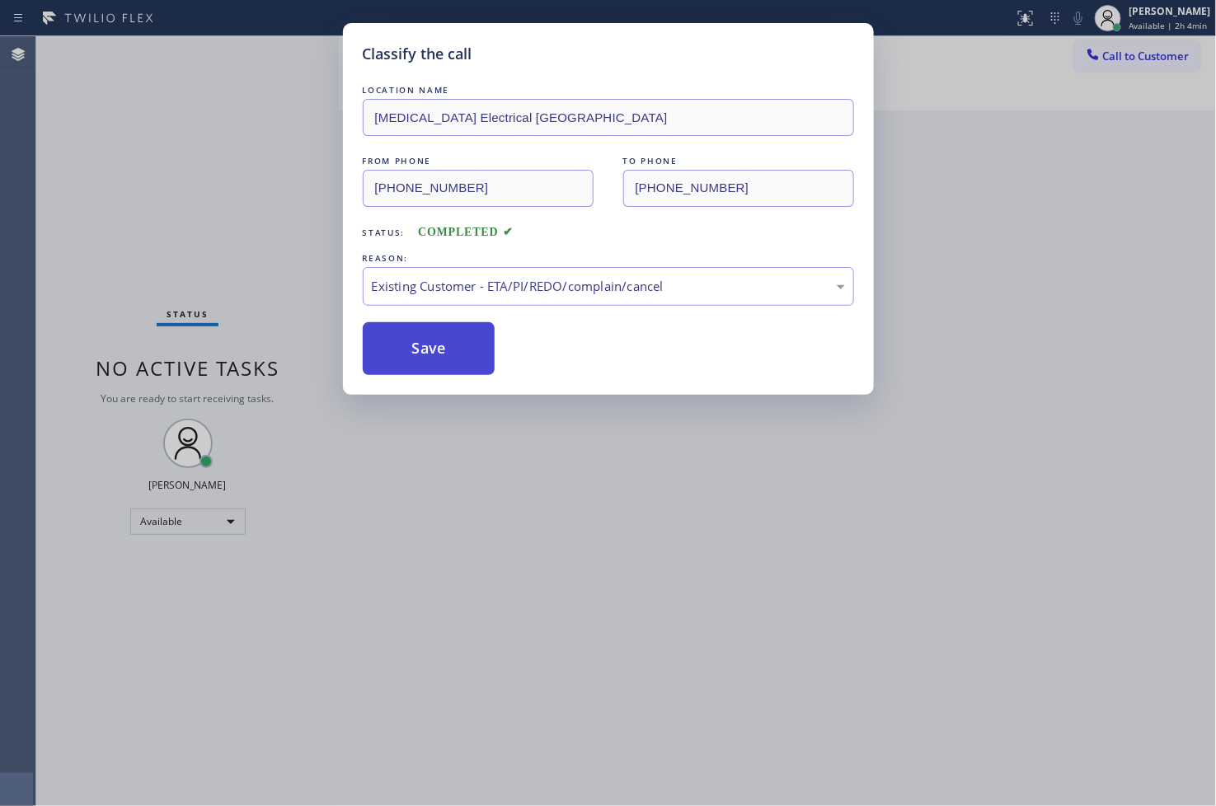
click at [432, 351] on button "Save" at bounding box center [429, 348] width 133 height 53
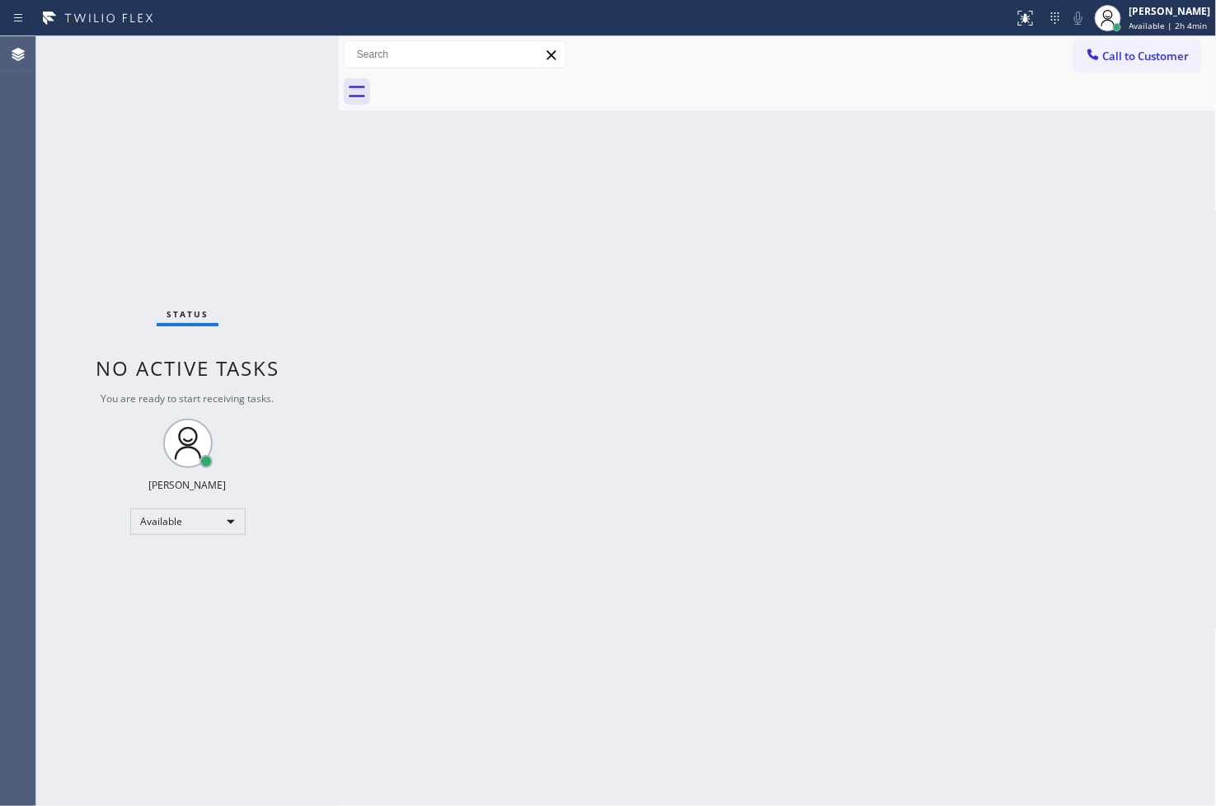
drag, startPoint x: 86, startPoint y: 284, endPoint x: 237, endPoint y: 160, distance: 195.7
click at [86, 283] on div "Status No active tasks You are ready to start receiving tasks. [PERSON_NAME]" at bounding box center [187, 421] width 303 height 770
click at [291, 48] on div "Status No active tasks You are ready to start receiving tasks. [PERSON_NAME]" at bounding box center [187, 421] width 303 height 770
click at [280, 64] on div "Status No active tasks You are ready to start receiving tasks. [PERSON_NAME]" at bounding box center [187, 421] width 303 height 770
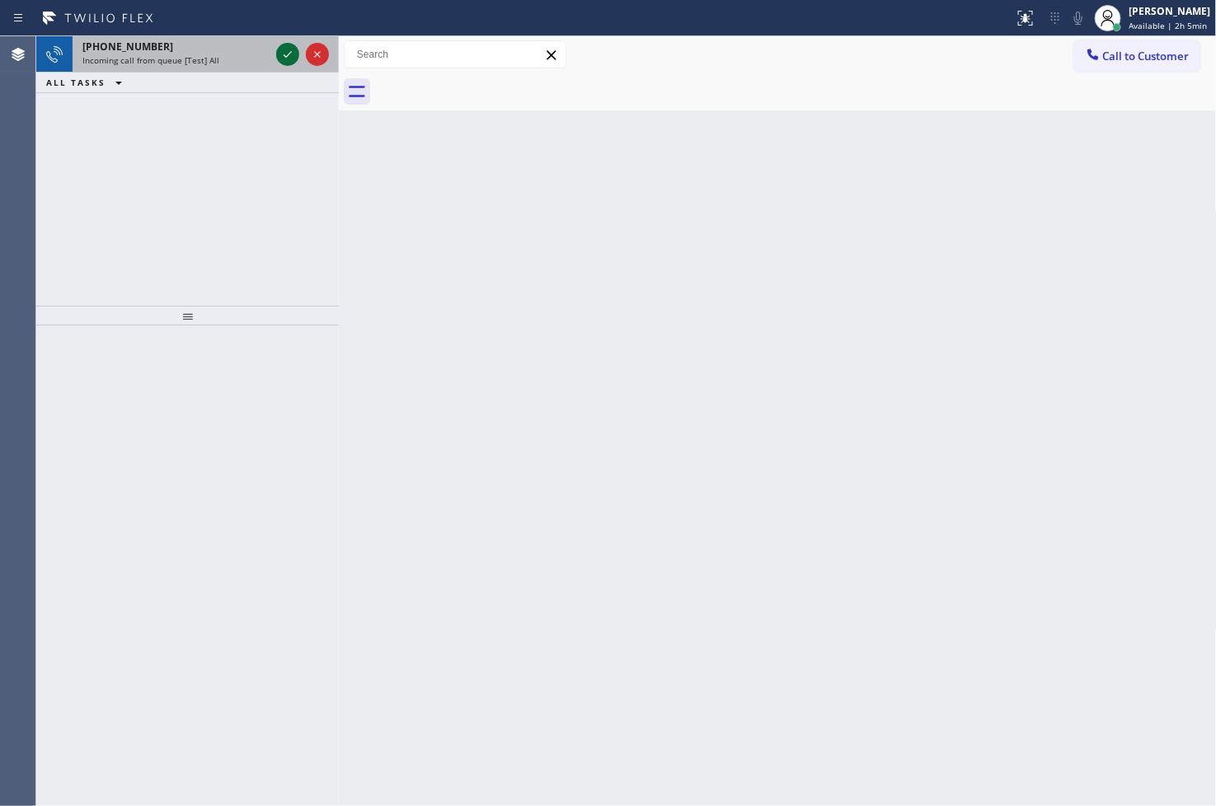
click at [285, 52] on icon at bounding box center [288, 55] width 20 height 20
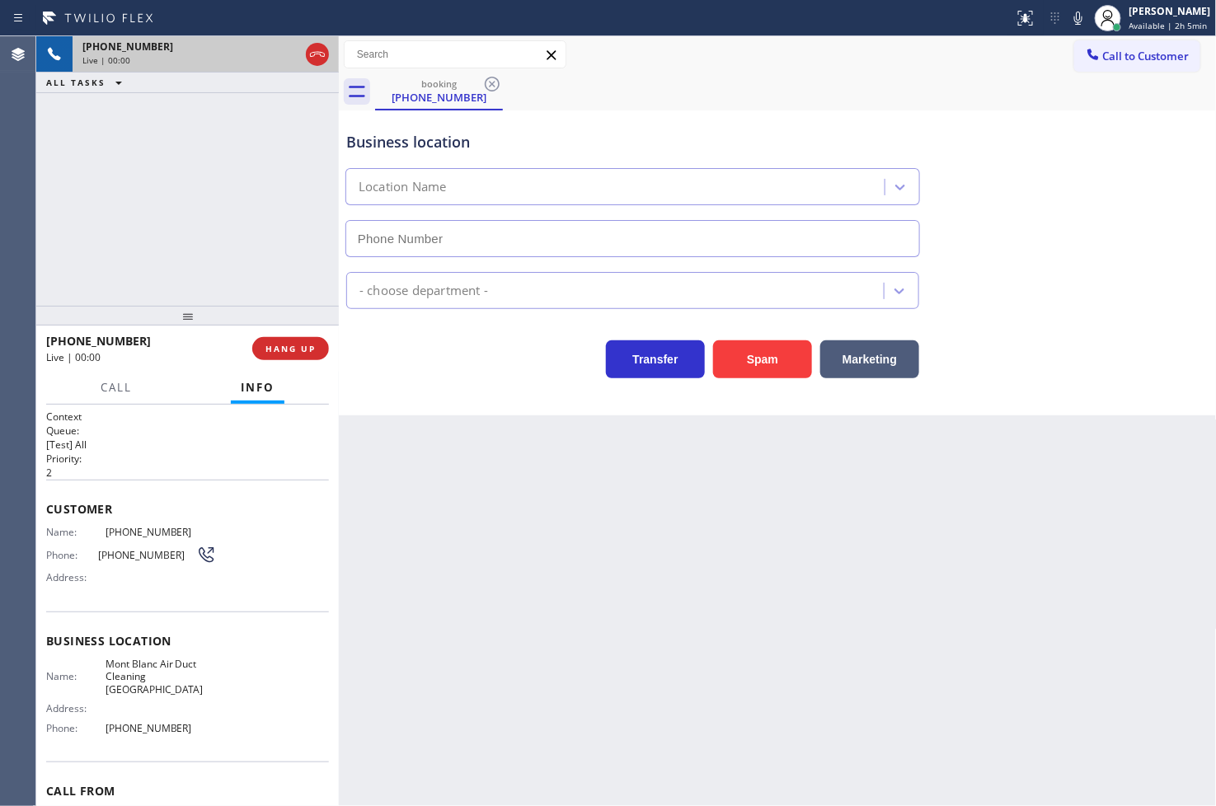
type input "(213) 855-2400"
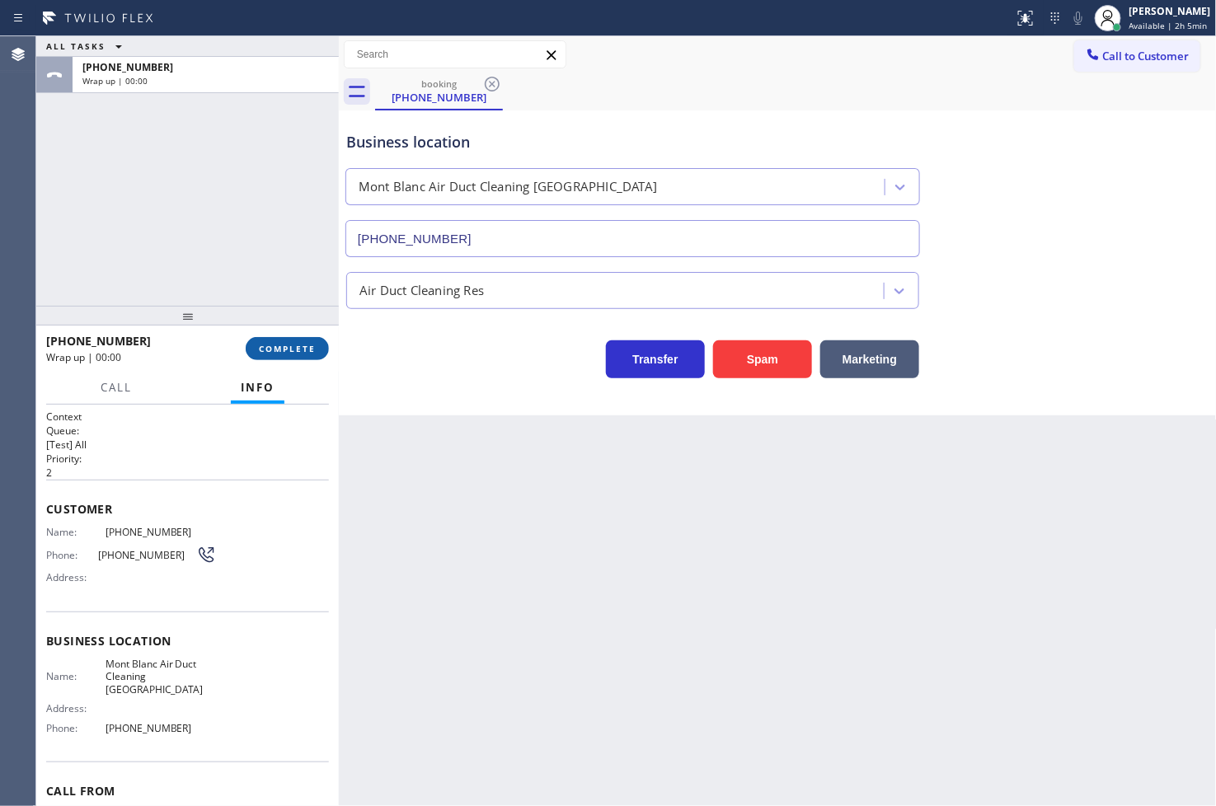
click at [293, 354] on span "COMPLETE" at bounding box center [287, 349] width 57 height 12
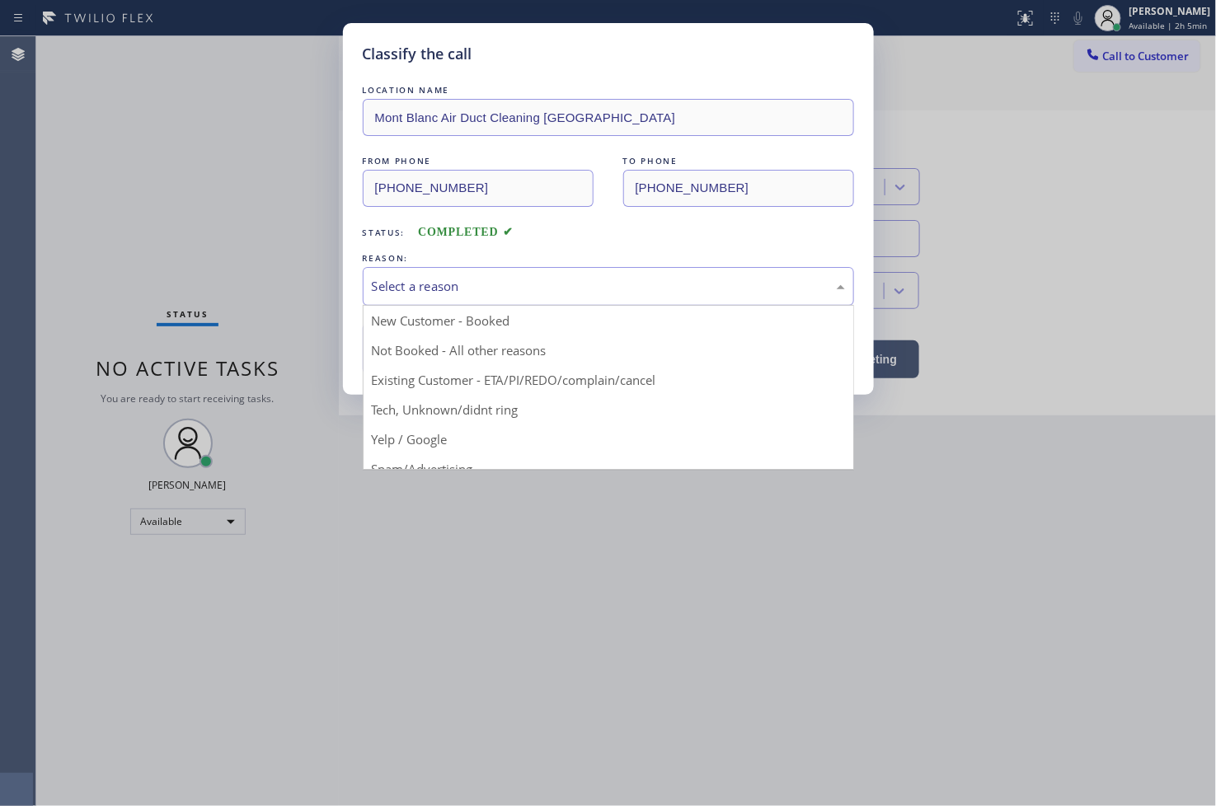
click at [443, 295] on div "Select a reason" at bounding box center [608, 286] width 473 height 19
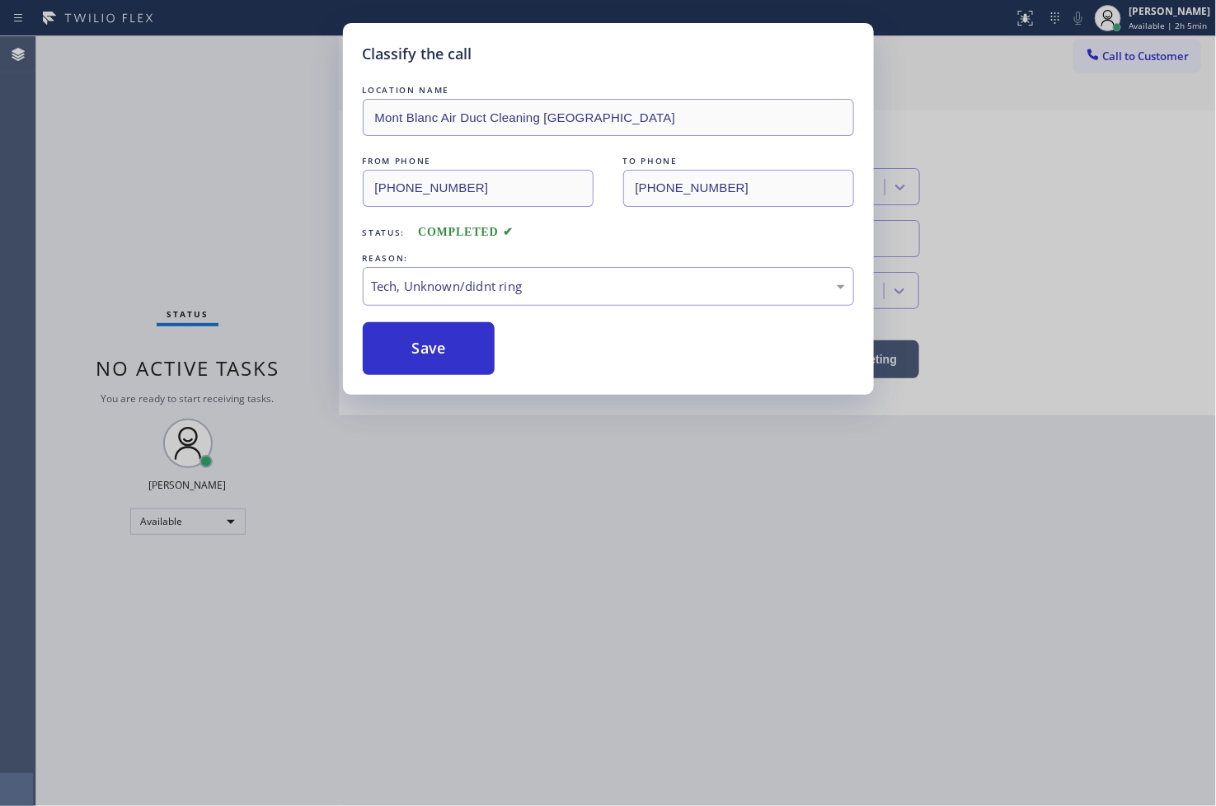
click at [442, 375] on div "Classify the call LOCATION NAME Mont Blanc Air Duct Cleaning Palm Springs FROM …" at bounding box center [608, 209] width 531 height 372
click at [447, 359] on button "Save" at bounding box center [429, 348] width 133 height 53
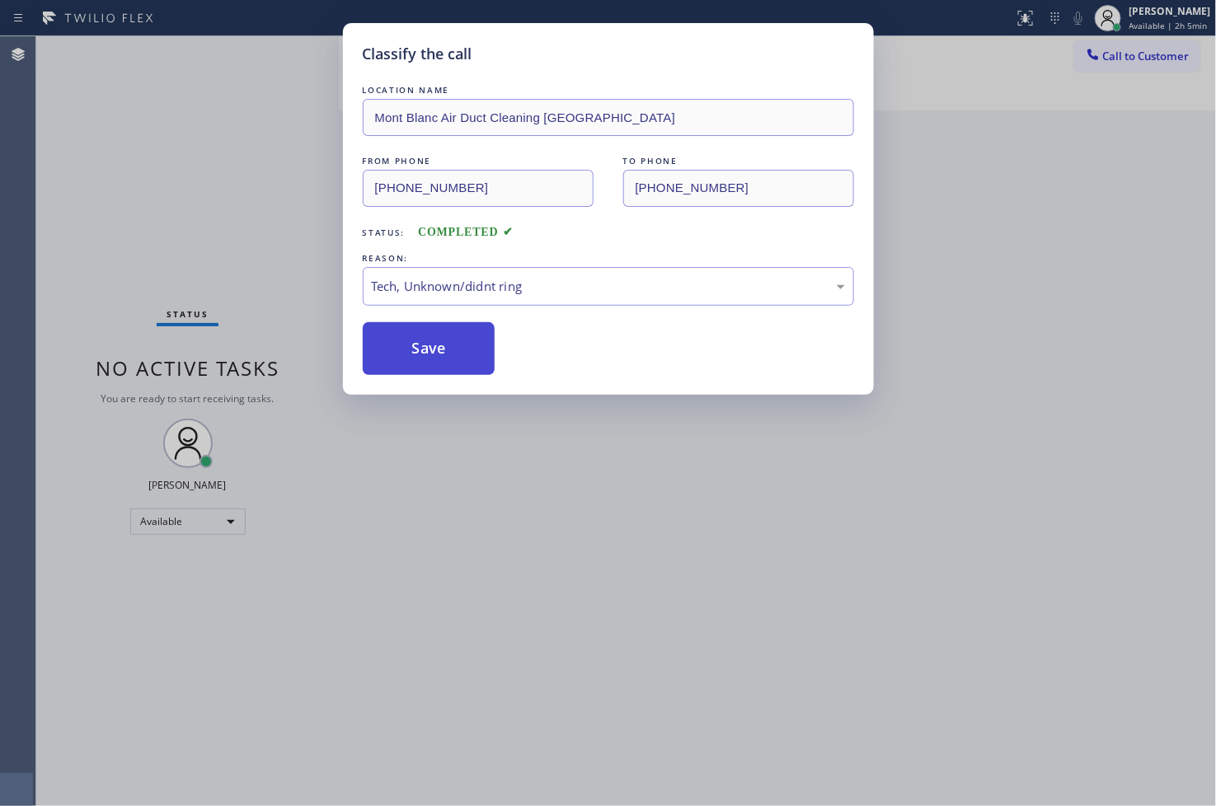
click at [447, 359] on button "Save" at bounding box center [429, 348] width 133 height 53
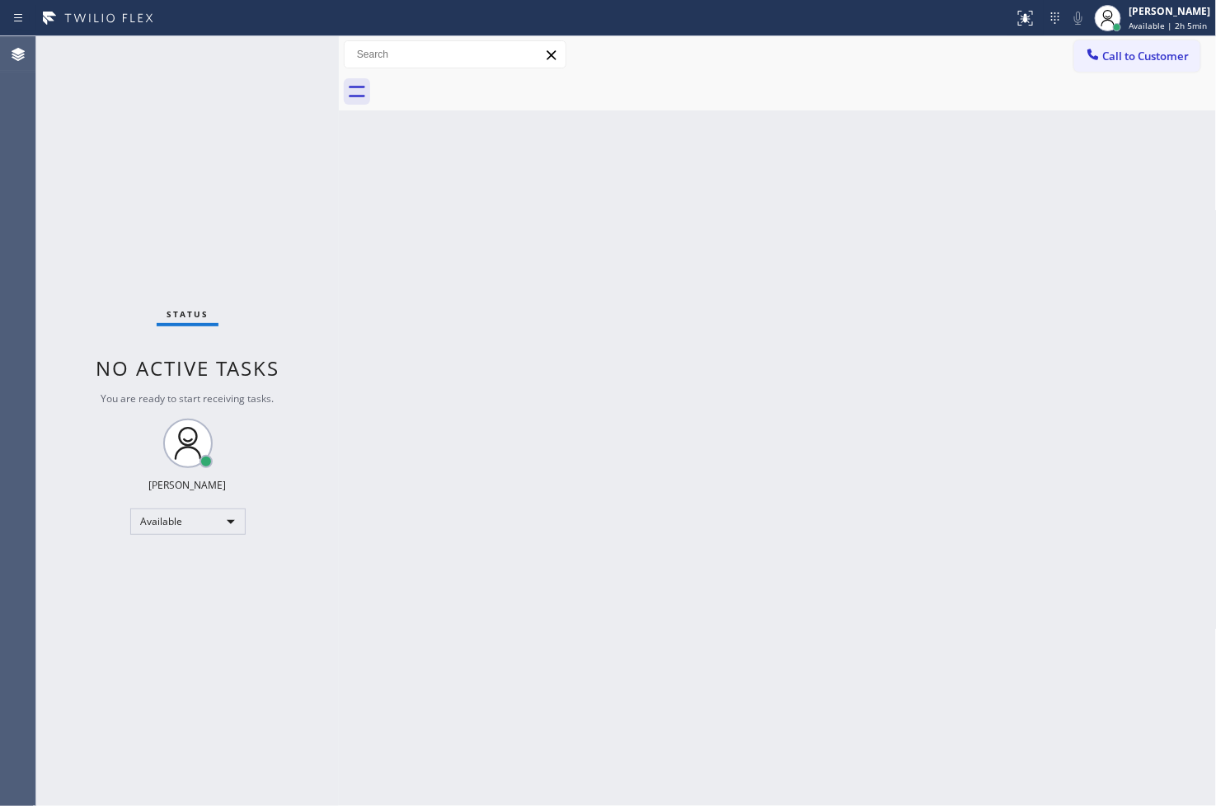
click at [218, 92] on div "Status No active tasks You are ready to start receiving tasks. [PERSON_NAME]" at bounding box center [187, 421] width 303 height 770
click at [284, 56] on div "Status No active tasks You are ready to start receiving tasks. [PERSON_NAME]" at bounding box center [187, 421] width 303 height 770
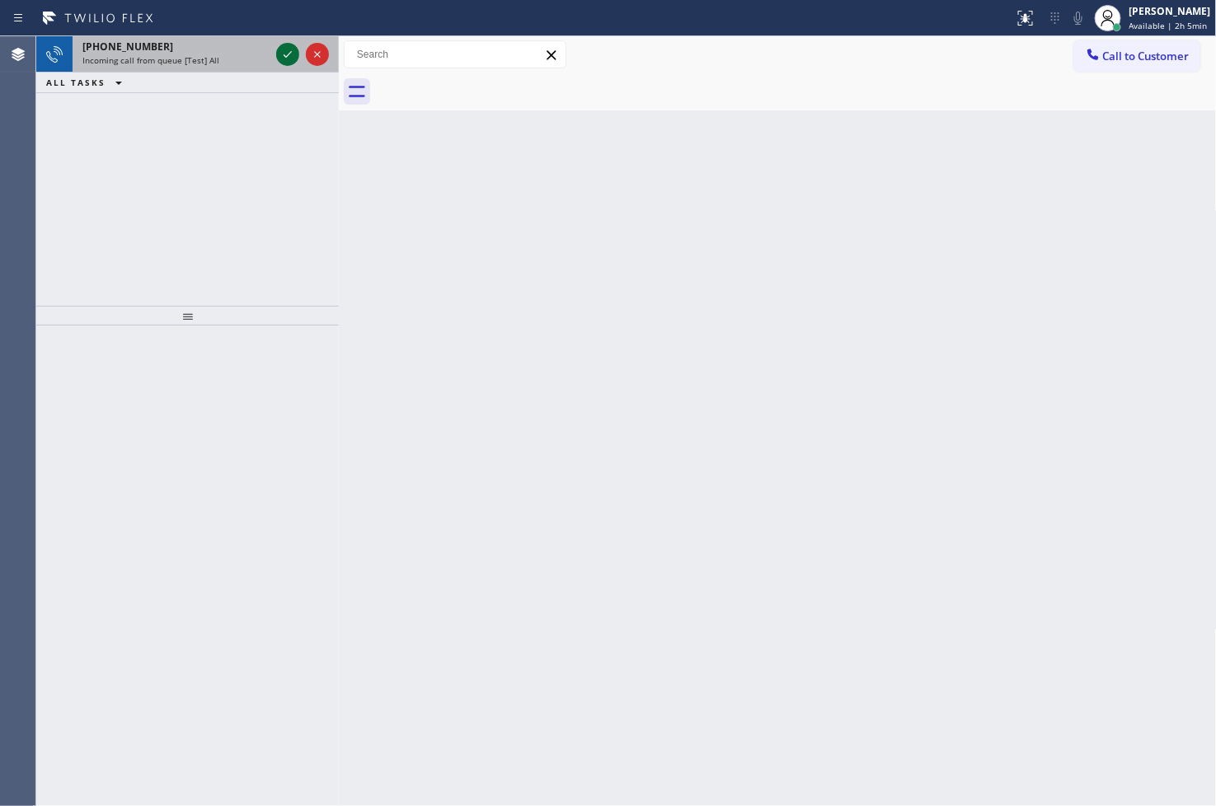
click at [284, 56] on icon at bounding box center [288, 55] width 20 height 20
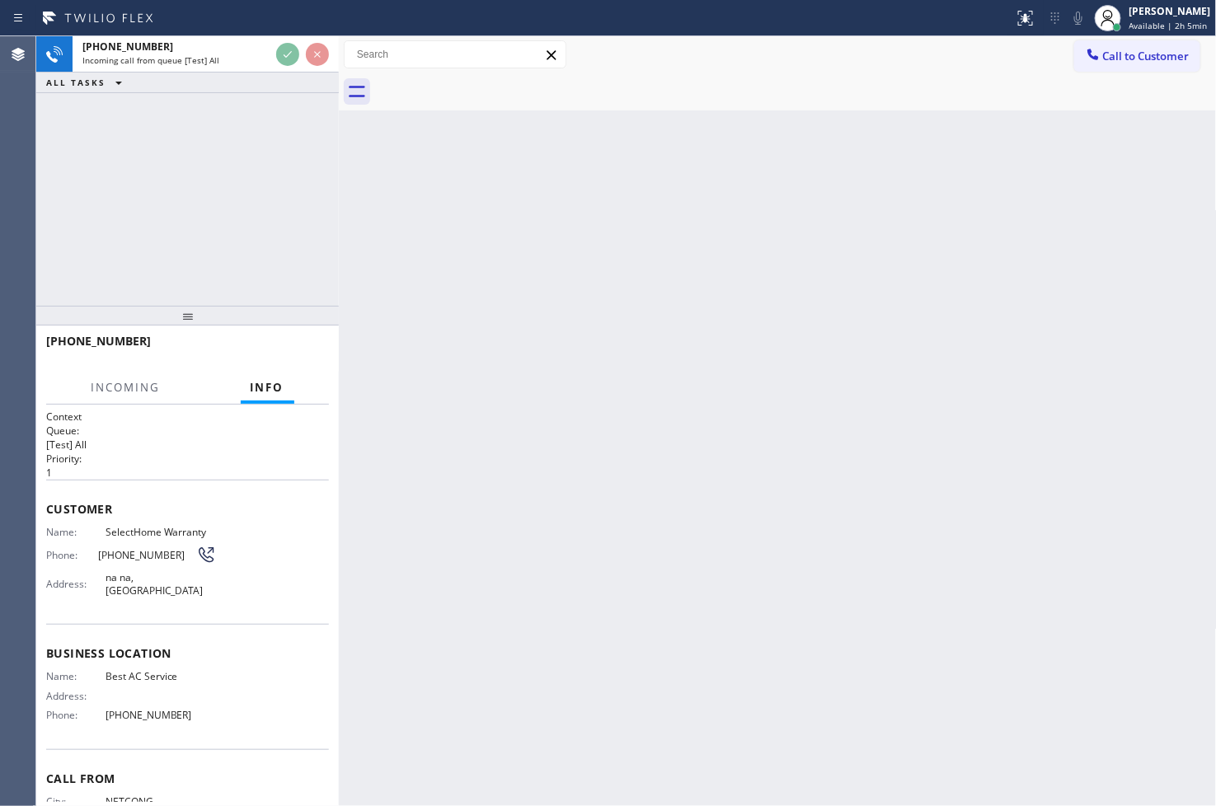
click at [303, 259] on div "+19734460148 Incoming call from queue [Test] All ALL TASKS ALL TASKS ACTIVE TAS…" at bounding box center [187, 171] width 303 height 270
click at [302, 121] on div "+19734460148 Incoming call from queue [Test] All ALL TASKS ALL TASKS ACTIVE TAS…" at bounding box center [187, 171] width 303 height 270
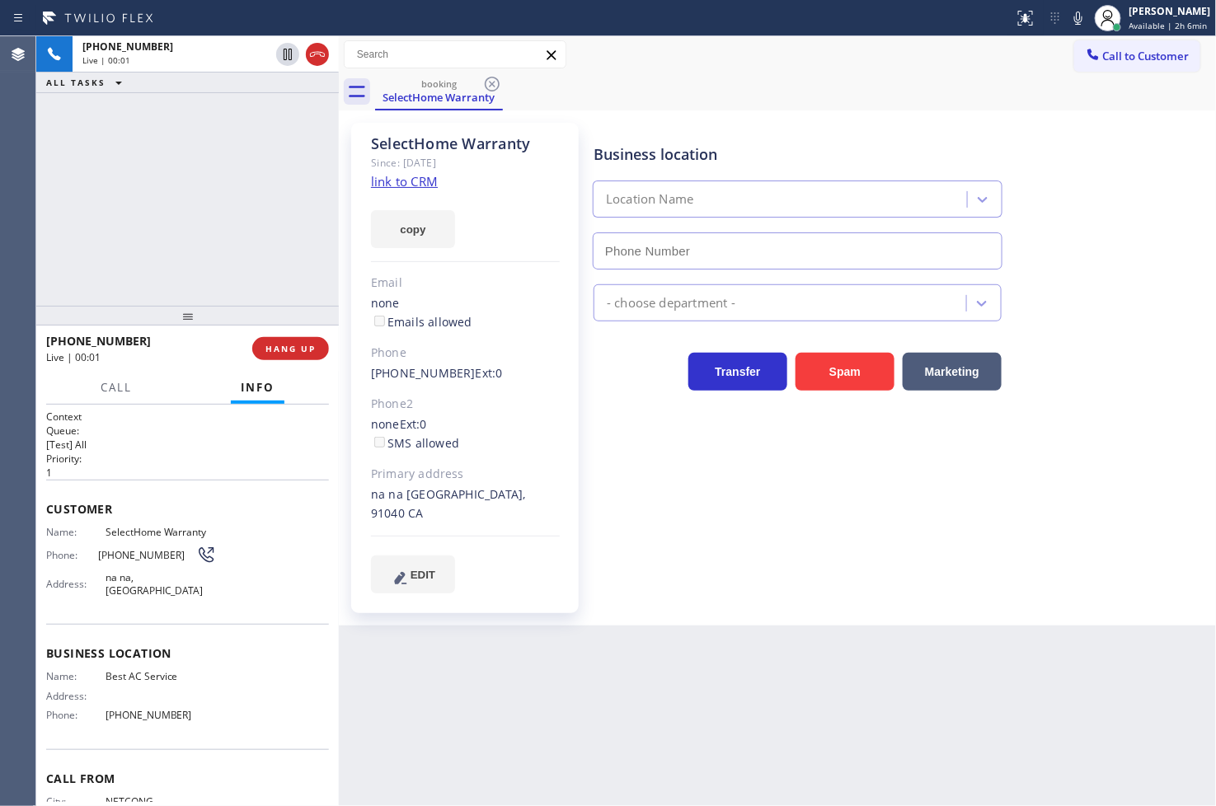
type input "(855) 919-3265"
click at [398, 180] on link "link to CRM" at bounding box center [404, 181] width 67 height 16
click at [256, 249] on div "+19734460148 Live | 00:09 ALL TASKS ALL TASKS ACTIVE TASKS TASKS IN WRAP UP" at bounding box center [187, 171] width 303 height 270
click at [868, 381] on button "Marketing" at bounding box center [952, 372] width 99 height 38
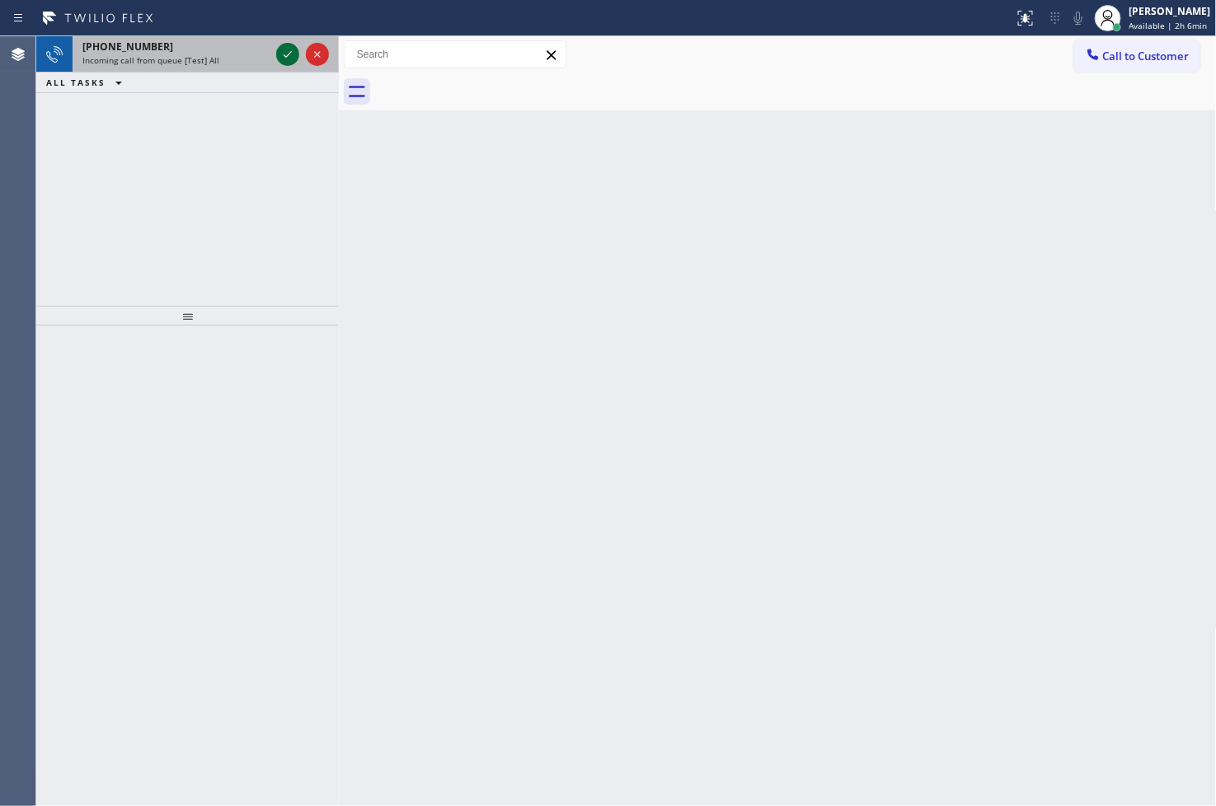
click at [290, 54] on icon at bounding box center [288, 55] width 20 height 20
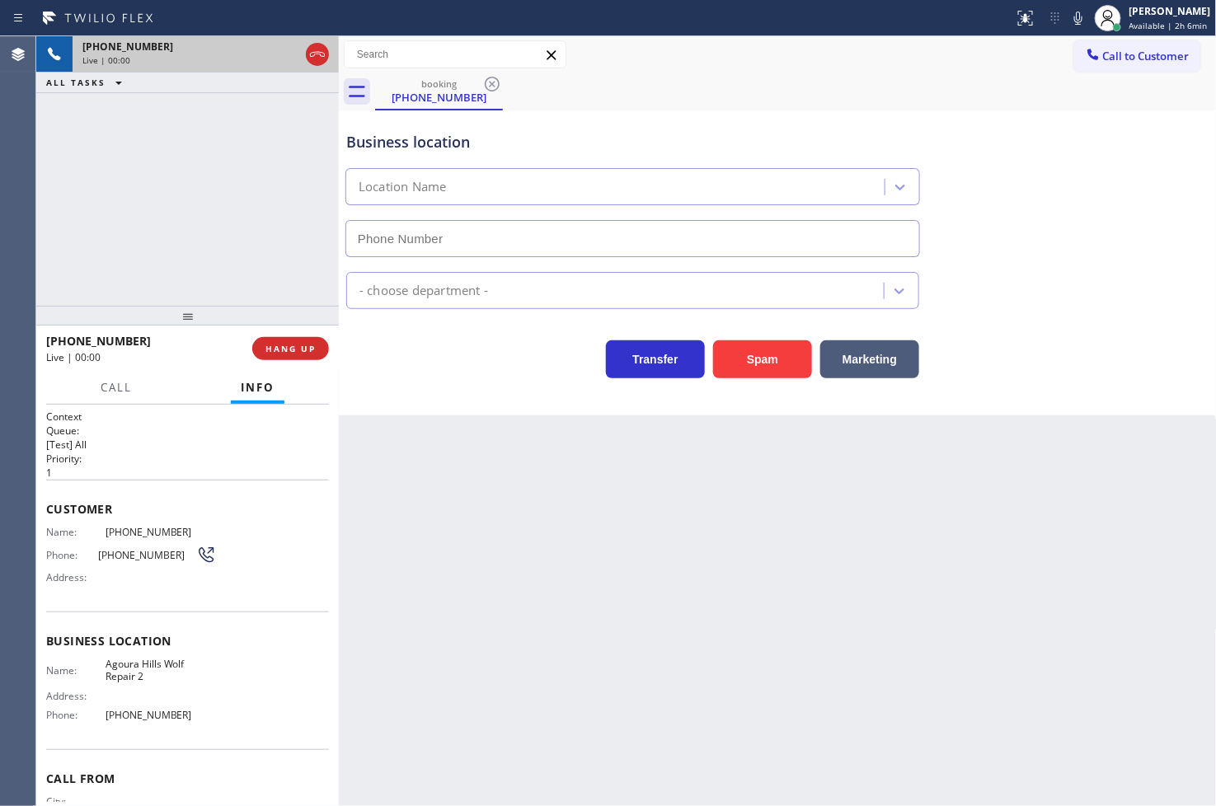
type input "(818) 452-2226"
click at [411, 359] on div "Transfer Spam Marketing" at bounding box center [633, 355] width 580 height 46
click at [119, 203] on div "+18887370073 Live | 00:05 ALL TASKS ALL TASKS ACTIVE TASKS TASKS IN WRAP UP" at bounding box center [187, 171] width 303 height 270
click at [868, 12] on icon at bounding box center [1078, 18] width 20 height 20
click at [868, 19] on icon at bounding box center [1078, 18] width 20 height 20
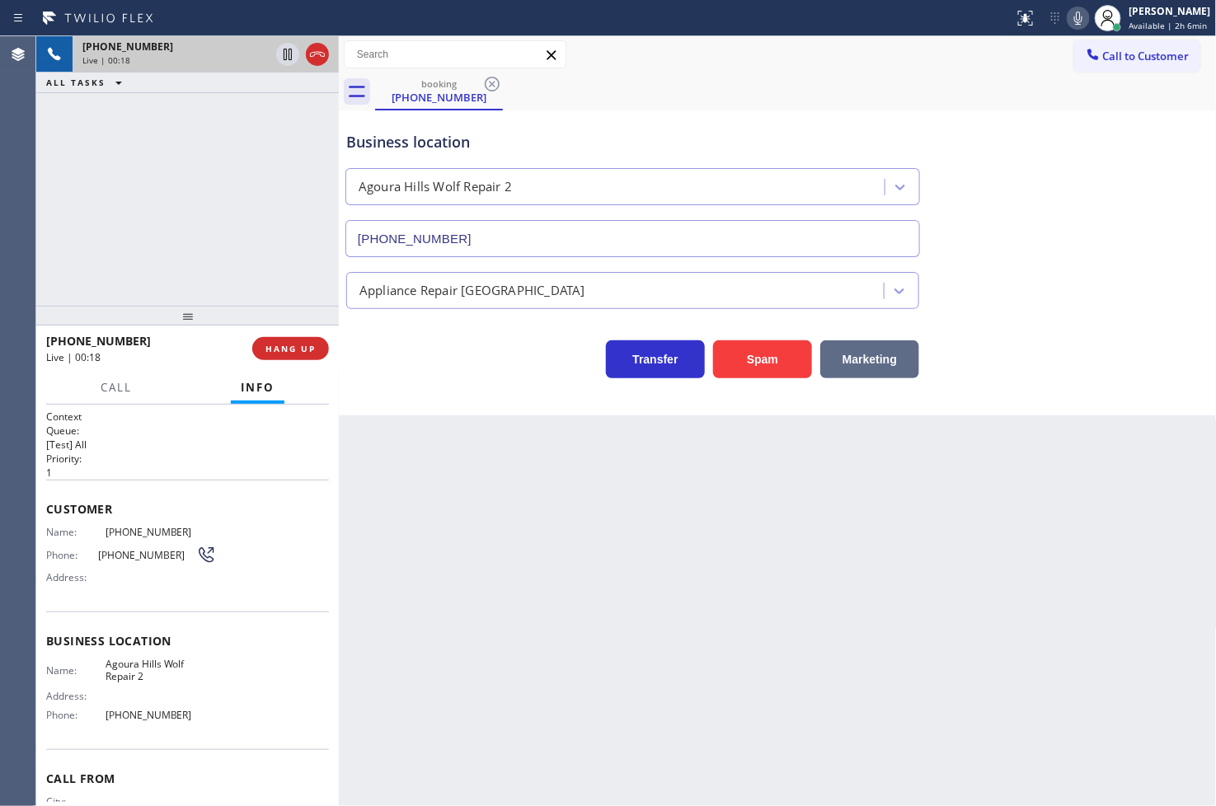
click at [868, 369] on button "Marketing" at bounding box center [869, 359] width 99 height 38
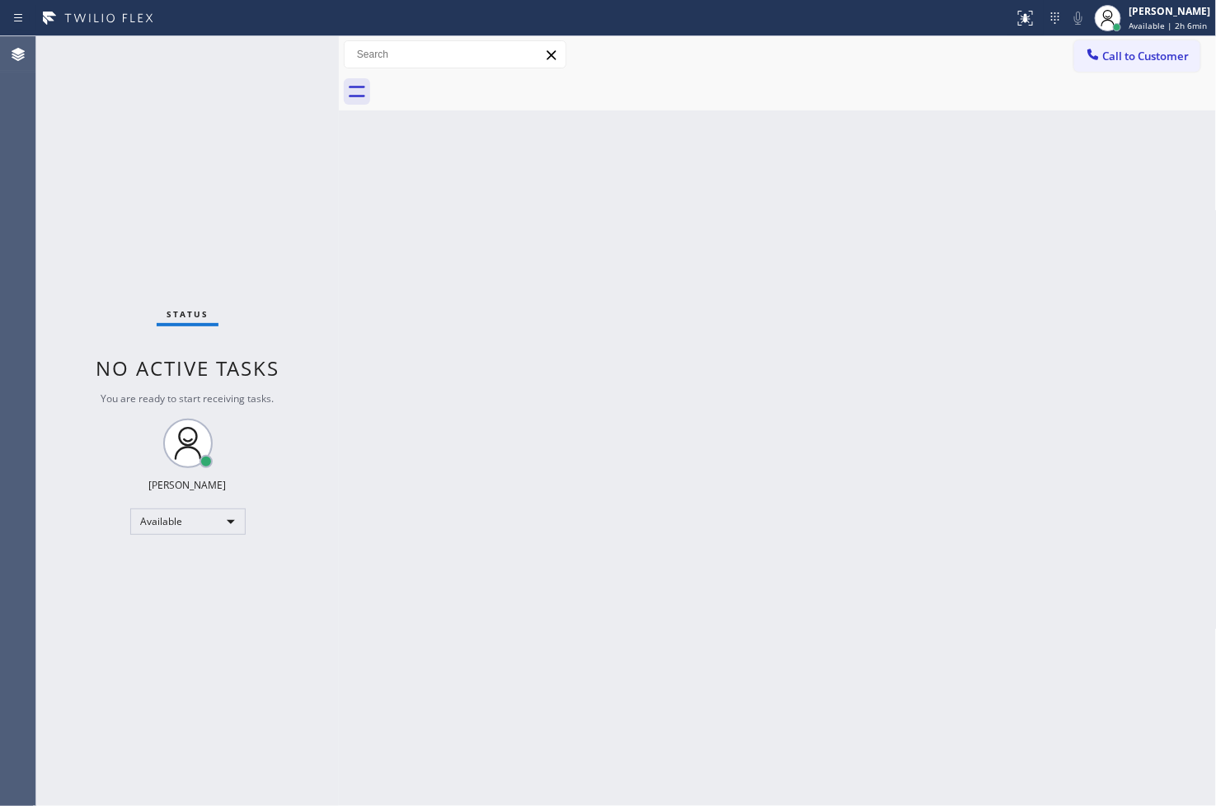
click at [283, 50] on div "Status No active tasks You are ready to start receiving tasks. [PERSON_NAME]" at bounding box center [187, 421] width 303 height 770
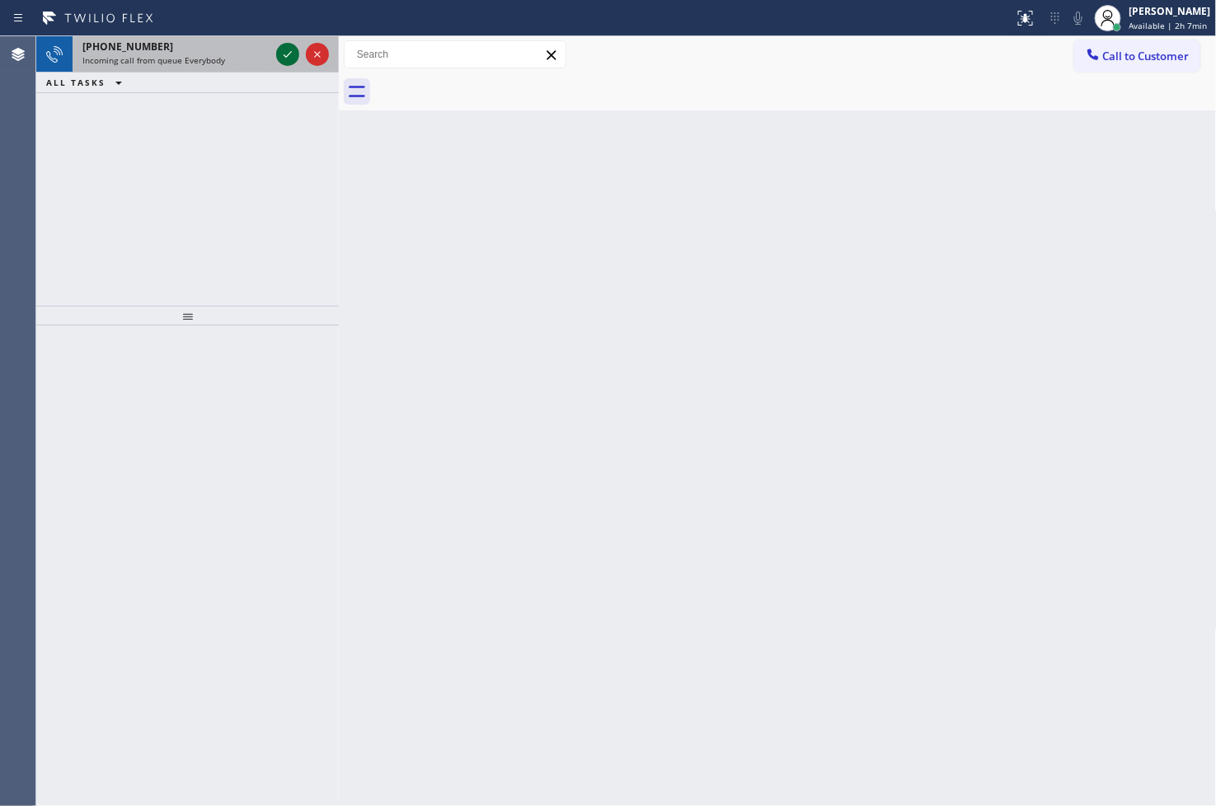
click at [283, 50] on icon at bounding box center [288, 55] width 20 height 20
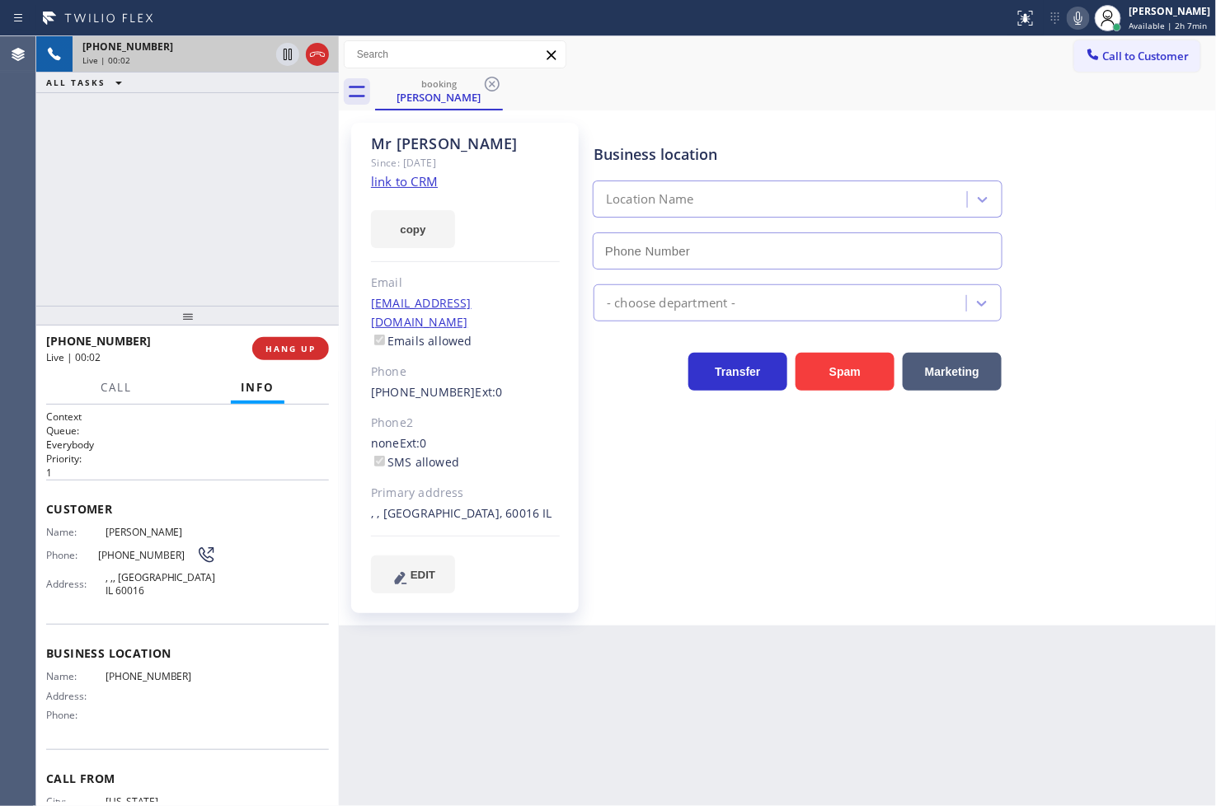
click at [63, 219] on div "+16462458765 Live | 00:02 ALL TASKS ALL TASKS ACTIVE TASKS TASKS IN WRAP UP" at bounding box center [187, 171] width 303 height 270
click at [392, 177] on link "link to CRM" at bounding box center [404, 181] width 67 height 16
click at [213, 175] on div "+16462458765 Live | 00:06 ALL TASKS ALL TASKS ACTIVE TASKS TASKS IN WRAP UP" at bounding box center [187, 171] width 303 height 270
click at [241, 243] on div "+16462458765 Live | 00:11 ALL TASKS ALL TASKS ACTIVE TASKS TASKS IN WRAP UP" at bounding box center [187, 171] width 303 height 270
click at [195, 221] on div "+16462458765 Live | 00:14 ALL TASKS ALL TASKS ACTIVE TASKS TASKS IN WRAP UP" at bounding box center [187, 171] width 303 height 270
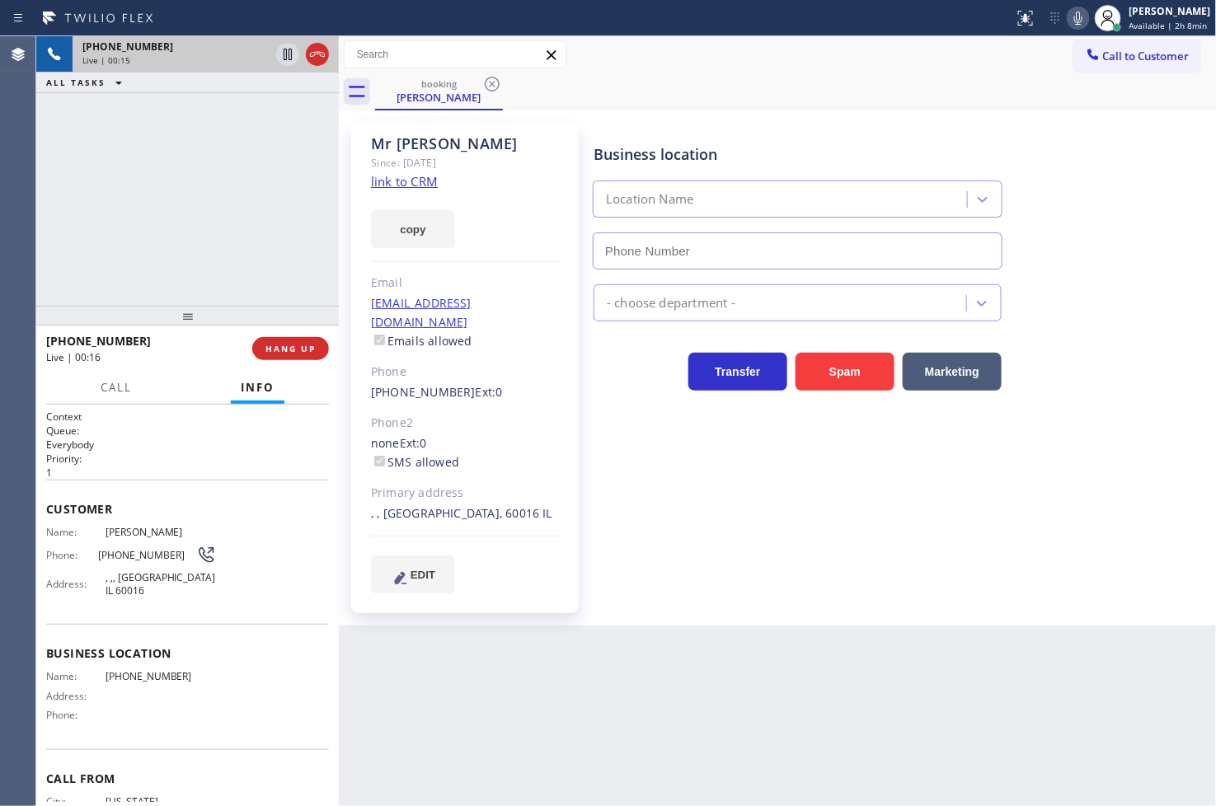
click at [191, 241] on div "+16462458765 Live | 00:15 ALL TASKS ALL TASKS ACTIVE TASKS TASKS IN WRAP UP" at bounding box center [187, 171] width 303 height 270
click at [185, 231] on div "+16462458765 Live | 00:32 ALL TASKS ALL TASKS ACTIVE TASKS TASKS IN WRAP UP" at bounding box center [187, 171] width 303 height 270
click at [195, 220] on div "+16462458765 Live | 00:34 ALL TASKS ALL TASKS ACTIVE TASKS TASKS IN WRAP UP" at bounding box center [187, 171] width 303 height 270
click at [209, 168] on div "+16462458765 Live | 00:35 ALL TASKS ALL TASKS ACTIVE TASKS TASKS IN WRAP UP" at bounding box center [187, 171] width 303 height 270
click at [251, 181] on div "+16462458765 Live | 00:35 ALL TASKS ALL TASKS ACTIVE TASKS TASKS IN WRAP UP" at bounding box center [187, 171] width 303 height 270
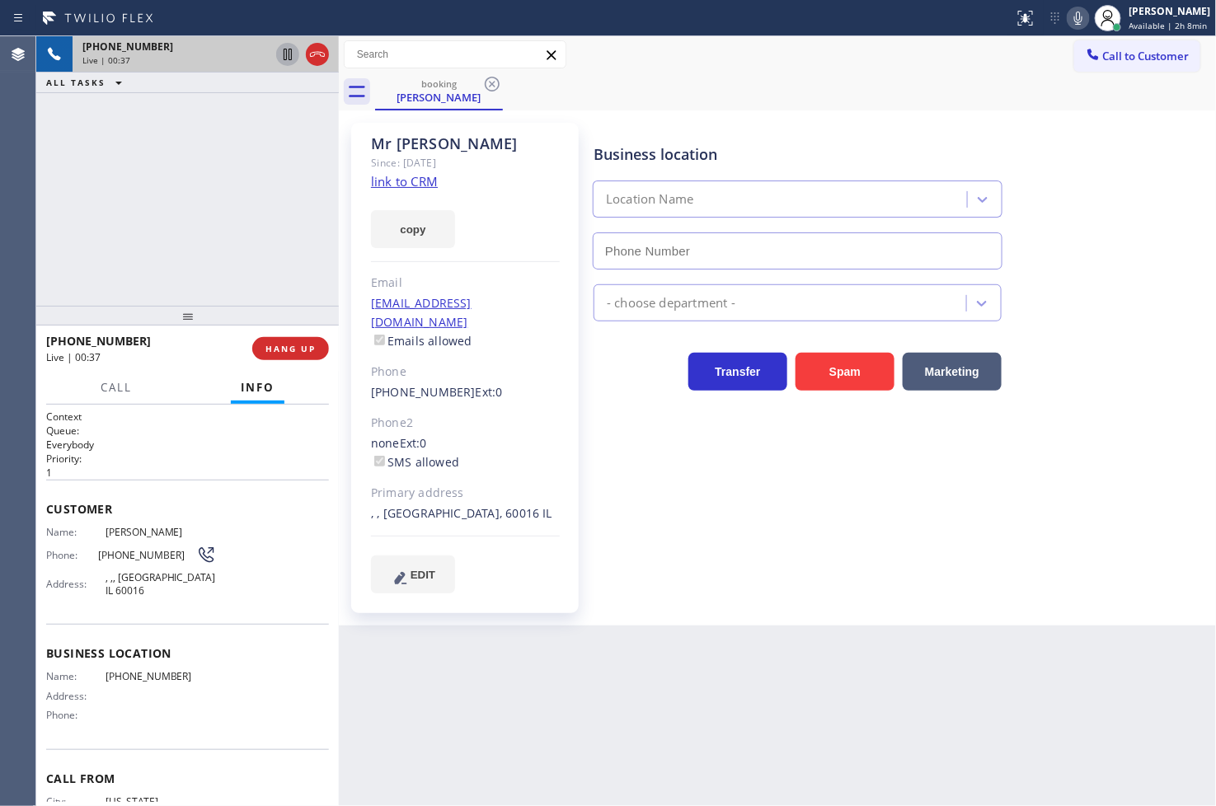
click at [284, 60] on icon at bounding box center [288, 55] width 20 height 20
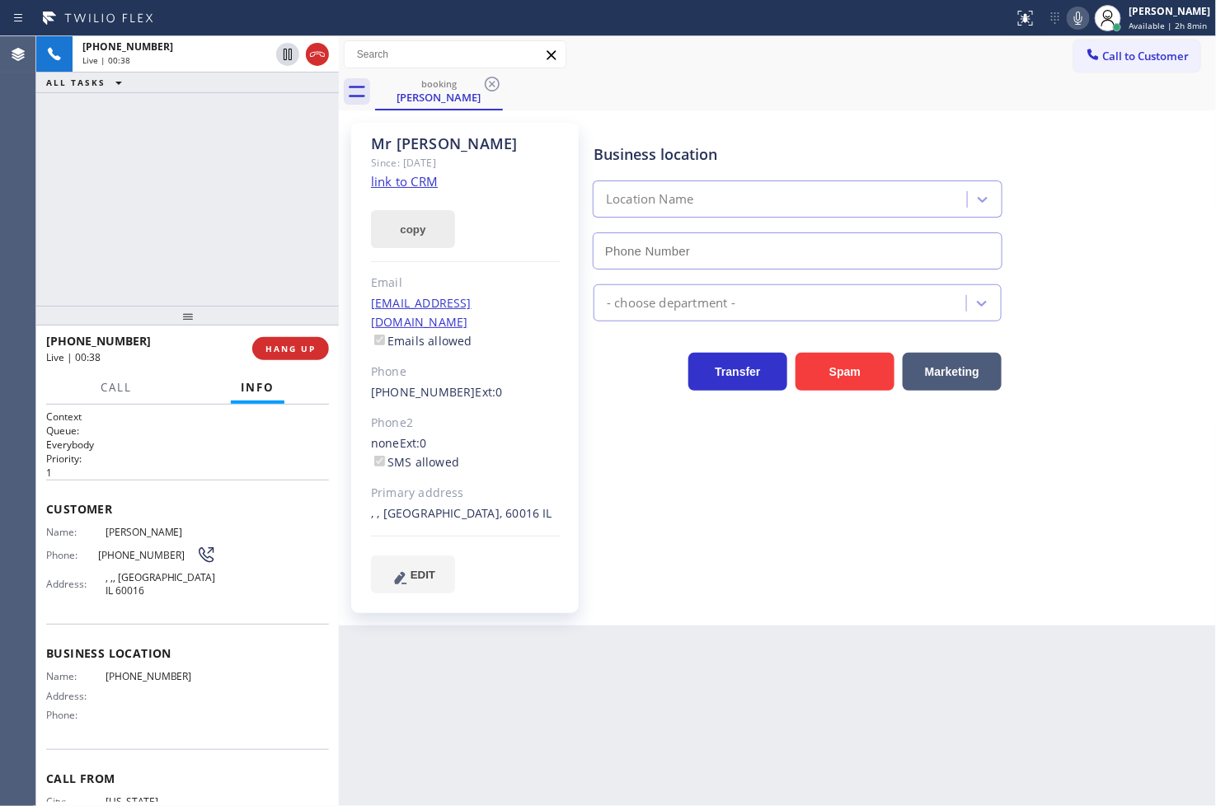
click at [399, 223] on button "copy" at bounding box center [413, 229] width 84 height 38
drag, startPoint x: 136, startPoint y: 254, endPoint x: 201, endPoint y: 178, distance: 100.0
click at [136, 254] on div "+16462458765 Live | 01:53 ALL TASKS ALL TASKS ACTIVE TASKS TASKS IN WRAP UP" at bounding box center [187, 171] width 303 height 270
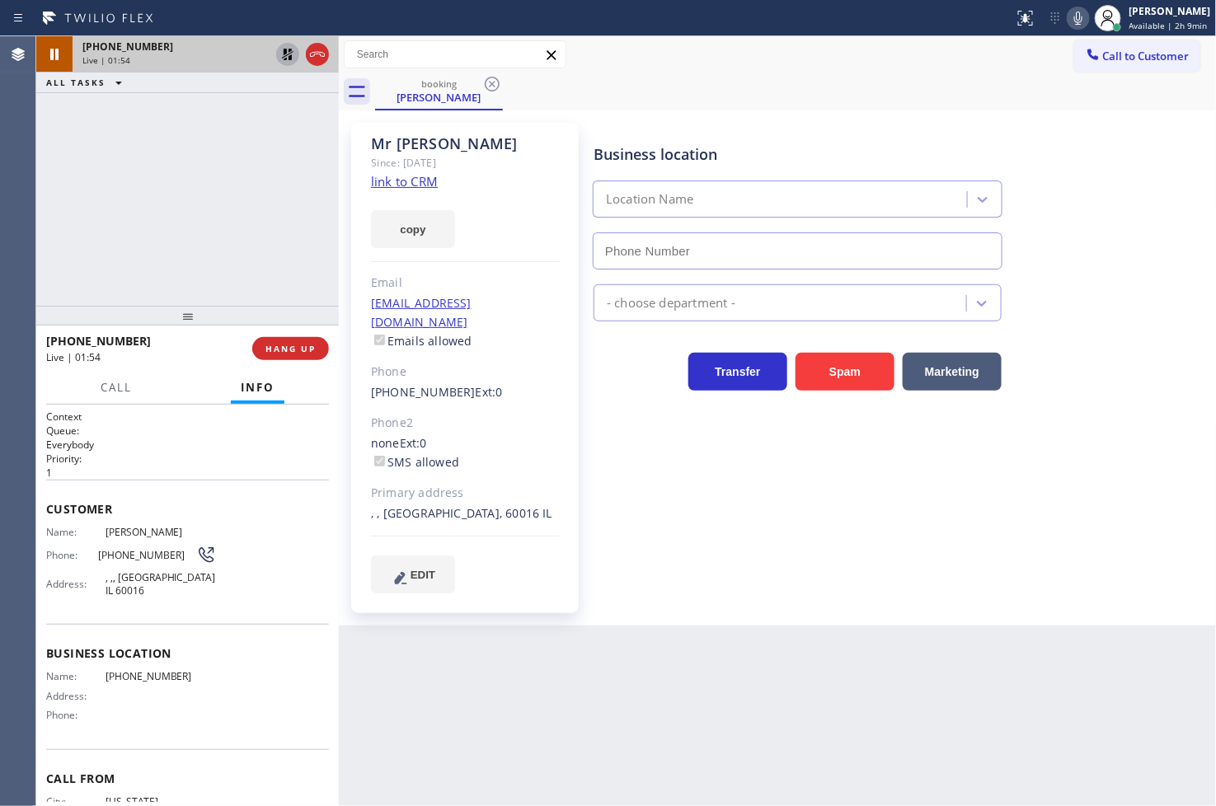
click at [287, 56] on icon at bounding box center [288, 55] width 20 height 20
click at [232, 322] on div at bounding box center [187, 316] width 303 height 20
click at [855, 698] on div "Back to Dashboard Change Sender ID Customers Technicians Select a contact Outbo…" at bounding box center [778, 421] width 878 height 770
click at [142, 264] on div "+16462458765 Live | 02:26 ALL TASKS ALL TASKS ACTIVE TASKS TASKS IN WRAP UP" at bounding box center [187, 171] width 303 height 270
click at [158, 397] on div "Call Info" at bounding box center [187, 388] width 283 height 33
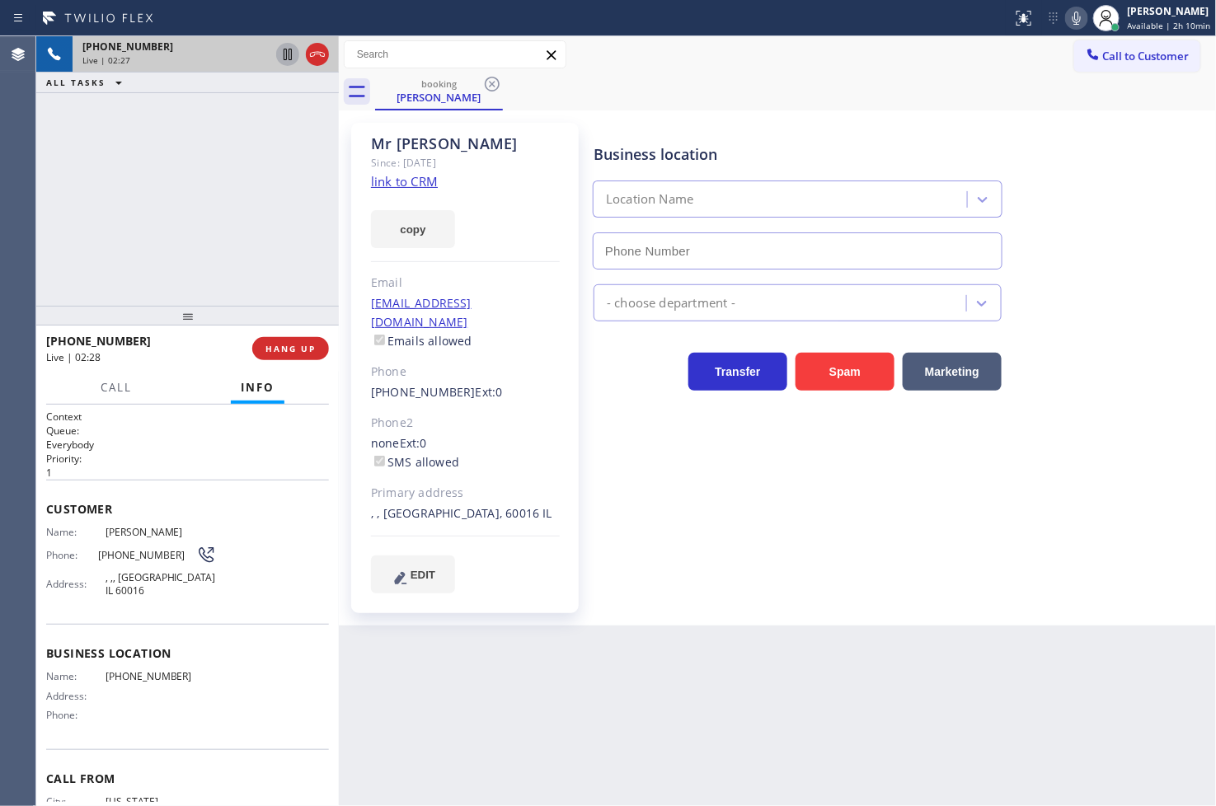
click at [202, 262] on div "+16462458765 Live | 02:27 ALL TASKS ALL TASKS ACTIVE TASKS TASKS IN WRAP UP" at bounding box center [187, 171] width 303 height 270
click at [289, 355] on button "HANG UP" at bounding box center [290, 348] width 77 height 23
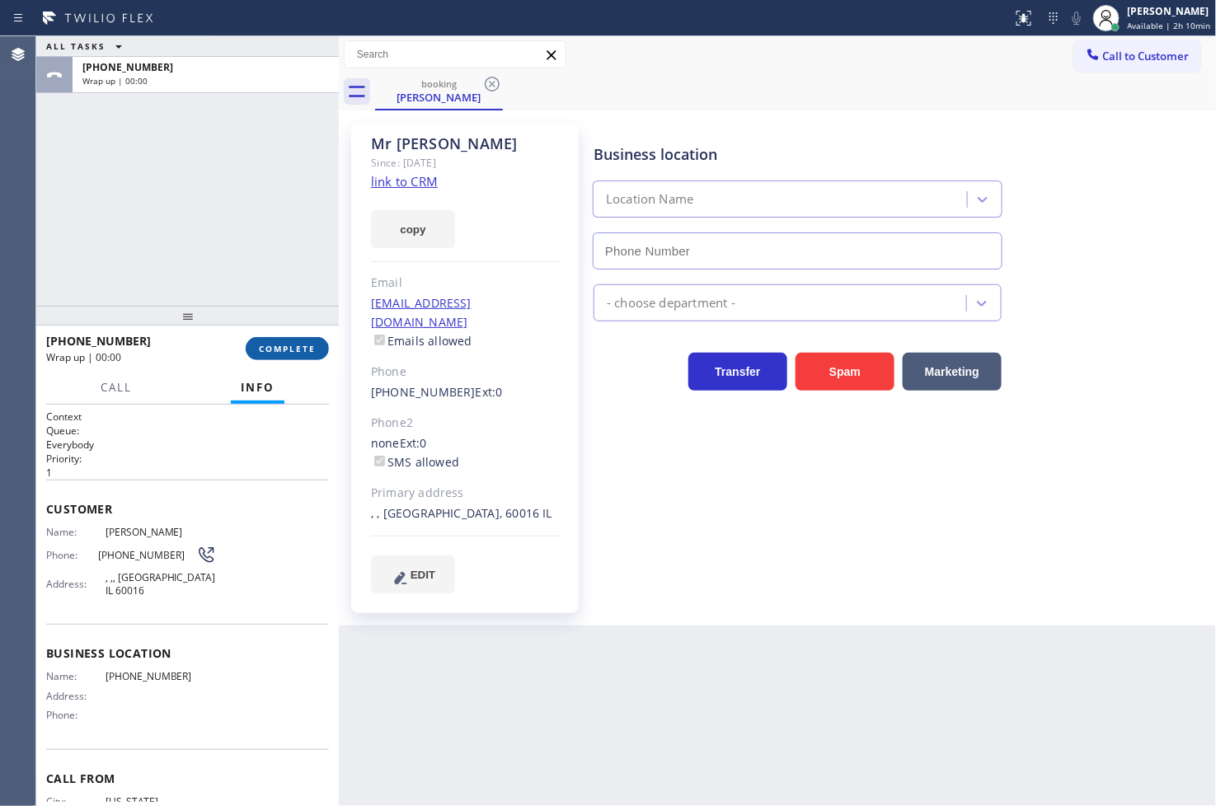
click at [289, 355] on button "COMPLETE" at bounding box center [287, 348] width 83 height 23
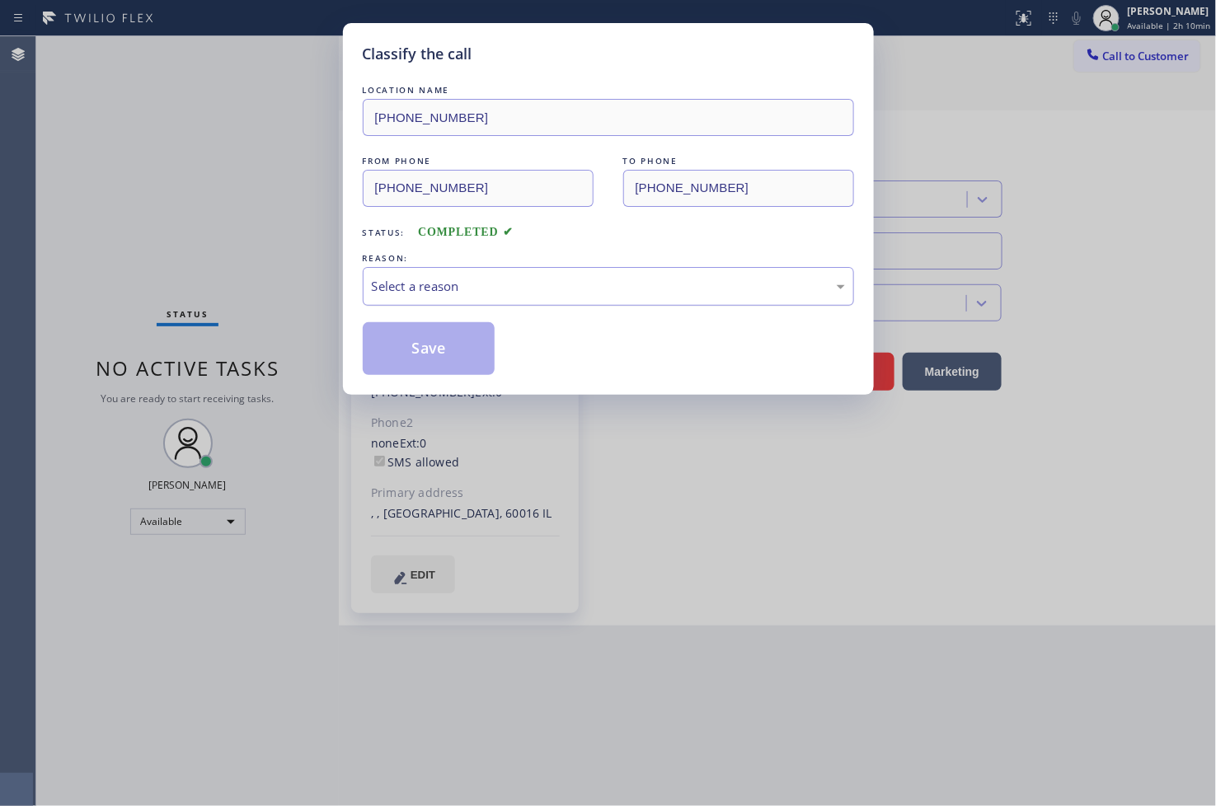
click at [390, 289] on div "Select a reason" at bounding box center [608, 286] width 473 height 19
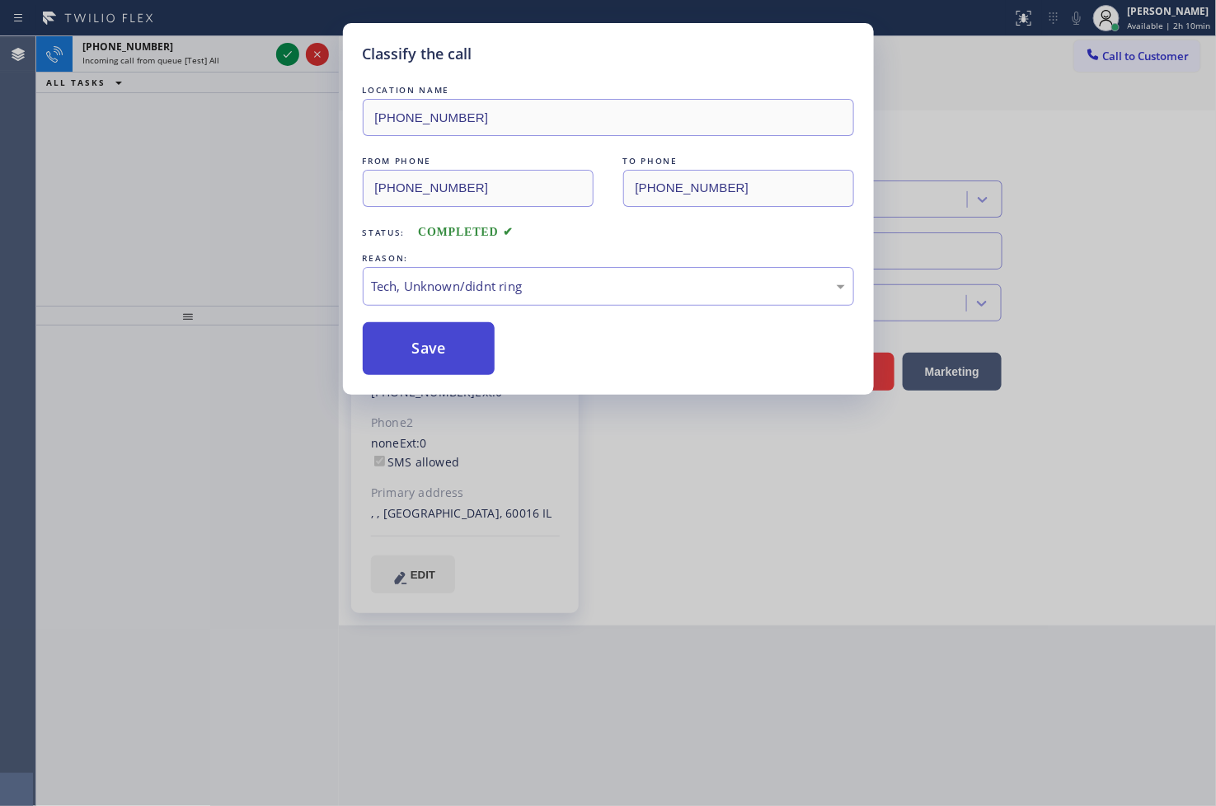
click at [451, 350] on button "Save" at bounding box center [429, 348] width 133 height 53
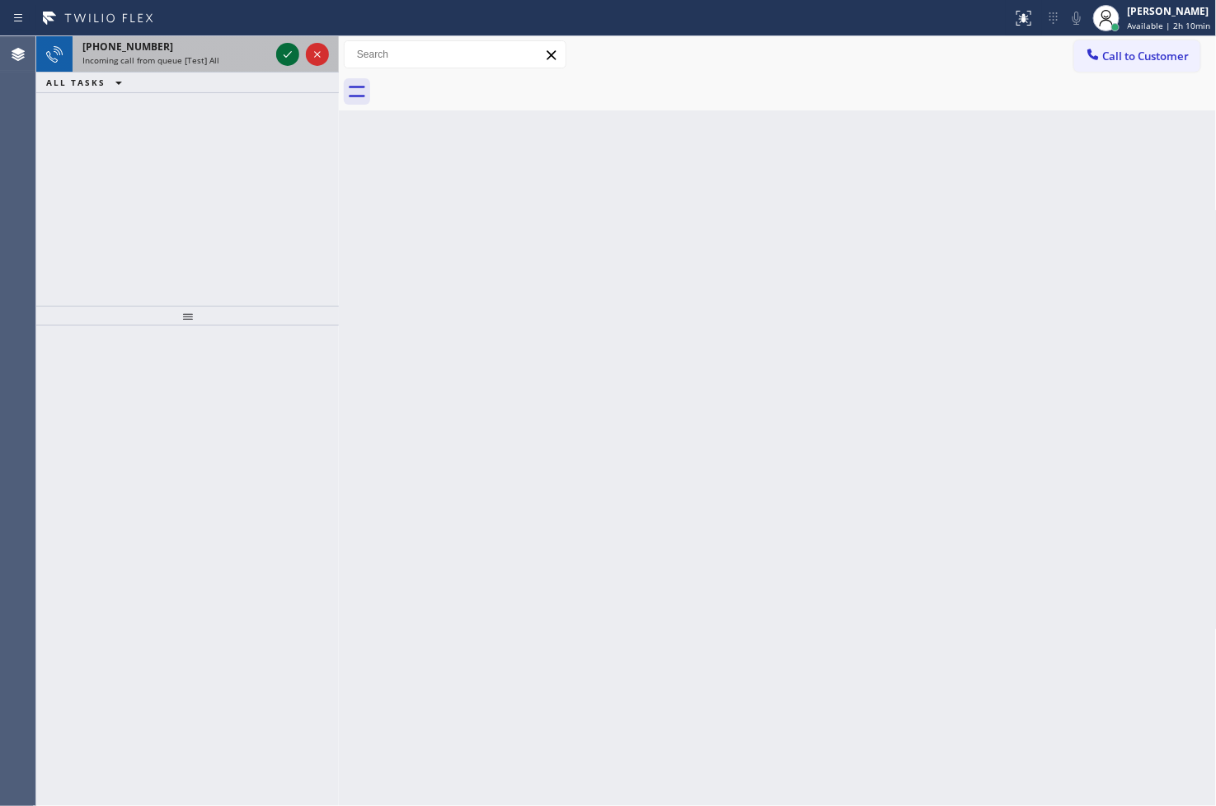
click at [291, 51] on icon at bounding box center [288, 54] width 8 height 7
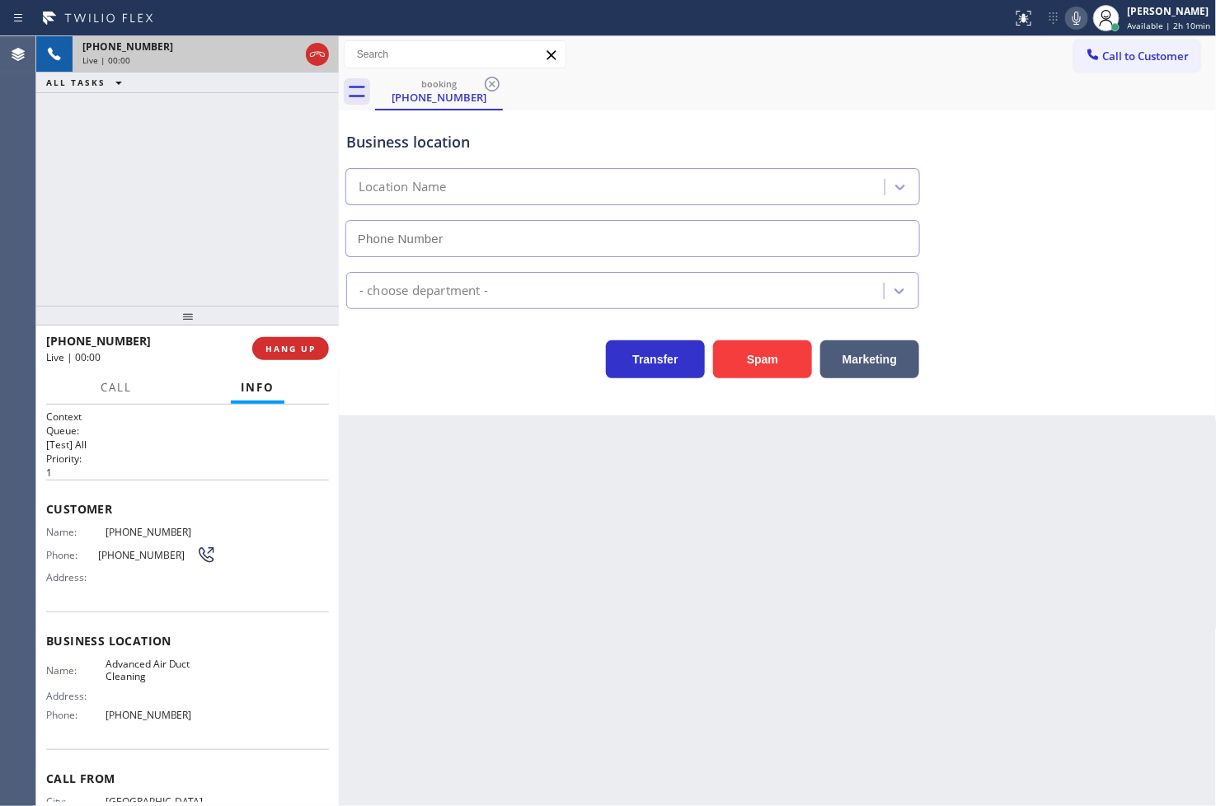
type input "(855) 641-4362"
click at [165, 185] on div "+17788583840 Live | 00:06 ALL TASKS ALL TASKS ACTIVE TASKS TASKS IN WRAP UP" at bounding box center [187, 171] width 303 height 270
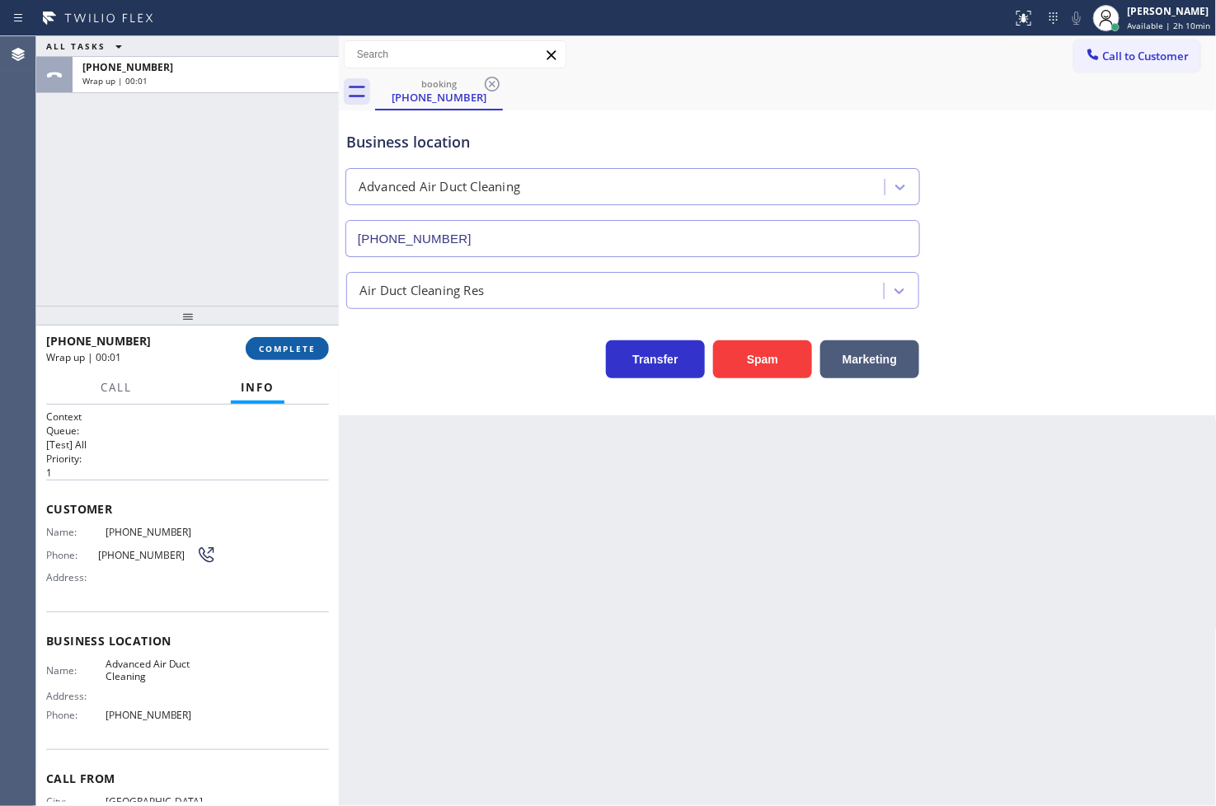
click at [259, 348] on span "COMPLETE" at bounding box center [287, 349] width 57 height 12
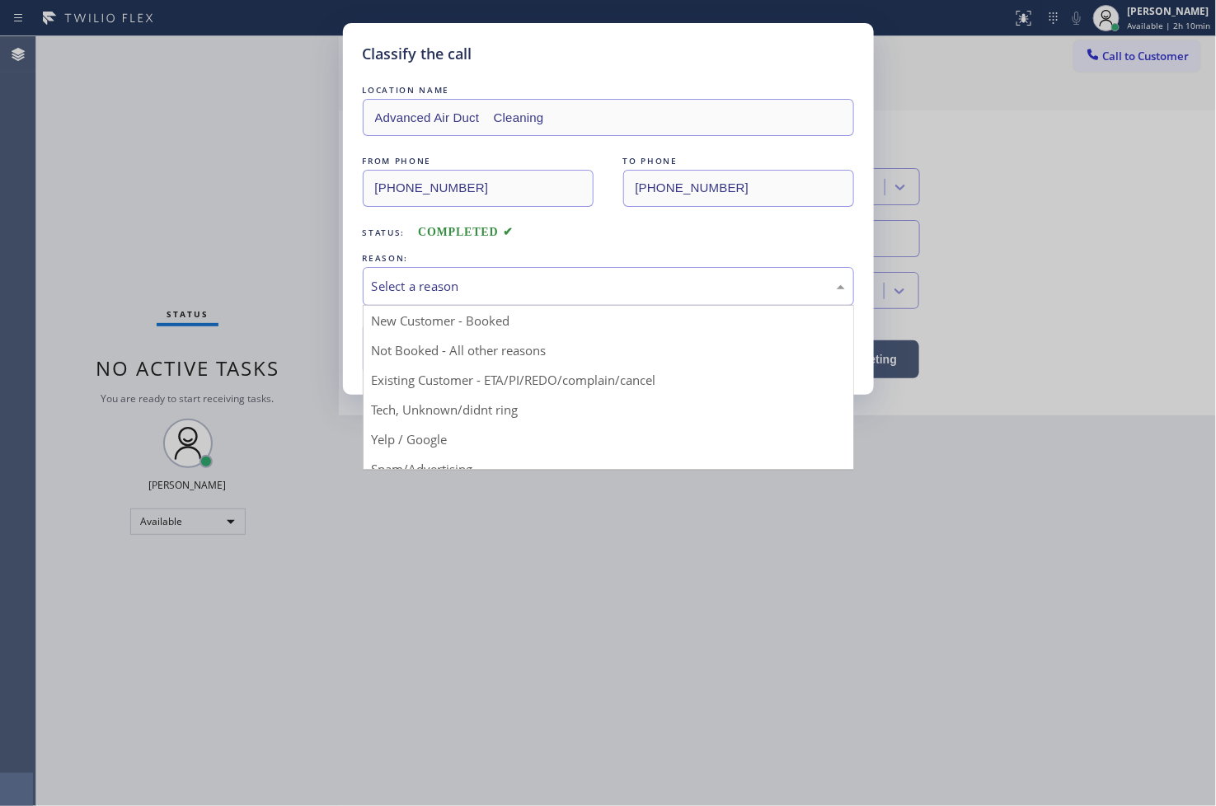
click at [386, 293] on div "Select a reason" at bounding box center [608, 286] width 473 height 19
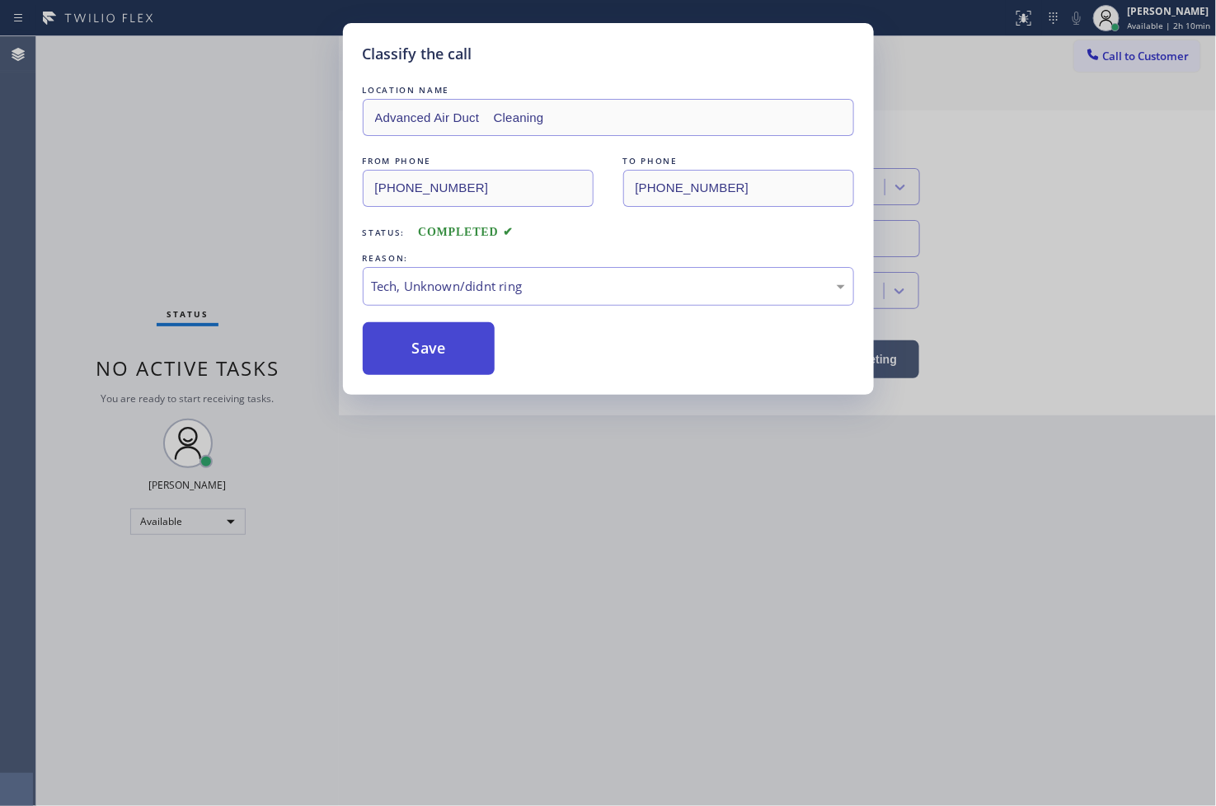
click at [415, 341] on button "Save" at bounding box center [429, 348] width 133 height 53
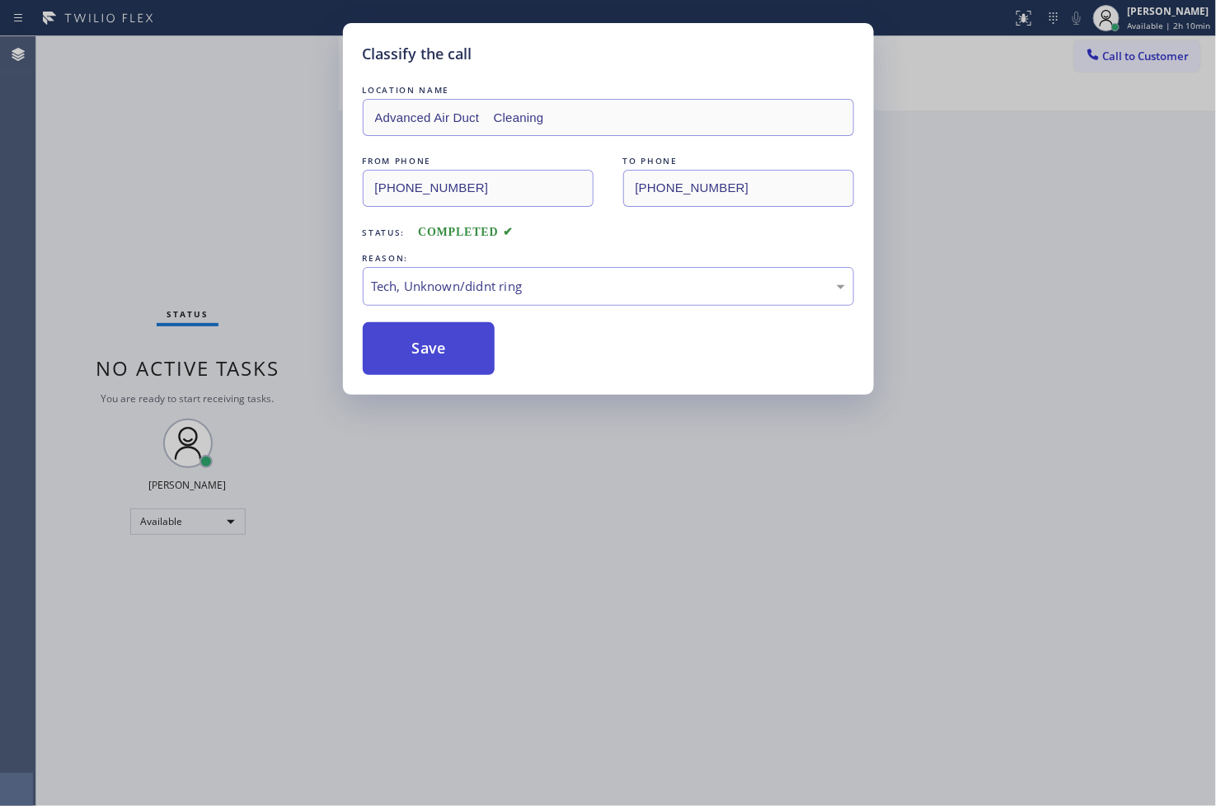
click at [415, 341] on button "Save" at bounding box center [429, 348] width 133 height 53
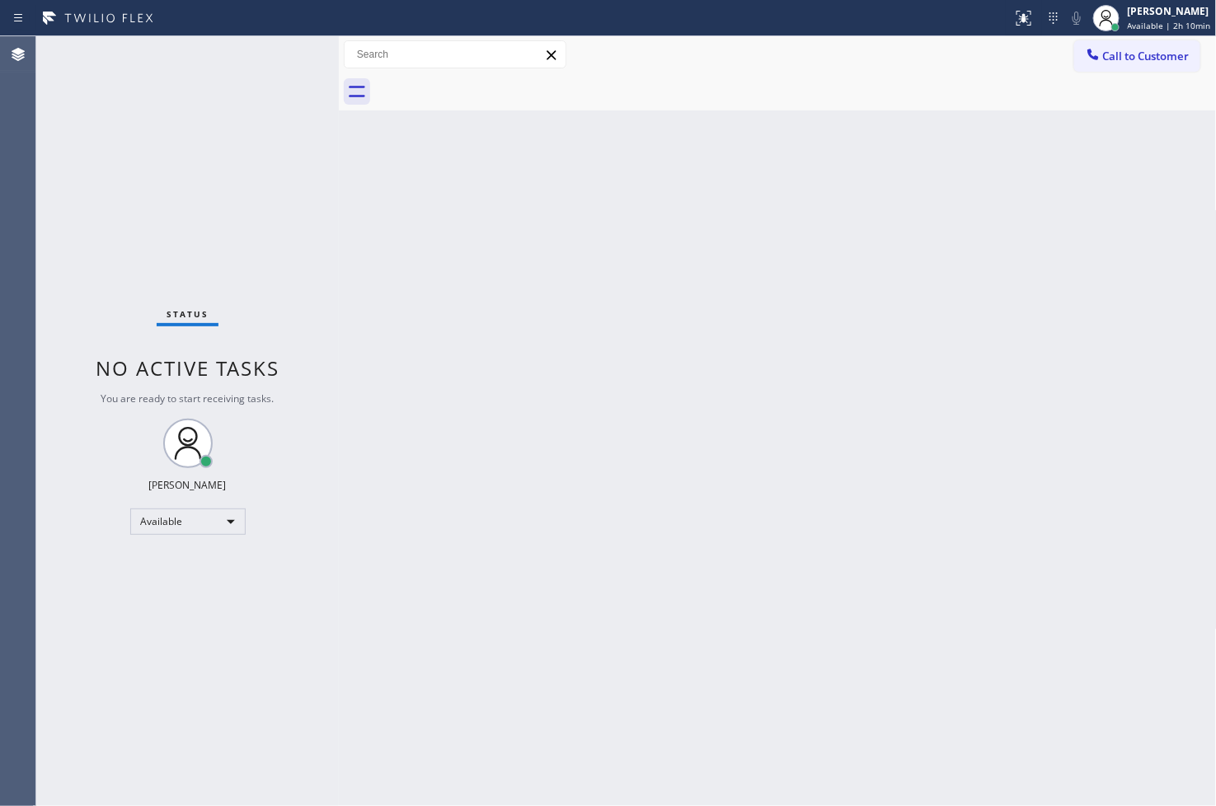
click at [221, 148] on div "Status No active tasks You are ready to start receiving tasks. [PERSON_NAME]" at bounding box center [187, 421] width 303 height 770
click at [281, 53] on div "Status No active tasks You are ready to start receiving tasks. [PERSON_NAME]" at bounding box center [187, 421] width 303 height 770
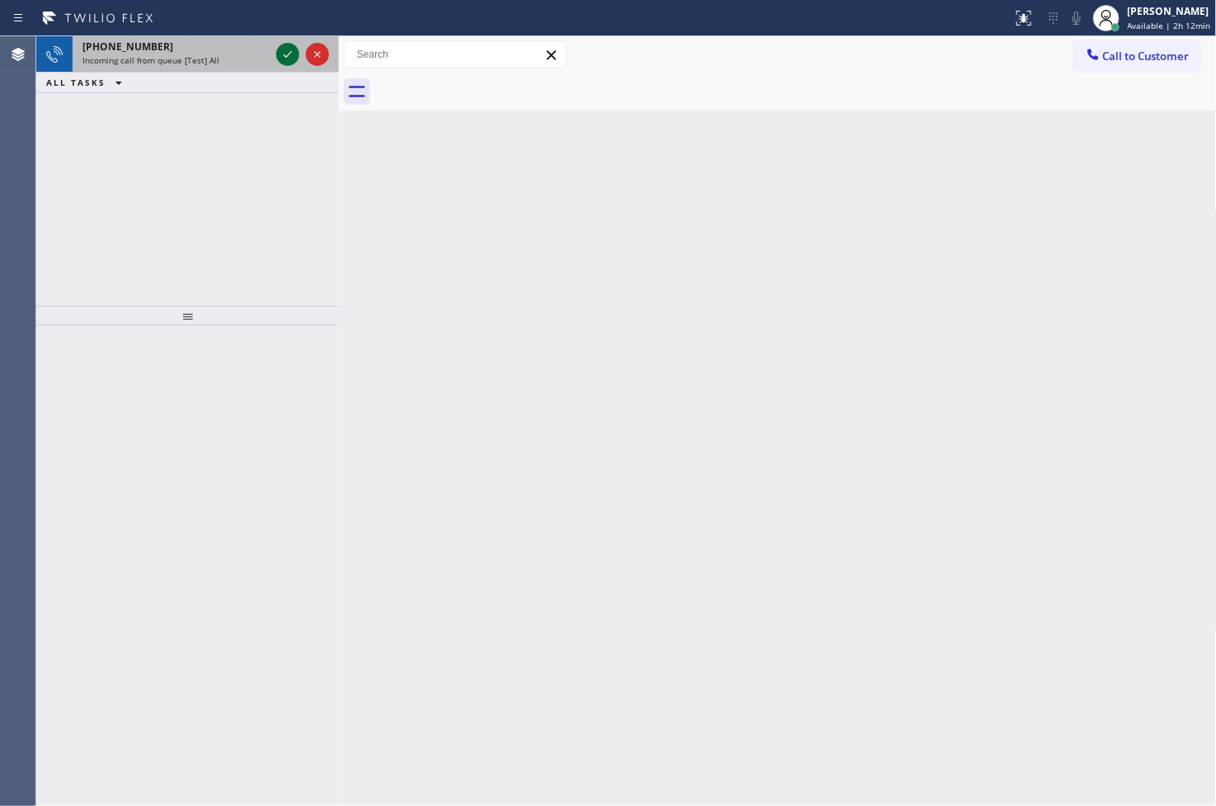
click at [278, 51] on icon at bounding box center [288, 55] width 20 height 20
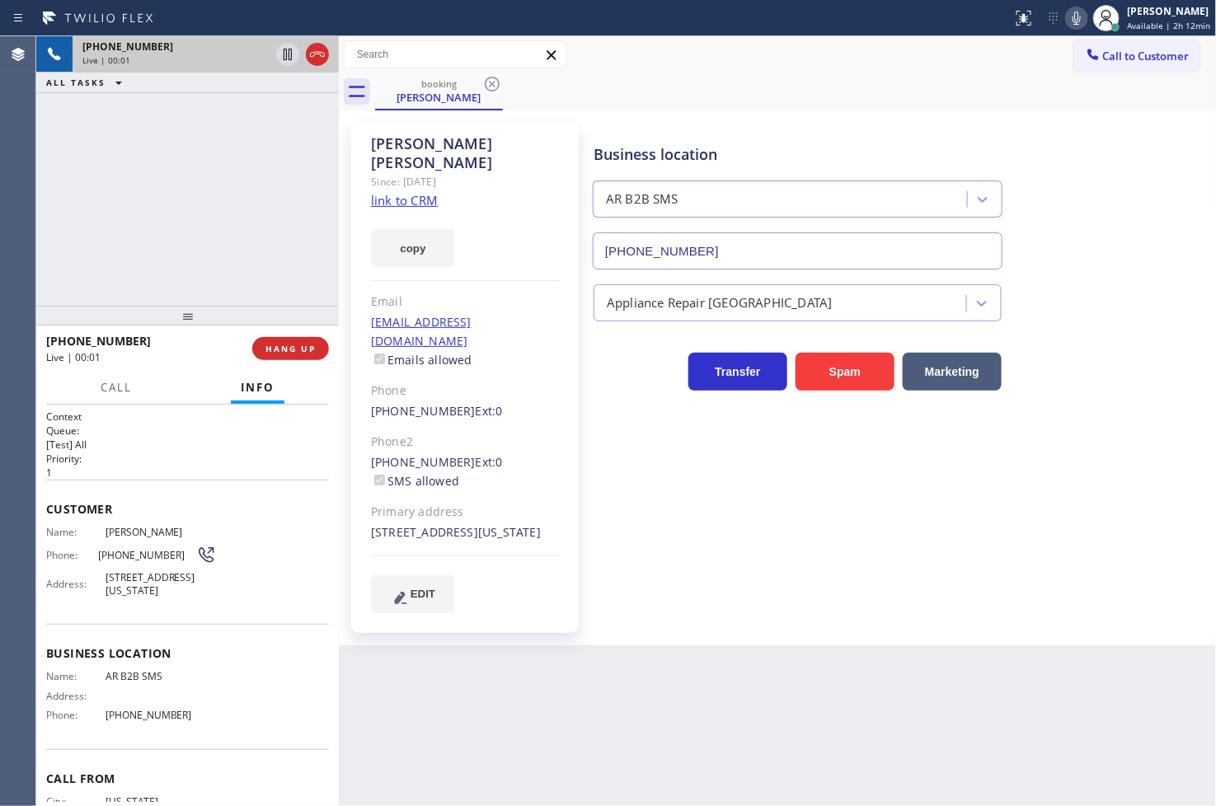
type input "(833) 692-2271"
click at [420, 192] on link "link to CRM" at bounding box center [404, 200] width 67 height 16
click at [194, 159] on div "+19172512514 Live | 00:06 ALL TASKS ALL TASKS ACTIVE TASKS TASKS IN WRAP UP" at bounding box center [187, 171] width 303 height 270
click at [261, 278] on div "+19172512514 Live | 00:07 ALL TASKS ALL TASKS ACTIVE TASKS TASKS IN WRAP UP" at bounding box center [187, 171] width 303 height 270
click at [232, 246] on div "+19172512514 Live | 00:08 ALL TASKS ALL TASKS ACTIVE TASKS TASKS IN WRAP UP" at bounding box center [187, 171] width 303 height 270
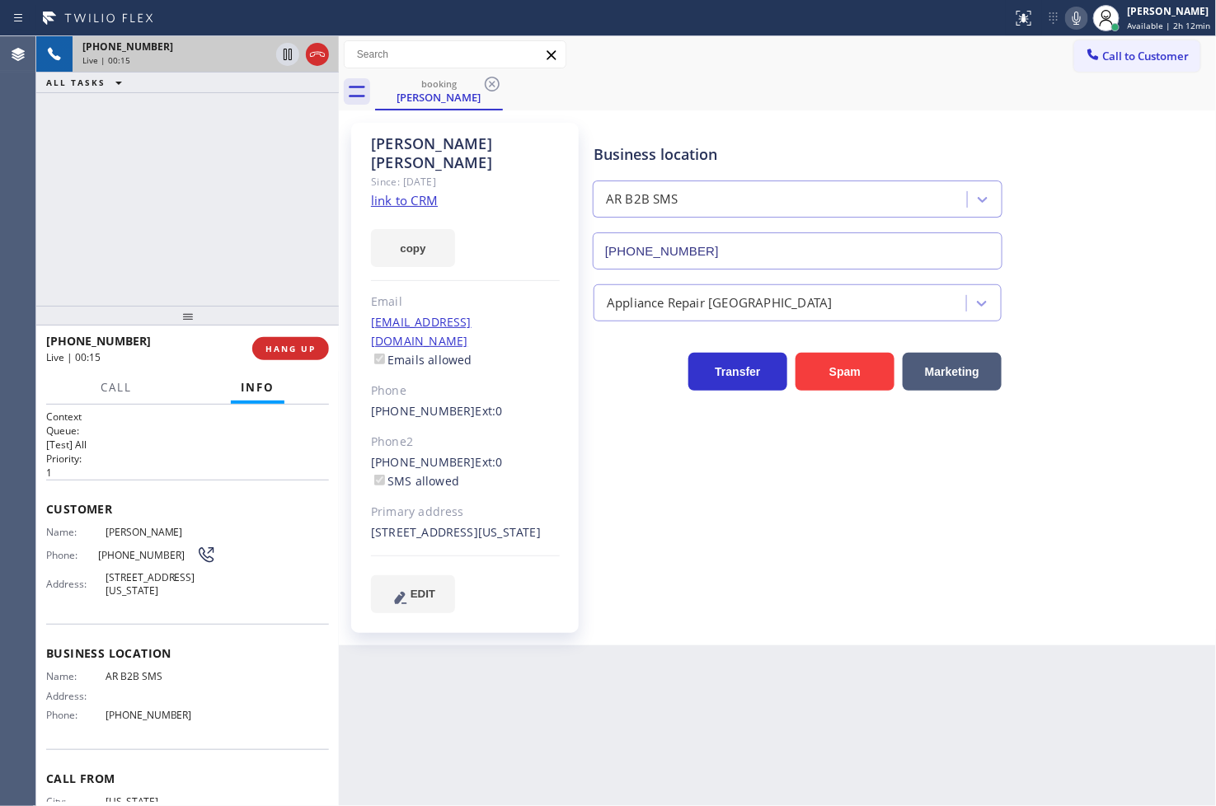
click at [247, 240] on div "+19172512514 Live | 00:15 ALL TASKS ALL TASKS ACTIVE TASKS TASKS IN WRAP UP" at bounding box center [187, 171] width 303 height 270
click at [153, 190] on div "+19172512514 Live | 00:31 ALL TASKS ALL TASKS ACTIVE TASKS TASKS IN WRAP UP" at bounding box center [187, 171] width 303 height 270
click at [744, 767] on div "Back to Dashboard Change Sender ID Customers Technicians Select a contact Outbo…" at bounding box center [778, 421] width 878 height 770
click at [209, 468] on p "1" at bounding box center [187, 473] width 283 height 14
click at [153, 429] on h2 "Queue:" at bounding box center [187, 431] width 283 height 14
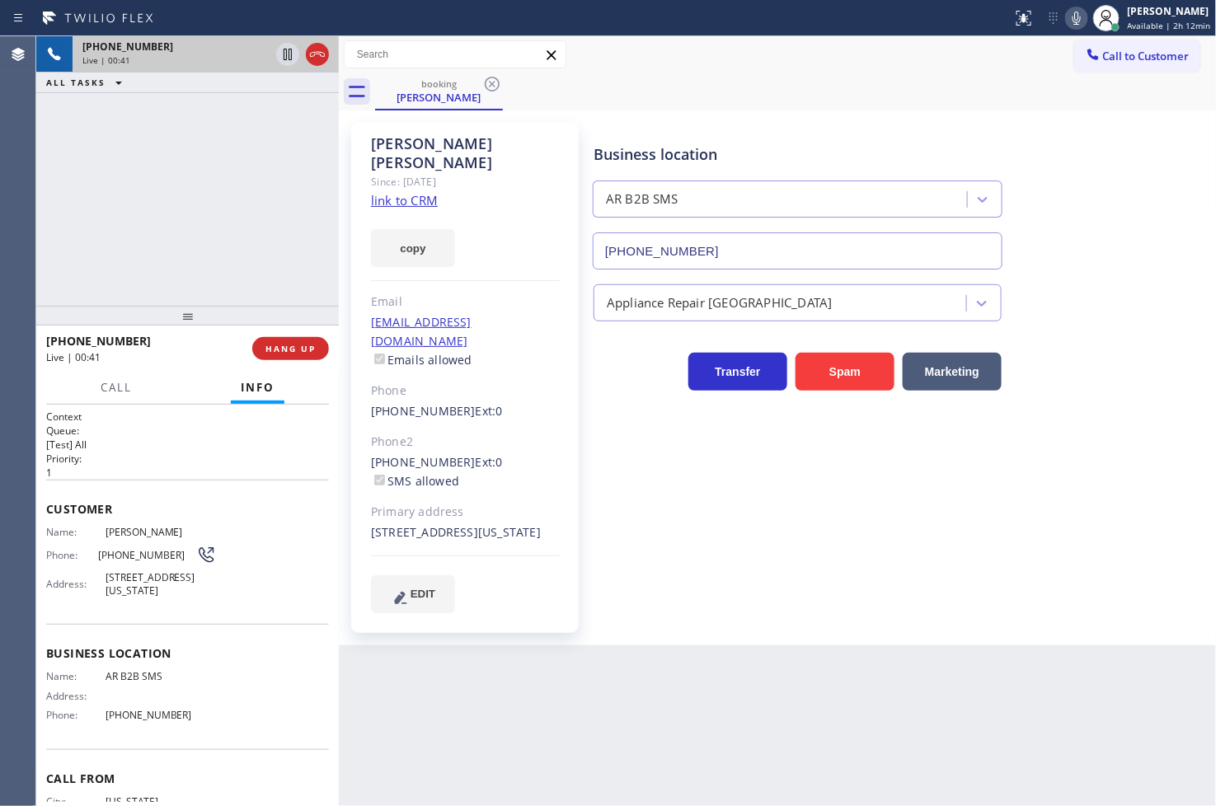
click at [185, 223] on div "+19172512514 Live | 00:41 ALL TASKS ALL TASKS ACTIVE TASKS TASKS IN WRAP UP" at bounding box center [187, 171] width 303 height 270
click at [138, 175] on div "+19172512514 Live | 00:44 ALL TASKS ALL TASKS ACTIVE TASKS TASKS IN WRAP UP" at bounding box center [187, 171] width 303 height 270
click at [390, 229] on button "copy" at bounding box center [413, 248] width 84 height 38
click at [132, 386] on span "Call" at bounding box center [116, 387] width 31 height 15
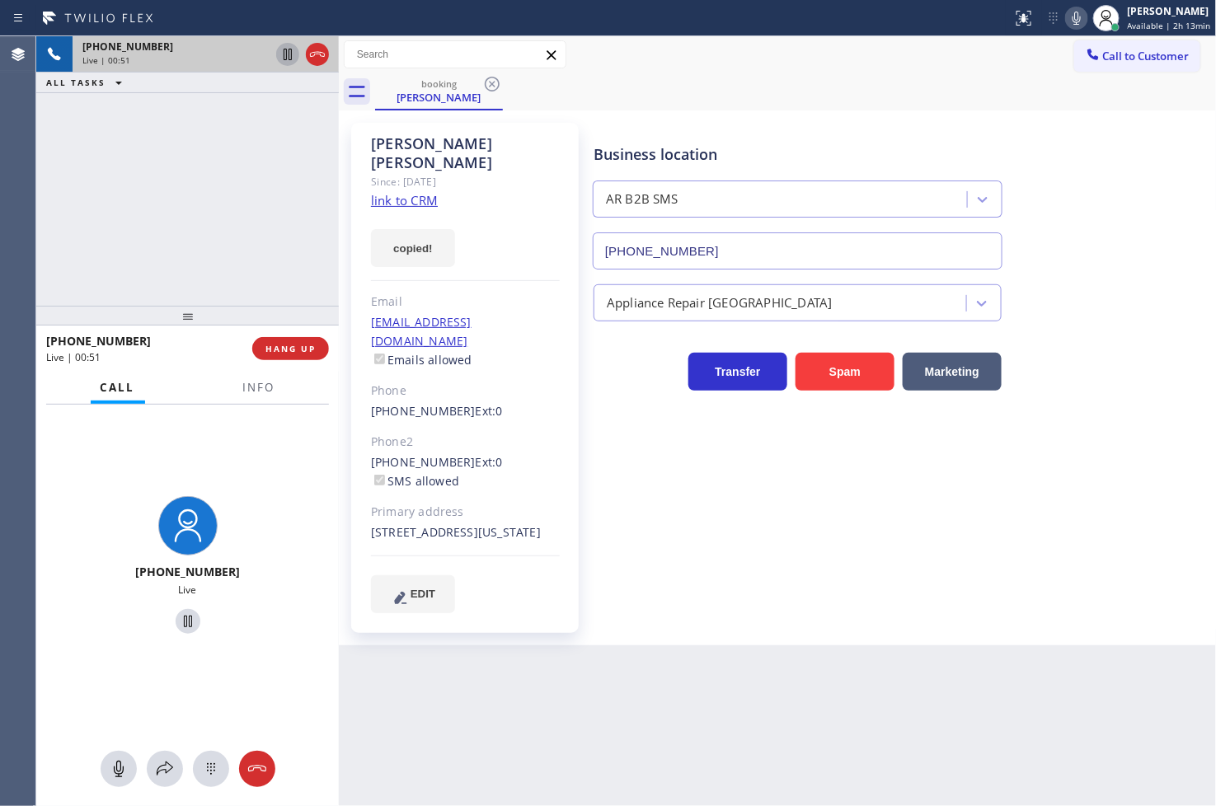
click at [287, 60] on icon at bounding box center [288, 55] width 20 height 20
click at [96, 612] on div "+19172512514 On Hold" at bounding box center [187, 568] width 303 height 326
click at [169, 775] on icon at bounding box center [165, 769] width 20 height 20
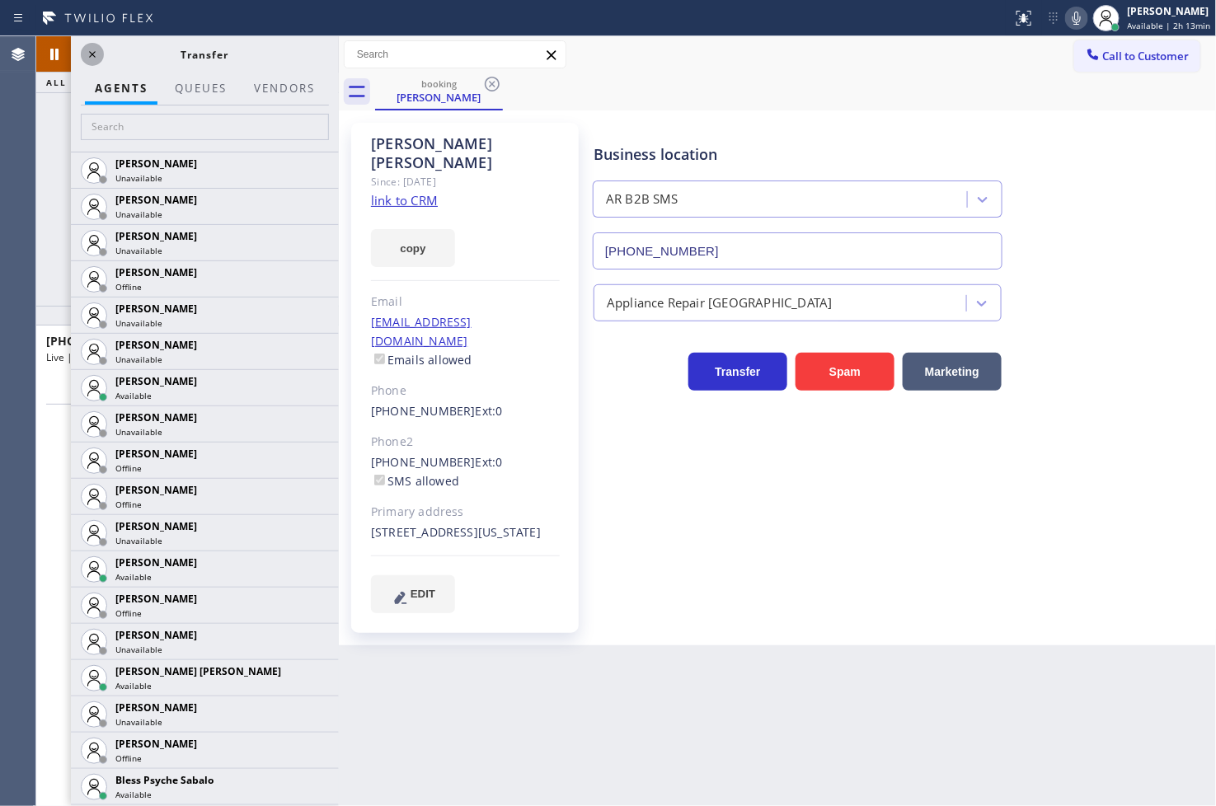
click at [92, 52] on icon at bounding box center [92, 55] width 20 height 20
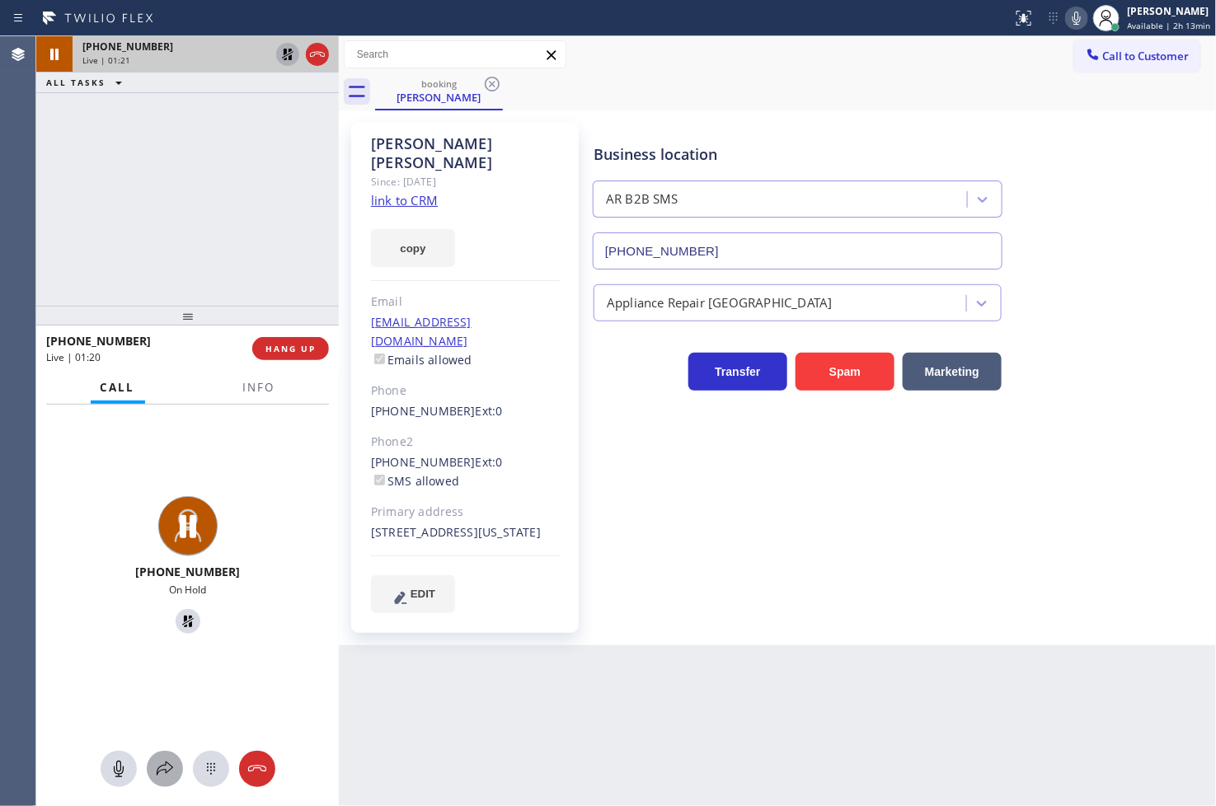
click at [165, 768] on icon at bounding box center [165, 769] width 20 height 20
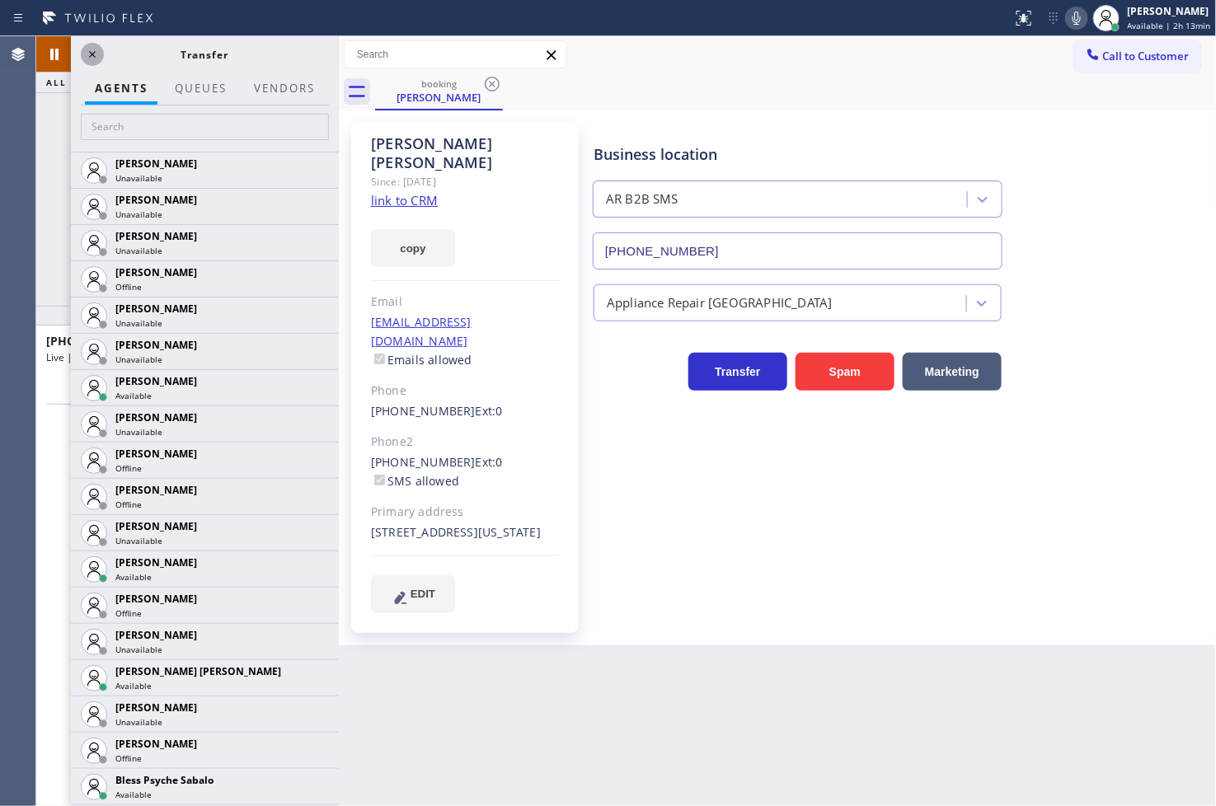
click at [96, 50] on icon at bounding box center [92, 55] width 20 height 20
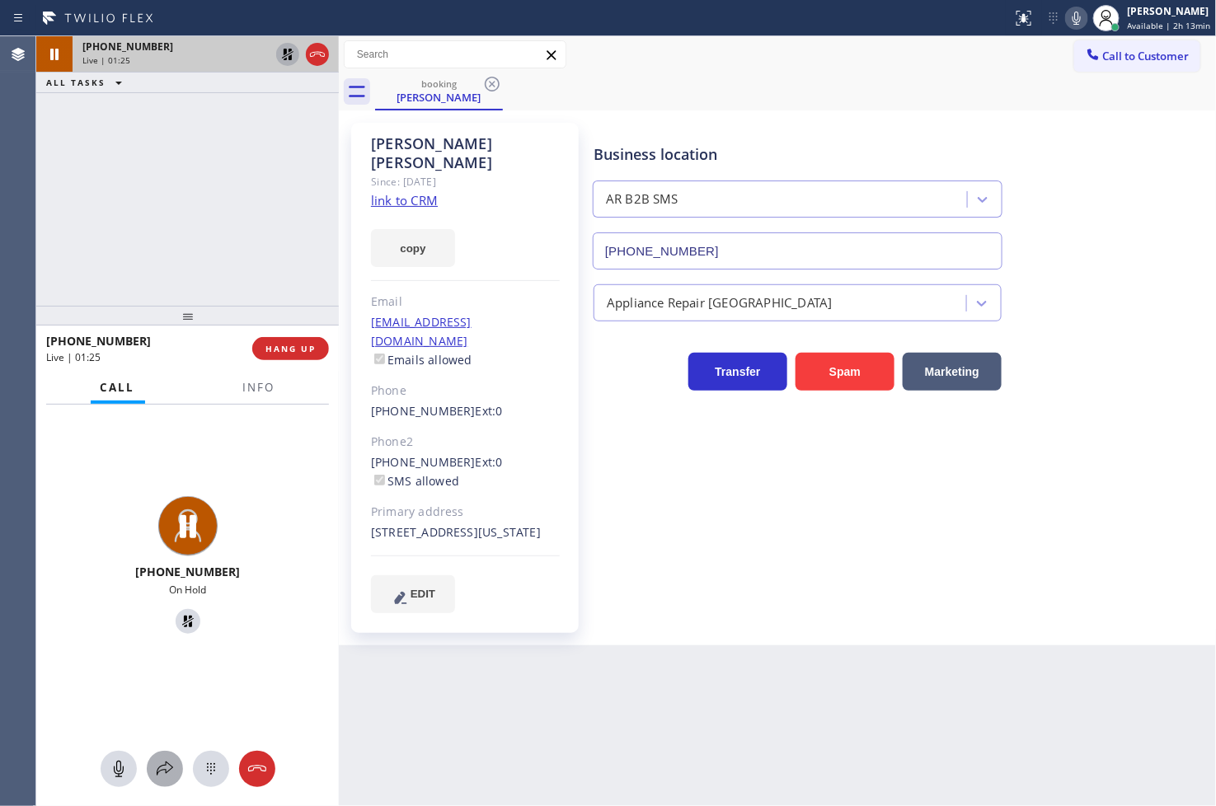
click at [163, 777] on icon at bounding box center [165, 769] width 20 height 20
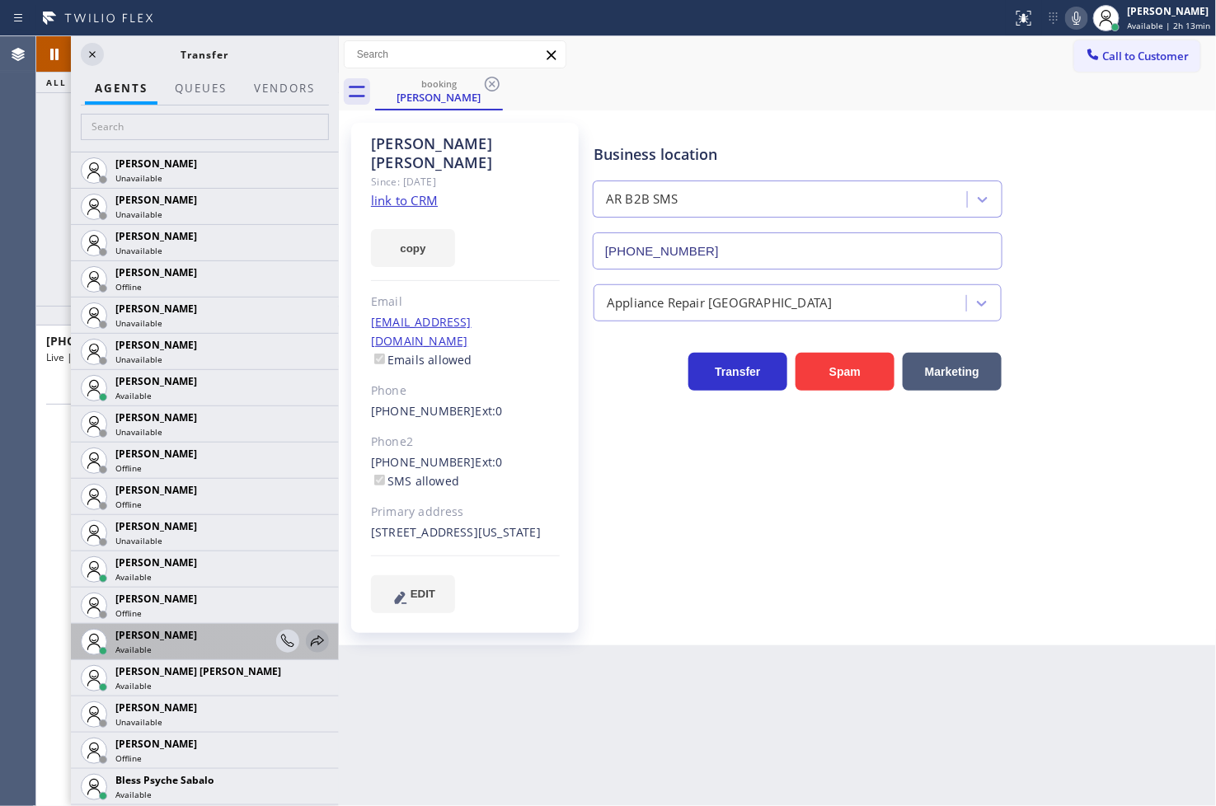
click at [308, 638] on icon at bounding box center [318, 641] width 20 height 20
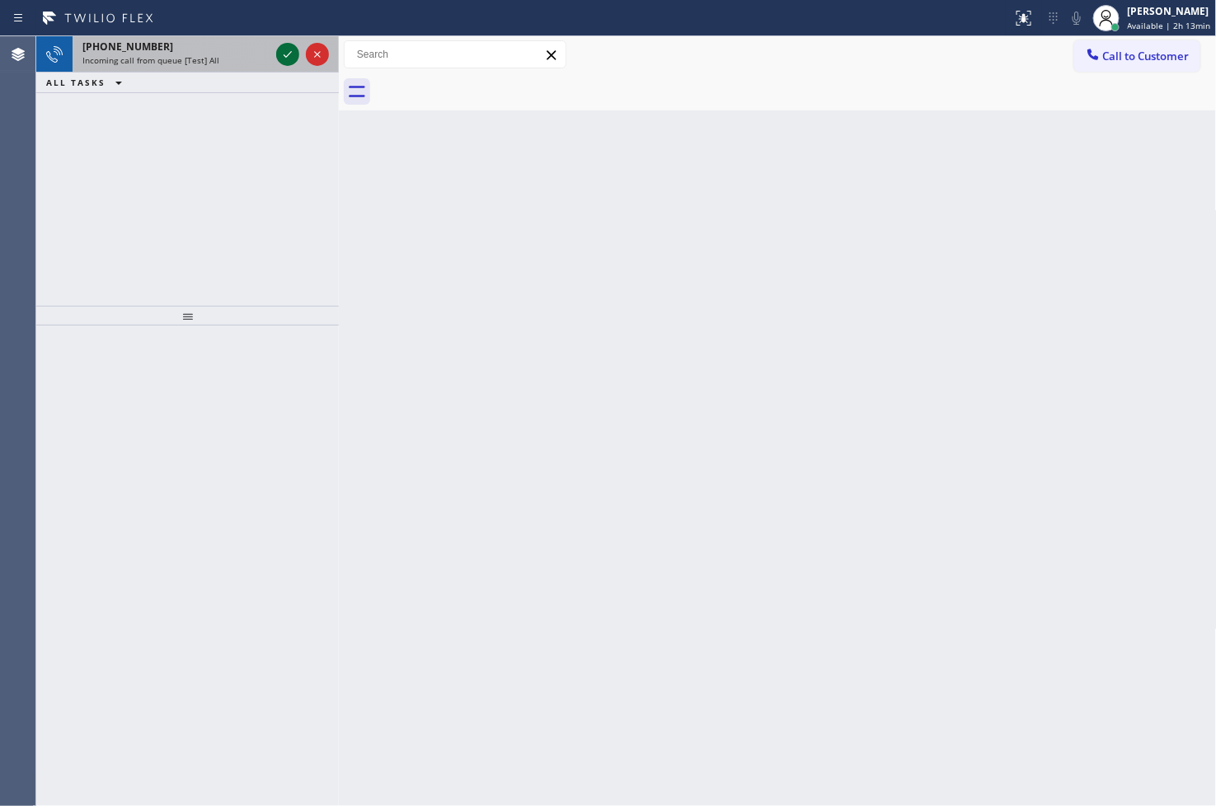
click at [293, 54] on icon at bounding box center [288, 55] width 20 height 20
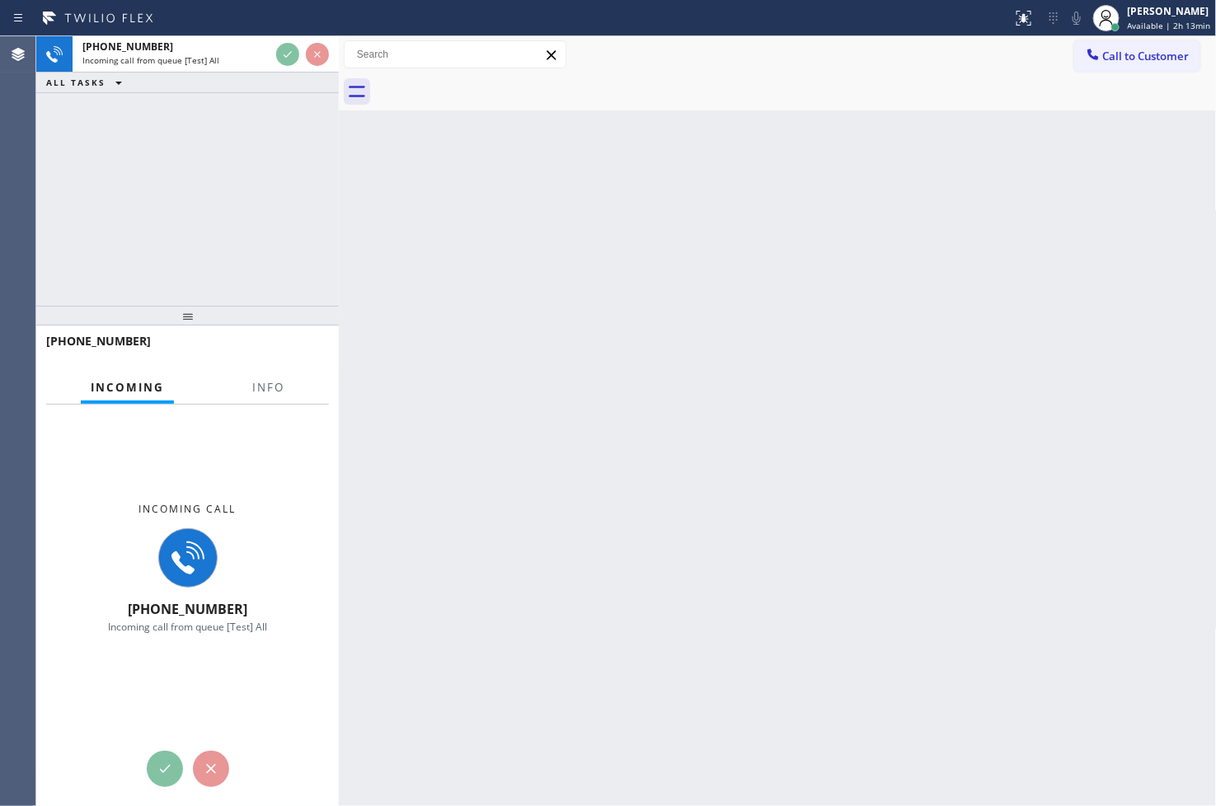
click at [266, 167] on div "+19727204295 Incoming call from queue [Test] All ALL TASKS ALL TASKS ACTIVE TAS…" at bounding box center [187, 171] width 303 height 270
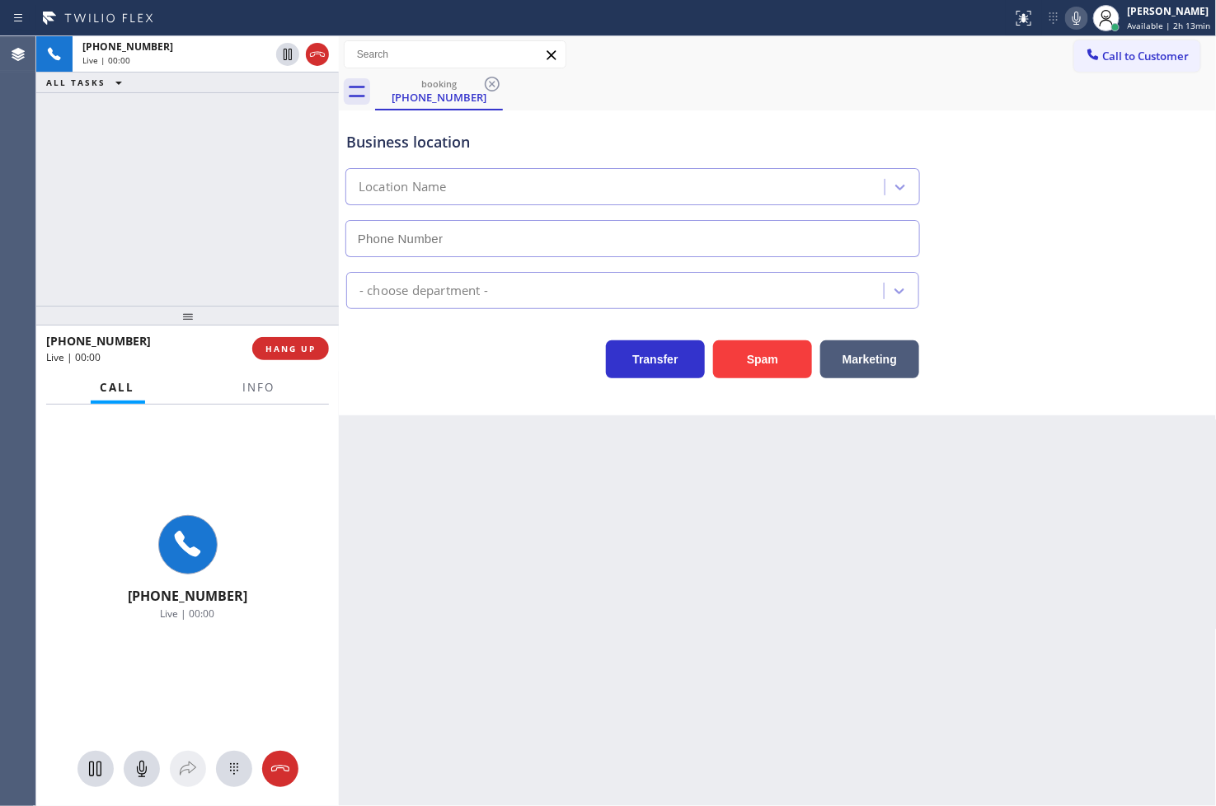
type input "(972) 734-3680"
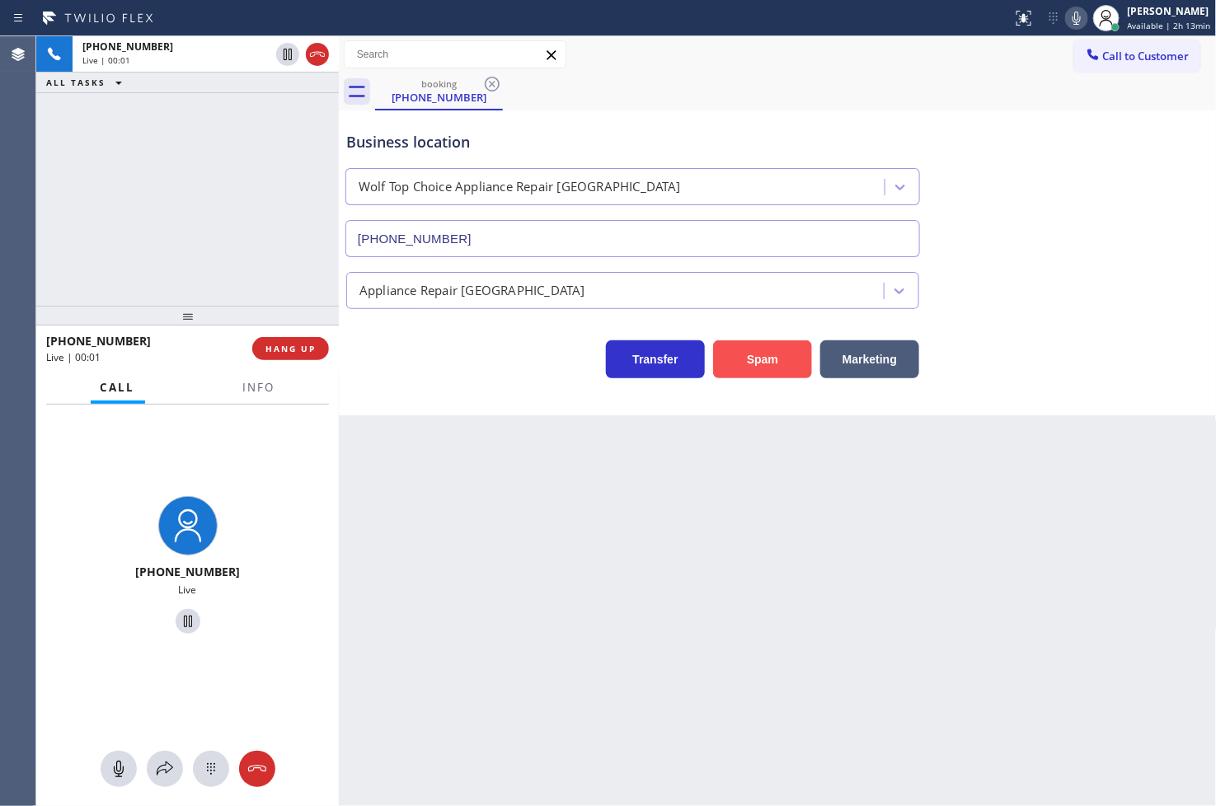
click at [750, 360] on button "Spam" at bounding box center [762, 359] width 99 height 38
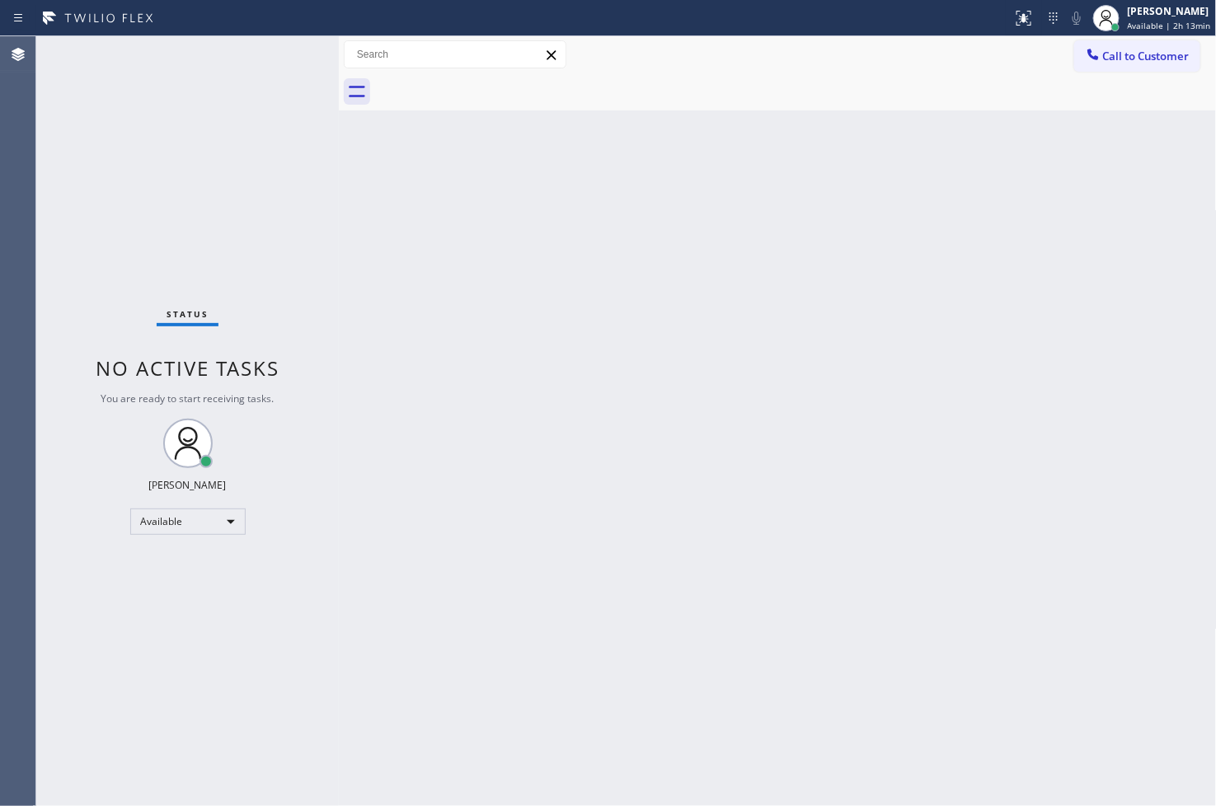
click at [280, 162] on div "Status No active tasks You are ready to start receiving tasks. [PERSON_NAME]" at bounding box center [187, 421] width 303 height 770
click at [283, 61] on div "Status No active tasks You are ready to start receiving tasks. [PERSON_NAME]" at bounding box center [187, 421] width 303 height 770
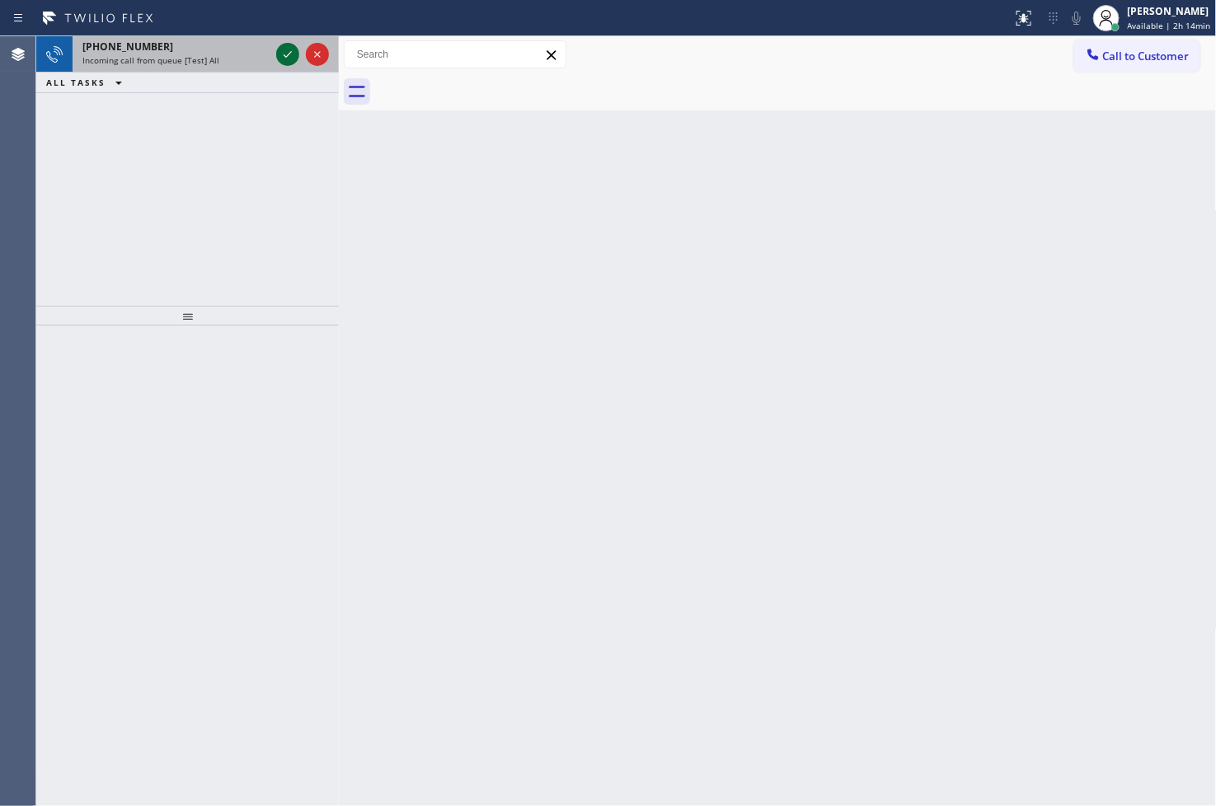
click at [287, 53] on icon at bounding box center [288, 55] width 20 height 20
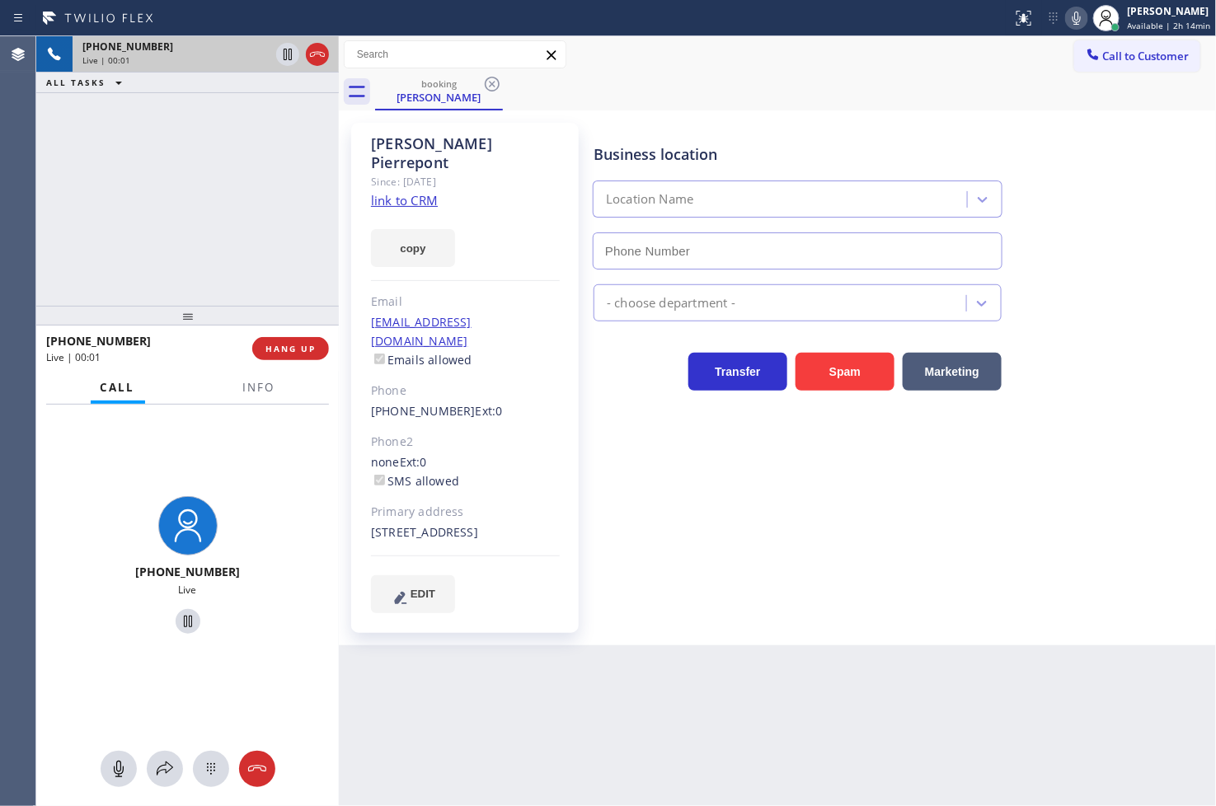
type input "(720) 740-5870"
click at [397, 192] on link "link to CRM" at bounding box center [404, 200] width 67 height 16
click at [273, 194] on div "+14159440439 Live | 00:05 ALL TASKS ALL TASKS ACTIVE TASKS TASKS IN WRAP UP" at bounding box center [187, 171] width 303 height 270
click at [178, 247] on div "+14159440439 Live | 00:14 ALL TASKS ALL TASKS ACTIVE TASKS TASKS IN WRAP UP" at bounding box center [187, 171] width 303 height 270
click at [272, 389] on span "Info" at bounding box center [259, 387] width 32 height 15
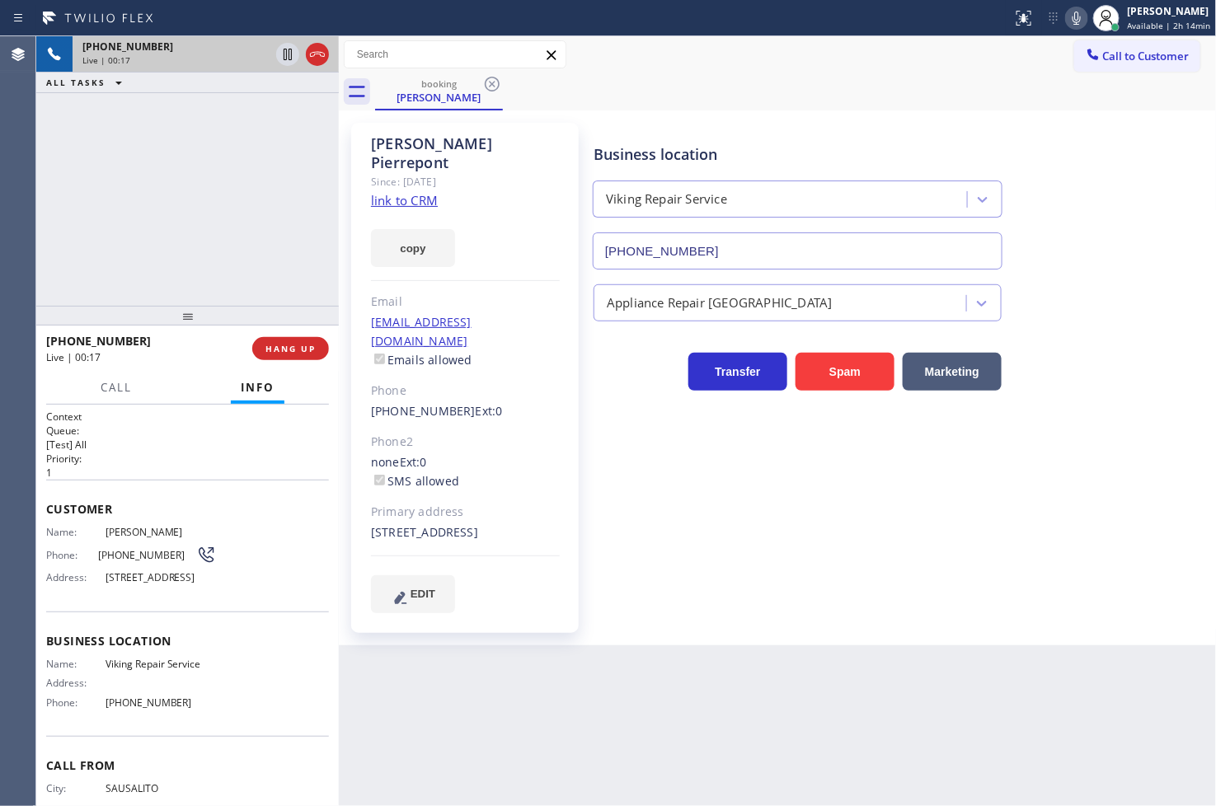
click at [204, 200] on div "+14159440439 Live | 00:17 ALL TASKS ALL TASKS ACTIVE TASKS TASKS IN WRAP UP" at bounding box center [187, 171] width 303 height 270
click at [182, 272] on div "+14159440439 Live | 00:19 ALL TASKS ALL TASKS ACTIVE TASKS TASKS IN WRAP UP" at bounding box center [187, 171] width 303 height 270
click at [167, 204] on div "+14159440439 Live | 00:25 ALL TASKS ALL TASKS ACTIVE TASKS TASKS IN WRAP UP" at bounding box center [187, 171] width 303 height 270
click at [176, 194] on div "+14159440439 Live | 00:26 ALL TASKS ALL TASKS ACTIVE TASKS TASKS IN WRAP UP" at bounding box center [187, 171] width 303 height 270
click at [175, 289] on div "+14159440439 Live | 00:27 ALL TASKS ALL TASKS ACTIVE TASKS TASKS IN WRAP UP" at bounding box center [187, 171] width 303 height 270
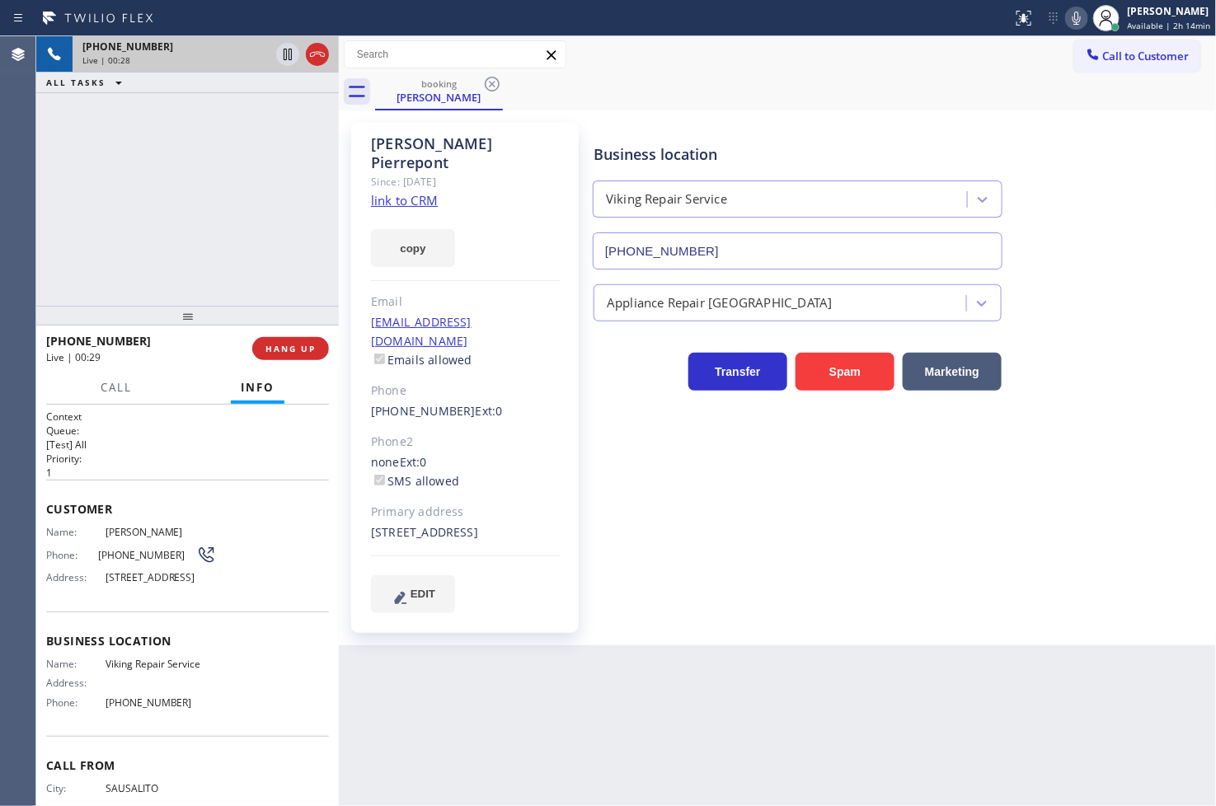
click at [175, 227] on div "+14159440439 Live | 00:28 ALL TASKS ALL TASKS ACTIVE TASKS TASKS IN WRAP UP" at bounding box center [187, 171] width 303 height 270
click at [290, 54] on icon at bounding box center [288, 55] width 20 height 20
click at [122, 393] on span "Call" at bounding box center [116, 387] width 31 height 15
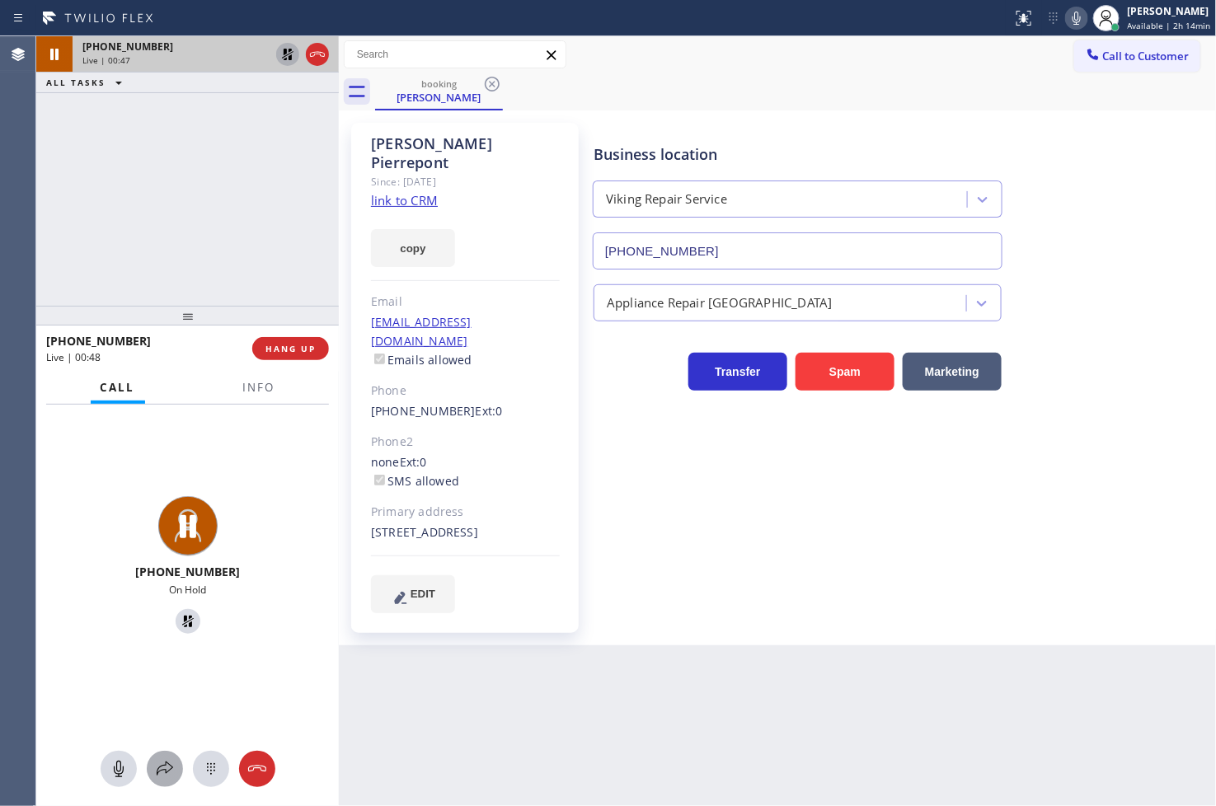
click at [162, 763] on icon at bounding box center [165, 769] width 20 height 20
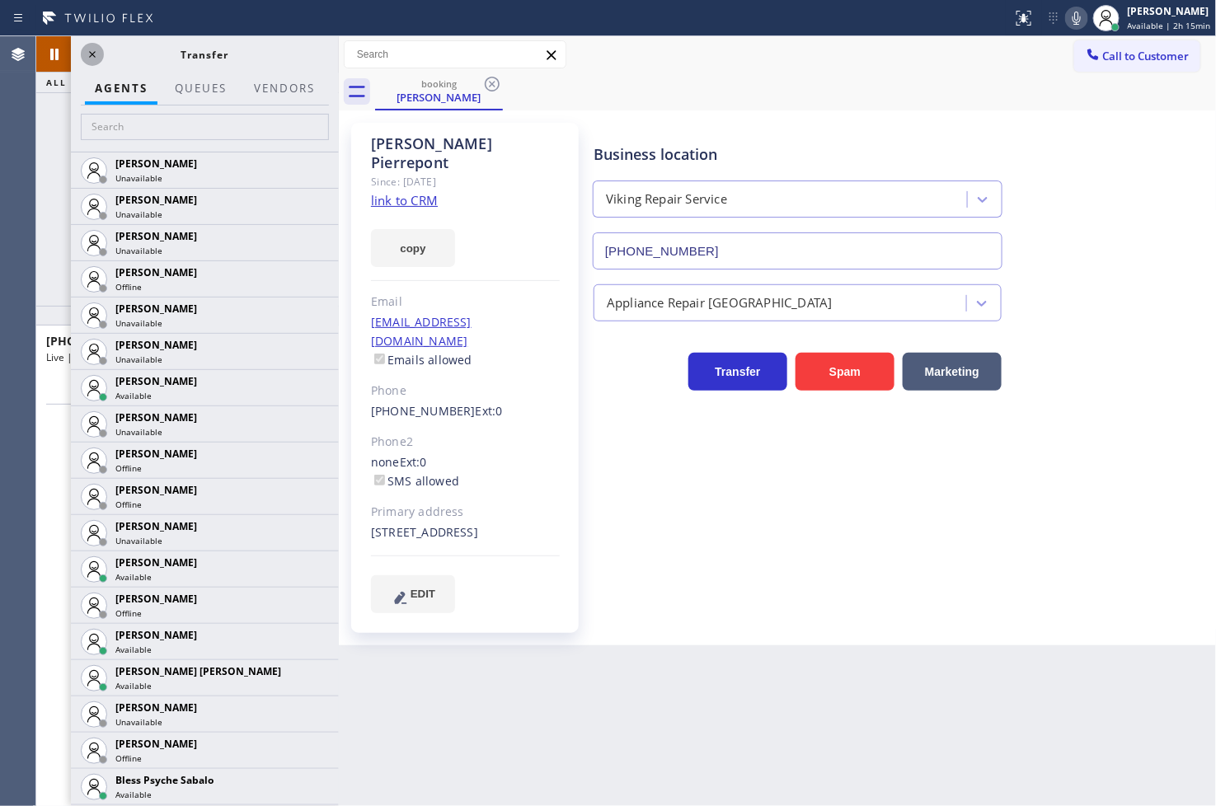
click at [94, 56] on icon at bounding box center [92, 54] width 7 height 7
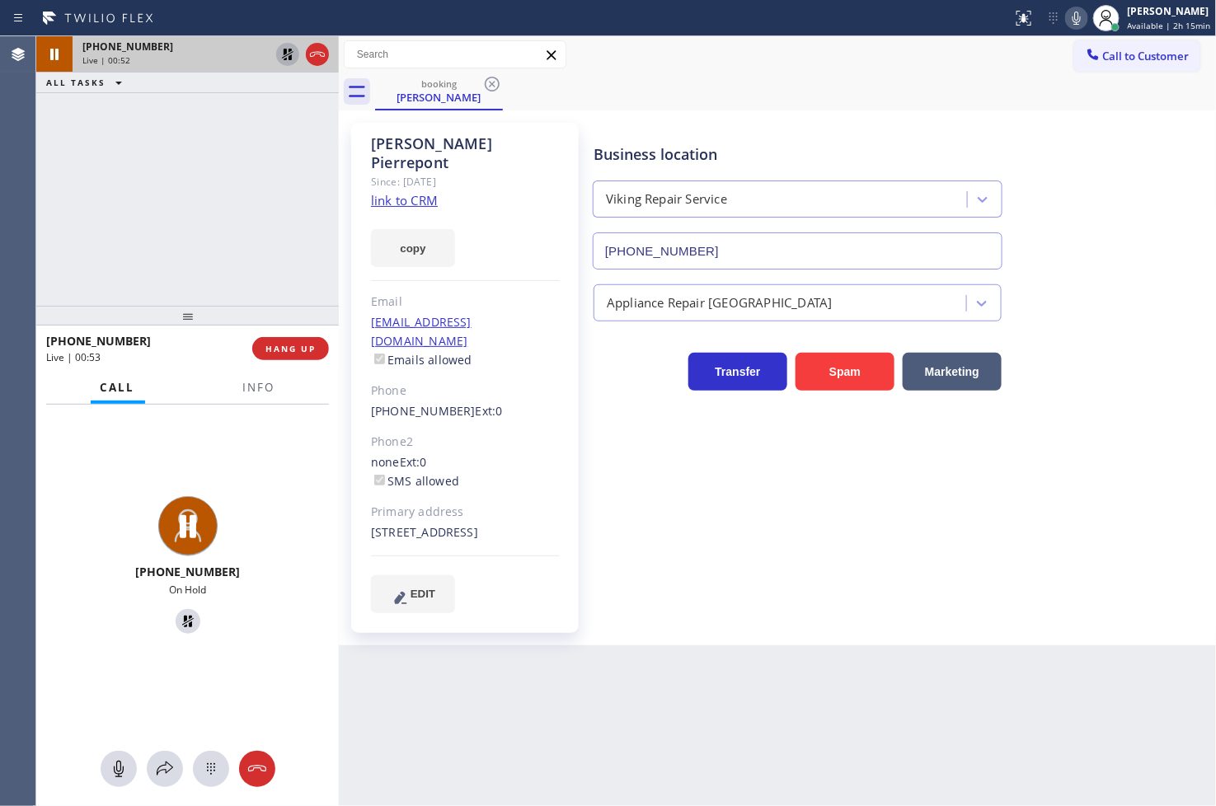
click at [290, 54] on icon at bounding box center [288, 55] width 20 height 20
click at [80, 221] on div "+14159440439 Live | 00:55 ALL TASKS ALL TASKS ACTIVE TASKS TASKS IN WRAP UP" at bounding box center [187, 171] width 303 height 270
click at [246, 443] on div "+14159440439 Live" at bounding box center [187, 568] width 303 height 326
click at [264, 386] on span "Info" at bounding box center [259, 387] width 32 height 15
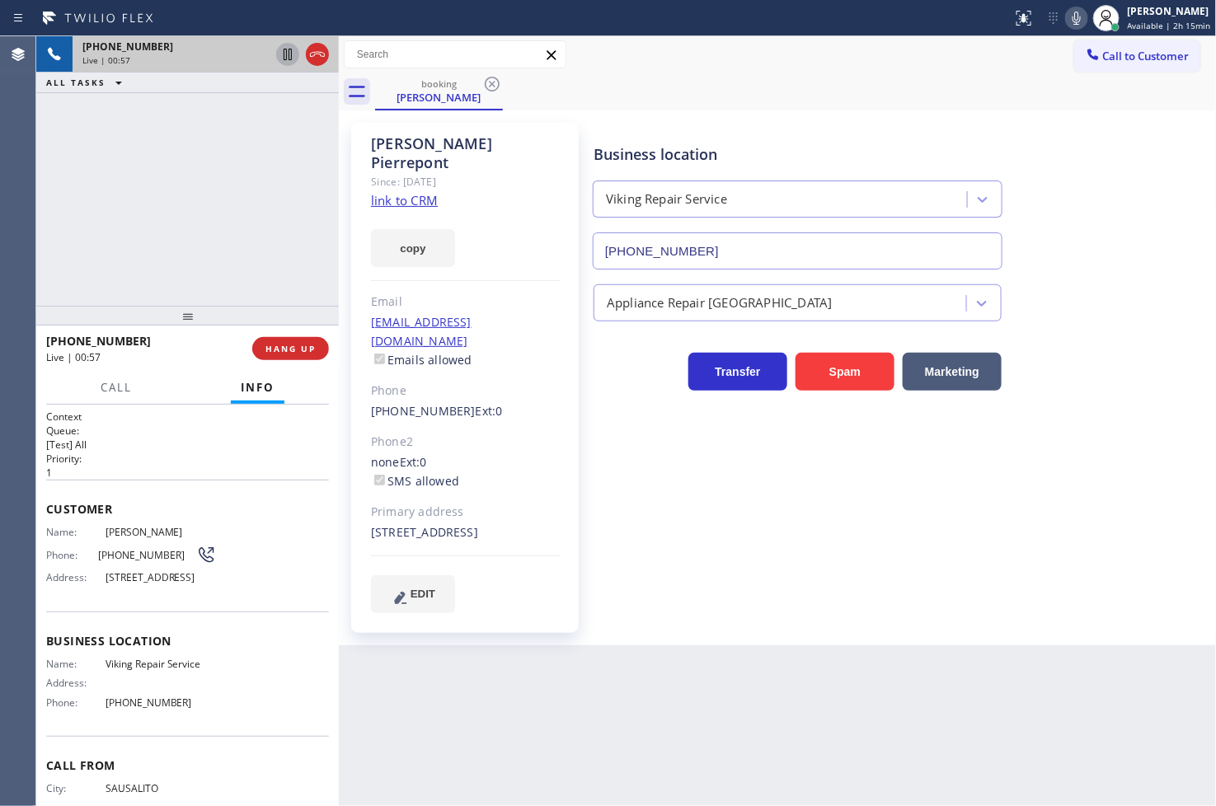
scroll to position [82, 0]
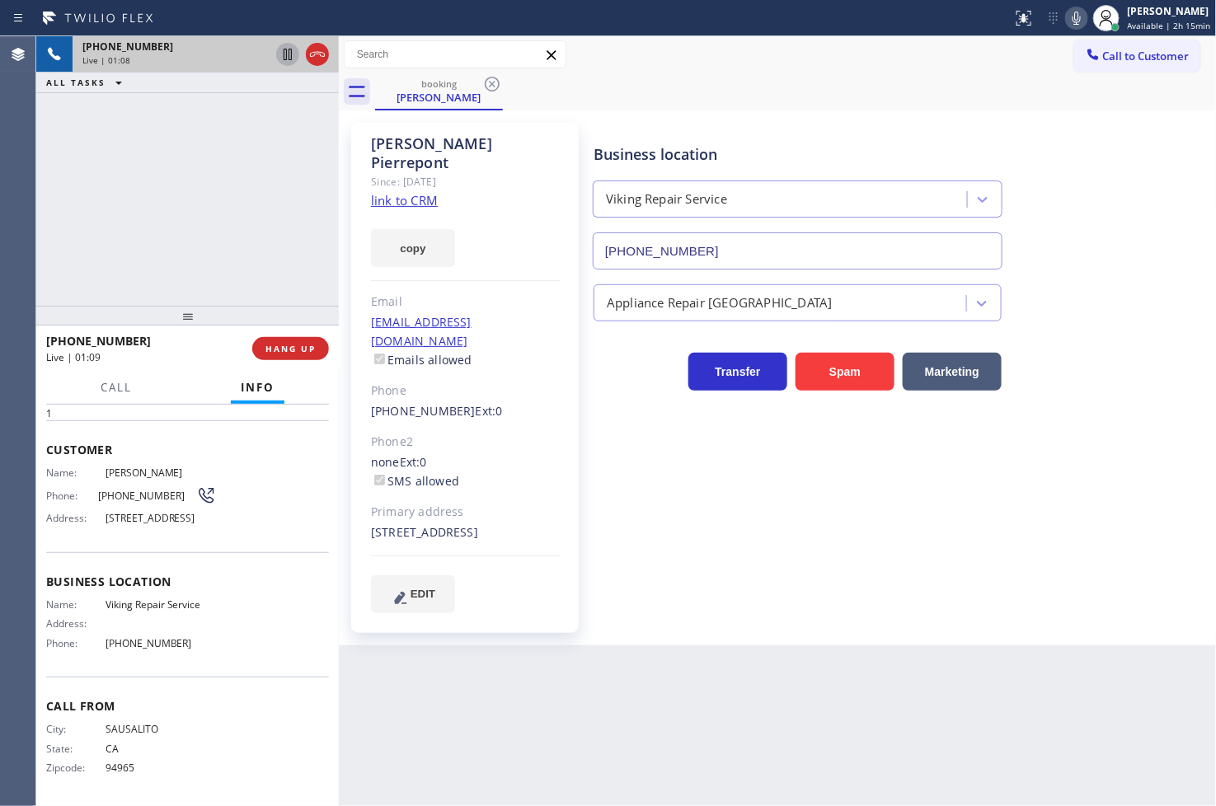
click at [129, 402] on div at bounding box center [116, 402] width 51 height 3
click at [130, 396] on button "Call" at bounding box center [116, 388] width 51 height 32
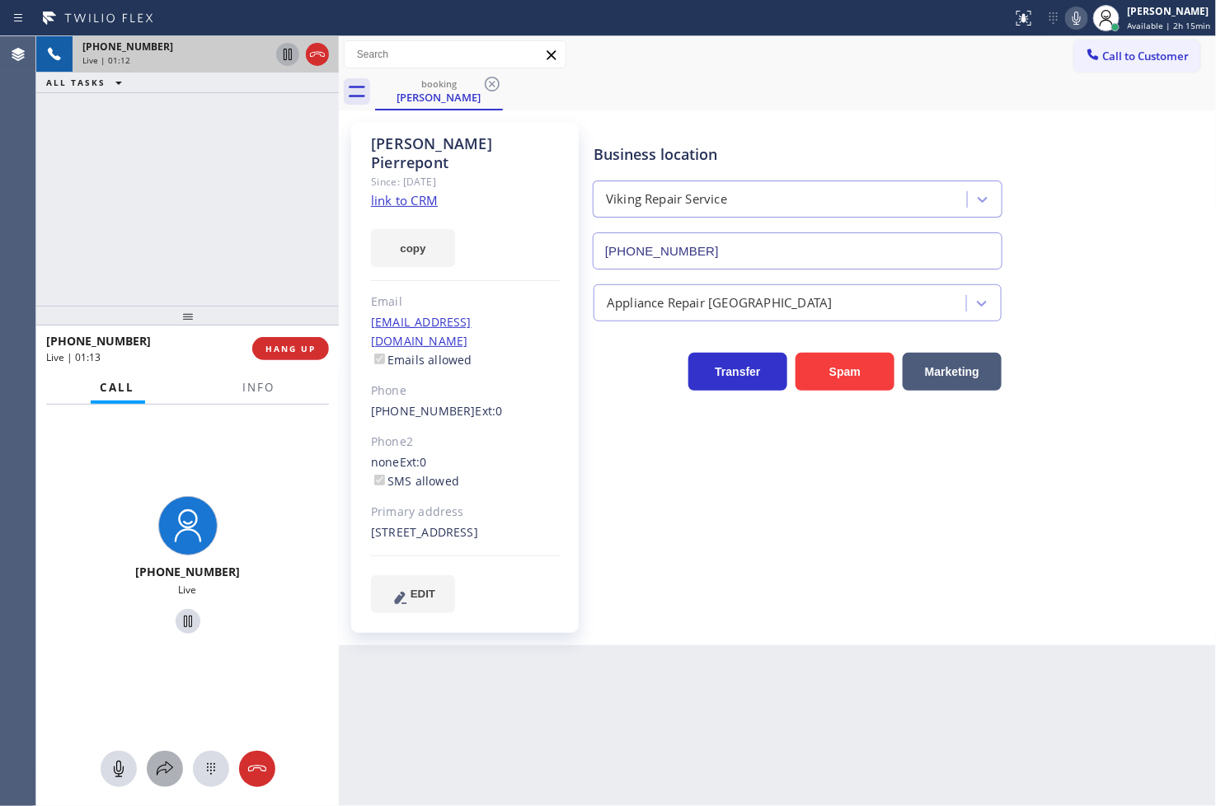
click at [167, 772] on icon at bounding box center [165, 769] width 20 height 20
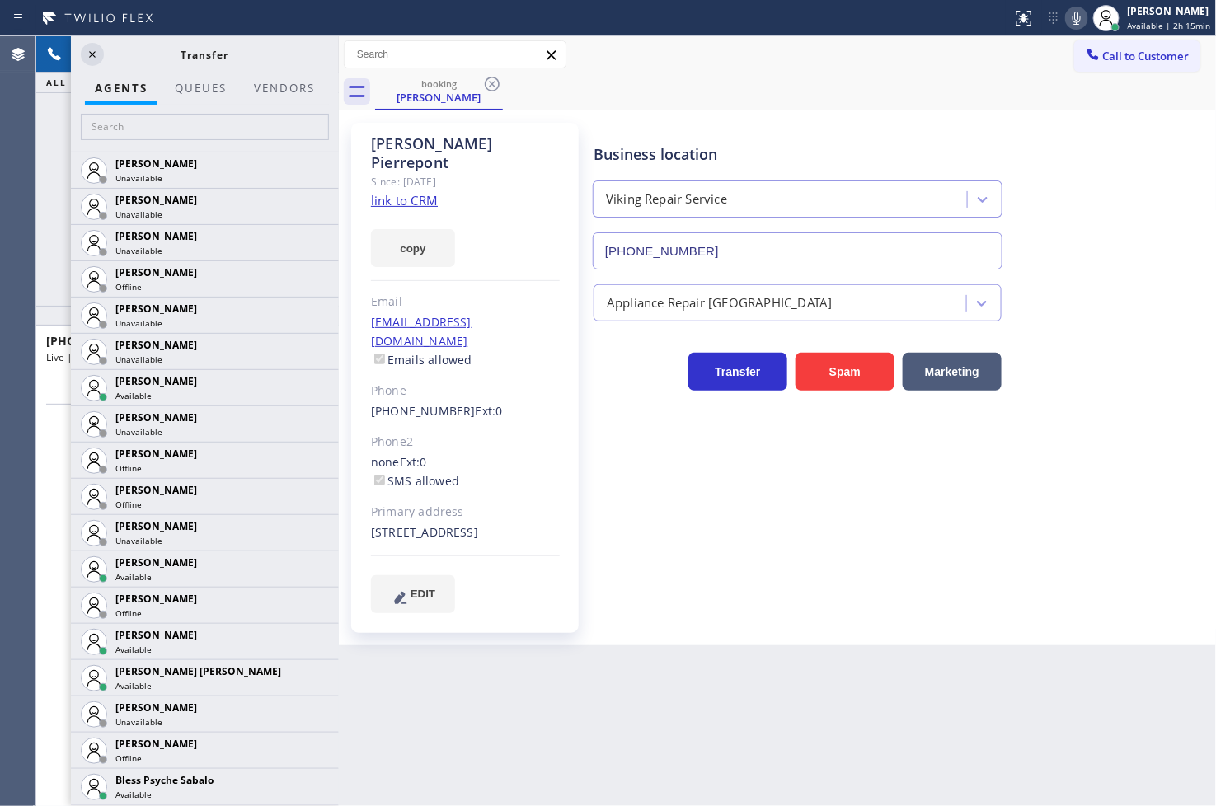
click at [50, 195] on div "+14159440439 Live | 01:16 ALL TASKS ALL TASKS ACTIVE TASKS TASKS IN WRAP UP" at bounding box center [187, 171] width 303 height 270
click at [87, 49] on icon at bounding box center [92, 55] width 20 height 20
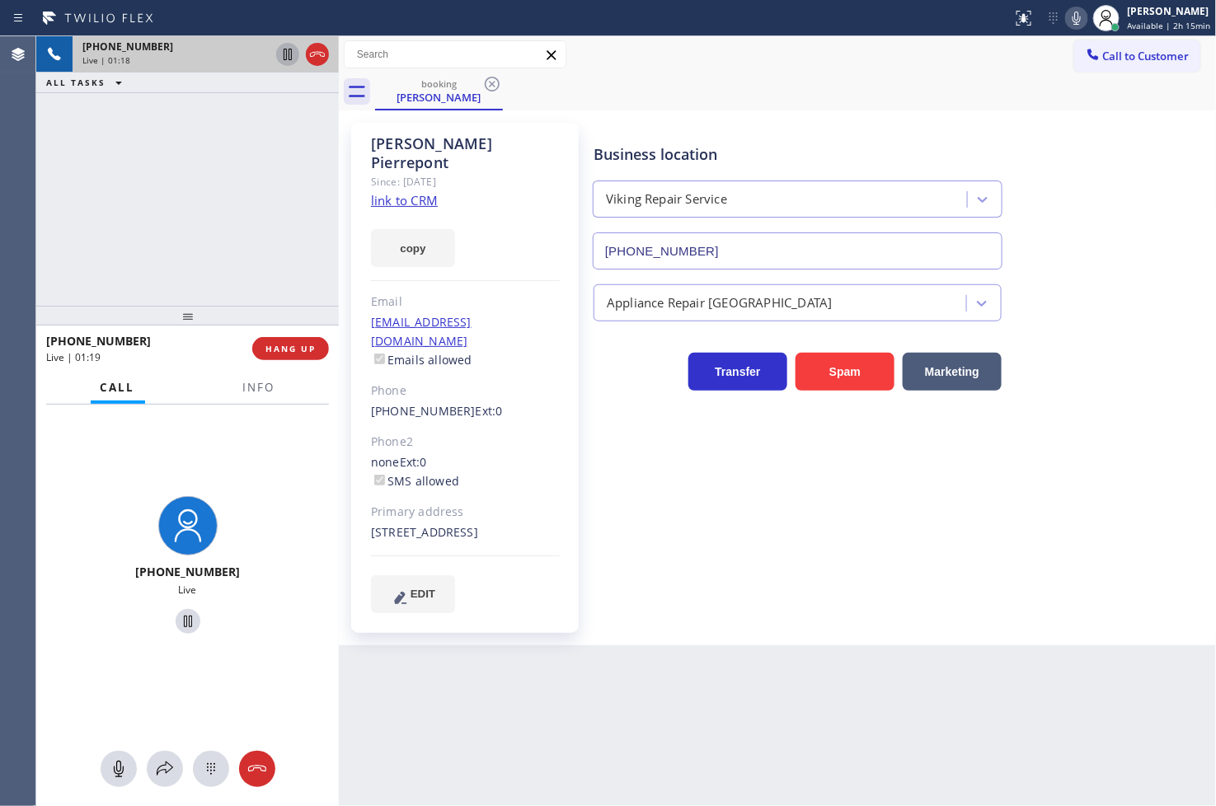
click at [284, 52] on icon at bounding box center [288, 55] width 8 height 12
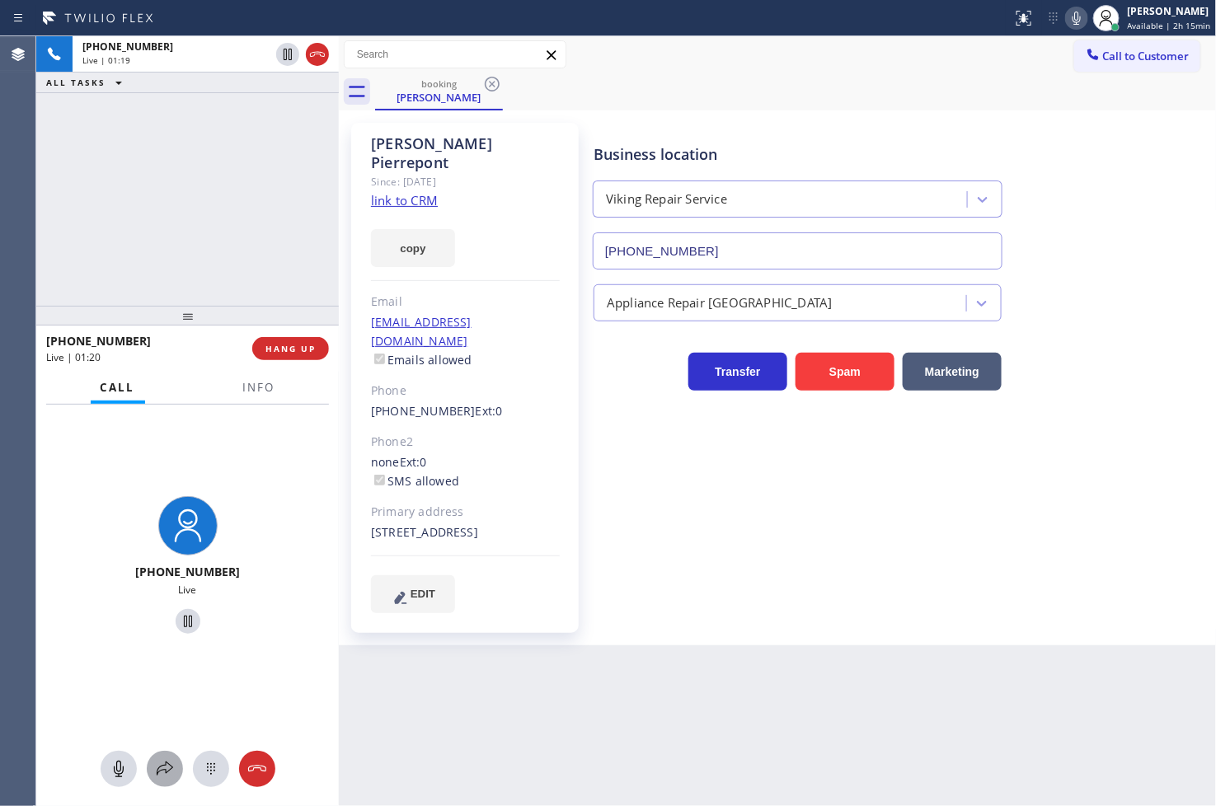
click at [168, 767] on icon at bounding box center [165, 769] width 20 height 20
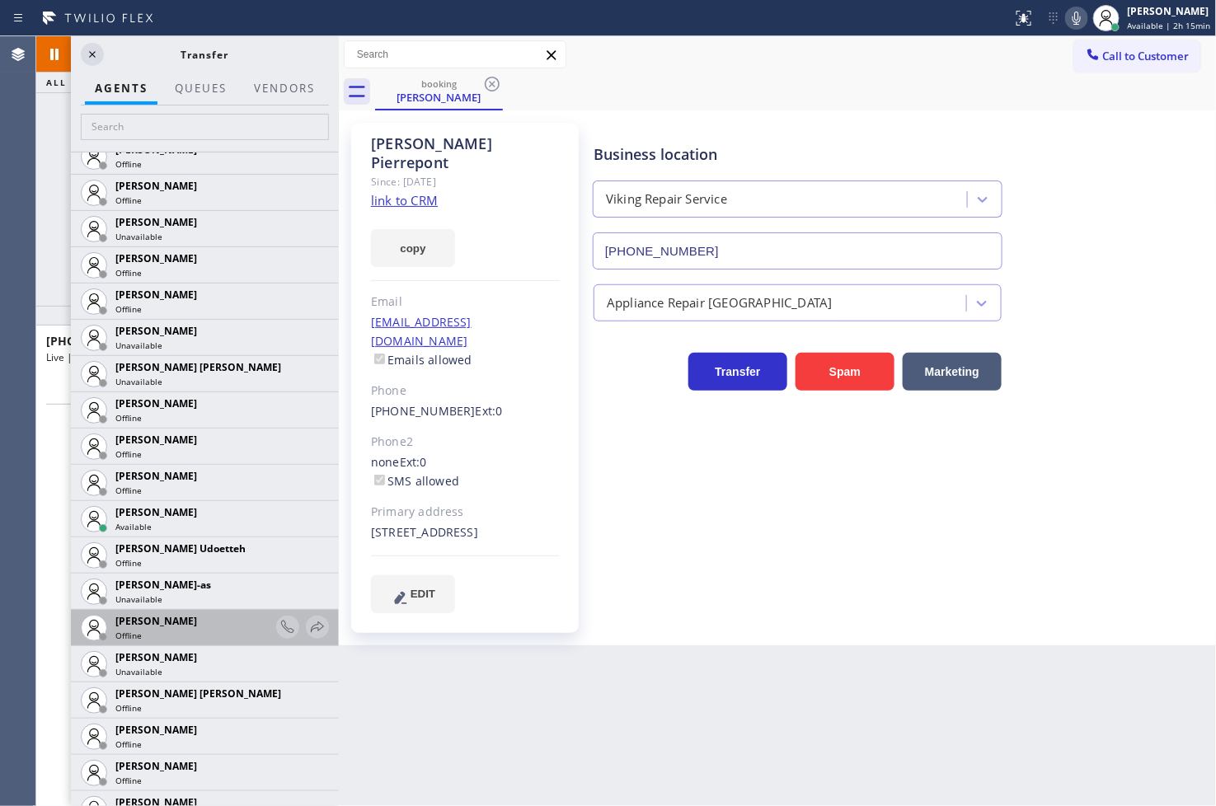
scroll to position [1649, 0]
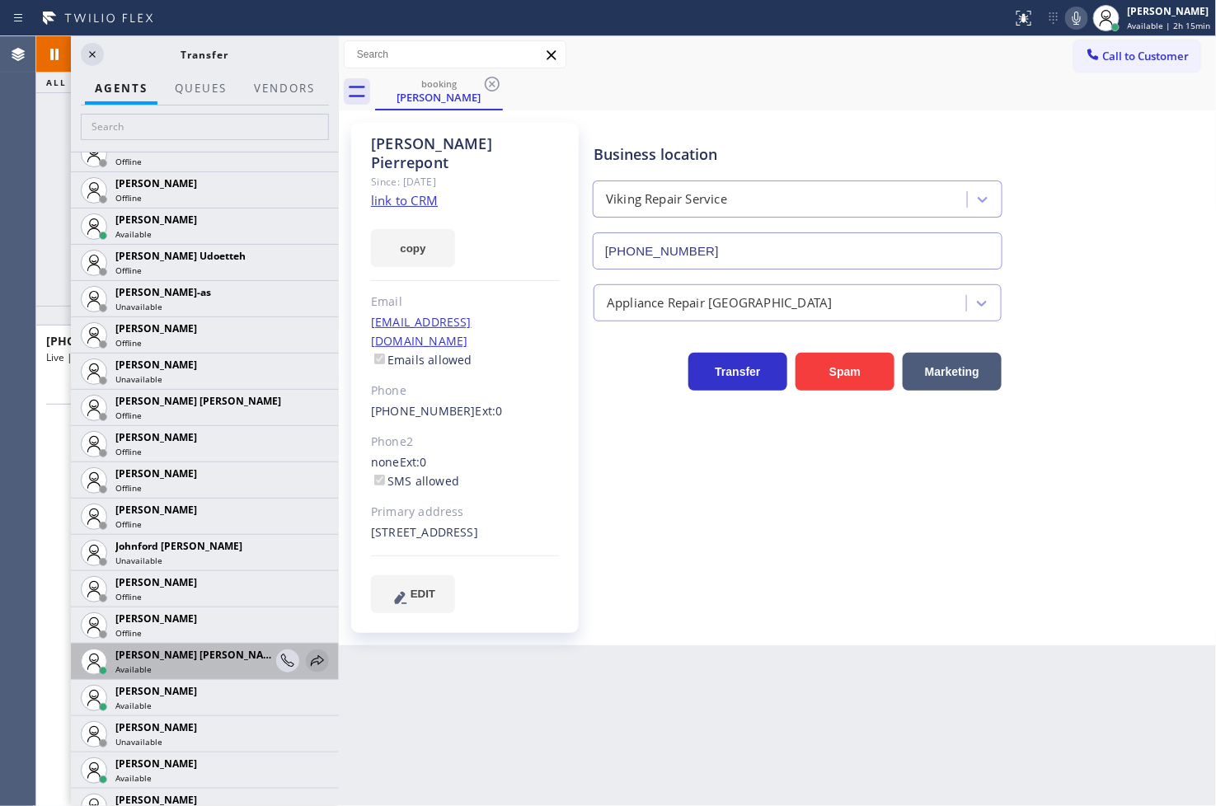
click at [311, 662] on icon at bounding box center [317, 660] width 13 height 11
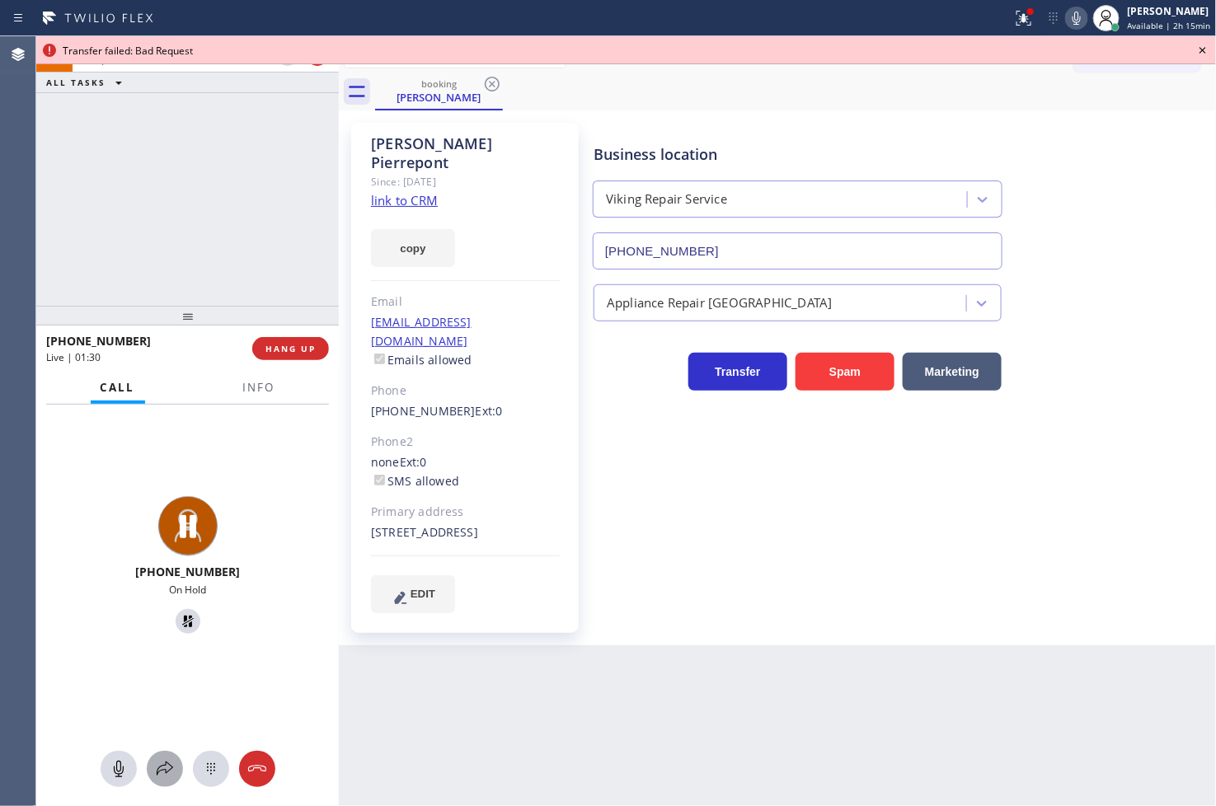
click at [162, 764] on icon at bounding box center [165, 769] width 20 height 20
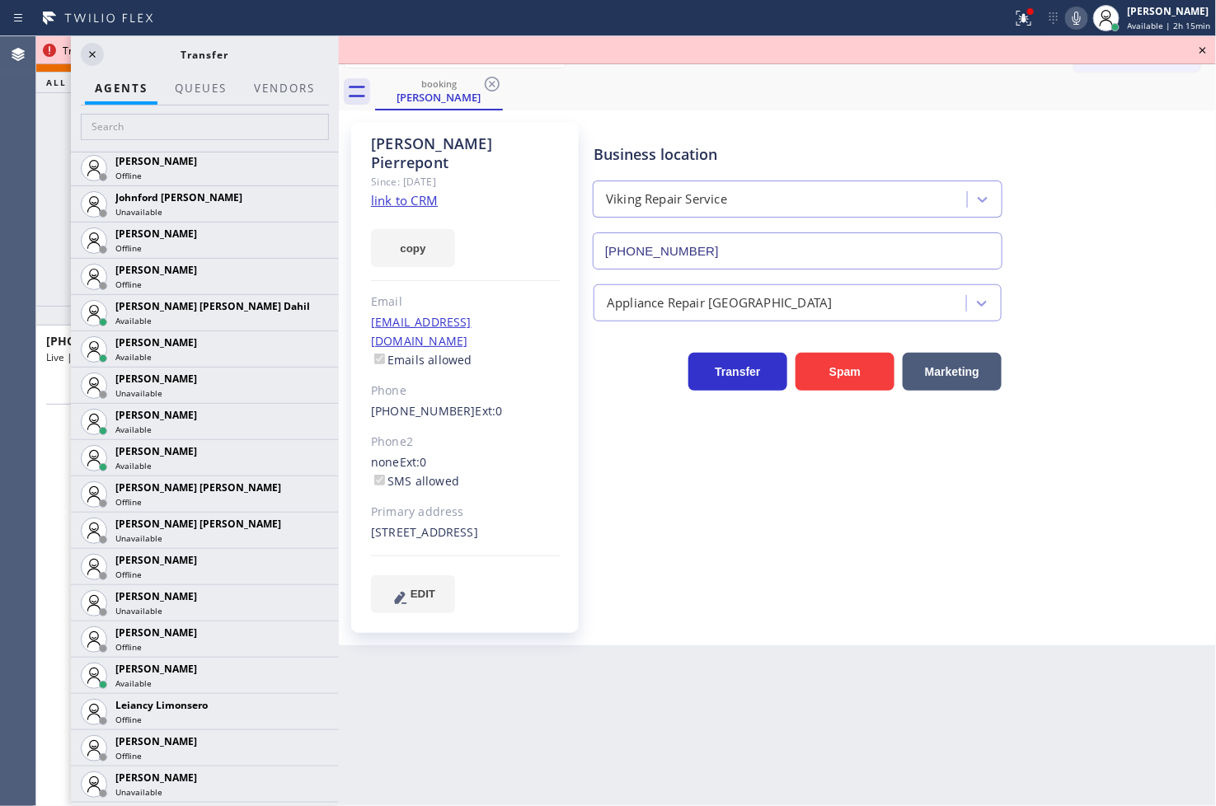
scroll to position [2015, 0]
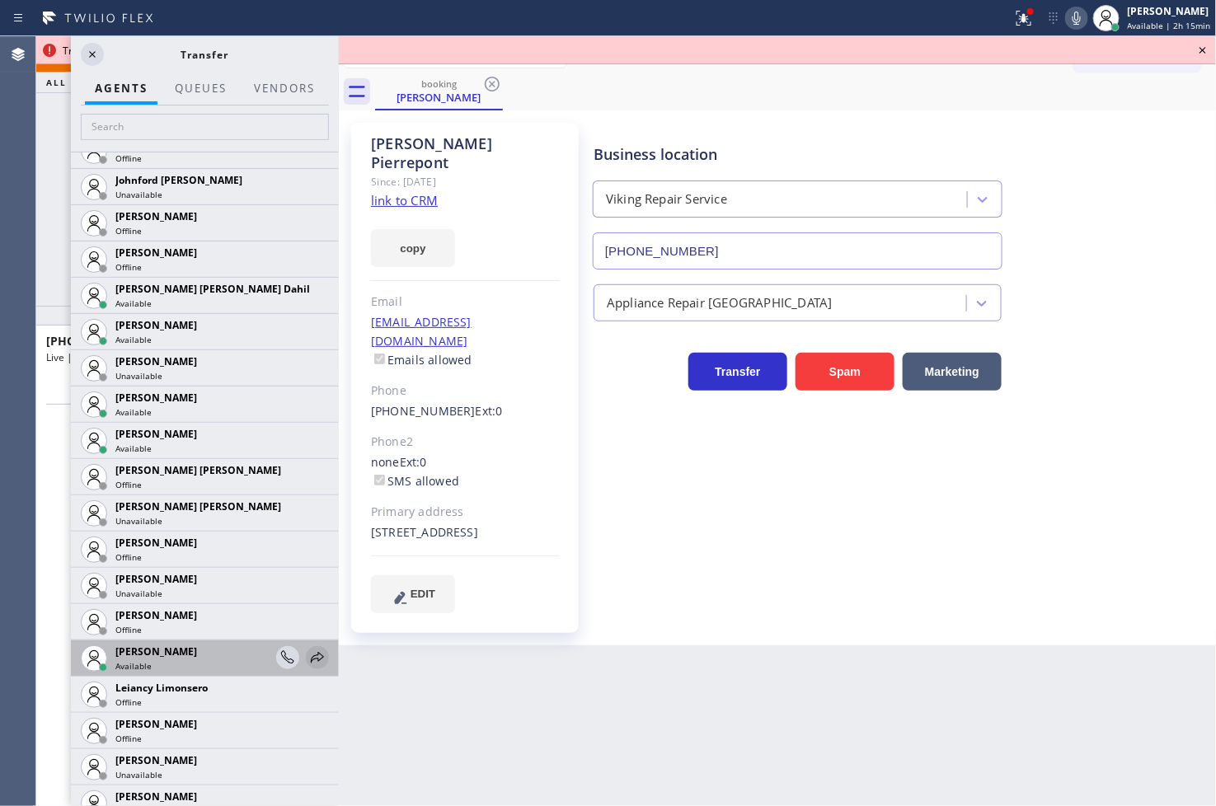
click at [311, 658] on icon at bounding box center [317, 657] width 13 height 11
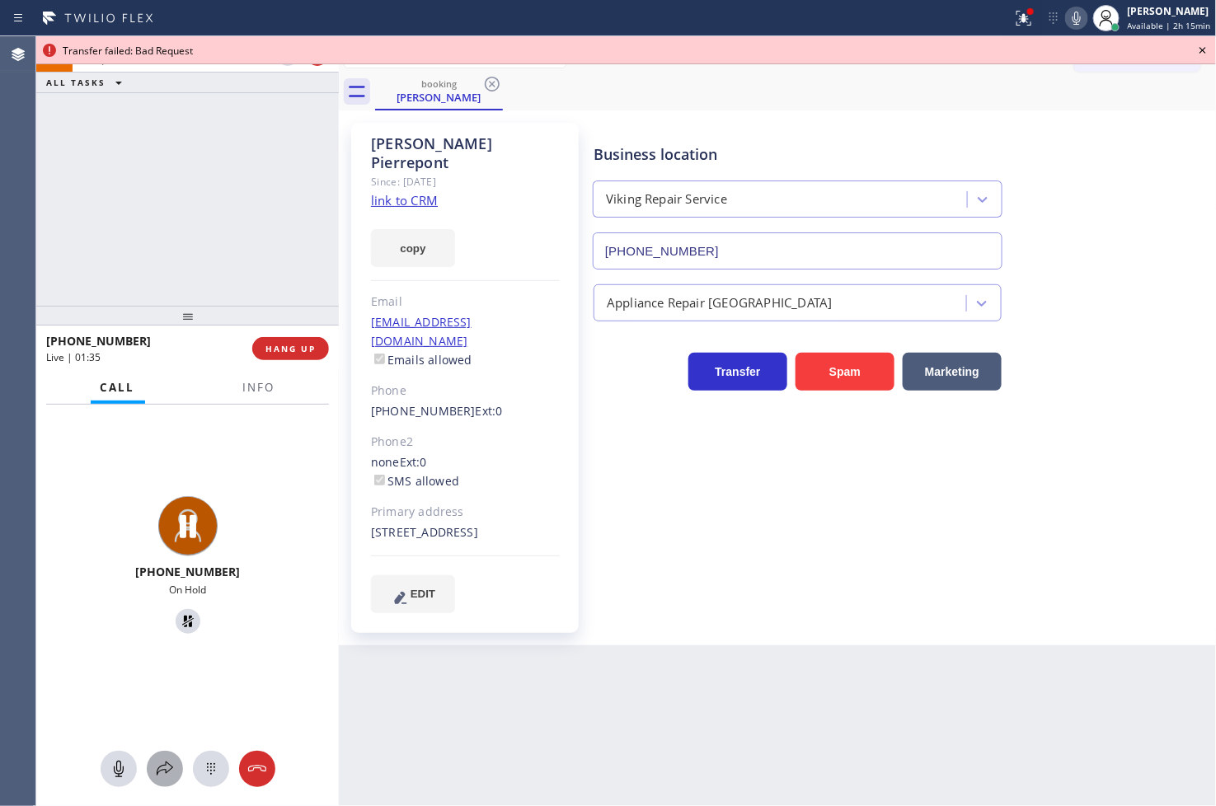
click at [158, 770] on icon at bounding box center [165, 769] width 20 height 20
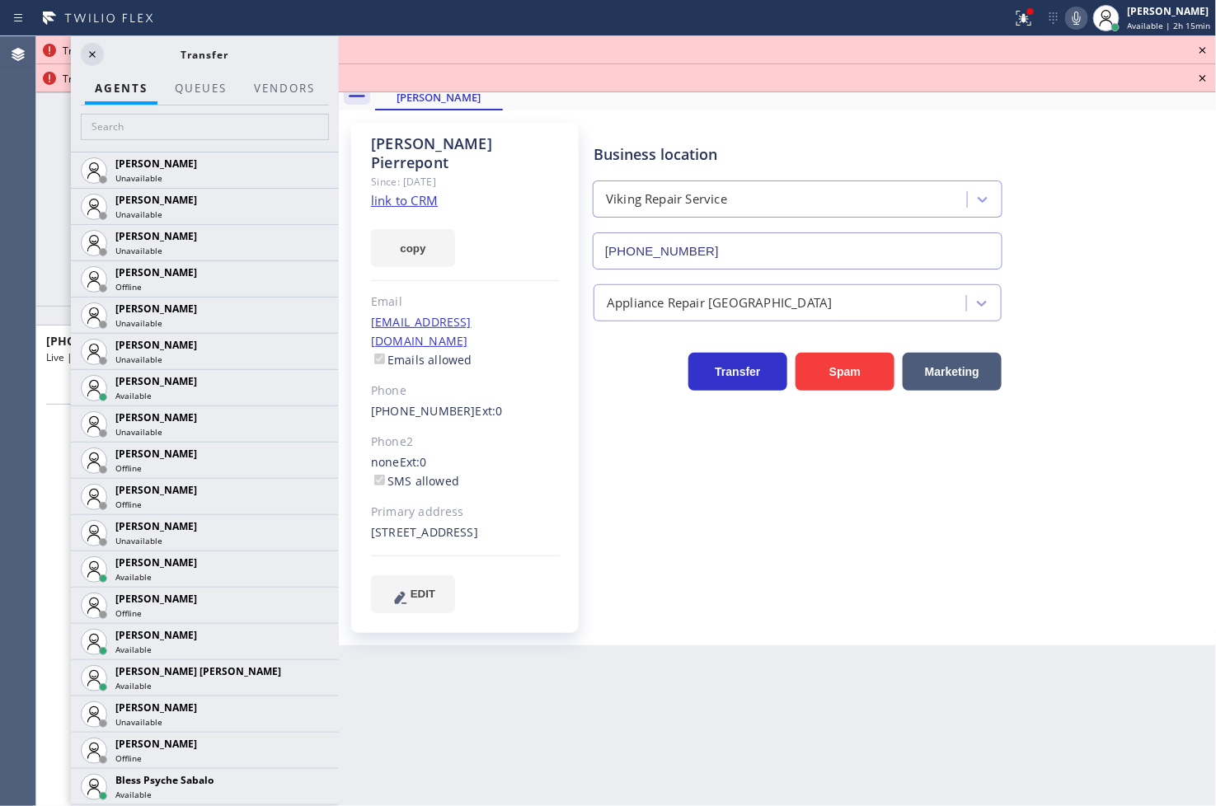
scroll to position [641, 0]
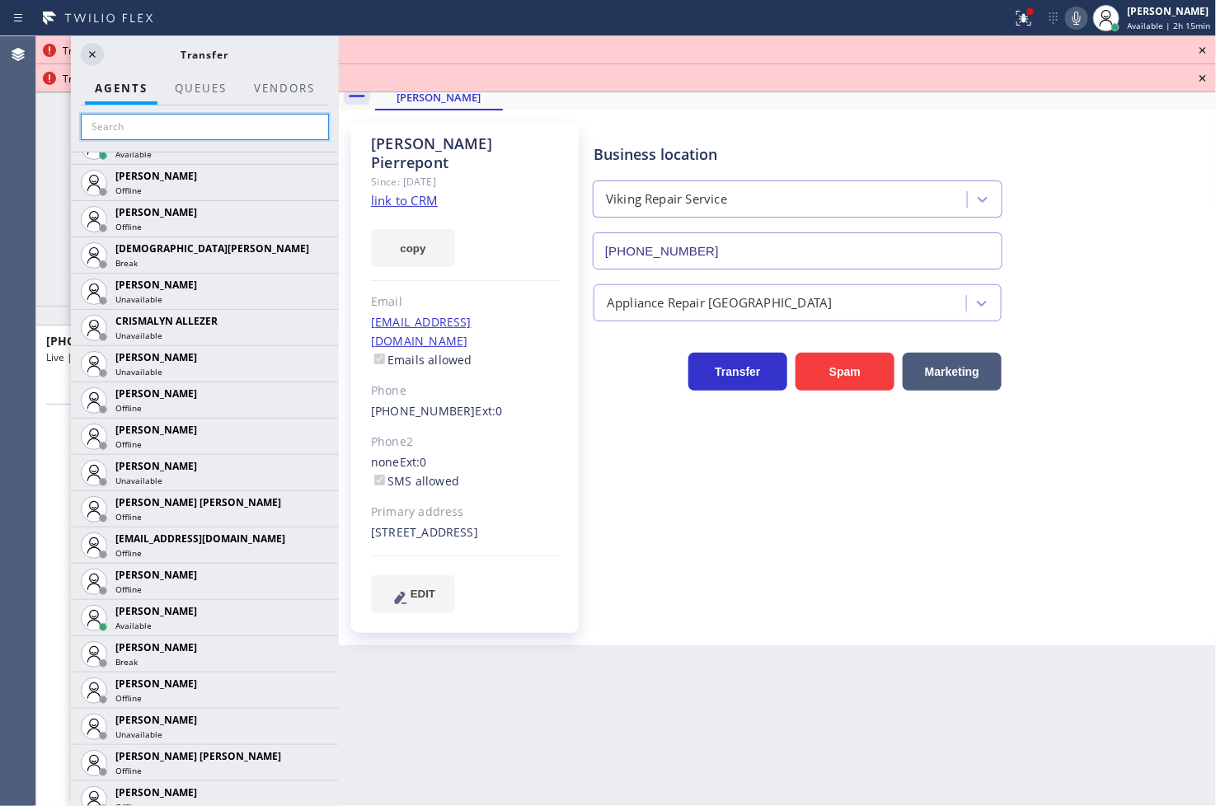
click at [136, 118] on input "text" at bounding box center [205, 127] width 248 height 26
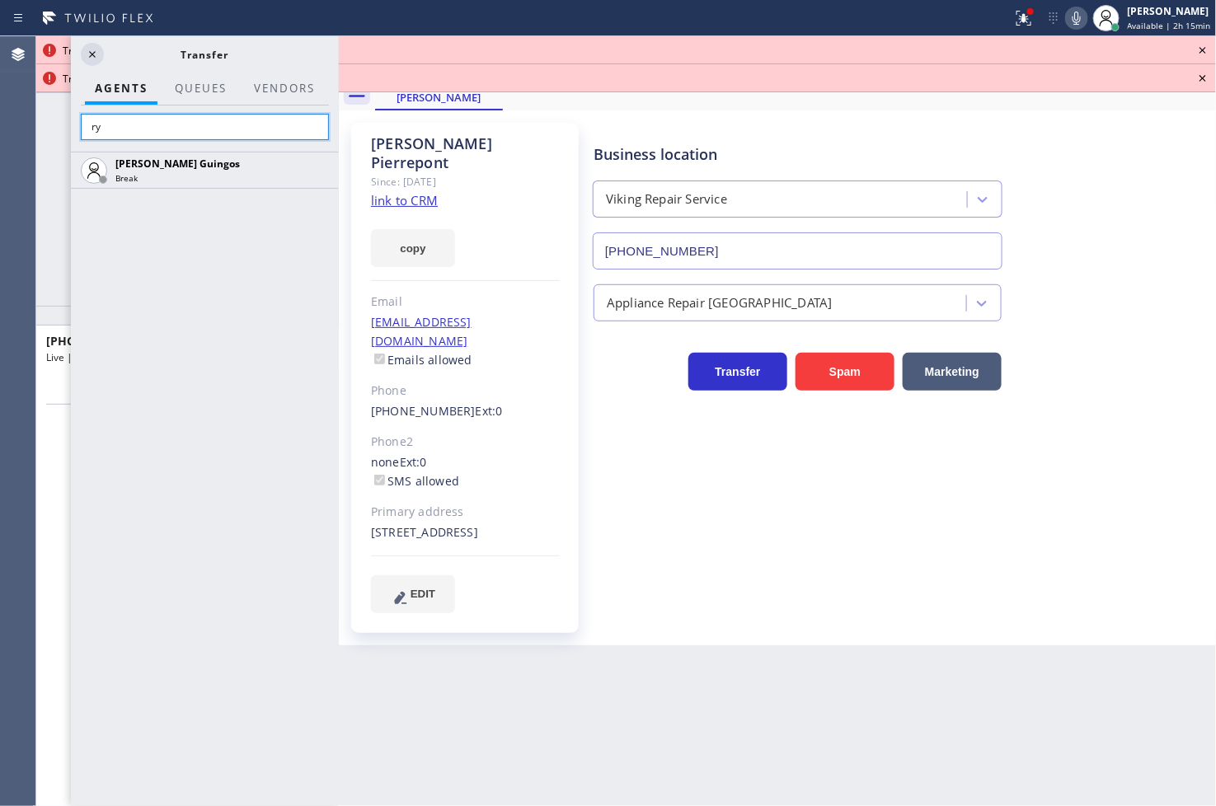
type input "r"
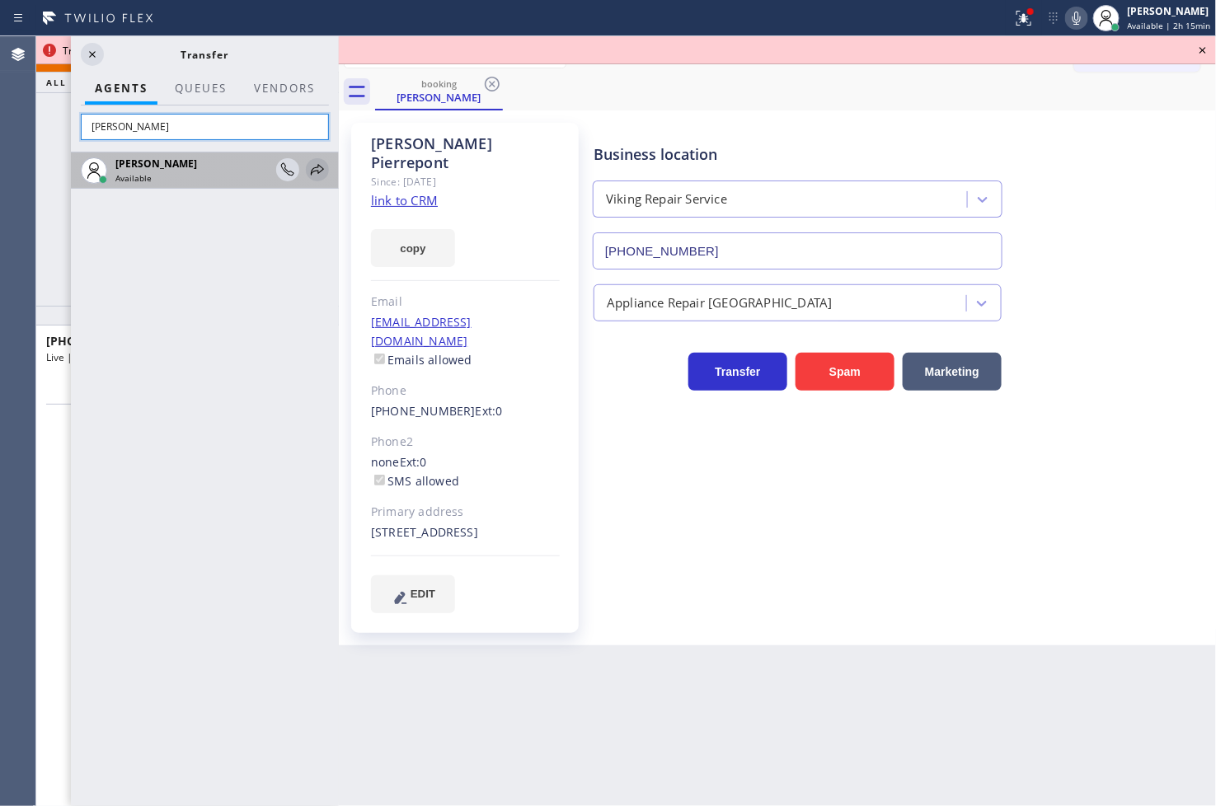
type input "judy"
click at [322, 167] on icon at bounding box center [317, 169] width 13 height 11
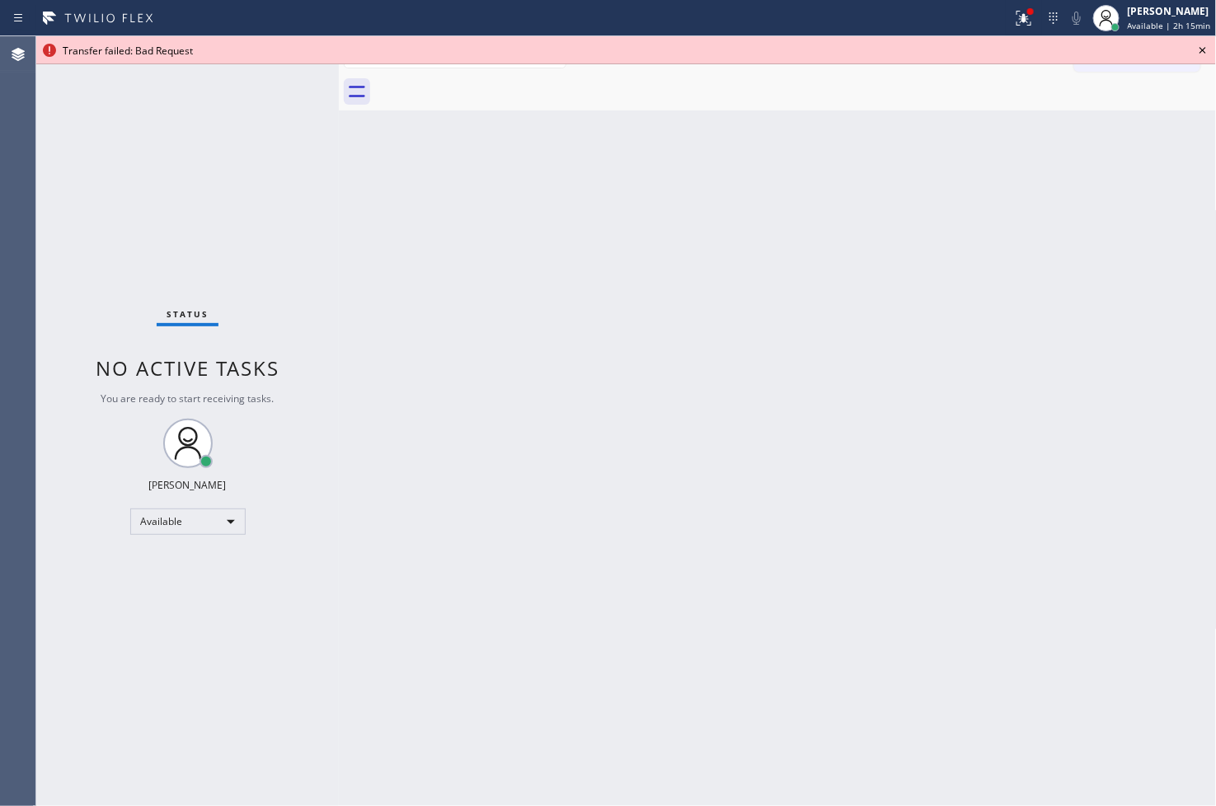
click at [868, 46] on icon at bounding box center [1203, 50] width 20 height 20
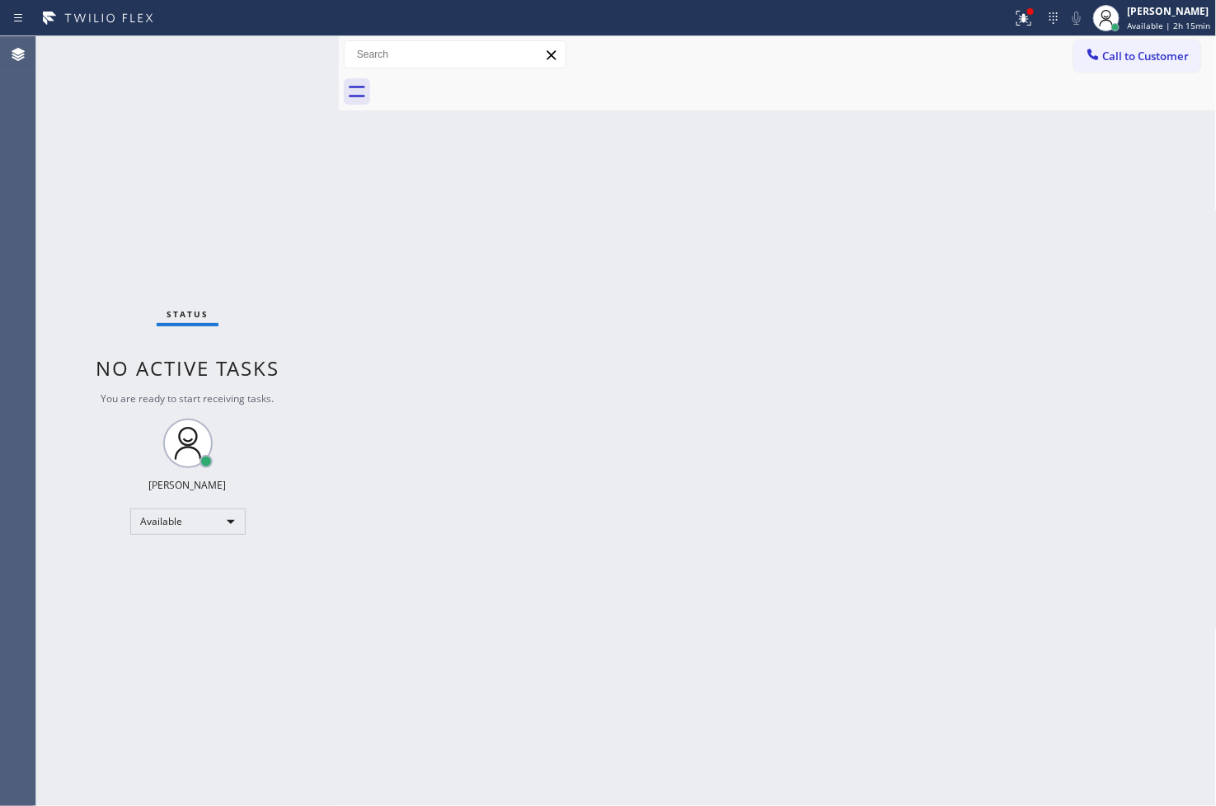
click at [641, 389] on div "Back to Dashboard Change Sender ID Customers Technicians Select a contact Outbo…" at bounding box center [778, 421] width 878 height 770
click at [145, 611] on div "Status No active tasks You are ready to start receiving tasks. [PERSON_NAME]" at bounding box center [187, 421] width 303 height 770
click at [226, 528] on div "Available" at bounding box center [187, 522] width 115 height 26
click at [187, 610] on li "Break" at bounding box center [186, 606] width 112 height 20
click at [71, 318] on div "Status No active tasks Change activity state to start receiving tasks. Judy Ann…" at bounding box center [187, 421] width 303 height 770
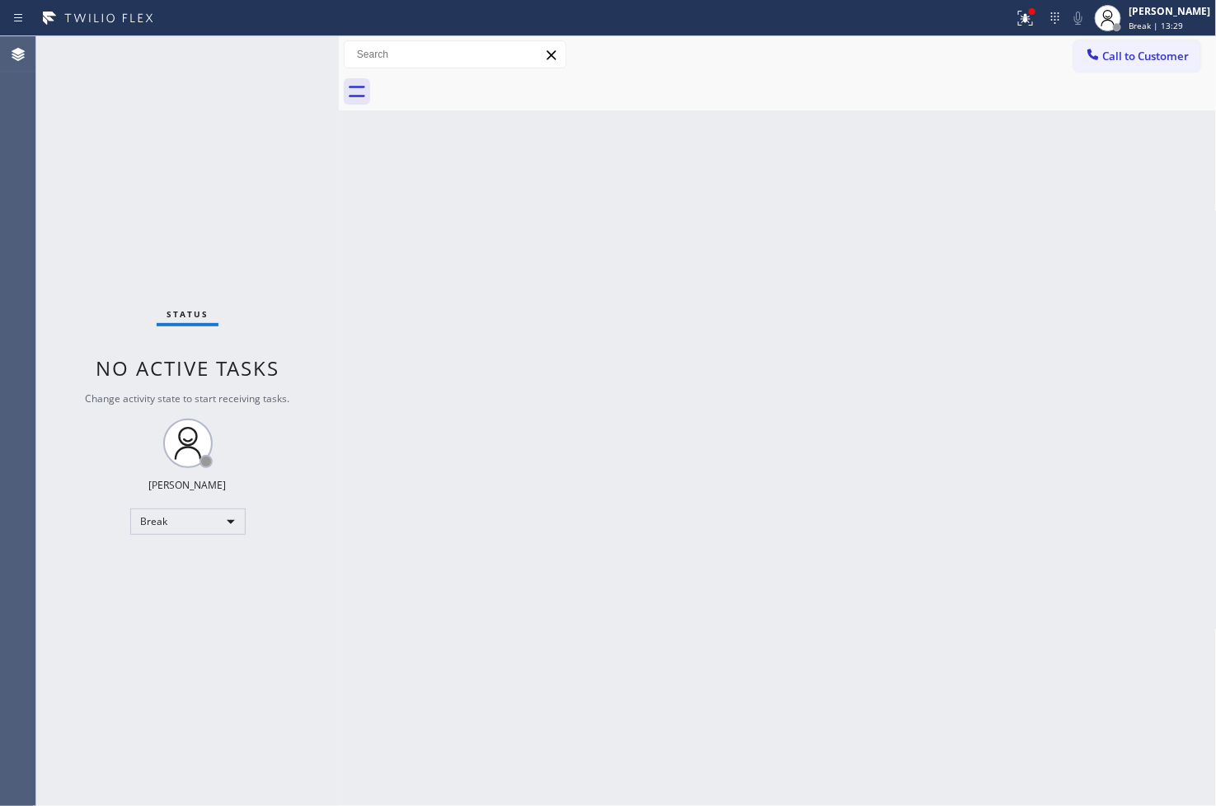
click at [59, 618] on div "Status No active tasks Change activity state to start receiving tasks. Judy Ann…" at bounding box center [187, 421] width 303 height 770
click at [868, 12] on icon at bounding box center [1026, 18] width 20 height 20
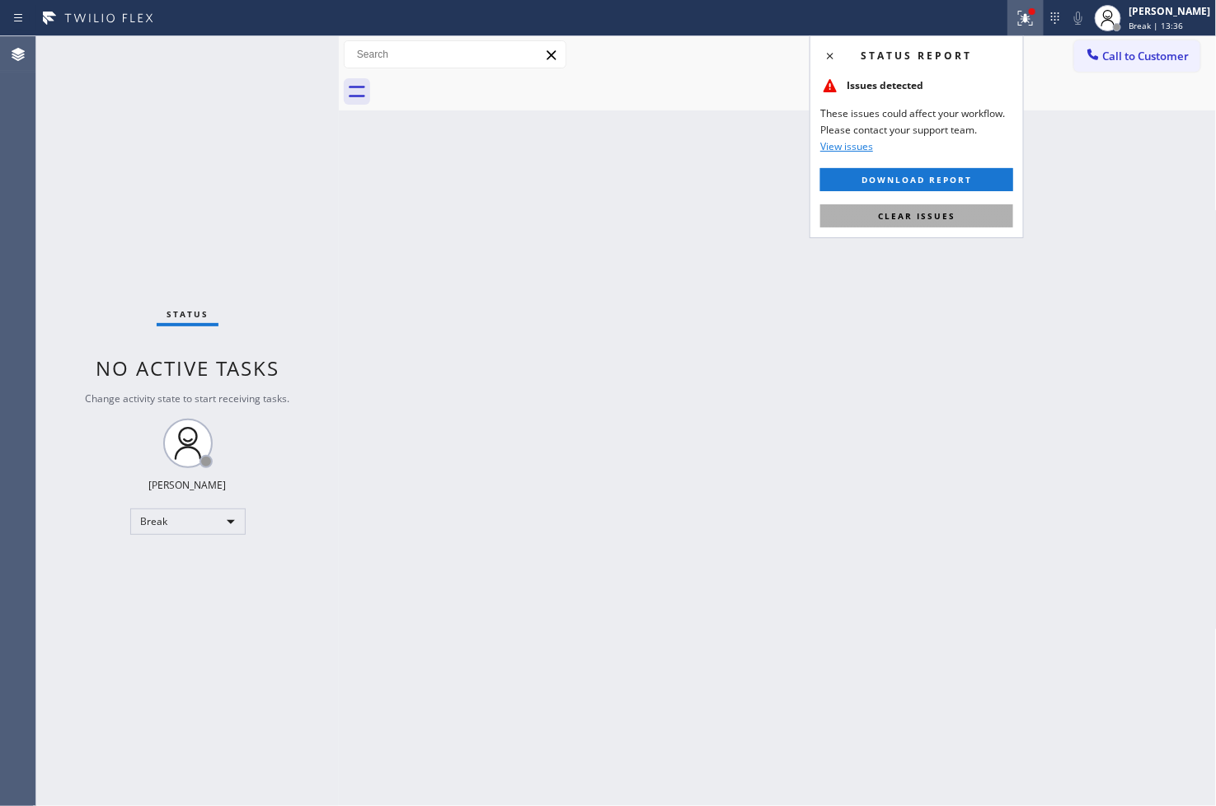
click at [868, 218] on button "Clear issues" at bounding box center [916, 215] width 193 height 23
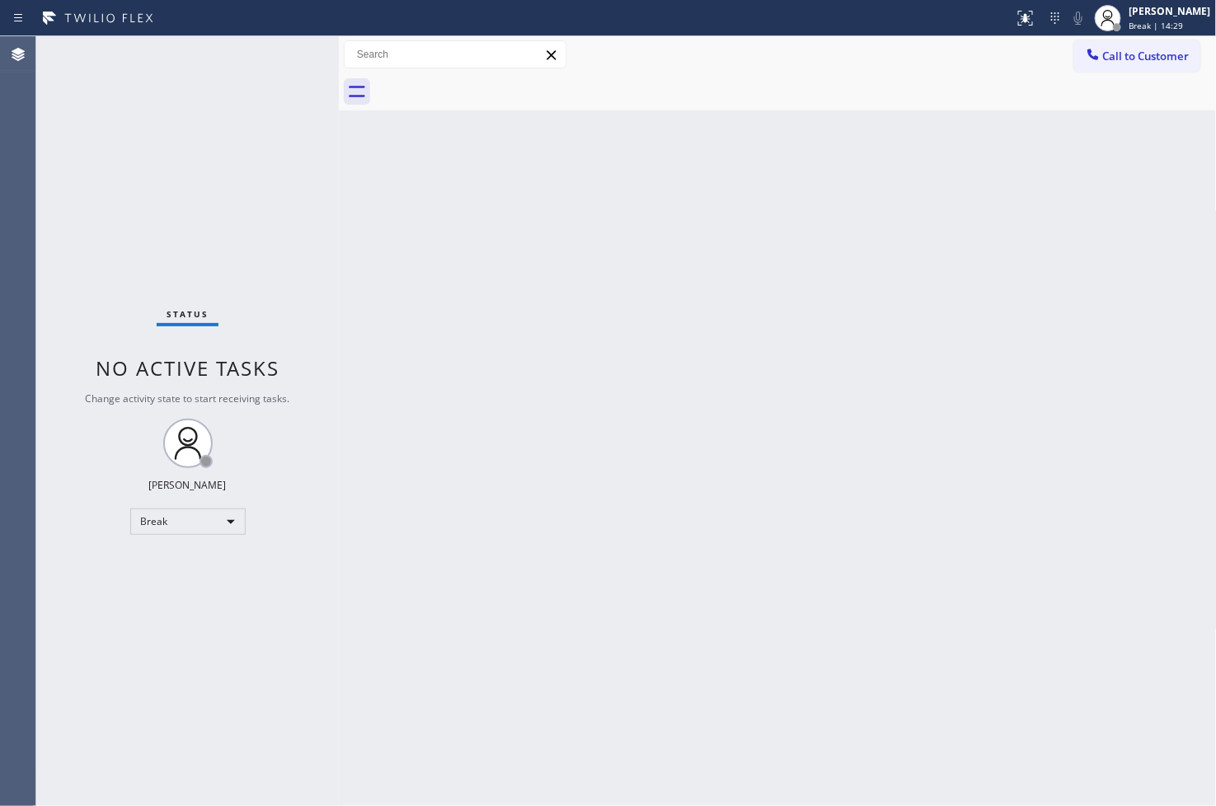
click at [728, 489] on div "Back to Dashboard Change Sender ID Customers Technicians Select a contact Outbo…" at bounding box center [778, 421] width 878 height 770
click at [232, 512] on div "Break" at bounding box center [187, 522] width 115 height 26
click at [191, 561] on li "Available" at bounding box center [186, 565] width 112 height 20
click at [475, 291] on div "Back to Dashboard Change Sender ID Customers Technicians Select a contact Outbo…" at bounding box center [778, 421] width 878 height 770
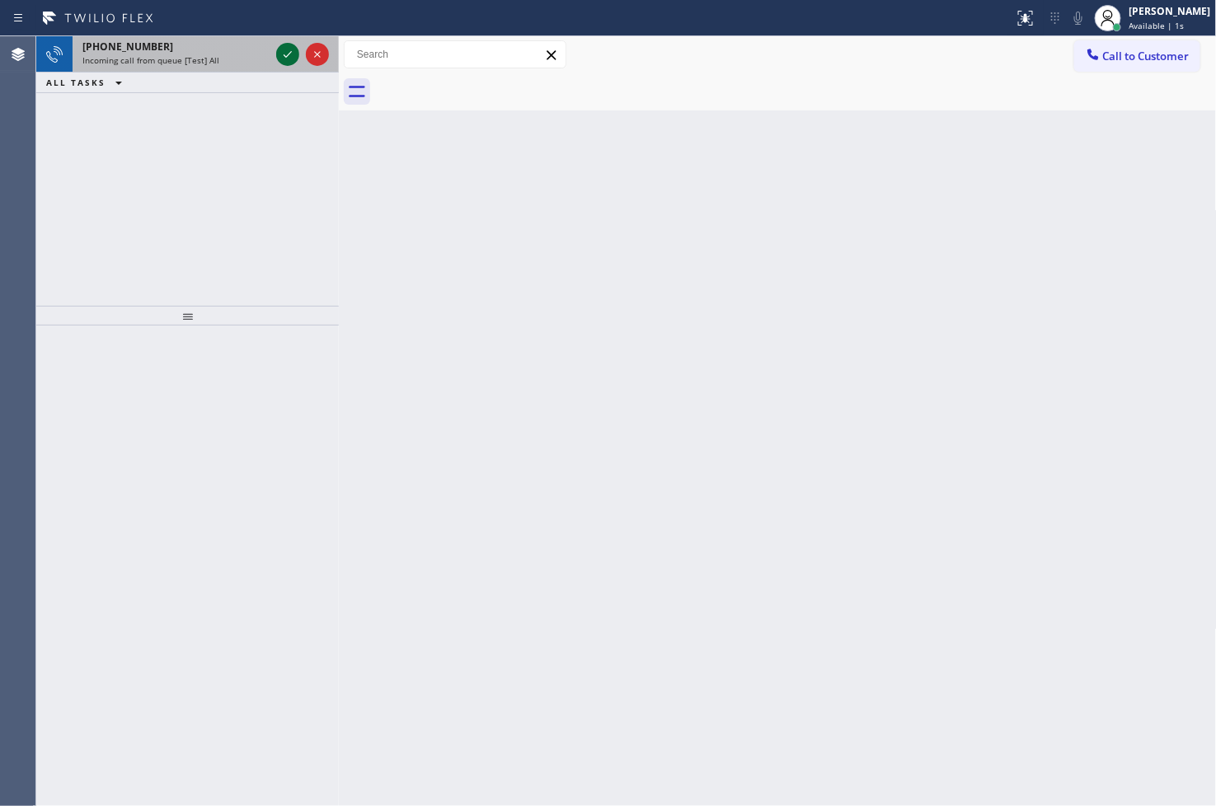
click at [289, 51] on icon at bounding box center [288, 55] width 20 height 20
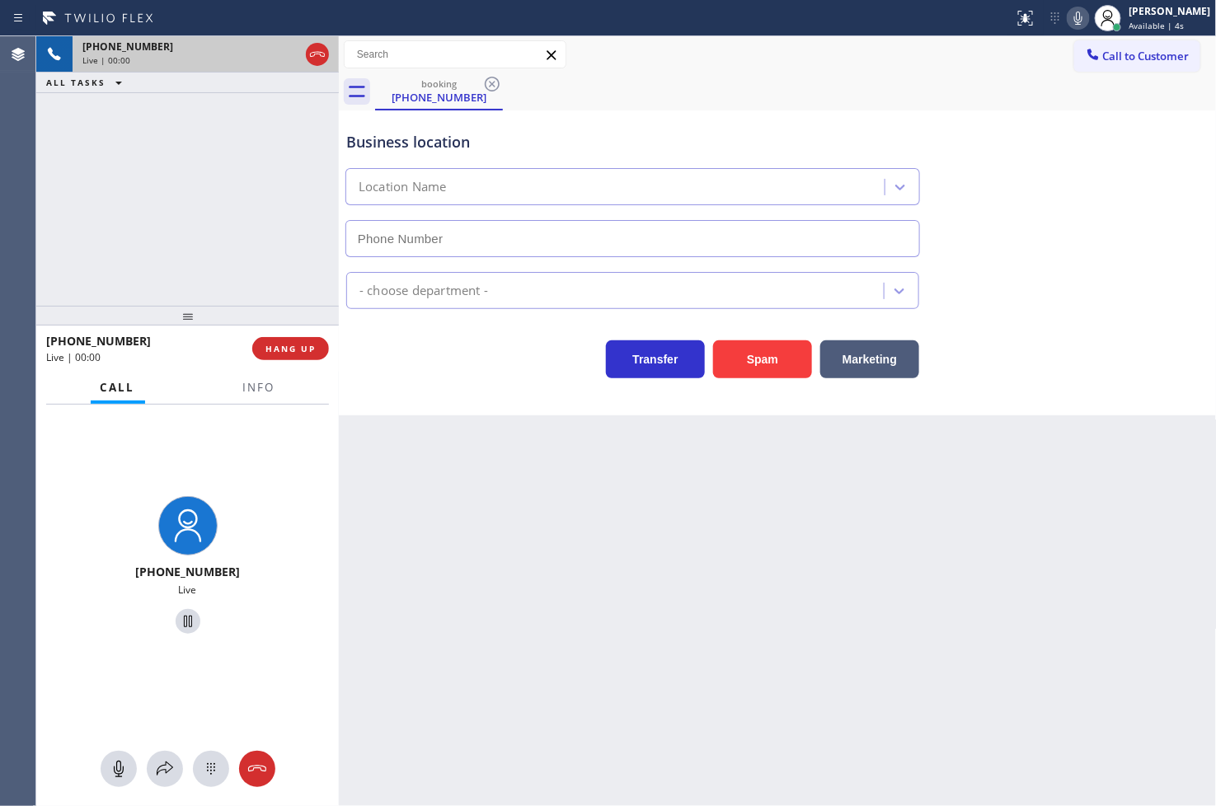
type input "(415) 549-4953"
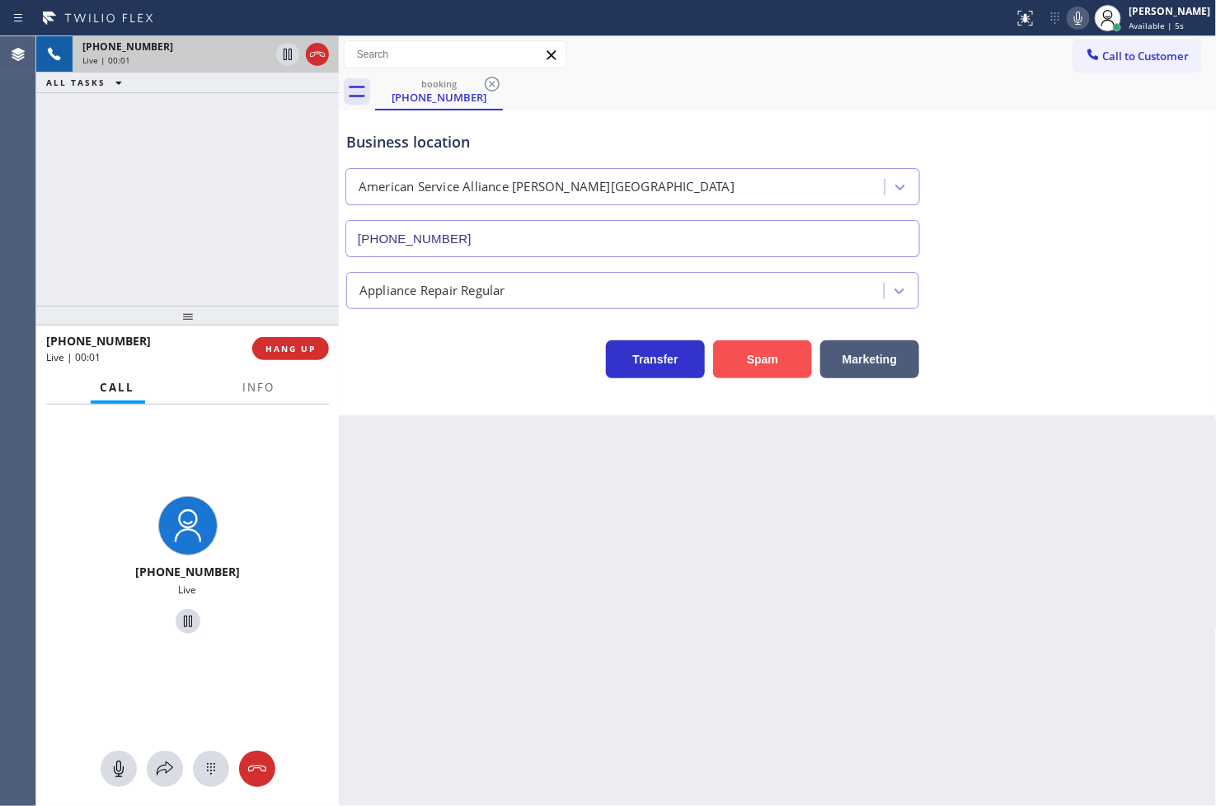
click at [731, 353] on button "Spam" at bounding box center [762, 359] width 99 height 38
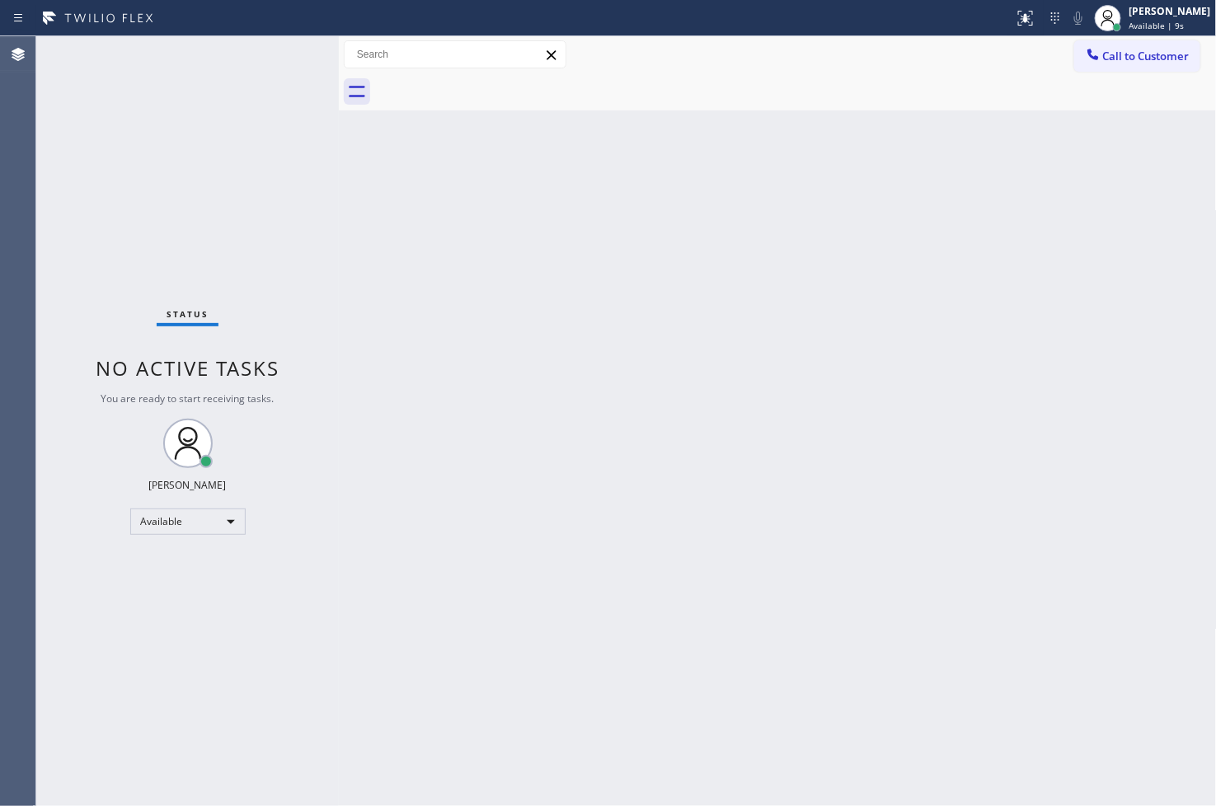
click at [575, 248] on div "Back to Dashboard Change Sender ID Customers Technicians Select a contact Outbo…" at bounding box center [778, 421] width 878 height 770
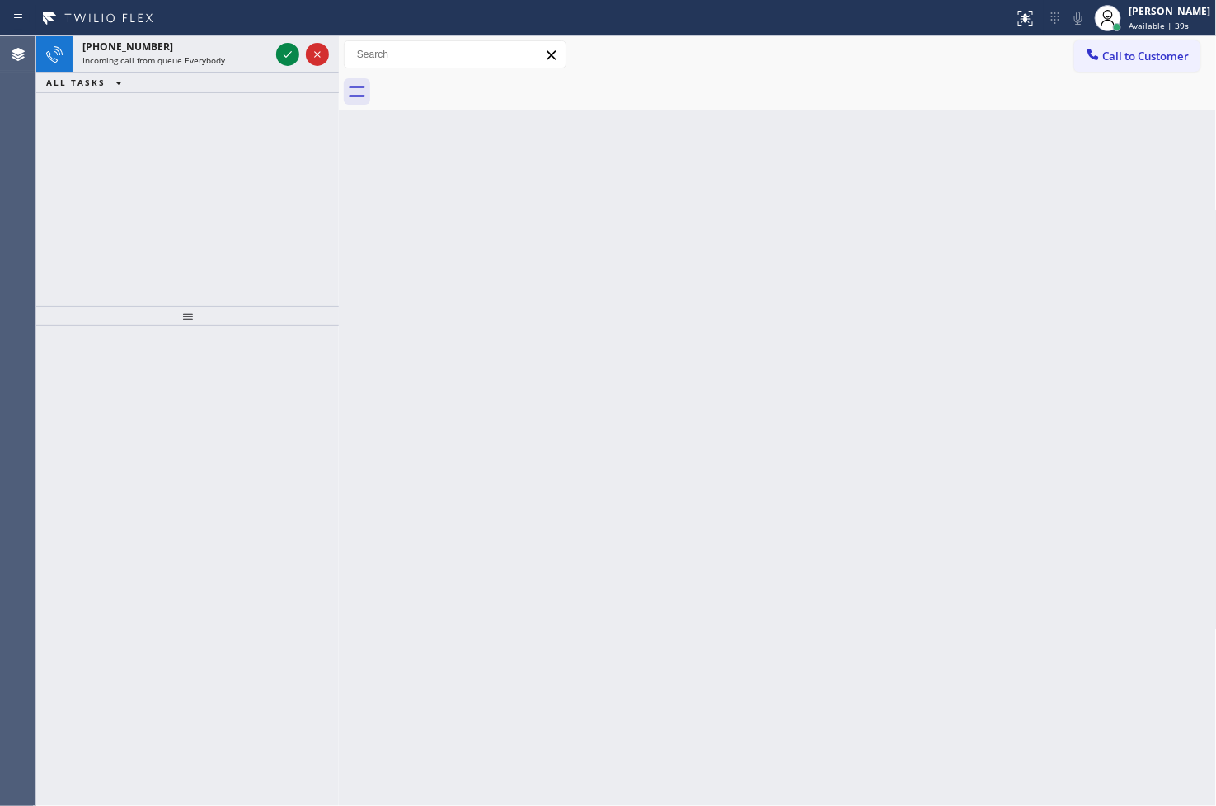
click at [566, 249] on div "Back to Dashboard Change Sender ID Customers Technicians Select a contact Outbo…" at bounding box center [778, 421] width 878 height 770
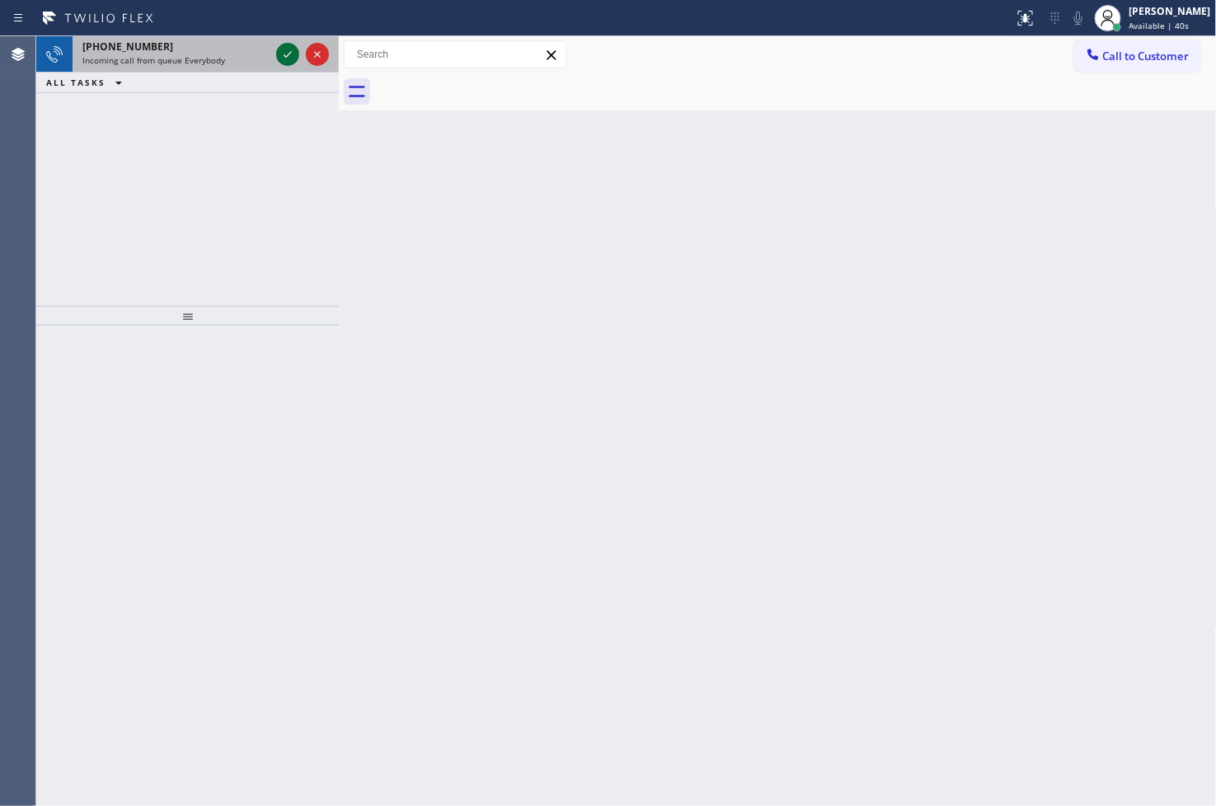
click at [285, 50] on icon at bounding box center [288, 55] width 20 height 20
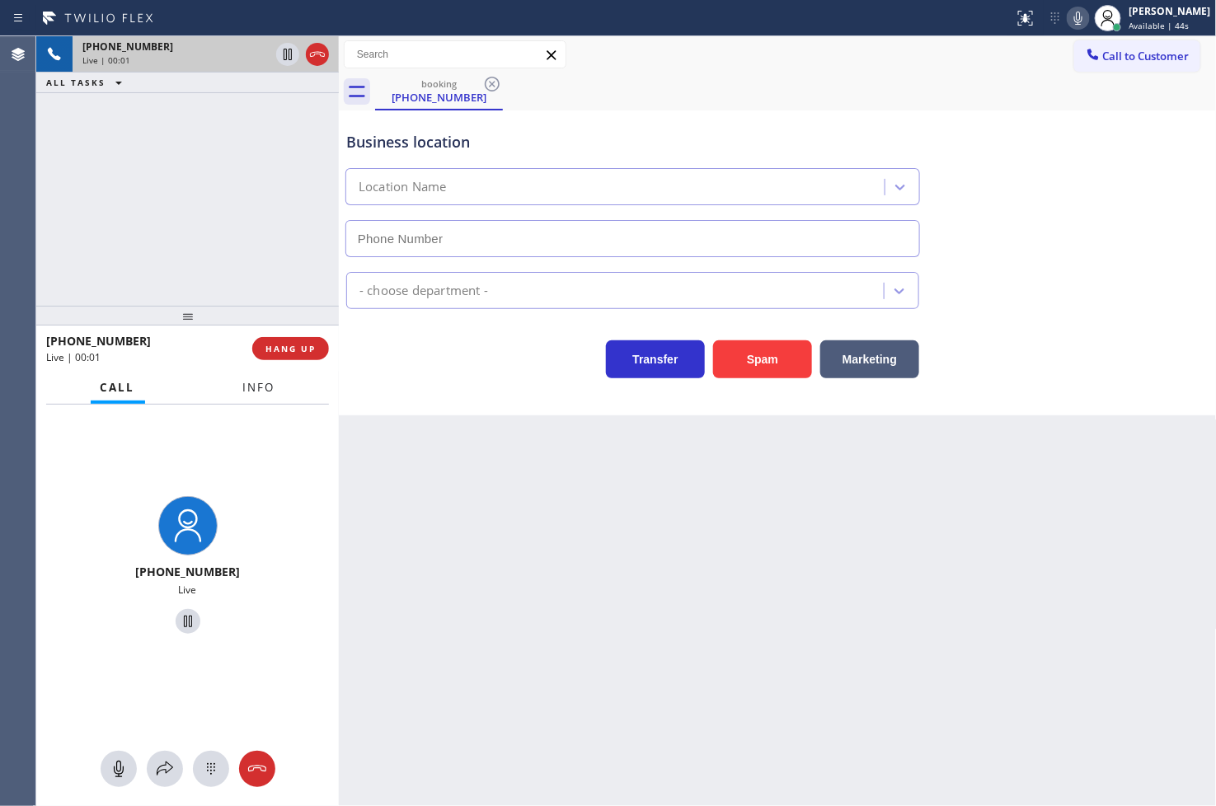
click at [267, 386] on span "Info" at bounding box center [259, 387] width 32 height 15
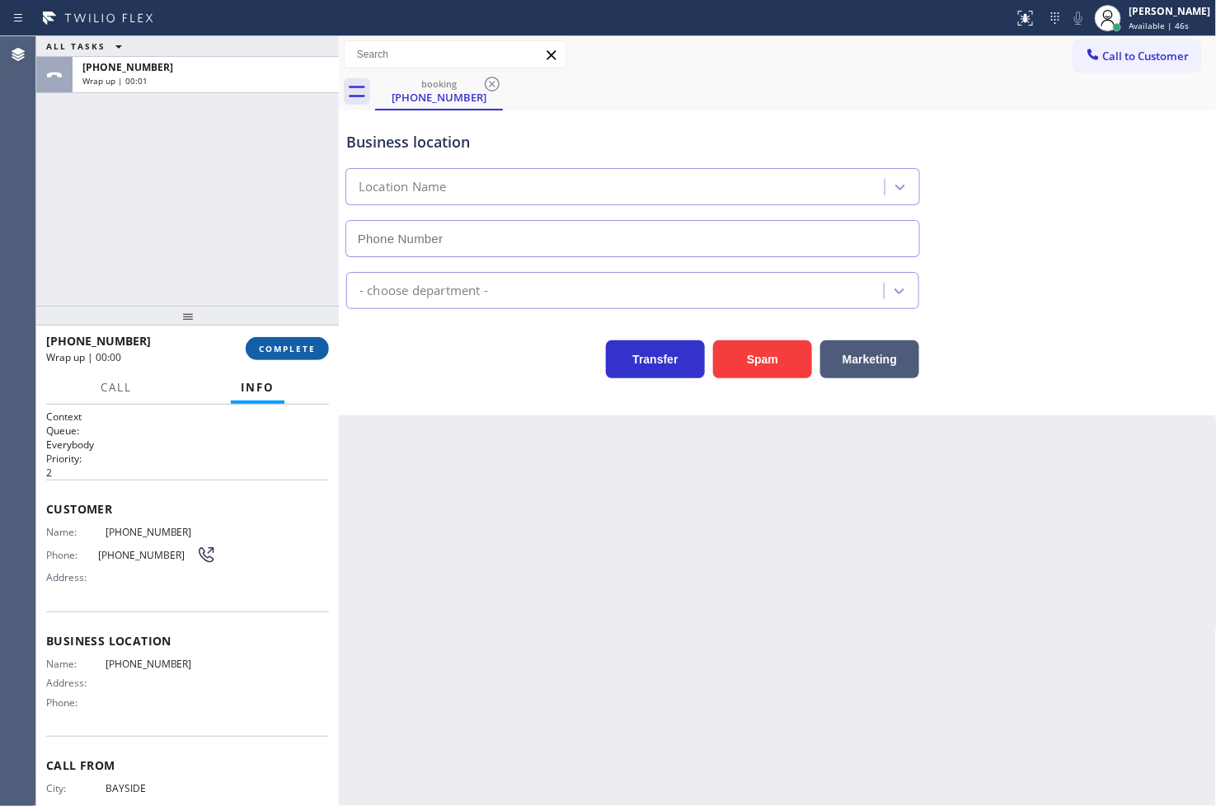
click at [305, 350] on span "COMPLETE" at bounding box center [287, 349] width 57 height 12
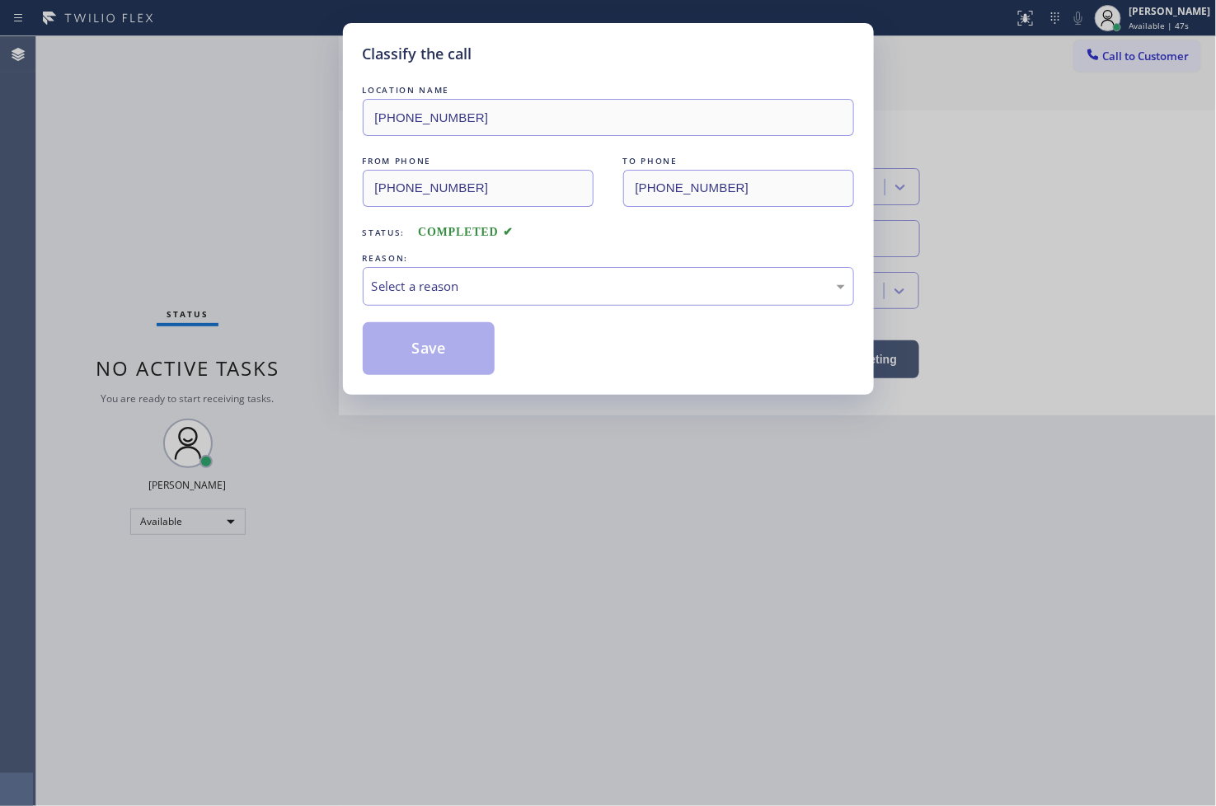
click at [420, 293] on div "Select a reason" at bounding box center [608, 286] width 473 height 19
click at [429, 343] on button "Save" at bounding box center [429, 348] width 133 height 53
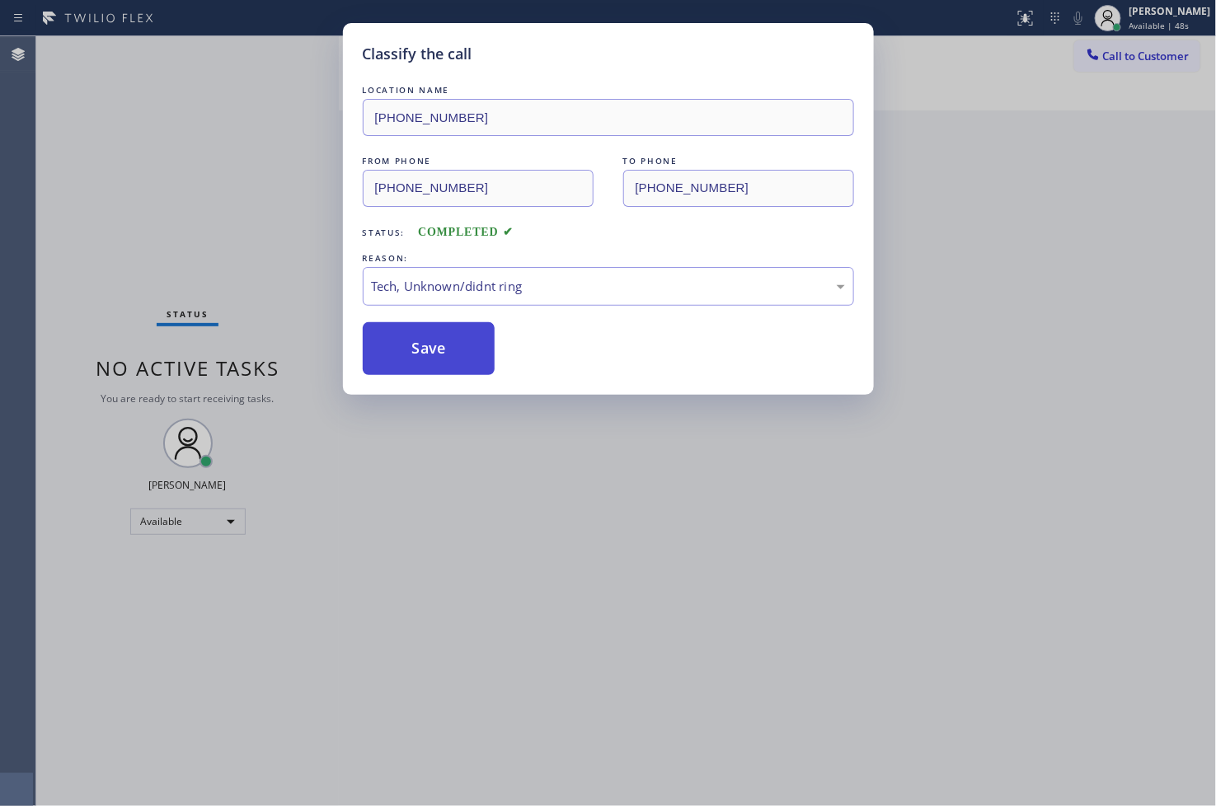
click at [429, 343] on button "Save" at bounding box center [429, 348] width 133 height 53
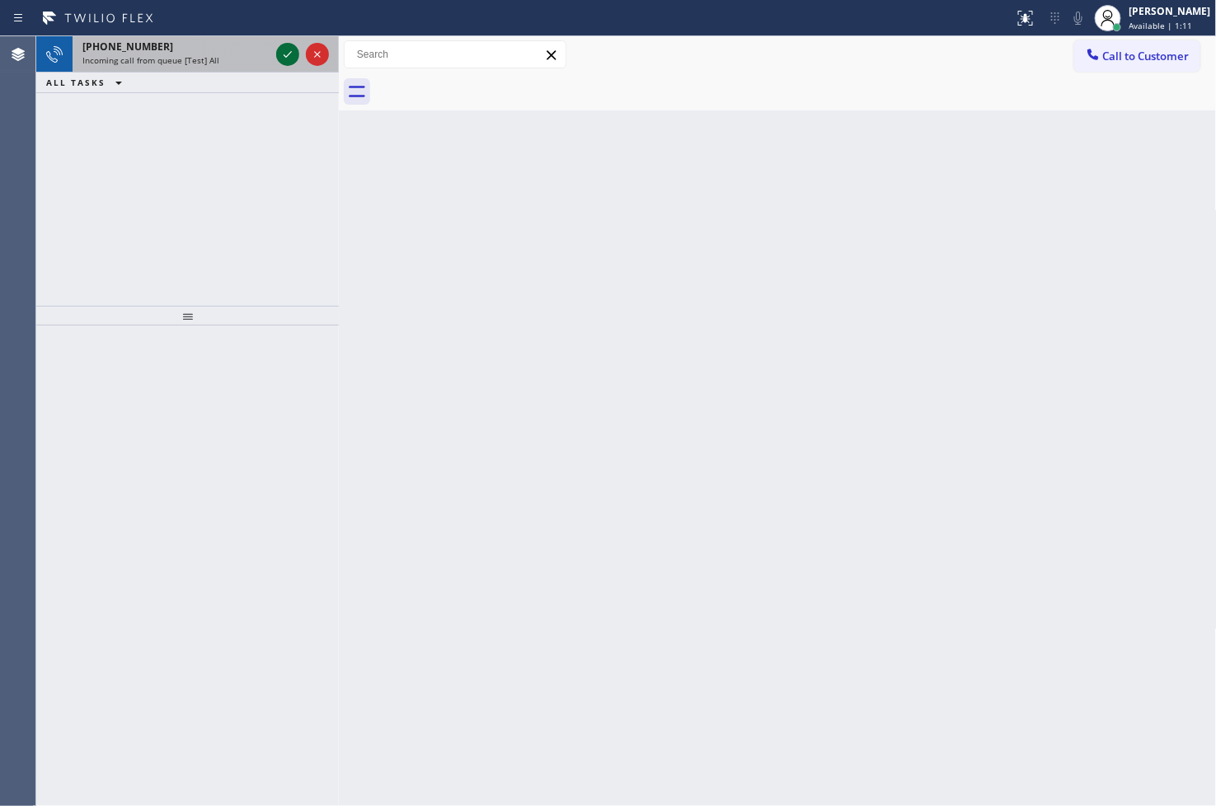
click at [278, 54] on icon at bounding box center [288, 55] width 20 height 20
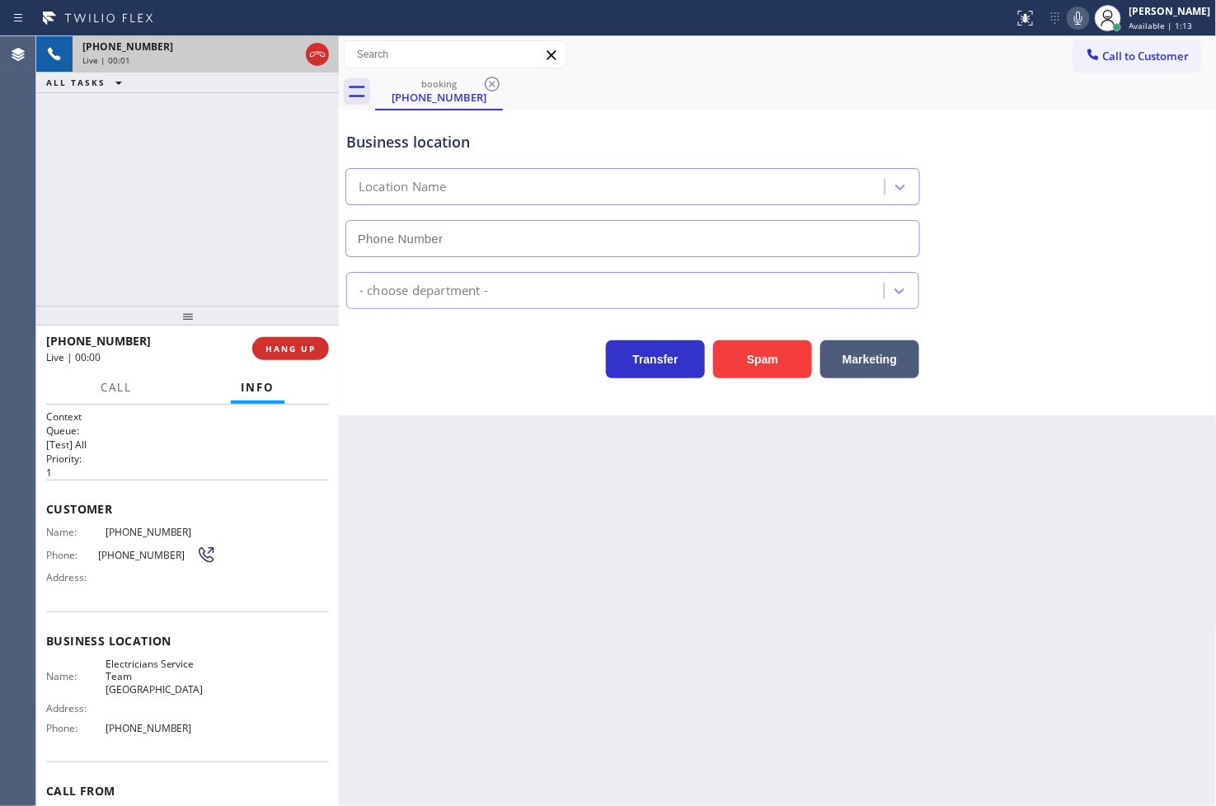
type input "(562) 469-5558"
click at [380, 369] on div "Transfer Spam Marketing" at bounding box center [633, 355] width 580 height 46
click at [193, 248] on div "+15597897688 Live | 00:06 ALL TASKS ALL TASKS ACTIVE TASKS TASKS IN WRAP UP" at bounding box center [187, 171] width 303 height 270
click at [421, 379] on div "Business location Electricians Service Team Orange County (562) 469-5558 Electr…" at bounding box center [778, 262] width 878 height 305
click at [148, 251] on div "+15597897688 Live | 00:09 ALL TASKS ALL TASKS ACTIVE TASKS TASKS IN WRAP UP" at bounding box center [187, 171] width 303 height 270
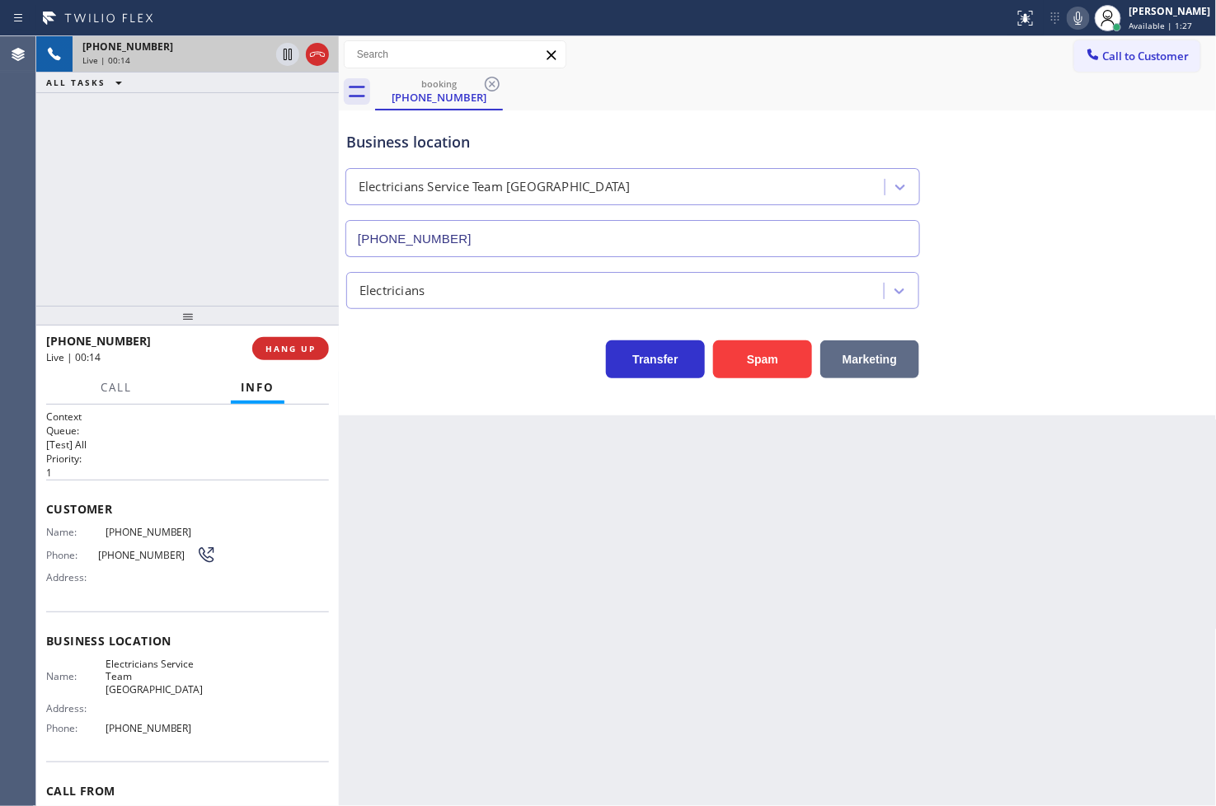
click at [862, 368] on button "Marketing" at bounding box center [869, 359] width 99 height 38
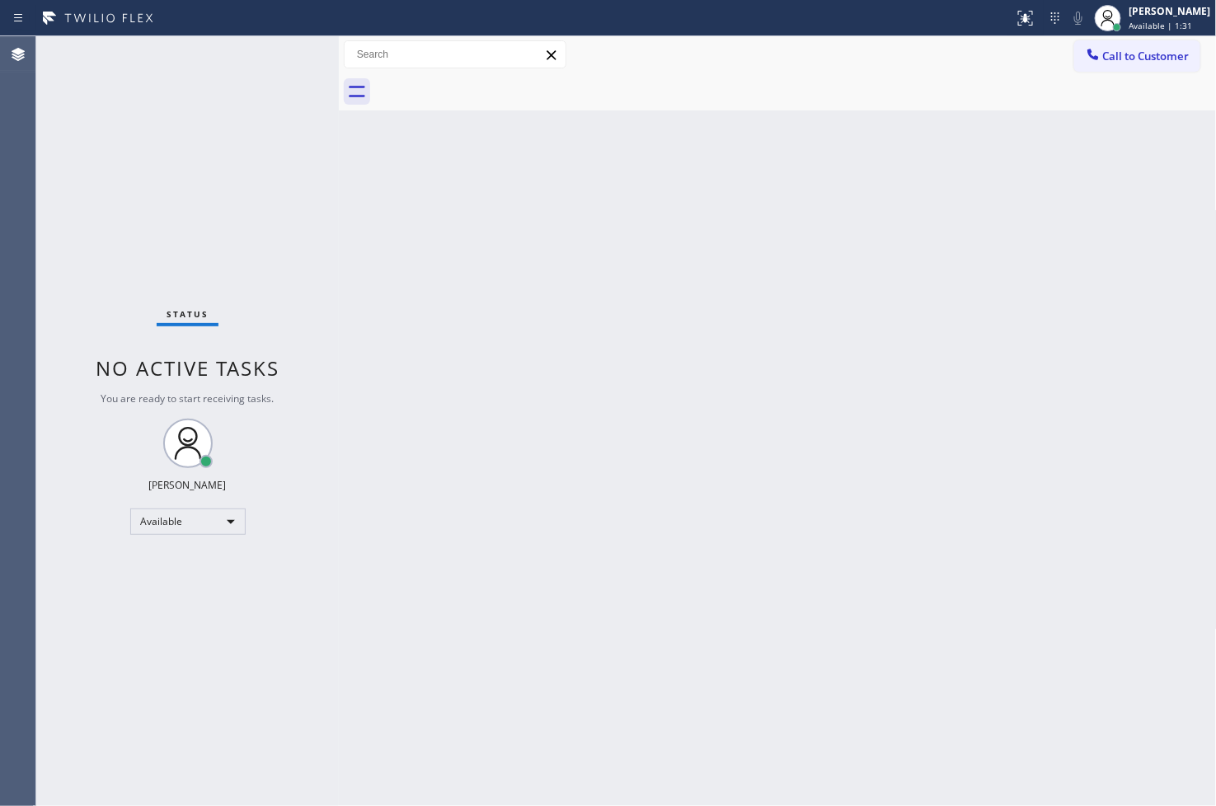
drag, startPoint x: 135, startPoint y: 253, endPoint x: 232, endPoint y: 184, distance: 119.4
click at [141, 250] on div "Status No active tasks You are ready to start receiving tasks. [PERSON_NAME]" at bounding box center [187, 421] width 303 height 770
click at [285, 53] on div "Status No active tasks You are ready to start receiving tasks. [PERSON_NAME]" at bounding box center [187, 421] width 303 height 770
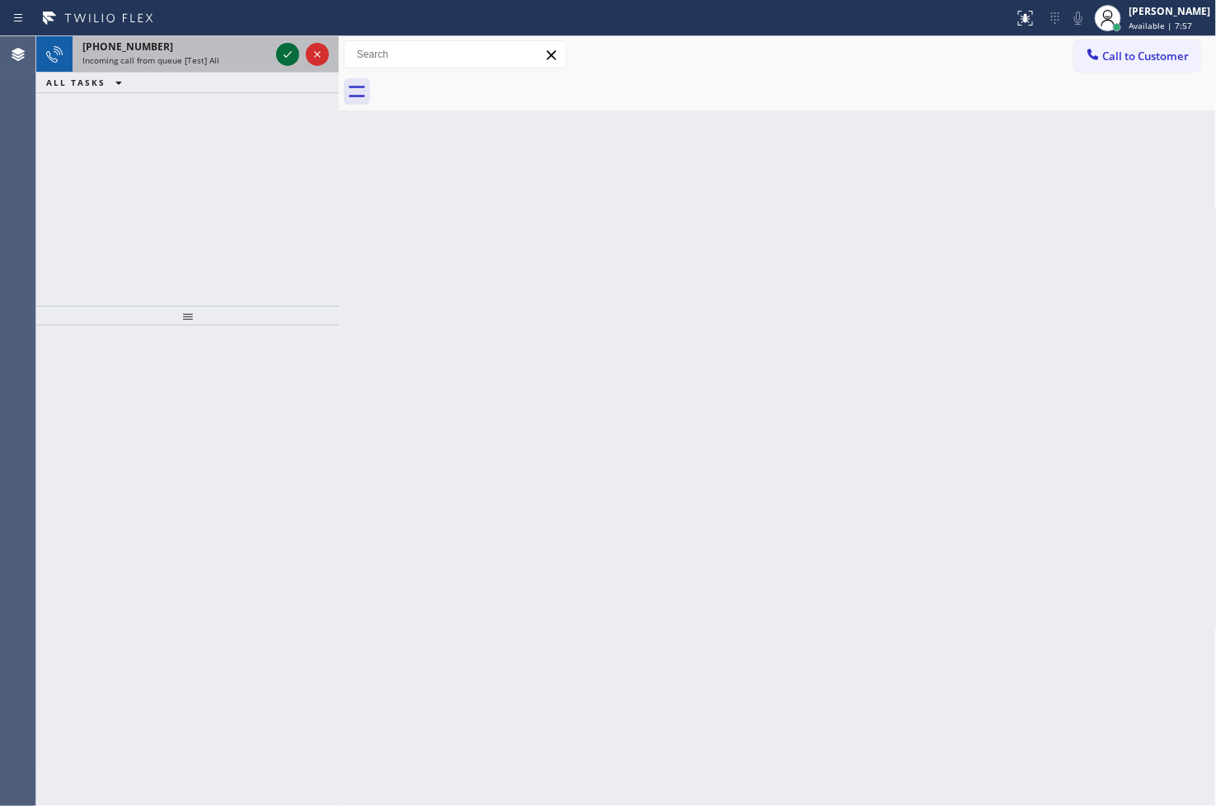
click at [285, 53] on icon at bounding box center [288, 55] width 20 height 20
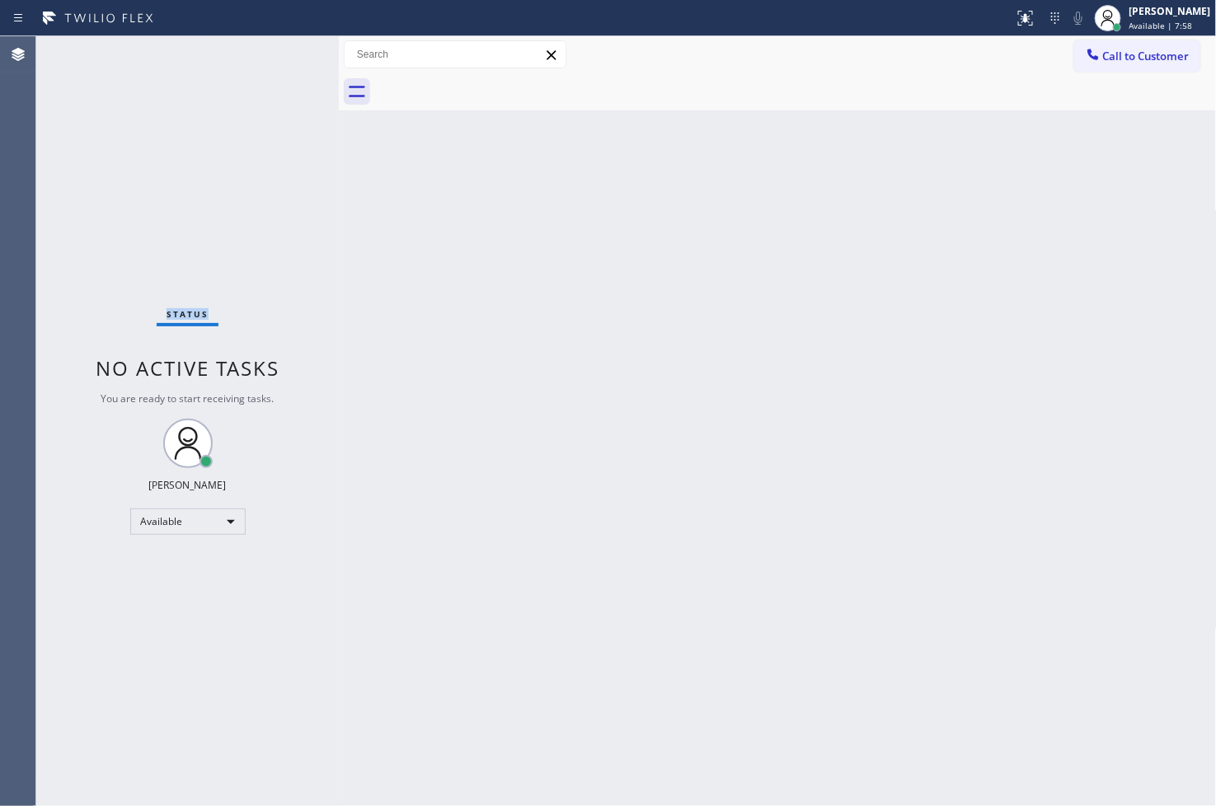
click at [285, 53] on div "Status No active tasks You are ready to start receiving tasks. [PERSON_NAME]" at bounding box center [187, 421] width 303 height 770
click at [868, 79] on div at bounding box center [796, 91] width 842 height 37
click at [868, 26] on icon at bounding box center [1026, 18] width 20 height 20
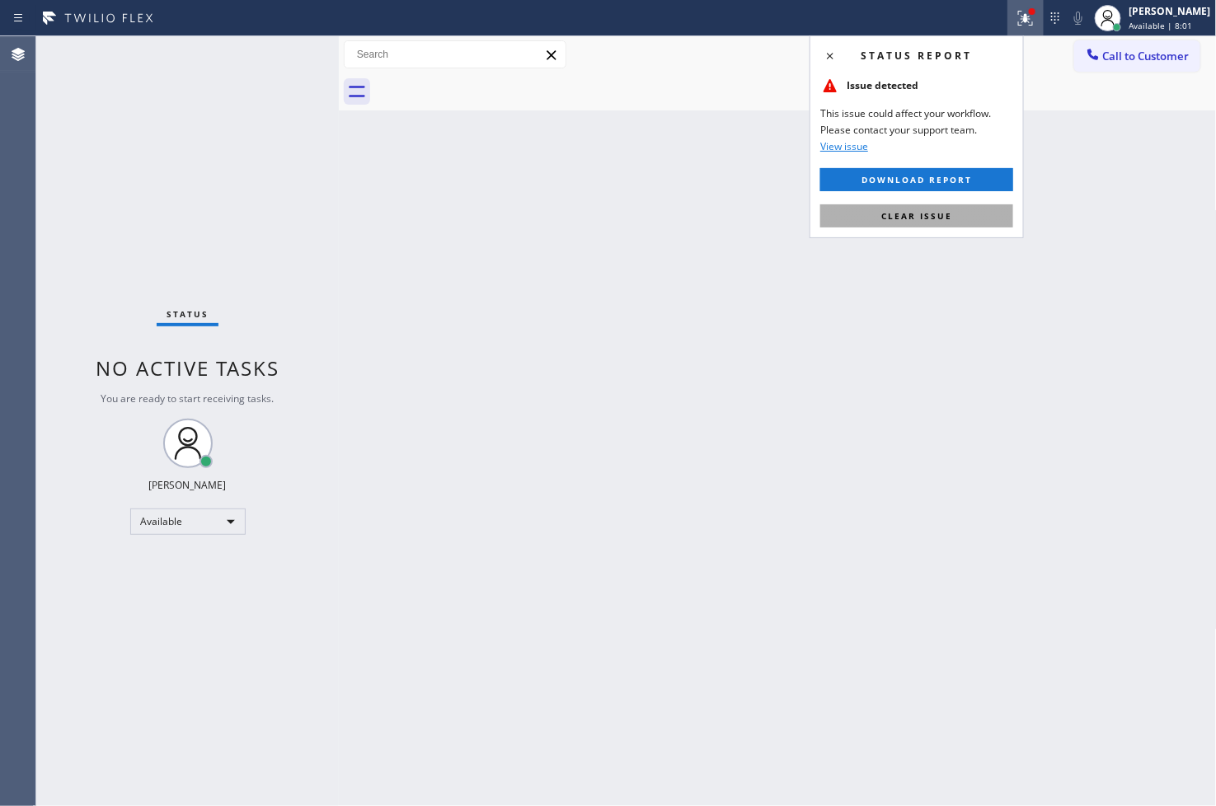
click at [868, 215] on button "Clear issue" at bounding box center [916, 215] width 193 height 23
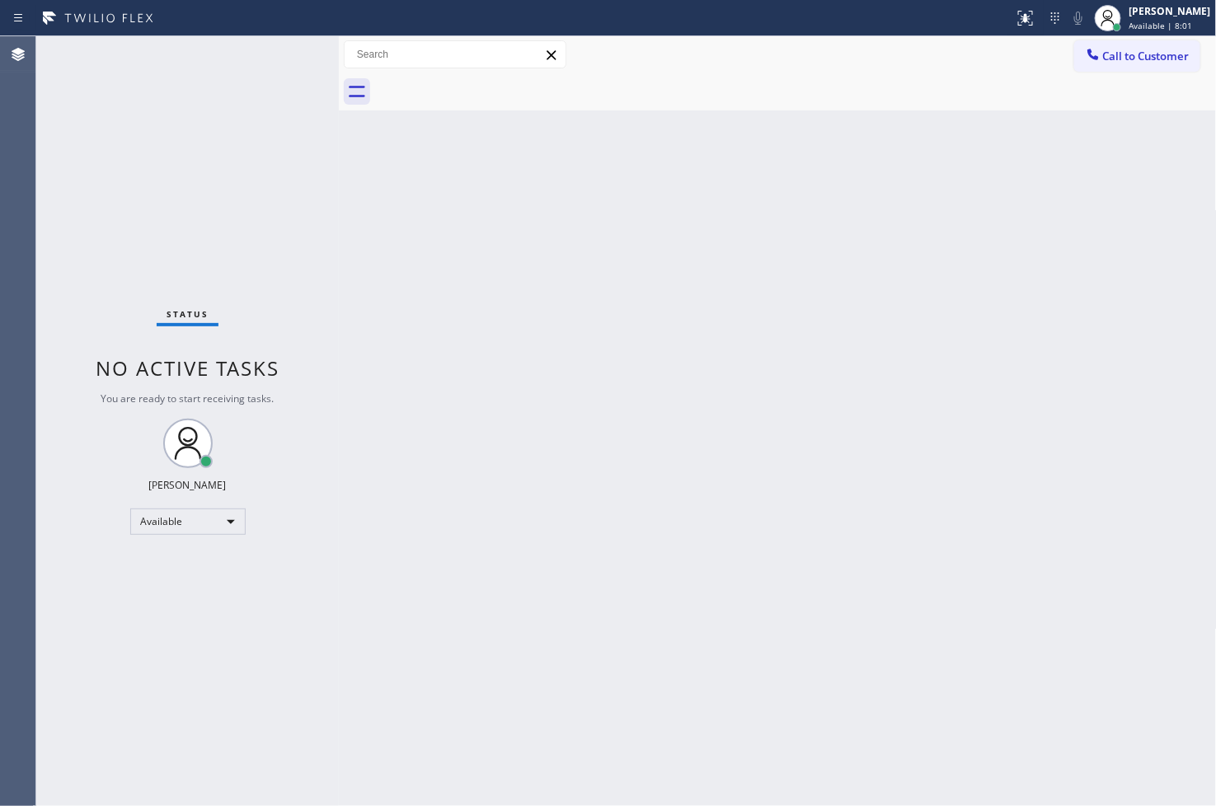
click at [794, 359] on div "Back to Dashboard Change Sender ID Customers Technicians Select a contact Outbo…" at bounding box center [778, 421] width 878 height 770
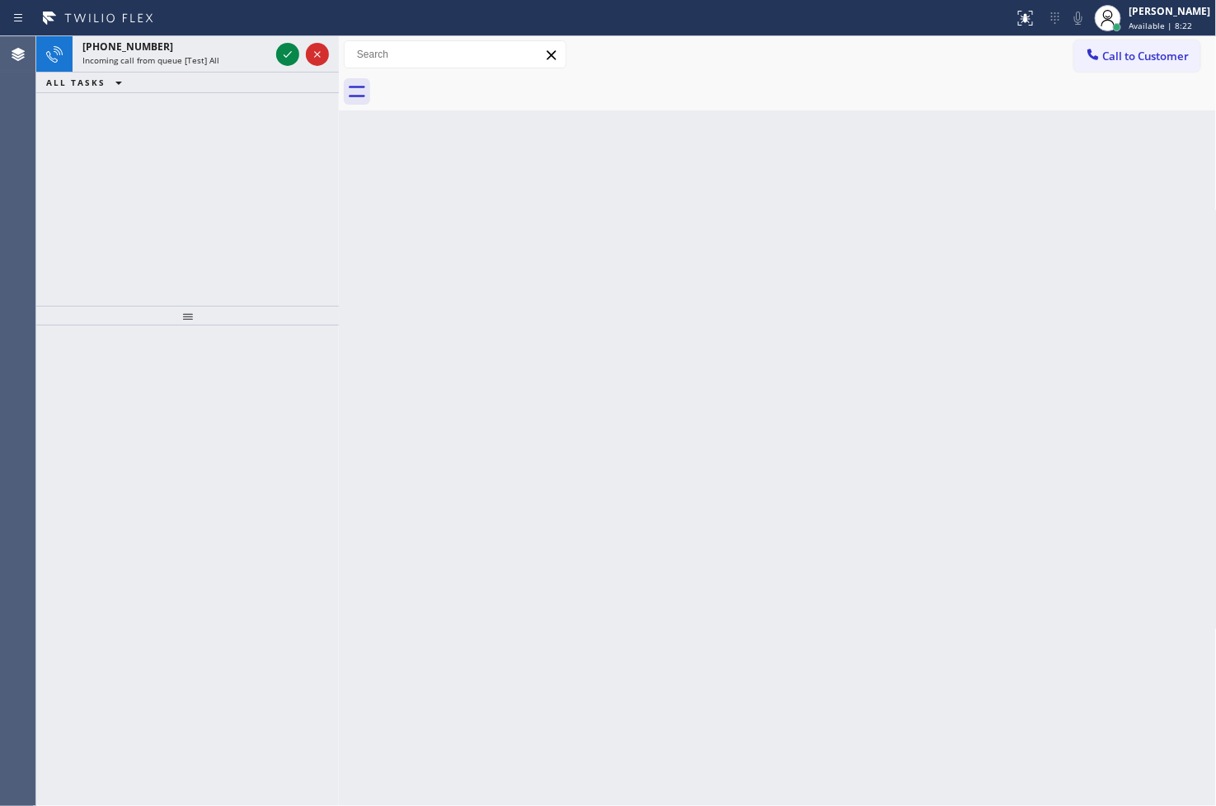
click at [105, 204] on div "+14086790586 Incoming call from queue [Test] All ALL TASKS ALL TASKS ACTIVE TAS…" at bounding box center [187, 171] width 303 height 270
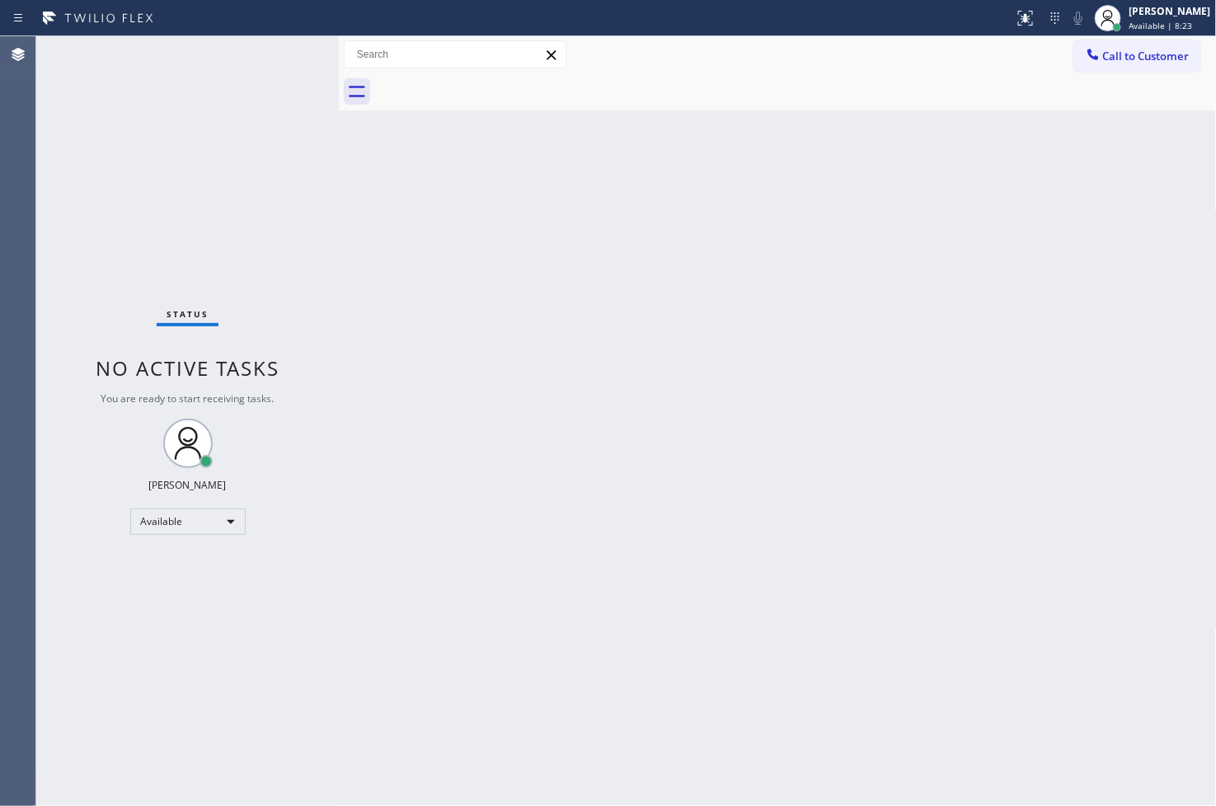
click at [284, 54] on div "Status No active tasks You are ready to start receiving tasks. [PERSON_NAME]" at bounding box center [187, 421] width 303 height 770
drag, startPoint x: 1160, startPoint y: 509, endPoint x: 1132, endPoint y: 495, distance: 31.3
click at [868, 509] on div "Back to Dashboard Change Sender ID Customers Technicians Select a contact Outbo…" at bounding box center [778, 421] width 878 height 770
click at [278, 109] on div "Status No active tasks You are ready to start receiving tasks. [PERSON_NAME]" at bounding box center [187, 421] width 303 height 770
click at [284, 51] on div "Status No active tasks You are ready to start receiving tasks. [PERSON_NAME]" at bounding box center [187, 421] width 303 height 770
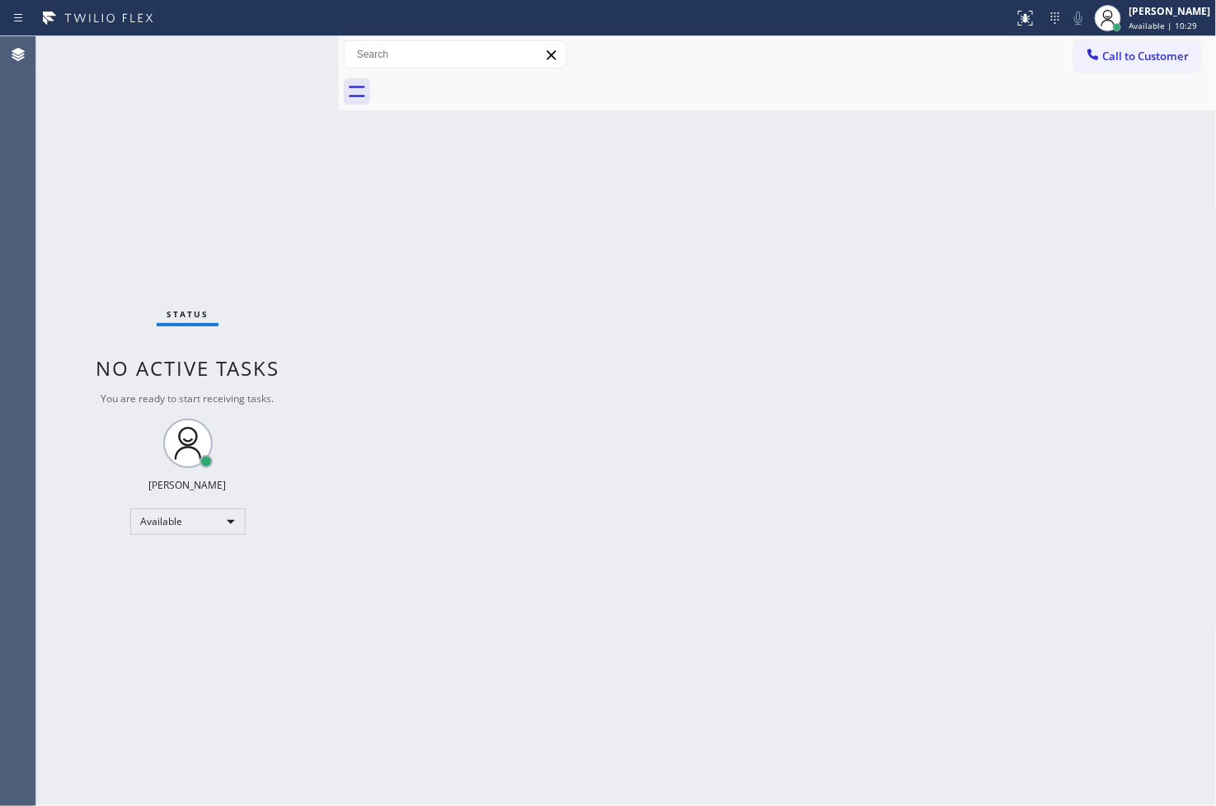
click at [275, 52] on div "Status No active tasks You are ready to start receiving tasks. [PERSON_NAME]" at bounding box center [187, 421] width 303 height 770
click at [868, 411] on div "Back to Dashboard Change Sender ID Customers Technicians Select a contact Outbo…" at bounding box center [778, 421] width 878 height 770
click at [859, 738] on div "Back to Dashboard Change Sender ID Customers Technicians Select a contact Outbo…" at bounding box center [778, 421] width 878 height 770
click at [272, 135] on div "Status No active tasks You are ready to start receiving tasks. [PERSON_NAME]" at bounding box center [187, 421] width 303 height 770
click at [265, 55] on div "Status No active tasks You are ready to start receiving tasks. [PERSON_NAME]" at bounding box center [187, 421] width 303 height 770
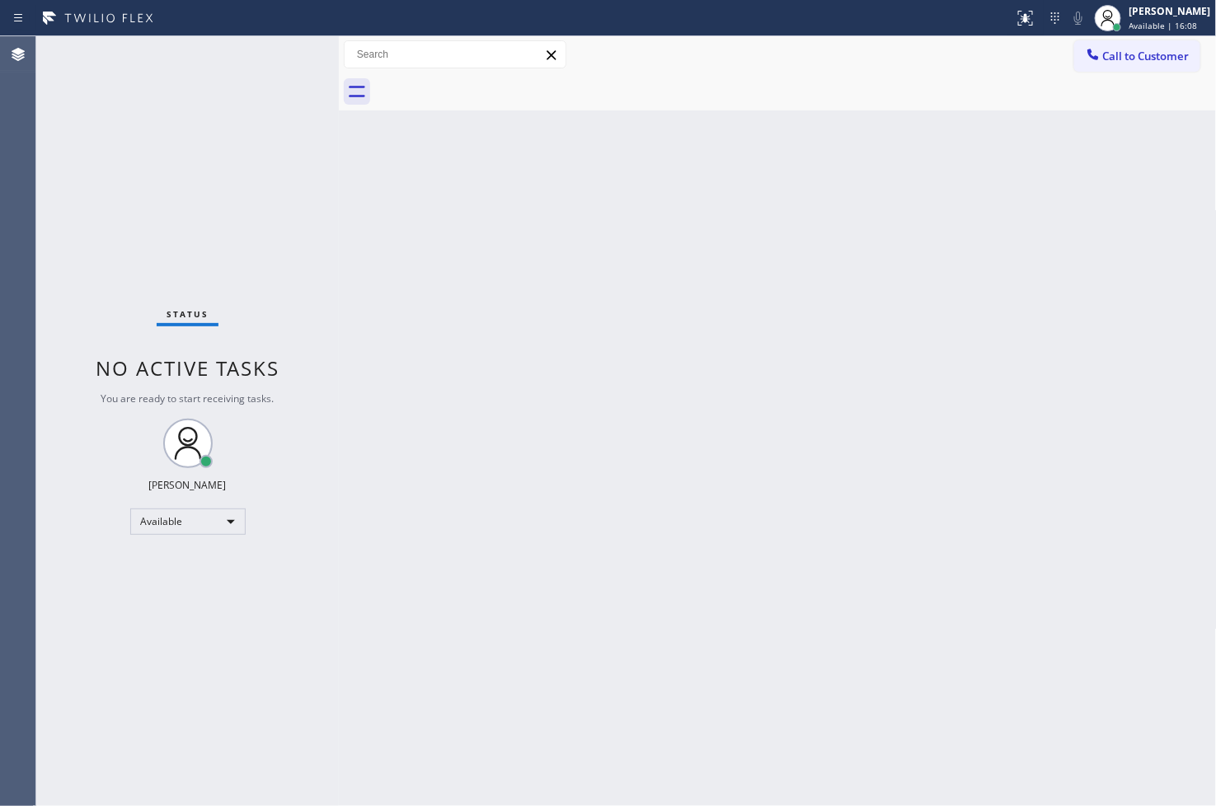
click at [111, 599] on div "Status No active tasks You are ready to start receiving tasks. [PERSON_NAME]" at bounding box center [187, 421] width 303 height 770
click at [106, 181] on div "Status No active tasks You are ready to start receiving tasks. [PERSON_NAME]" at bounding box center [187, 421] width 303 height 770
drag, startPoint x: 107, startPoint y: 454, endPoint x: 114, endPoint y: 387, distance: 67.1
click at [107, 454] on div "Status No active tasks You are ready to start receiving tasks. [PERSON_NAME]" at bounding box center [187, 421] width 303 height 770
click at [163, 195] on div "Status No active tasks You are ready to start receiving tasks. [PERSON_NAME]" at bounding box center [187, 421] width 303 height 770
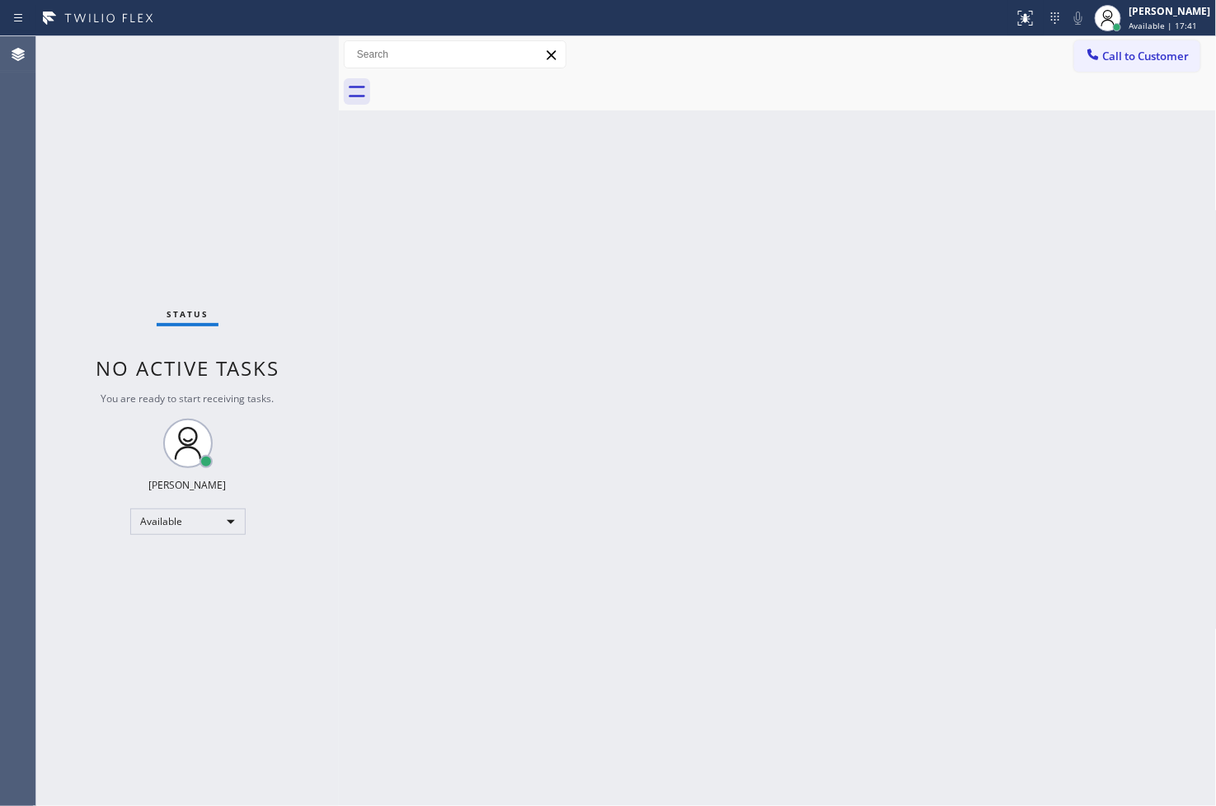
click at [110, 261] on div "Status No active tasks You are ready to start receiving tasks. [PERSON_NAME]" at bounding box center [187, 421] width 303 height 770
click at [246, 101] on div "Status No active tasks You are ready to start receiving tasks. [PERSON_NAME]" at bounding box center [187, 421] width 303 height 770
click at [280, 52] on div "Status No active tasks You are ready to start receiving tasks. [PERSON_NAME]" at bounding box center [187, 421] width 303 height 770
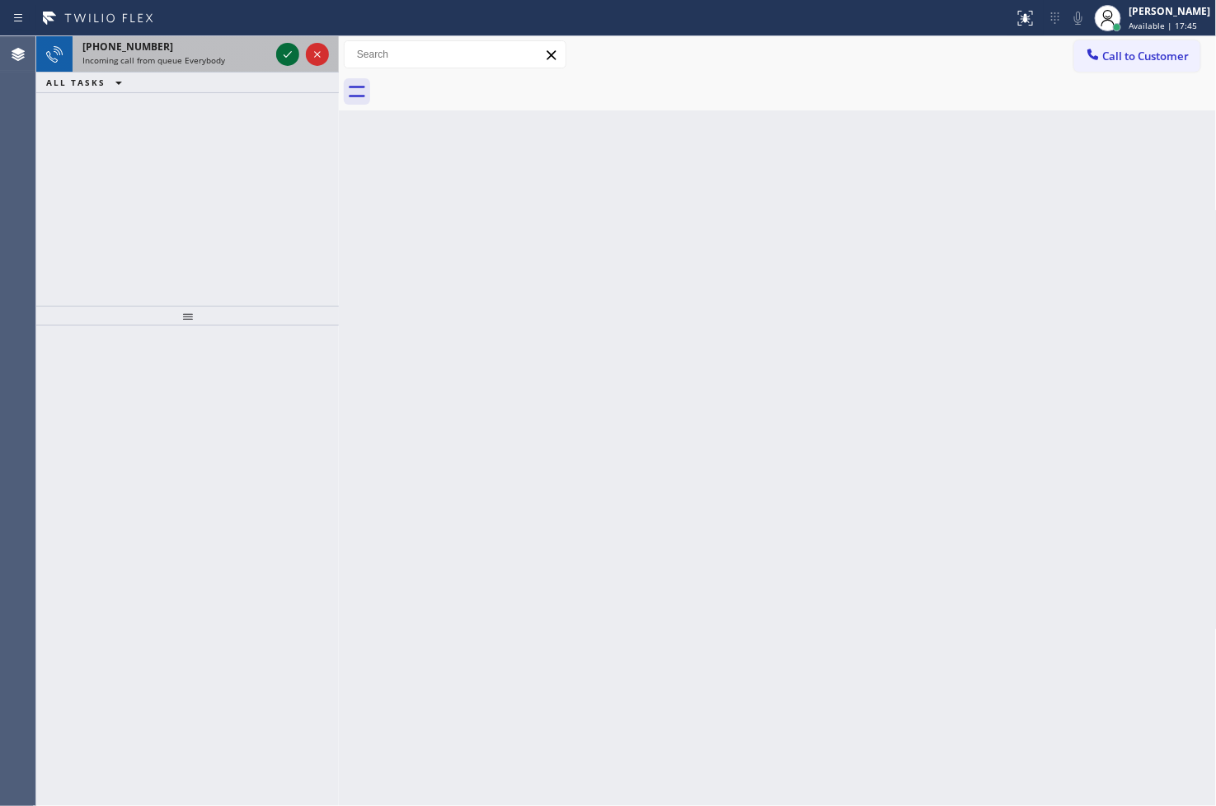
click at [280, 52] on icon at bounding box center [288, 55] width 20 height 20
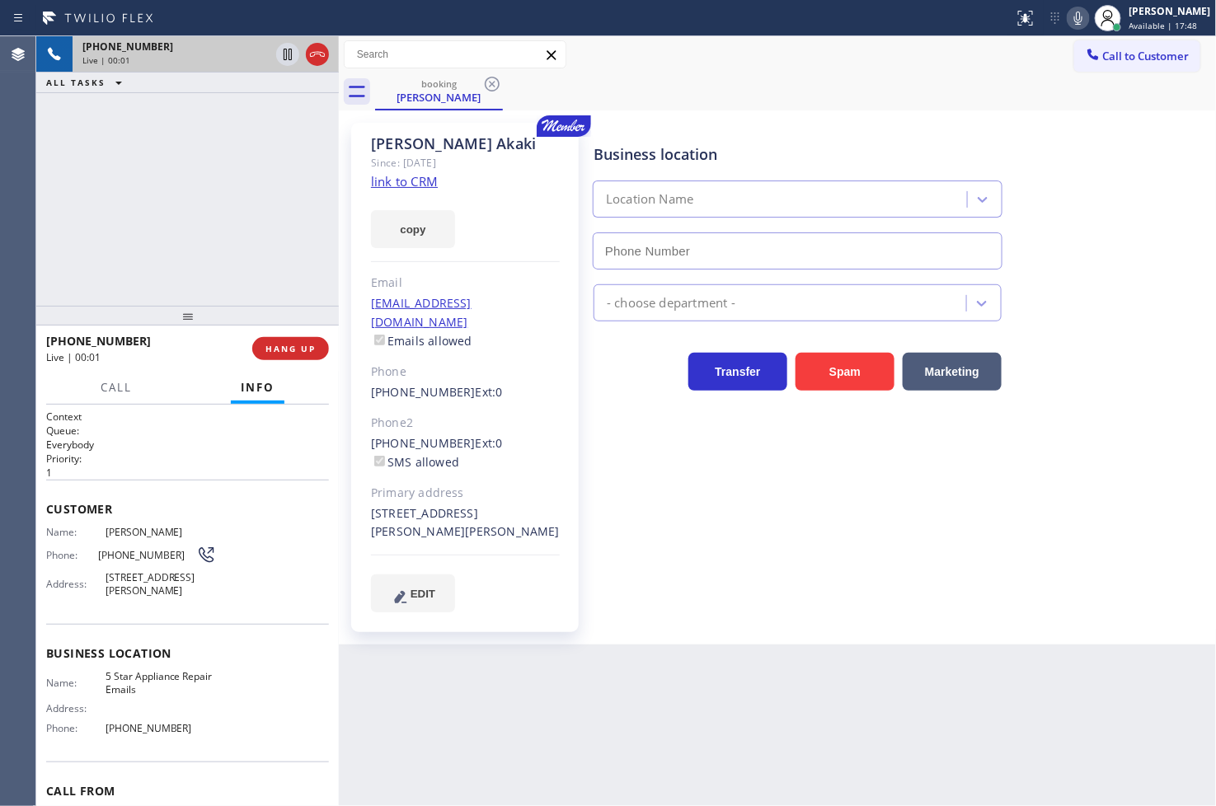
type input "(844) 735-4685"
click at [406, 176] on link "link to CRM" at bounding box center [404, 181] width 67 height 16
click at [162, 259] on div "+14083717441 Live | 00:07 ALL TASKS ALL TASKS ACTIVE TASKS TASKS IN WRAP UP" at bounding box center [187, 171] width 303 height 270
click at [697, 678] on div "Back to Dashboard Change Sender ID Customers Technicians Select a contact Outbo…" at bounding box center [778, 421] width 878 height 770
click at [248, 233] on div "+14083717441 Live | 00:10 ALL TASKS ALL TASKS ACTIVE TASKS TASKS IN WRAP UP" at bounding box center [187, 171] width 303 height 270
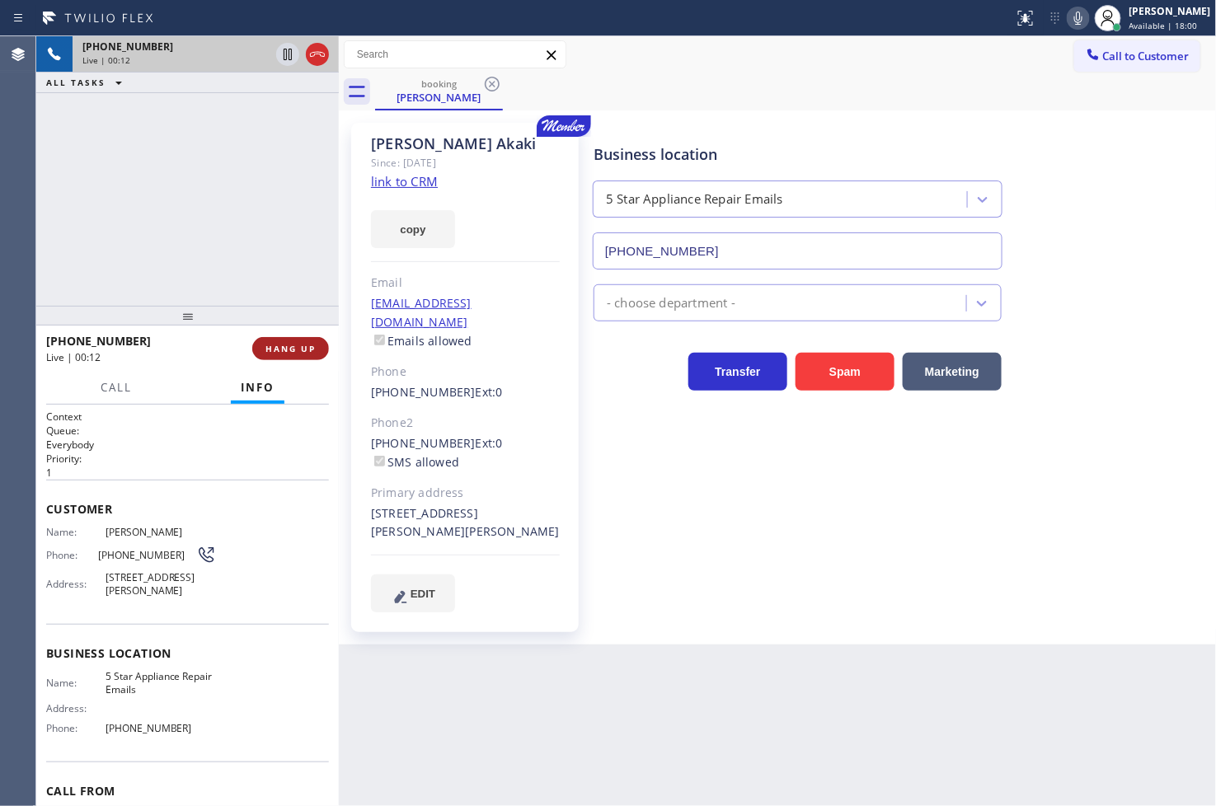
click at [284, 350] on span "HANG UP" at bounding box center [290, 349] width 50 height 12
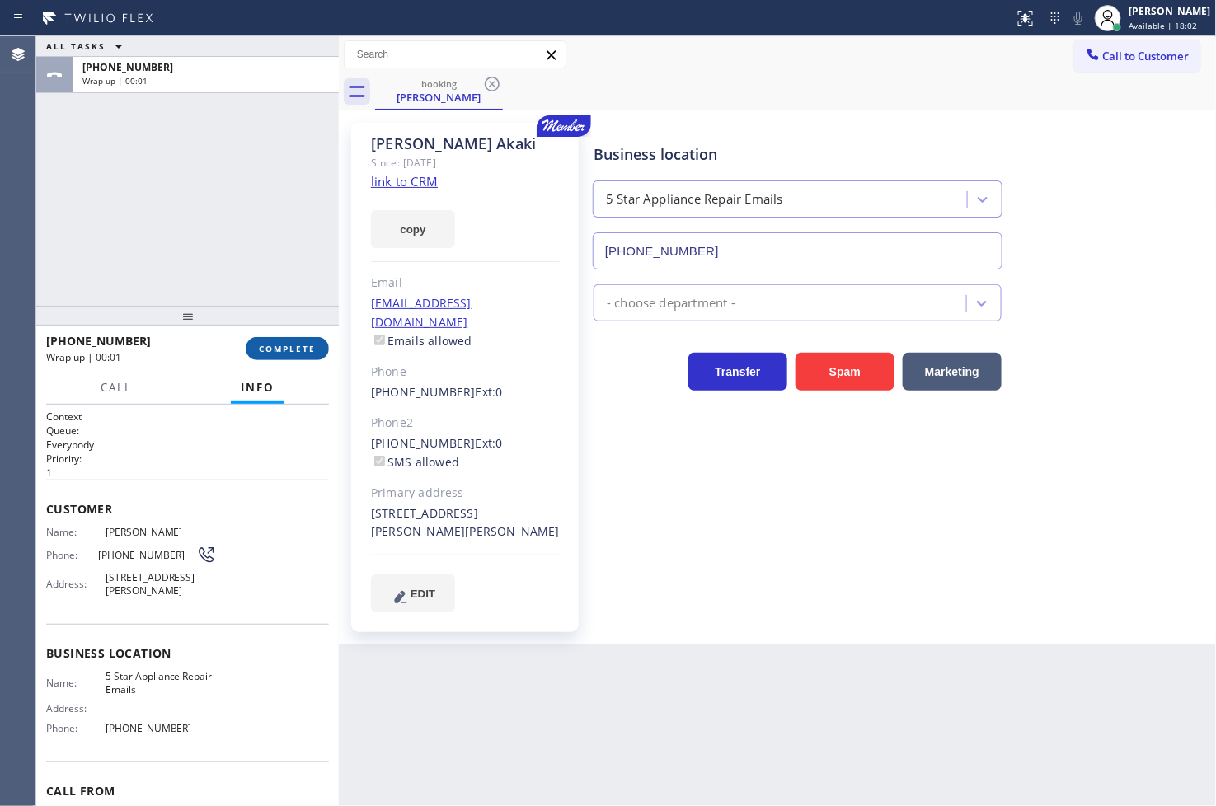
click at [284, 350] on span "COMPLETE" at bounding box center [287, 349] width 57 height 12
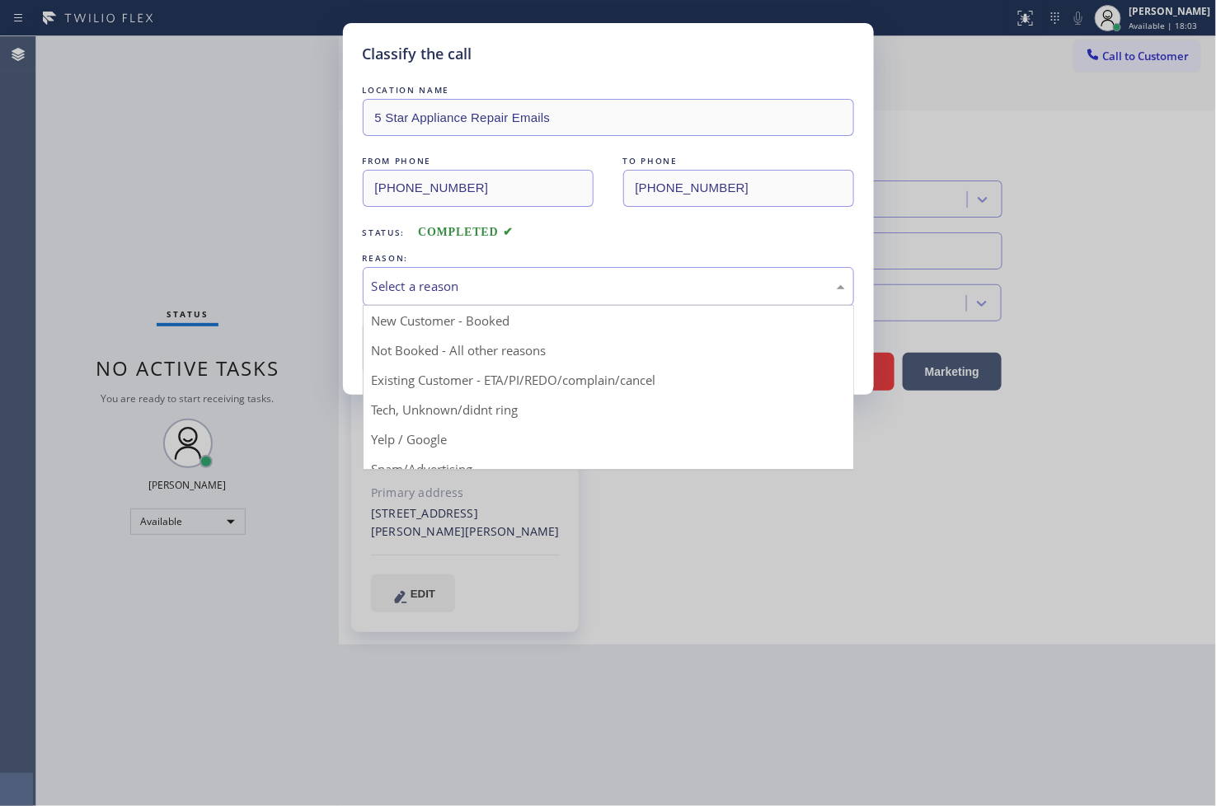
click at [453, 294] on div "Select a reason" at bounding box center [608, 286] width 473 height 19
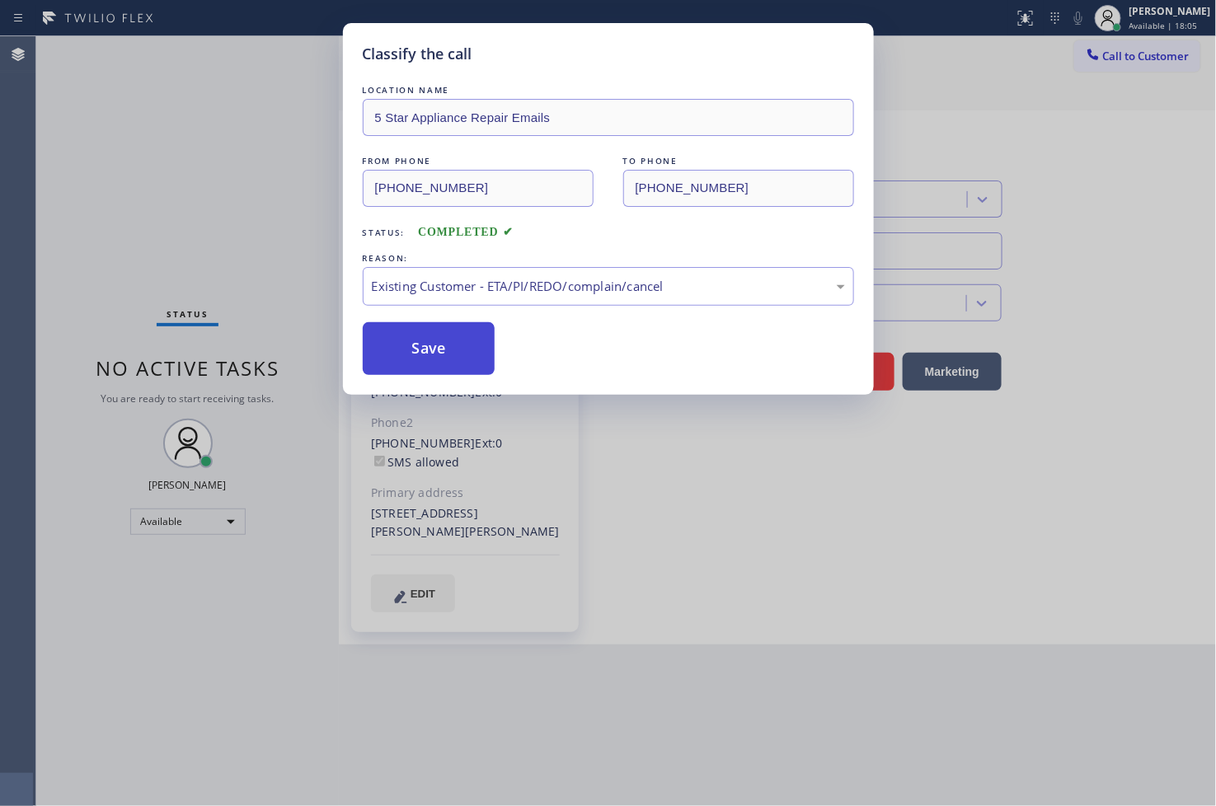
click at [430, 361] on button "Save" at bounding box center [429, 348] width 133 height 53
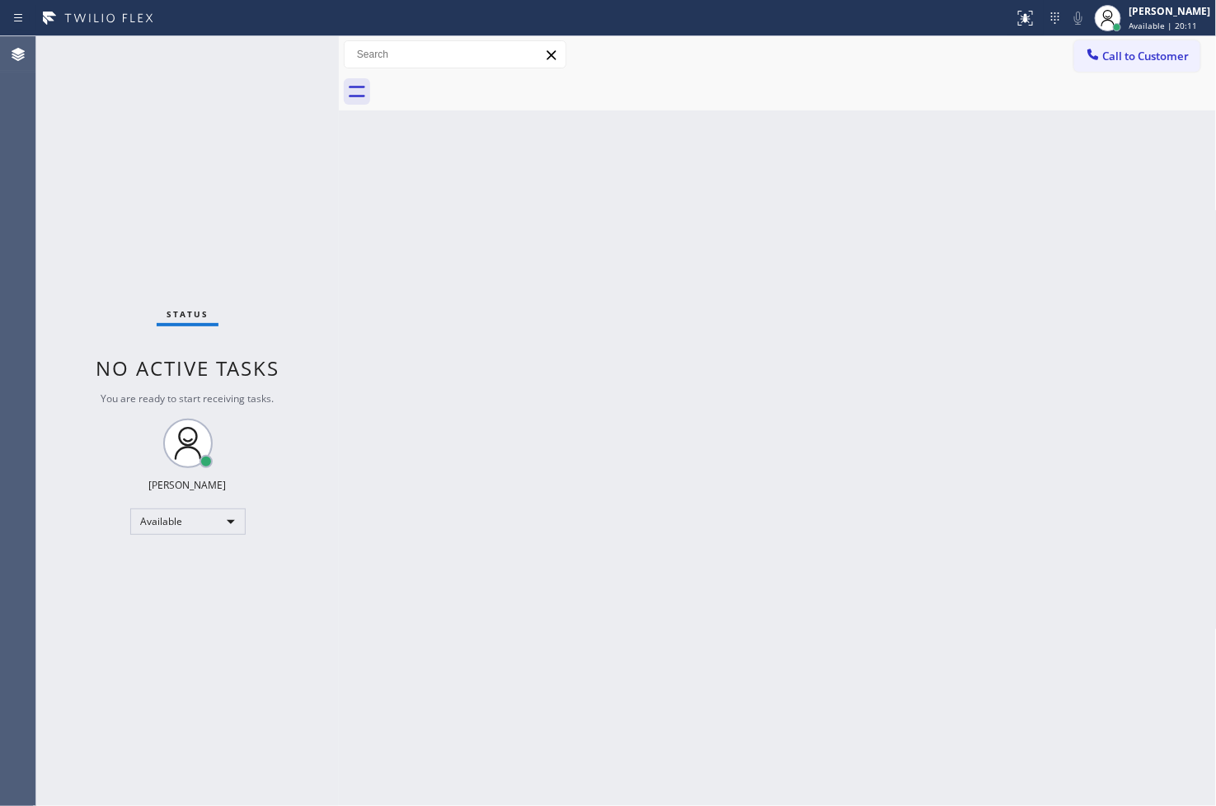
drag, startPoint x: 78, startPoint y: 622, endPoint x: 136, endPoint y: 401, distance: 228.4
click at [84, 613] on div "Status No active tasks You are ready to start receiving tasks. [PERSON_NAME]" at bounding box center [187, 421] width 303 height 770
click at [209, 251] on div "Status No active tasks You are ready to start receiving tasks. [PERSON_NAME]" at bounding box center [187, 421] width 303 height 770
click at [200, 143] on div "Status No active tasks You are ready to start receiving tasks. [PERSON_NAME]" at bounding box center [187, 421] width 303 height 770
click at [287, 54] on div "Status No active tasks You are ready to start receiving tasks. [PERSON_NAME]" at bounding box center [187, 421] width 303 height 770
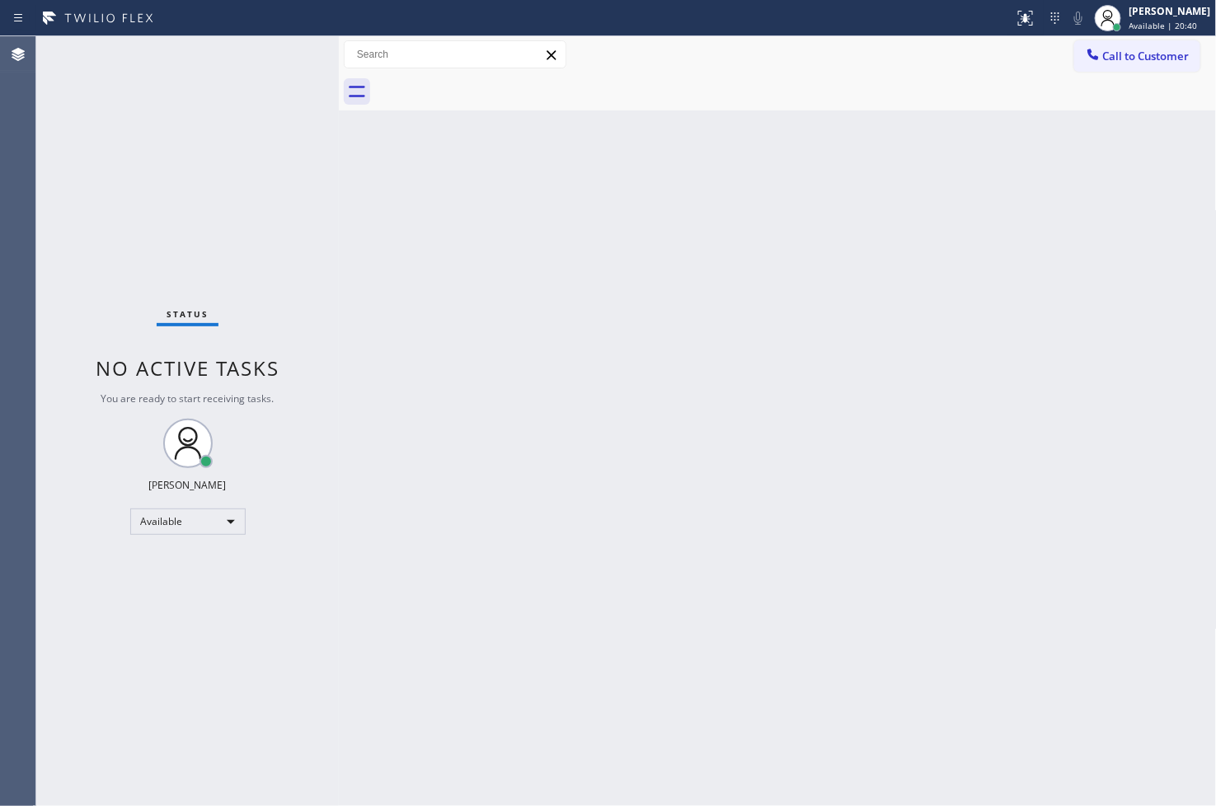
click at [258, 72] on div "Status No active tasks You are ready to start receiving tasks. [PERSON_NAME]" at bounding box center [187, 421] width 303 height 770
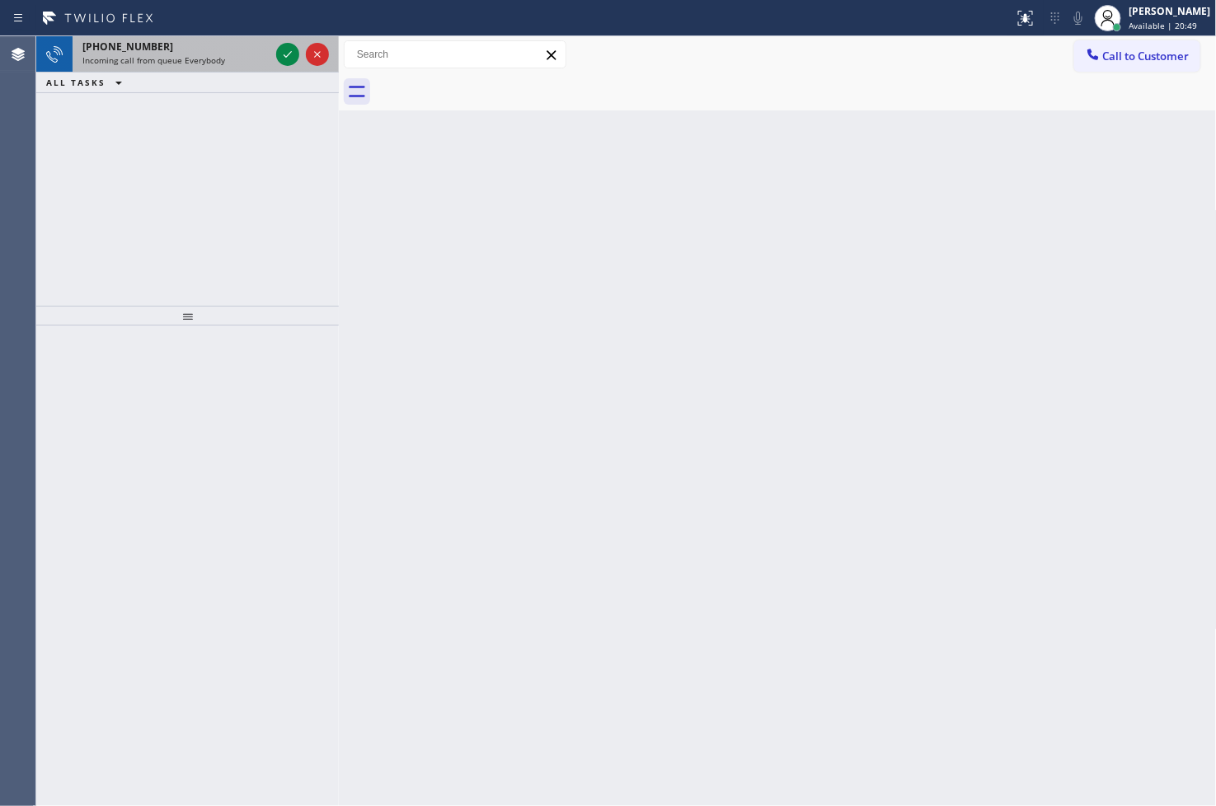
click at [242, 68] on div "+15303443452 Incoming call from queue Everybody" at bounding box center [173, 54] width 200 height 36
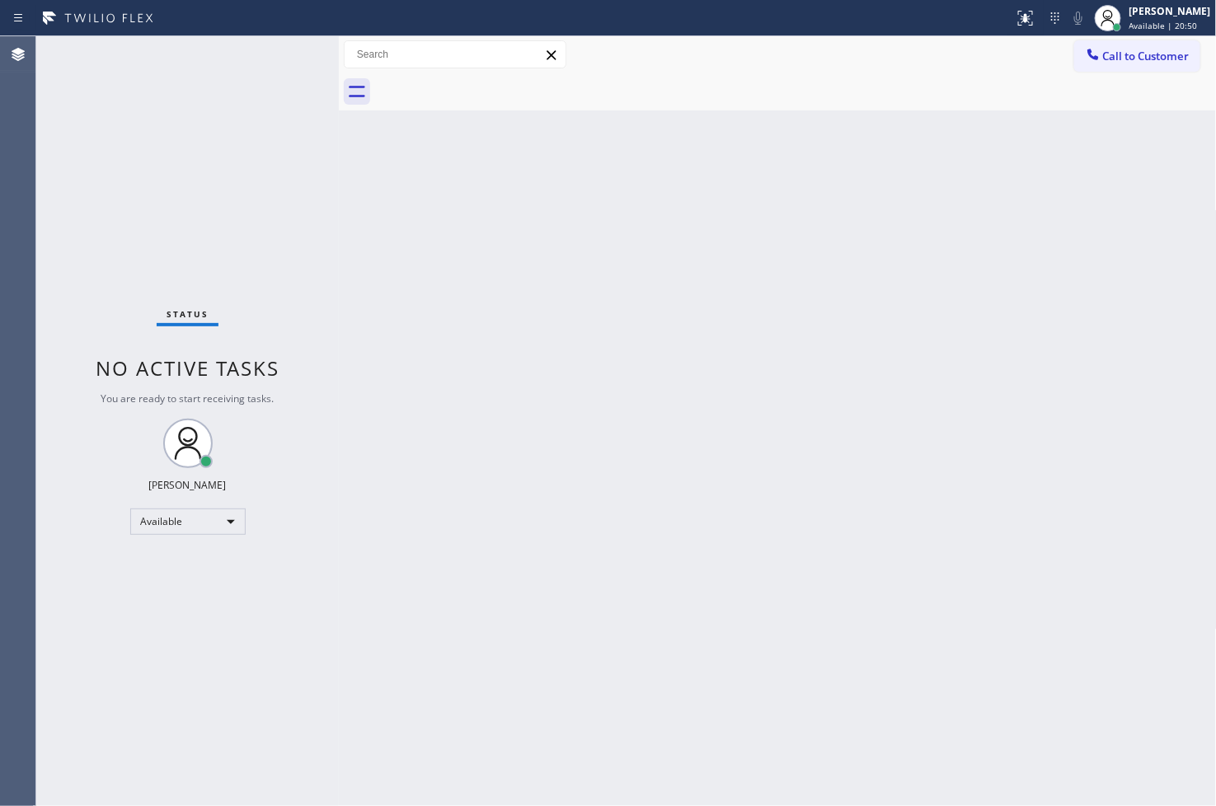
click at [284, 52] on div "Status No active tasks You are ready to start receiving tasks. [PERSON_NAME]" at bounding box center [187, 421] width 303 height 770
click at [803, 571] on div "Back to Dashboard Change Sender ID Customers Technicians Select a contact Outbo…" at bounding box center [778, 421] width 878 height 770
click at [264, 200] on div "Status No active tasks You are ready to start receiving tasks. [PERSON_NAME]" at bounding box center [187, 421] width 303 height 770
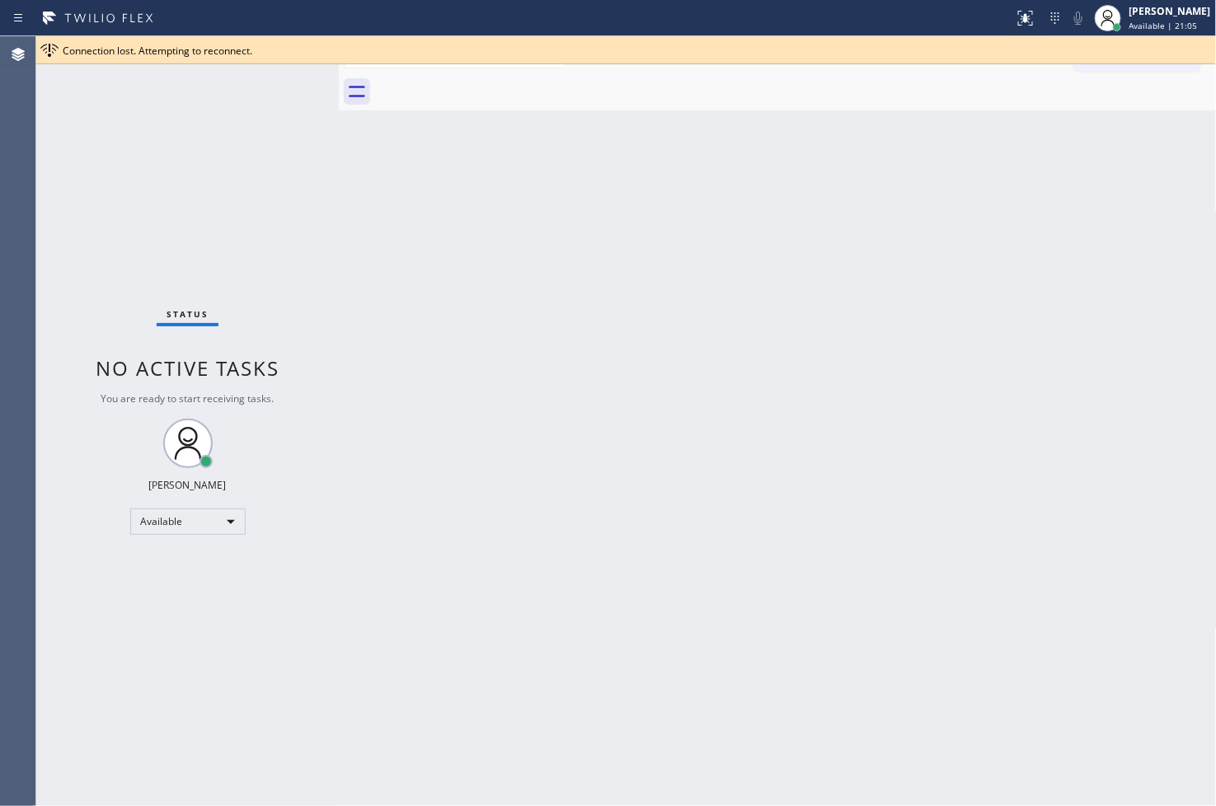
click at [286, 51] on div "Connection lost. Attempting to reconnect." at bounding box center [636, 51] width 1147 height 14
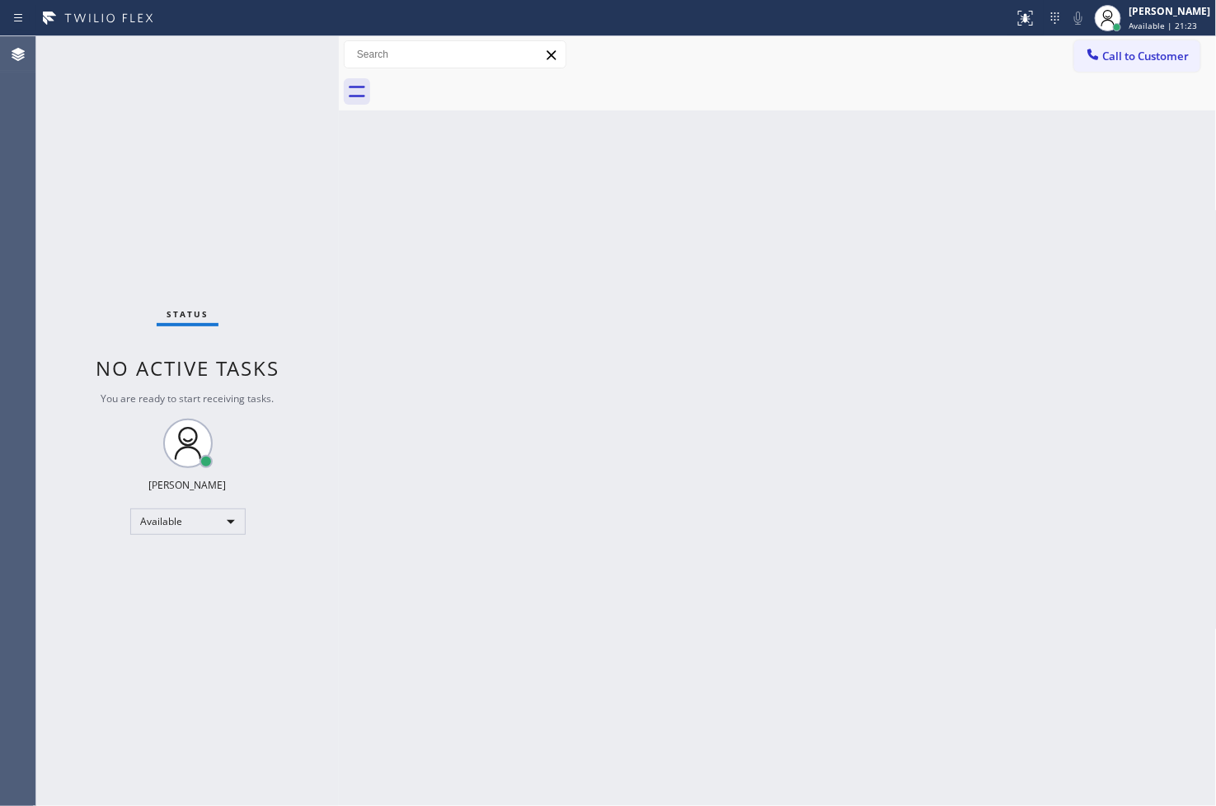
click at [293, 200] on div "Status No active tasks You are ready to start receiving tasks. [PERSON_NAME]" at bounding box center [187, 421] width 303 height 770
click at [282, 49] on div "Status No active tasks You are ready to start receiving tasks. [PERSON_NAME]" at bounding box center [187, 421] width 303 height 770
click at [289, 48] on div "Status No active tasks You are ready to start receiving tasks. [PERSON_NAME]" at bounding box center [187, 421] width 303 height 770
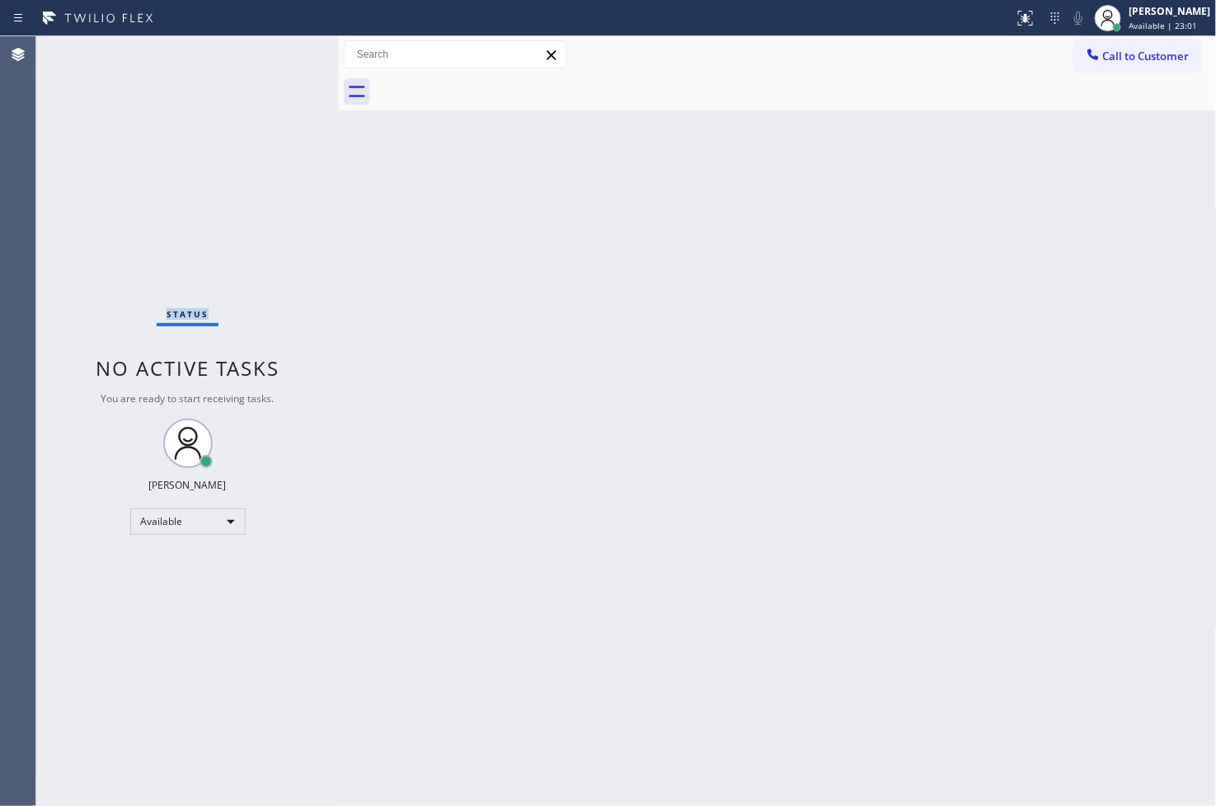
click at [289, 48] on div "Status No active tasks You are ready to start receiving tasks. [PERSON_NAME]" at bounding box center [187, 421] width 303 height 770
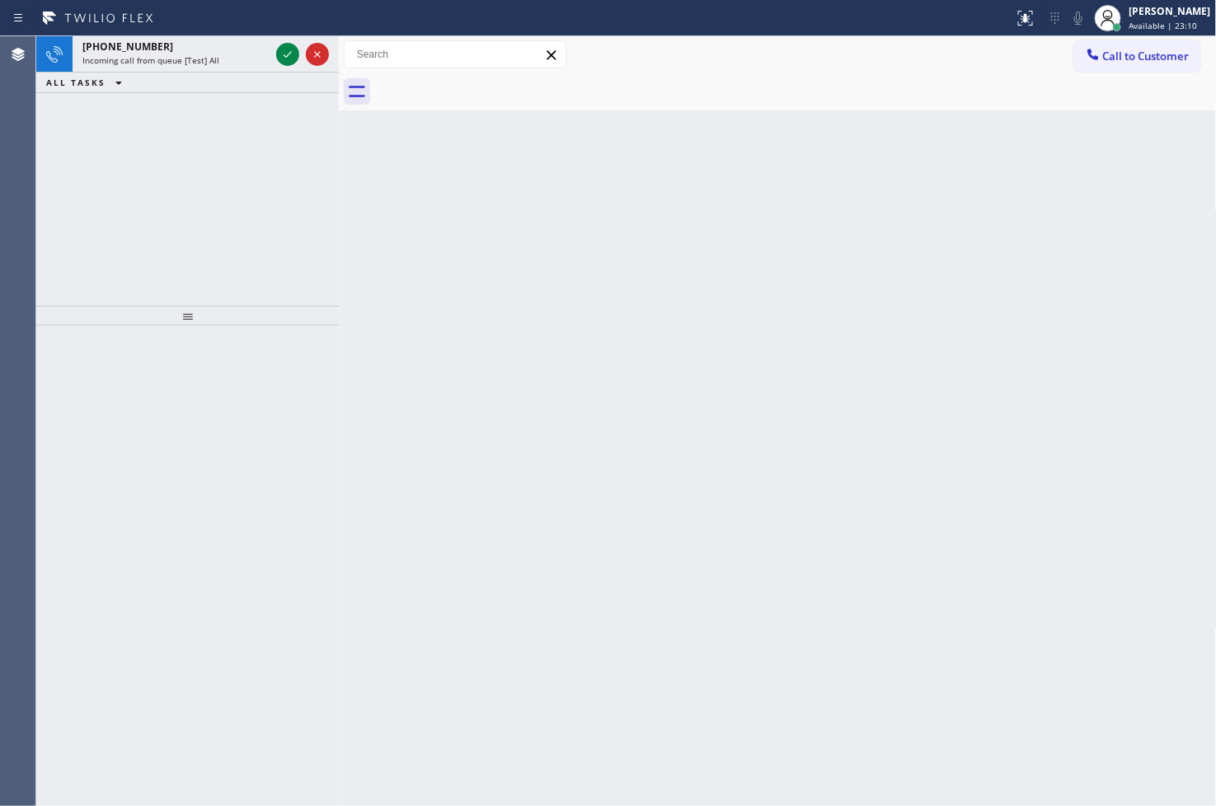
click at [31, 302] on div "Agent Desktop" at bounding box center [17, 421] width 35 height 770
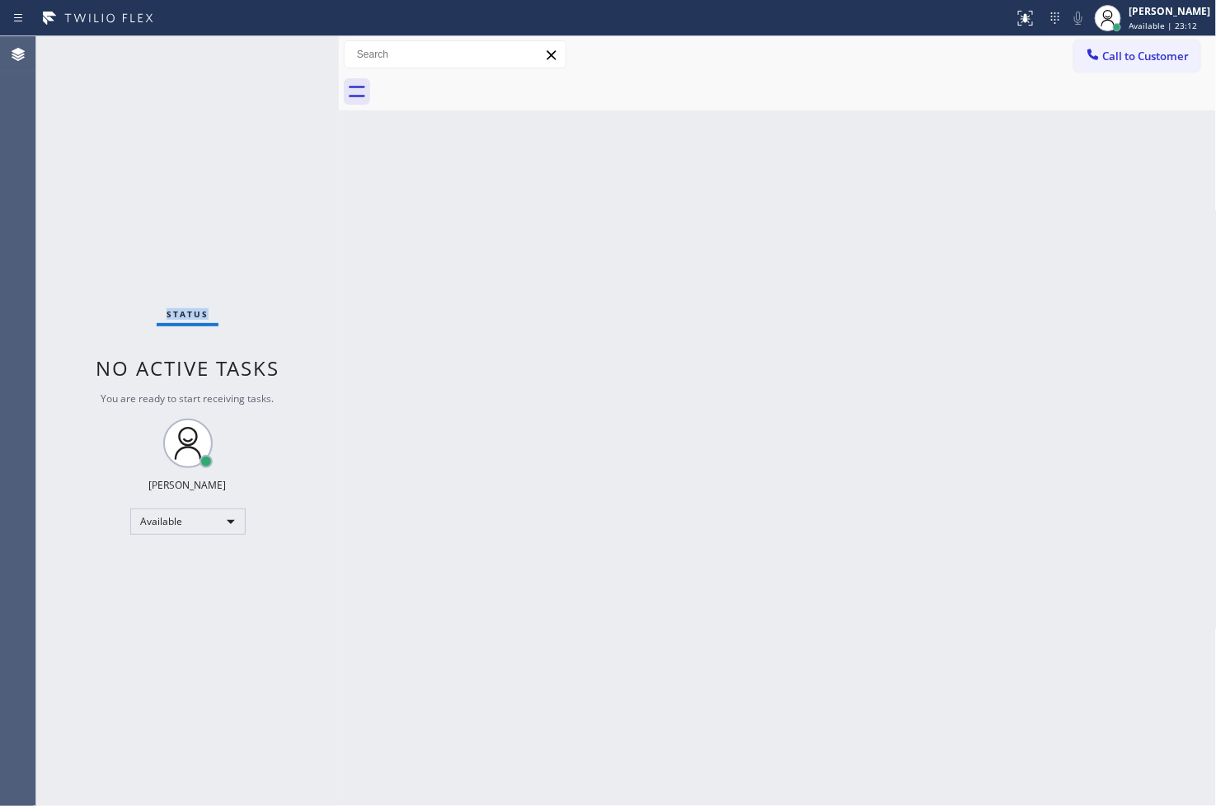
click at [293, 55] on div "Status No active tasks You are ready to start receiving tasks. [PERSON_NAME]" at bounding box center [187, 421] width 303 height 770
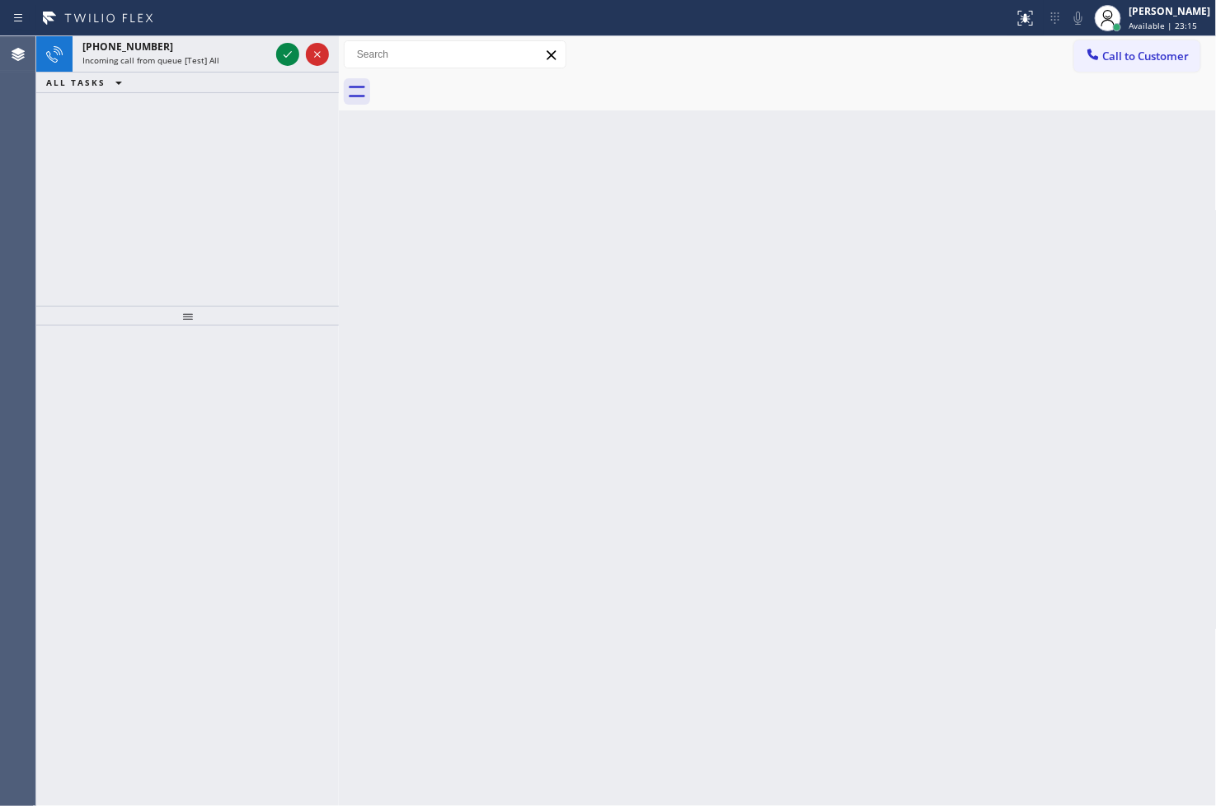
click at [274, 54] on div at bounding box center [302, 54] width 59 height 36
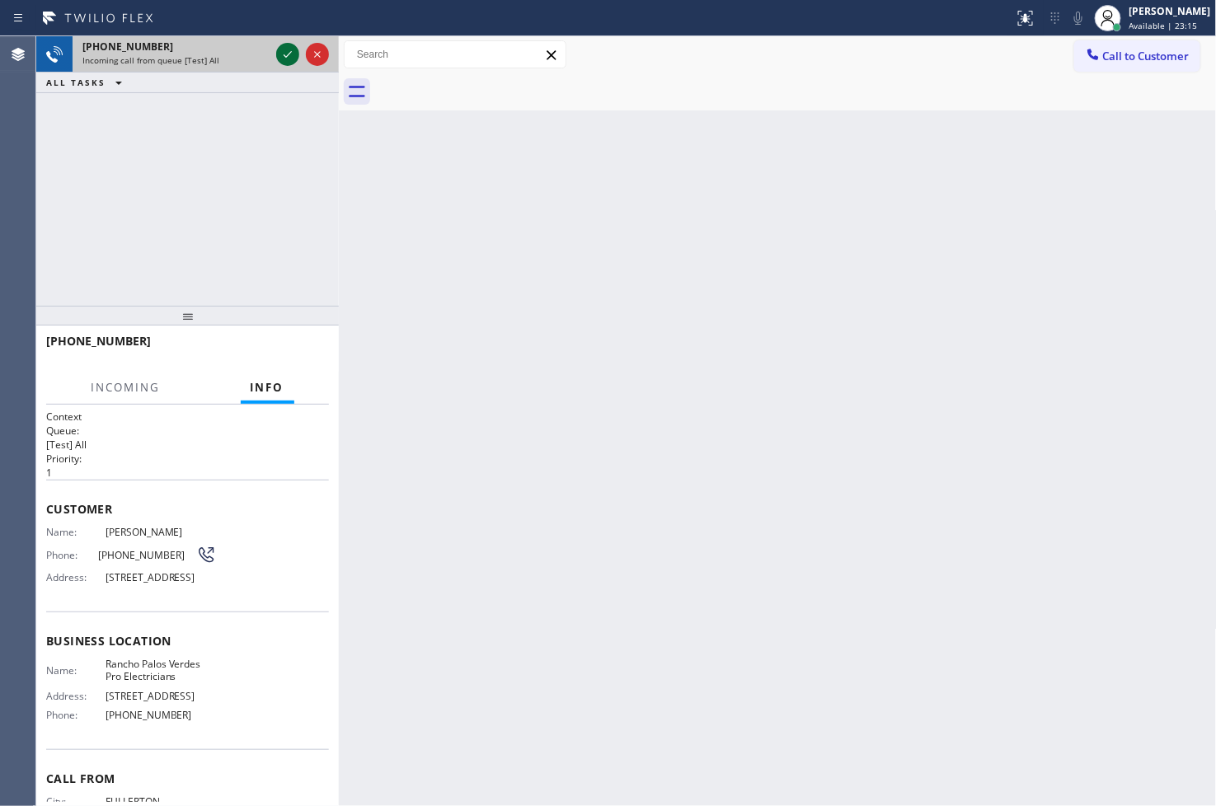
click at [284, 52] on icon at bounding box center [288, 55] width 20 height 20
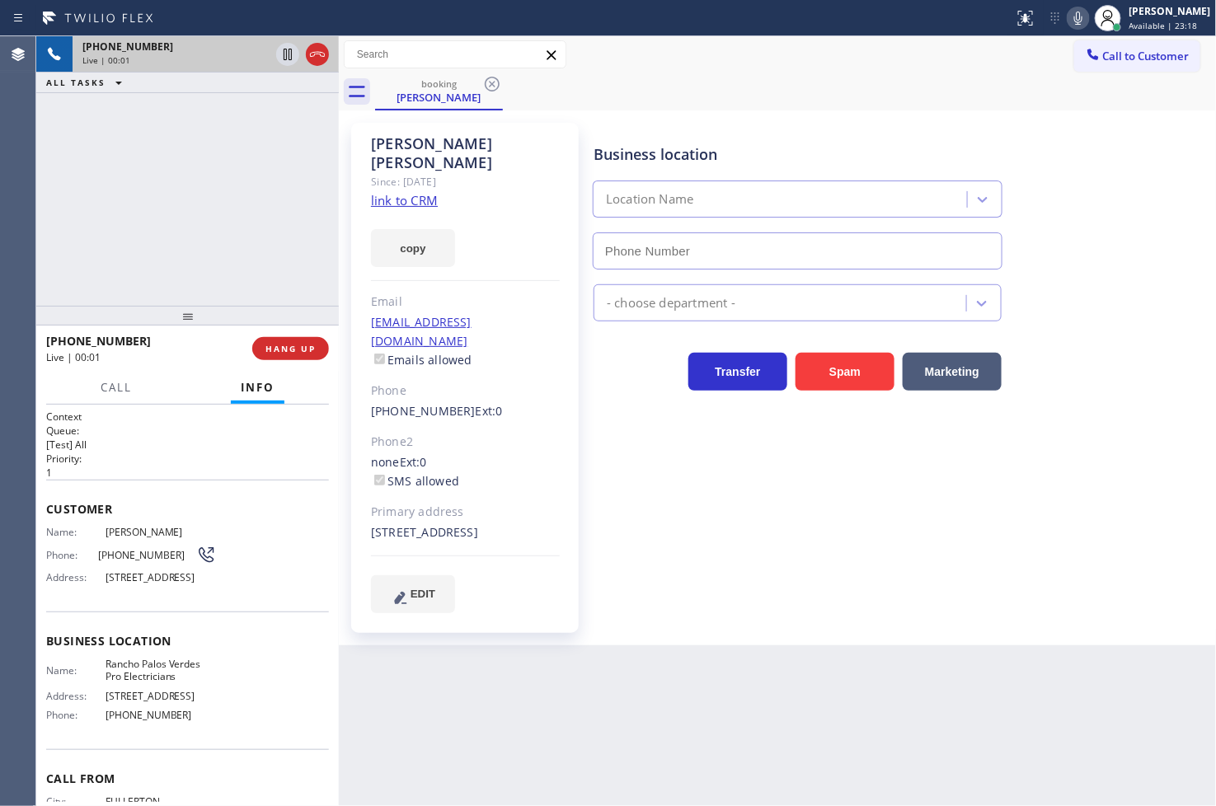
type input "(424) 352-7537"
click at [402, 192] on link "link to CRM" at bounding box center [404, 200] width 67 height 16
click at [232, 224] on div "+17147261029 Live | 00:06 ALL TASKS ALL TASKS ACTIVE TASKS TASKS IN WRAP UP" at bounding box center [187, 171] width 303 height 270
click at [398, 229] on button "copy" at bounding box center [413, 248] width 84 height 38
click at [868, 516] on div "Business location Rancho Palos Verdes Pro Electricians (424) 352-7537 Electrici…" at bounding box center [901, 367] width 622 height 481
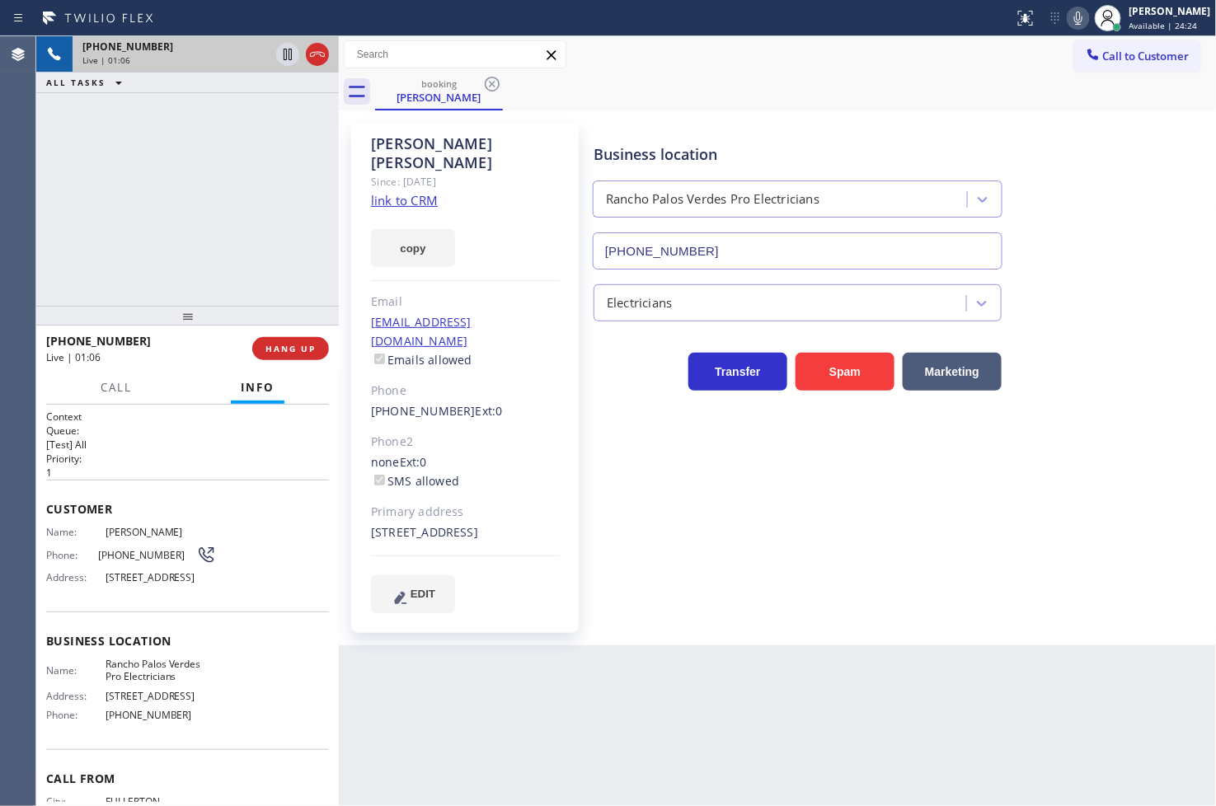
click at [639, 511] on div "Business location Rancho Palos Verdes Pro Electricians (424) 352-7537 Electrici…" at bounding box center [901, 367] width 622 height 481
click at [92, 232] on div "+17147261029 Live | 01:07 ALL TASKS ALL TASKS ACTIVE TASKS TASKS IN WRAP UP" at bounding box center [187, 171] width 303 height 270
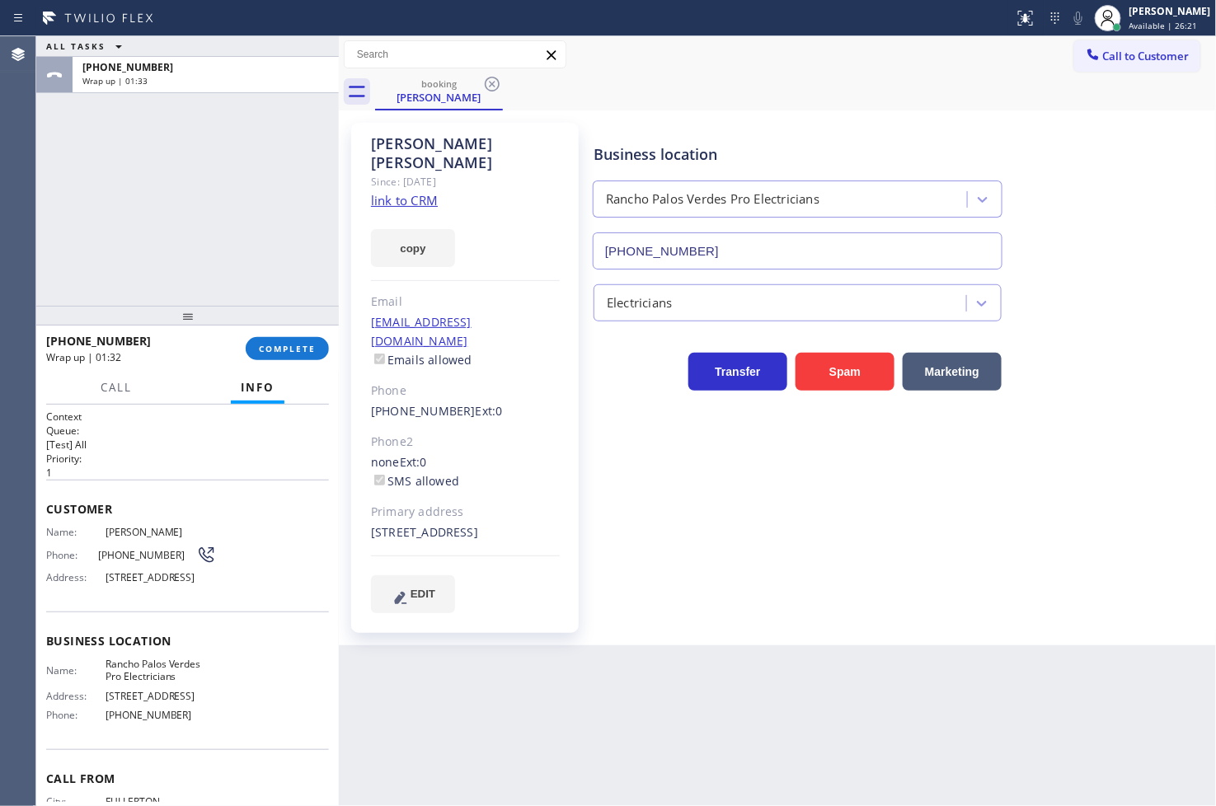
click at [75, 275] on div "ALL TASKS ALL TASKS ACTIVE TASKS TASKS IN WRAP UP +17147261029 Wrap up | 01:33" at bounding box center [187, 171] width 303 height 270
click at [268, 345] on span "COMPLETE" at bounding box center [287, 349] width 57 height 12
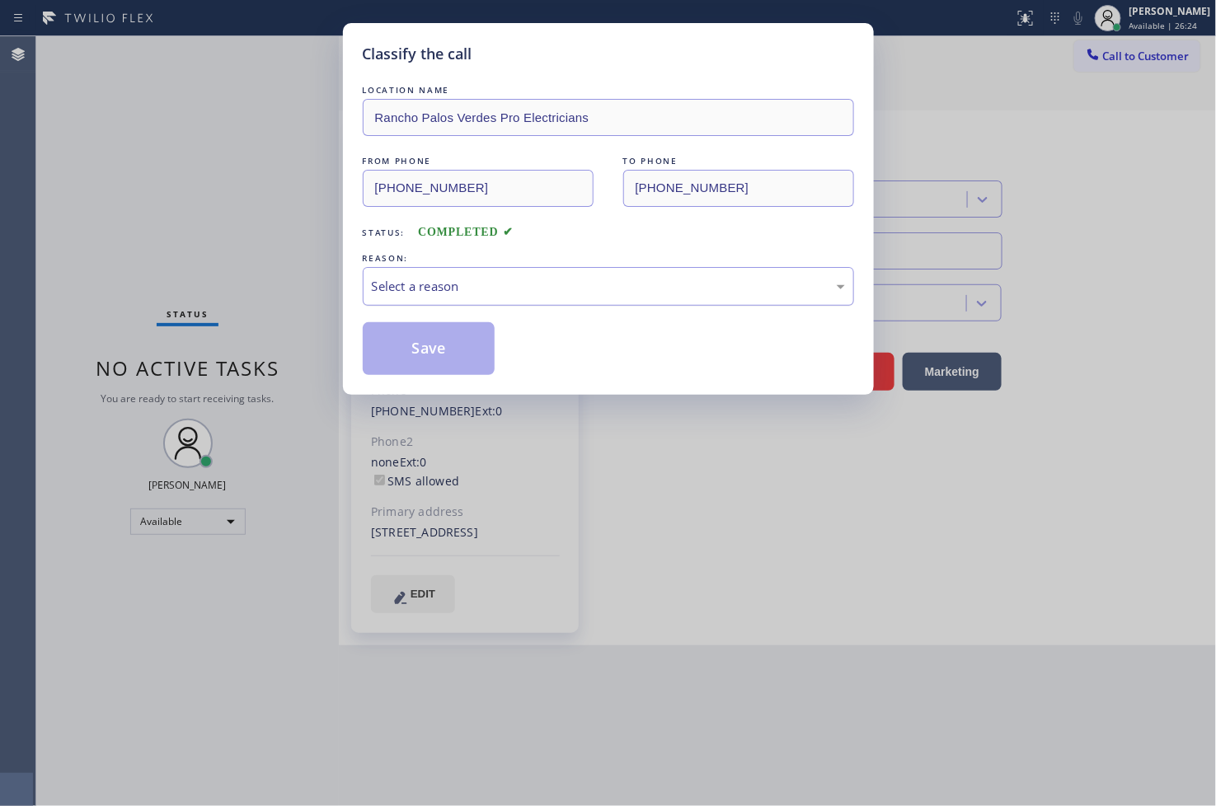
click at [422, 300] on div "Select a reason" at bounding box center [608, 286] width 491 height 39
click at [430, 358] on button "Save" at bounding box center [429, 348] width 133 height 53
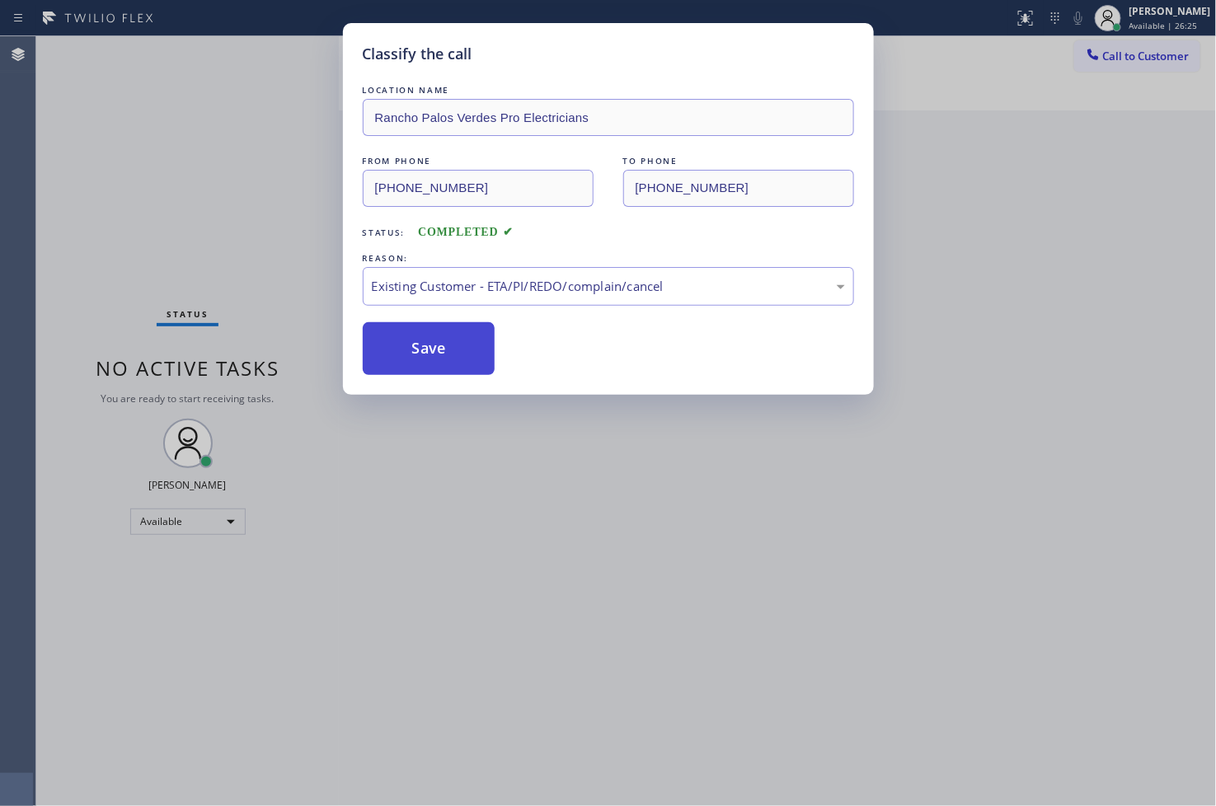
click at [430, 358] on button "Save" at bounding box center [429, 348] width 133 height 53
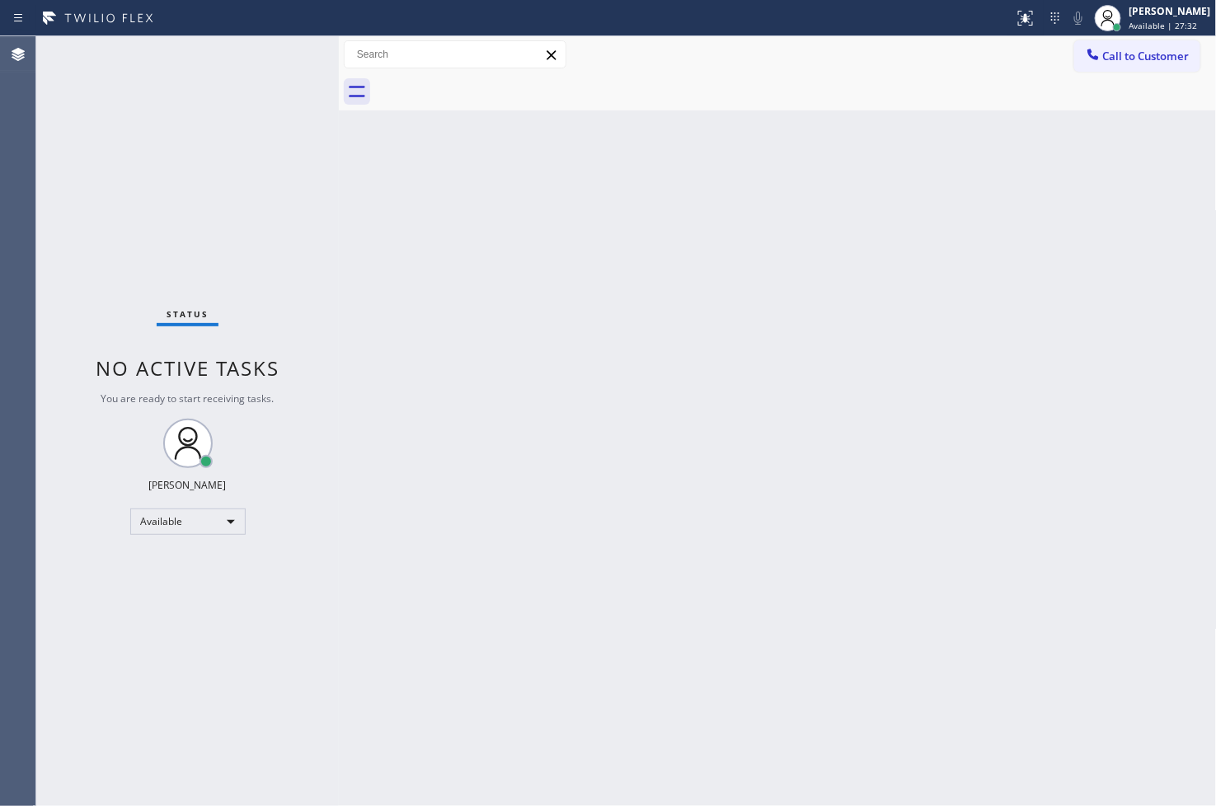
click at [275, 40] on div "Status No active tasks You are ready to start receiving tasks. [PERSON_NAME]" at bounding box center [187, 421] width 303 height 770
click at [119, 221] on div "Status No active tasks You are ready to start receiving tasks. [PERSON_NAME]" at bounding box center [187, 421] width 303 height 770
click at [284, 56] on div "Status No active tasks You are ready to start receiving tasks. [PERSON_NAME]" at bounding box center [187, 421] width 303 height 770
click at [283, 56] on div "Status No active tasks You are ready to start receiving tasks. [PERSON_NAME]" at bounding box center [187, 421] width 303 height 770
drag, startPoint x: 70, startPoint y: 295, endPoint x: 78, endPoint y: 229, distance: 66.5
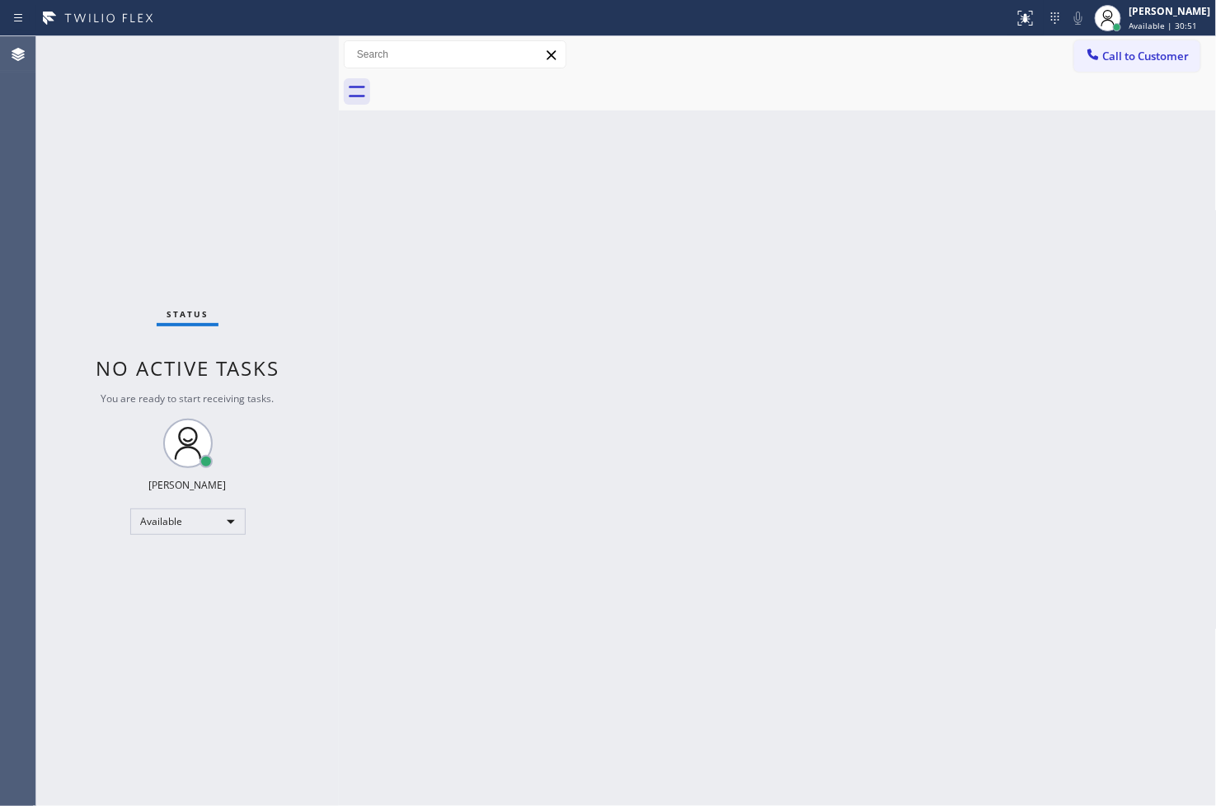
click at [70, 295] on div "Status No active tasks You are ready to start receiving tasks. [PERSON_NAME]" at bounding box center [187, 421] width 303 height 770
click at [285, 54] on div "Status No active tasks You are ready to start receiving tasks. [PERSON_NAME]" at bounding box center [187, 421] width 303 height 770
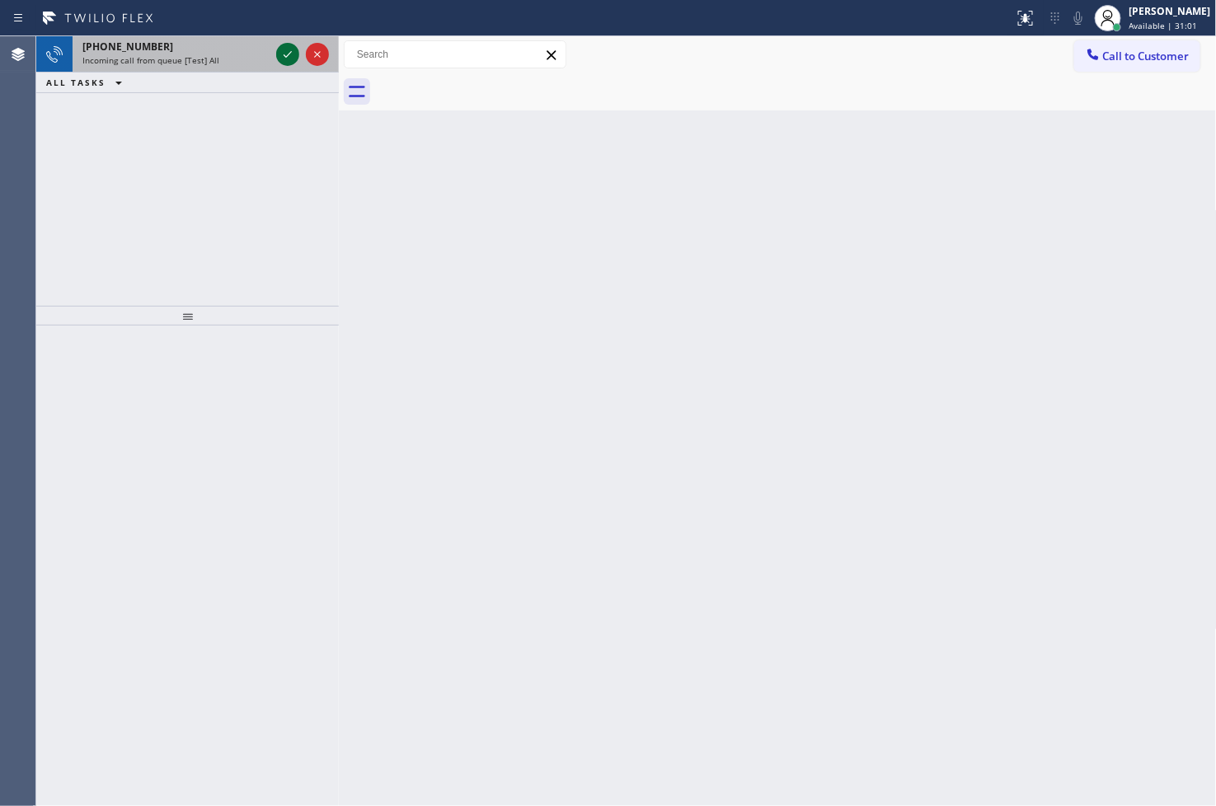
click at [289, 45] on icon at bounding box center [288, 55] width 20 height 20
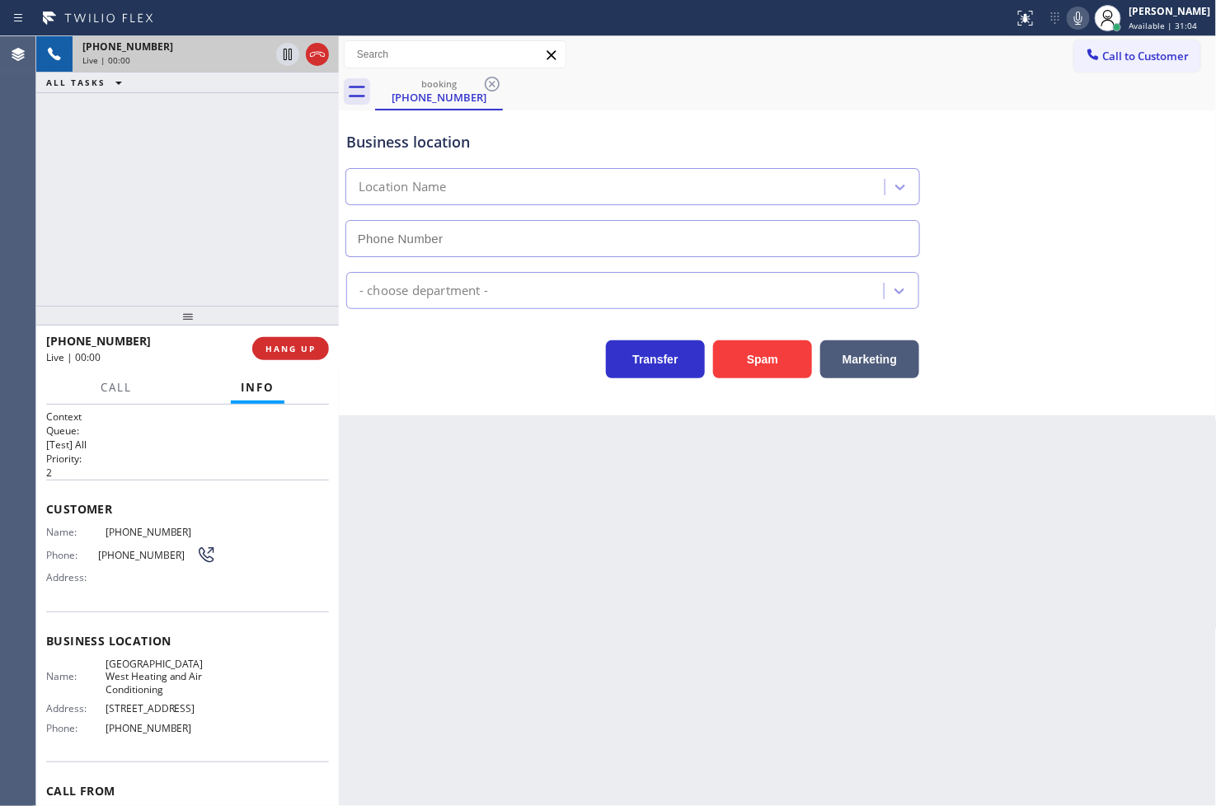
type input "(323) 310-0529"
click at [386, 380] on div "Business location Hollywood Hills West Heating and Air Conditioning (323) 310-0…" at bounding box center [778, 262] width 878 height 305
click at [203, 256] on div "+13237614908 Live | 00:16 ALL TASKS ALL TASKS ACTIVE TASKS TASKS IN WRAP UP" at bounding box center [187, 171] width 303 height 270
click at [521, 380] on div "Business location Hollywood Hills West Heating and Air Conditioning (323) 310-0…" at bounding box center [778, 262] width 878 height 305
click at [322, 308] on div at bounding box center [187, 316] width 303 height 20
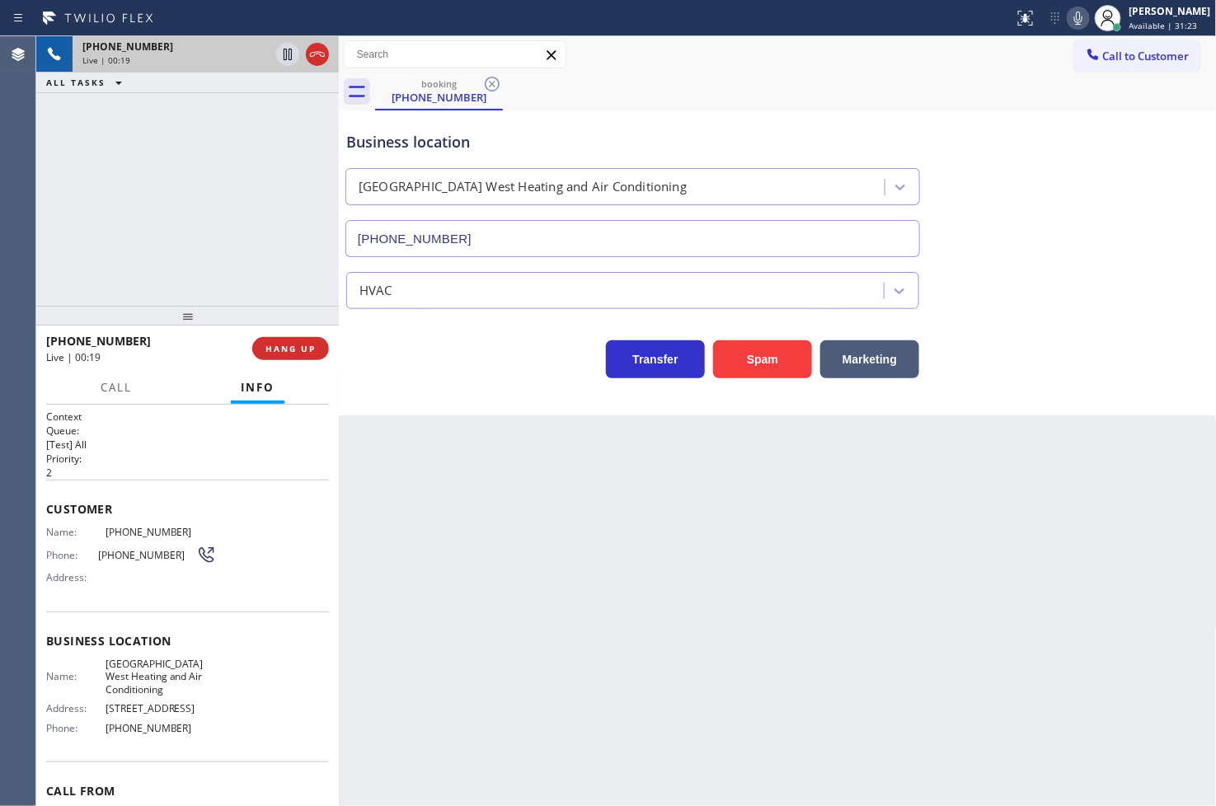
click at [544, 396] on div "Business location Hollywood Hills West Heating and Air Conditioning (323) 310-0…" at bounding box center [778, 262] width 878 height 305
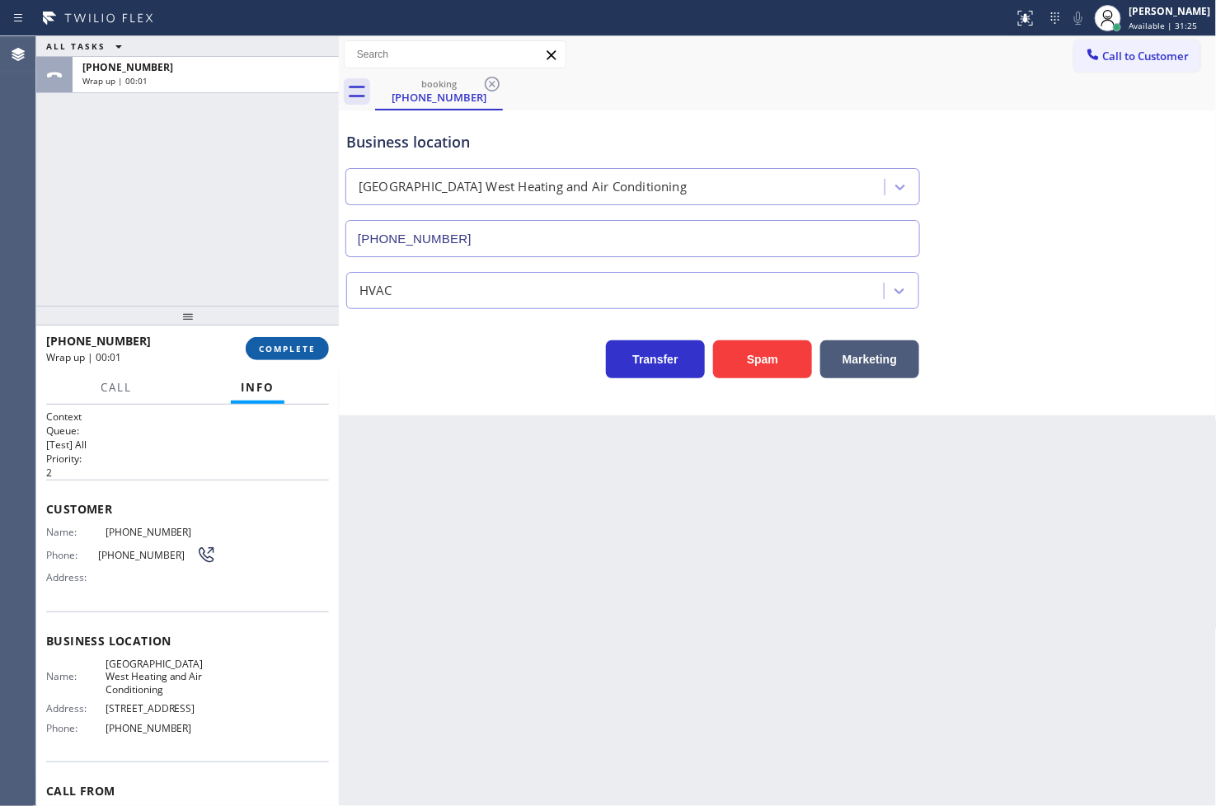
click at [287, 340] on button "COMPLETE" at bounding box center [287, 348] width 83 height 23
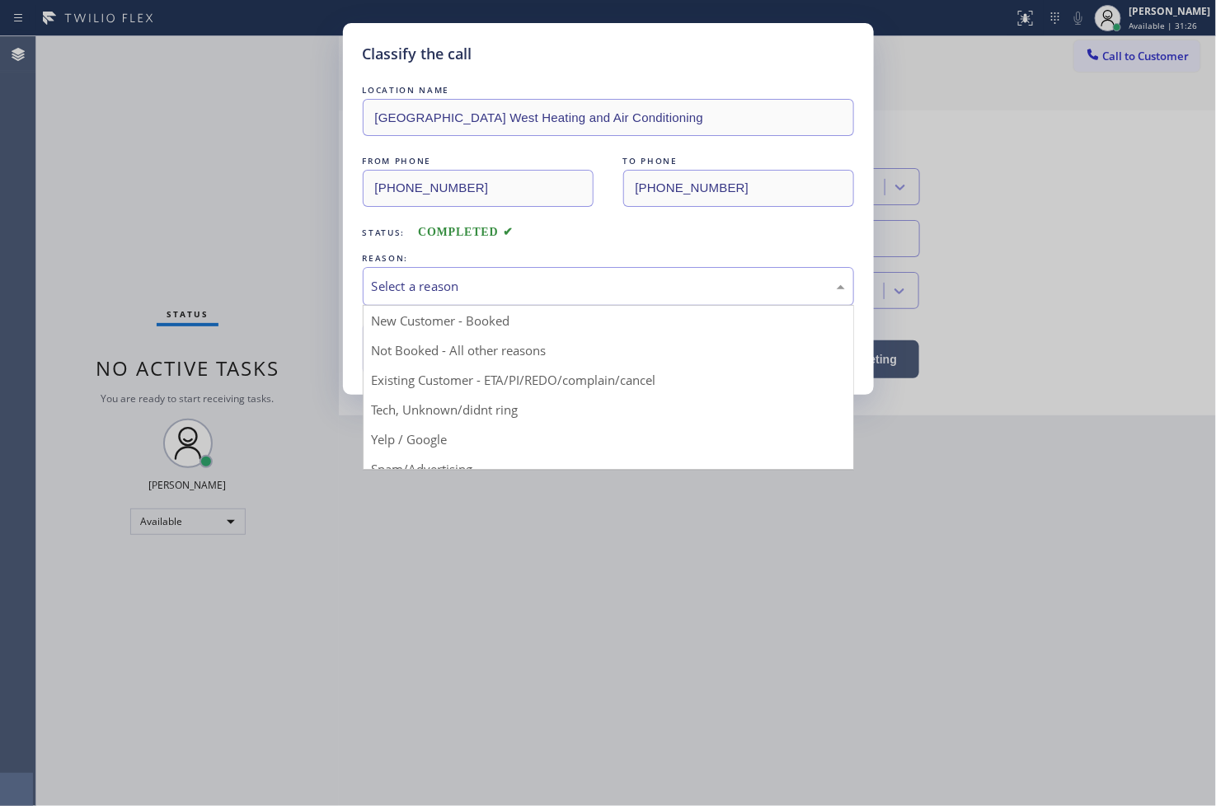
click at [405, 290] on div "Select a reason" at bounding box center [608, 286] width 473 height 19
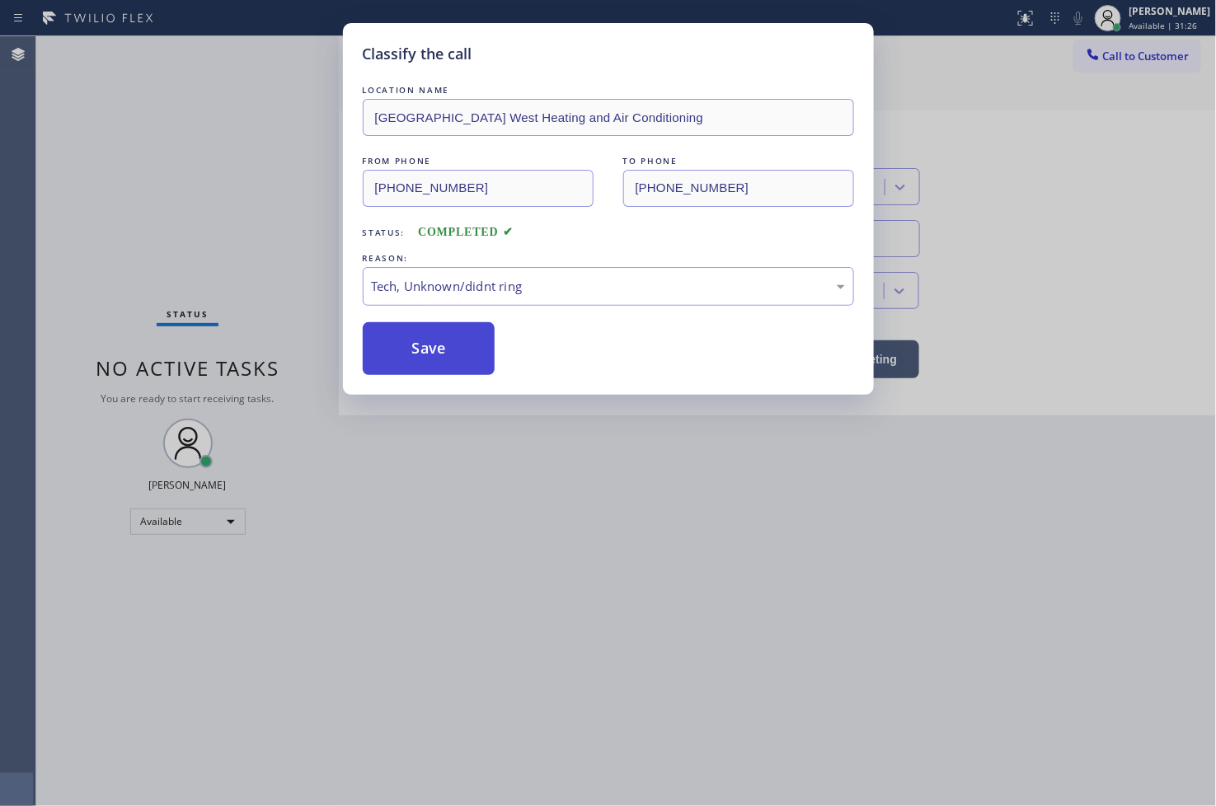
click at [441, 359] on button "Save" at bounding box center [429, 348] width 133 height 53
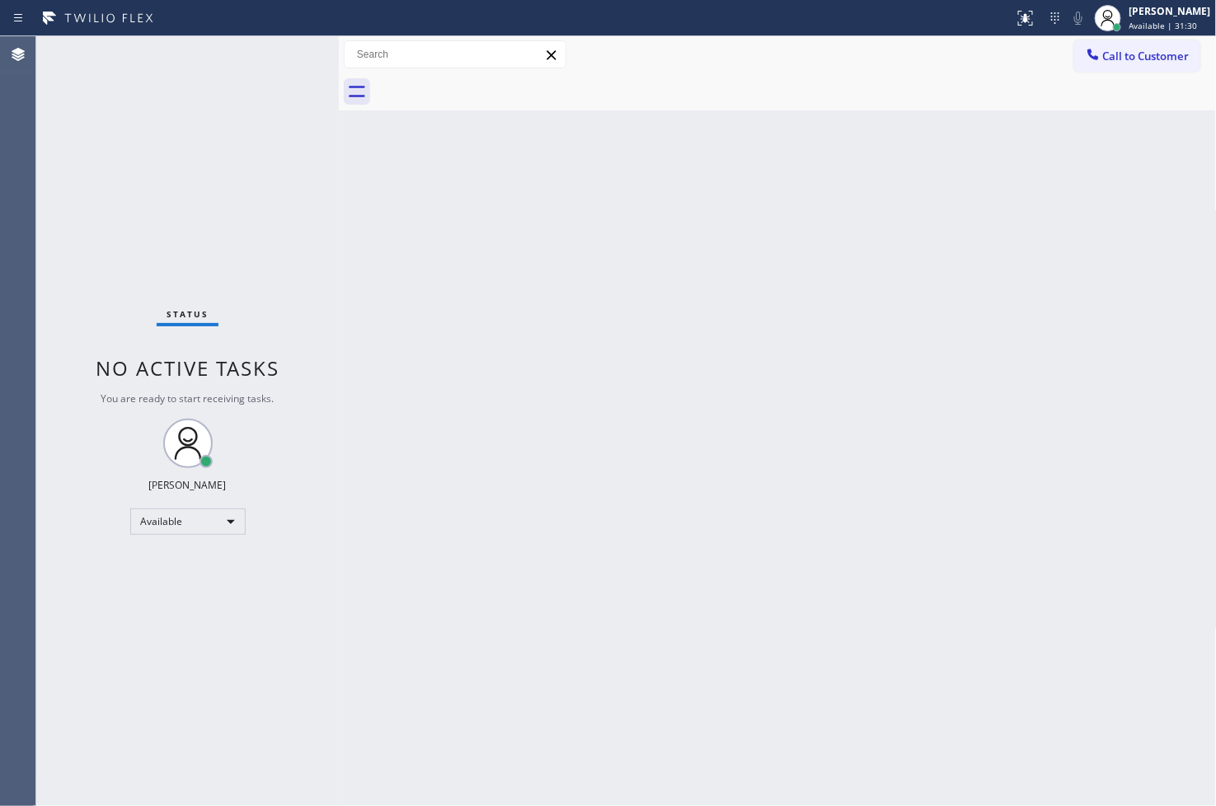
click at [286, 62] on div "Status No active tasks You are ready to start receiving tasks. [PERSON_NAME]" at bounding box center [187, 421] width 303 height 770
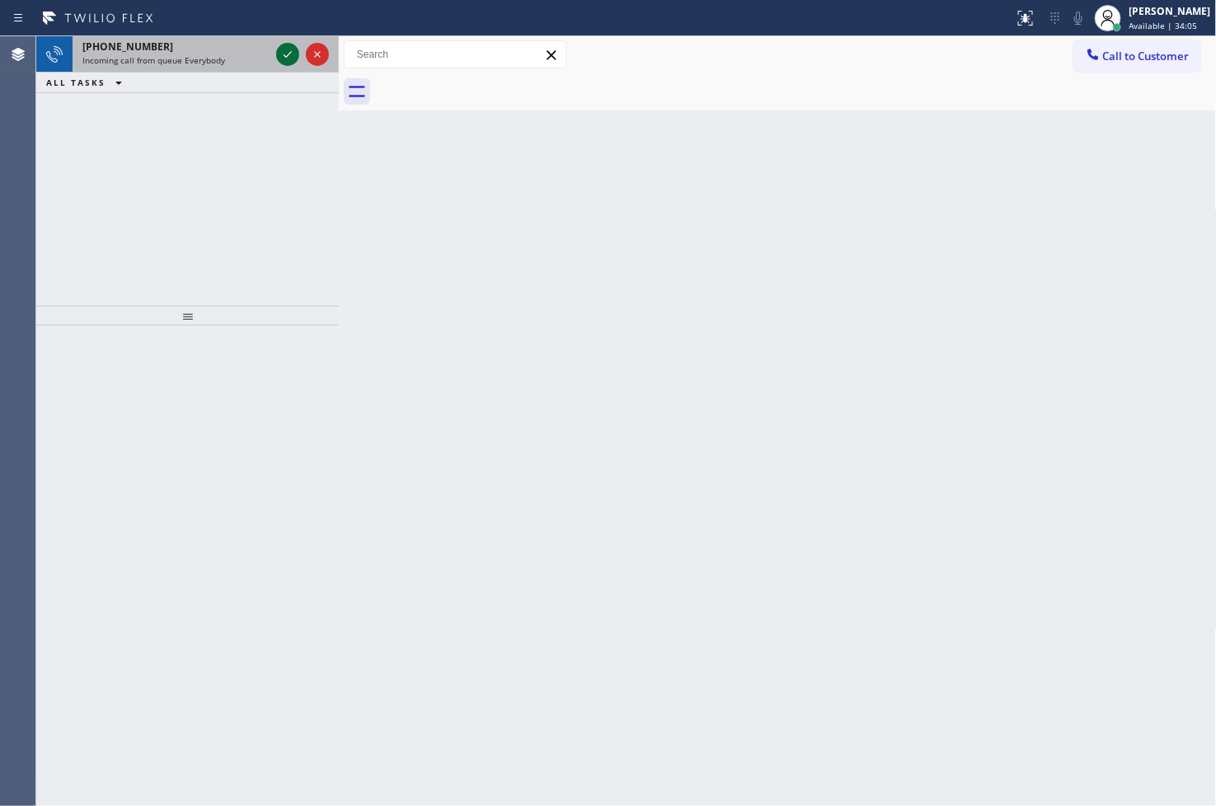
click at [286, 62] on icon at bounding box center [288, 55] width 20 height 20
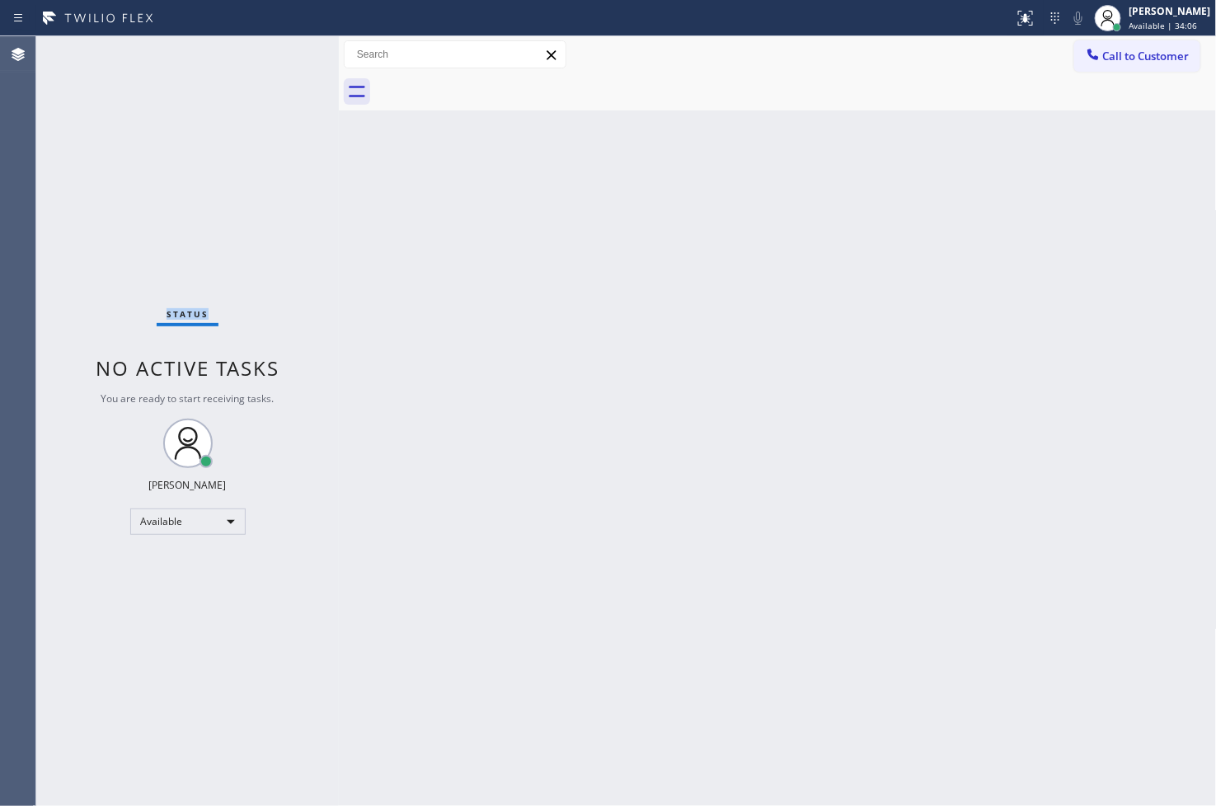
click at [286, 62] on div "Status No active tasks You are ready to start receiving tasks. [PERSON_NAME]" at bounding box center [187, 421] width 303 height 770
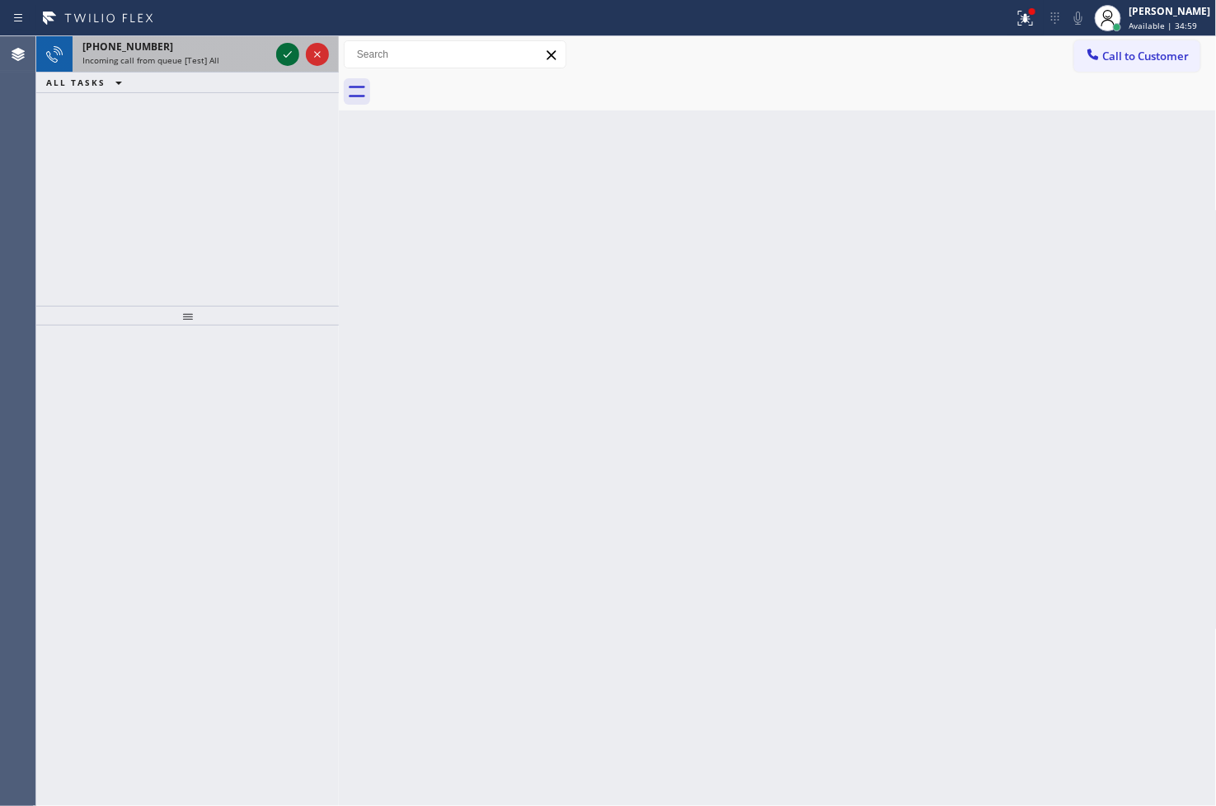
click at [284, 55] on icon at bounding box center [288, 55] width 20 height 20
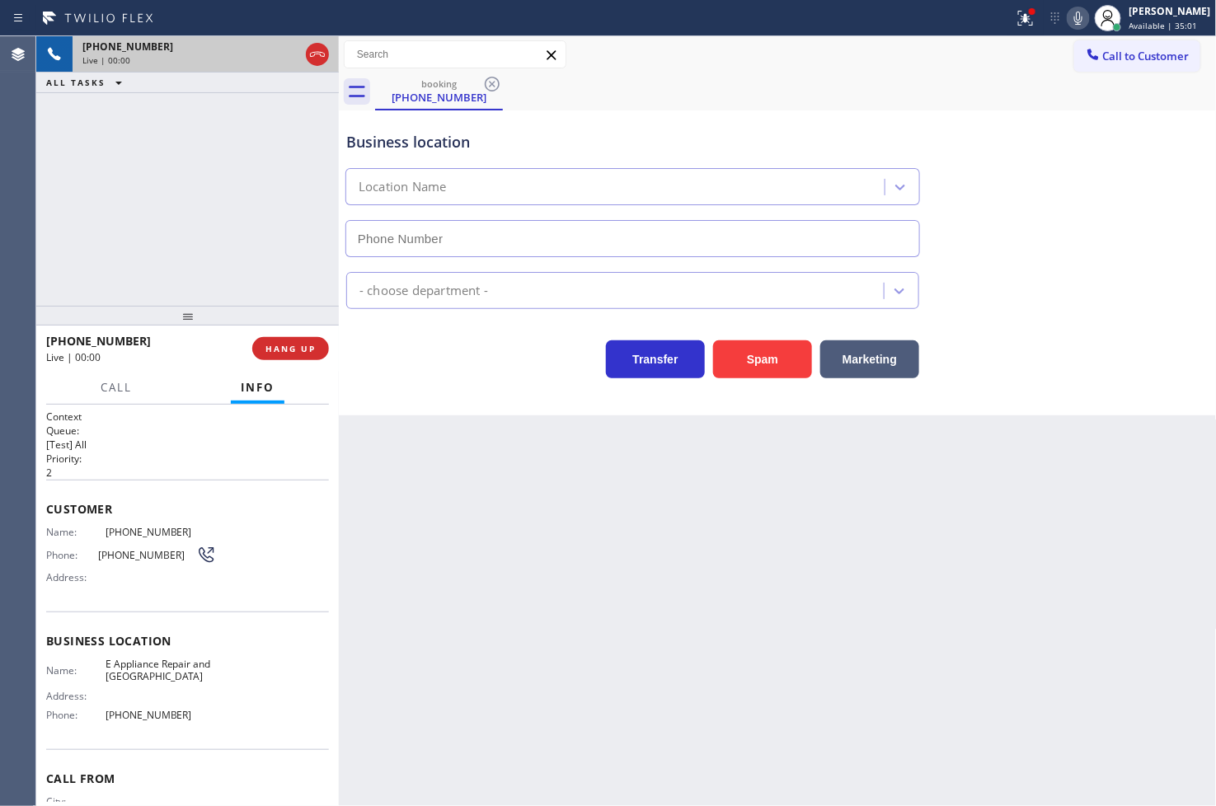
type input "(949) 894-4848"
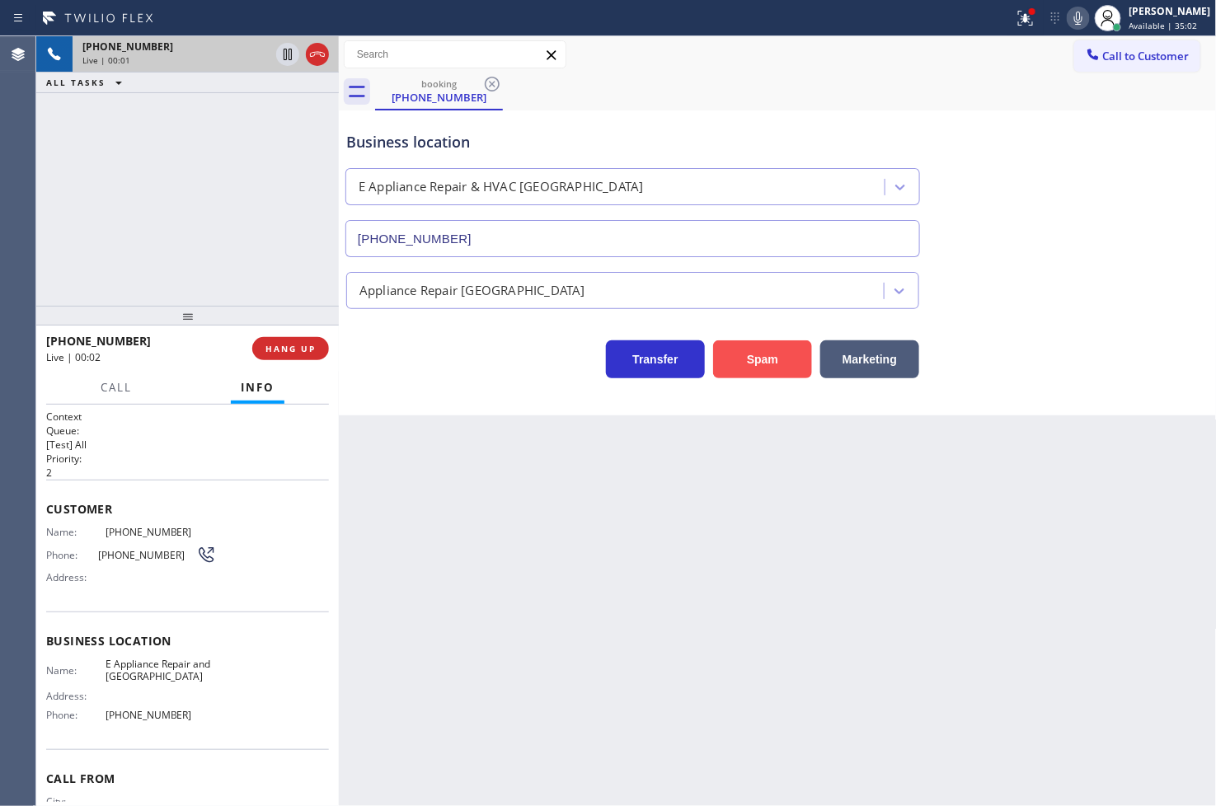
click at [747, 361] on button "Spam" at bounding box center [762, 359] width 99 height 38
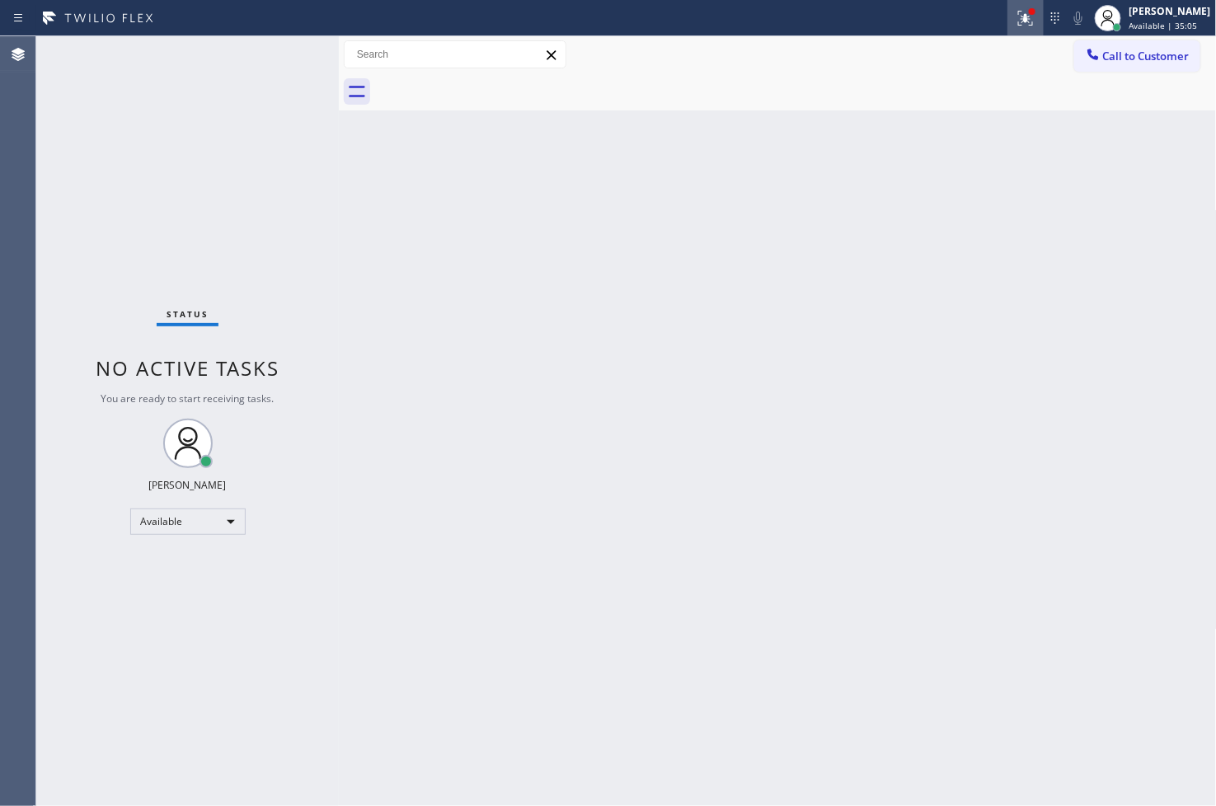
click at [868, 12] on icon at bounding box center [1026, 18] width 20 height 20
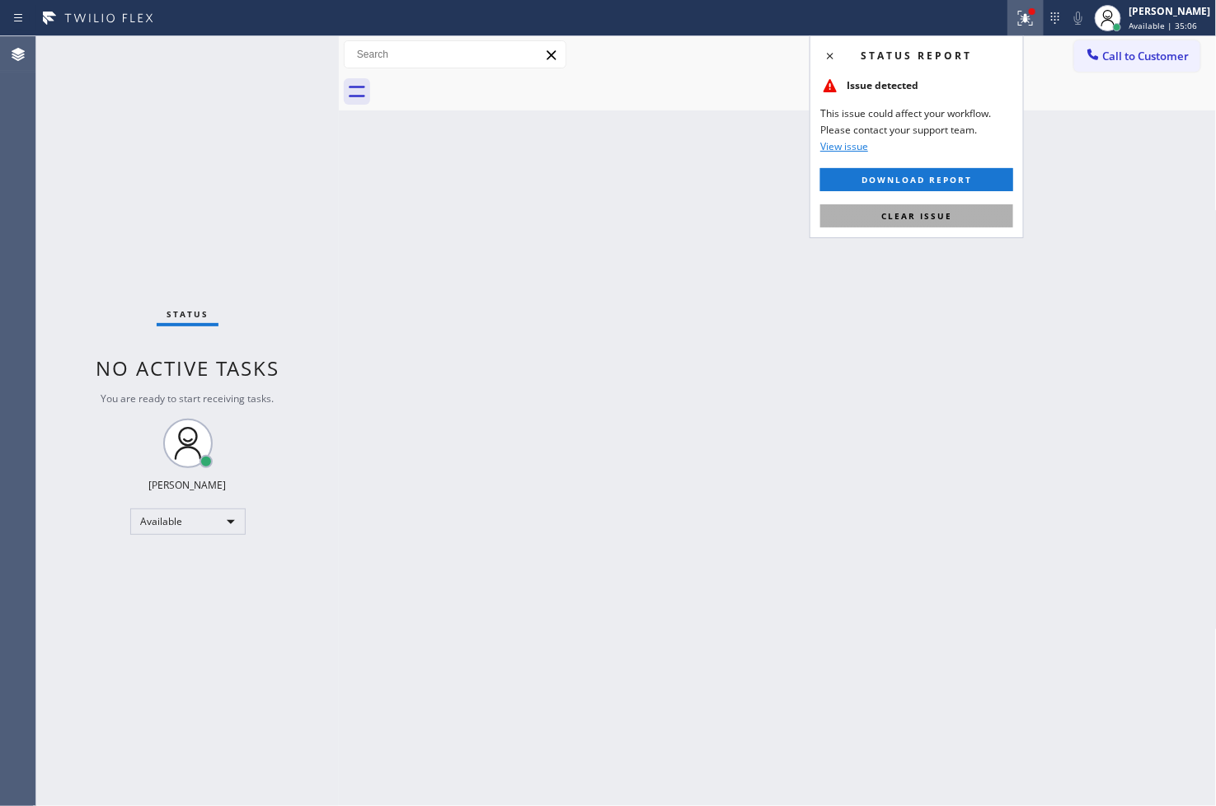
click at [868, 210] on span "Clear issue" at bounding box center [916, 216] width 71 height 12
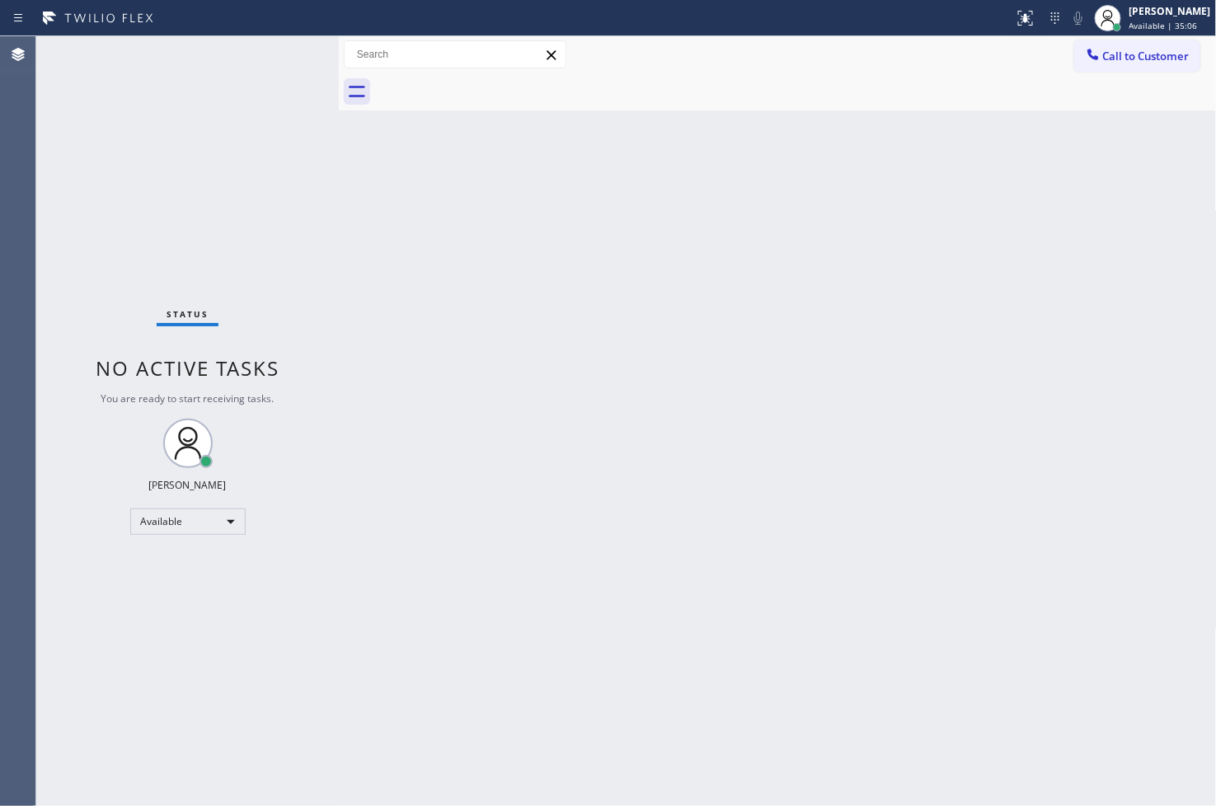
click at [163, 237] on div "Status No active tasks You are ready to start receiving tasks. [PERSON_NAME]" at bounding box center [187, 421] width 303 height 770
click at [258, 99] on div "Status No active tasks You are ready to start receiving tasks. [PERSON_NAME]" at bounding box center [187, 421] width 303 height 770
click at [265, 67] on div "Status No active tasks You are ready to start receiving tasks. [PERSON_NAME]" at bounding box center [187, 421] width 303 height 770
click at [277, 54] on div "Status No active tasks You are ready to start receiving tasks. [PERSON_NAME]" at bounding box center [187, 421] width 303 height 770
click at [284, 59] on div "Status No active tasks You are ready to start receiving tasks. [PERSON_NAME]" at bounding box center [187, 421] width 303 height 770
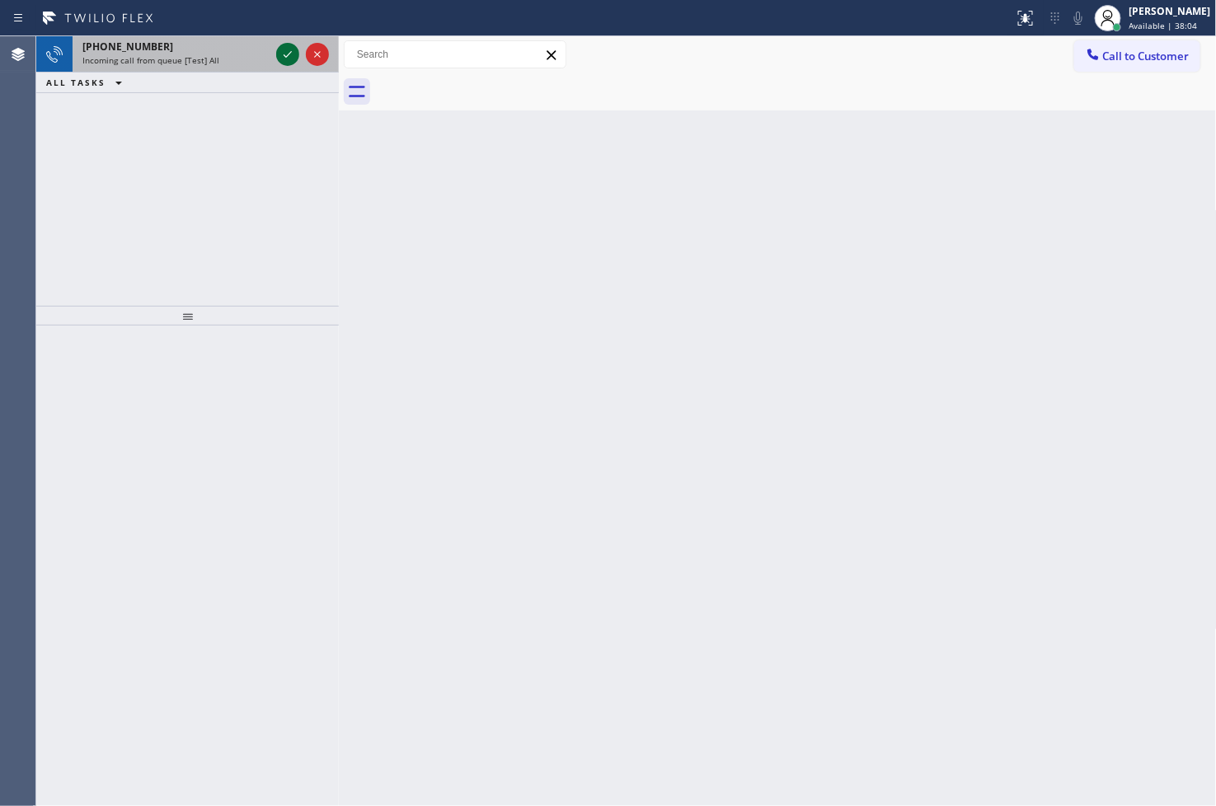
click at [284, 59] on icon at bounding box center [288, 55] width 20 height 20
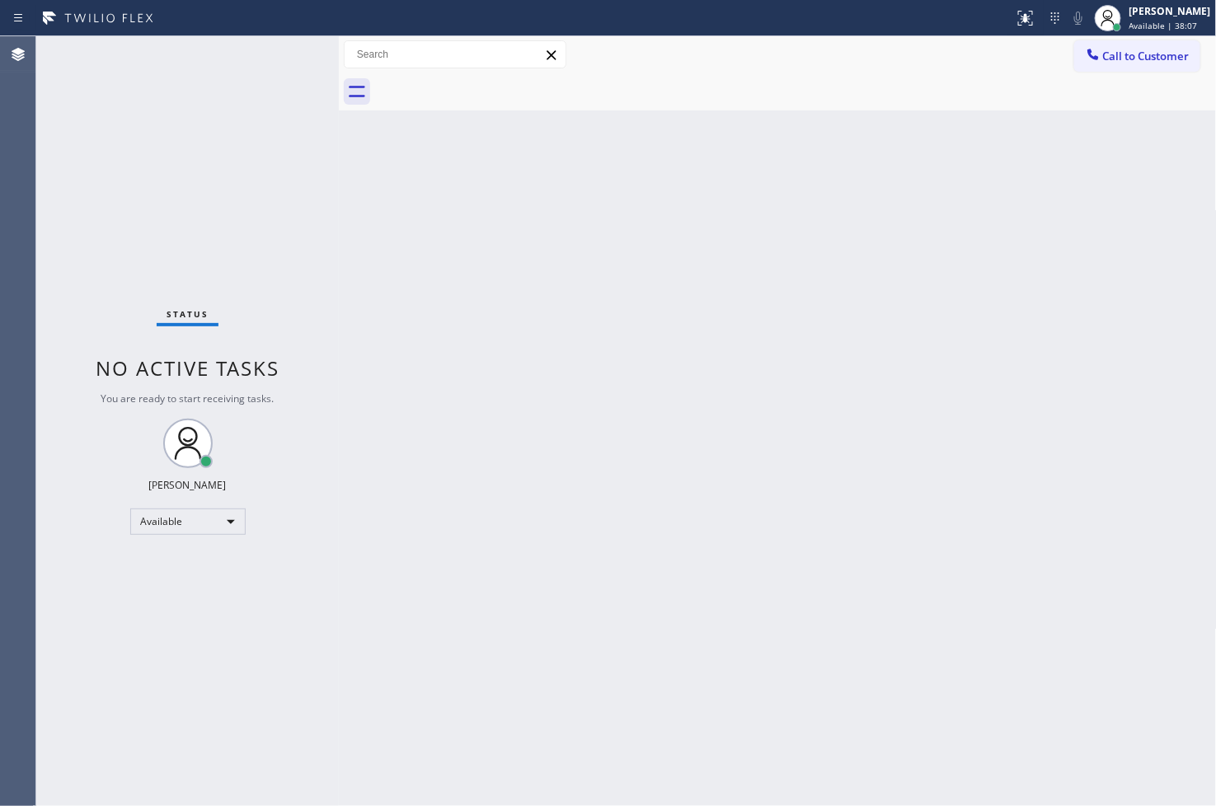
click at [289, 63] on div "Status No active tasks You are ready to start receiving tasks. [PERSON_NAME]" at bounding box center [187, 421] width 303 height 770
click at [277, 59] on div "Status No active tasks You are ready to start receiving tasks. [PERSON_NAME]" at bounding box center [187, 421] width 303 height 770
click at [286, 55] on div "Status No active tasks You are ready to start receiving tasks. [PERSON_NAME]" at bounding box center [187, 421] width 303 height 770
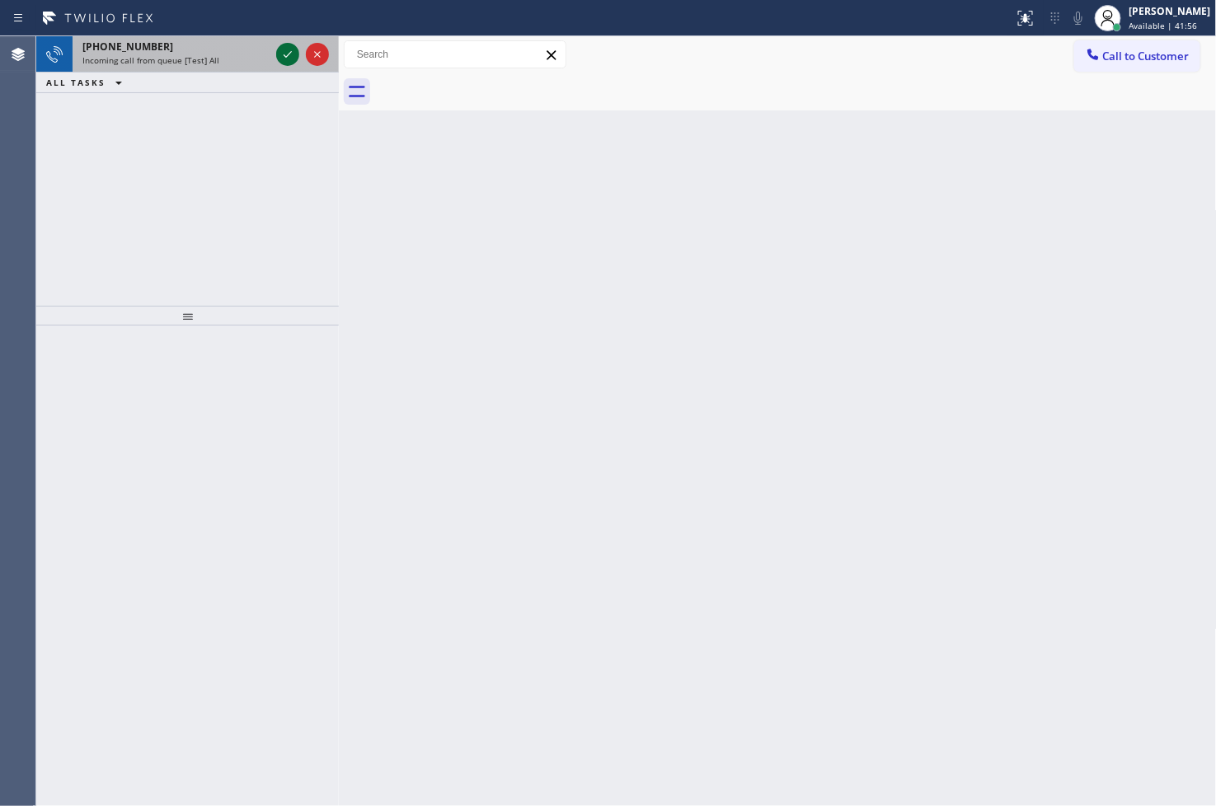
click at [286, 55] on icon at bounding box center [288, 55] width 20 height 20
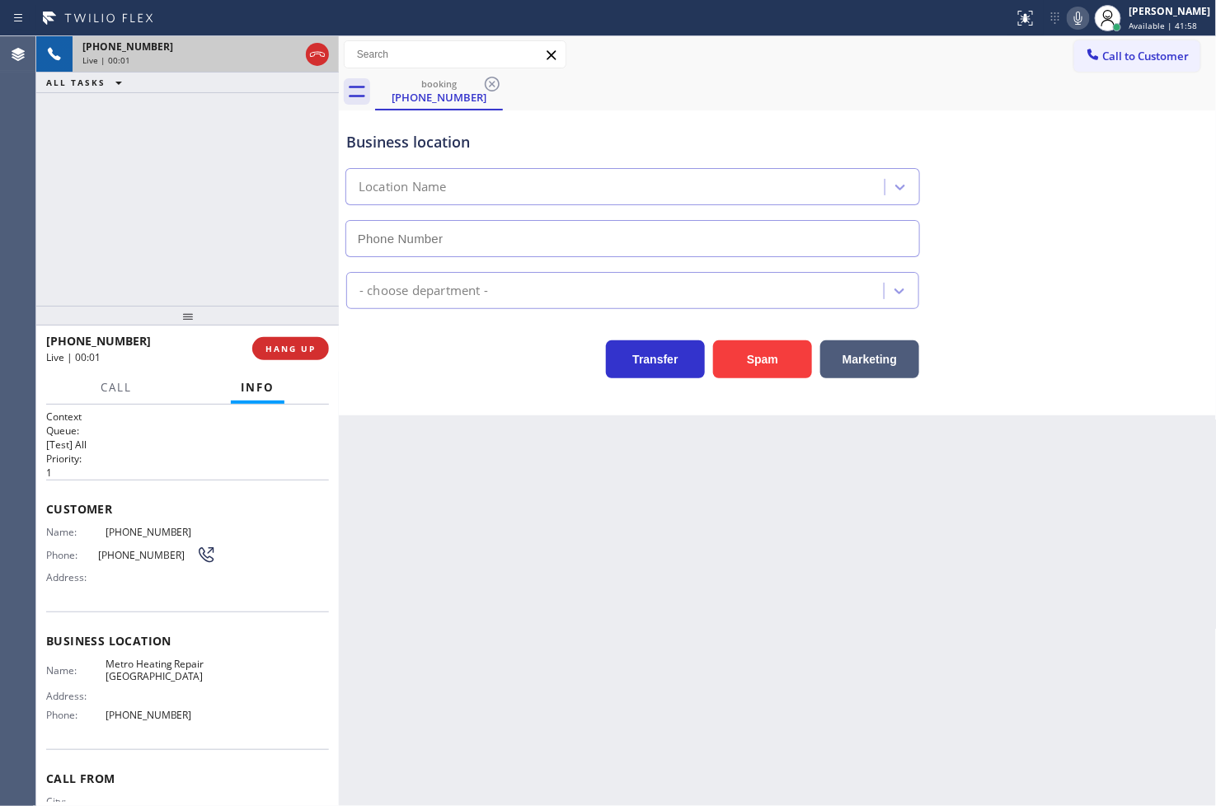
type input "(626) 508-7417"
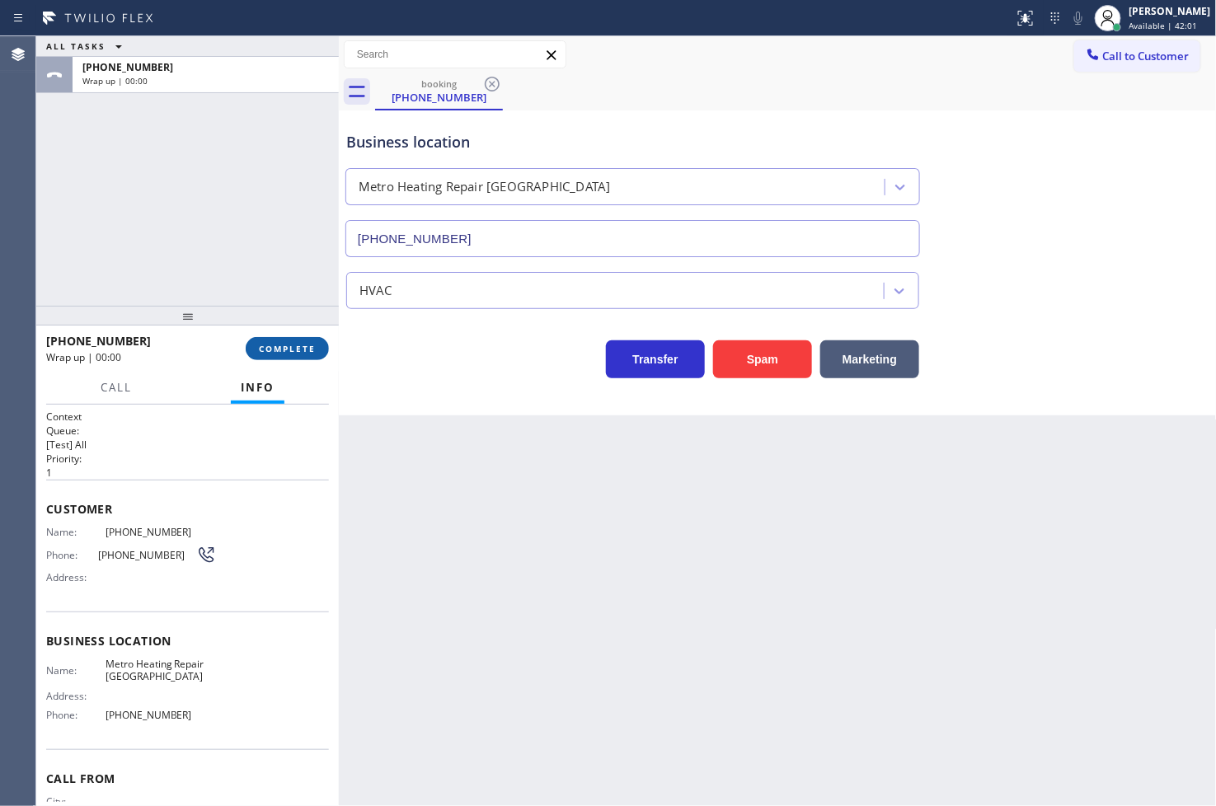
click at [303, 347] on span "COMPLETE" at bounding box center [287, 349] width 57 height 12
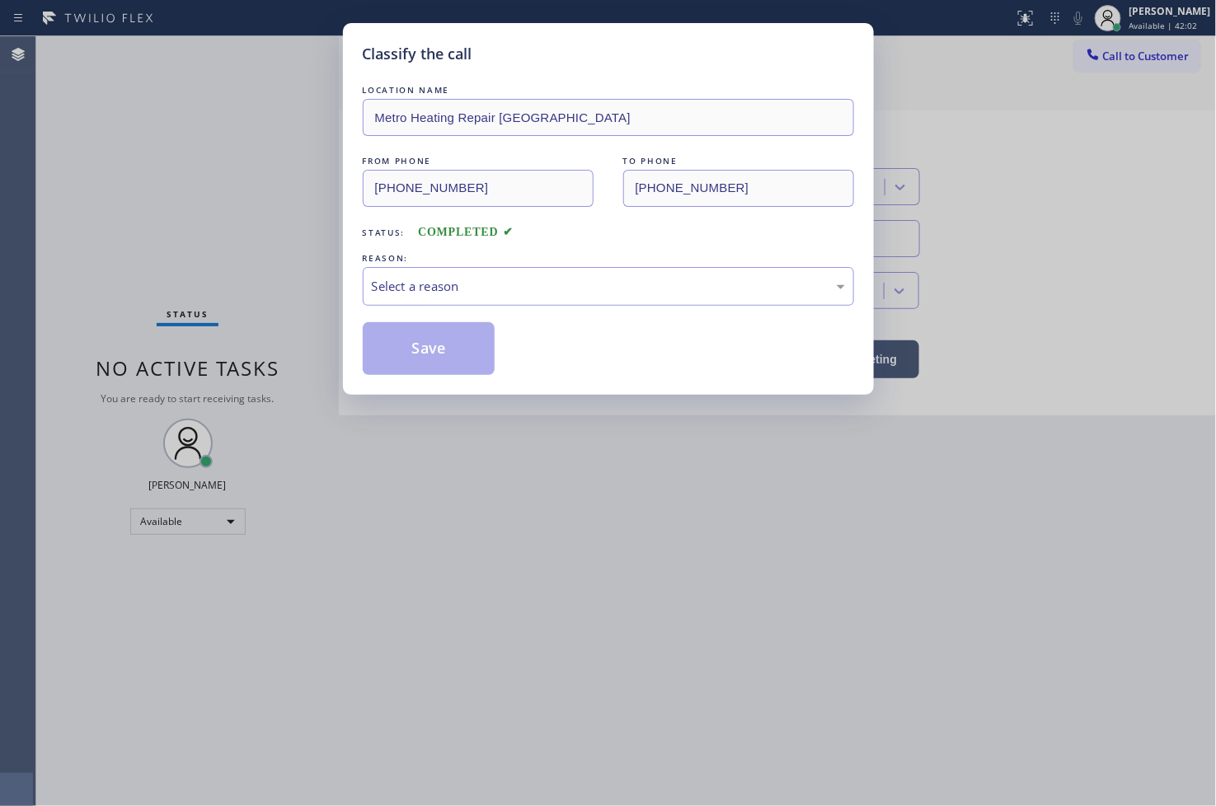
click at [456, 284] on div "Select a reason" at bounding box center [608, 286] width 473 height 19
click at [448, 342] on button "Save" at bounding box center [429, 348] width 133 height 53
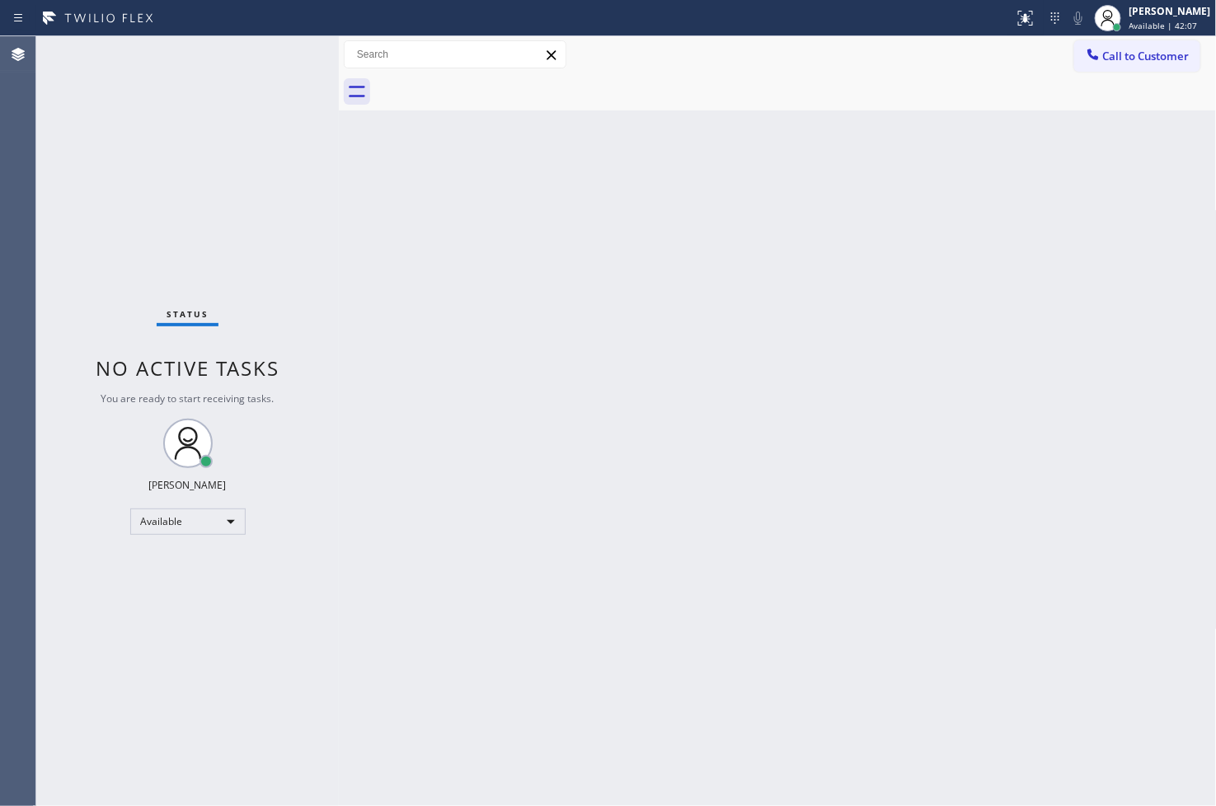
click at [310, 195] on div "Status No active tasks You are ready to start receiving tasks. [PERSON_NAME]" at bounding box center [187, 421] width 303 height 770
click at [277, 44] on div "Status No active tasks You are ready to start receiving tasks. [PERSON_NAME]" at bounding box center [187, 421] width 303 height 770
click at [284, 56] on div "Status No active tasks You are ready to start receiving tasks. [PERSON_NAME]" at bounding box center [187, 421] width 303 height 770
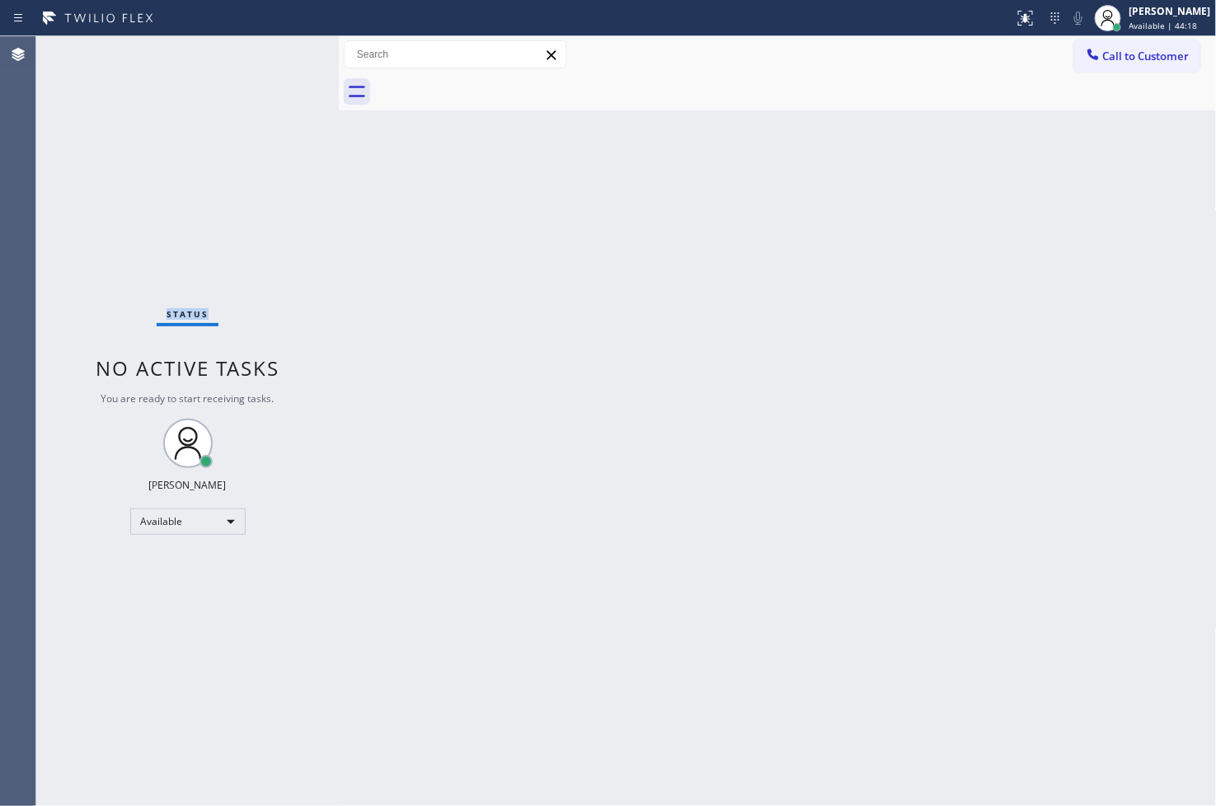
click at [284, 56] on div "Status No active tasks You are ready to start receiving tasks. [PERSON_NAME]" at bounding box center [187, 421] width 303 height 770
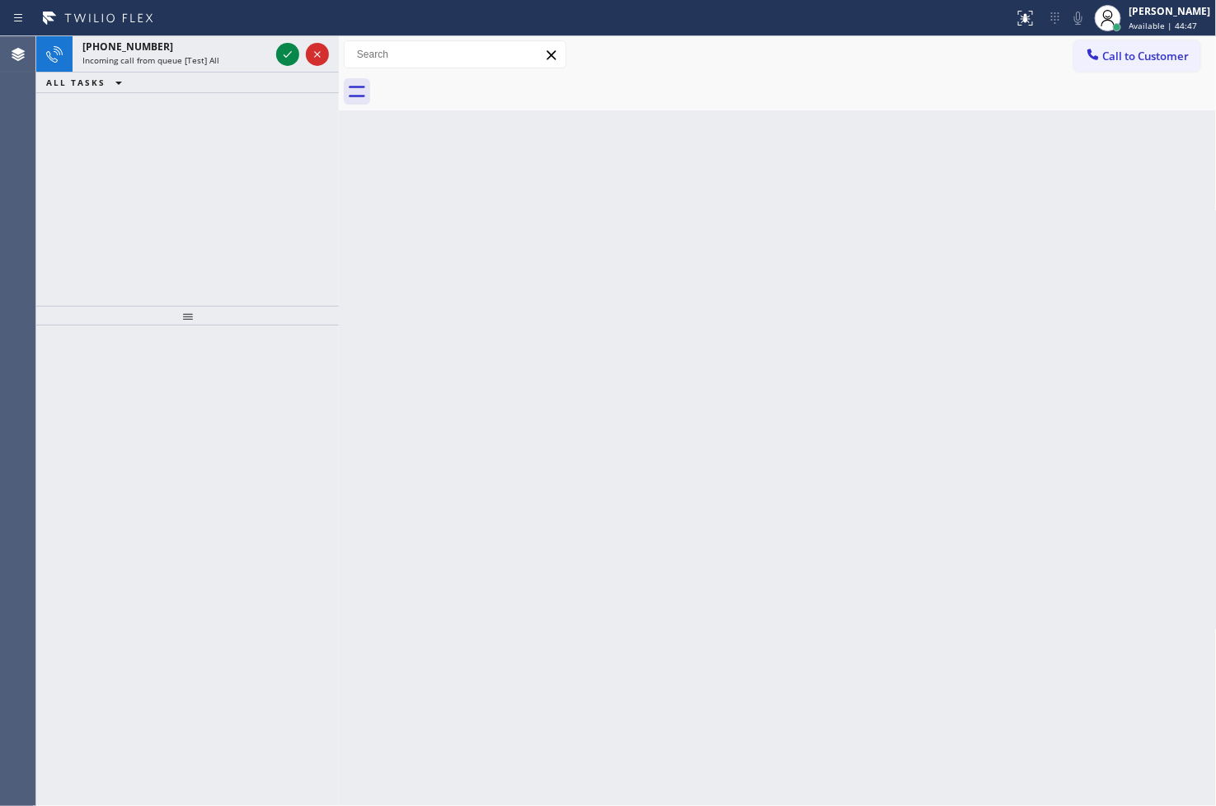
click at [273, 56] on div at bounding box center [302, 54] width 59 height 36
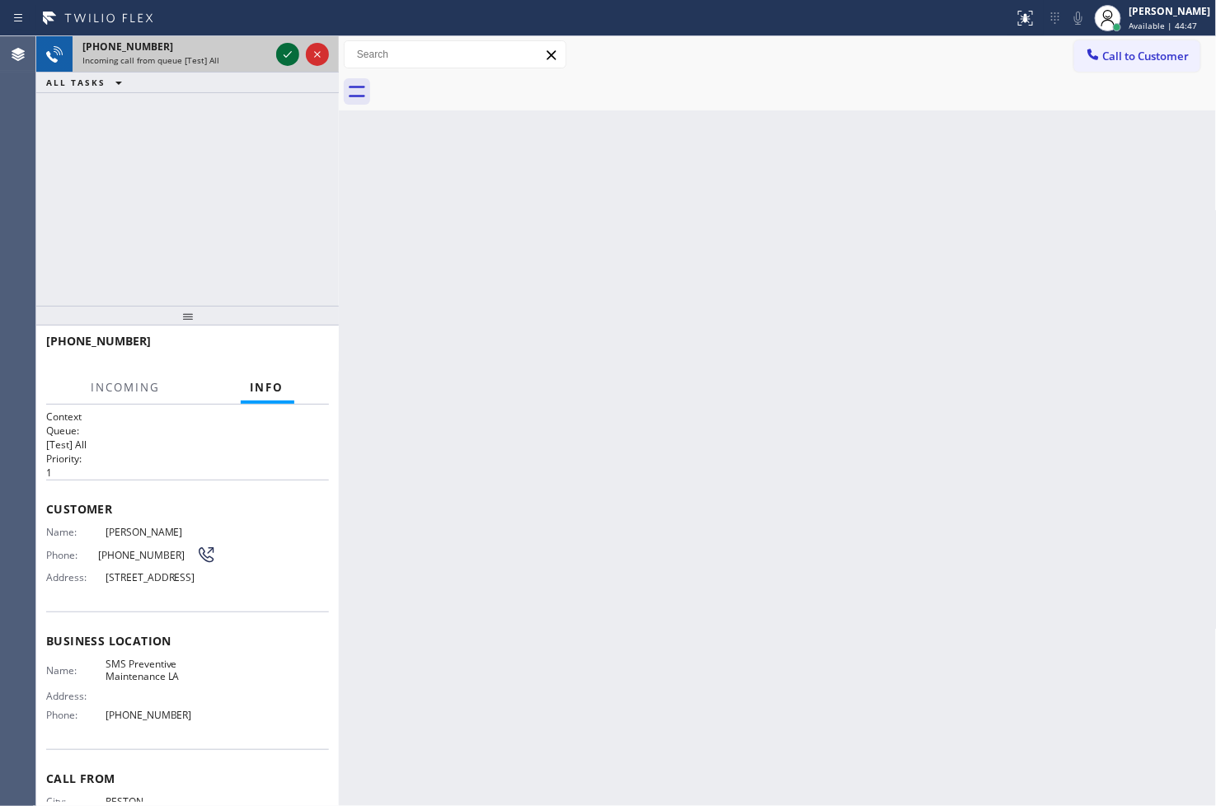
click at [283, 59] on icon at bounding box center [288, 55] width 20 height 20
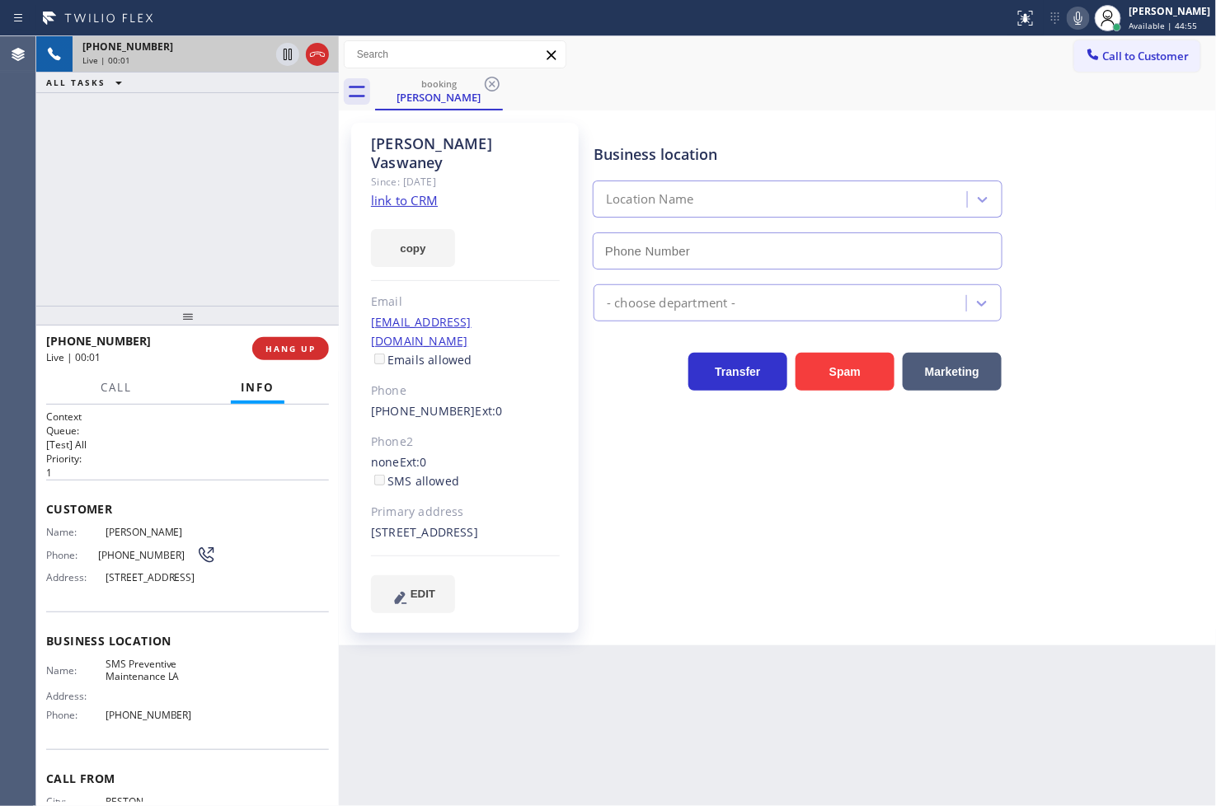
type input "(818) 332-3442"
click at [392, 192] on link "link to CRM" at bounding box center [404, 200] width 67 height 16
click at [259, 145] on div "+17039940528 Live | 00:28 ALL TASKS ALL TASKS ACTIVE TASKS TASKS IN WRAP UP" at bounding box center [187, 171] width 303 height 270
click at [286, 47] on icon at bounding box center [288, 55] width 20 height 20
click at [425, 229] on button "copy" at bounding box center [413, 248] width 84 height 38
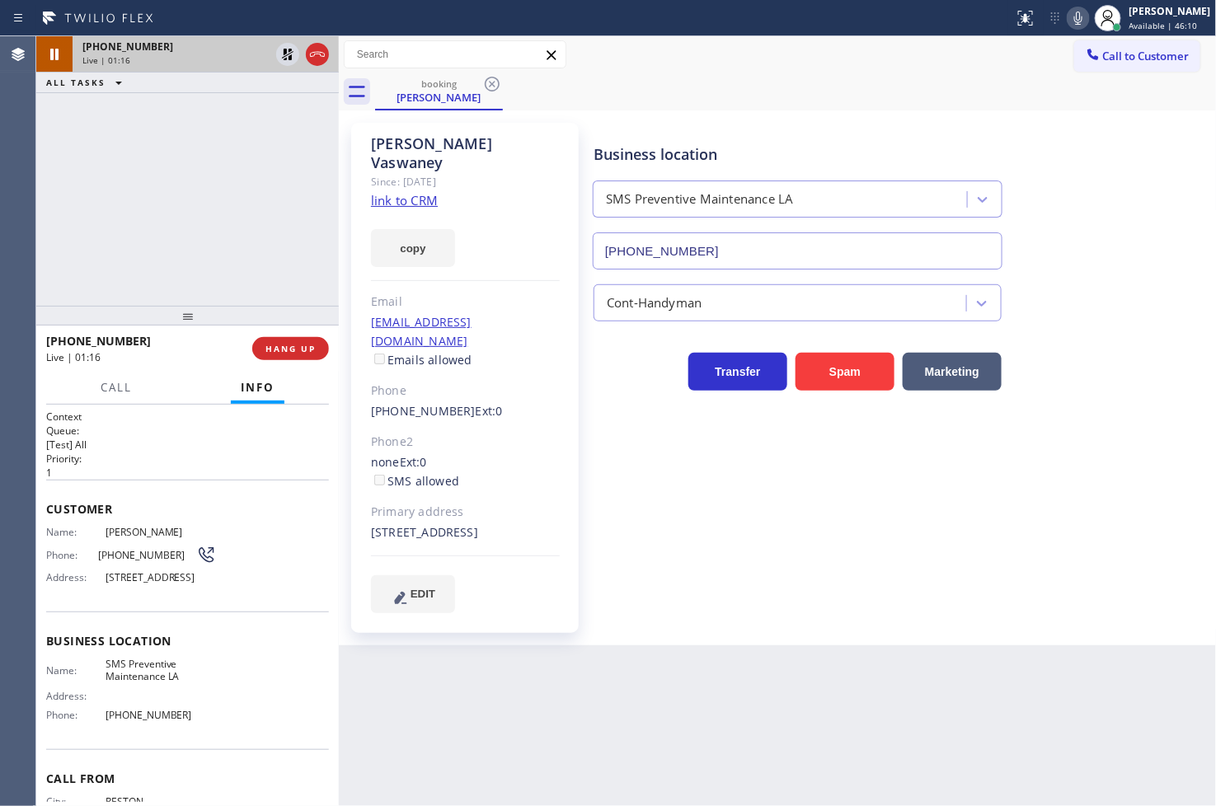
click at [101, 242] on div "+17039940528 Live | 01:16 ALL TASKS ALL TASKS ACTIVE TASKS TASKS IN WRAP UP" at bounding box center [187, 171] width 303 height 270
click at [284, 51] on icon at bounding box center [288, 55] width 12 height 12
click at [210, 466] on p "1" at bounding box center [187, 473] width 283 height 14
click at [153, 266] on div "+17039940528 Live | 01:20 ALL TASKS ALL TASKS ACTIVE TASKS TASKS IN WRAP UP" at bounding box center [187, 171] width 303 height 270
click at [121, 397] on button "Call" at bounding box center [116, 388] width 51 height 32
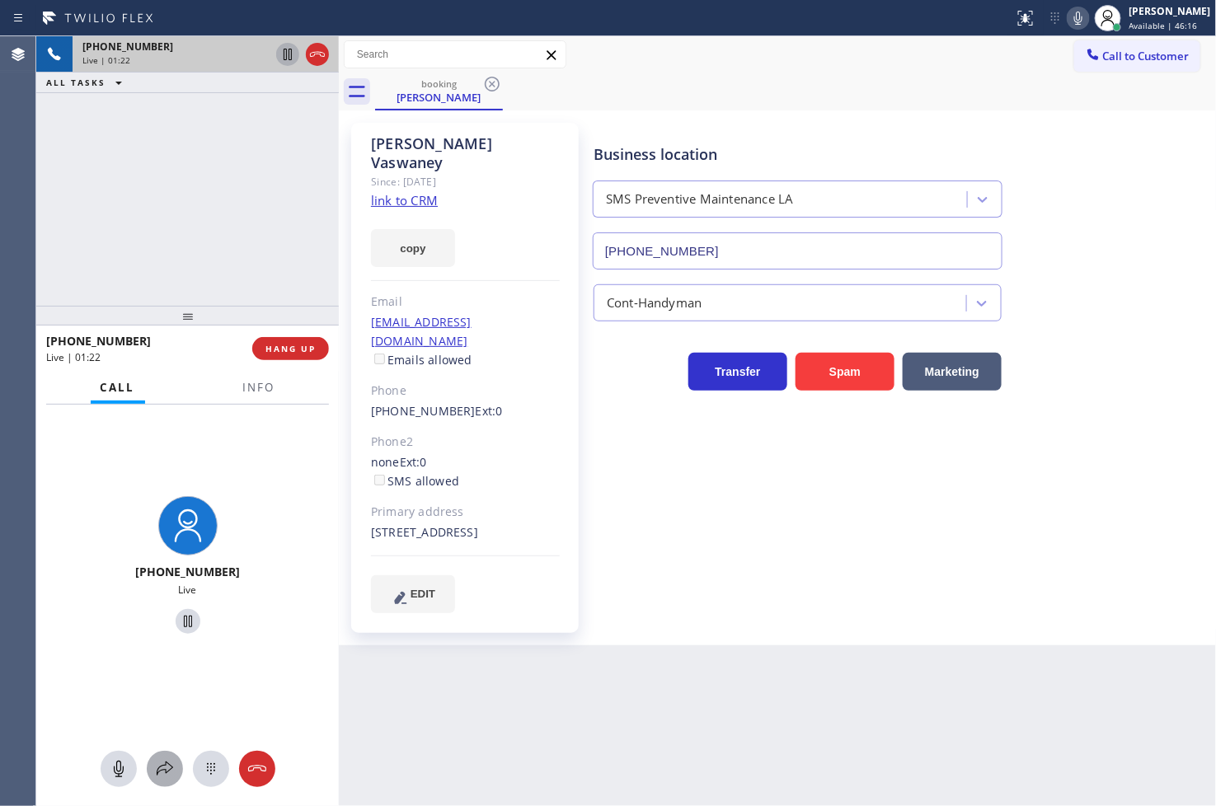
click at [158, 770] on icon at bounding box center [165, 769] width 20 height 20
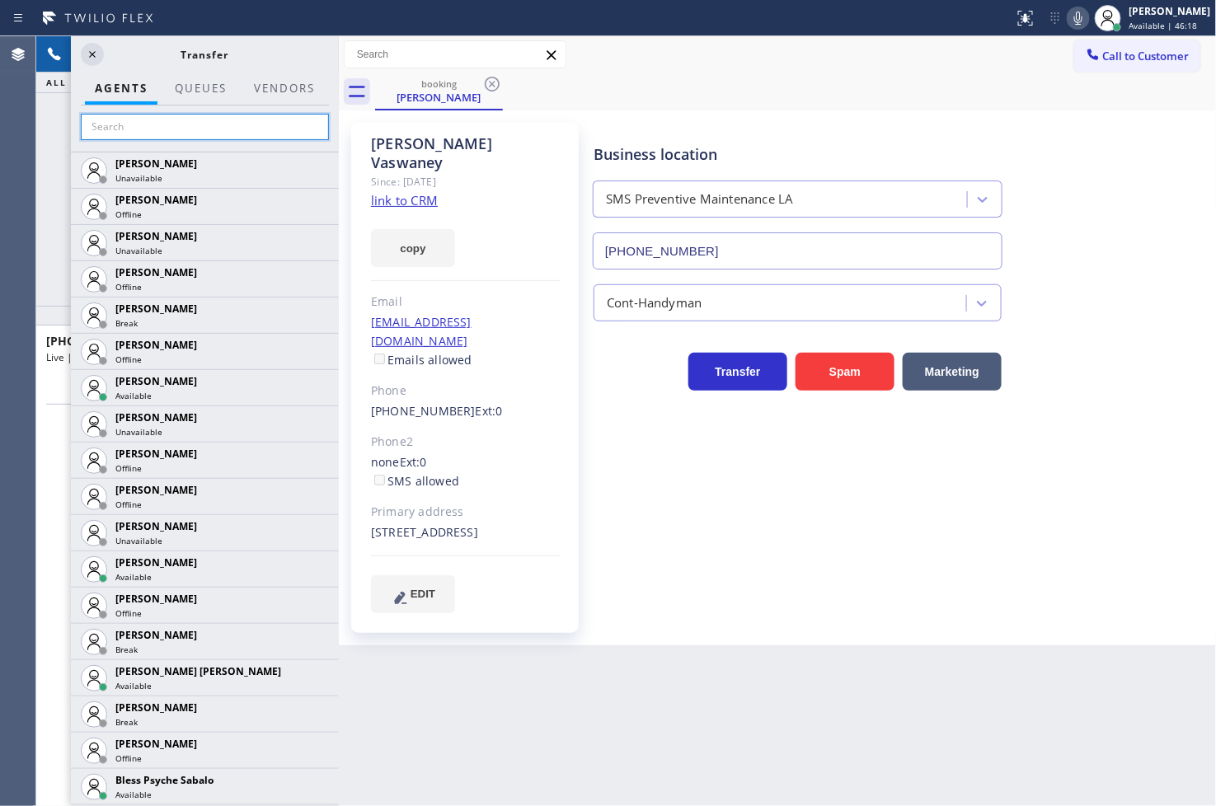
click at [122, 128] on input "text" at bounding box center [205, 127] width 248 height 26
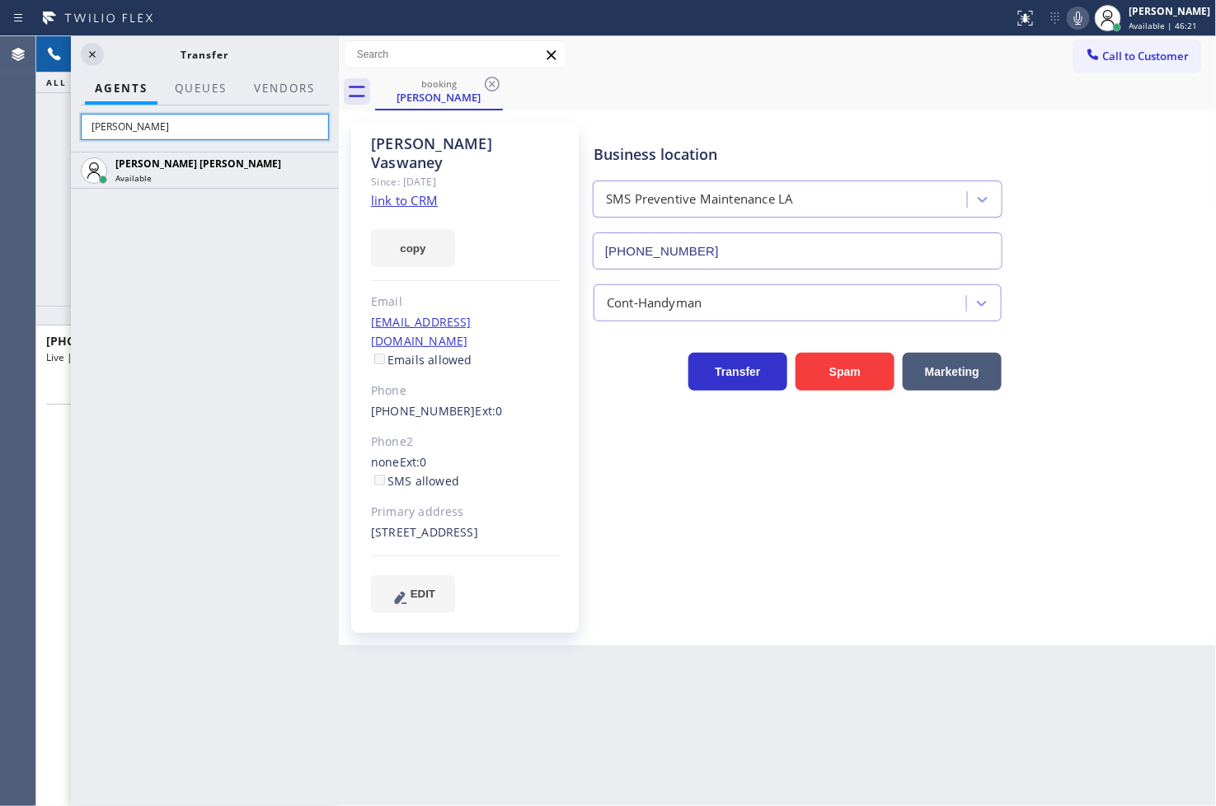
type input "keith"
click at [175, 341] on div "Keith Joshua Dela Cruz Available" at bounding box center [205, 479] width 268 height 655
click at [269, 363] on div "Keith Joshua Dela Cruz Available" at bounding box center [205, 479] width 268 height 655
click at [251, 291] on div "Keith Joshua Dela Cruz Available" at bounding box center [205, 479] width 268 height 655
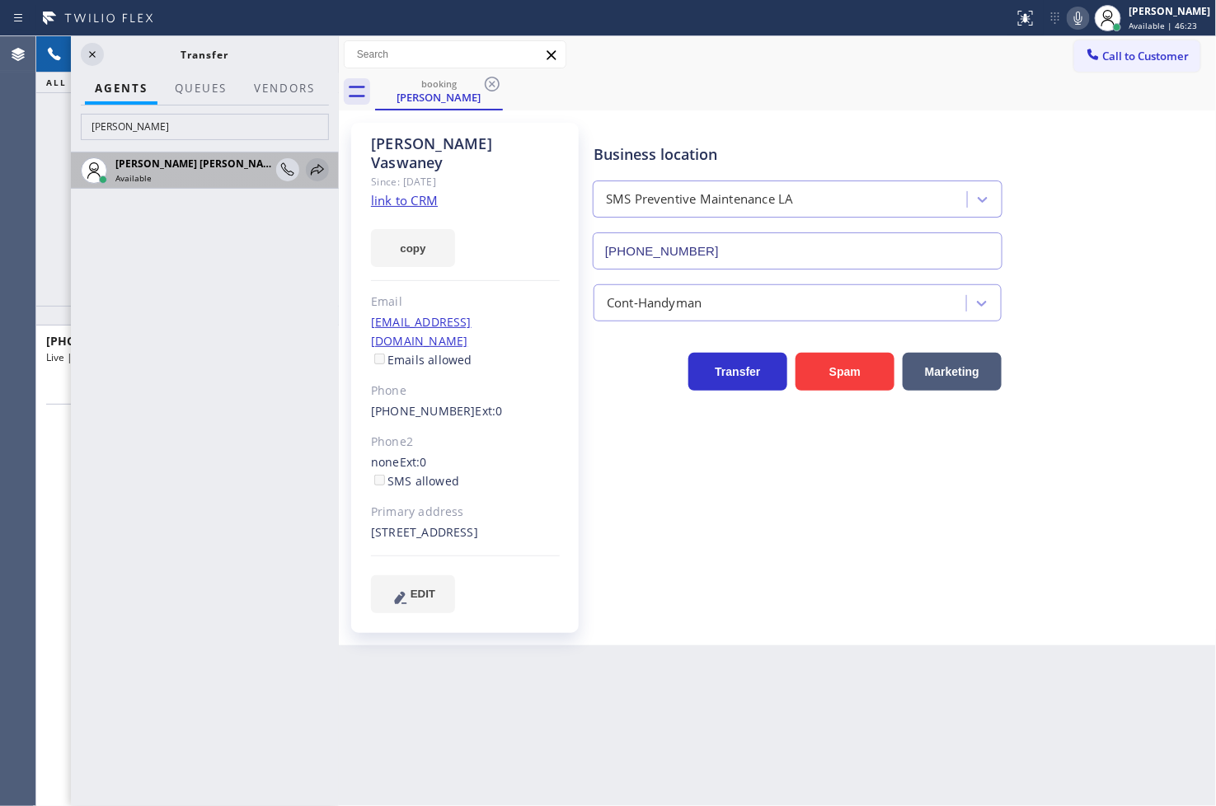
click at [323, 163] on icon at bounding box center [318, 170] width 20 height 20
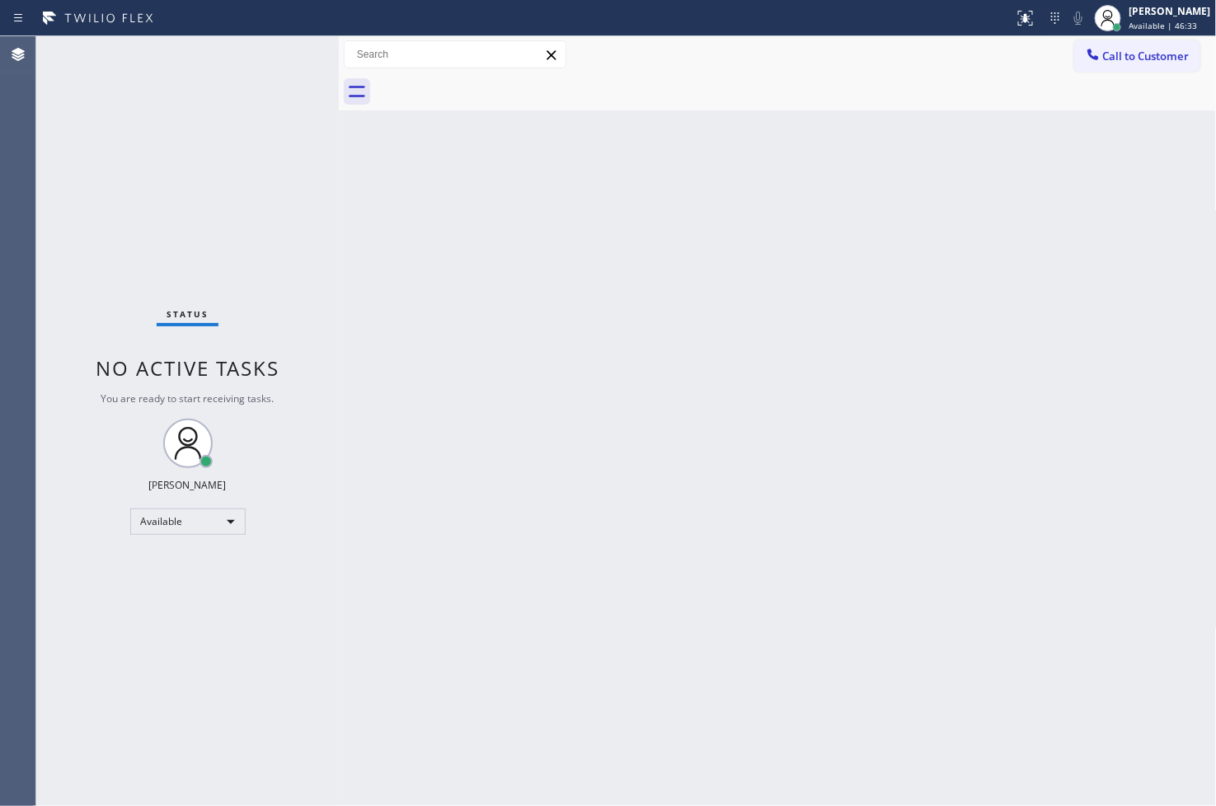
click at [63, 282] on div "Status No active tasks You are ready to start receiving tasks. [PERSON_NAME]" at bounding box center [187, 421] width 303 height 770
click at [754, 641] on div "Back to Dashboard Change Sender ID Customers Technicians Select a contact Outbo…" at bounding box center [778, 421] width 878 height 770
click at [149, 618] on div "Status No active tasks You are ready to start receiving tasks. [PERSON_NAME]" at bounding box center [187, 421] width 303 height 770
click at [132, 173] on div "Status No active tasks You are ready to start receiving tasks. [PERSON_NAME]" at bounding box center [187, 421] width 303 height 770
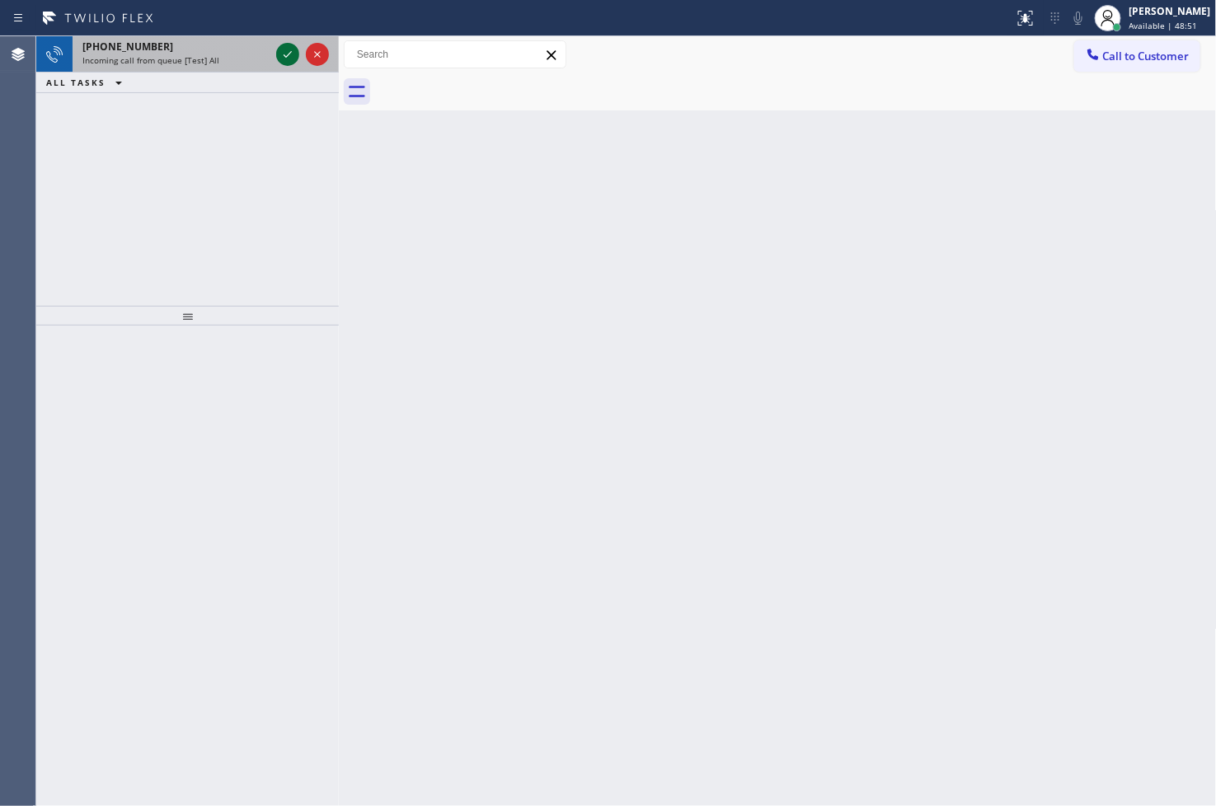
click at [285, 60] on icon at bounding box center [288, 55] width 20 height 20
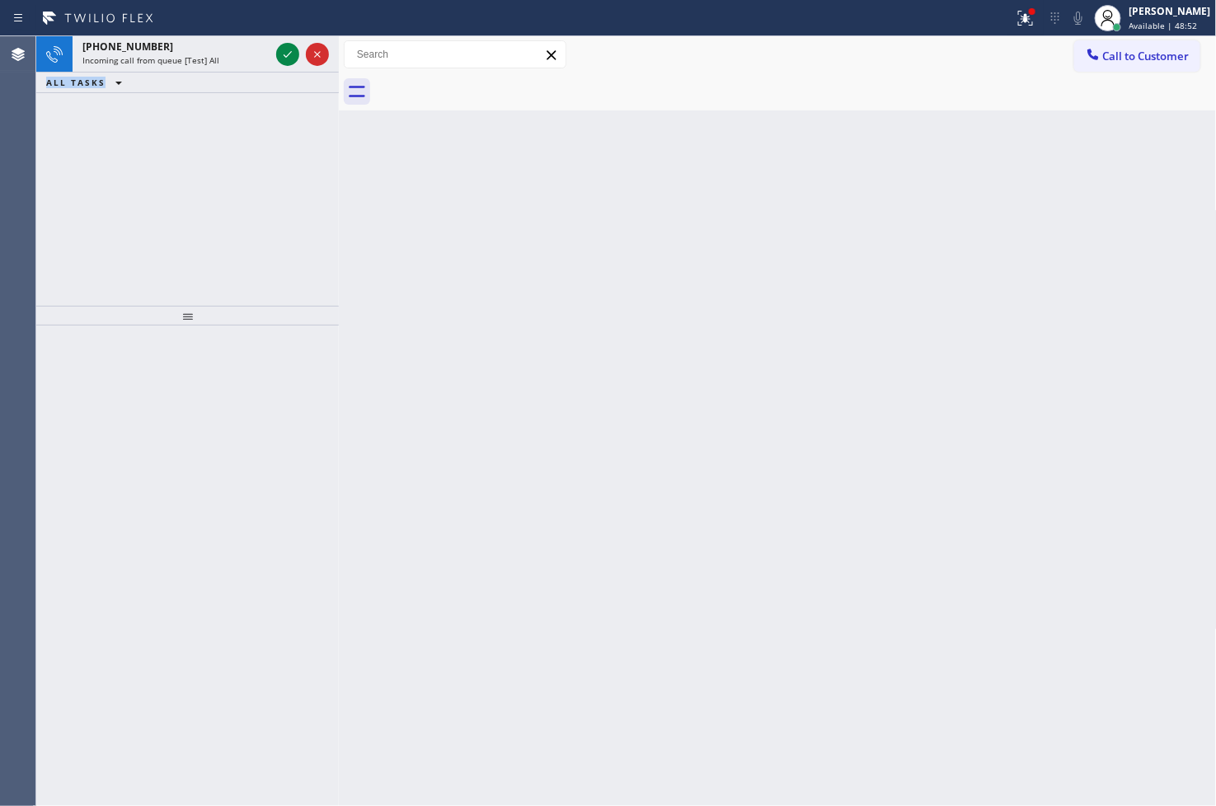
click at [284, 54] on icon at bounding box center [288, 54] width 8 height 7
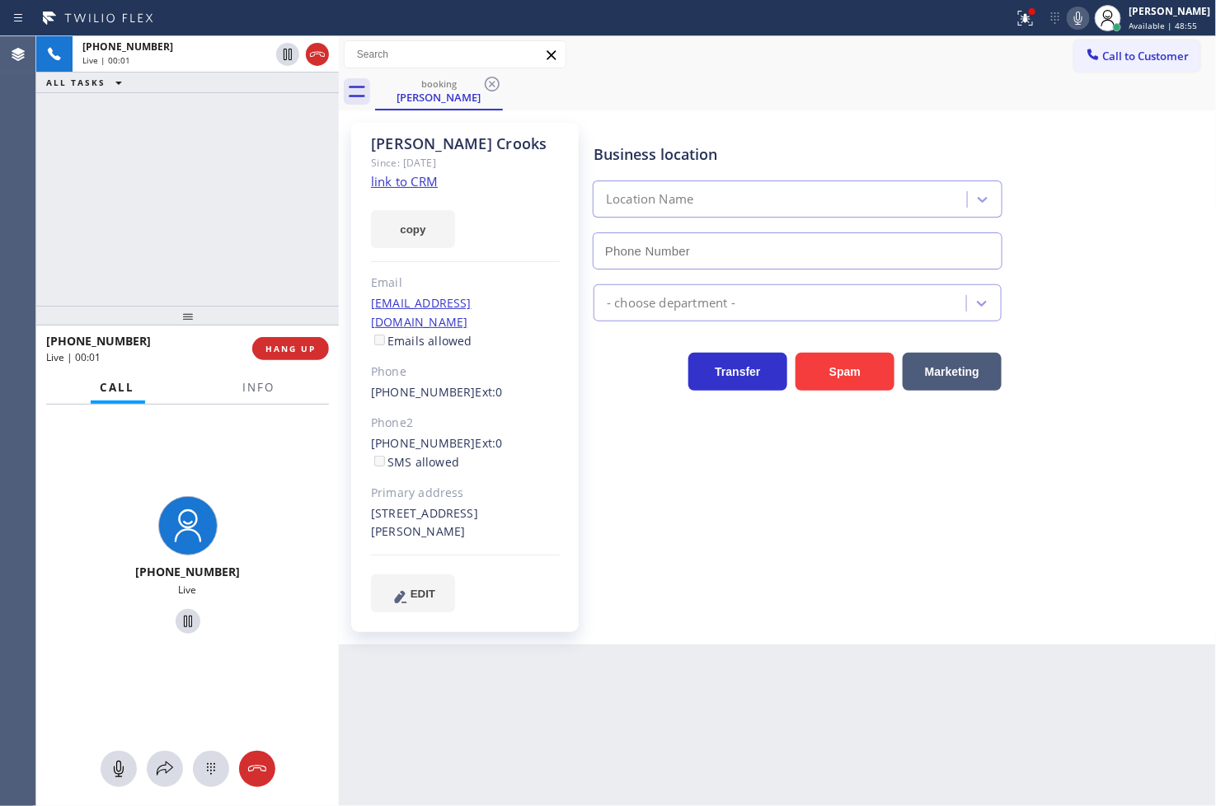
type input "(855) 999-4417"
click at [868, 11] on icon at bounding box center [1026, 18] width 20 height 20
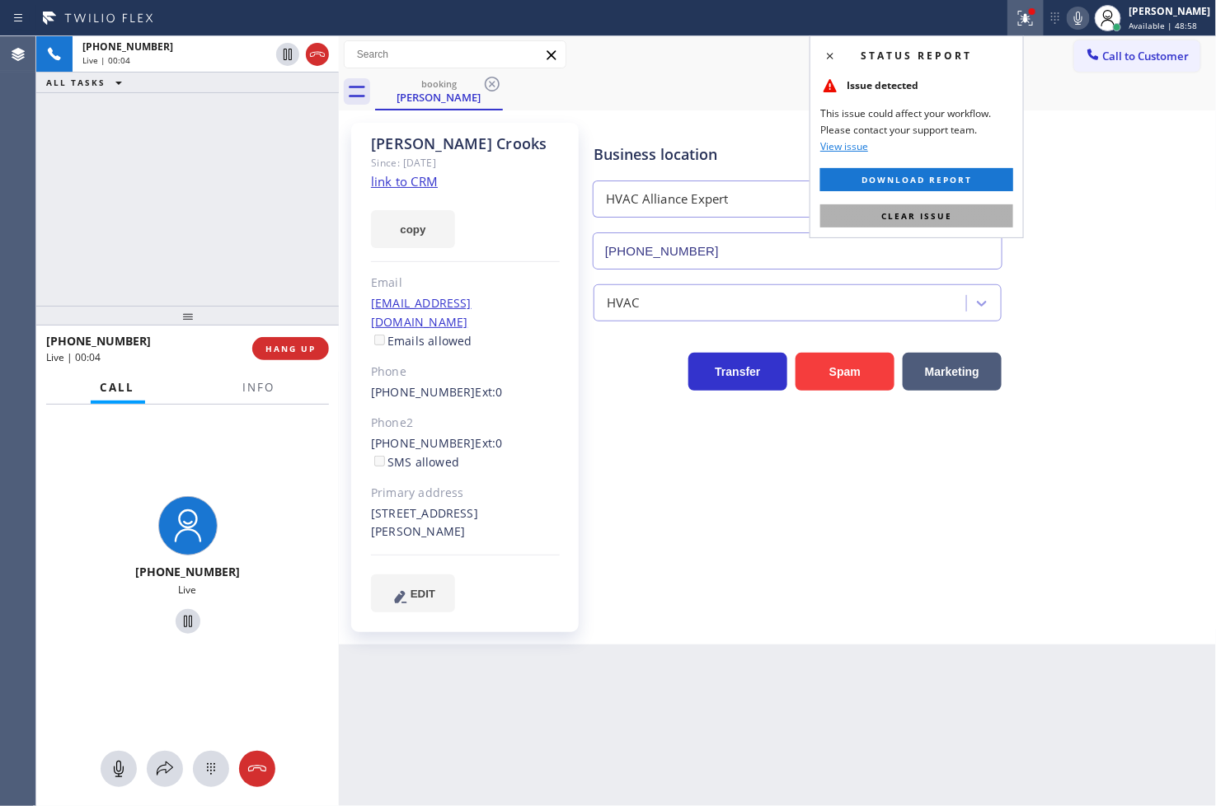
click at [868, 216] on span "Clear issue" at bounding box center [916, 216] width 71 height 12
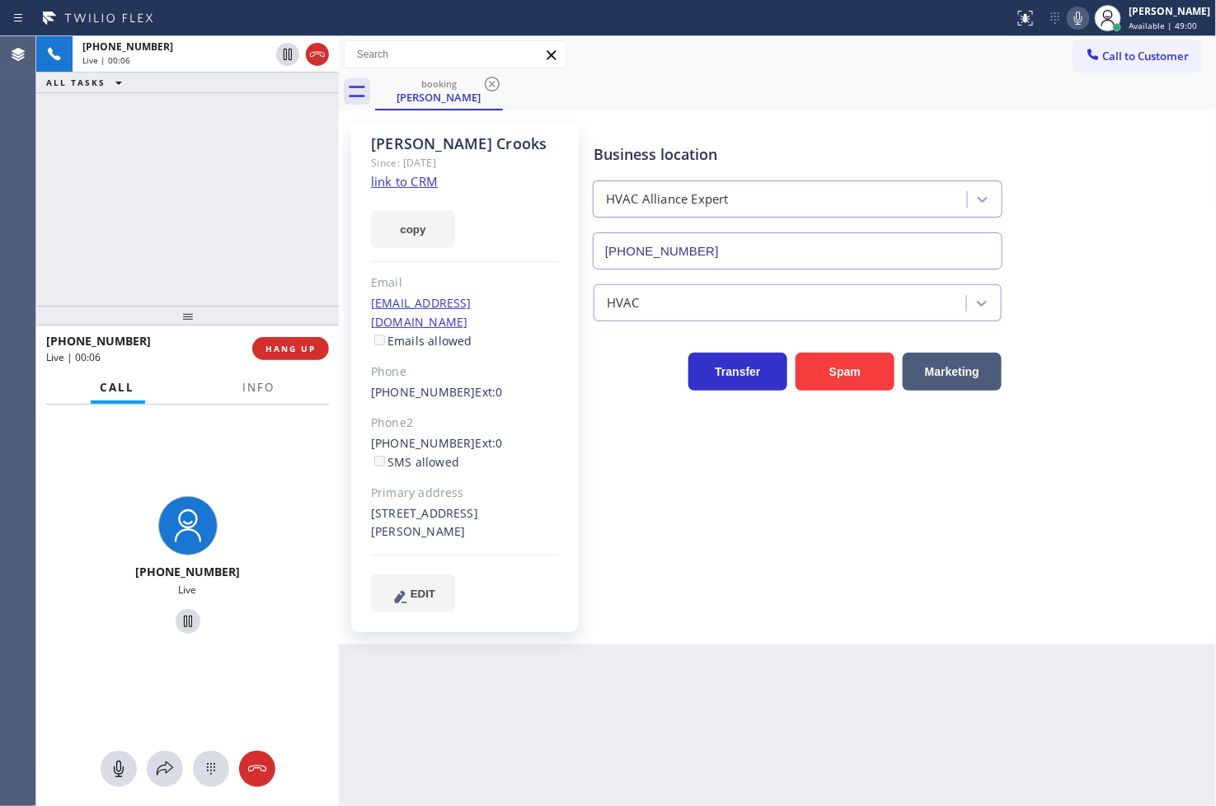
click at [381, 174] on link "link to CRM" at bounding box center [404, 181] width 67 height 16
click at [171, 183] on div "+17147425318 Live | 00:35 ALL TASKS ALL TASKS ACTIVE TASKS TASKS IN WRAP UP" at bounding box center [187, 171] width 303 height 270
click at [702, 482] on div "Business location HVAC Alliance Expert (855) 999-4417 HVAC Transfer Spam Market…" at bounding box center [901, 367] width 622 height 481
click at [196, 237] on div "+17147425318 Live | 00:37 ALL TASKS ALL TASKS ACTIVE TASKS TASKS IN WRAP UP" at bounding box center [187, 171] width 303 height 270
click at [175, 376] on div "Call Info" at bounding box center [187, 388] width 283 height 33
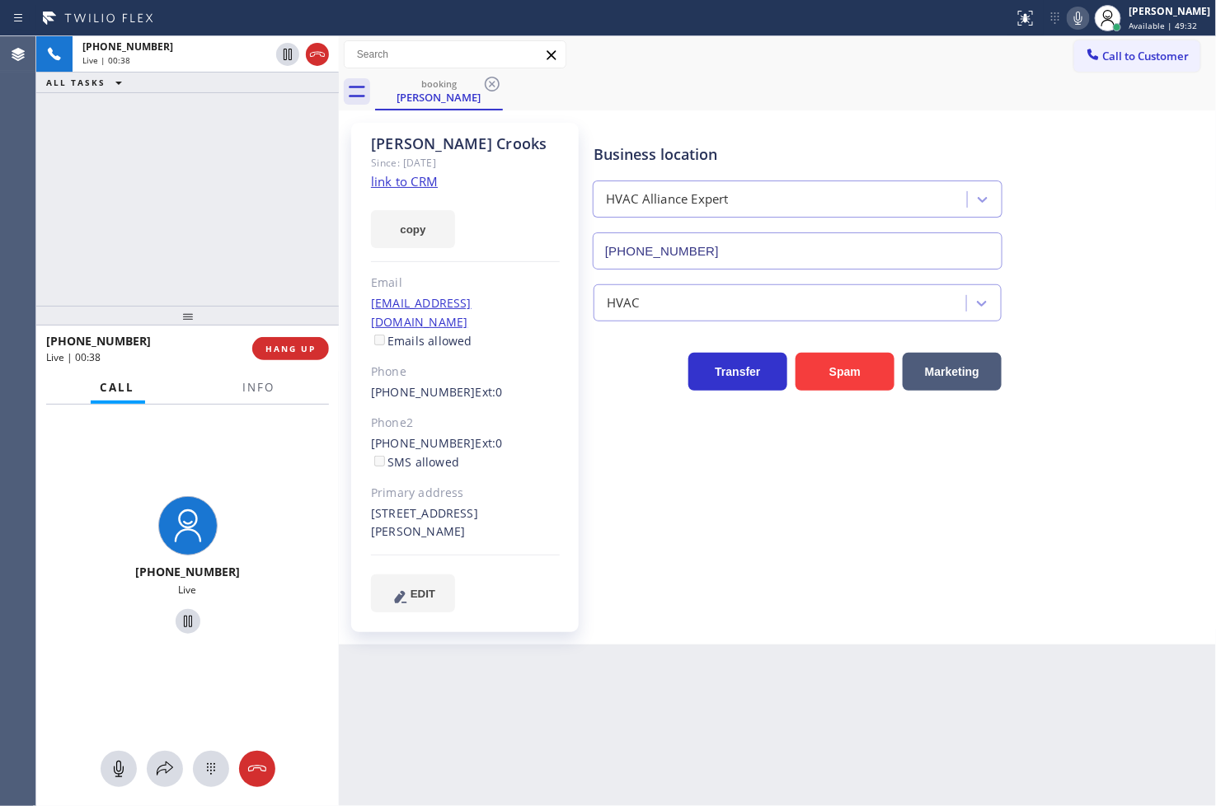
click at [169, 259] on div "+17147425318 Live | 00:38 ALL TASKS ALL TASKS ACTIVE TASKS TASKS IN WRAP UP" at bounding box center [187, 171] width 303 height 270
click at [684, 684] on div "Back to Dashboard Change Sender ID Customers Technicians Select a contact Outbo…" at bounding box center [778, 421] width 878 height 770
click at [507, 707] on div "Back to Dashboard Change Sender ID Customers Technicians Select a contact Outbo…" at bounding box center [778, 421] width 878 height 770
click at [163, 226] on div "+17147425318 Live | 00:57 ALL TASKS ALL TASKS ACTIVE TASKS TASKS IN WRAP UP" at bounding box center [187, 171] width 303 height 270
click at [199, 293] on div "+17147425318 Live | 00:58 ALL TASKS ALL TASKS ACTIVE TASKS TASKS IN WRAP UP" at bounding box center [187, 171] width 303 height 270
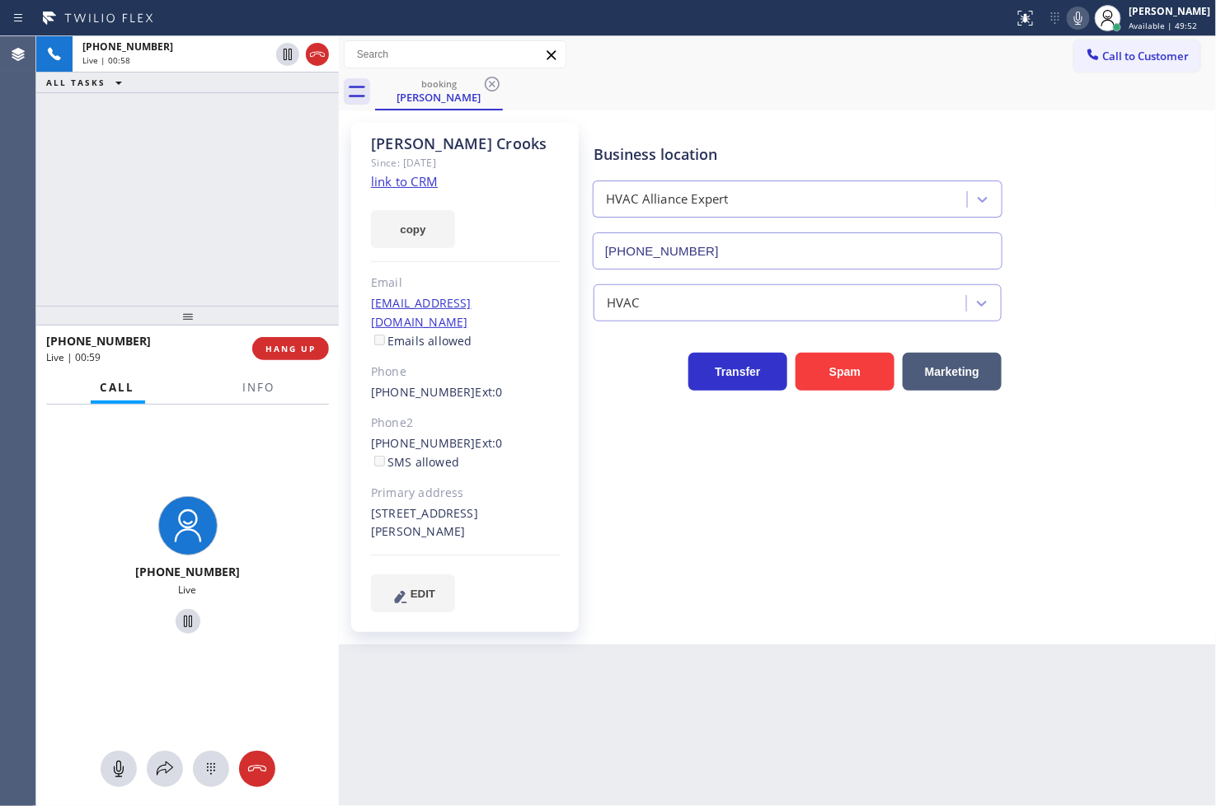
click at [242, 474] on div "+17147425318 Live" at bounding box center [187, 568] width 303 height 326
click at [201, 251] on div "+17147425318 Live | 00:59 ALL TASKS ALL TASKS ACTIVE TASKS TASKS IN WRAP UP" at bounding box center [187, 171] width 303 height 270
click at [264, 236] on div "+17147425318 Live | 01:00 ALL TASKS ALL TASKS ACTIVE TASKS TASKS IN WRAP UP" at bounding box center [187, 171] width 303 height 270
click at [309, 450] on div "+17147425318 Live" at bounding box center [187, 568] width 303 height 326
click at [269, 228] on div "+17147425318 Live | 01:01 ALL TASKS ALL TASKS ACTIVE TASKS TASKS IN WRAP UP" at bounding box center [187, 171] width 303 height 270
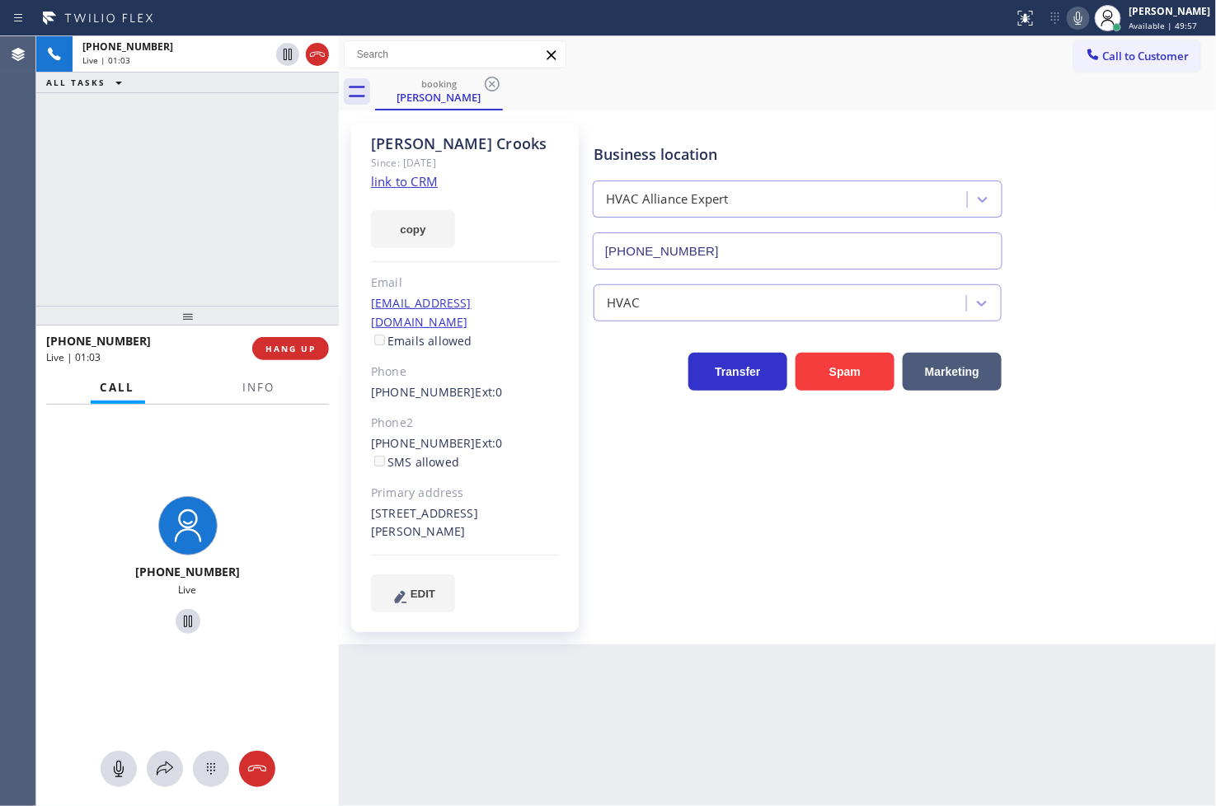
click at [290, 458] on div "+17147425318 Live" at bounding box center [187, 568] width 303 height 326
click at [182, 260] on div "+17147425318 Live | 01:04 ALL TASKS ALL TASKS ACTIVE TASKS TASKS IN WRAP UP (51…" at bounding box center [187, 171] width 303 height 270
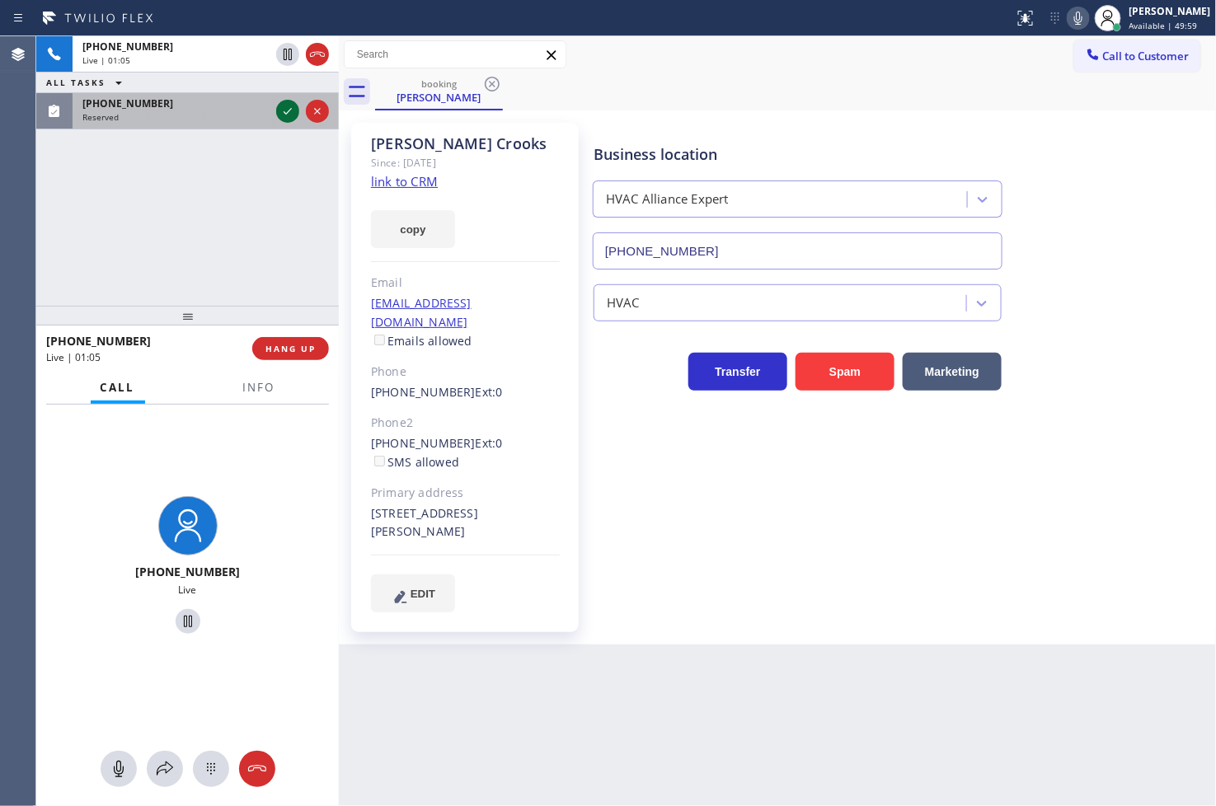
click at [286, 111] on icon at bounding box center [288, 111] width 20 height 20
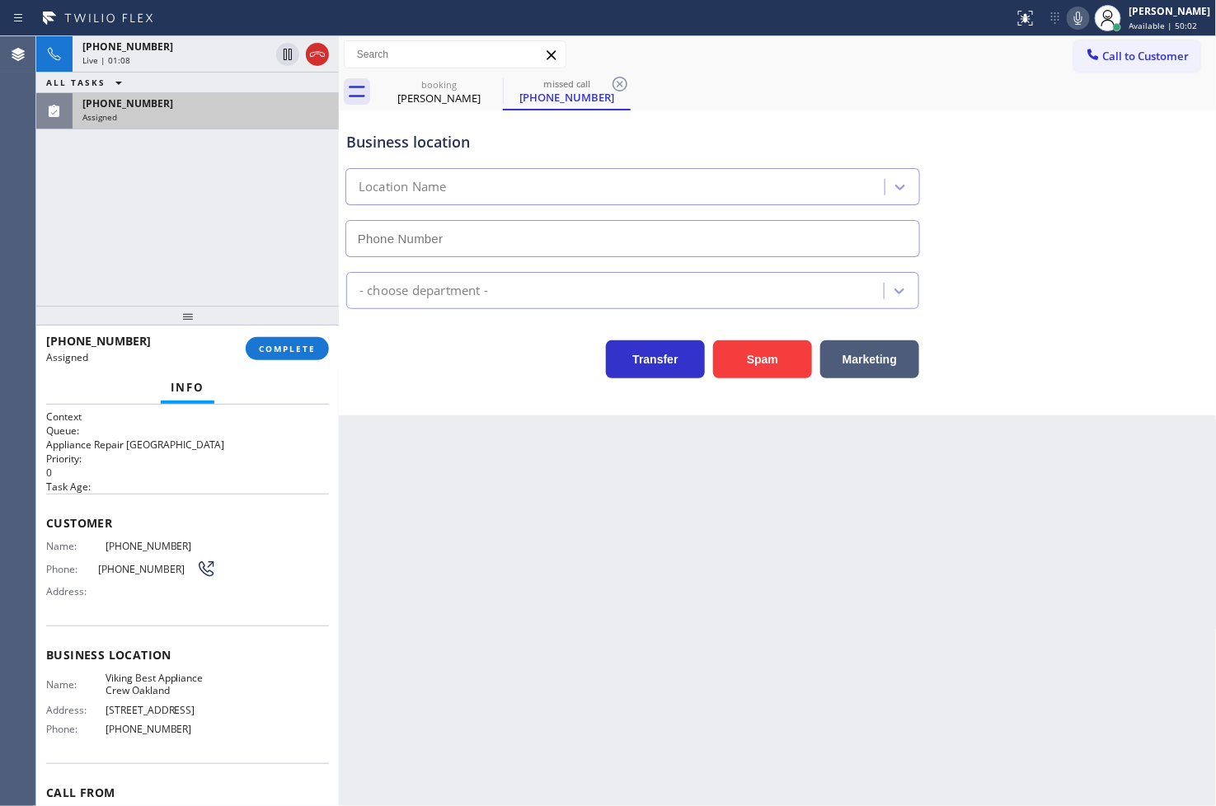
type input "(510) 674-1969"
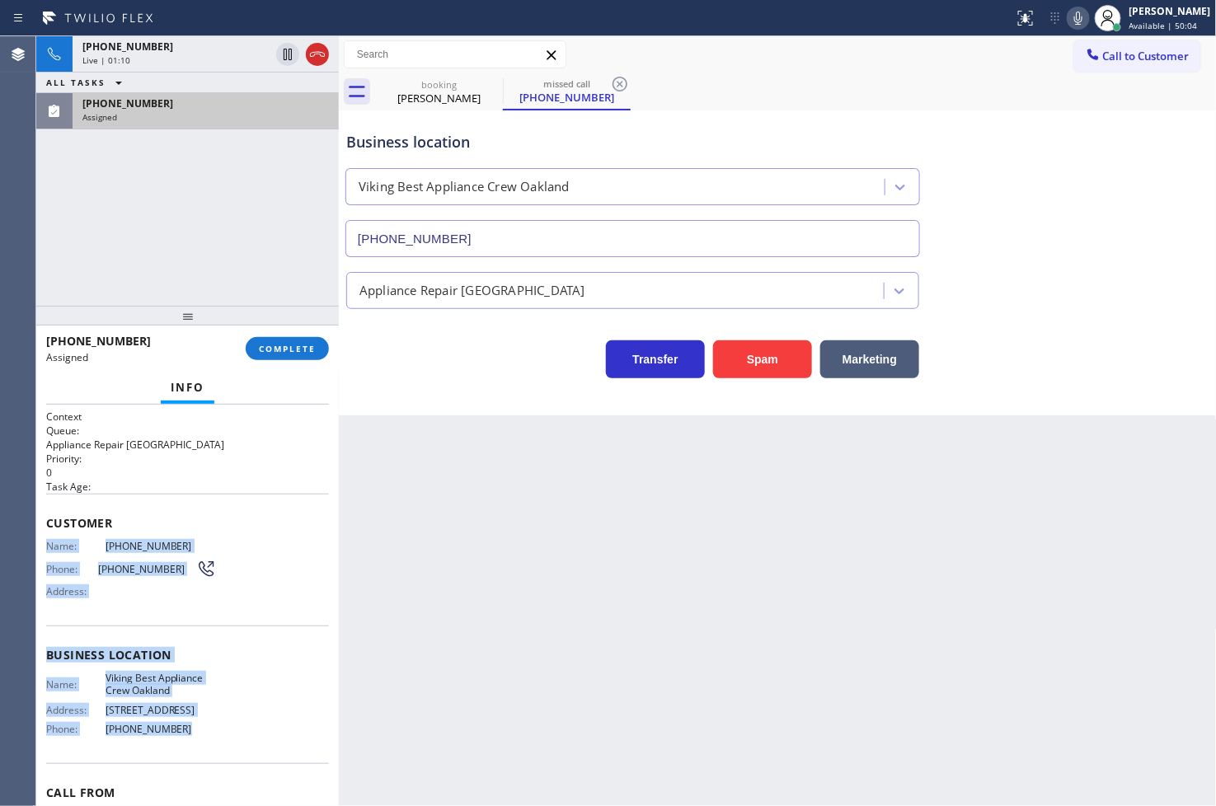
drag, startPoint x: 46, startPoint y: 542, endPoint x: 190, endPoint y: 752, distance: 253.8
click at [190, 752] on div "Context Queue: Appliance Repair High End Priority: 0 Task Age: Customer Name: (…" at bounding box center [187, 649] width 283 height 478
copy div "Name: (510) 364-4864 Phone: (510) 364-4864 Address: Business location Name: Vik…"
click at [284, 344] on span "COMPLETE" at bounding box center [287, 349] width 57 height 12
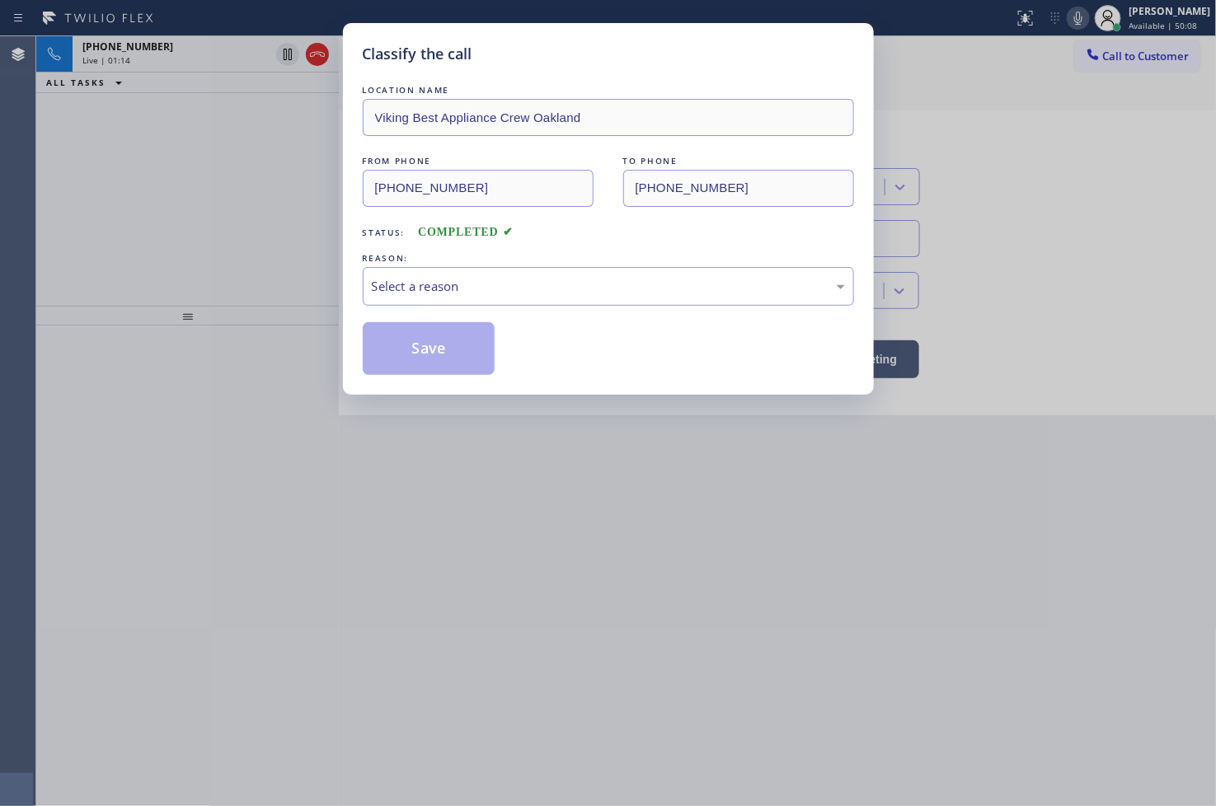
click at [454, 291] on div "Select a reason" at bounding box center [608, 286] width 473 height 19
click at [421, 350] on button "Save" at bounding box center [429, 348] width 133 height 53
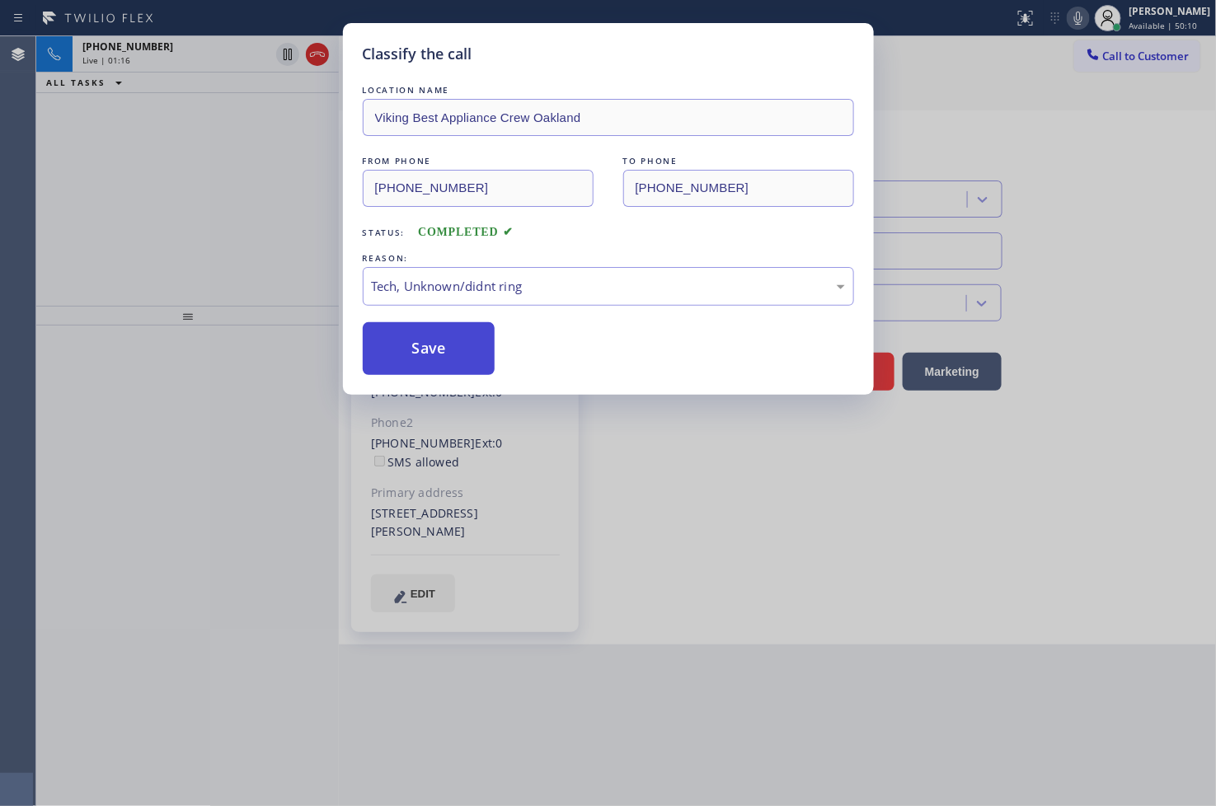
click at [421, 350] on button "Save" at bounding box center [429, 348] width 133 height 53
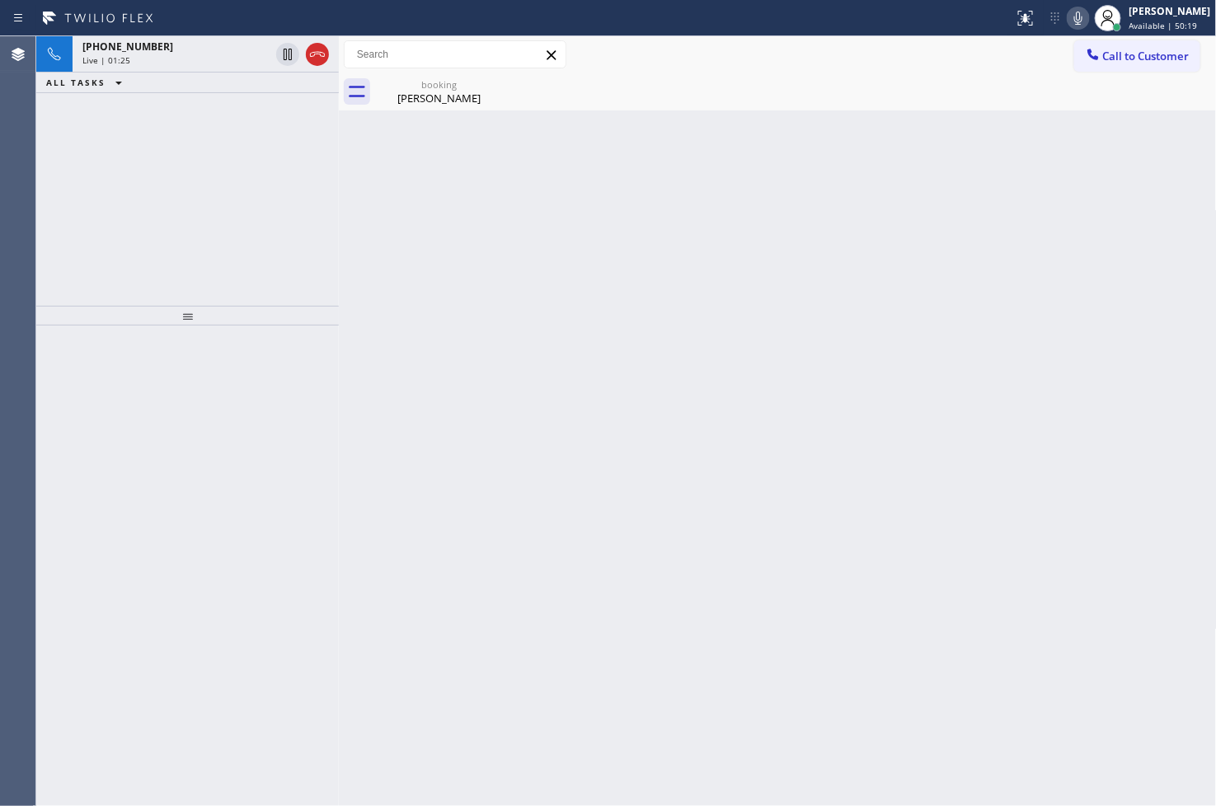
click at [56, 268] on div "+17147425318 Live | 01:25 ALL TASKS ALL TASKS ACTIVE TASKS TASKS IN WRAP UP" at bounding box center [187, 171] width 303 height 270
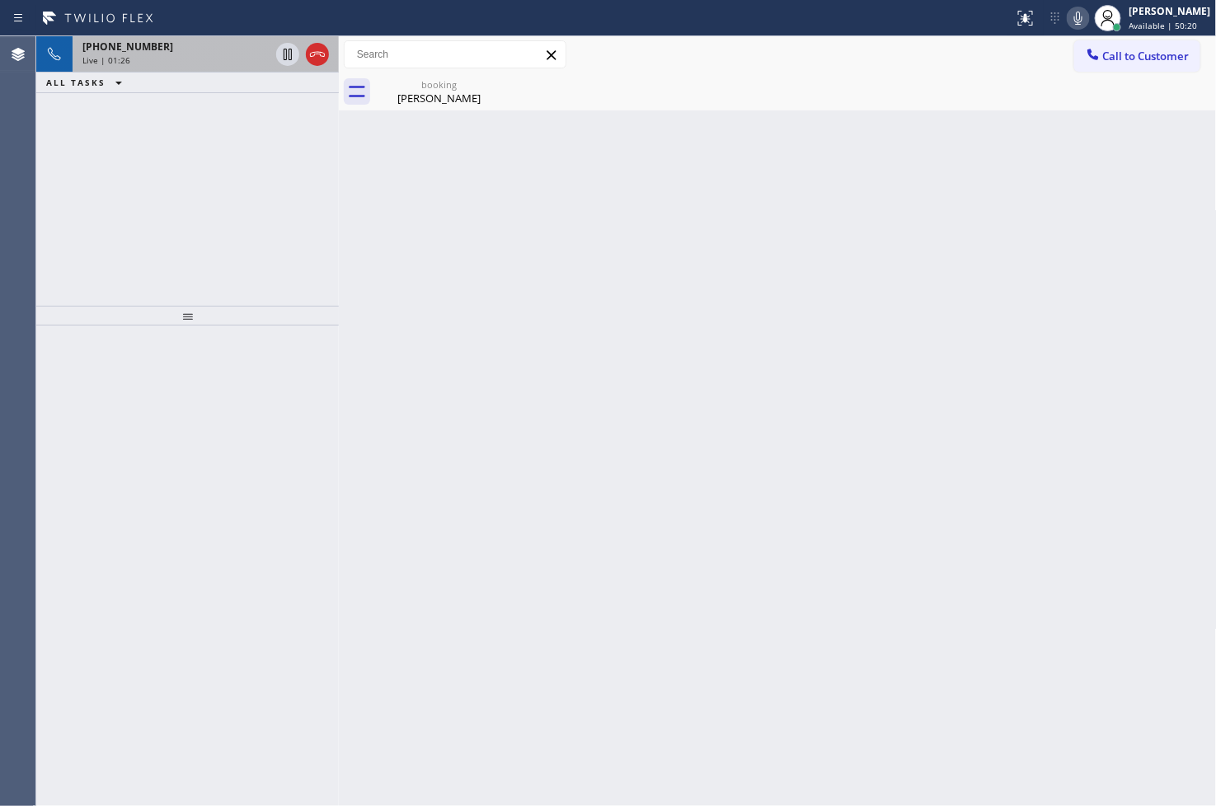
click at [191, 54] on div "Live | 01:26" at bounding box center [175, 60] width 187 height 12
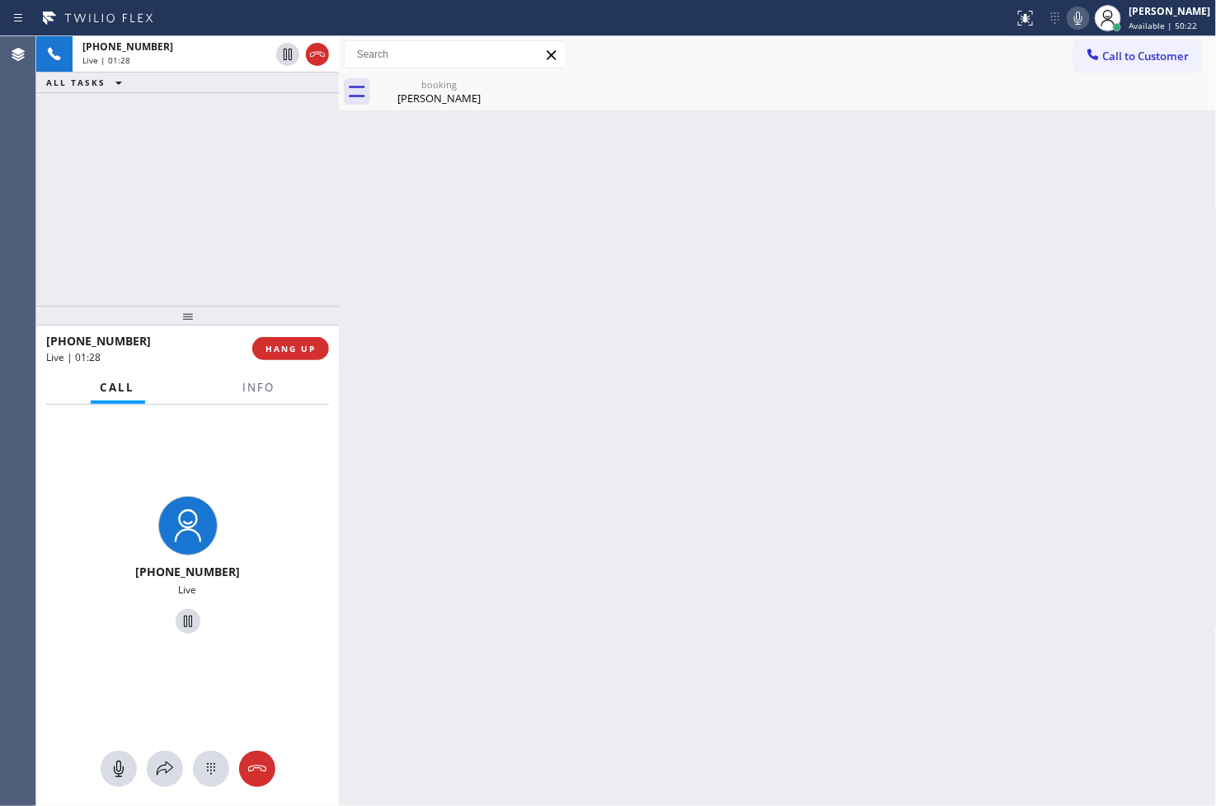
click at [313, 334] on div "+17147425318 Live | 01:28 HANG UP" at bounding box center [187, 348] width 283 height 43
click at [386, 80] on div "booking" at bounding box center [439, 84] width 124 height 12
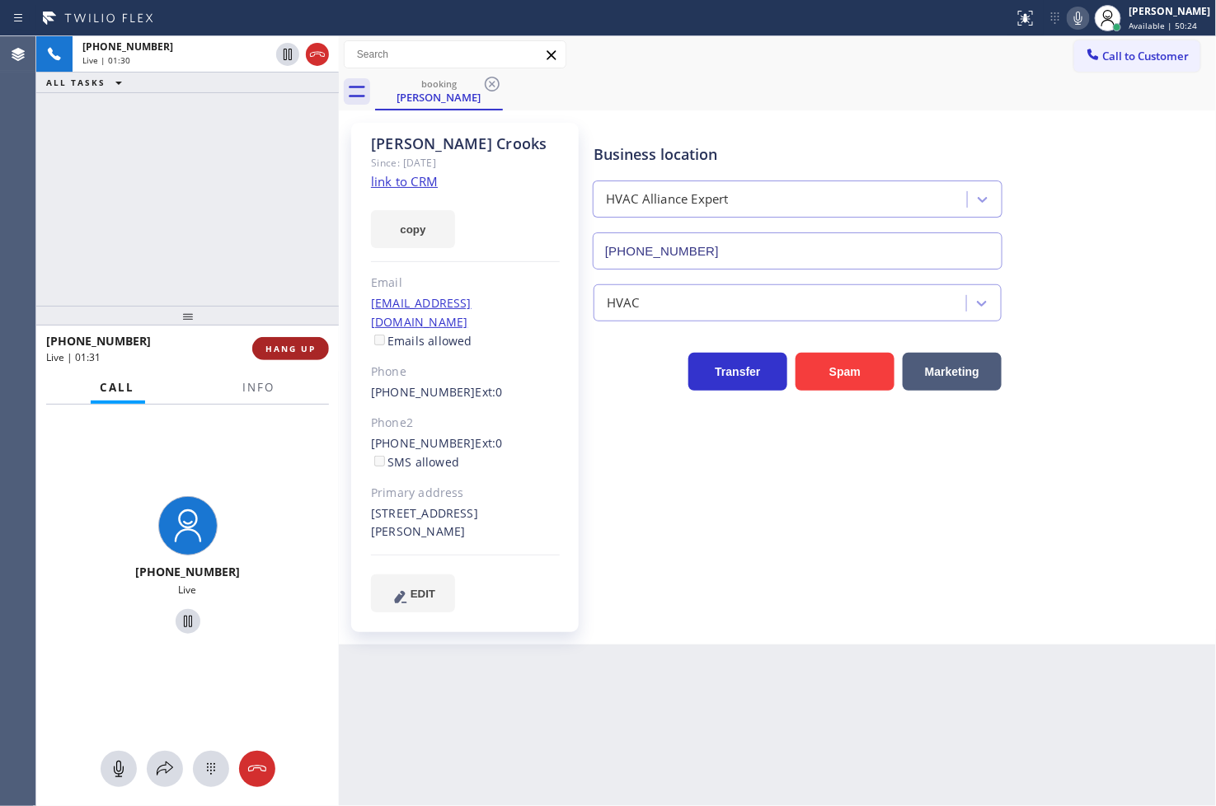
click at [300, 353] on span "HANG UP" at bounding box center [290, 349] width 50 height 12
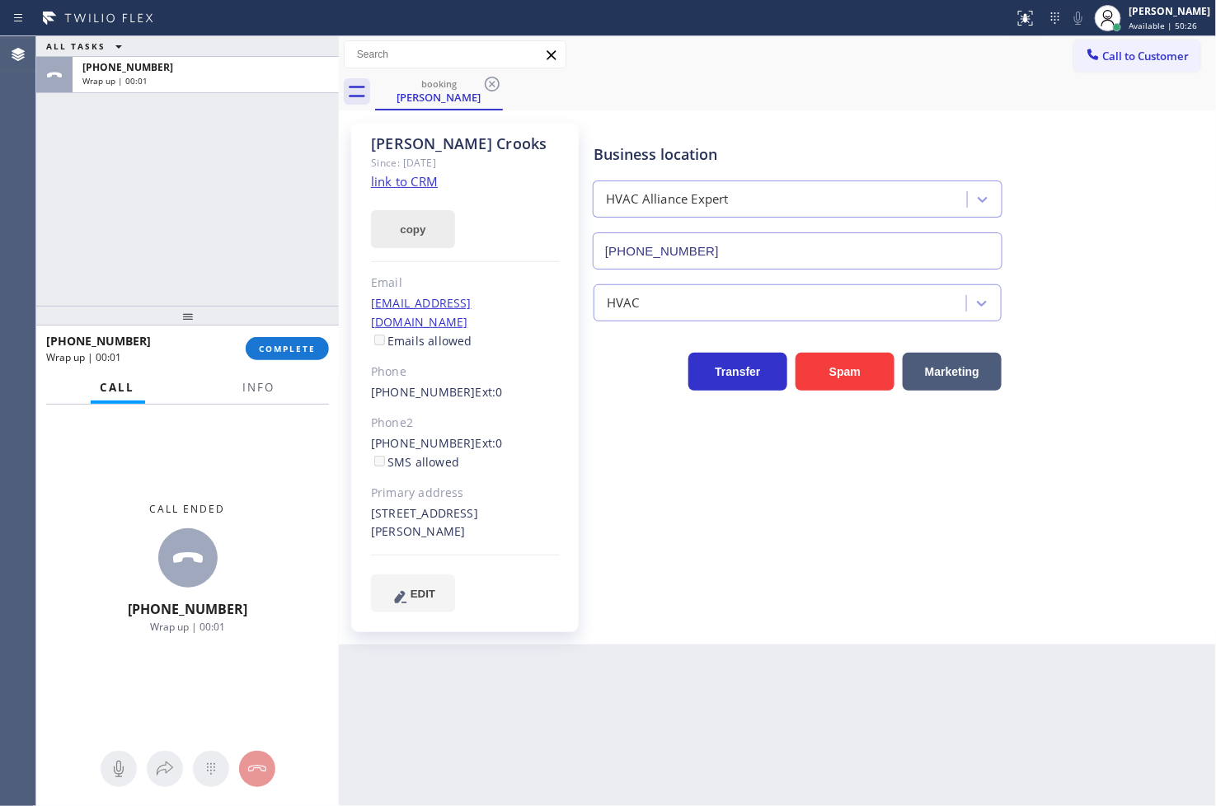
click at [413, 234] on button "copy" at bounding box center [413, 229] width 84 height 38
click at [102, 275] on div "ALL TASKS ALL TASKS ACTIVE TASKS TASKS IN WRAP UP +17147425318 Wrap up | 00:03" at bounding box center [187, 171] width 303 height 270
click at [425, 235] on button "copy" at bounding box center [413, 229] width 84 height 38
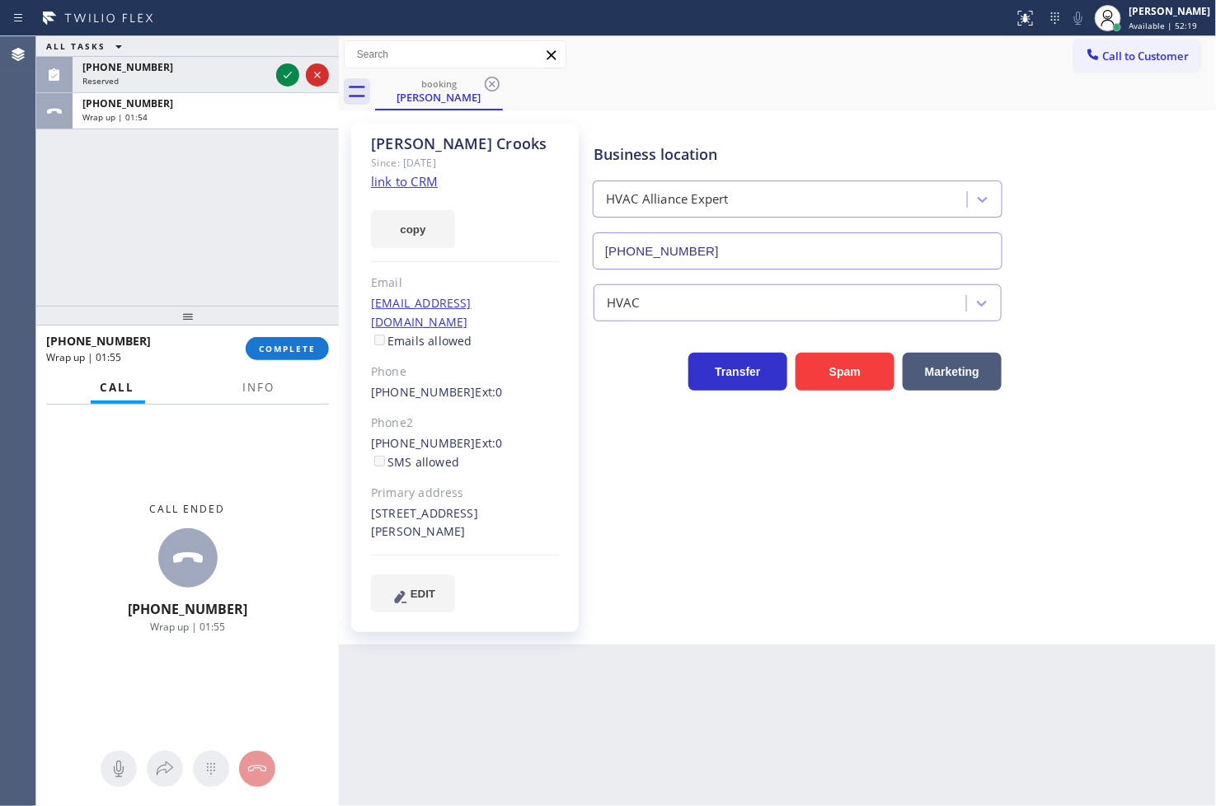
drag, startPoint x: 88, startPoint y: 482, endPoint x: 102, endPoint y: 462, distance: 24.2
click at [88, 482] on div "Call ended +17147425318 Wrap up | 01:55" at bounding box center [187, 568] width 303 height 326
click at [291, 357] on button "COMPLETE" at bounding box center [287, 348] width 83 height 23
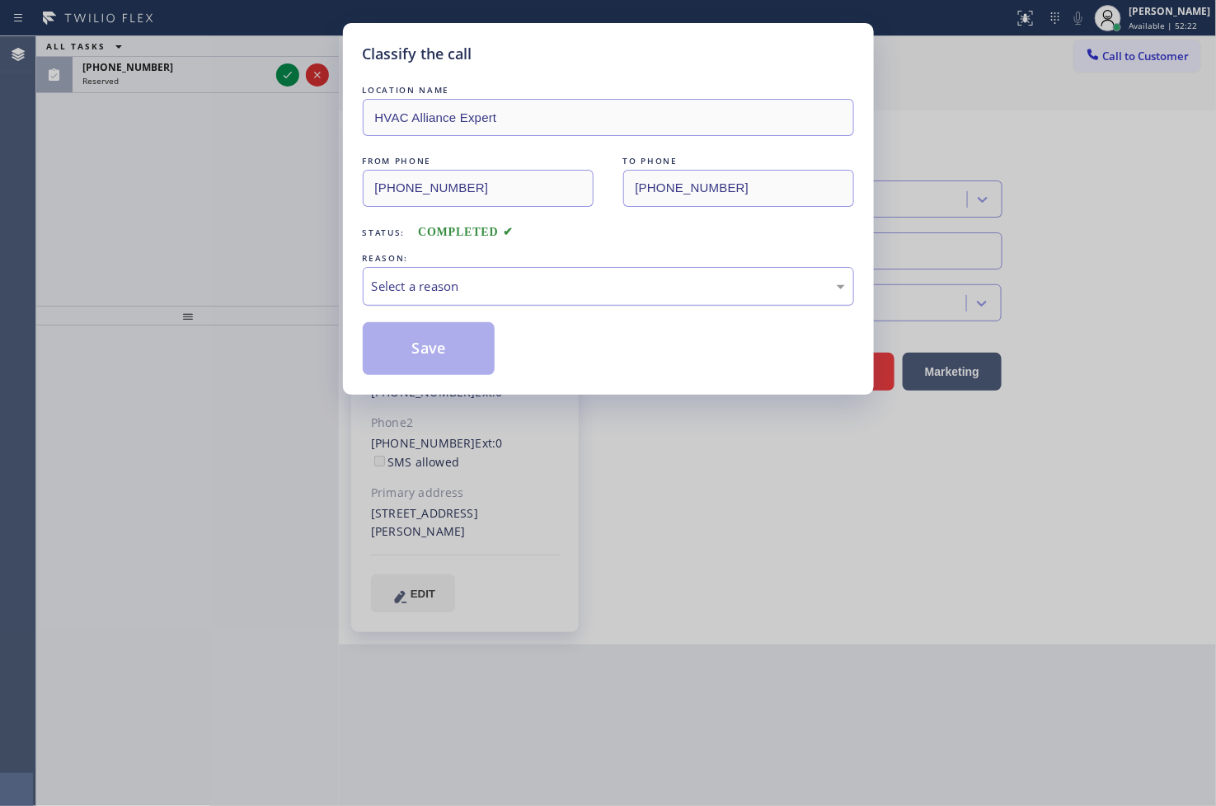
click at [414, 282] on div "Select a reason" at bounding box center [608, 286] width 473 height 19
click at [420, 302] on div "Tech, Unknown/didnt ring" at bounding box center [608, 286] width 491 height 39
click at [423, 331] on button "Save" at bounding box center [429, 348] width 133 height 53
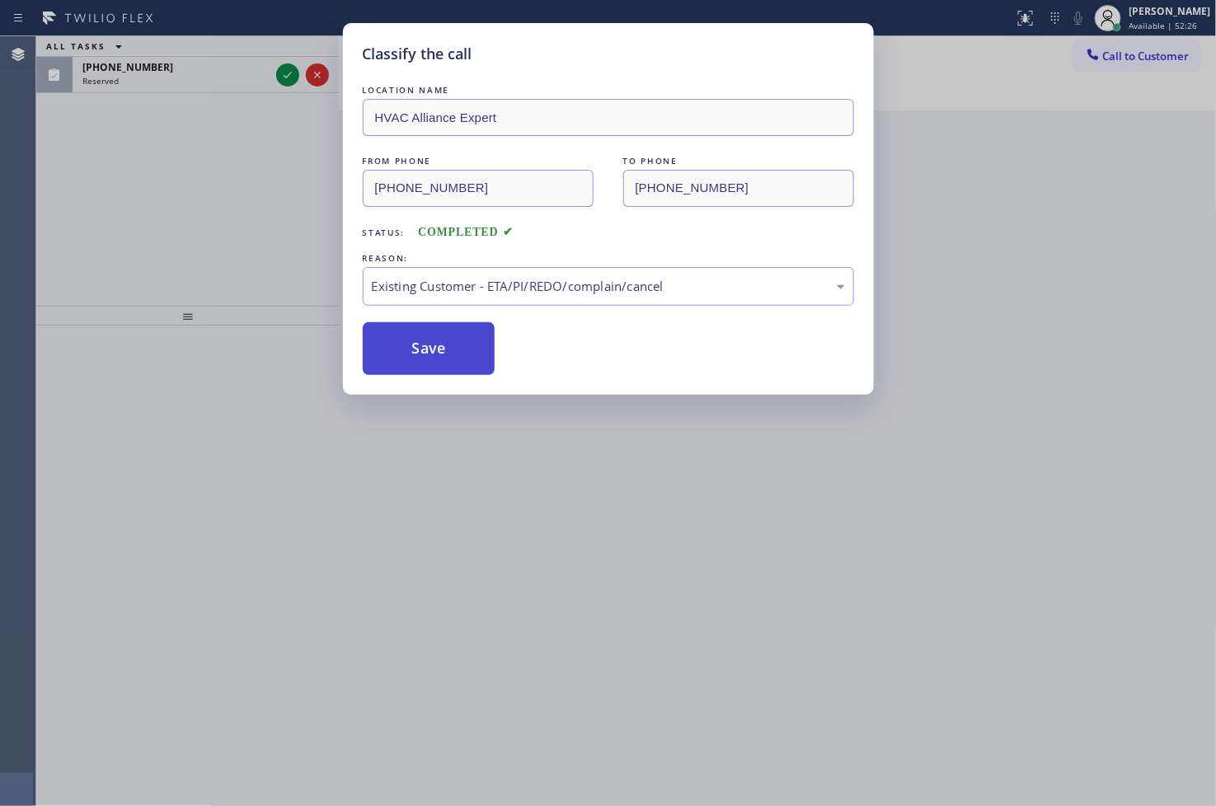
click at [423, 331] on button "Save" at bounding box center [429, 348] width 133 height 53
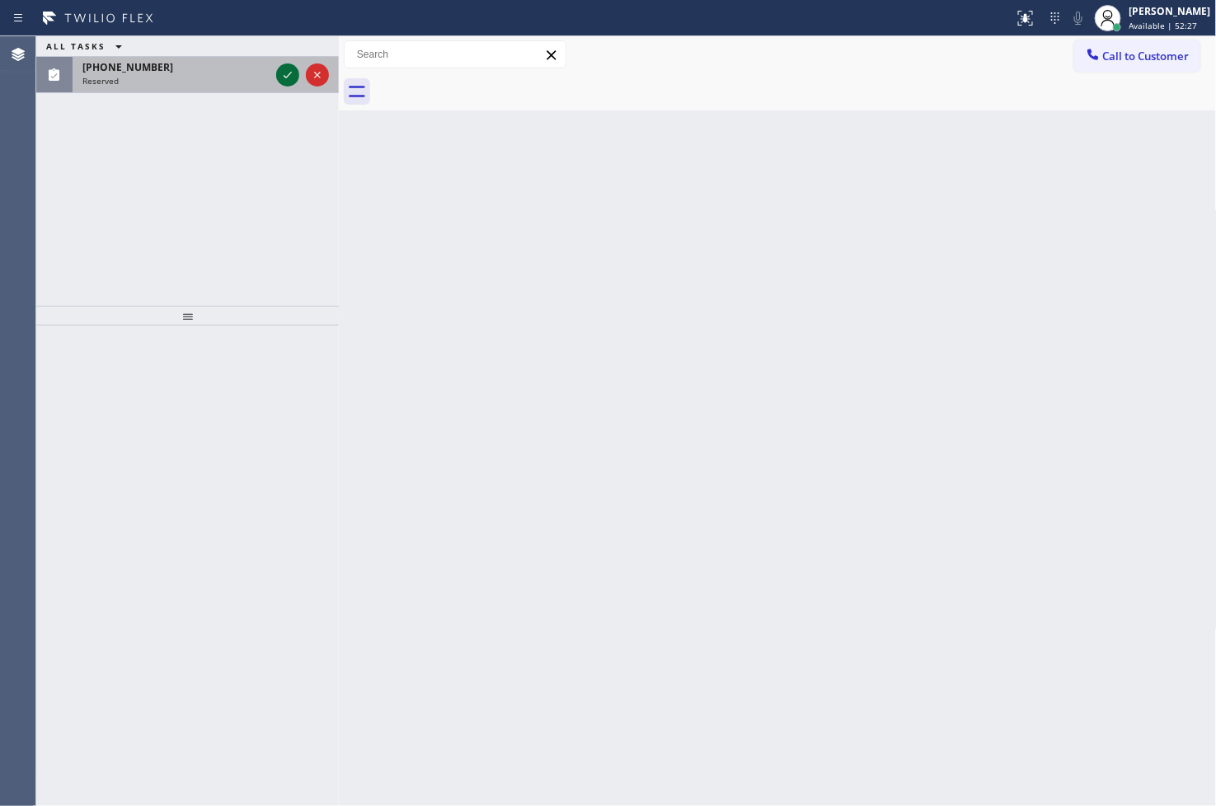
click at [289, 73] on icon at bounding box center [288, 75] width 20 height 20
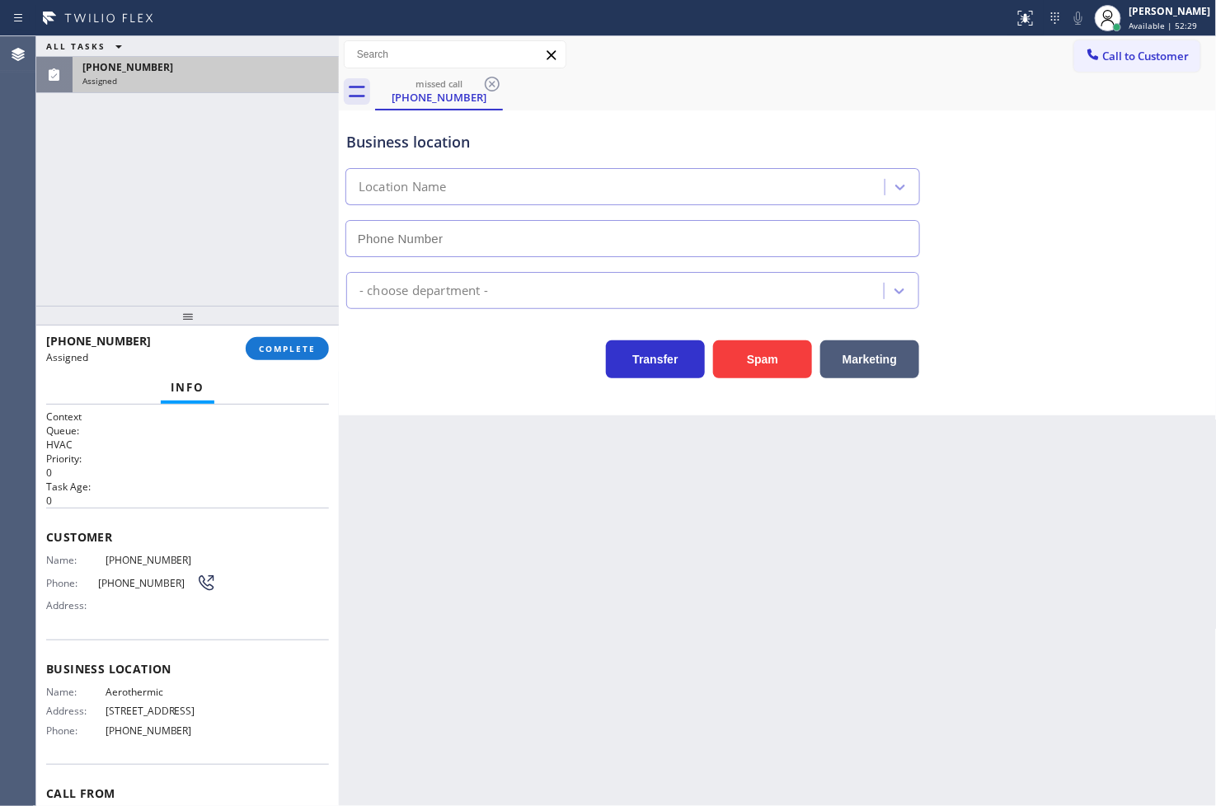
type input "(727) 513-1712"
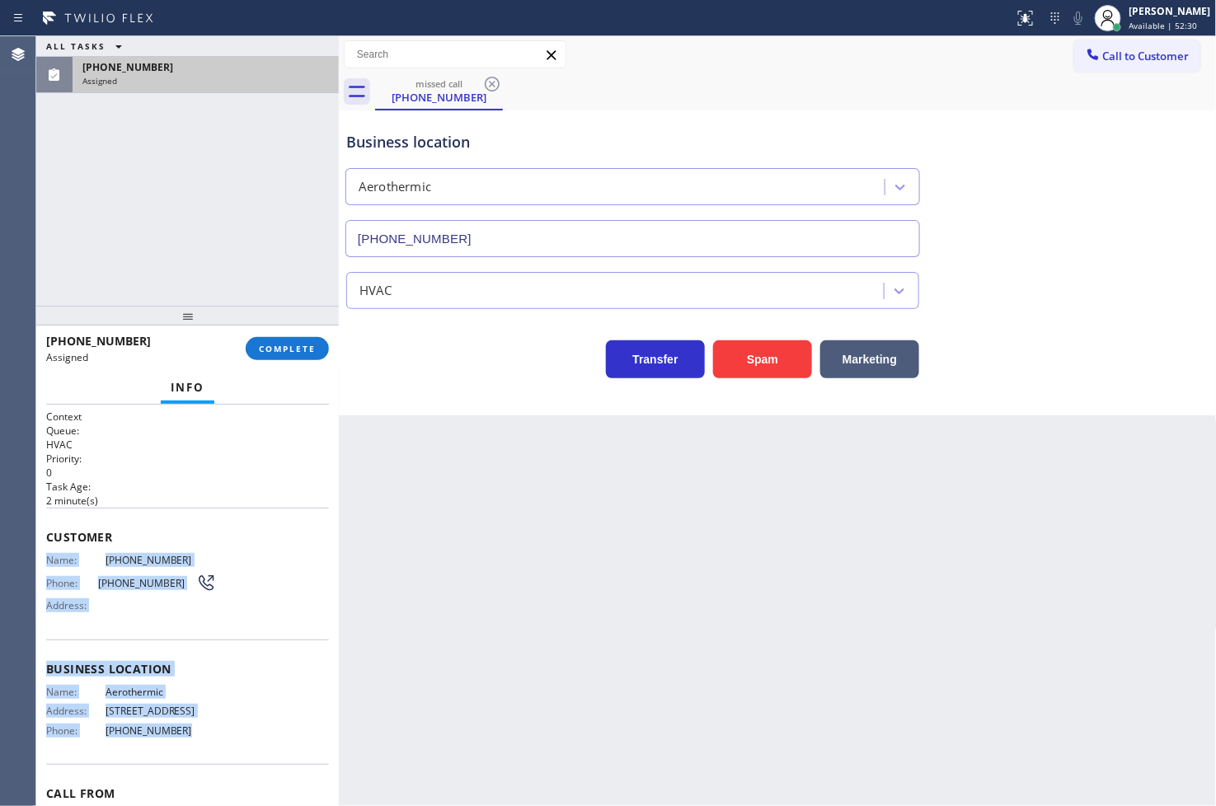
drag, startPoint x: 46, startPoint y: 559, endPoint x: 217, endPoint y: 745, distance: 252.7
click at [217, 745] on div "Context Queue: HVAC Priority: 0 Task Age: 2 minute(s) Customer Name: (656) 225-…" at bounding box center [187, 650] width 283 height 480
copy div "Name: (656) 225-2583 Phone: (656) 225-2583 Address: Business location Name: Aer…"
click at [275, 346] on span "COMPLETE" at bounding box center [287, 349] width 57 height 12
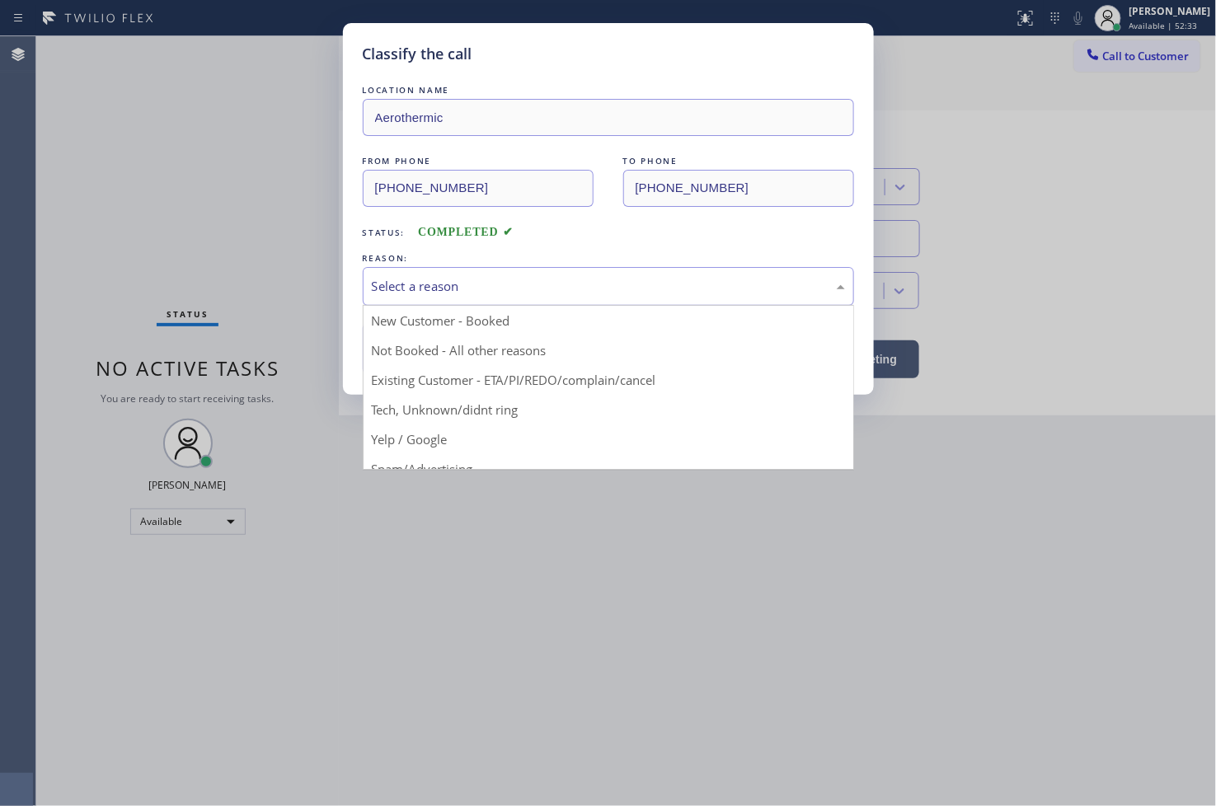
click at [411, 293] on div "Select a reason" at bounding box center [608, 286] width 473 height 19
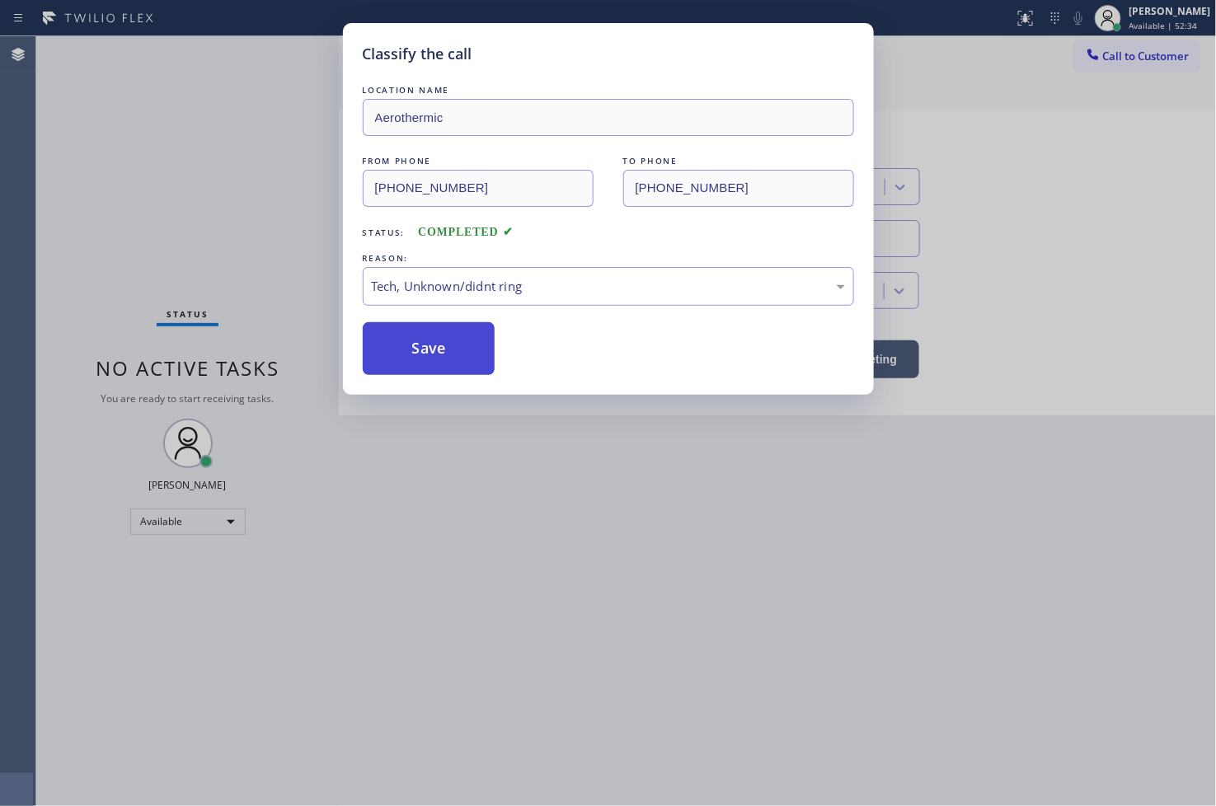
click at [427, 364] on button "Save" at bounding box center [429, 348] width 133 height 53
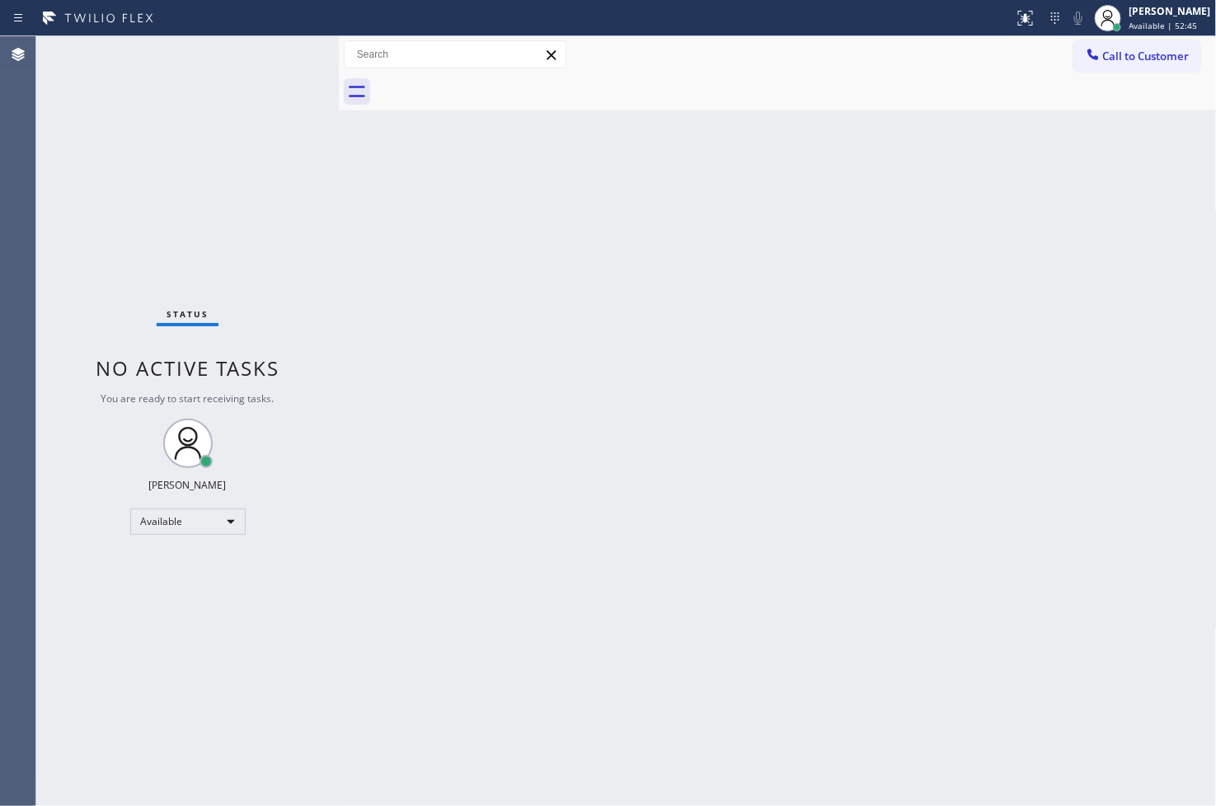
click at [59, 256] on div "Status No active tasks You are ready to start receiving tasks. [PERSON_NAME]" at bounding box center [187, 421] width 303 height 770
click at [96, 270] on div "Status No active tasks You are ready to start receiving tasks. [PERSON_NAME]" at bounding box center [187, 421] width 303 height 770
click at [275, 96] on div "Status No active tasks You are ready to start receiving tasks. [PERSON_NAME]" at bounding box center [187, 421] width 303 height 770
click at [280, 50] on div "Status No active tasks You are ready to start receiving tasks. [PERSON_NAME]" at bounding box center [187, 421] width 303 height 770
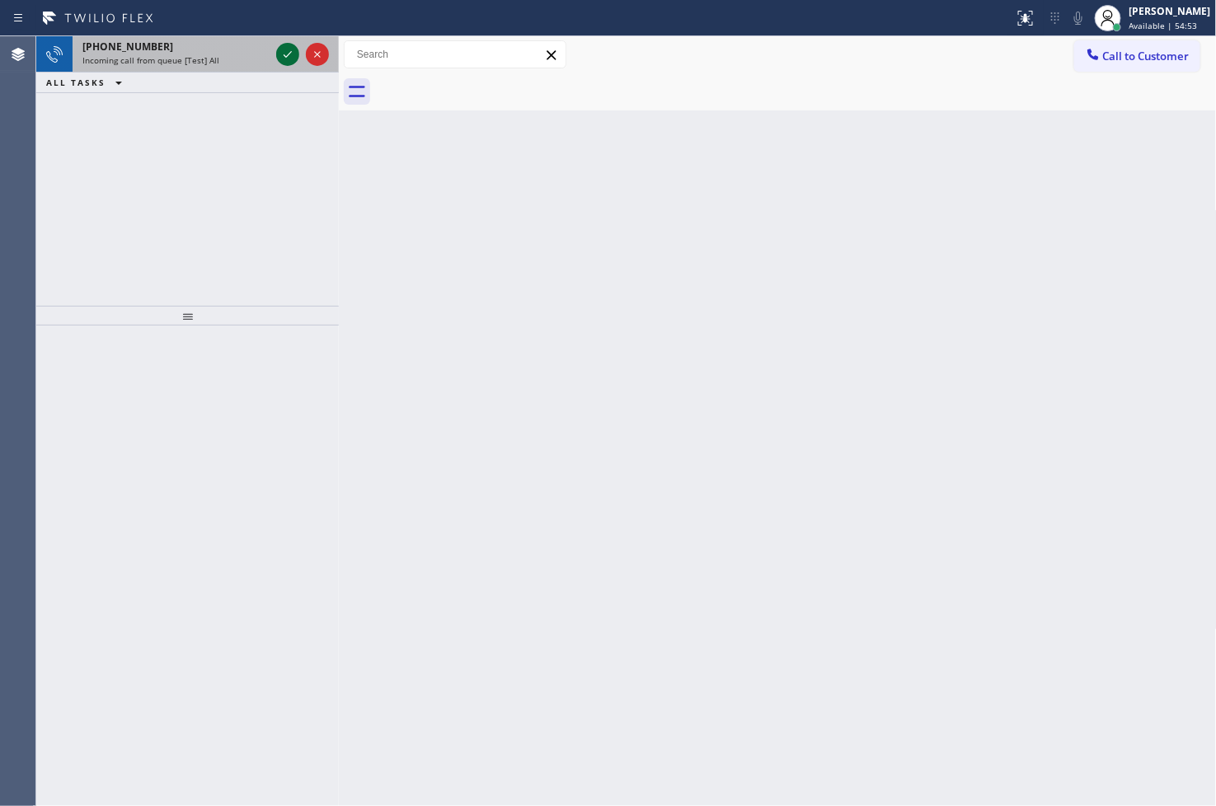
click at [280, 50] on icon at bounding box center [288, 55] width 20 height 20
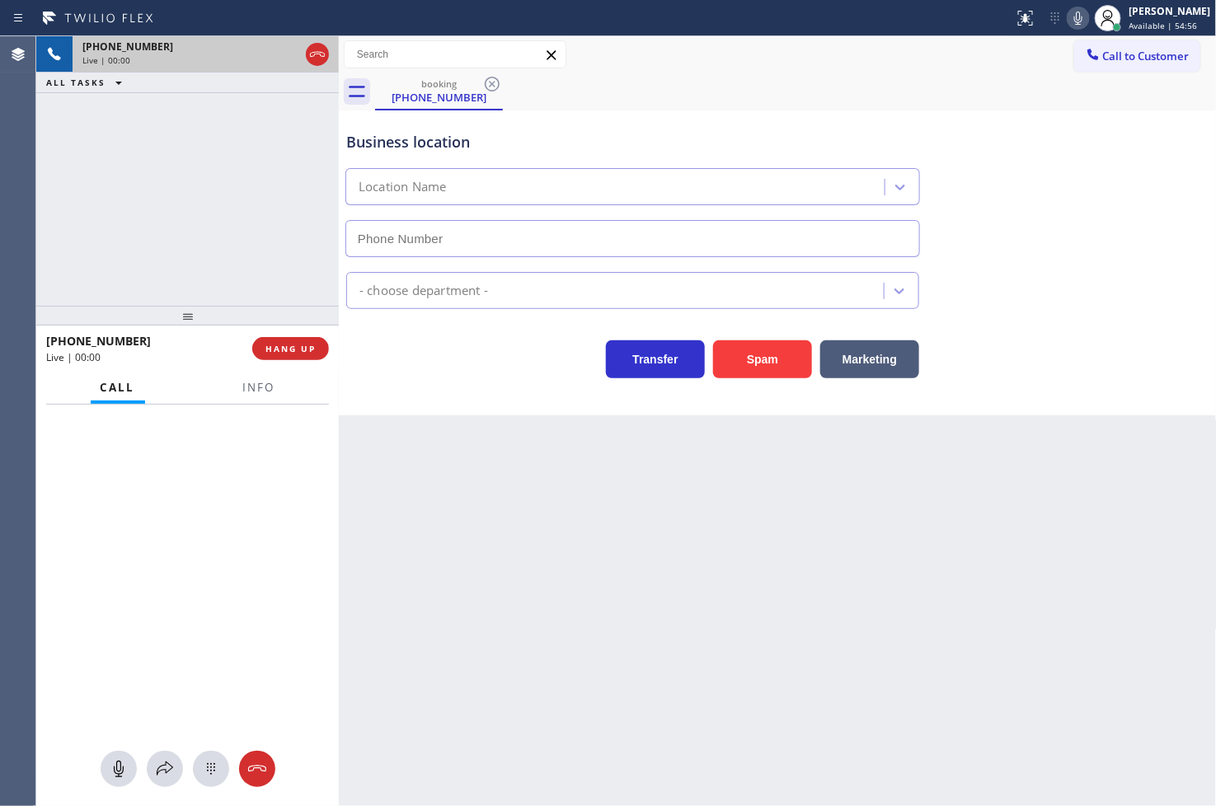
type input "(727) 500-2352"
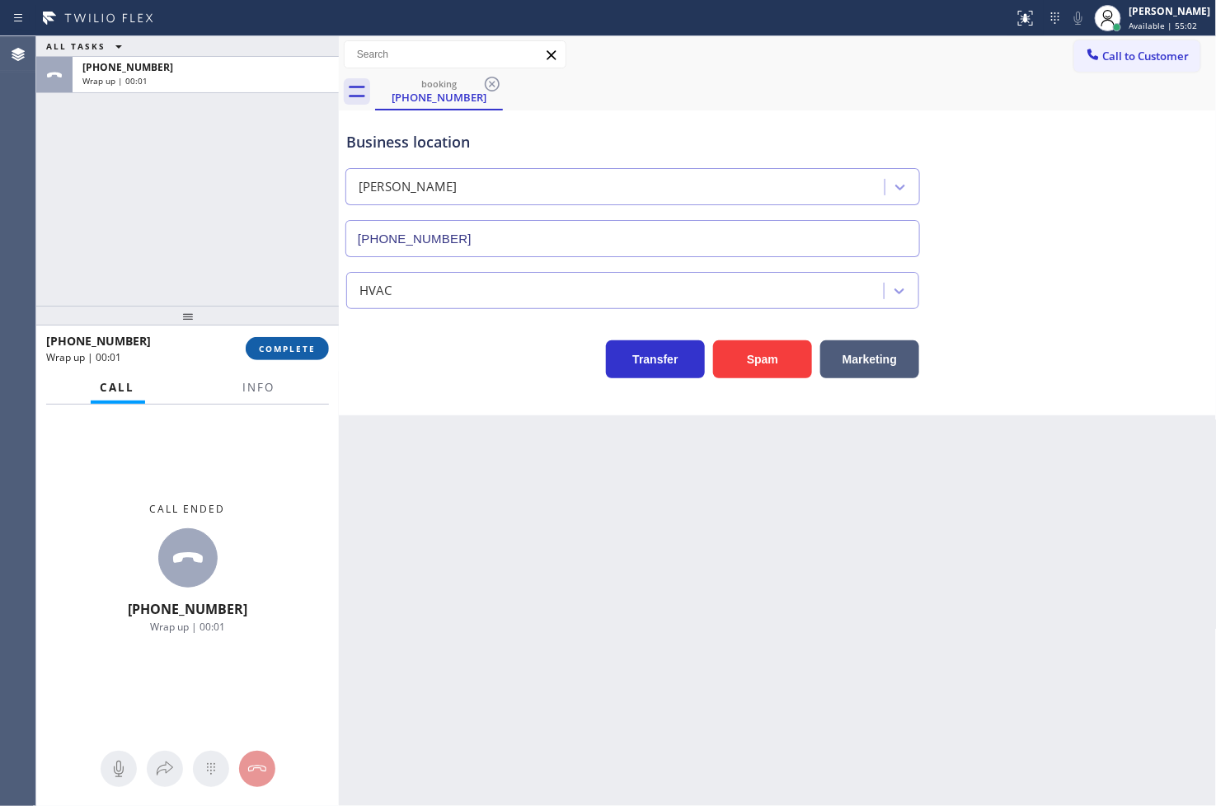
click at [270, 348] on span "COMPLETE" at bounding box center [287, 349] width 57 height 12
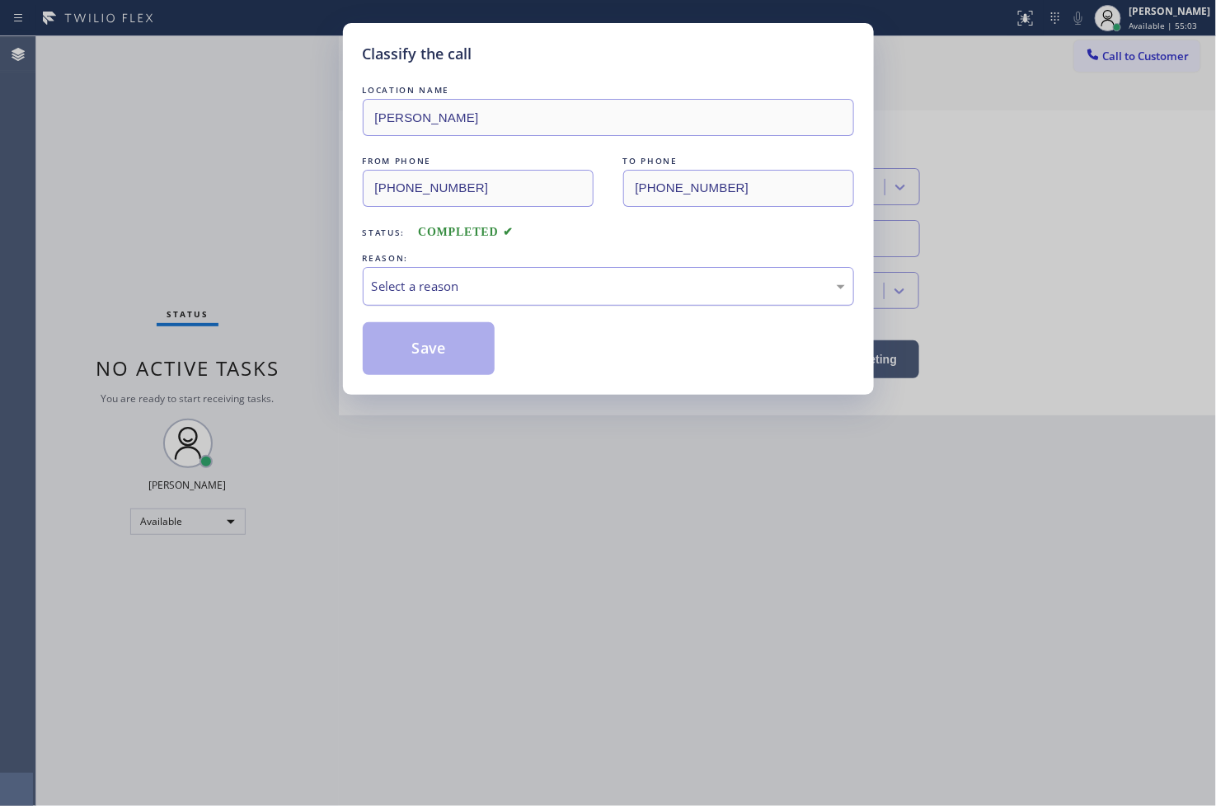
click at [435, 277] on div "Select a reason" at bounding box center [608, 286] width 473 height 19
click at [431, 348] on button "Save" at bounding box center [429, 348] width 133 height 53
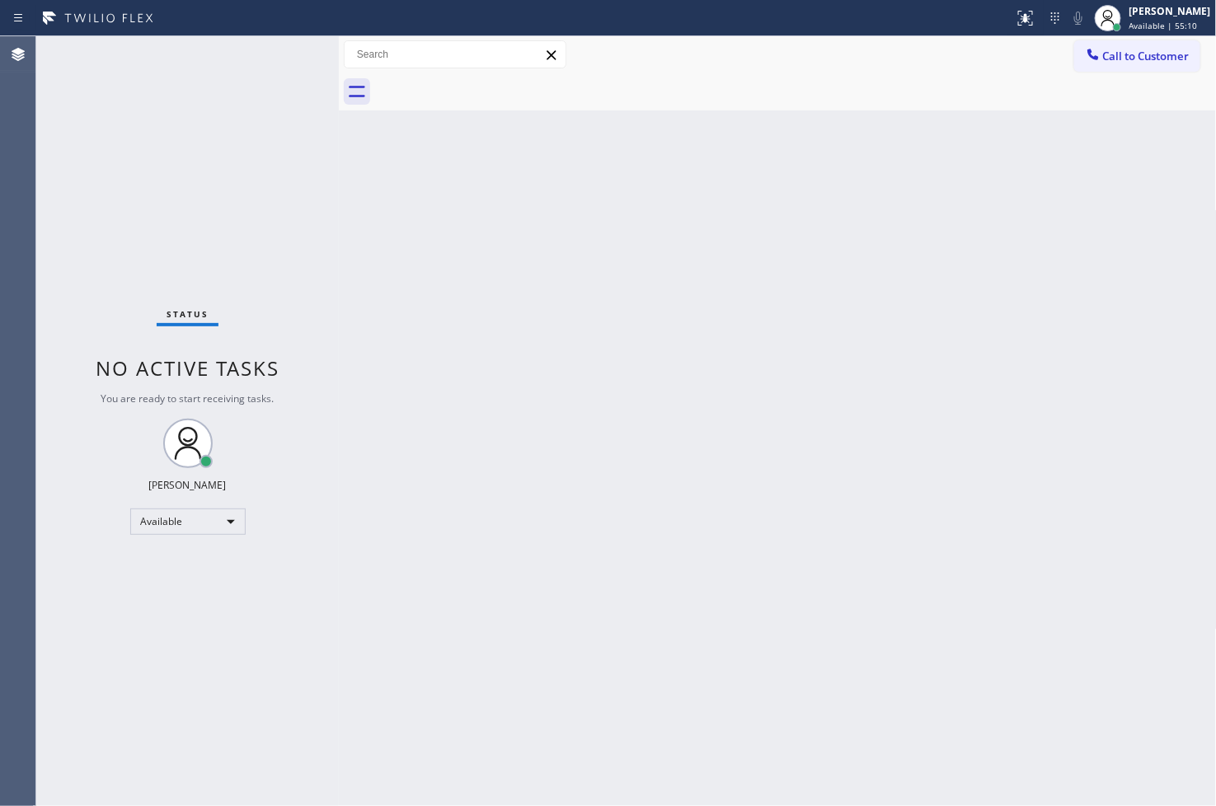
click at [275, 53] on div "Status No active tasks You are ready to start receiving tasks. [PERSON_NAME]" at bounding box center [187, 421] width 303 height 770
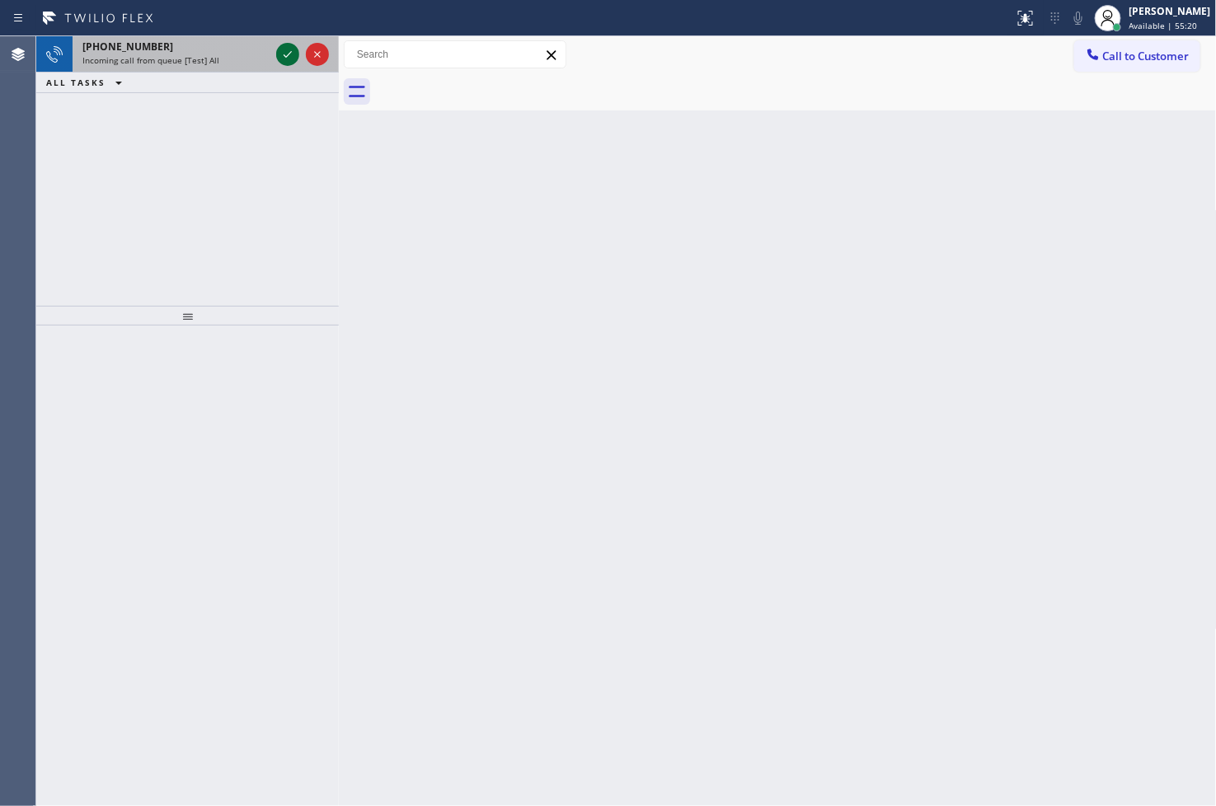
click at [276, 53] on div at bounding box center [287, 55] width 23 height 20
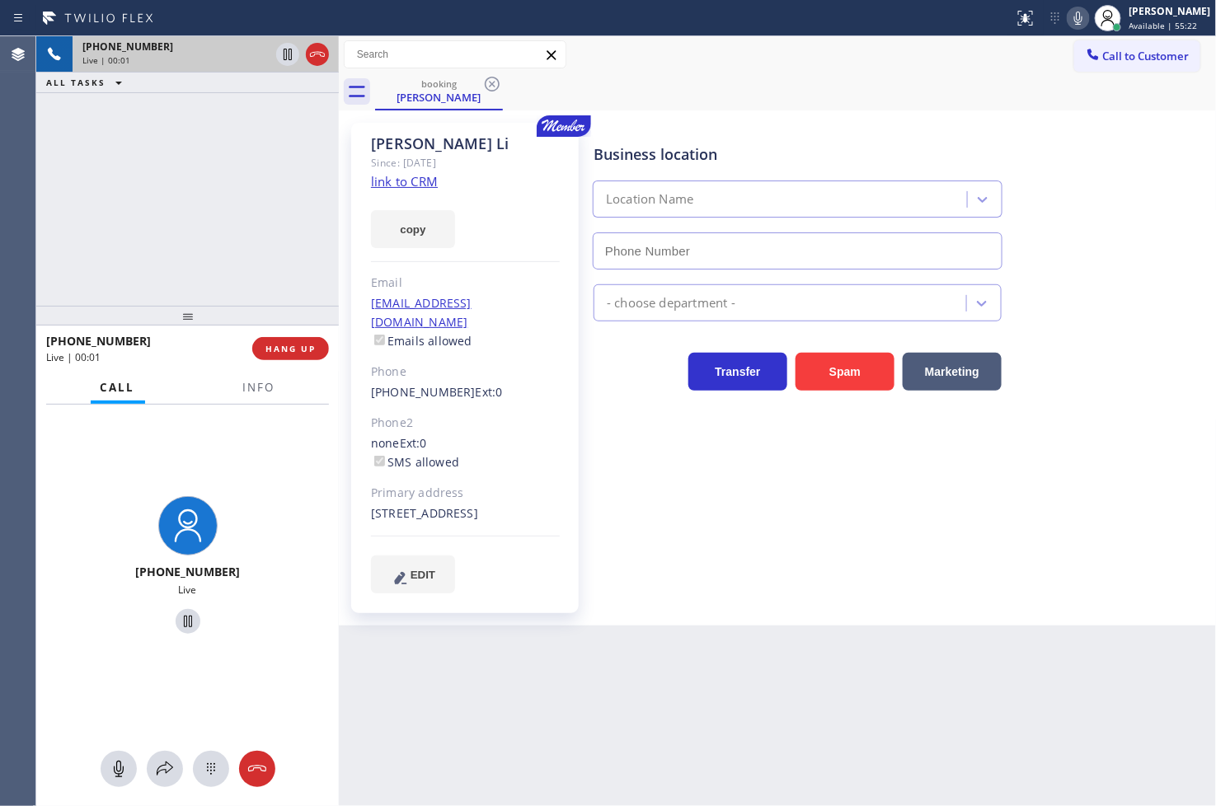
type input "(347) 493-0357"
click at [159, 762] on icon at bounding box center [165, 769] width 20 height 20
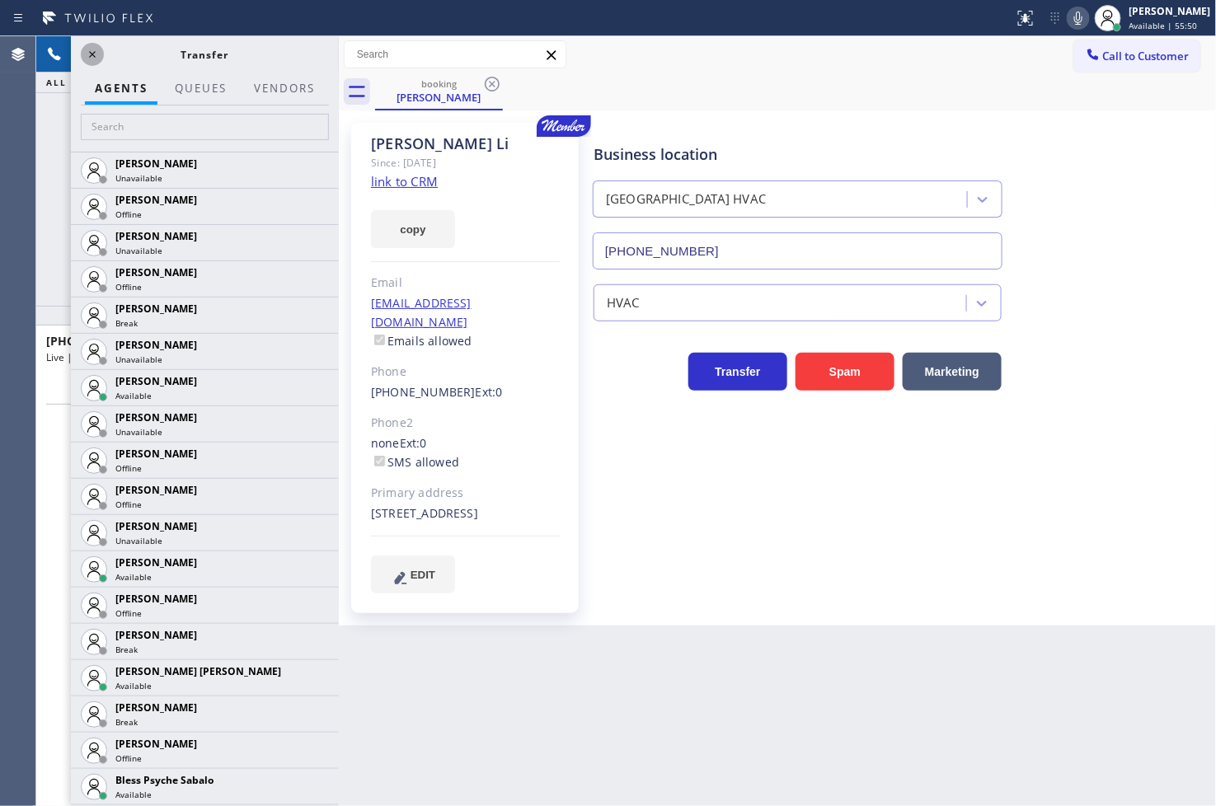
click at [96, 46] on icon at bounding box center [92, 55] width 20 height 20
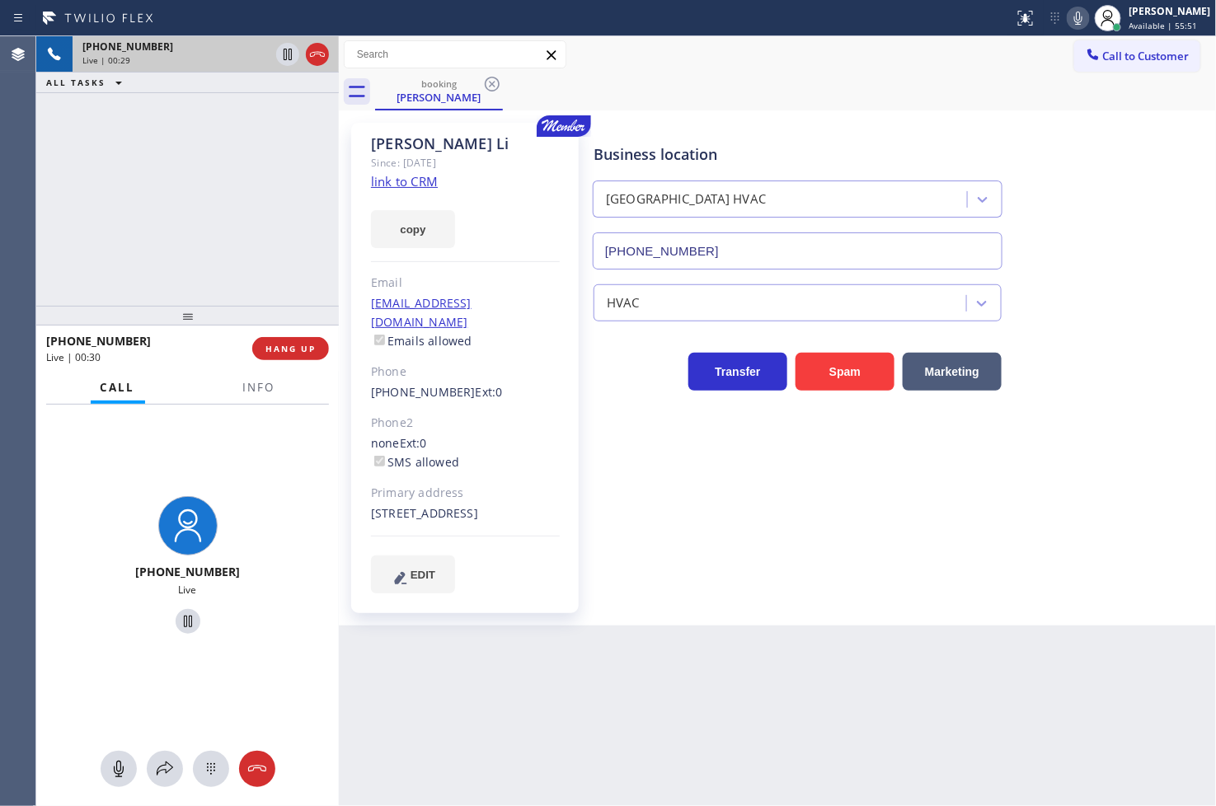
click at [248, 104] on div "+12147184655 Live | 00:29 ALL TASKS ALL TASKS ACTIVE TASKS TASKS IN WRAP UP" at bounding box center [187, 171] width 303 height 270
click at [258, 196] on div "+12147184655 Live | 00:30 ALL TASKS ALL TASKS ACTIVE TASKS TASKS IN WRAP UP" at bounding box center [187, 171] width 303 height 270
click at [283, 58] on icon at bounding box center [288, 55] width 20 height 20
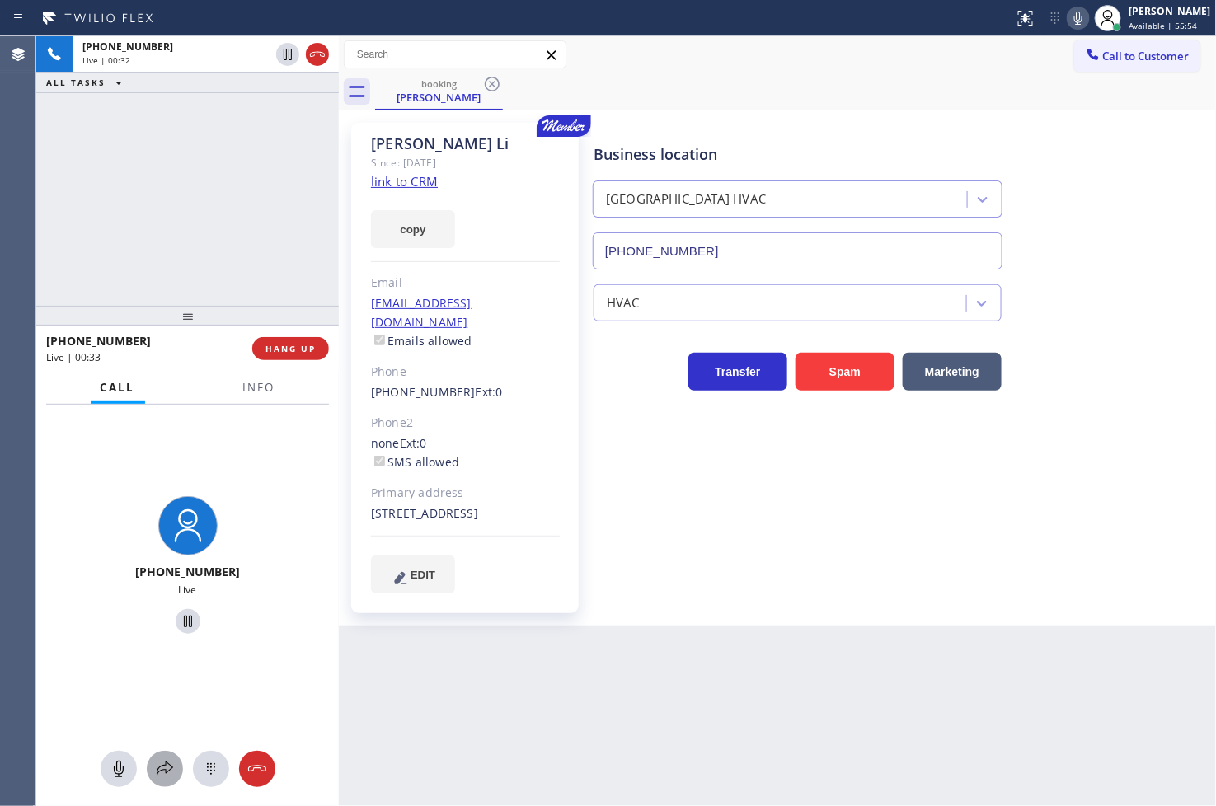
click at [157, 775] on icon at bounding box center [165, 769] width 16 height 14
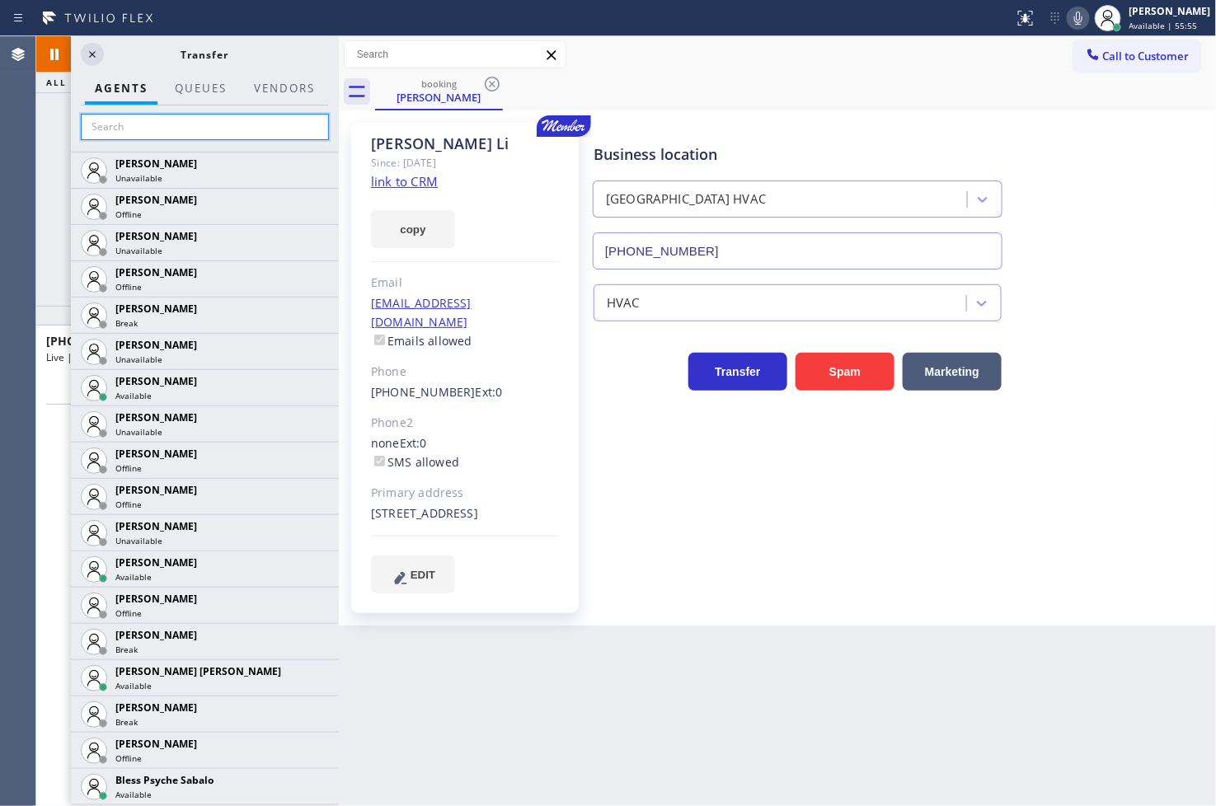
click at [102, 127] on input "text" at bounding box center [205, 127] width 248 height 26
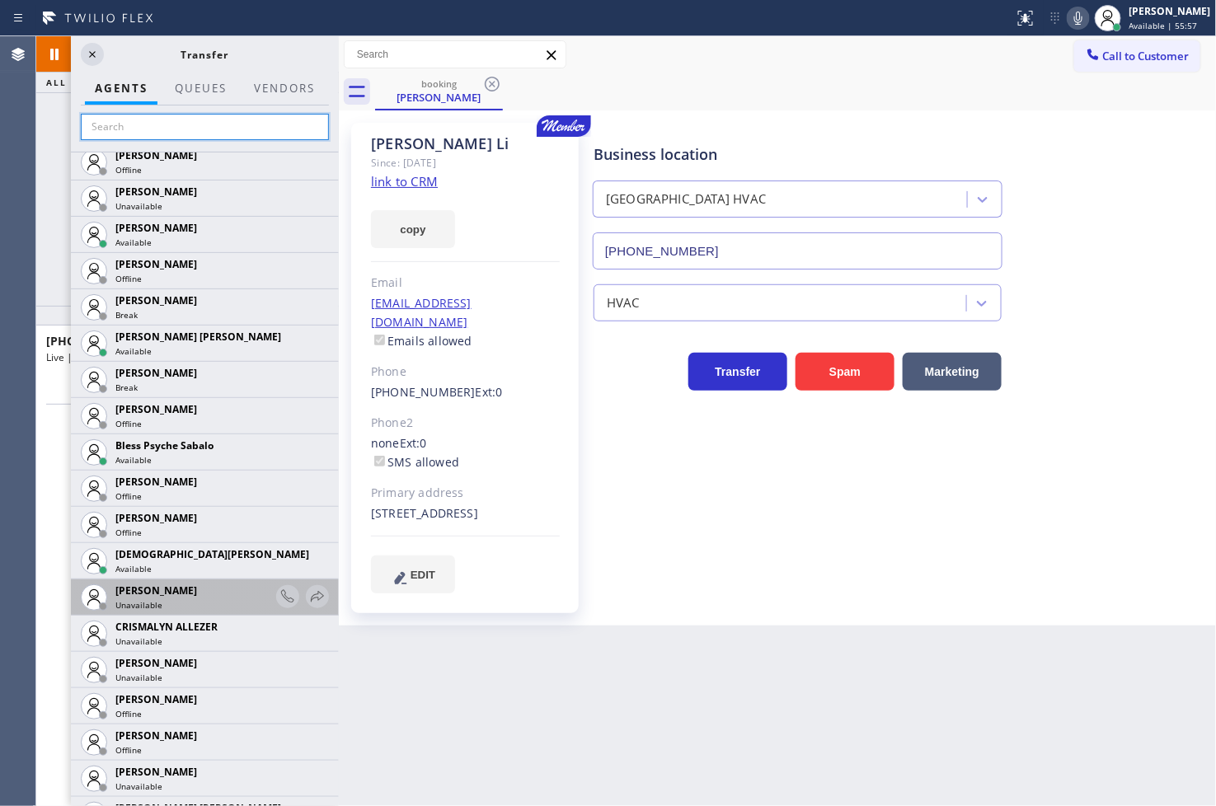
scroll to position [366, 0]
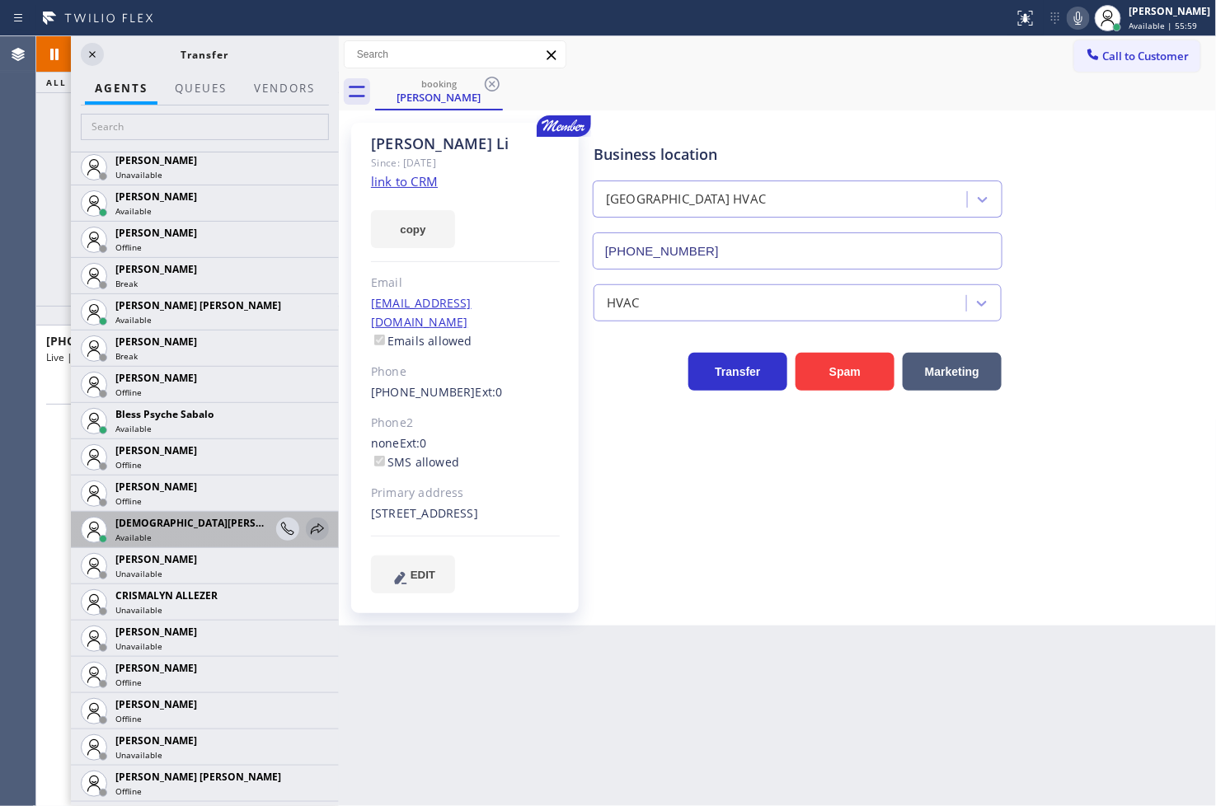
click at [308, 525] on icon at bounding box center [318, 529] width 20 height 20
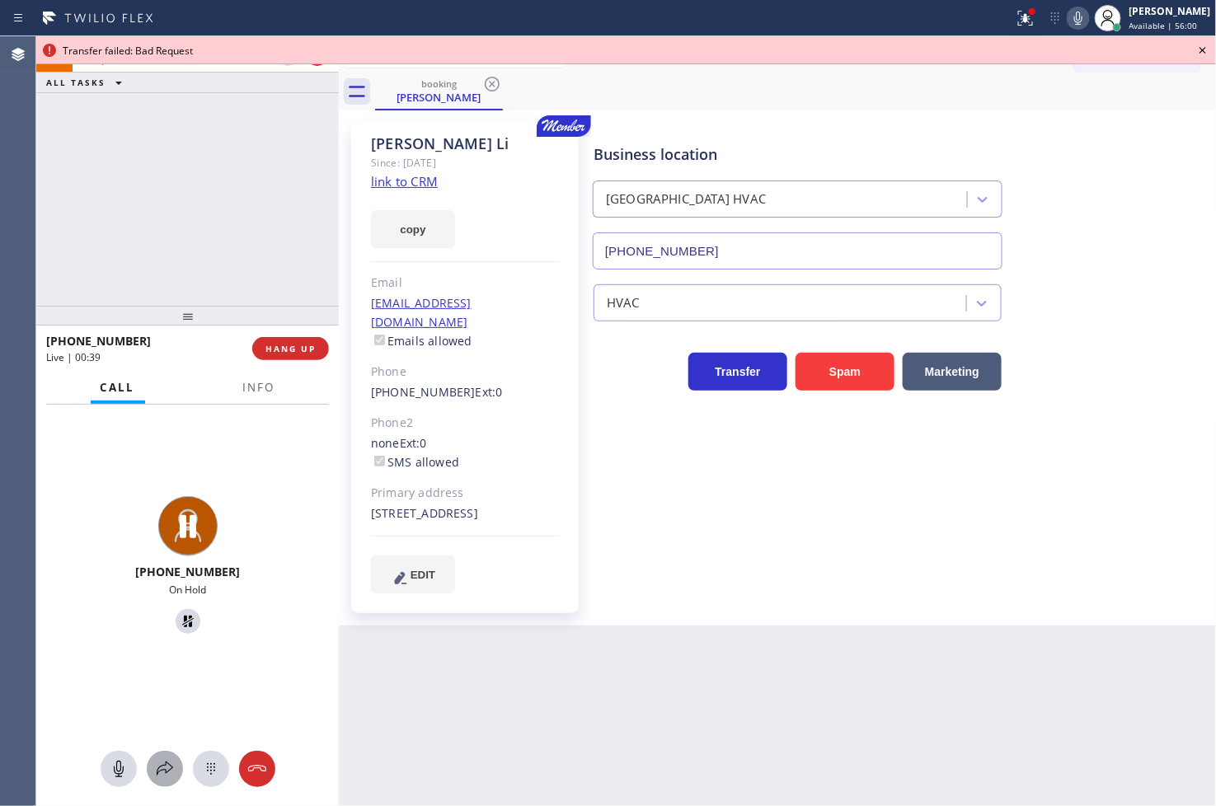
click at [165, 751] on button at bounding box center [165, 769] width 36 height 36
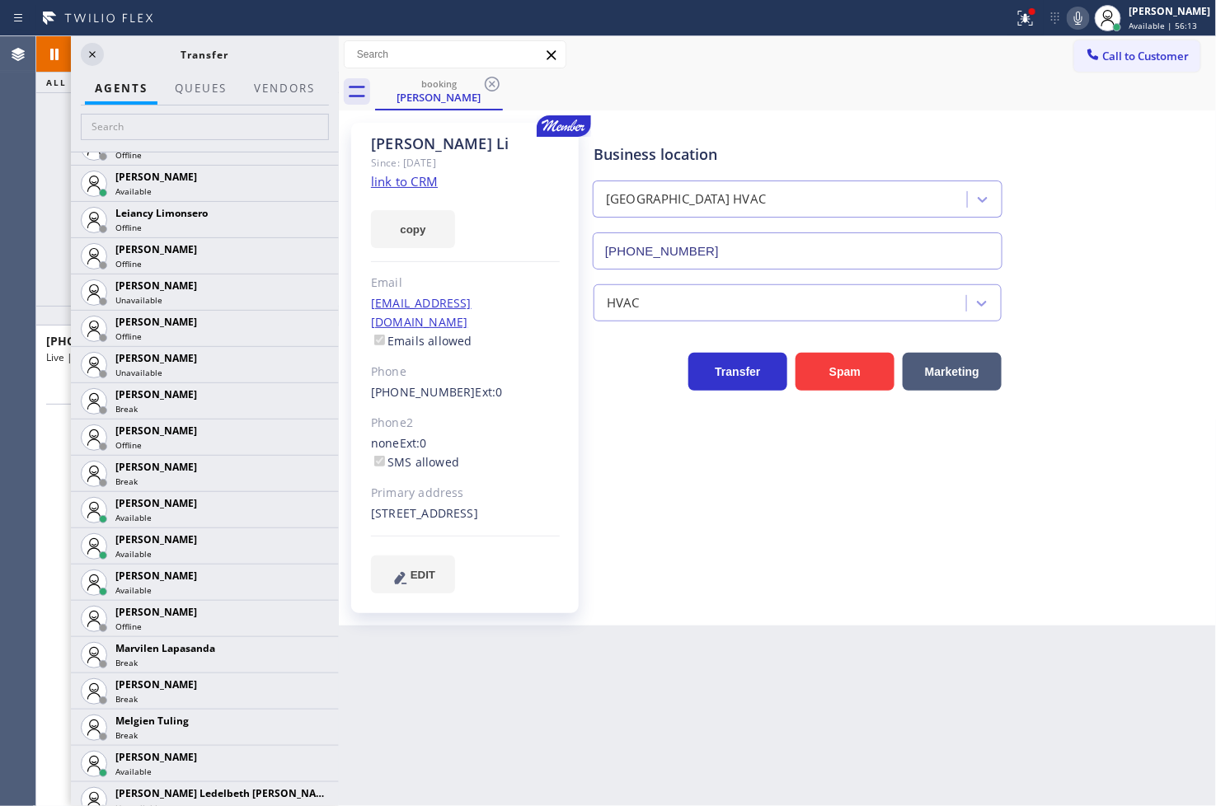
scroll to position [2565, 0]
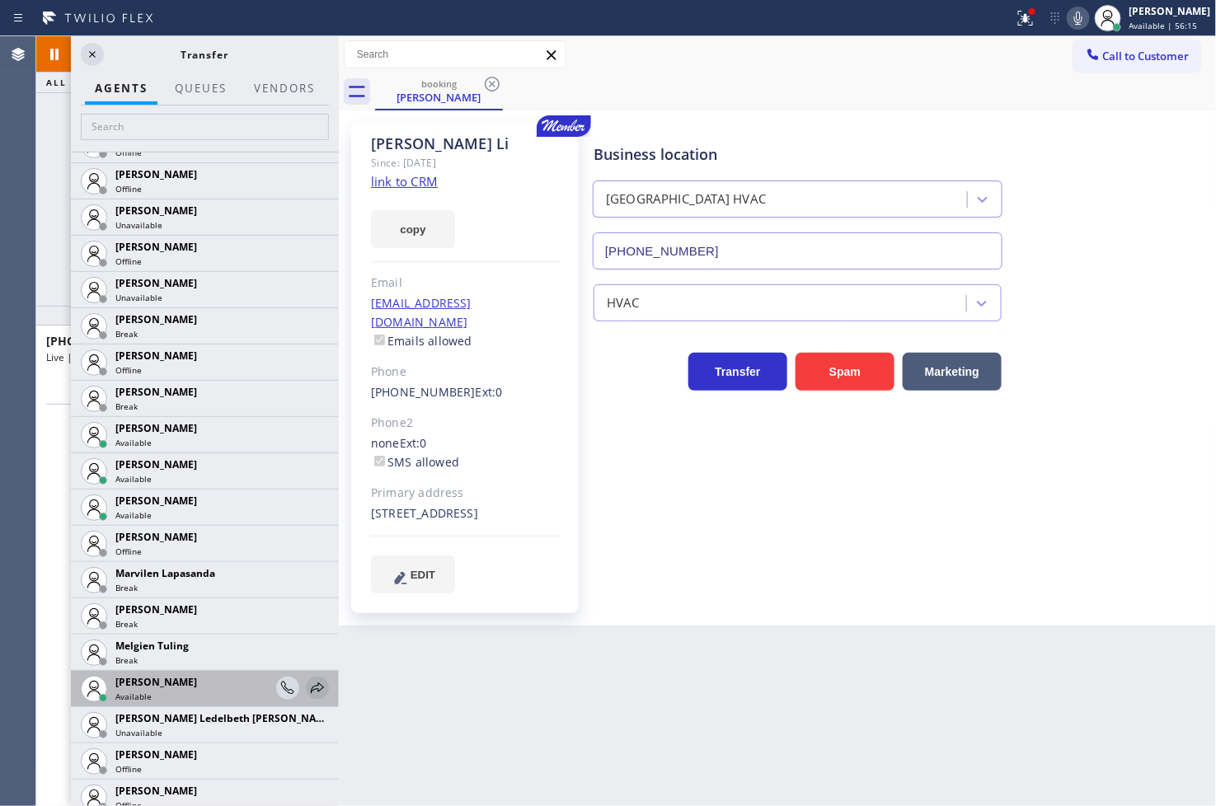
click at [311, 685] on icon at bounding box center [317, 688] width 13 height 11
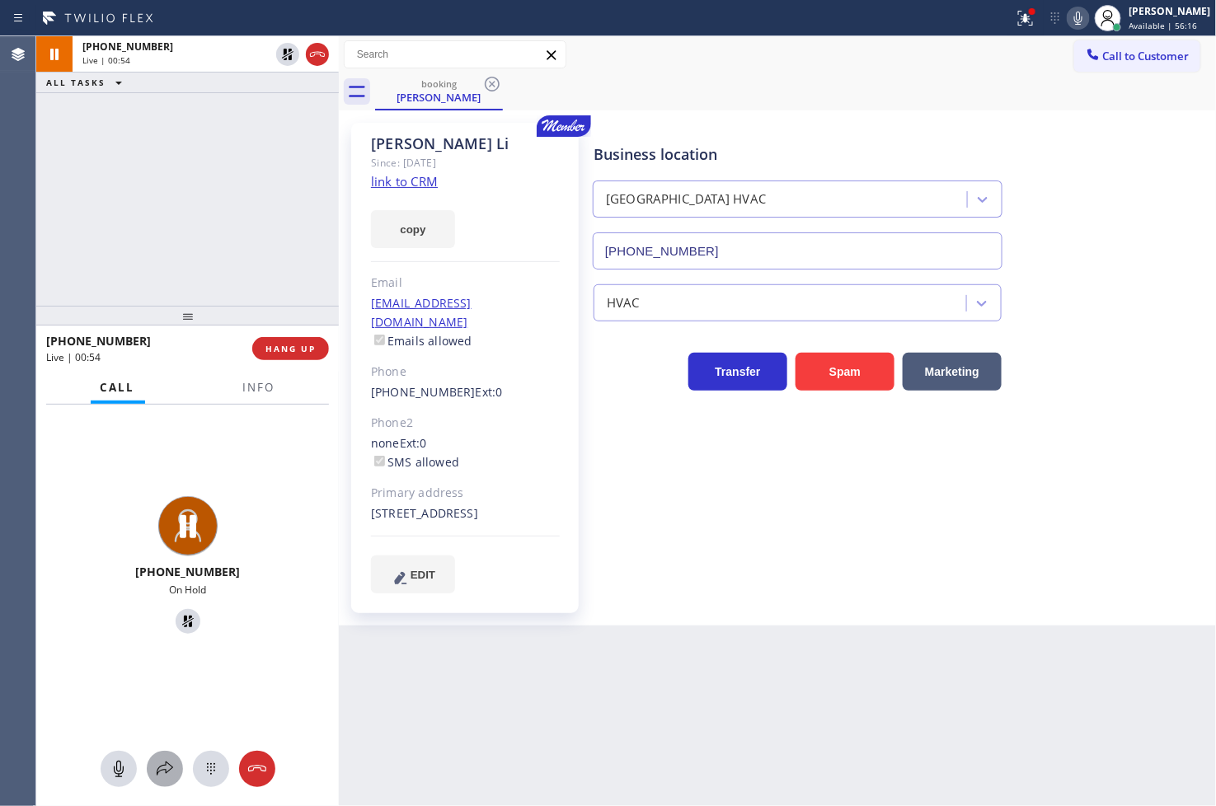
click at [165, 767] on icon at bounding box center [165, 769] width 20 height 20
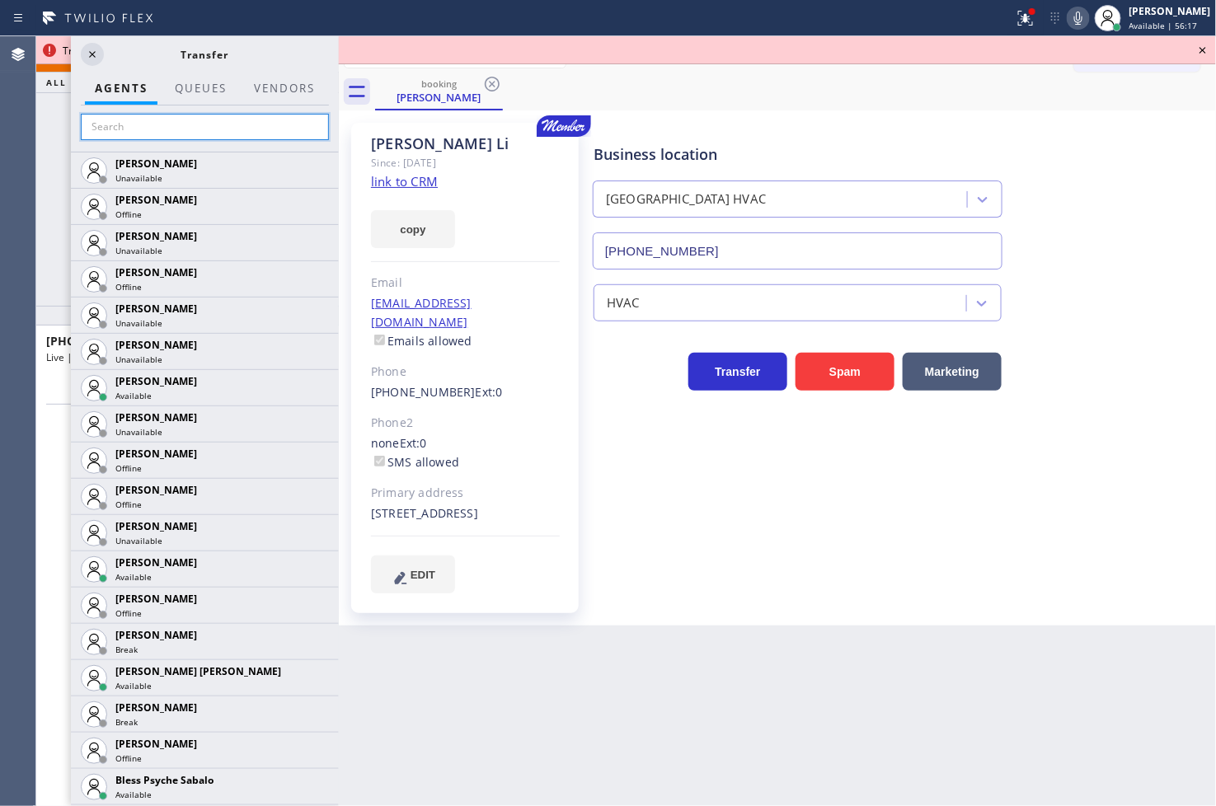
click at [221, 136] on input "text" at bounding box center [205, 127] width 248 height 26
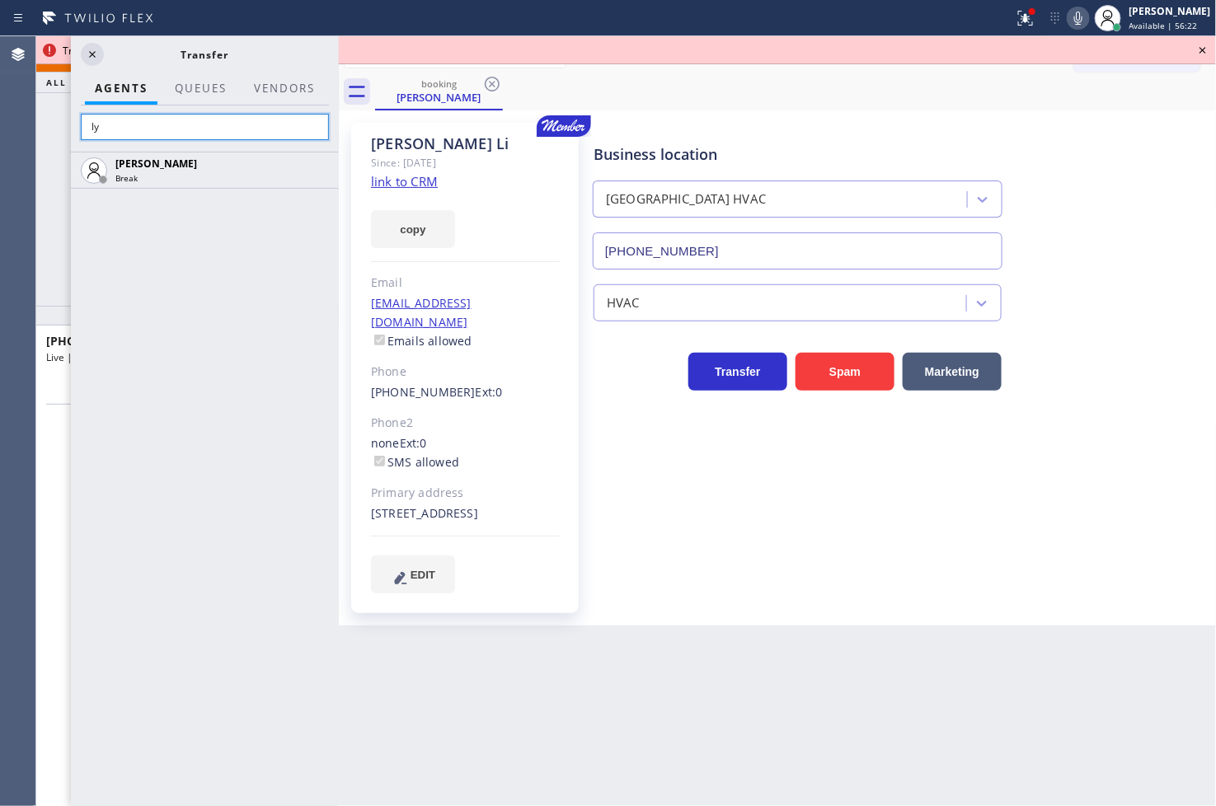
type input "l"
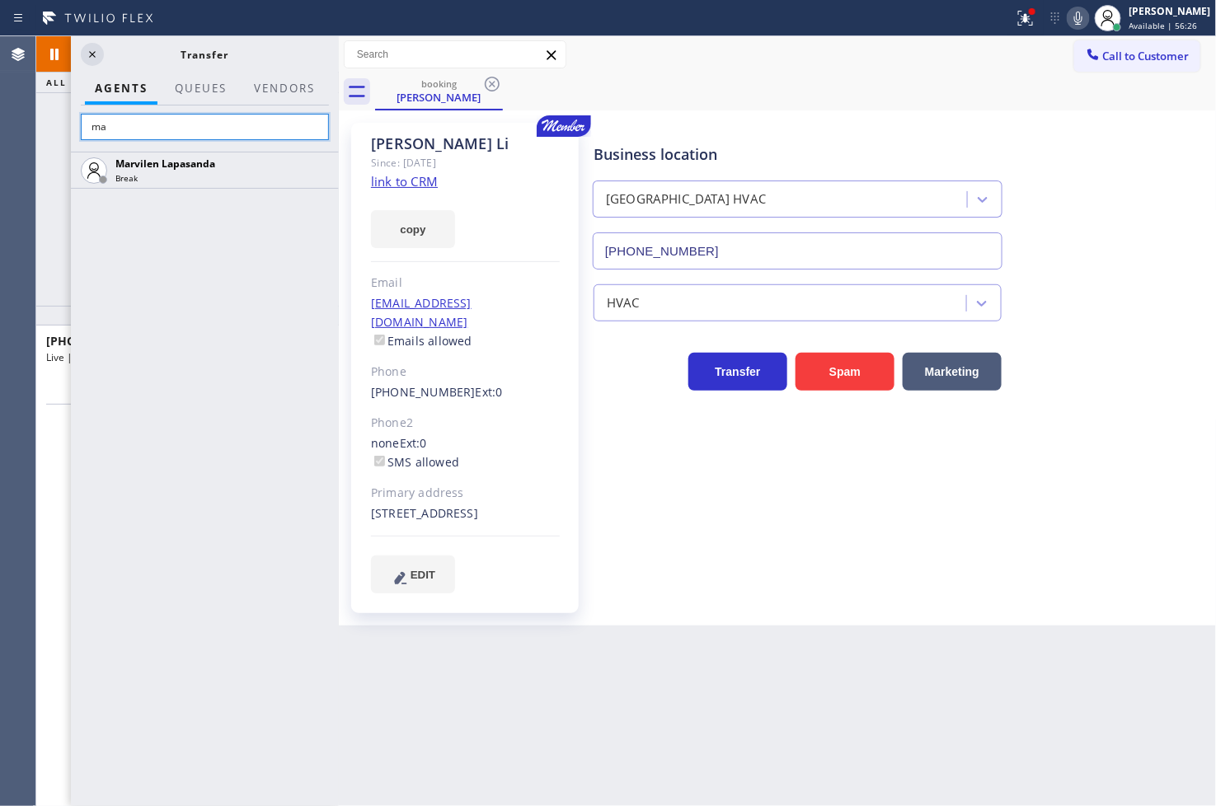
type input "m"
type input "r"
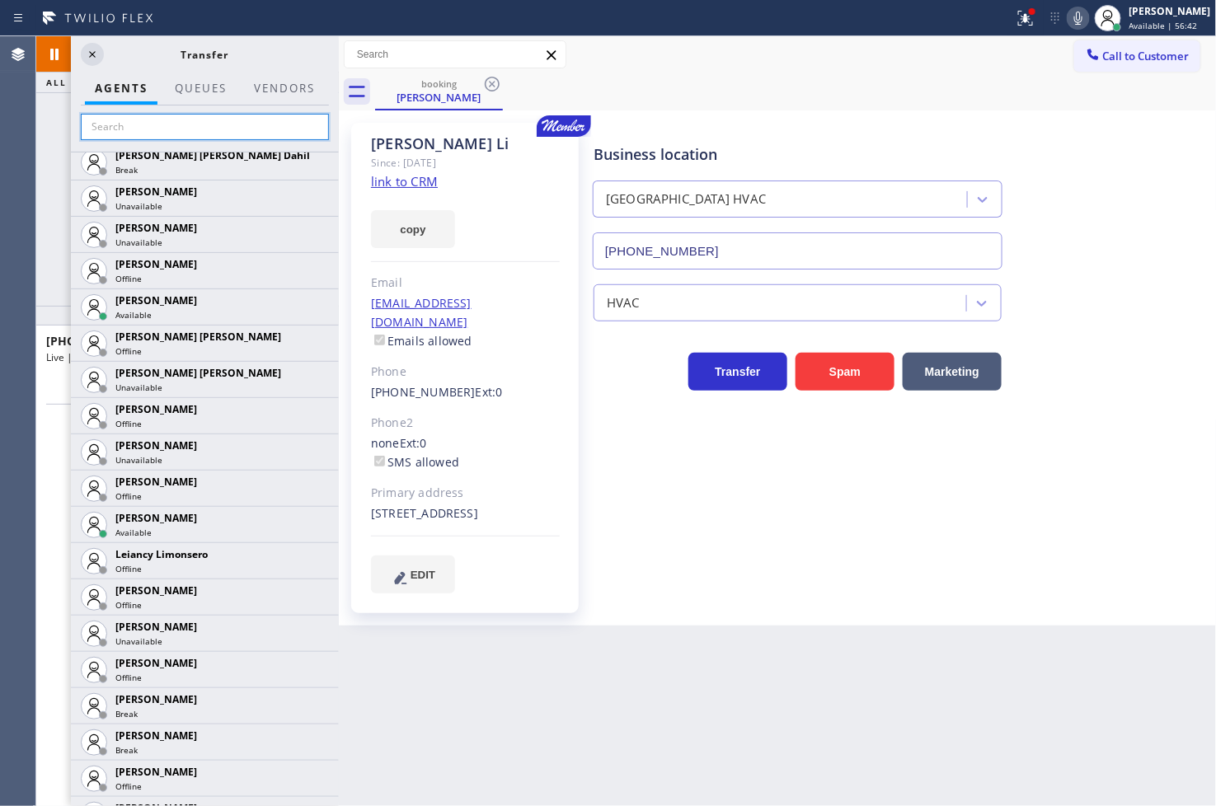
scroll to position [2106, 0]
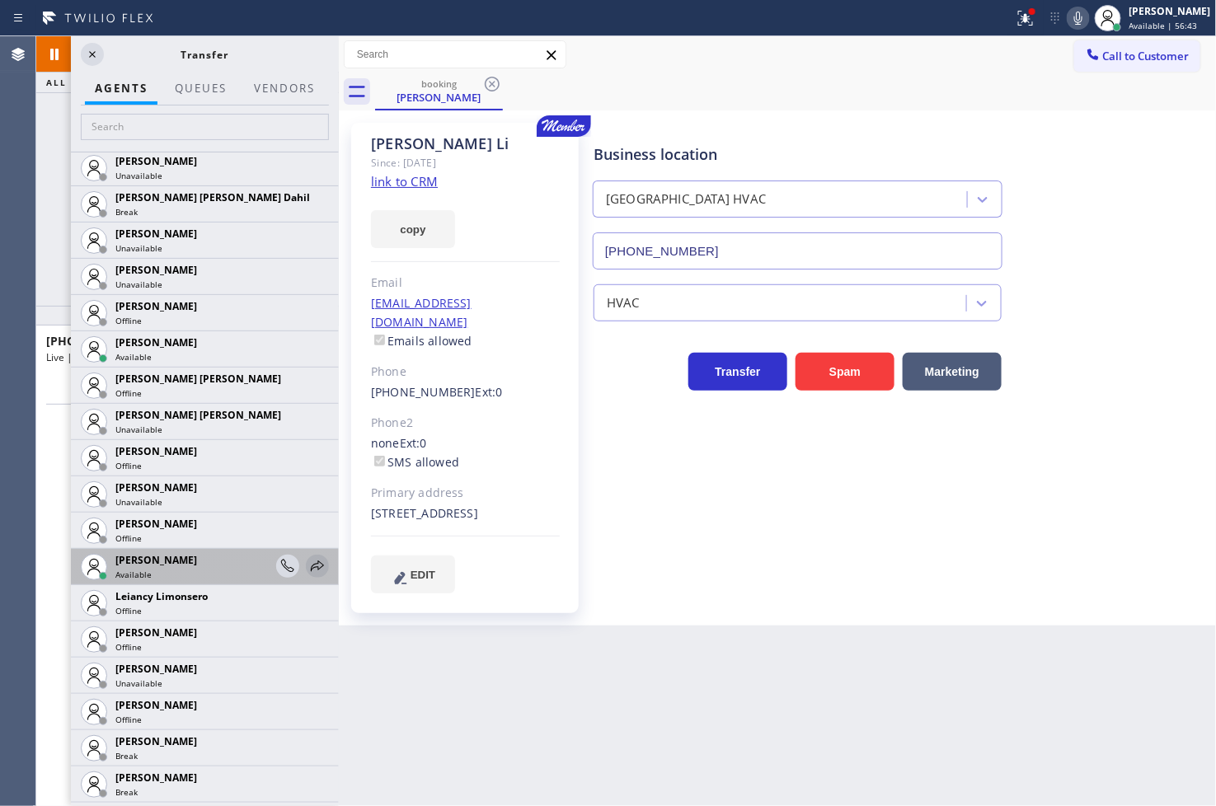
click at [308, 561] on icon at bounding box center [318, 566] width 20 height 20
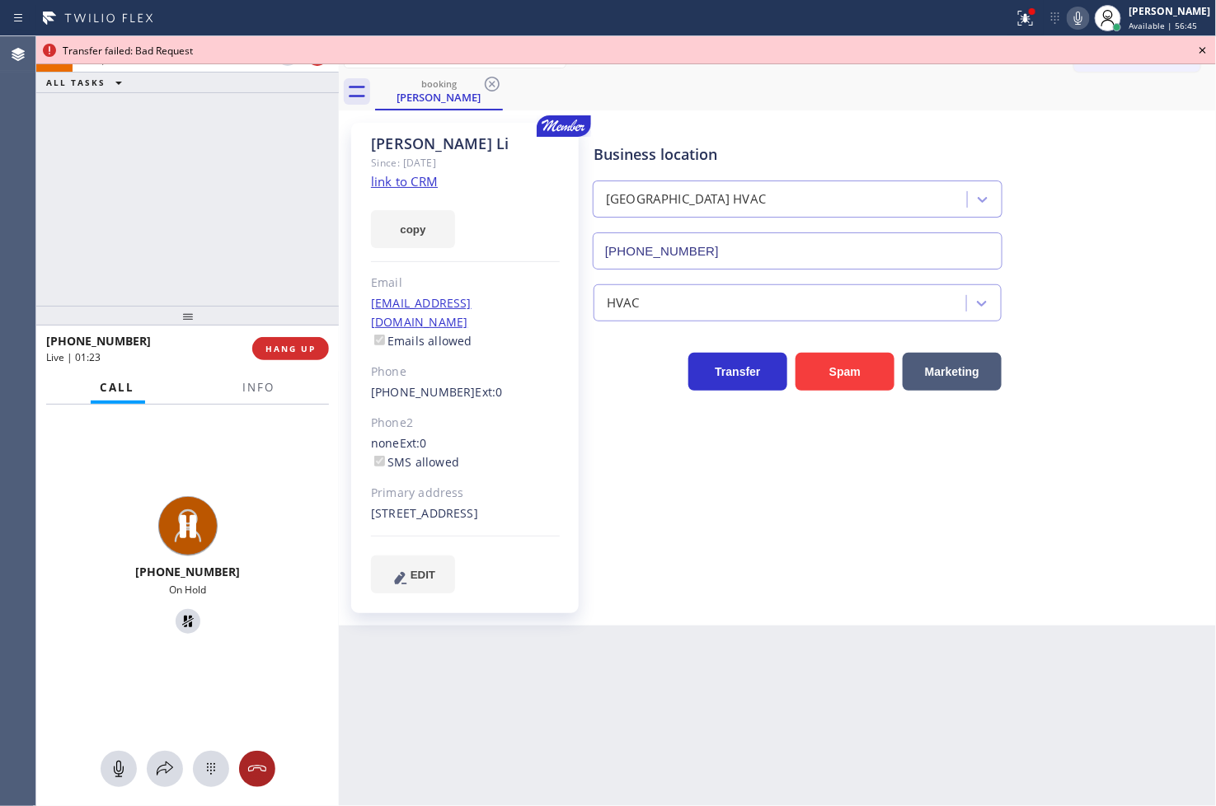
click at [257, 786] on button at bounding box center [257, 769] width 36 height 36
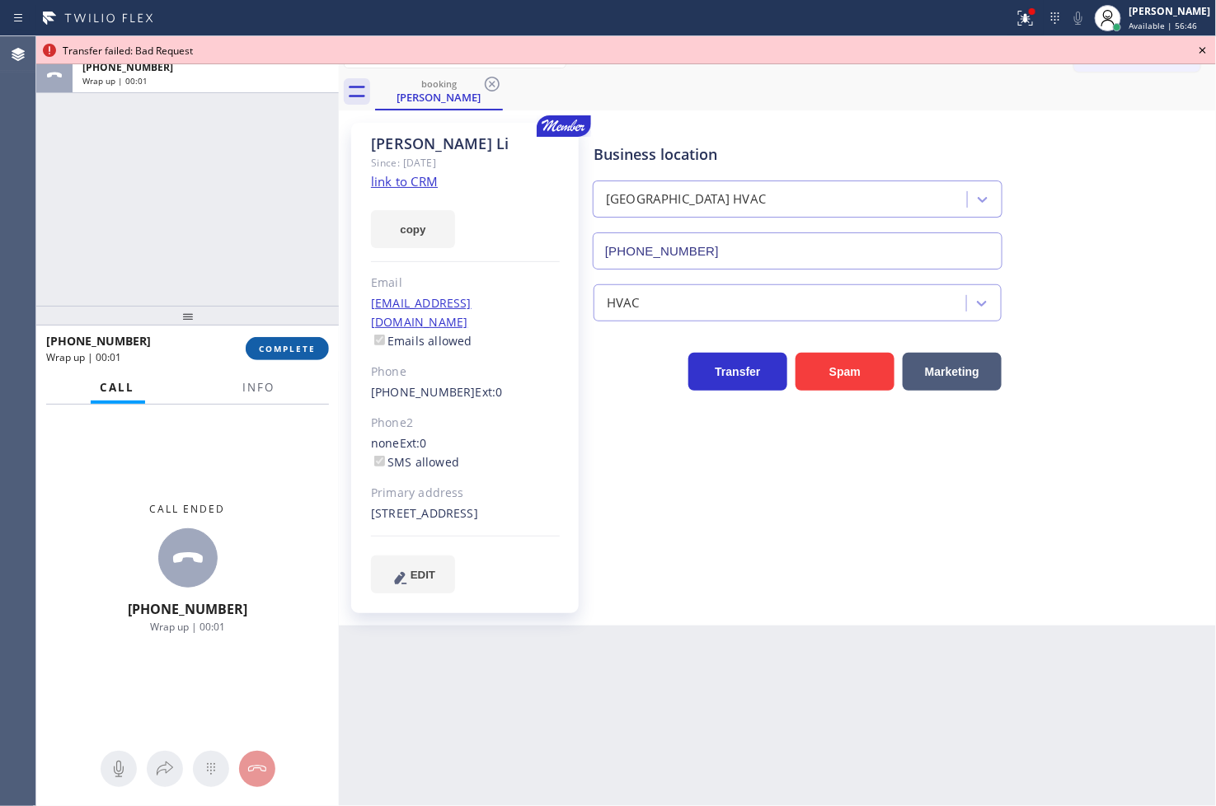
click at [276, 346] on span "COMPLETE" at bounding box center [287, 349] width 57 height 12
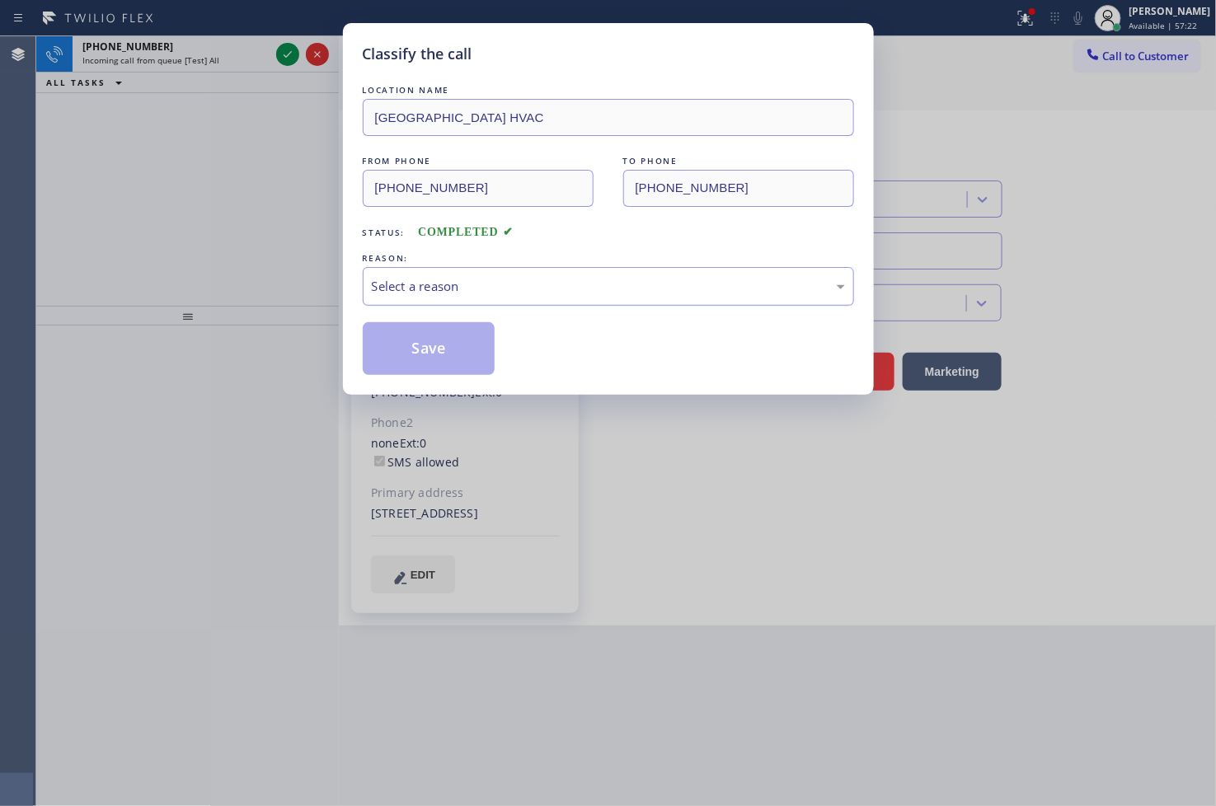
click at [465, 289] on div "Select a reason" at bounding box center [608, 286] width 473 height 19
click at [425, 328] on button "Save" at bounding box center [429, 348] width 133 height 53
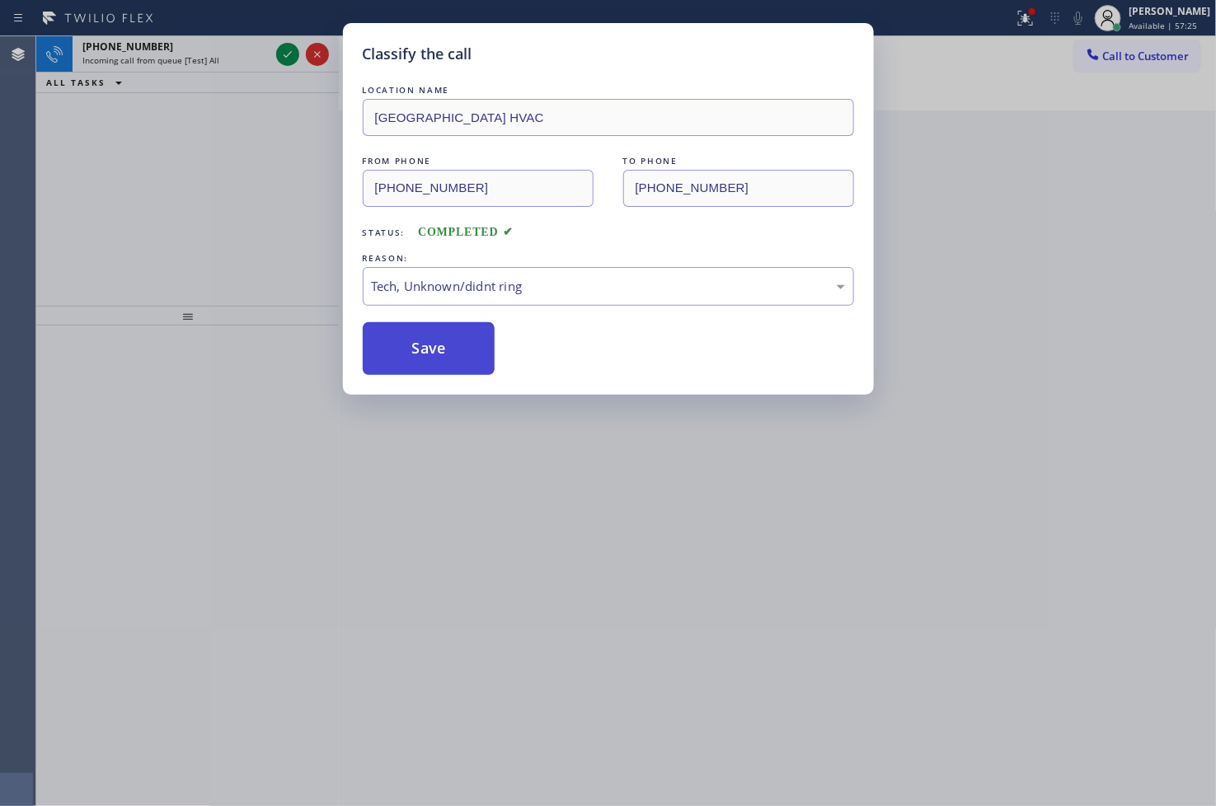
click at [425, 328] on button "Save" at bounding box center [429, 348] width 133 height 53
click at [424, 326] on button "Save" at bounding box center [429, 348] width 133 height 53
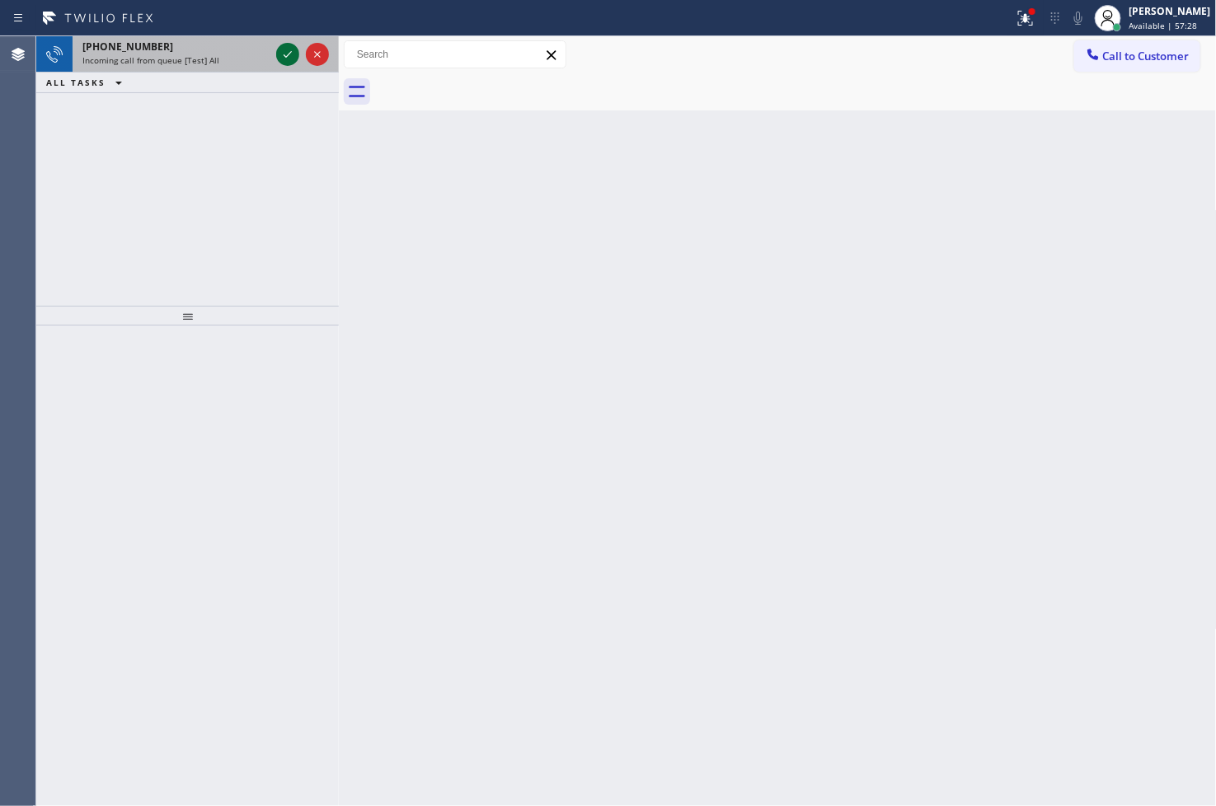
click at [276, 59] on div at bounding box center [287, 55] width 23 height 20
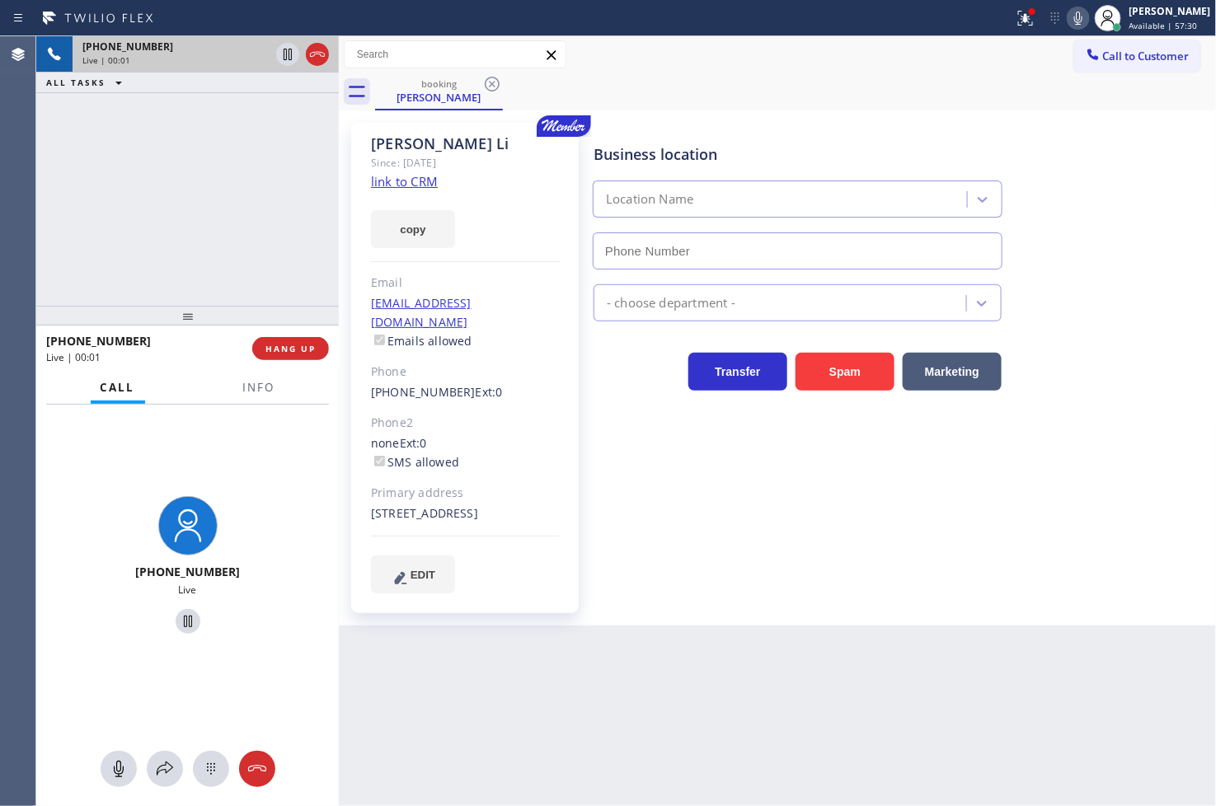
type input "(347) 493-0357"
click at [193, 185] on div "+12147184655 Live | 00:04 ALL TASKS ALL TASKS ACTIVE TASKS TASKS IN WRAP UP" at bounding box center [187, 171] width 303 height 270
click at [259, 401] on div at bounding box center [259, 402] width 52 height 3
click at [270, 394] on span "Info" at bounding box center [259, 387] width 32 height 15
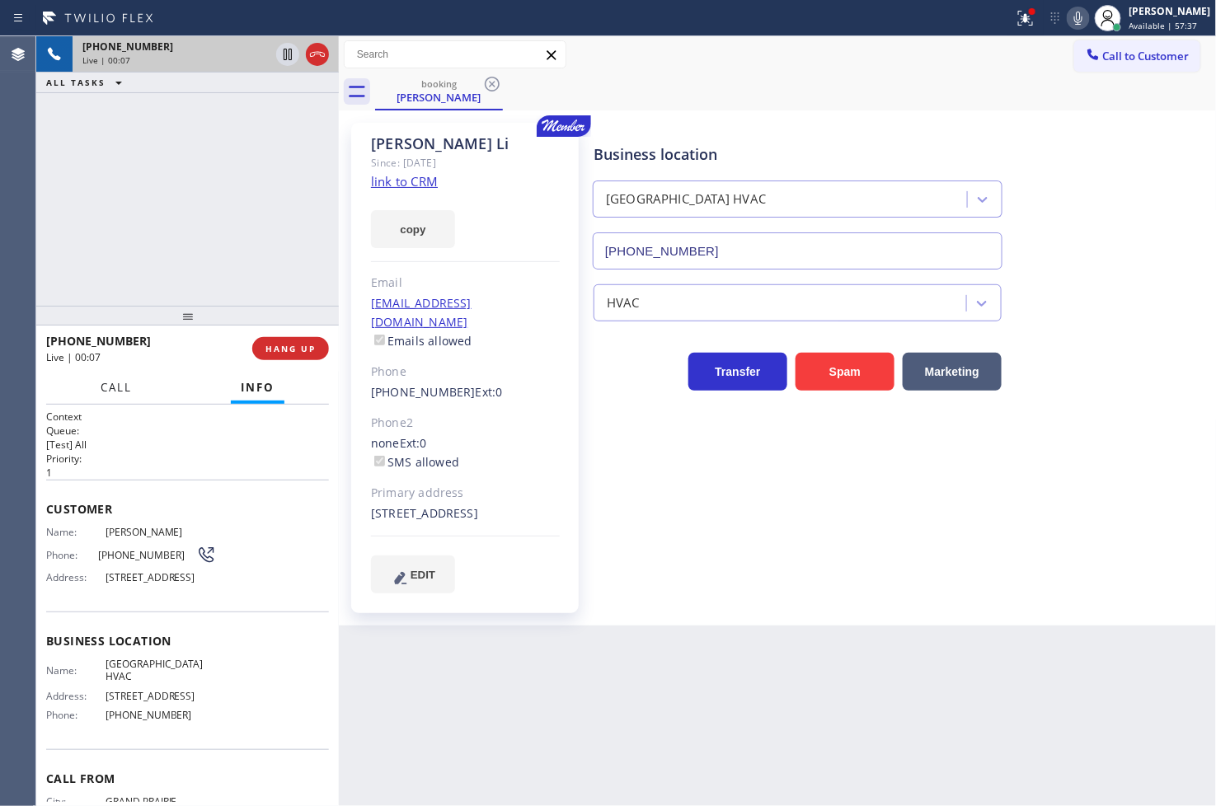
click at [116, 380] on span "Call" at bounding box center [116, 387] width 31 height 15
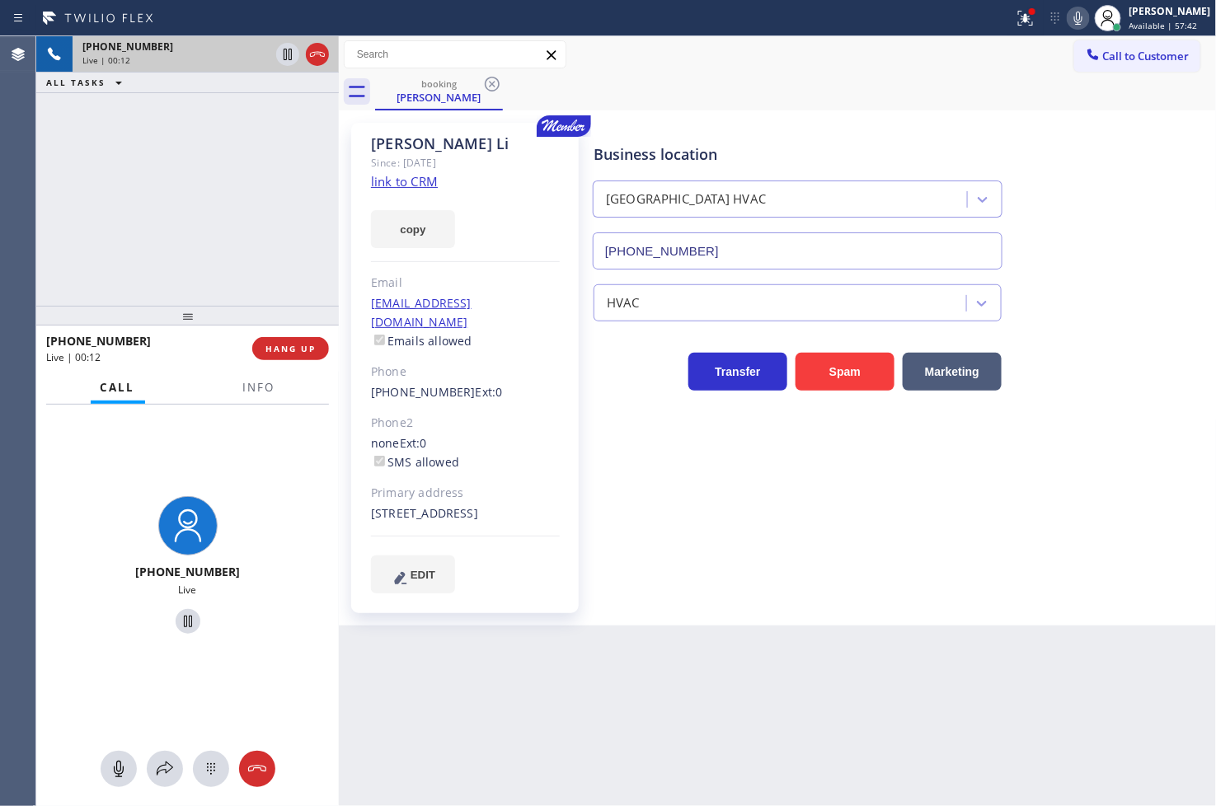
click at [150, 218] on div "+12147184655 Live | 00:12 ALL TASKS ALL TASKS ACTIVE TASKS TASKS IN WRAP UP" at bounding box center [187, 171] width 303 height 270
click at [73, 216] on div "+12147184655 Live | 00:14 ALL TASKS ALL TASKS ACTIVE TASKS TASKS IN WRAP UP" at bounding box center [187, 171] width 303 height 270
click at [286, 45] on icon at bounding box center [288, 55] width 20 height 20
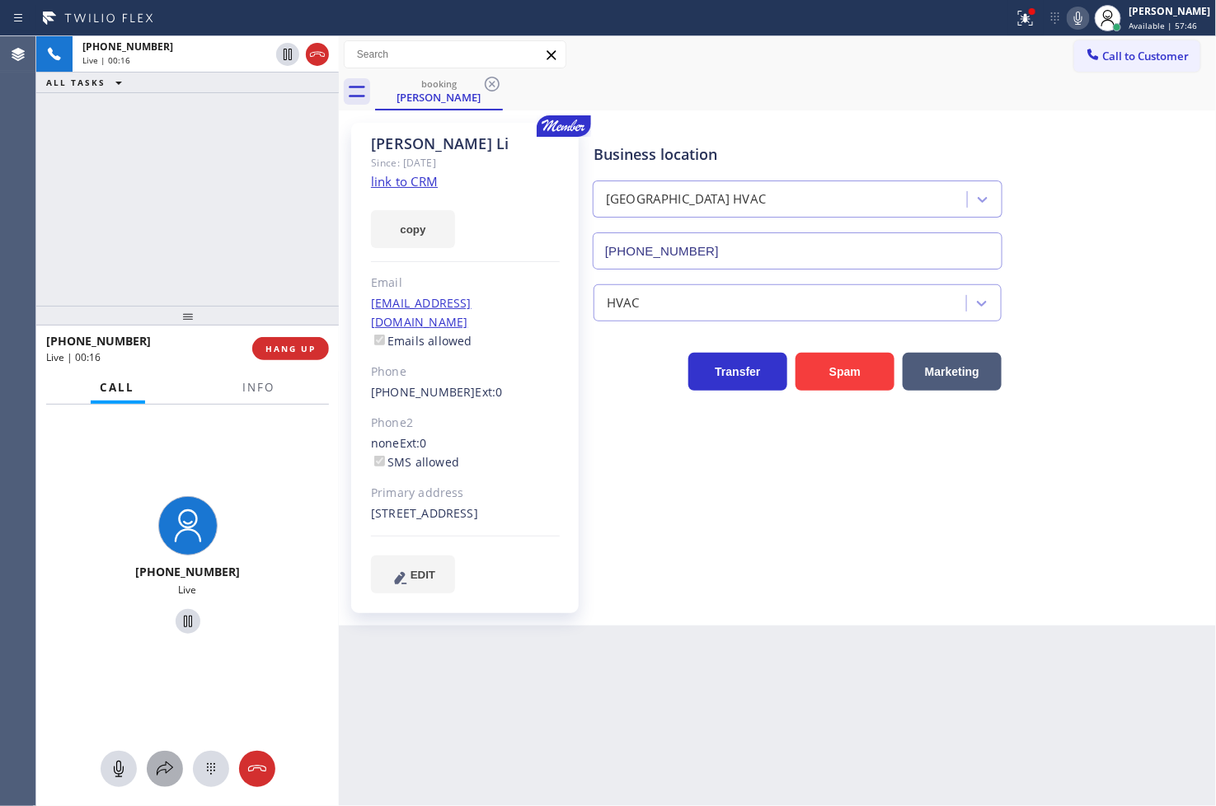
click at [157, 775] on icon at bounding box center [165, 769] width 16 height 14
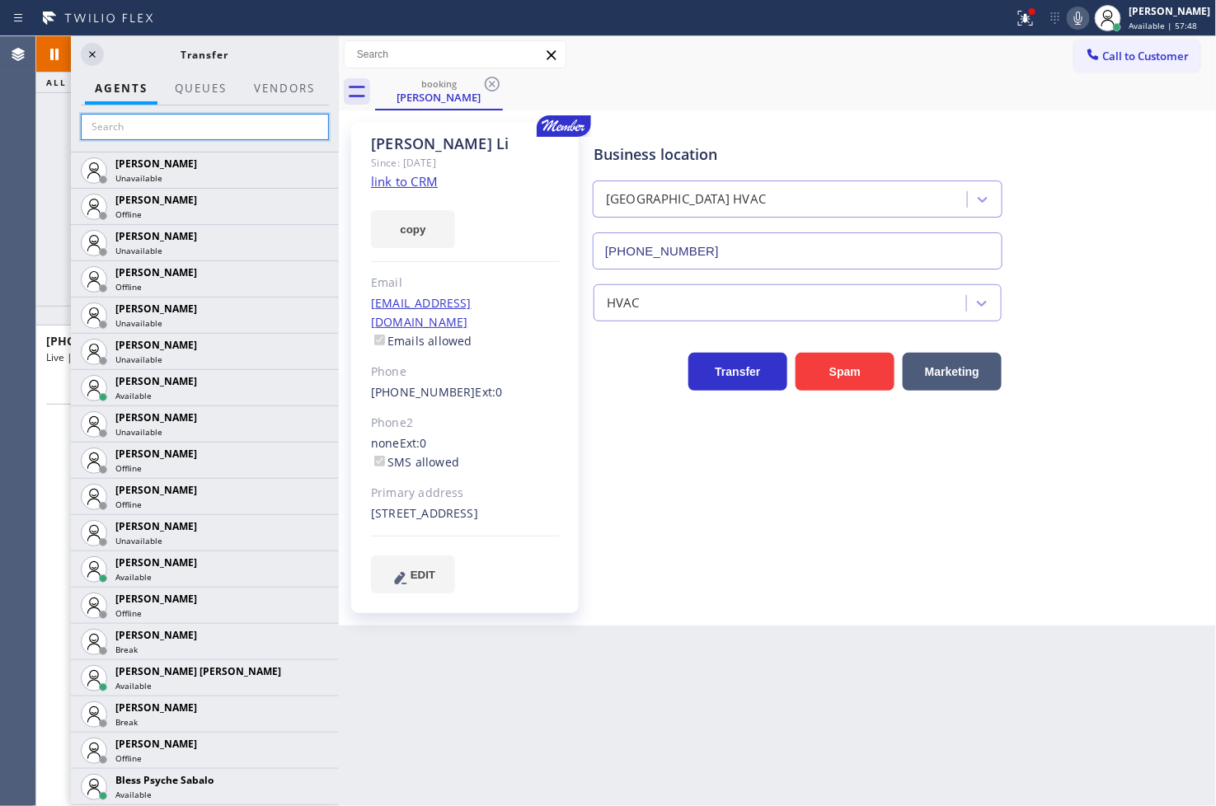
click at [143, 125] on input "text" at bounding box center [205, 127] width 248 height 26
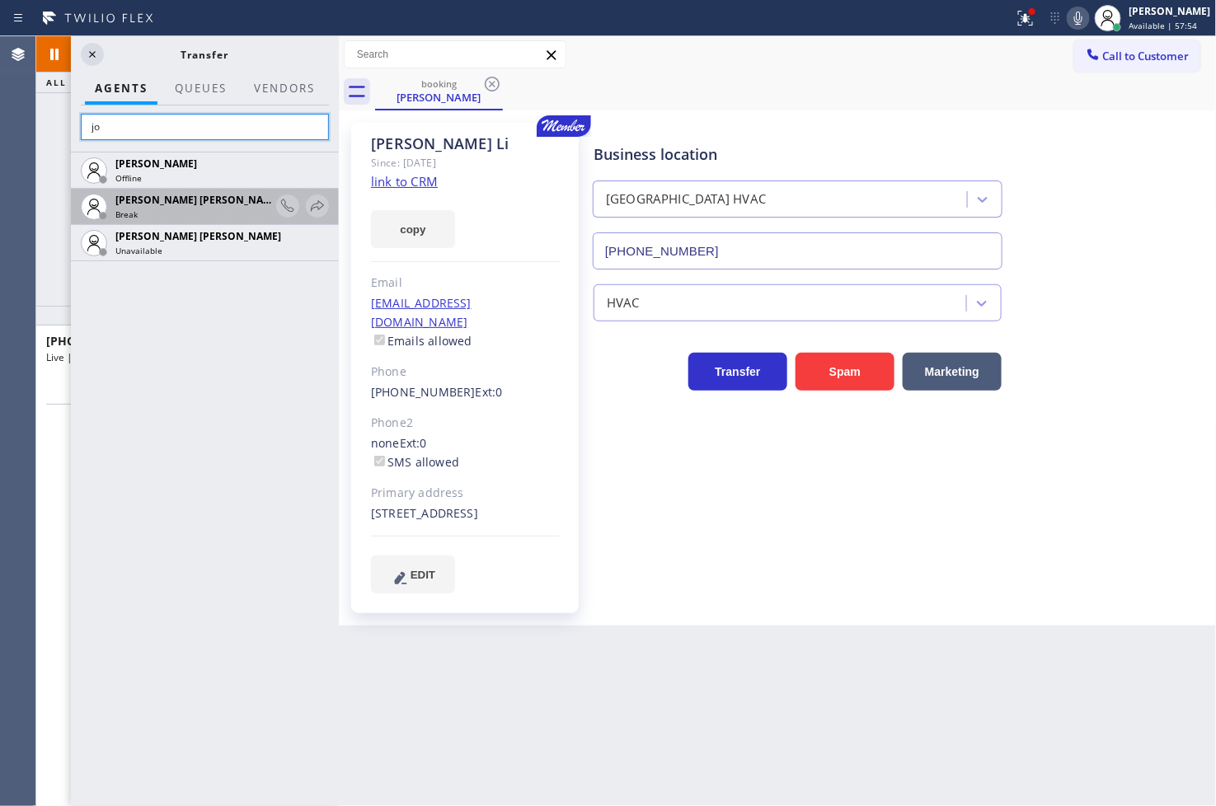
type input "j"
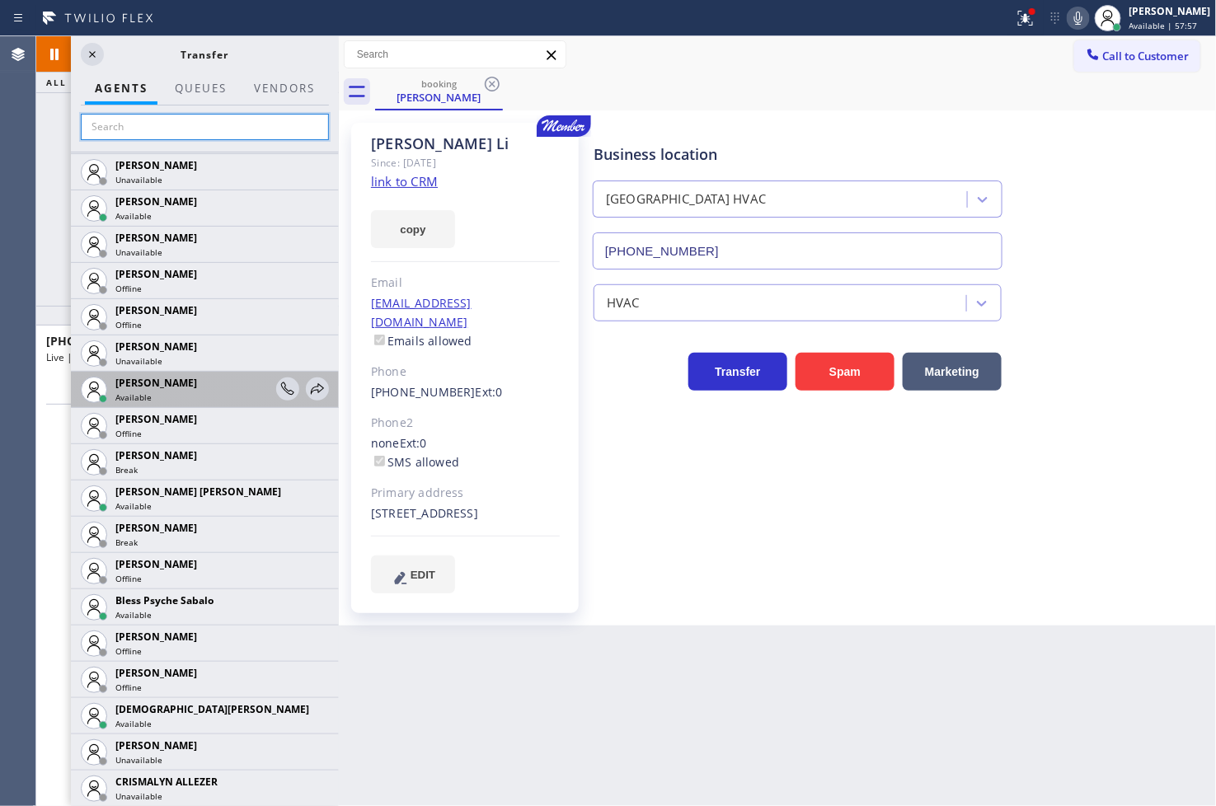
scroll to position [366, 0]
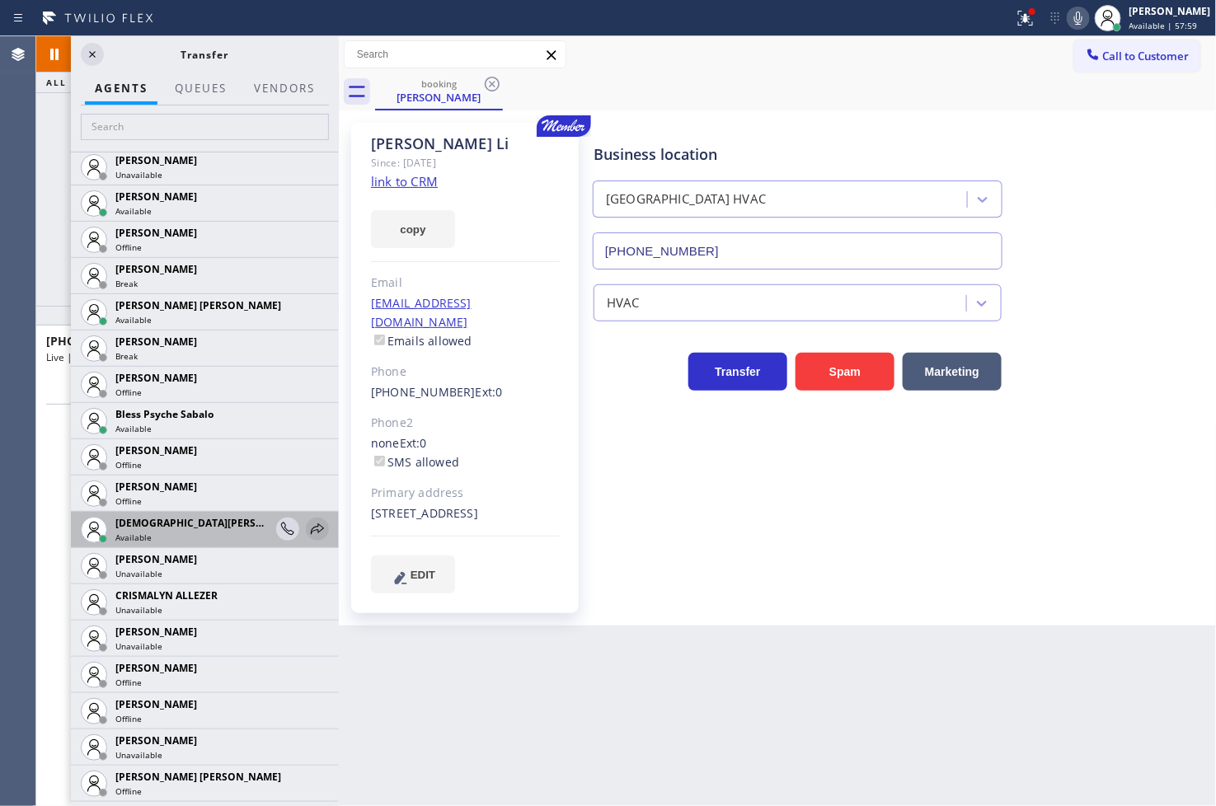
click at [308, 528] on icon at bounding box center [318, 529] width 20 height 20
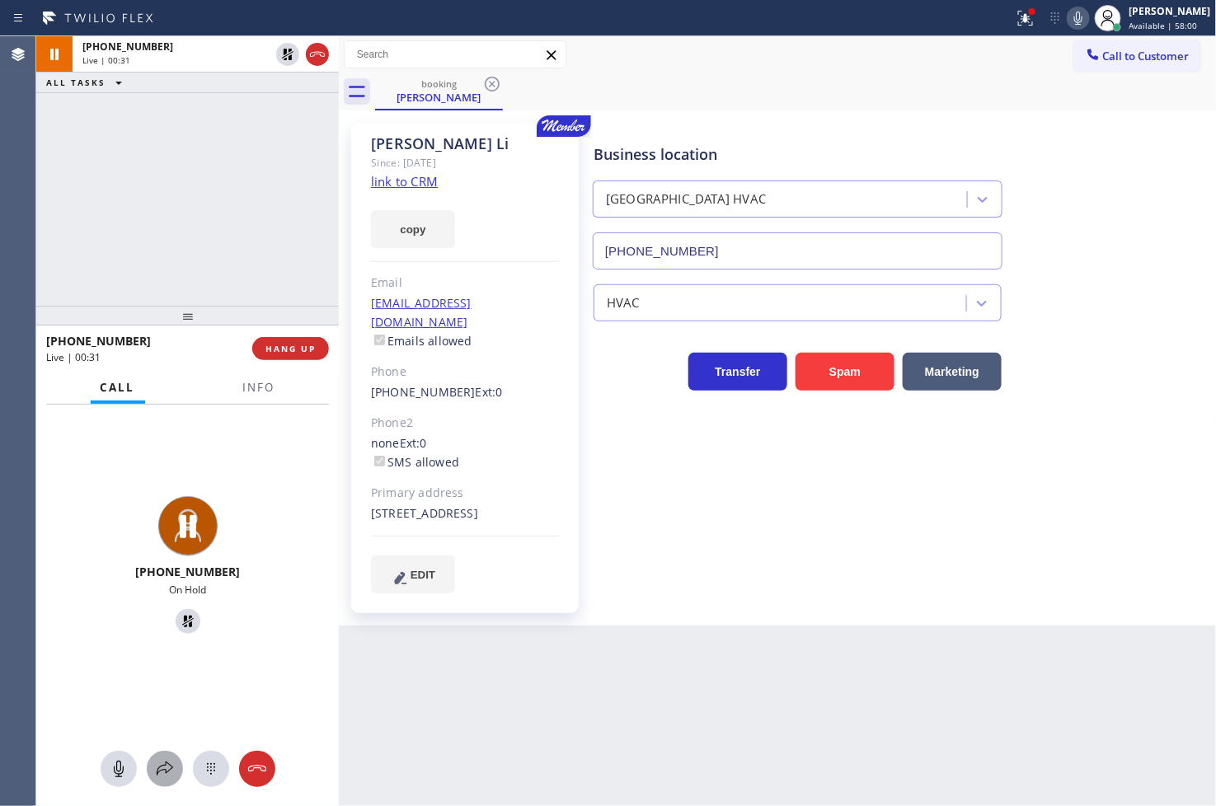
click at [160, 760] on icon at bounding box center [165, 769] width 20 height 20
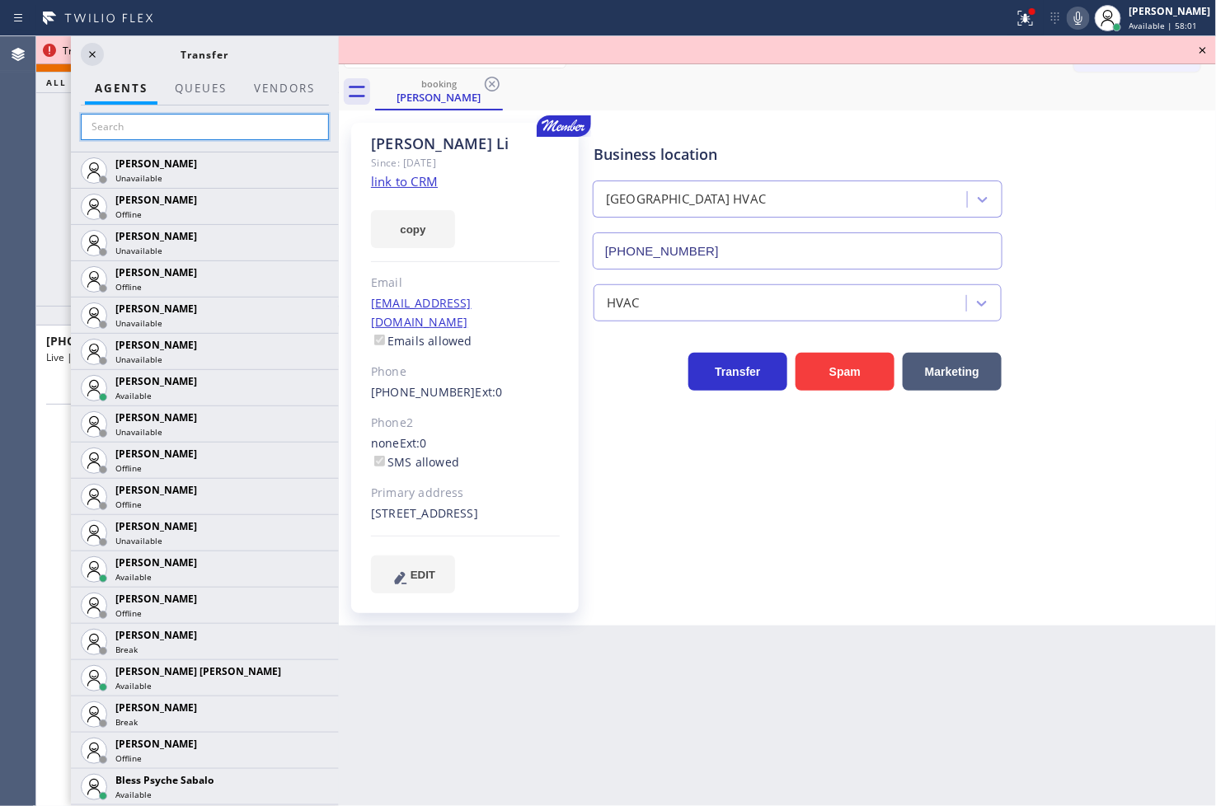
click at [112, 124] on input "text" at bounding box center [205, 127] width 248 height 26
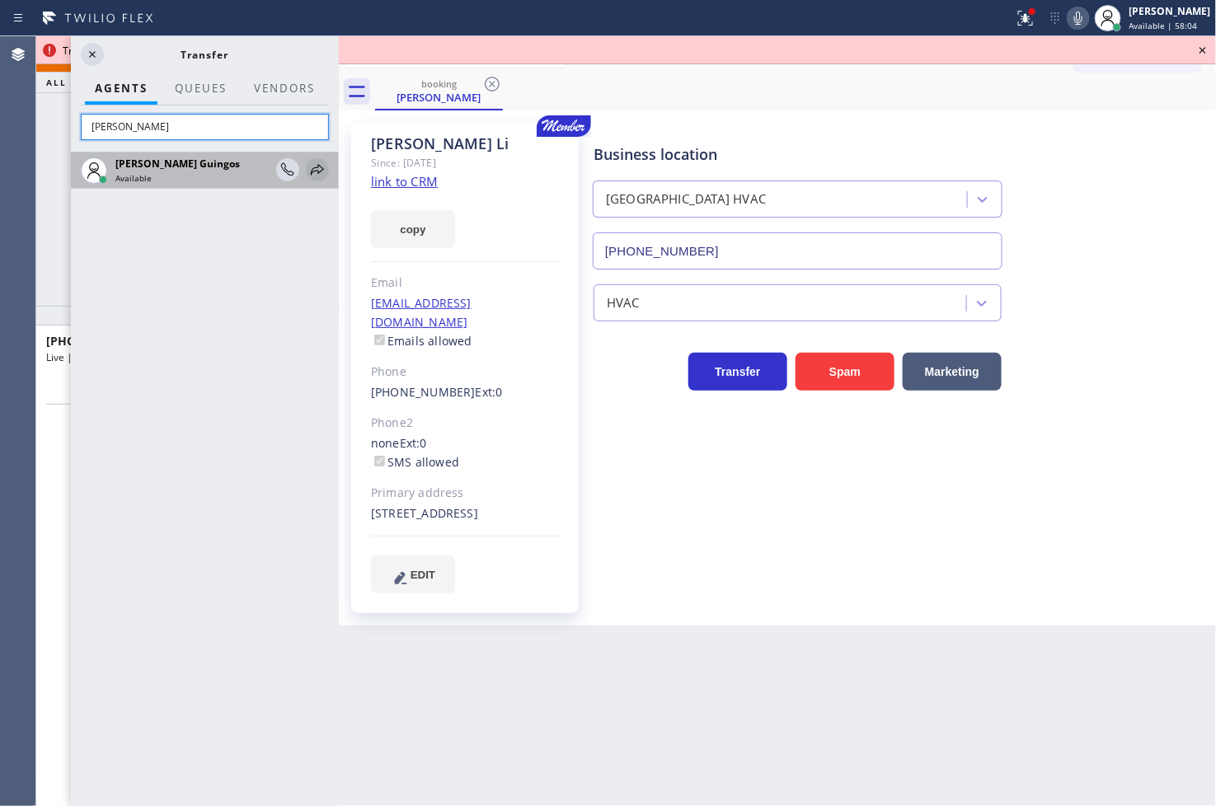
type input "[PERSON_NAME]"
click at [319, 170] on icon at bounding box center [318, 170] width 20 height 20
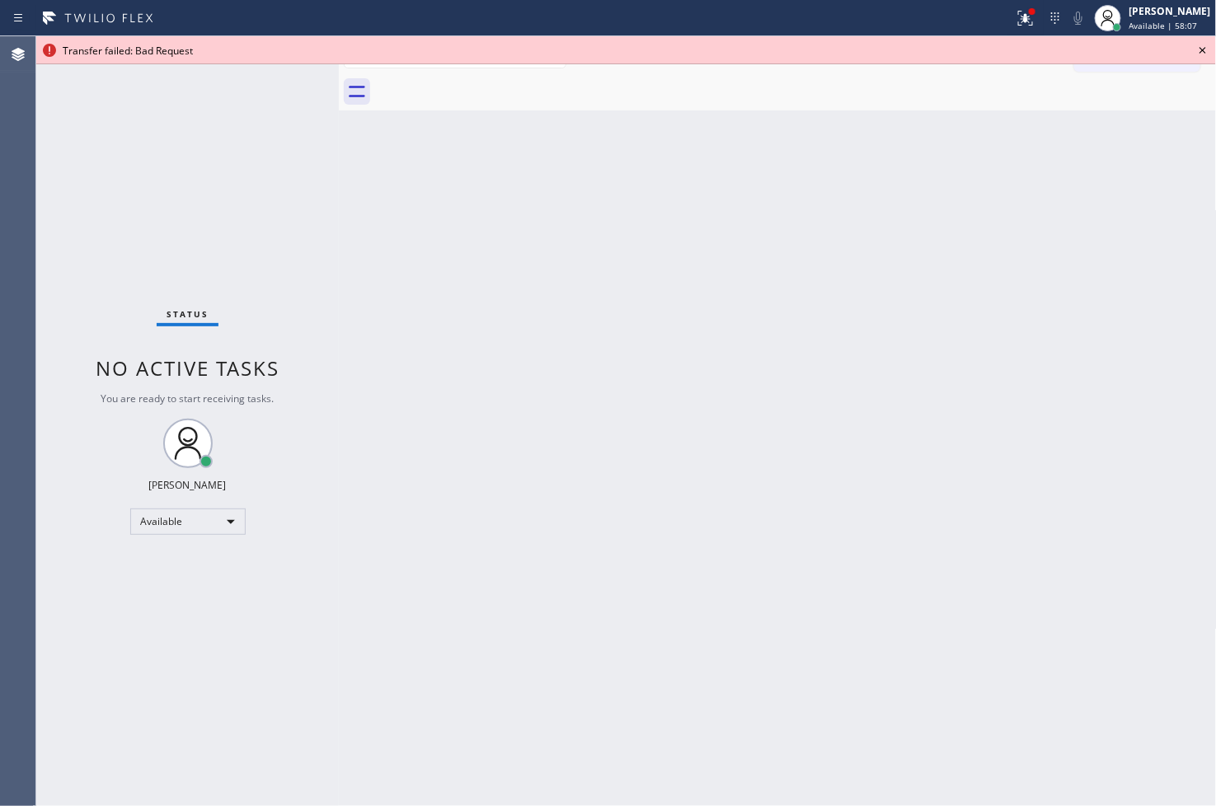
click at [868, 46] on icon at bounding box center [1203, 50] width 20 height 20
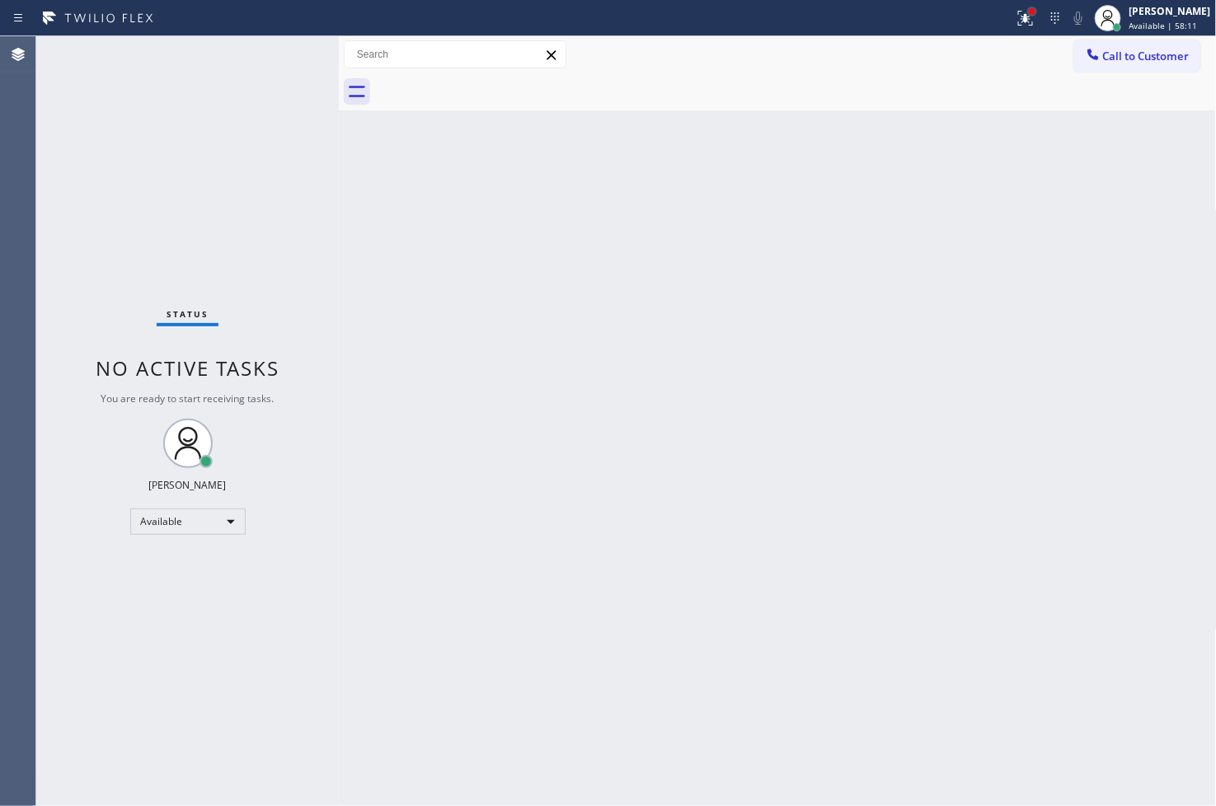
click at [868, 9] on div at bounding box center [1032, 11] width 7 height 7
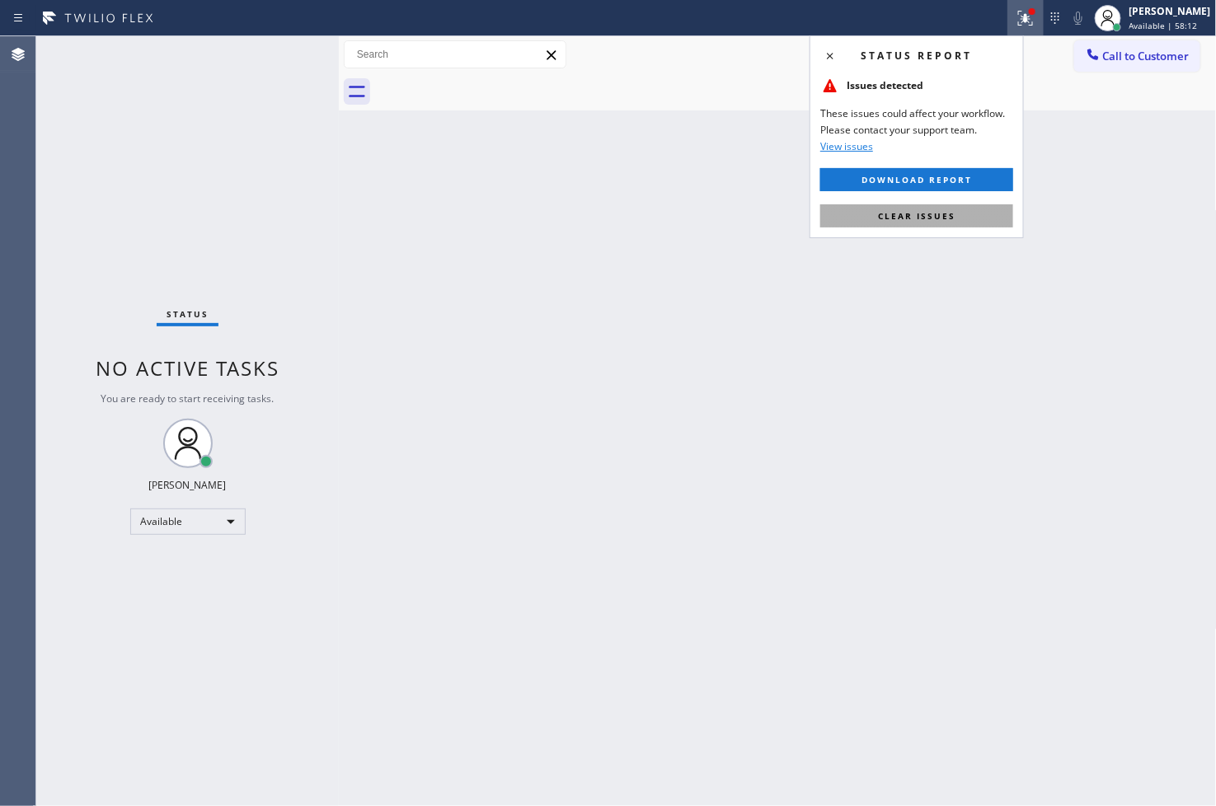
click at [868, 217] on span "Clear issues" at bounding box center [916, 216] width 77 height 12
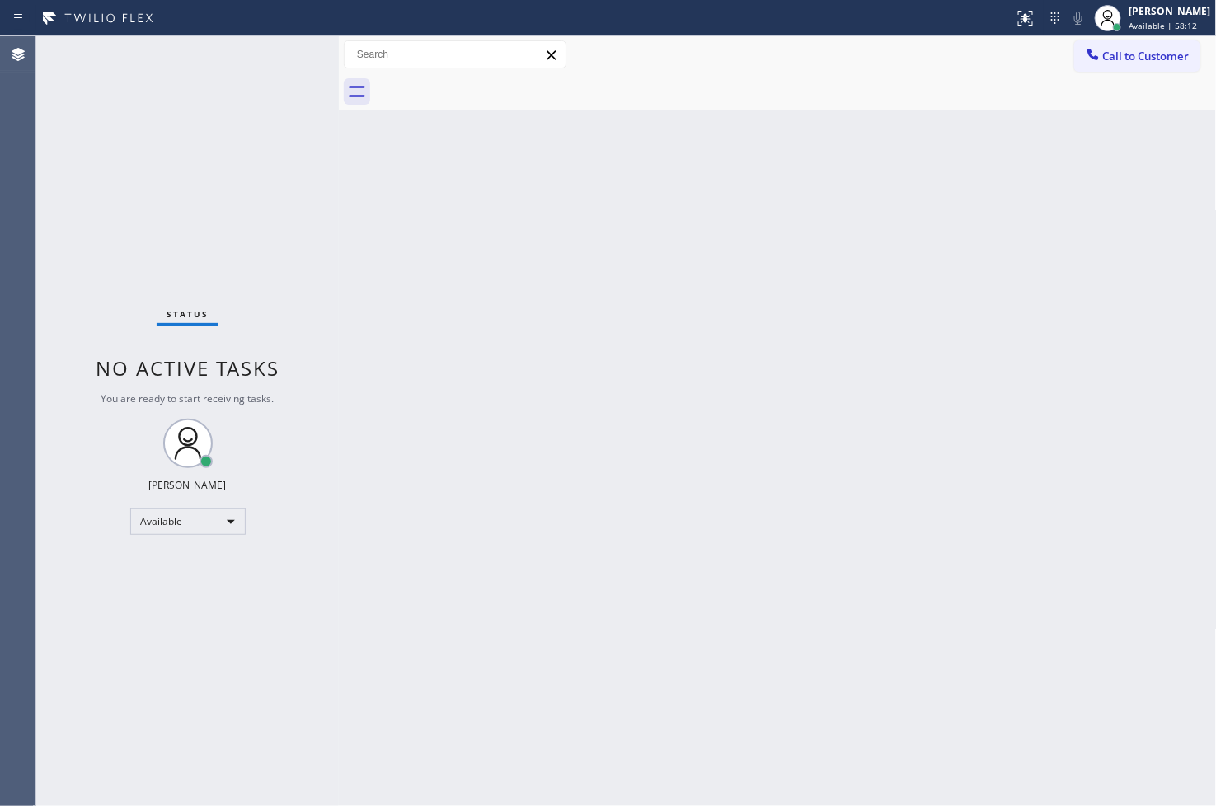
click at [120, 124] on div "Status No active tasks You are ready to start receiving tasks. [PERSON_NAME]" at bounding box center [187, 421] width 303 height 770
click at [292, 46] on div "Status No active tasks You are ready to start receiving tasks. [PERSON_NAME]" at bounding box center [187, 421] width 303 height 770
drag, startPoint x: 89, startPoint y: 499, endPoint x: 108, endPoint y: 336, distance: 164.3
click at [89, 491] on div "Status No active tasks You are ready to start receiving tasks. [PERSON_NAME]" at bounding box center [187, 421] width 303 height 770
click at [153, 137] on div "Status No active tasks You are ready to start receiving tasks. [PERSON_NAME]" at bounding box center [187, 421] width 303 height 770
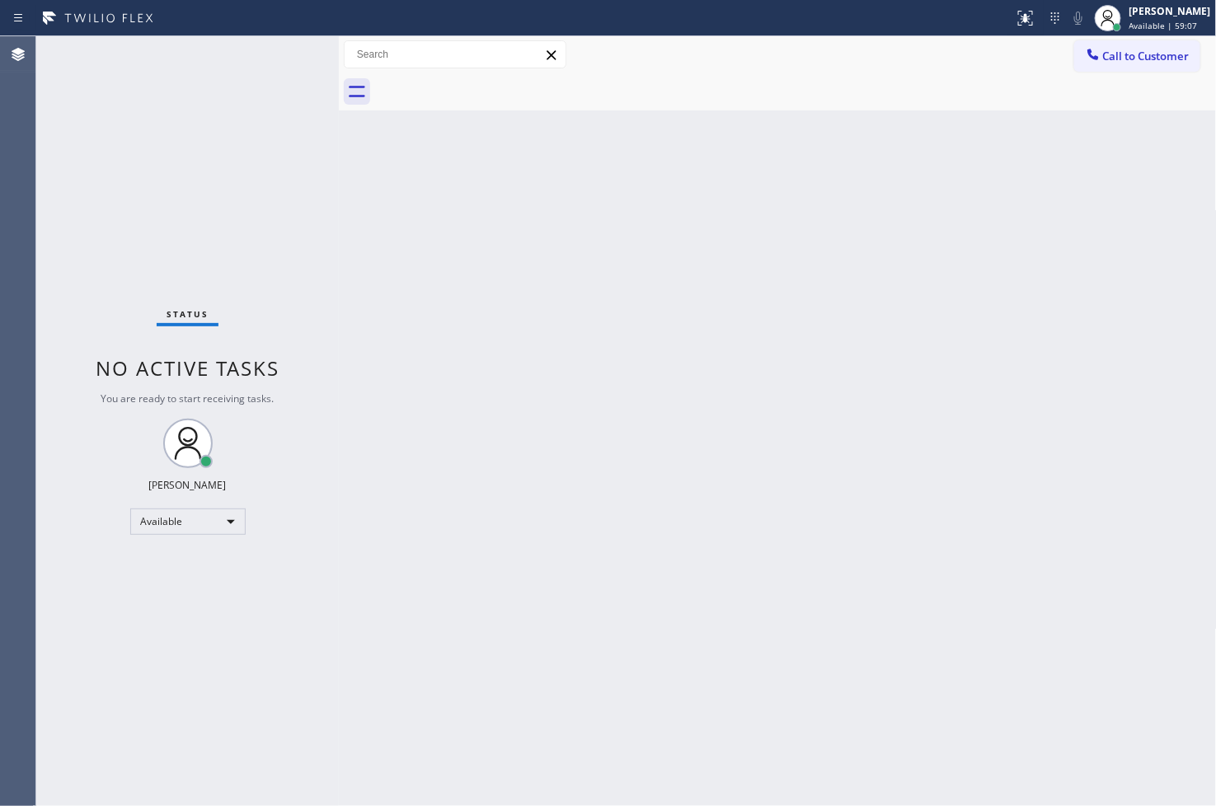
click at [279, 52] on div "Status No active tasks You are ready to start receiving tasks. [PERSON_NAME]" at bounding box center [187, 421] width 303 height 770
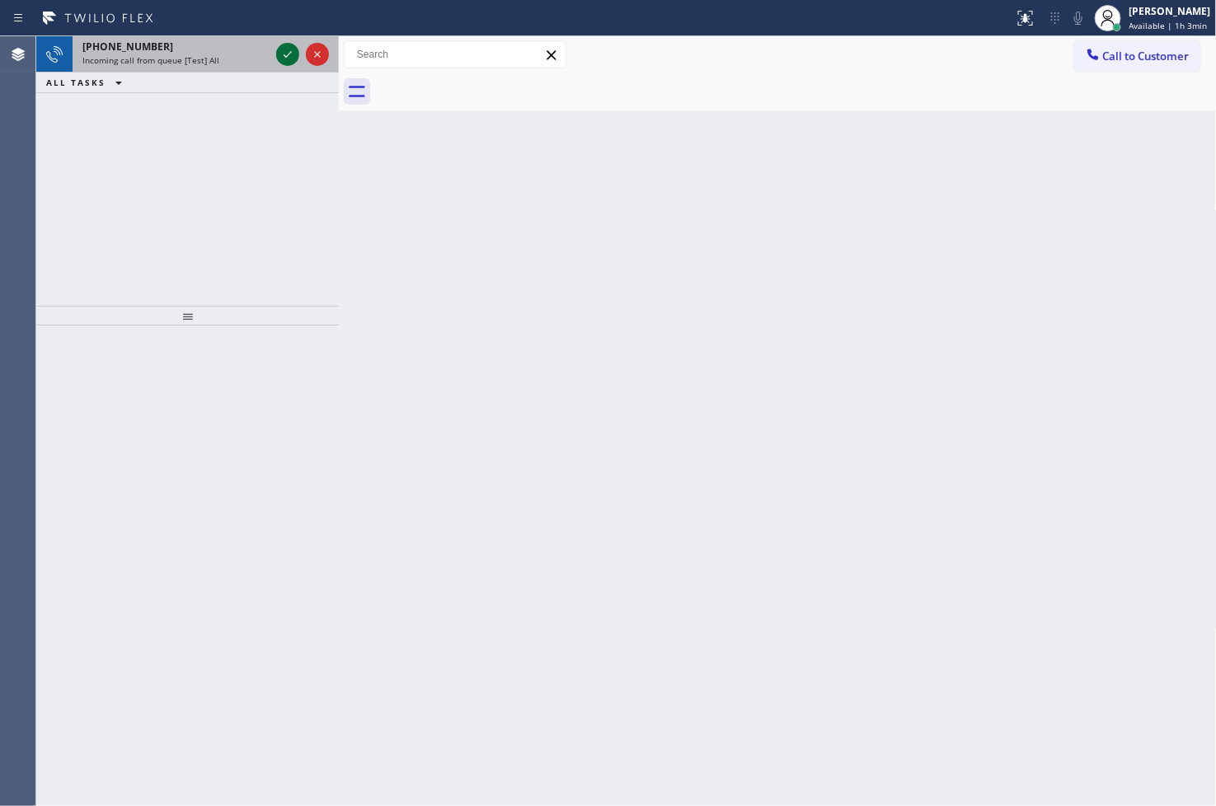
click at [279, 52] on icon at bounding box center [288, 55] width 20 height 20
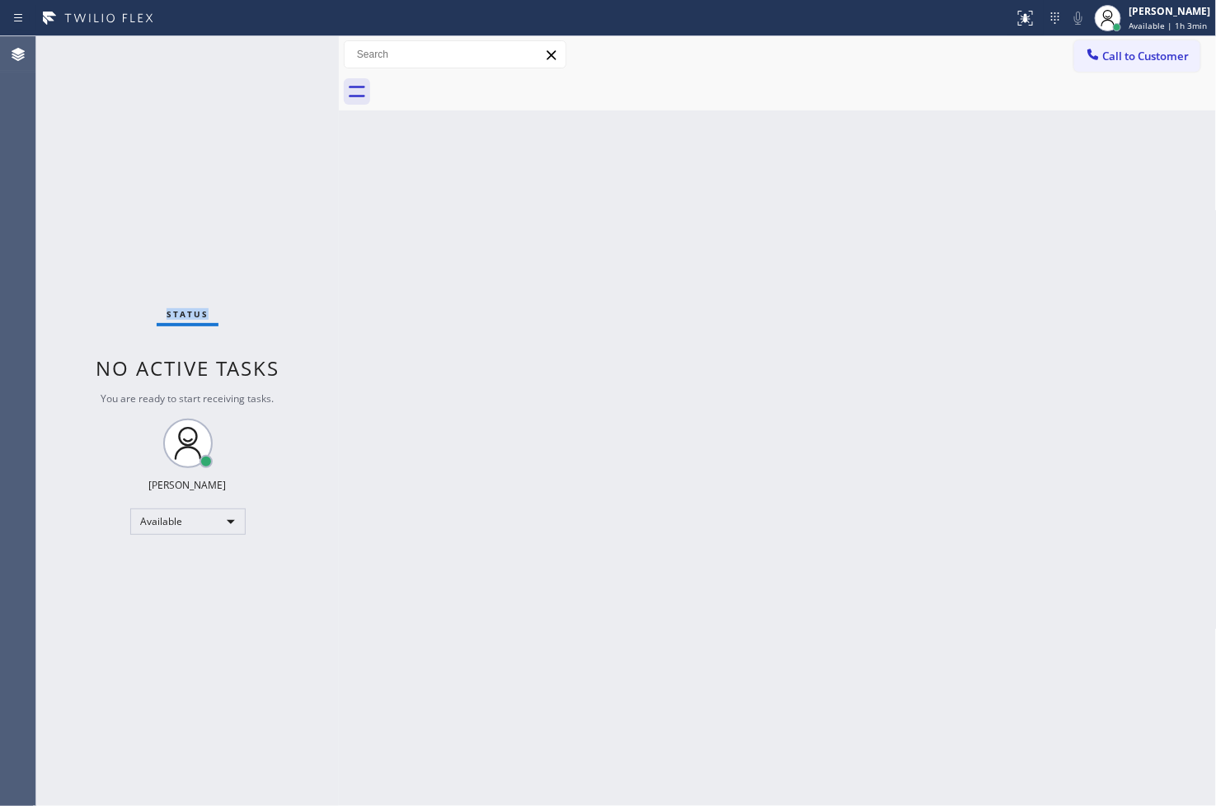
click at [279, 52] on div "Status No active tasks You are ready to start receiving tasks. [PERSON_NAME]" at bounding box center [187, 421] width 303 height 770
click at [246, 191] on div "Status No active tasks You are ready to start receiving tasks. [PERSON_NAME]" at bounding box center [187, 421] width 303 height 770
click at [282, 171] on div "Status No active tasks You are ready to start receiving tasks. [PERSON_NAME]" at bounding box center [187, 421] width 303 height 770
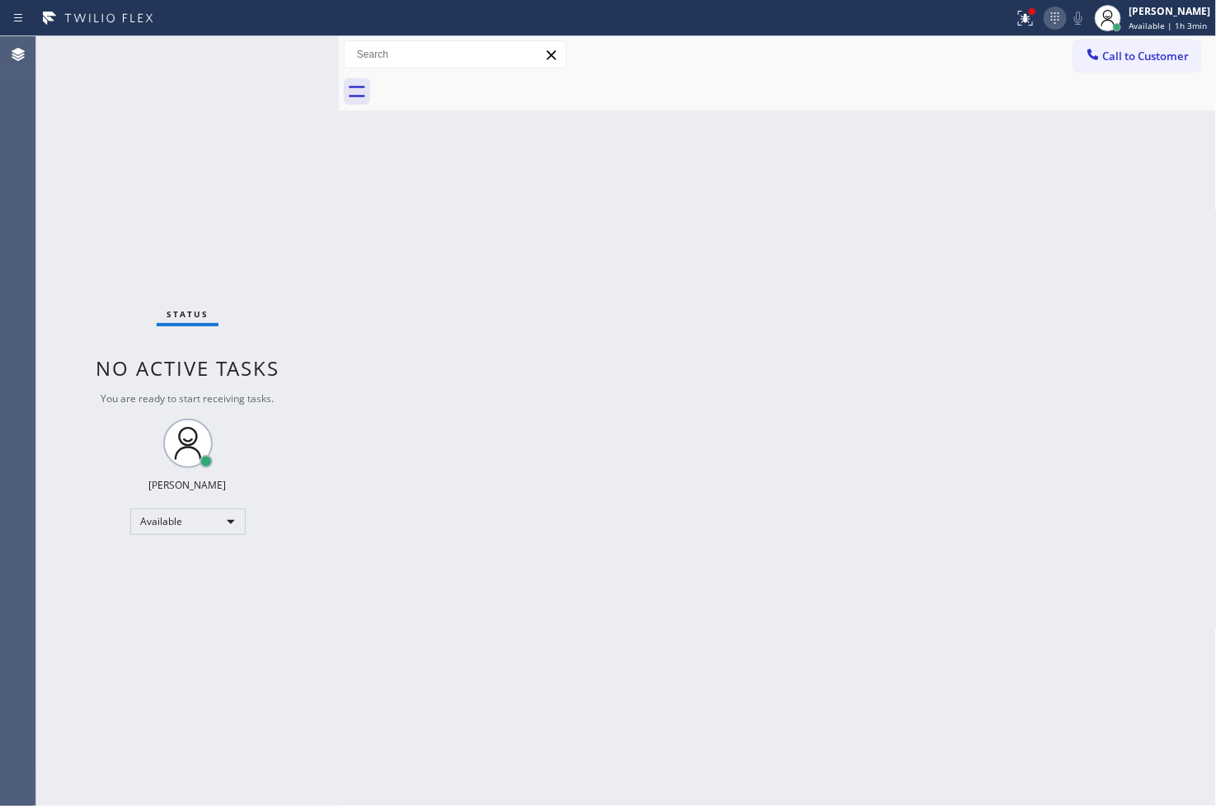
click at [868, 13] on icon at bounding box center [1055, 18] width 20 height 20
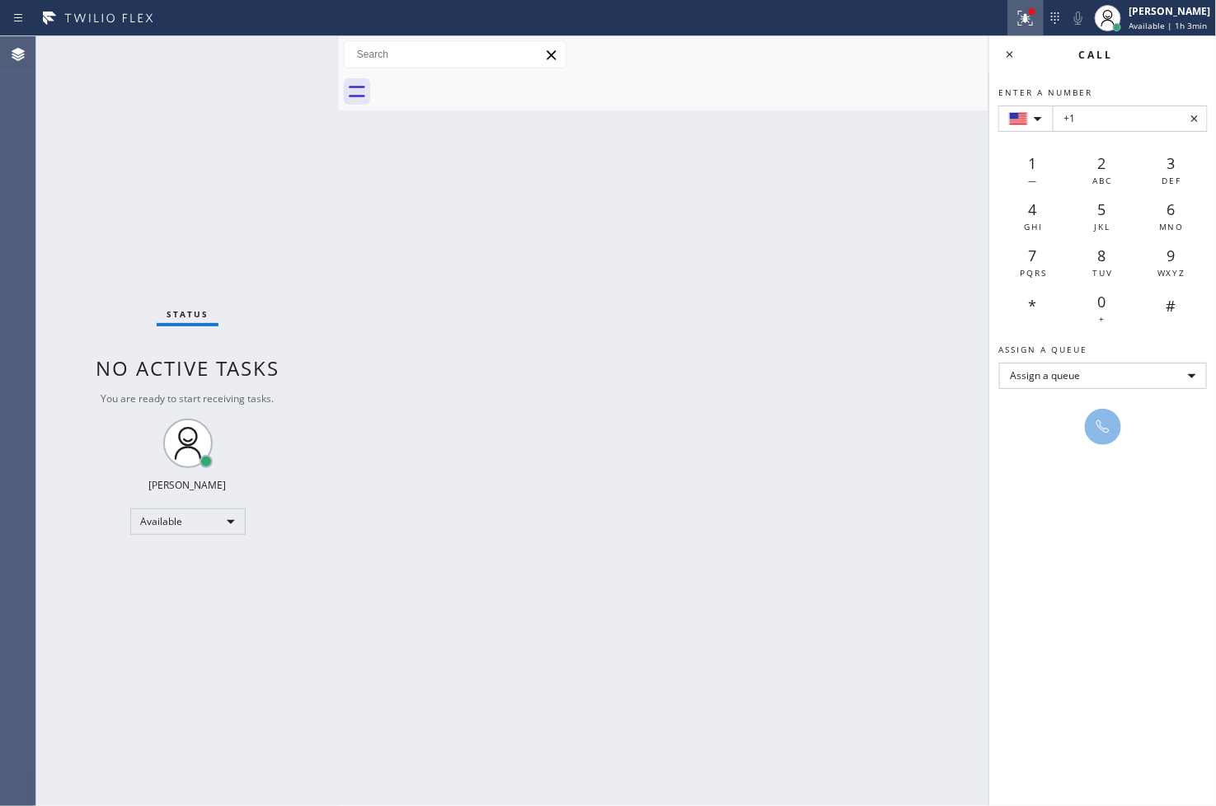
click at [868, 16] on icon at bounding box center [1026, 18] width 20 height 20
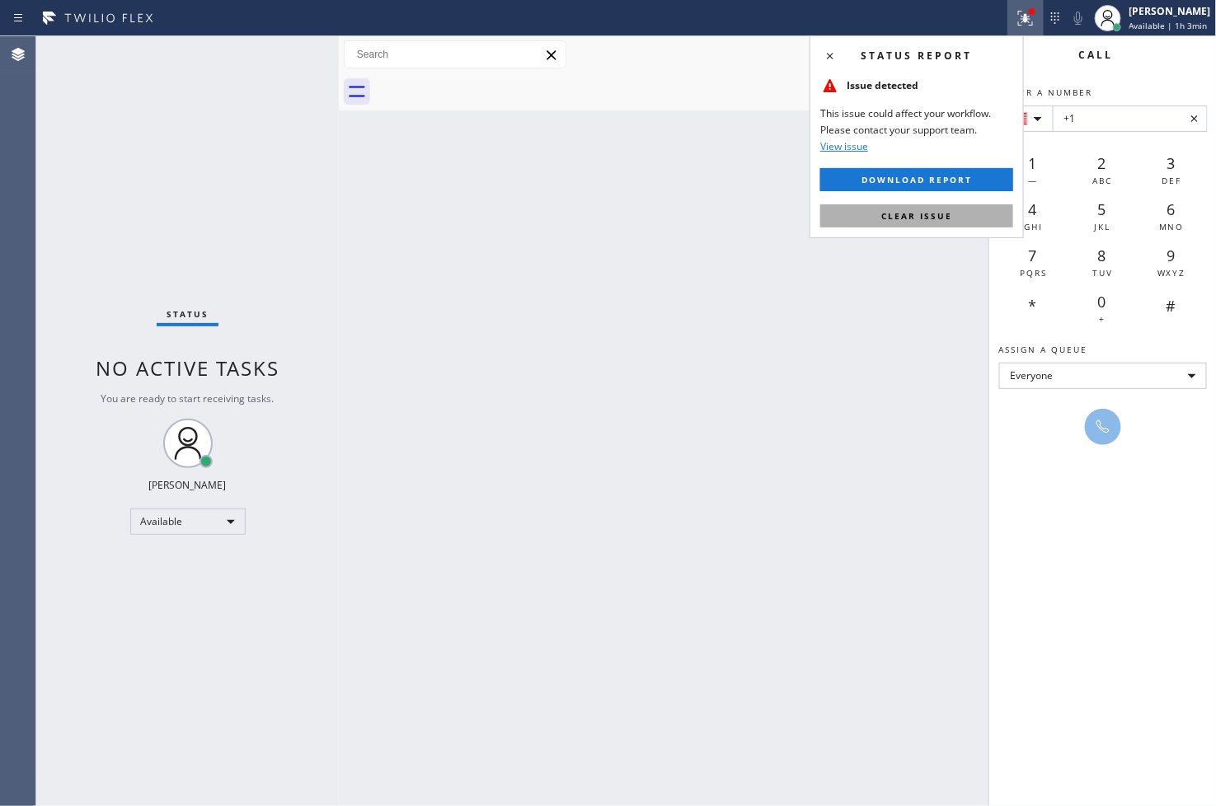
click at [868, 210] on span "Clear issue" at bounding box center [916, 216] width 71 height 12
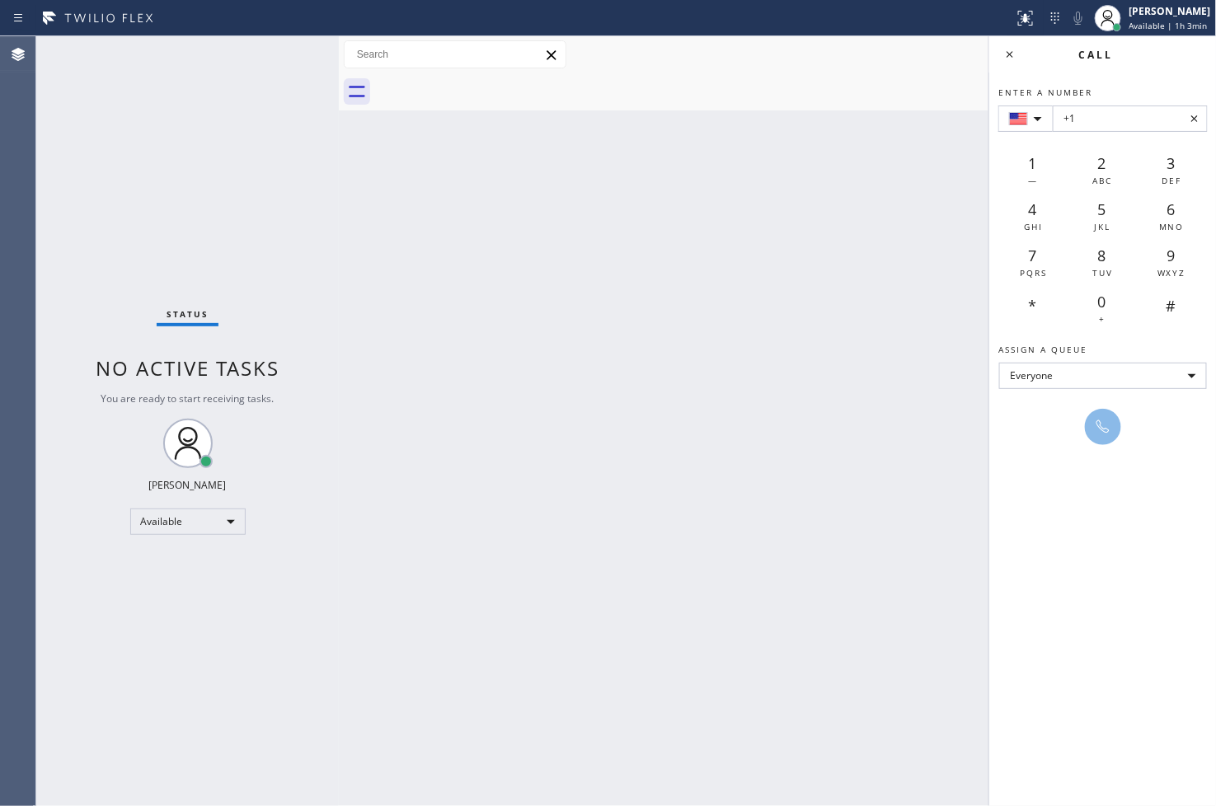
drag, startPoint x: 729, startPoint y: 417, endPoint x: 747, endPoint y: 373, distance: 48.1
click at [728, 417] on div "Back to Dashboard Change Sender ID Customers Technicians Select a contact Outbo…" at bounding box center [778, 421] width 878 height 770
click at [868, 28] on div at bounding box center [1108, 18] width 26 height 26
click at [868, 92] on div at bounding box center [796, 91] width 842 height 37
click at [868, 58] on icon at bounding box center [1010, 55] width 20 height 20
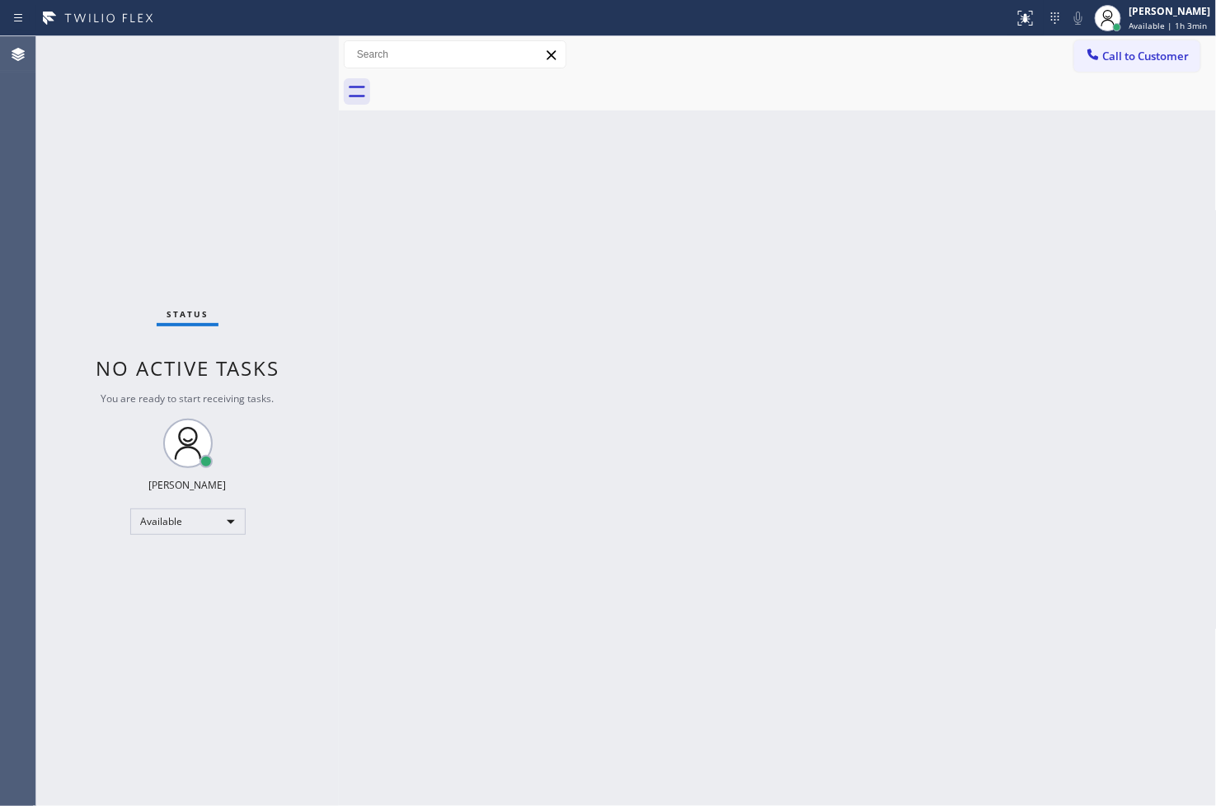
click at [868, 59] on div "Call to Customer Outbound call Location Search location Your caller id phone nu…" at bounding box center [778, 54] width 878 height 29
click at [264, 55] on div "Status No active tasks You are ready to start receiving tasks. [PERSON_NAME]" at bounding box center [187, 421] width 303 height 770
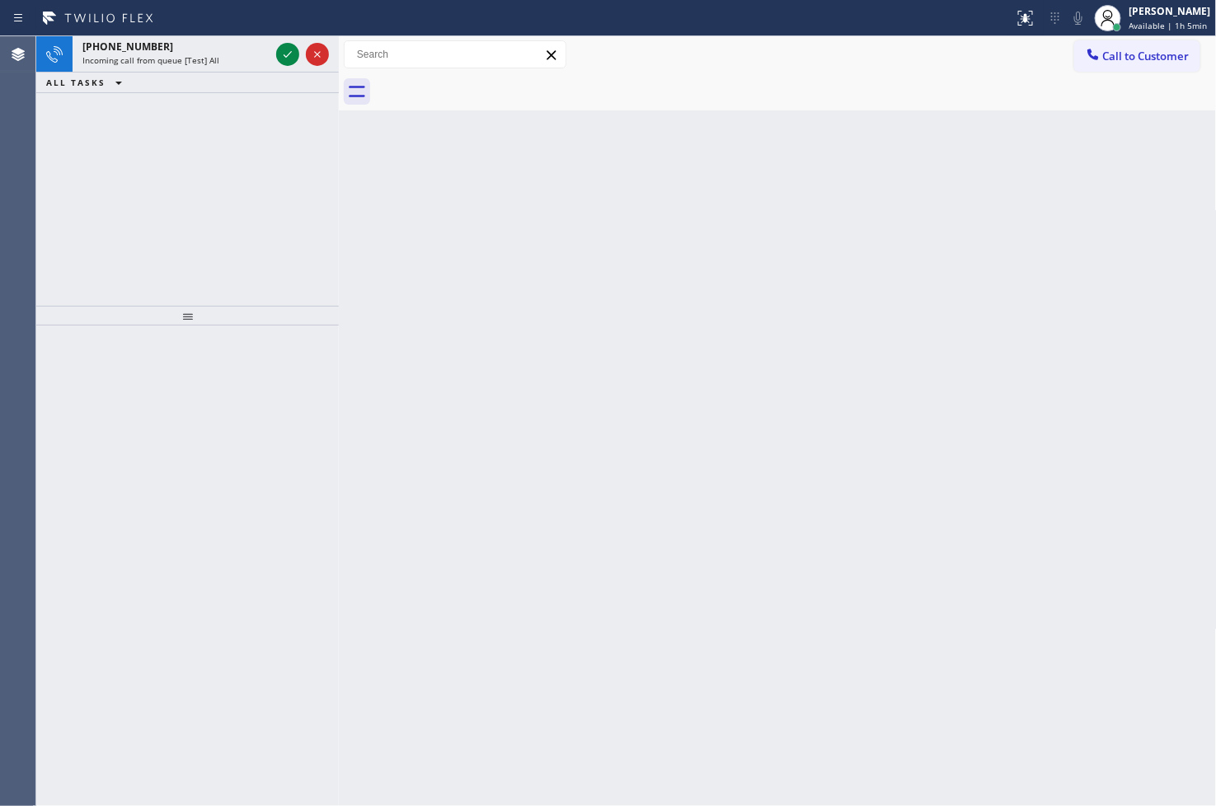
click at [249, 14] on div at bounding box center [507, 18] width 1001 height 26
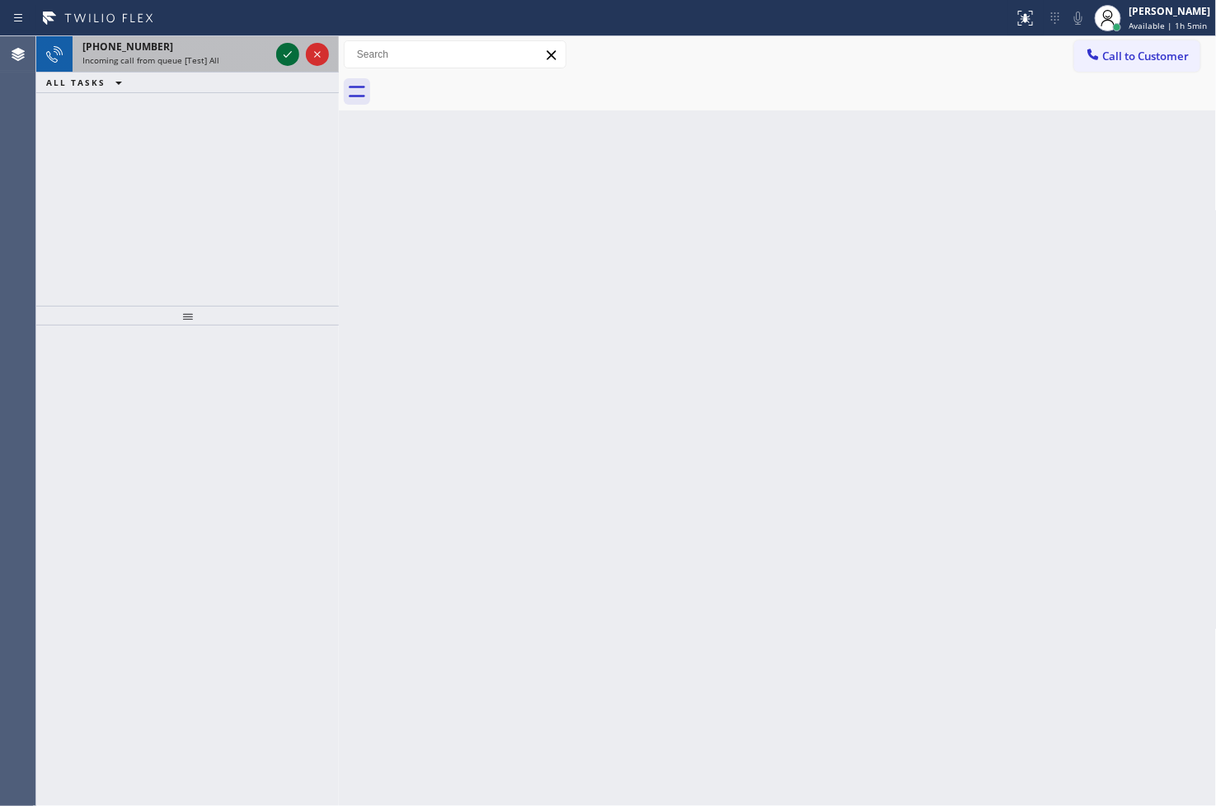
click at [284, 52] on icon at bounding box center [288, 55] width 20 height 20
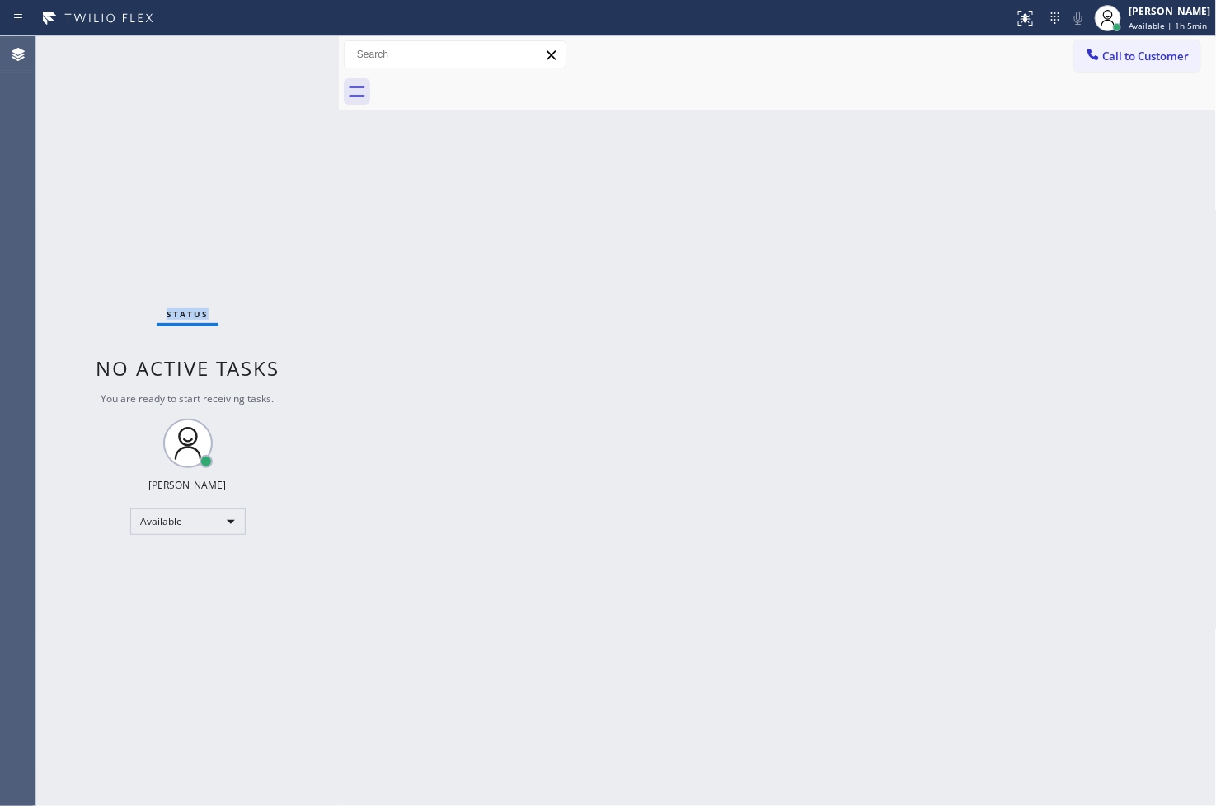
click at [284, 52] on div "Status No active tasks You are ready to start receiving tasks. [PERSON_NAME]" at bounding box center [187, 421] width 303 height 770
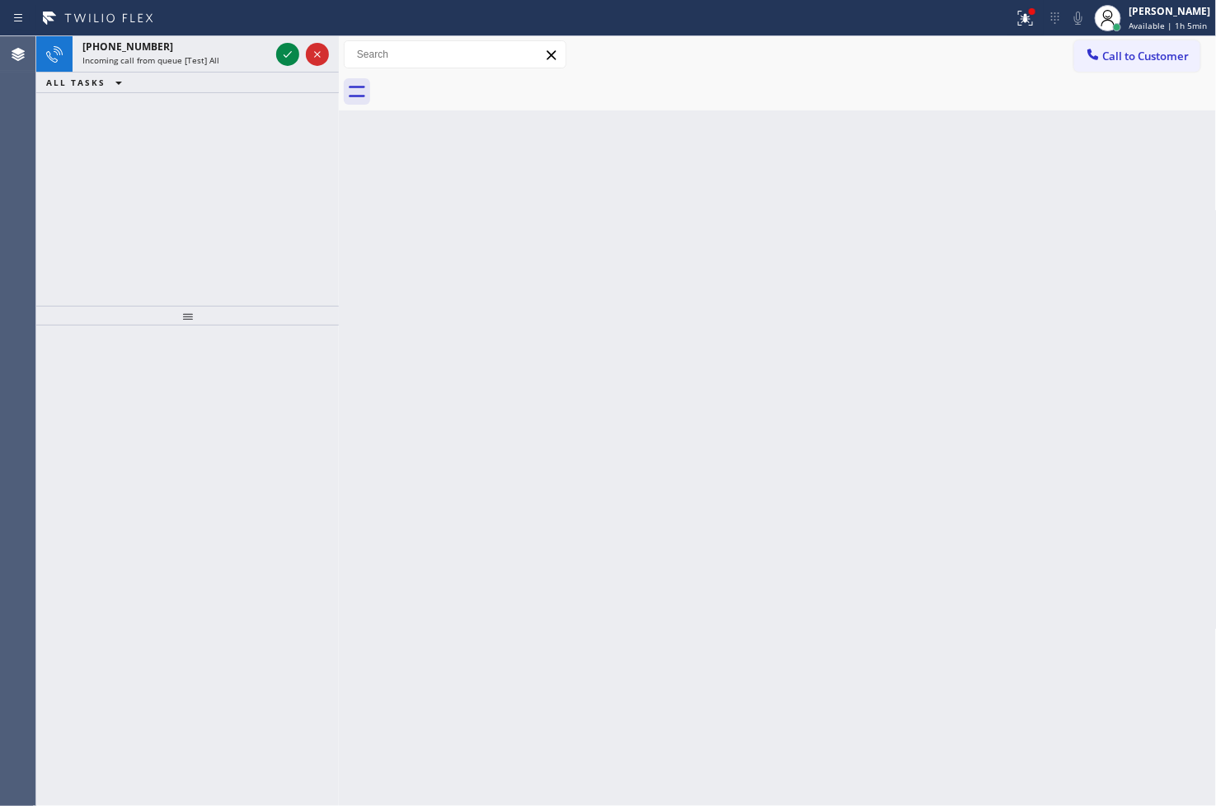
click at [284, 52] on icon at bounding box center [288, 55] width 20 height 20
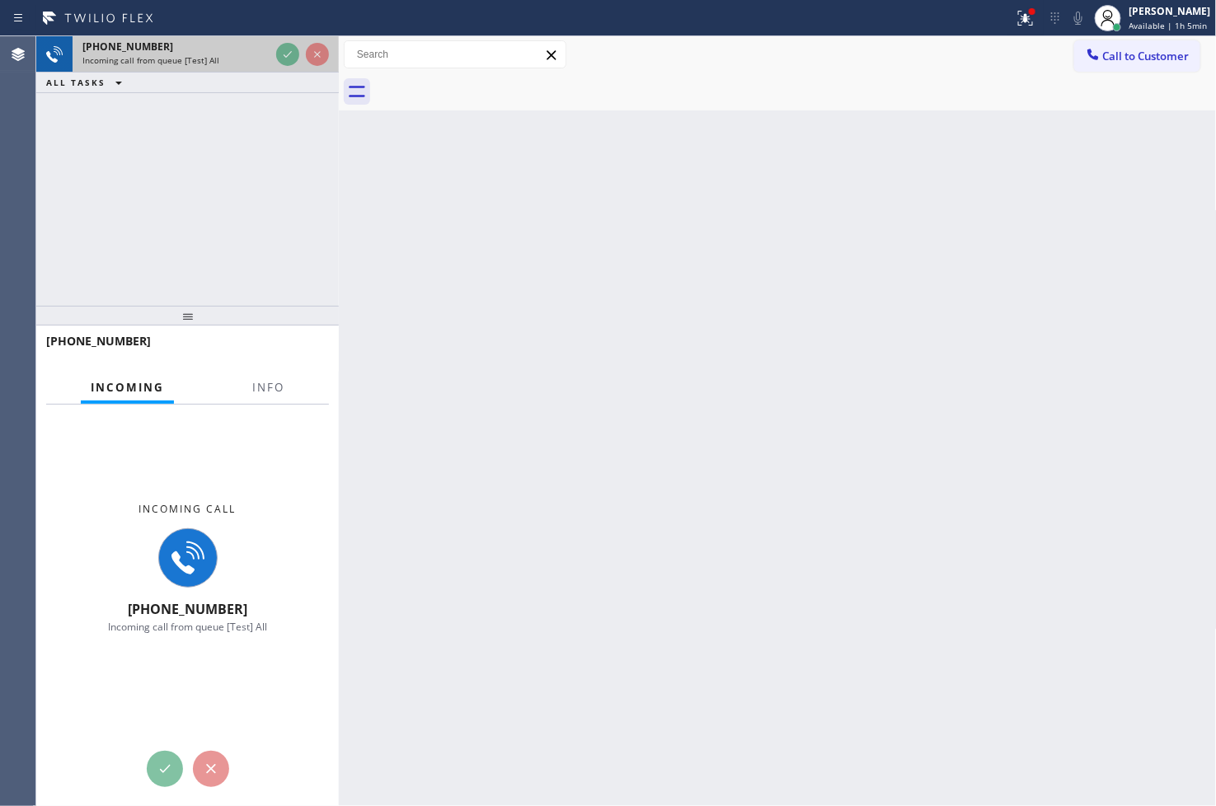
drag, startPoint x: 300, startPoint y: 198, endPoint x: 285, endPoint y: 69, distance: 129.5
click at [300, 194] on div "+19174178707 Incoming call from queue [Test] All ALL TASKS ALL TASKS ACTIVE TAS…" at bounding box center [187, 171] width 303 height 270
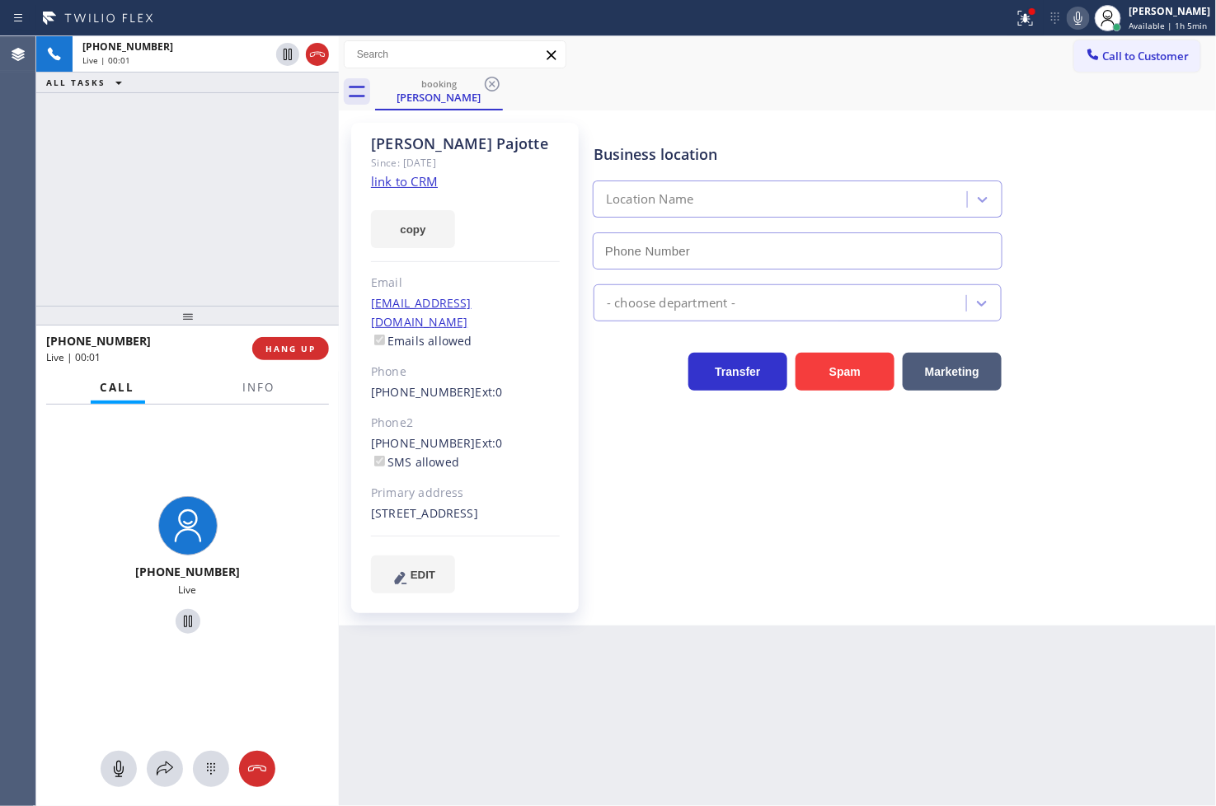
type input "(631) 201-5239"
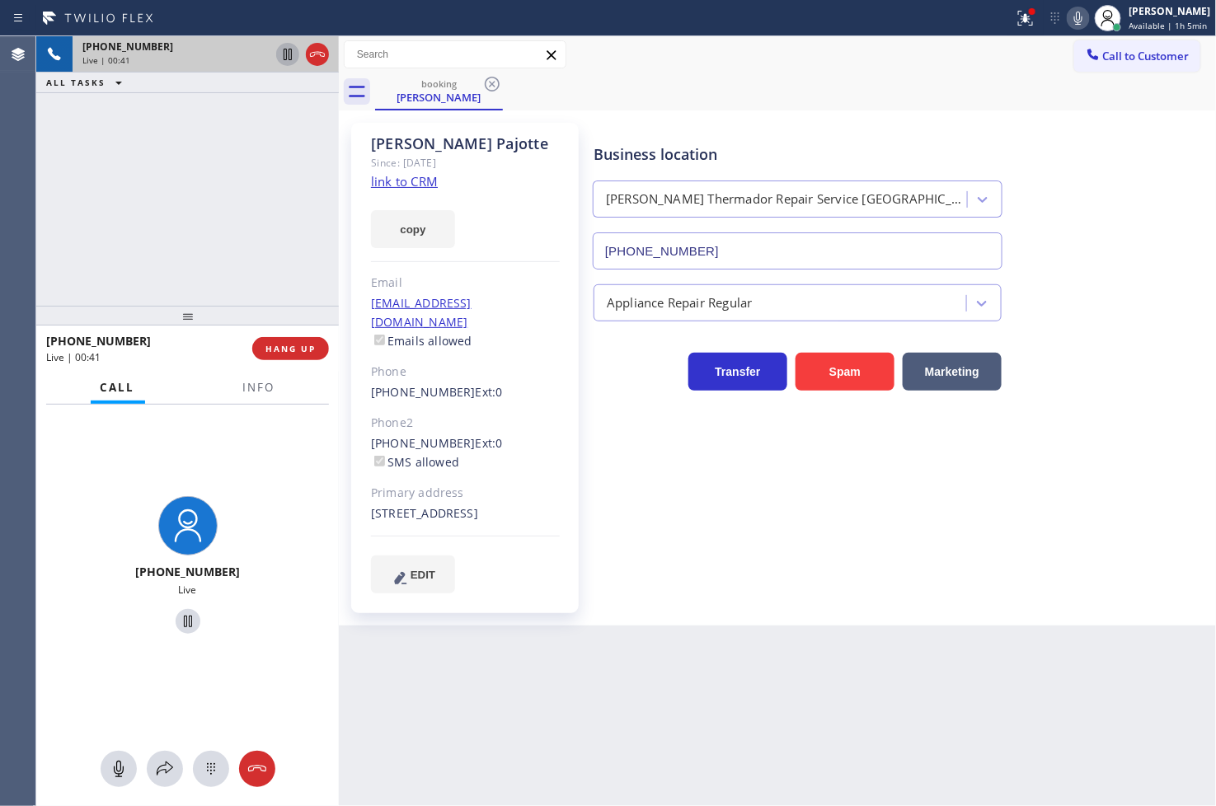
click at [289, 50] on icon at bounding box center [288, 55] width 20 height 20
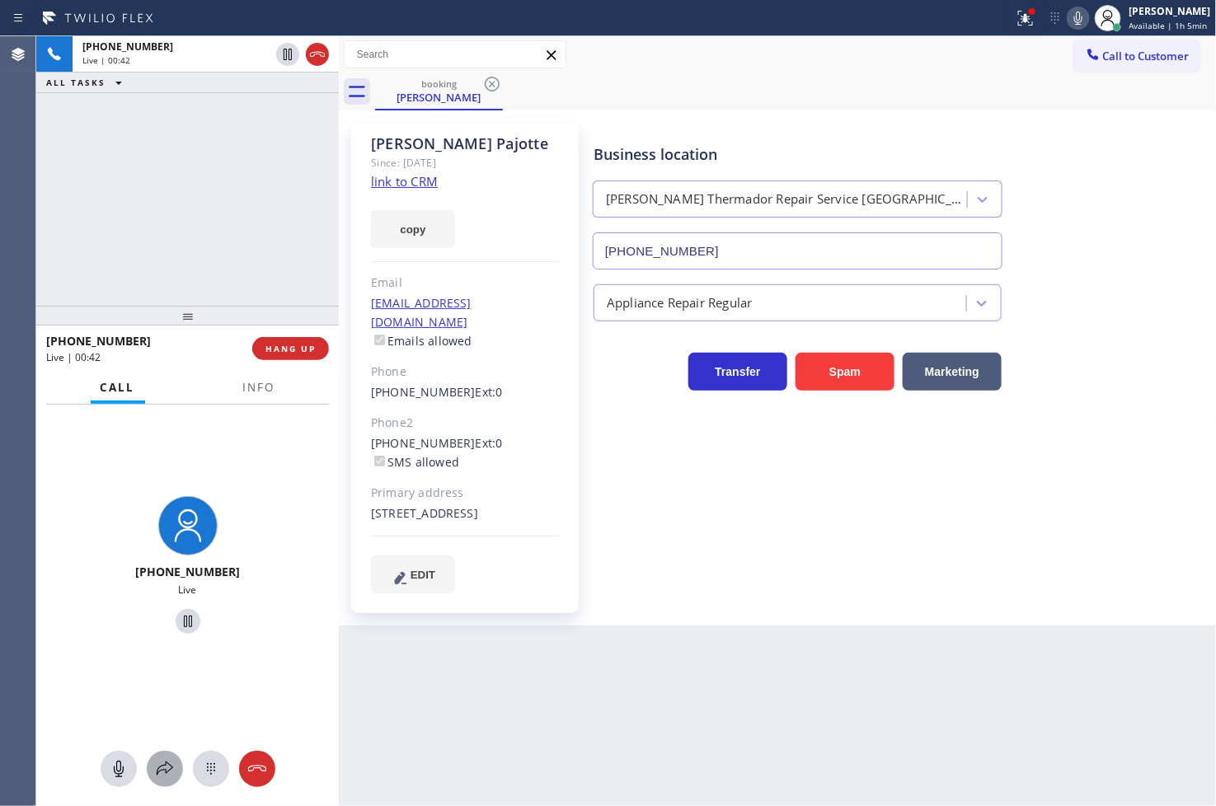
click at [174, 761] on icon at bounding box center [165, 769] width 20 height 20
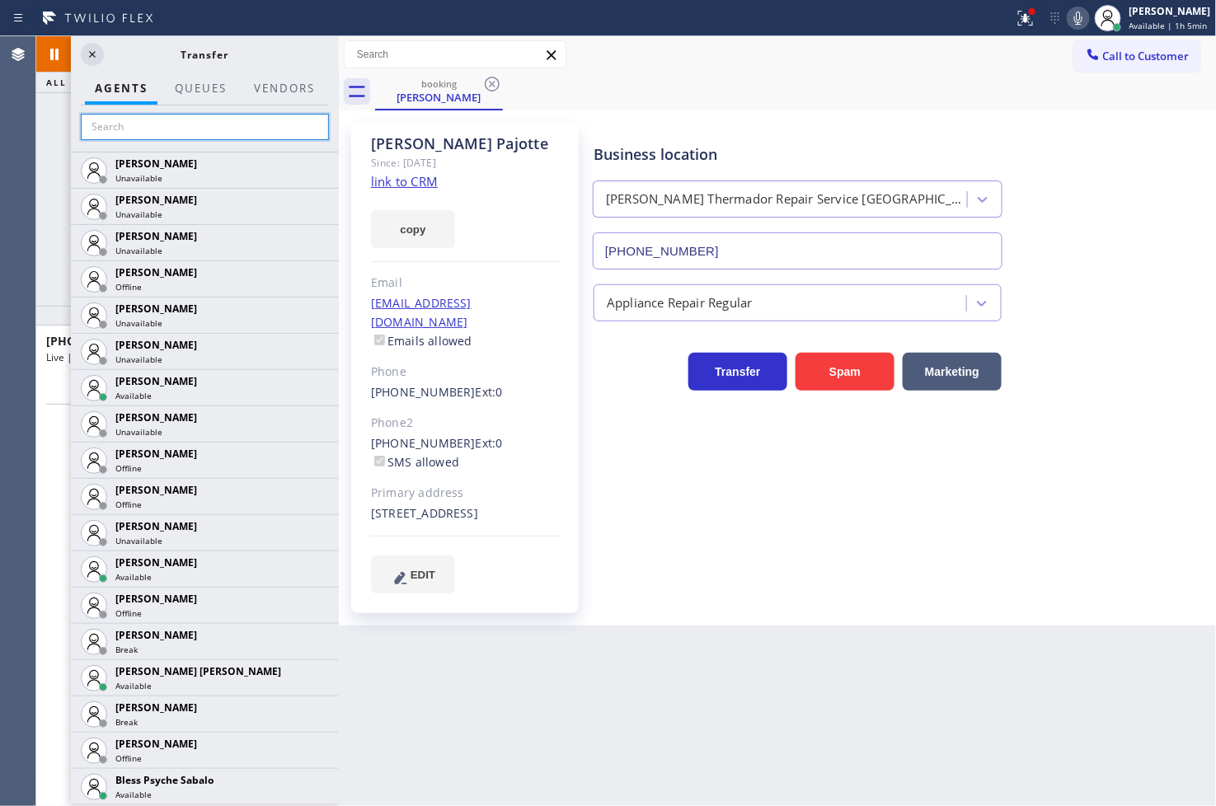
click at [150, 136] on input "text" at bounding box center [205, 127] width 248 height 26
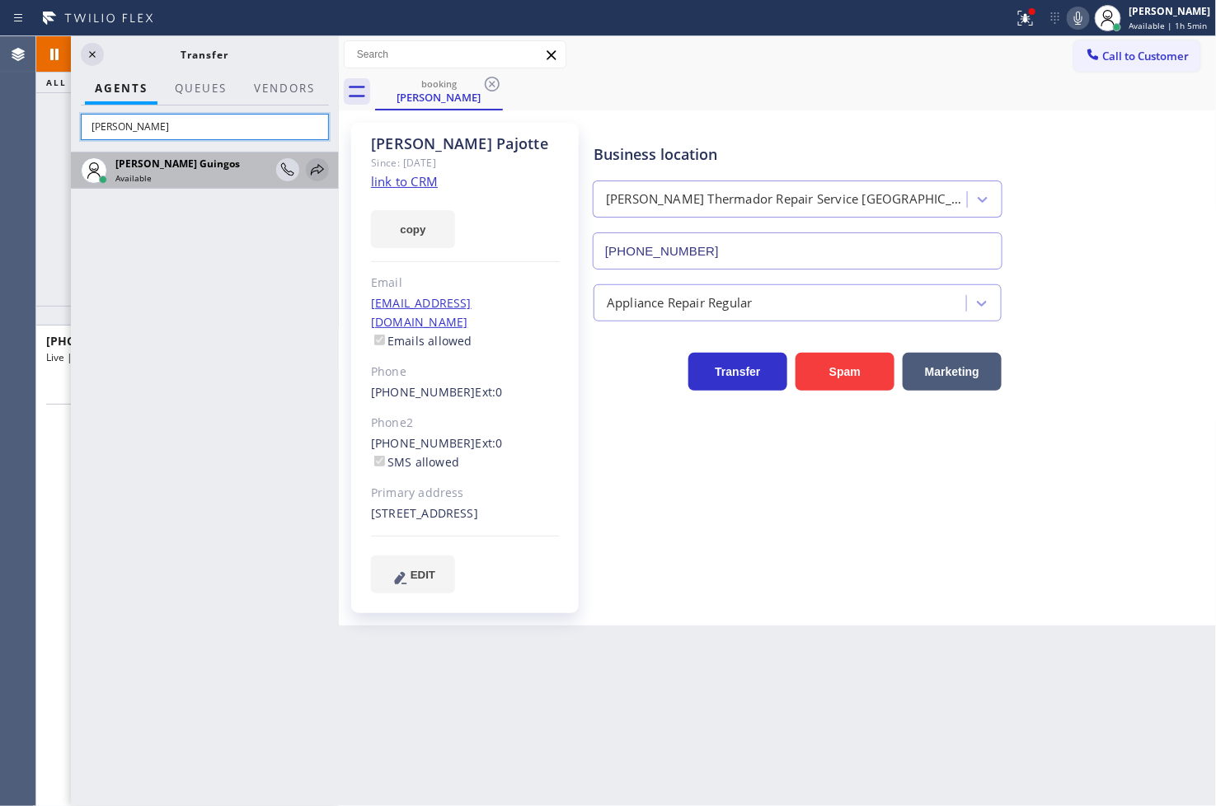
type input "[PERSON_NAME]"
click at [318, 167] on icon at bounding box center [318, 170] width 20 height 20
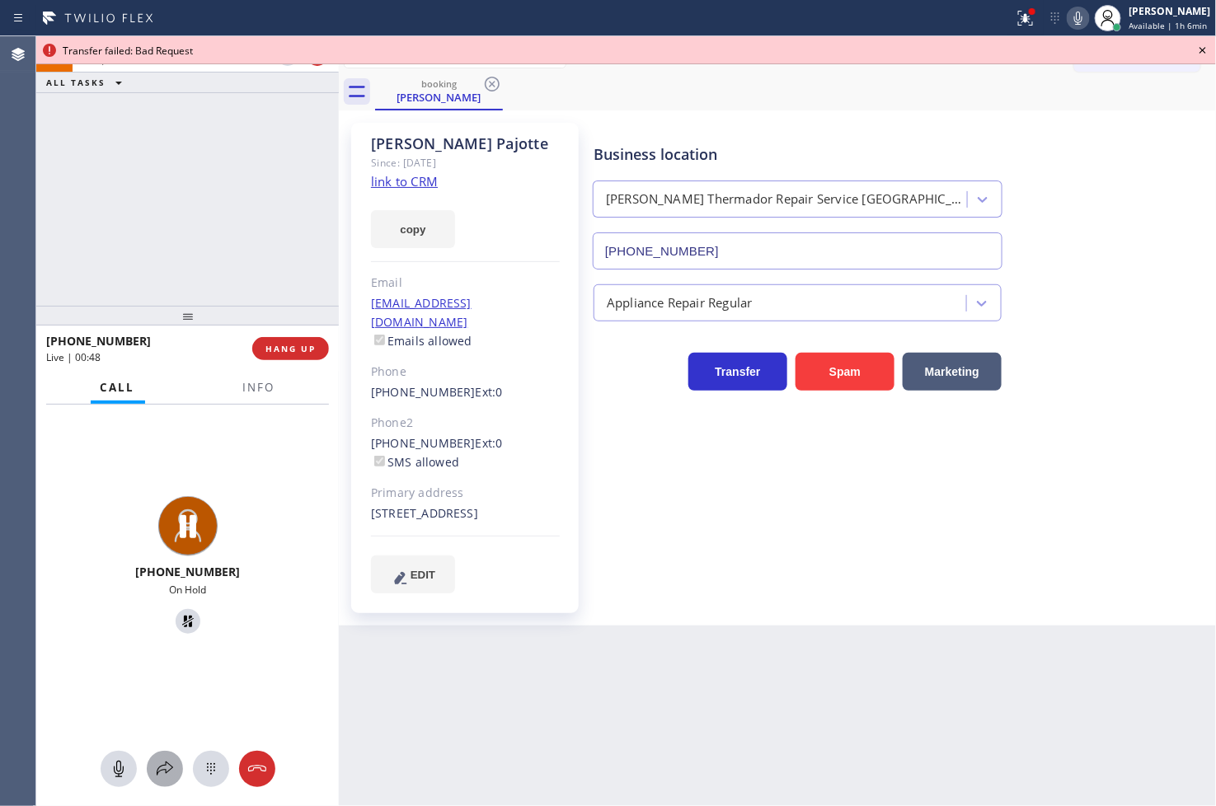
click at [153, 757] on button at bounding box center [165, 769] width 36 height 36
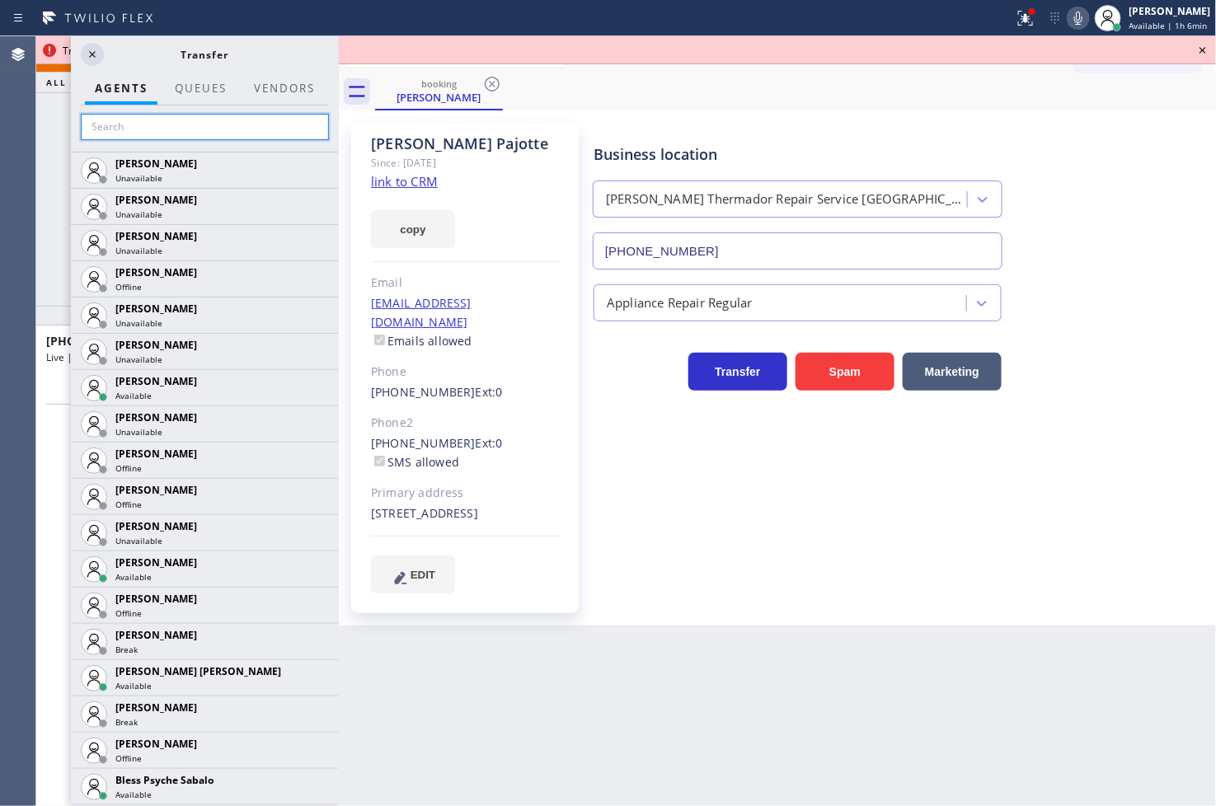
click at [146, 135] on input "text" at bounding box center [205, 127] width 248 height 26
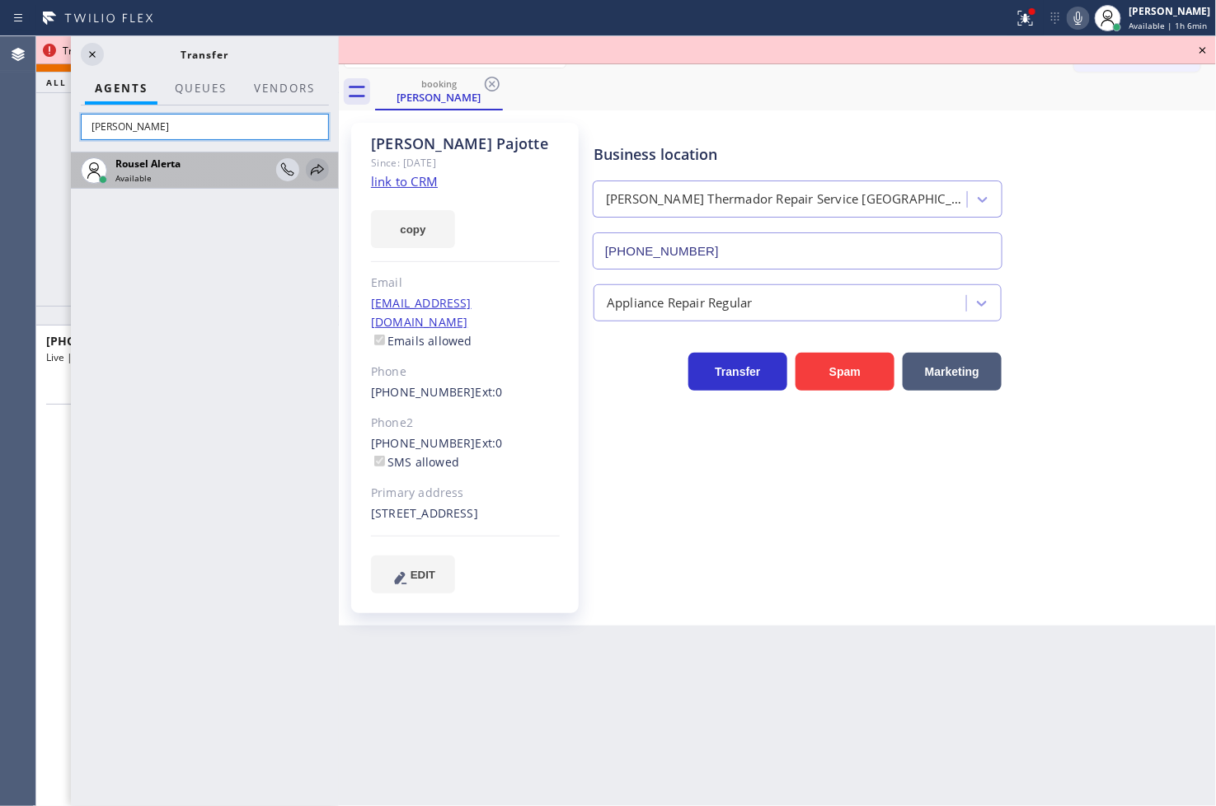
type input "rouse"
click at [314, 160] on icon at bounding box center [318, 170] width 20 height 20
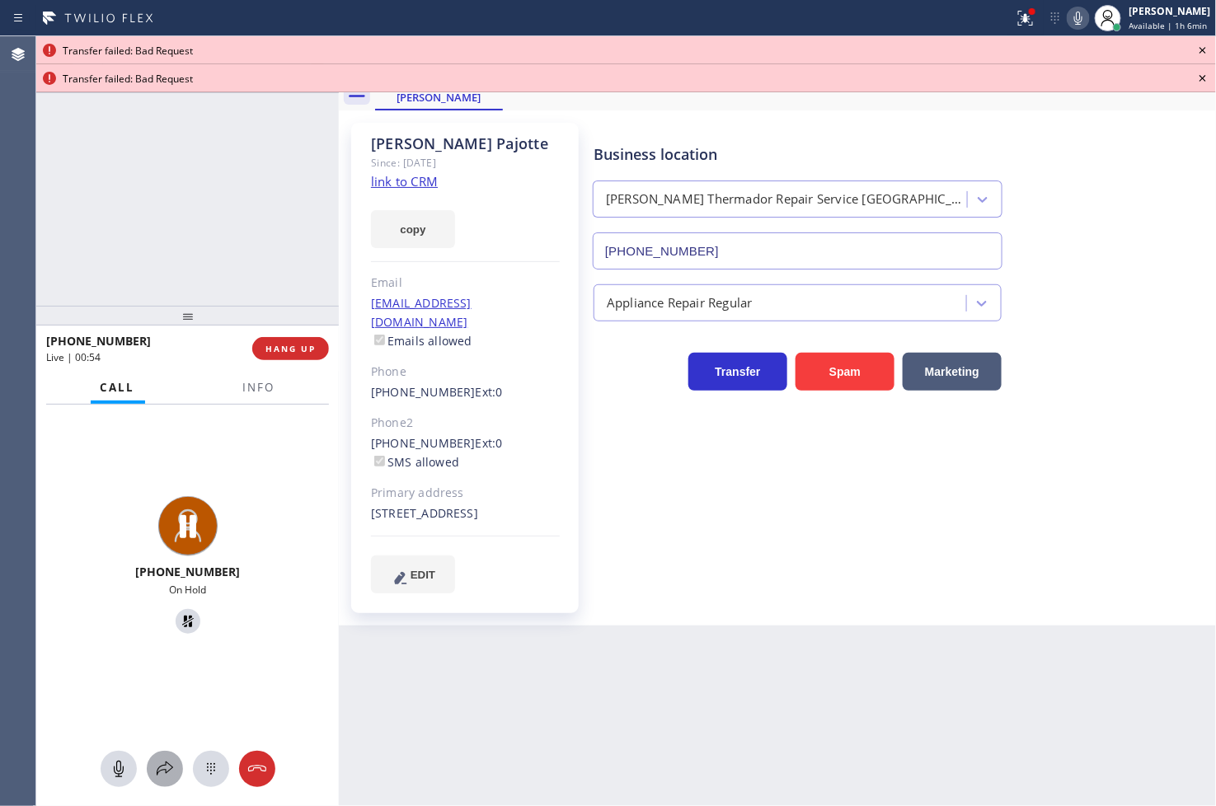
click at [162, 772] on icon at bounding box center [165, 769] width 20 height 20
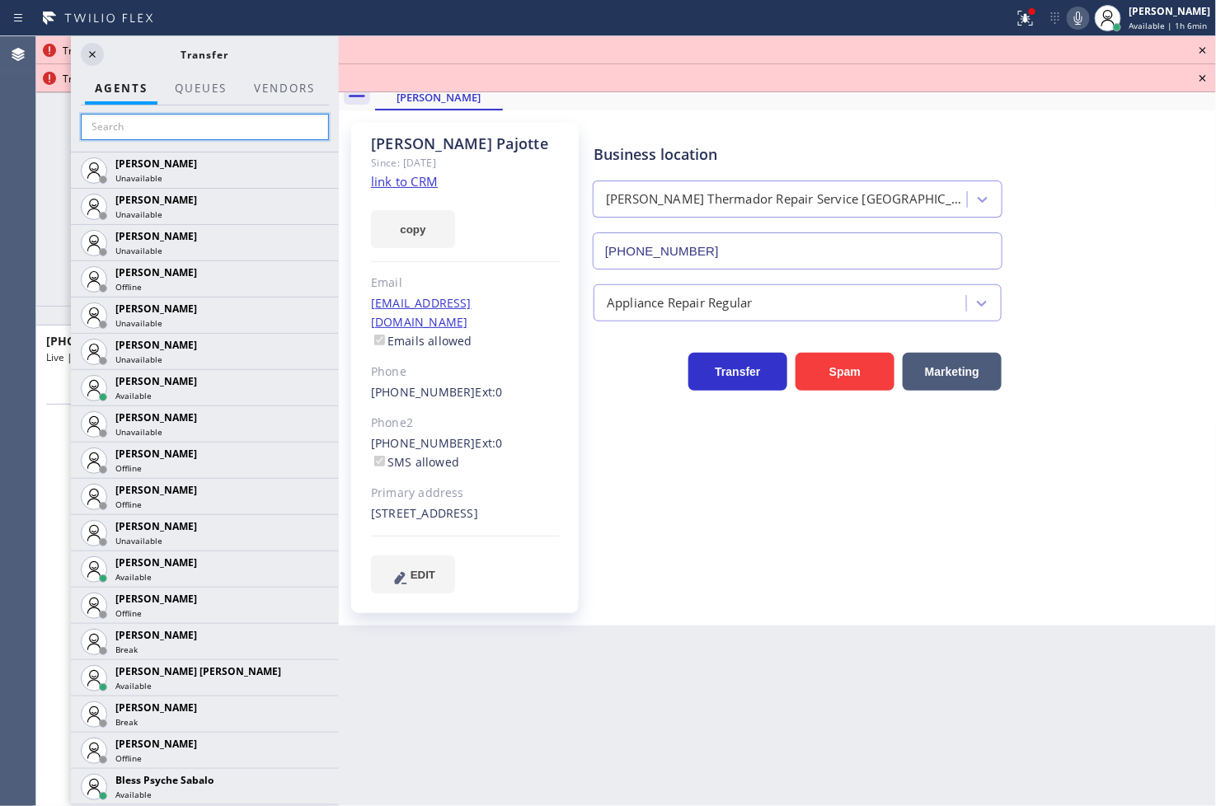
click at [138, 120] on input "text" at bounding box center [205, 127] width 248 height 26
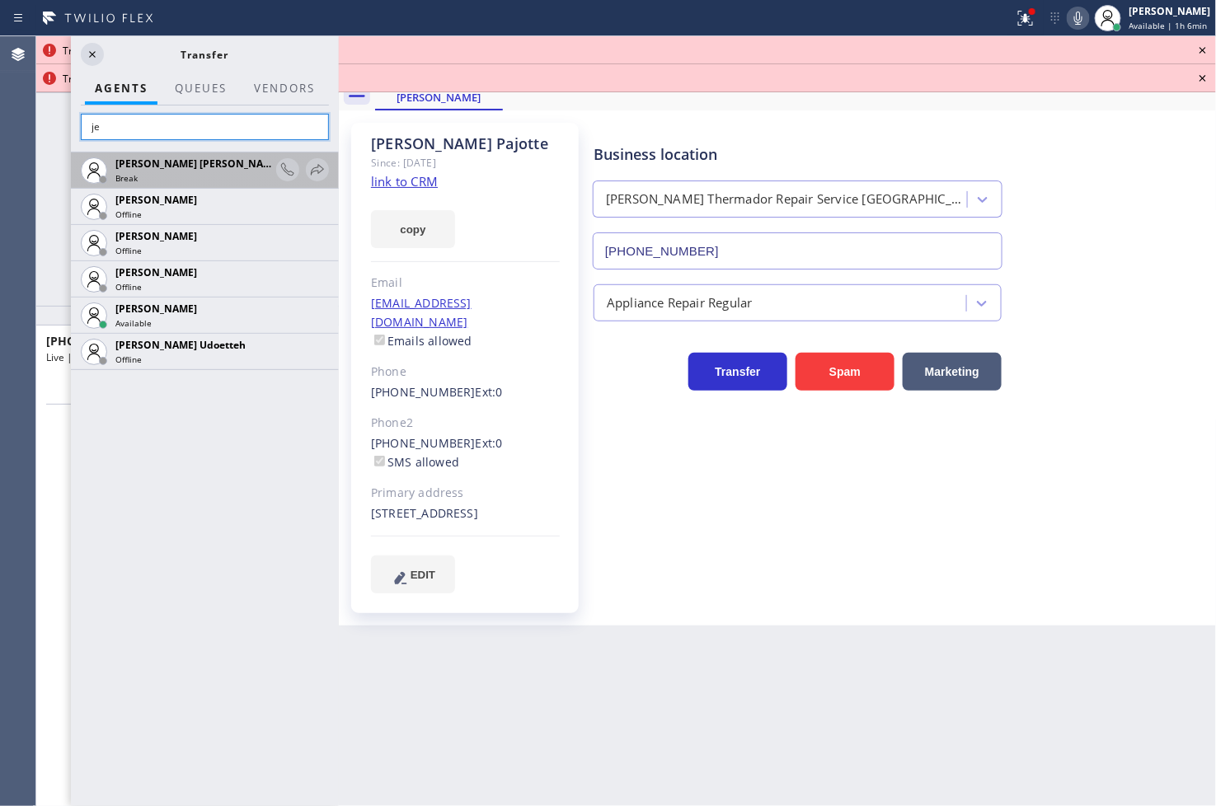
type input "j"
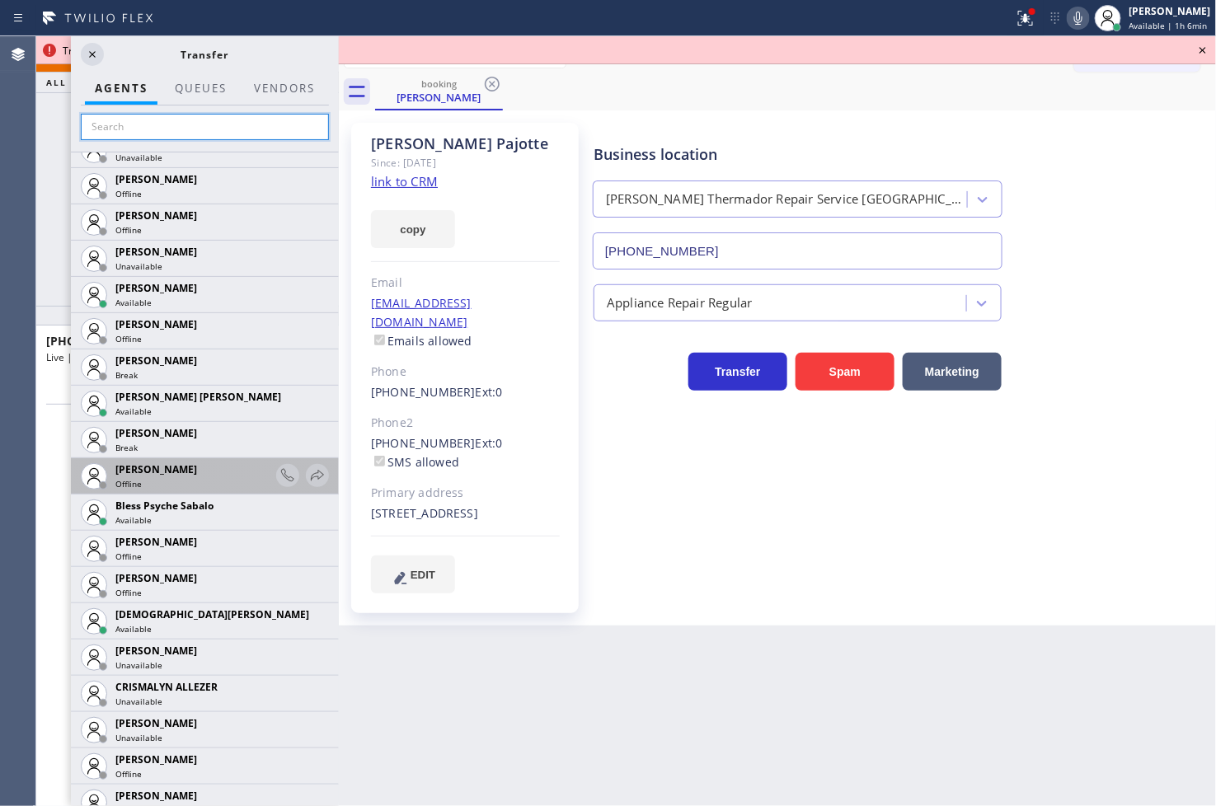
scroll to position [549, 0]
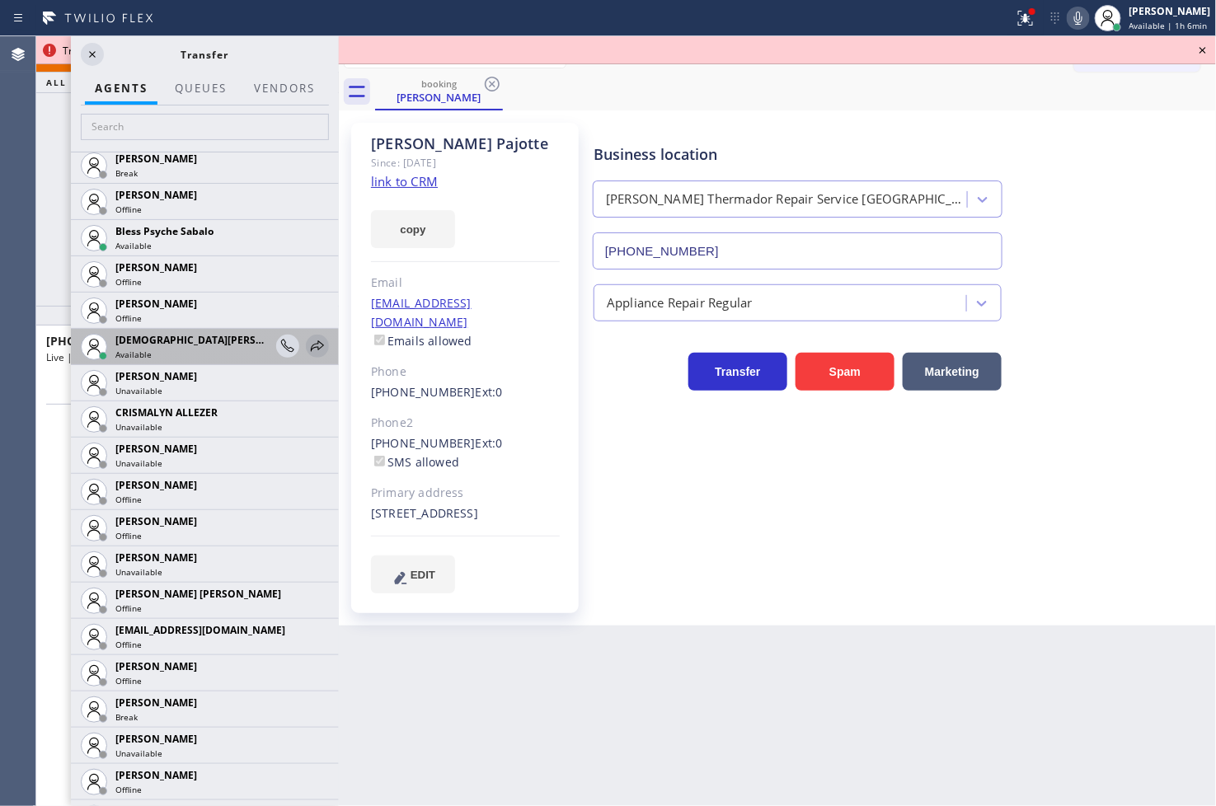
click at [308, 341] on icon at bounding box center [318, 346] width 20 height 20
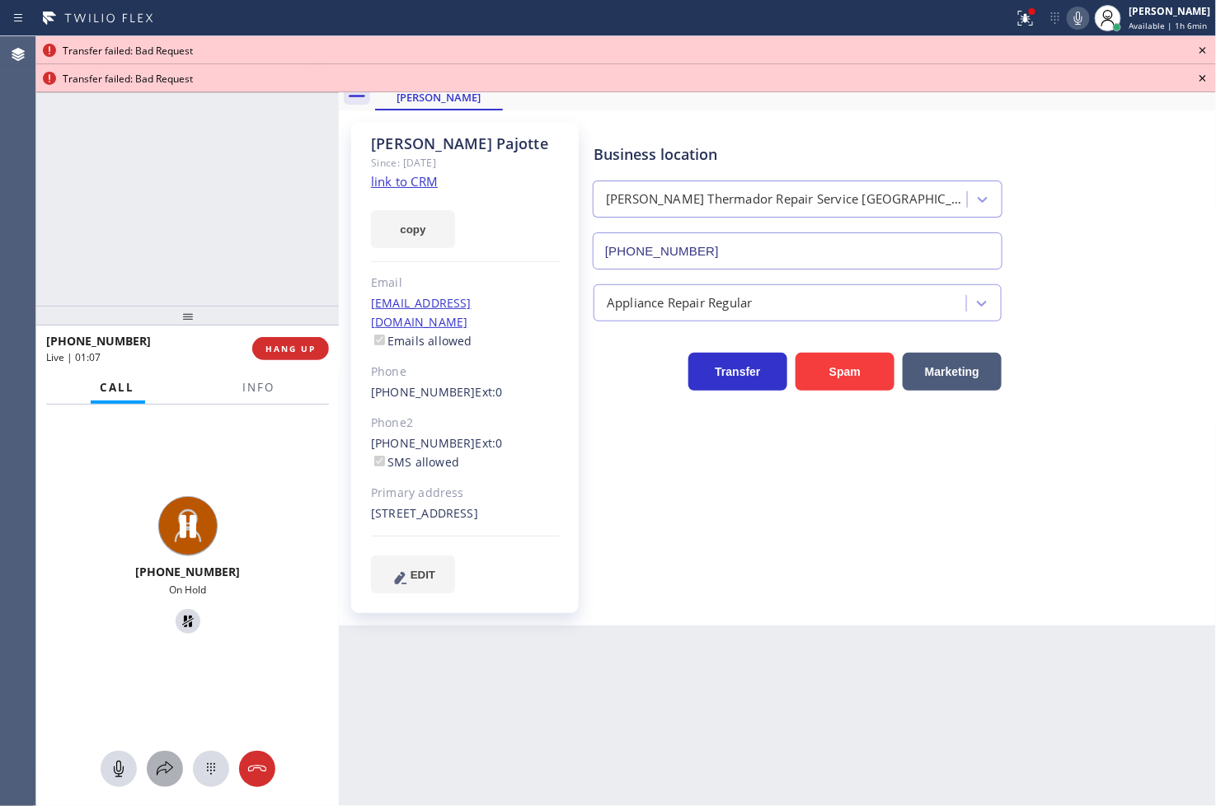
click at [158, 759] on icon at bounding box center [165, 769] width 20 height 20
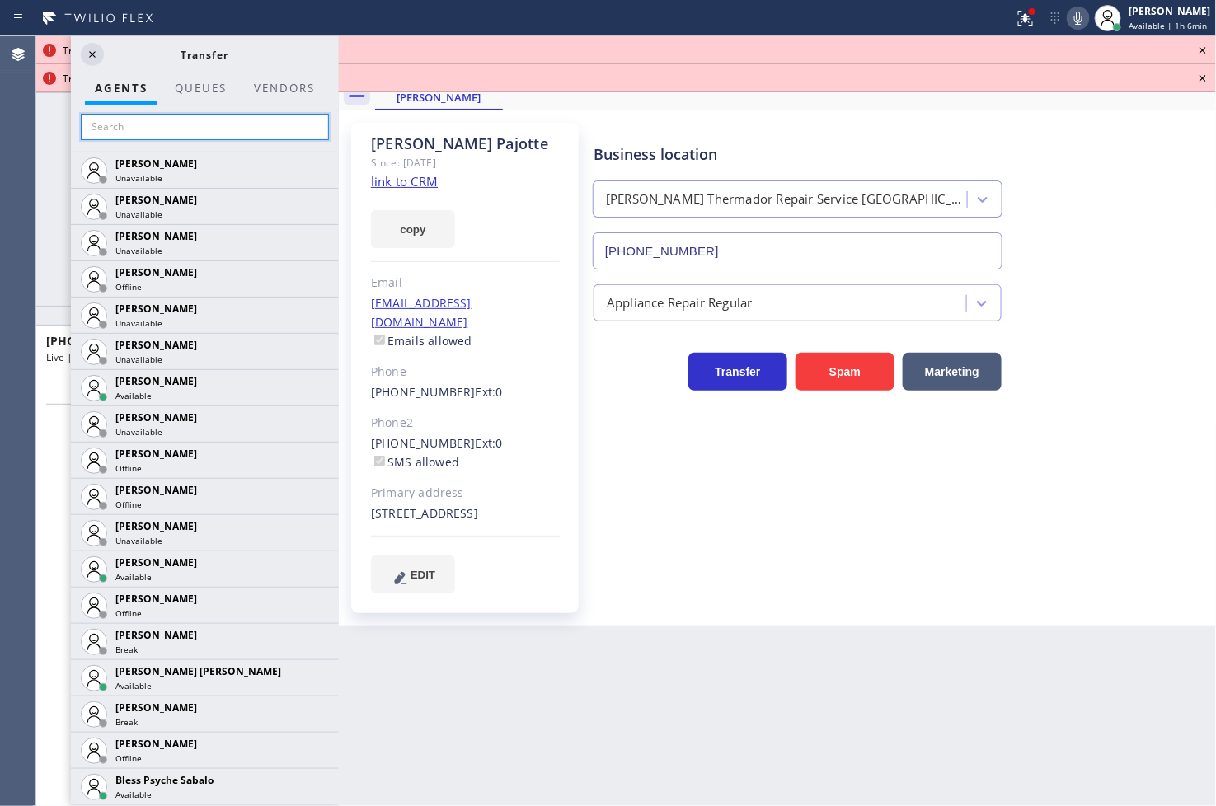
click at [115, 120] on input "text" at bounding box center [205, 127] width 248 height 26
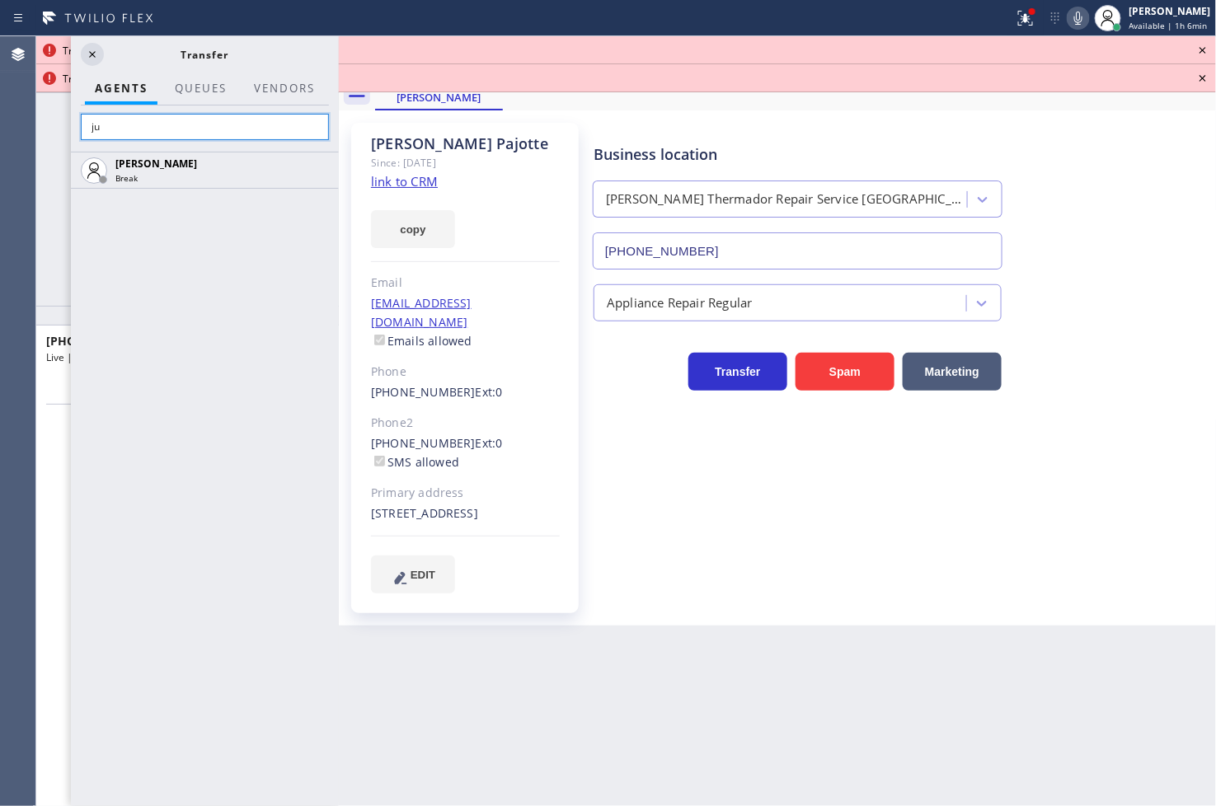
type input "j"
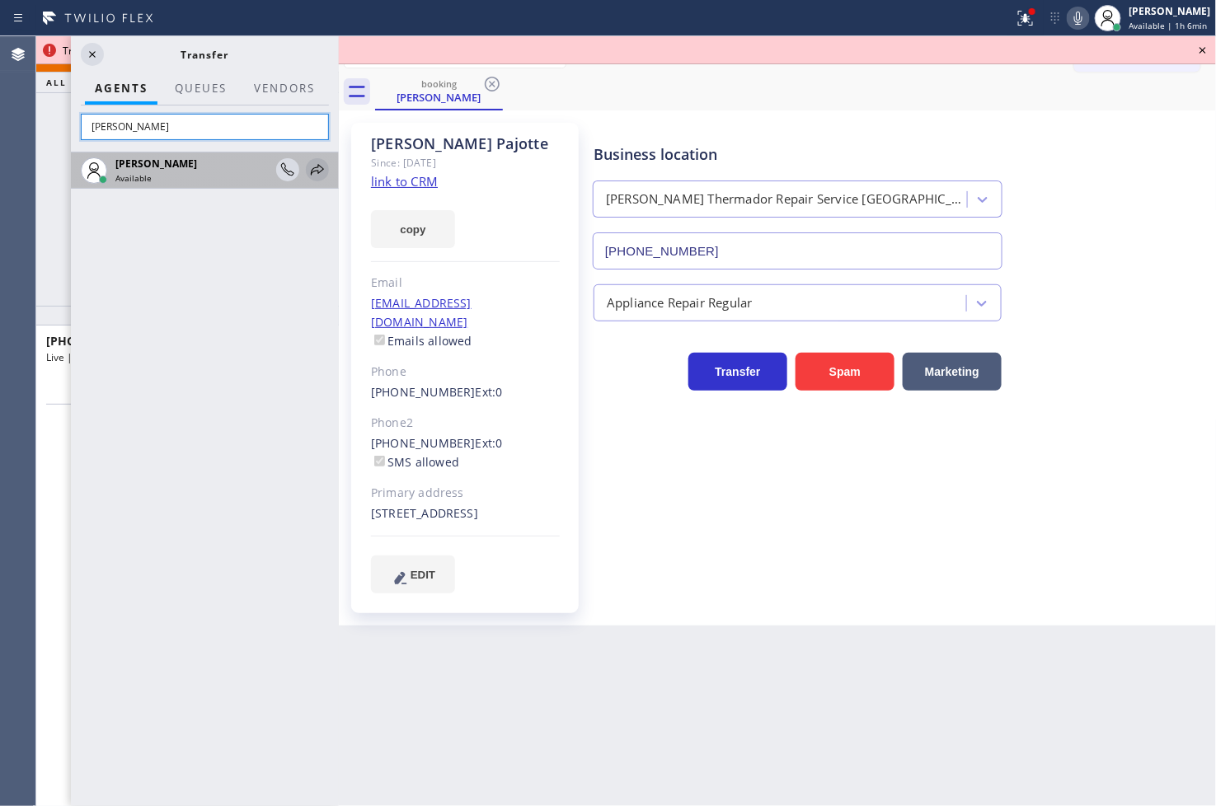
type input "leah"
click at [312, 170] on icon at bounding box center [317, 169] width 13 height 11
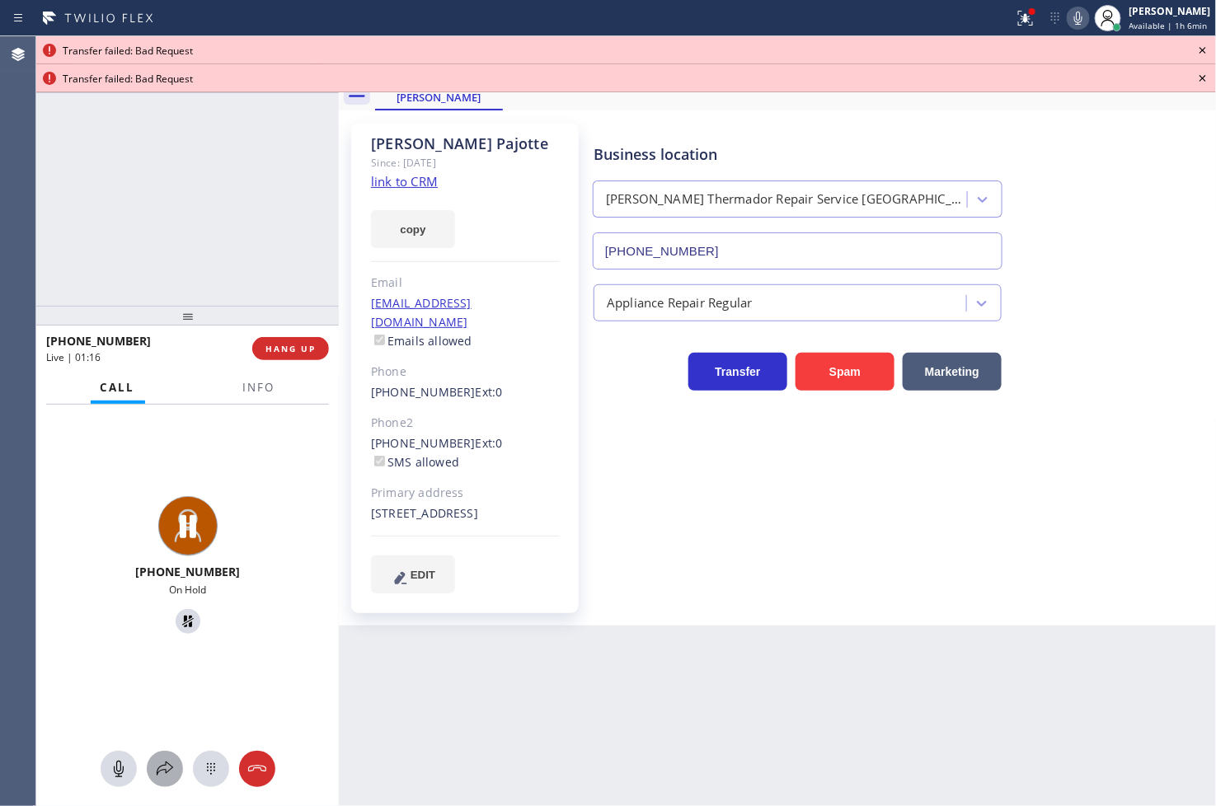
click at [159, 775] on icon at bounding box center [165, 769] width 20 height 20
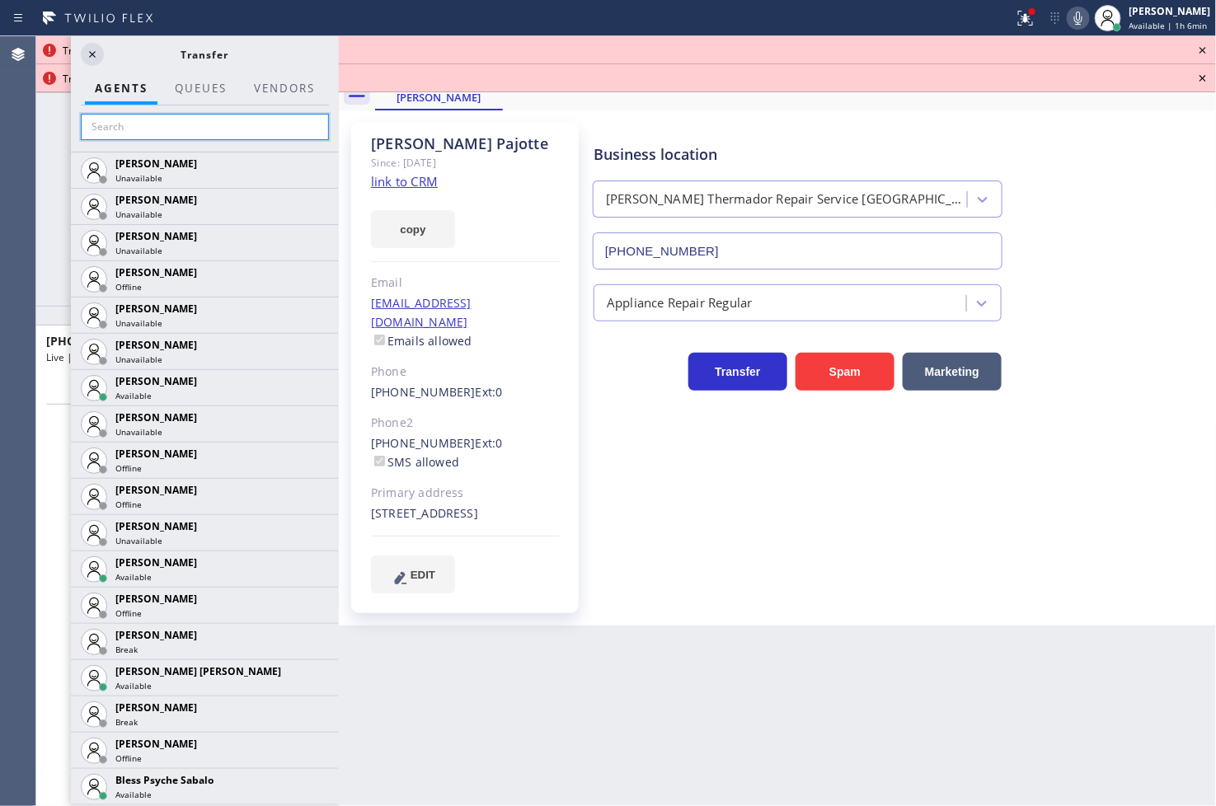
click at [159, 125] on input "text" at bounding box center [205, 127] width 248 height 26
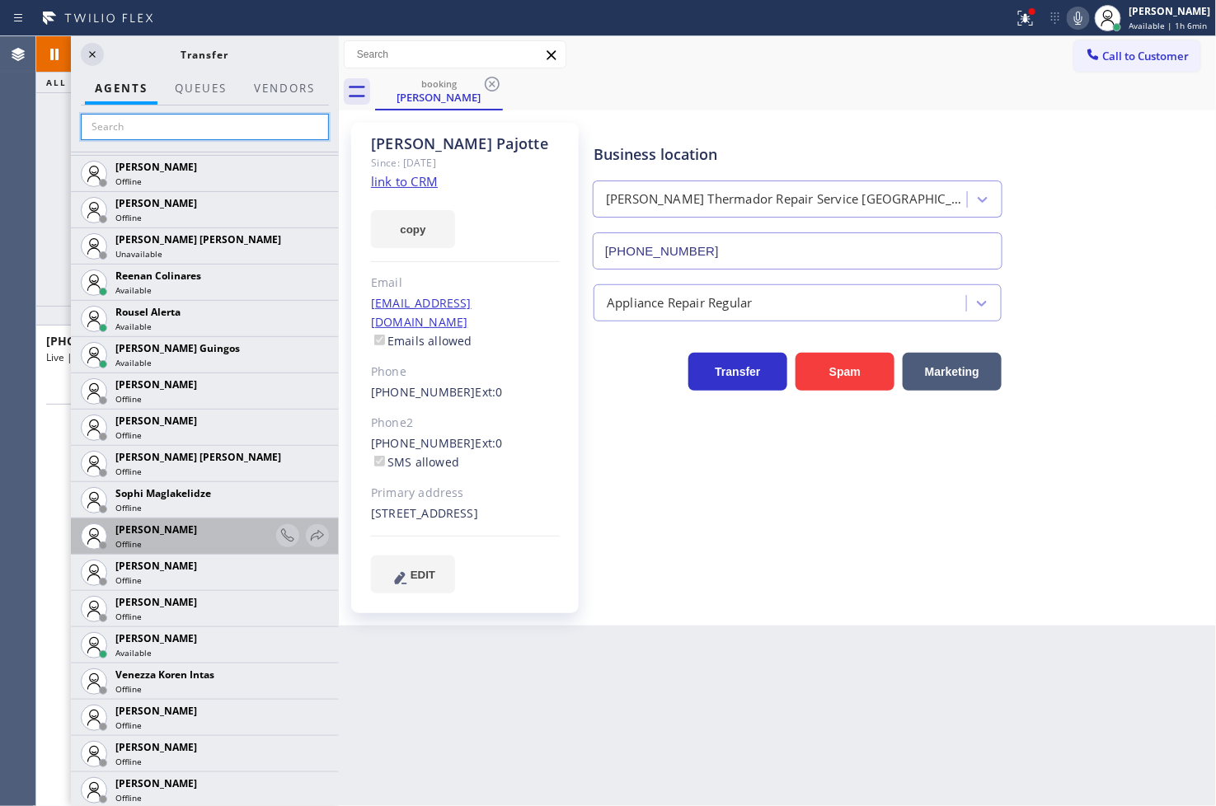
scroll to position [3407, 0]
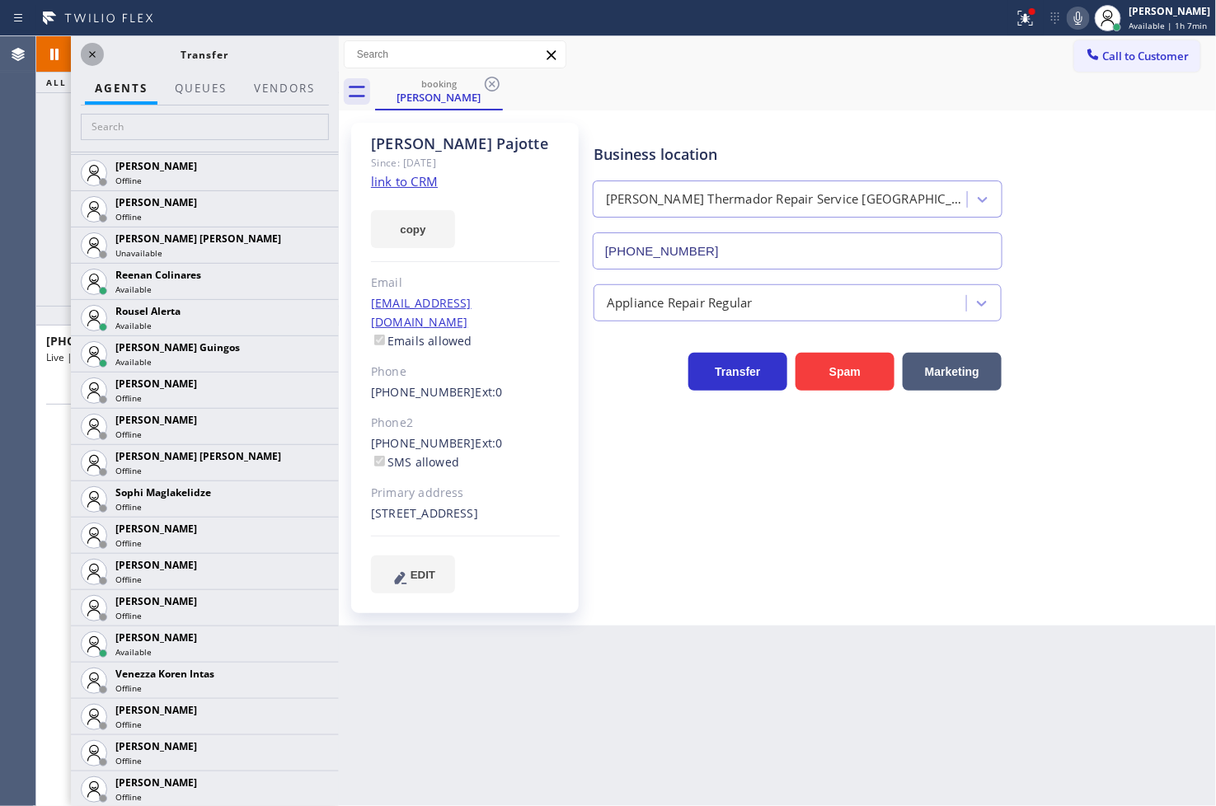
click at [91, 54] on icon at bounding box center [92, 55] width 20 height 20
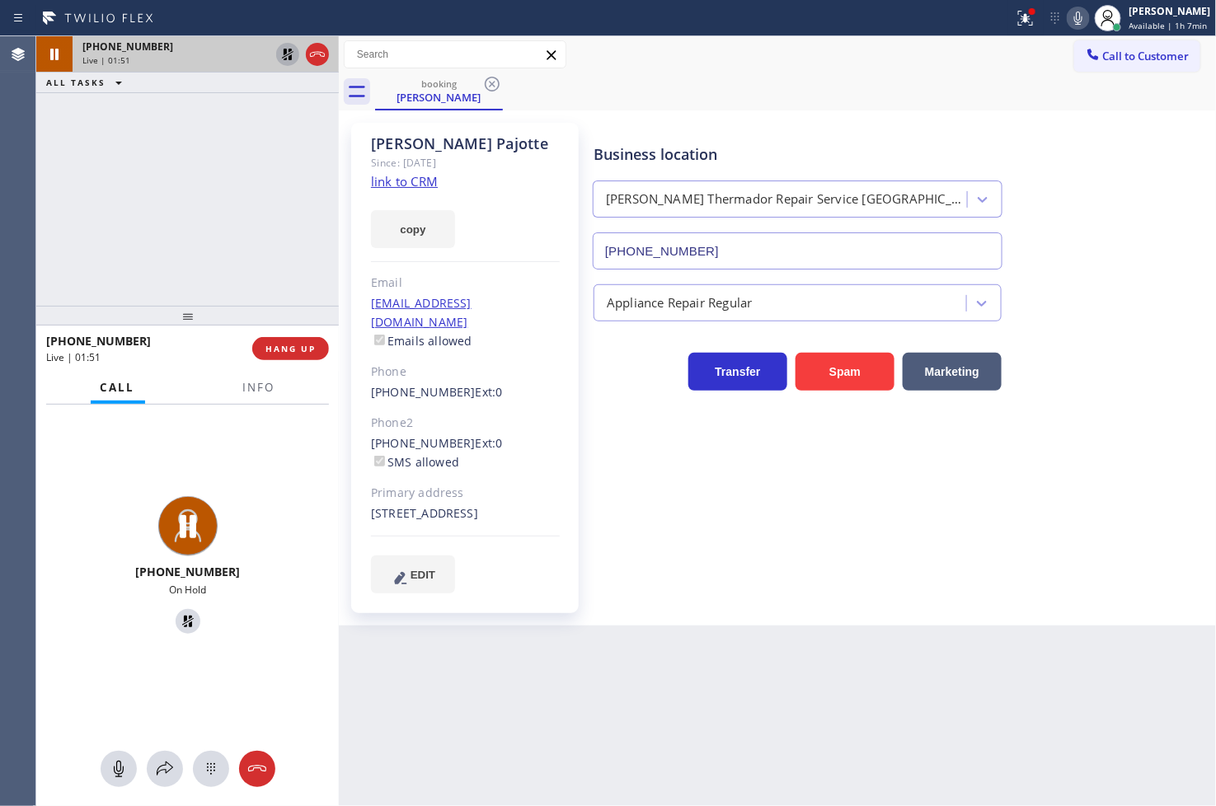
click at [283, 54] on icon at bounding box center [288, 55] width 20 height 20
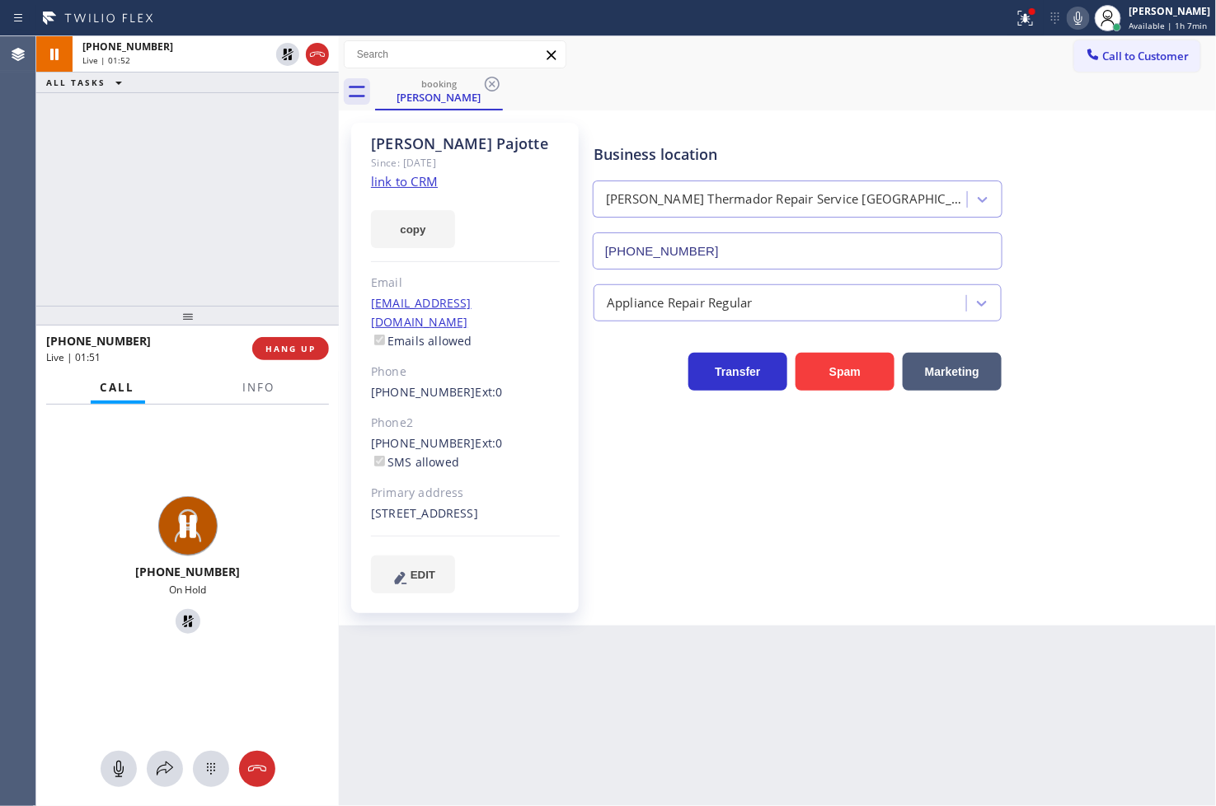
click at [868, 142] on div "Business location Dylan Thermador Repair Service Aurora (631) 201-5239" at bounding box center [797, 198] width 415 height 143
click at [868, 21] on icon at bounding box center [1023, 17] width 10 height 12
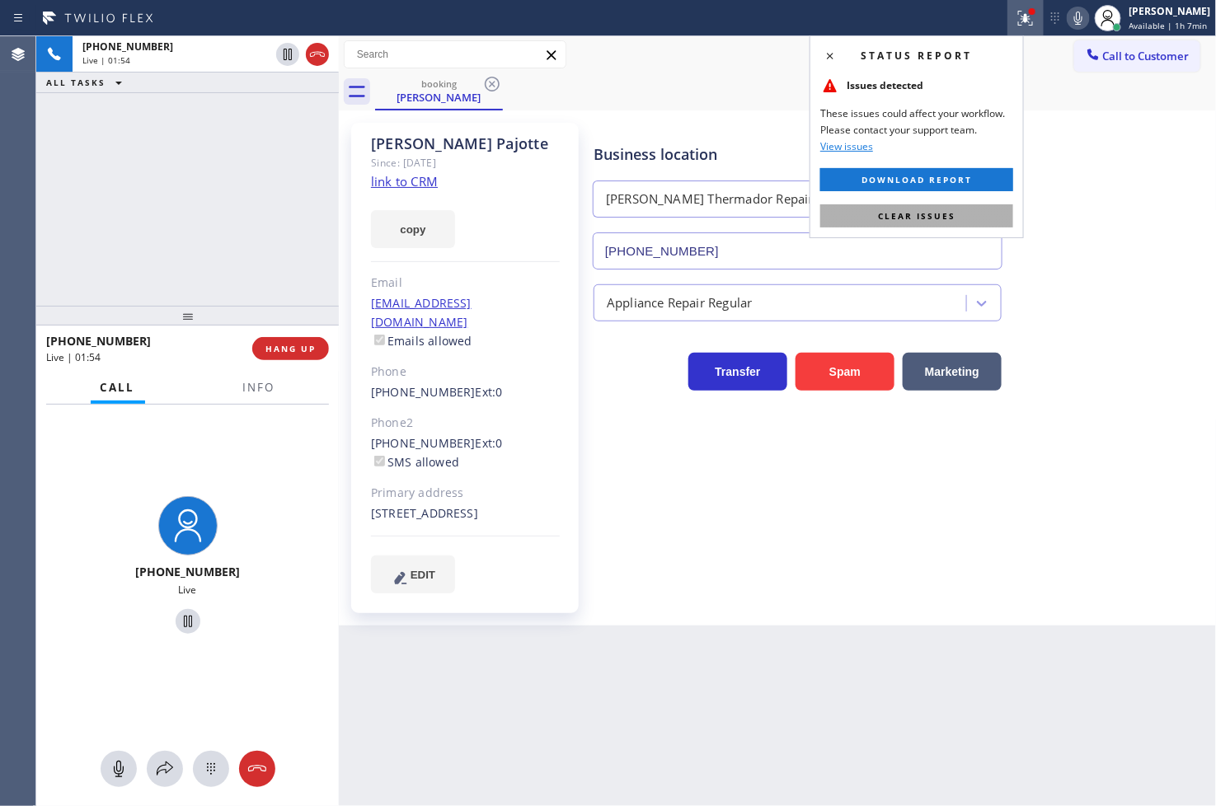
click at [868, 227] on button "Clear issues" at bounding box center [916, 215] width 193 height 23
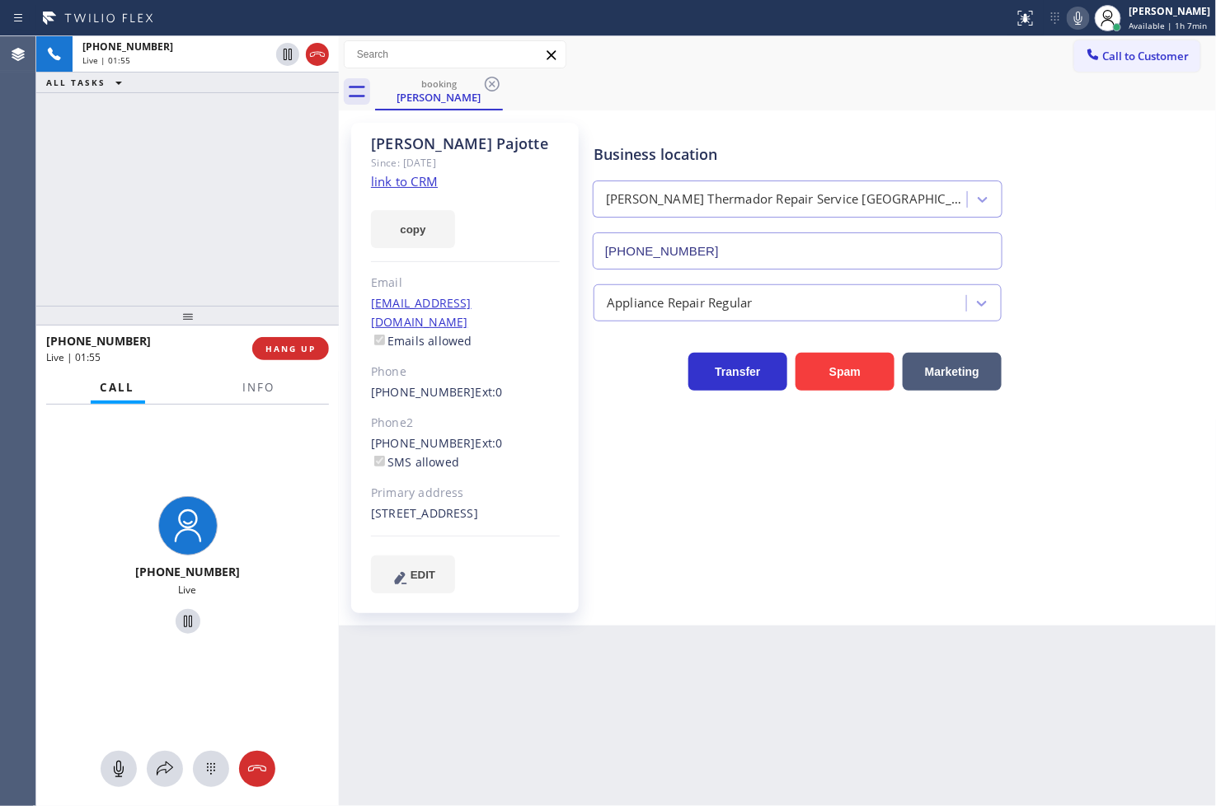
click at [134, 237] on div "+19174178707 Live | 01:55 ALL TASKS ALL TASKS ACTIVE TASKS TASKS IN WRAP UP" at bounding box center [187, 171] width 303 height 270
click at [227, 443] on div "+19174178707 Live" at bounding box center [187, 568] width 303 height 326
click at [100, 250] on div "+19174178707 Live | 02:04 ALL TASKS ALL TASKS ACTIVE TASKS TASKS IN WRAP UP" at bounding box center [187, 171] width 303 height 270
click at [280, 348] on span "HANG UP" at bounding box center [290, 349] width 50 height 12
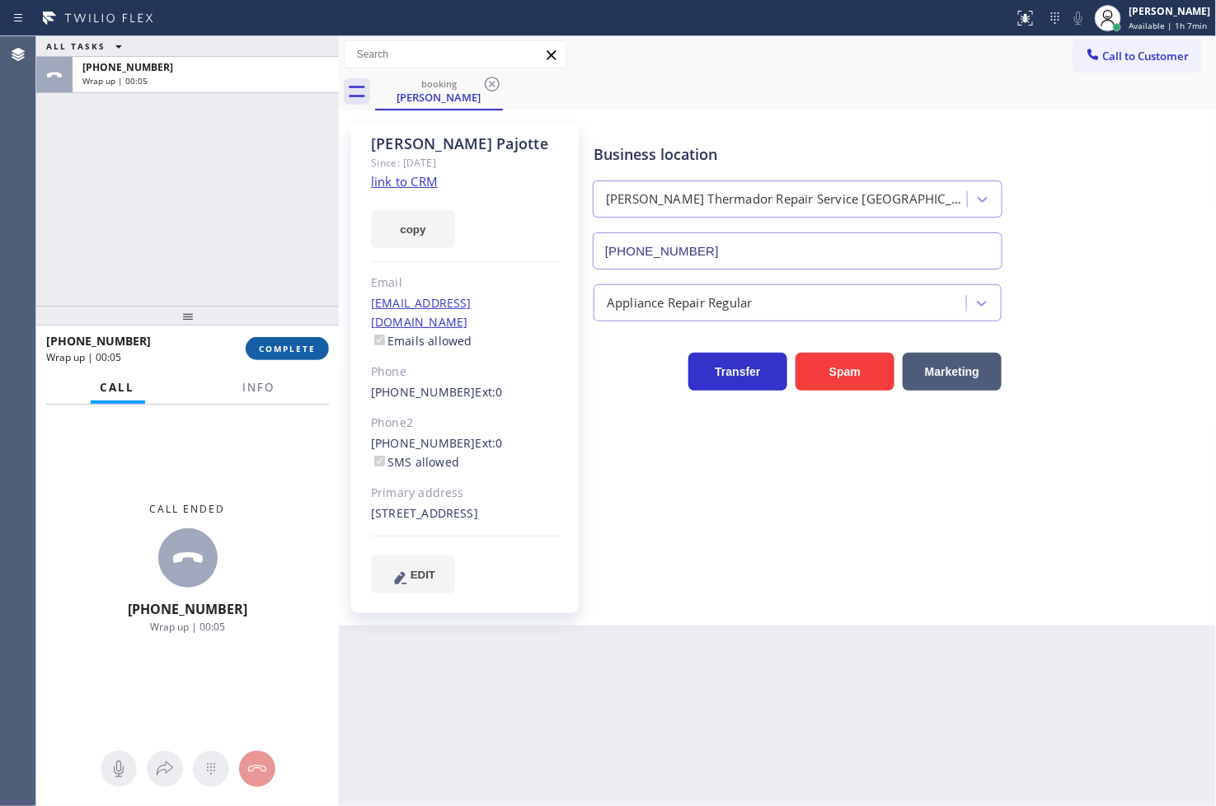
click at [278, 344] on span "COMPLETE" at bounding box center [287, 349] width 57 height 12
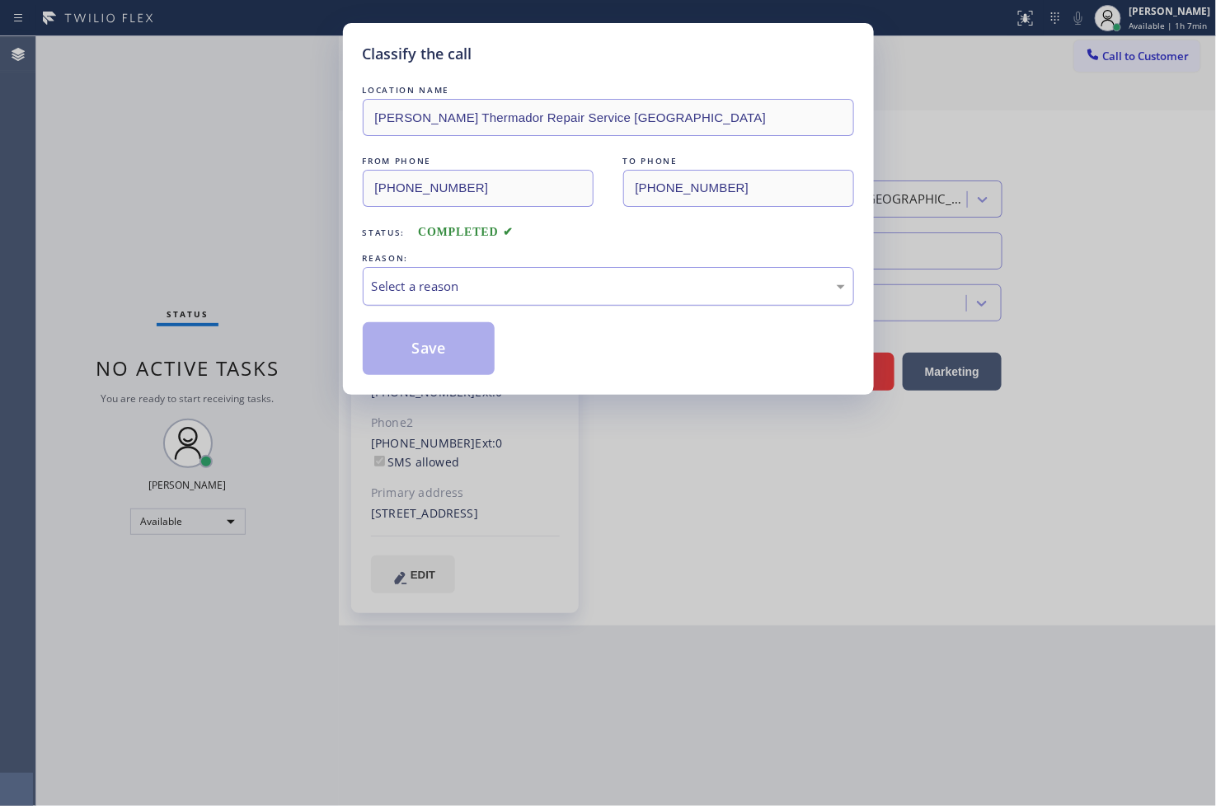
click at [434, 278] on div "Select a reason" at bounding box center [608, 286] width 473 height 19
click at [434, 357] on button "Save" at bounding box center [429, 348] width 133 height 53
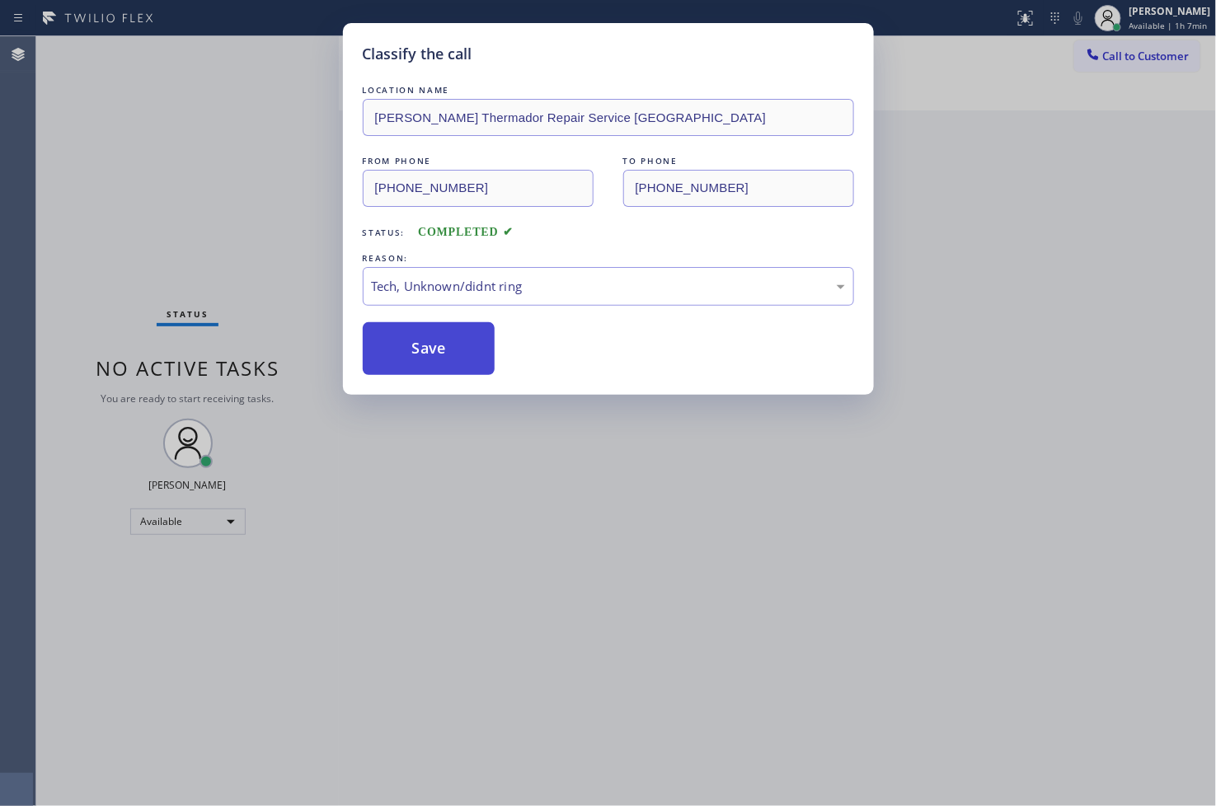
click at [434, 357] on button "Save" at bounding box center [429, 348] width 133 height 53
click at [430, 334] on button "Save" at bounding box center [429, 348] width 133 height 53
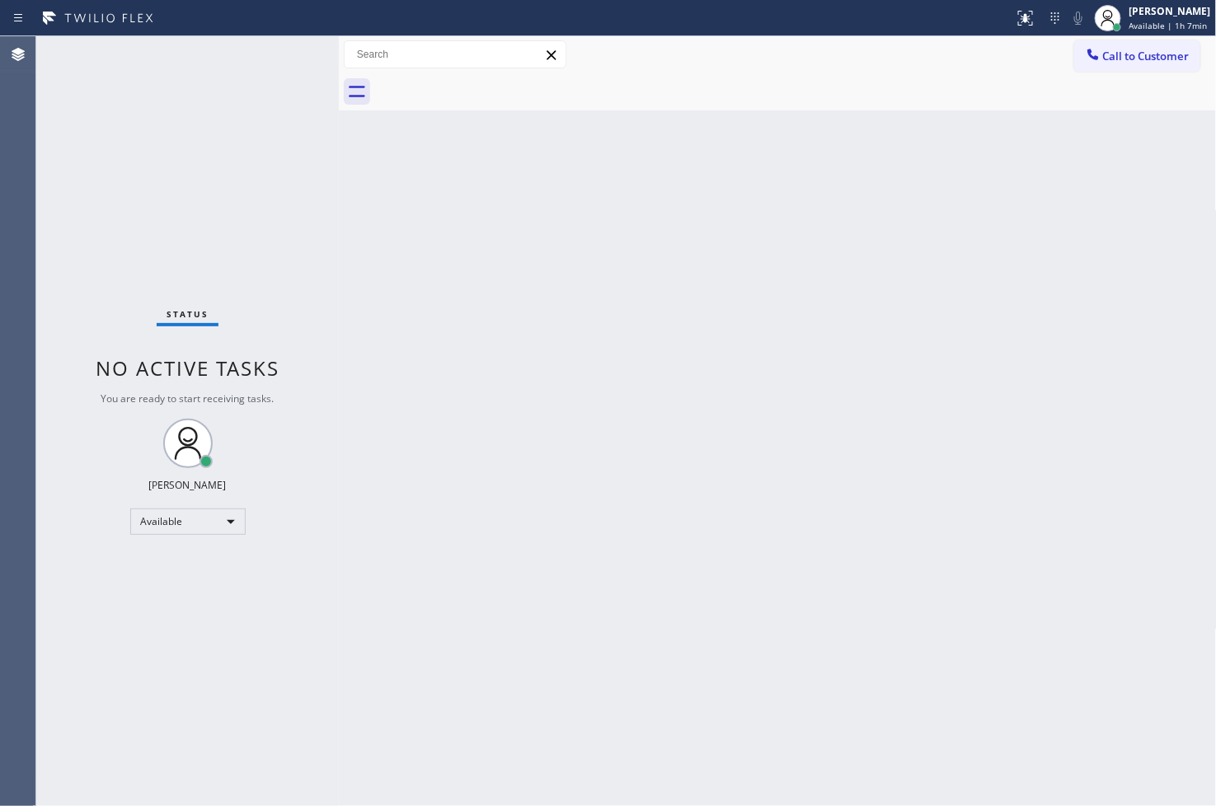
click at [232, 134] on div "Status No active tasks You are ready to start receiving tasks. [PERSON_NAME]" at bounding box center [187, 421] width 303 height 770
click at [284, 49] on div "Status No active tasks You are ready to start receiving tasks. [PERSON_NAME]" at bounding box center [187, 421] width 303 height 770
click at [258, 85] on div "Status No active tasks You are ready to start receiving tasks. [PERSON_NAME]" at bounding box center [187, 421] width 303 height 770
click at [261, 54] on div "Status No active tasks You are ready to start receiving tasks. [PERSON_NAME]" at bounding box center [187, 421] width 303 height 770
click at [319, 287] on div "Status No active tasks You are ready to start receiving tasks. [PERSON_NAME]" at bounding box center [187, 421] width 303 height 770
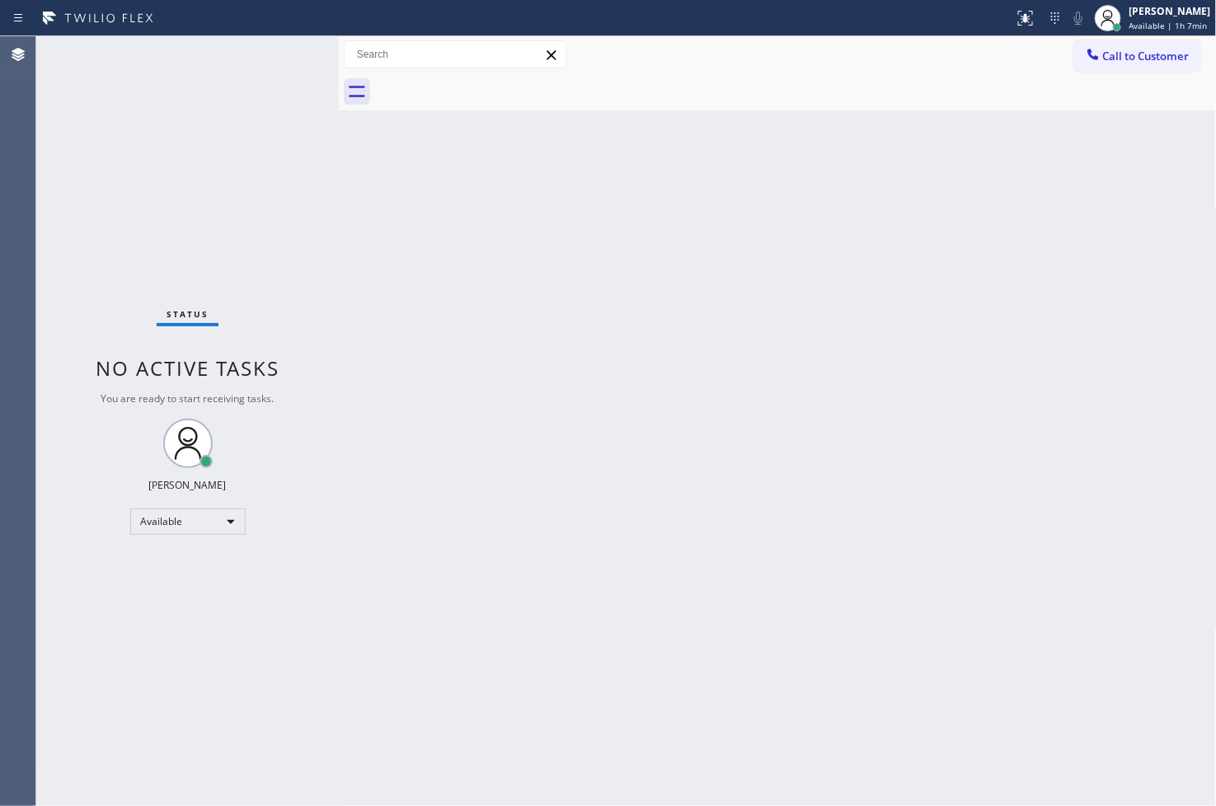
click at [204, 99] on div "Status No active tasks You are ready to start receiving tasks. [PERSON_NAME]" at bounding box center [187, 421] width 303 height 770
click at [259, 72] on div "Status No active tasks You are ready to start receiving tasks. [PERSON_NAME]" at bounding box center [187, 421] width 303 height 770
click at [260, 74] on div "Status No active tasks You are ready to start receiving tasks. [PERSON_NAME]" at bounding box center [187, 421] width 303 height 770
click at [270, 67] on div "Status No active tasks You are ready to start receiving tasks. [PERSON_NAME]" at bounding box center [187, 421] width 303 height 770
click at [265, 14] on div at bounding box center [506, 18] width 999 height 26
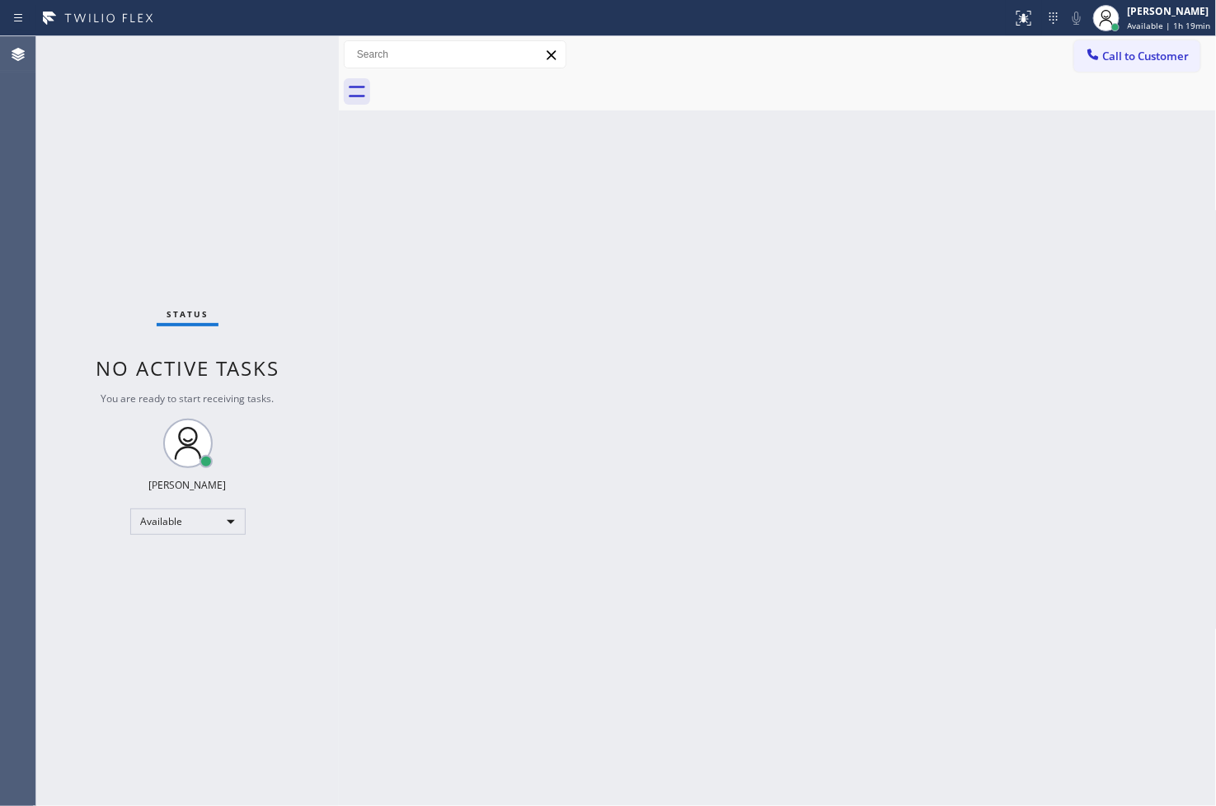
click at [514, 338] on div "Back to Dashboard Change Sender ID Customers Technicians Select a contact Outbo…" at bounding box center [778, 421] width 878 height 770
click at [515, 338] on div "Back to Dashboard Change Sender ID Customers Technicians Select a contact Outbo…" at bounding box center [778, 421] width 878 height 770
click at [233, 173] on div "Status No active tasks You are ready to start receiving tasks. [PERSON_NAME]" at bounding box center [187, 421] width 303 height 770
click at [232, 165] on div "Status No active tasks You are ready to start receiving tasks. [PERSON_NAME]" at bounding box center [187, 421] width 303 height 770
click at [216, 127] on div "Status No active tasks You are ready to start receiving tasks. [PERSON_NAME]" at bounding box center [187, 421] width 303 height 770
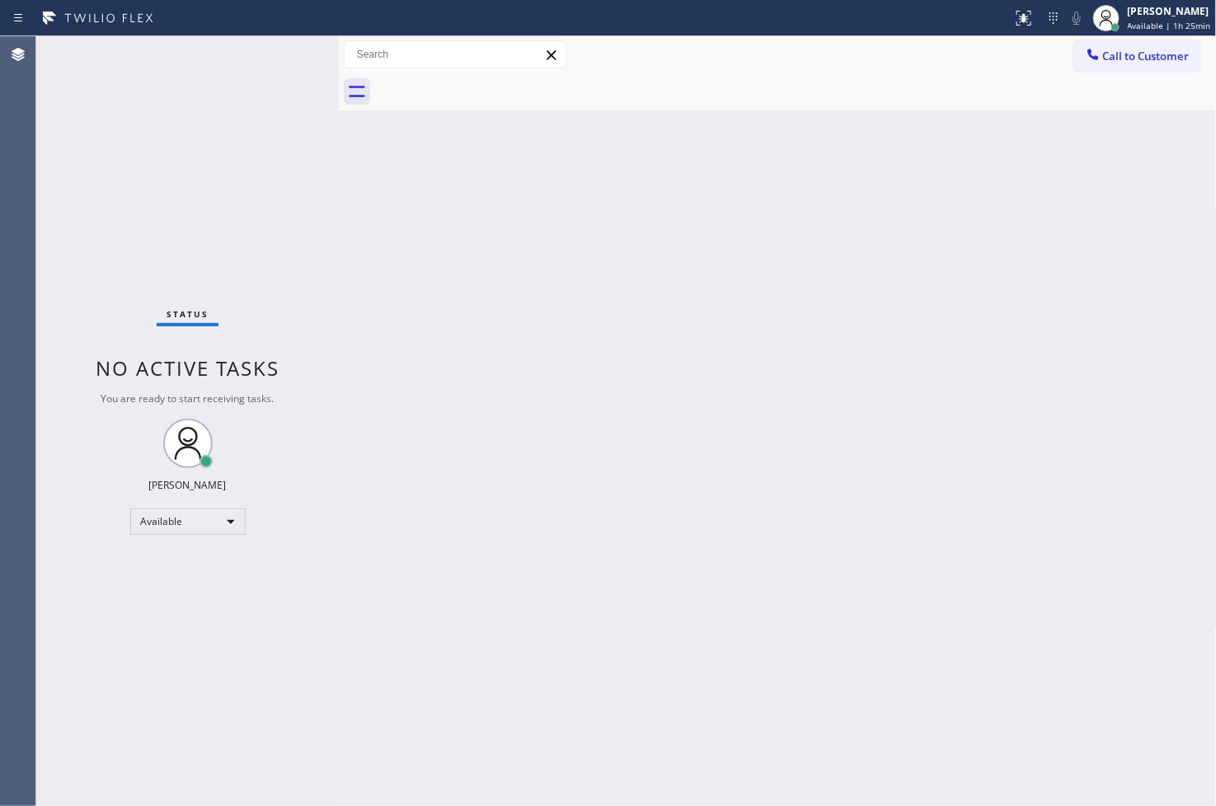
click at [216, 122] on div "Status No active tasks You are ready to start receiving tasks. [PERSON_NAME]" at bounding box center [187, 421] width 303 height 770
click at [330, 237] on div "Status No active tasks You are ready to start receiving tasks. [PERSON_NAME]" at bounding box center [187, 421] width 303 height 770
click at [209, 194] on div "Status No active tasks You are ready to start receiving tasks. [PERSON_NAME]" at bounding box center [187, 421] width 303 height 770
click at [268, 279] on div "Status No active tasks You are ready to start receiving tasks. [PERSON_NAME]" at bounding box center [187, 421] width 303 height 770
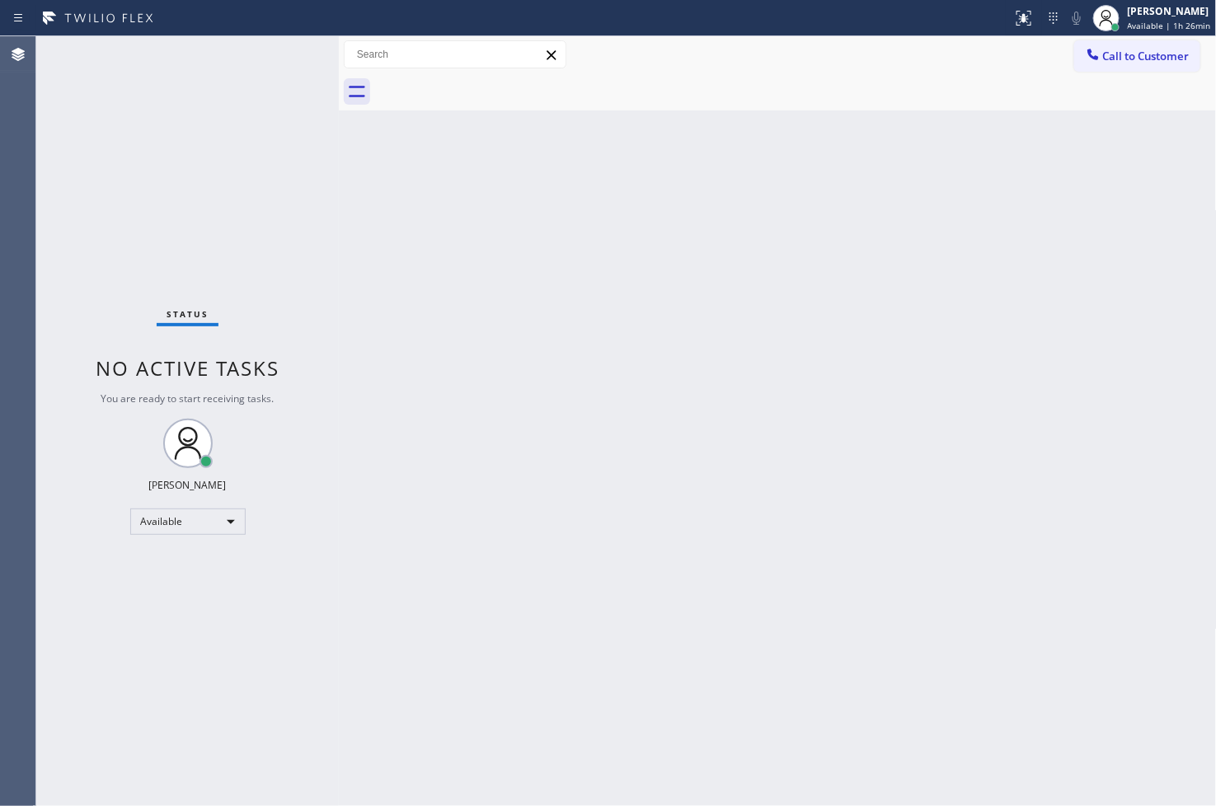
click at [279, 167] on div "Status No active tasks You are ready to start receiving tasks. [PERSON_NAME]" at bounding box center [187, 421] width 303 height 770
click at [293, 52] on div "Status No active tasks You are ready to start receiving tasks. [PERSON_NAME]" at bounding box center [187, 421] width 303 height 770
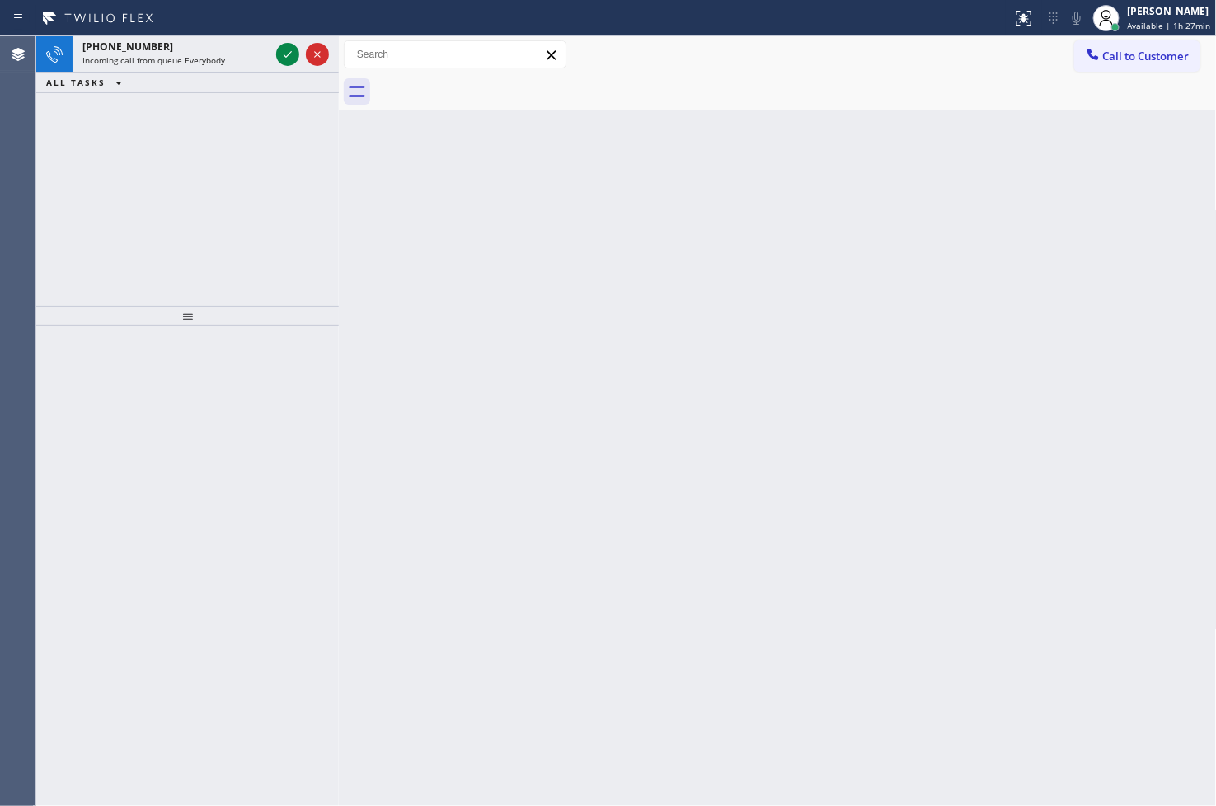
click at [204, 219] on div "+18185548024 Incoming call from queue Everybody ALL TASKS ALL TASKS ACTIVE TASK…" at bounding box center [187, 171] width 303 height 270
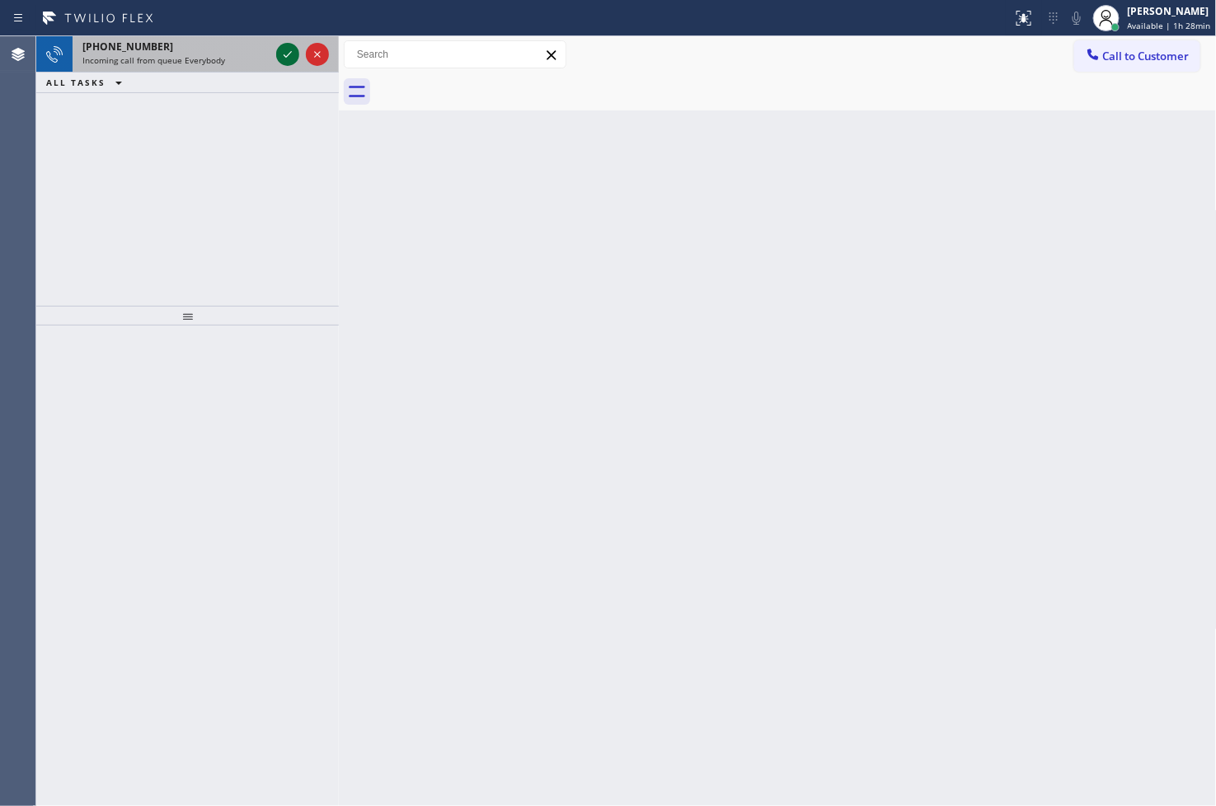
click at [289, 54] on icon at bounding box center [288, 54] width 8 height 7
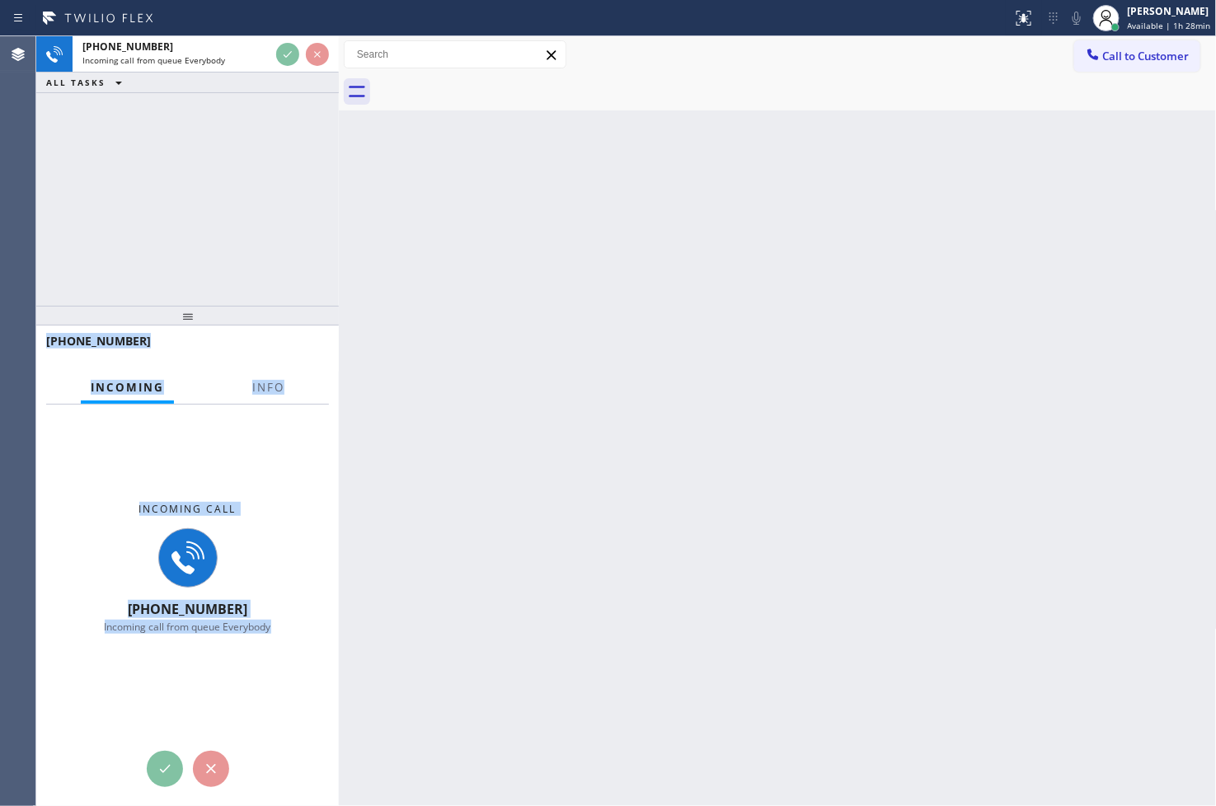
click at [273, 431] on div "Incoming call +18185548024 Incoming call from queue Everybody" at bounding box center [187, 568] width 303 height 326
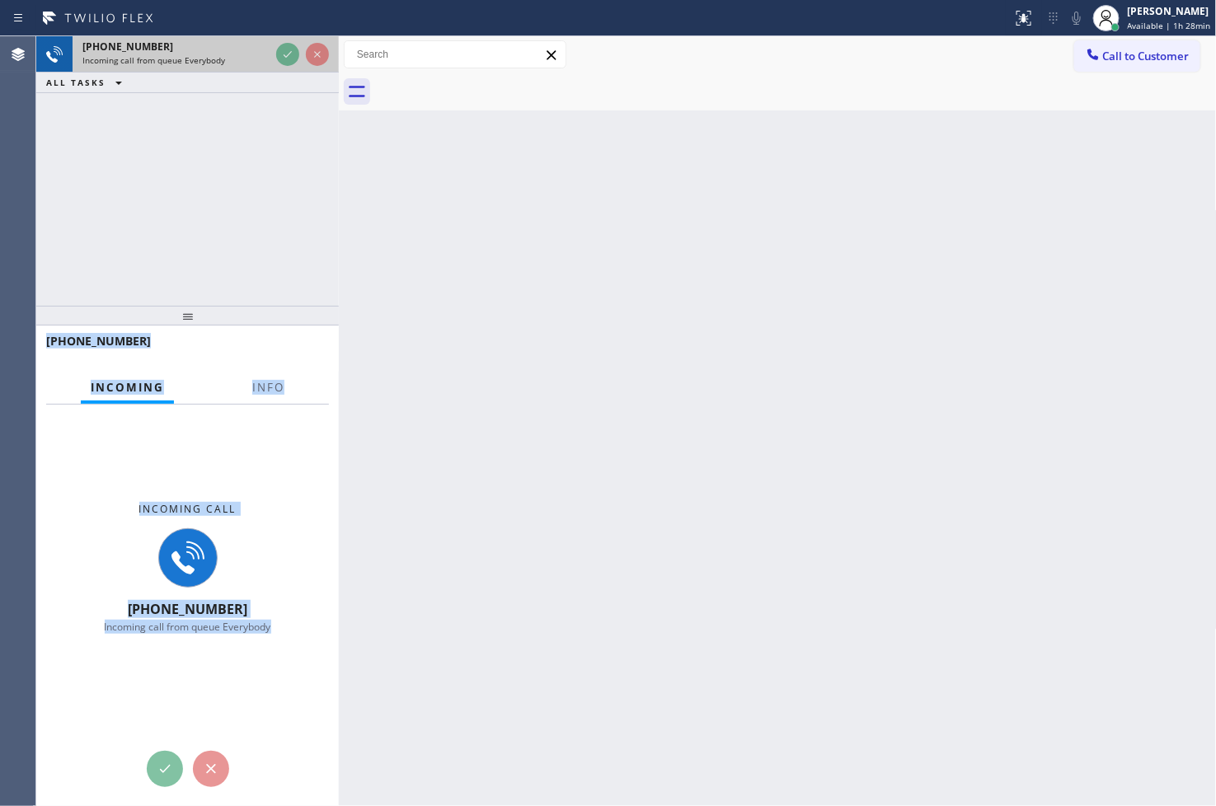
click at [300, 61] on div at bounding box center [302, 54] width 59 height 36
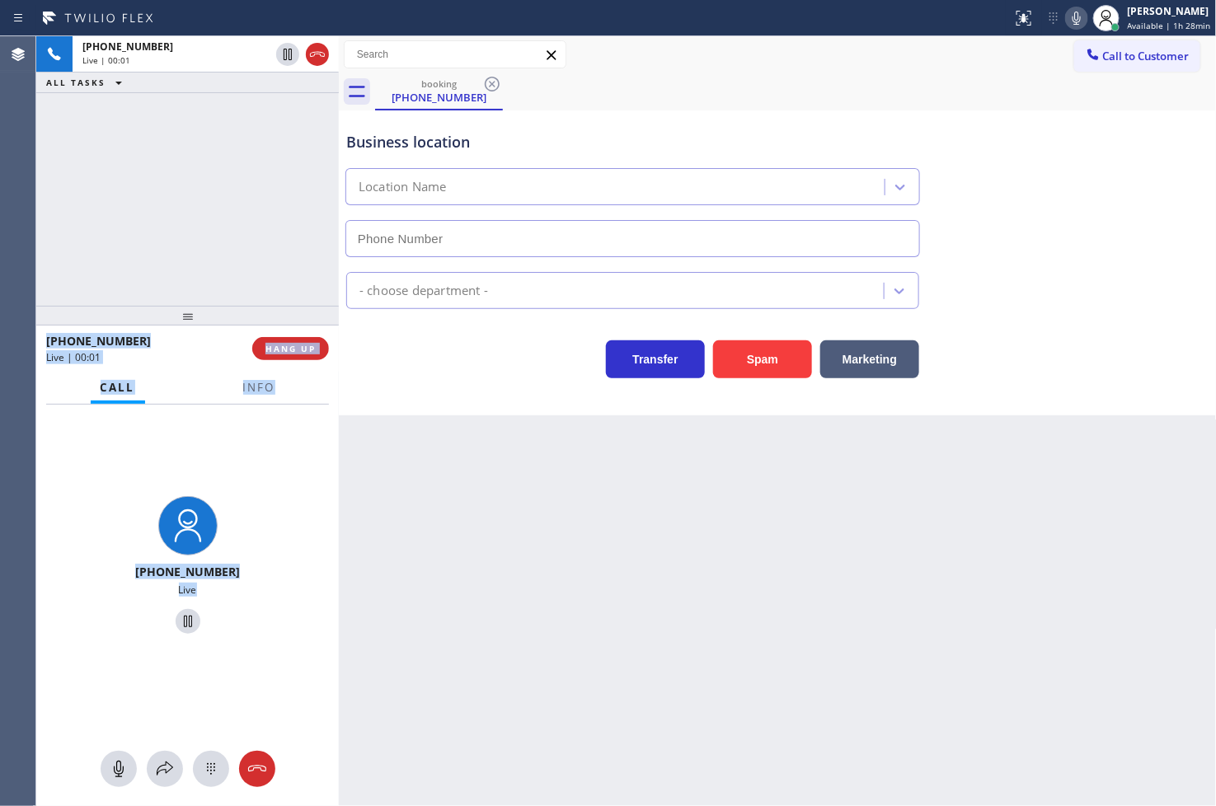
click at [216, 506] on div "+18185548024 Live" at bounding box center [187, 567] width 127 height 143
click at [248, 394] on span "Info" at bounding box center [259, 387] width 32 height 15
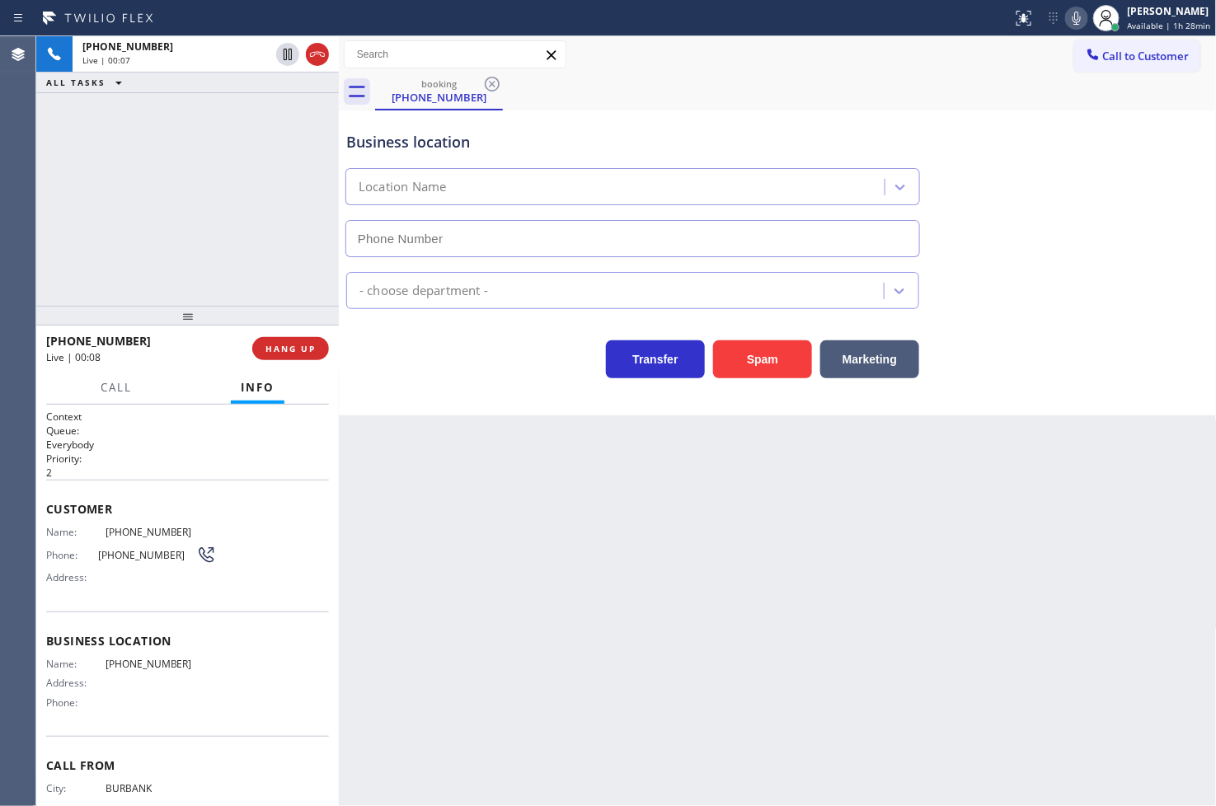
click at [415, 375] on div "Transfer Spam Marketing" at bounding box center [633, 355] width 580 height 46
click at [113, 199] on div "+18185548024 Live | 00:08 ALL TASKS ALL TASKS ACTIVE TASKS TASKS IN WRAP UP" at bounding box center [187, 171] width 303 height 270
click at [358, 367] on div "Transfer Spam Marketing" at bounding box center [633, 355] width 580 height 46
click at [228, 247] on div "+18185548024 Live | 00:10 ALL TASKS ALL TASKS ACTIVE TASKS TASKS IN WRAP UP" at bounding box center [187, 171] width 303 height 270
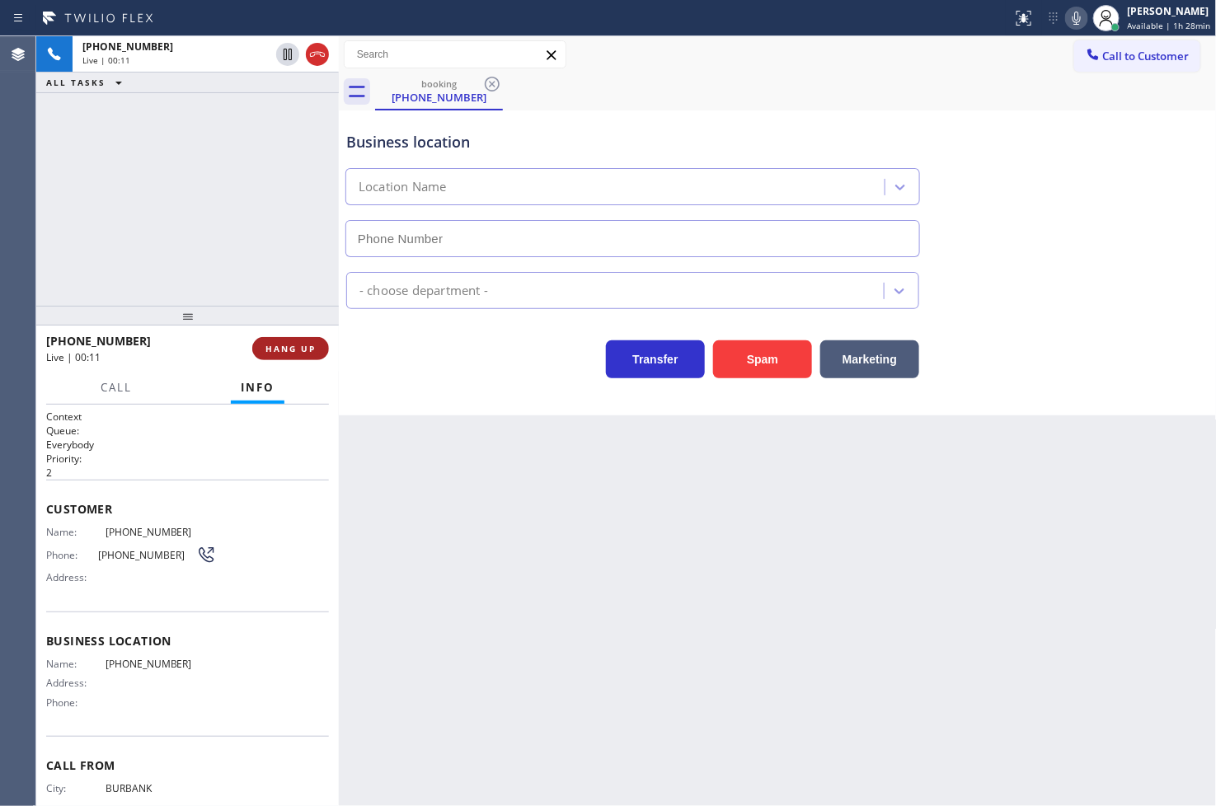
click at [293, 346] on span "HANG UP" at bounding box center [290, 349] width 50 height 12
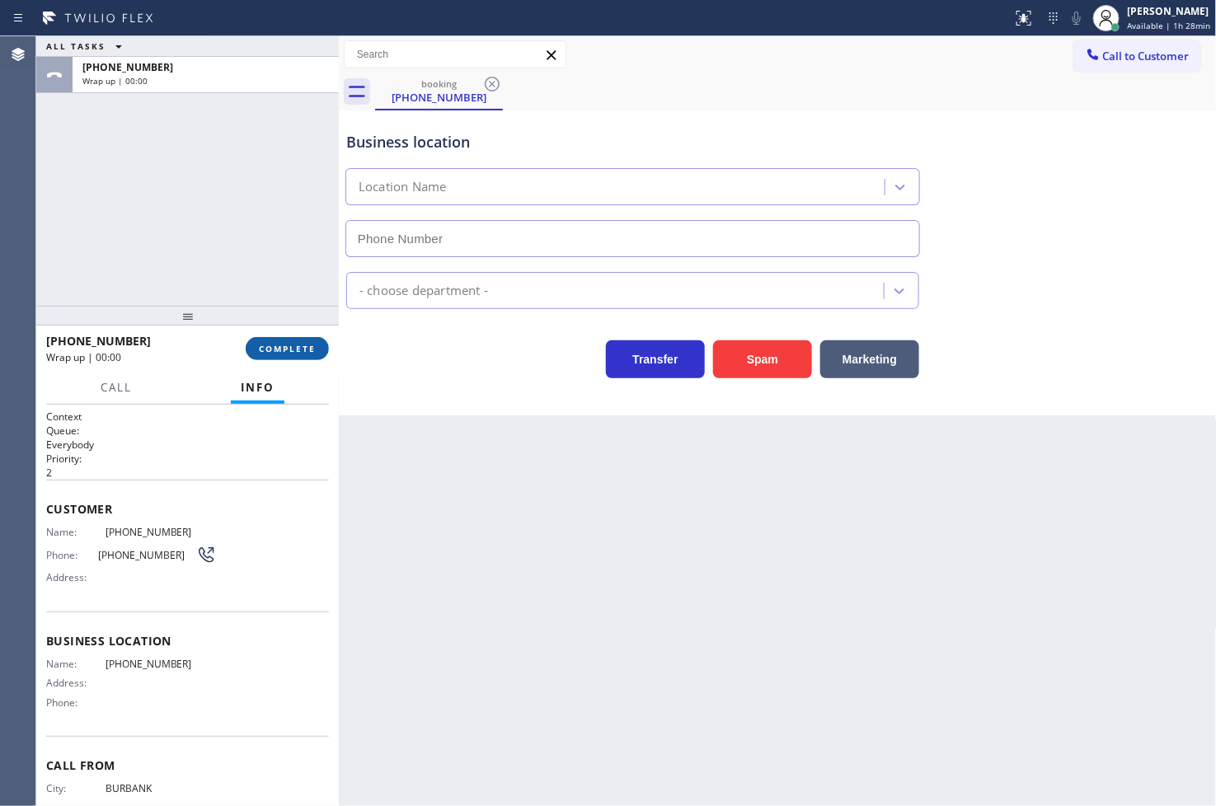
click at [293, 346] on span "COMPLETE" at bounding box center [287, 349] width 57 height 12
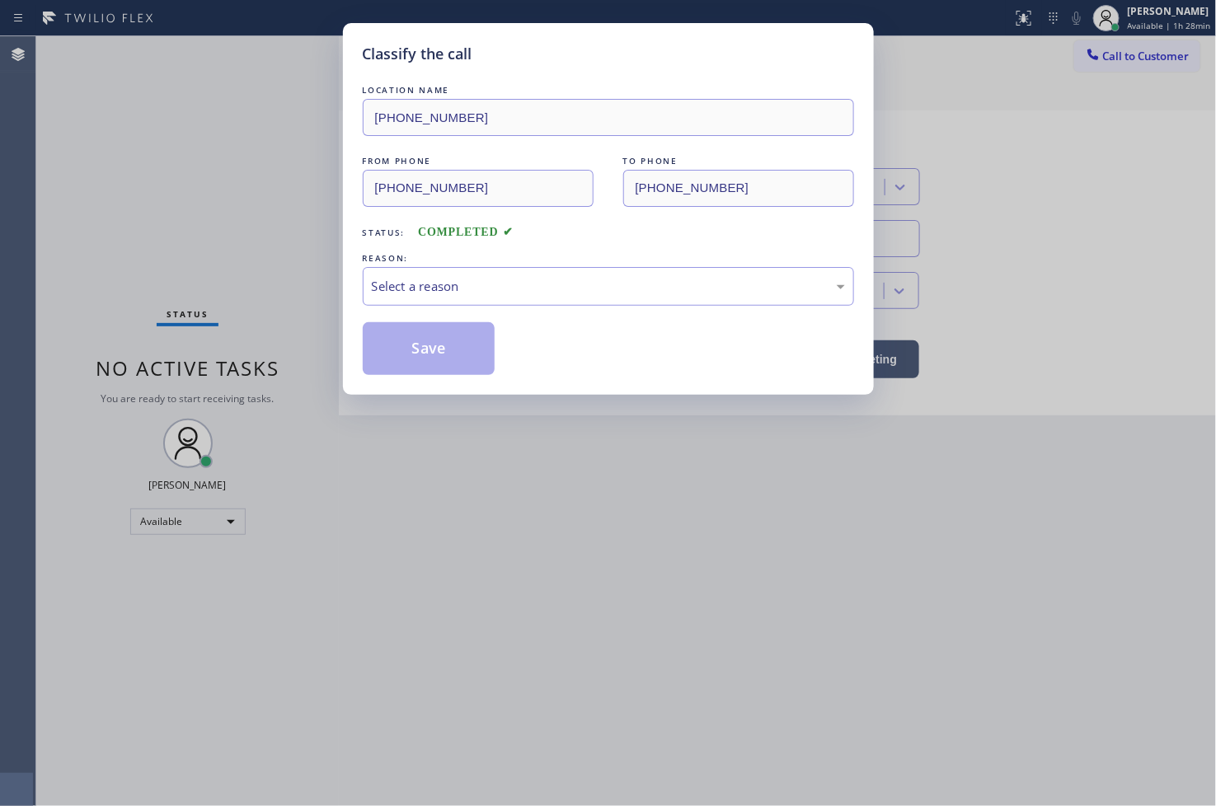
click at [471, 297] on div "Select a reason" at bounding box center [608, 286] width 491 height 39
click at [462, 359] on button "Save" at bounding box center [429, 348] width 133 height 53
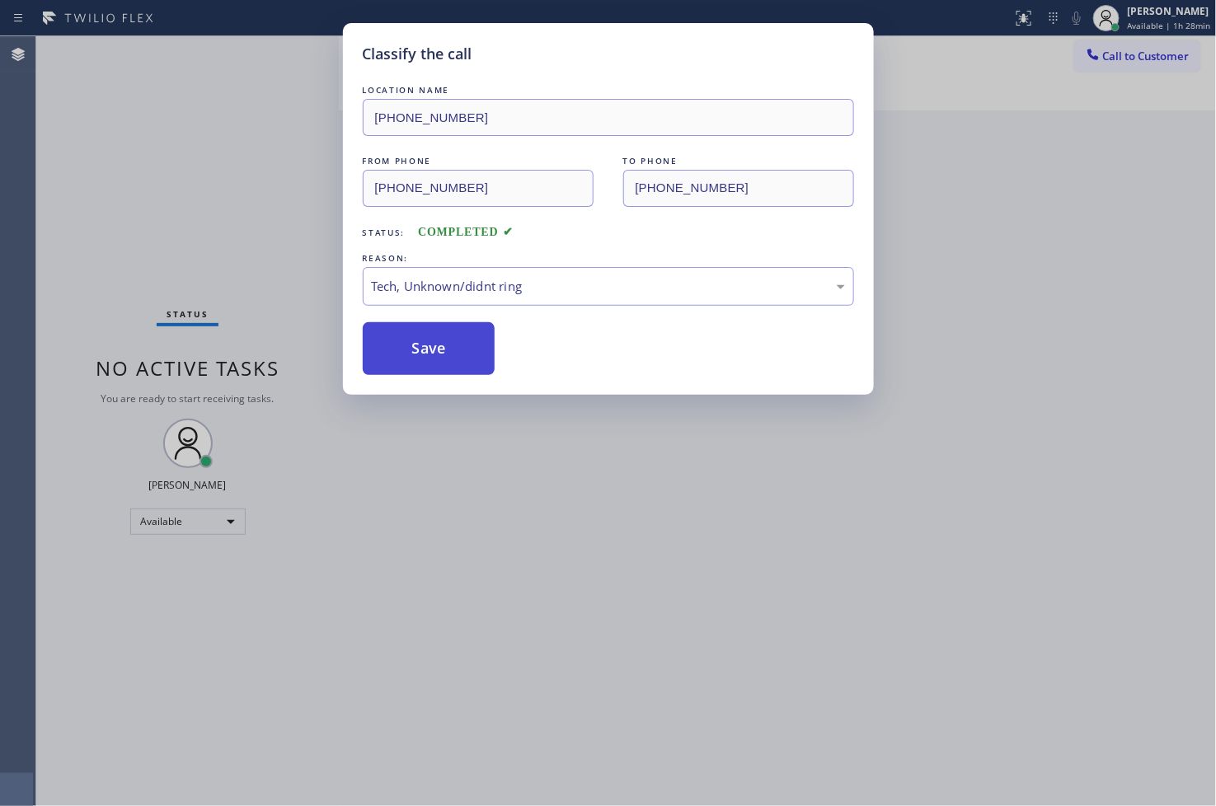
click at [462, 359] on button "Save" at bounding box center [429, 348] width 133 height 53
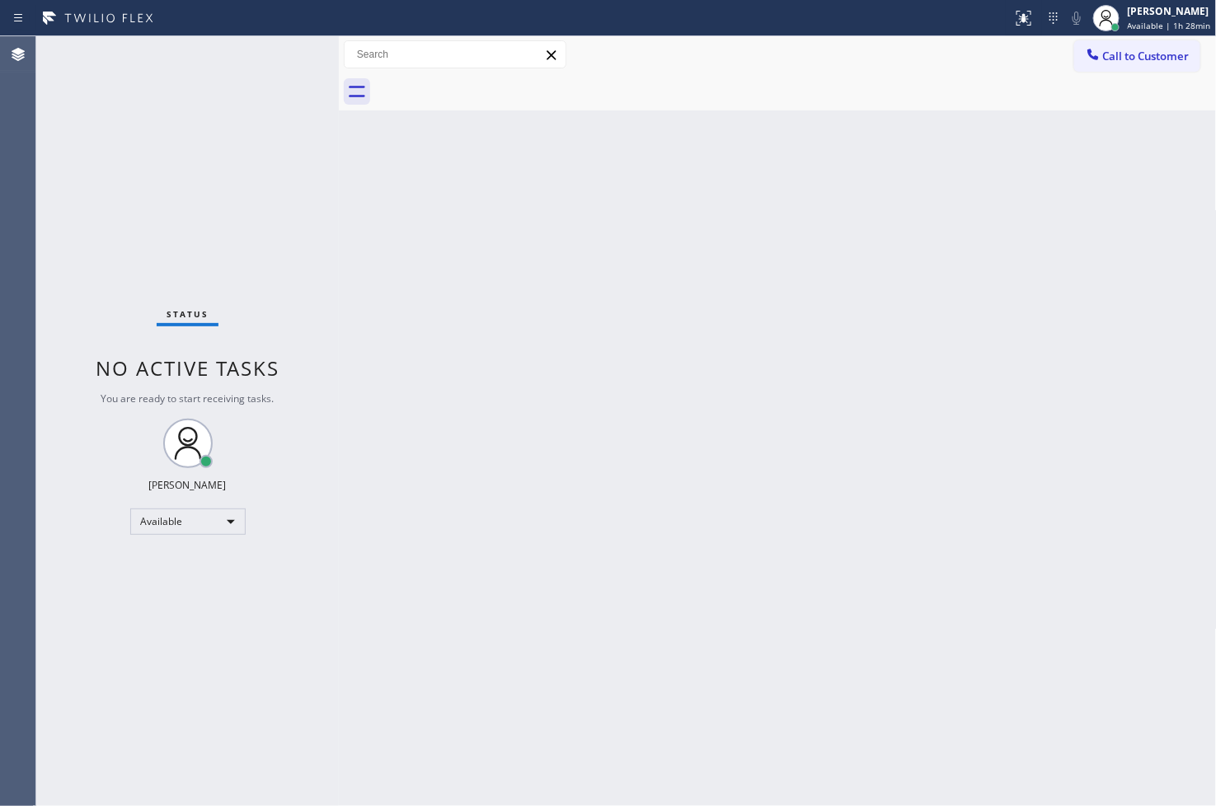
click at [284, 301] on div "Status No active tasks You are ready to start receiving tasks. [PERSON_NAME]" at bounding box center [187, 421] width 303 height 770
click at [273, 50] on div "Status No active tasks You are ready to start receiving tasks. [PERSON_NAME]" at bounding box center [187, 421] width 303 height 770
click at [104, 523] on div "Status No active tasks You are ready to start receiving tasks. [PERSON_NAME]" at bounding box center [187, 421] width 303 height 770
click at [185, 223] on div "Status No active tasks You are ready to start receiving tasks. [PERSON_NAME]" at bounding box center [187, 421] width 303 height 770
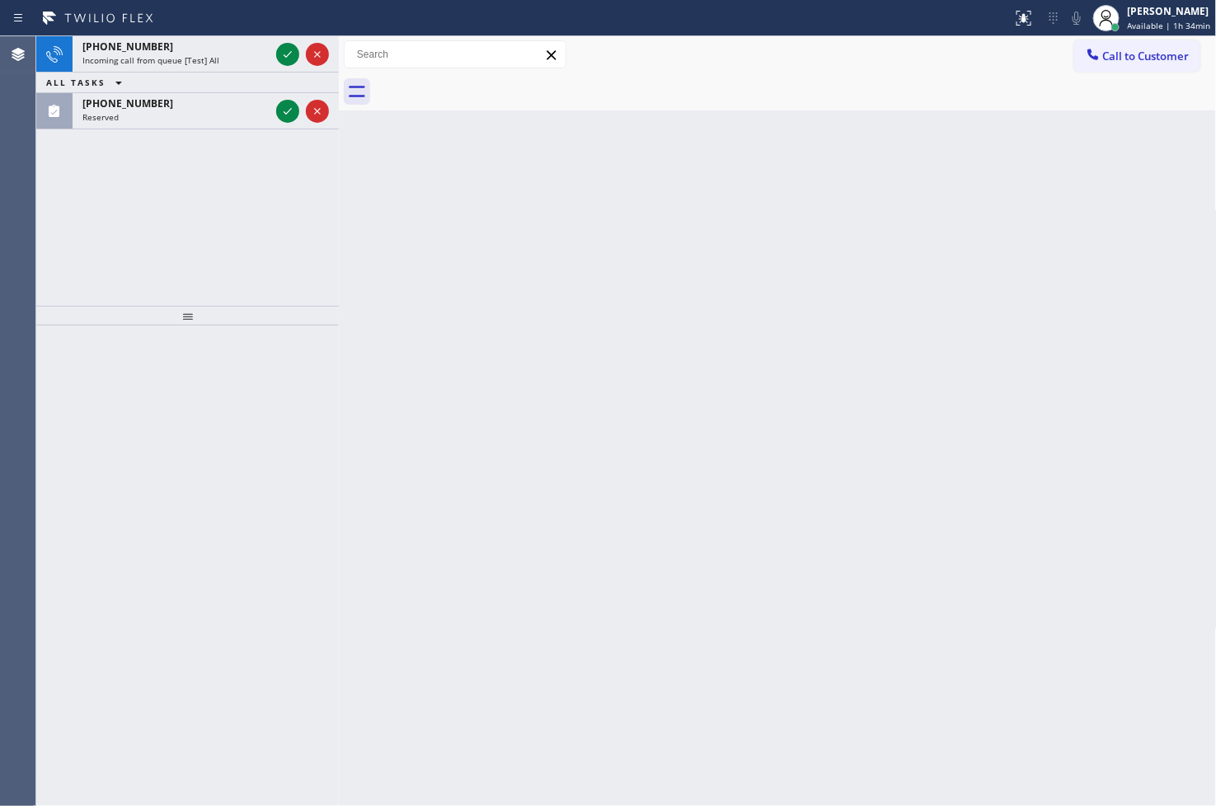
click at [185, 223] on div "+13057817738 Incoming call from queue [Test] All ALL TASKS ALL TASKS ACTIVE TAS…" at bounding box center [187, 171] width 303 height 270
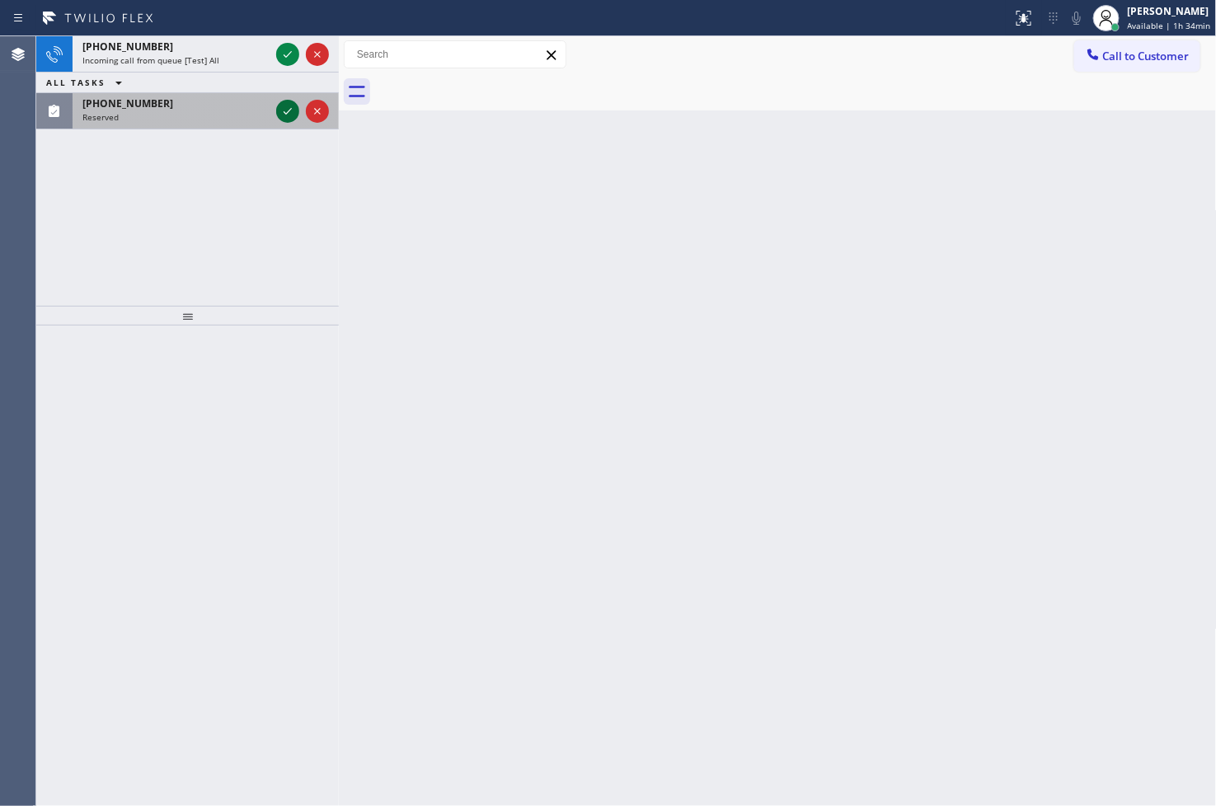
click at [287, 116] on icon at bounding box center [288, 111] width 20 height 20
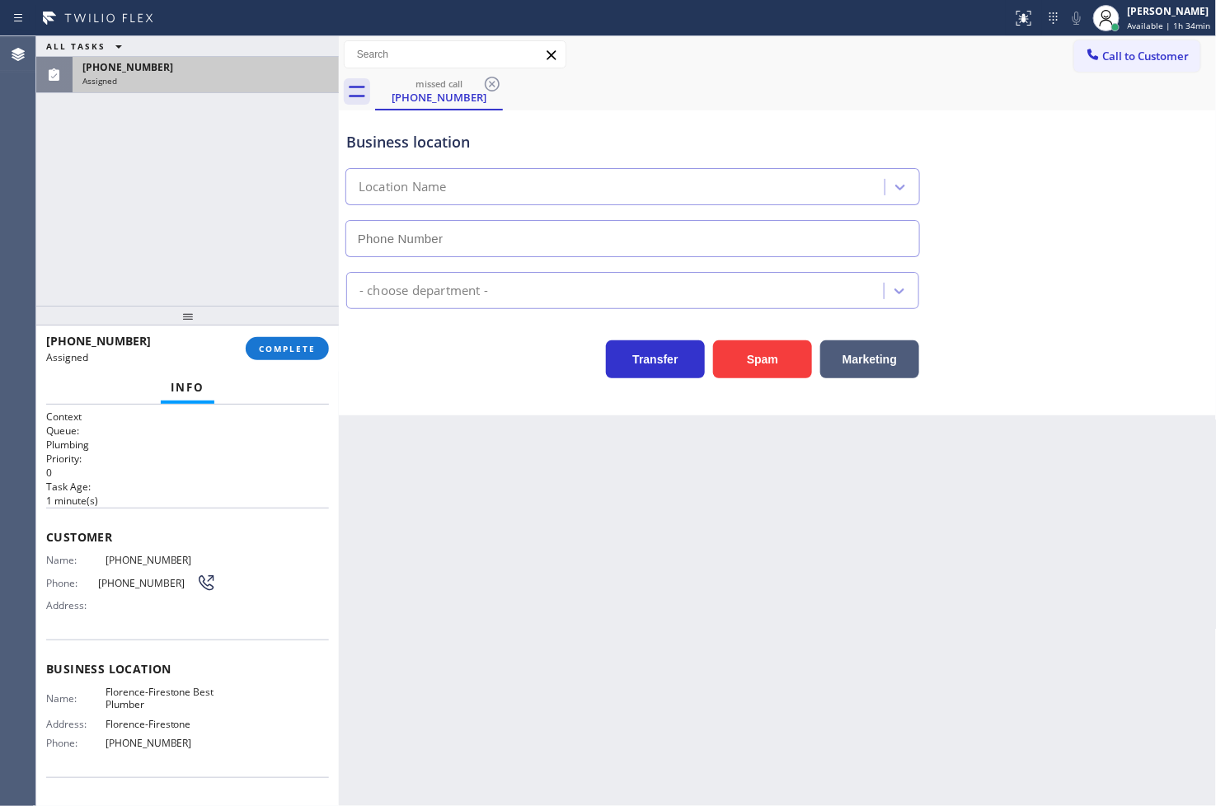
type input "(213) 513-5099"
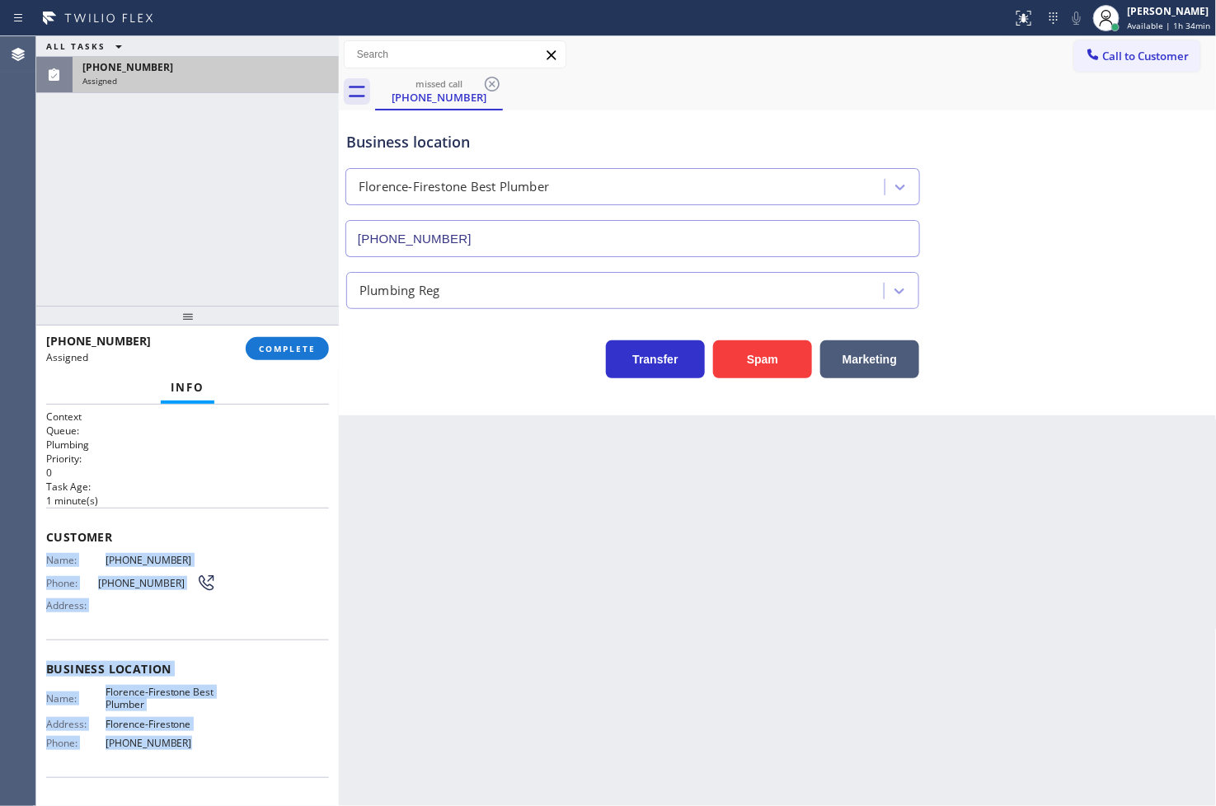
drag, startPoint x: 47, startPoint y: 555, endPoint x: 270, endPoint y: 744, distance: 292.5
click at [270, 744] on div "Context Queue: Plumbing Priority: 0 Task Age: 1 minute(s) Customer Name: (213) …" at bounding box center [187, 656] width 283 height 492
copy div "Name: (213) 418-7081 Phone: (213) 418-7081 Address: Business location Name: Flo…"
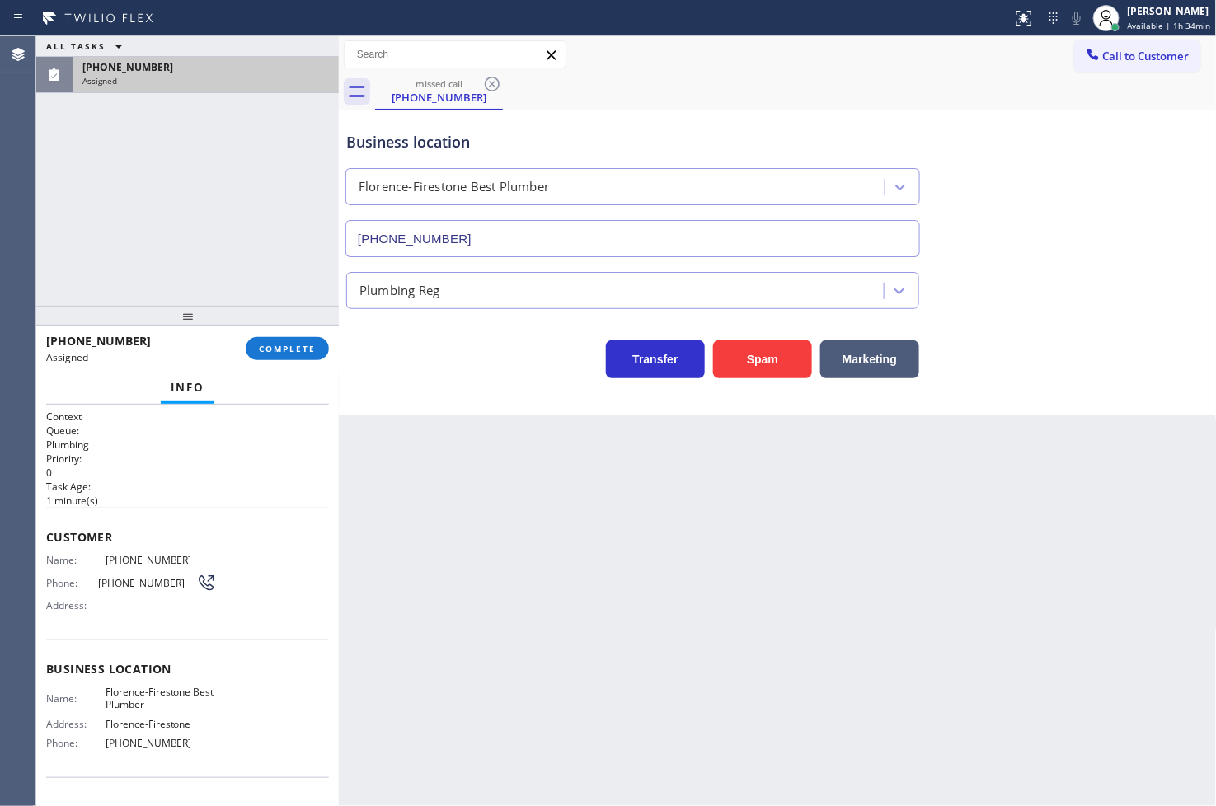
click at [267, 335] on div "(213) 418-7081 Assigned COMPLETE" at bounding box center [187, 348] width 283 height 43
click at [275, 343] on span "COMPLETE" at bounding box center [287, 349] width 57 height 12
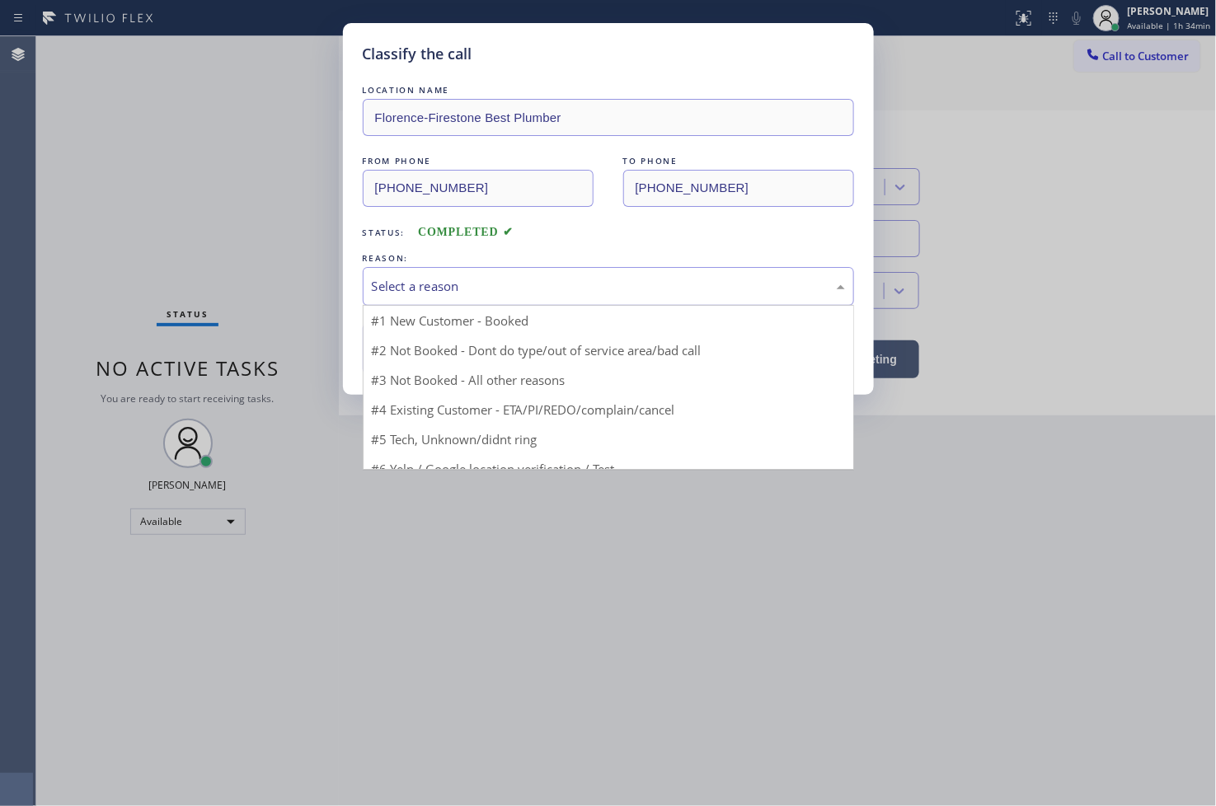
click at [429, 289] on div "Select a reason" at bounding box center [608, 286] width 473 height 19
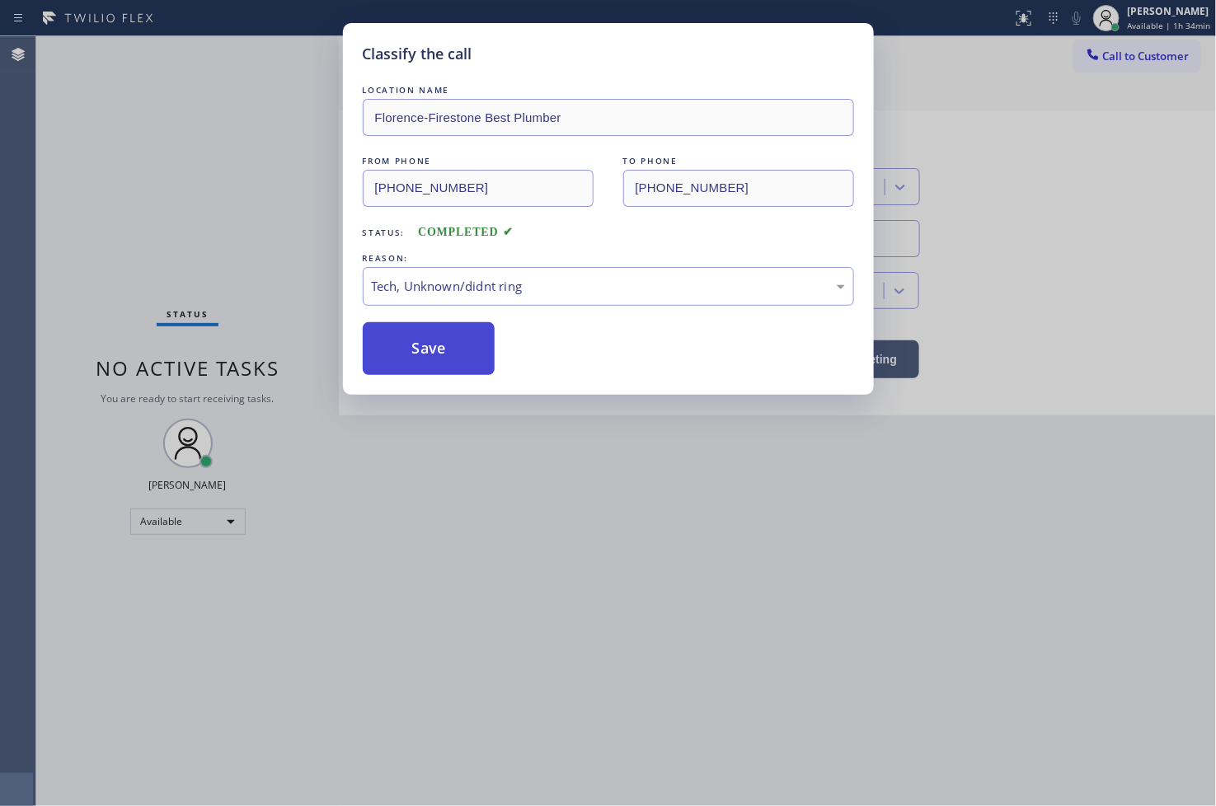
click at [441, 353] on button "Save" at bounding box center [429, 348] width 133 height 53
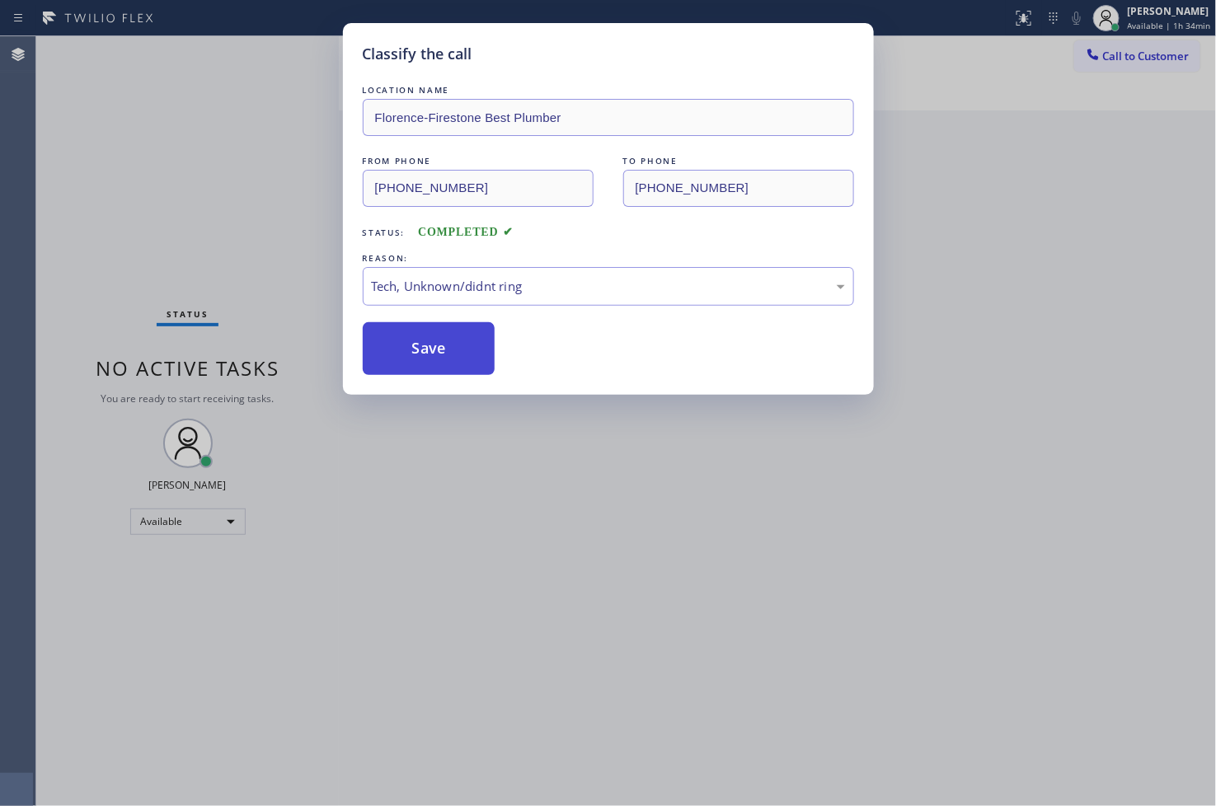
click at [441, 353] on button "Save" at bounding box center [429, 348] width 133 height 53
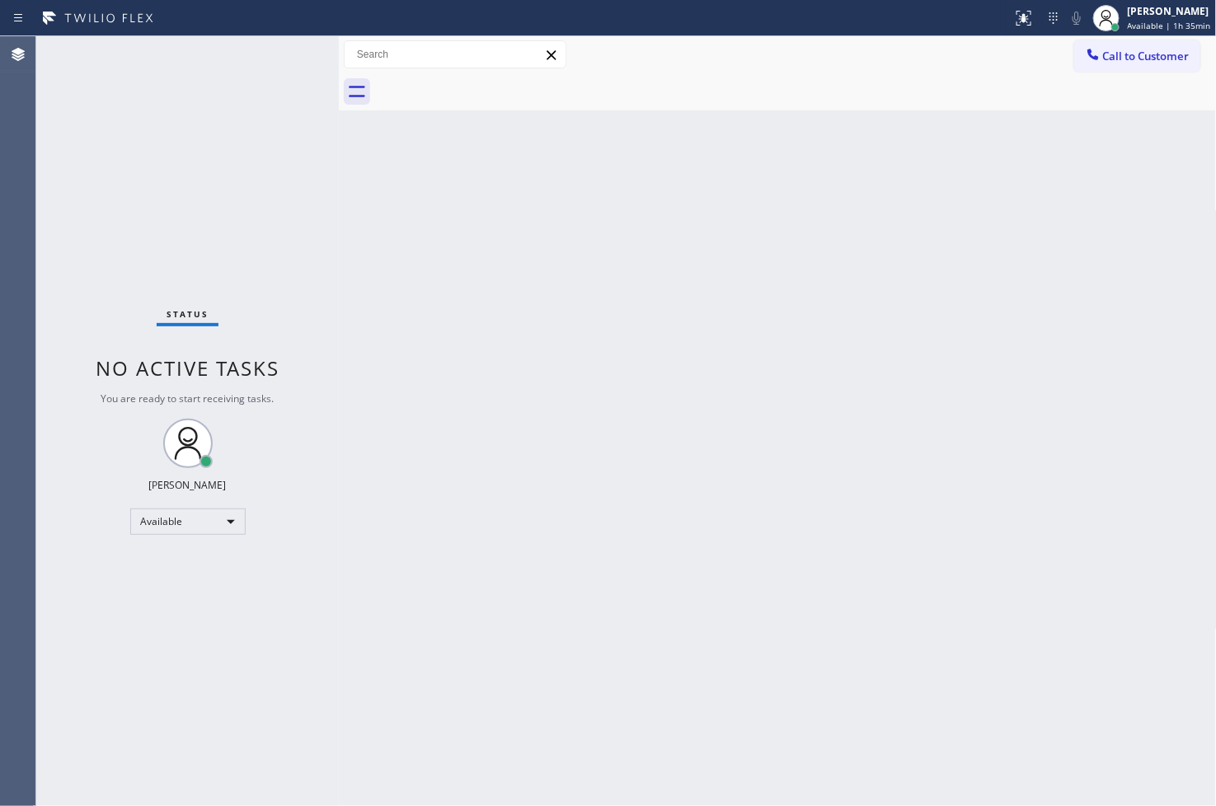
click at [74, 232] on div "Status No active tasks You are ready to start receiving tasks. [PERSON_NAME]" at bounding box center [187, 421] width 303 height 770
click at [405, 254] on div "Back to Dashboard Change Sender ID Customers Technicians Select a contact Outbo…" at bounding box center [778, 421] width 878 height 770
click at [293, 54] on div "Status No active tasks You are ready to start receiving tasks. [PERSON_NAME]" at bounding box center [187, 421] width 303 height 770
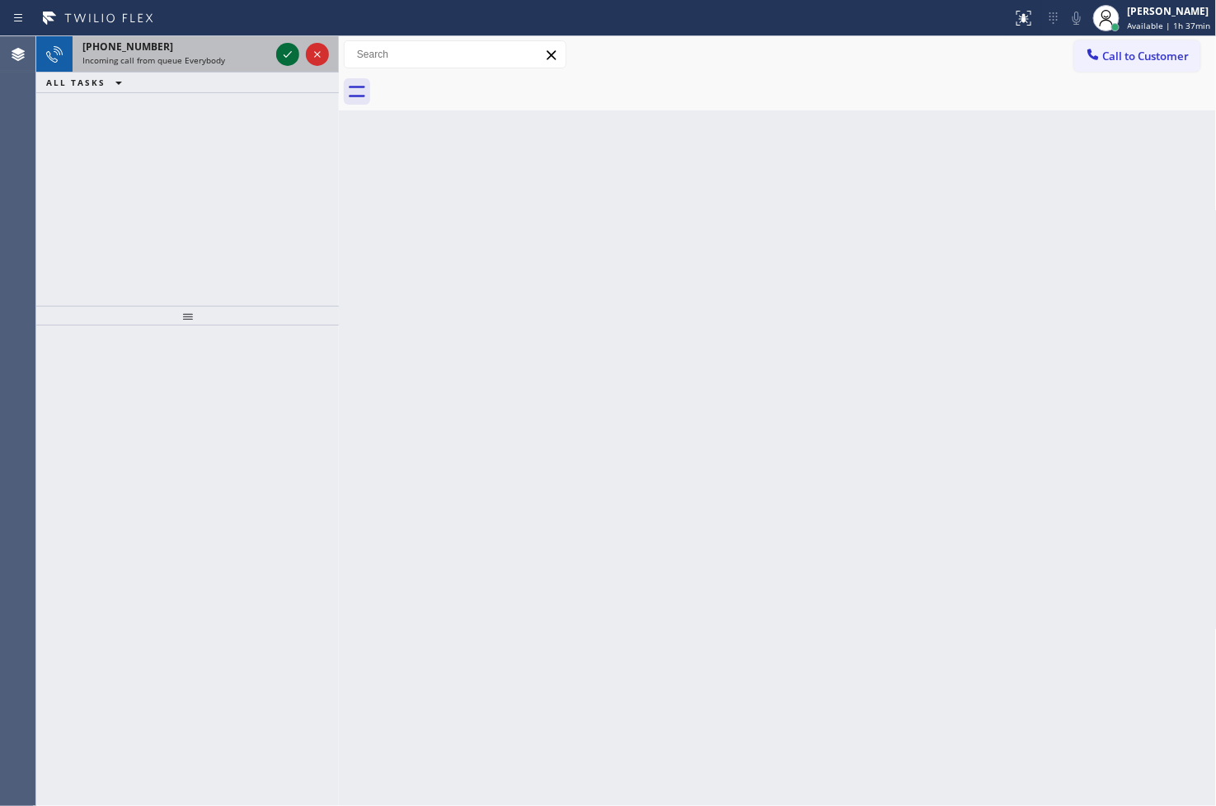
click at [293, 54] on icon at bounding box center [288, 55] width 20 height 20
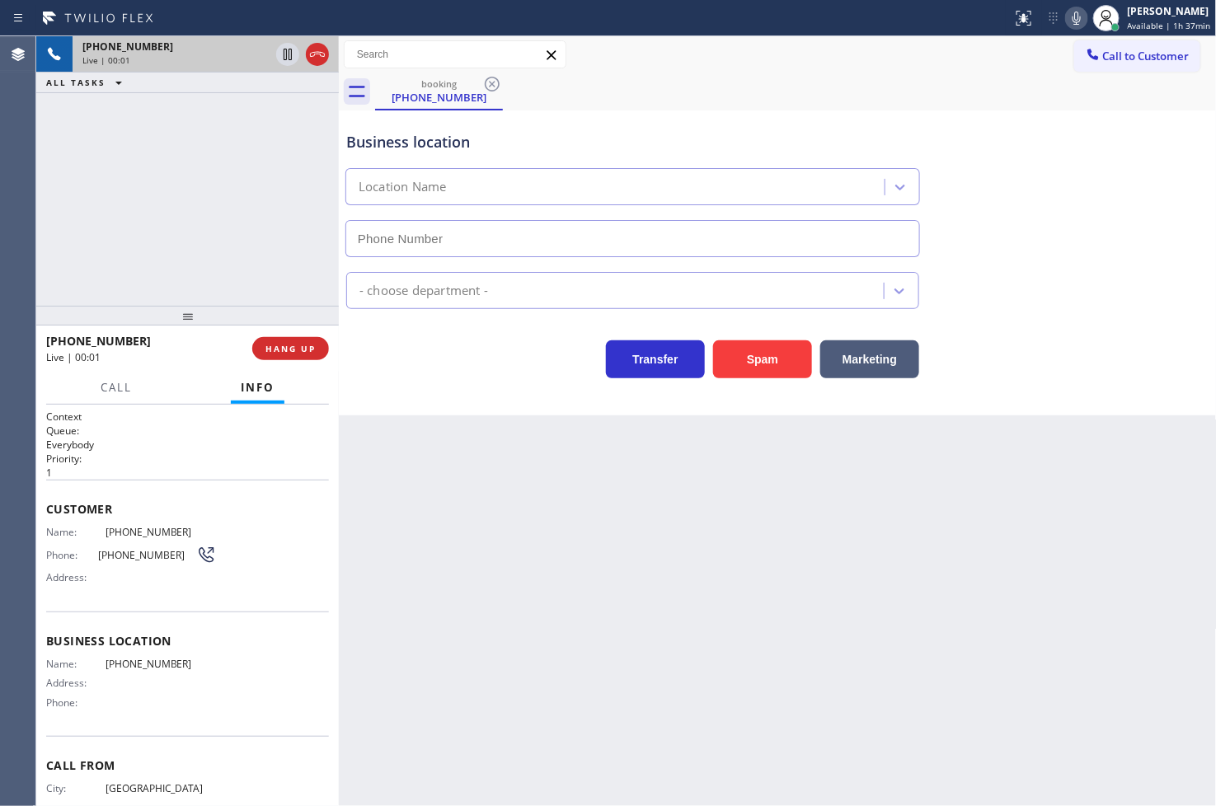
click at [157, 185] on div "+18723147550 Live | 00:01 ALL TASKS ALL TASKS ACTIVE TASKS TASKS IN WRAP UP" at bounding box center [187, 171] width 303 height 270
click at [392, 388] on div "Business location Location Name - choose department - Transfer Spam Marketing" at bounding box center [778, 262] width 878 height 305
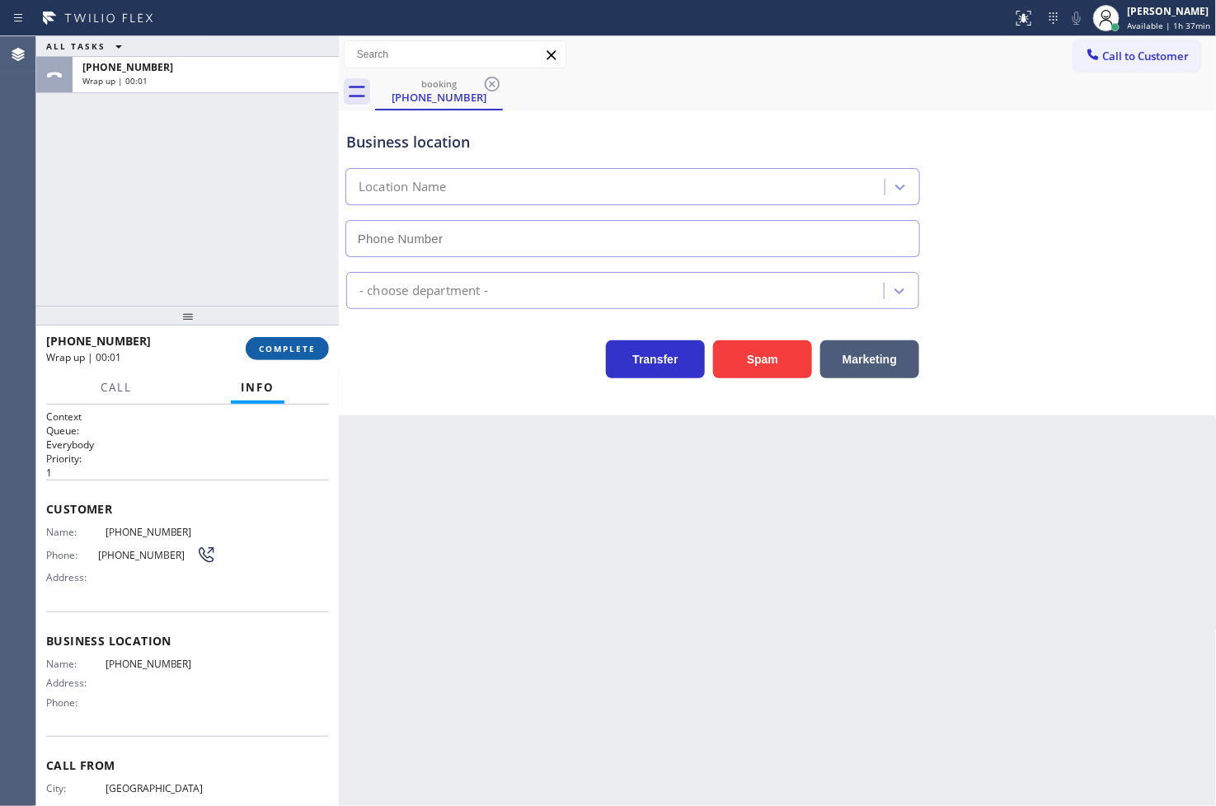
click at [265, 341] on button "COMPLETE" at bounding box center [287, 348] width 83 height 23
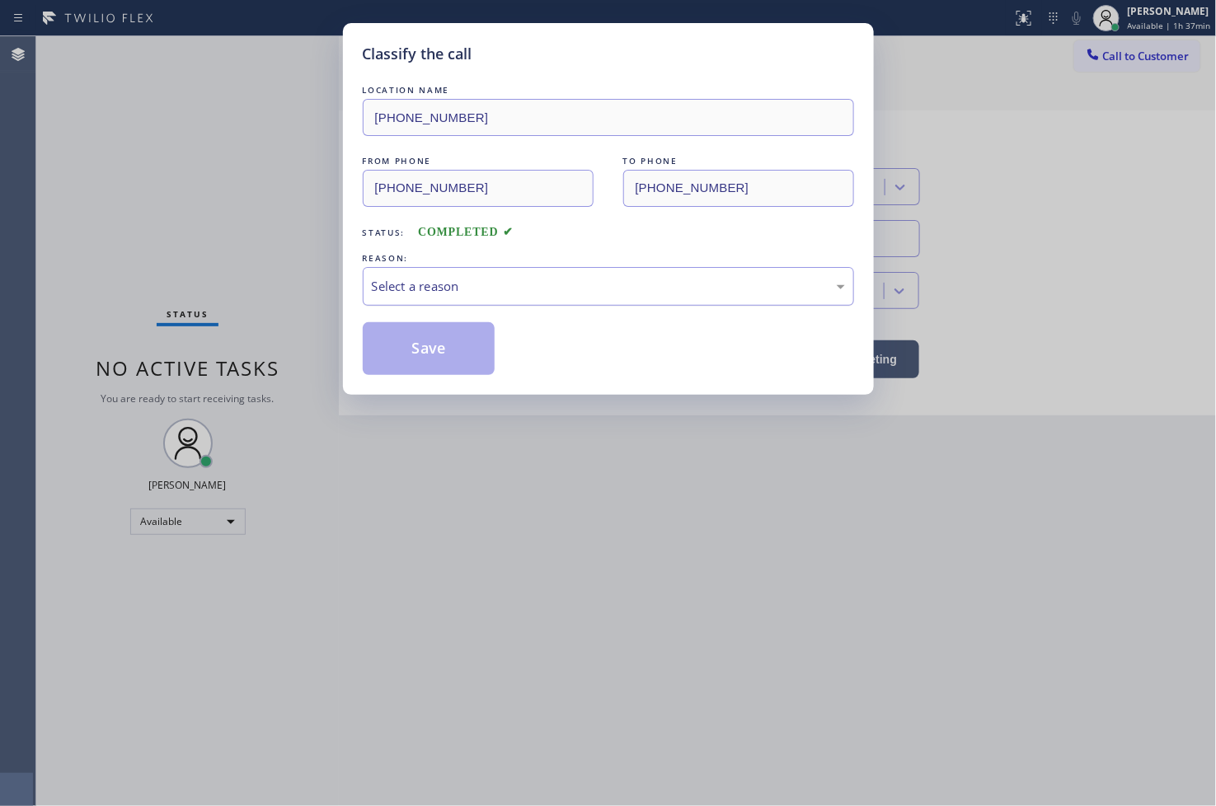
click at [406, 298] on div "Select a reason" at bounding box center [608, 286] width 491 height 39
click at [419, 364] on button "Save" at bounding box center [429, 348] width 133 height 53
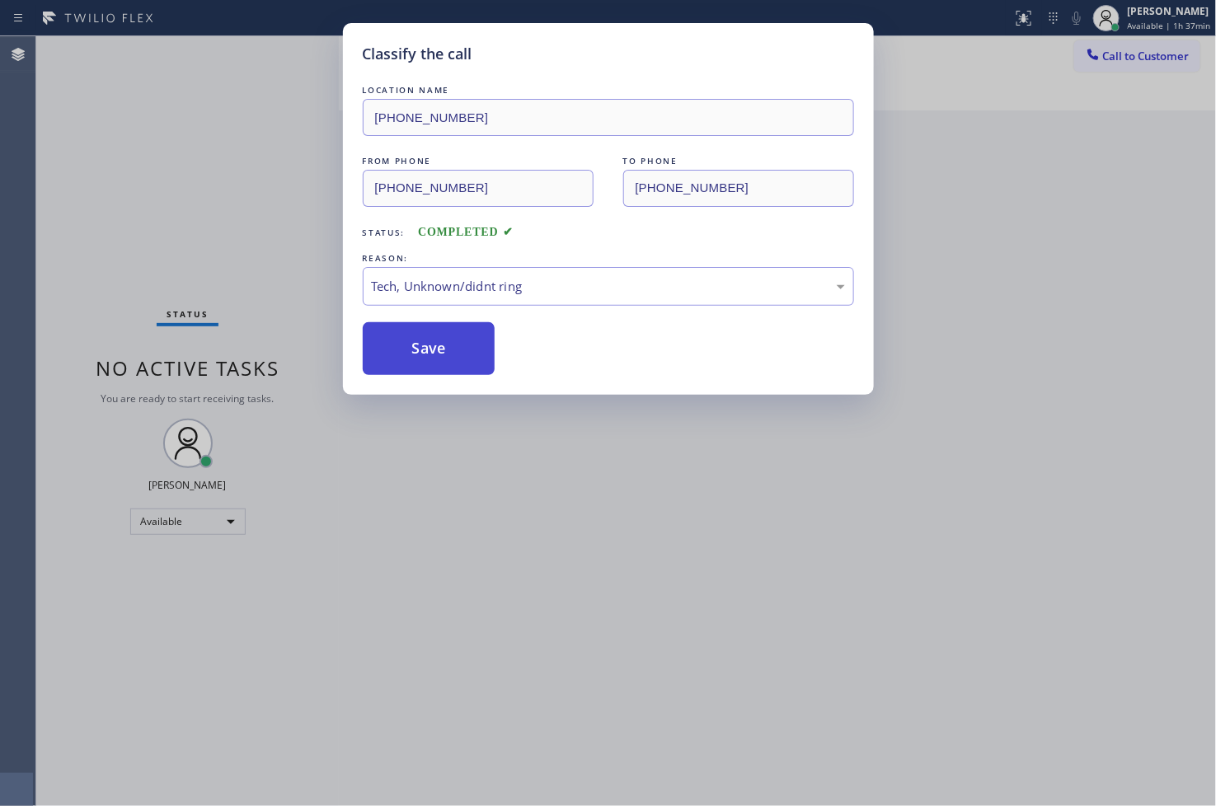
click at [419, 364] on button "Save" at bounding box center [429, 348] width 133 height 53
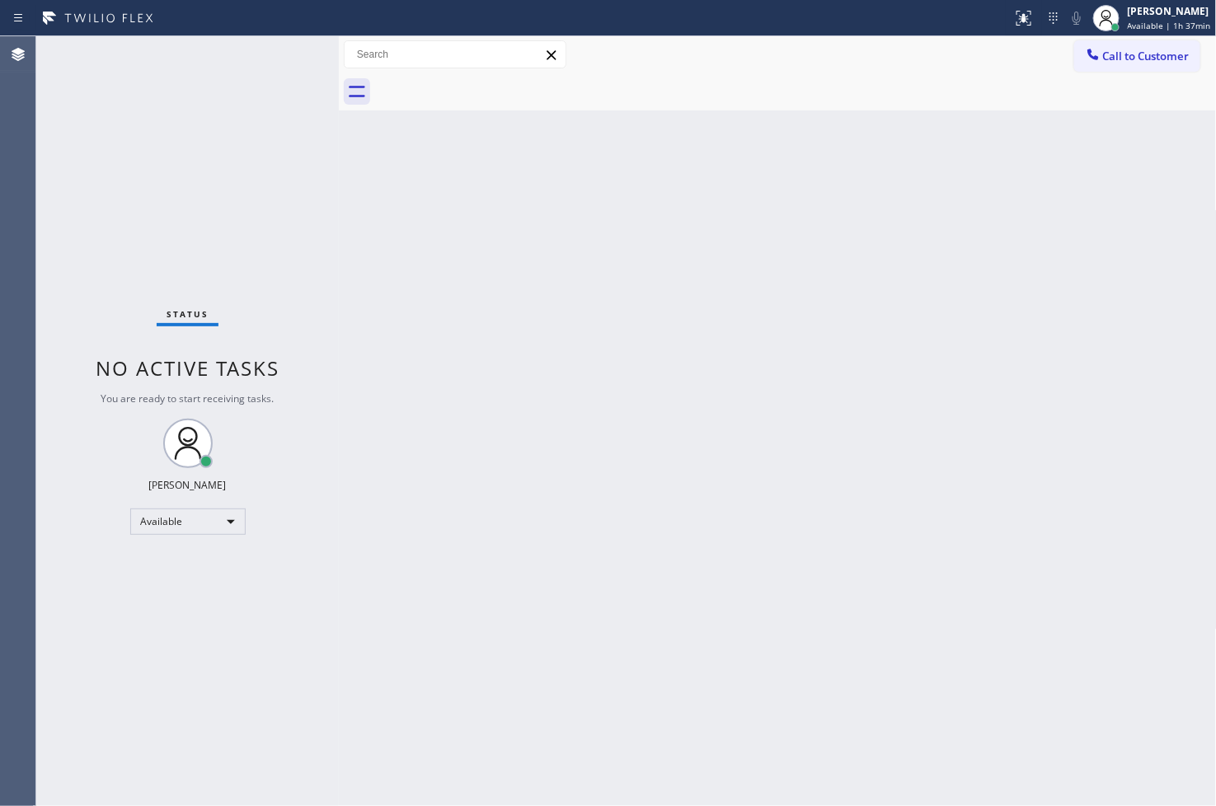
drag, startPoint x: 412, startPoint y: 239, endPoint x: 389, endPoint y: 177, distance: 66.0
click at [412, 236] on div "Back to Dashboard Change Sender ID Customers Technicians Select a contact Outbo…" at bounding box center [778, 421] width 878 height 770
click at [246, 108] on div "Status No active tasks You are ready to start receiving tasks. [PERSON_NAME]" at bounding box center [187, 421] width 303 height 770
click at [261, 76] on div "Status No active tasks You are ready to start receiving tasks. [PERSON_NAME]" at bounding box center [187, 421] width 303 height 770
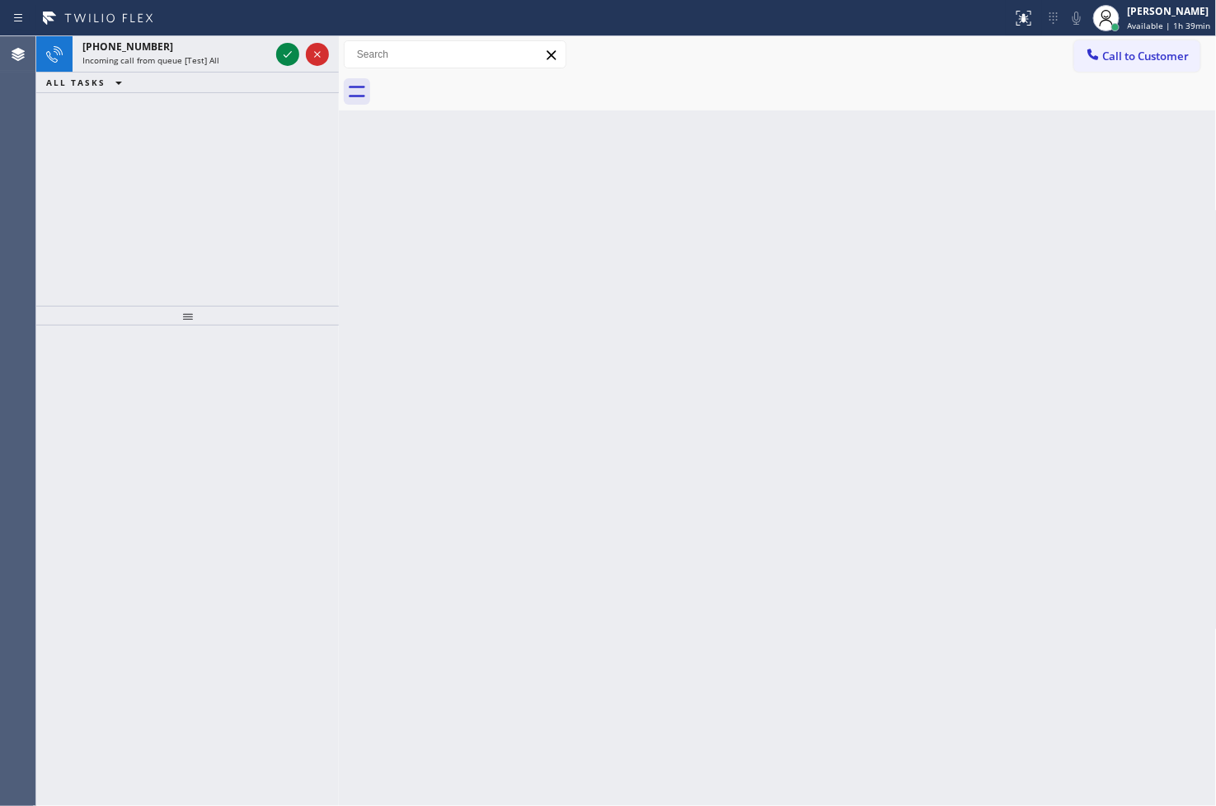
click at [261, 76] on div "ALL TASKS ALL TASKS ACTIVE TASKS TASKS IN WRAP UP" at bounding box center [187, 83] width 303 height 21
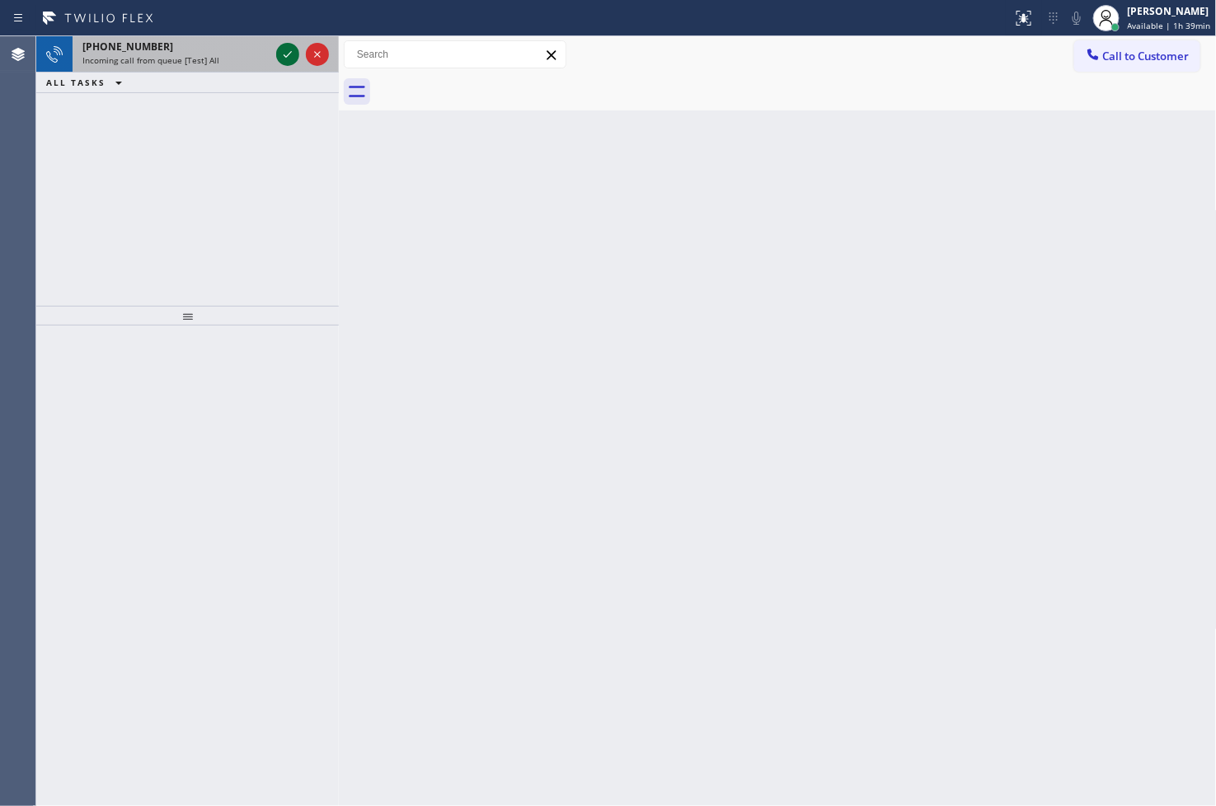
click at [286, 54] on icon at bounding box center [288, 55] width 20 height 20
click at [275, 50] on div at bounding box center [302, 54] width 59 height 36
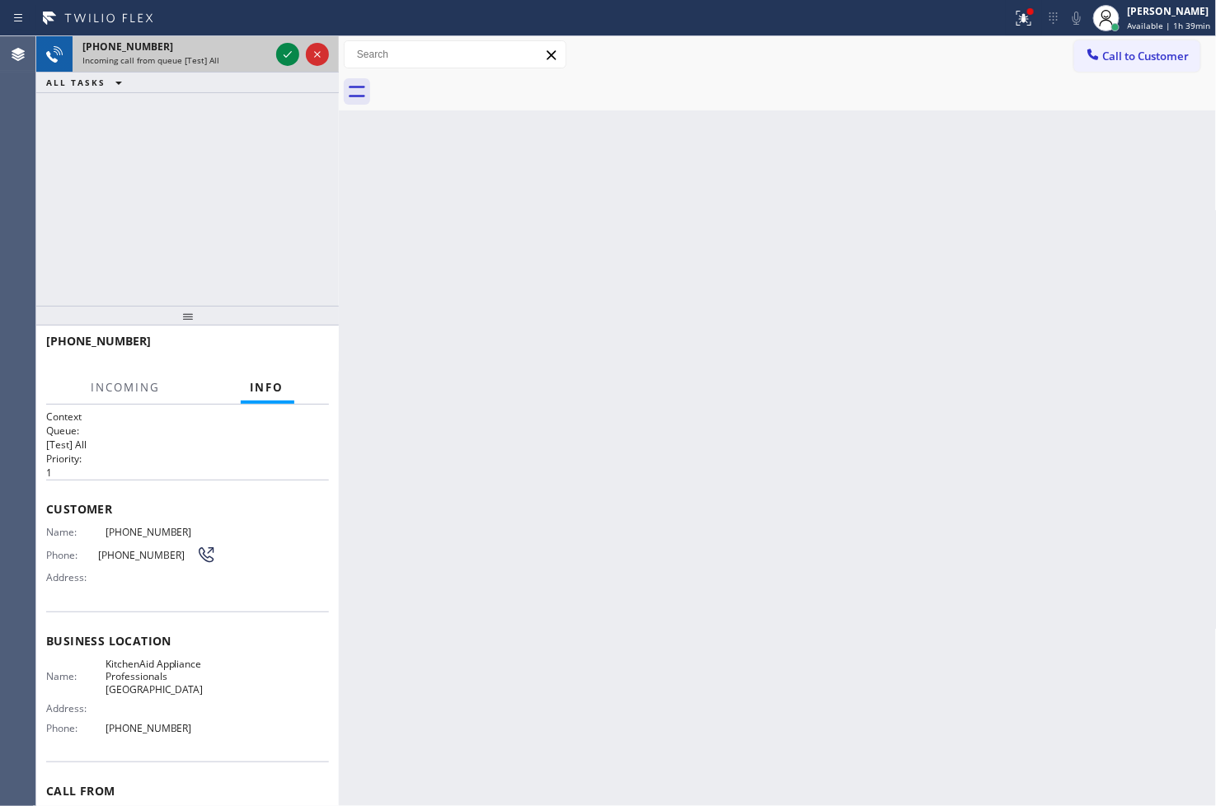
click at [275, 50] on div at bounding box center [302, 54] width 59 height 36
drag, startPoint x: 275, startPoint y: 50, endPoint x: 290, endPoint y: 50, distance: 15.7
click at [289, 50] on div at bounding box center [302, 54] width 59 height 36
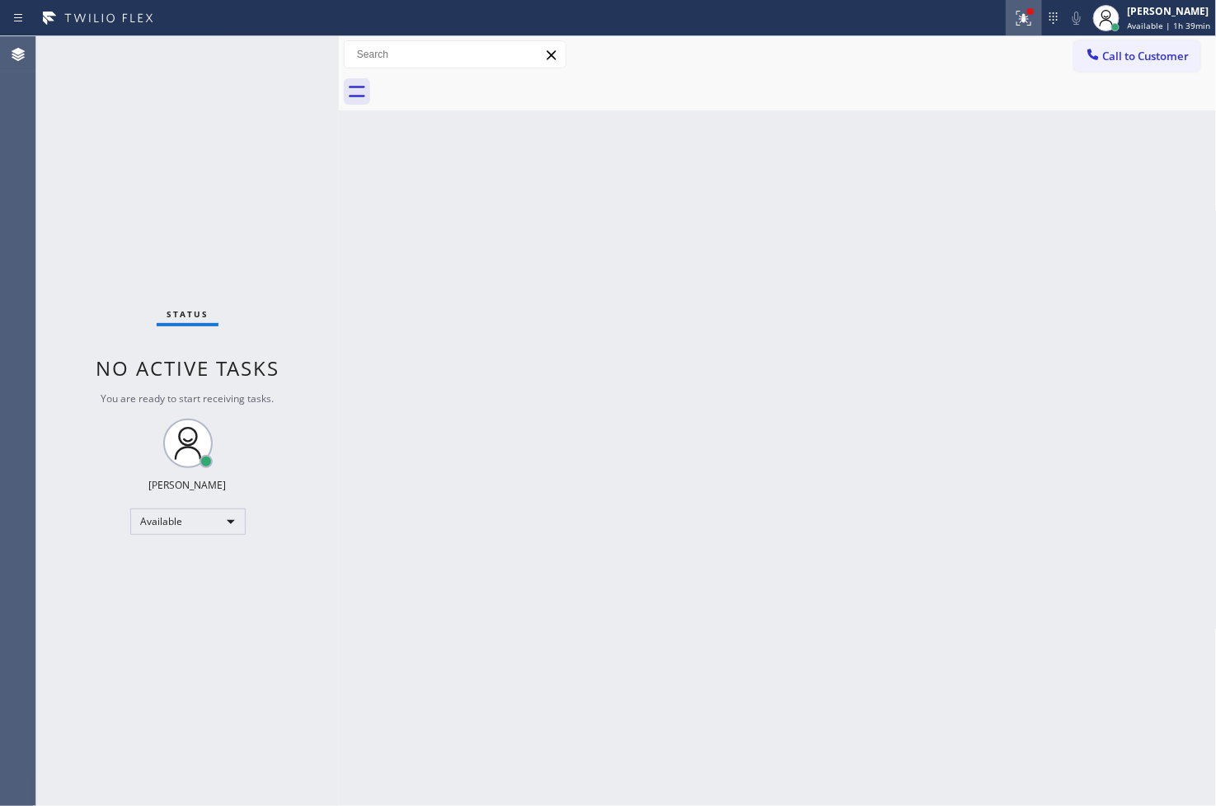
click at [868, 8] on icon at bounding box center [1024, 18] width 20 height 20
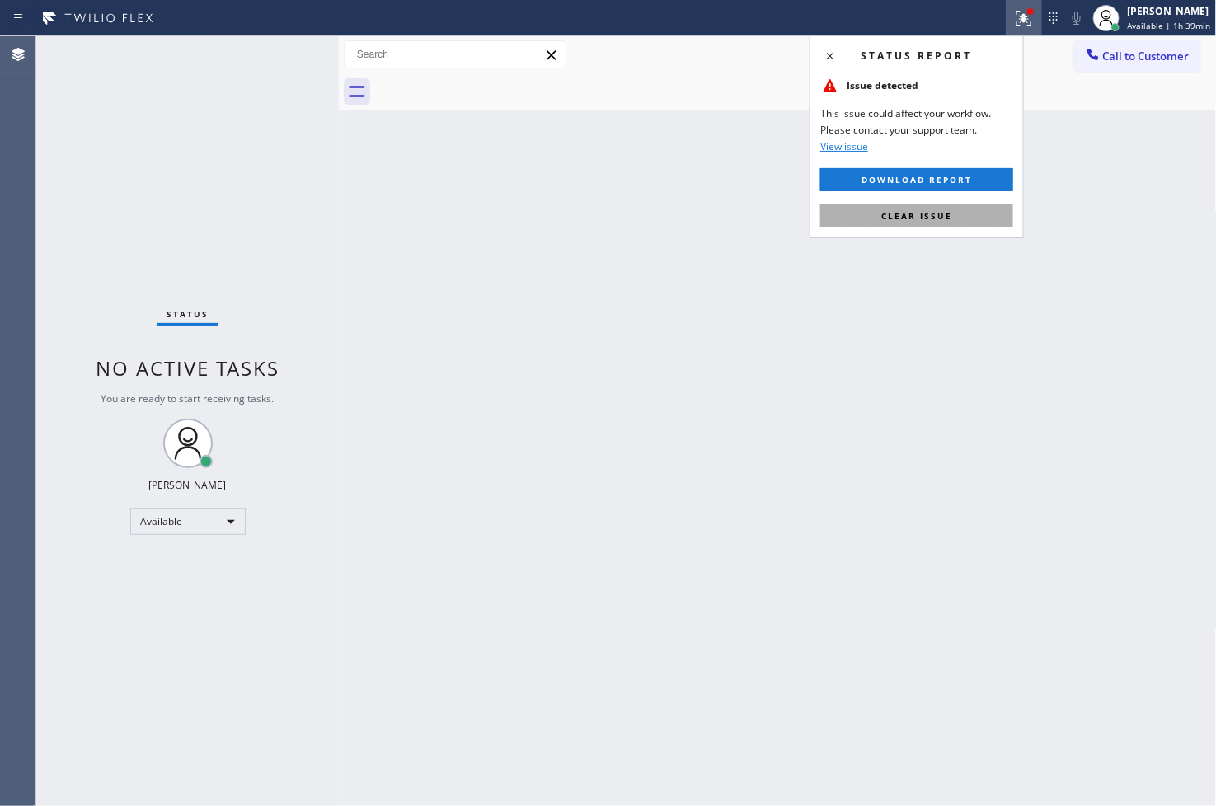
click at [868, 214] on span "Clear issue" at bounding box center [916, 216] width 71 height 12
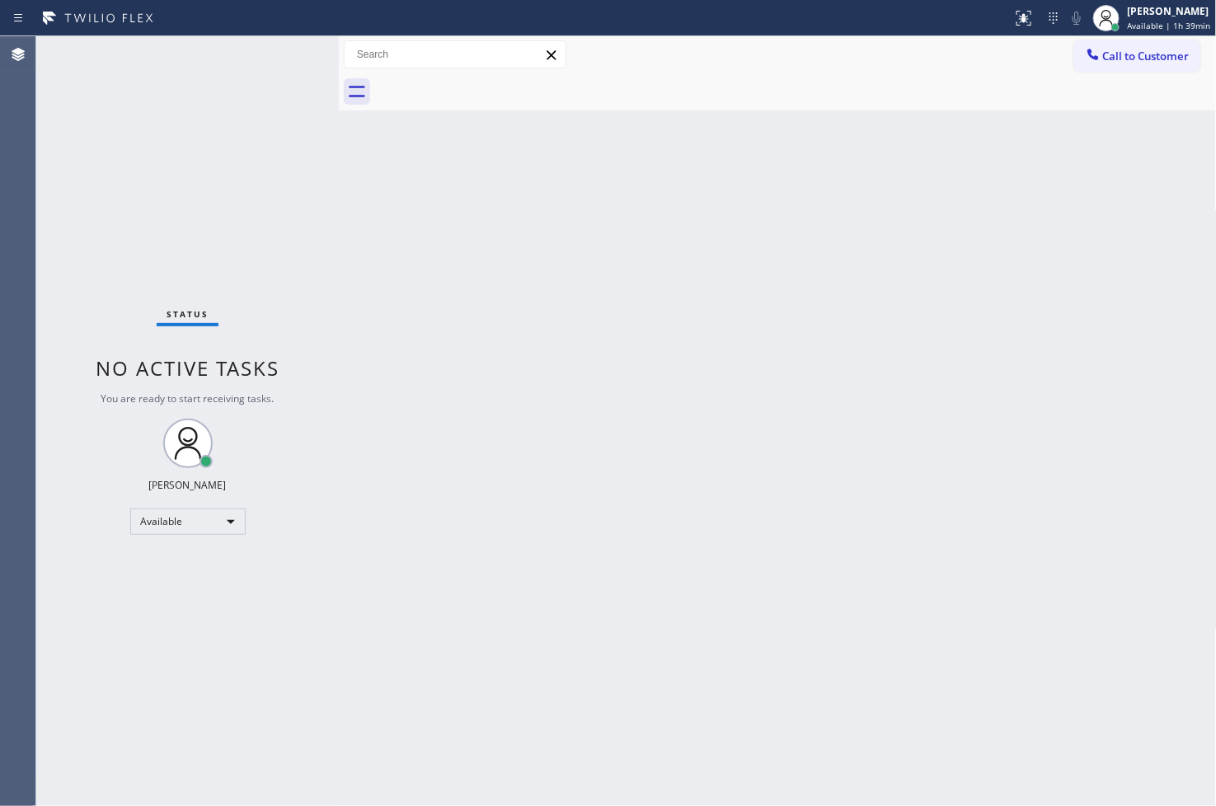
click at [397, 298] on div "Back to Dashboard Change Sender ID Customers Technicians Select a contact Outbo…" at bounding box center [778, 421] width 878 height 770
click at [257, 96] on div "Status No active tasks You are ready to start receiving tasks. [PERSON_NAME]" at bounding box center [187, 421] width 303 height 770
click at [266, 62] on div "Status No active tasks You are ready to start receiving tasks. [PERSON_NAME]" at bounding box center [187, 421] width 303 height 770
click at [274, 55] on div "Status No active tasks You are ready to start receiving tasks. [PERSON_NAME]" at bounding box center [187, 421] width 303 height 770
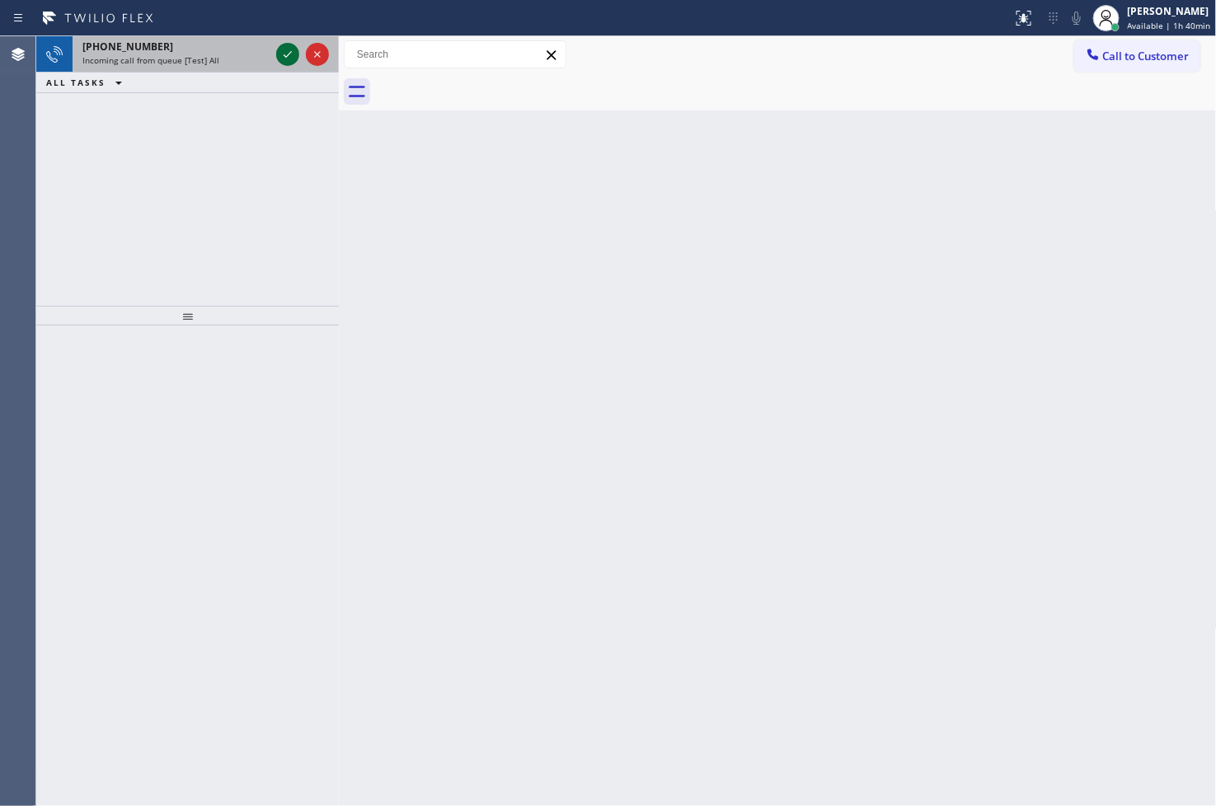
click at [276, 55] on div at bounding box center [287, 55] width 23 height 20
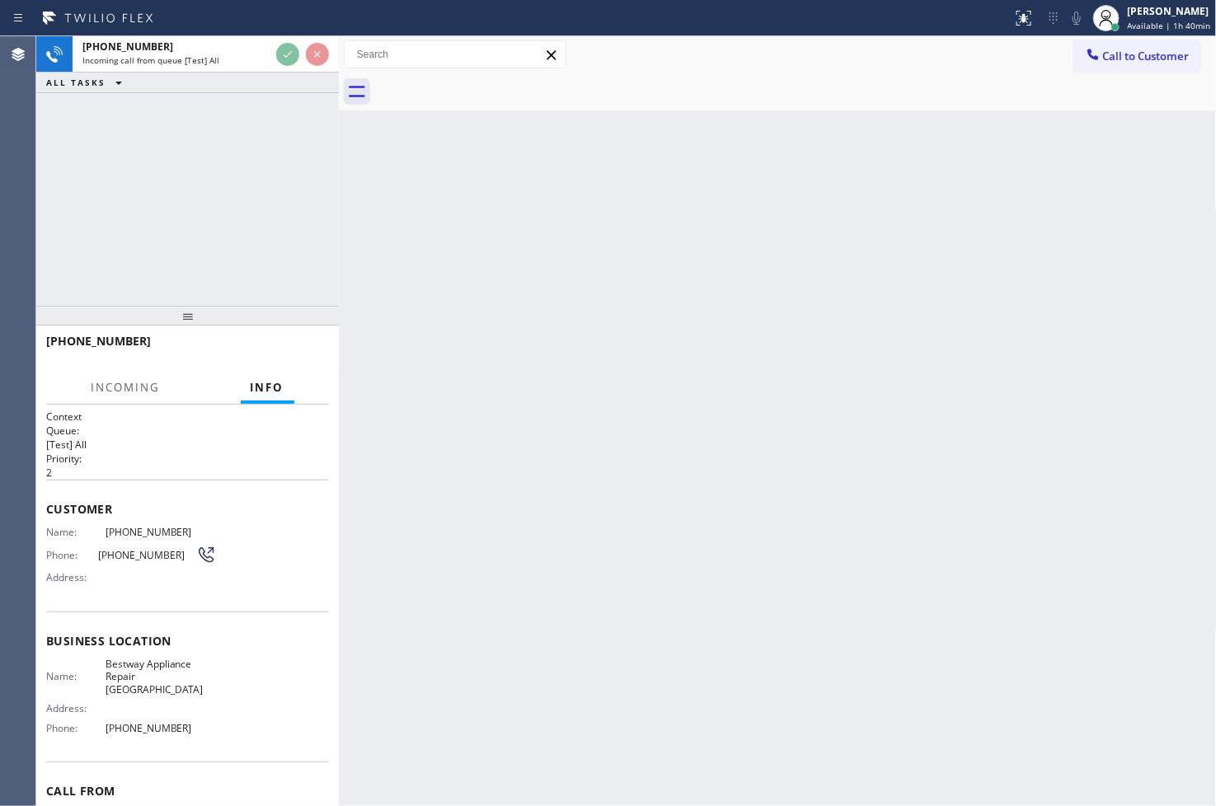
click at [258, 166] on div "+14088786968 Incoming call from queue [Test] All ALL TASKS ALL TASKS ACTIVE TAS…" at bounding box center [187, 171] width 303 height 270
drag, startPoint x: 275, startPoint y: 80, endPoint x: 275, endPoint y: 92, distance: 11.5
click at [275, 92] on div "ALL TASKS ALL TASKS ACTIVE TASKS TASKS IN WRAP UP" at bounding box center [187, 83] width 303 height 21
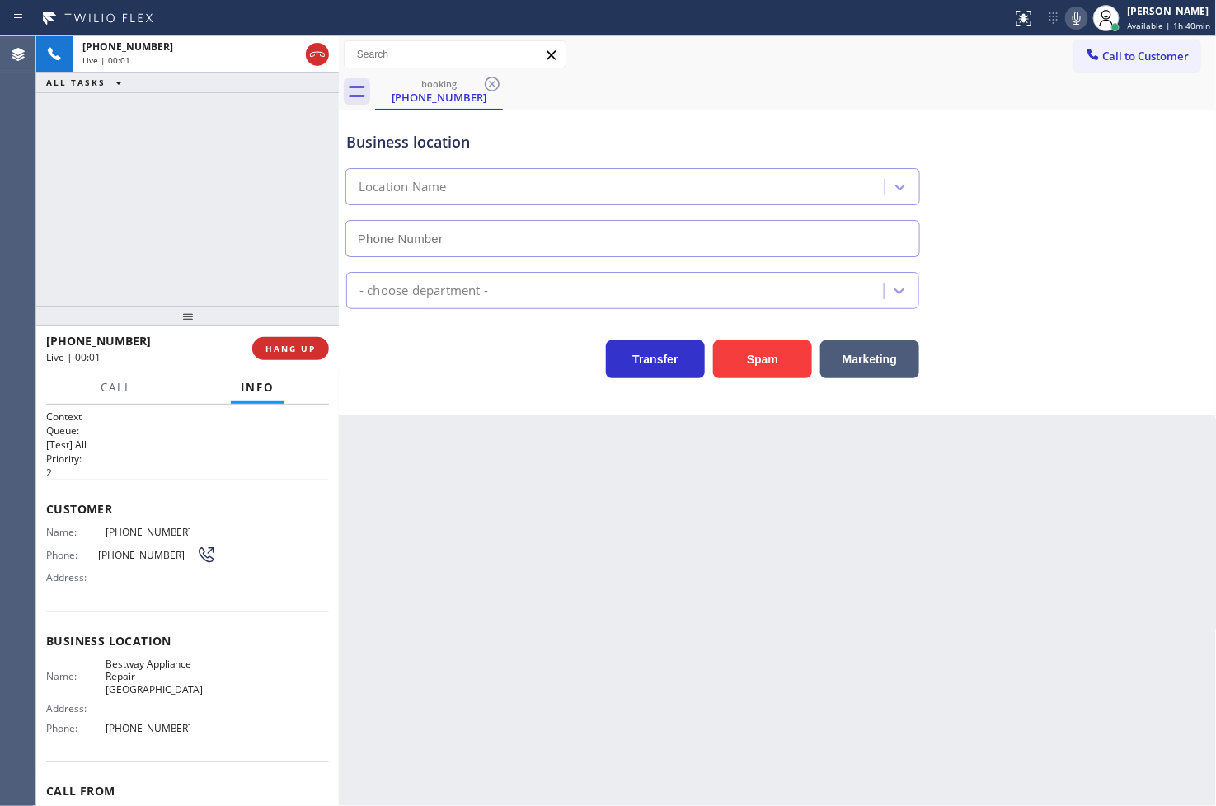
type input "(408) 722-3335"
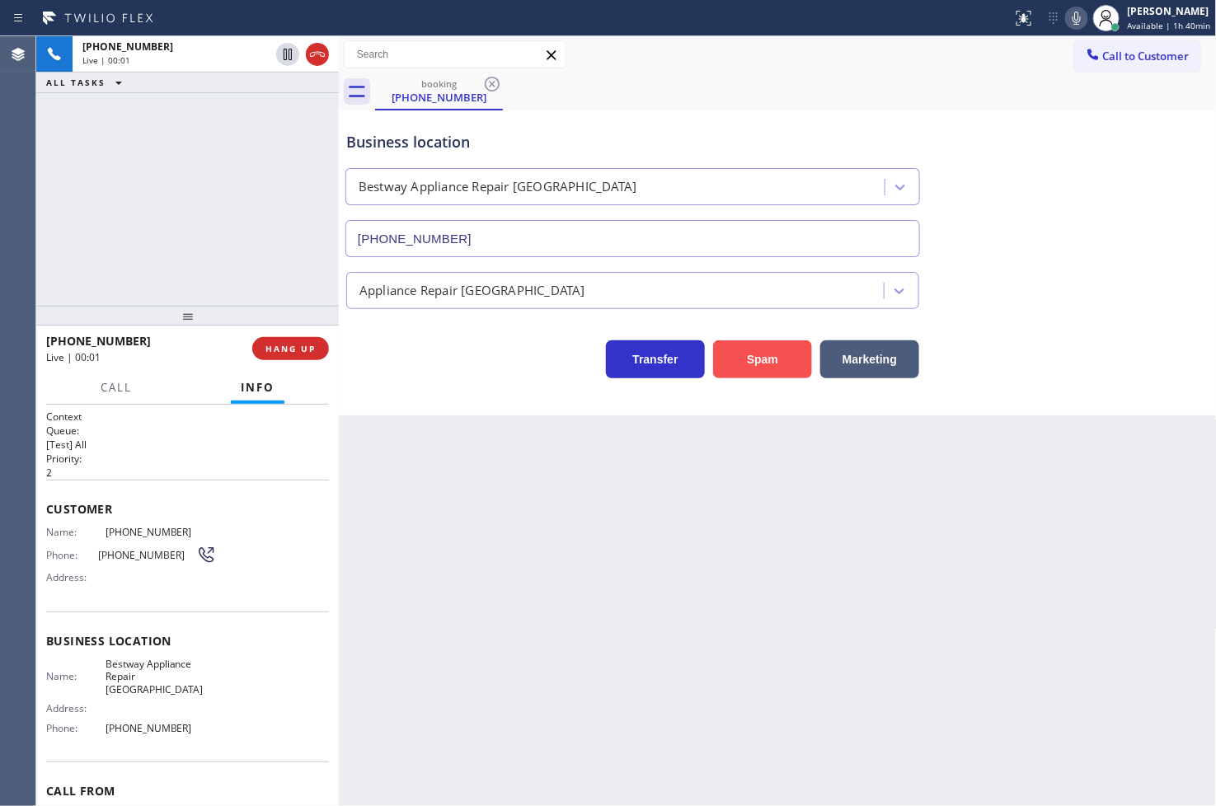
click at [732, 351] on button "Spam" at bounding box center [762, 359] width 99 height 38
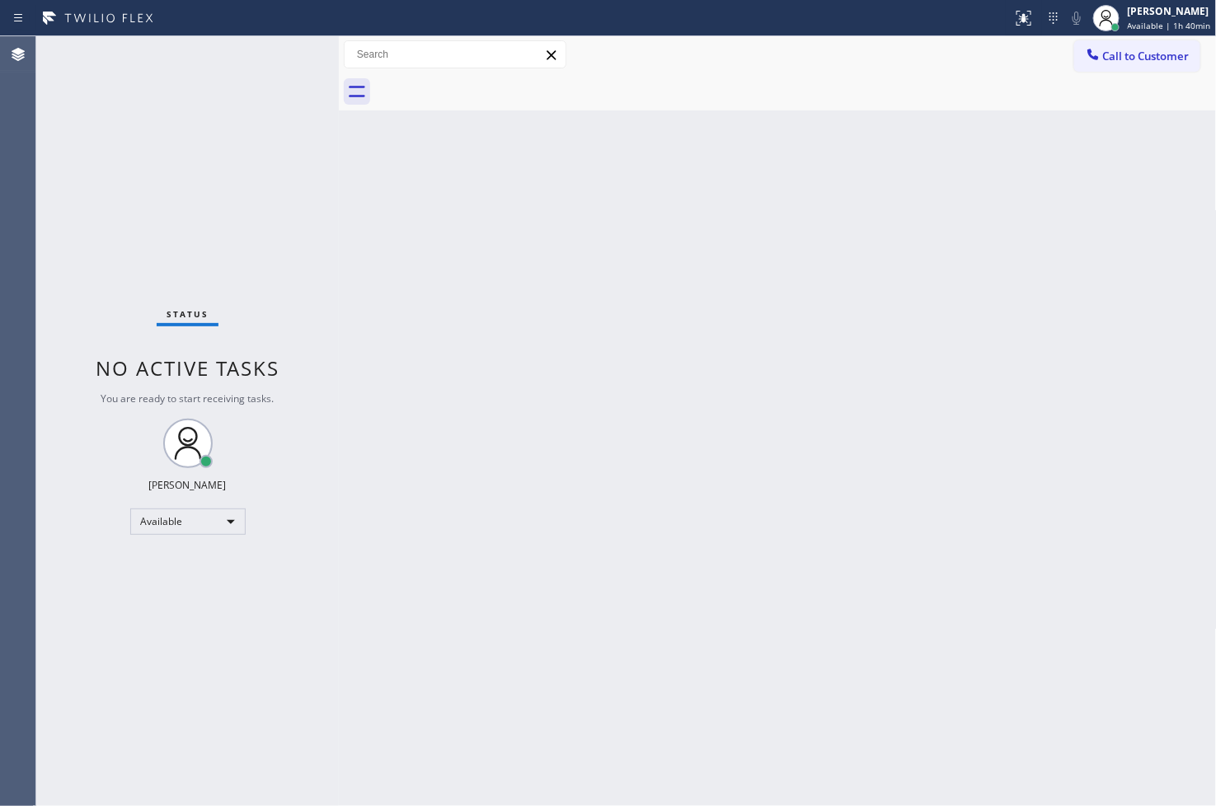
click at [269, 62] on div "Status No active tasks You are ready to start receiving tasks. [PERSON_NAME]" at bounding box center [187, 421] width 303 height 770
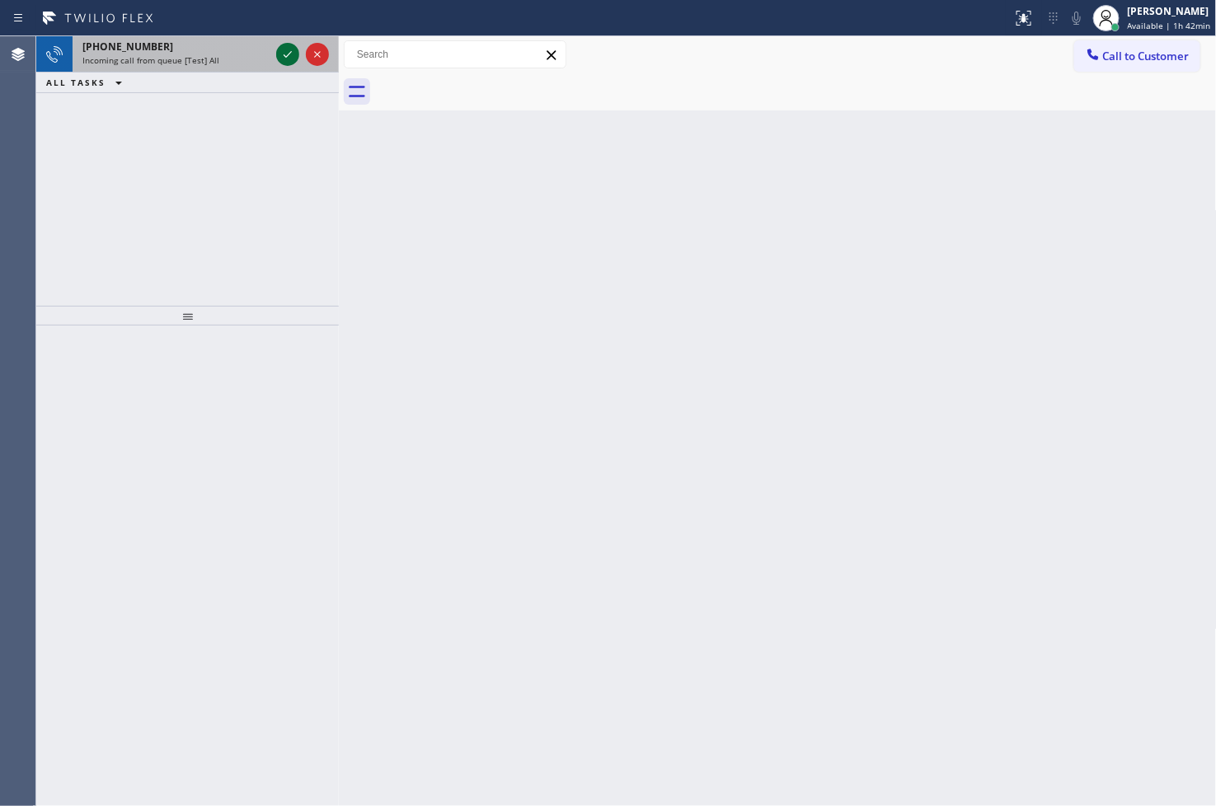
click at [280, 52] on icon at bounding box center [288, 55] width 20 height 20
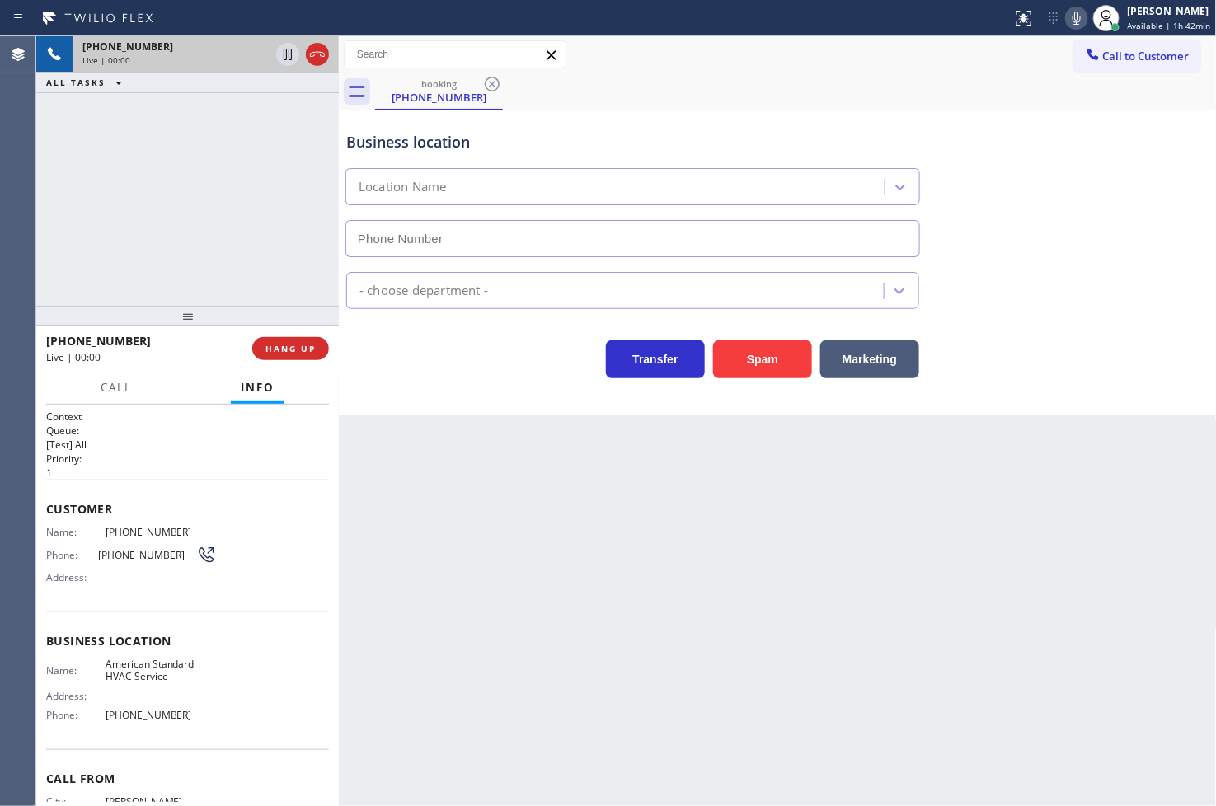
click at [323, 274] on div "+12173790381 Live | 00:00 ALL TASKS ALL TASKS ACTIVE TASKS TASKS IN WRAP UP" at bounding box center [187, 171] width 303 height 270
type input "(844) 734-2822"
drag, startPoint x: 756, startPoint y: 355, endPoint x: 1085, endPoint y: 70, distance: 435.4
click at [757, 353] on button "Spam" at bounding box center [762, 359] width 99 height 38
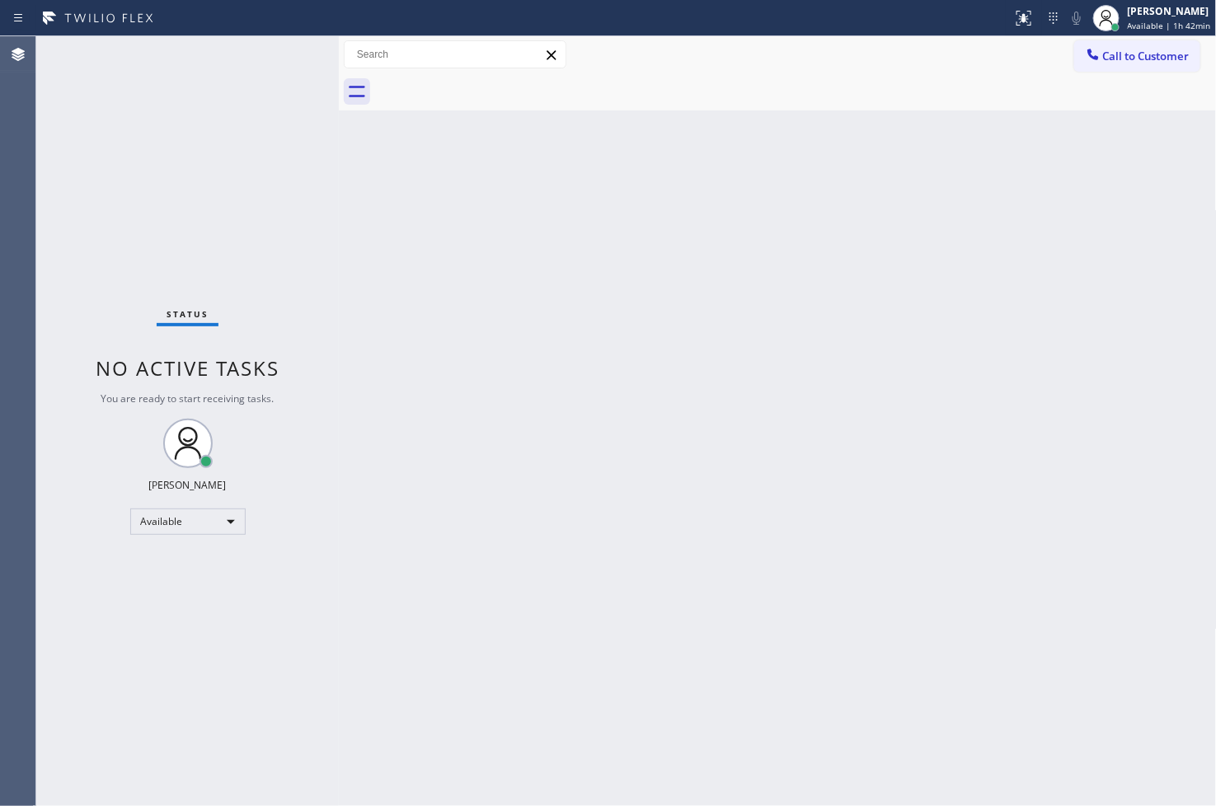
click at [270, 199] on div "Status No active tasks You are ready to start receiving tasks. [PERSON_NAME]" at bounding box center [187, 421] width 303 height 770
click at [285, 84] on div "Status No active tasks You are ready to start receiving tasks. [PERSON_NAME]" at bounding box center [187, 421] width 303 height 770
click at [868, 392] on div "Back to Dashboard Change Sender ID Customers Technicians Select a contact Outbo…" at bounding box center [778, 421] width 878 height 770
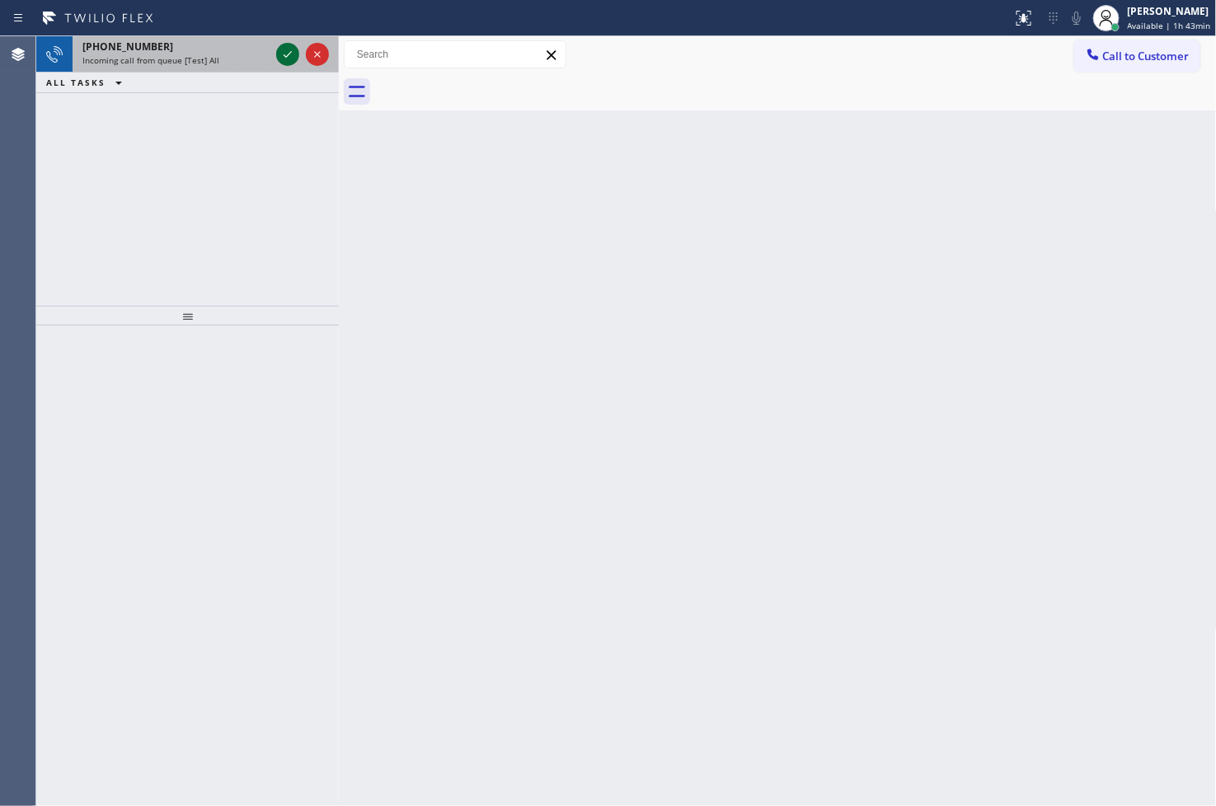
click at [290, 59] on icon at bounding box center [288, 55] width 20 height 20
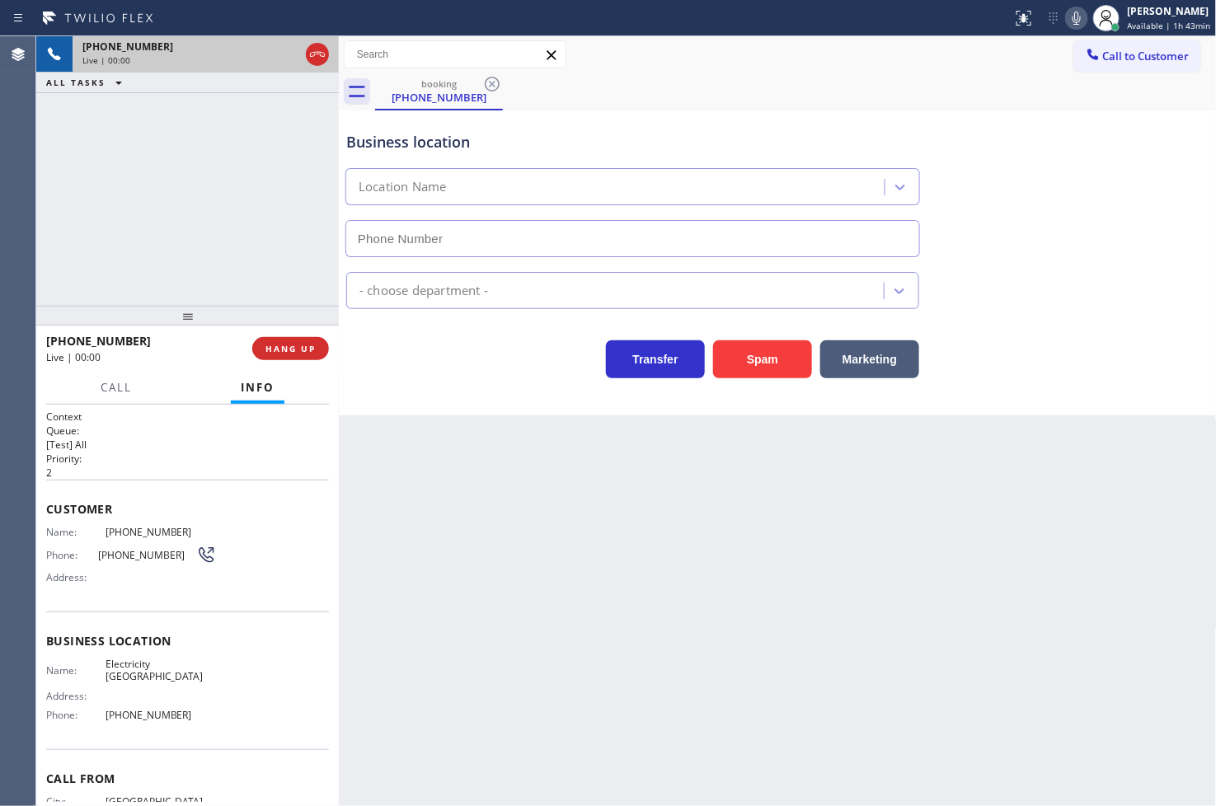
type input "(714) 643-8039"
click at [175, 278] on div "+17143934345 Live | 00:01 ALL TASKS ALL TASKS ACTIVE TASKS TASKS IN WRAP UP" at bounding box center [187, 171] width 303 height 270
click at [398, 373] on div "Transfer Spam Marketing" at bounding box center [633, 355] width 580 height 46
click at [270, 247] on div "+17143934345 Live | 00:03 ALL TASKS ALL TASKS ACTIVE TASKS TASKS IN WRAP UP" at bounding box center [187, 171] width 303 height 270
click at [430, 350] on div "Transfer Spam Marketing" at bounding box center [633, 355] width 580 height 46
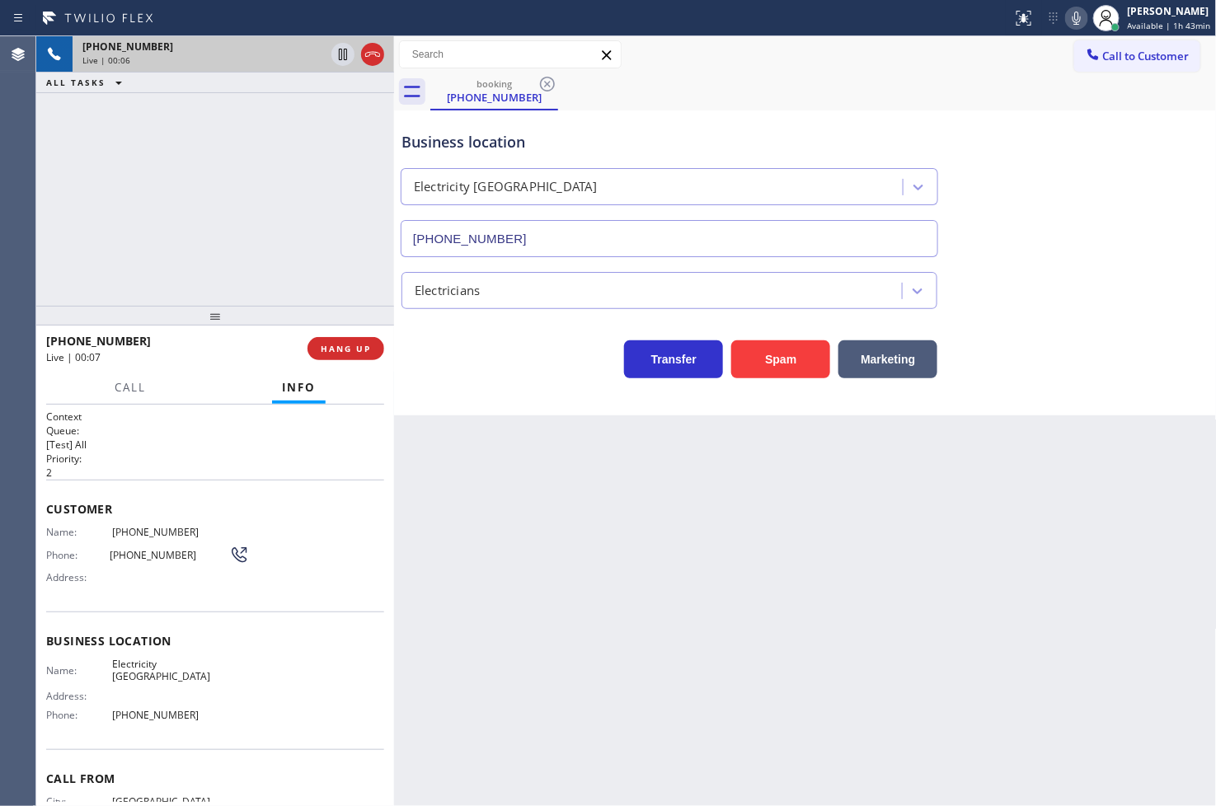
drag, startPoint x: 340, startPoint y: 264, endPoint x: 396, endPoint y: 265, distance: 55.2
click at [394, 265] on div at bounding box center [394, 421] width 0 height 770
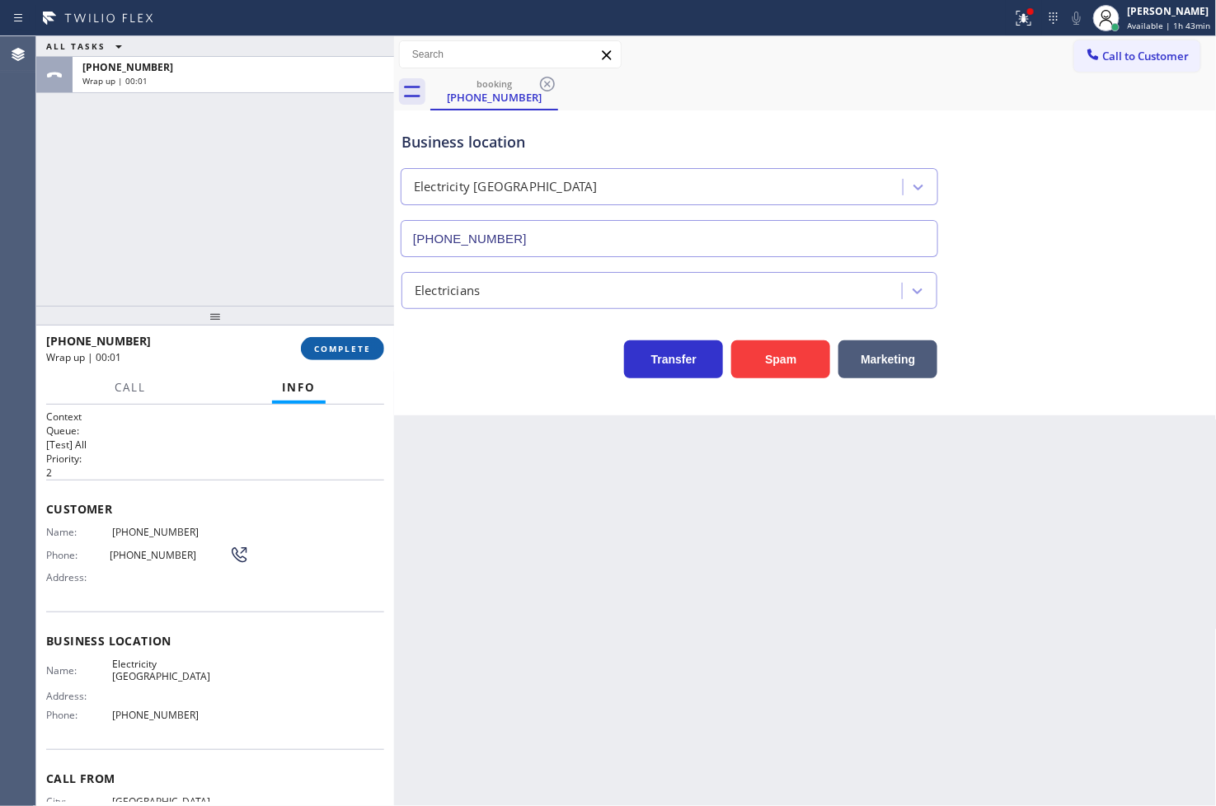
click at [328, 357] on button "COMPLETE" at bounding box center [342, 348] width 83 height 23
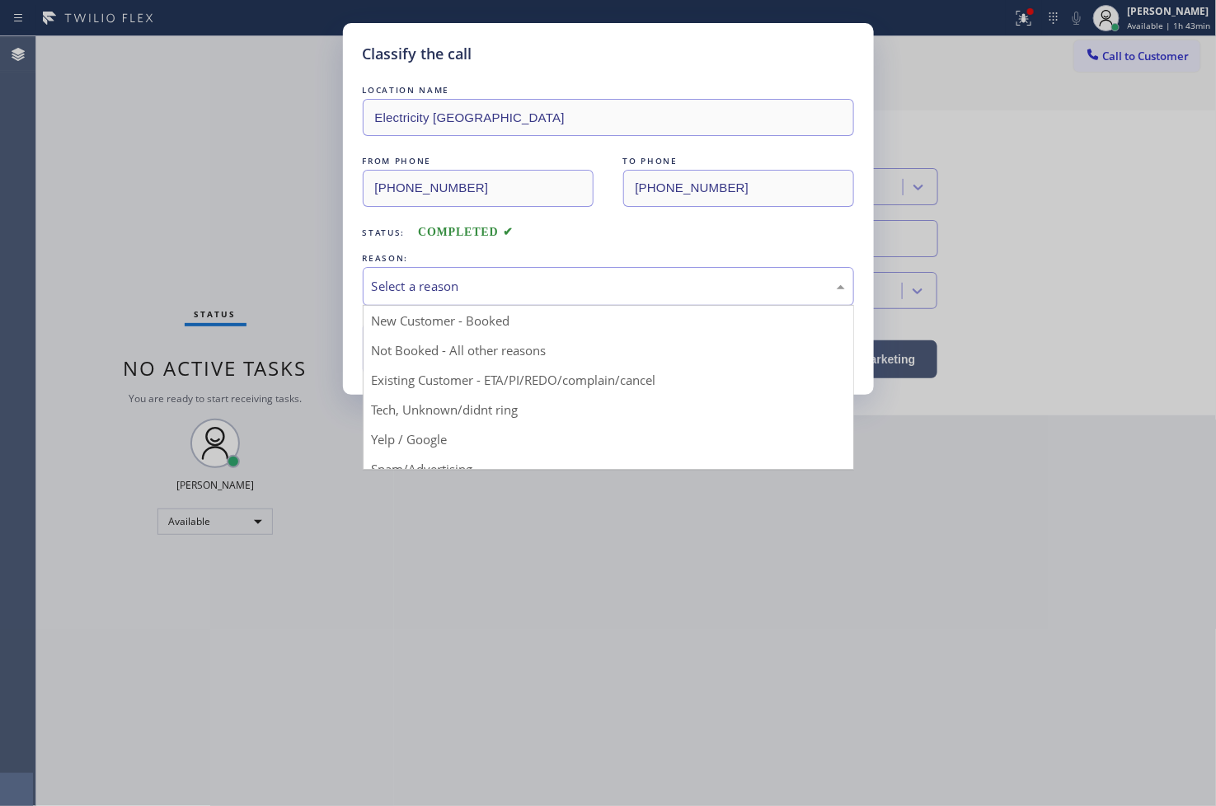
click at [482, 298] on div "Select a reason" at bounding box center [608, 286] width 491 height 39
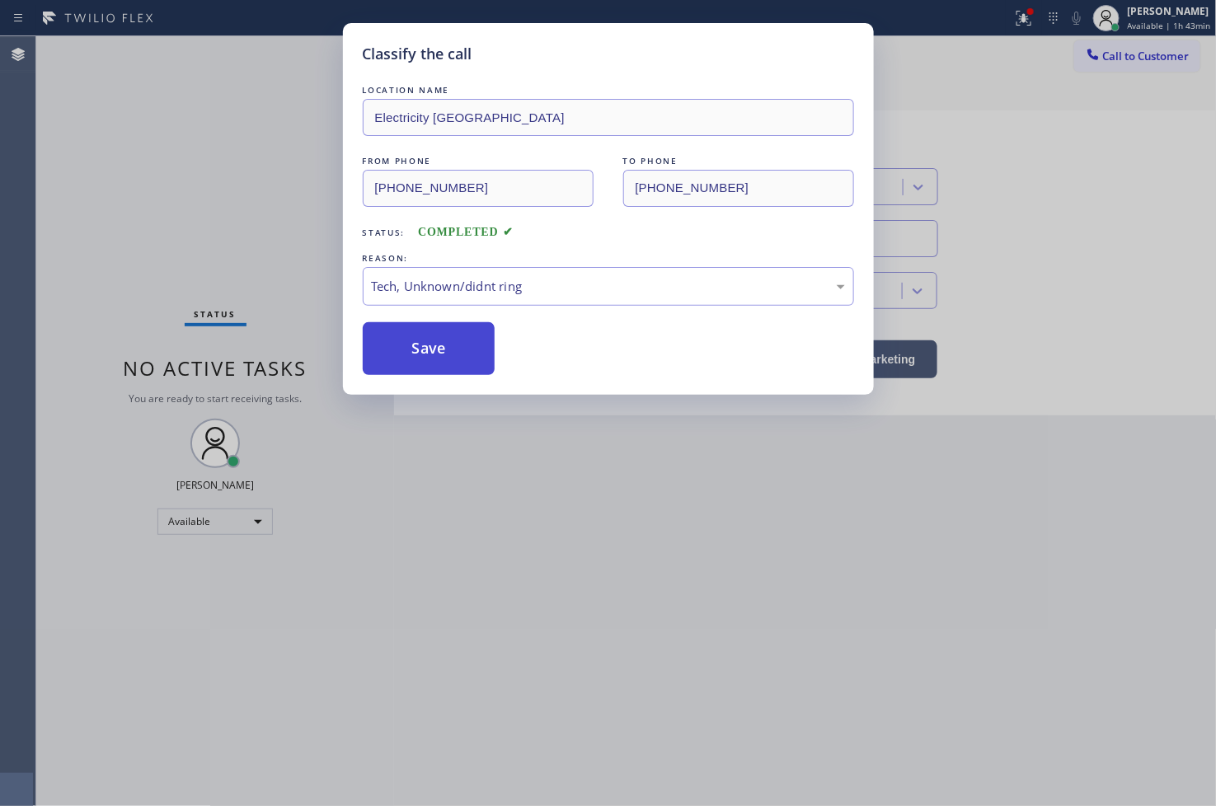
click at [439, 364] on button "Save" at bounding box center [429, 348] width 133 height 53
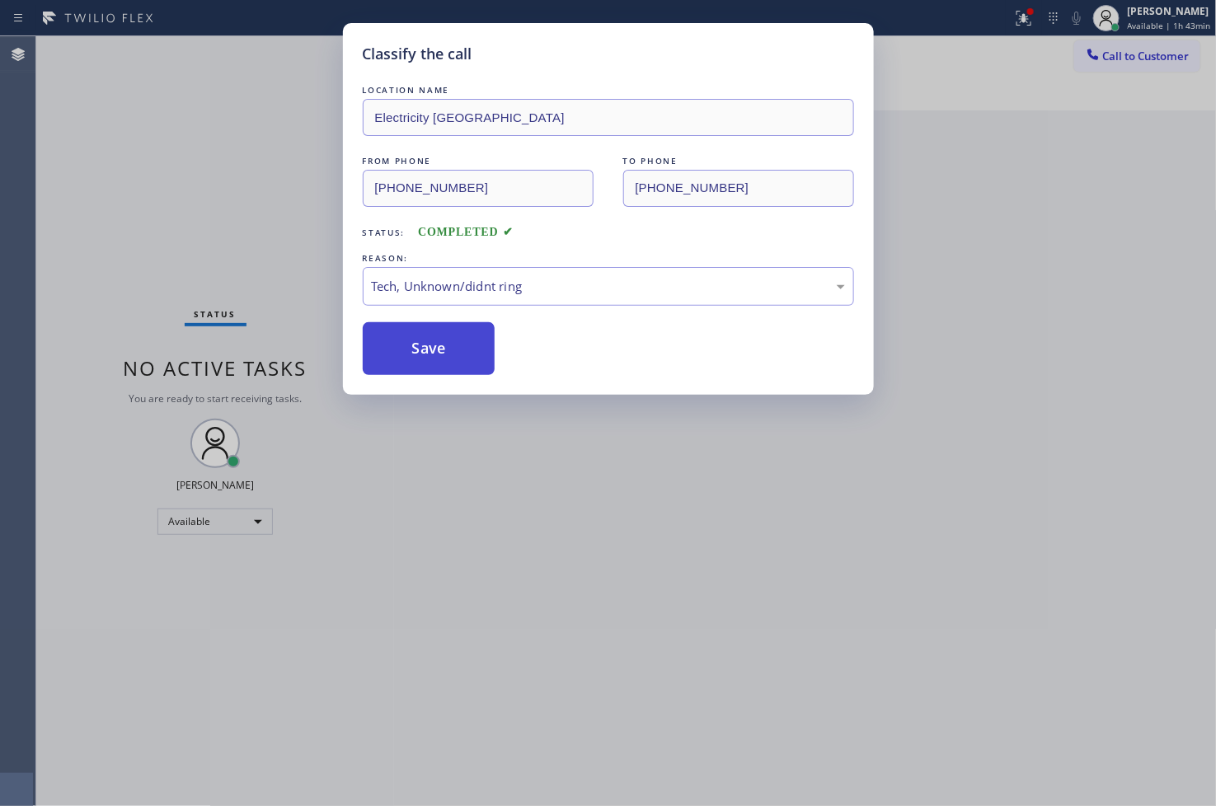
click at [439, 364] on button "Save" at bounding box center [429, 348] width 133 height 53
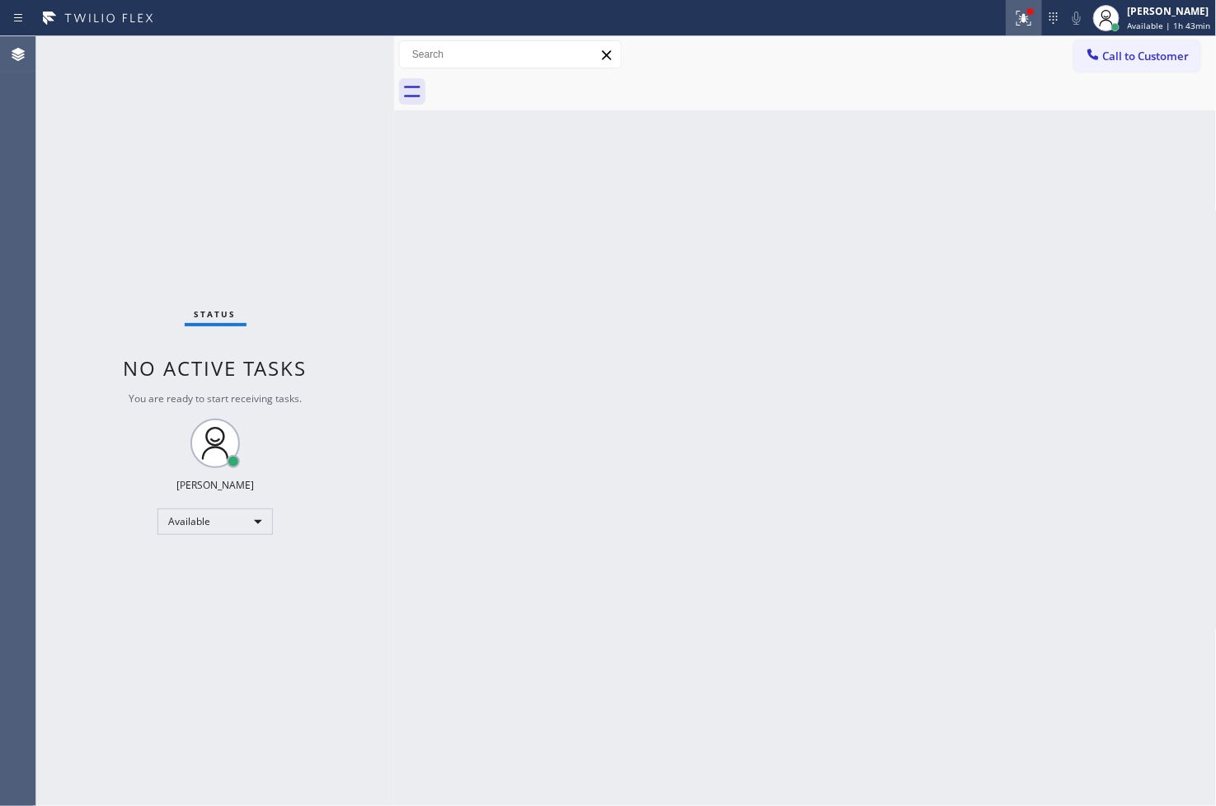
click at [868, 23] on icon at bounding box center [1024, 18] width 20 height 20
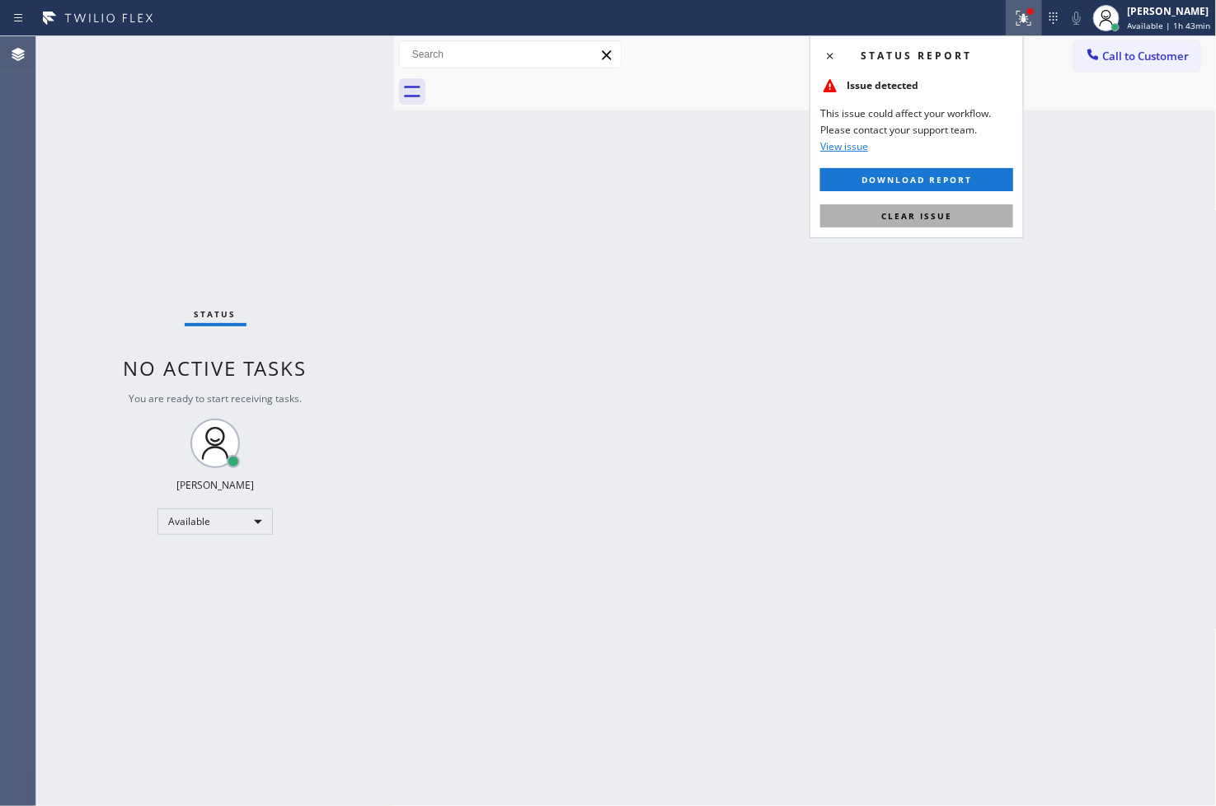
click at [868, 224] on button "Clear issue" at bounding box center [916, 215] width 193 height 23
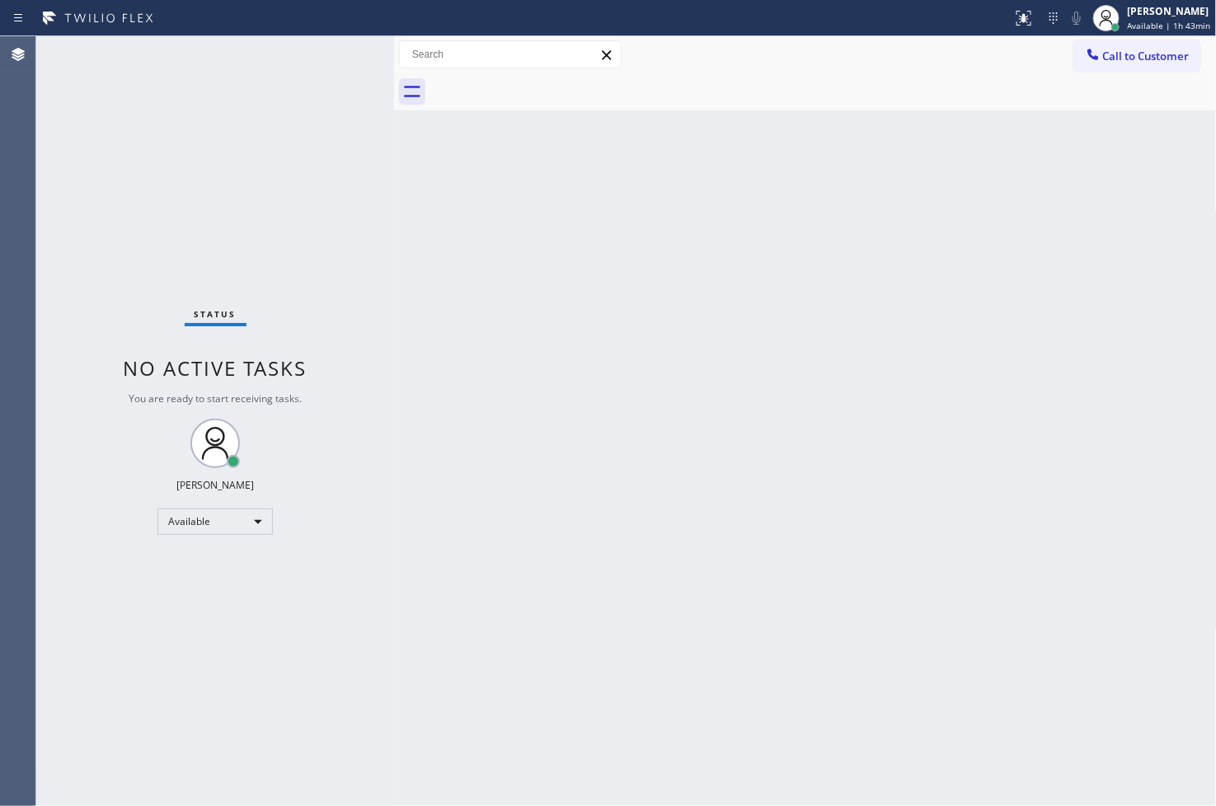
click at [225, 107] on div "Status No active tasks You are ready to start receiving tasks. [PERSON_NAME]" at bounding box center [215, 421] width 358 height 770
click at [352, 50] on div "Status No active tasks You are ready to start receiving tasks. [PERSON_NAME]" at bounding box center [215, 421] width 358 height 770
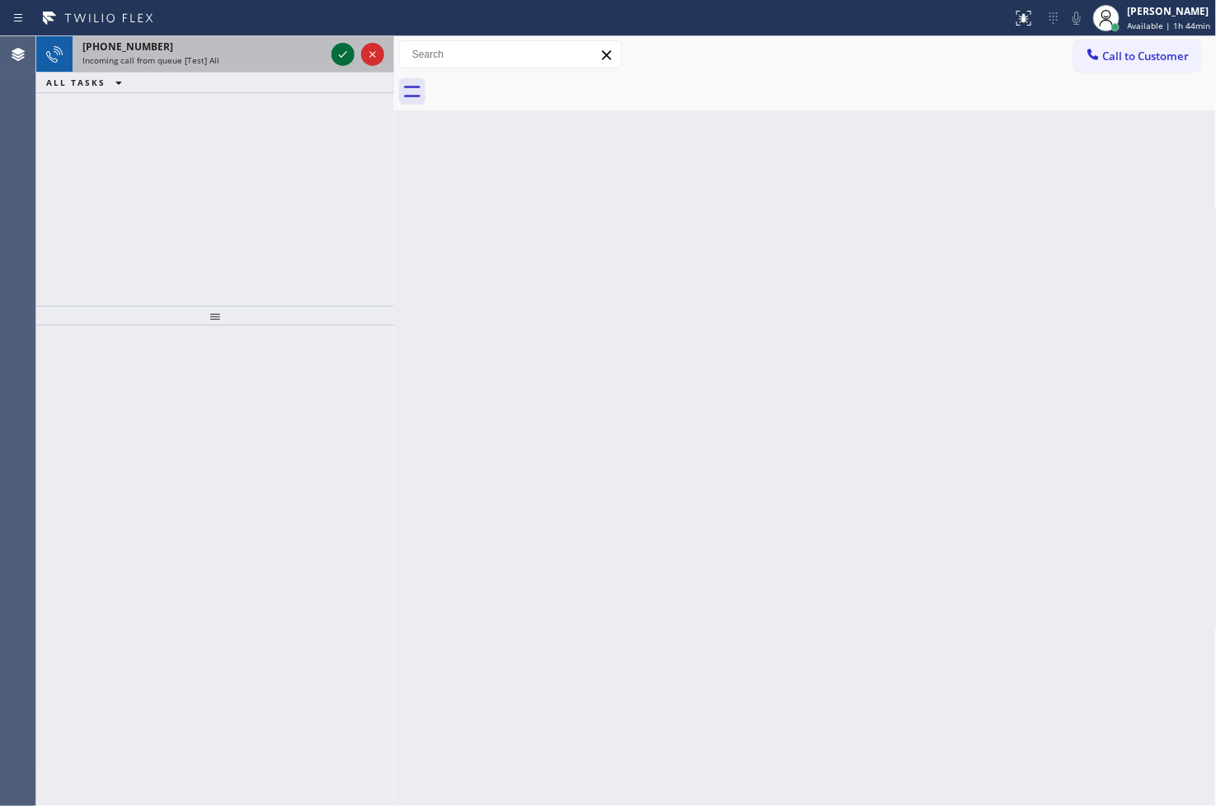
click at [352, 50] on icon at bounding box center [343, 55] width 20 height 20
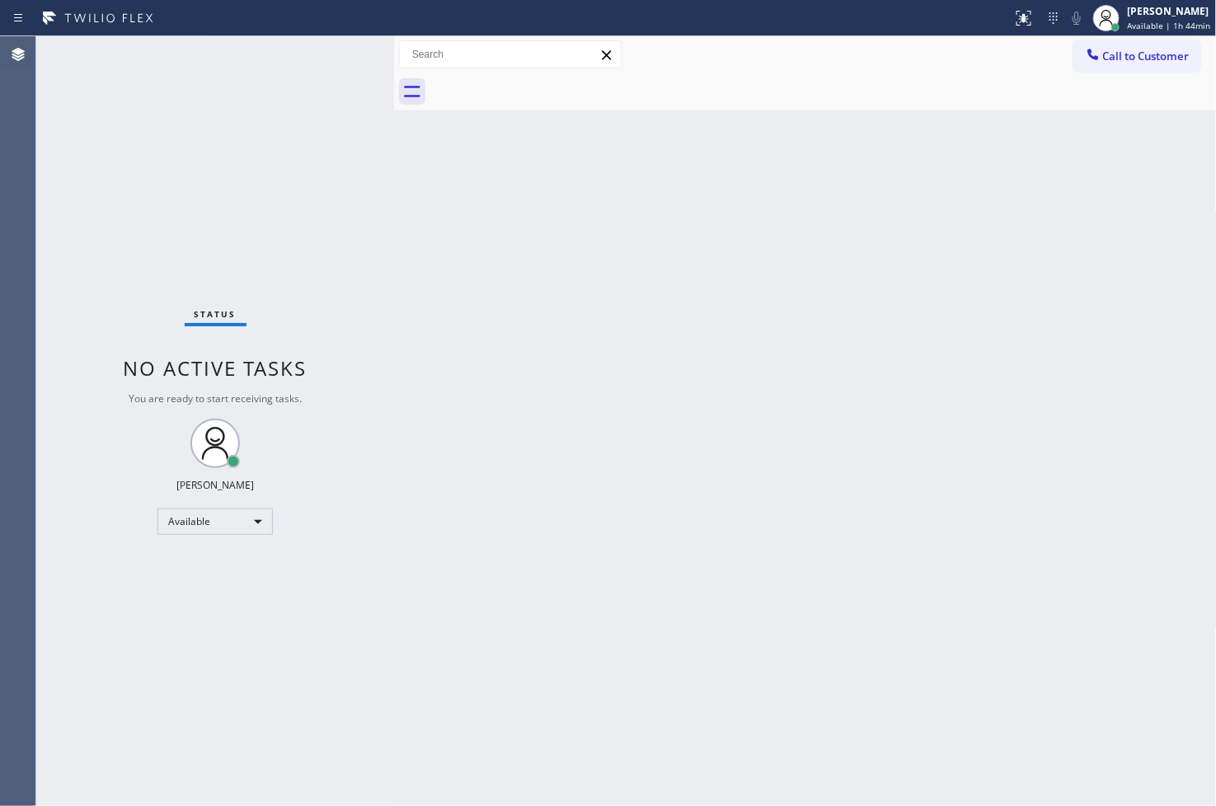
click at [352, 50] on div "Status No active tasks You are ready to start receiving tasks. [PERSON_NAME]" at bounding box center [215, 421] width 358 height 770
click at [67, 302] on div "Status No active tasks You are ready to start receiving tasks. [PERSON_NAME]" at bounding box center [215, 421] width 358 height 770
click at [327, 70] on div "Status No active tasks You are ready to start receiving tasks. [PERSON_NAME]" at bounding box center [215, 421] width 358 height 770
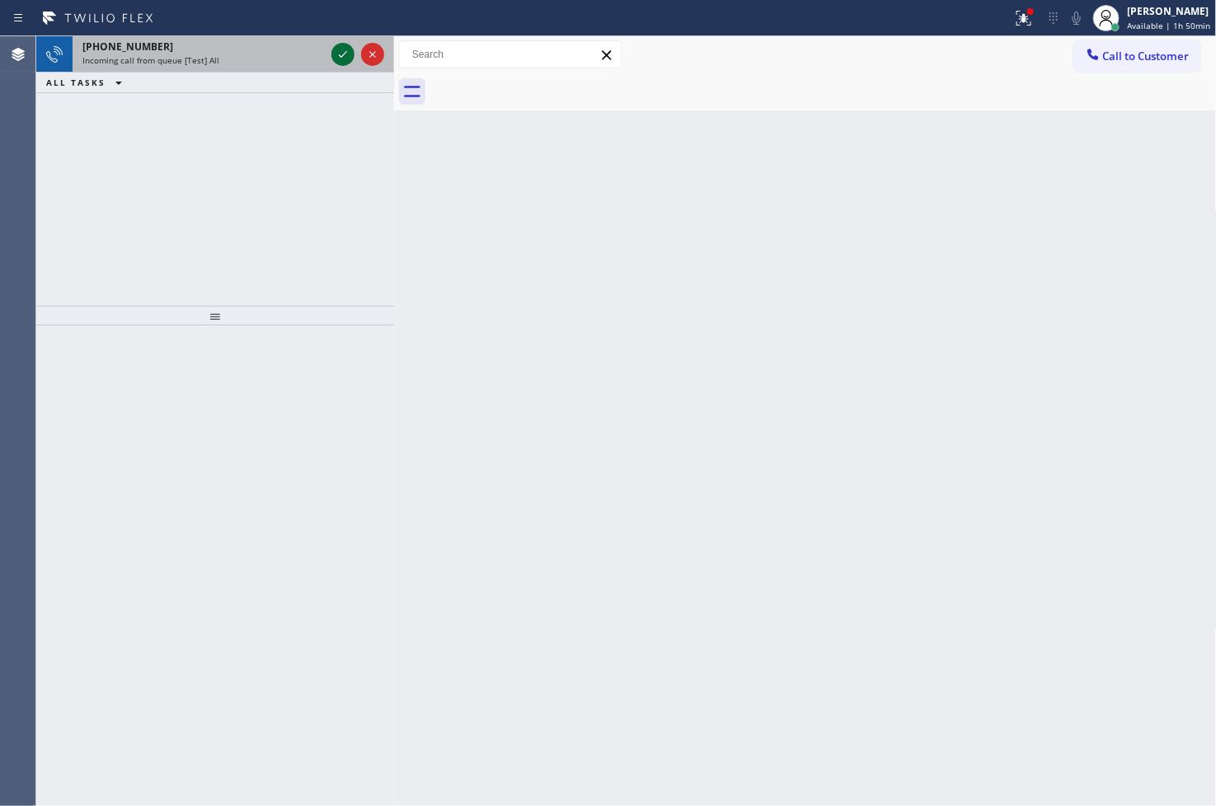
click at [341, 61] on icon at bounding box center [343, 55] width 20 height 20
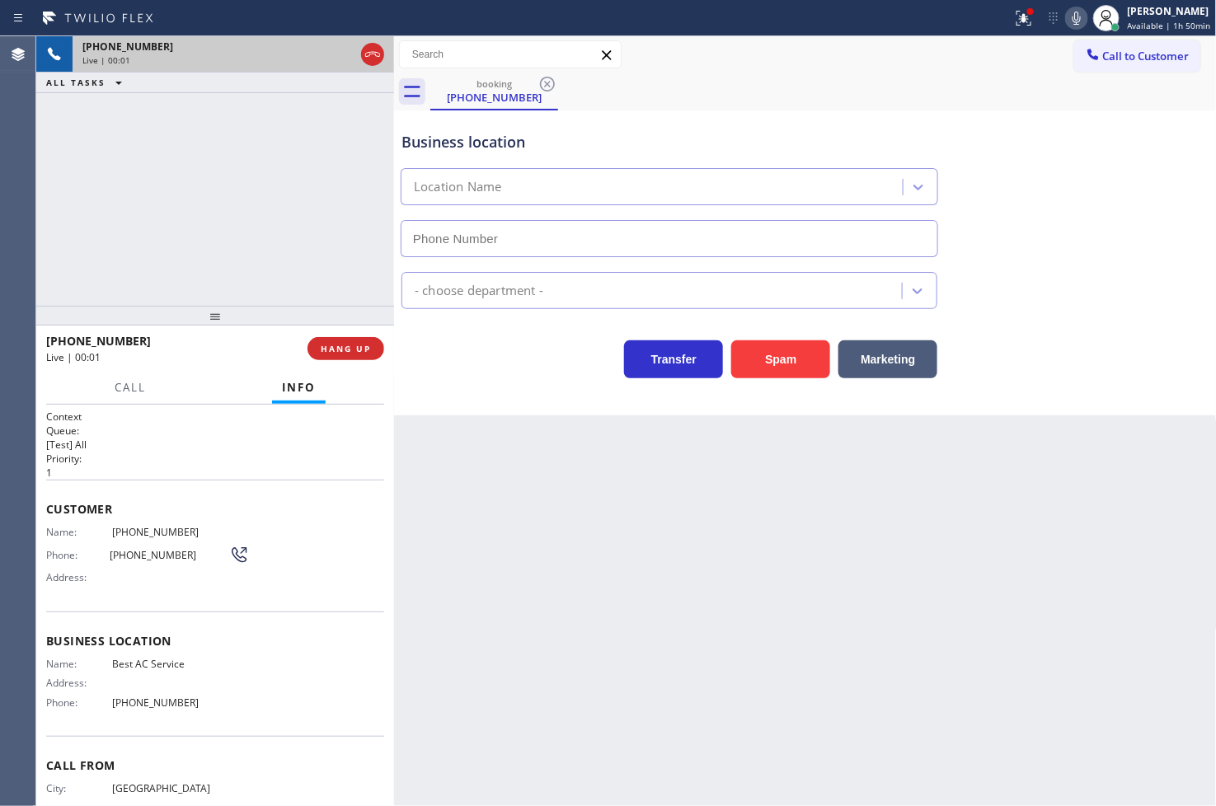
type input "(855) 919-3265"
click at [868, 18] on icon at bounding box center [1021, 17] width 10 height 12
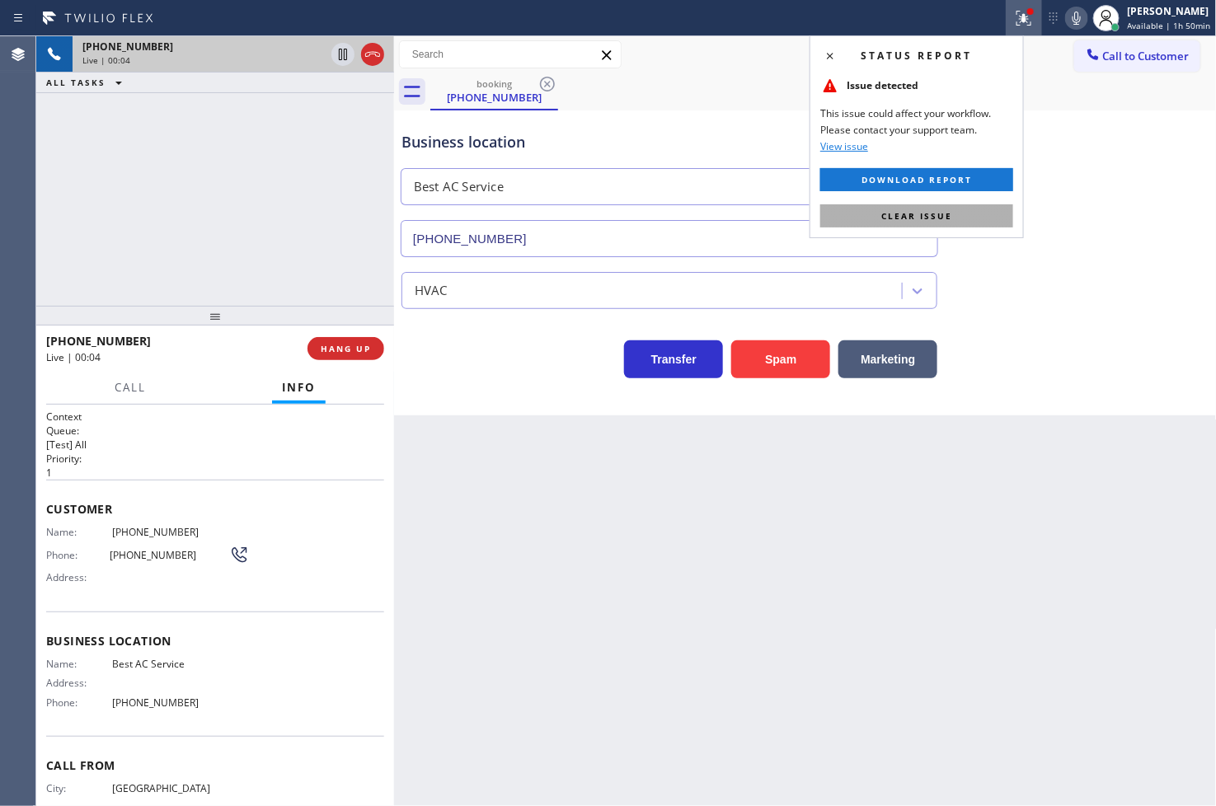
click at [868, 213] on span "Clear issue" at bounding box center [916, 216] width 71 height 12
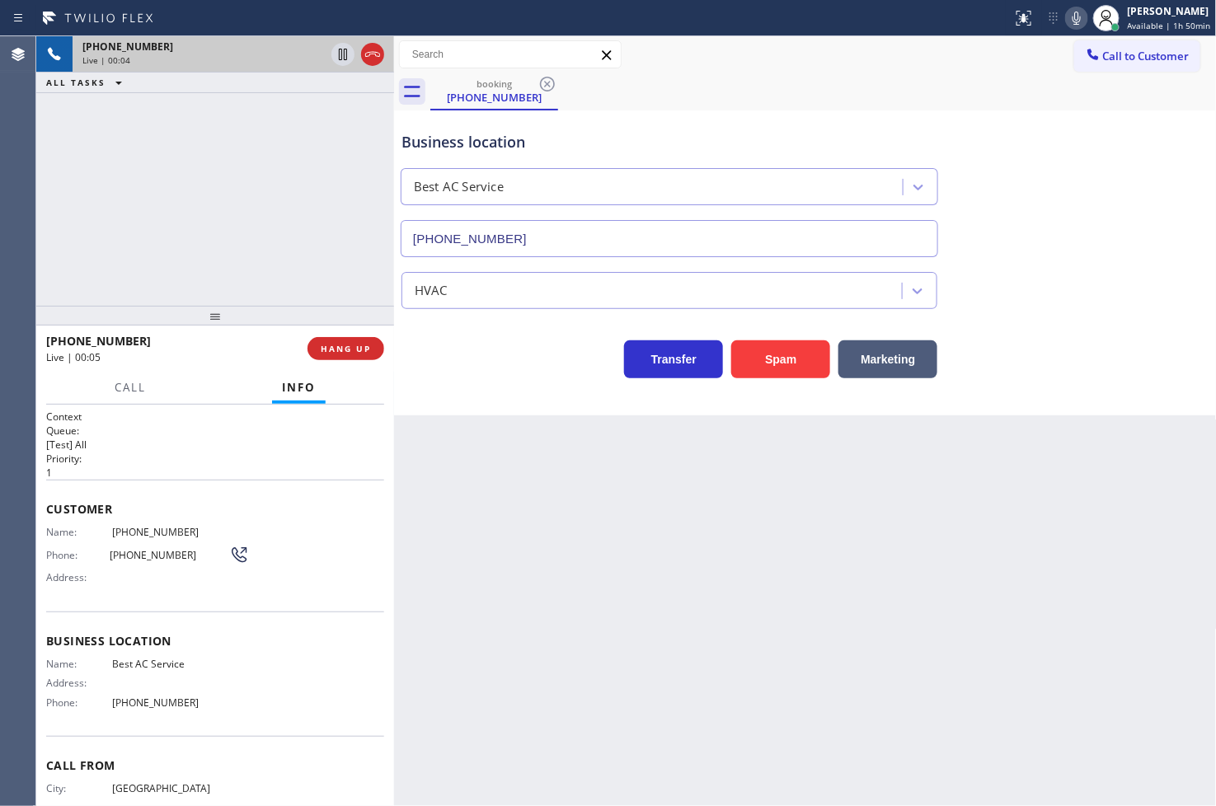
click at [325, 212] on div "+14038958270 Live | 00:04 ALL TASKS ALL TASKS ACTIVE TASKS TASKS IN WRAP UP" at bounding box center [215, 171] width 358 height 270
click at [178, 201] on div "+14038958270 Live | 00:05 ALL TASKS ALL TASKS ACTIVE TASKS TASKS IN WRAP UP" at bounding box center [215, 171] width 358 height 270
click at [505, 353] on div "Transfer Spam Marketing" at bounding box center [669, 355] width 542 height 46
click at [497, 418] on div "Back to Dashboard Change Sender ID Customers Technicians Select a contact Outbo…" at bounding box center [805, 421] width 823 height 770
click at [302, 260] on div "+14038958270 Live | 00:10 ALL TASKS ALL TASKS ACTIVE TASKS TASKS IN WRAP UP" at bounding box center [215, 171] width 358 height 270
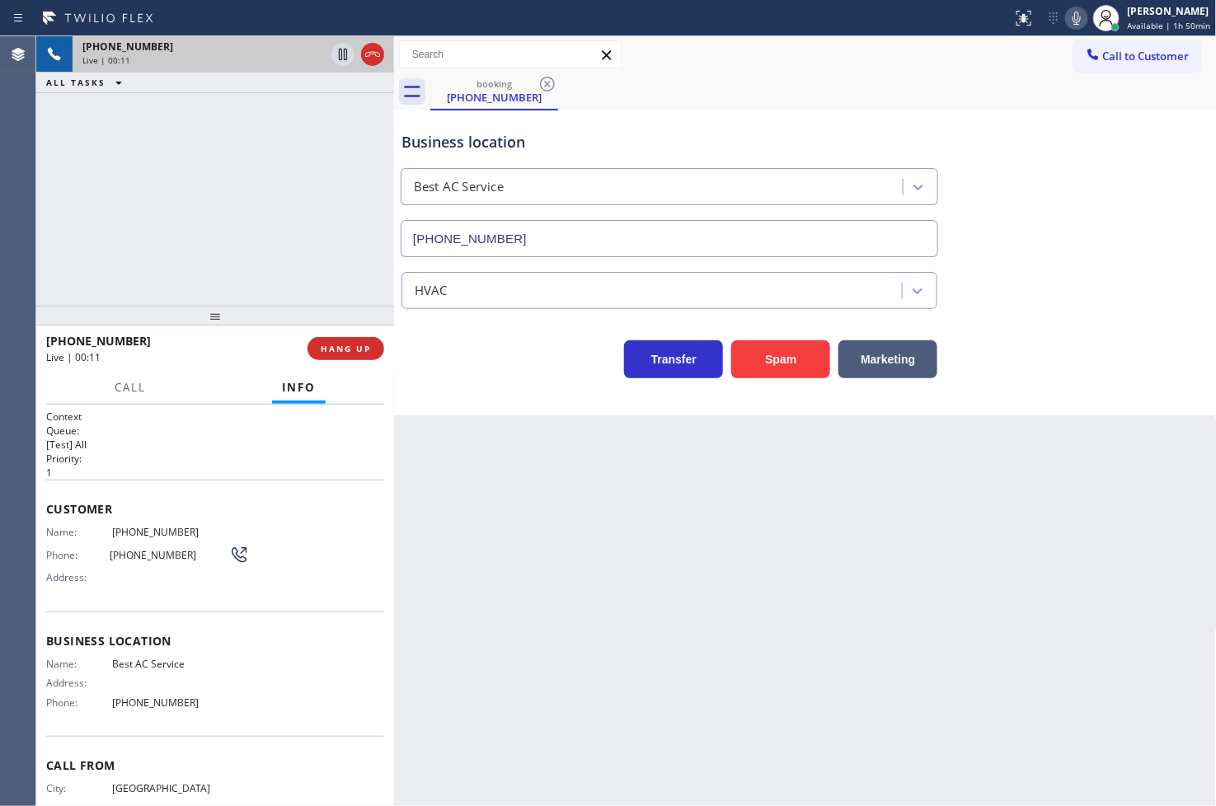
click at [453, 358] on div "Transfer Spam Marketing" at bounding box center [669, 355] width 542 height 46
click at [356, 339] on button "HANG UP" at bounding box center [346, 348] width 77 height 23
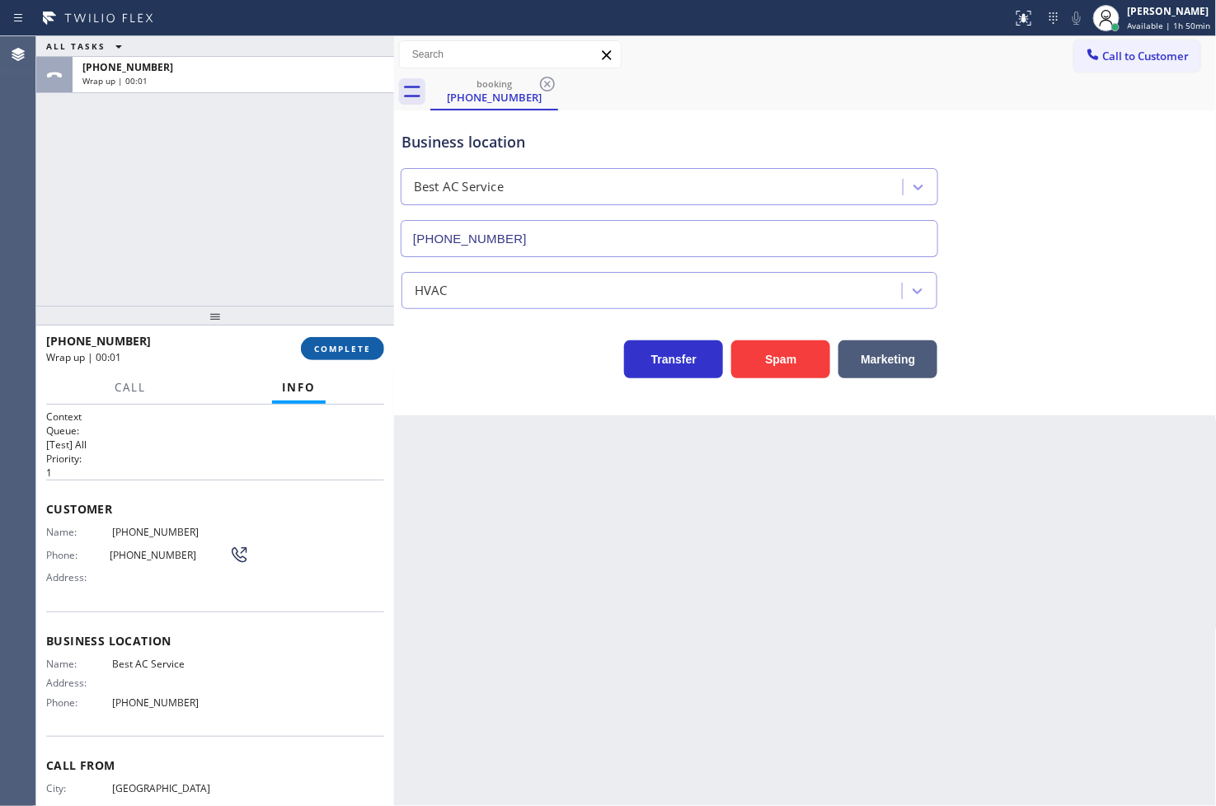
click at [353, 341] on button "COMPLETE" at bounding box center [342, 348] width 83 height 23
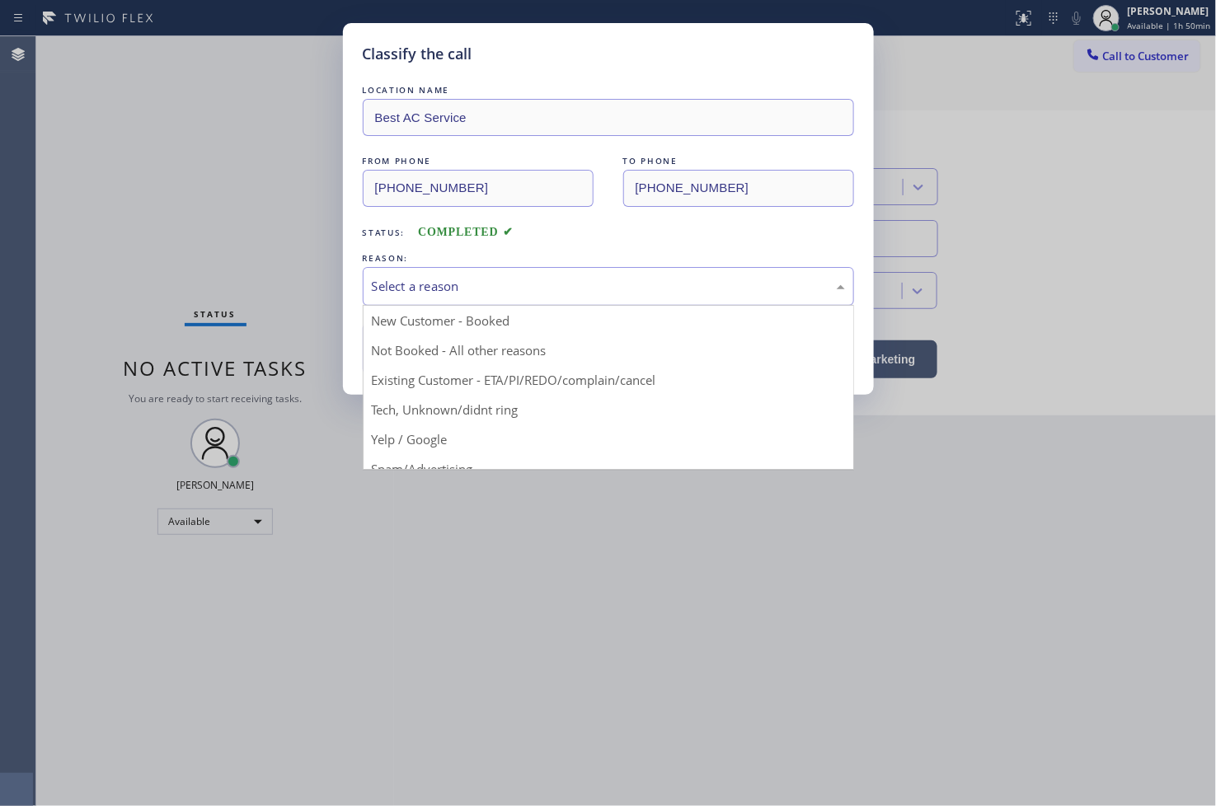
click at [495, 290] on div "Select a reason" at bounding box center [608, 286] width 473 height 19
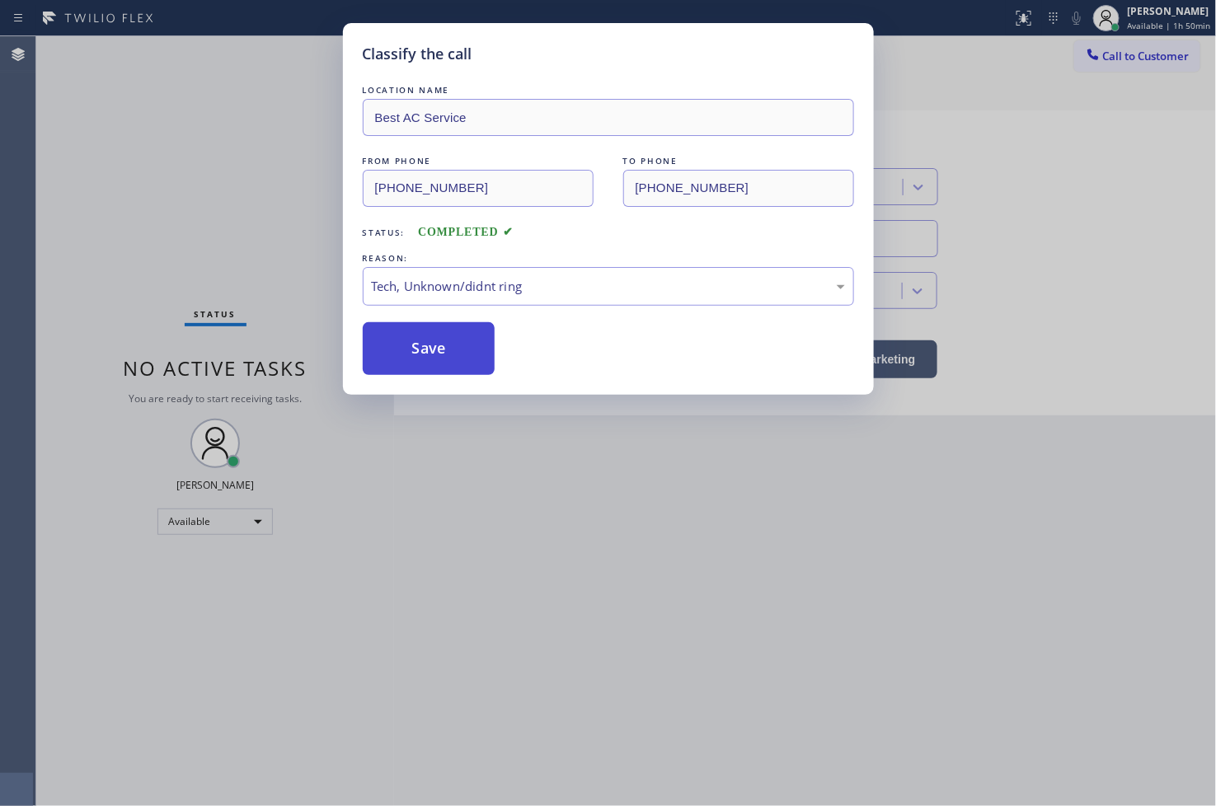
click at [406, 340] on button "Save" at bounding box center [429, 348] width 133 height 53
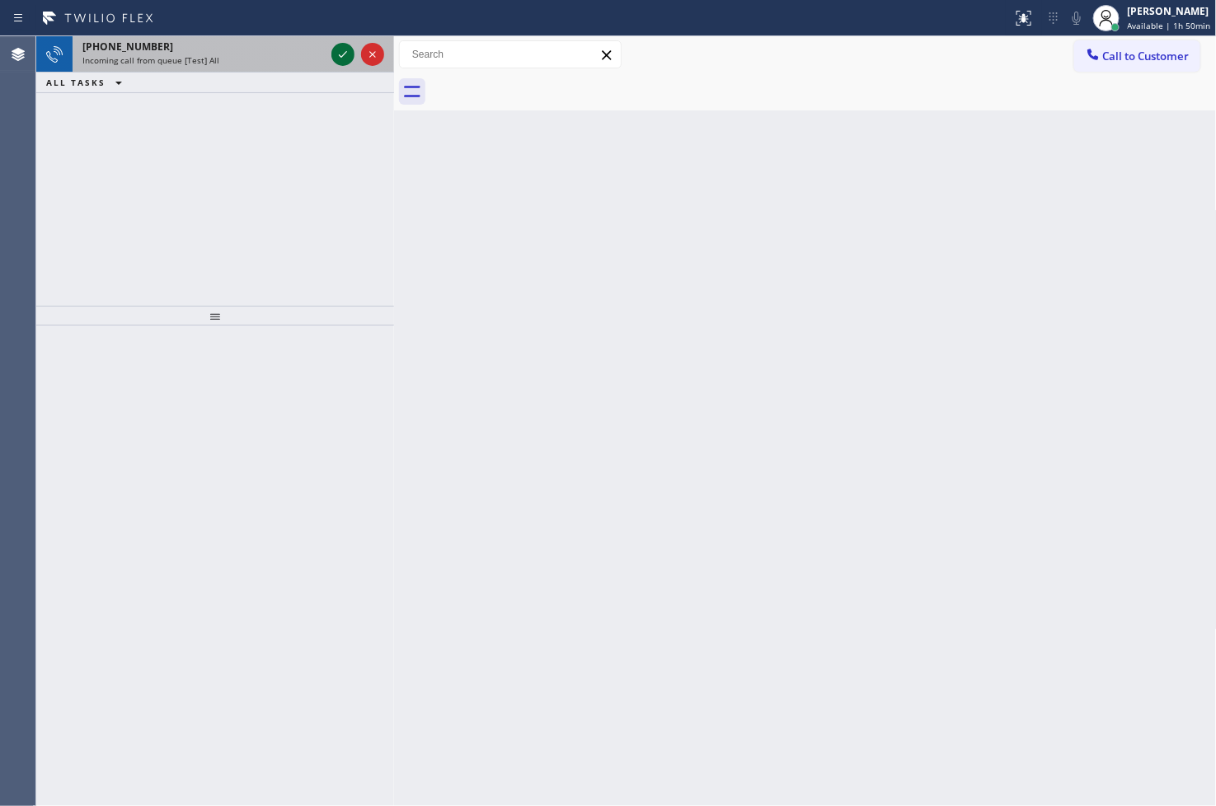
click at [343, 51] on icon at bounding box center [343, 55] width 20 height 20
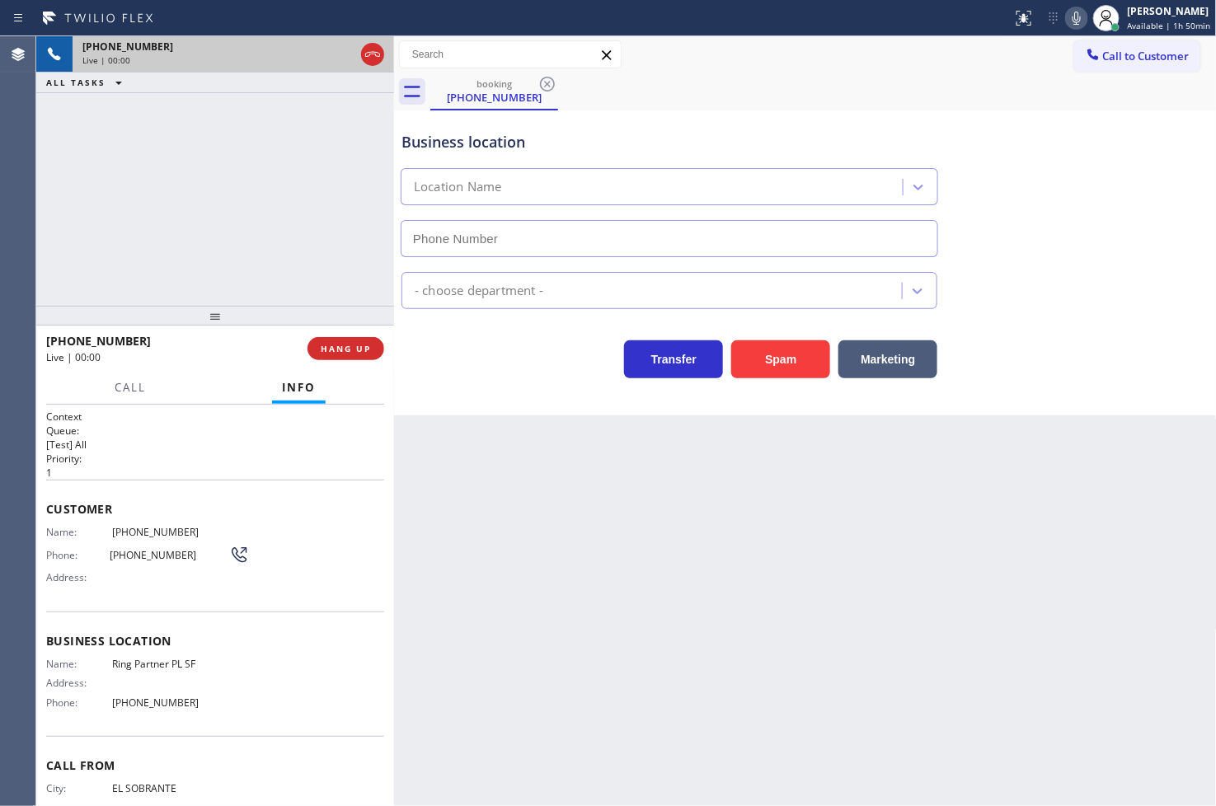
type input "(415) 969-9693"
click at [129, 391] on span "Call" at bounding box center [130, 387] width 31 height 15
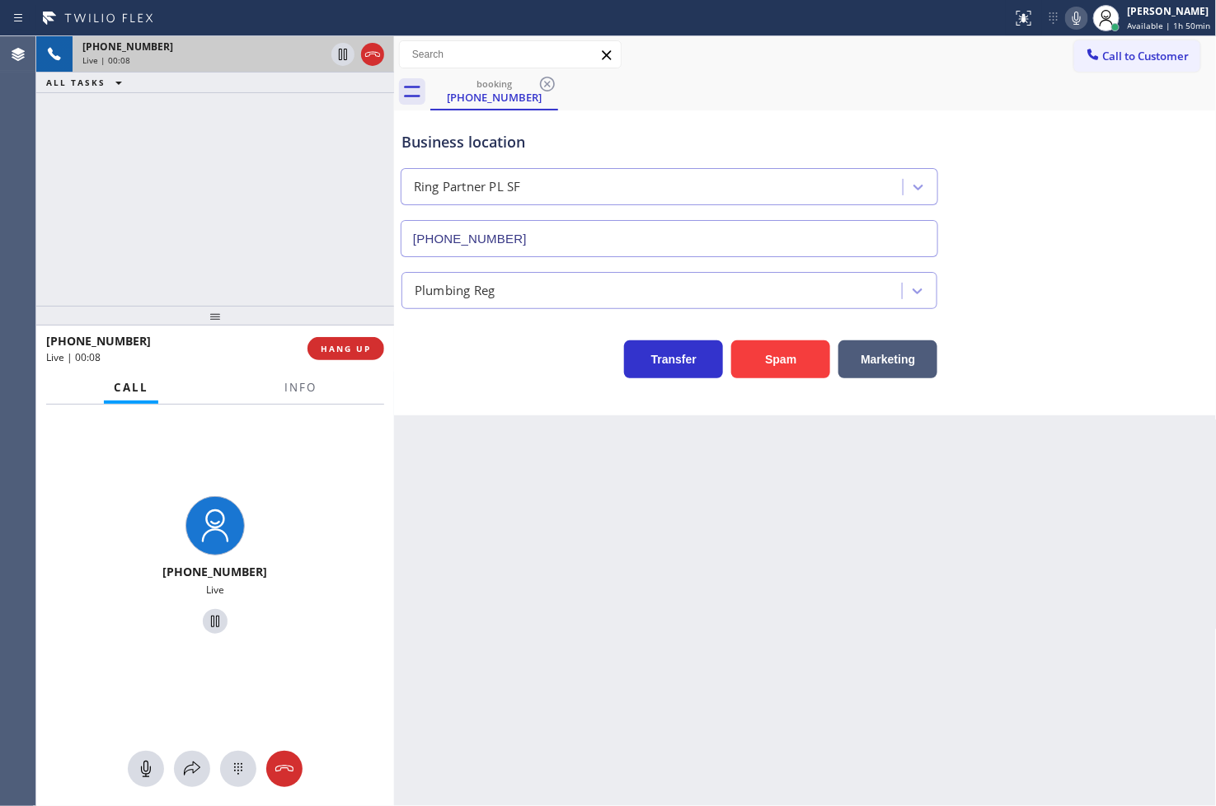
click at [594, 412] on div "Business location Ring Partner PL SF (415) 969-9693 Plumbing Reg Transfer Spam …" at bounding box center [805, 262] width 823 height 305
click at [275, 233] on div "+15108158055 Live | 00:09 ALL TASKS ALL TASKS ACTIVE TASKS TASKS IN WRAP UP" at bounding box center [215, 171] width 358 height 270
click at [340, 344] on span "HANG UP" at bounding box center [346, 349] width 50 height 12
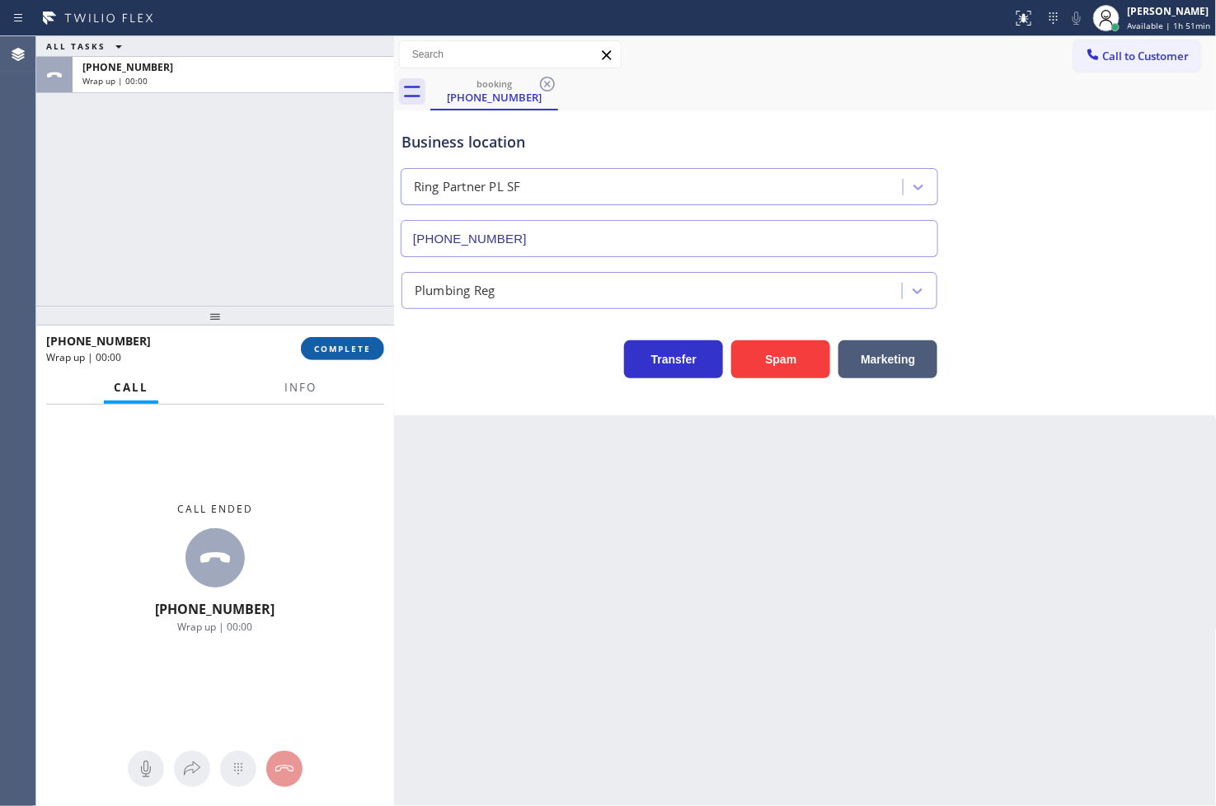
click at [340, 344] on span "COMPLETE" at bounding box center [342, 349] width 57 height 12
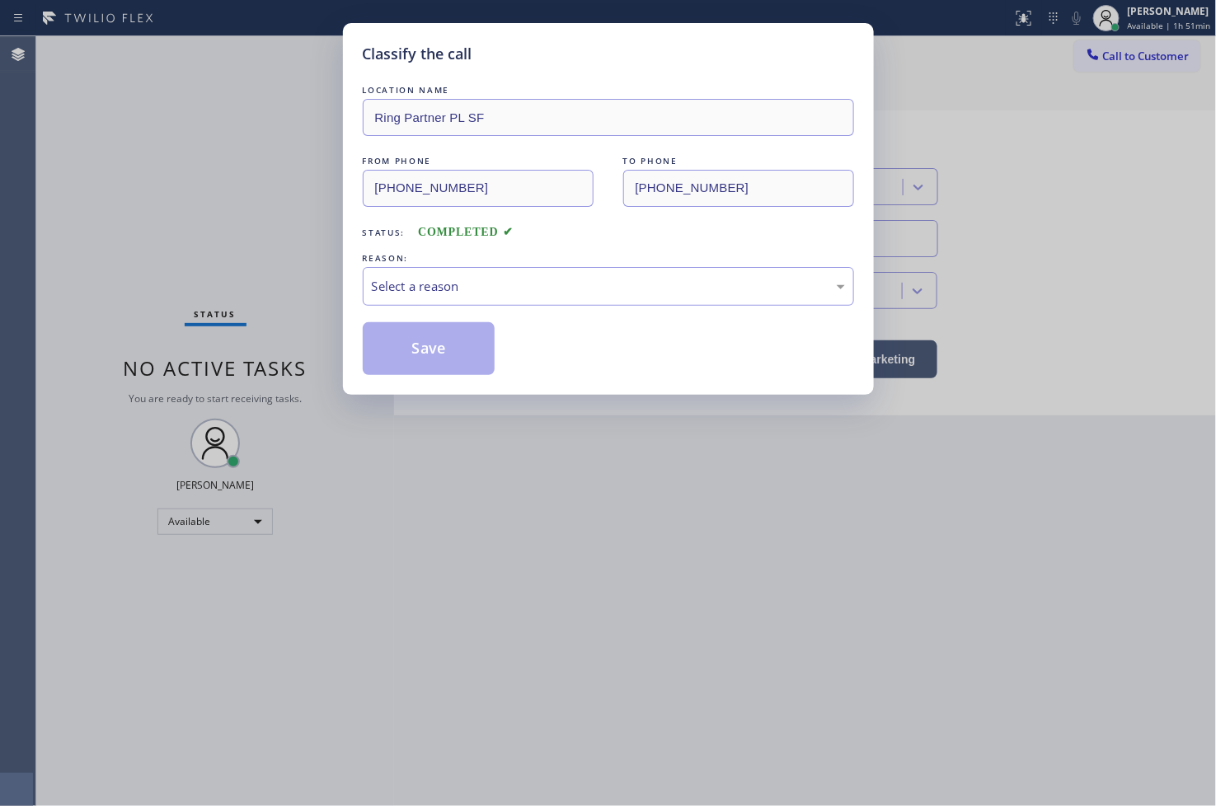
click at [481, 289] on div "Select a reason" at bounding box center [608, 286] width 473 height 19
click at [473, 361] on button "Save" at bounding box center [429, 348] width 133 height 53
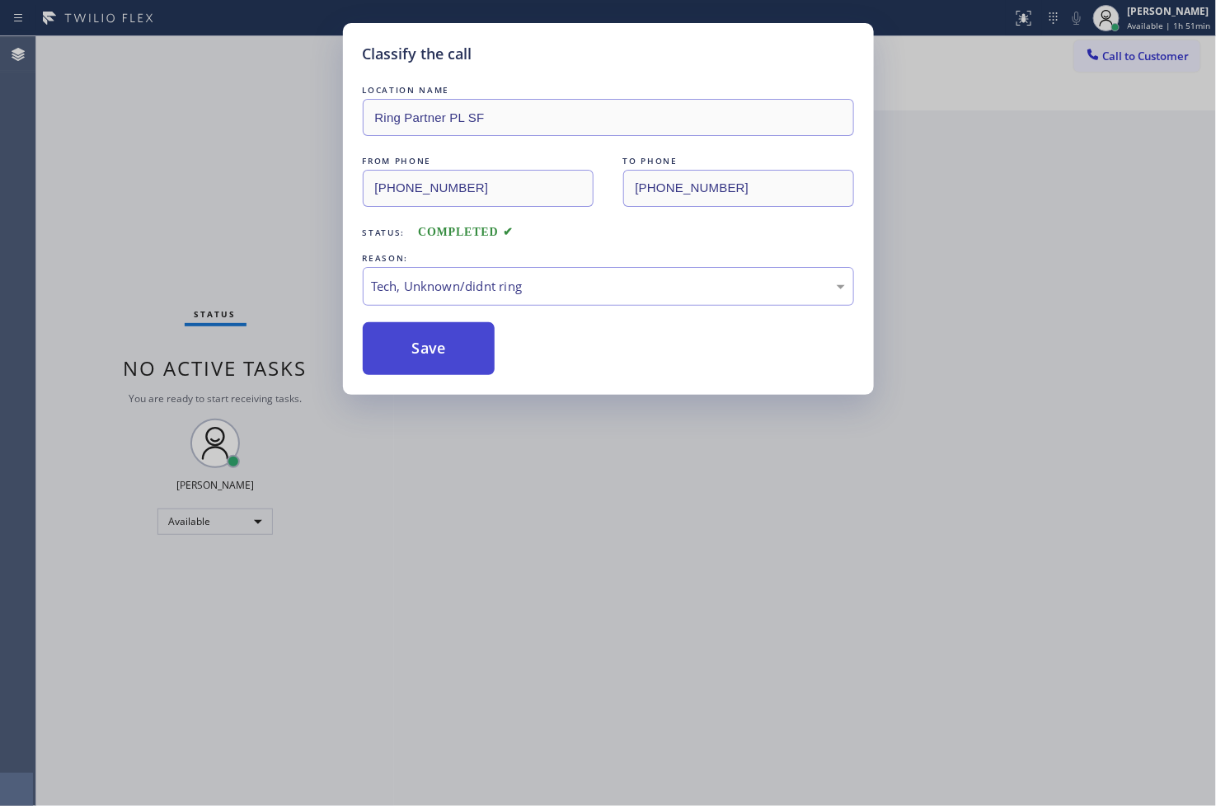
click at [473, 361] on button "Save" at bounding box center [429, 348] width 133 height 53
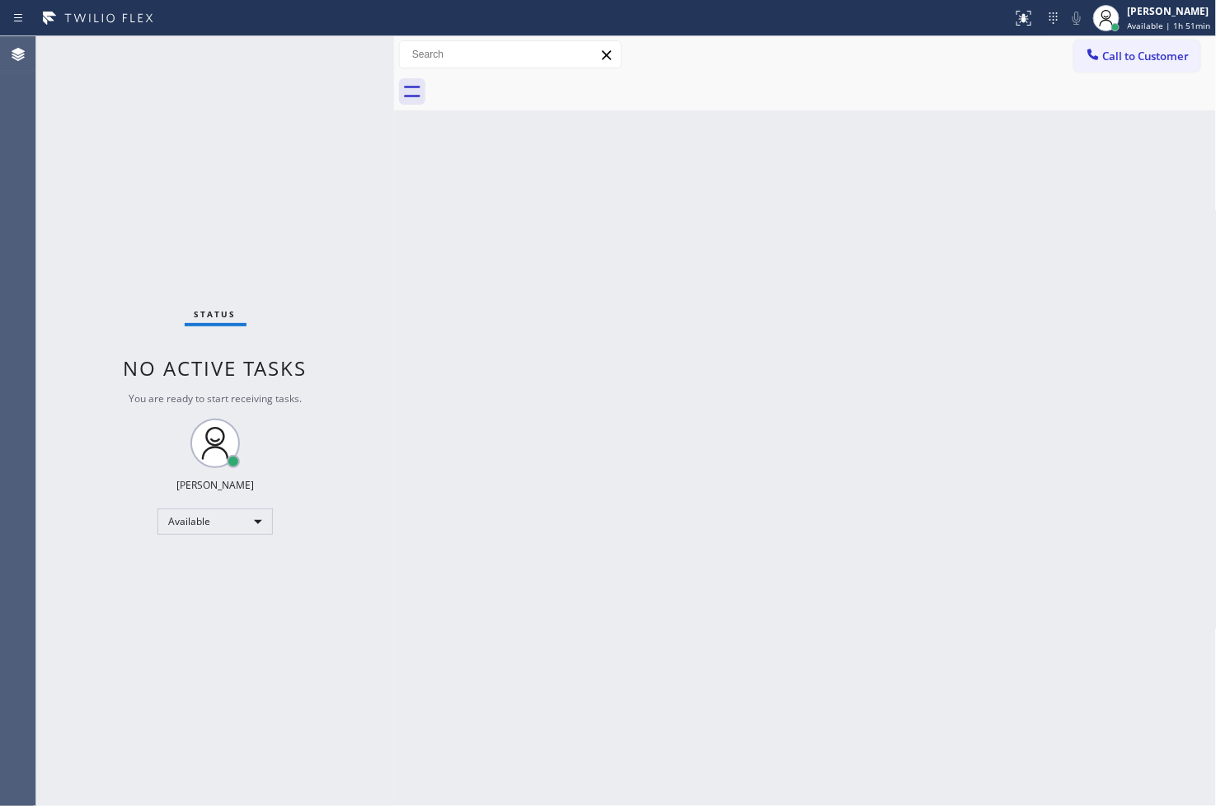
drag, startPoint x: 511, startPoint y: 259, endPoint x: 371, endPoint y: 181, distance: 160.1
click at [491, 256] on div "Back to Dashboard Change Sender ID Customers Technicians Select a contact Outbo…" at bounding box center [805, 421] width 823 height 770
click at [330, 71] on div "Status No active tasks You are ready to start receiving tasks. [PERSON_NAME]" at bounding box center [215, 421] width 358 height 770
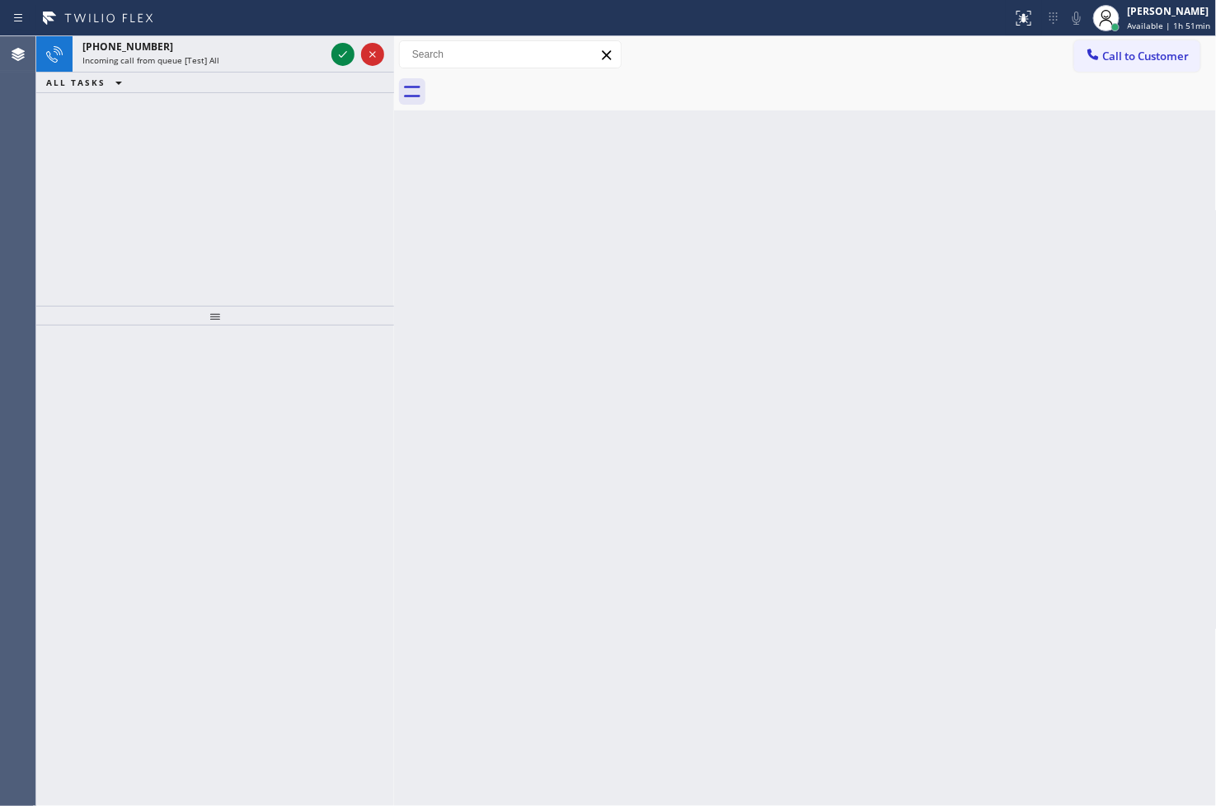
click at [101, 246] on div "+14153740845 Incoming call from queue [Test] All ALL TASKS ALL TASKS ACTIVE TAS…" at bounding box center [215, 171] width 358 height 270
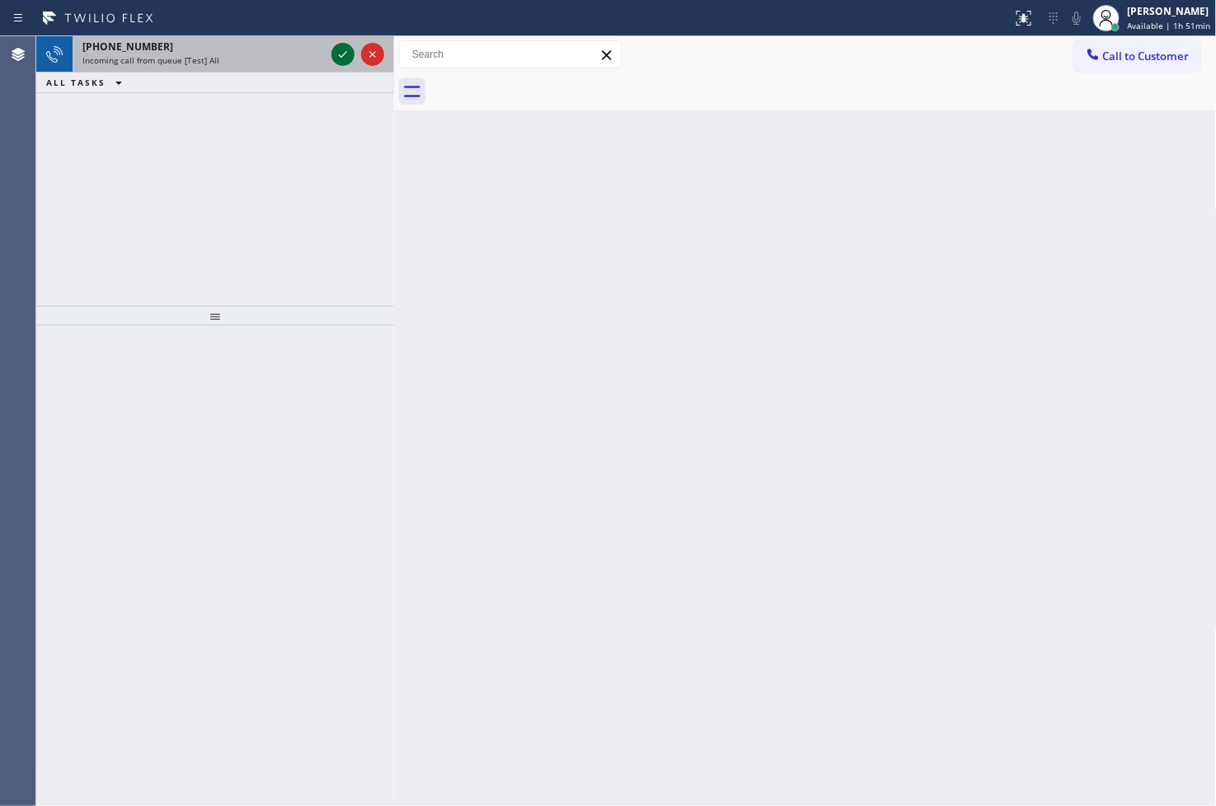
click at [342, 54] on icon at bounding box center [343, 55] width 20 height 20
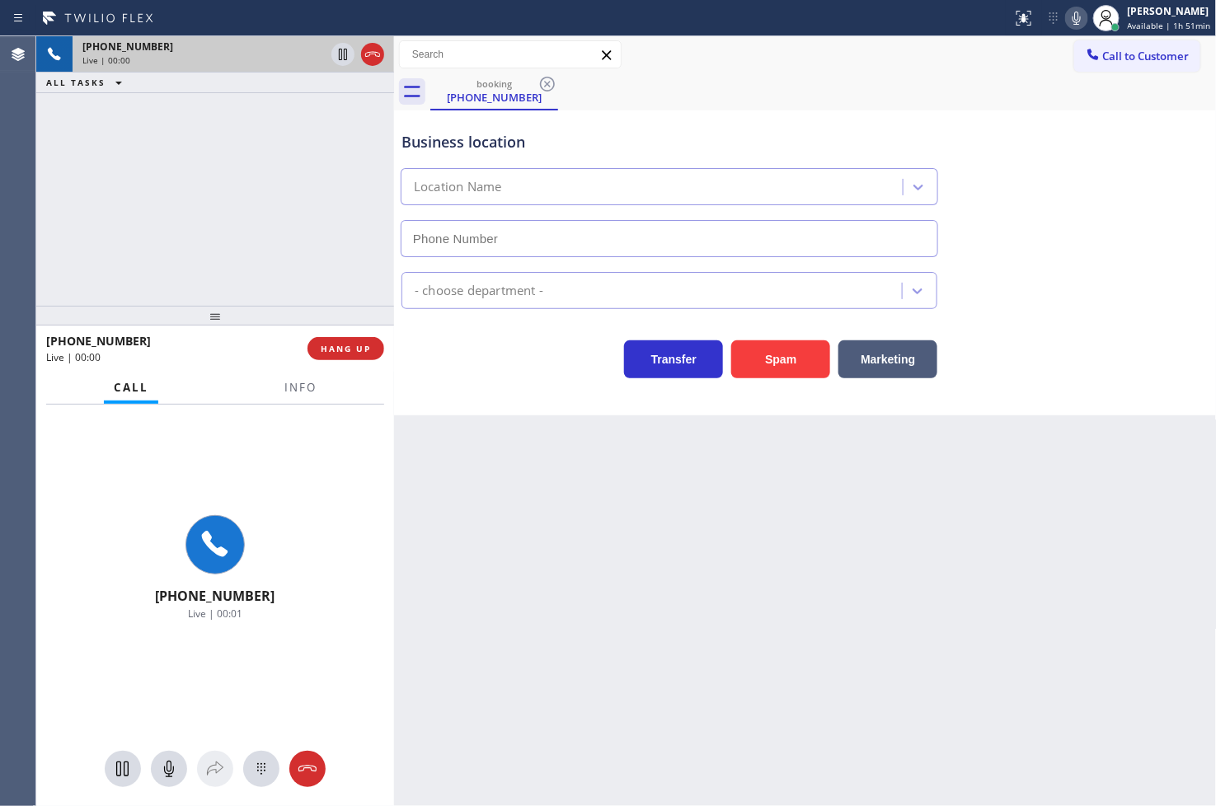
type input "(855) 976-5118"
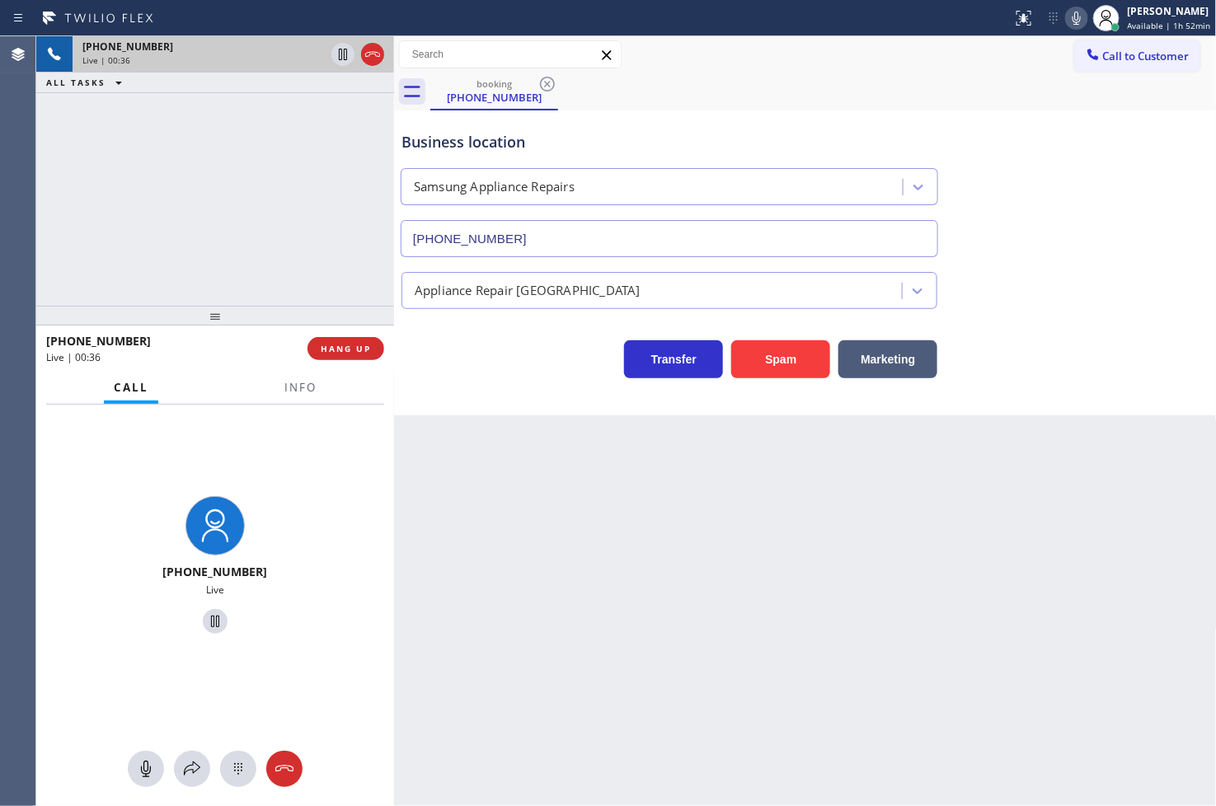
click at [84, 542] on div "+14153740845 Live" at bounding box center [215, 568] width 358 height 326
click at [195, 778] on icon at bounding box center [192, 769] width 20 height 20
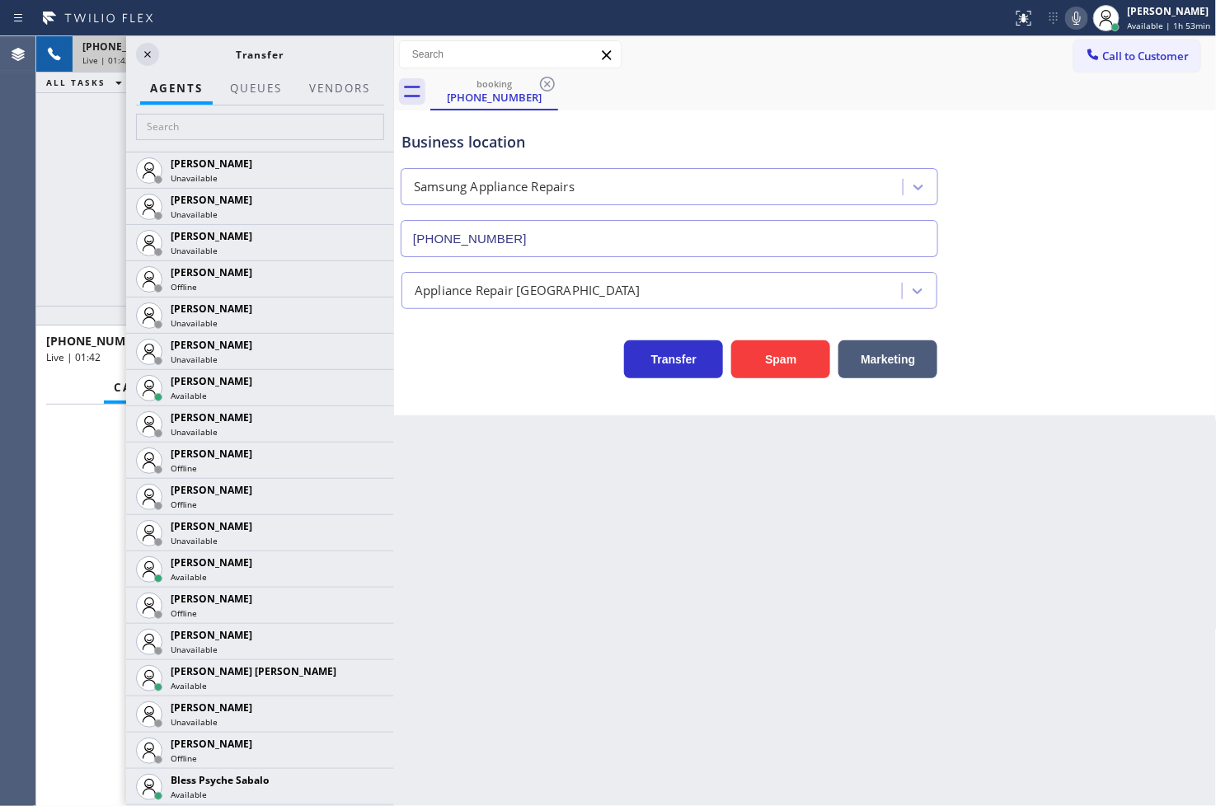
click at [75, 227] on div "+14153740845 Live | 01:42 ALL TASKS ALL TASKS ACTIVE TASKS TASKS IN WRAP UP" at bounding box center [215, 171] width 358 height 270
click at [192, 122] on input "text" at bounding box center [260, 127] width 248 height 26
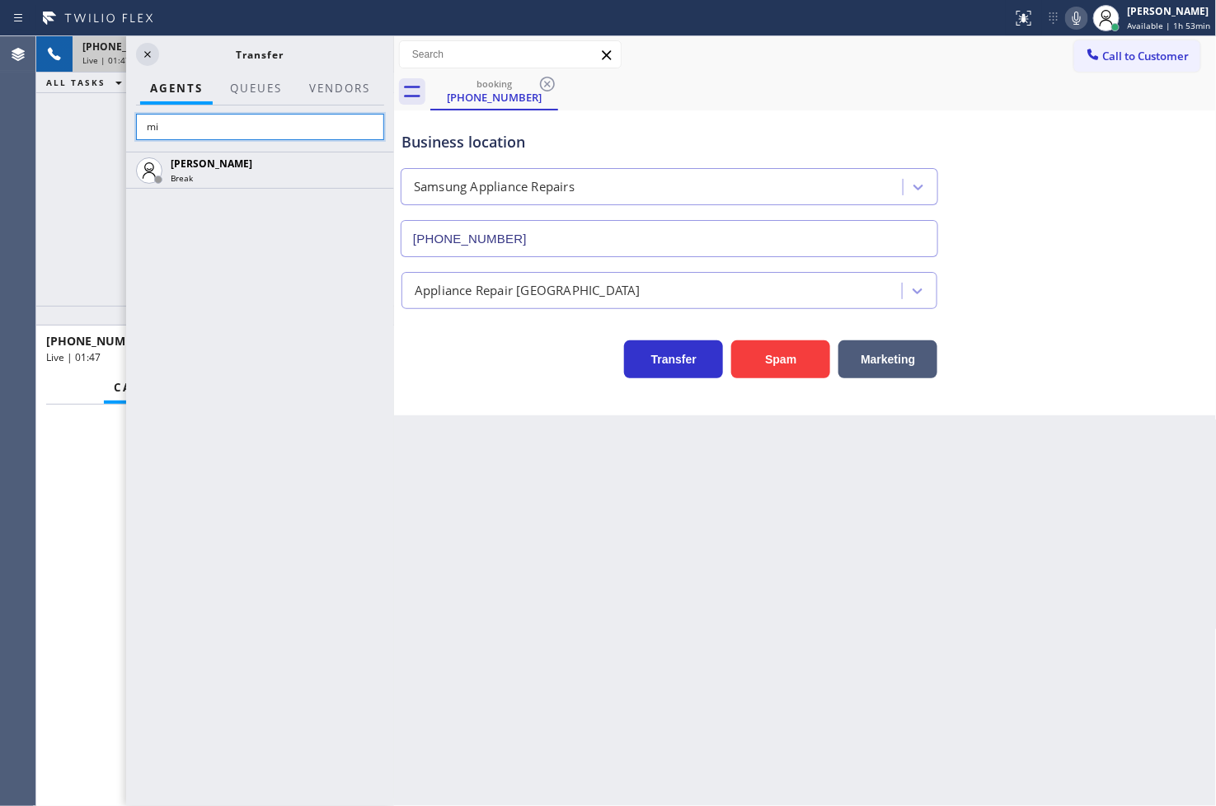
type input "m"
type input "marv"
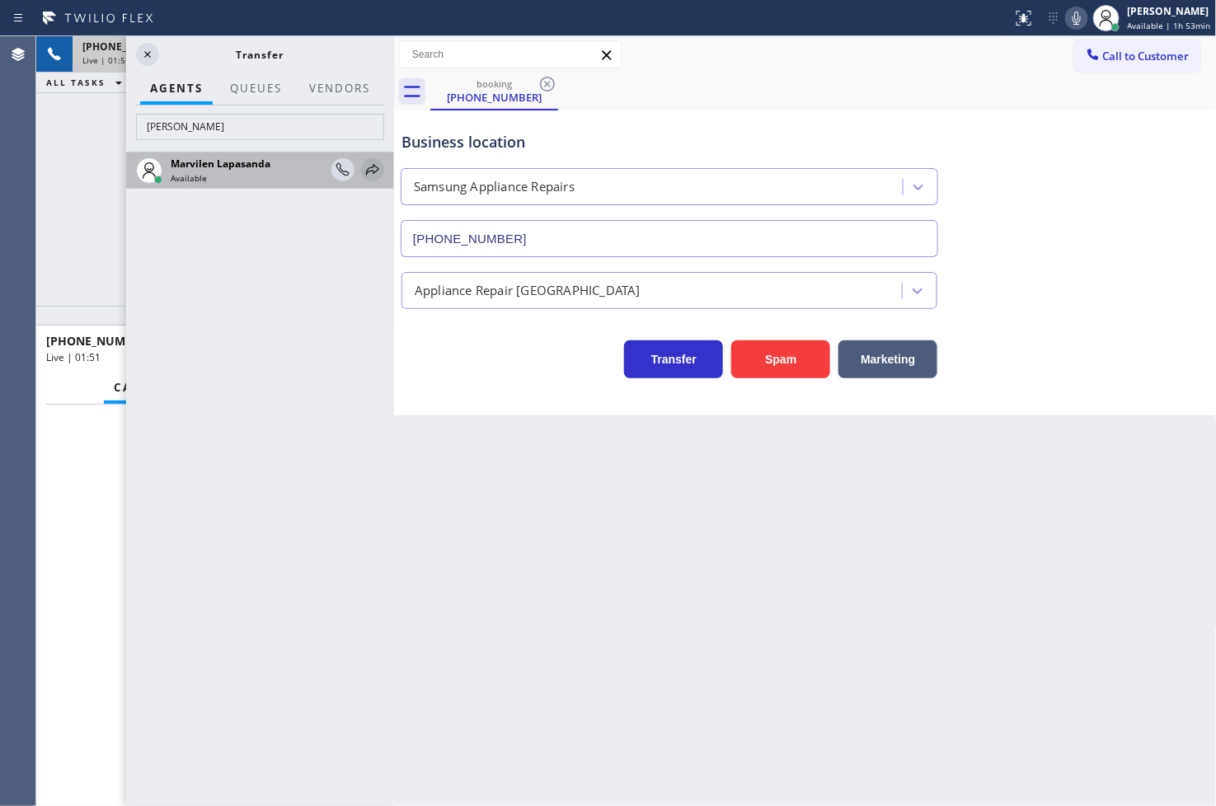
click at [369, 168] on icon at bounding box center [373, 170] width 20 height 20
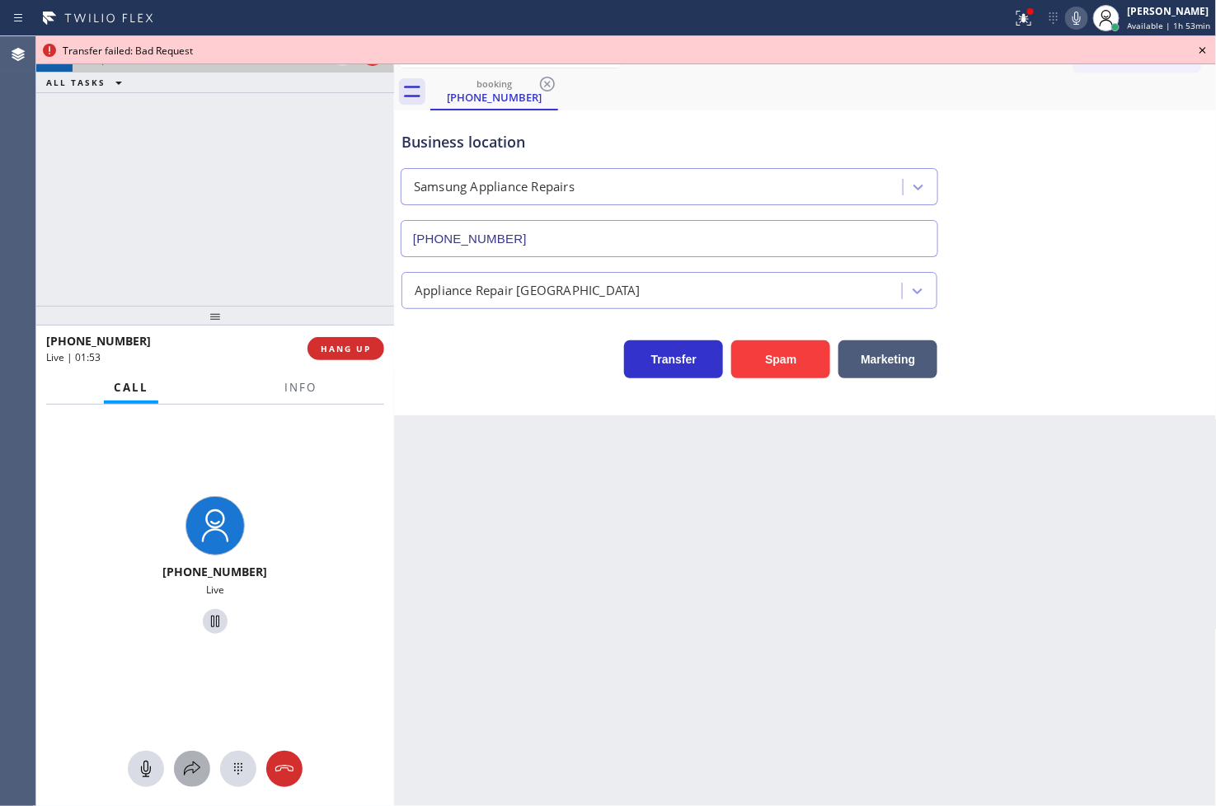
click at [193, 764] on icon at bounding box center [192, 769] width 16 height 14
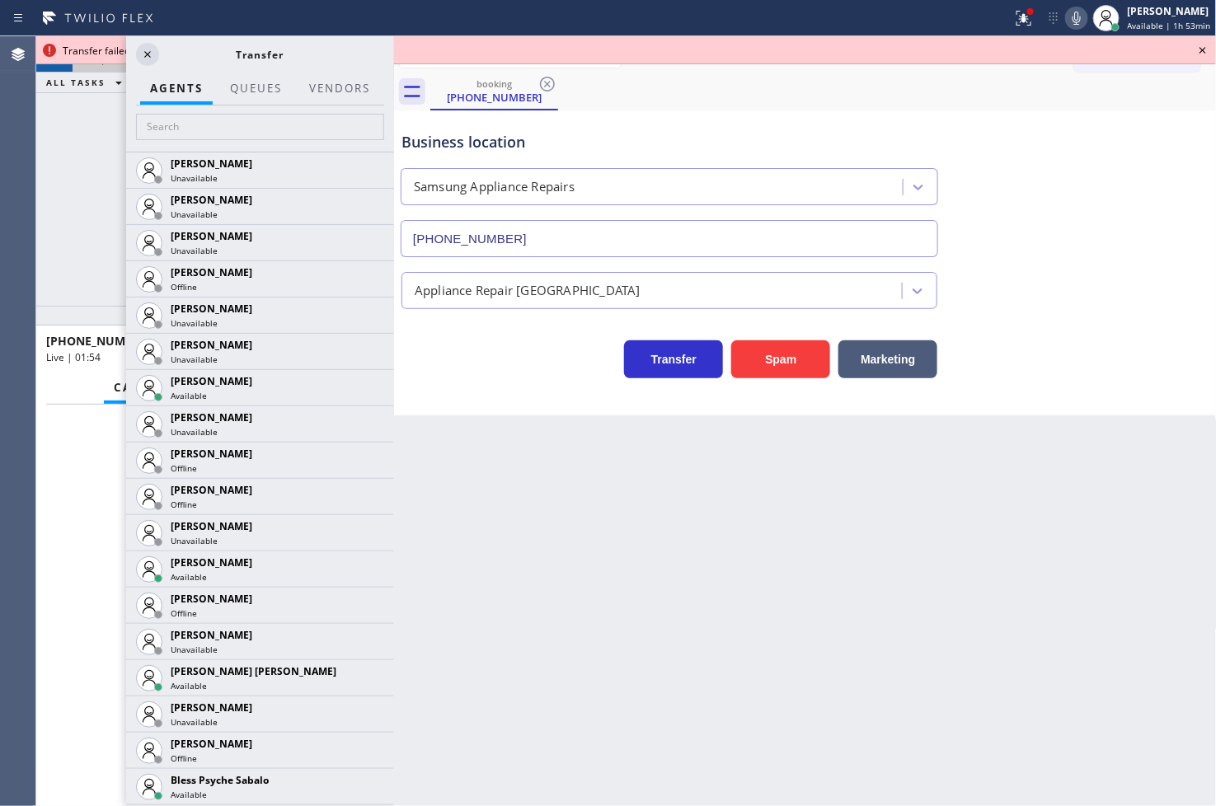
click at [185, 102] on div at bounding box center [176, 102] width 73 height 3
click at [183, 124] on input "text" at bounding box center [260, 127] width 248 height 26
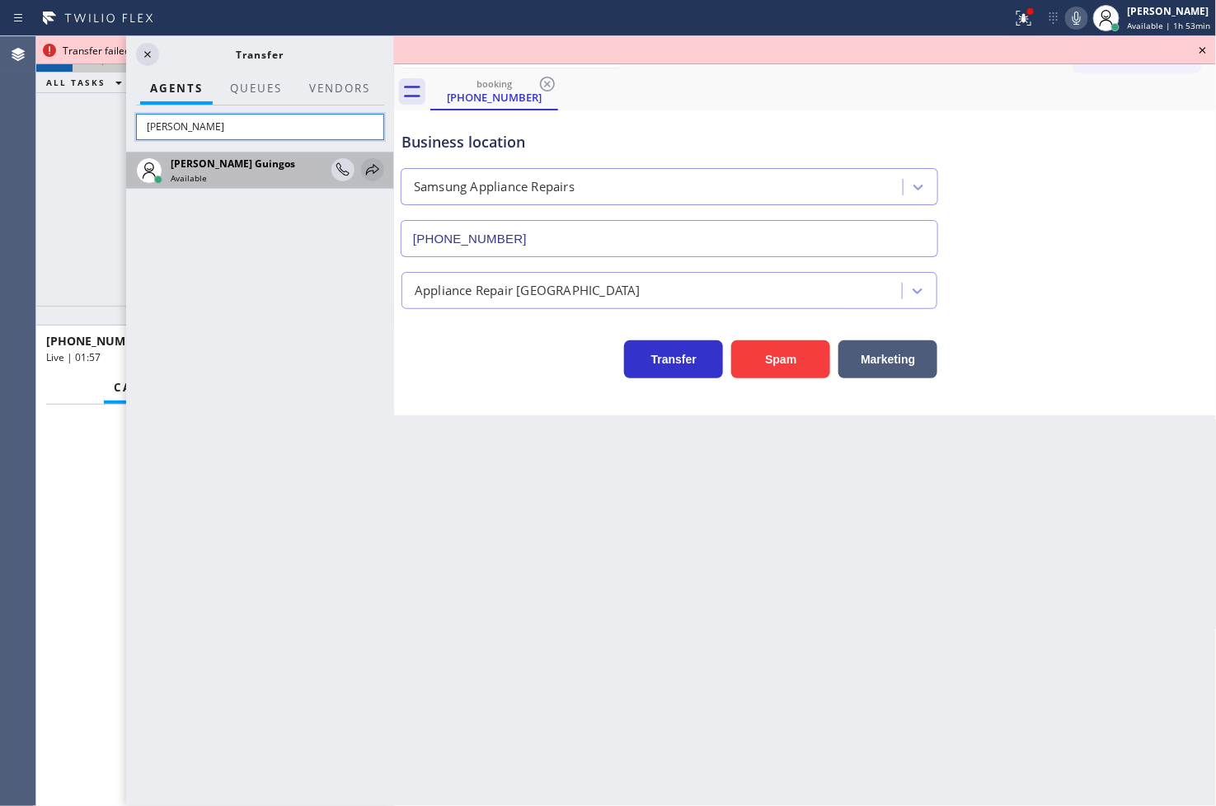
type input "[PERSON_NAME]"
click at [369, 174] on icon at bounding box center [373, 170] width 20 height 20
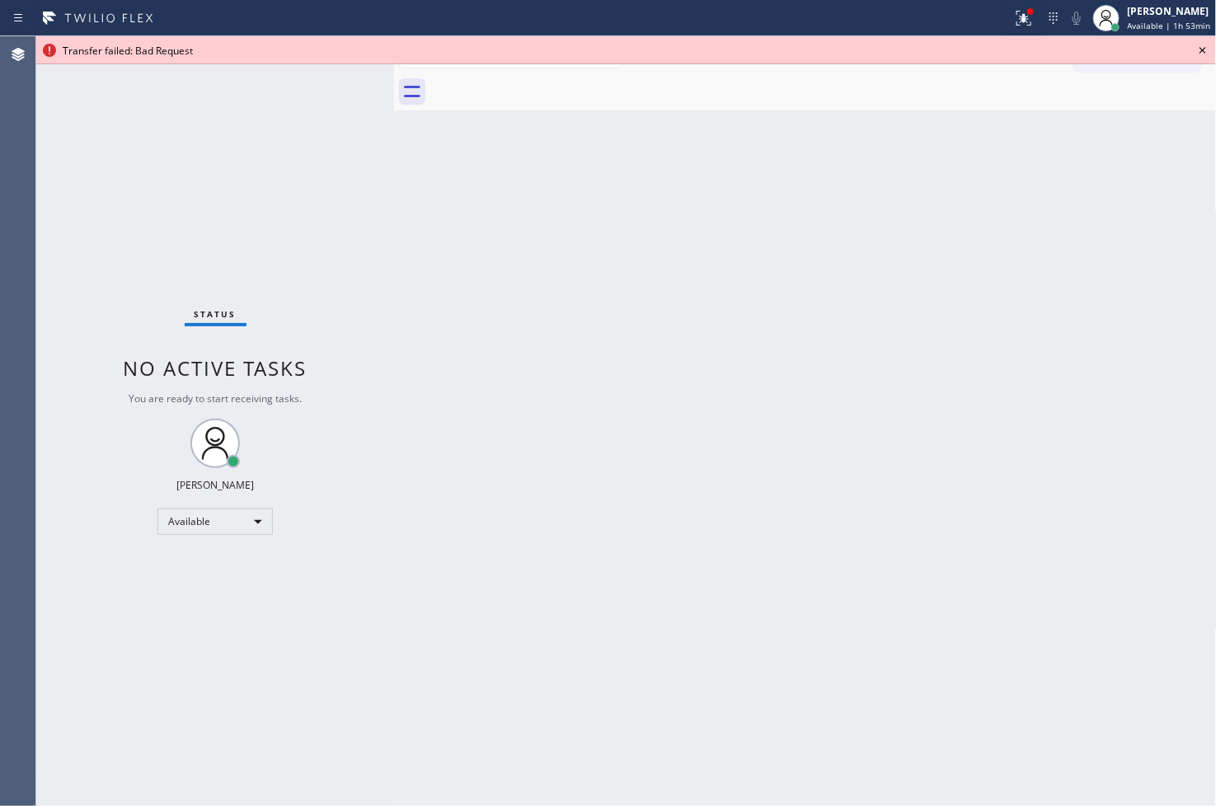
click at [868, 47] on icon at bounding box center [1202, 50] width 7 height 7
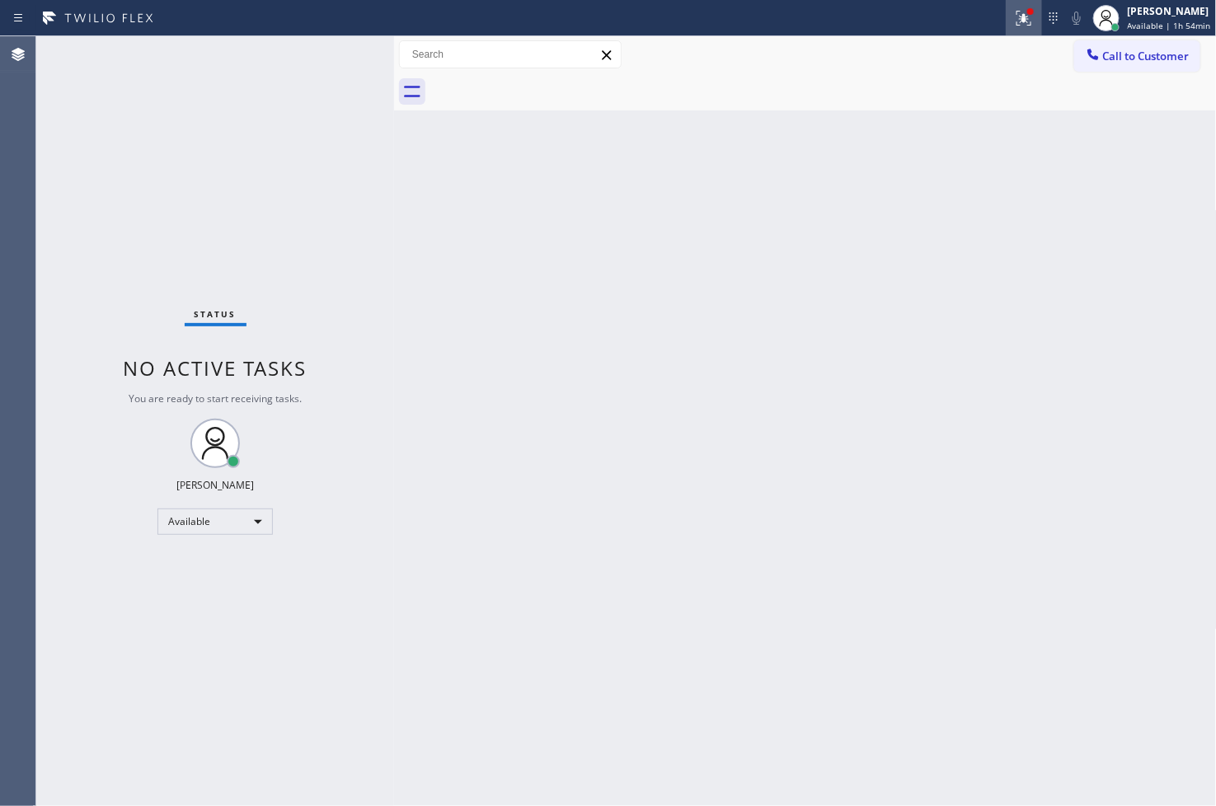
click at [868, 21] on icon at bounding box center [1024, 18] width 20 height 20
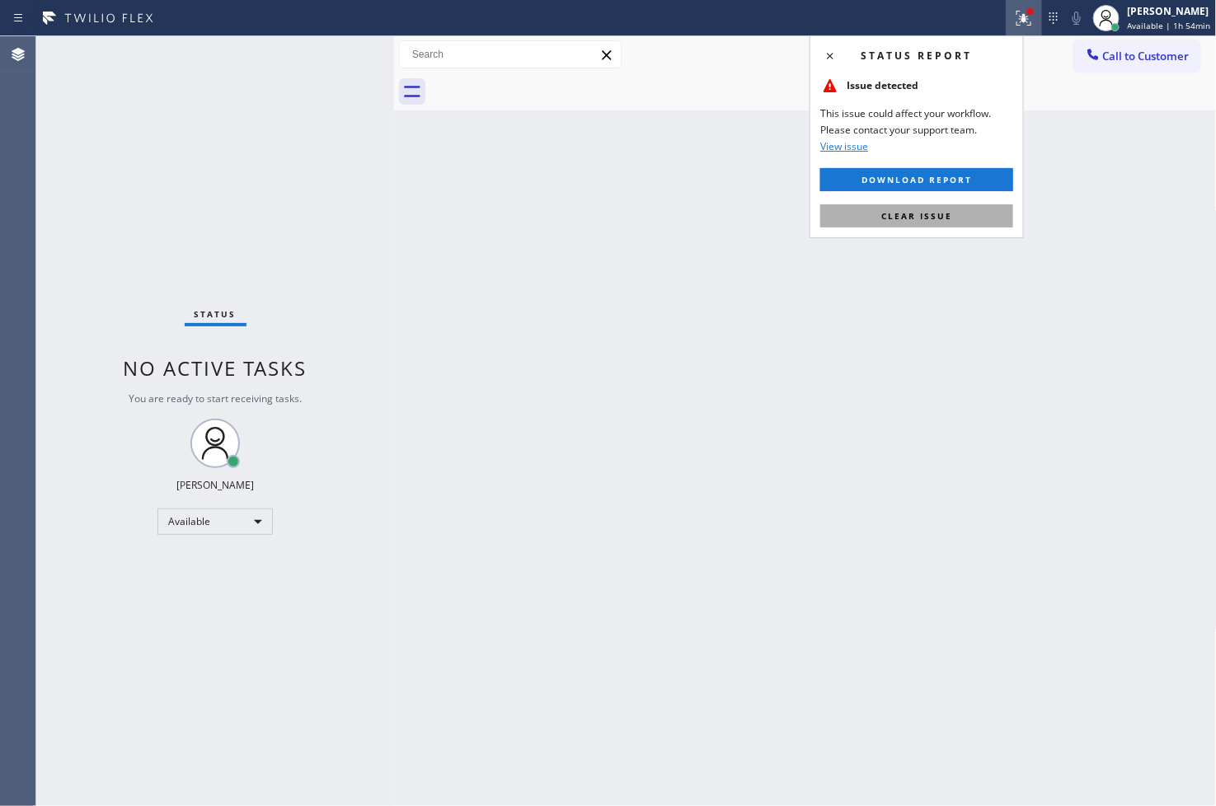
click at [868, 217] on span "Clear issue" at bounding box center [916, 216] width 71 height 12
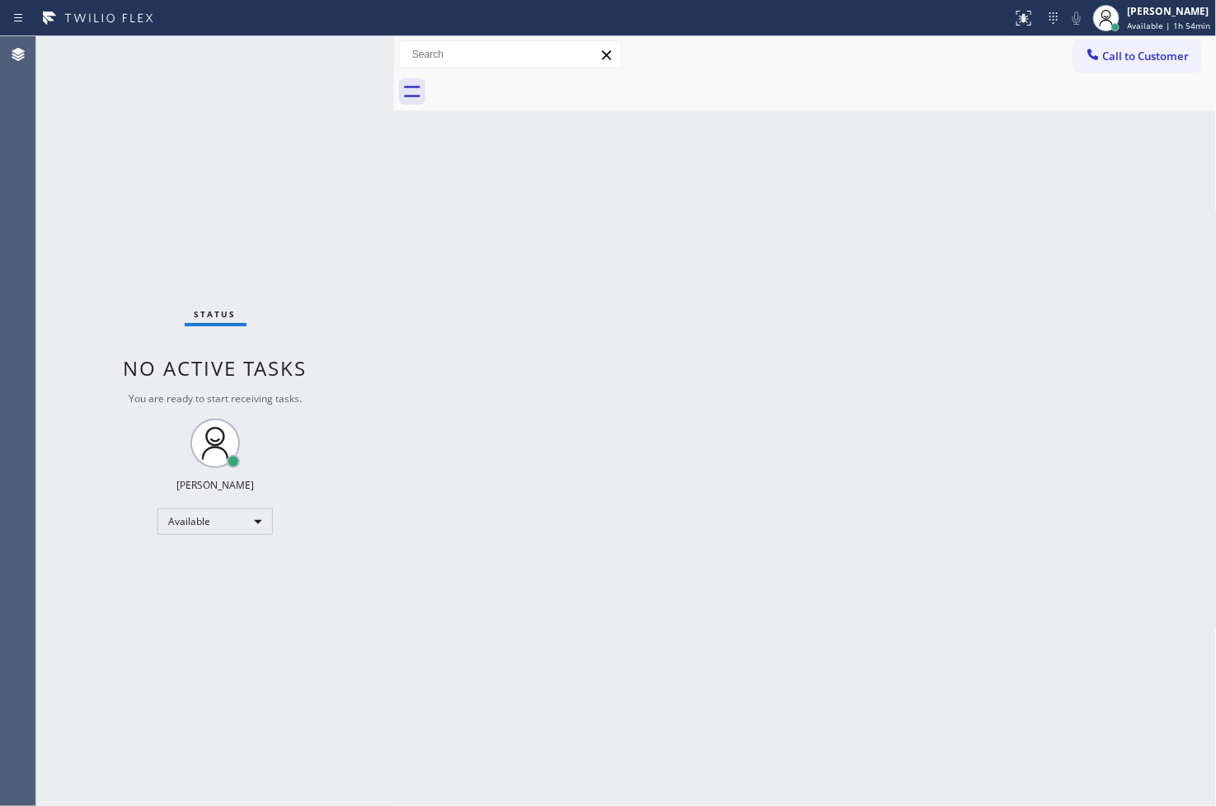
click at [394, 127] on div at bounding box center [394, 421] width 0 height 770
click at [326, 61] on div "Status No active tasks You are ready to start receiving tasks. [PERSON_NAME]" at bounding box center [215, 421] width 358 height 770
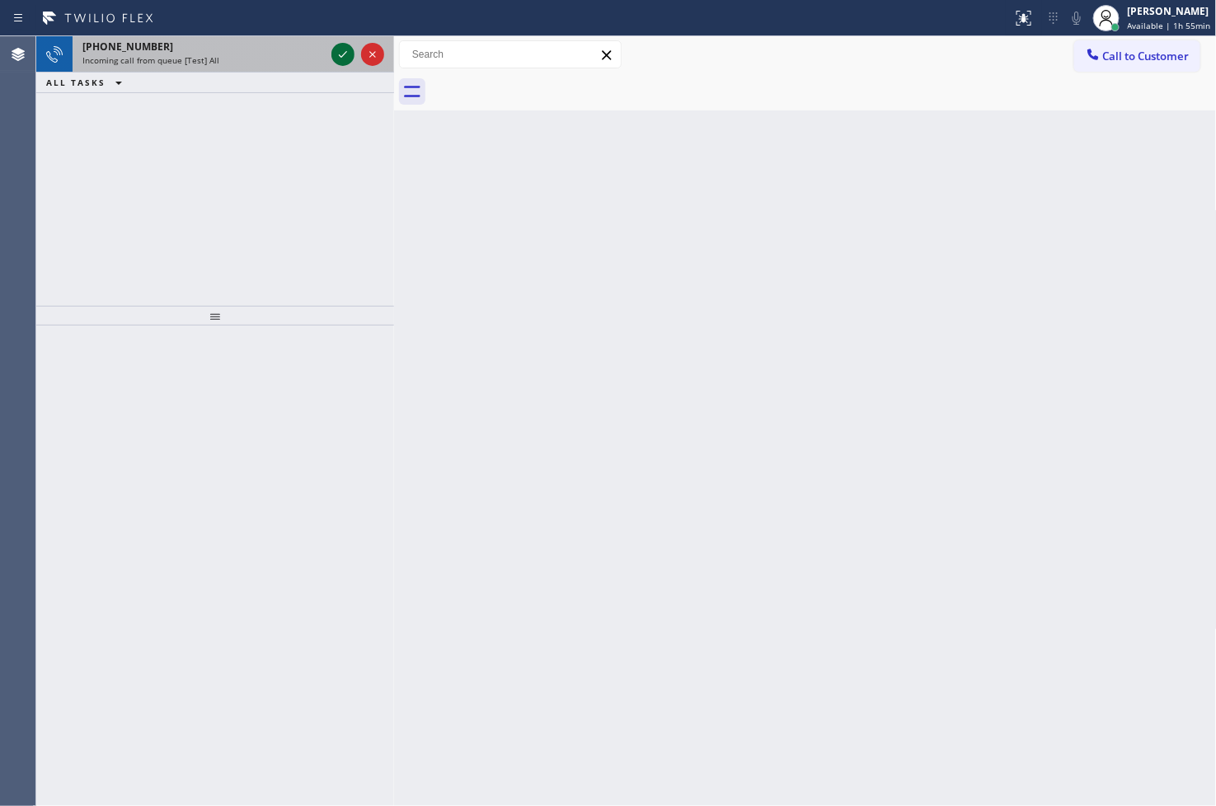
click at [350, 45] on icon at bounding box center [343, 55] width 20 height 20
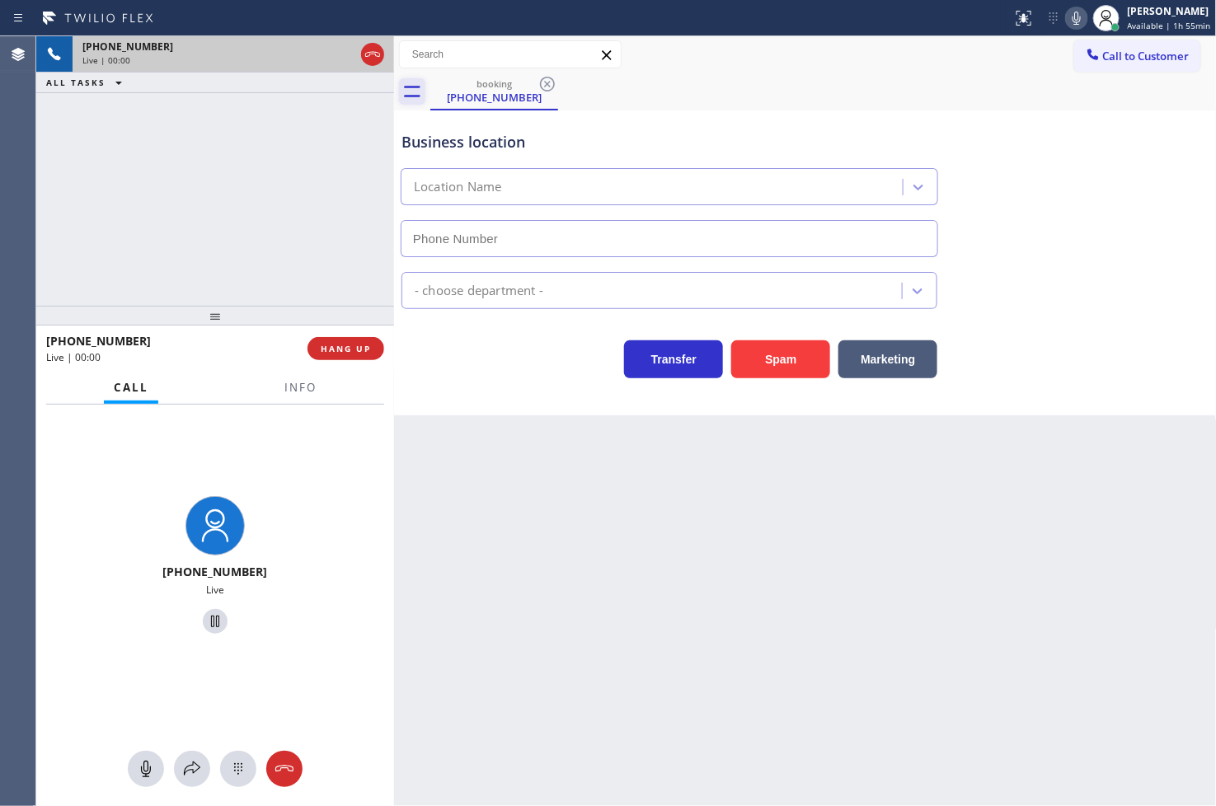
type input "(408) 539-1589"
click at [456, 408] on div "Business location Marvel Electrician Campbell (408) 539-1589 Electricians Trans…" at bounding box center [805, 262] width 823 height 305
click at [190, 242] on div "+18882662278 Live | 00:06 ALL TASKS ALL TASKS ACTIVE TASKS TASKS IN WRAP UP" at bounding box center [215, 171] width 358 height 270
click at [550, 346] on div "Transfer Spam Marketing" at bounding box center [669, 355] width 542 height 46
click at [465, 458] on div "Back to Dashboard Change Sender ID Customers Technicians Select a contact Outbo…" at bounding box center [805, 421] width 823 height 770
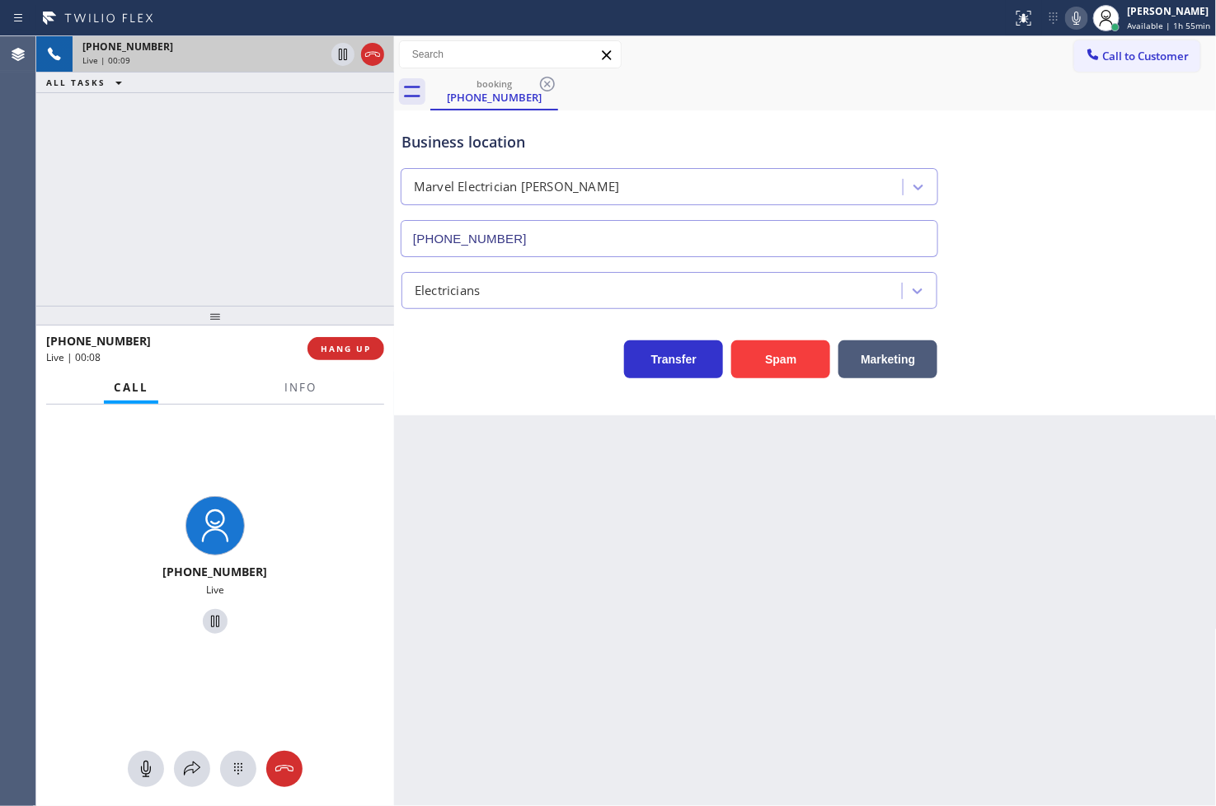
click at [298, 275] on div "+18882662278 Live | 00:09 ALL TASKS ALL TASKS ACTIVE TASKS TASKS IN WRAP UP" at bounding box center [215, 171] width 358 height 270
click at [508, 401] on div "Business location Marvel Electrician Campbell (408) 539-1589 Electricians Trans…" at bounding box center [805, 262] width 823 height 305
click at [368, 277] on div "+18882662278 Live | 00:09 ALL TASKS ALL TASKS ACTIVE TASKS TASKS IN WRAP UP" at bounding box center [215, 171] width 358 height 270
click at [369, 350] on span "HANG UP" at bounding box center [346, 349] width 50 height 12
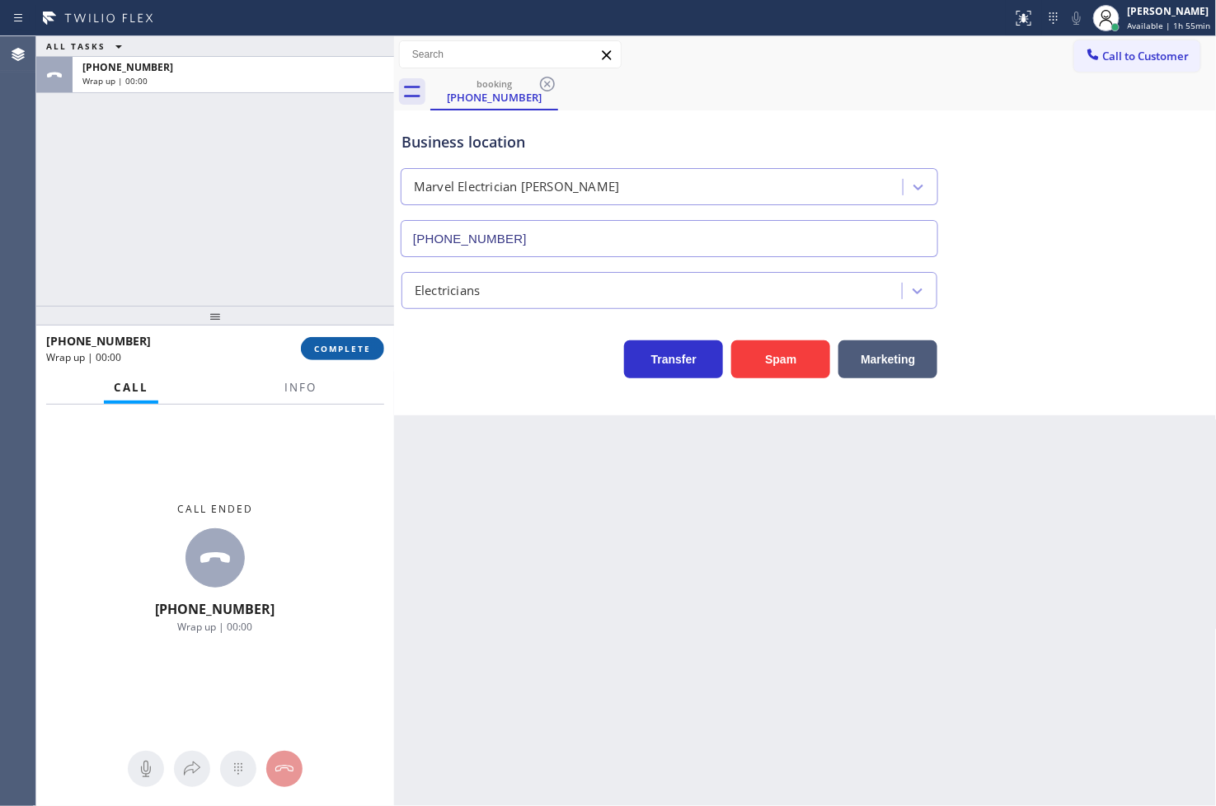
click at [355, 348] on span "COMPLETE" at bounding box center [342, 349] width 57 height 12
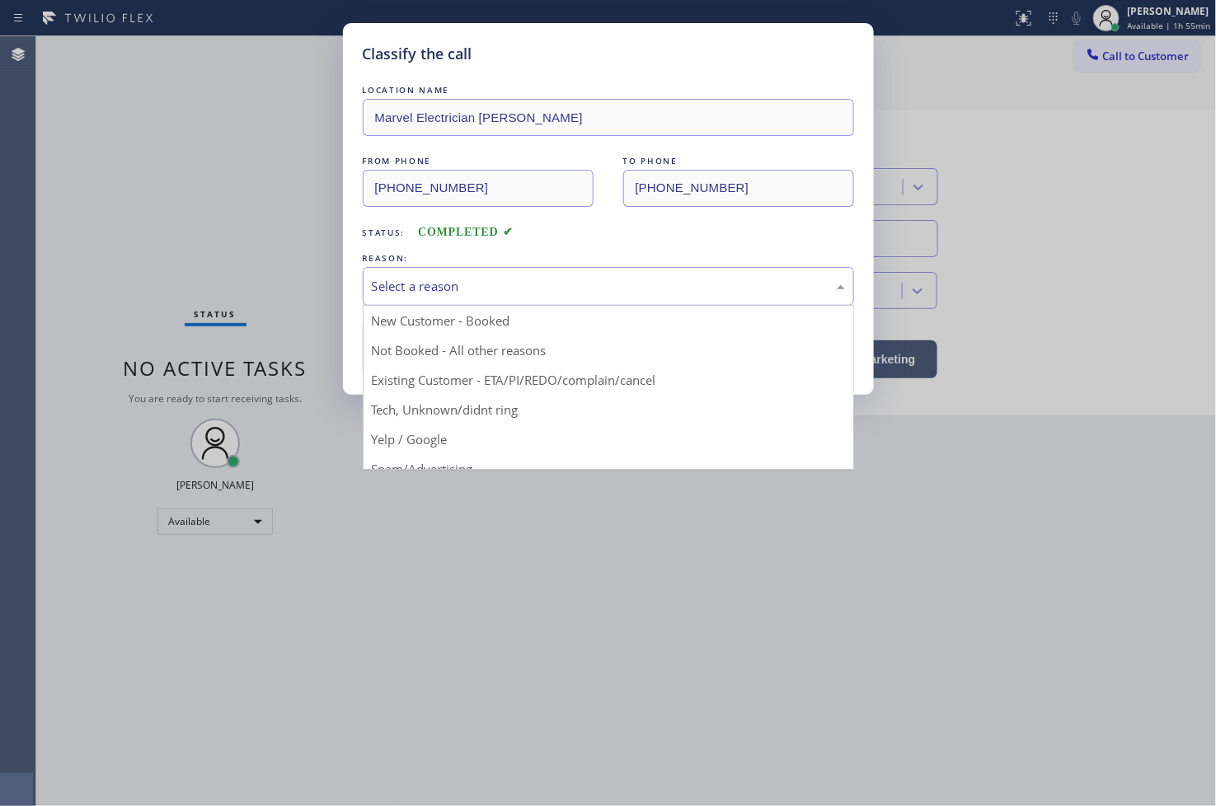
click at [443, 292] on div "Select a reason" at bounding box center [608, 286] width 473 height 19
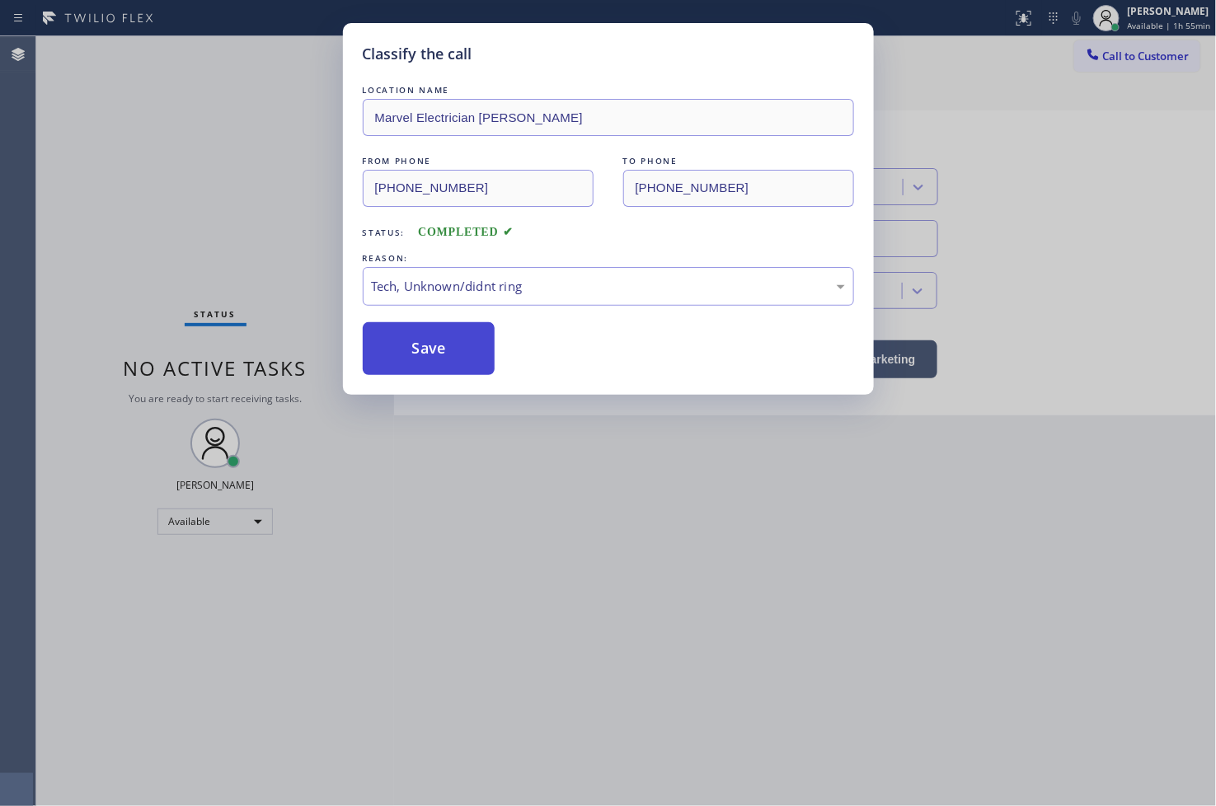
click at [426, 364] on button "Save" at bounding box center [429, 348] width 133 height 53
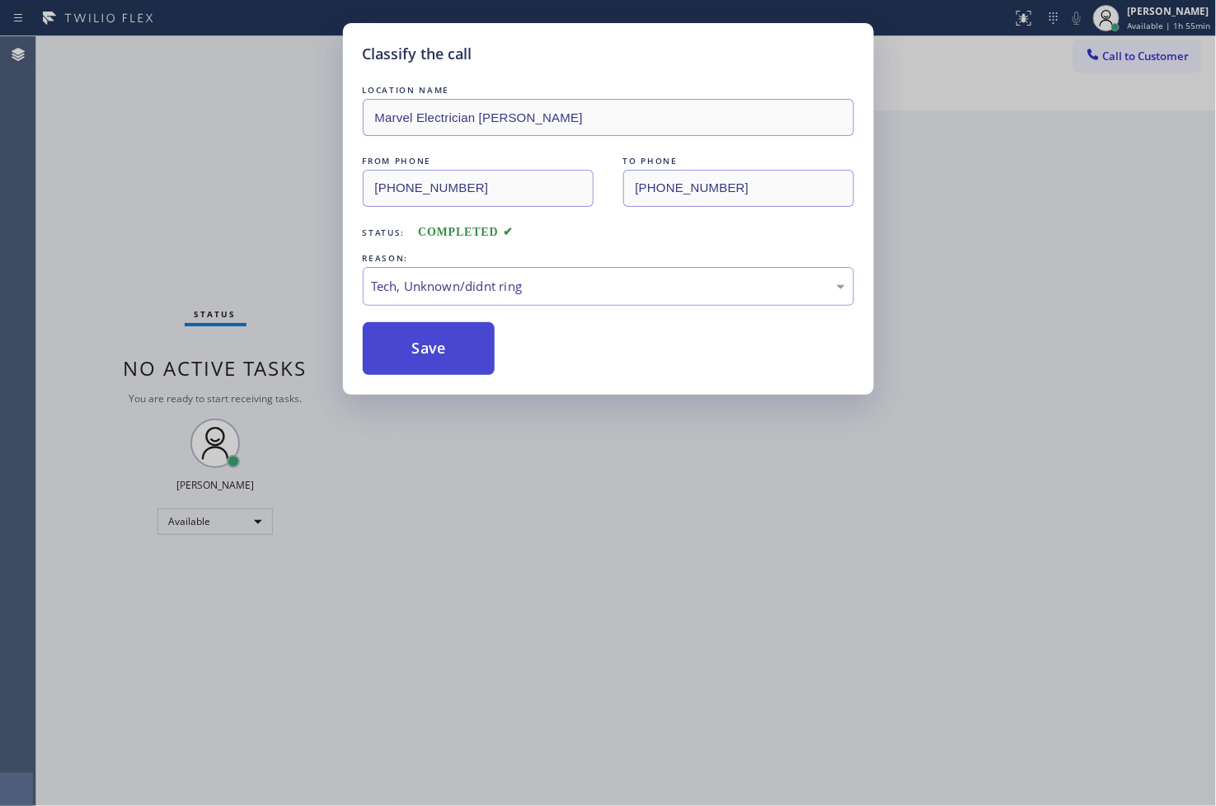
click at [426, 364] on button "Save" at bounding box center [429, 348] width 133 height 53
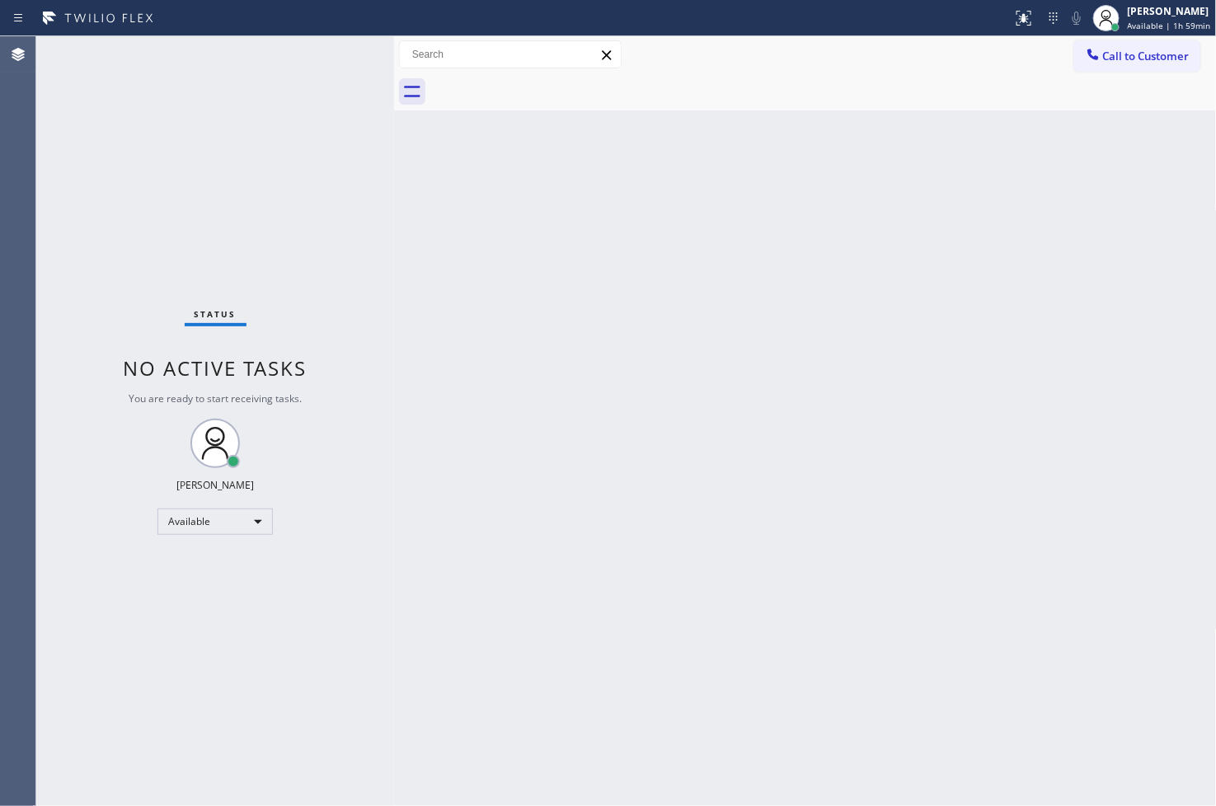
click at [331, 59] on div "Status No active tasks You are ready to start receiving tasks. [PERSON_NAME]" at bounding box center [215, 421] width 358 height 770
click at [332, 55] on div "Status No active tasks You are ready to start receiving tasks. [PERSON_NAME]" at bounding box center [215, 421] width 358 height 770
click at [334, 52] on div "Status No active tasks You are ready to start receiving tasks. [PERSON_NAME]" at bounding box center [215, 421] width 358 height 770
click at [258, 522] on div "Available" at bounding box center [214, 522] width 115 height 26
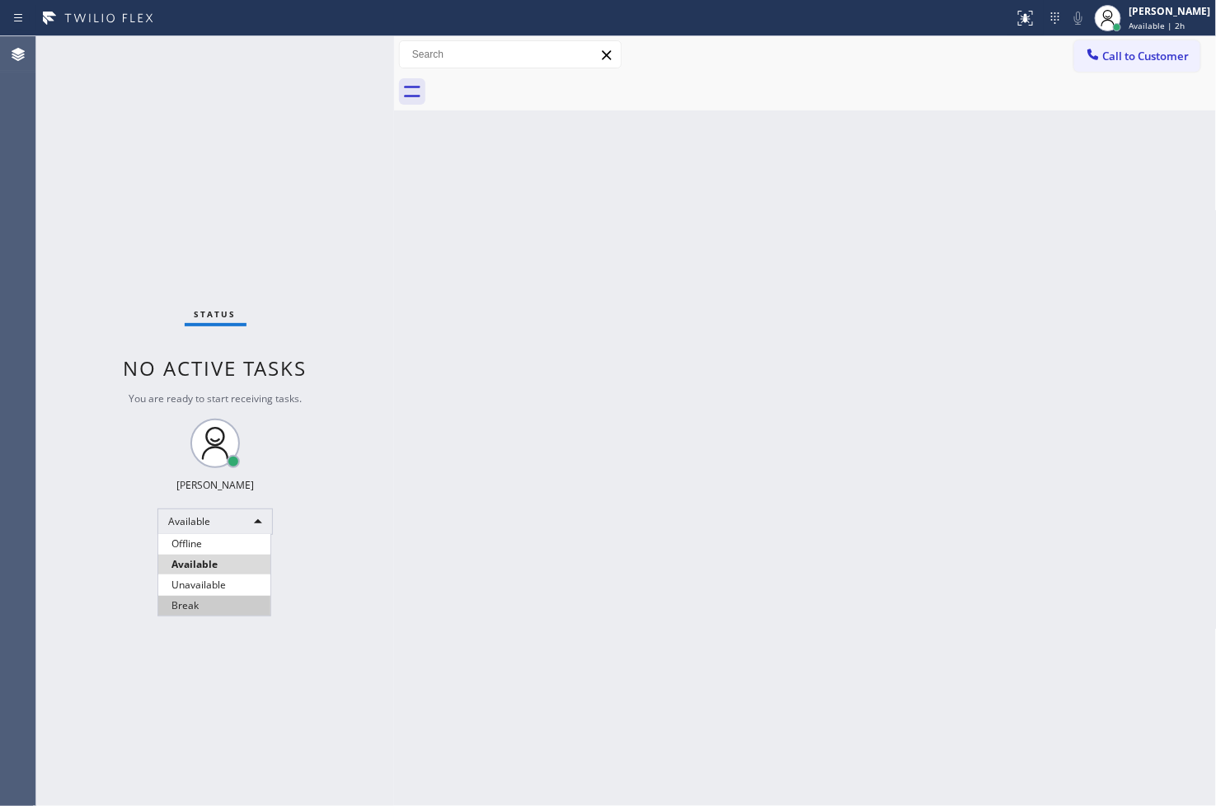
click at [207, 603] on li "Break" at bounding box center [214, 606] width 112 height 20
click at [678, 486] on div "Back to Dashboard Change Sender ID Customers Technicians Select a contact Outbo…" at bounding box center [805, 421] width 823 height 770
